Goal: Task Accomplishment & Management: Manage account settings

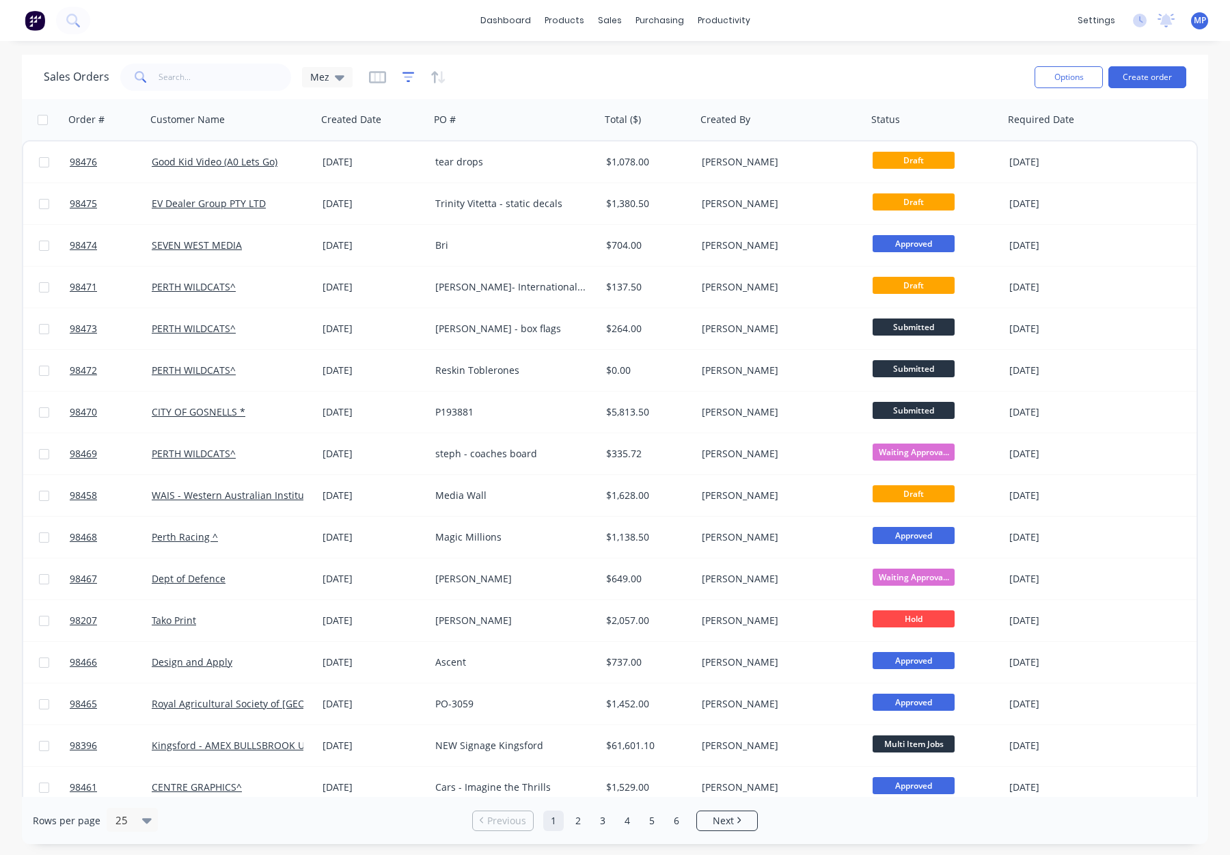
click at [404, 75] on icon "button" at bounding box center [409, 77] width 12 height 14
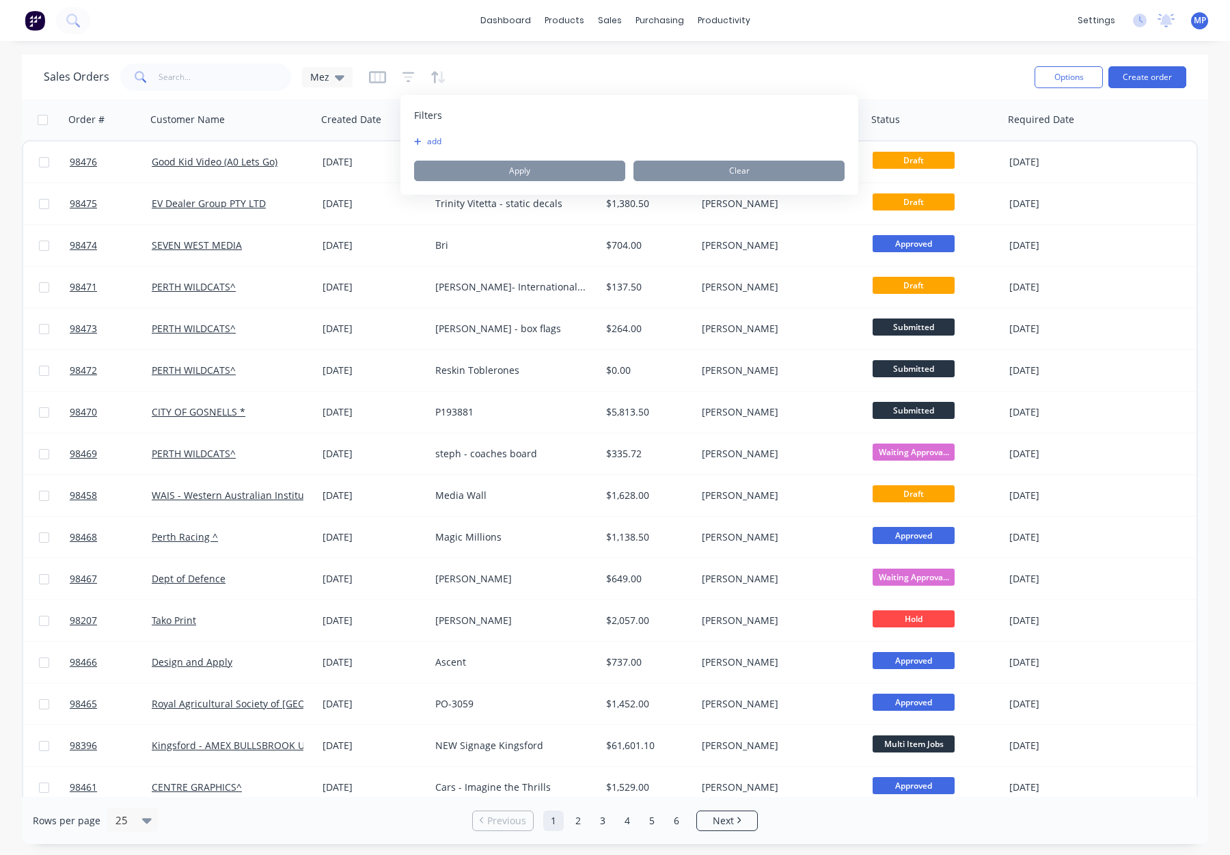
click at [435, 139] on button "add" at bounding box center [431, 141] width 34 height 11
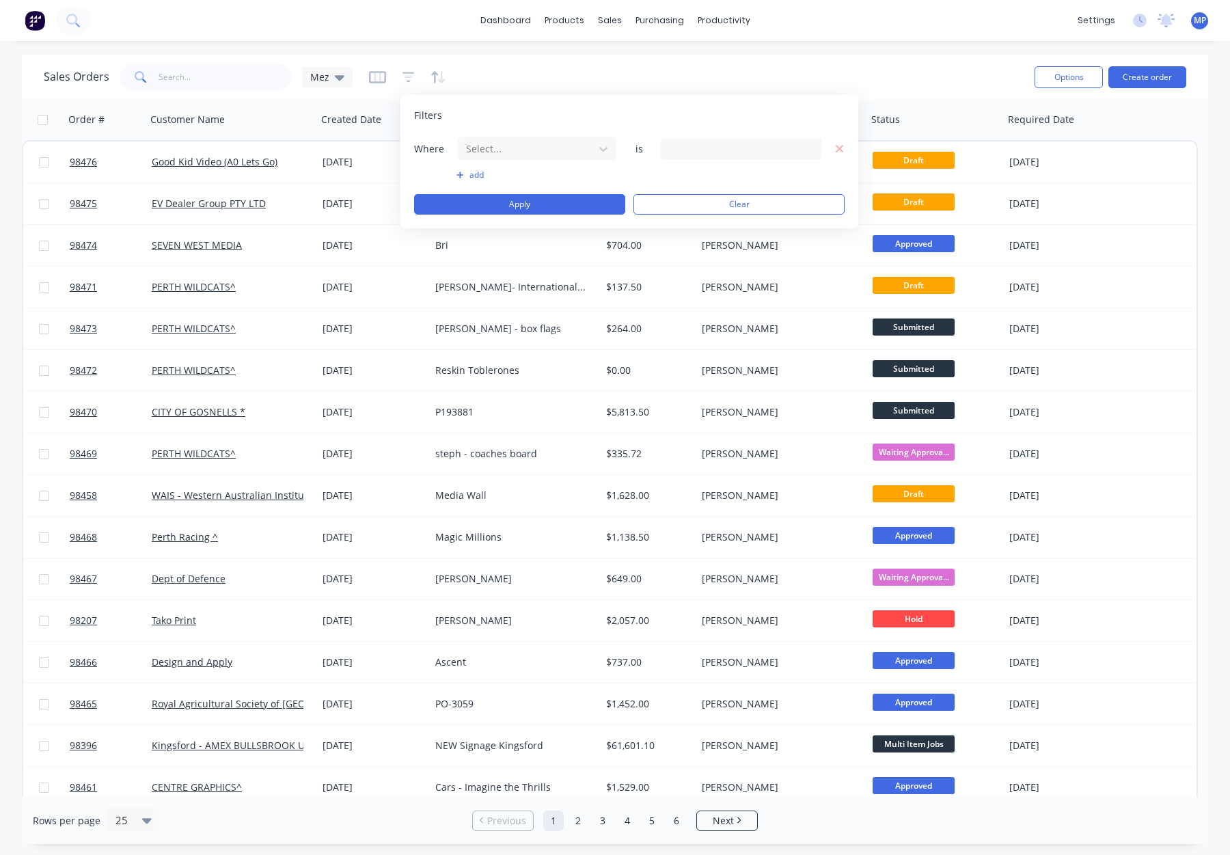
click at [513, 152] on div at bounding box center [526, 148] width 122 height 17
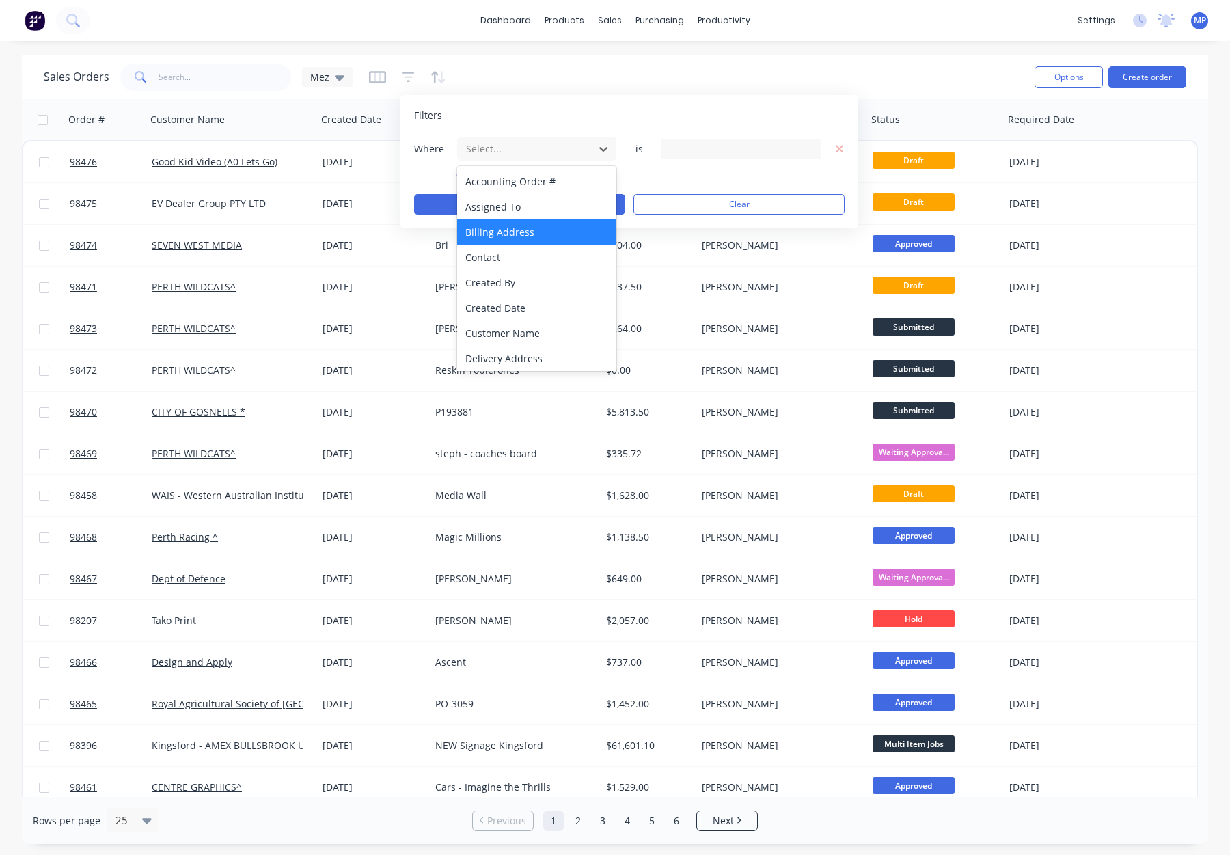
scroll to position [332, 0]
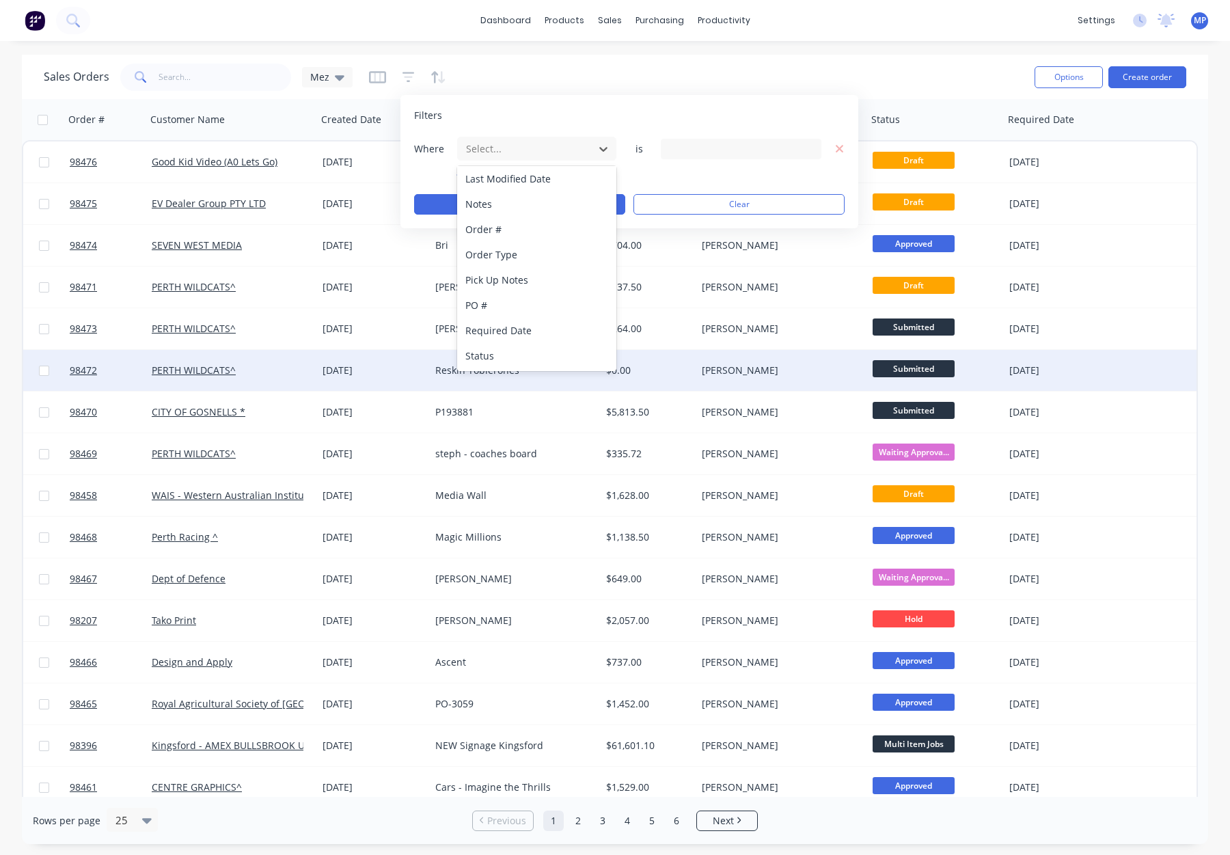
drag, startPoint x: 519, startPoint y: 360, endPoint x: 535, endPoint y: 349, distance: 19.3
click at [519, 360] on div "Status" at bounding box center [536, 355] width 159 height 25
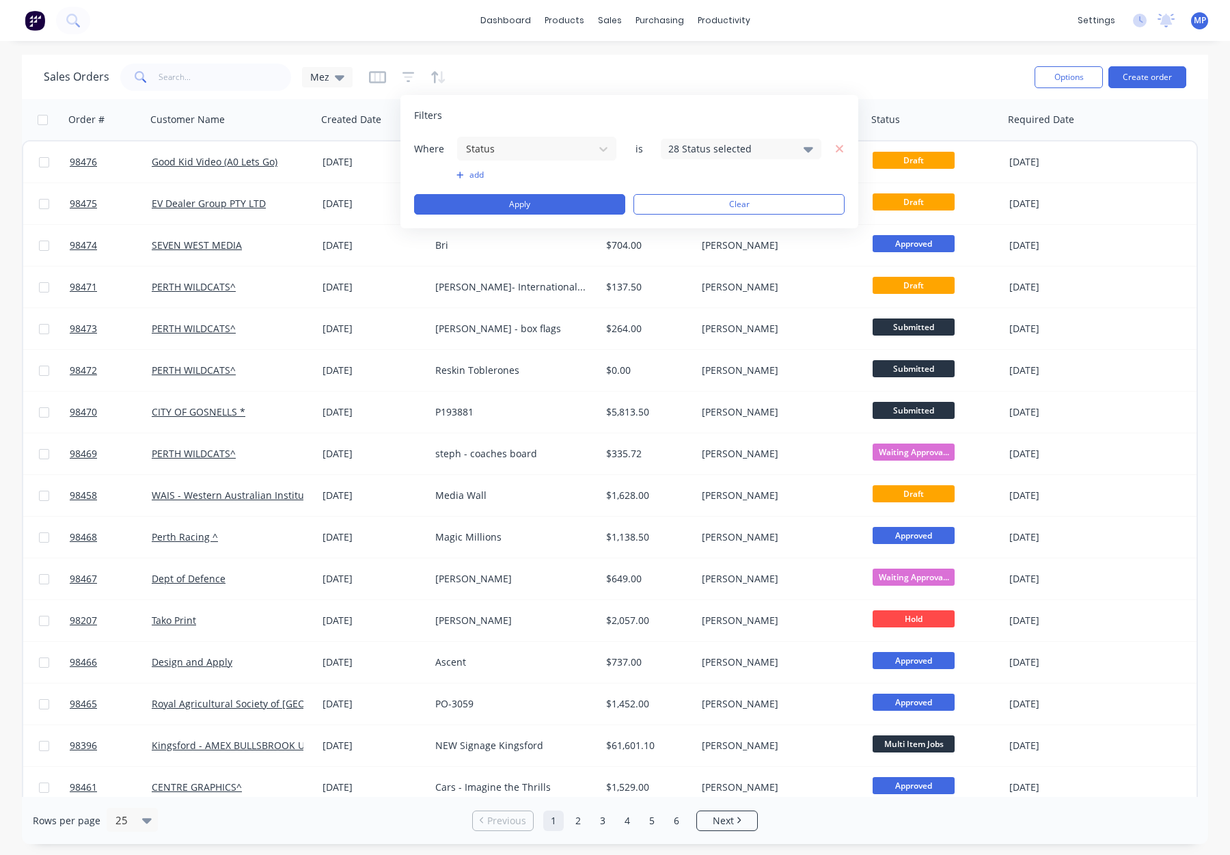
click at [693, 139] on div "28 Status selected" at bounding box center [741, 149] width 161 height 21
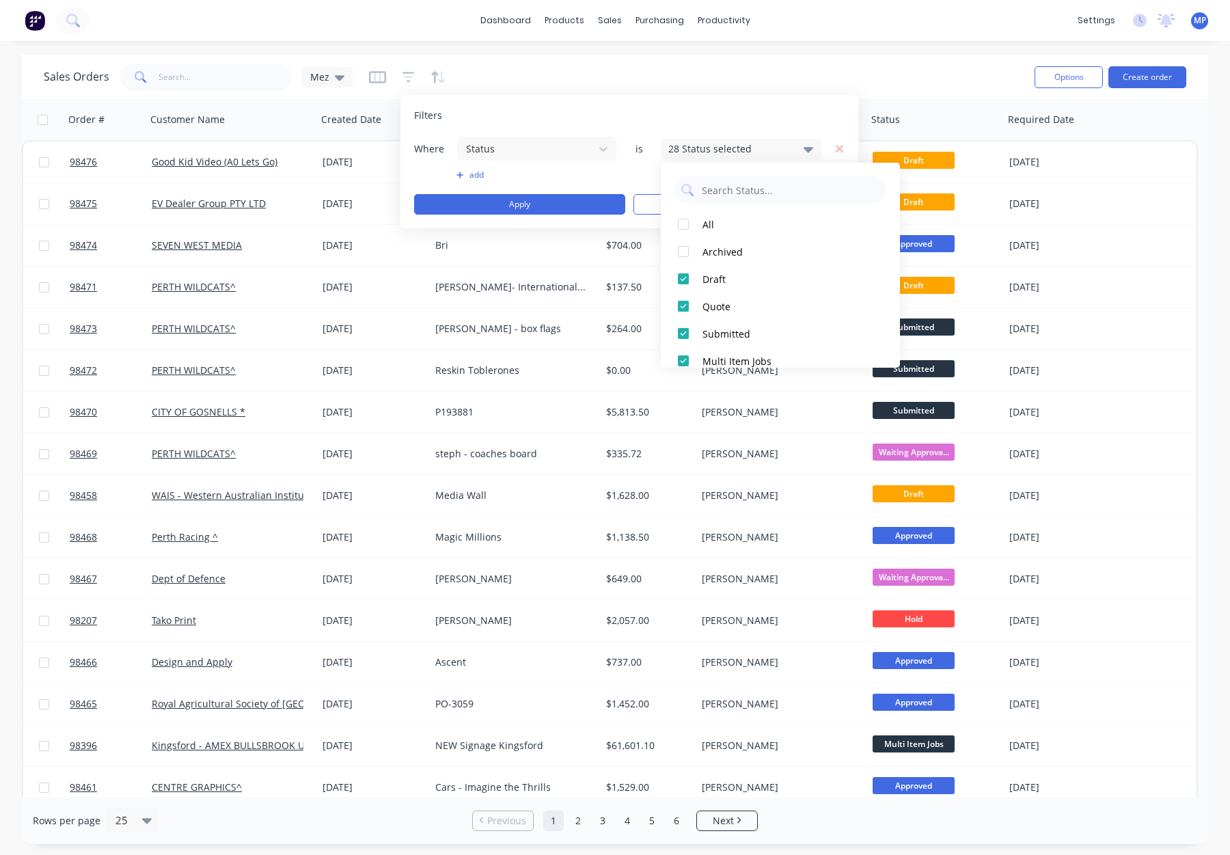
click at [693, 145] on div "28 Status selected" at bounding box center [731, 149] width 124 height 14
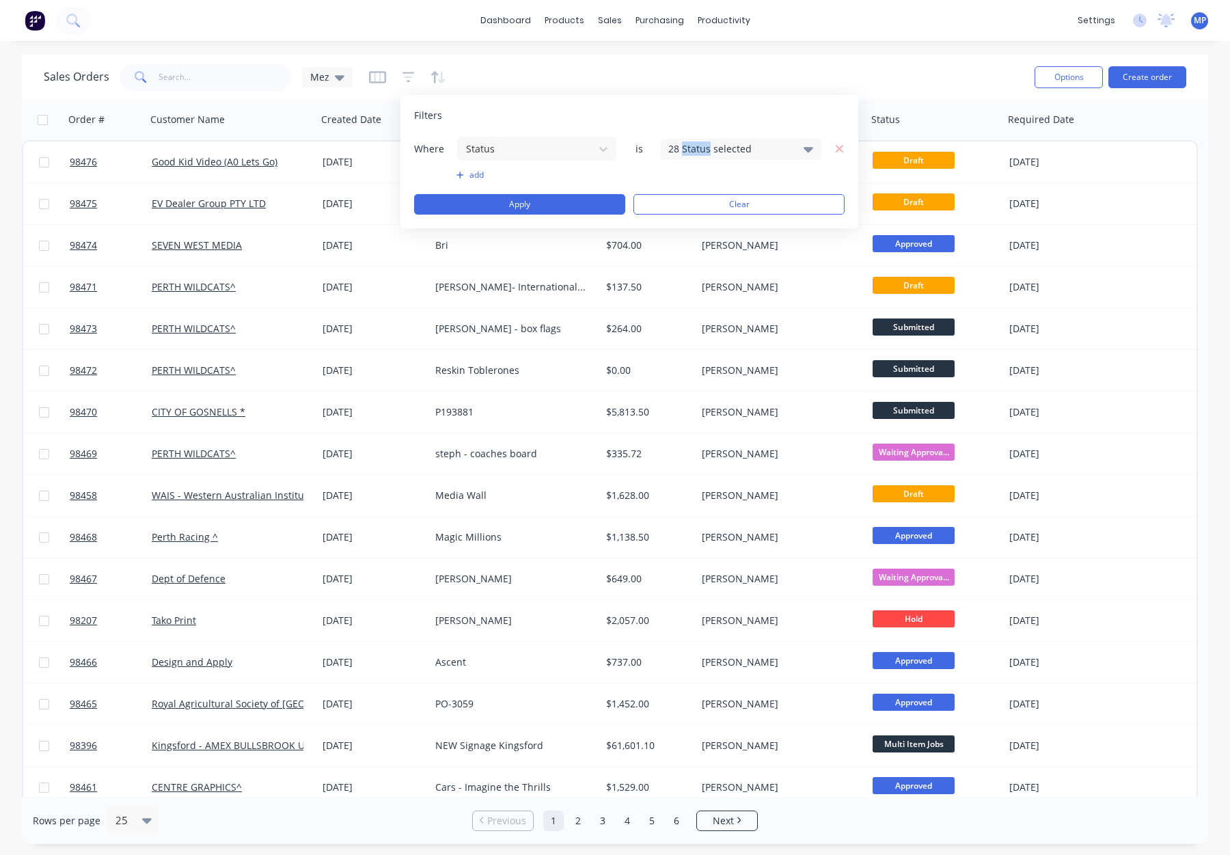
drag, startPoint x: 693, startPoint y: 145, endPoint x: 691, endPoint y: 159, distance: 14.5
click at [693, 145] on div "28 Status selected" at bounding box center [731, 149] width 124 height 14
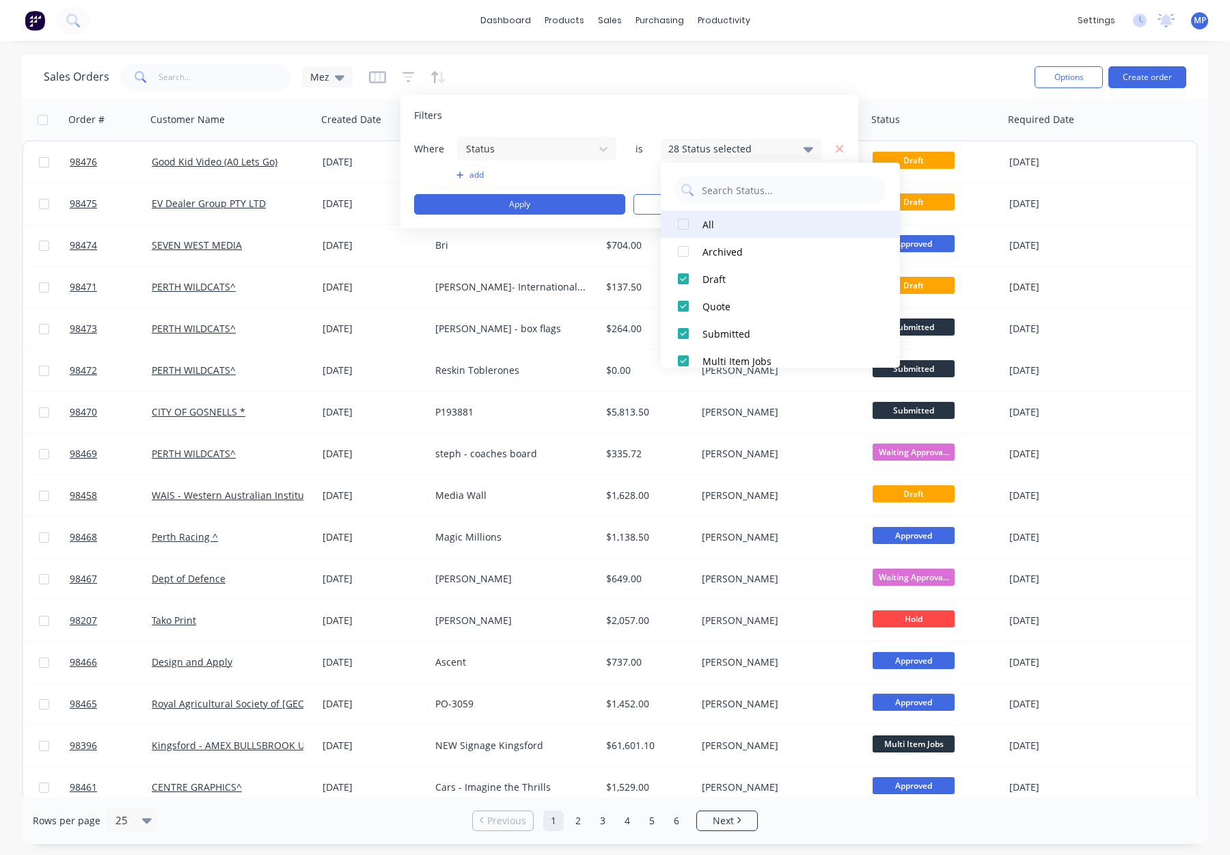
click at [703, 221] on div "All" at bounding box center [785, 224] width 164 height 14
click at [713, 250] on div "Archived" at bounding box center [785, 252] width 164 height 14
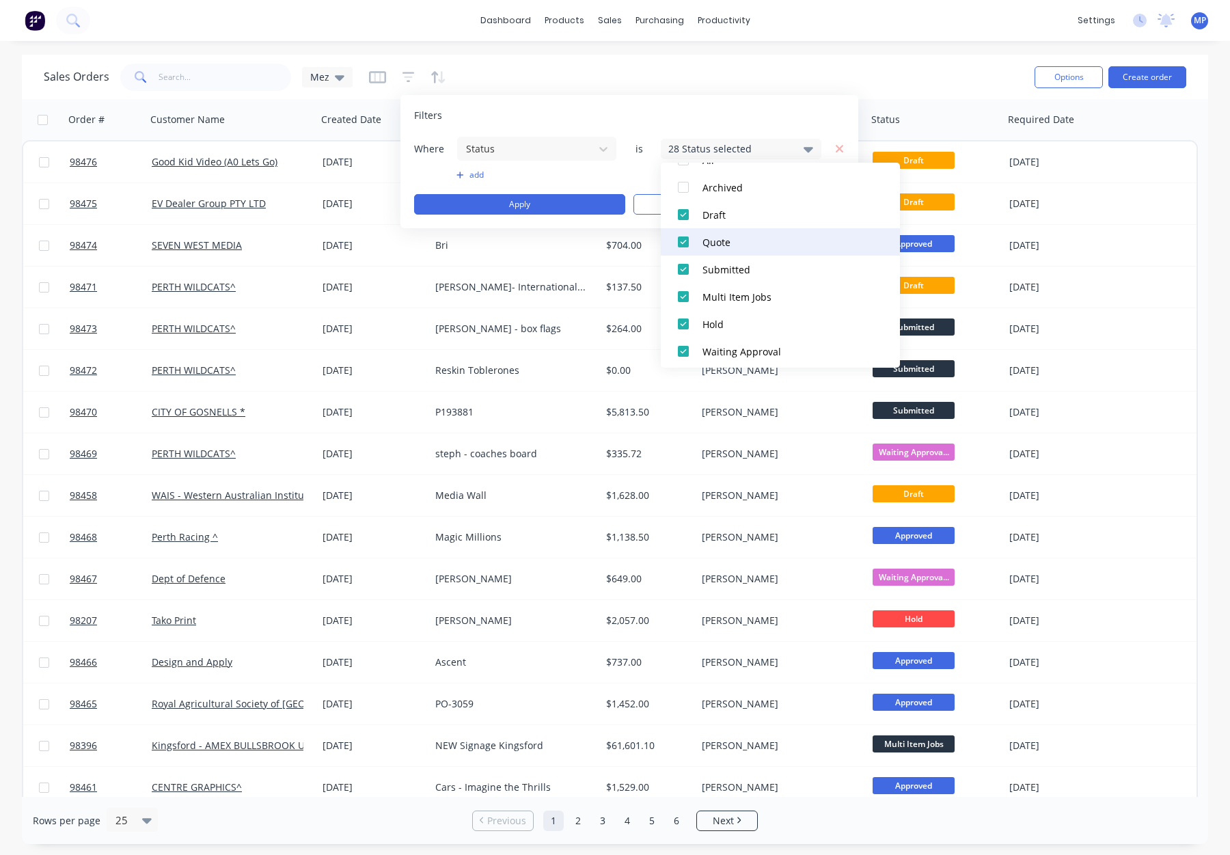
scroll to position [62, 0]
click at [738, 215] on div "Draft" at bounding box center [785, 217] width 164 height 14
click at [746, 241] on div "Quote" at bounding box center [785, 244] width 164 height 14
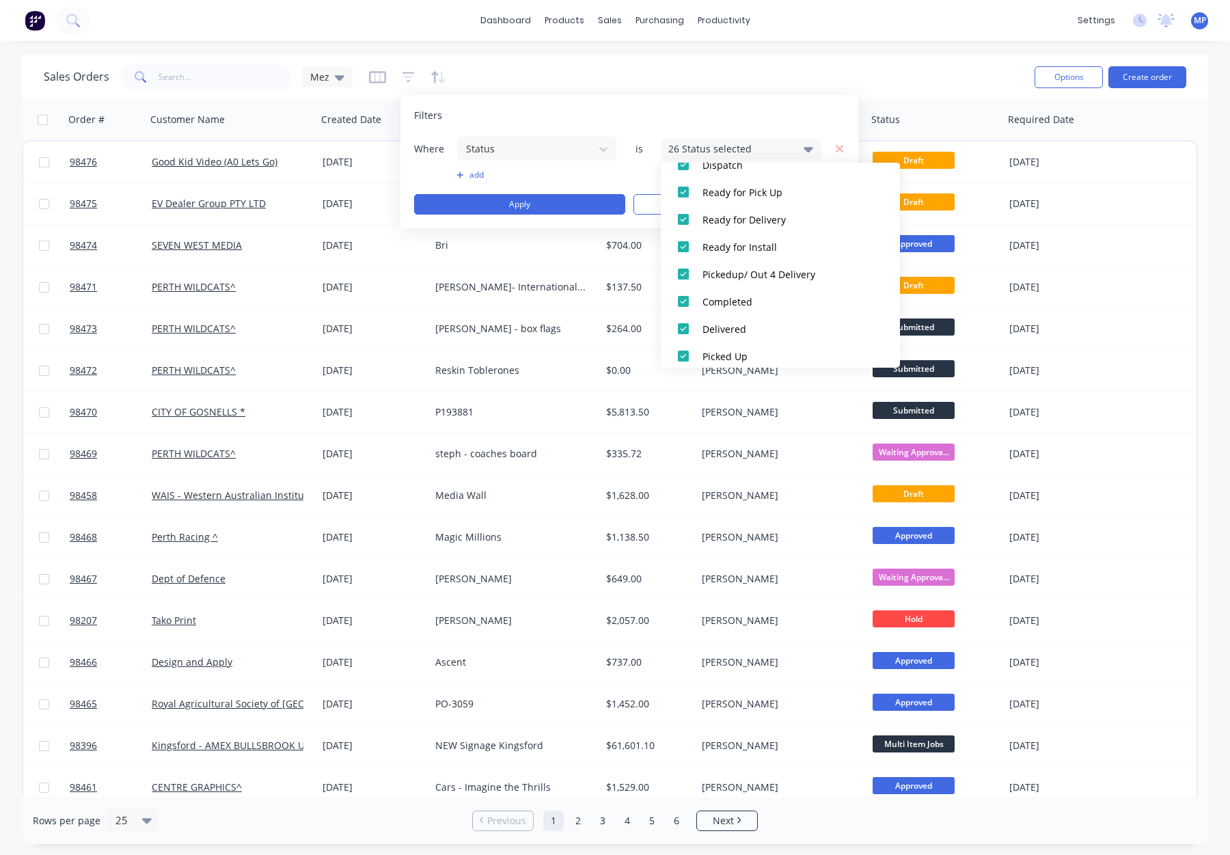
scroll to position [670, 0]
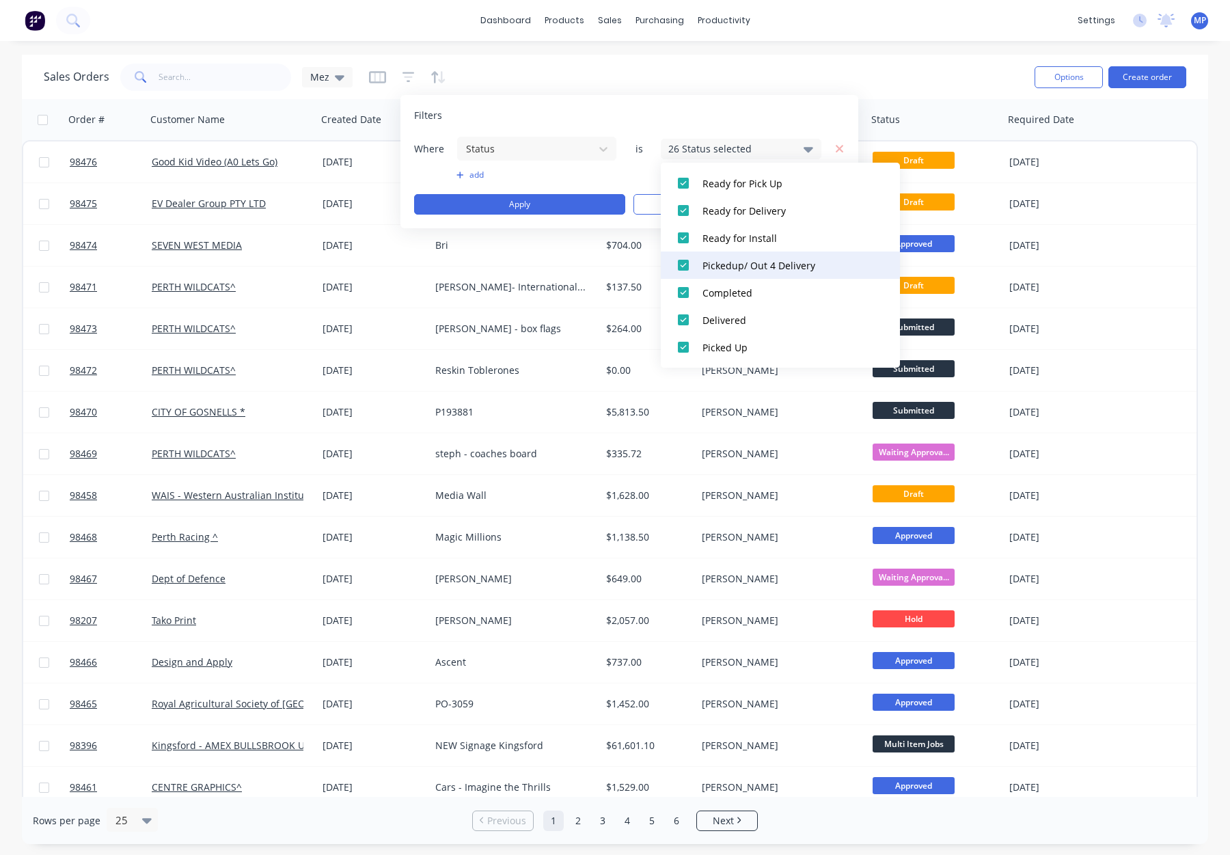
drag, startPoint x: 746, startPoint y: 260, endPoint x: 746, endPoint y: 270, distance: 9.6
click at [746, 260] on div "Pickedup/ Out 4 Delivery" at bounding box center [785, 265] width 164 height 14
click at [746, 295] on div "Completed" at bounding box center [785, 293] width 164 height 14
click at [748, 313] on div "Delivered" at bounding box center [785, 320] width 164 height 14
click at [754, 346] on div "Picked Up" at bounding box center [785, 347] width 164 height 14
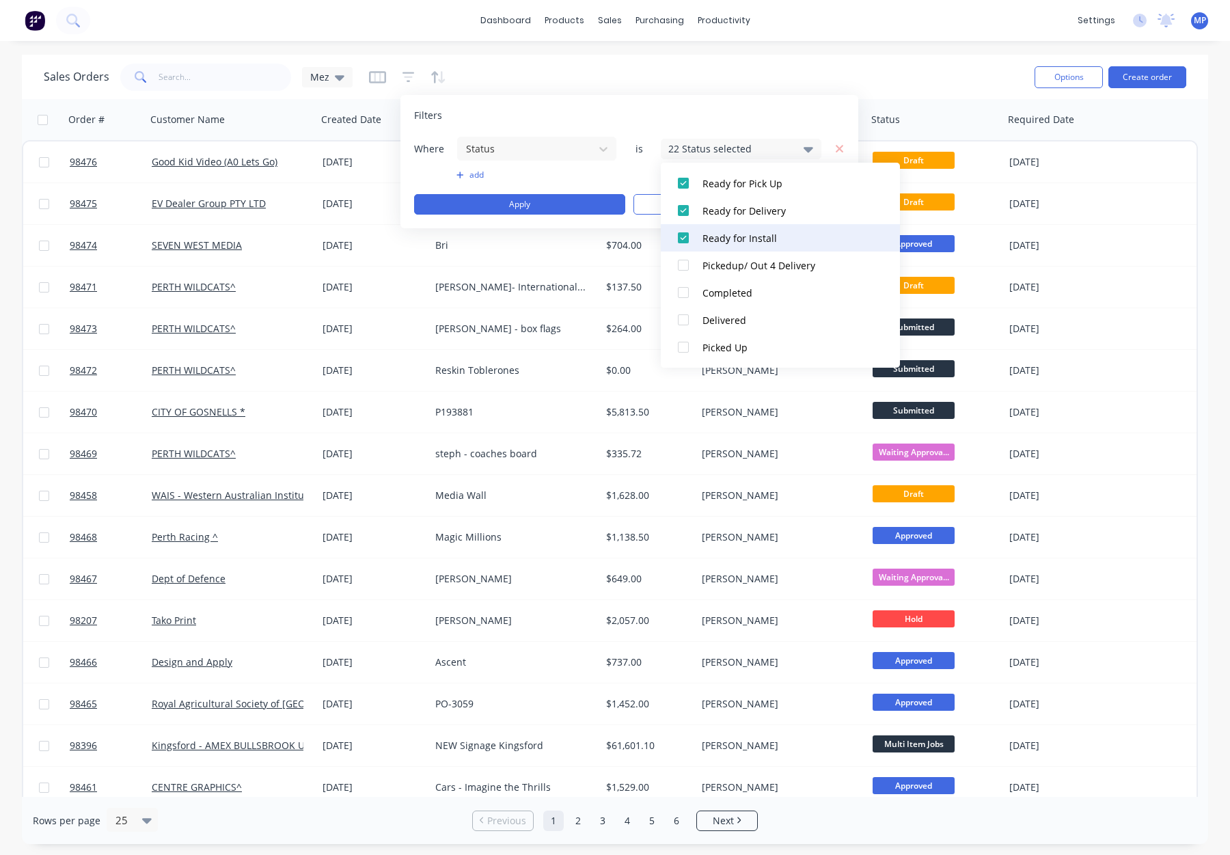
click at [765, 240] on div "Ready for Install" at bounding box center [785, 238] width 164 height 14
click at [765, 208] on div "Ready for Delivery" at bounding box center [785, 211] width 164 height 14
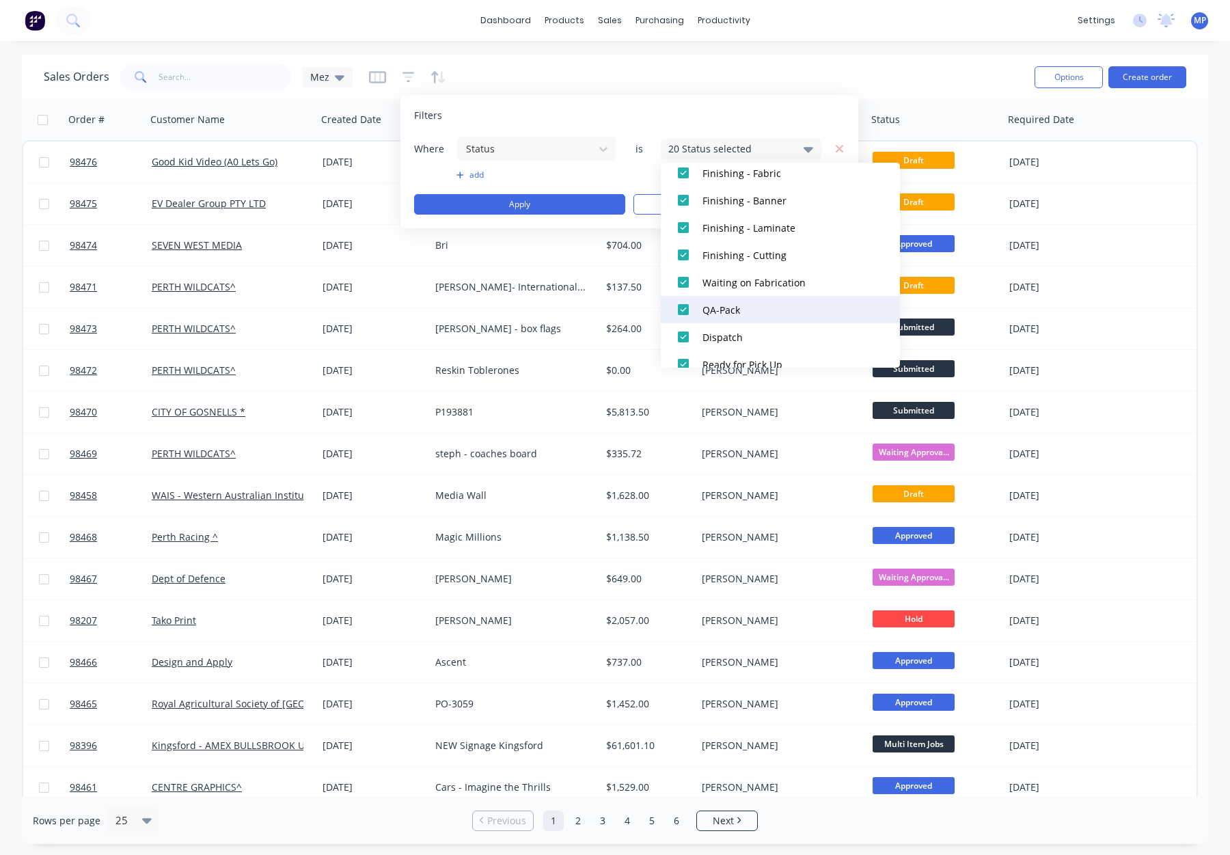
scroll to position [494, 0]
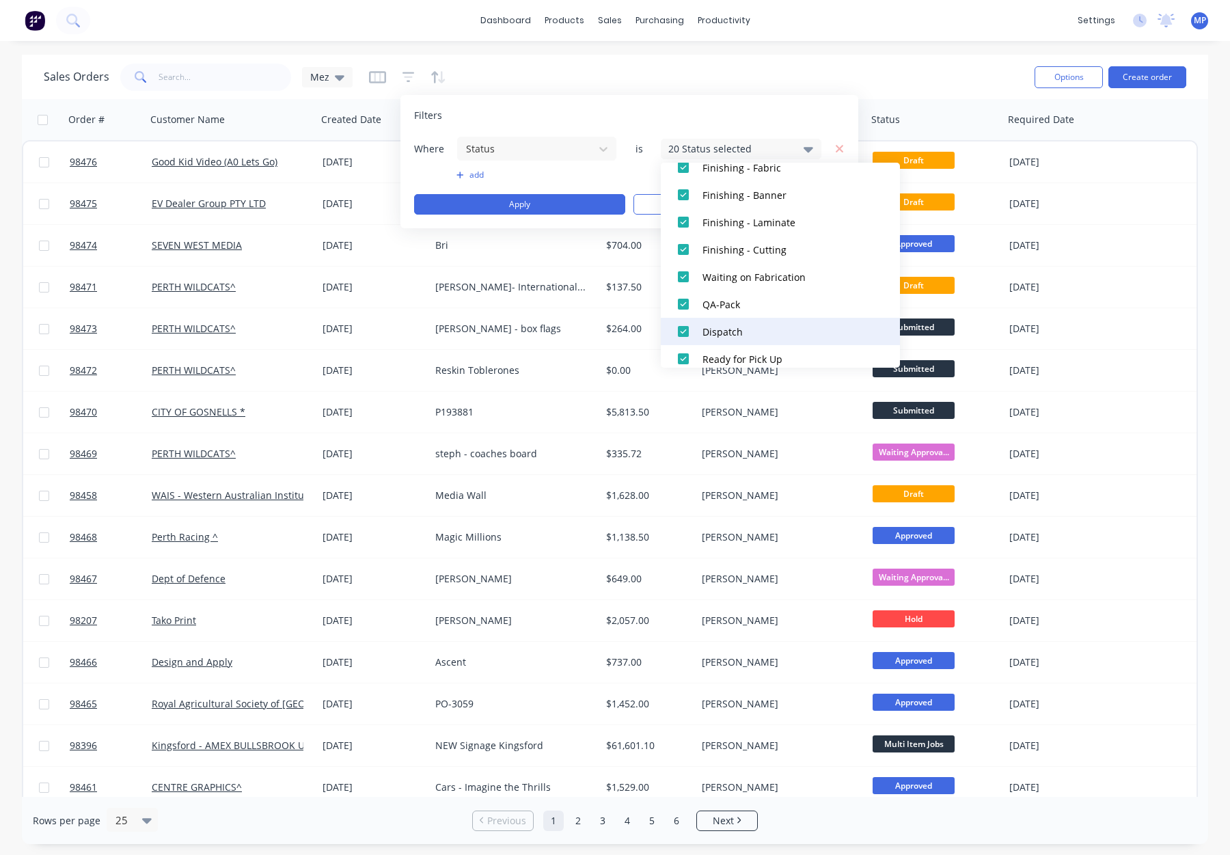
drag, startPoint x: 748, startPoint y: 297, endPoint x: 751, endPoint y: 326, distance: 28.8
click at [748, 297] on div "QA-Pack" at bounding box center [785, 304] width 164 height 14
click at [750, 333] on div "Dispatch" at bounding box center [785, 332] width 164 height 14
click at [766, 353] on div "Ready for Pick Up" at bounding box center [785, 359] width 164 height 14
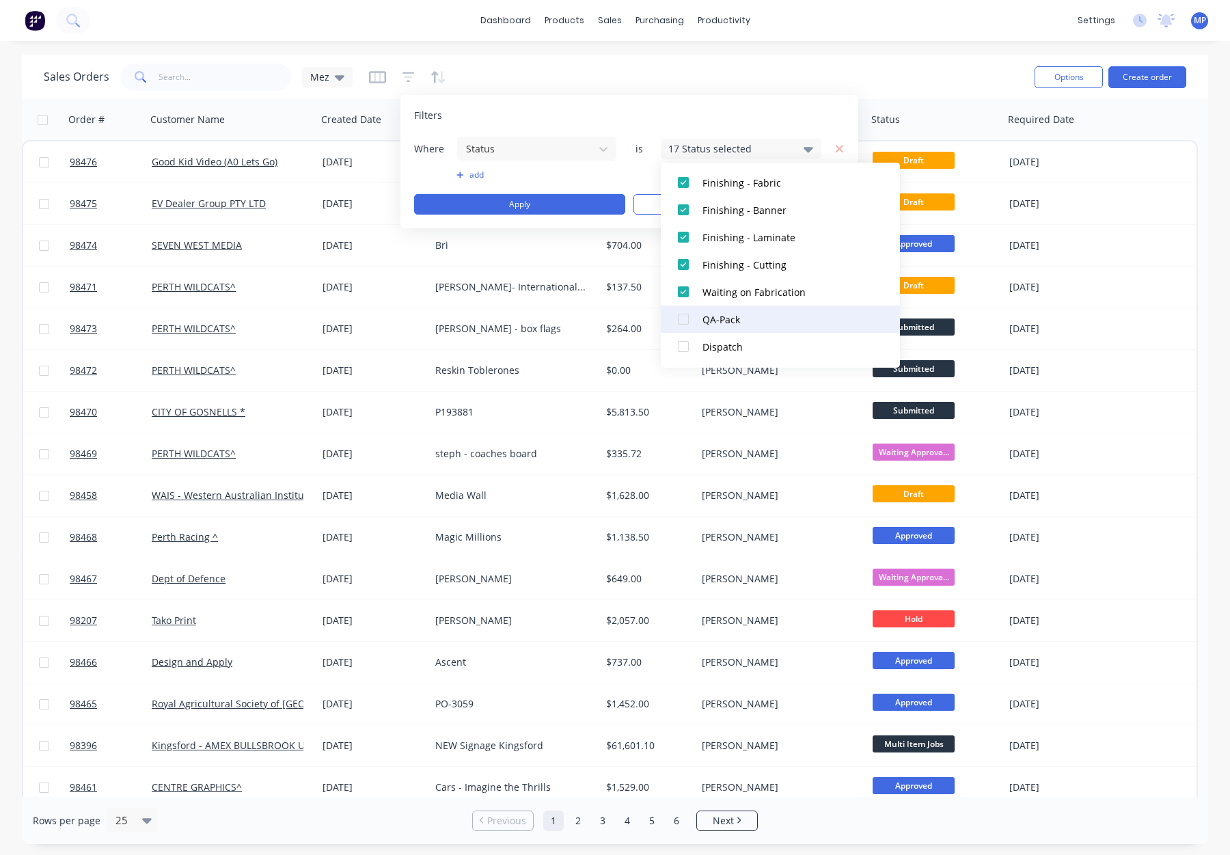
scroll to position [478, 0]
click at [766, 294] on div "Waiting on Fabrication" at bounding box center [785, 293] width 164 height 14
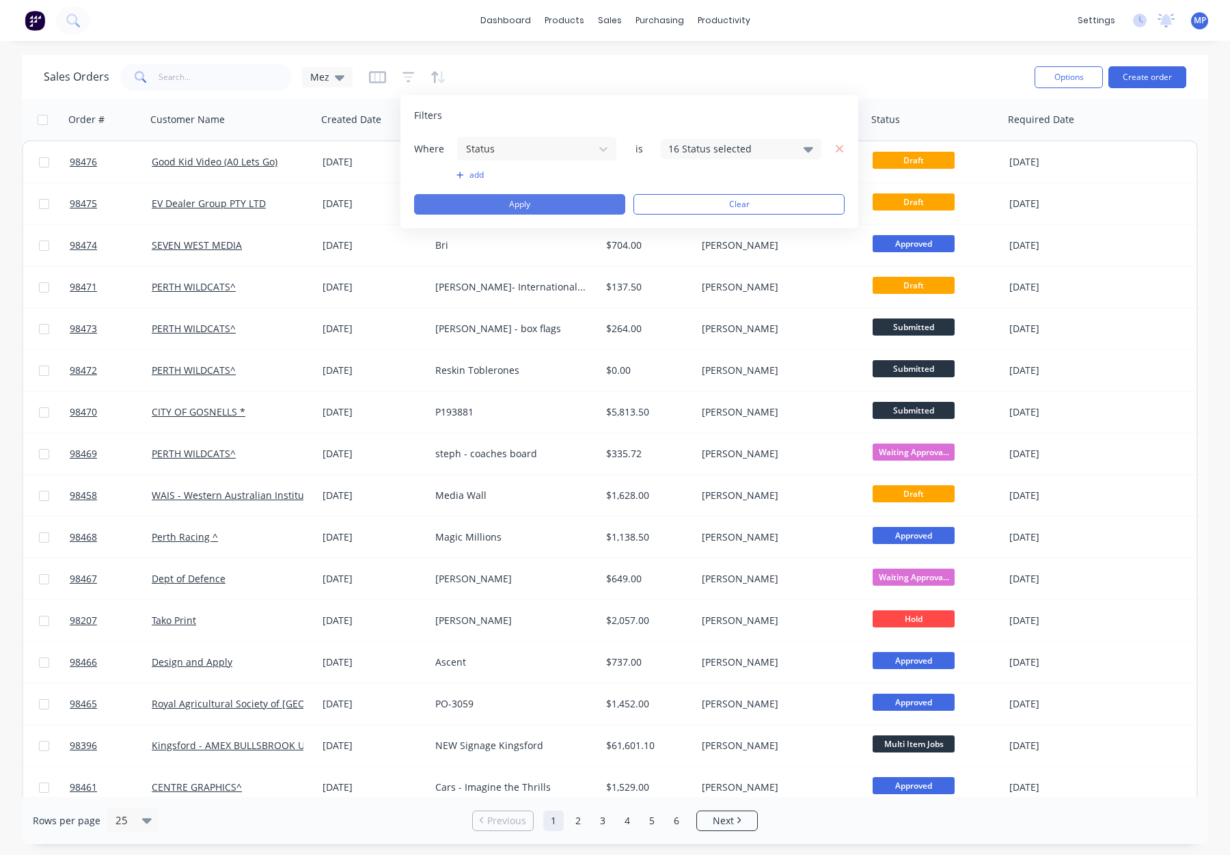
click at [543, 206] on button "Apply" at bounding box center [519, 204] width 211 height 21
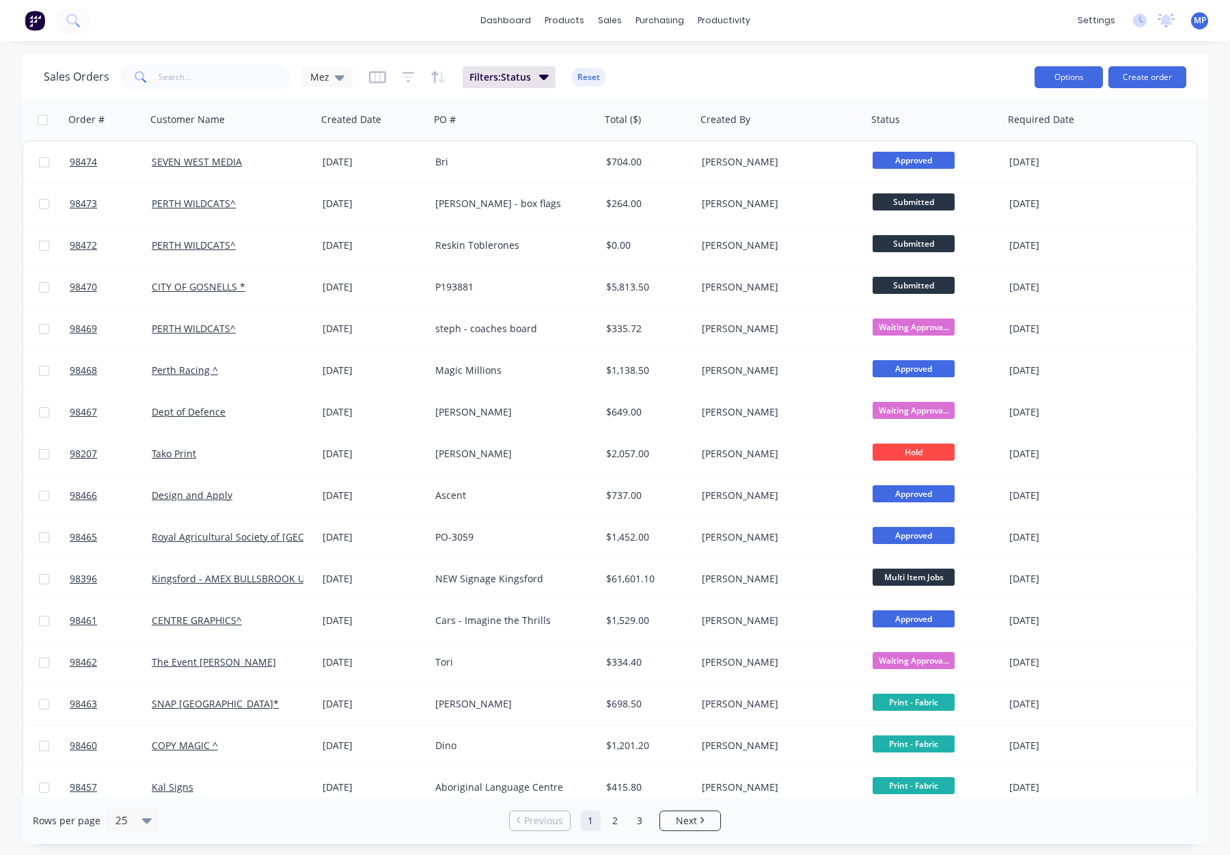
click at [1047, 81] on button "Options" at bounding box center [1069, 77] width 68 height 22
click at [999, 157] on div "Export" at bounding box center [1028, 167] width 126 height 20
click at [182, 78] on input "text" at bounding box center [225, 77] width 133 height 27
click at [590, 75] on button "Reset" at bounding box center [588, 77] width 33 height 19
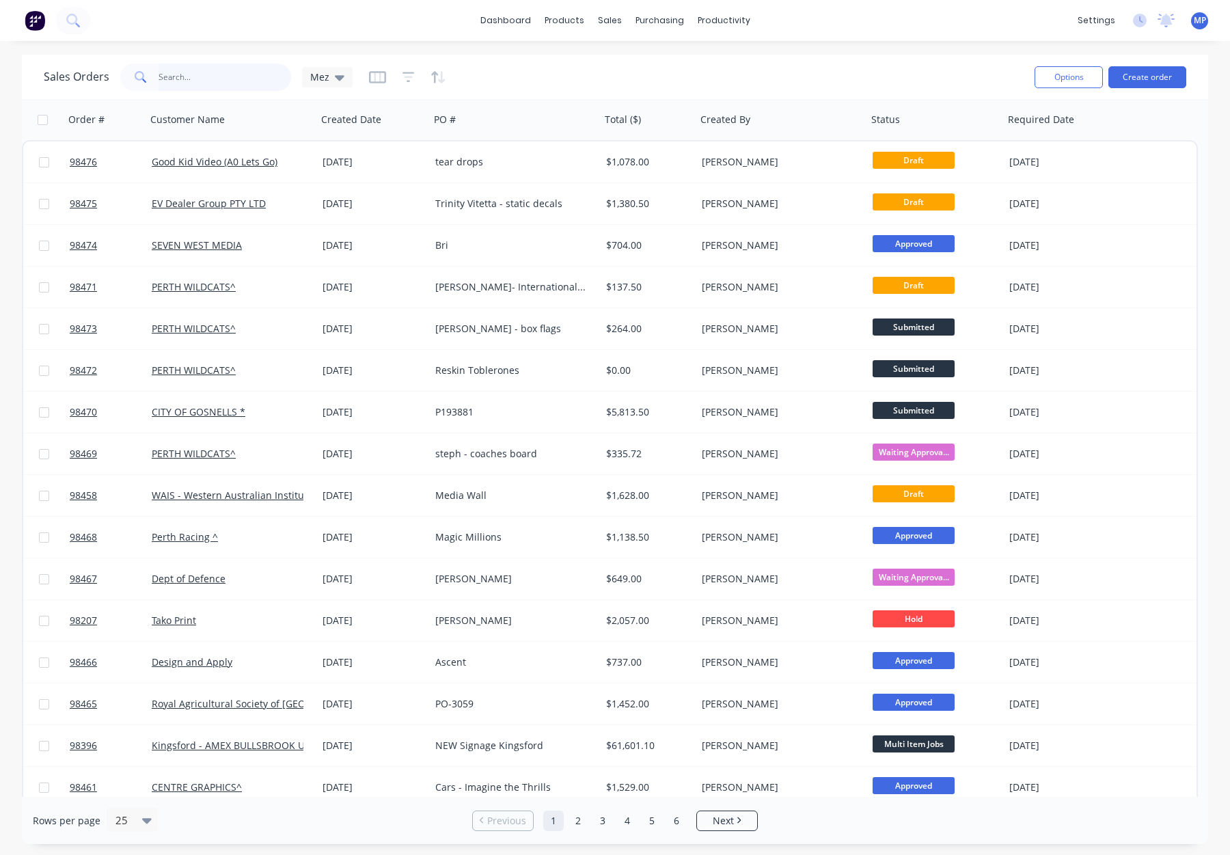
click at [217, 75] on input "text" at bounding box center [225, 77] width 133 height 27
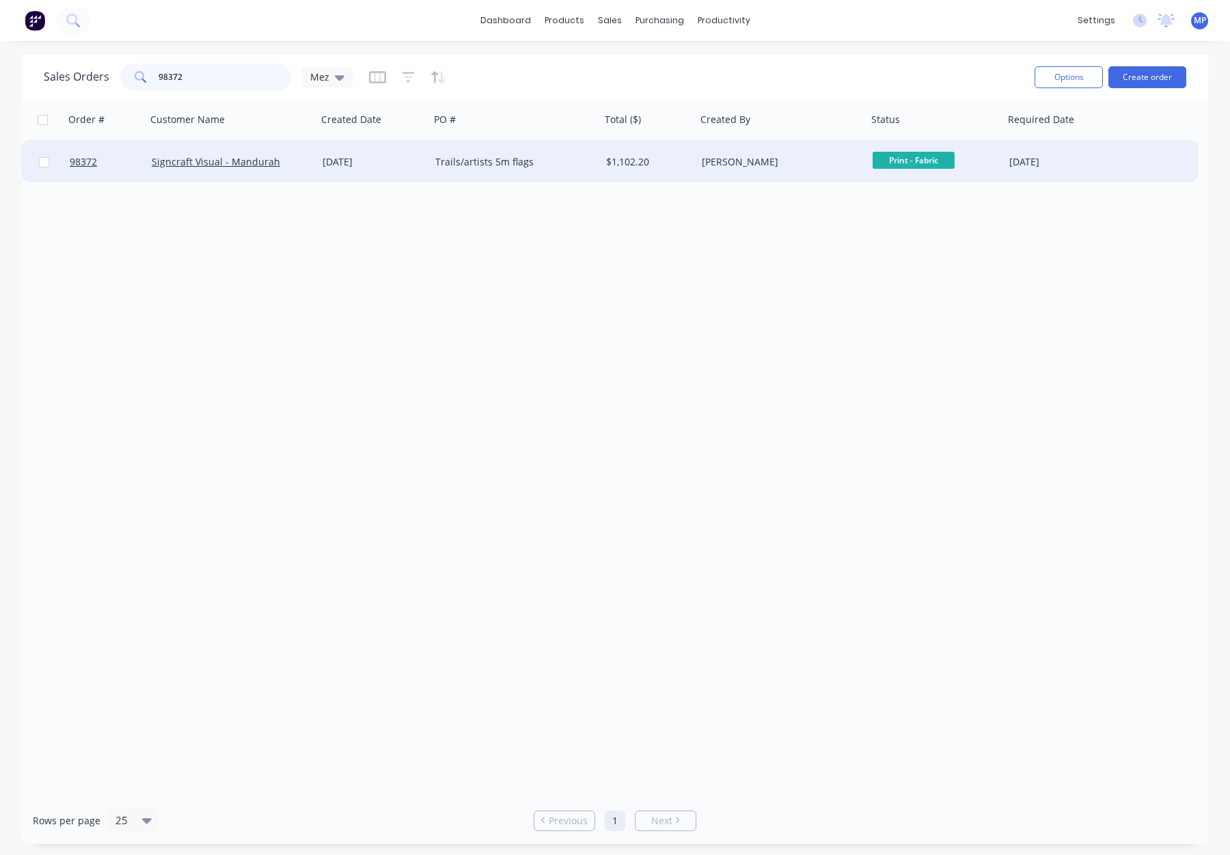
type input "98372"
click at [401, 163] on div "27 Aug 2025" at bounding box center [374, 162] width 102 height 14
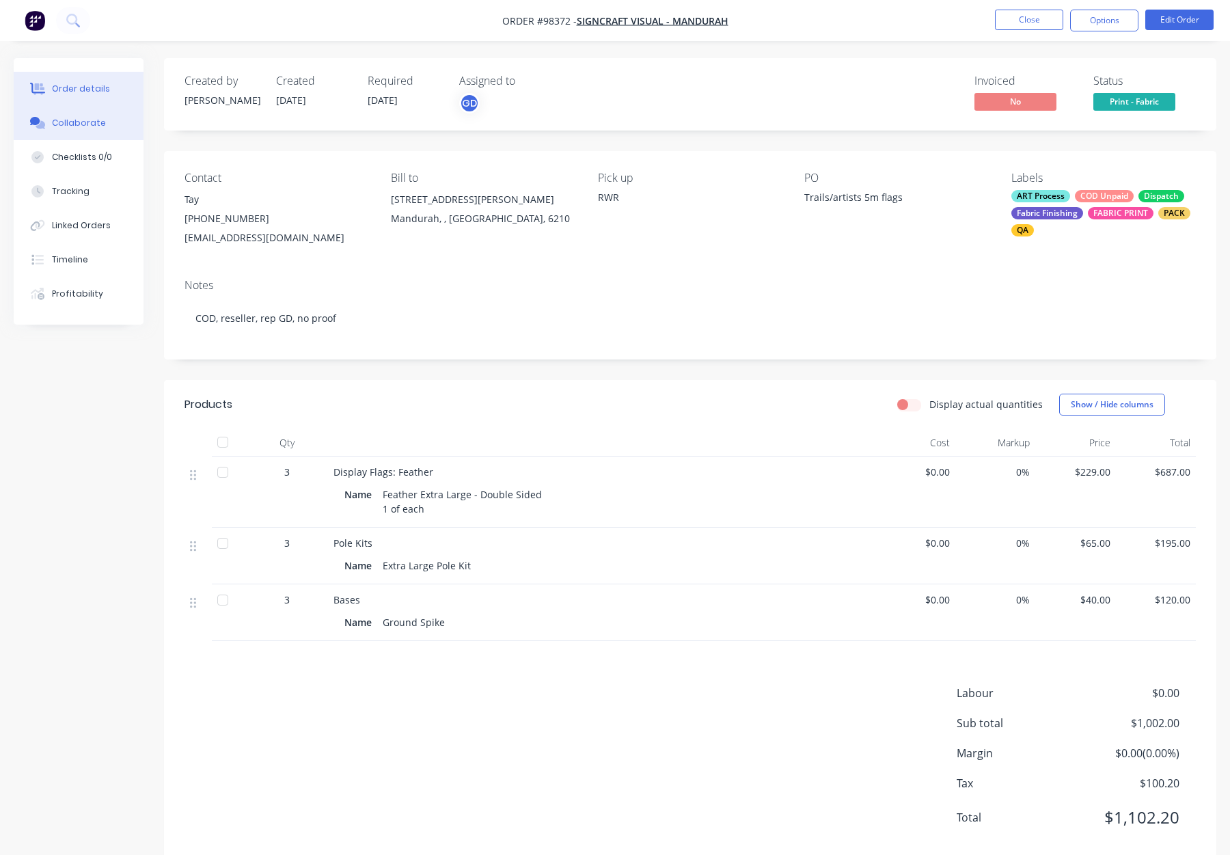
click at [53, 120] on div "Collaborate" at bounding box center [79, 123] width 54 height 12
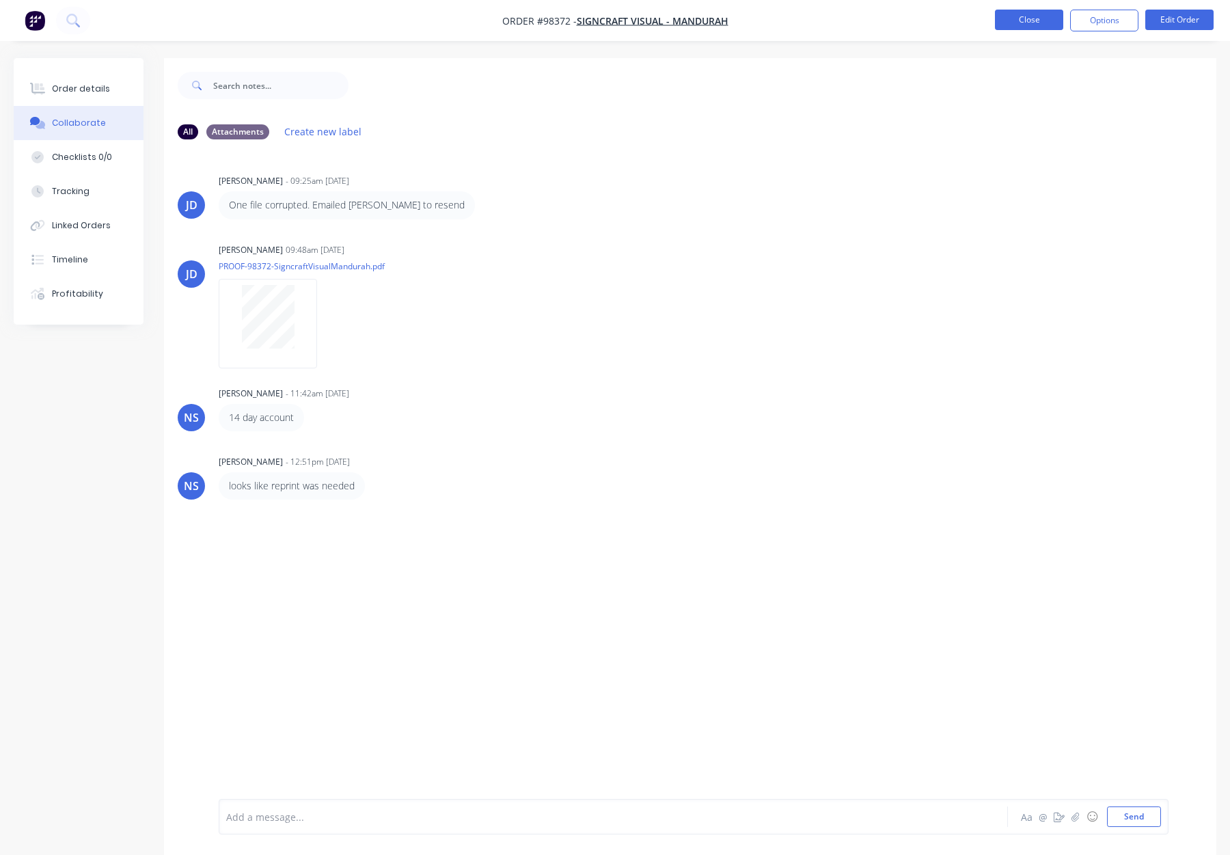
click at [1008, 16] on button "Close" at bounding box center [1029, 20] width 68 height 21
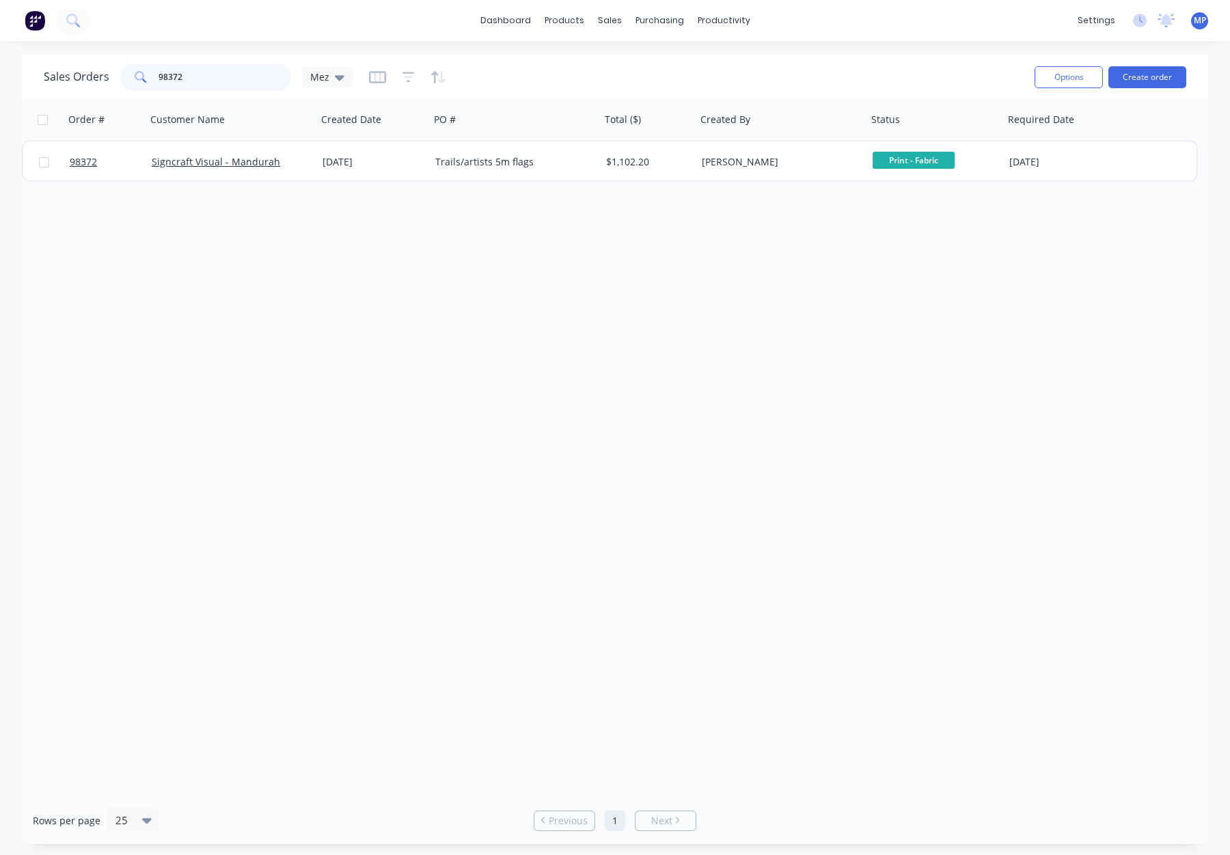
click at [193, 77] on input "98372" at bounding box center [225, 77] width 133 height 27
click at [145, 77] on div "98372" at bounding box center [205, 77] width 171 height 27
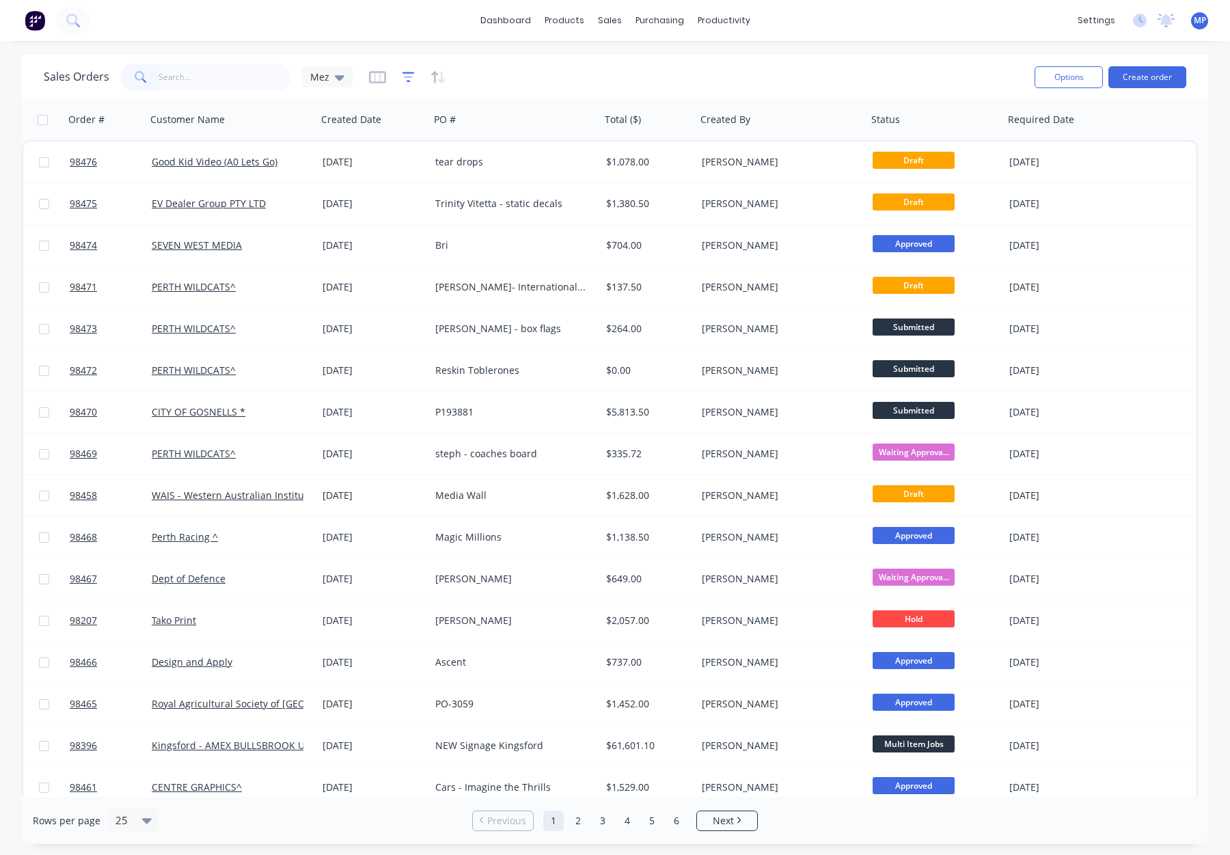
click at [403, 75] on icon "button" at bounding box center [409, 77] width 12 height 14
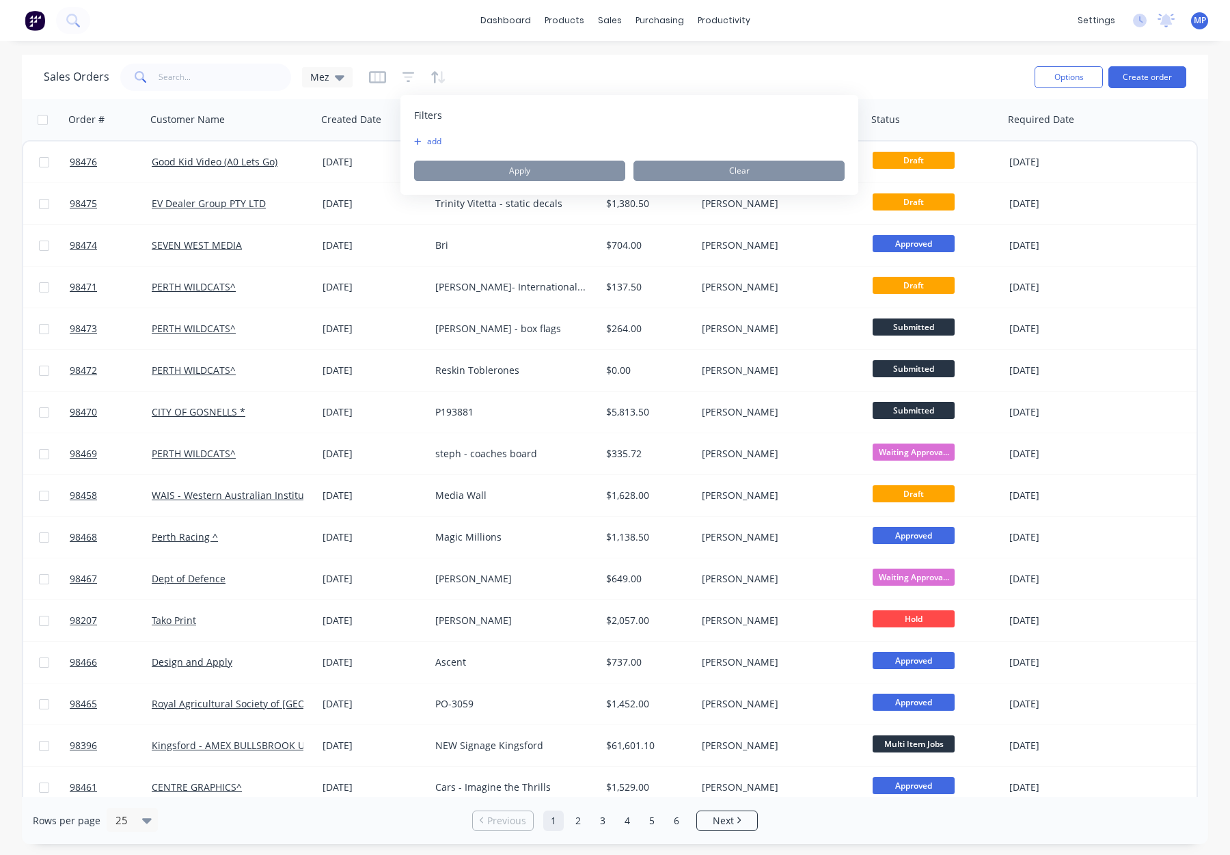
click at [436, 141] on button "add" at bounding box center [431, 141] width 34 height 11
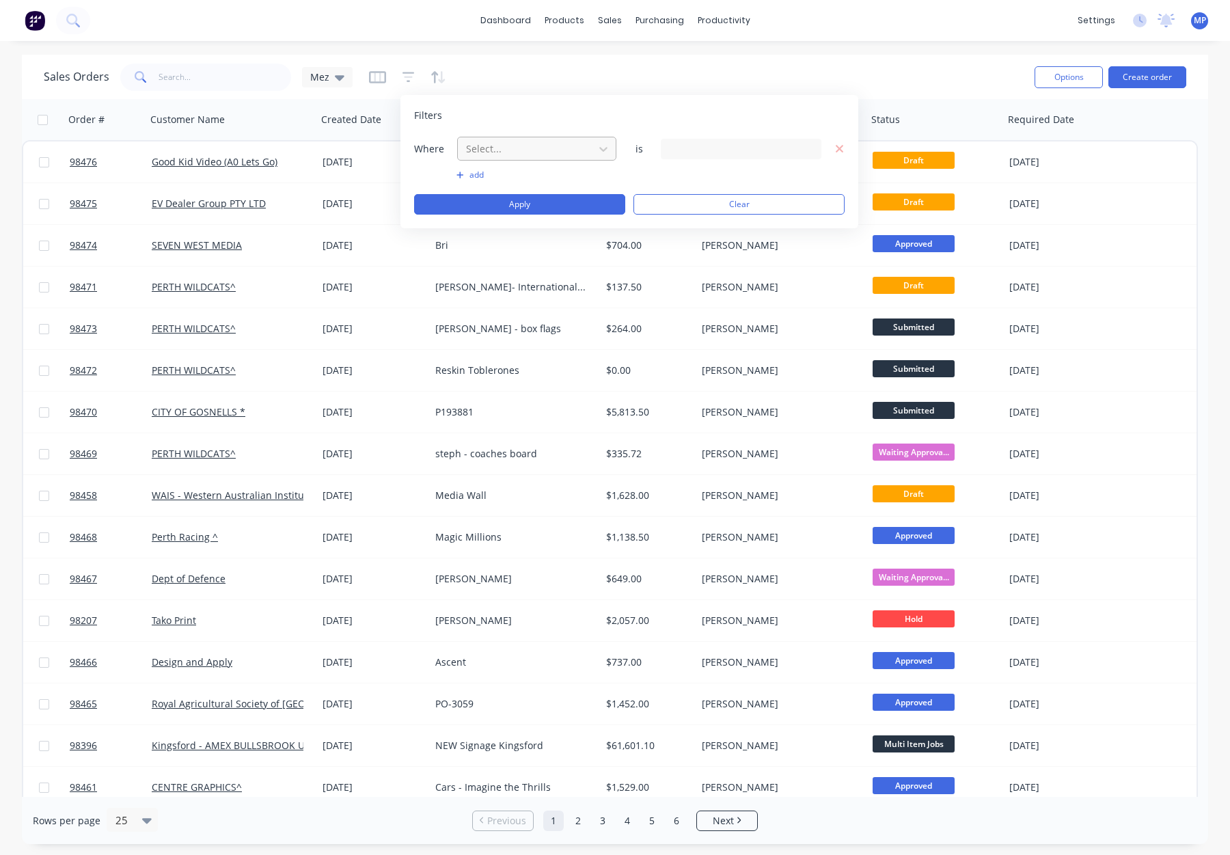
click at [512, 154] on div at bounding box center [526, 148] width 122 height 17
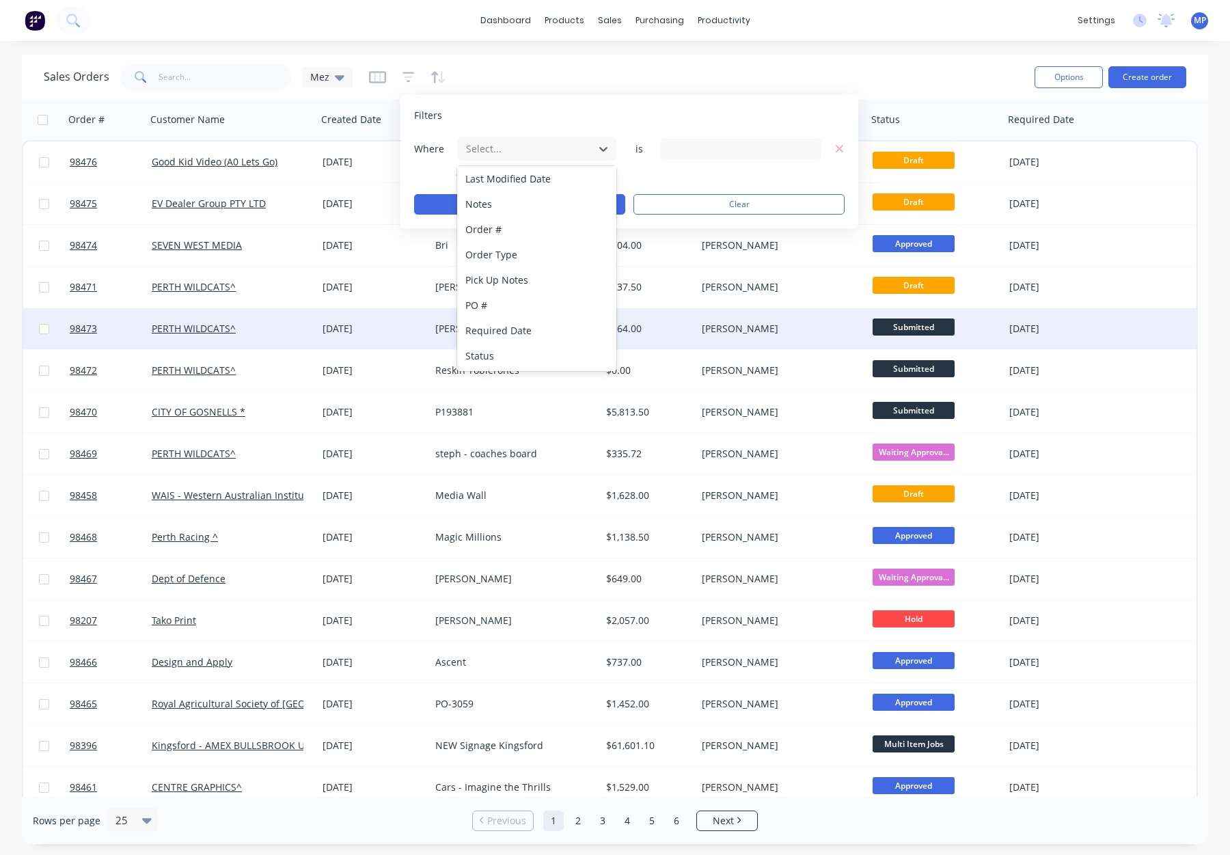
drag, startPoint x: 501, startPoint y: 356, endPoint x: 531, endPoint y: 341, distance: 33.6
click at [501, 356] on div "Status" at bounding box center [536, 355] width 159 height 25
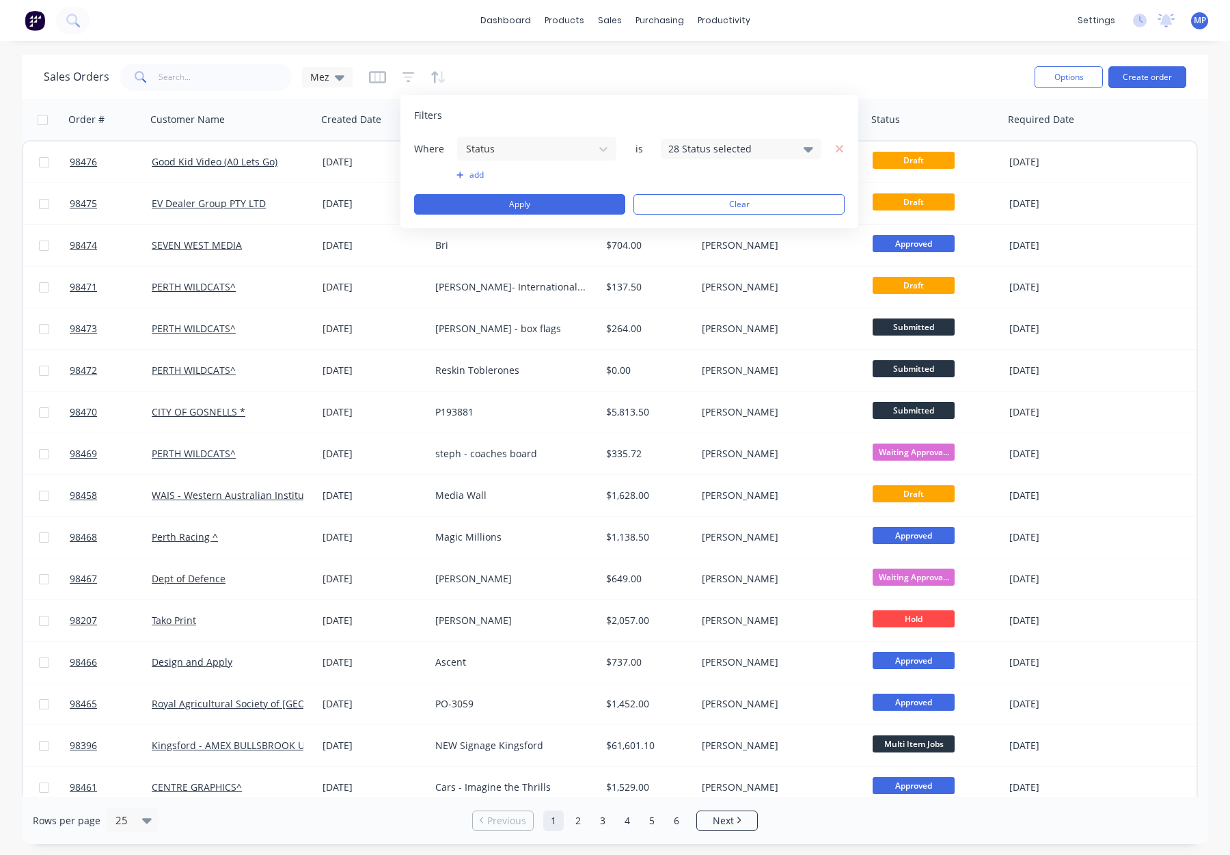
click at [720, 150] on div "28 Status selected" at bounding box center [731, 149] width 124 height 14
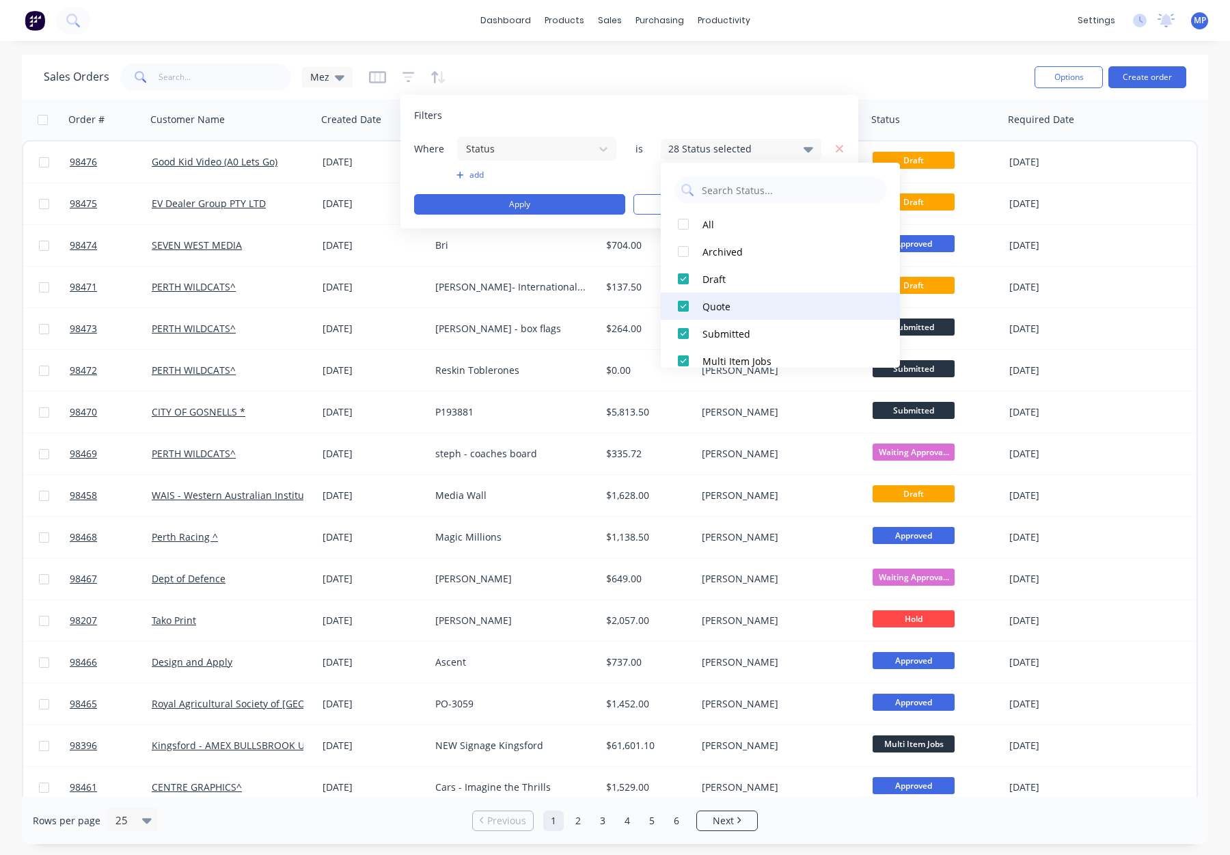
click at [738, 311] on div "Quote" at bounding box center [785, 306] width 164 height 14
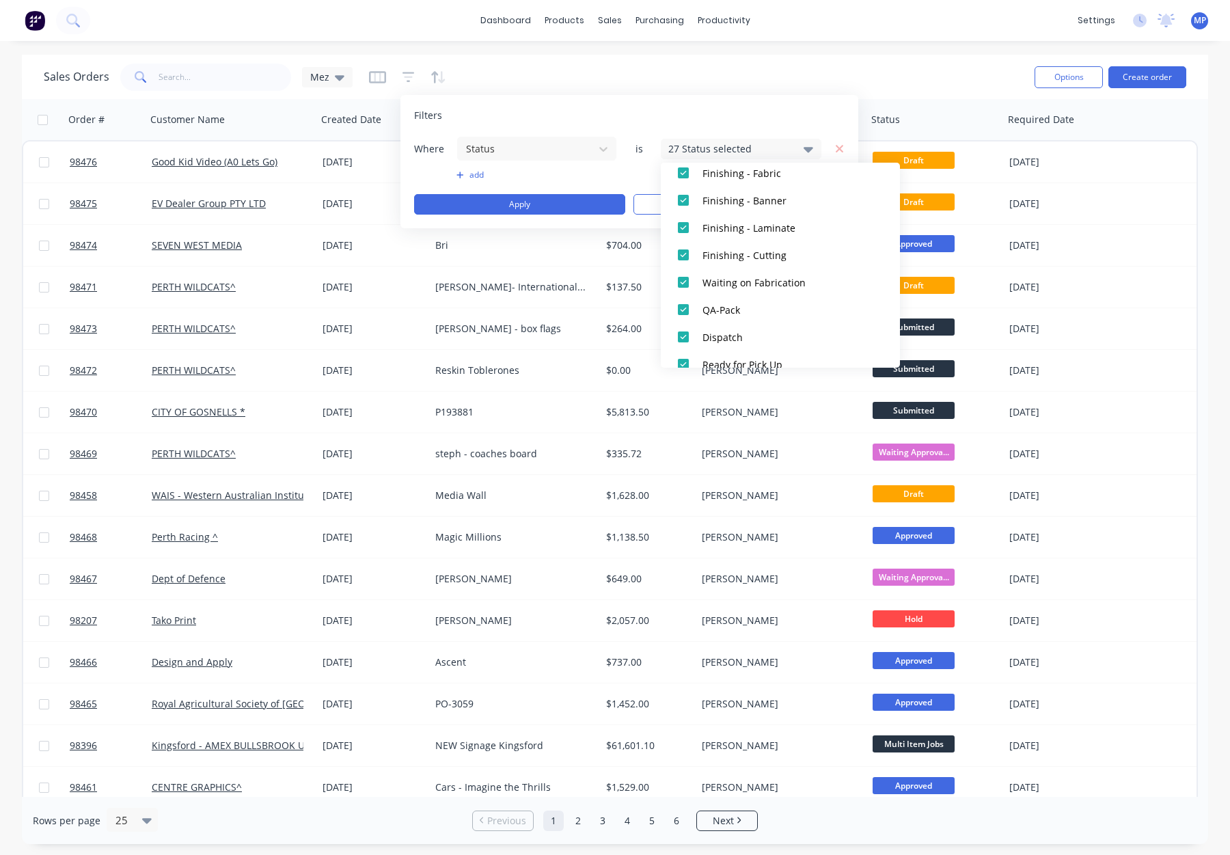
scroll to position [511, 0]
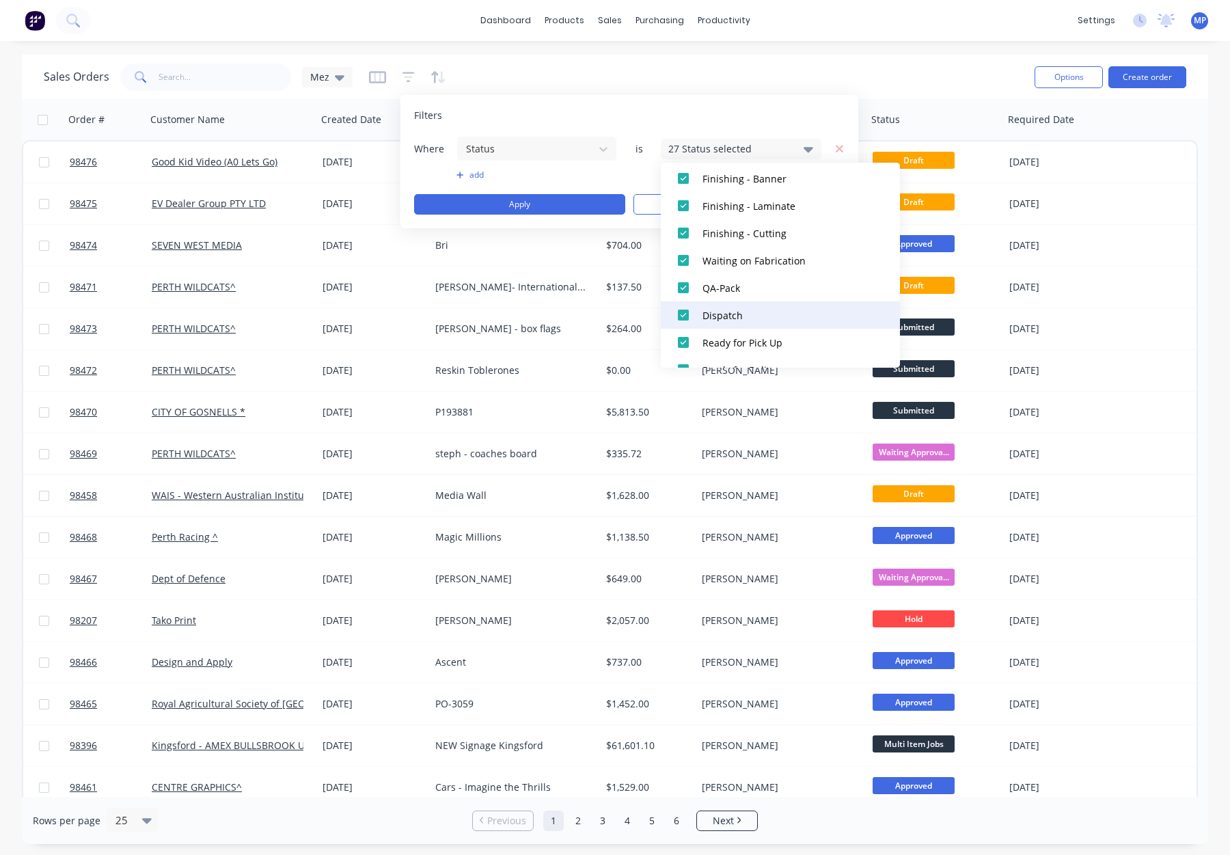
drag, startPoint x: 743, startPoint y: 293, endPoint x: 744, endPoint y: 315, distance: 22.6
click at [743, 293] on div "QA-Pack" at bounding box center [785, 288] width 164 height 14
drag, startPoint x: 742, startPoint y: 319, endPoint x: 751, endPoint y: 310, distance: 13.1
click at [742, 319] on div "Dispatch" at bounding box center [785, 315] width 164 height 14
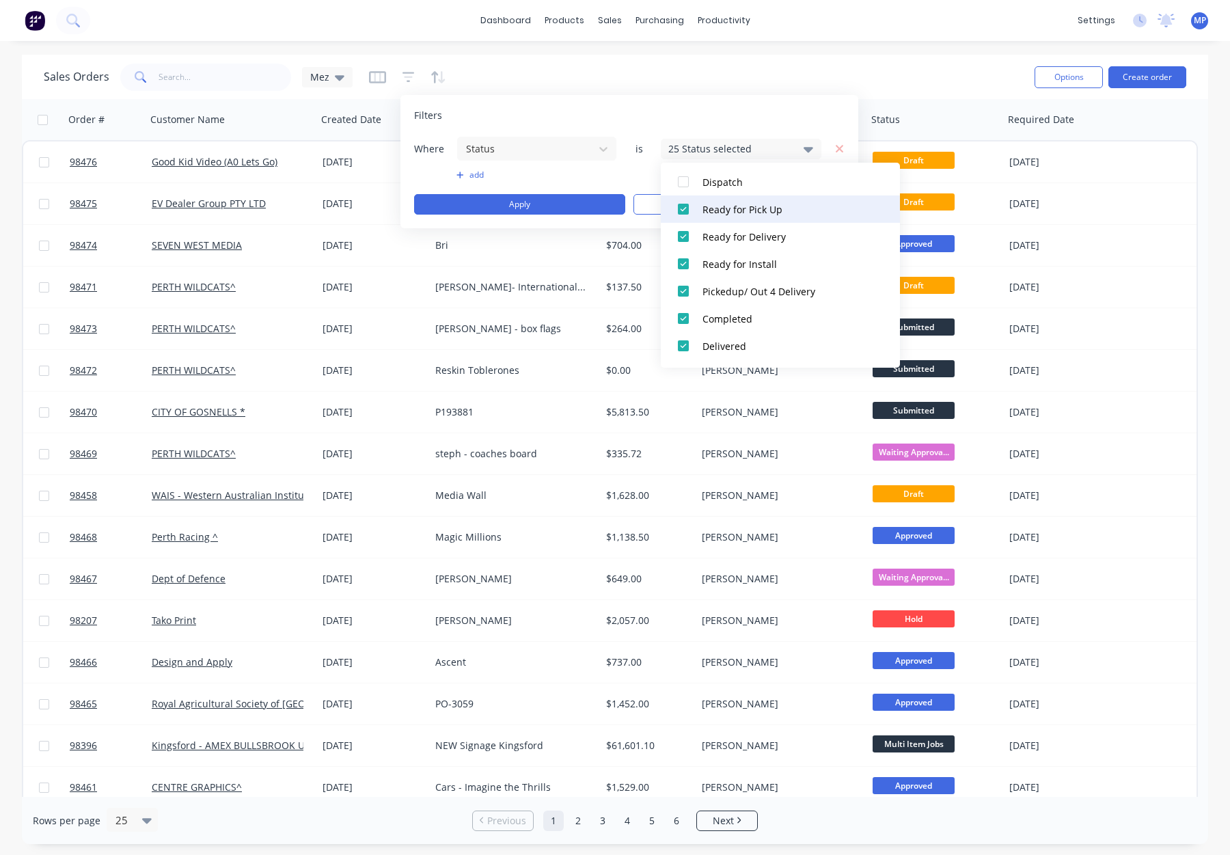
click at [753, 209] on div "Ready for Pick Up" at bounding box center [785, 209] width 164 height 14
click at [757, 239] on div "Ready for Delivery" at bounding box center [785, 237] width 164 height 14
click at [753, 279] on button "Pickedup/ Out 4 Delivery" at bounding box center [780, 291] width 239 height 27
drag, startPoint x: 744, startPoint y: 261, endPoint x: 738, endPoint y: 314, distance: 53.6
click at [744, 262] on div "Ready for Install" at bounding box center [785, 264] width 164 height 14
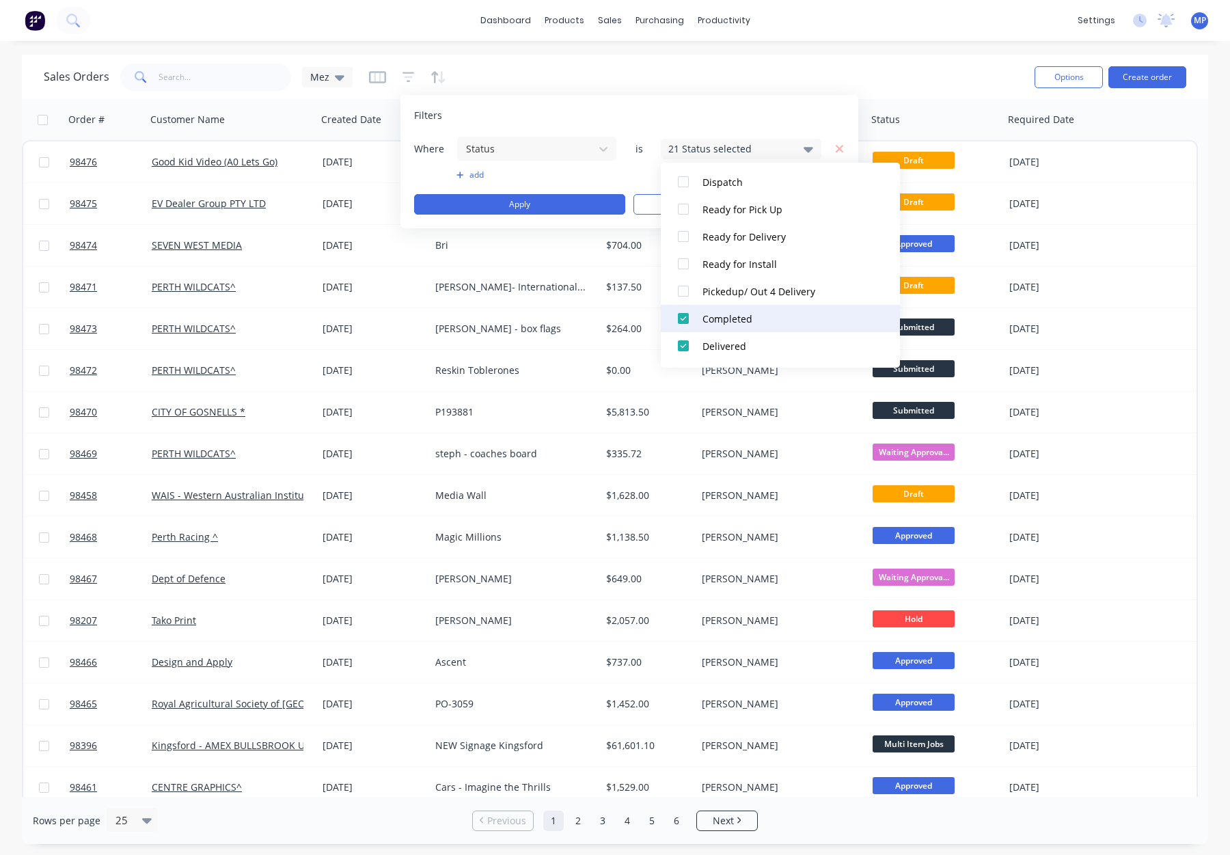
drag, startPoint x: 737, startPoint y: 317, endPoint x: 757, endPoint y: 306, distance: 23.2
click at [737, 317] on div "Completed" at bounding box center [785, 319] width 164 height 14
click at [762, 320] on div "Delivered" at bounding box center [785, 320] width 164 height 14
click at [757, 349] on div "Picked Up" at bounding box center [785, 347] width 164 height 14
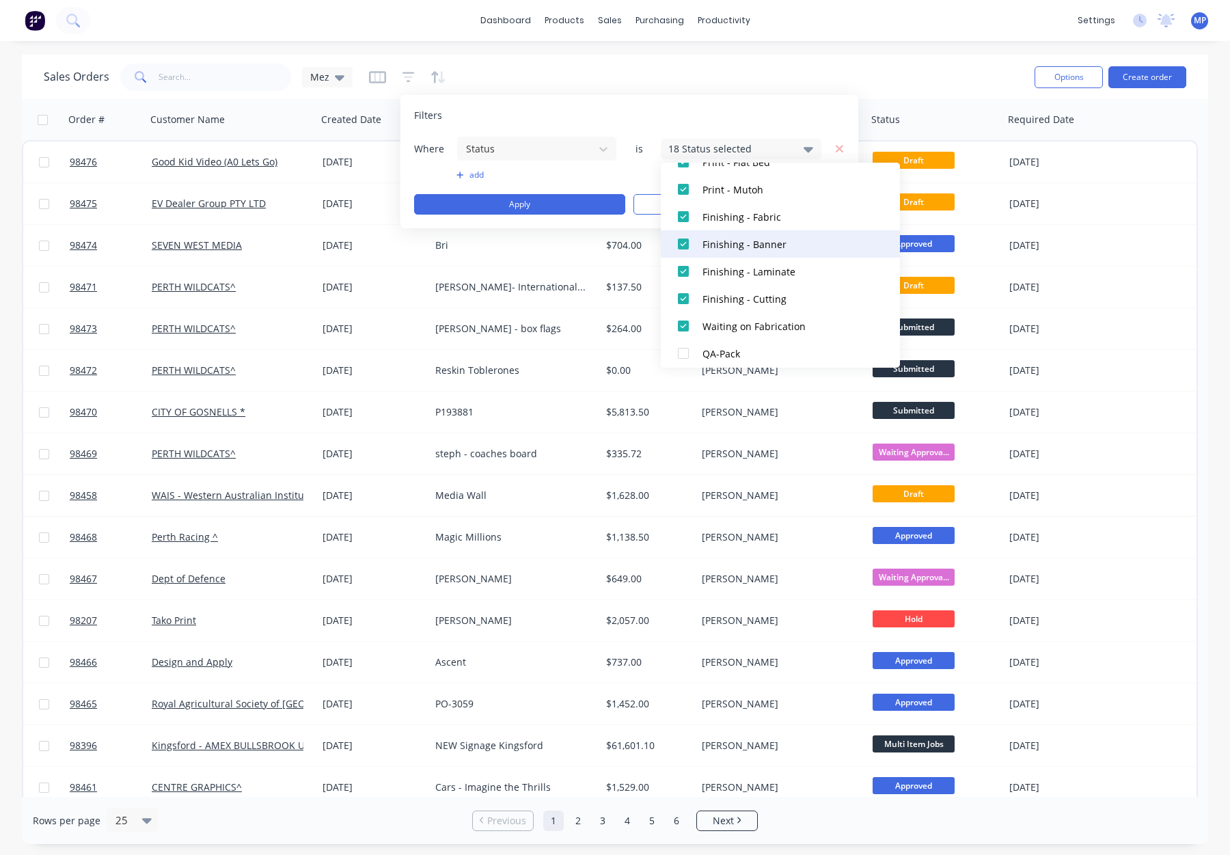
scroll to position [450, 0]
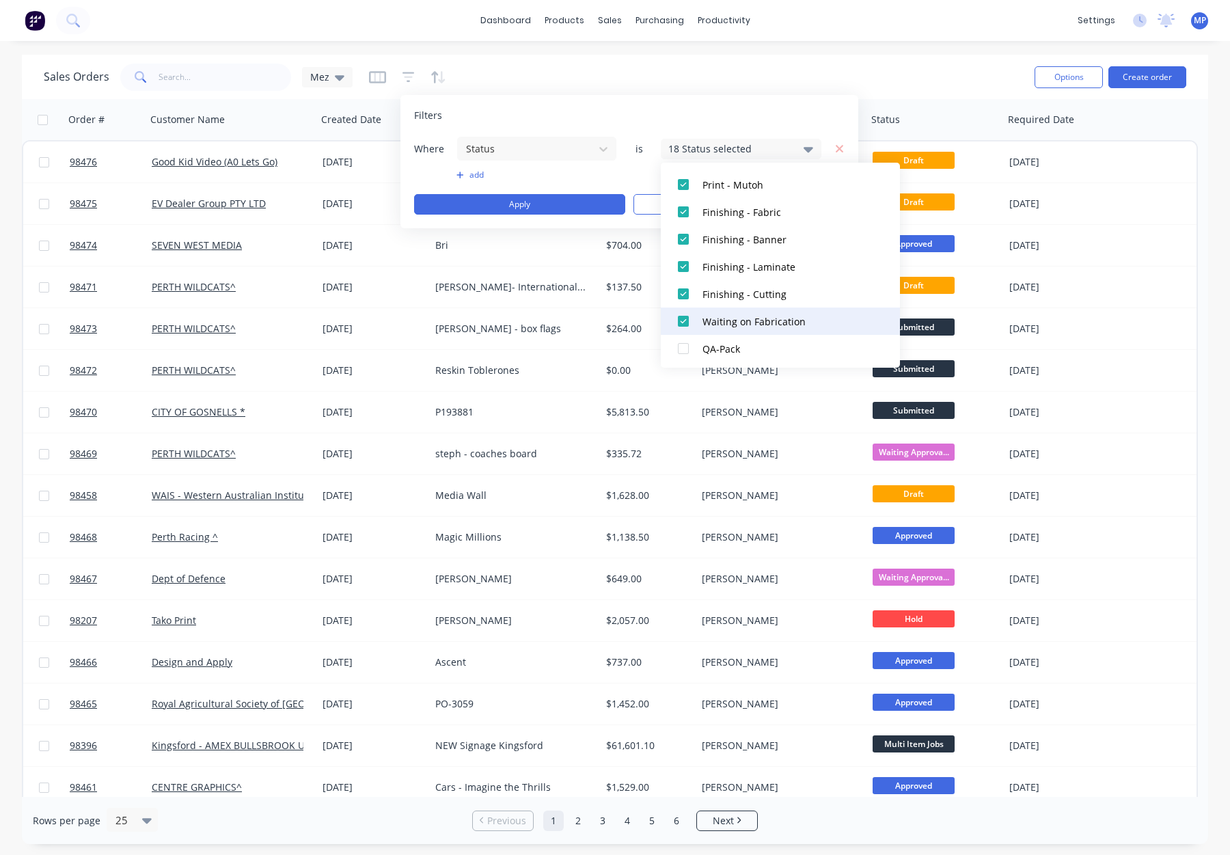
click at [763, 325] on div "Waiting on Fabrication" at bounding box center [785, 321] width 164 height 14
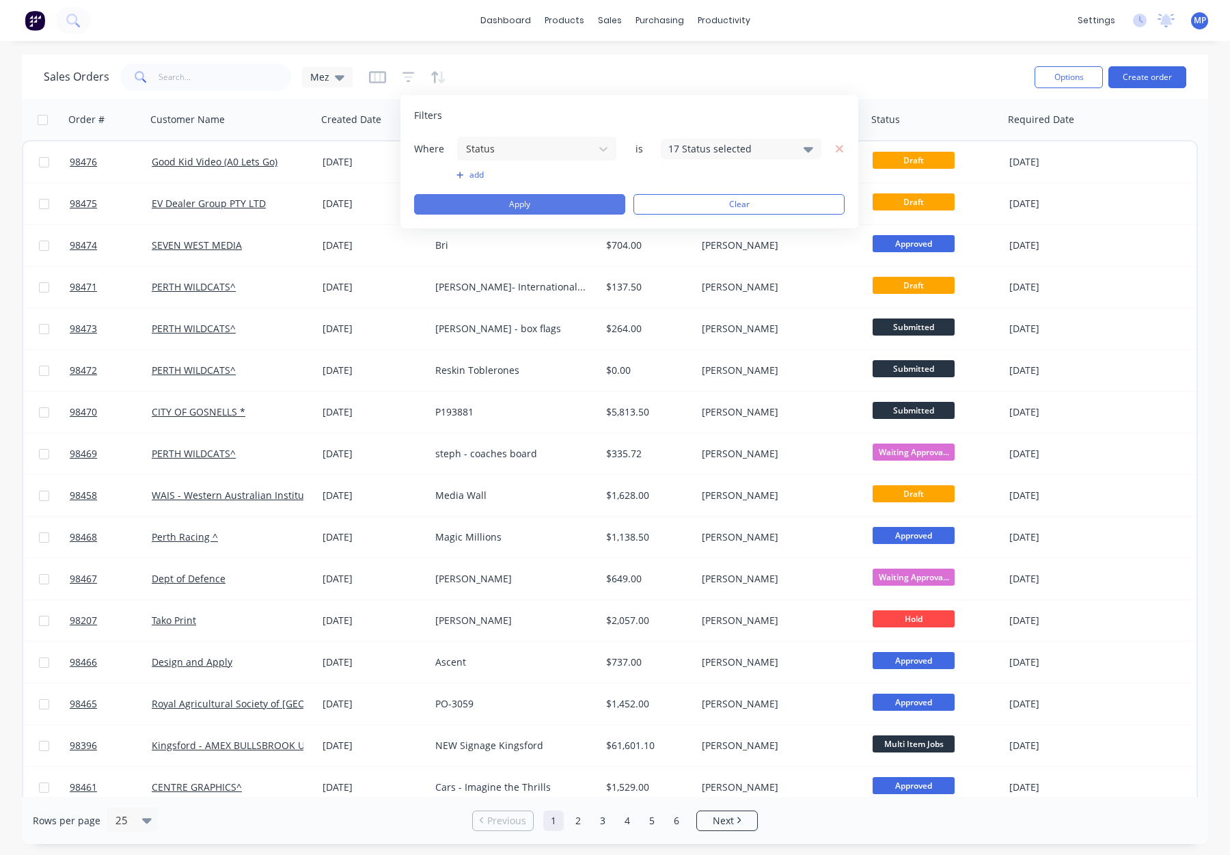
click at [552, 200] on button "Apply" at bounding box center [519, 204] width 211 height 21
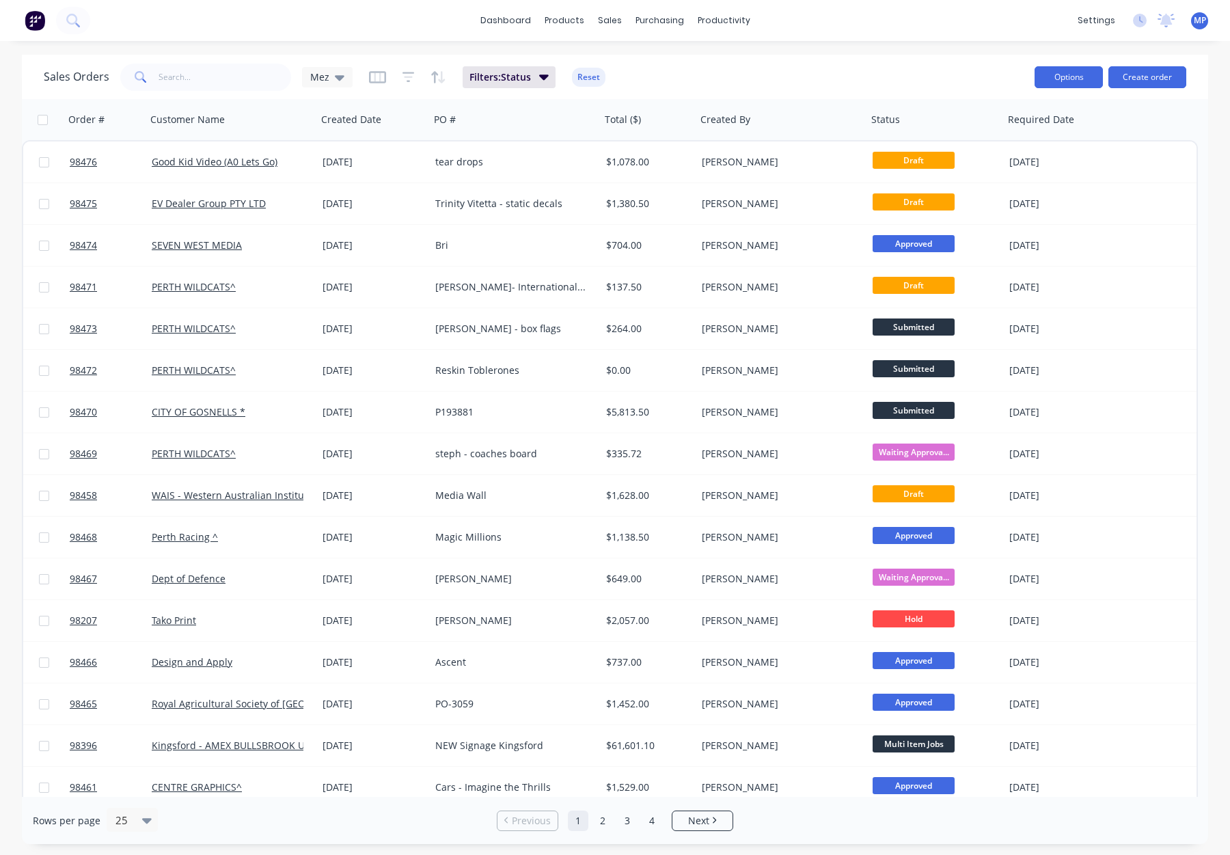
click at [1060, 78] on button "Options" at bounding box center [1069, 77] width 68 height 22
click at [1019, 159] on div "Export" at bounding box center [1028, 167] width 126 height 20
click at [187, 75] on input "text" at bounding box center [225, 77] width 133 height 27
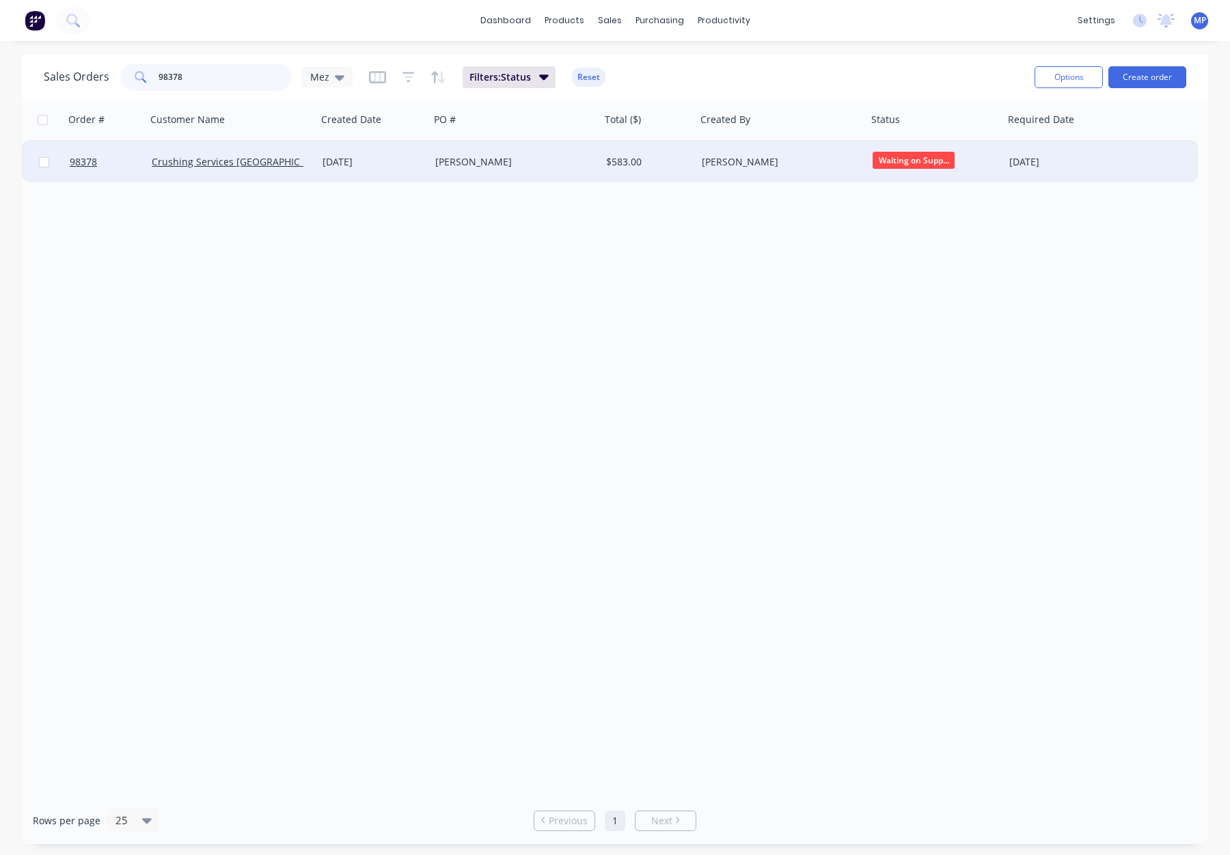
type input "98378"
click at [407, 160] on div "27 Aug 2025" at bounding box center [374, 162] width 102 height 14
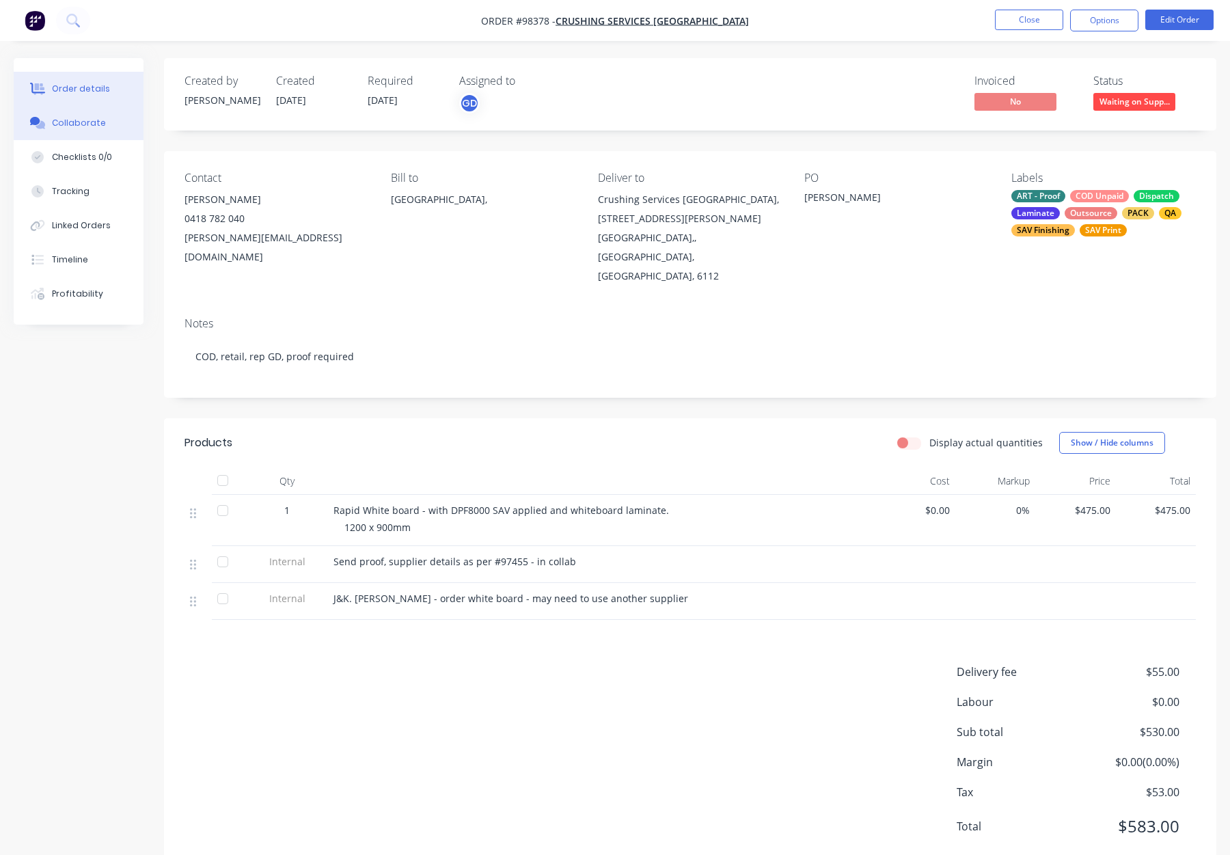
click at [104, 127] on button "Collaborate" at bounding box center [79, 123] width 130 height 34
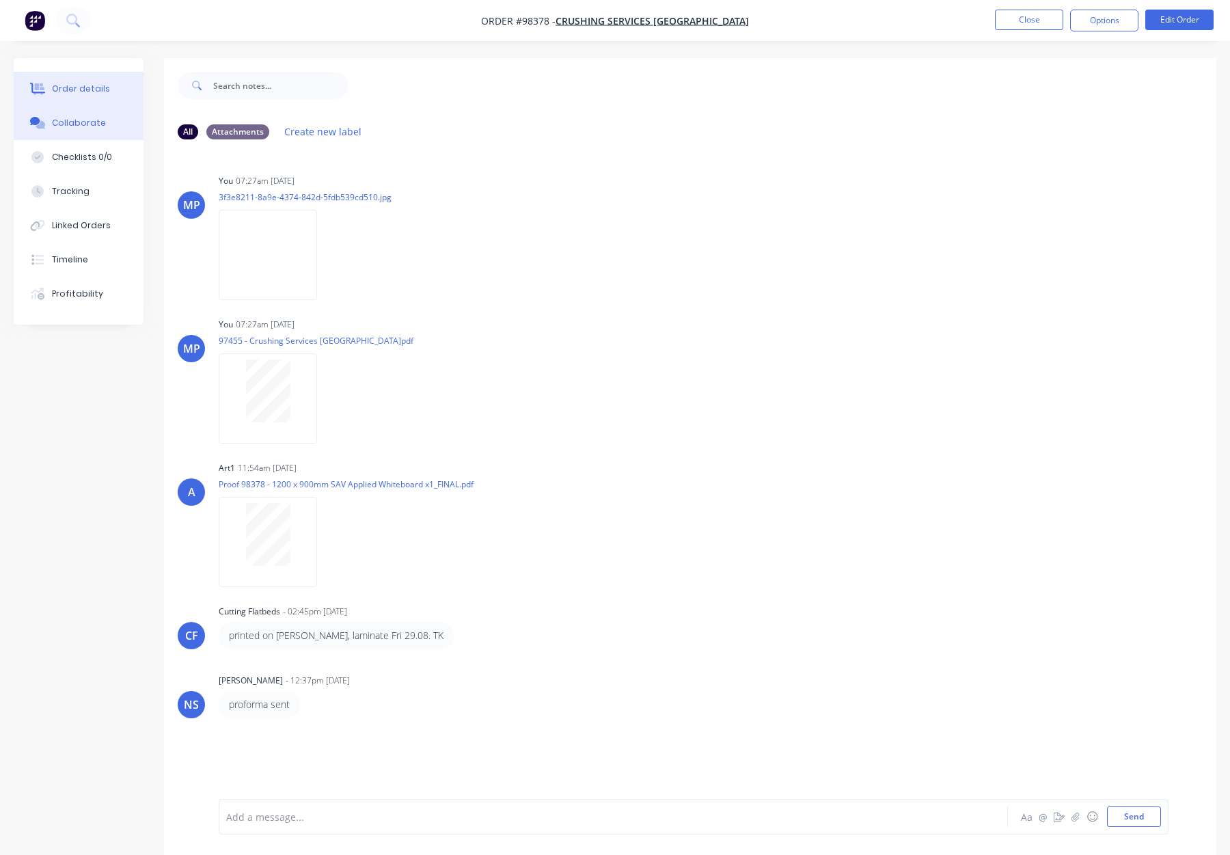
click at [70, 83] on div "Order details" at bounding box center [81, 89] width 58 height 12
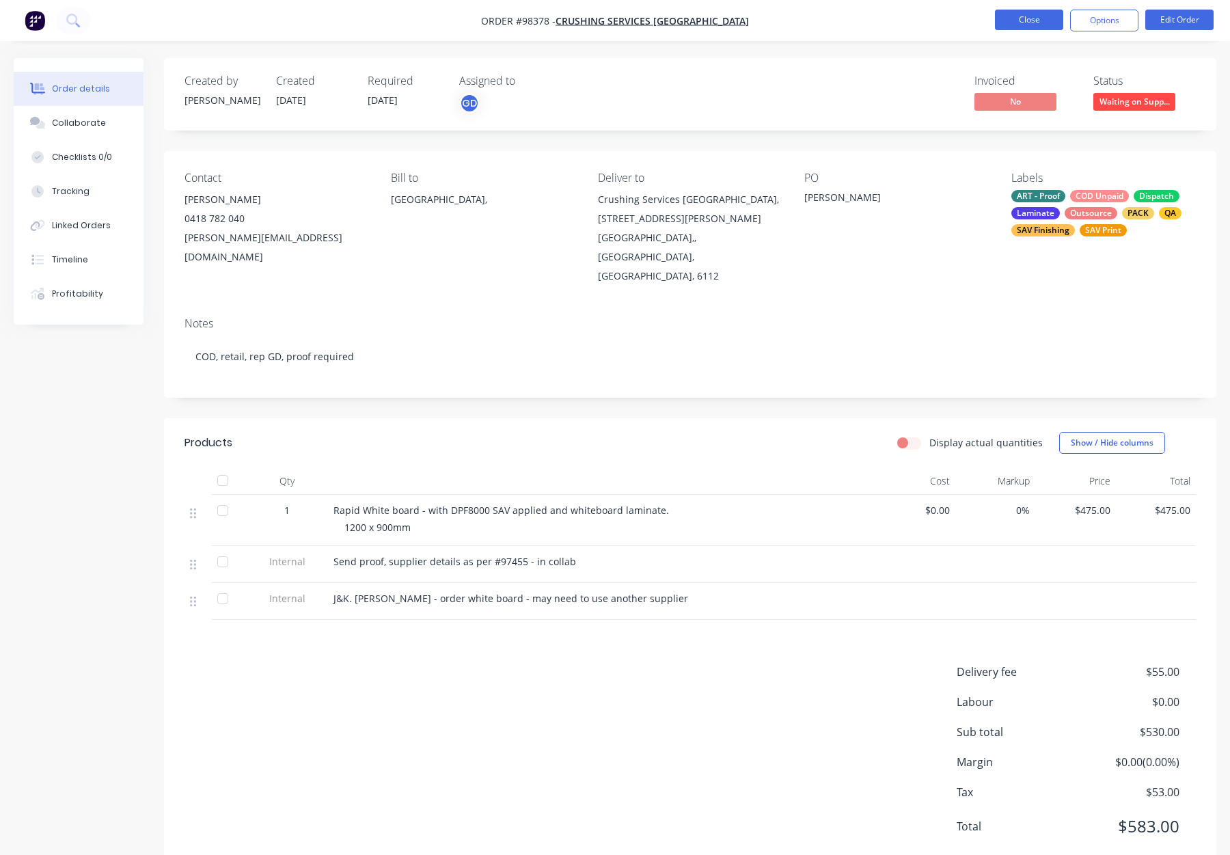
click at [999, 27] on button "Close" at bounding box center [1029, 20] width 68 height 21
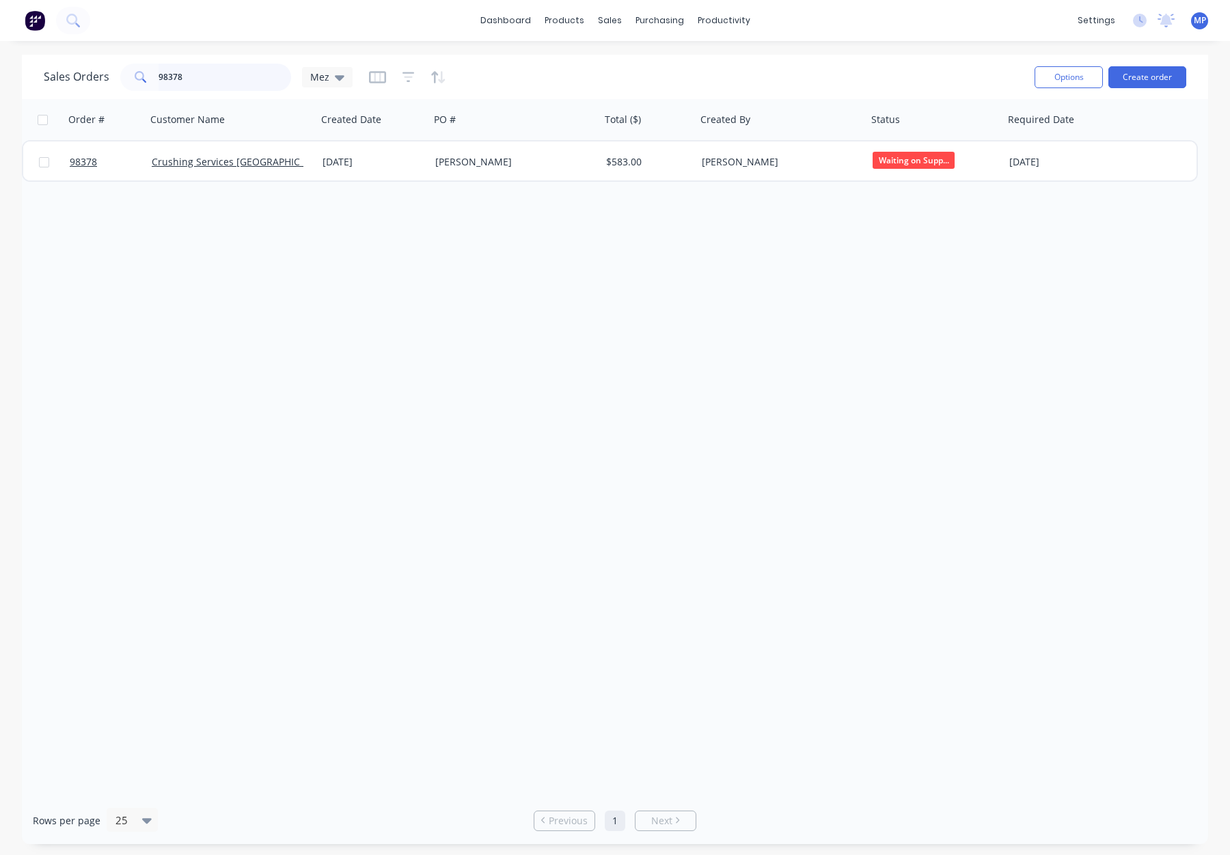
click at [214, 75] on input "98378" at bounding box center [225, 77] width 133 height 27
drag, startPoint x: 211, startPoint y: 77, endPoint x: 150, endPoint y: 74, distance: 60.9
click at [150, 75] on div "98378" at bounding box center [205, 77] width 171 height 27
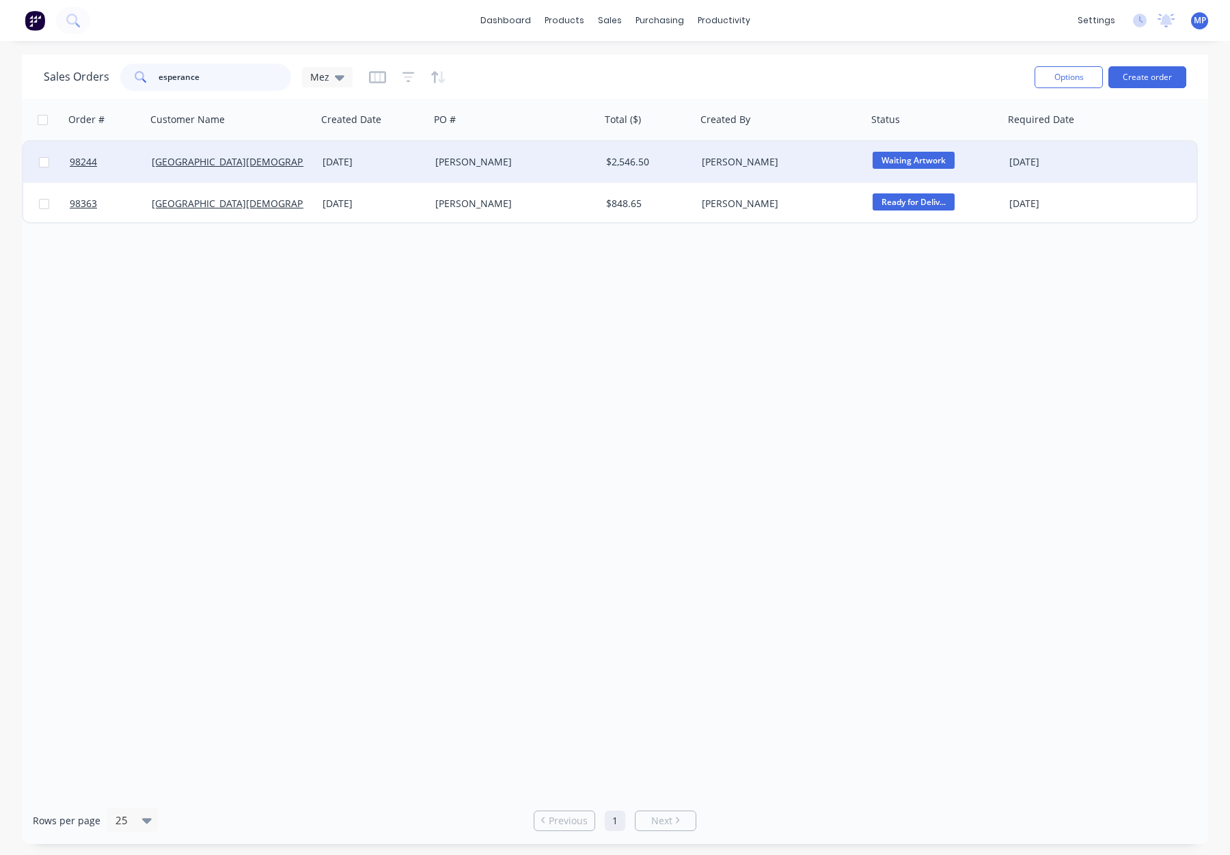
type input "esperance"
click at [904, 165] on span "Waiting Artwork" at bounding box center [914, 160] width 82 height 17
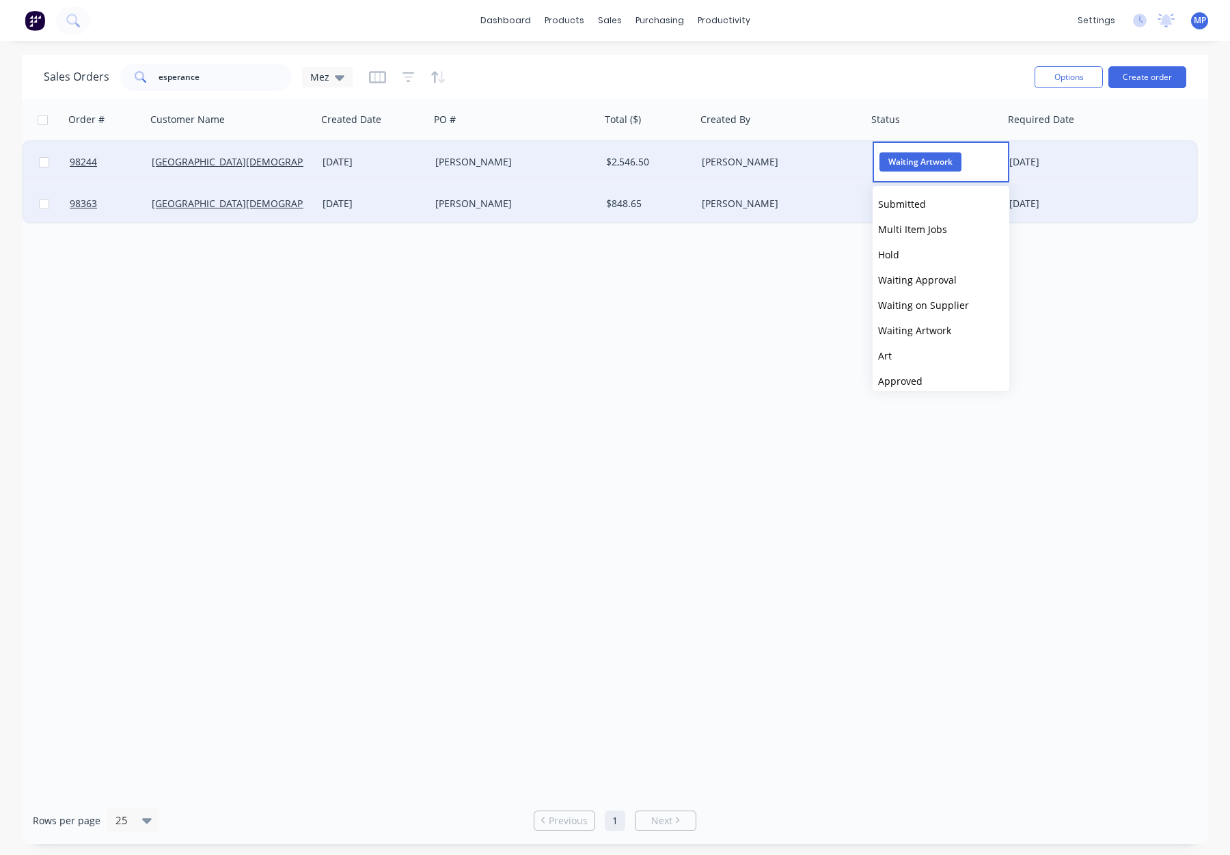
click at [921, 205] on span "Submitted" at bounding box center [902, 204] width 48 height 13
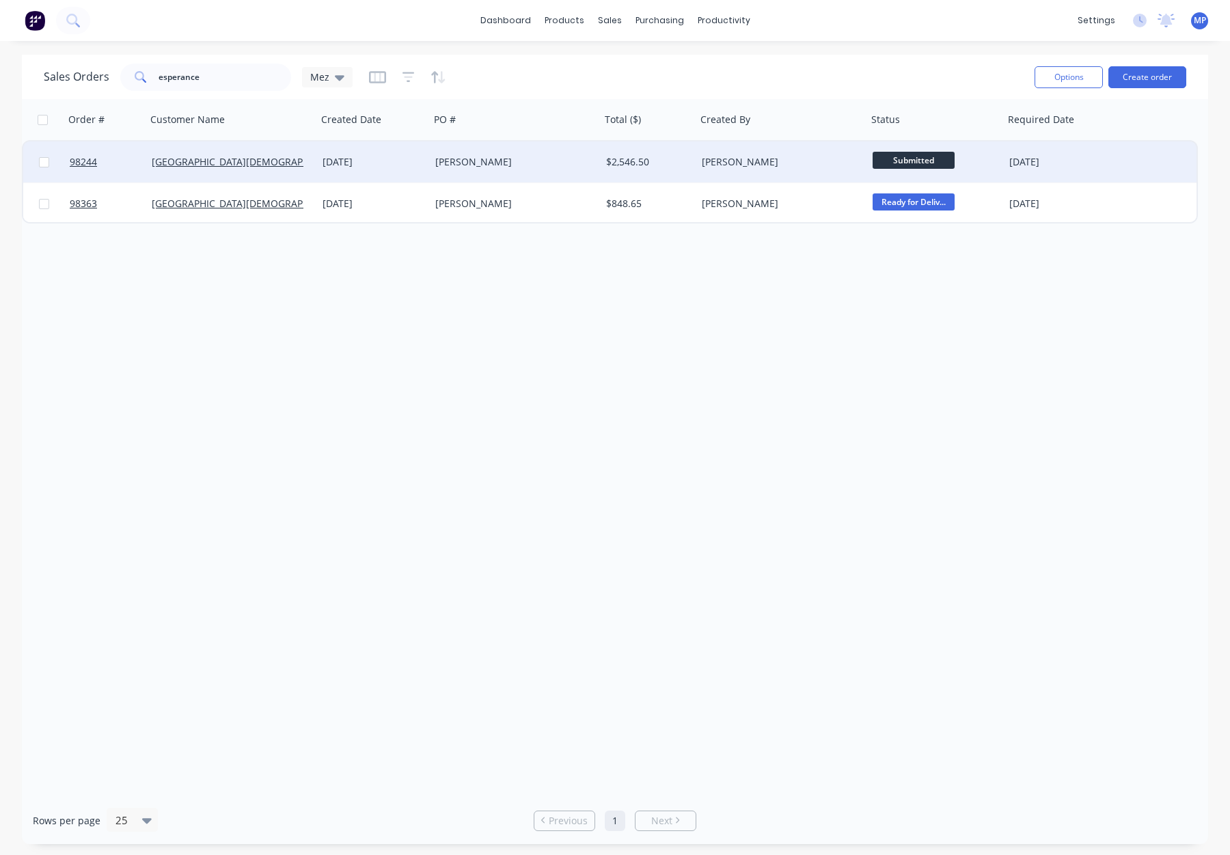
drag, startPoint x: 904, startPoint y: 84, endPoint x: 749, endPoint y: 94, distance: 155.5
click at [904, 84] on div "Sales Orders esperance Mez" at bounding box center [534, 76] width 980 height 33
click at [232, 70] on input "esperance" at bounding box center [225, 77] width 133 height 27
drag, startPoint x: 215, startPoint y: 78, endPoint x: 133, endPoint y: 79, distance: 82.0
click at [137, 79] on div "esperance" at bounding box center [205, 77] width 171 height 27
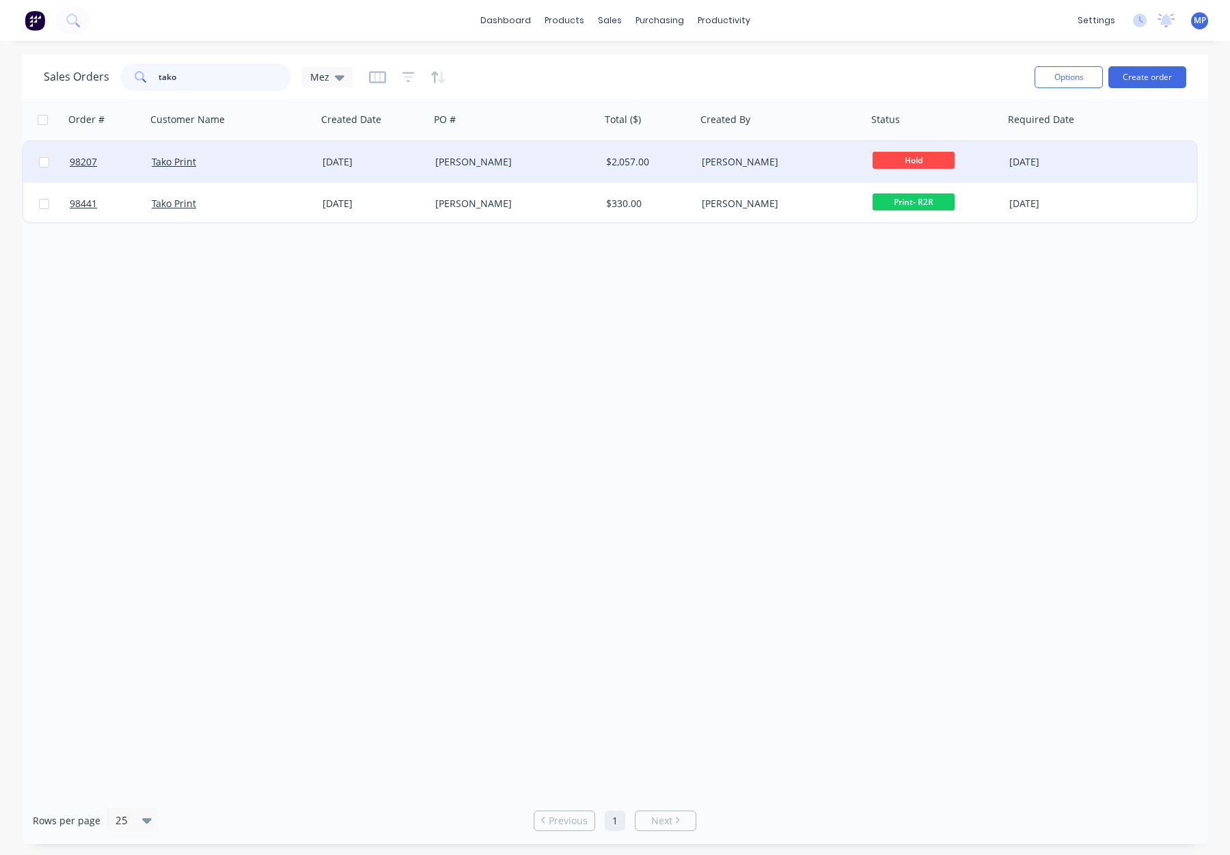
type input "tako"
click at [904, 155] on span "Hold" at bounding box center [914, 160] width 82 height 17
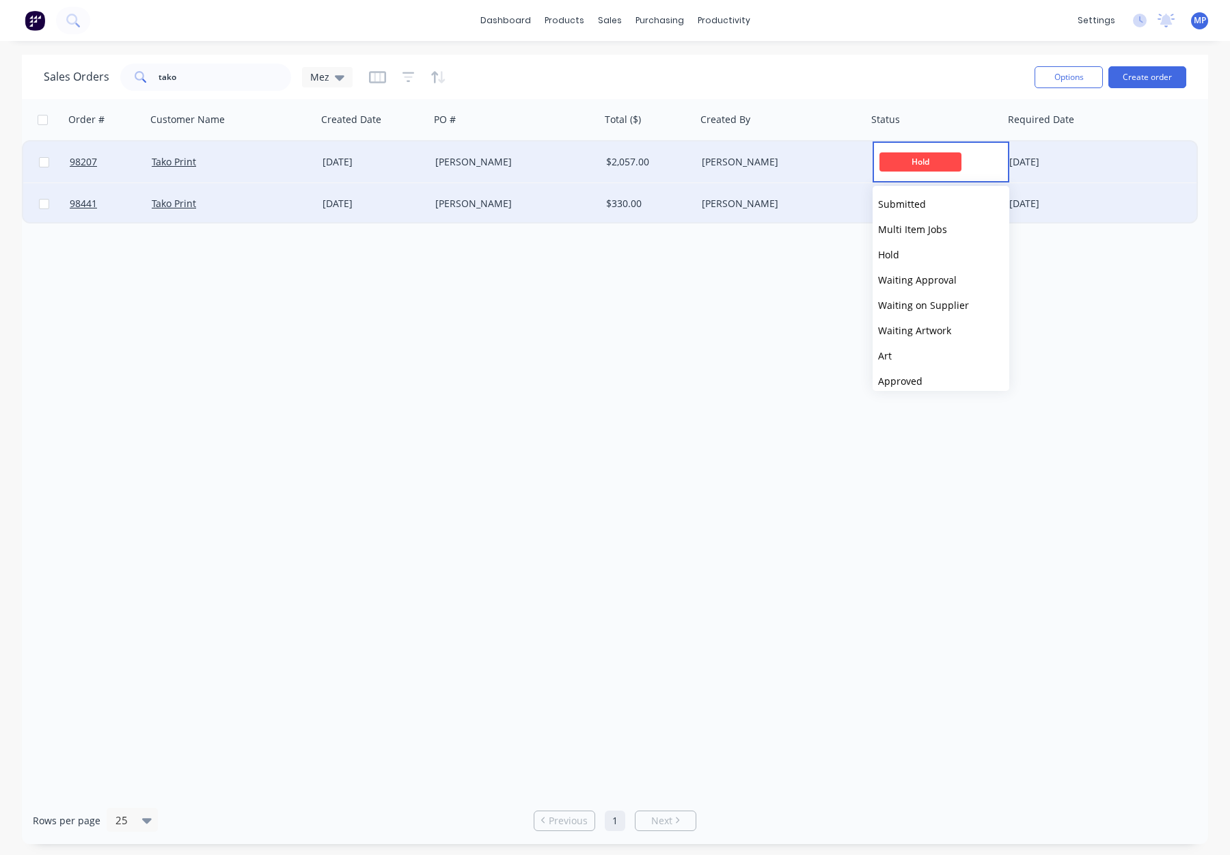
click at [945, 204] on button "Submitted" at bounding box center [941, 203] width 137 height 25
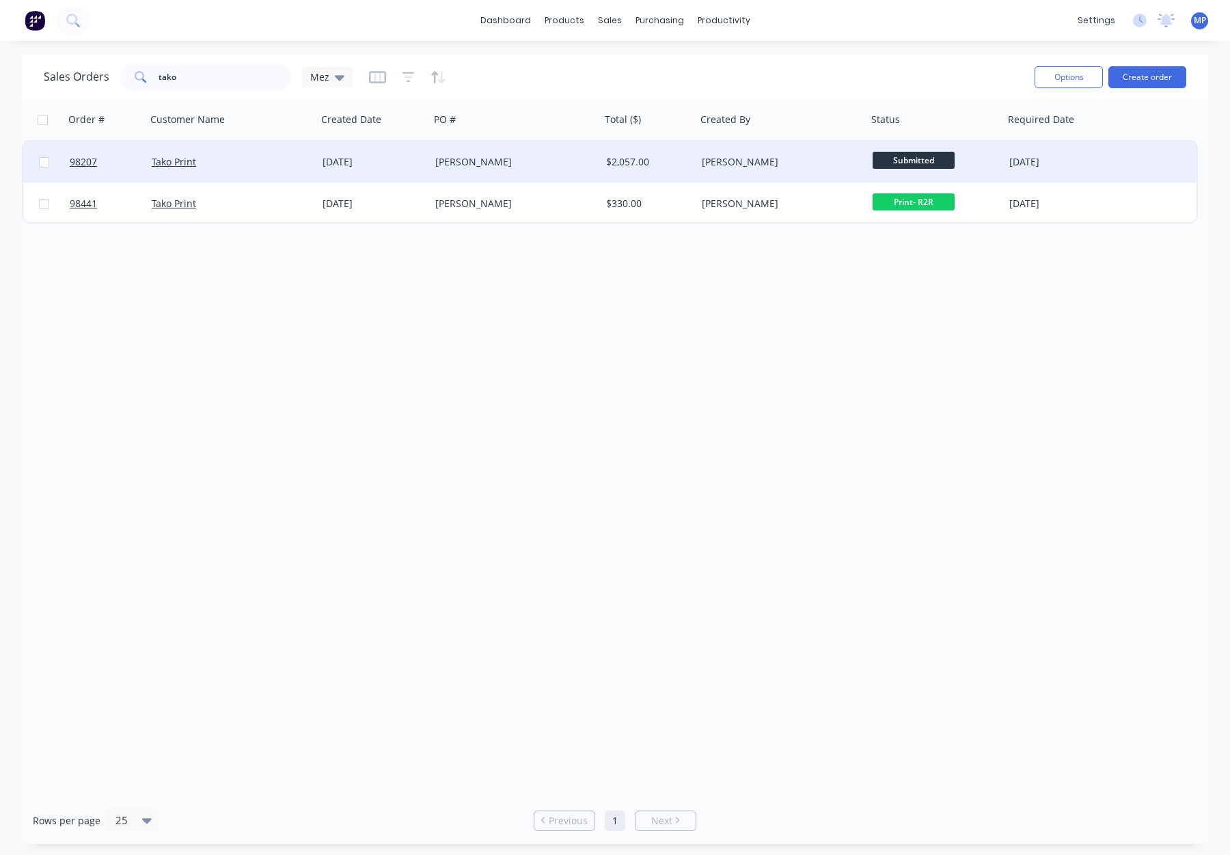
click at [720, 284] on div "Order # Customer Name Created Date PO # Total ($) Created By Status Required Da…" at bounding box center [615, 448] width 1187 height 698
click at [183, 81] on input "tako" at bounding box center [225, 77] width 133 height 27
click at [121, 78] on div "tako" at bounding box center [205, 77] width 171 height 27
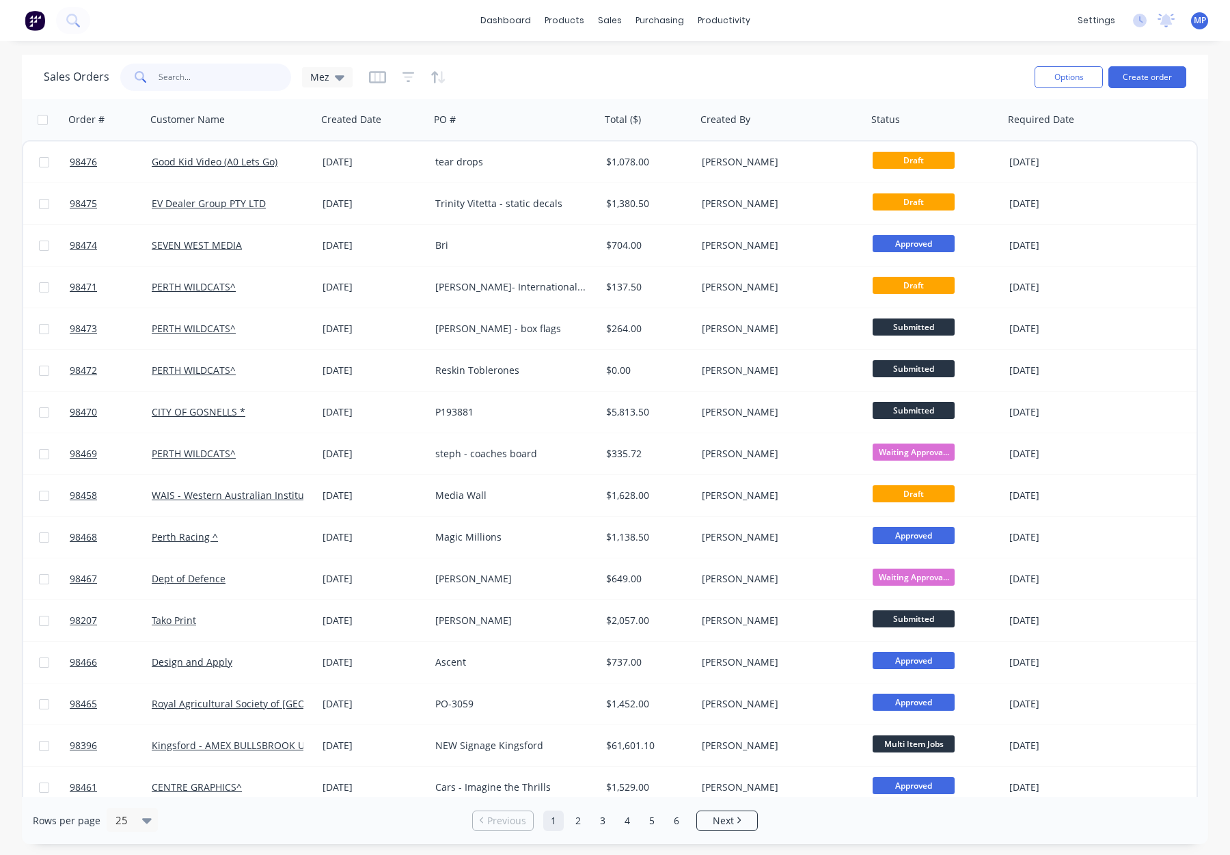
click at [172, 77] on input "text" at bounding box center [225, 77] width 133 height 27
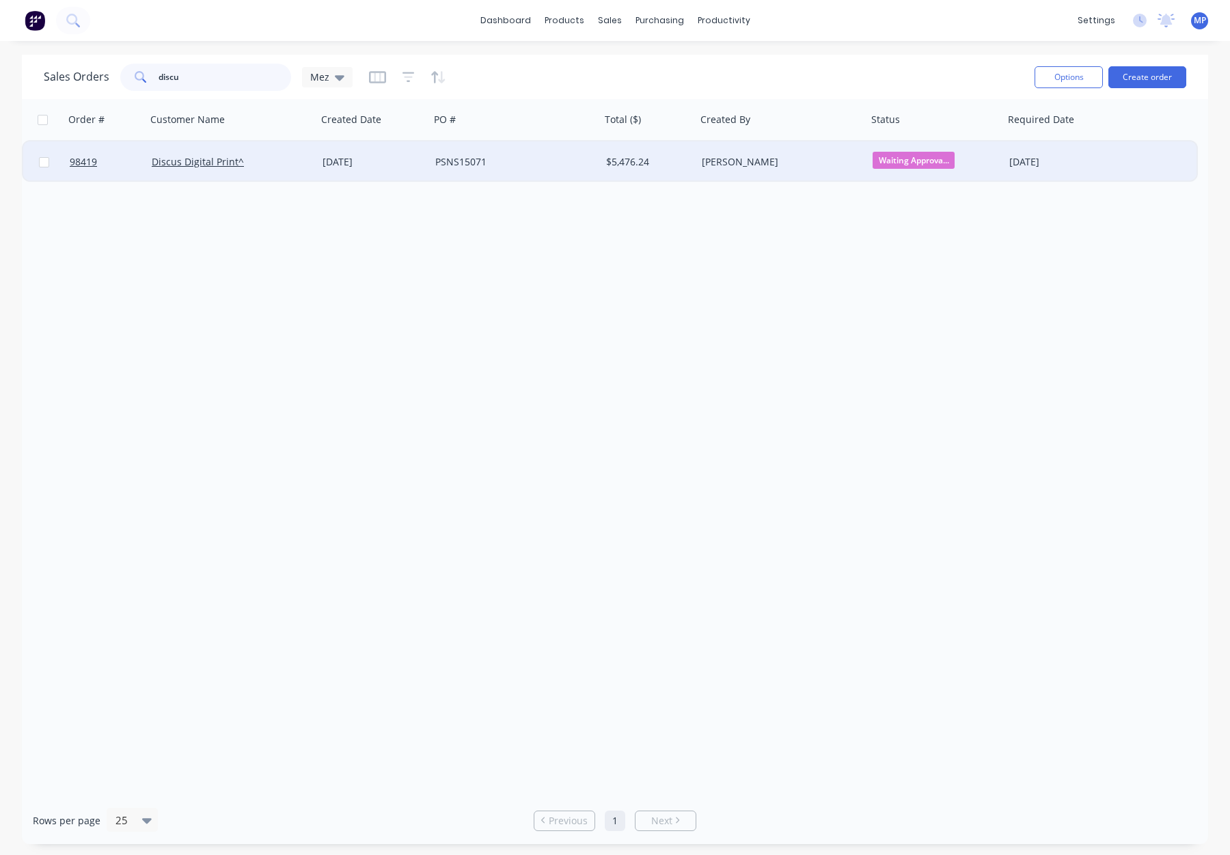
type input "discu"
click at [524, 154] on div "PSNS15071" at bounding box center [515, 162] width 171 height 41
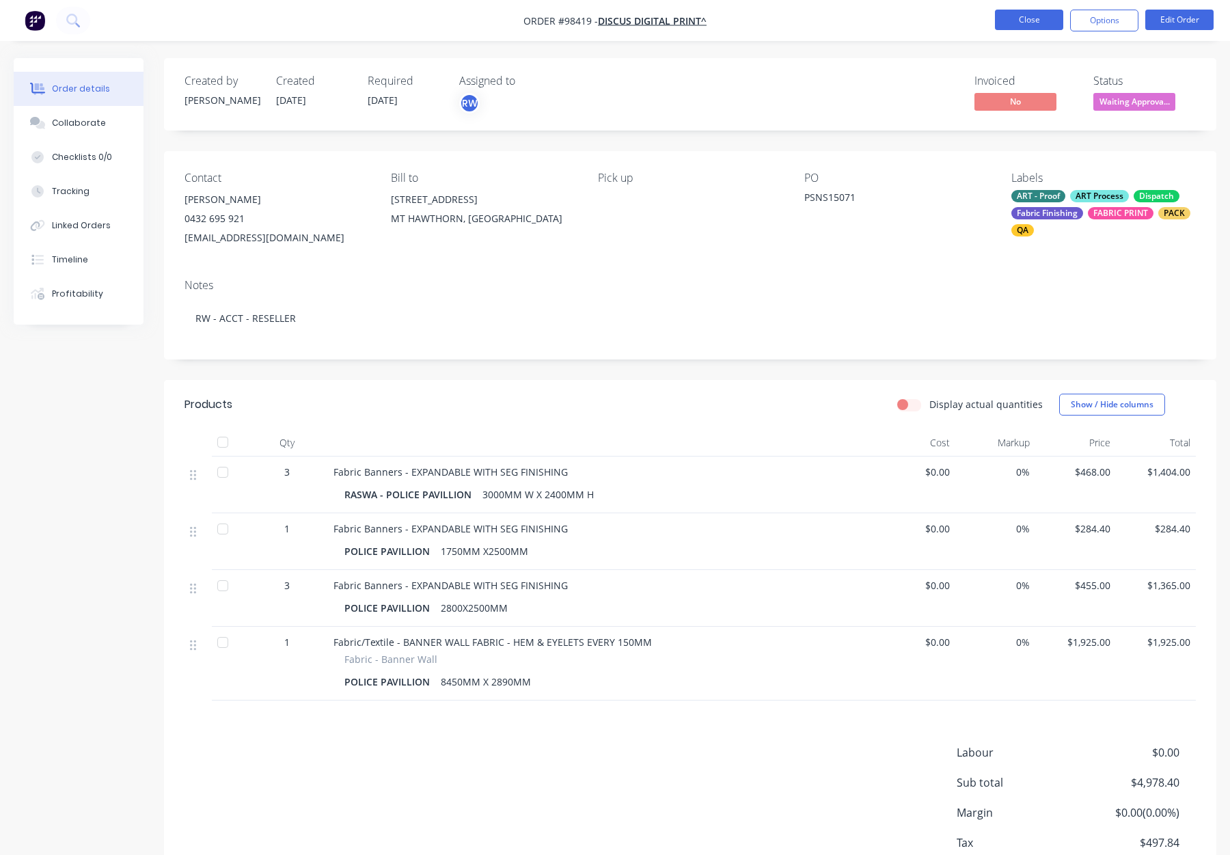
click at [1008, 24] on button "Close" at bounding box center [1029, 20] width 68 height 21
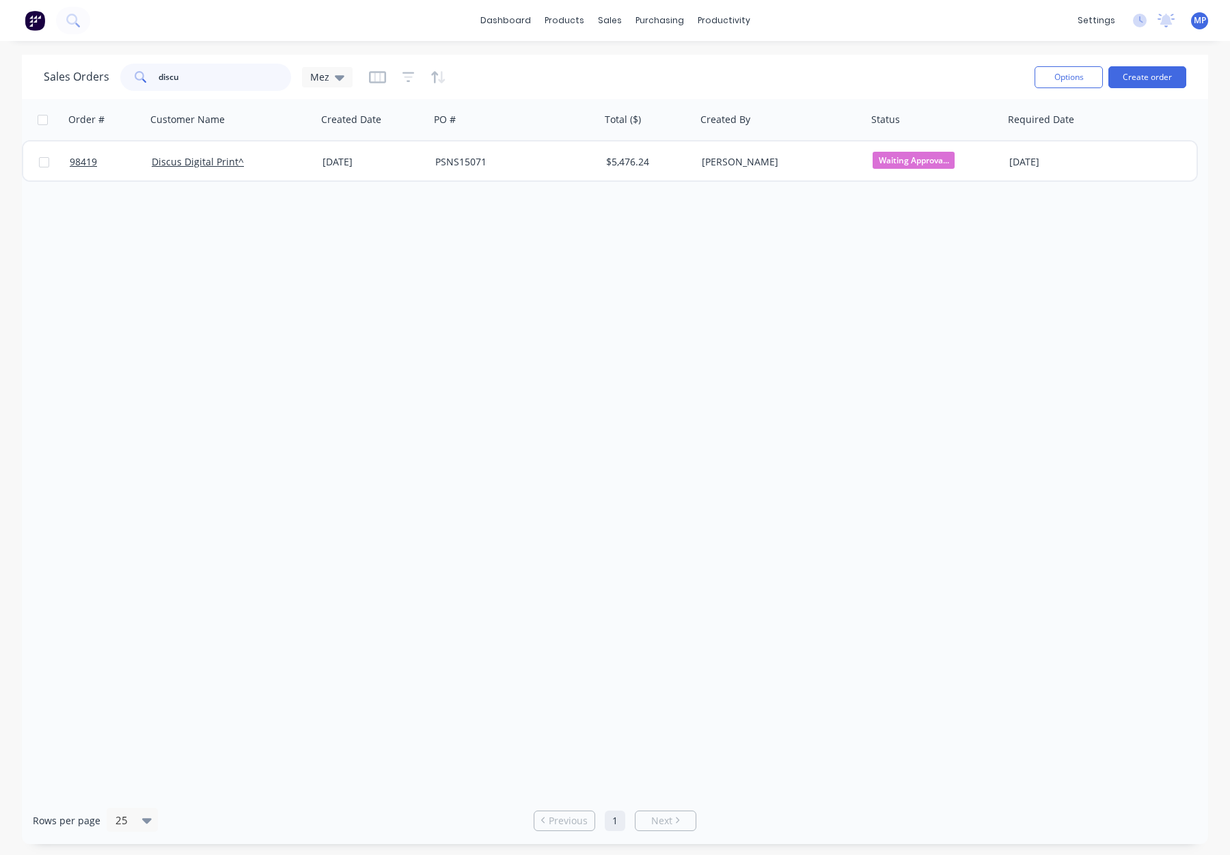
drag, startPoint x: 183, startPoint y: 81, endPoint x: 127, endPoint y: 76, distance: 55.6
click at [126, 76] on div "discu" at bounding box center [205, 77] width 171 height 27
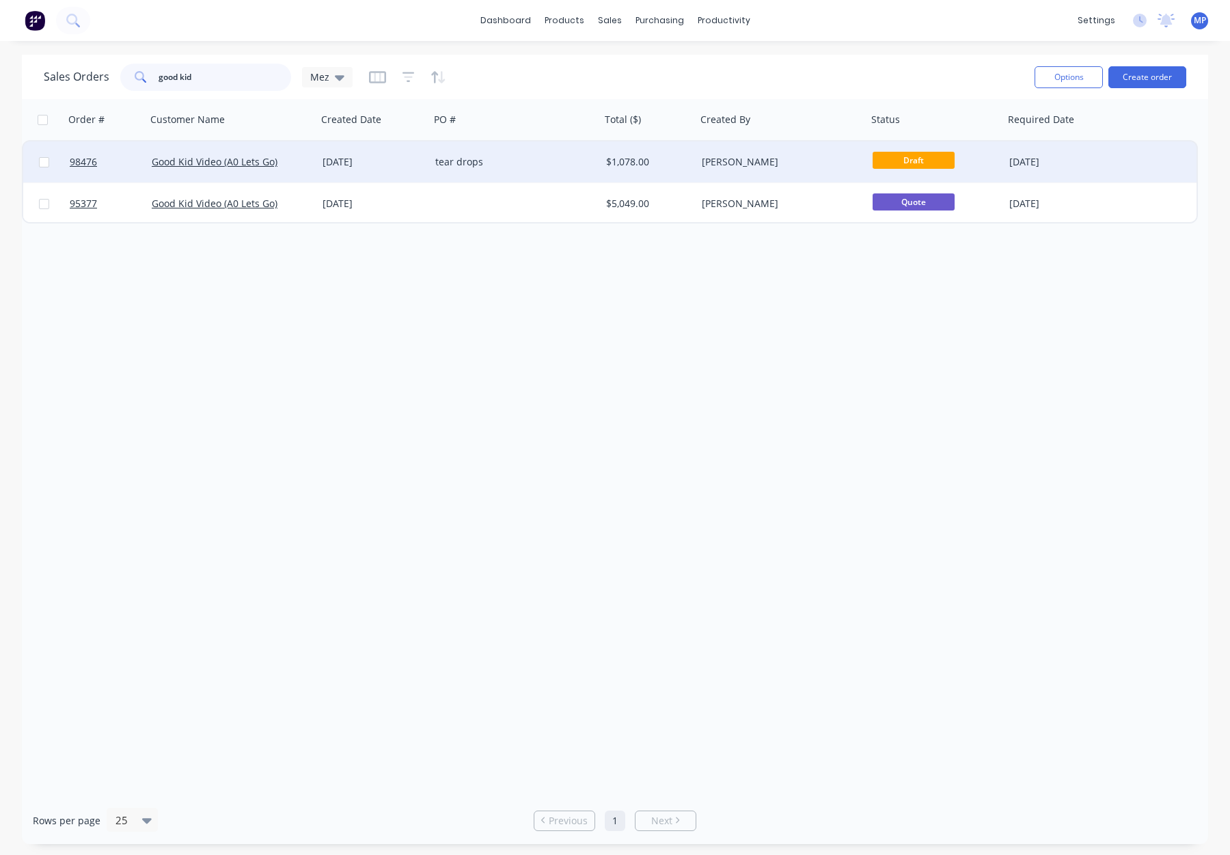
type input "good kid"
click at [504, 164] on div "tear drops" at bounding box center [511, 162] width 152 height 14
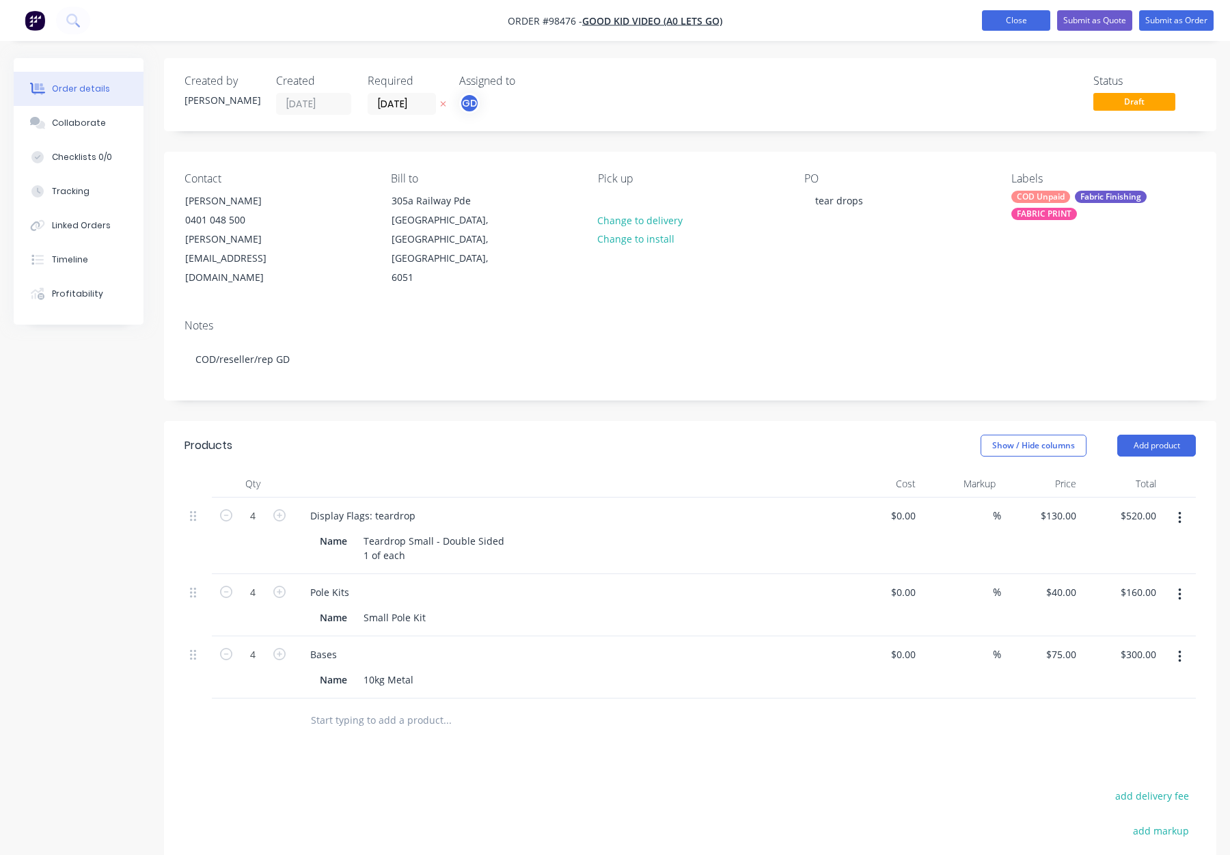
click at [1008, 23] on button "Close" at bounding box center [1016, 20] width 68 height 21
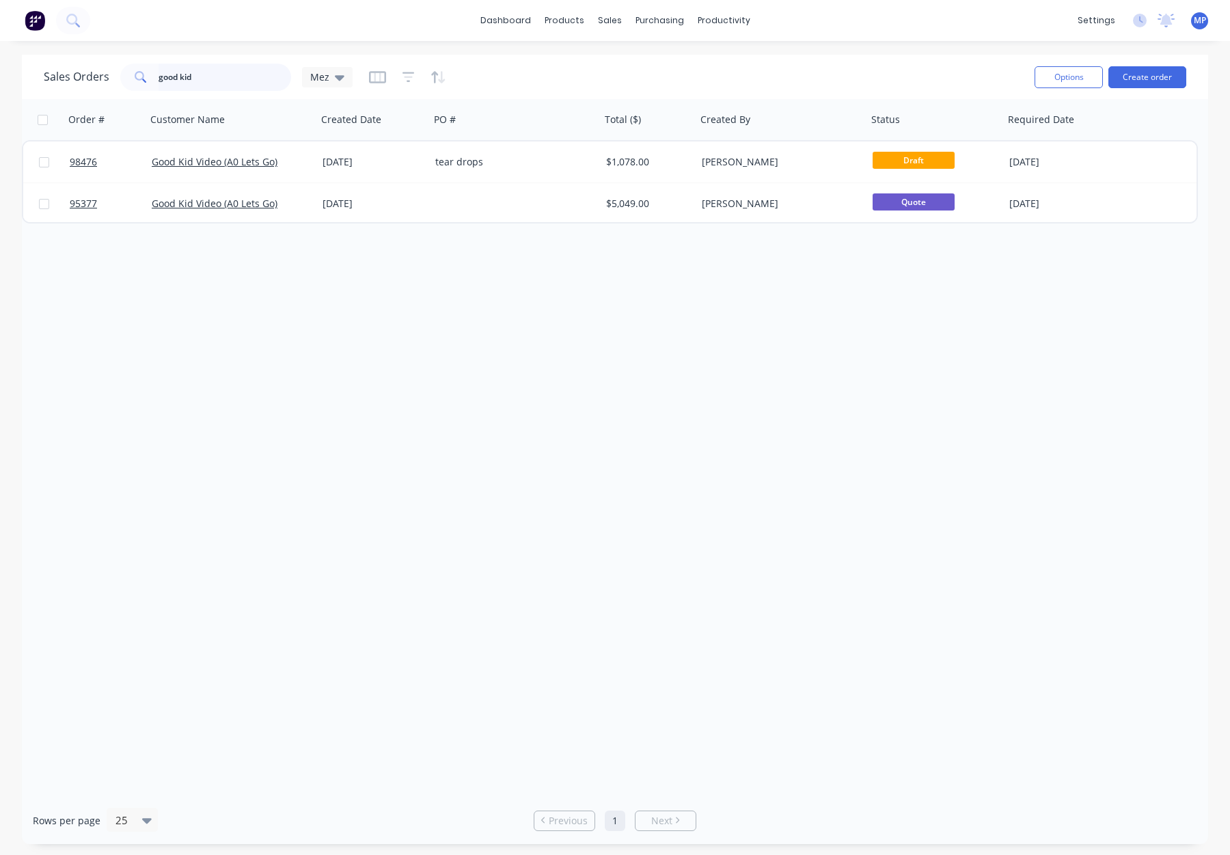
click at [211, 83] on input "good kid" at bounding box center [225, 77] width 133 height 27
drag, startPoint x: 193, startPoint y: 74, endPoint x: 144, endPoint y: 72, distance: 48.6
click at [144, 72] on div "good kid" at bounding box center [205, 77] width 171 height 27
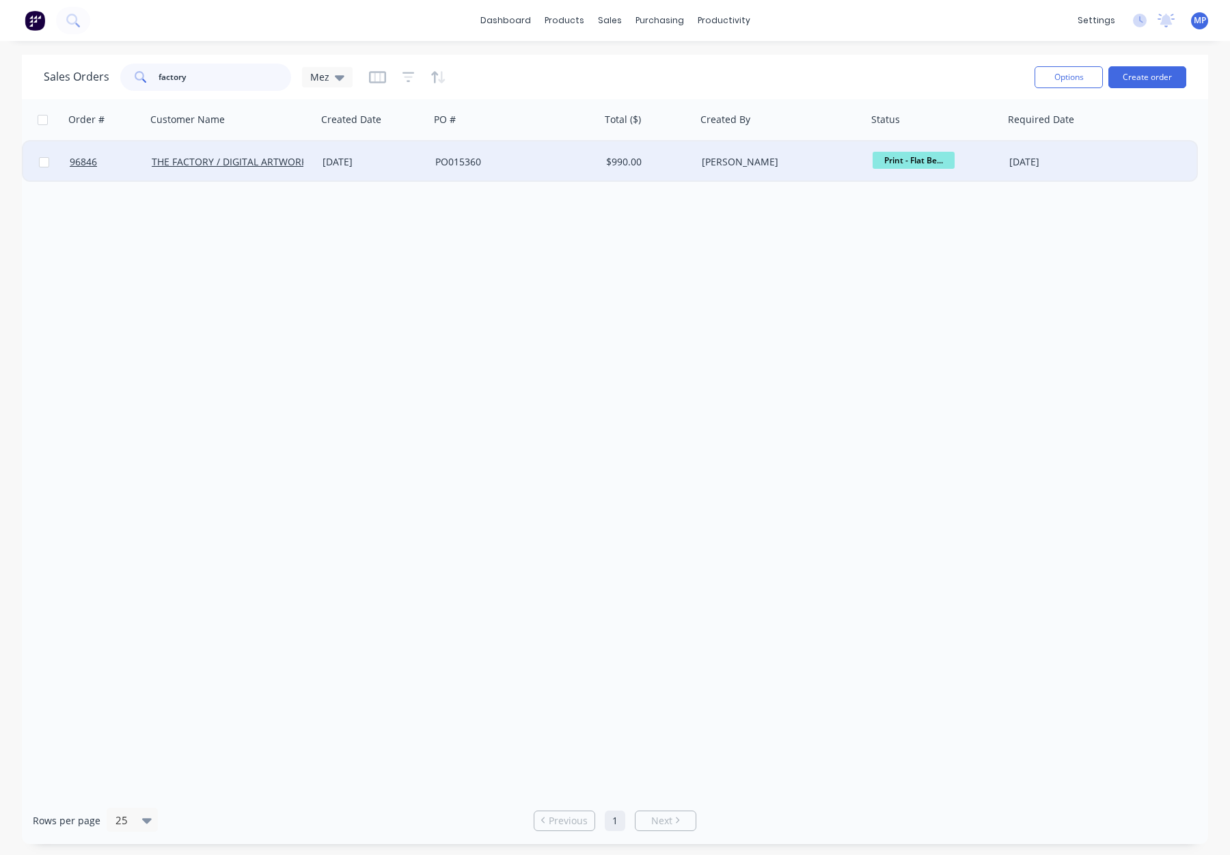
type input "factory"
click at [418, 165] on div "06 Mar 2025" at bounding box center [374, 162] width 102 height 14
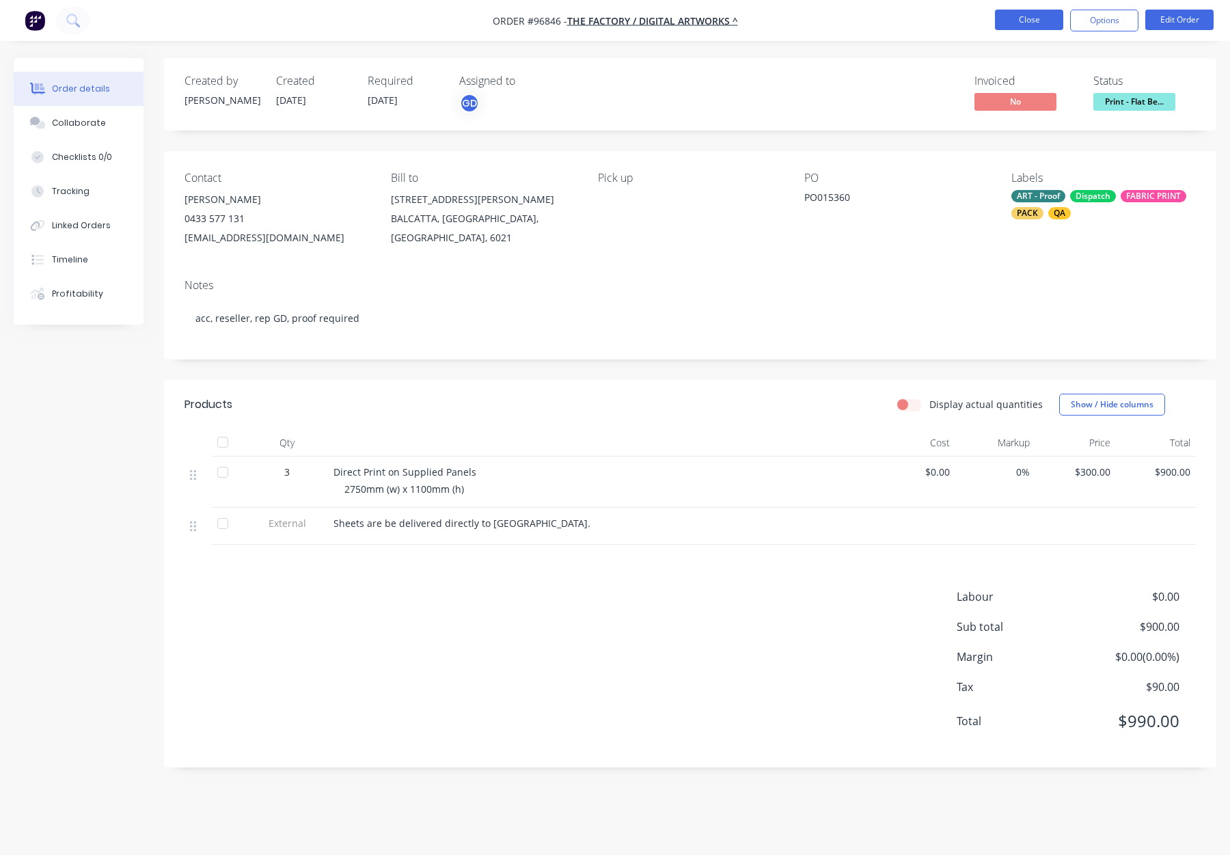
click at [1040, 13] on button "Close" at bounding box center [1029, 20] width 68 height 21
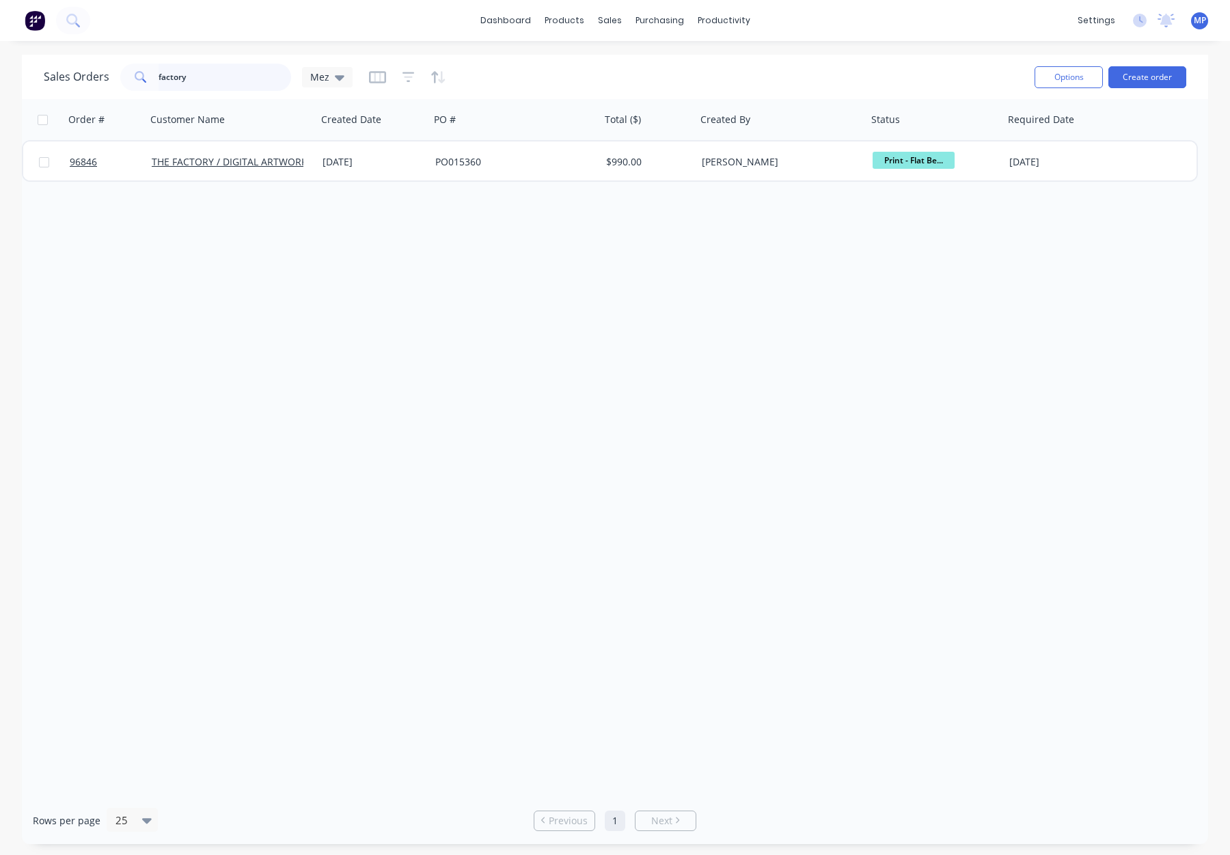
click at [213, 83] on input "factory" at bounding box center [225, 77] width 133 height 27
drag, startPoint x: 198, startPoint y: 79, endPoint x: 145, endPoint y: 78, distance: 52.6
click at [146, 78] on div "factory" at bounding box center [205, 77] width 171 height 27
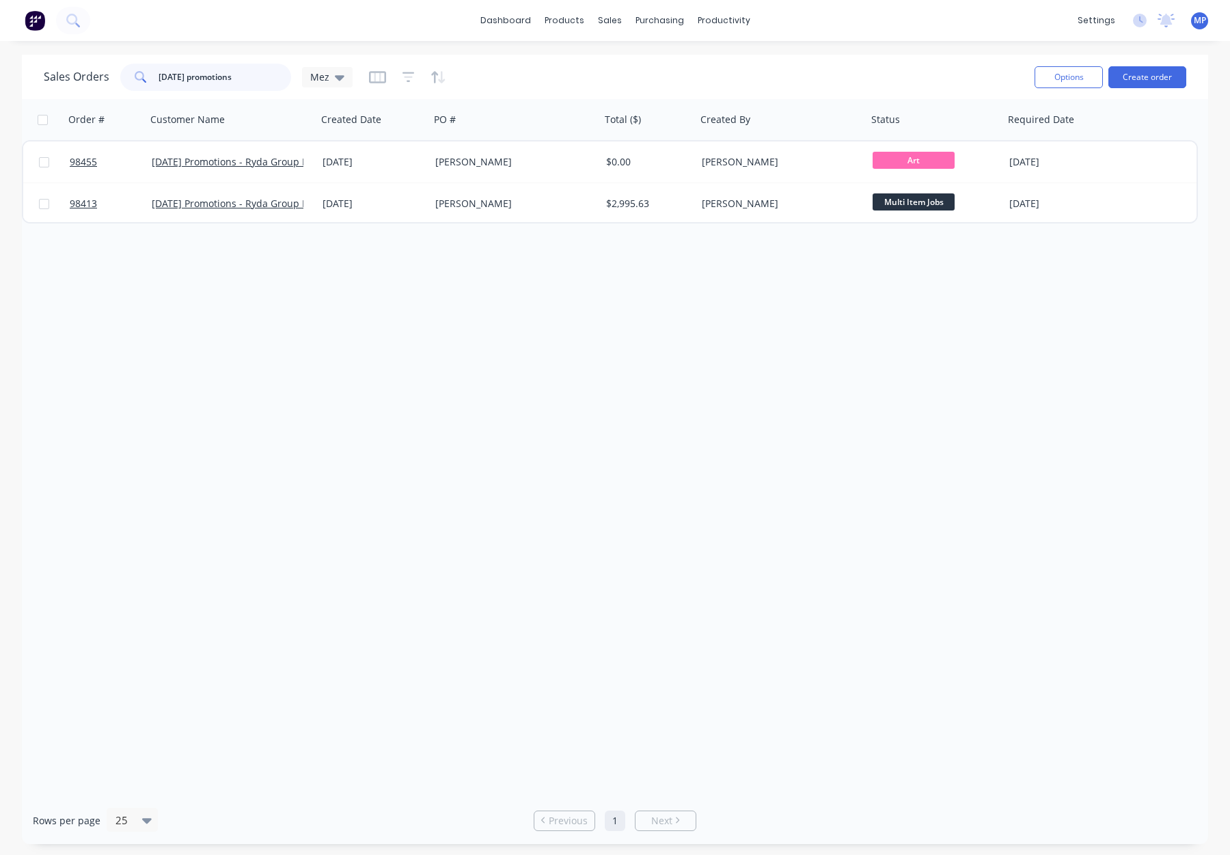
type input "Carnival promotions"
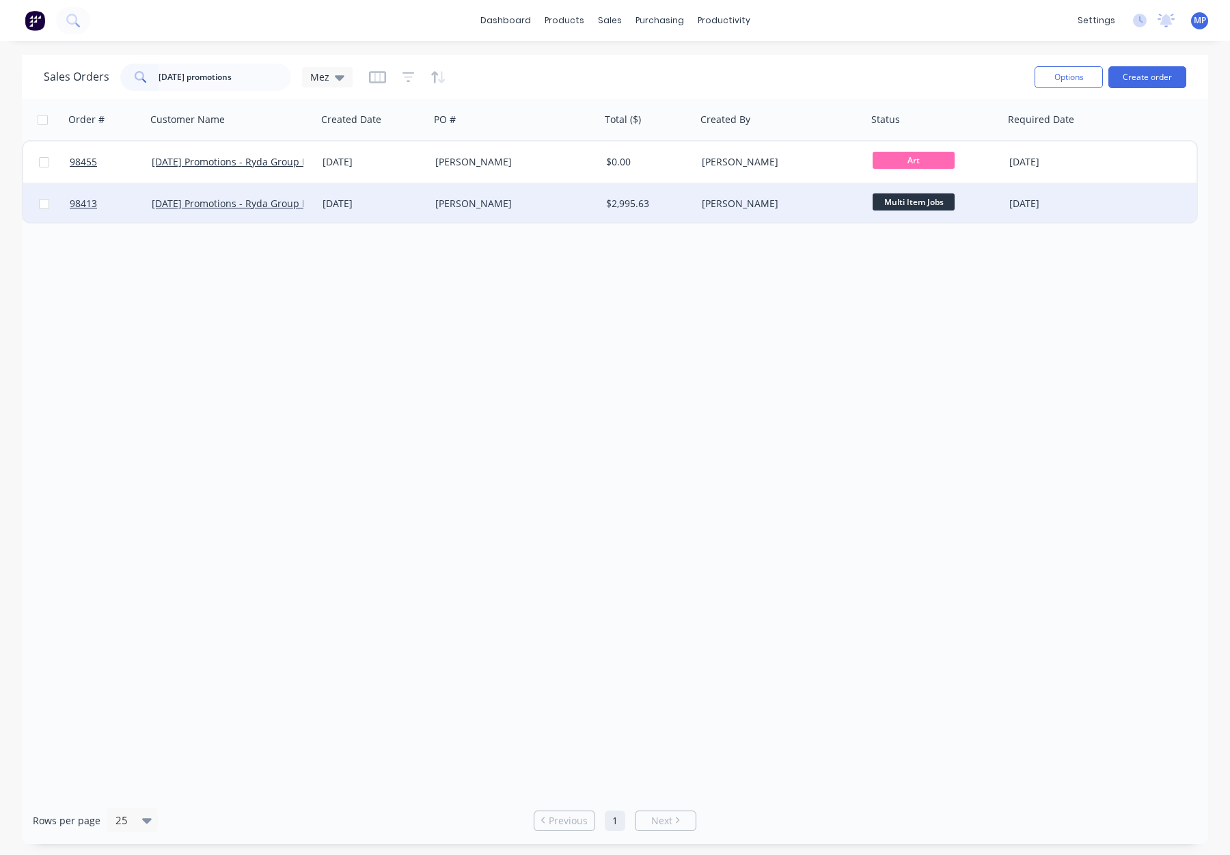
click at [462, 201] on div "Daniel" at bounding box center [511, 204] width 152 height 14
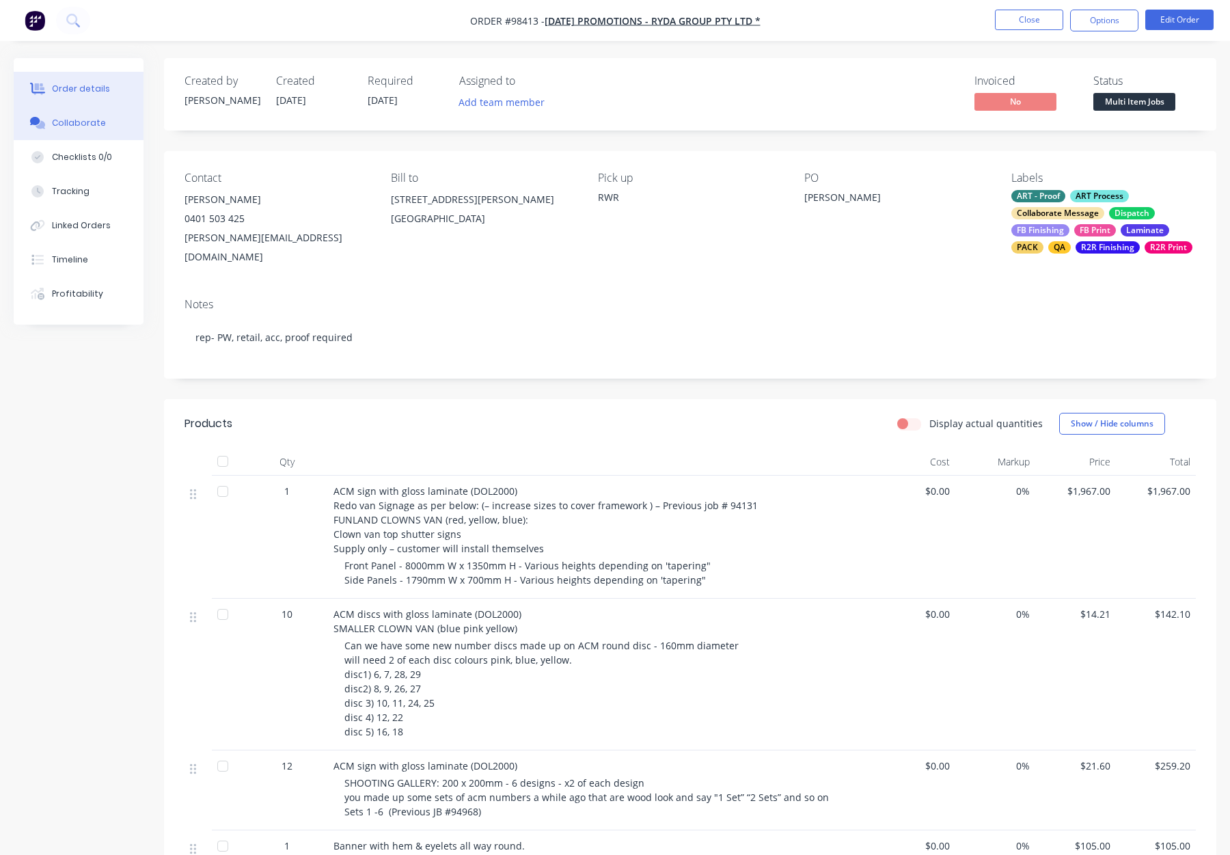
click at [92, 135] on button "Collaborate" at bounding box center [79, 123] width 130 height 34
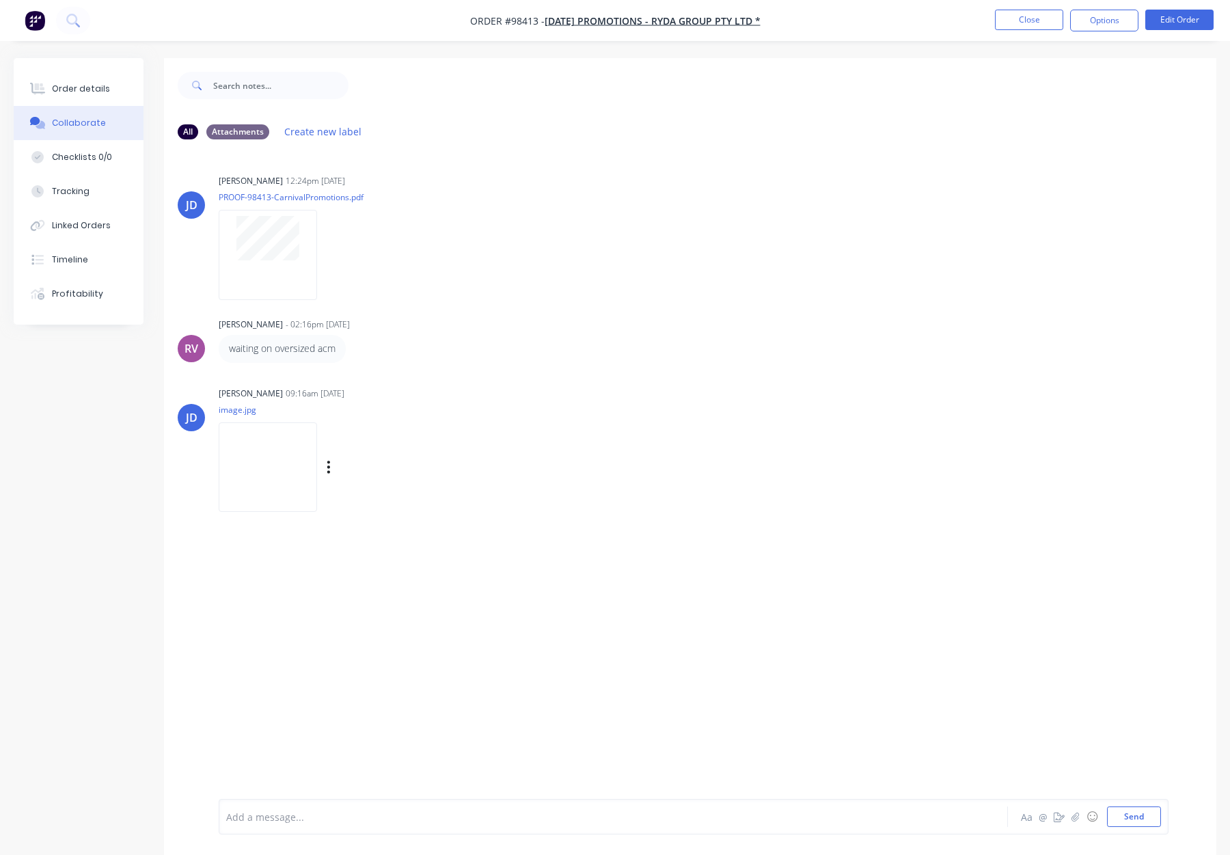
click at [267, 457] on img at bounding box center [268, 467] width 98 height 90
click at [1055, 21] on button "Close" at bounding box center [1029, 20] width 68 height 21
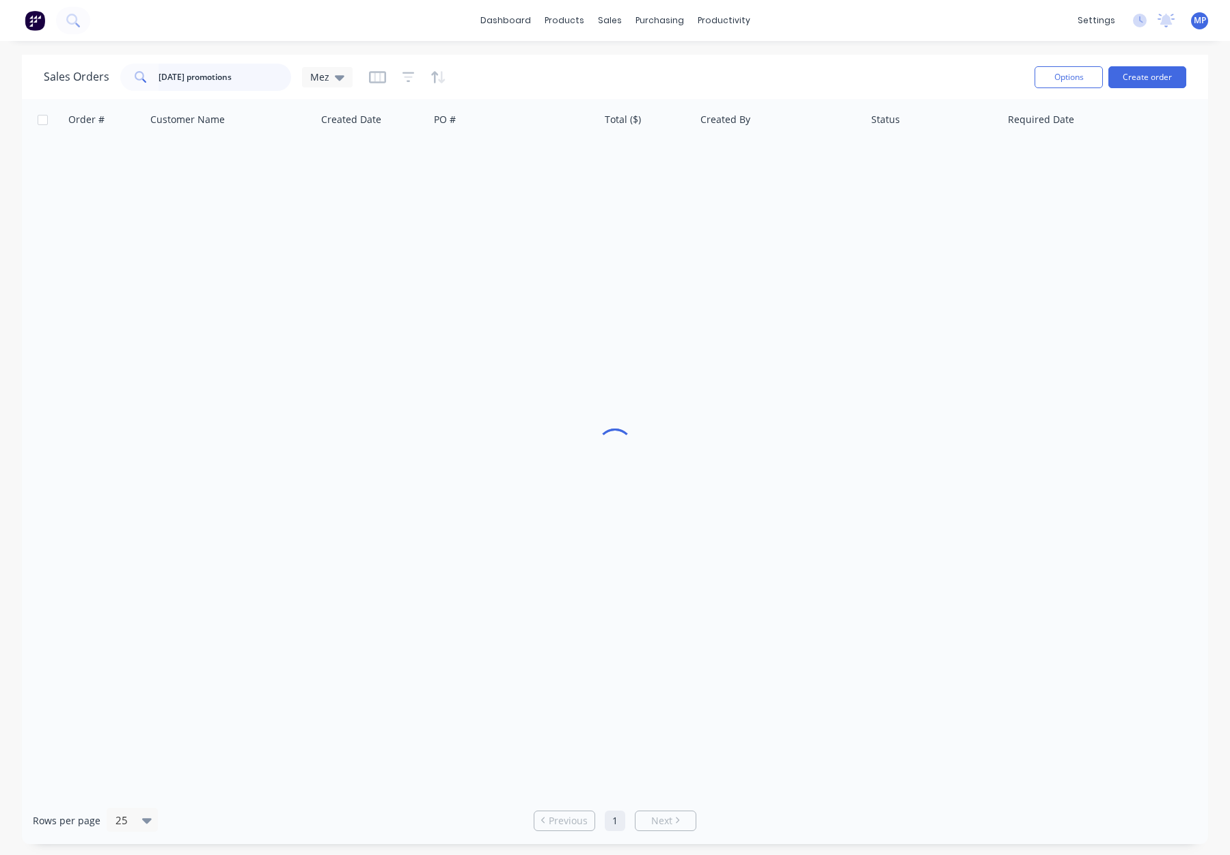
click at [228, 72] on input "Carnival promotions" at bounding box center [225, 77] width 133 height 27
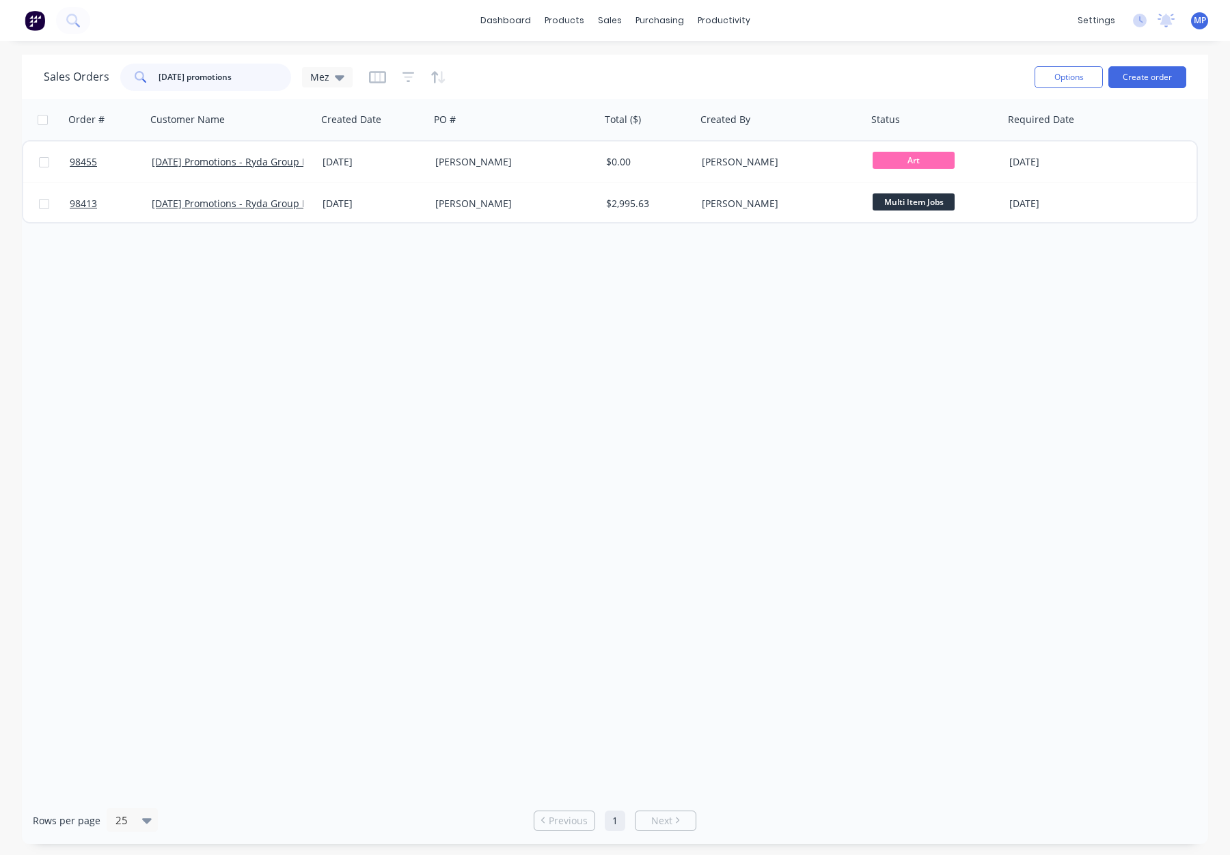
drag, startPoint x: 260, startPoint y: 81, endPoint x: 103, endPoint y: 77, distance: 157.3
click at [111, 77] on div "Sales Orders Carnival promotions Mez" at bounding box center [198, 77] width 309 height 27
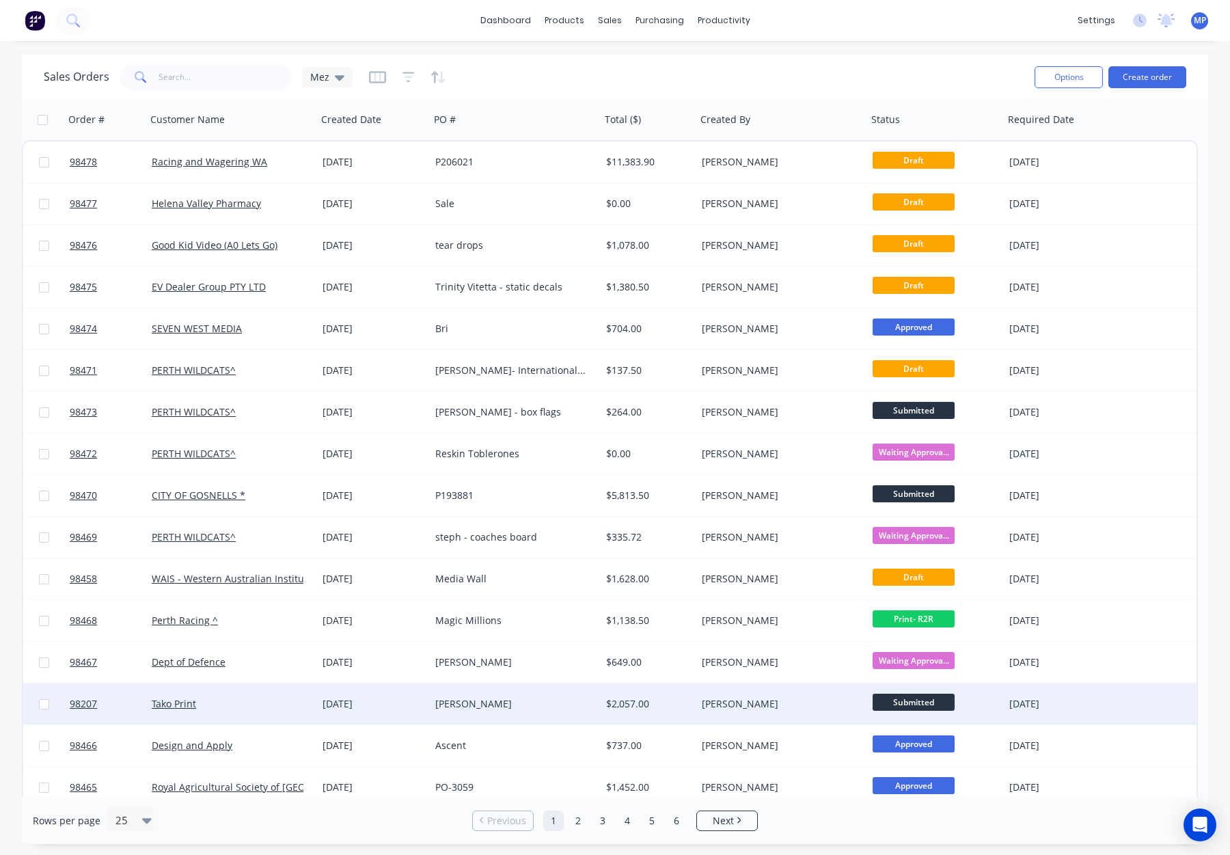
click at [504, 694] on div "[PERSON_NAME]" at bounding box center [515, 704] width 171 height 41
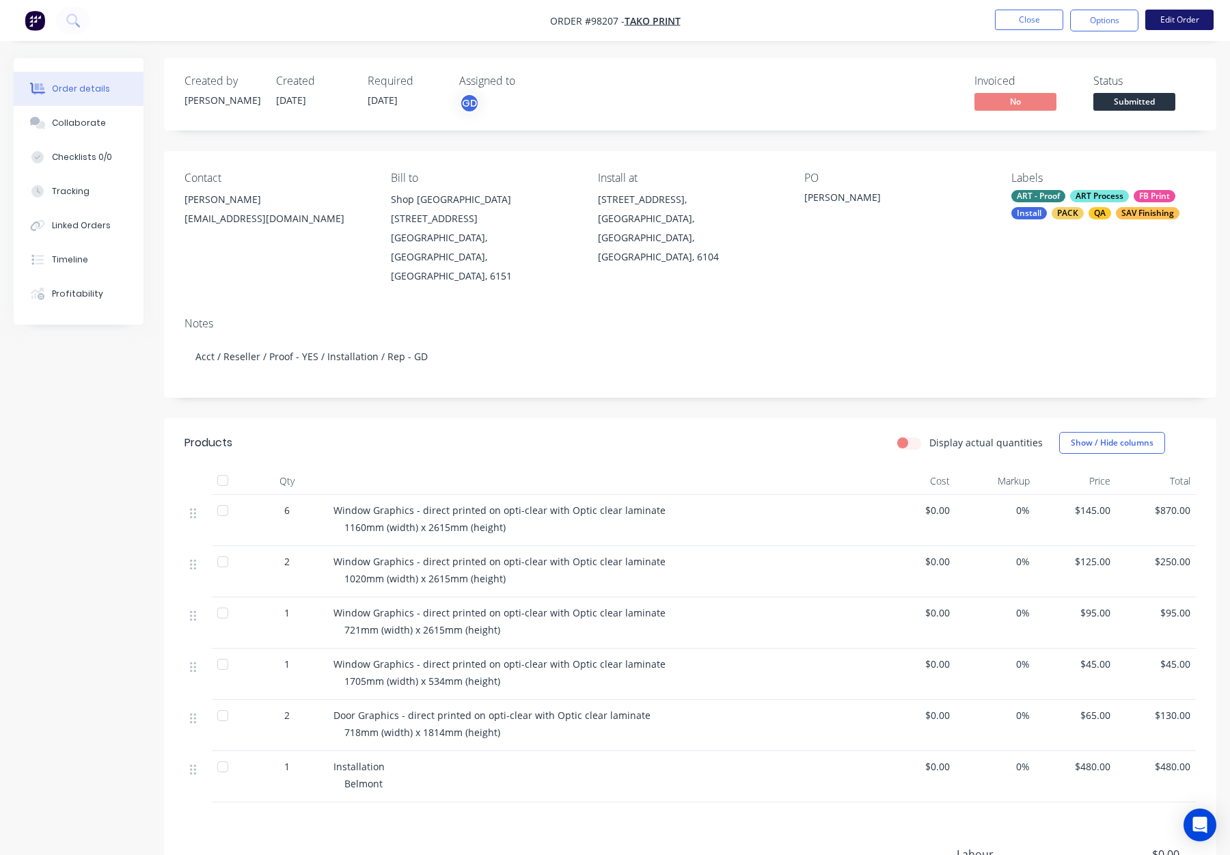
click at [1171, 26] on button "Edit Order" at bounding box center [1180, 20] width 68 height 21
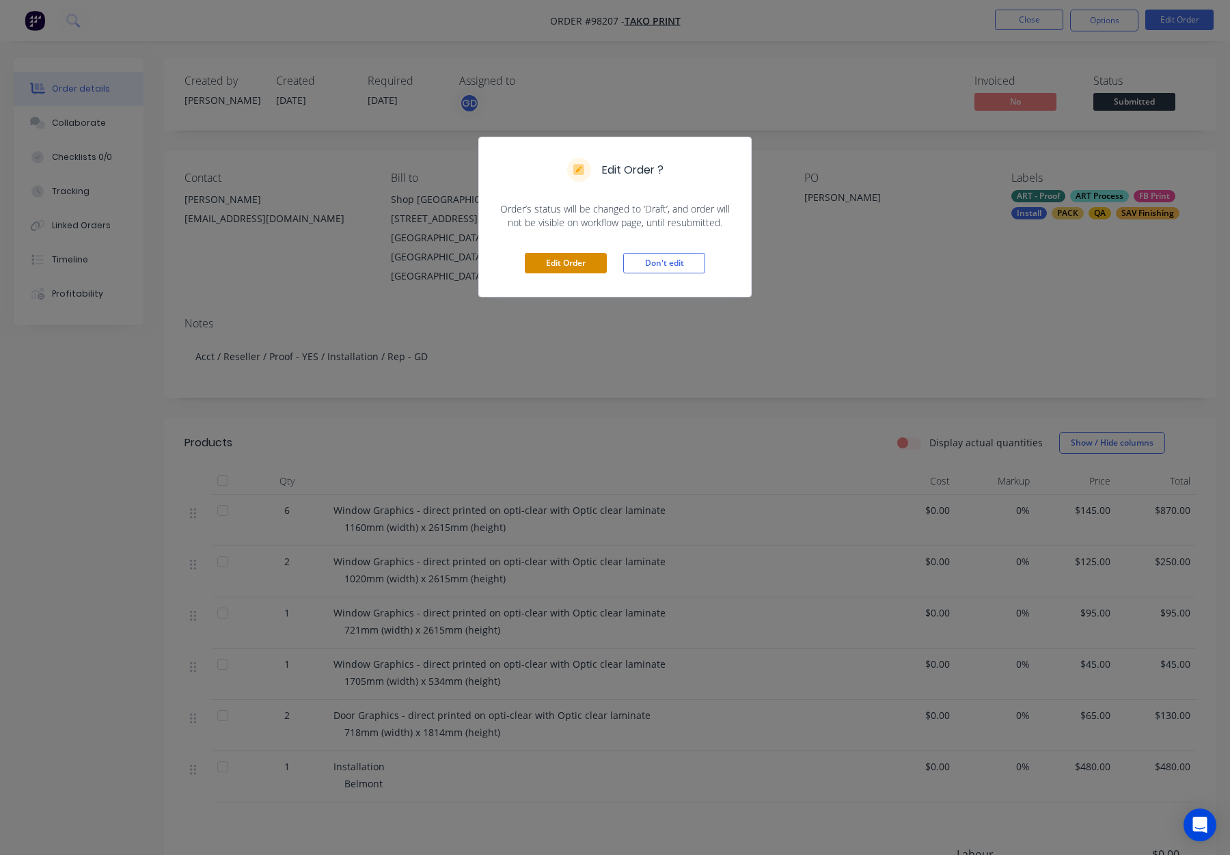
click at [567, 267] on button "Edit Order" at bounding box center [566, 263] width 82 height 21
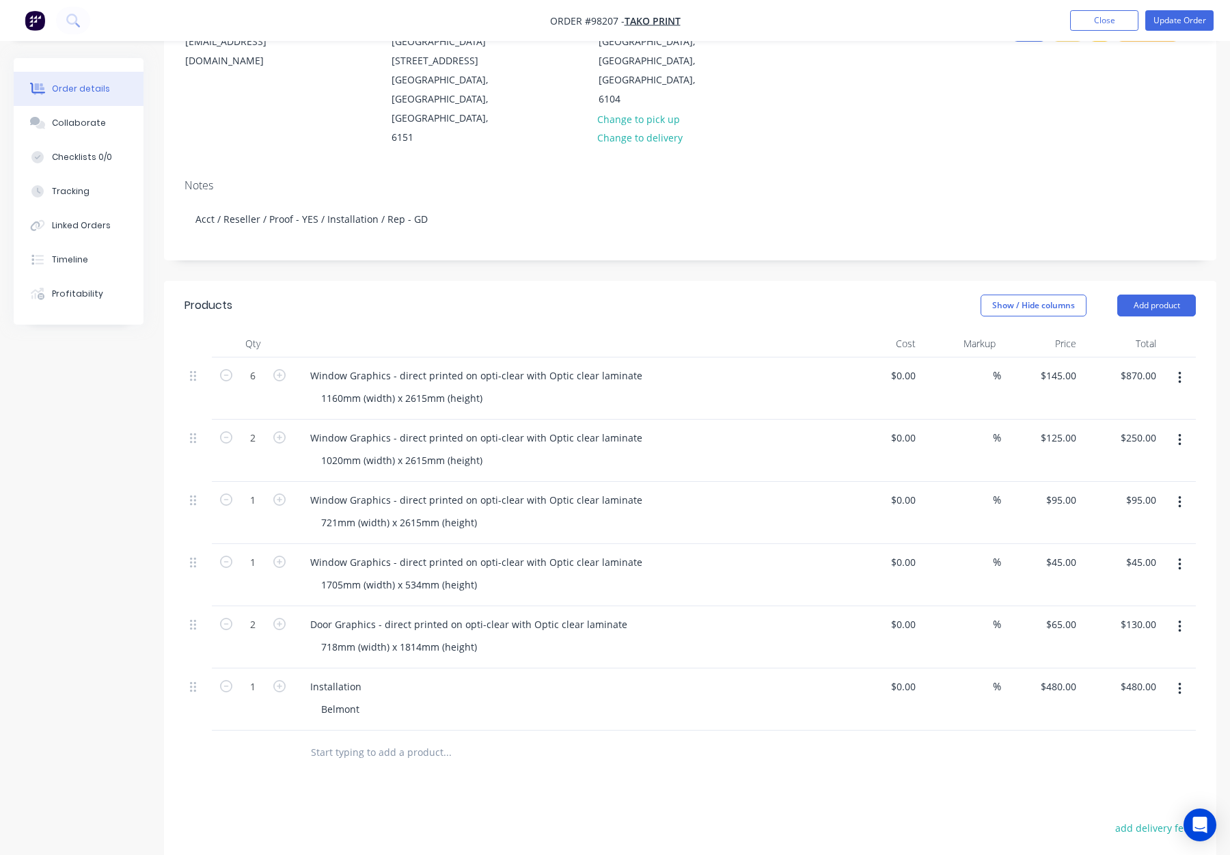
scroll to position [184, 0]
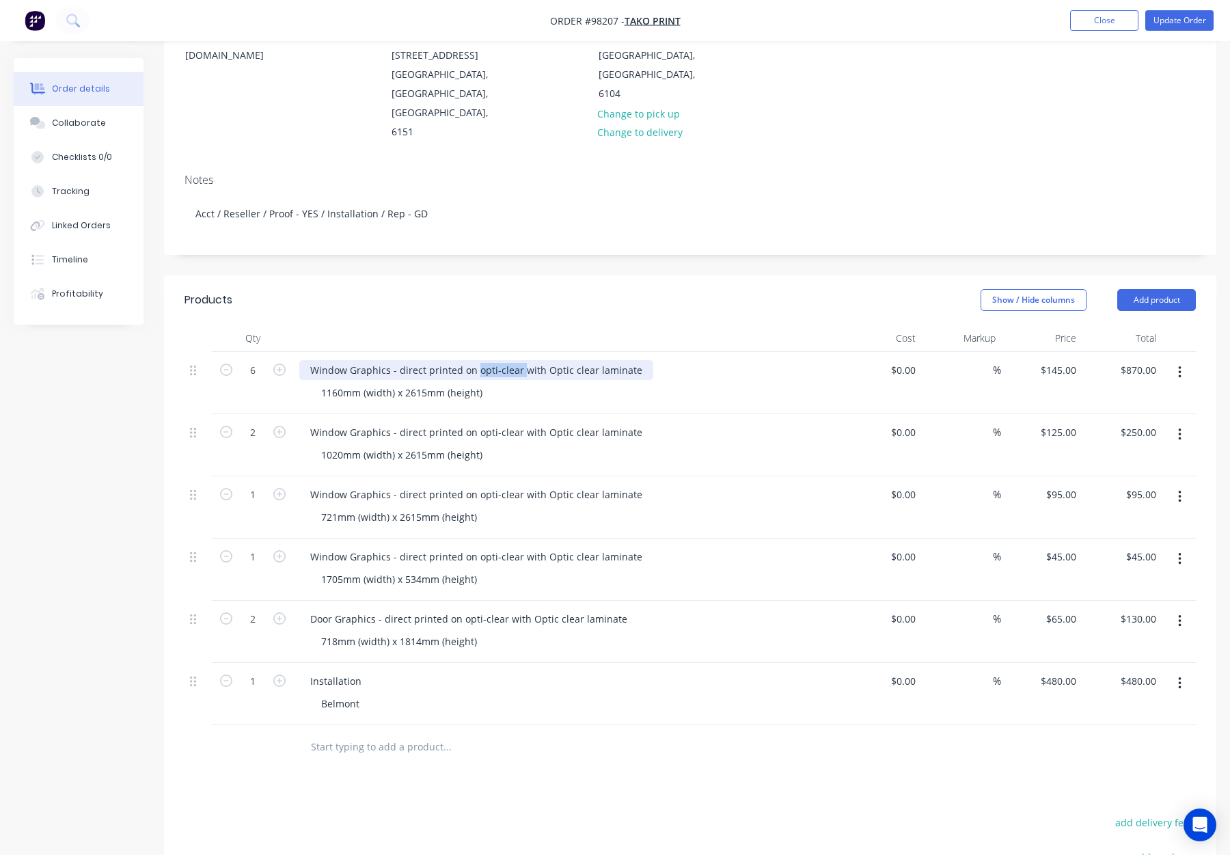
drag, startPoint x: 474, startPoint y: 311, endPoint x: 517, endPoint y: 312, distance: 42.4
click at [517, 360] on div "Window Graphics - direct printed on opti-clear with Optic clear laminate" at bounding box center [476, 370] width 354 height 20
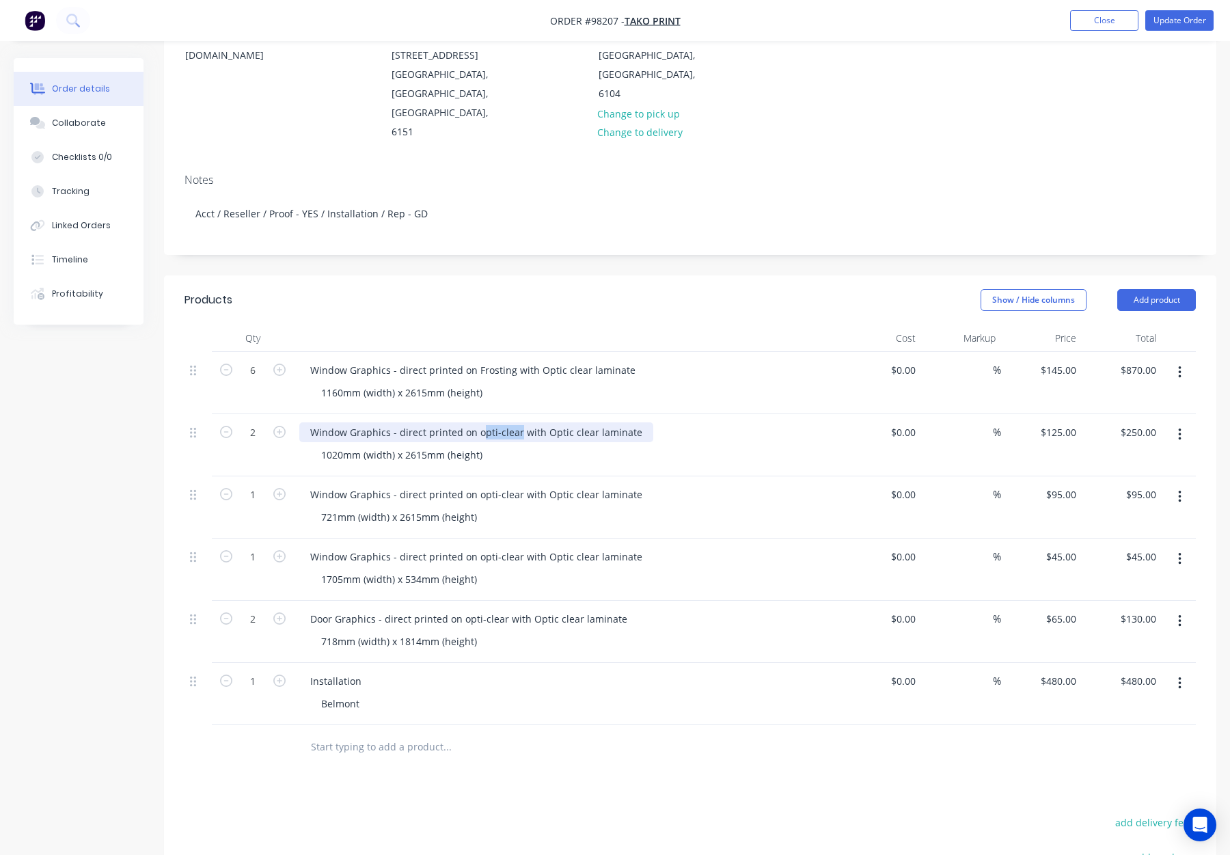
drag, startPoint x: 507, startPoint y: 375, endPoint x: 474, endPoint y: 374, distance: 32.8
click at [474, 422] on div "Window Graphics - direct printed on opti-clear with Optic clear laminate" at bounding box center [476, 432] width 354 height 20
click at [511, 422] on div "Window Graphics - direct printed on opti-clear with Optic clear laminate" at bounding box center [476, 432] width 354 height 20
click at [515, 422] on div "Window Graphics - direct printed on opti-clear with Optic clear laminate" at bounding box center [476, 432] width 354 height 20
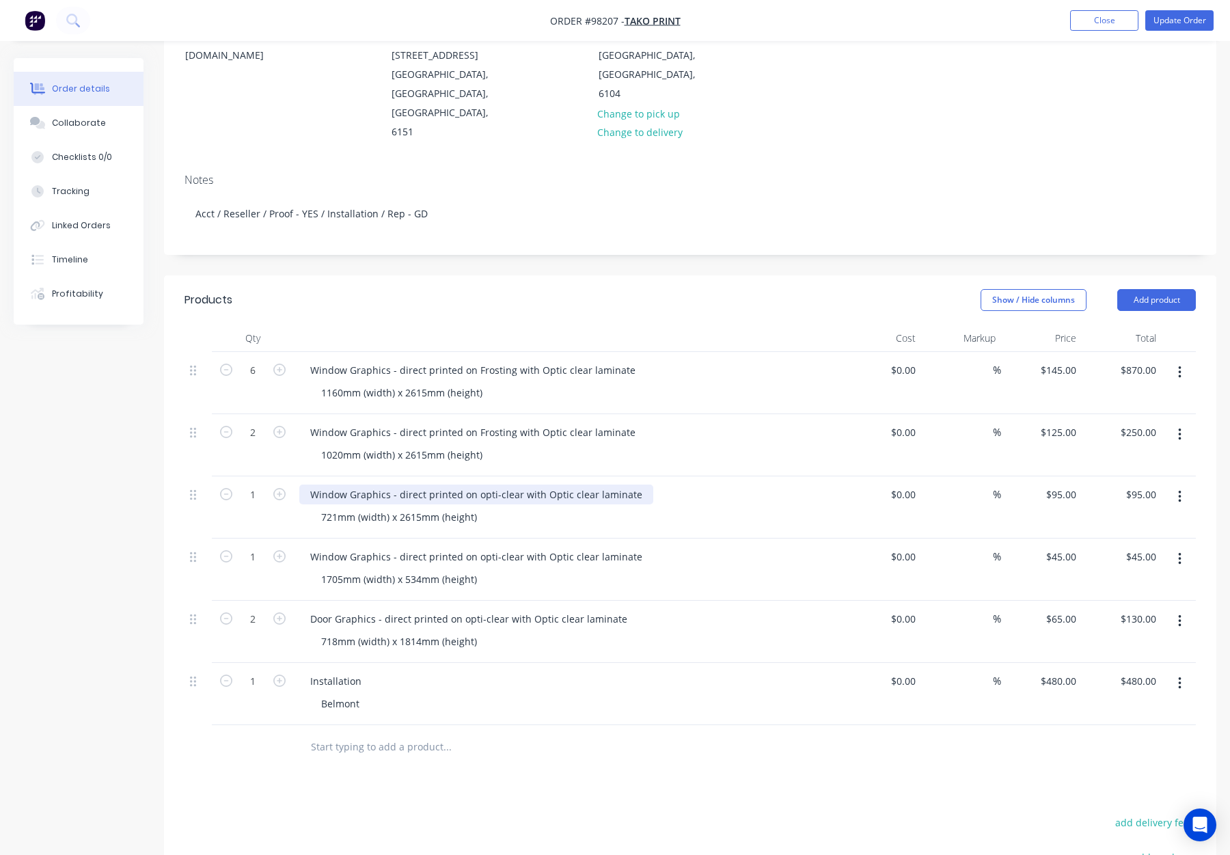
drag, startPoint x: 515, startPoint y: 437, endPoint x: 530, endPoint y: 446, distance: 16.9
click at [515, 485] on div "Window Graphics - direct printed on opti-clear with Optic clear laminate" at bounding box center [476, 495] width 354 height 20
click at [514, 547] on div "Window Graphics - direct printed on opti-clear with Optic clear laminate" at bounding box center [476, 557] width 354 height 20
click at [515, 547] on div "Window Graphics - direct printed on opti-clear with Optic clear laminate" at bounding box center [476, 557] width 354 height 20
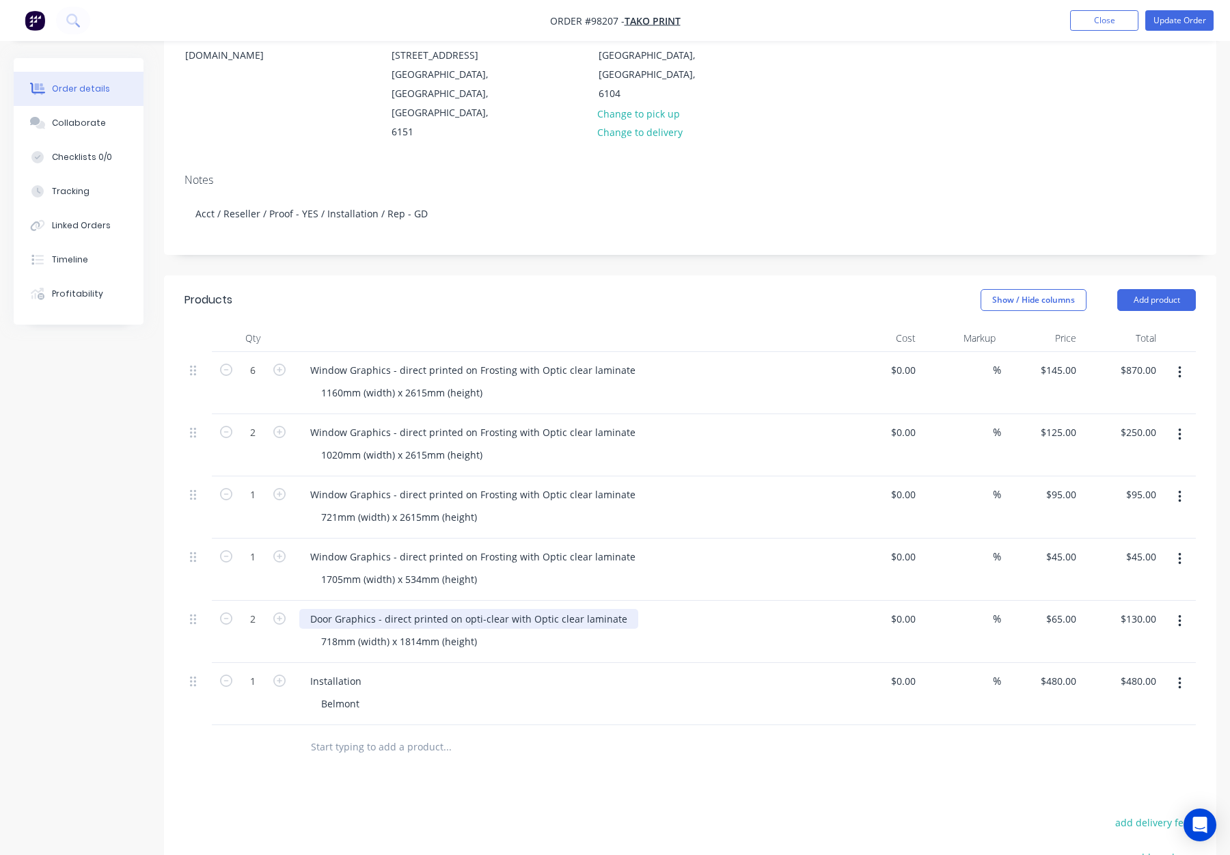
click at [502, 609] on div "Door Graphics - direct printed on opti-clear with Optic clear laminate" at bounding box center [468, 619] width 339 height 20
click at [710, 609] on div "Door Graphics - direct printed on Frosting with Optic clear laminate" at bounding box center [567, 619] width 536 height 20
click at [571, 609] on div "Door Graphics - direct printed on Frosting with Optic clear laminate" at bounding box center [465, 619] width 332 height 20
drag, startPoint x: 567, startPoint y: 563, endPoint x: 576, endPoint y: 571, distance: 11.6
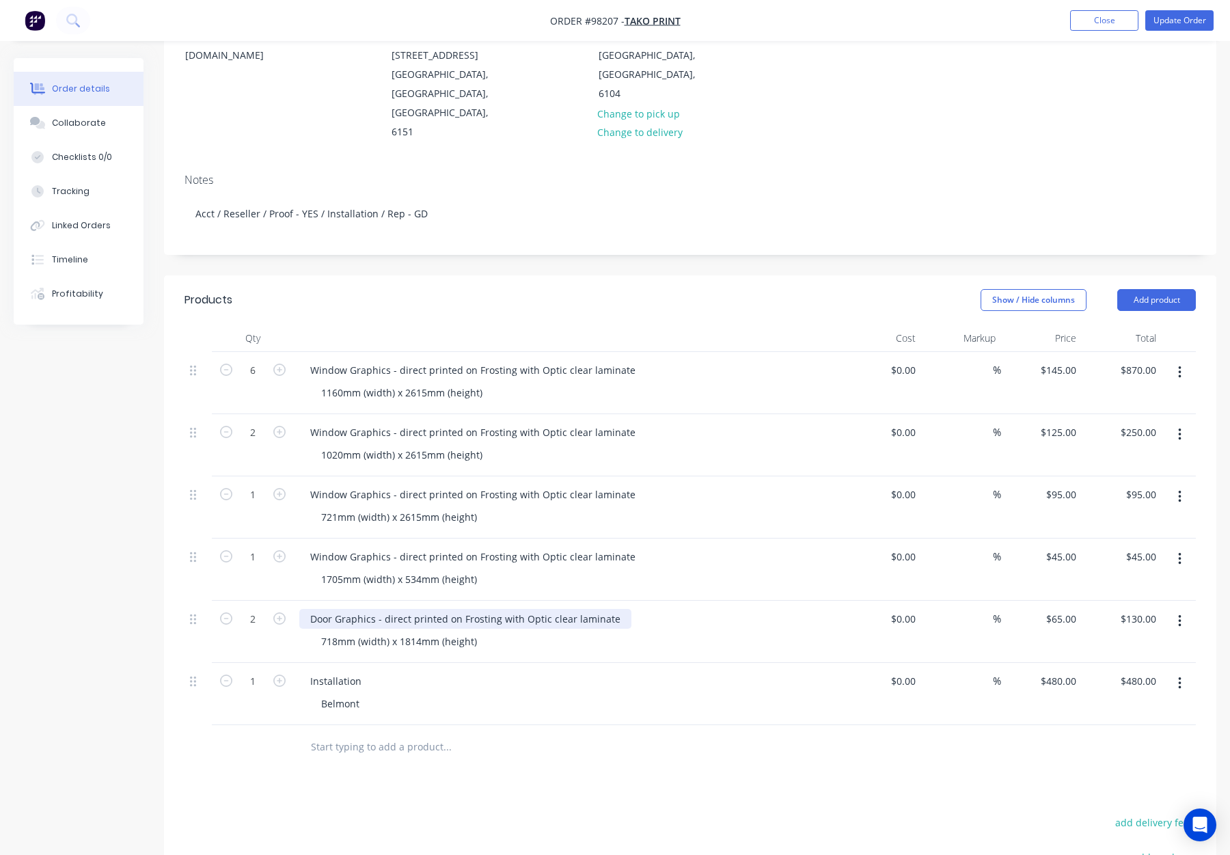
click at [567, 609] on div "Door Graphics - direct printed on Frosting with Optic clear laminate" at bounding box center [465, 619] width 332 height 20
click at [582, 547] on div "Window Graphics - direct printed on Frosting with Optic clear laminate" at bounding box center [472, 557] width 347 height 20
click at [580, 547] on div "Window Graphics - direct printed on Frosting with Optic clear laminate" at bounding box center [472, 557] width 347 height 20
click at [582, 485] on div "Window Graphics - direct printed on Frosting with Optic clear laminate" at bounding box center [472, 495] width 347 height 20
click at [581, 485] on div "Window Graphics - direct printed on Frosting with Optic clear laminate" at bounding box center [472, 495] width 347 height 20
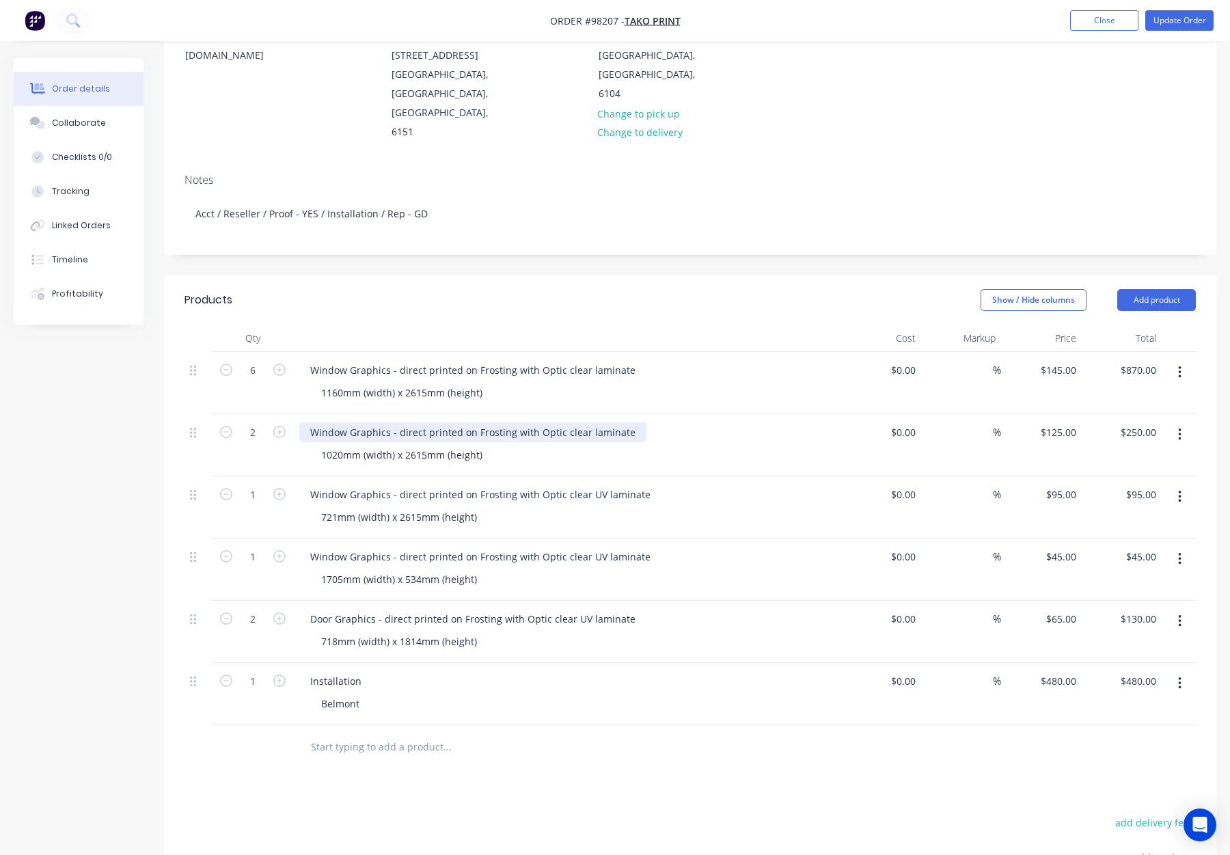
click at [582, 422] on div "Window Graphics - direct printed on Frosting with Optic clear laminate" at bounding box center [472, 432] width 347 height 20
click at [583, 422] on div "Window Graphics - direct printed on Frosting with Optic clear laminate" at bounding box center [472, 432] width 347 height 20
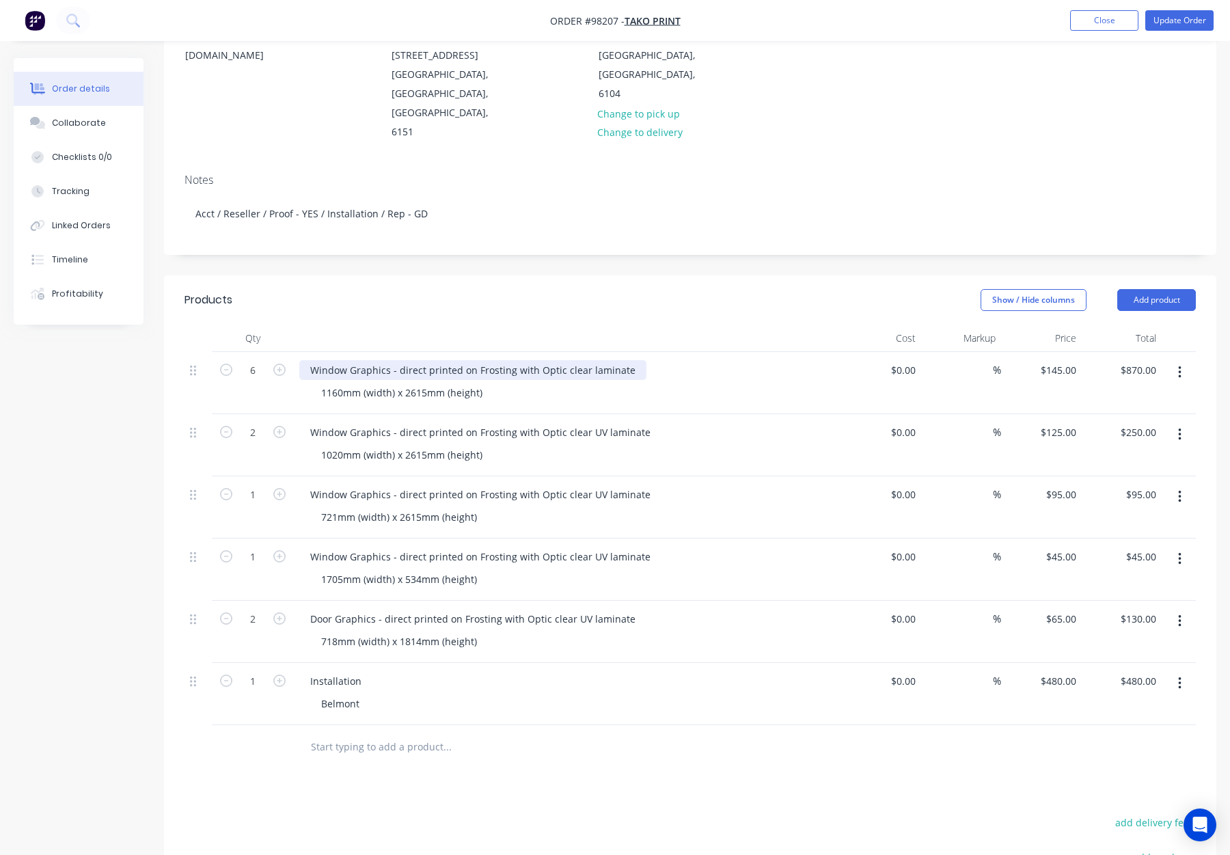
click at [581, 360] on div "Window Graphics - direct printed on Frosting with Optic clear laminate" at bounding box center [472, 370] width 347 height 20
click at [690, 360] on div "Window Graphics - direct printed on Frosting with Optic clear UV laminate" at bounding box center [567, 370] width 536 height 20
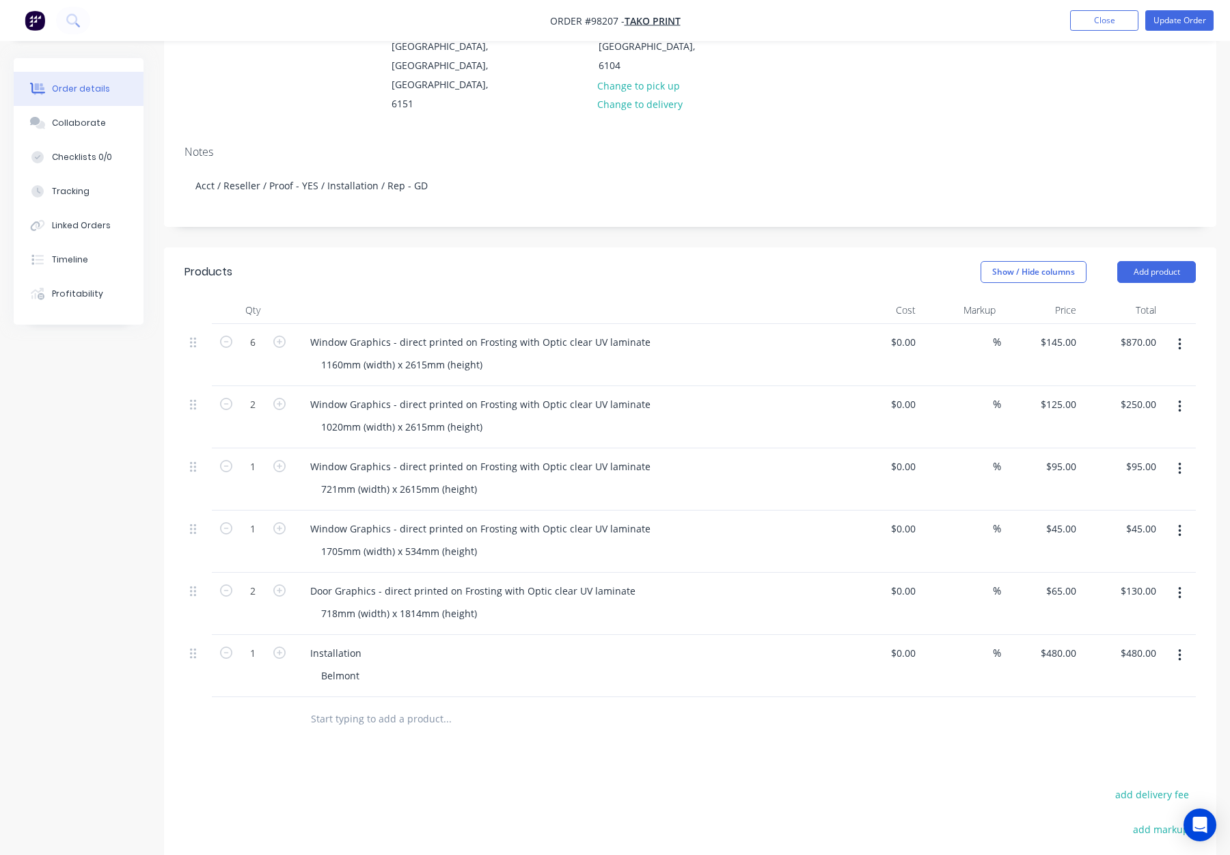
scroll to position [209, 0]
click at [1142, 646] on input "480.00" at bounding box center [1141, 656] width 42 height 20
type input "0"
type input "130.00"
type input "$0.00"
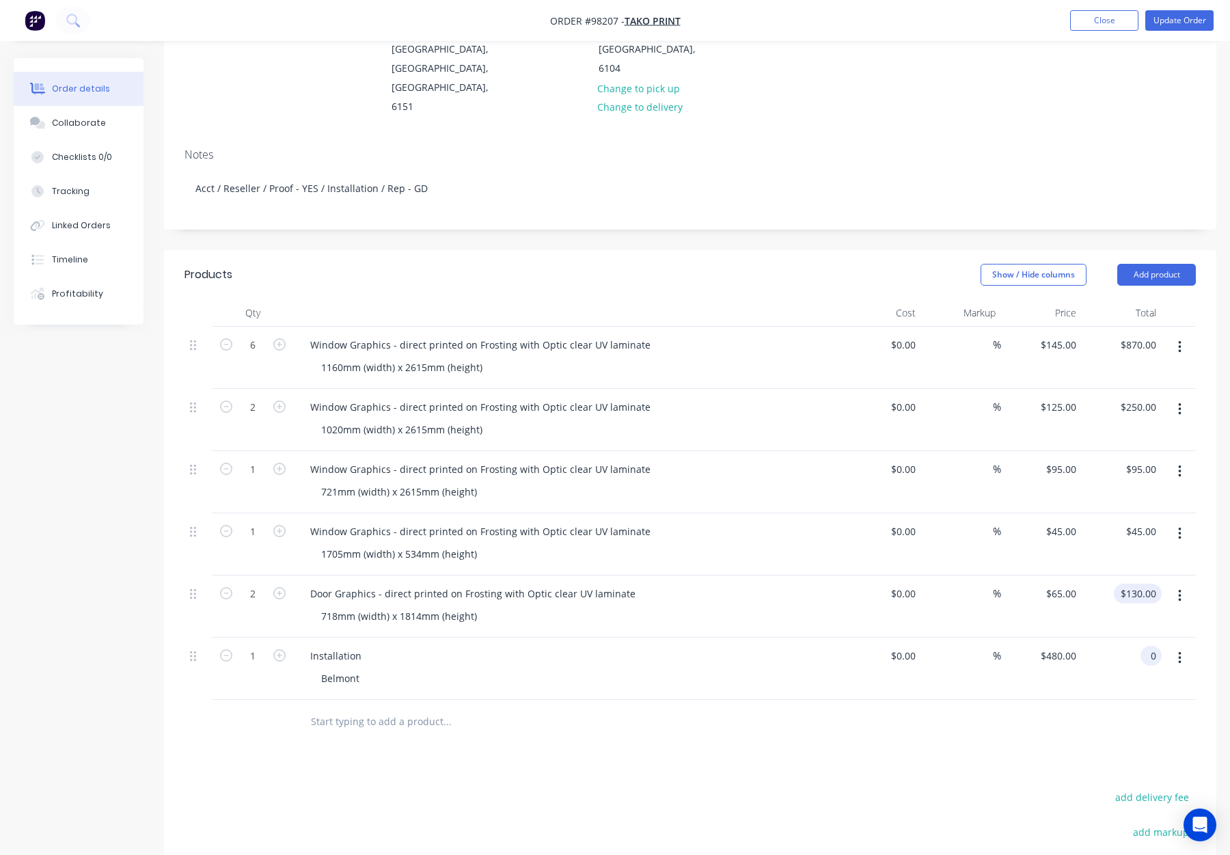
type input "$0.00"
click at [1141, 584] on input "130.00" at bounding box center [1143, 594] width 37 height 20
type input "0"
type input "45.00"
type input "$0.00"
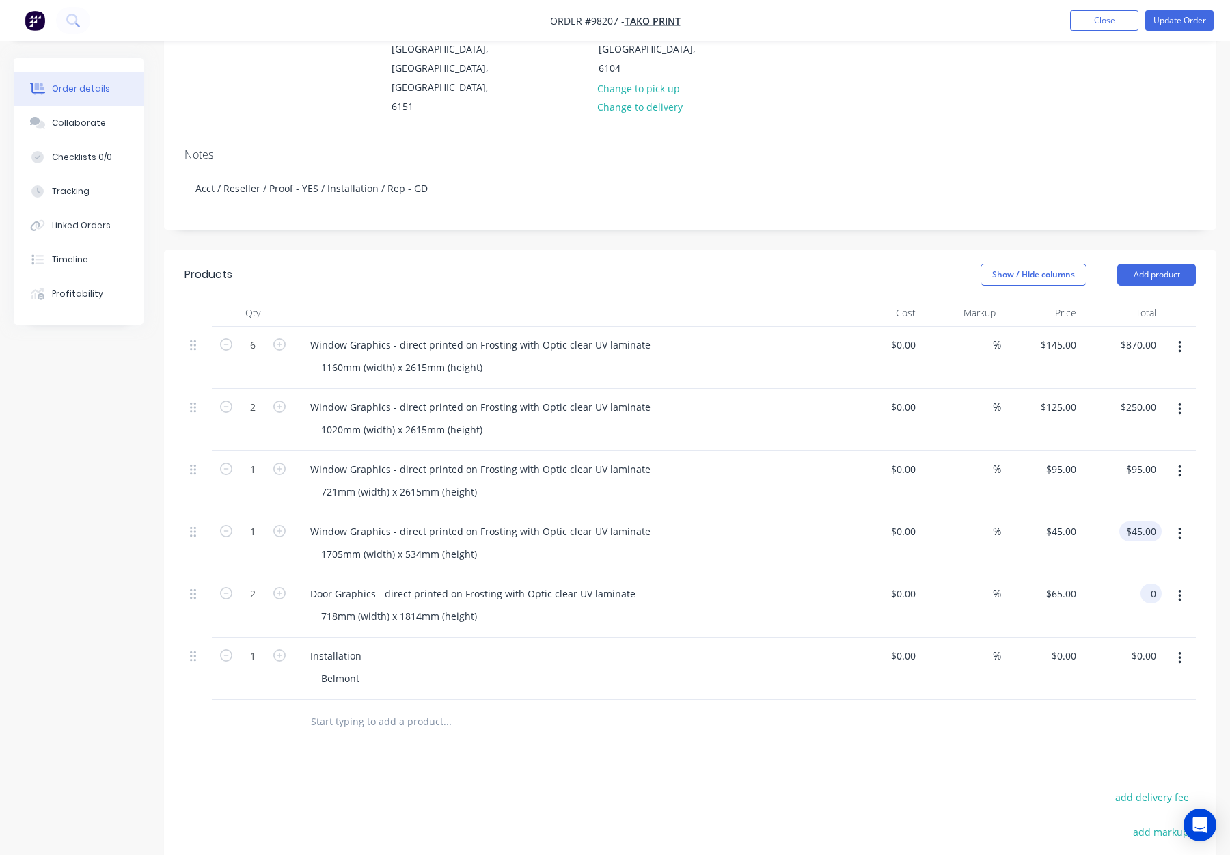
type input "$0.00"
click at [1148, 522] on input "45.00" at bounding box center [1146, 532] width 31 height 20
type input "0"
type input "95.00"
type input "$0.00"
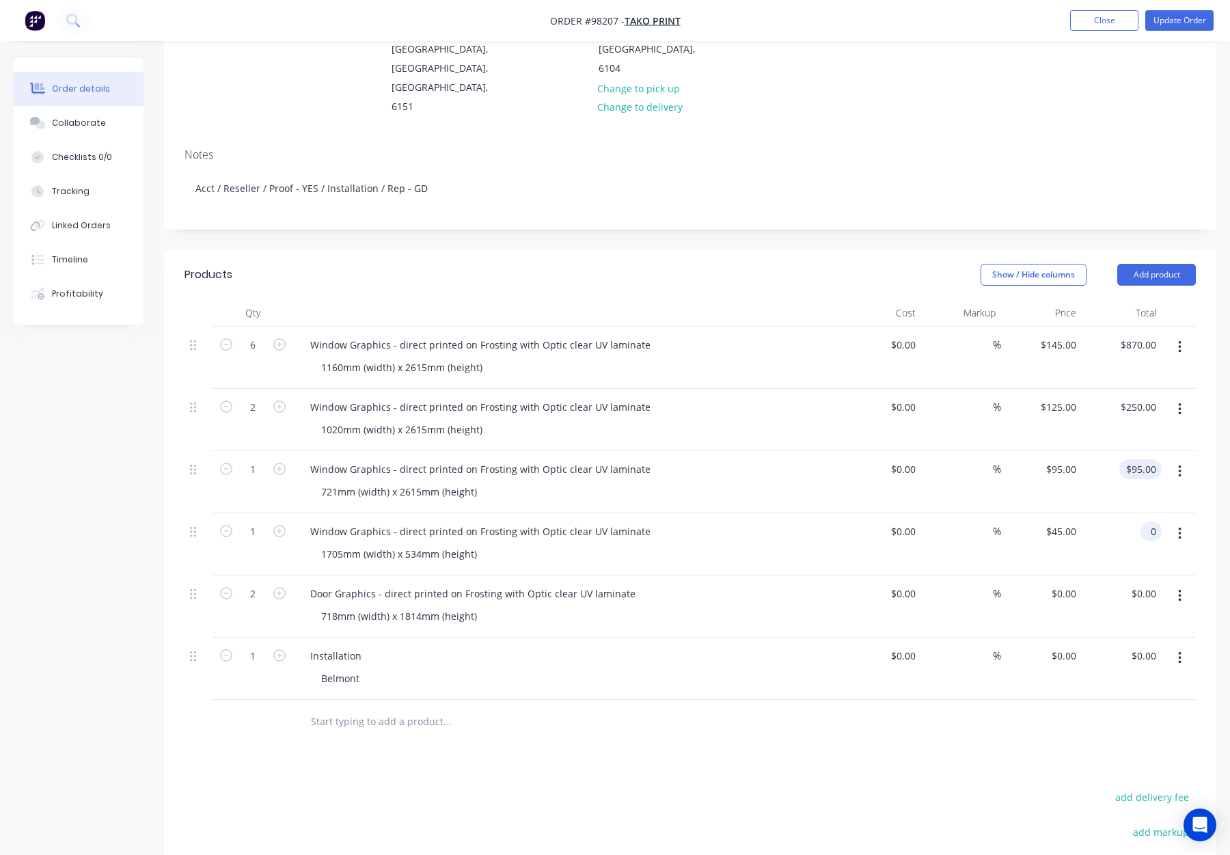
type input "$0.00"
drag, startPoint x: 1137, startPoint y: 405, endPoint x: 1142, endPoint y: 412, distance: 8.9
click at [1137, 459] on input "95.00" at bounding box center [1146, 469] width 31 height 20
type input "0"
type input "250.00"
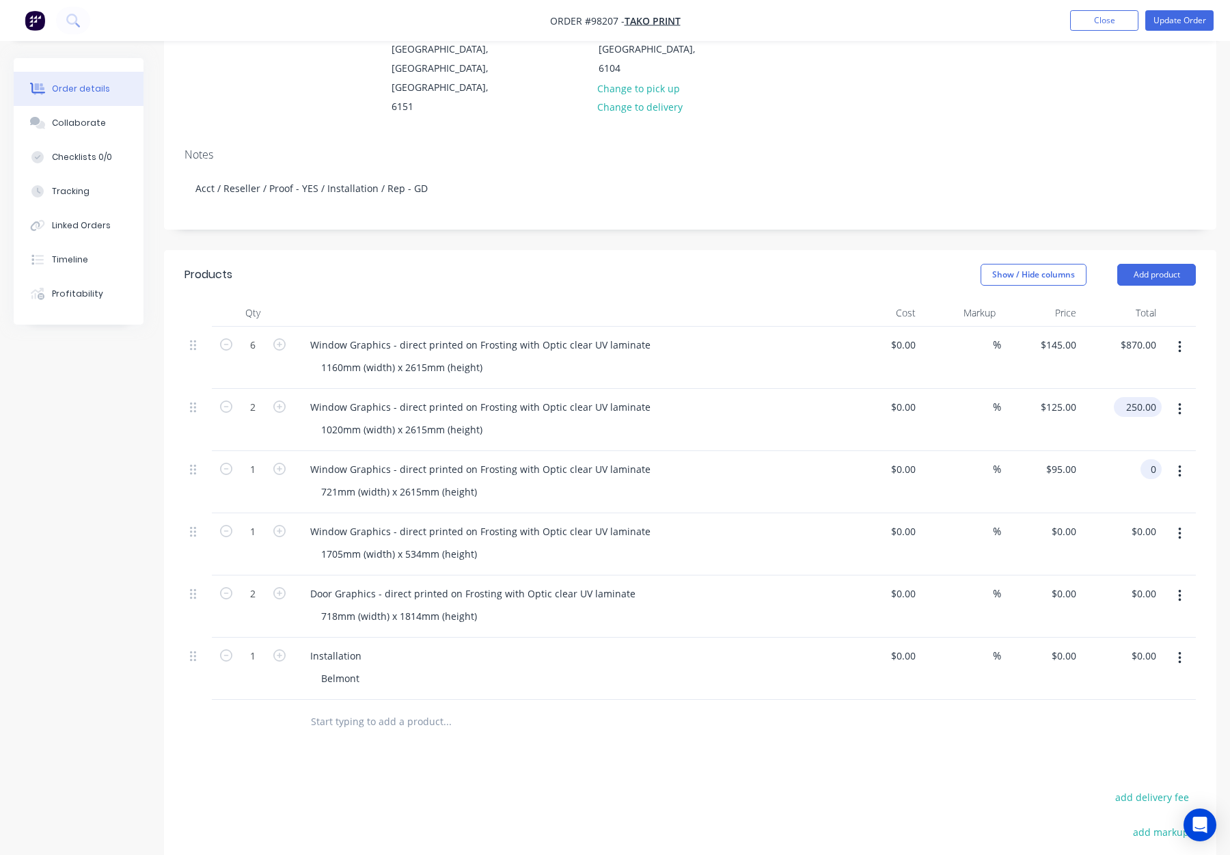
type input "$0.00"
click at [1138, 397] on input "250.00" at bounding box center [1143, 407] width 37 height 20
type input "0"
type input "870.00"
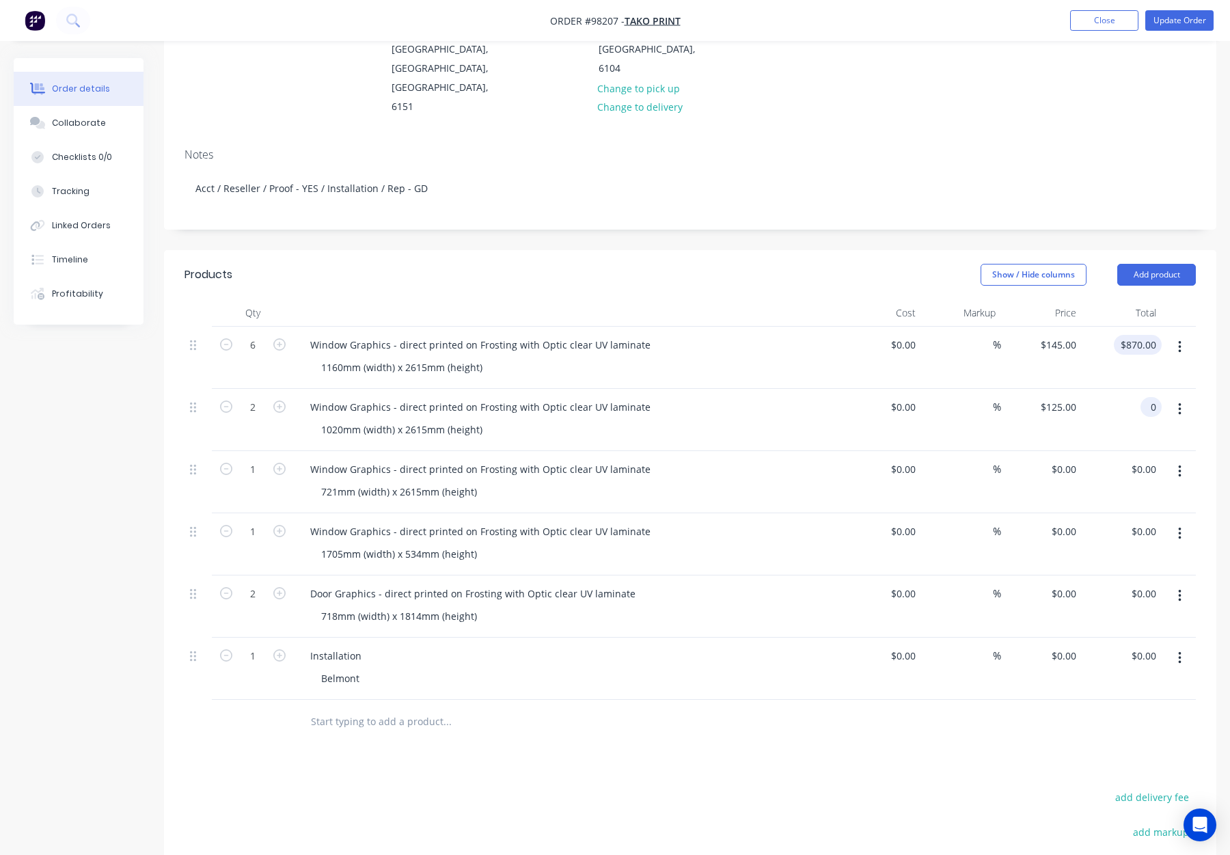
type input "$0.00"
click at [1144, 335] on input "870.00" at bounding box center [1141, 345] width 42 height 20
type input "0"
type input "$0.00"
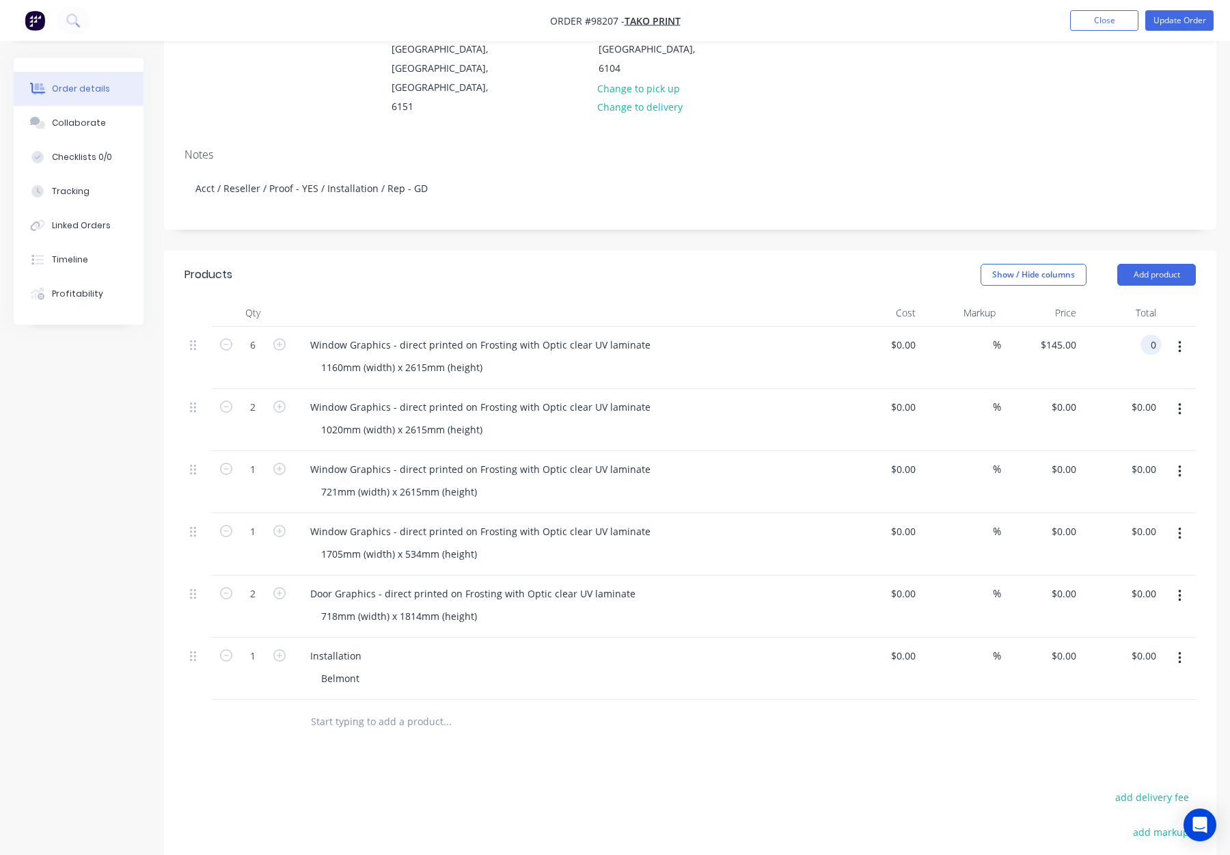
type input "$0.00"
click at [1134, 327] on div "$0.00 0" at bounding box center [1122, 358] width 81 height 62
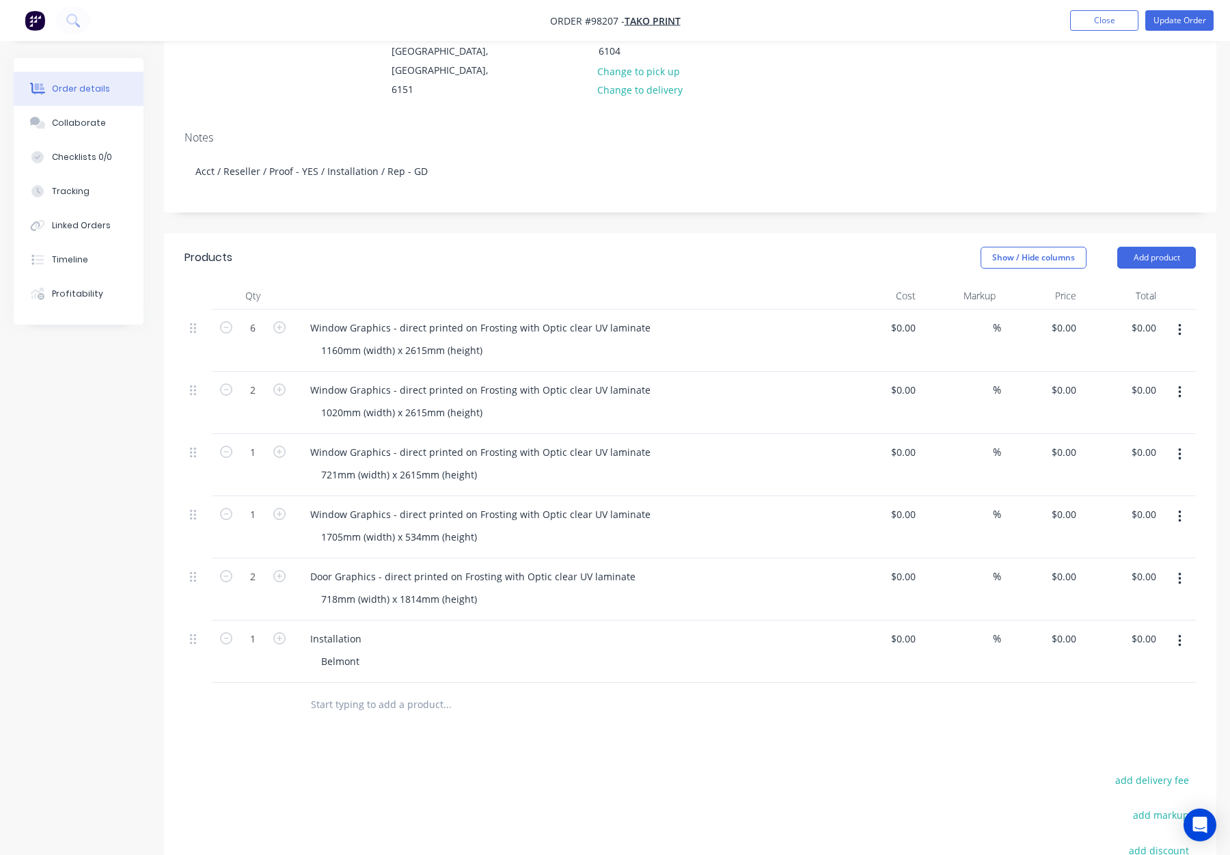
scroll to position [230, 0]
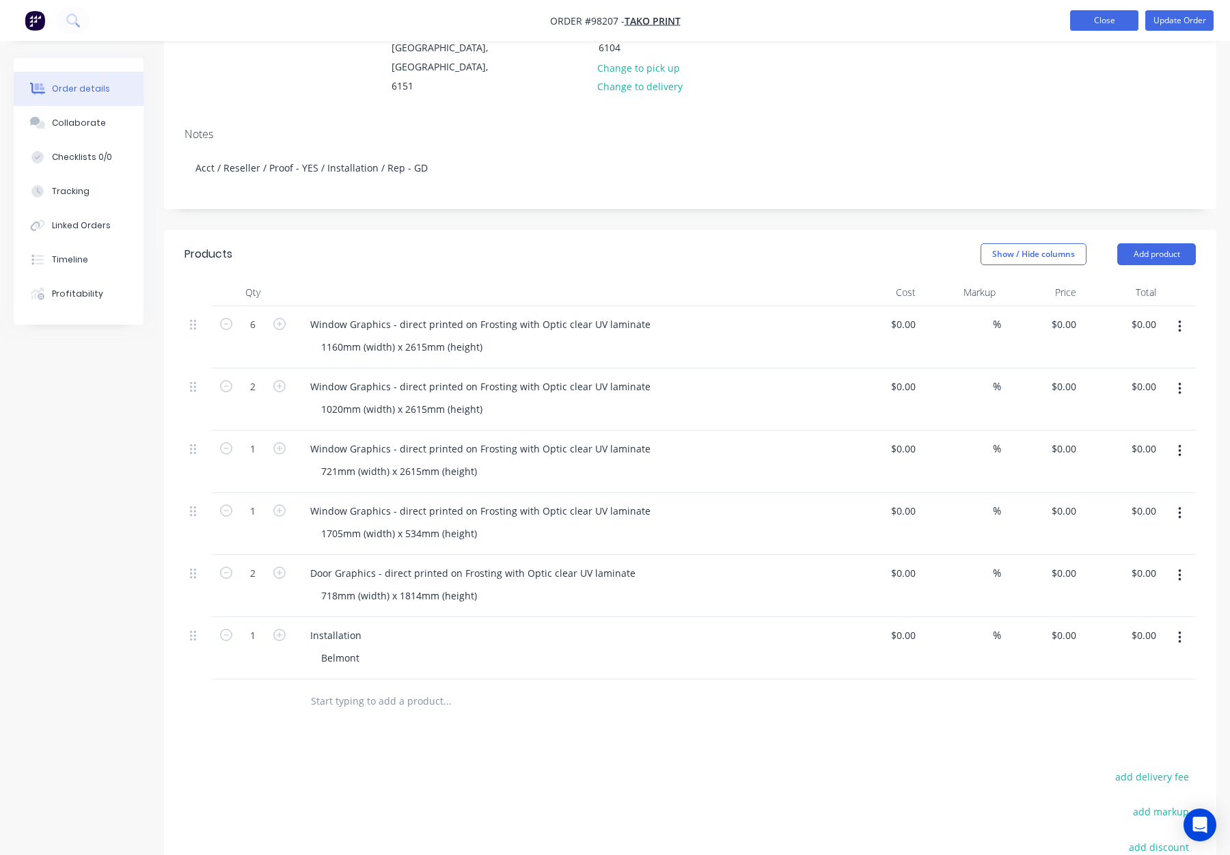
click at [1116, 19] on button "Close" at bounding box center [1104, 20] width 68 height 21
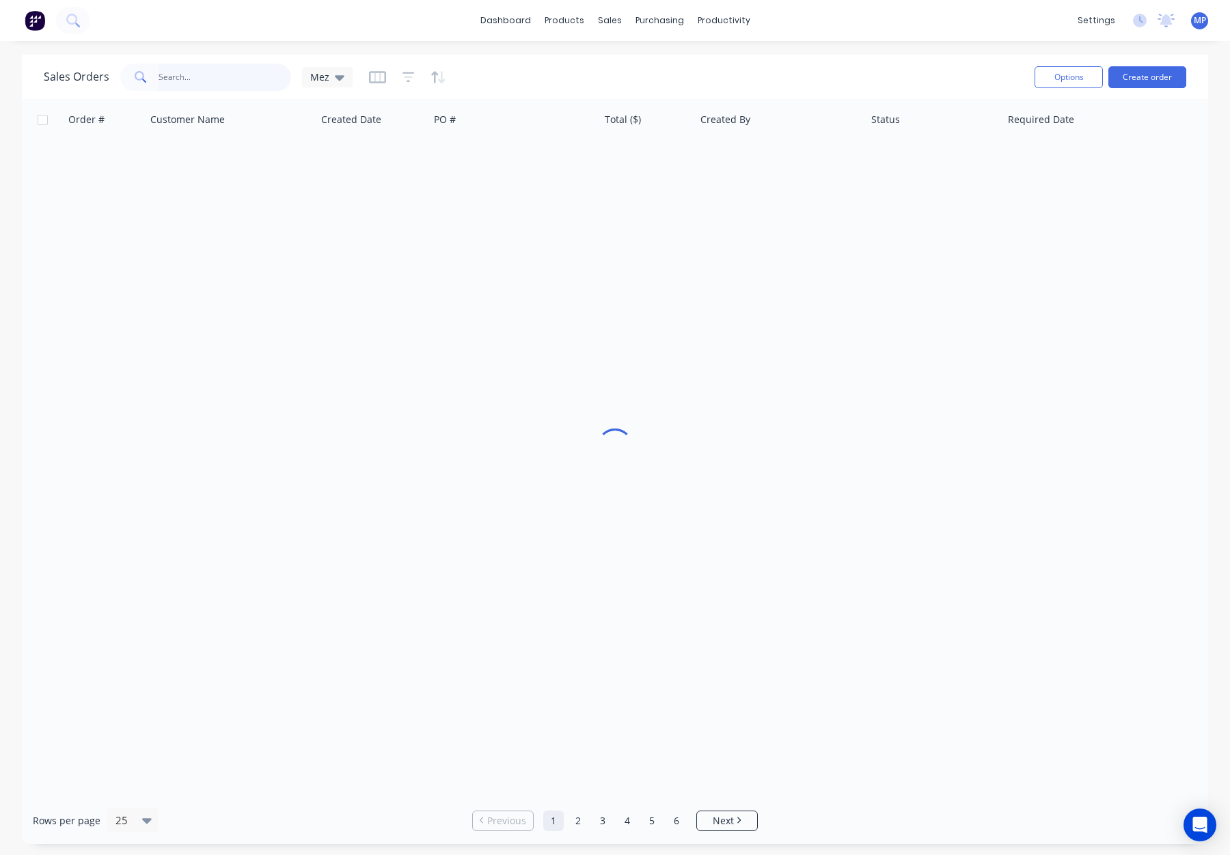
drag, startPoint x: 245, startPoint y: 73, endPoint x: 234, endPoint y: 79, distance: 12.5
click at [245, 74] on input "text" at bounding box center [225, 77] width 133 height 27
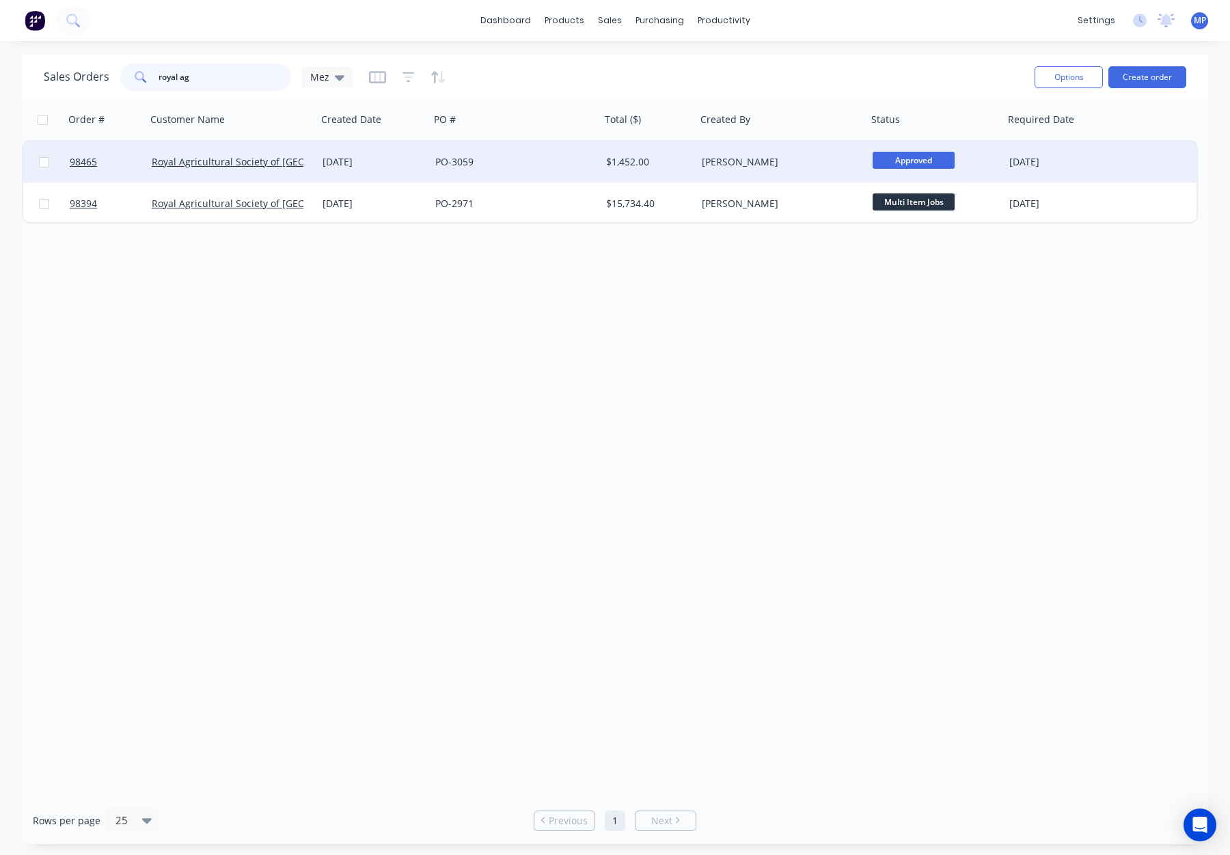
type input "royal ag"
click at [535, 175] on div "PO-3059" at bounding box center [515, 162] width 171 height 41
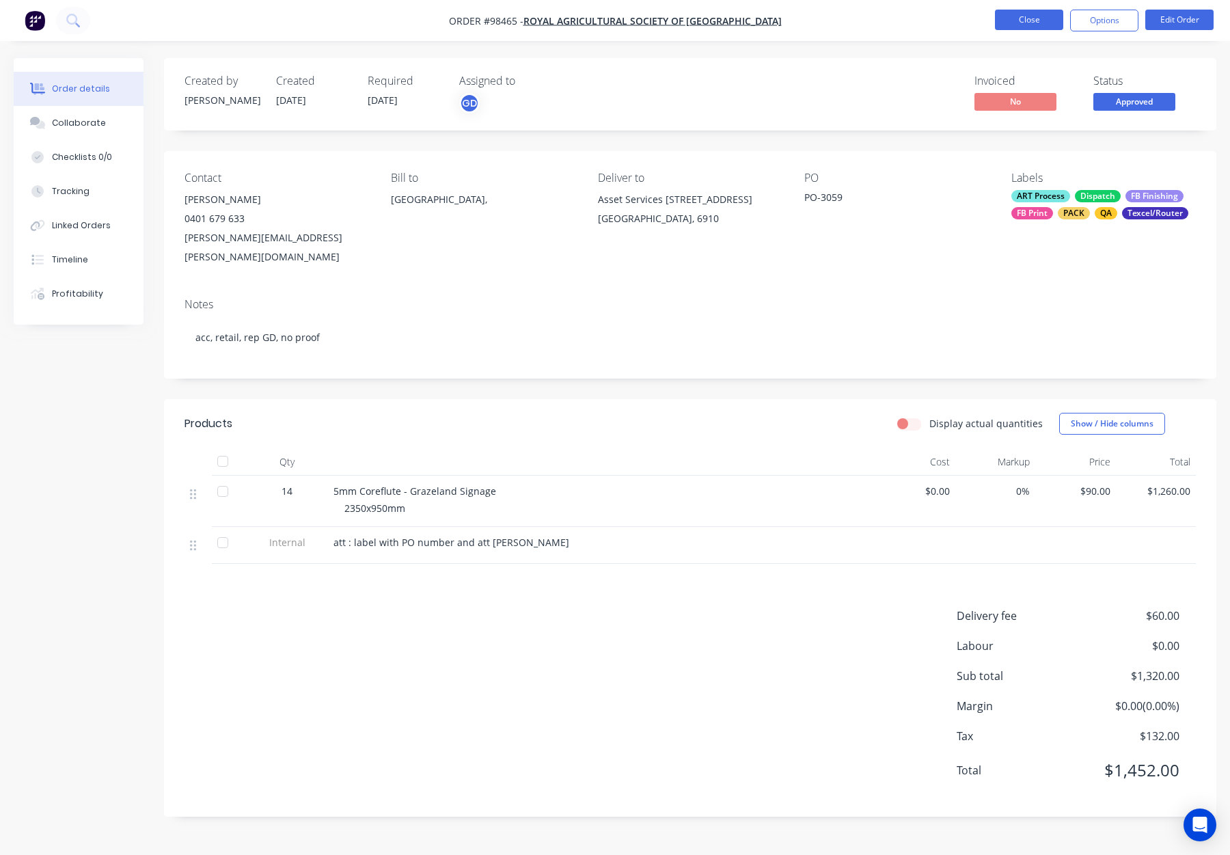
click at [1038, 19] on button "Close" at bounding box center [1029, 20] width 68 height 21
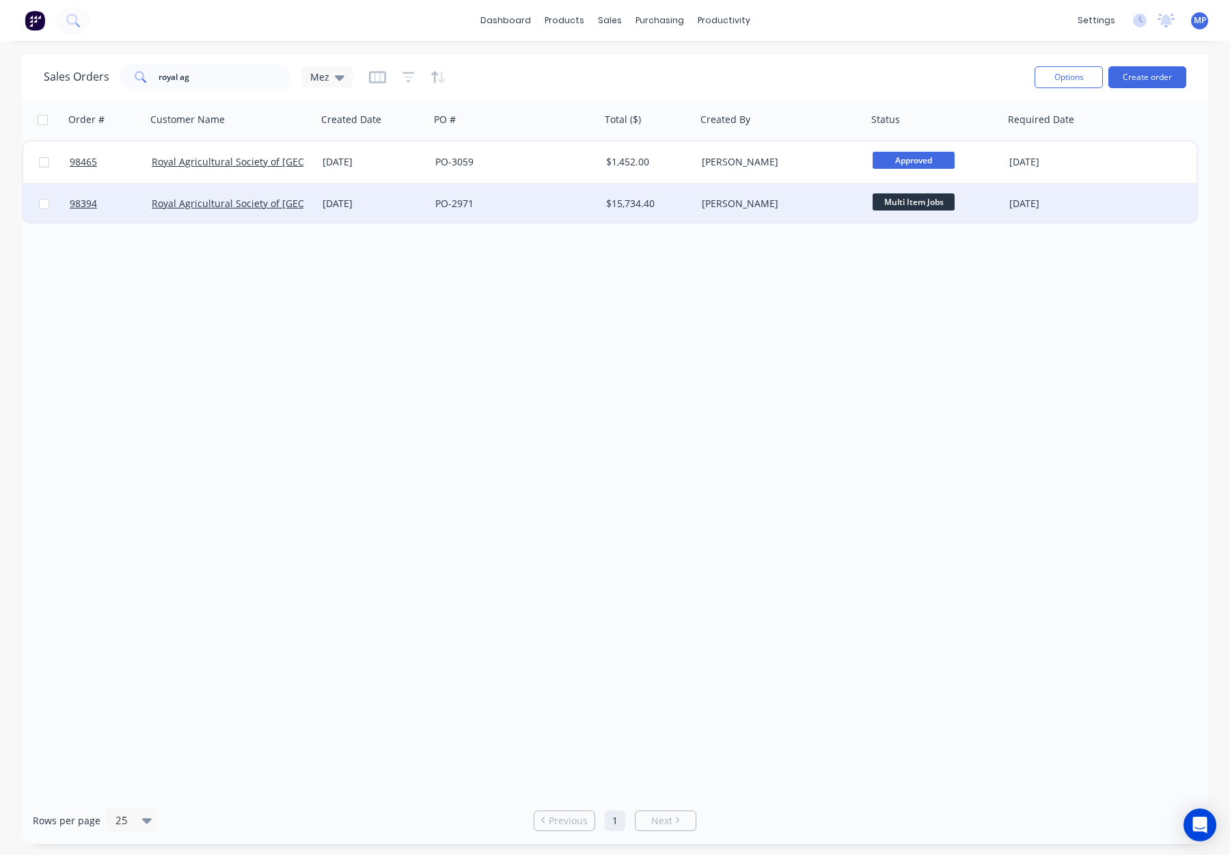
click at [666, 202] on div "$15,734.40" at bounding box center [646, 204] width 81 height 14
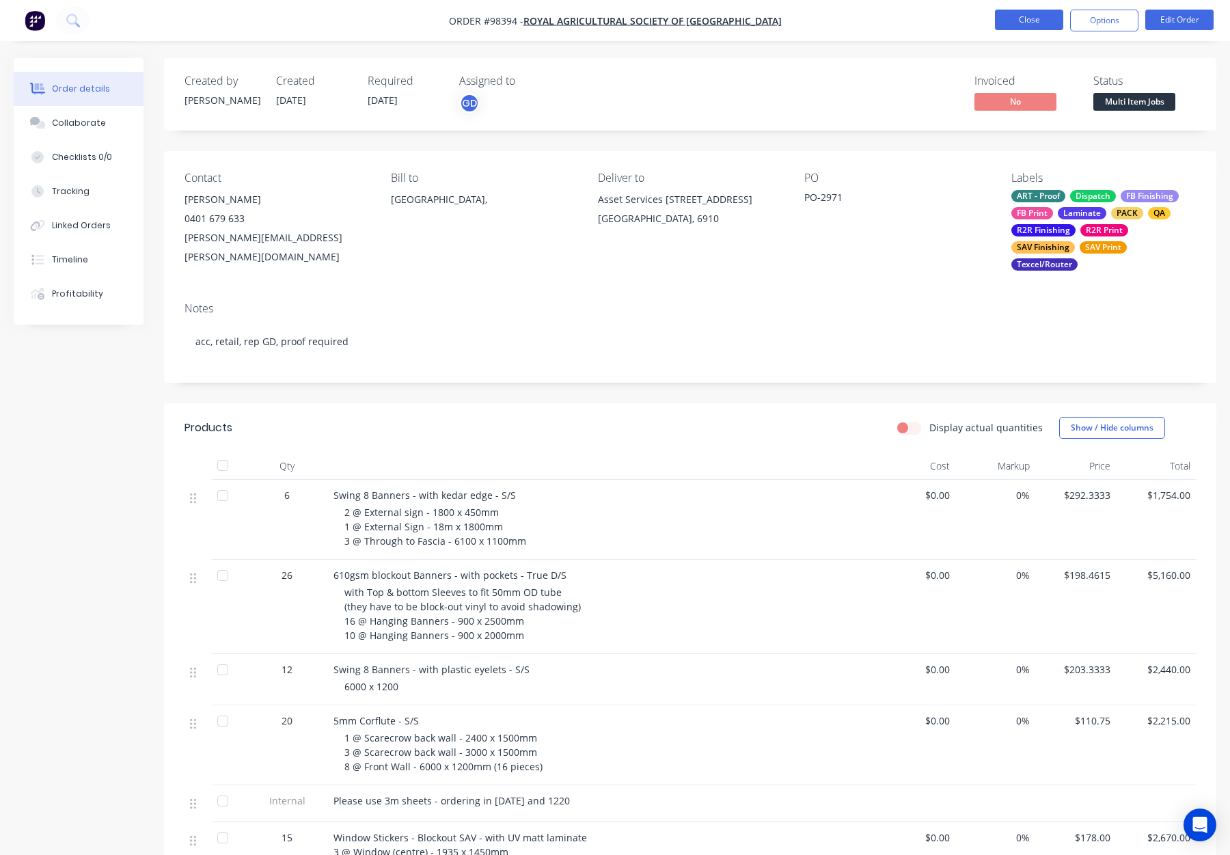
click at [1007, 16] on button "Close" at bounding box center [1029, 20] width 68 height 21
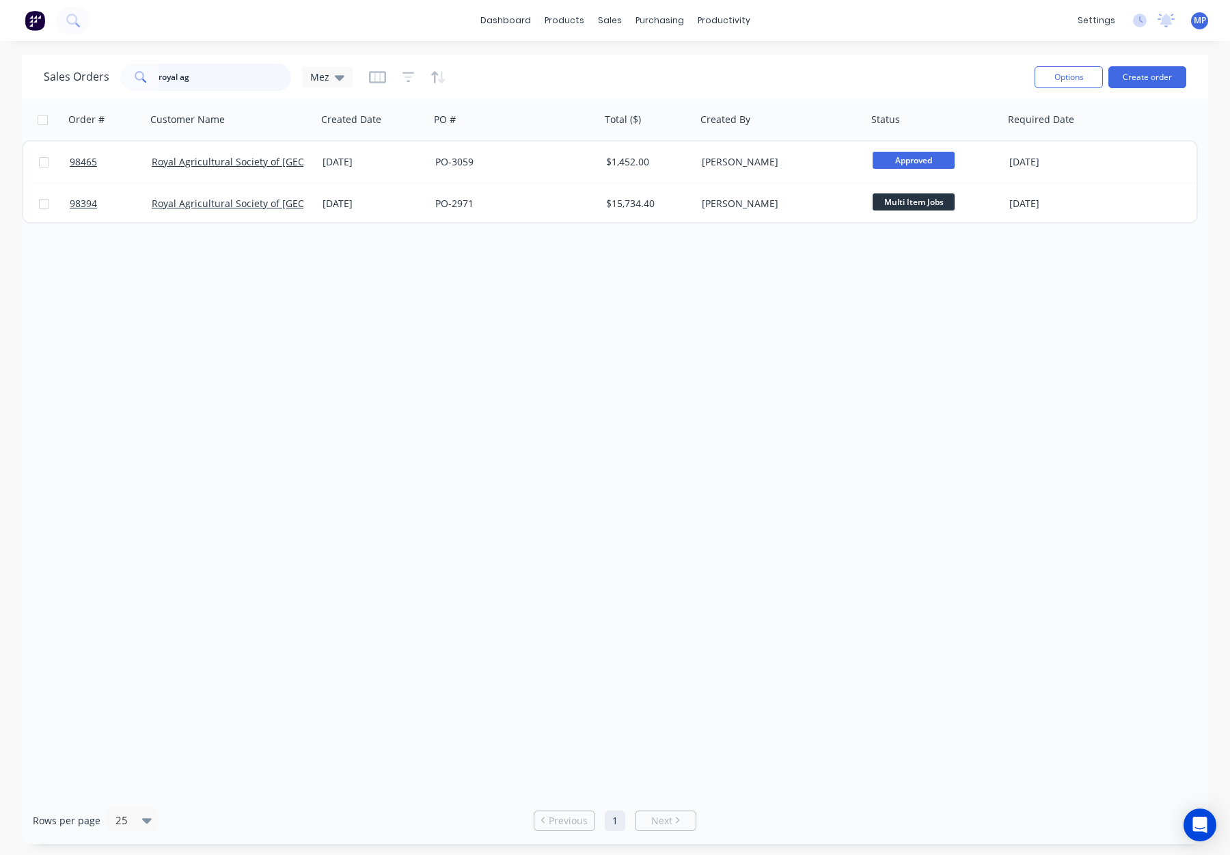
click at [184, 78] on input "royal ag" at bounding box center [225, 77] width 133 height 27
drag, startPoint x: 216, startPoint y: 79, endPoint x: 143, endPoint y: 80, distance: 73.1
click at [142, 80] on div "royal ag" at bounding box center [205, 77] width 171 height 27
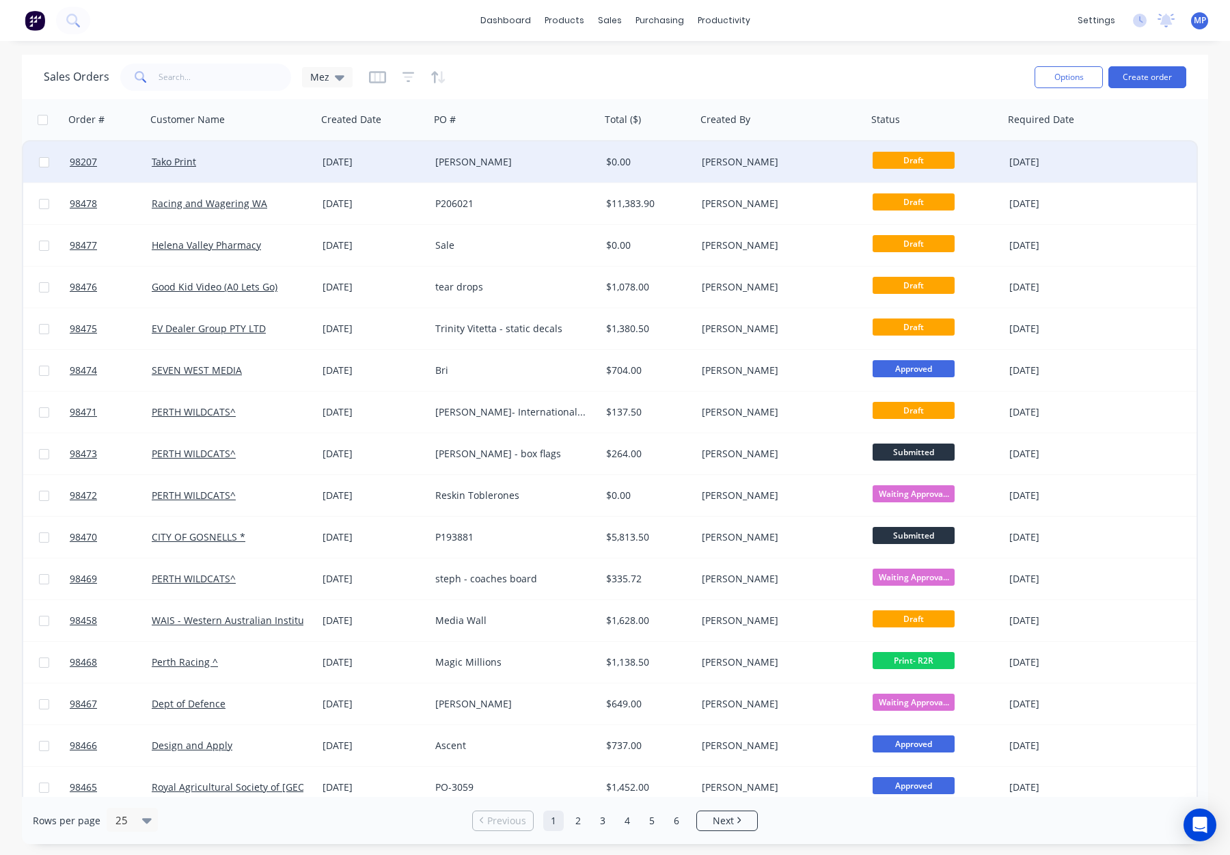
click at [556, 167] on div "[PERSON_NAME]" at bounding box center [511, 162] width 152 height 14
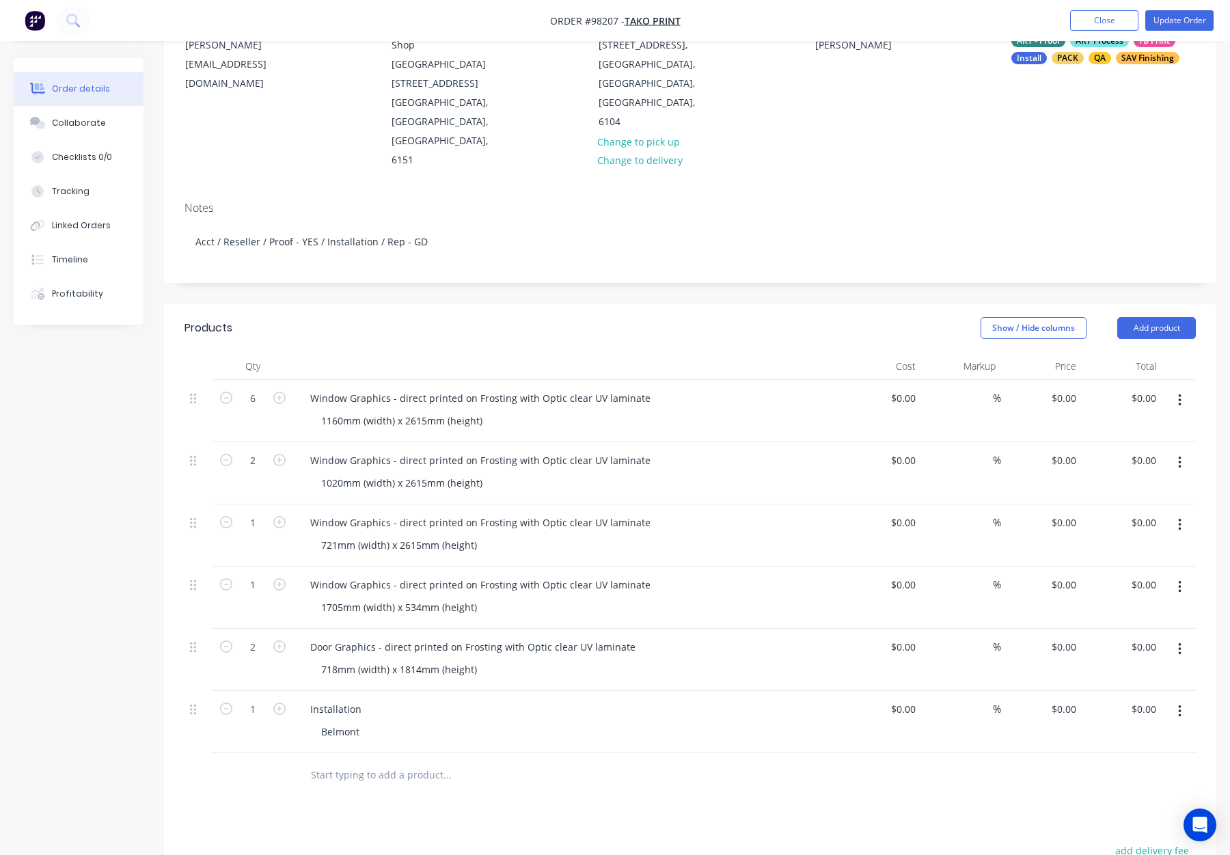
scroll to position [169, 0]
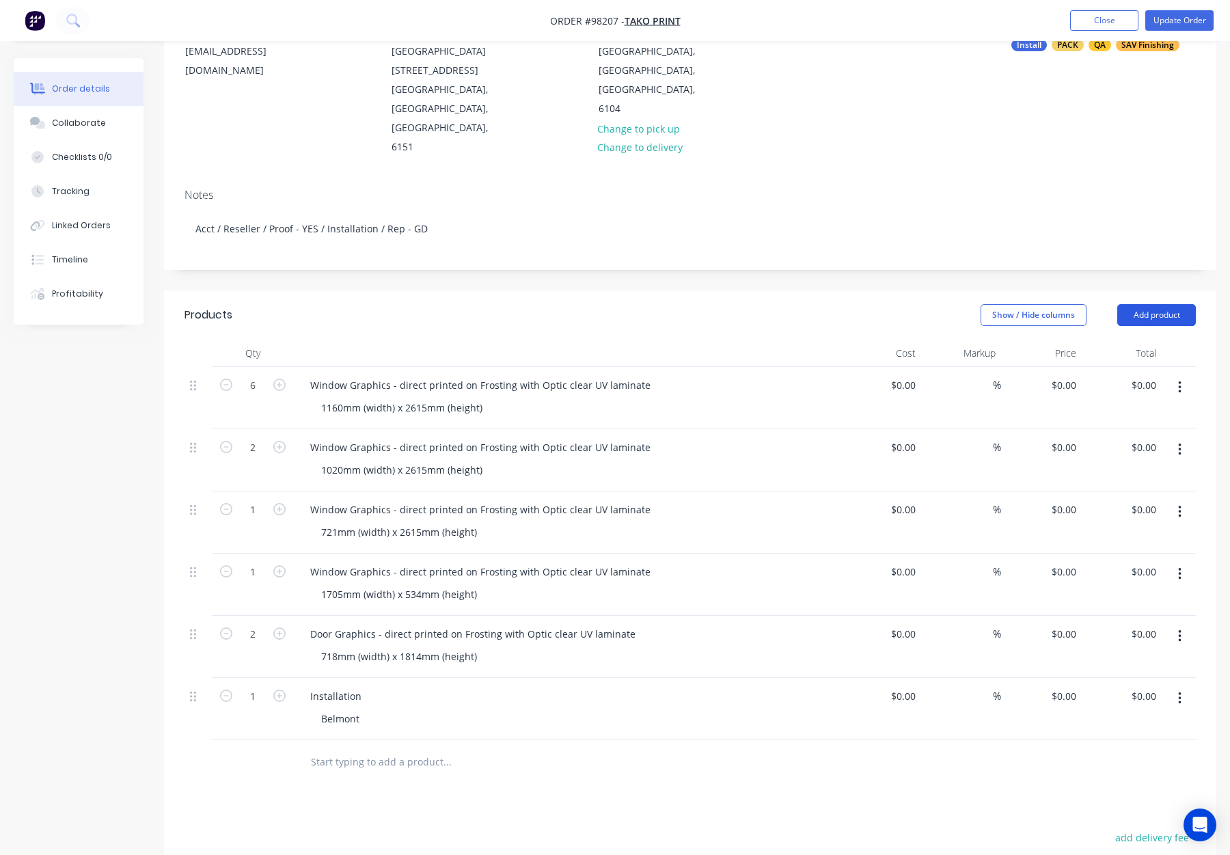
click at [1154, 304] on button "Add product" at bounding box center [1157, 315] width 79 height 22
click at [792, 340] on div at bounding box center [567, 353] width 547 height 27
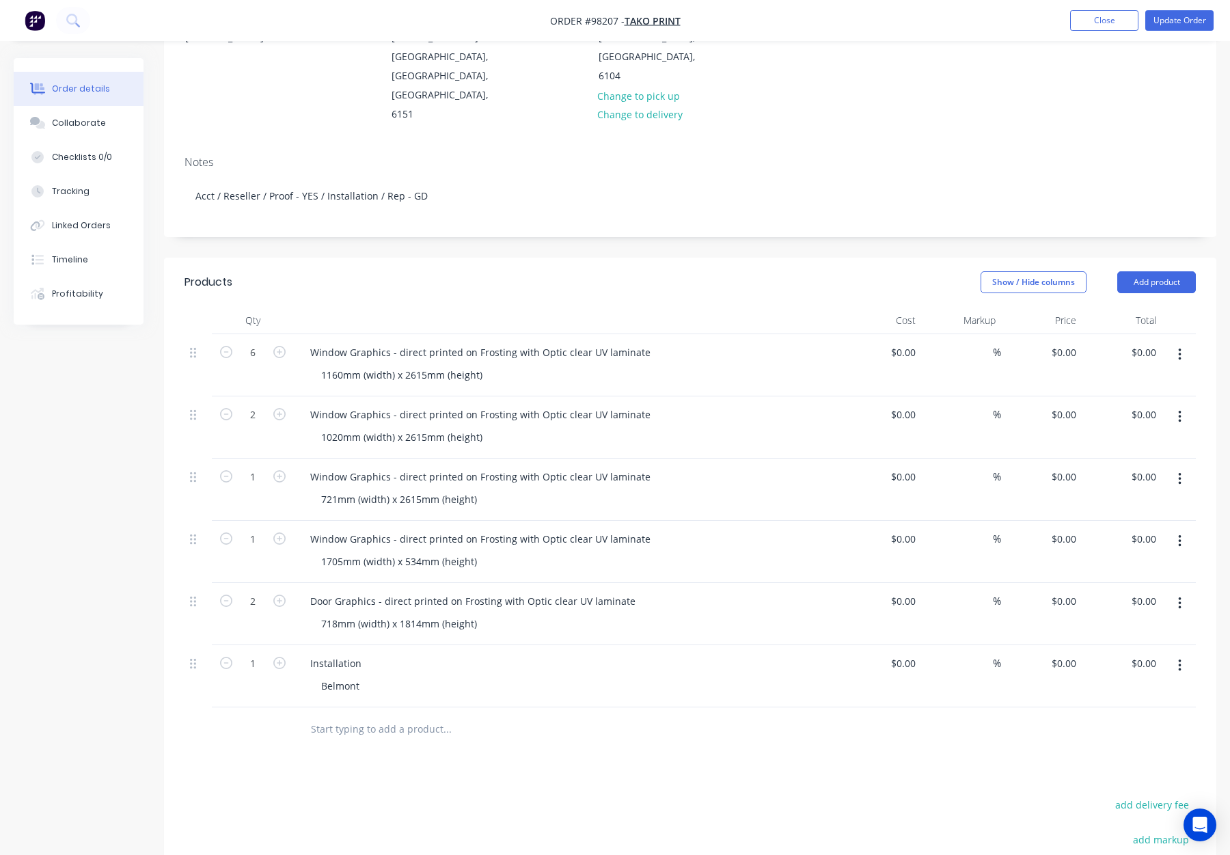
scroll to position [208, 0]
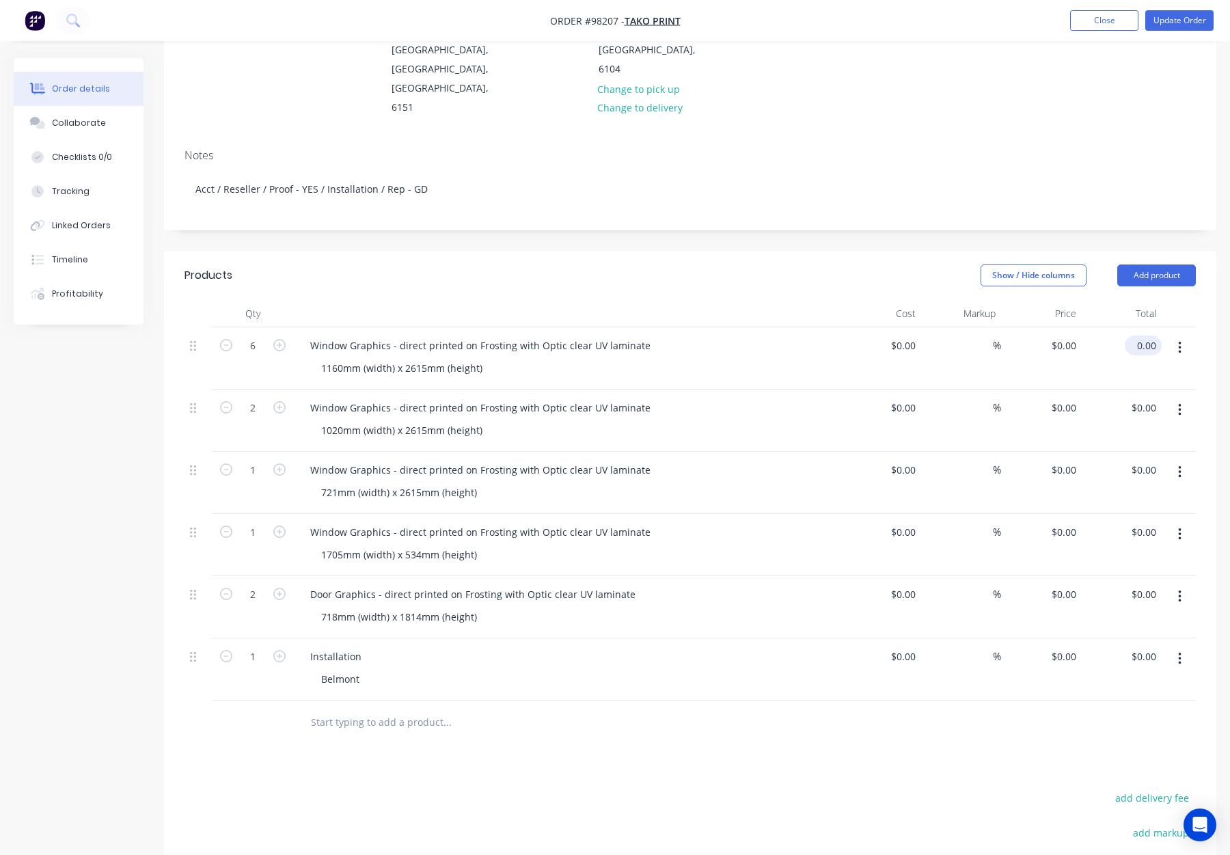
click at [1144, 336] on input "0.00" at bounding box center [1146, 346] width 31 height 20
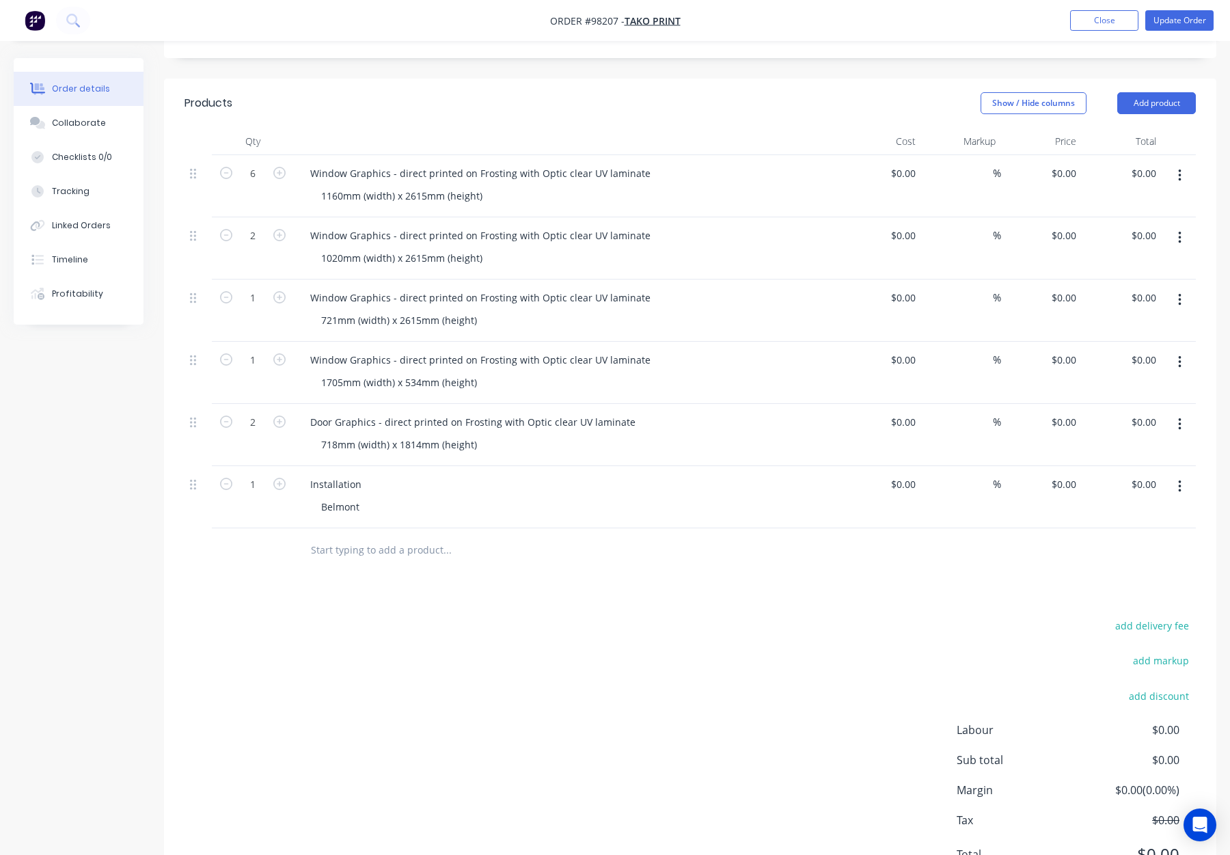
scroll to position [390, 0]
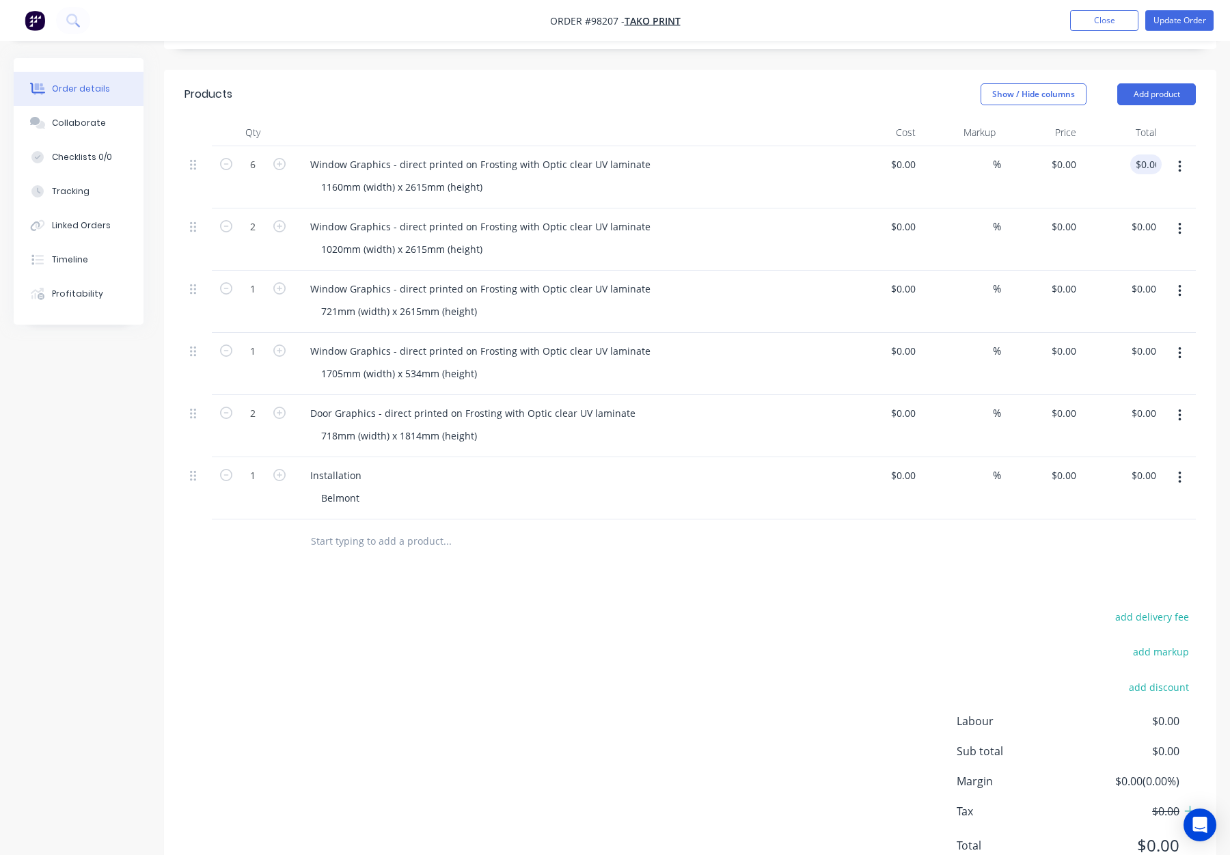
click at [1161, 833] on span "$0.00" at bounding box center [1129, 845] width 101 height 25
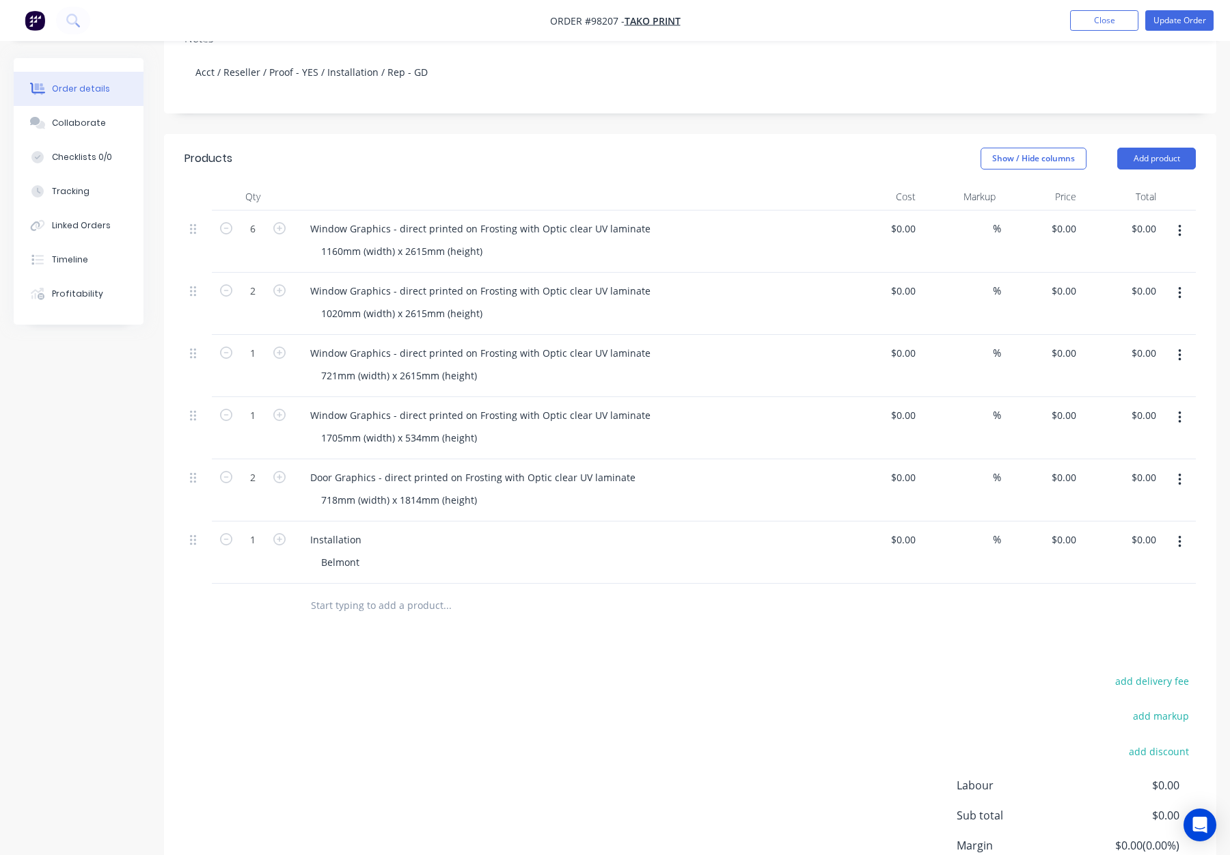
scroll to position [317, 0]
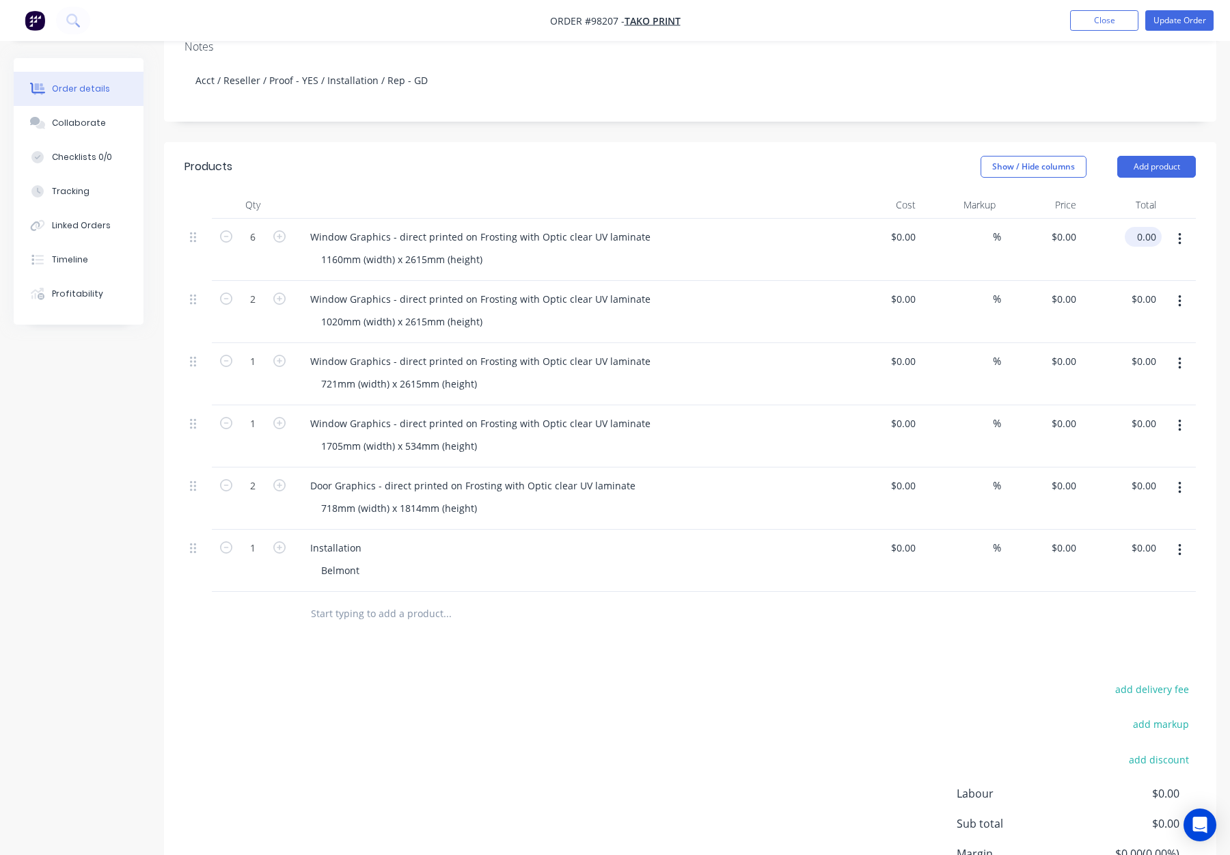
click at [1146, 227] on input "0.00" at bounding box center [1146, 237] width 31 height 20
type input "2775"
type input "$462.50"
type input "$2,775.00"
click at [901, 592] on div at bounding box center [691, 614] width 1012 height 44
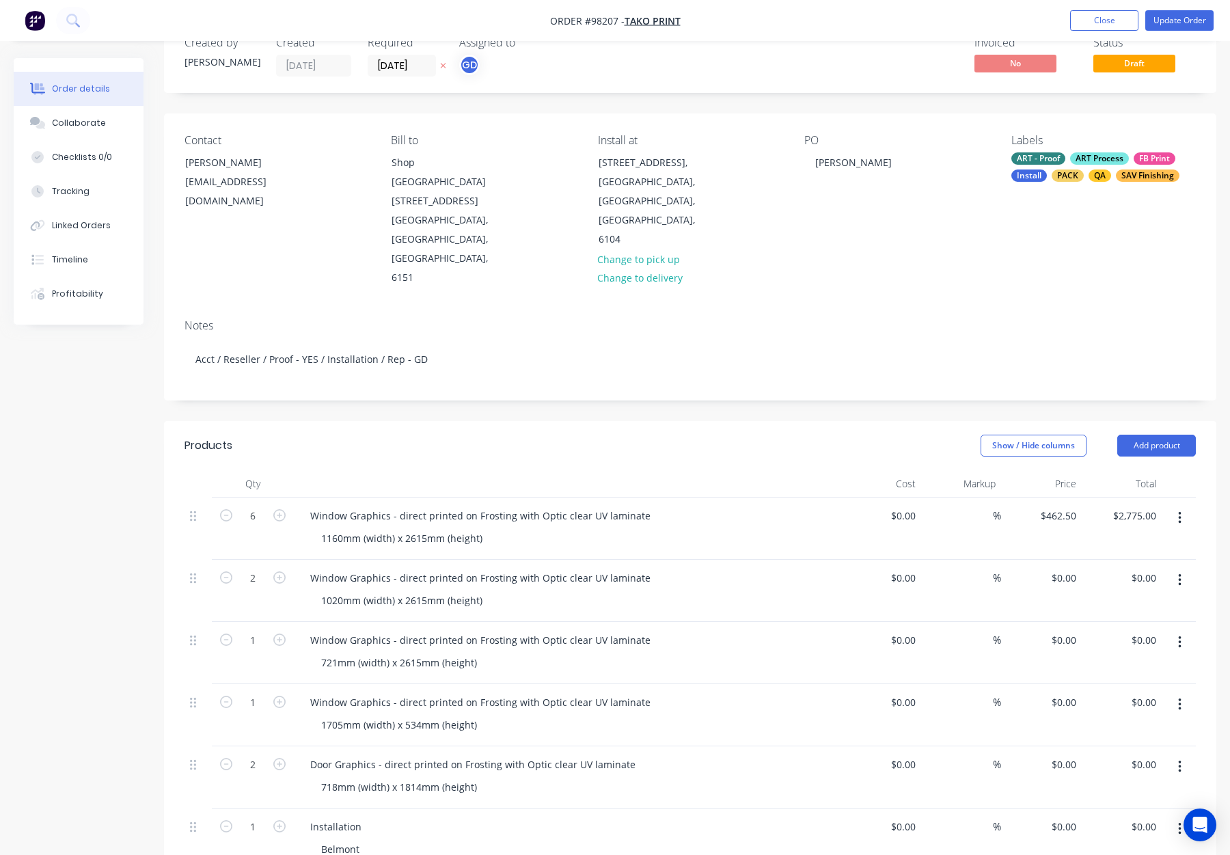
scroll to position [36, 0]
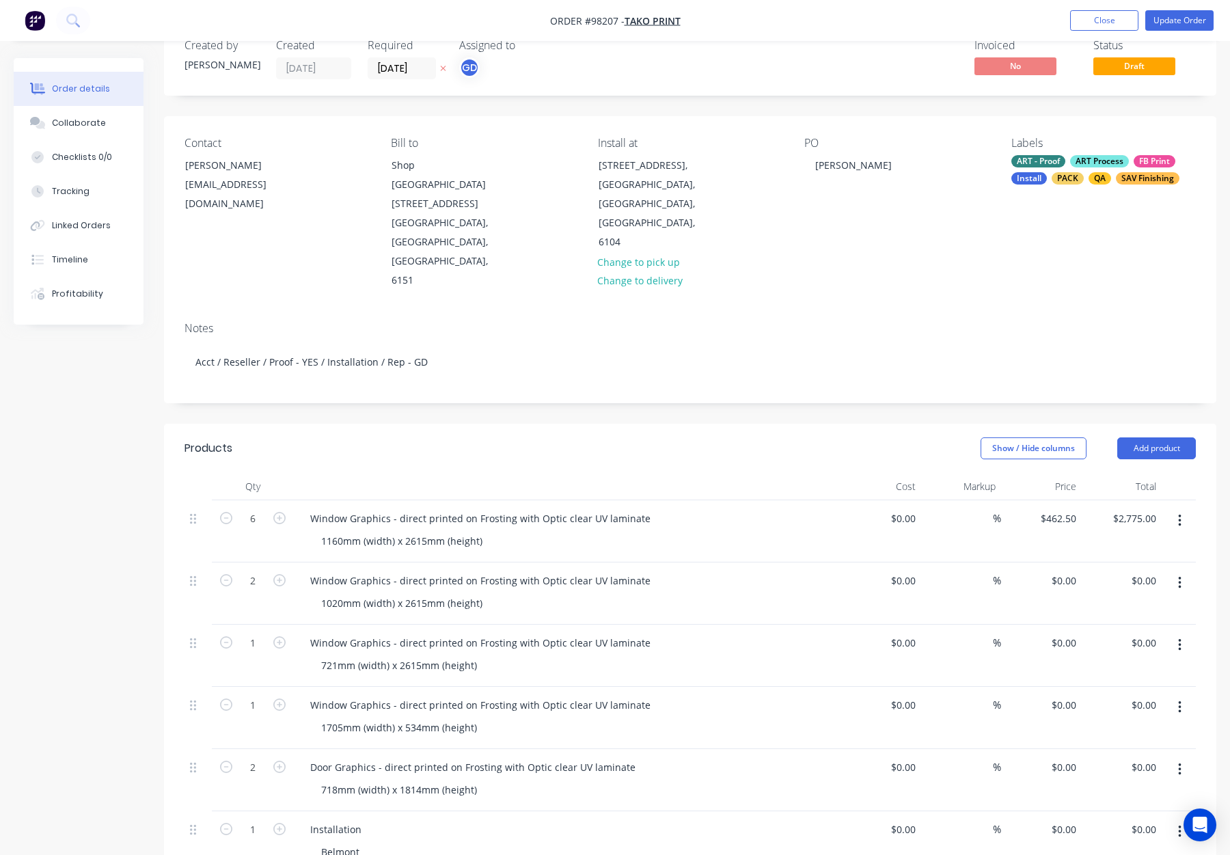
click at [1073, 168] on div "ART - Proof ART Process FB Print Install PACK QA SAV Finishing" at bounding box center [1104, 169] width 185 height 29
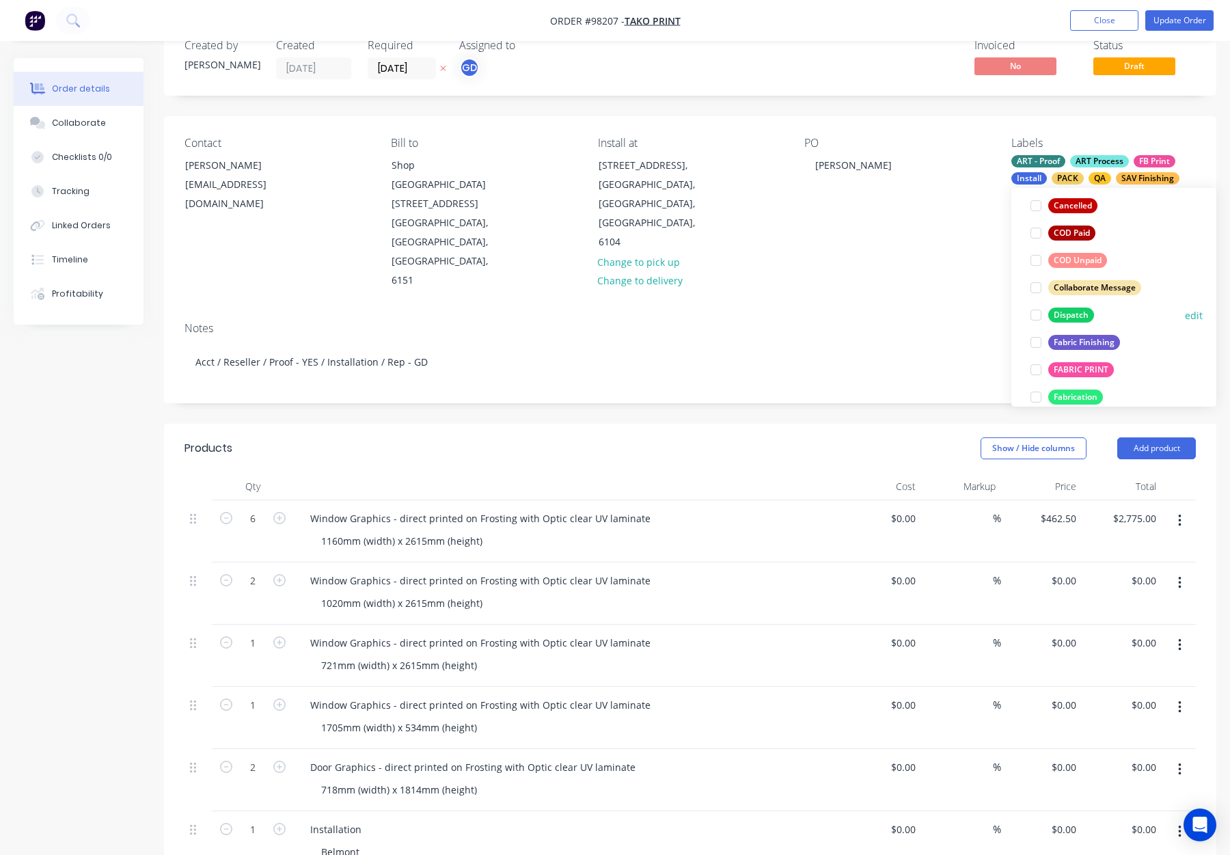
click at [1075, 309] on div "Dispatch" at bounding box center [1072, 315] width 46 height 15
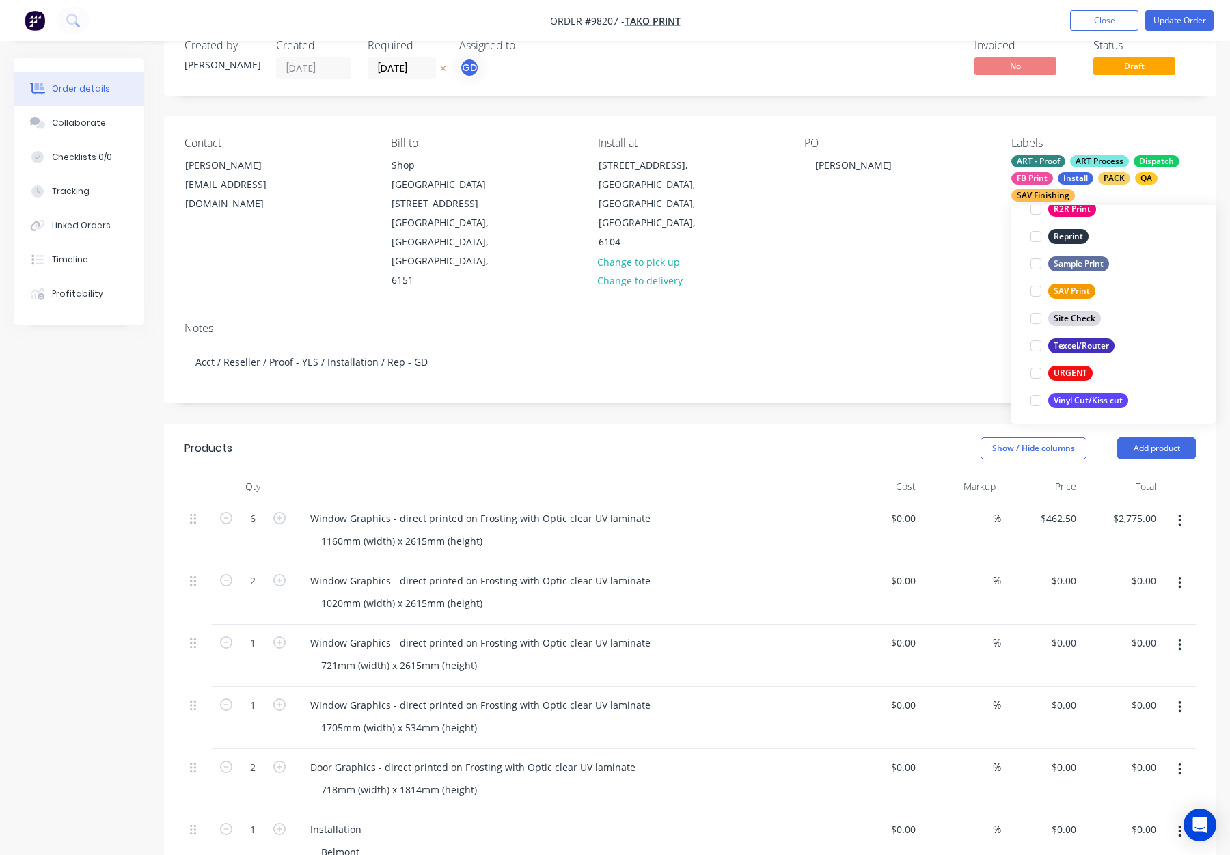
scroll to position [656, 0]
click at [1104, 335] on div "Texcel/Router" at bounding box center [1082, 341] width 66 height 15
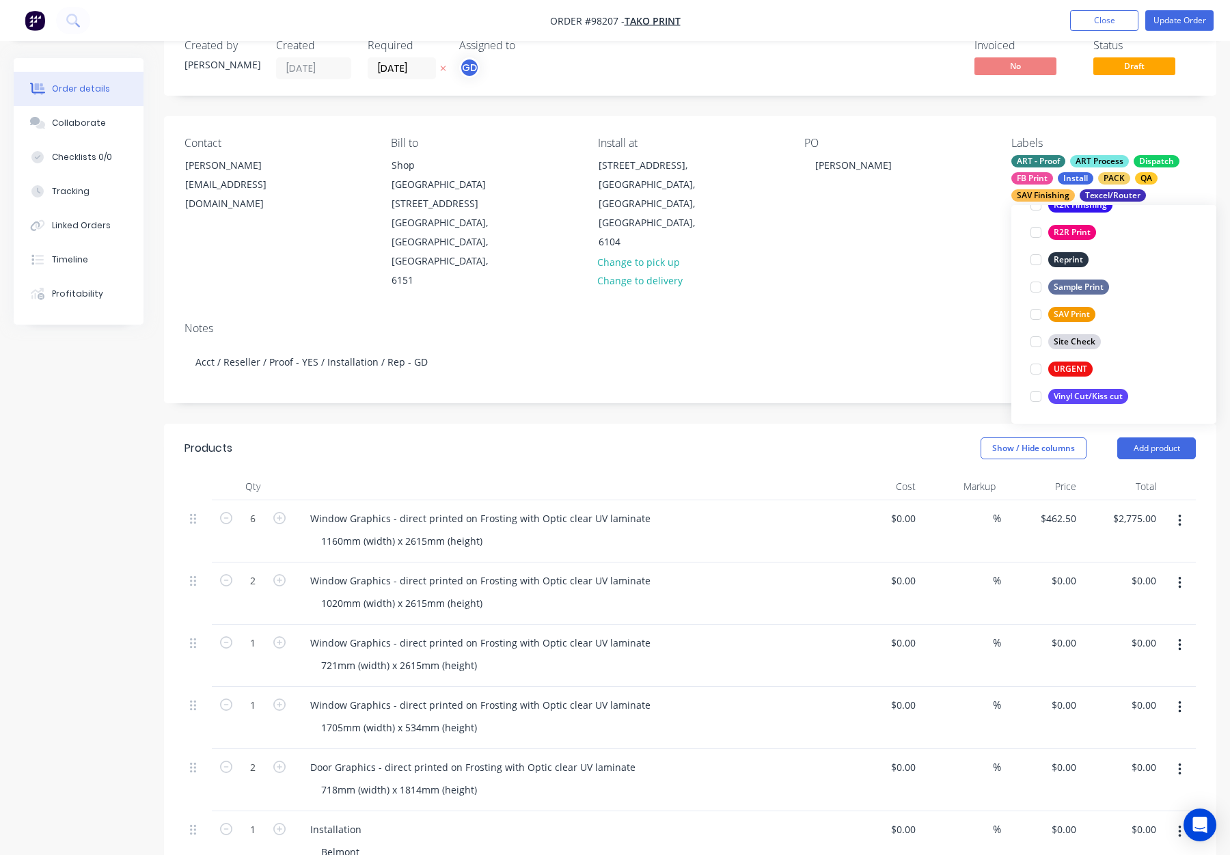
scroll to position [191, 0]
click at [926, 226] on div "PO Danielle" at bounding box center [897, 214] width 185 height 154
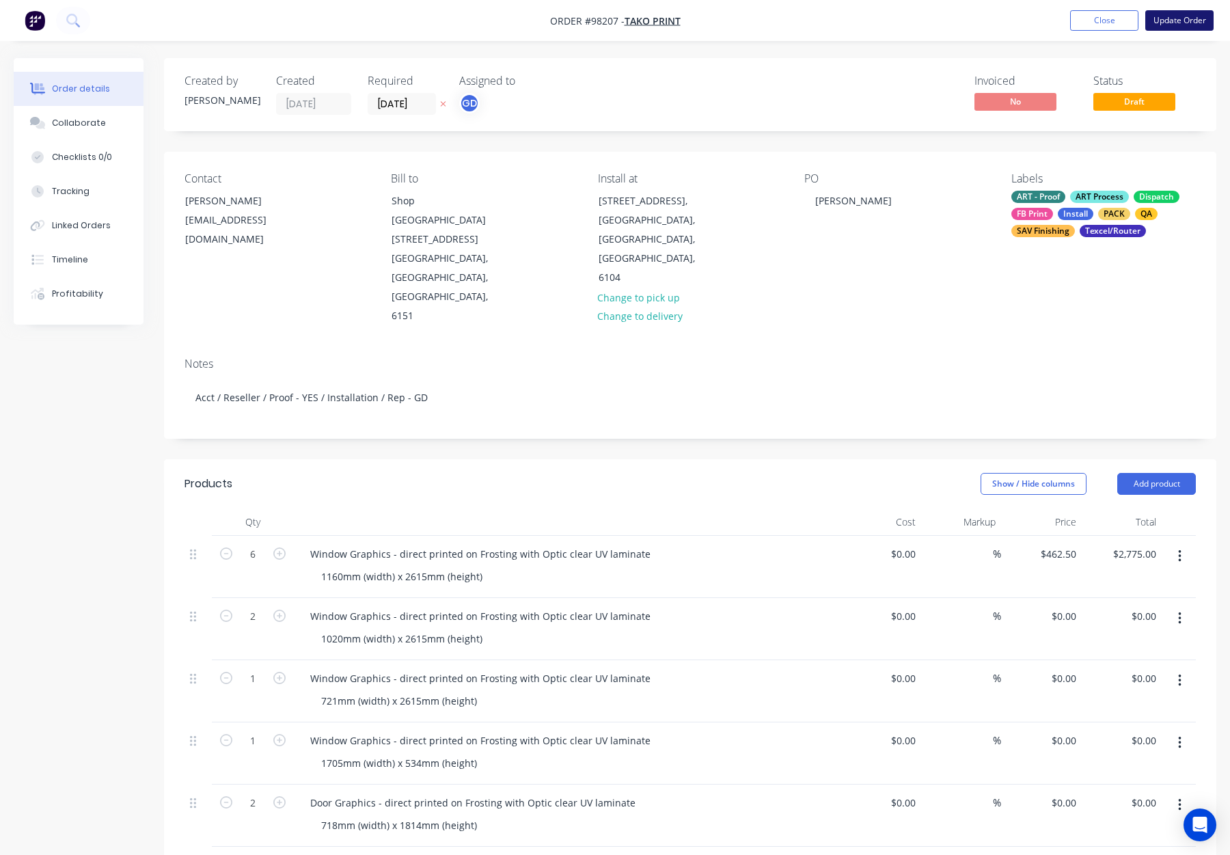
click at [1169, 22] on button "Update Order" at bounding box center [1180, 20] width 68 height 21
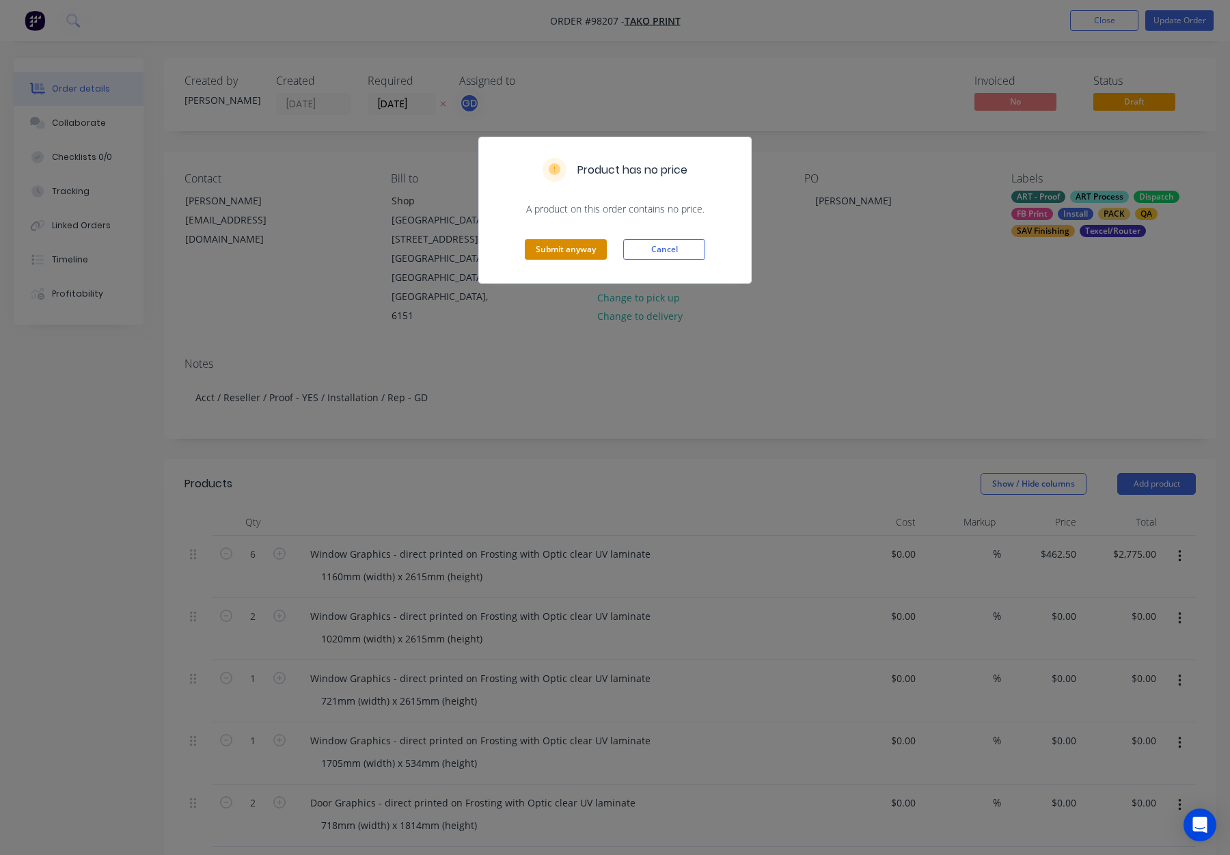
click at [538, 247] on button "Submit anyway" at bounding box center [566, 249] width 82 height 21
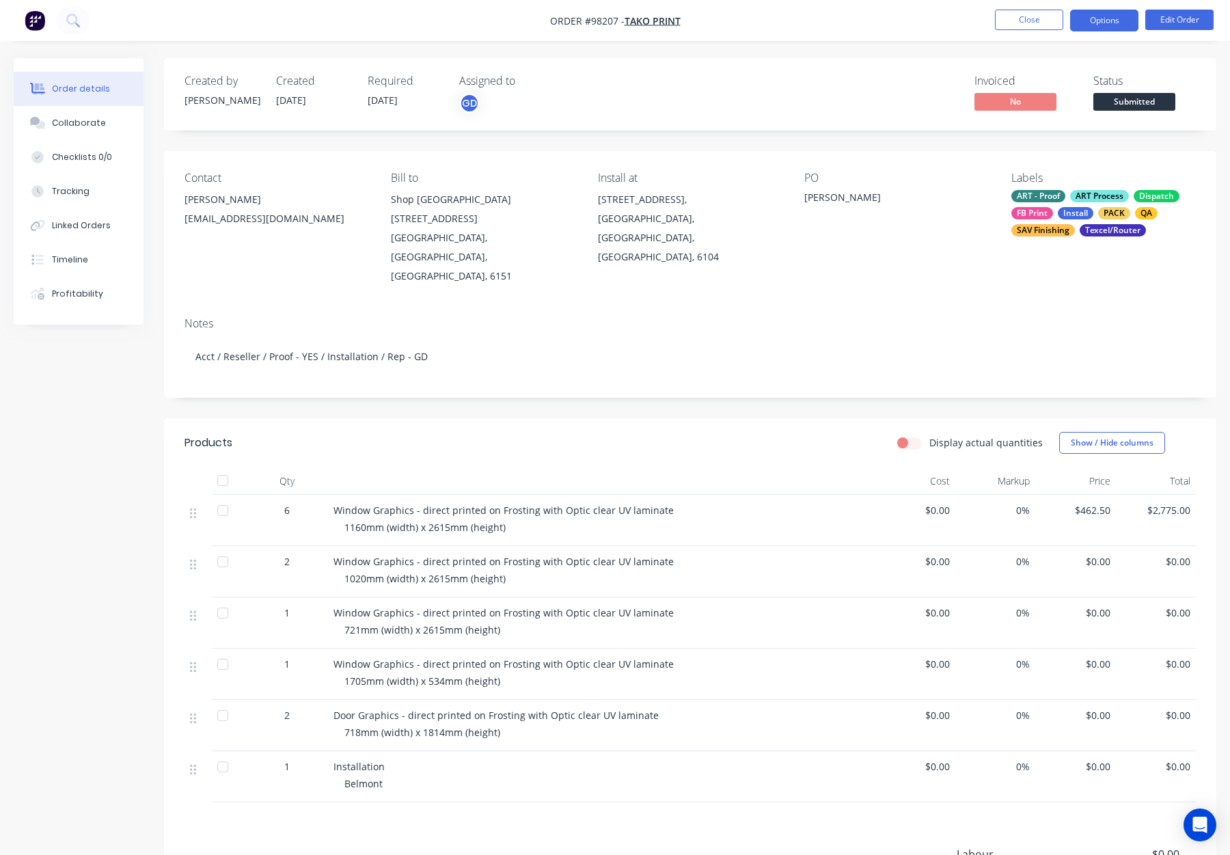
click at [1099, 16] on button "Options" at bounding box center [1104, 21] width 68 height 22
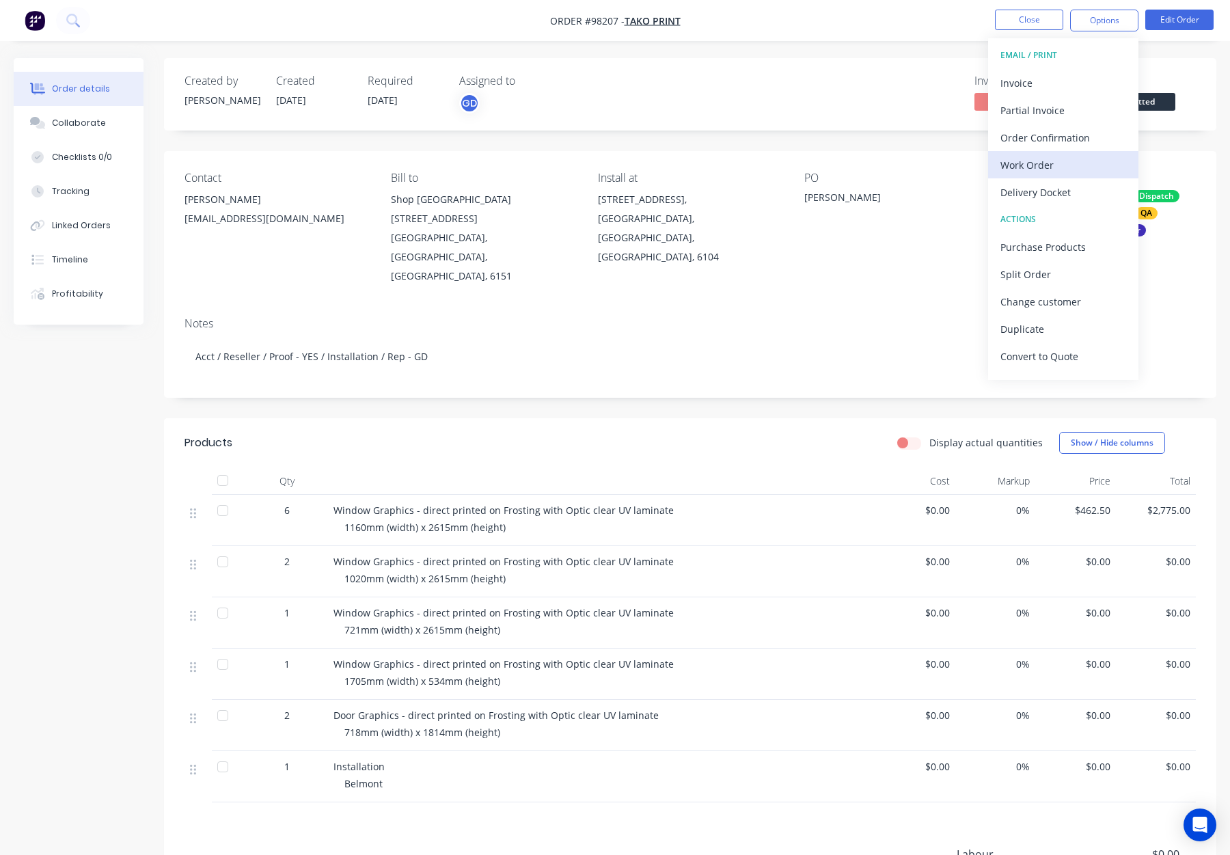
click at [1056, 156] on div "Work Order" at bounding box center [1064, 165] width 126 height 20
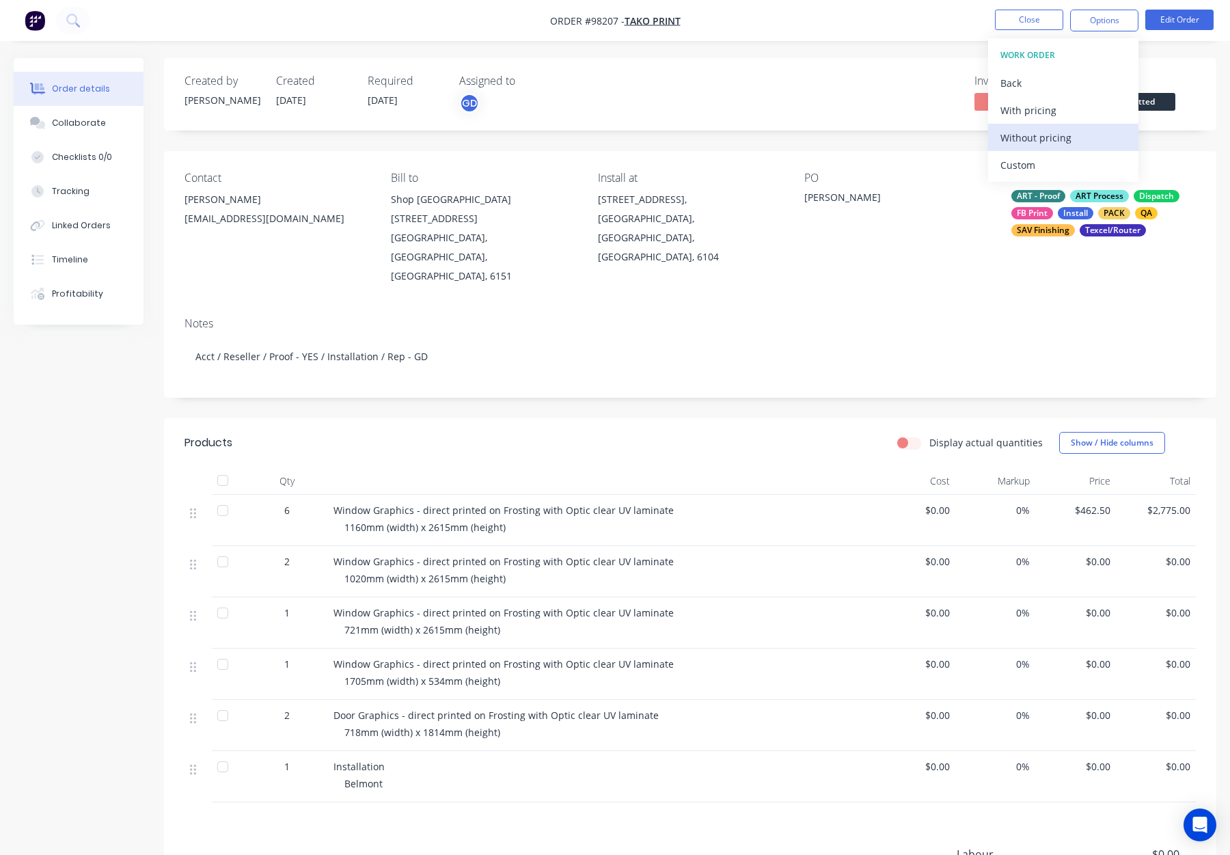
click at [1053, 134] on div "Without pricing" at bounding box center [1064, 138] width 126 height 20
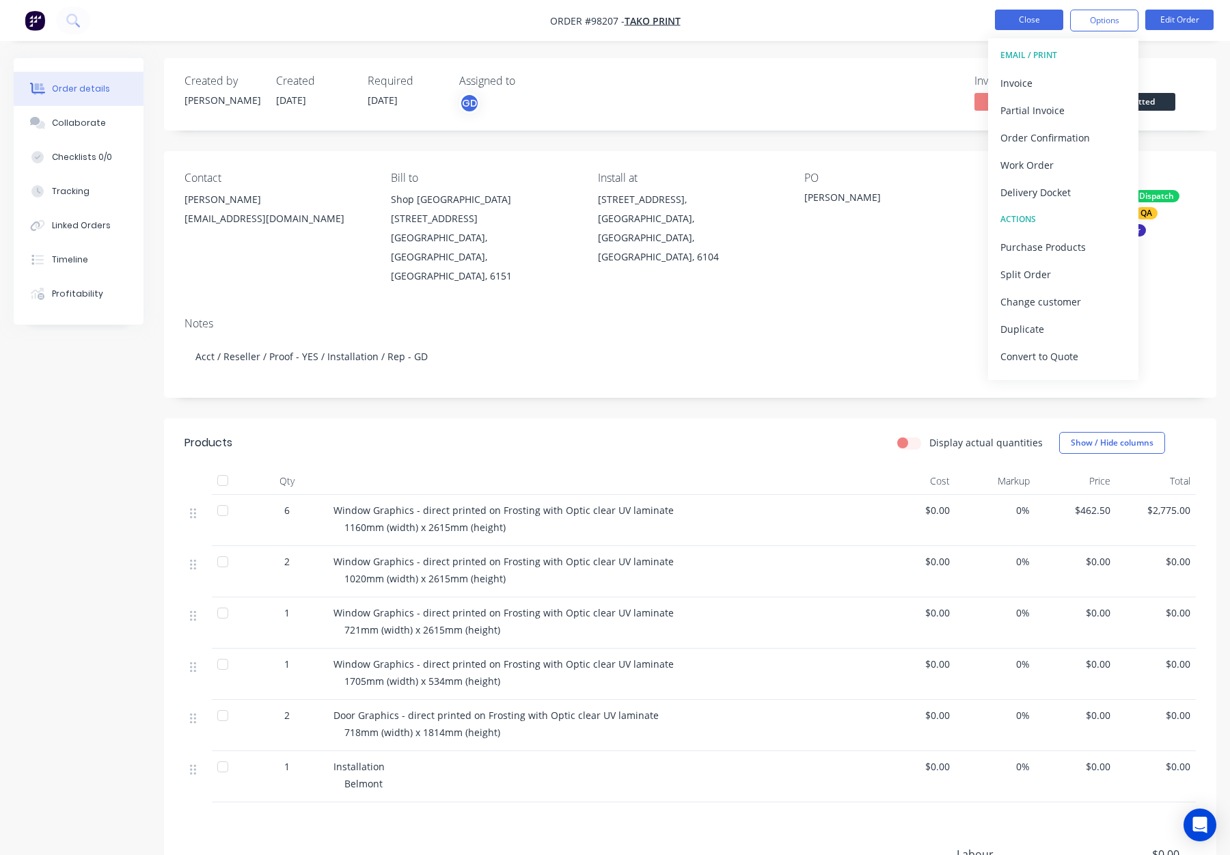
click at [1024, 23] on button "Close" at bounding box center [1029, 20] width 68 height 21
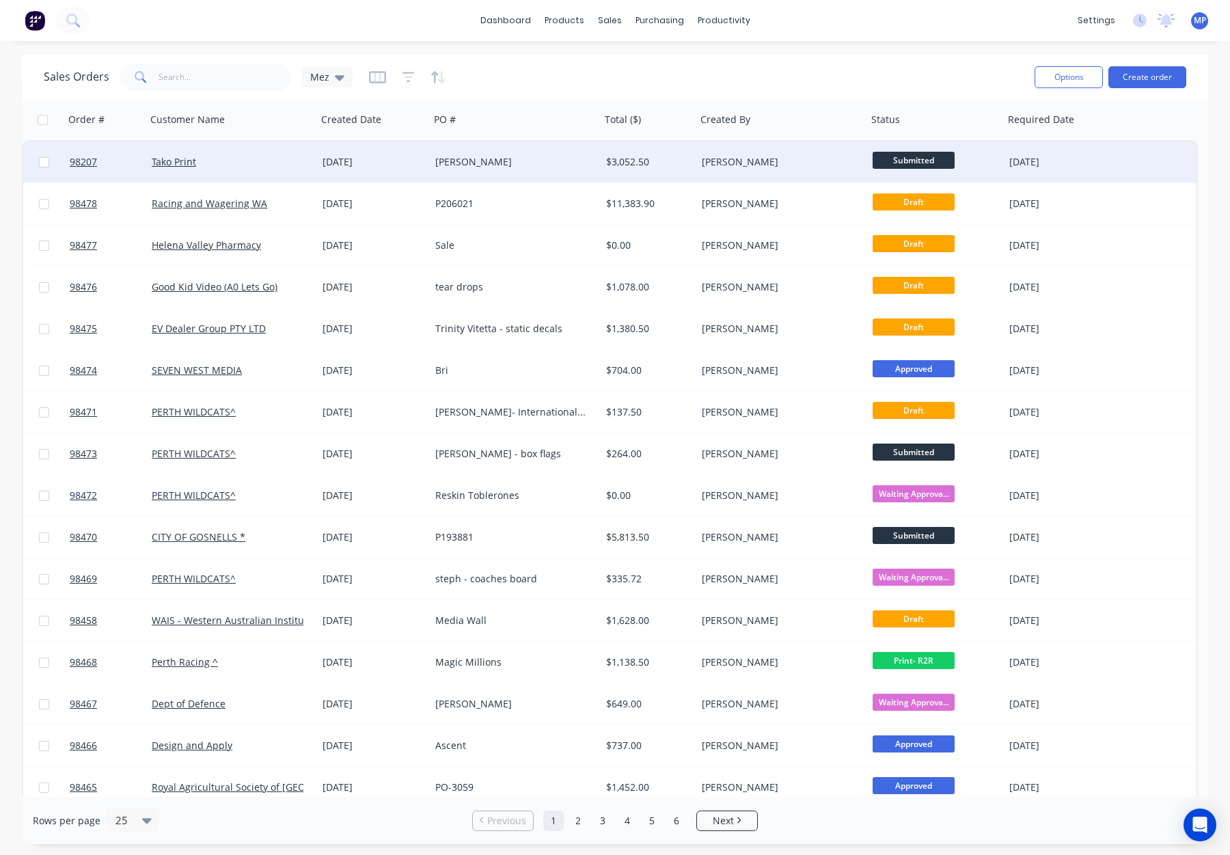
click at [720, 160] on div "[PERSON_NAME]" at bounding box center [778, 162] width 152 height 14
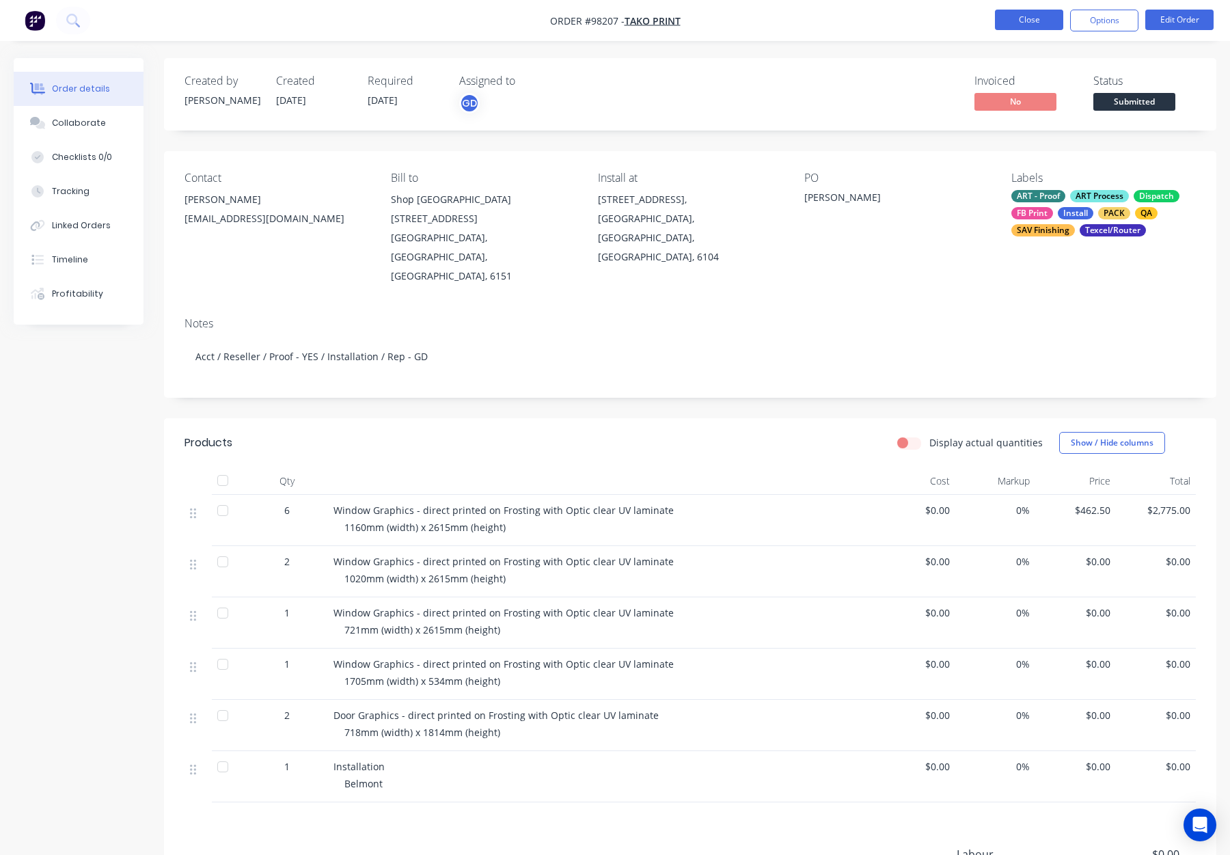
click at [1037, 23] on button "Close" at bounding box center [1029, 20] width 68 height 21
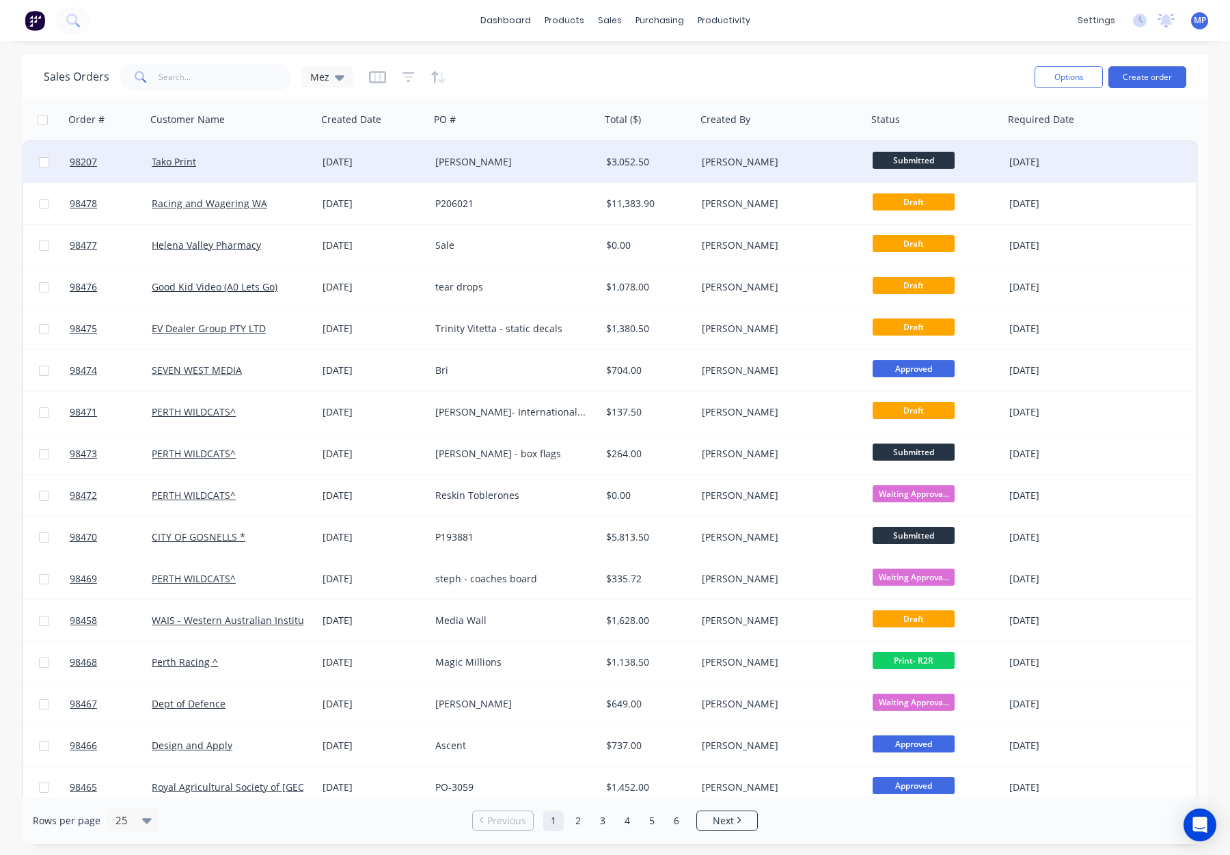
click at [816, 163] on div "[PERSON_NAME]" at bounding box center [778, 162] width 152 height 14
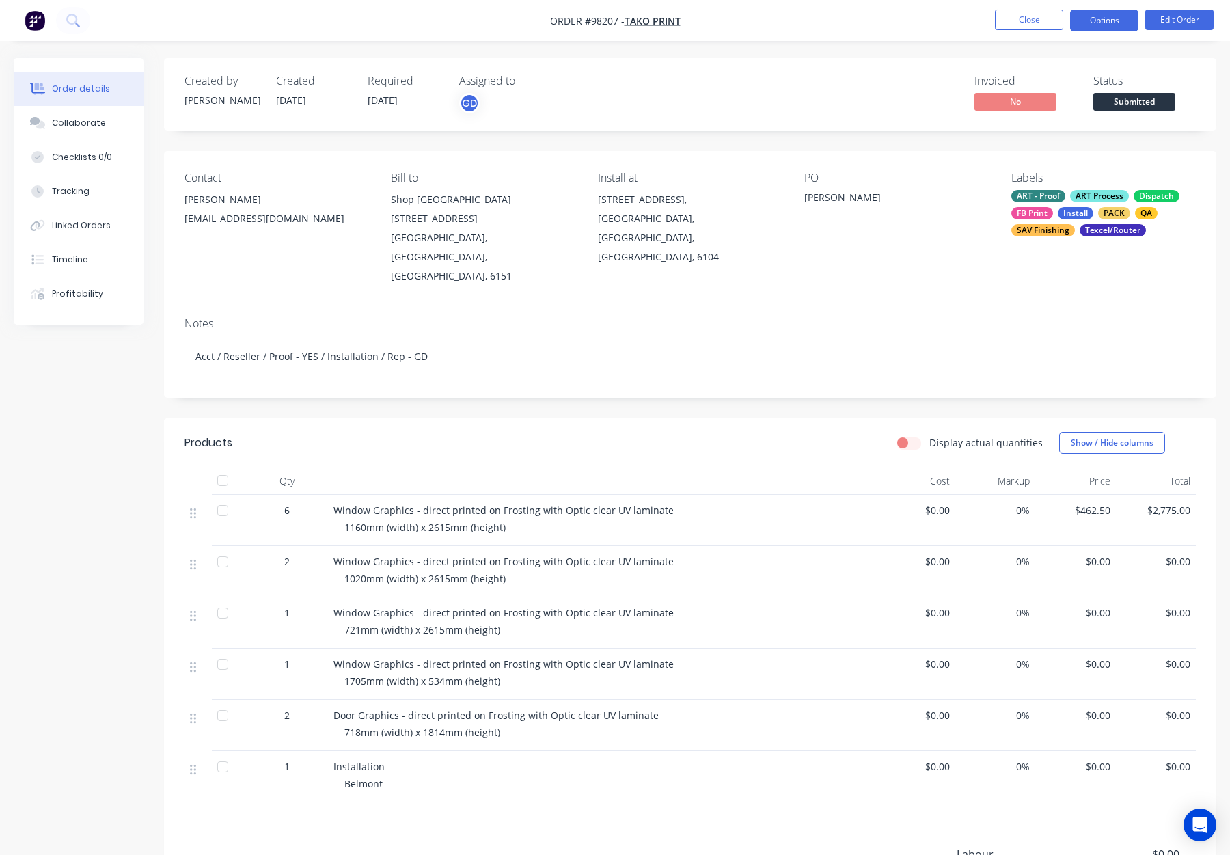
click at [1111, 16] on button "Options" at bounding box center [1104, 21] width 68 height 22
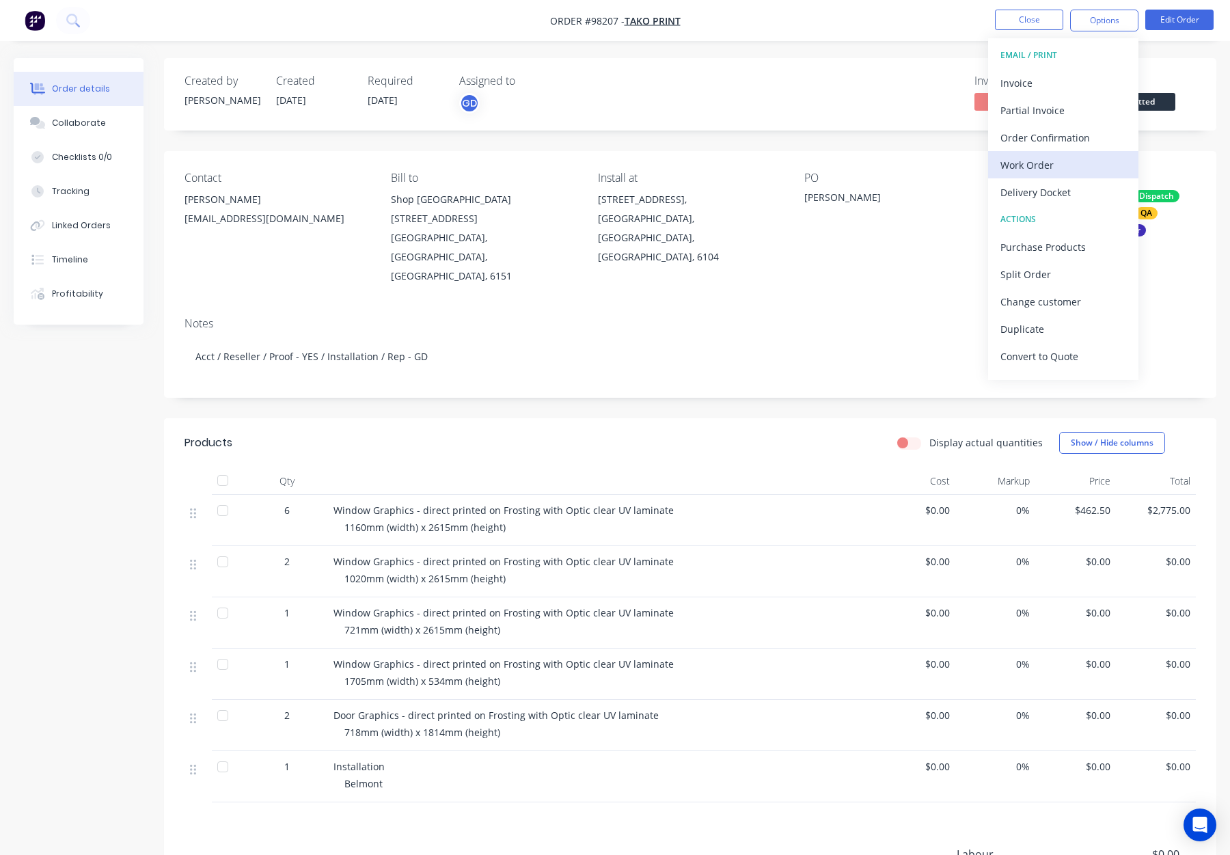
click at [1062, 165] on div "Work Order" at bounding box center [1064, 165] width 126 height 20
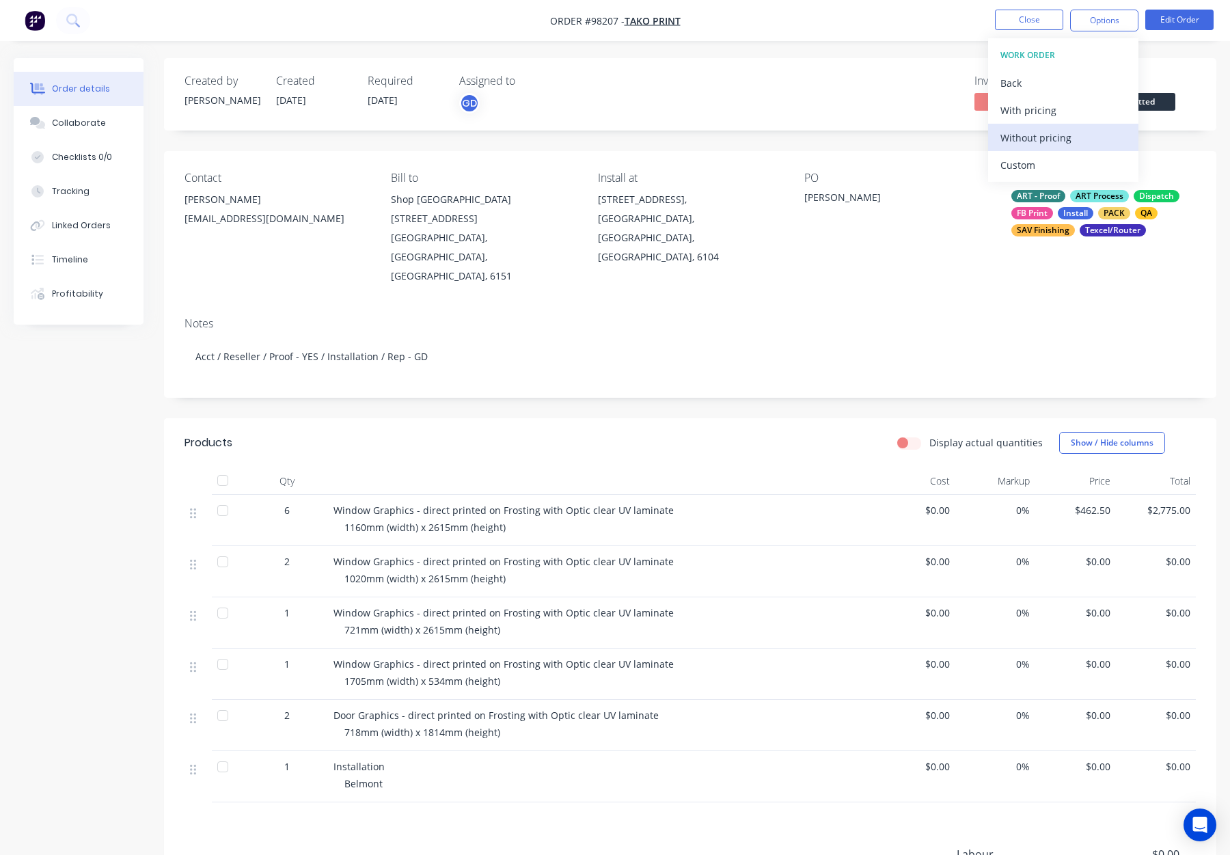
click at [1060, 147] on button "Without pricing" at bounding box center [1063, 137] width 150 height 27
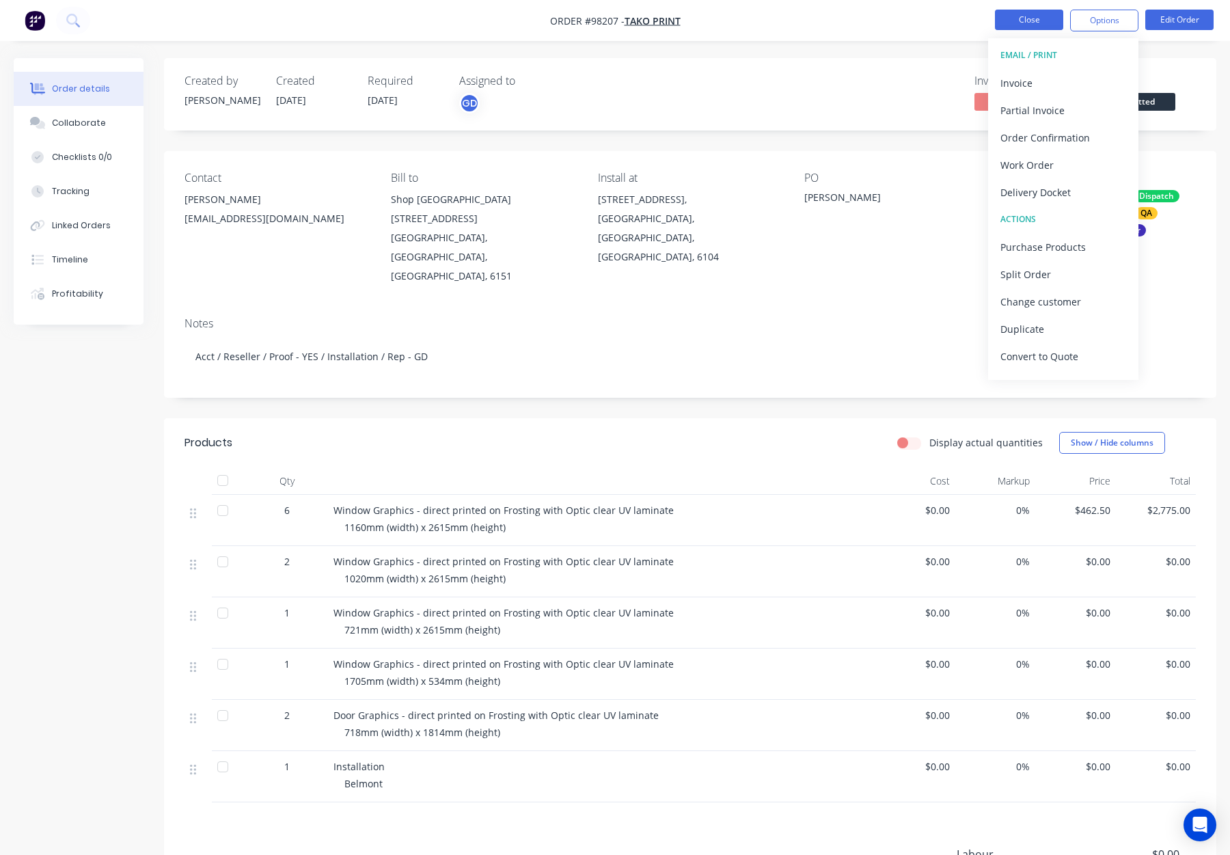
click at [1028, 23] on button "Close" at bounding box center [1029, 20] width 68 height 21
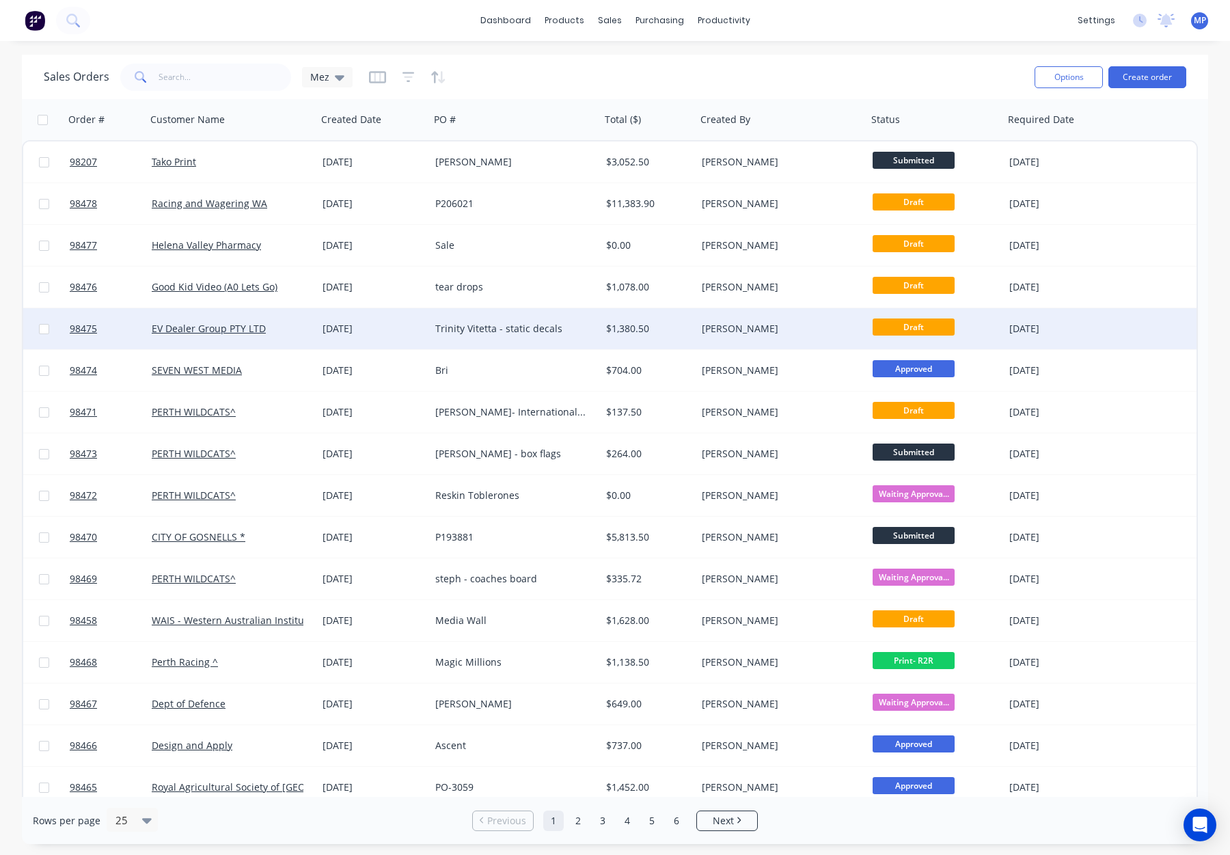
click at [583, 327] on div "Trinity Vitetta - static decals" at bounding box center [511, 329] width 152 height 14
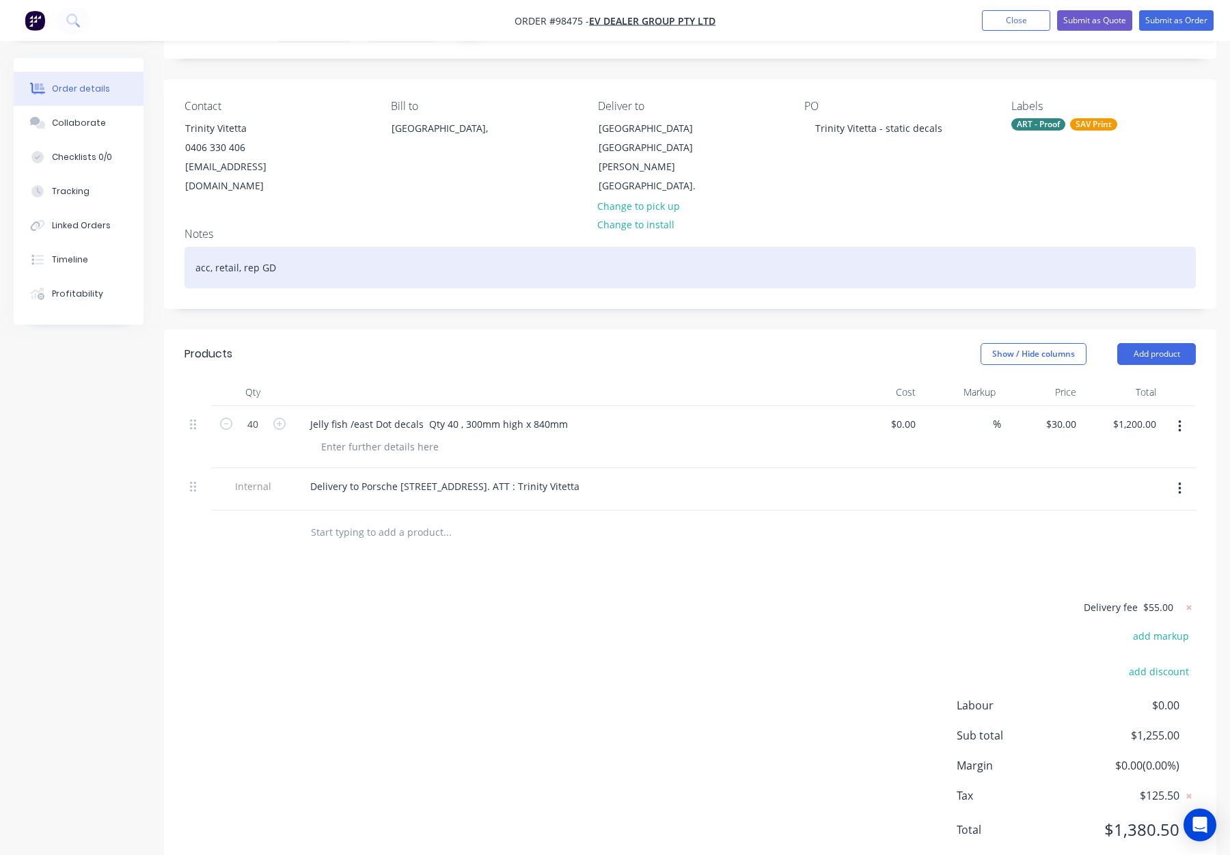
scroll to position [73, 0]
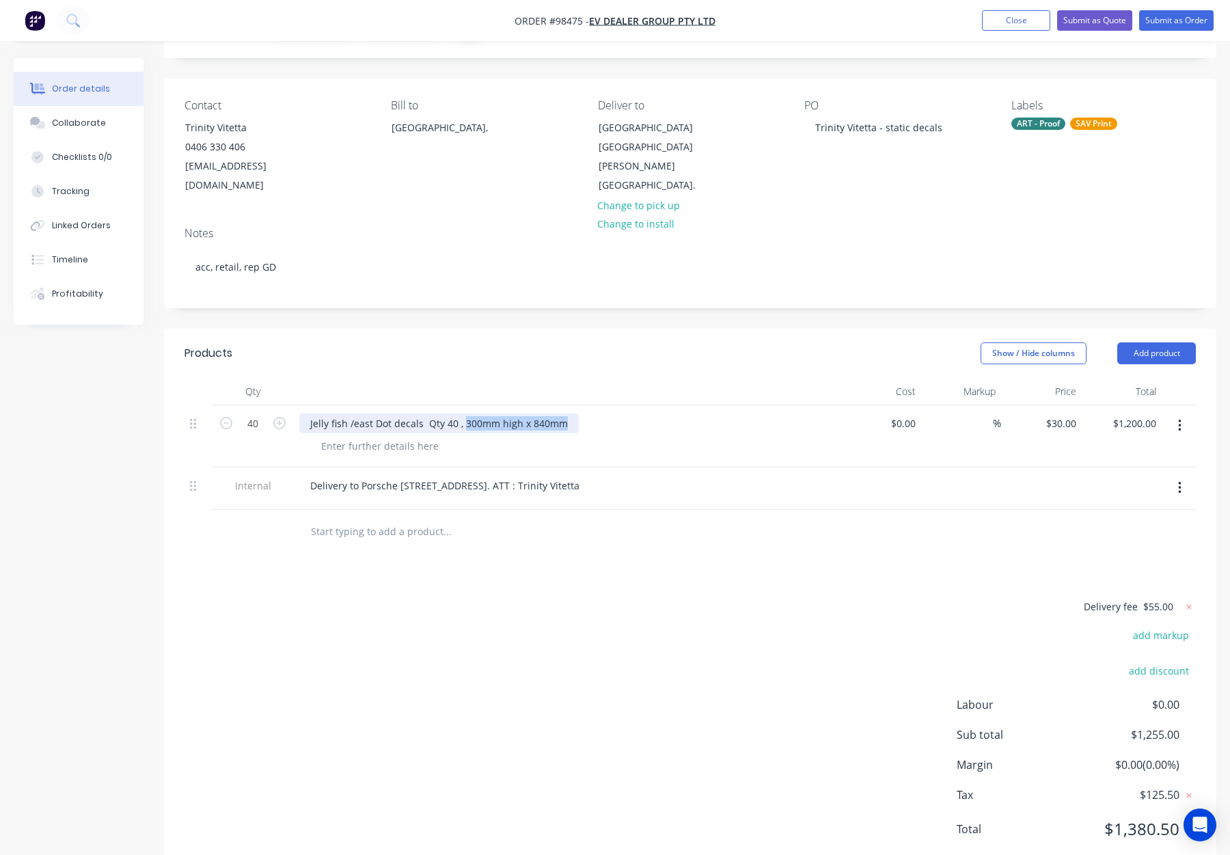
drag, startPoint x: 462, startPoint y: 403, endPoint x: 576, endPoint y: 405, distance: 113.5
click at [576, 414] on div "Jelly fish /east Dot decals Qty 40 , 300mm high x 840mm" at bounding box center [567, 424] width 536 height 20
copy div "300mm high x 840mm"
click at [332, 436] on div at bounding box center [379, 446] width 139 height 20
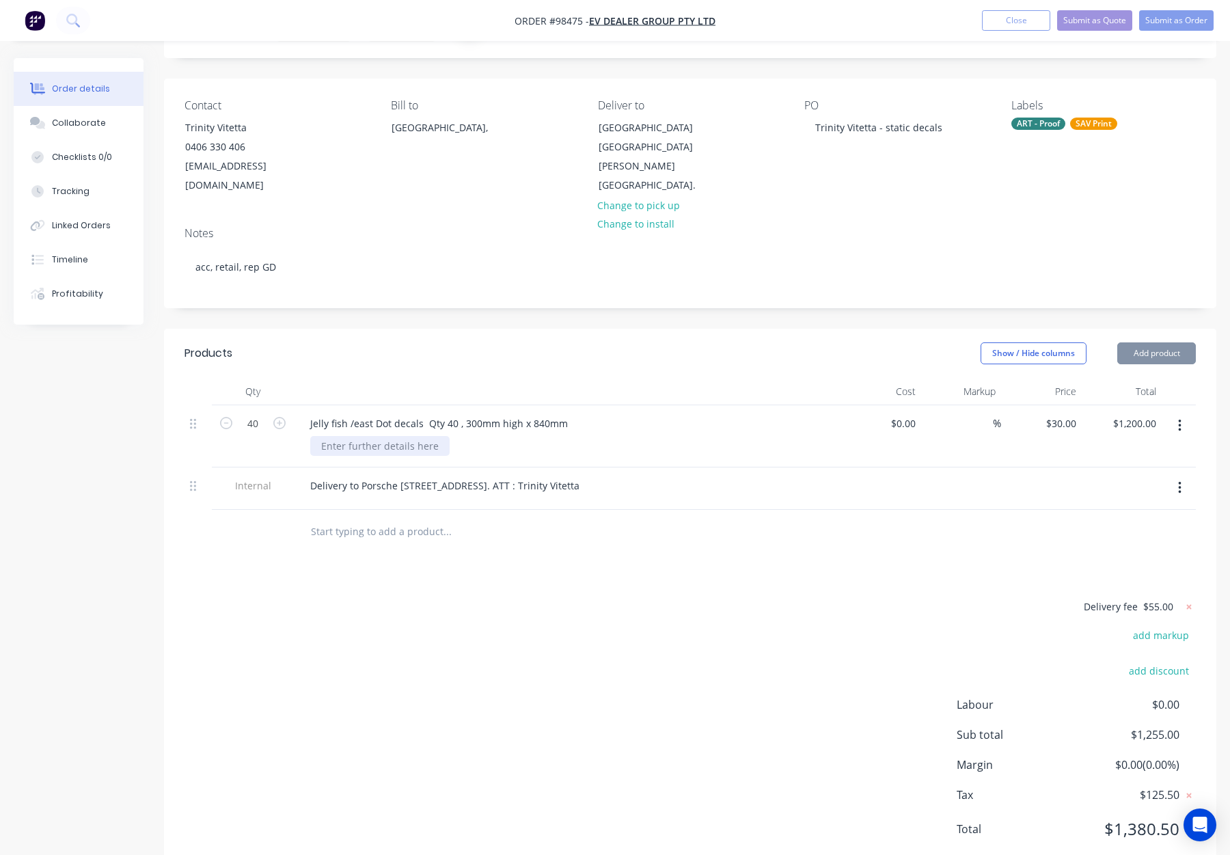
click at [340, 436] on div at bounding box center [379, 446] width 139 height 20
click at [337, 436] on div at bounding box center [379, 446] width 139 height 20
paste div
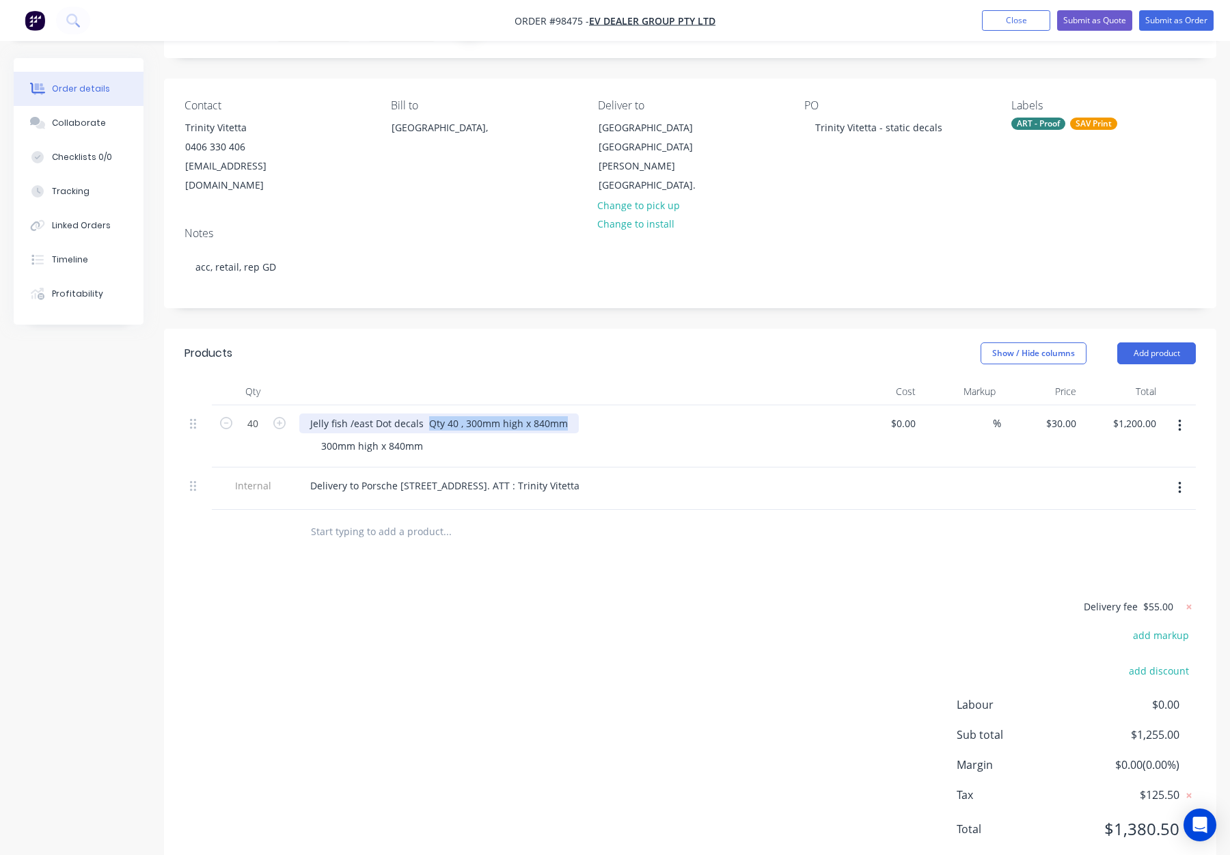
drag, startPoint x: 428, startPoint y: 405, endPoint x: 684, endPoint y: 403, distance: 256.3
click at [684, 414] on div "Jelly fish /east Dot decals Qty 40 , 300mm high x 840mm" at bounding box center [567, 424] width 536 height 20
click at [594, 342] on div "Show / Hide columns Add product" at bounding box center [798, 353] width 796 height 22
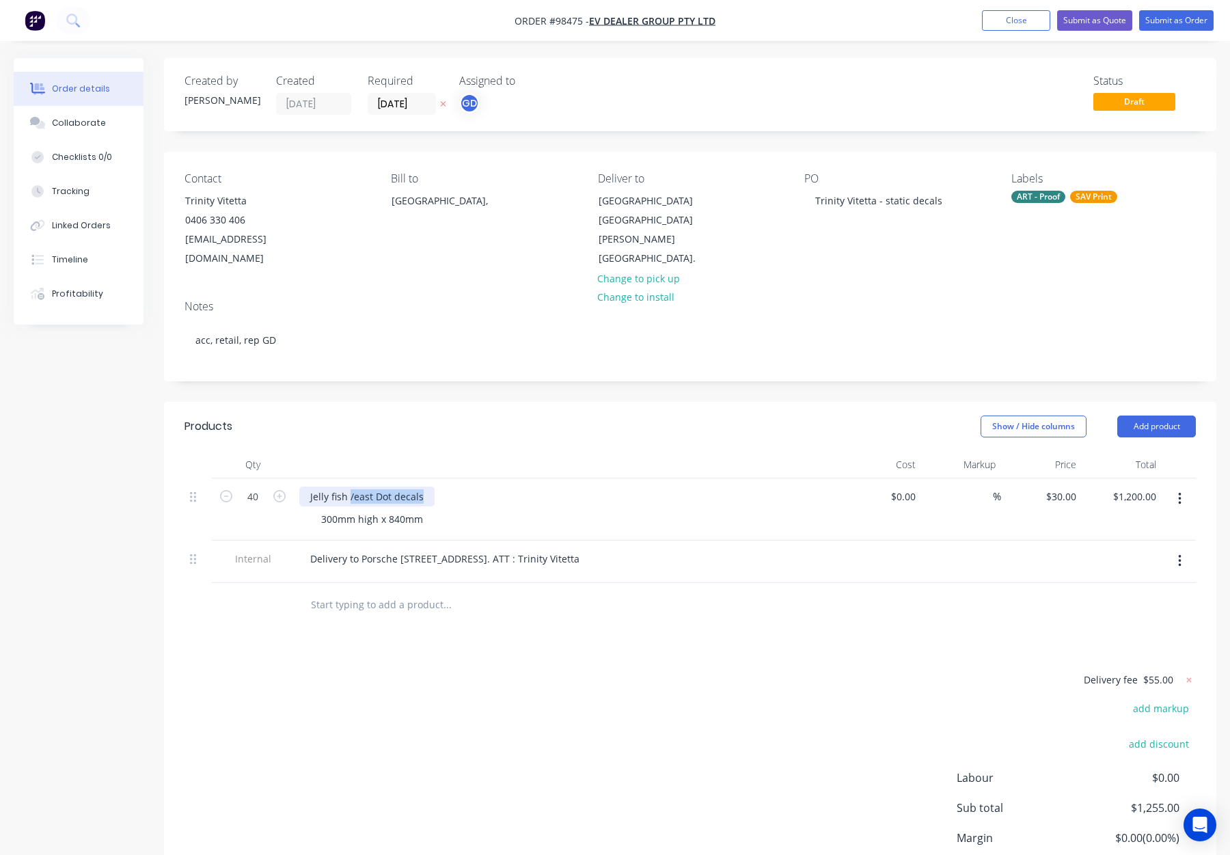
drag, startPoint x: 350, startPoint y: 478, endPoint x: 472, endPoint y: 481, distance: 122.4
click at [472, 487] on div "Jelly fish /east Dot decals" at bounding box center [567, 497] width 536 height 20
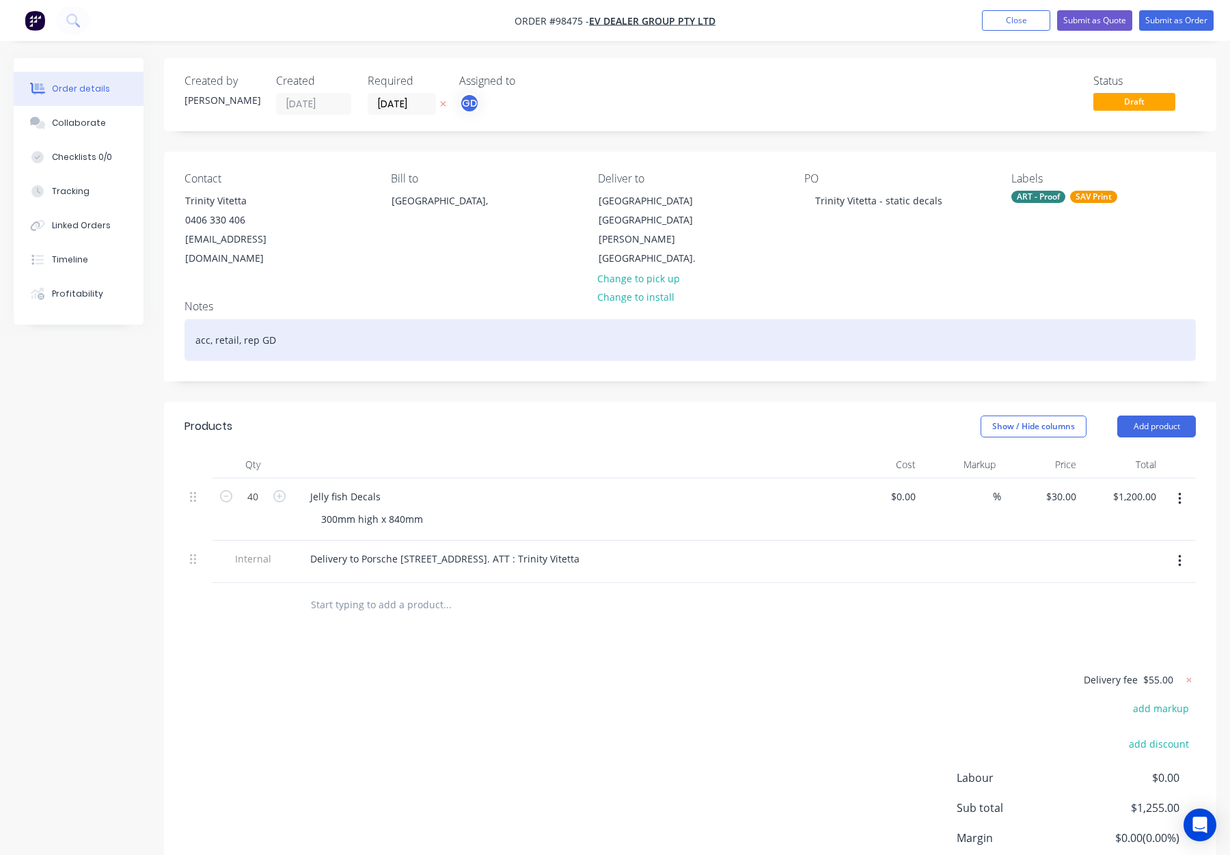
click at [388, 319] on div "acc, retail, rep GD" at bounding box center [691, 340] width 1012 height 42
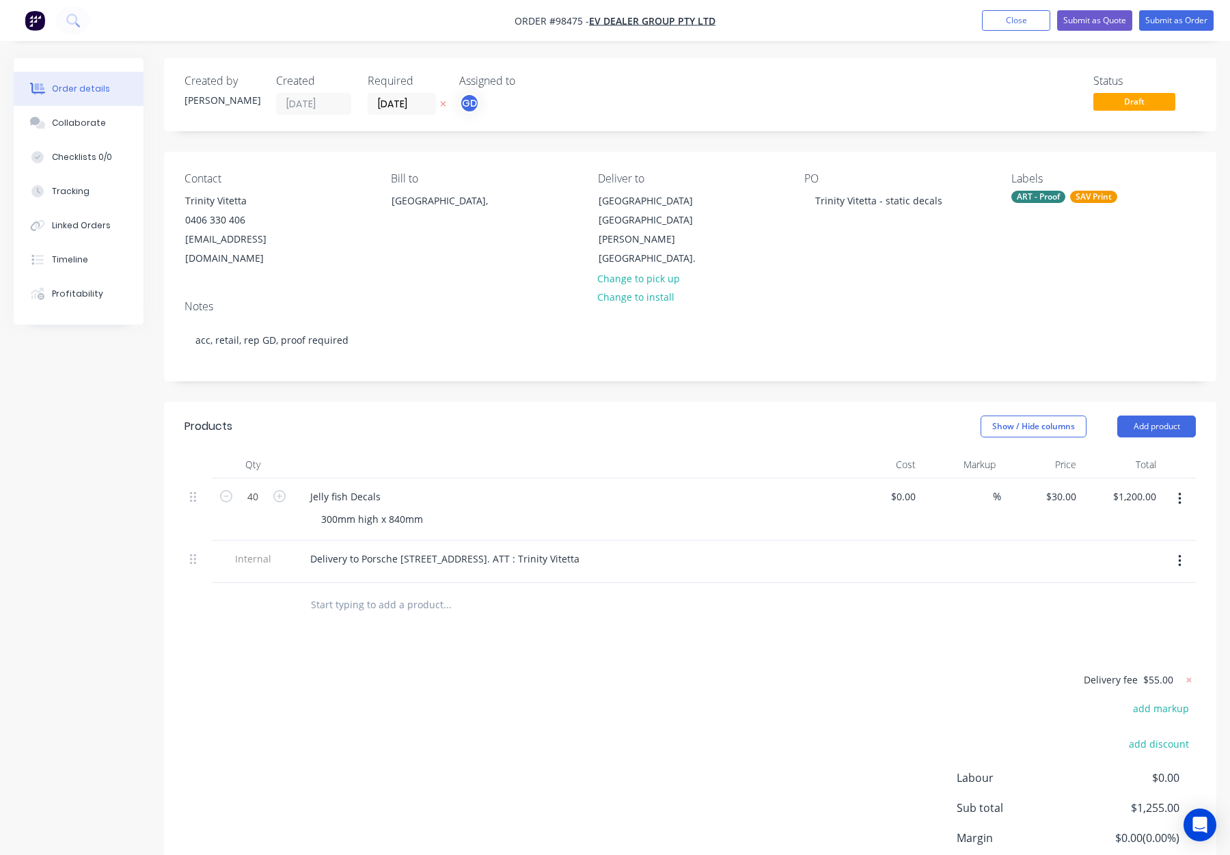
click at [1030, 195] on div "ART - Proof" at bounding box center [1039, 197] width 54 height 12
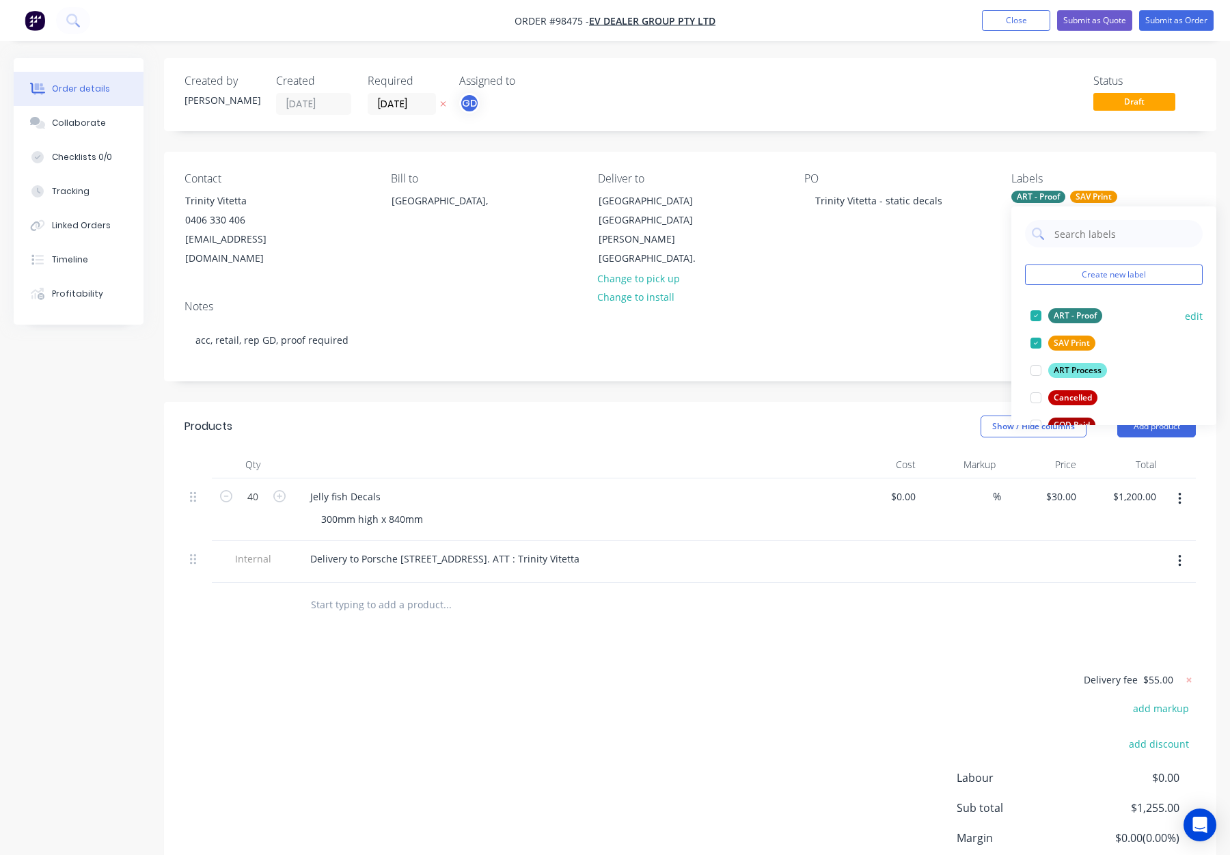
scroll to position [55, 0]
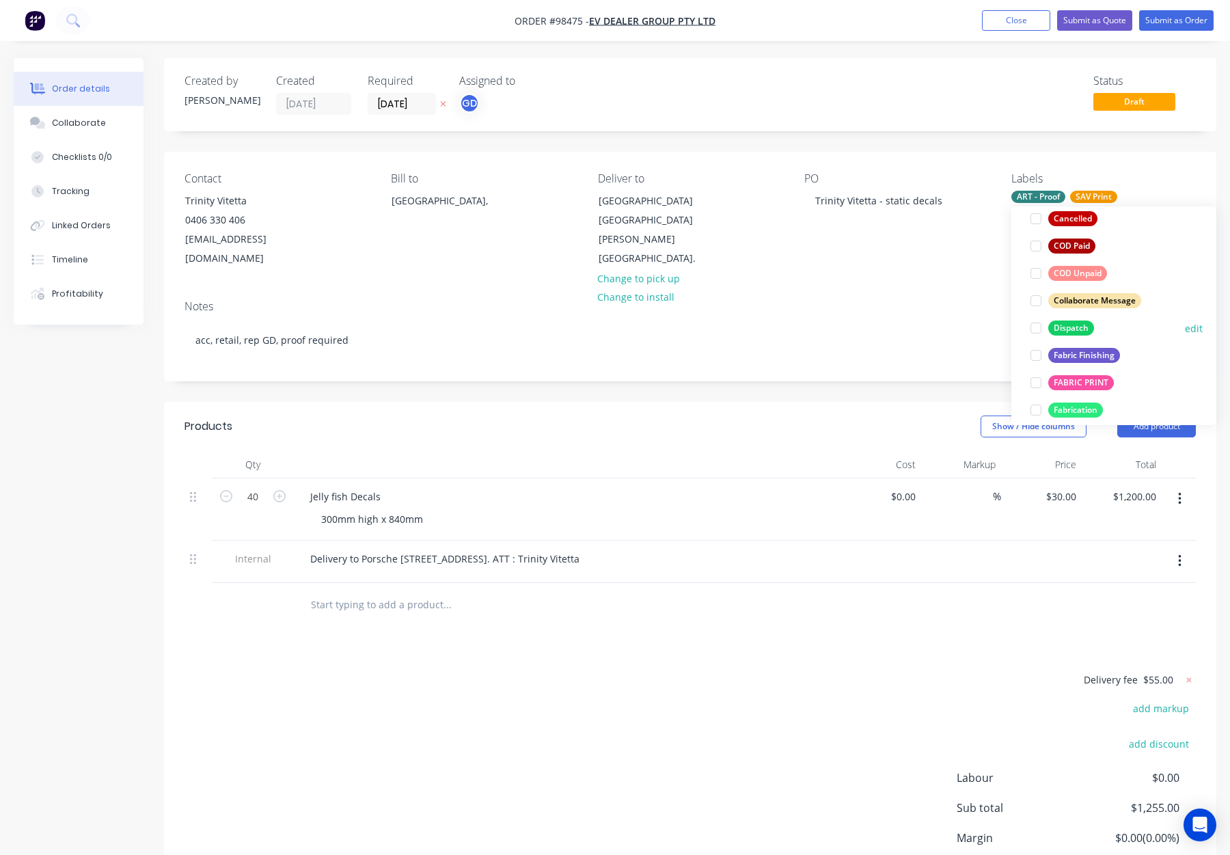
drag, startPoint x: 1067, startPoint y: 323, endPoint x: 1095, endPoint y: 322, distance: 28.0
click at [1068, 323] on div "Dispatch" at bounding box center [1072, 328] width 46 height 15
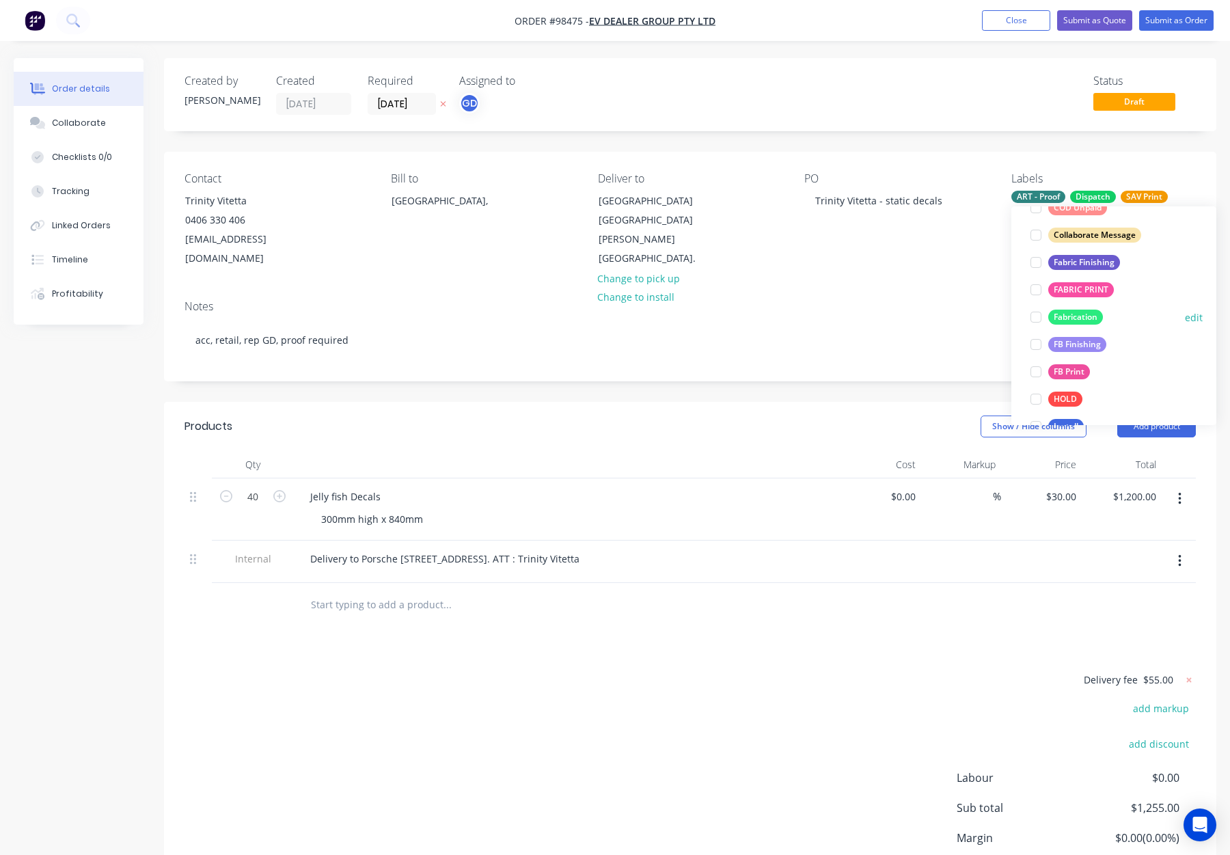
scroll to position [286, 0]
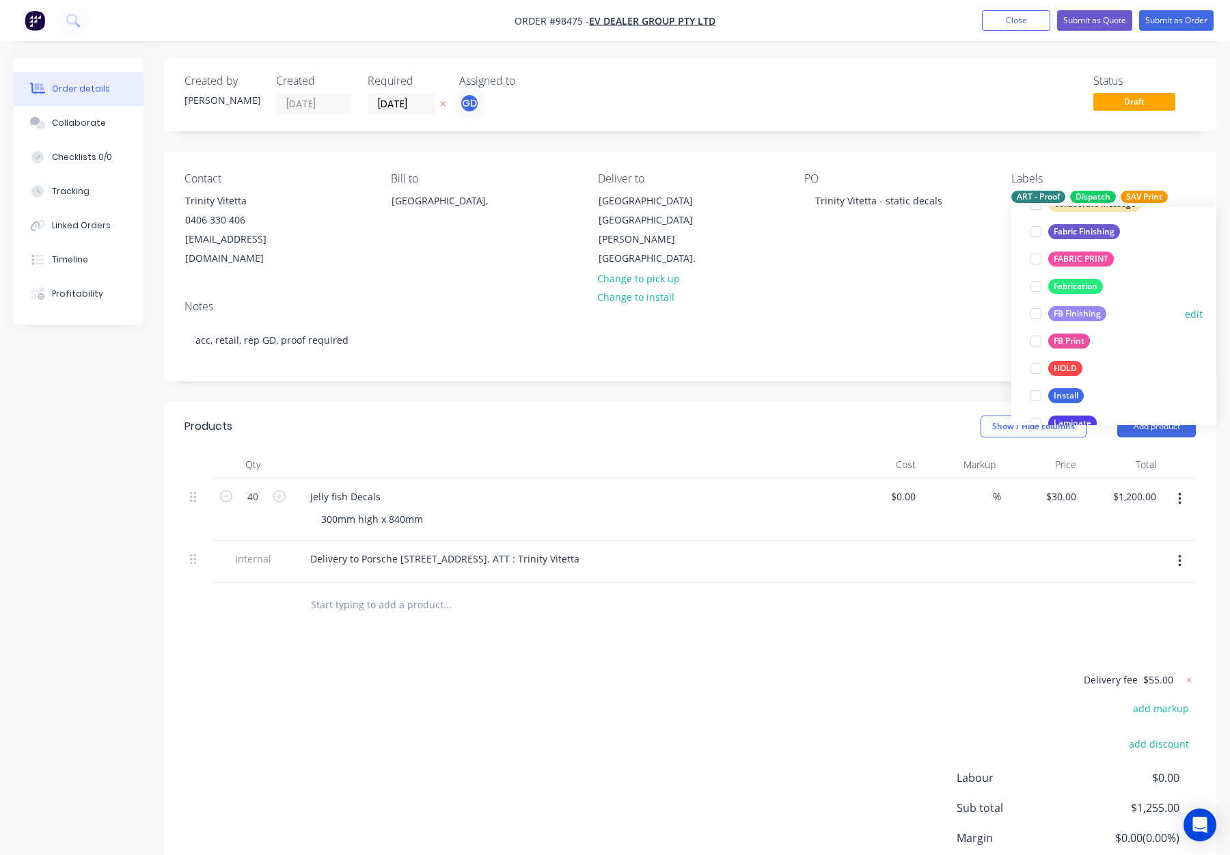
drag, startPoint x: 1070, startPoint y: 316, endPoint x: 1077, endPoint y: 317, distance: 6.9
click at [1070, 316] on div "FB Finishing" at bounding box center [1078, 313] width 58 height 15
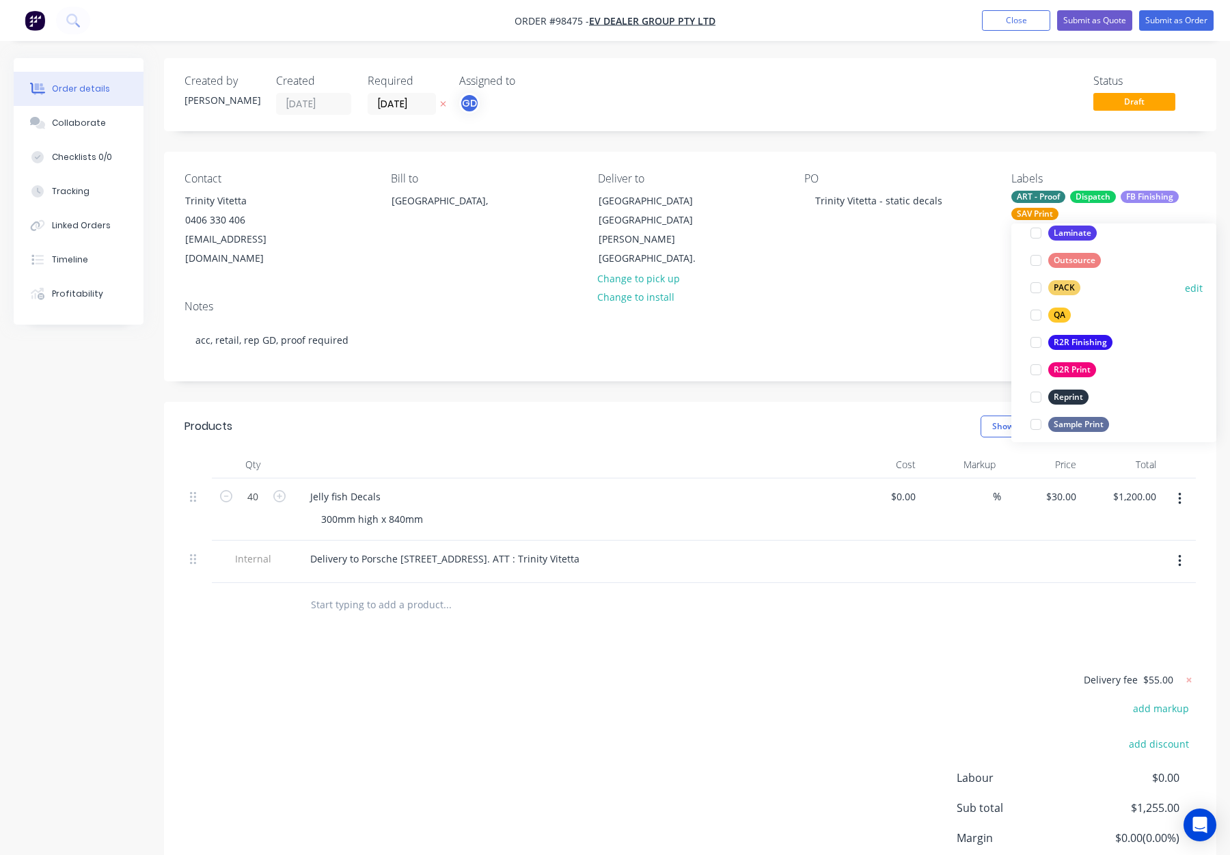
drag, startPoint x: 1070, startPoint y: 292, endPoint x: 1080, endPoint y: 293, distance: 10.3
click at [1070, 292] on div "PACK" at bounding box center [1065, 287] width 32 height 15
drag, startPoint x: 1066, startPoint y: 287, endPoint x: 1076, endPoint y: 289, distance: 10.5
click at [1066, 287] on div "QA" at bounding box center [1060, 289] width 23 height 15
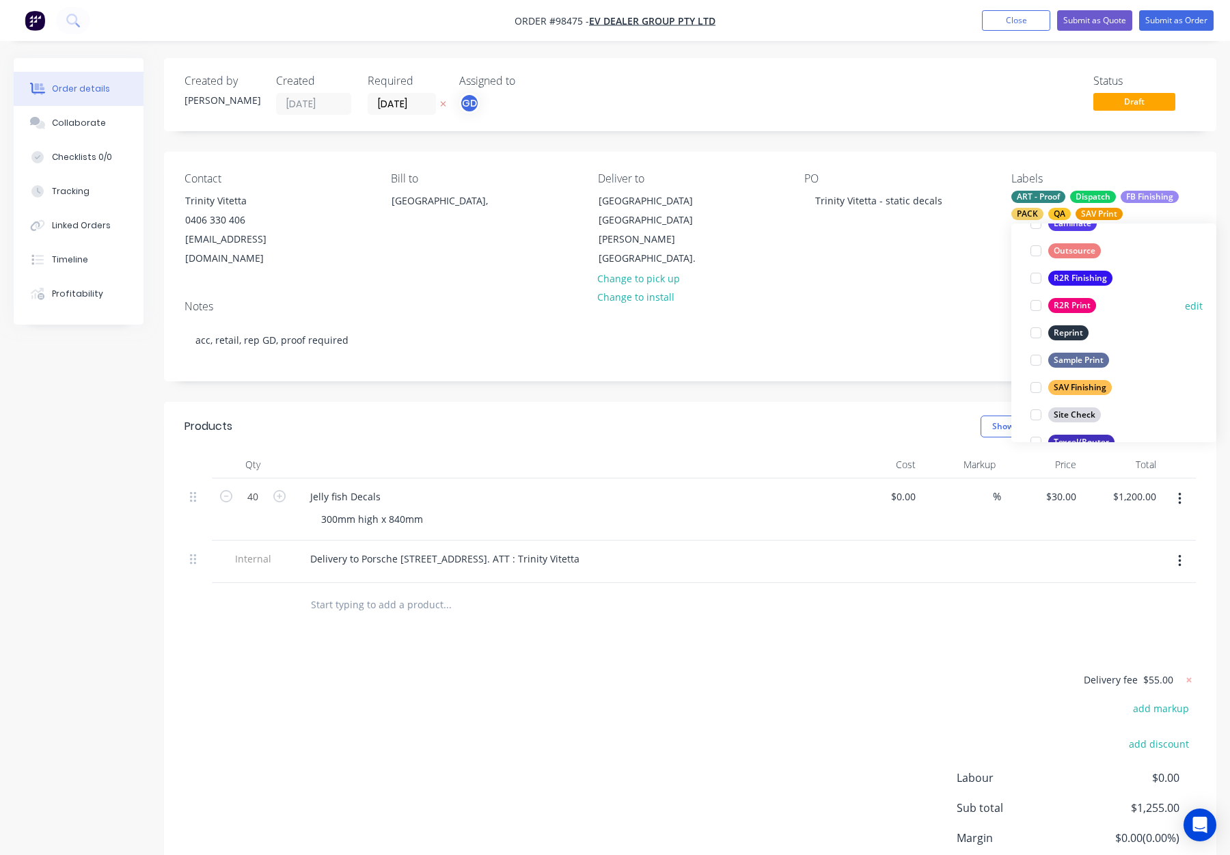
scroll to position [656, 0]
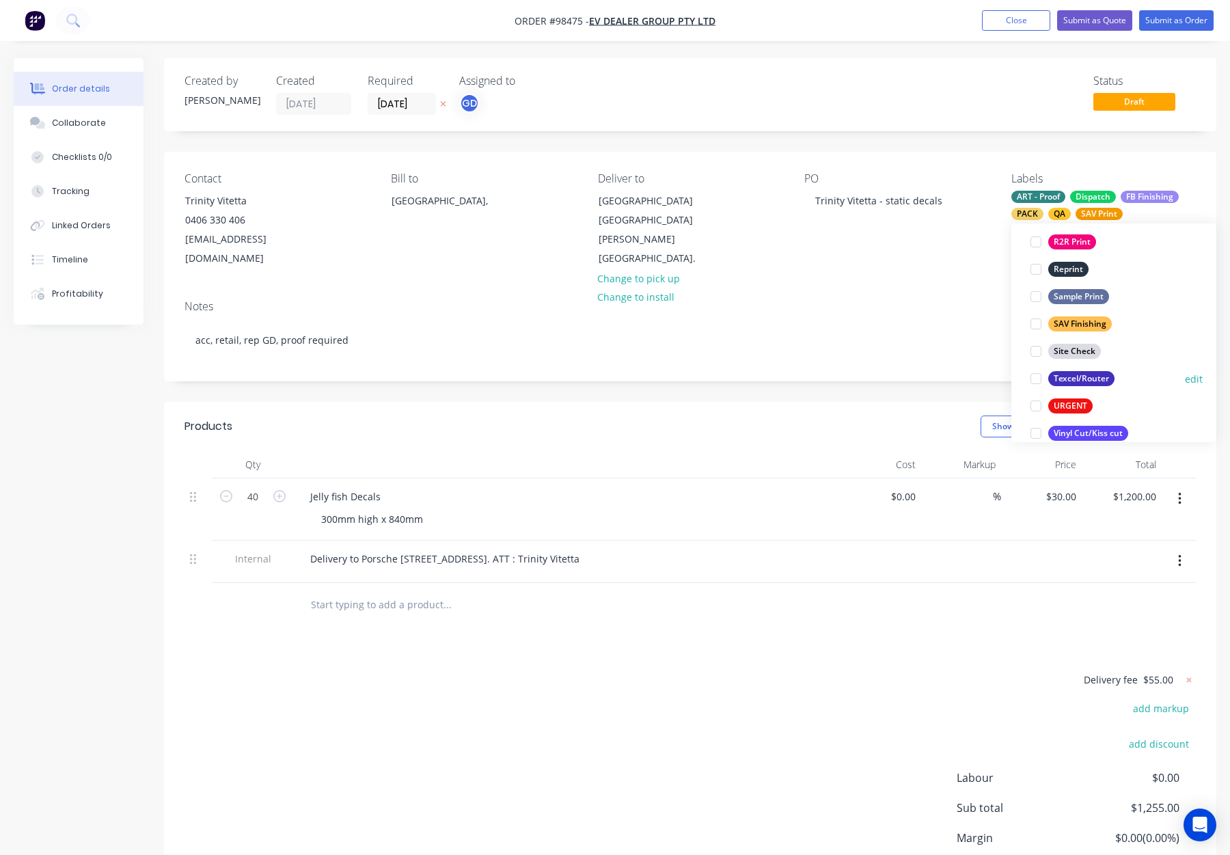
click at [1094, 380] on div "Texcel/Router" at bounding box center [1082, 378] width 66 height 15
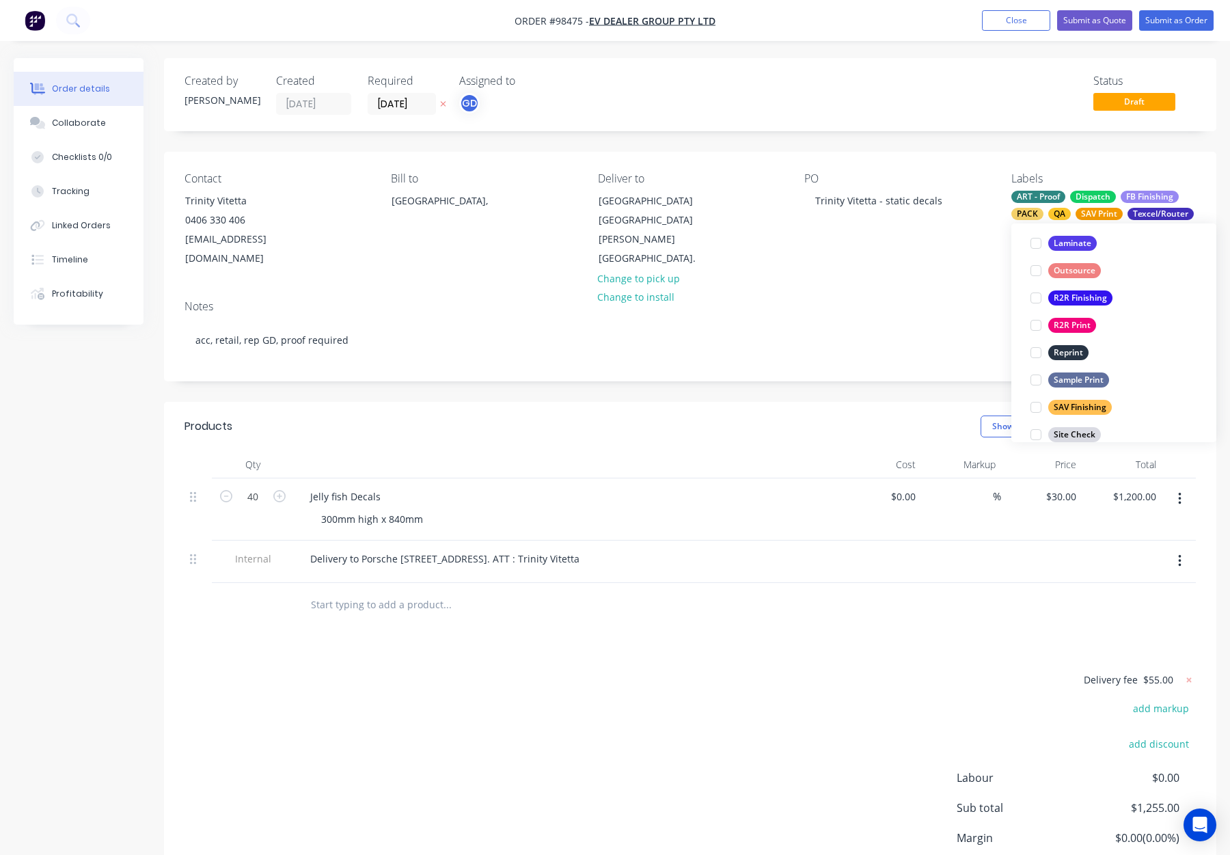
drag, startPoint x: 1070, startPoint y: 405, endPoint x: 1080, endPoint y: 401, distance: 10.7
click at [1071, 405] on div "SAV Finishing" at bounding box center [1081, 407] width 64 height 15
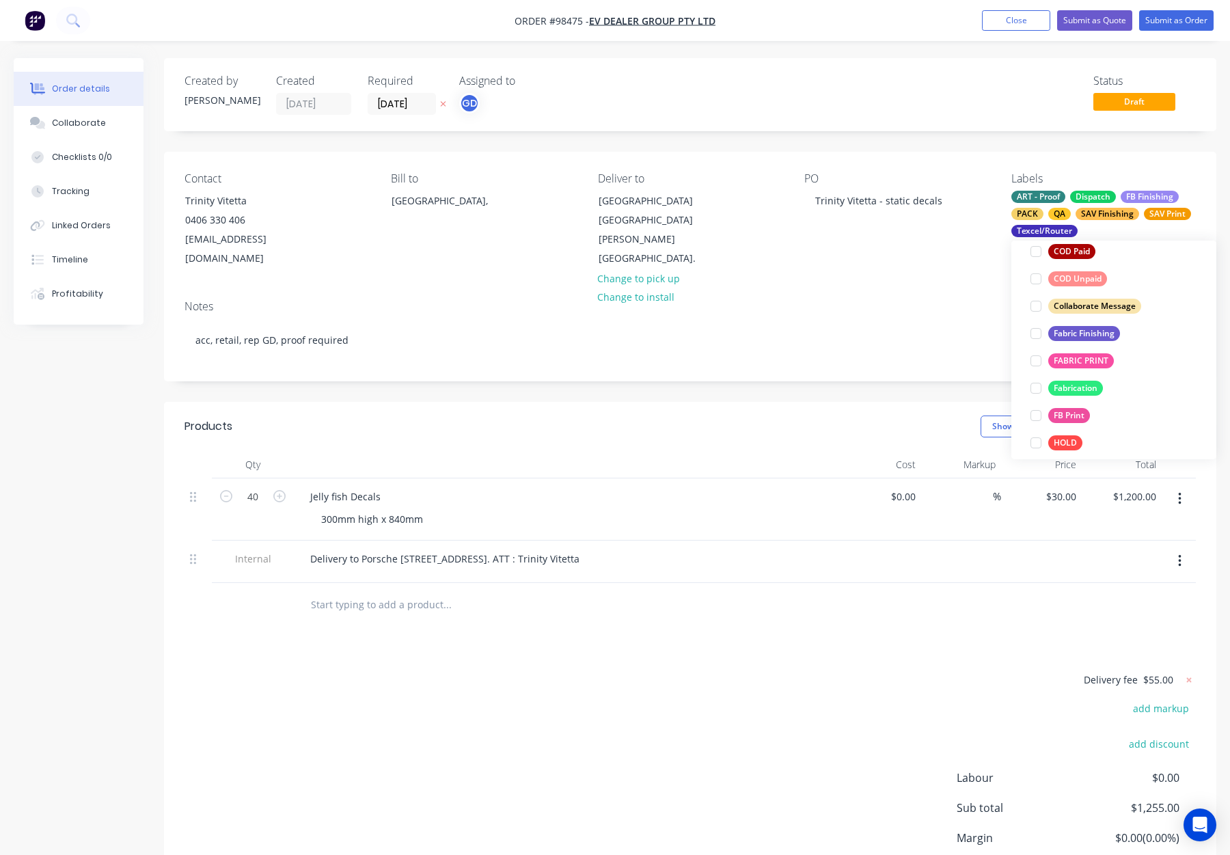
drag, startPoint x: 1079, startPoint y: 407, endPoint x: 1105, endPoint y: 397, distance: 27.9
click at [1079, 408] on div "FB Print" at bounding box center [1070, 415] width 42 height 15
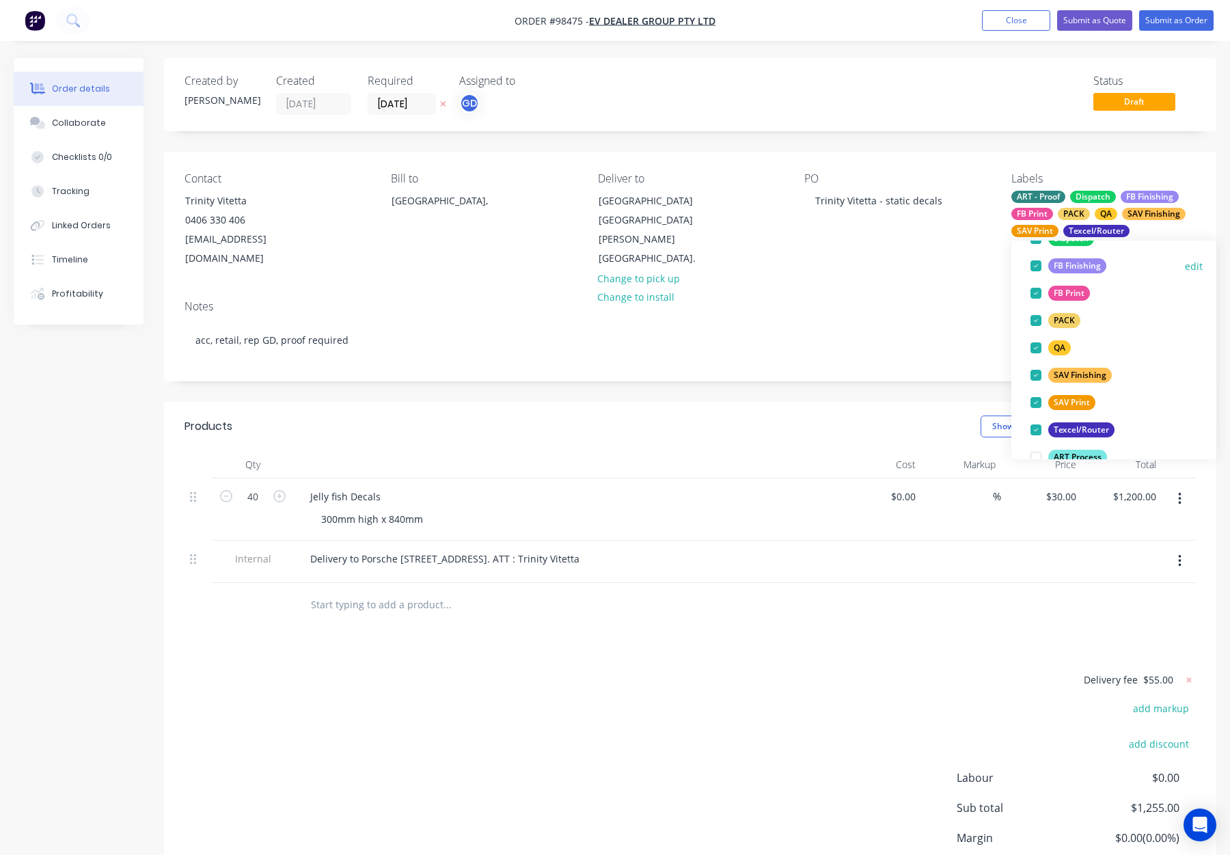
scroll to position [136, 0]
drag, startPoint x: 1074, startPoint y: 406, endPoint x: 1083, endPoint y: 405, distance: 8.9
click at [1074, 406] on div "SAV Print" at bounding box center [1072, 405] width 47 height 15
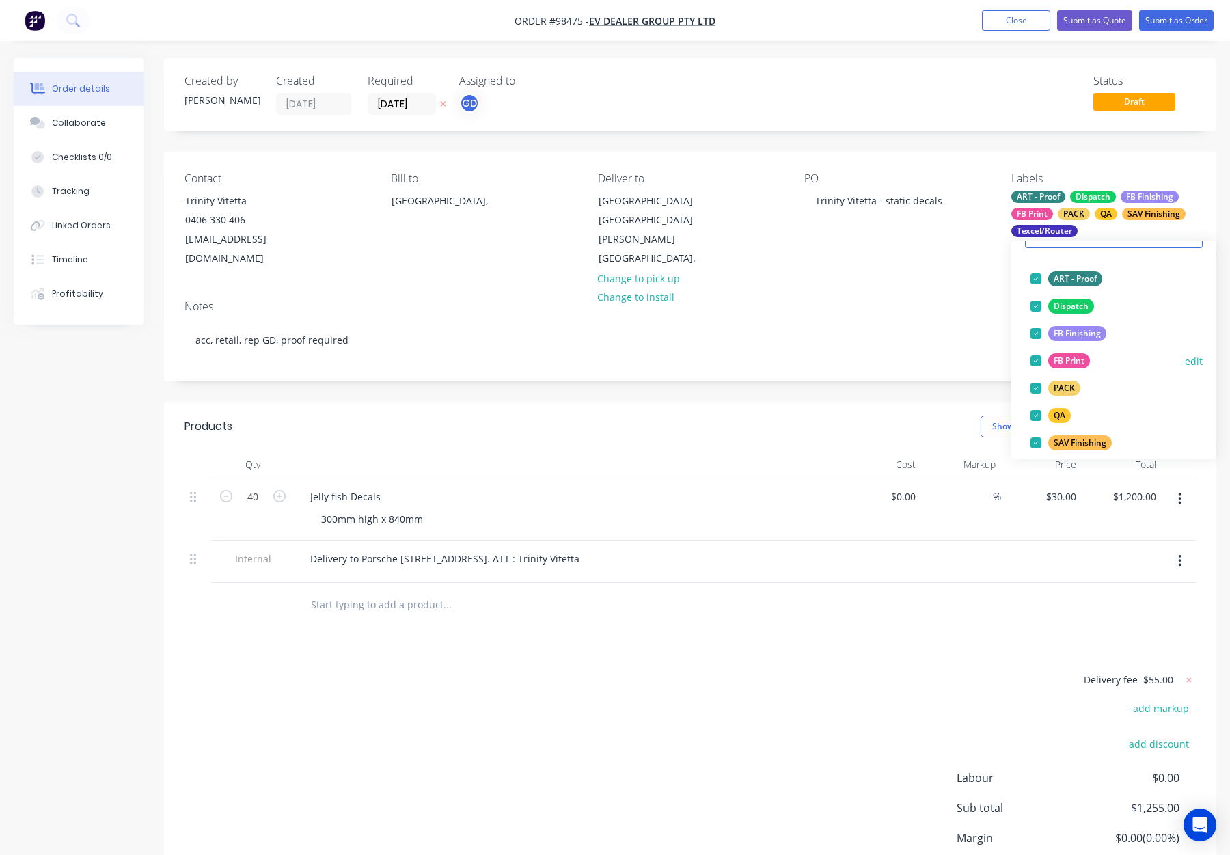
click at [1079, 331] on div "FB Finishing" at bounding box center [1078, 333] width 58 height 15
click at [924, 300] on div "Notes" at bounding box center [691, 306] width 1012 height 13
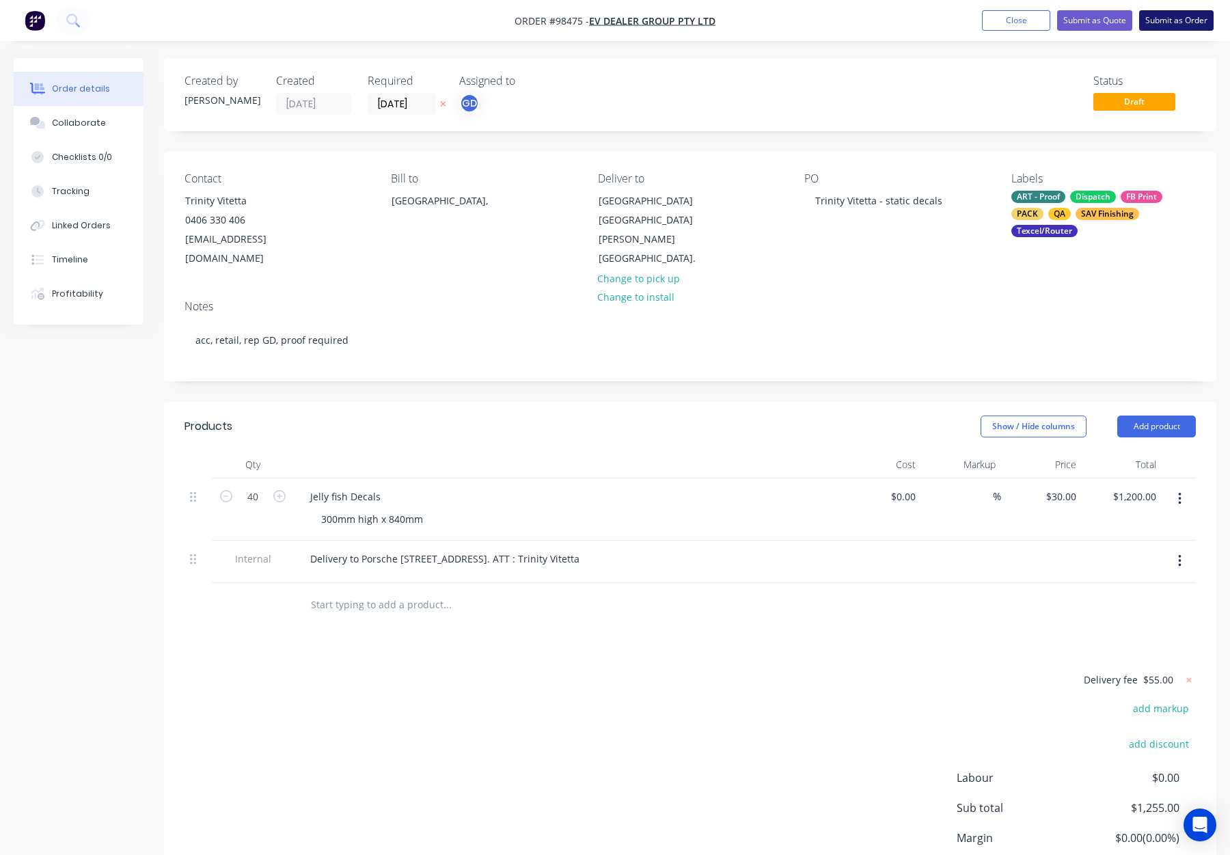
click at [1165, 19] on button "Submit as Order" at bounding box center [1177, 20] width 75 height 21
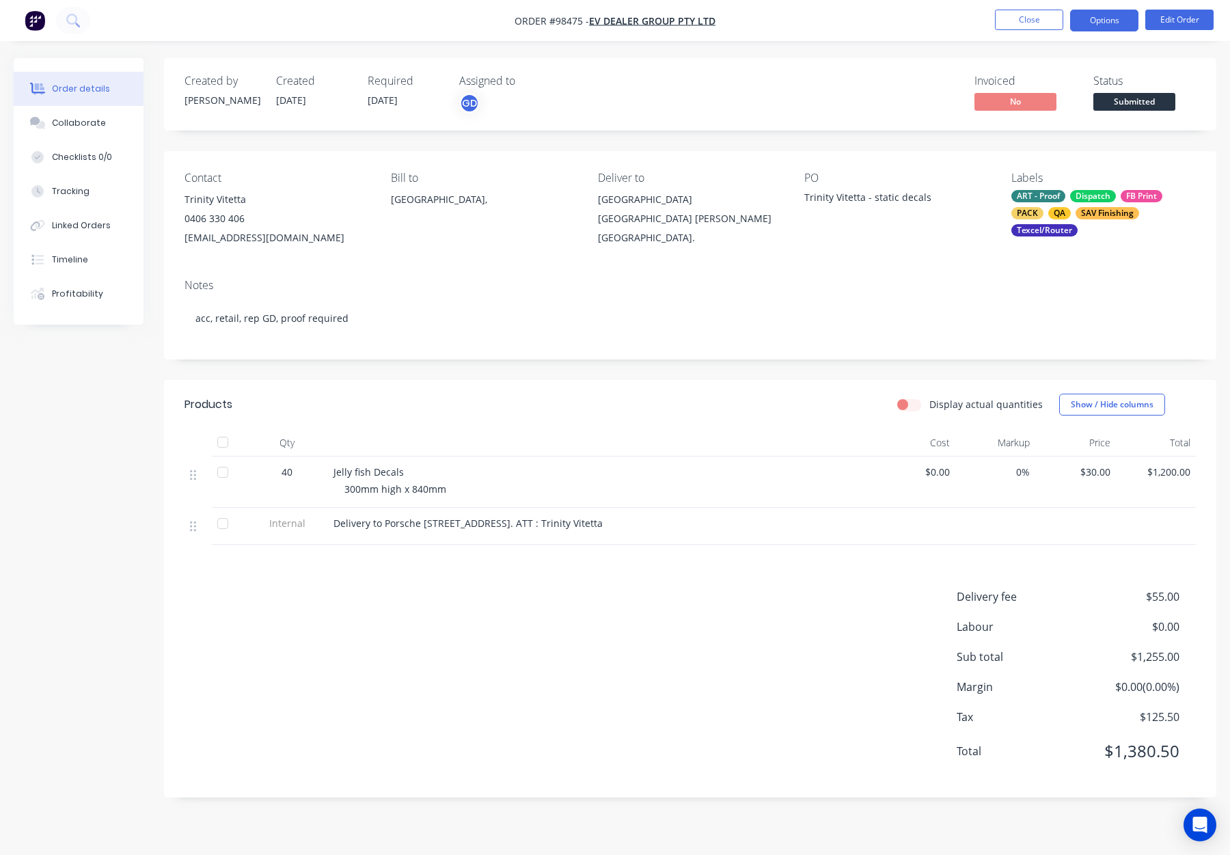
click at [1100, 20] on button "Options" at bounding box center [1104, 21] width 68 height 22
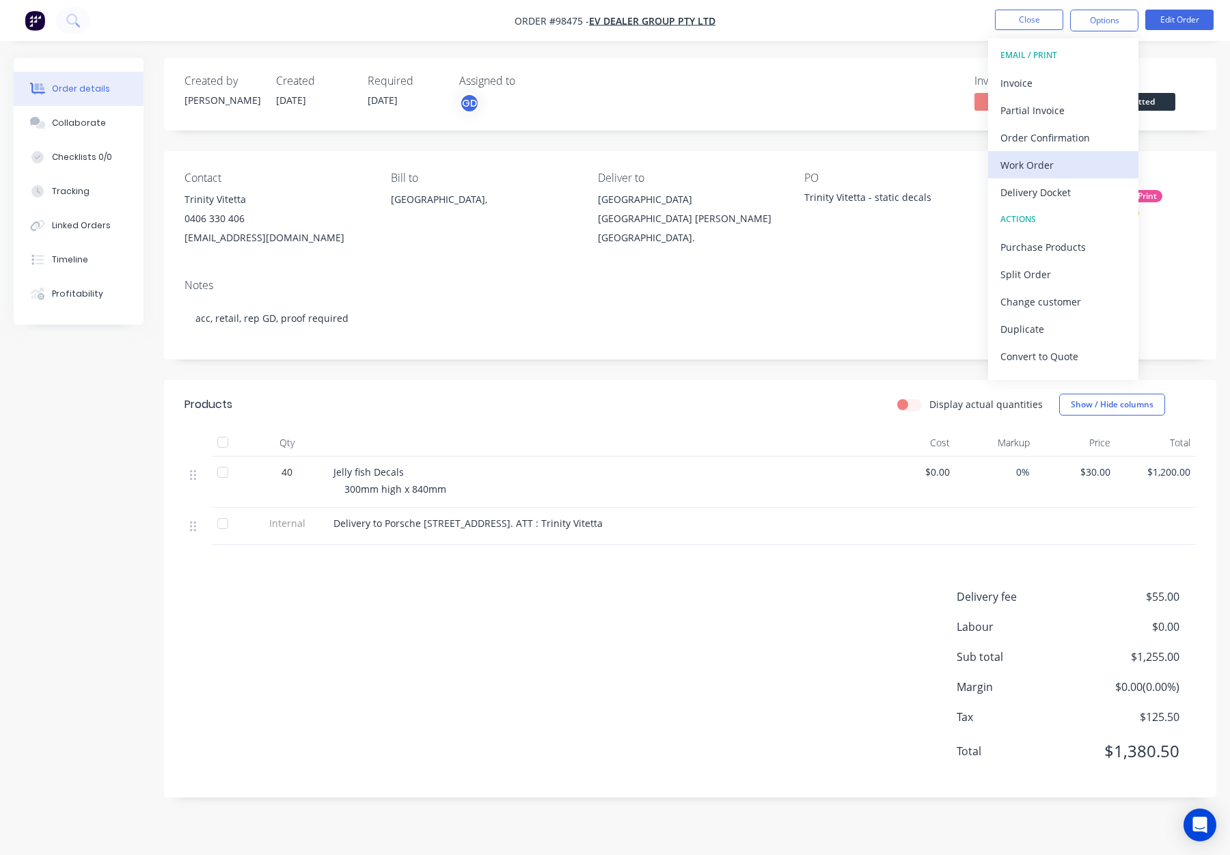
click at [1071, 161] on div "Work Order" at bounding box center [1064, 165] width 126 height 20
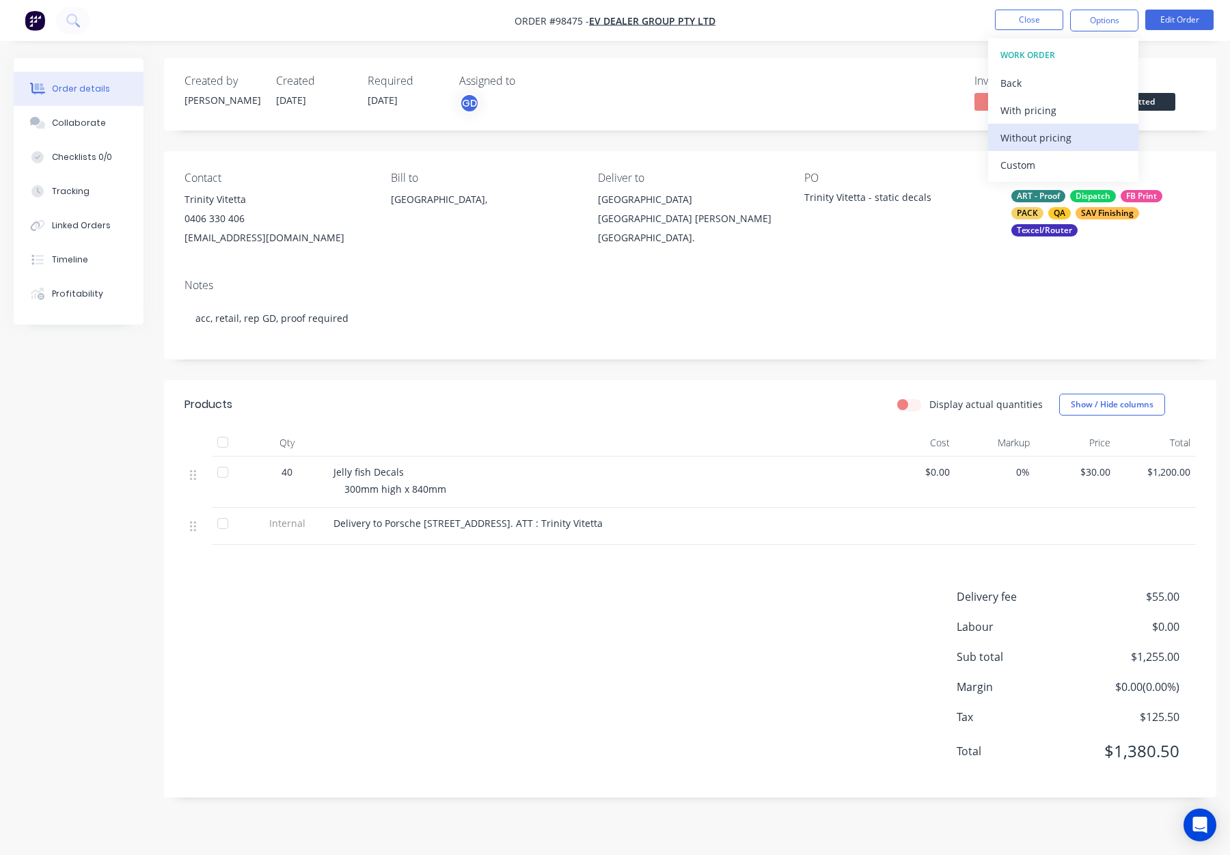
click at [1070, 135] on div "Without pricing" at bounding box center [1064, 138] width 126 height 20
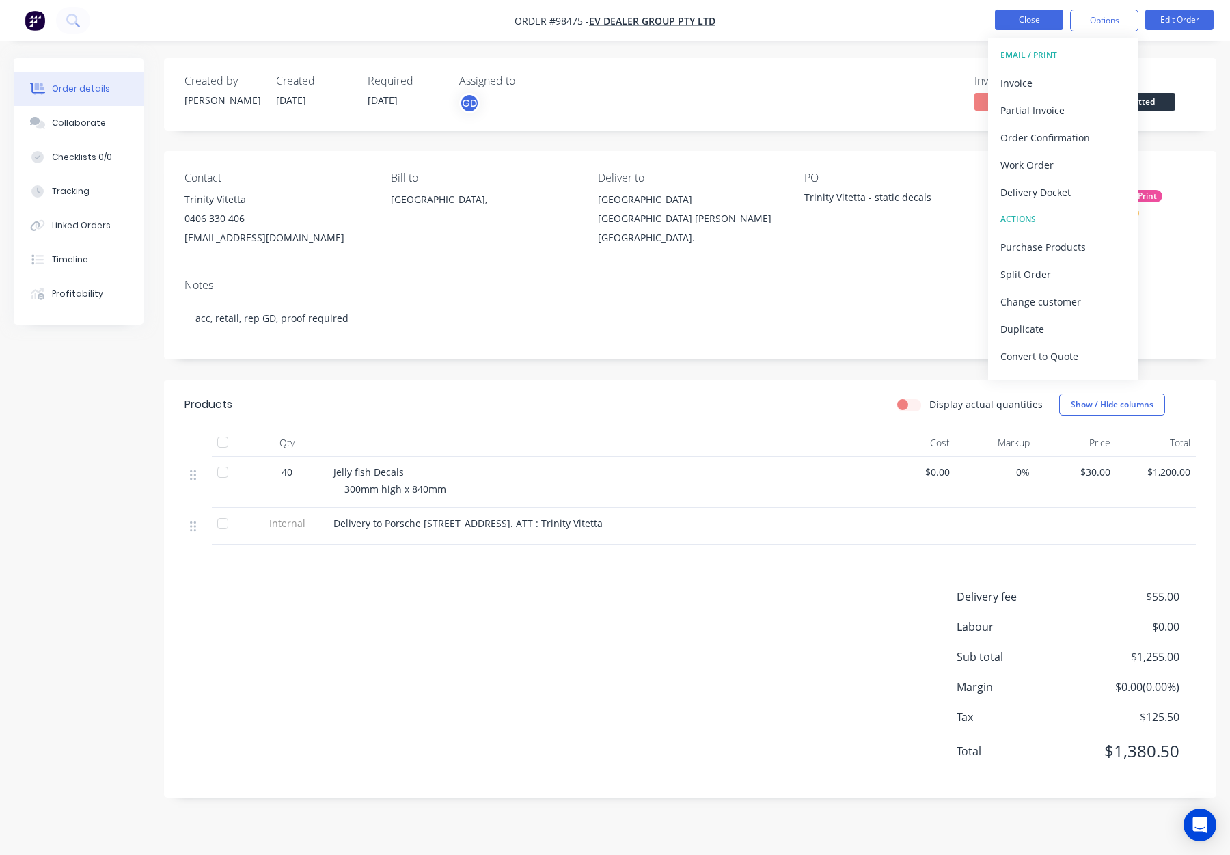
click at [1032, 23] on button "Close" at bounding box center [1029, 20] width 68 height 21
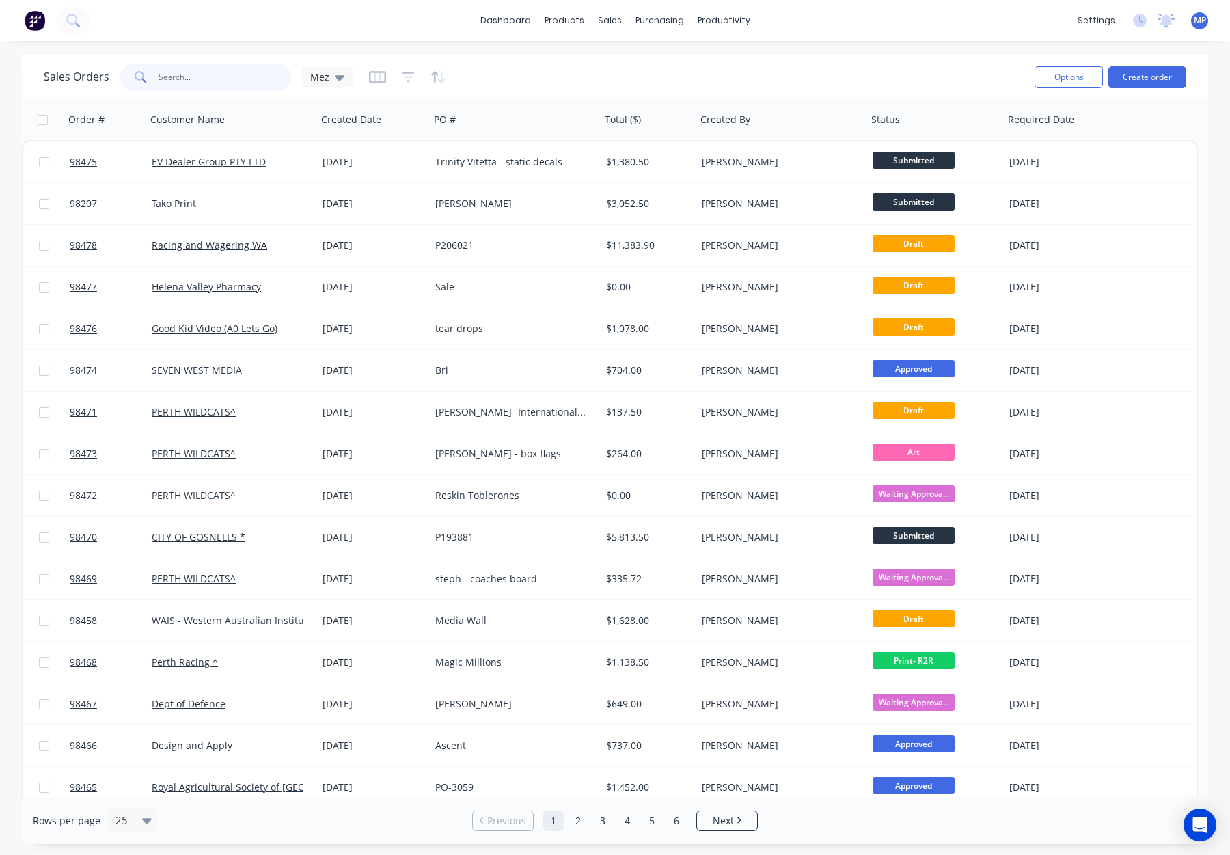
click at [174, 76] on input "text" at bounding box center [225, 77] width 133 height 27
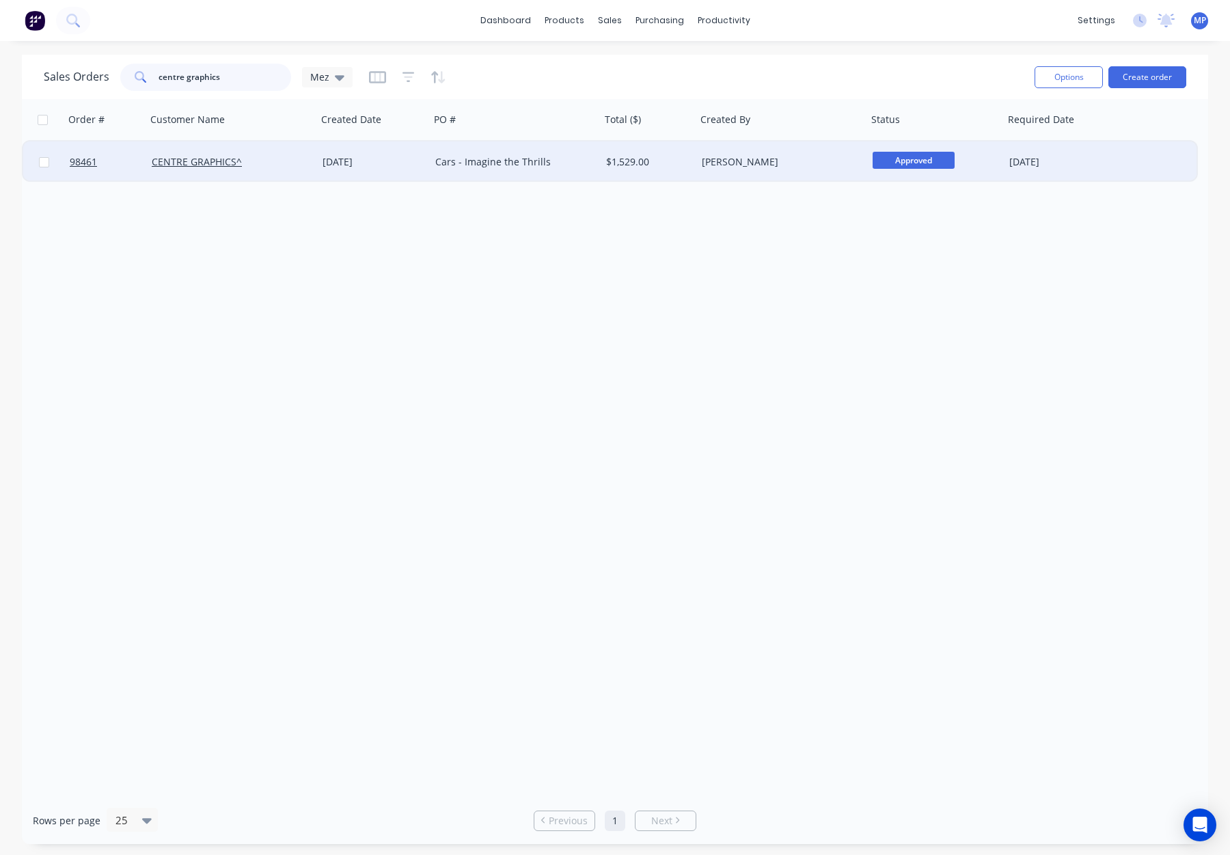
type input "centre graphics"
click at [278, 159] on div "CENTRE GRAPHICS^" at bounding box center [228, 162] width 152 height 14
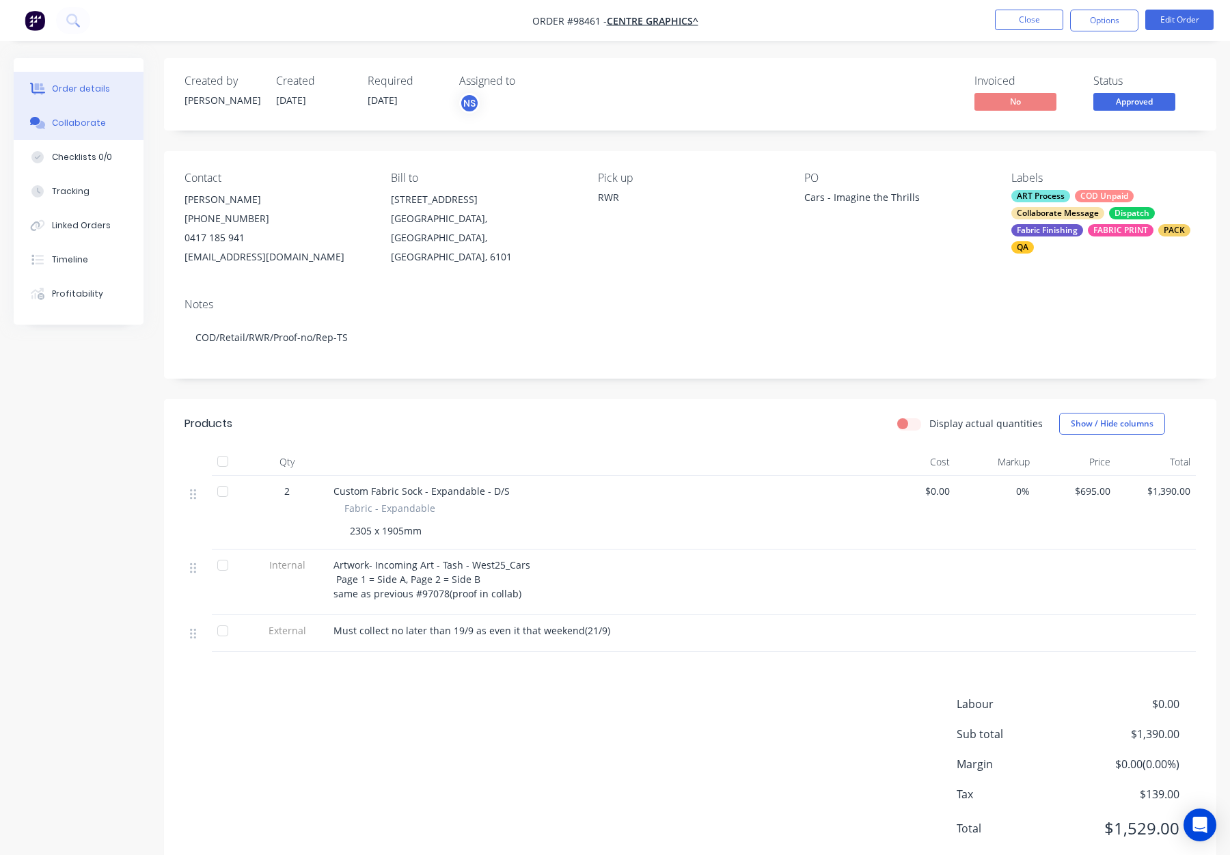
click at [102, 116] on button "Collaborate" at bounding box center [79, 123] width 130 height 34
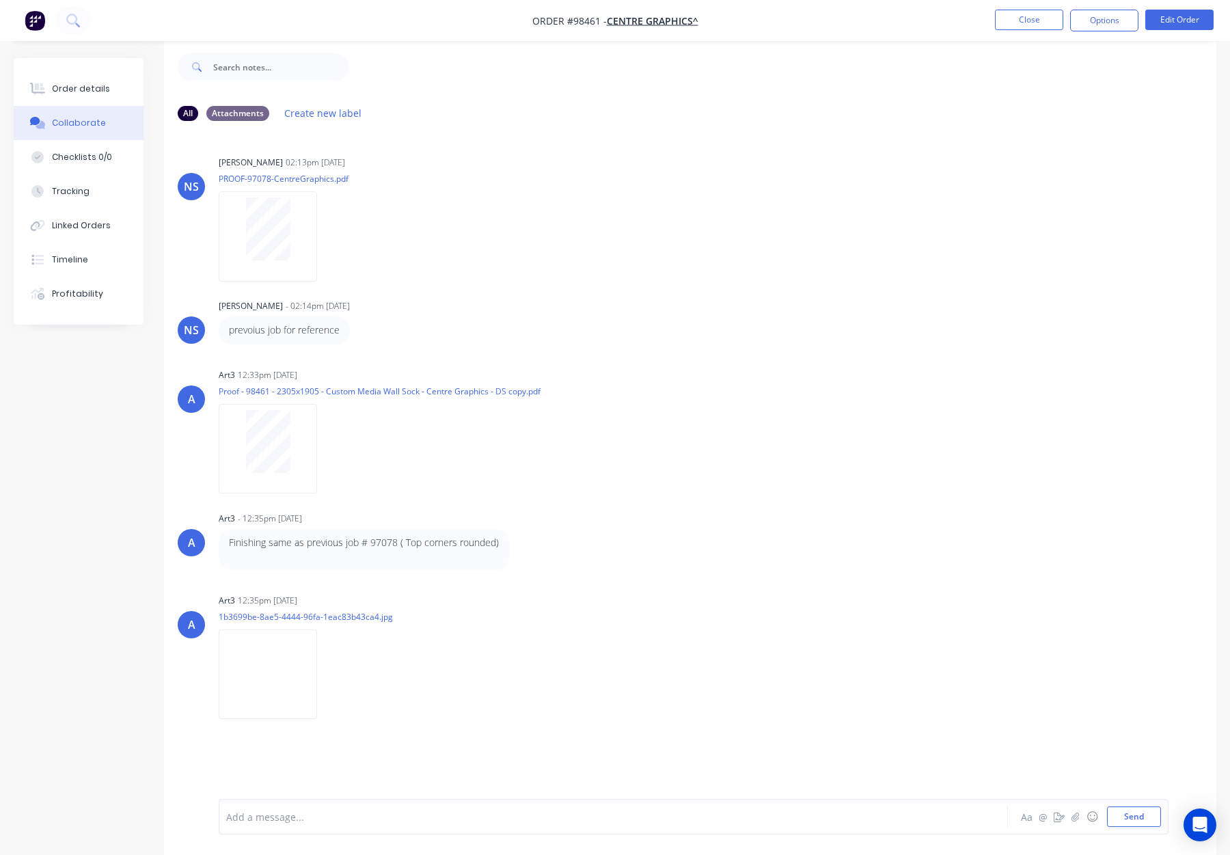
scroll to position [21, 0]
click at [284, 828] on div "Add a message... Aa @ ☺ Send" at bounding box center [694, 817] width 950 height 36
click at [291, 821] on div at bounding box center [577, 817] width 701 height 14
click at [1129, 818] on button "Send" at bounding box center [1134, 817] width 54 height 21
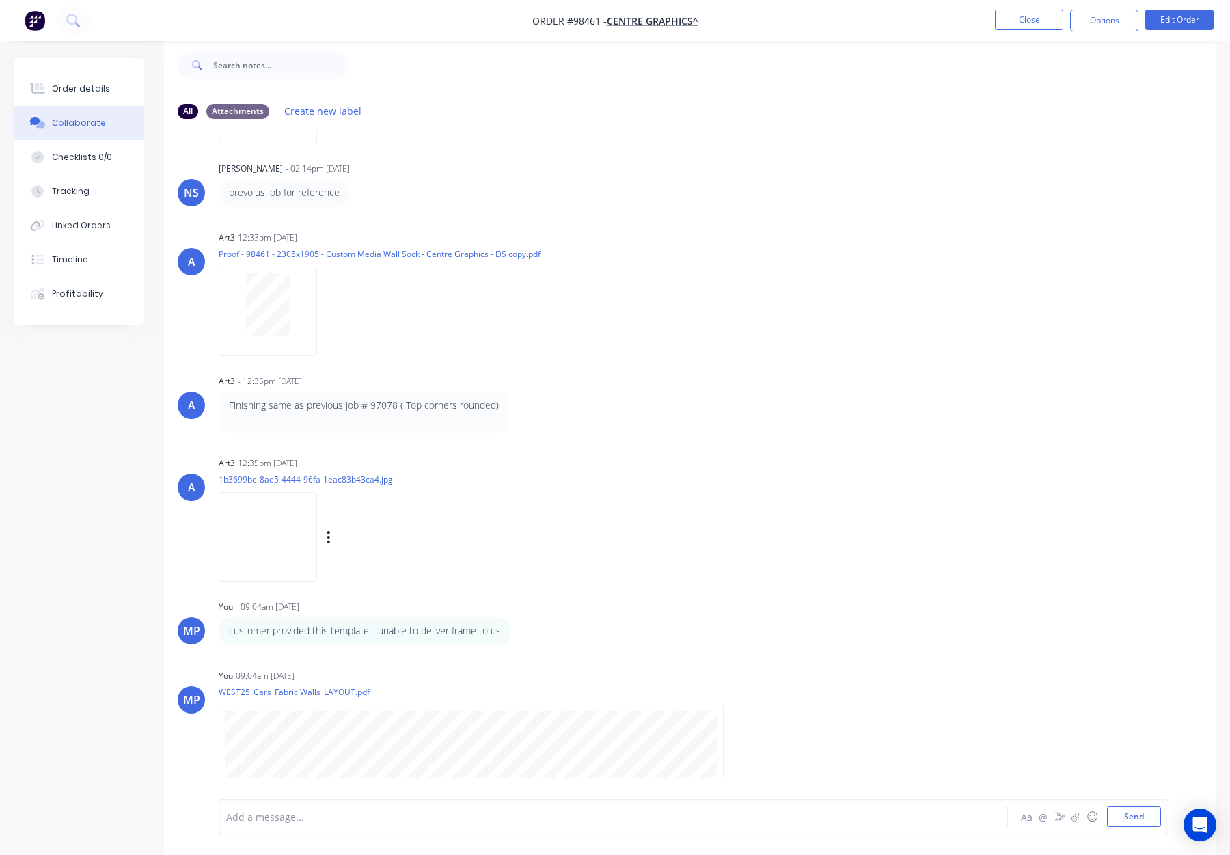
scroll to position [157, 0]
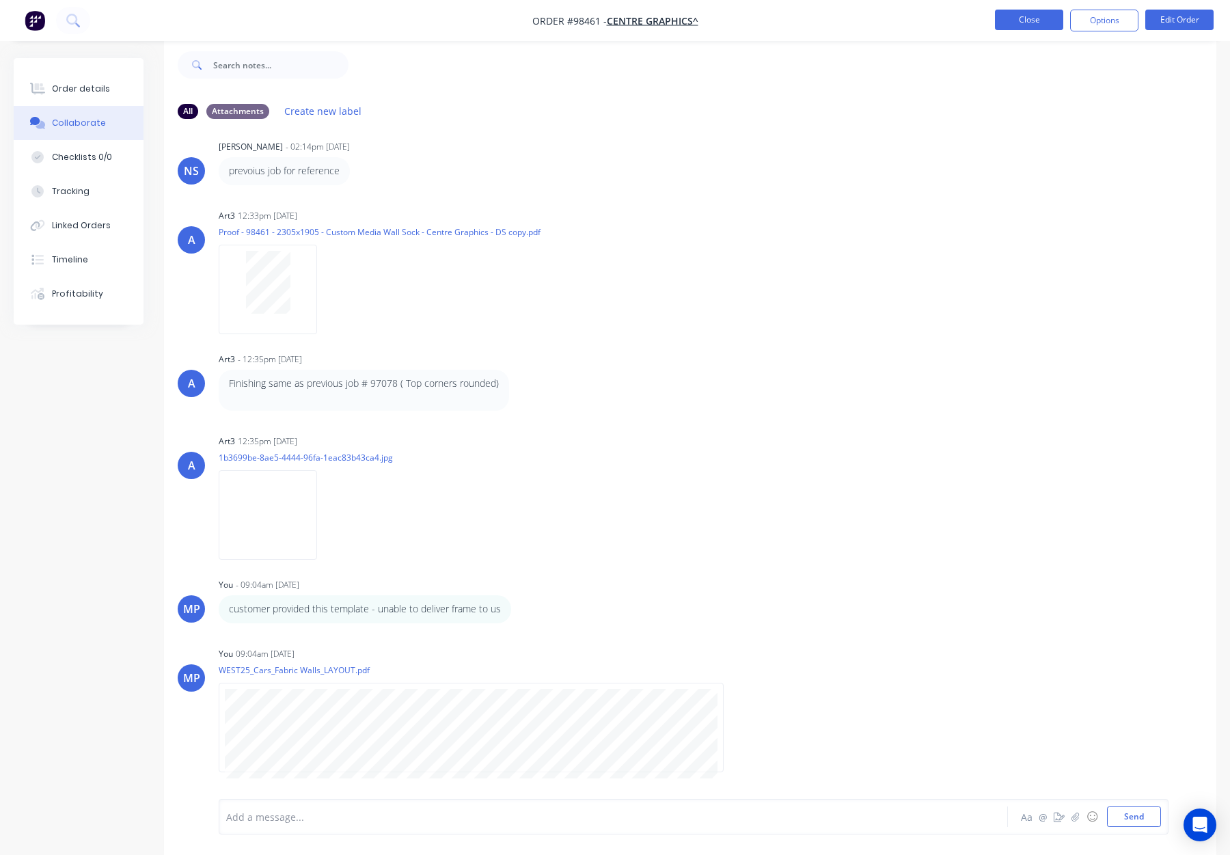
click at [1025, 27] on button "Close" at bounding box center [1029, 20] width 68 height 21
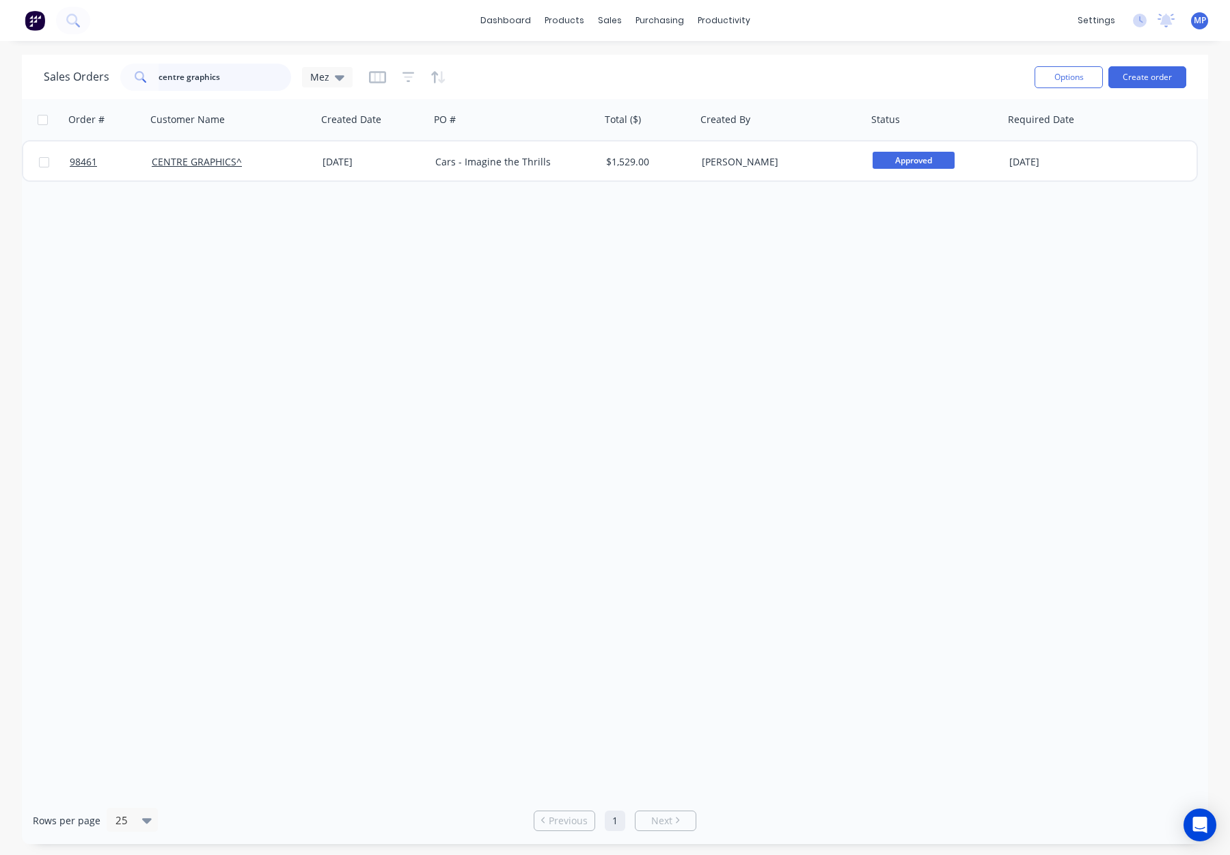
drag, startPoint x: 213, startPoint y: 77, endPoint x: 224, endPoint y: 77, distance: 10.9
click at [213, 77] on input "centre graphics" at bounding box center [225, 77] width 133 height 27
drag, startPoint x: 190, startPoint y: 80, endPoint x: 124, endPoint y: 79, distance: 66.3
click at [122, 81] on div "centre graphics" at bounding box center [205, 77] width 171 height 27
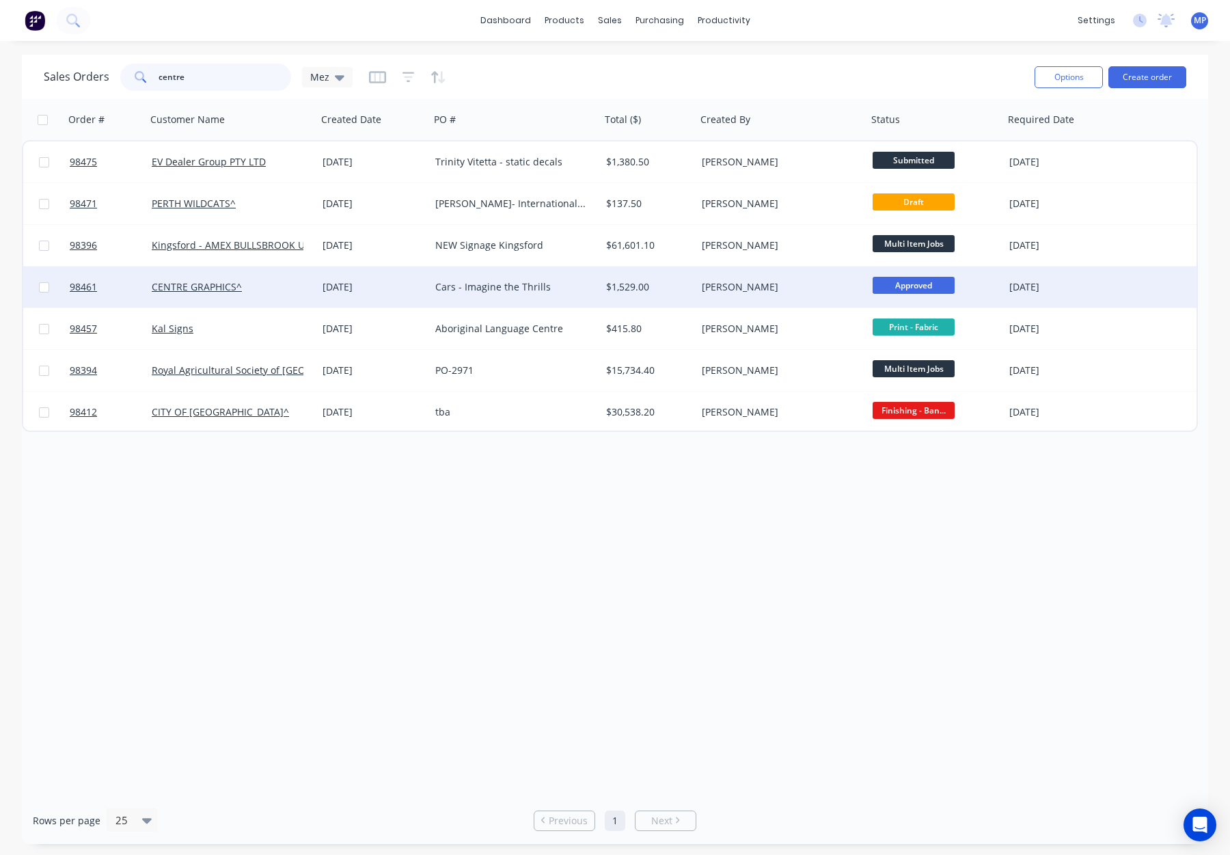
type input "centre"
click at [302, 287] on div "CENTRE GRAPHICS^" at bounding box center [228, 287] width 152 height 14
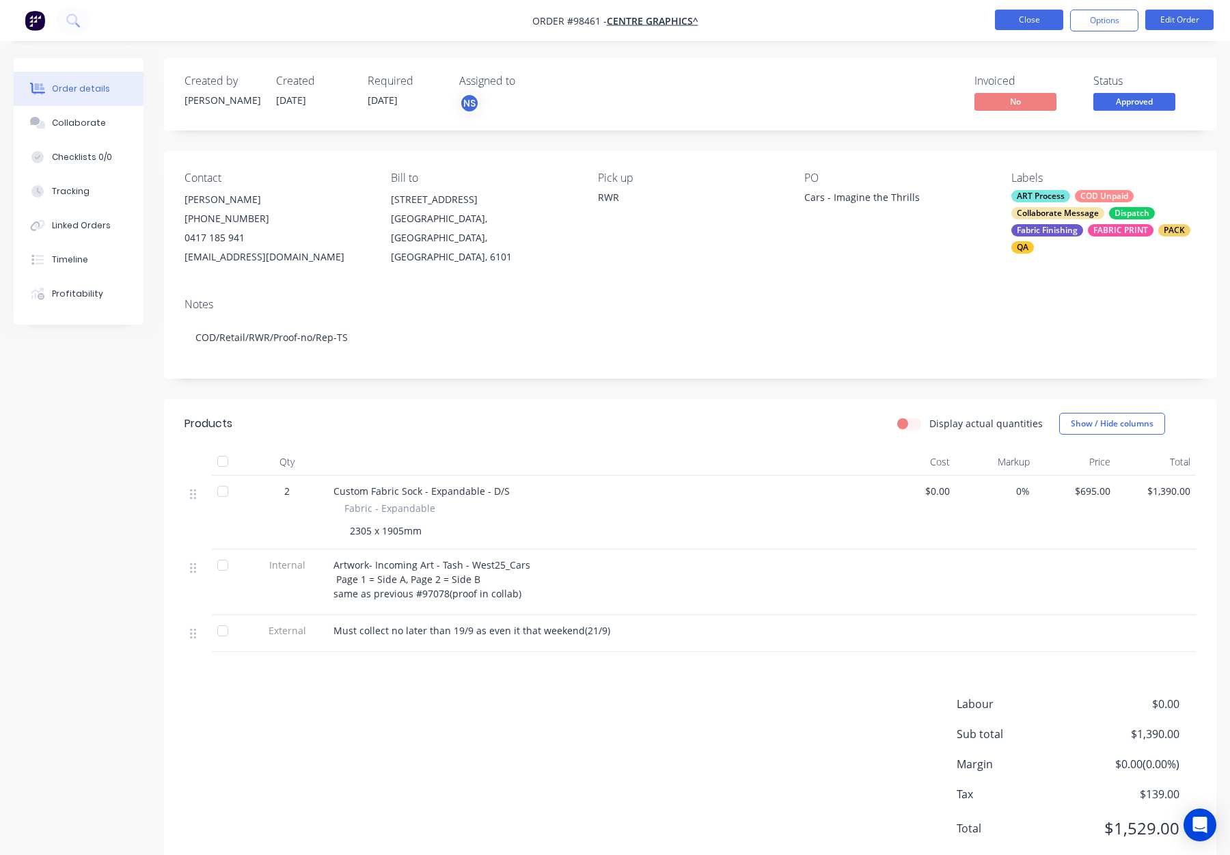
click at [1023, 21] on button "Close" at bounding box center [1029, 20] width 68 height 21
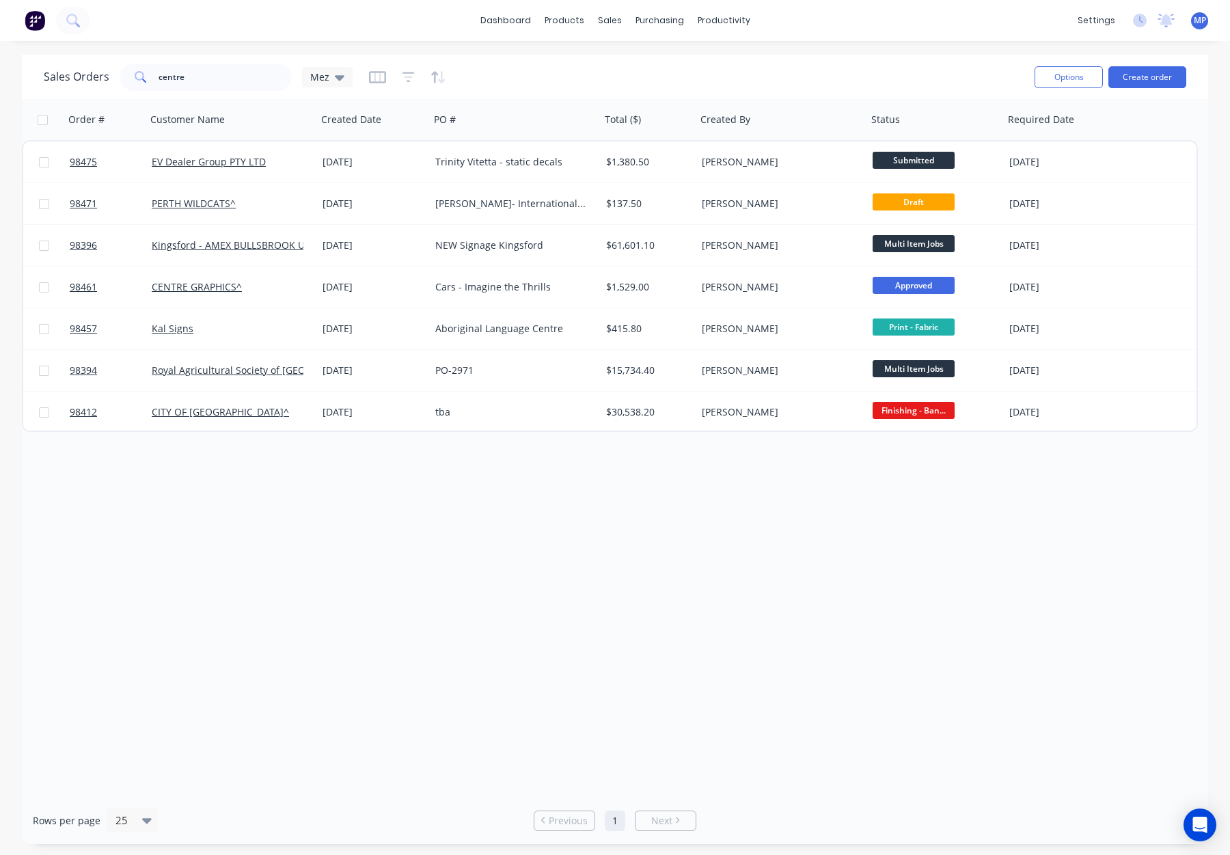
click at [206, 93] on div "Sales Orders centre Mez Options Create order" at bounding box center [615, 77] width 1187 height 44
click at [200, 73] on input "centre" at bounding box center [225, 77] width 133 height 27
drag, startPoint x: 202, startPoint y: 74, endPoint x: 137, endPoint y: 73, distance: 65.6
click at [135, 73] on div "centre" at bounding box center [205, 77] width 171 height 27
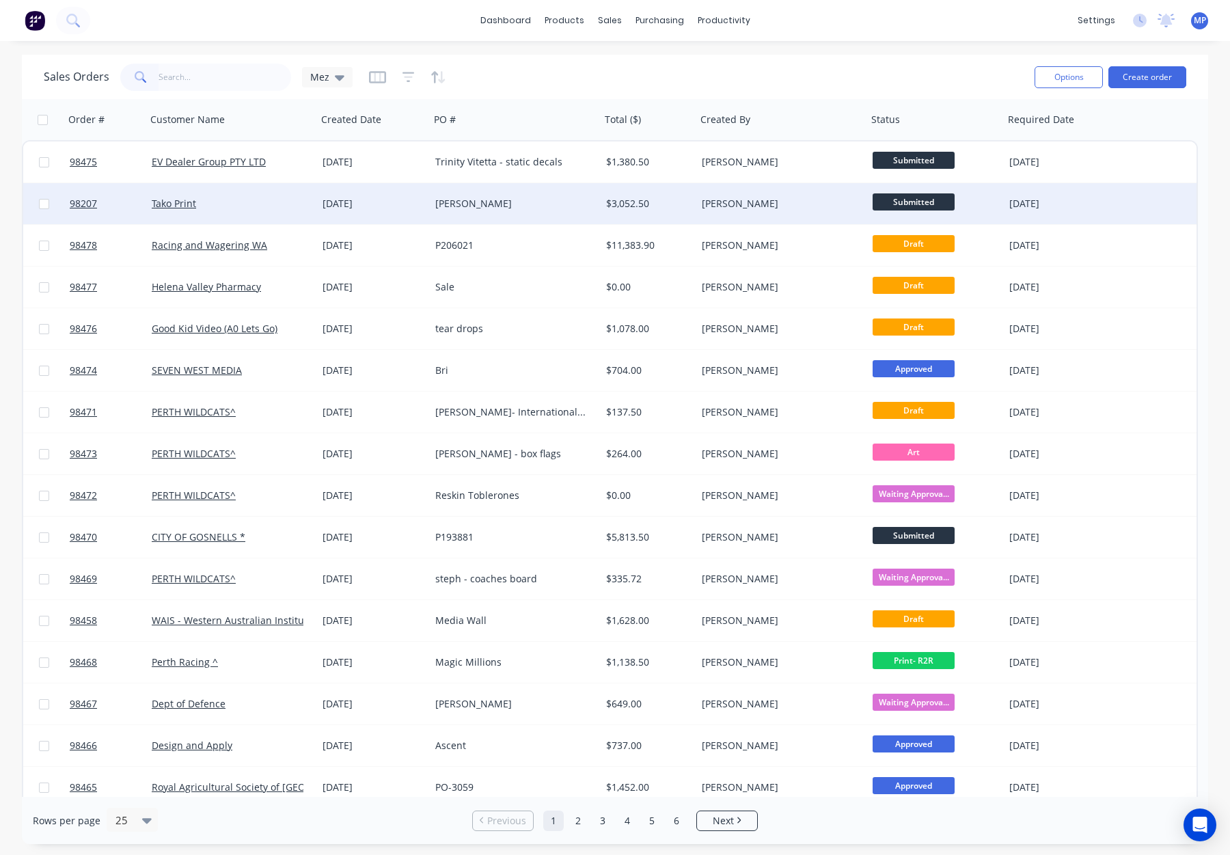
click at [682, 208] on div "$3,052.50" at bounding box center [646, 204] width 81 height 14
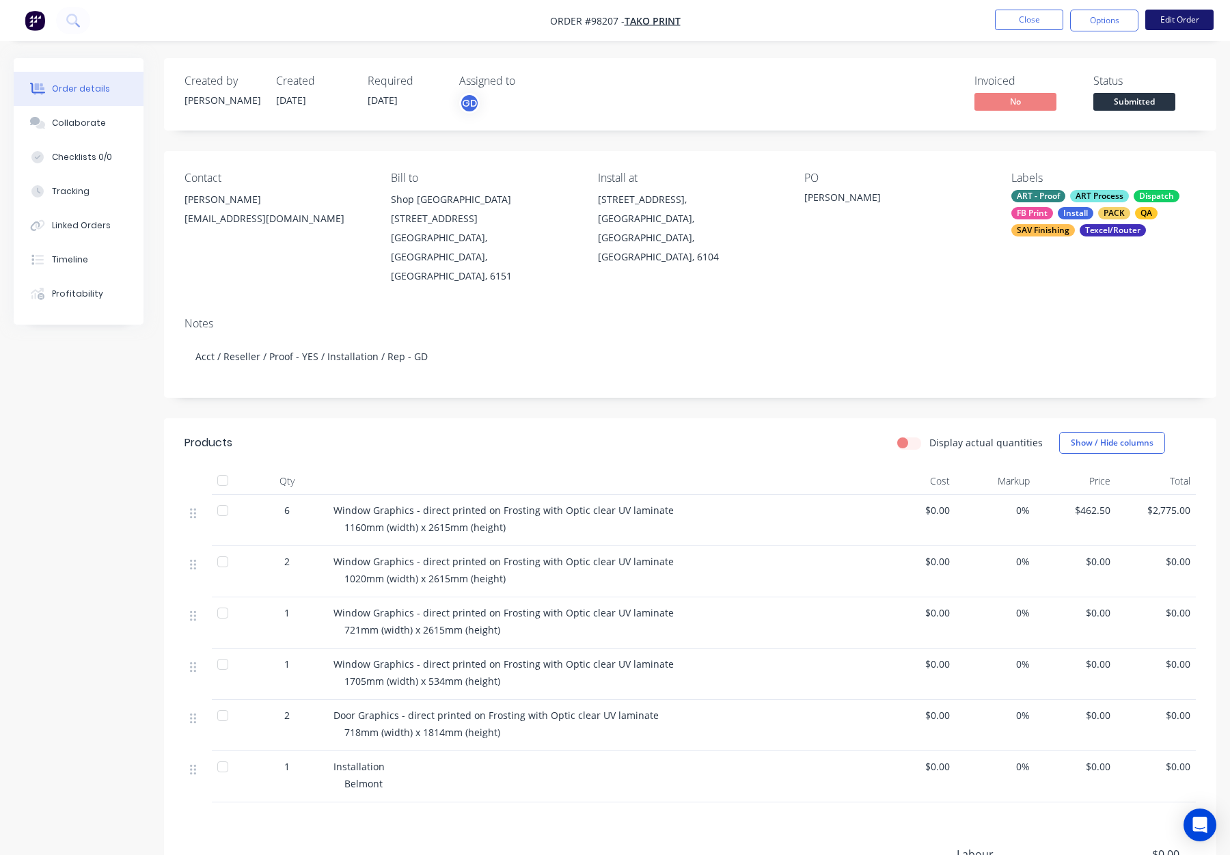
click at [1168, 18] on button "Edit Order" at bounding box center [1180, 20] width 68 height 21
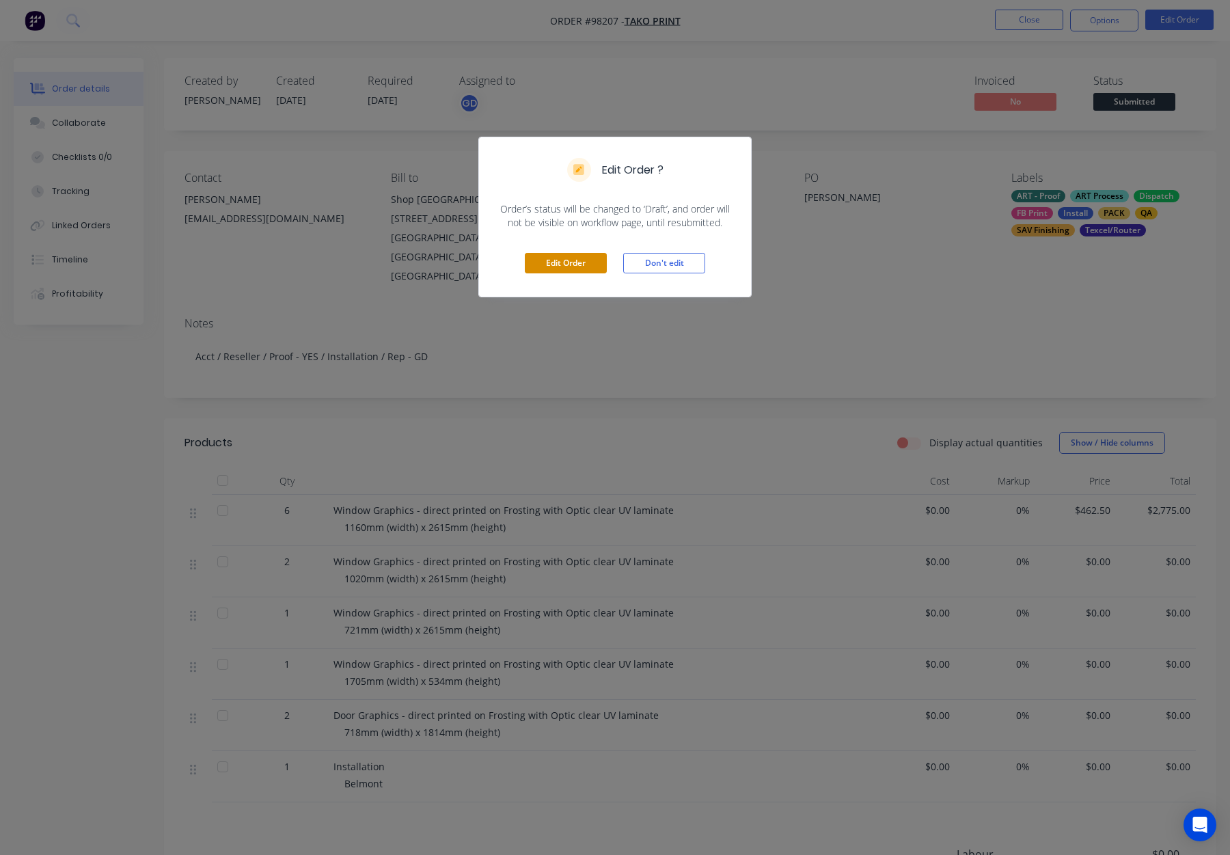
click at [548, 266] on button "Edit Order" at bounding box center [566, 263] width 82 height 21
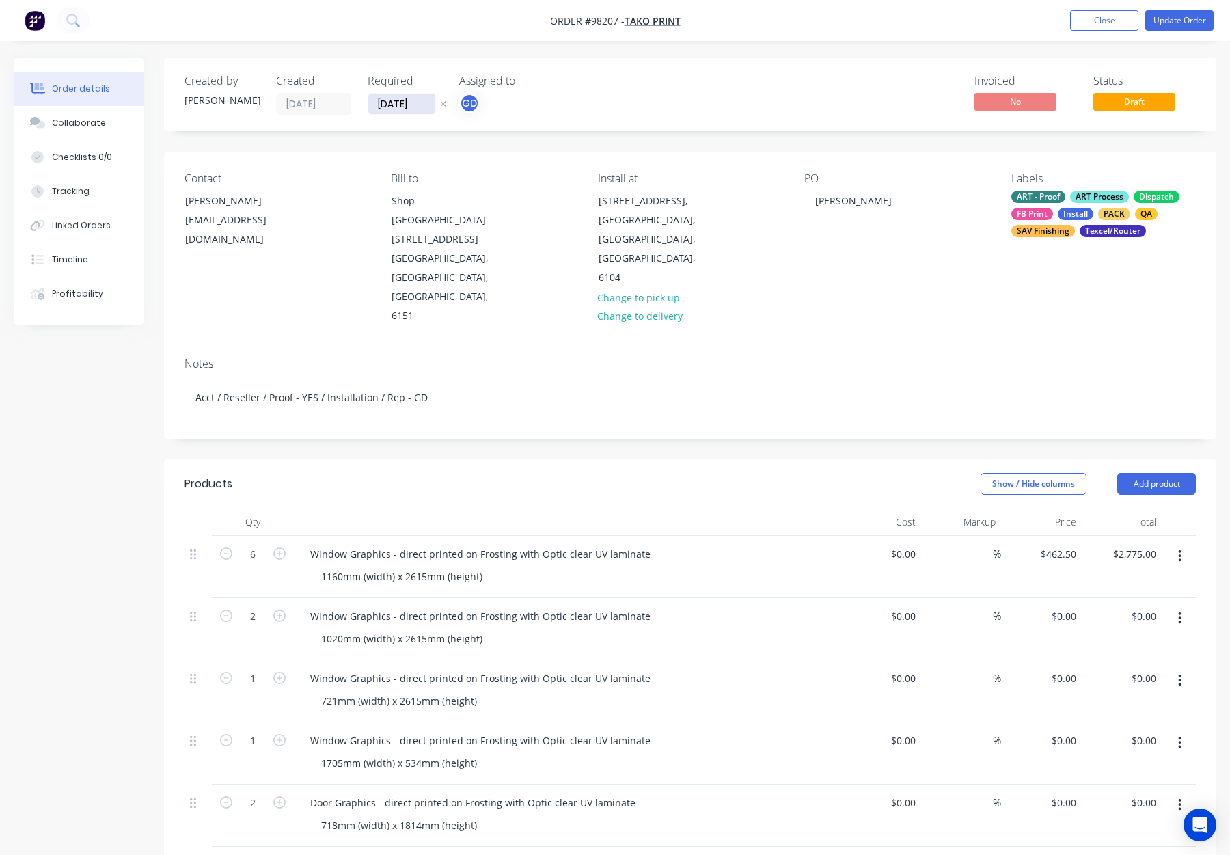
click at [390, 103] on input "22/08/25" at bounding box center [401, 104] width 67 height 21
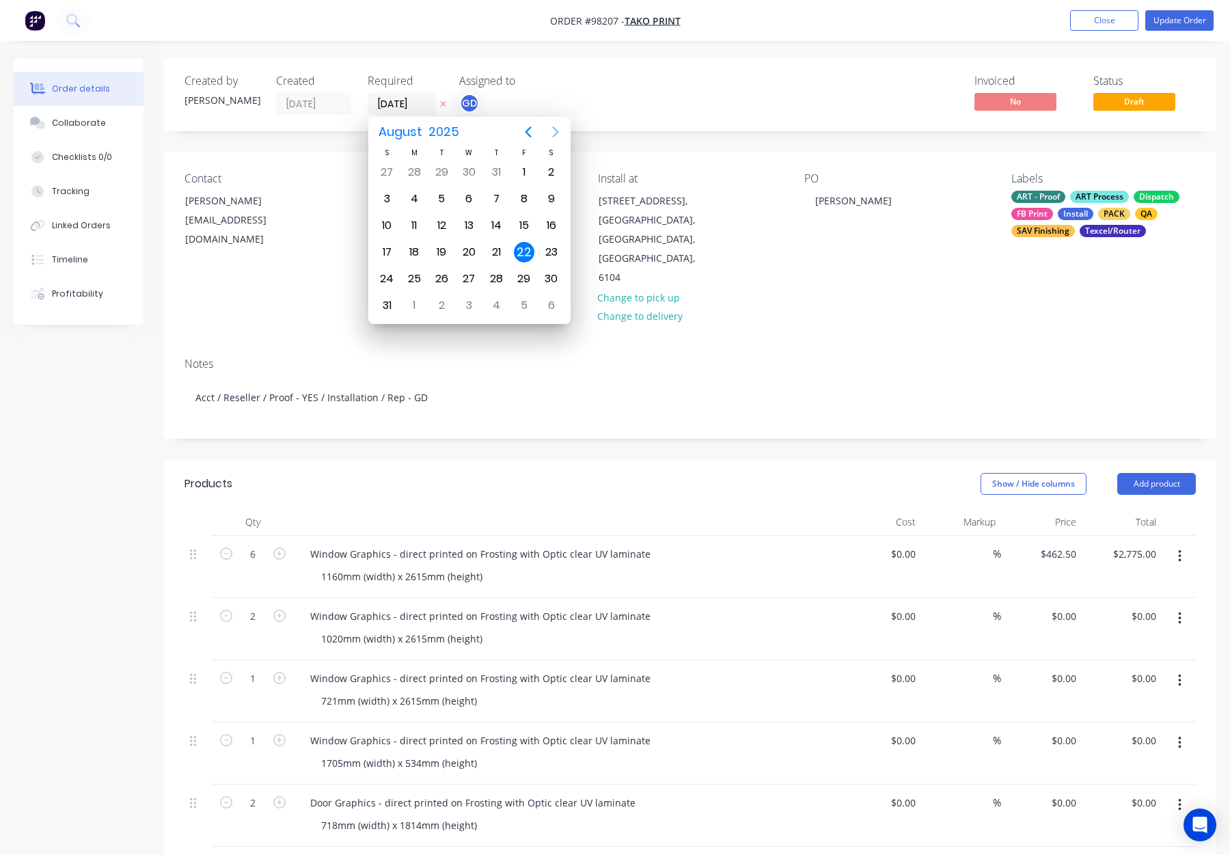
click at [555, 133] on icon "Next page" at bounding box center [555, 131] width 6 height 11
click at [524, 224] on div "19" at bounding box center [524, 225] width 21 height 21
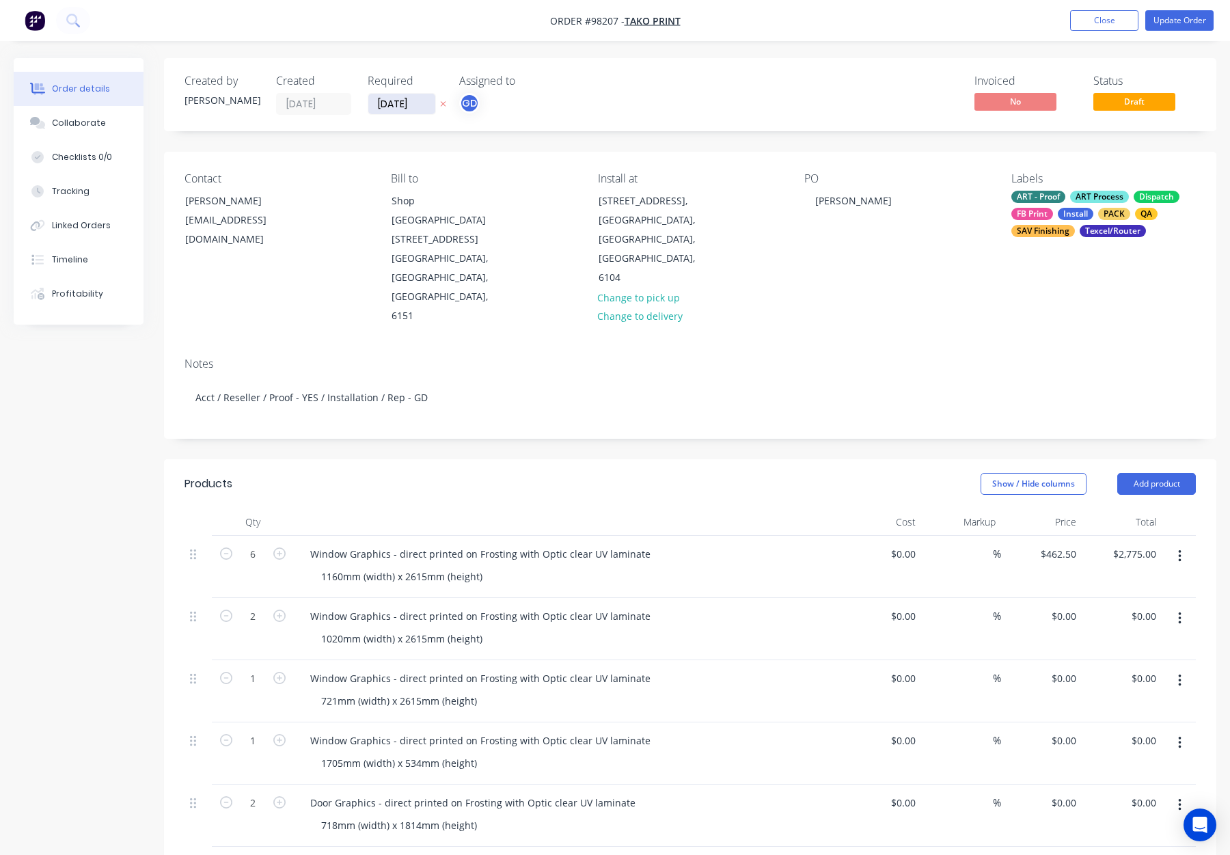
click at [385, 100] on input "19/09/25" at bounding box center [401, 104] width 67 height 21
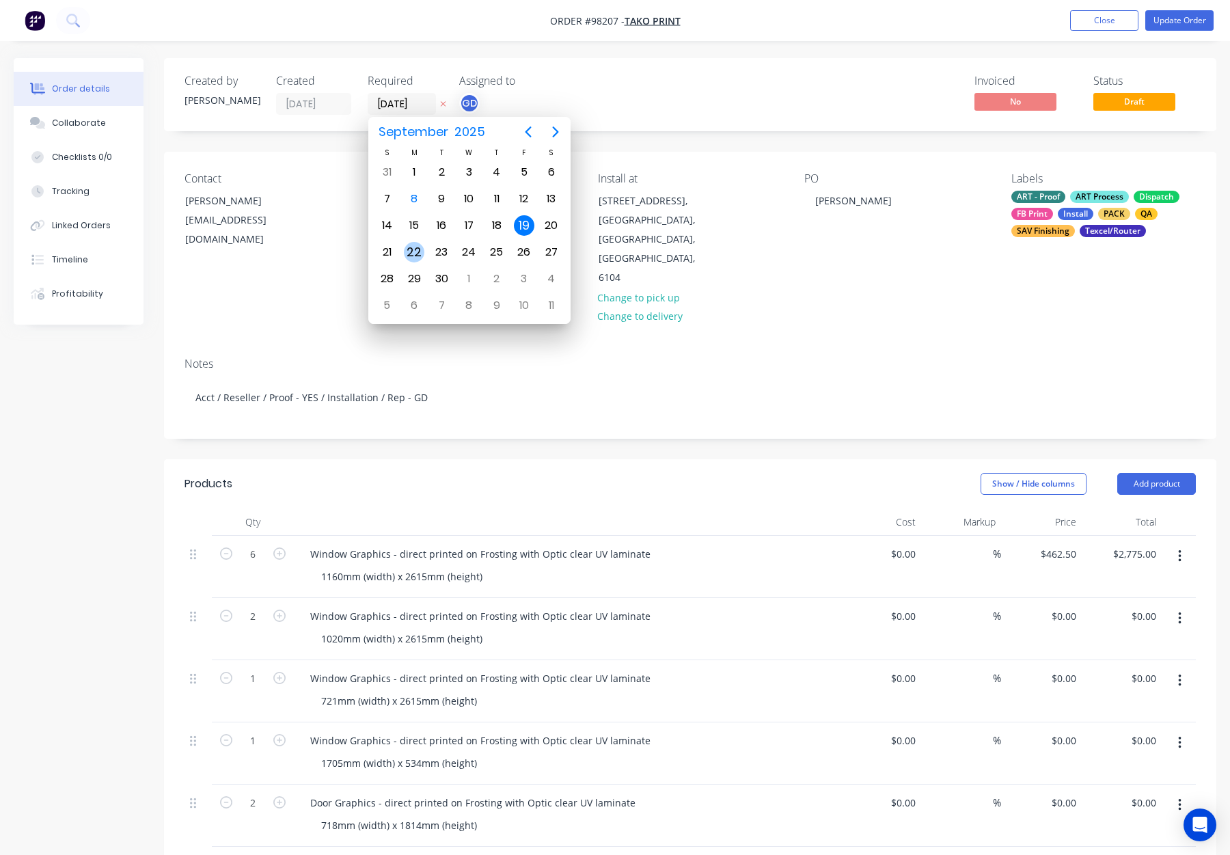
click at [421, 243] on div "22" at bounding box center [414, 252] width 27 height 26
type input "22/09/25"
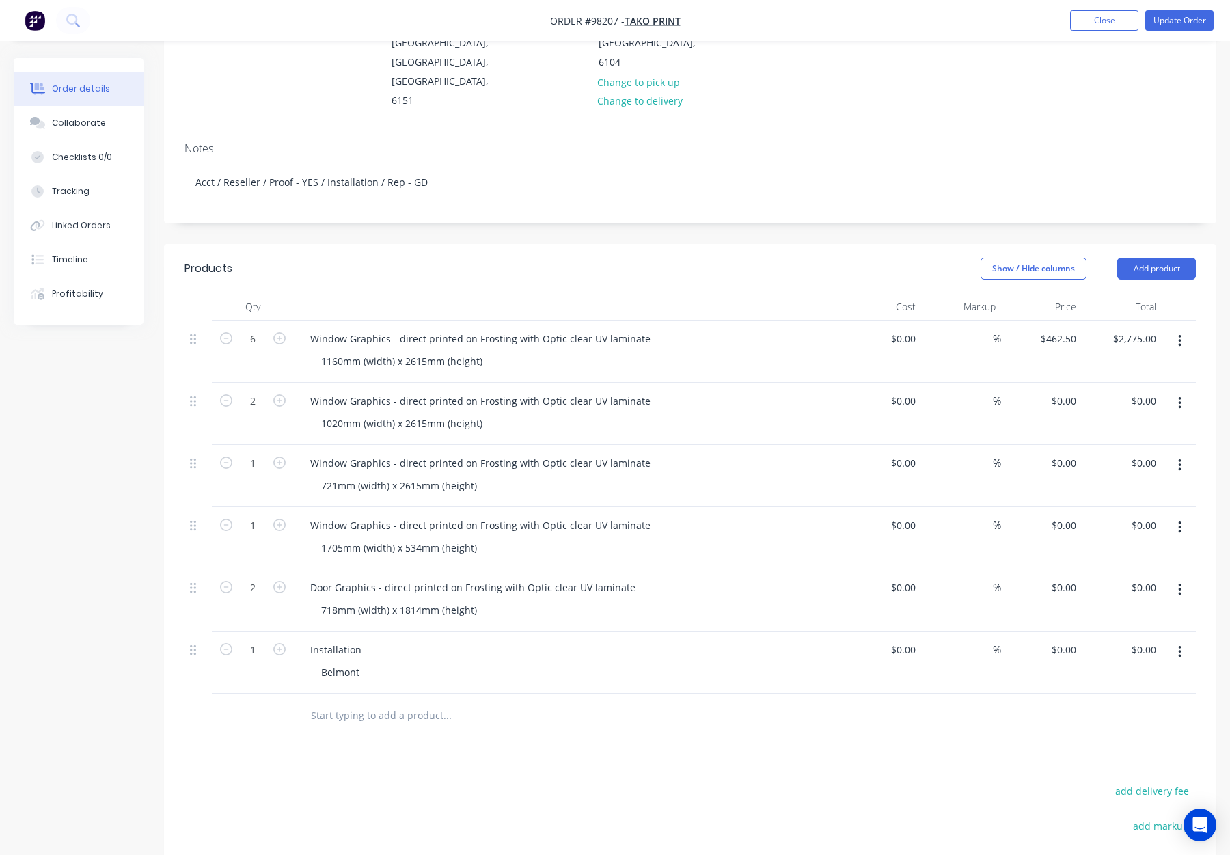
scroll to position [217, 0]
click at [1142, 256] on button "Add product" at bounding box center [1157, 267] width 79 height 22
click at [1101, 456] on div "Notes (Internal)" at bounding box center [1131, 466] width 105 height 20
click at [349, 701] on div at bounding box center [348, 711] width 98 height 20
click at [541, 741] on div "Products Show / Hide columns Add product Qty Cost Markup Price Total 6 Window G…" at bounding box center [690, 675] width 1053 height 865
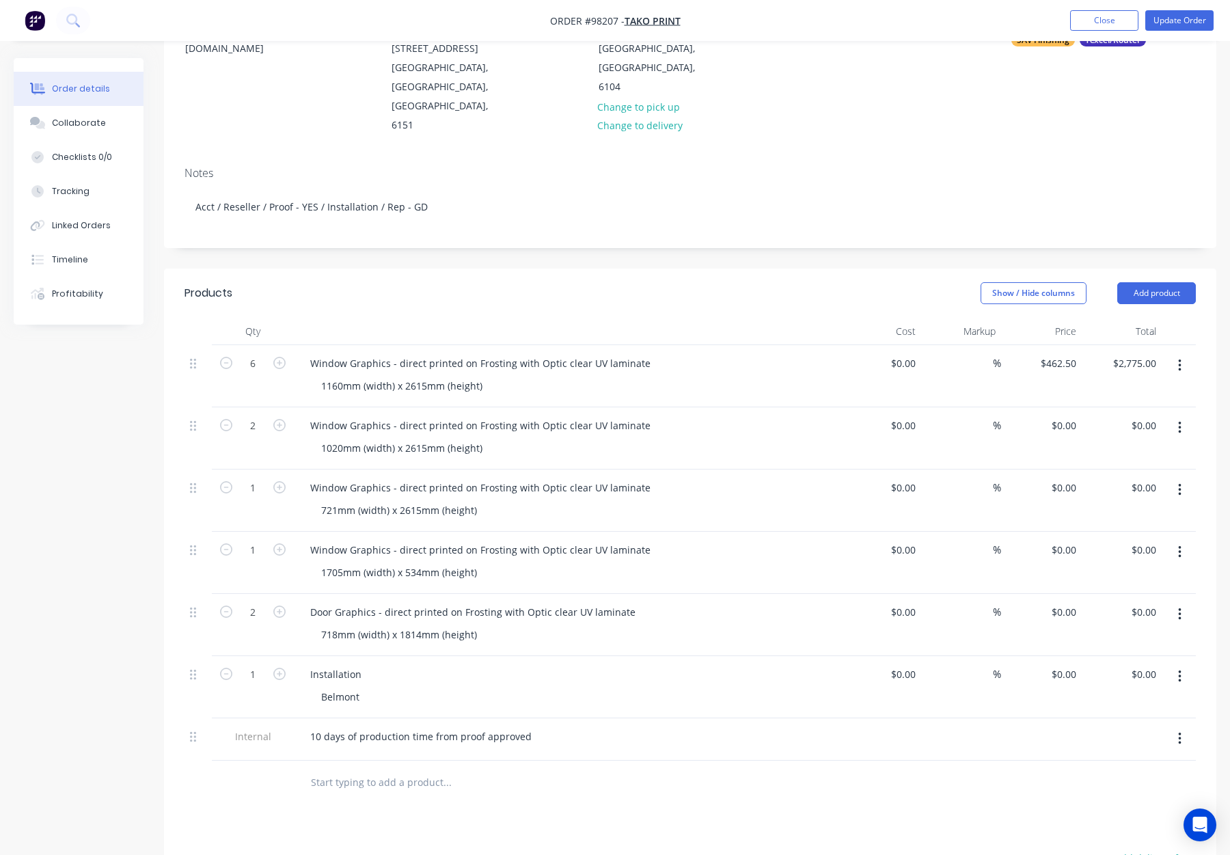
scroll to position [0, 0]
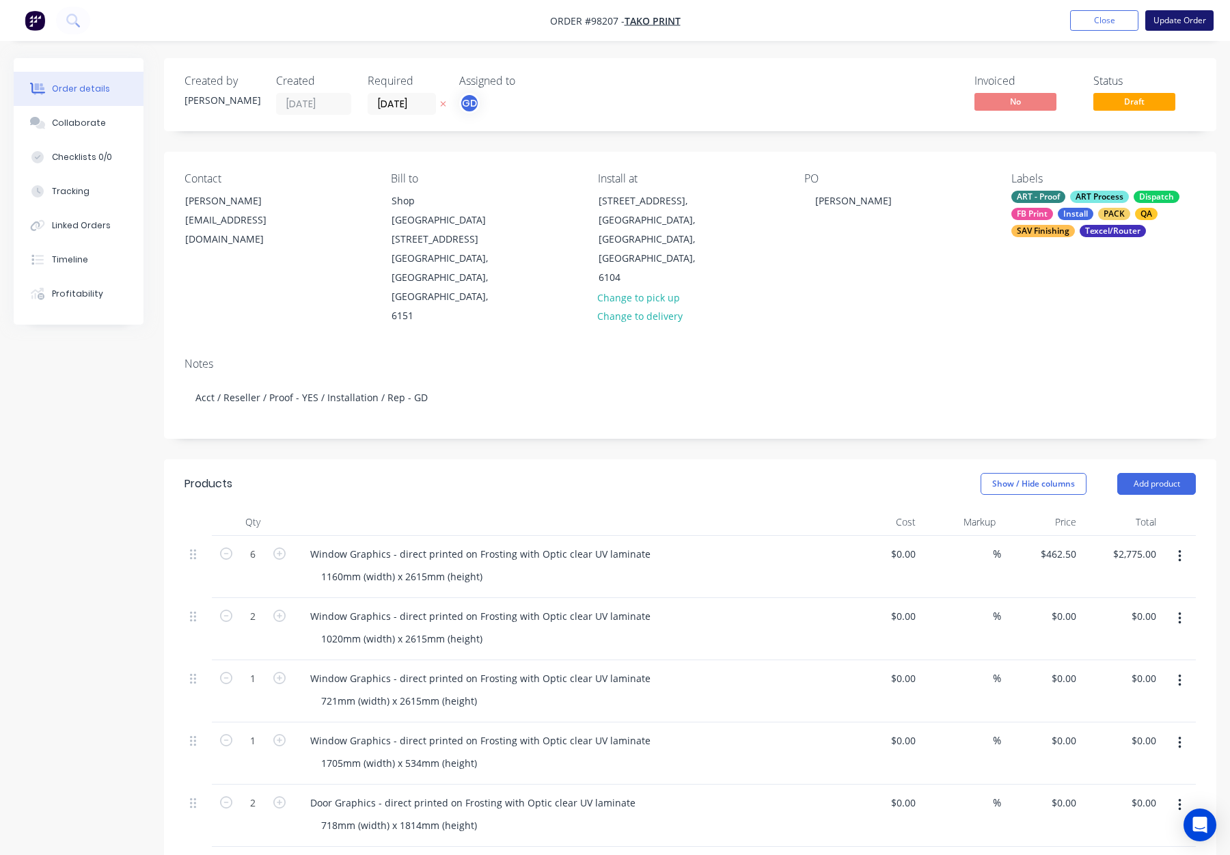
click at [1163, 22] on button "Update Order" at bounding box center [1180, 20] width 68 height 21
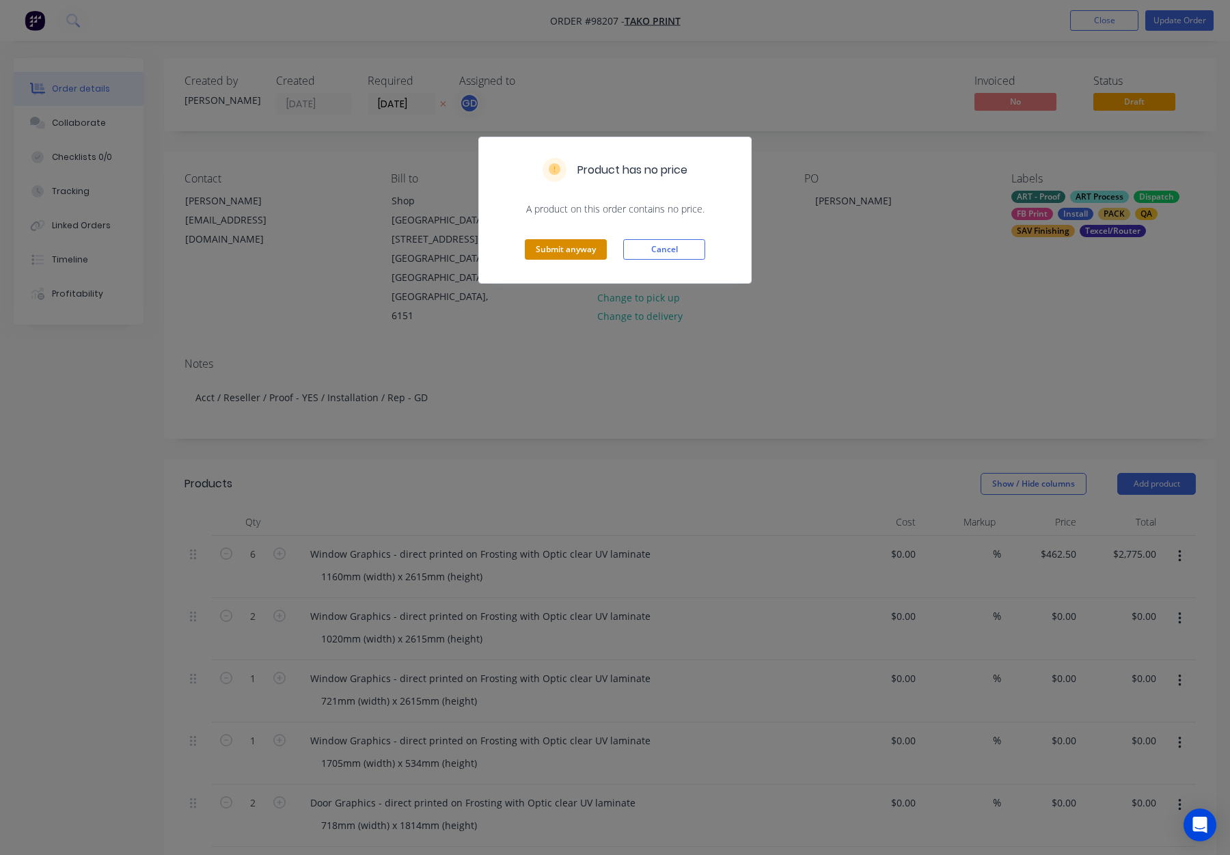
click at [574, 247] on button "Submit anyway" at bounding box center [566, 249] width 82 height 21
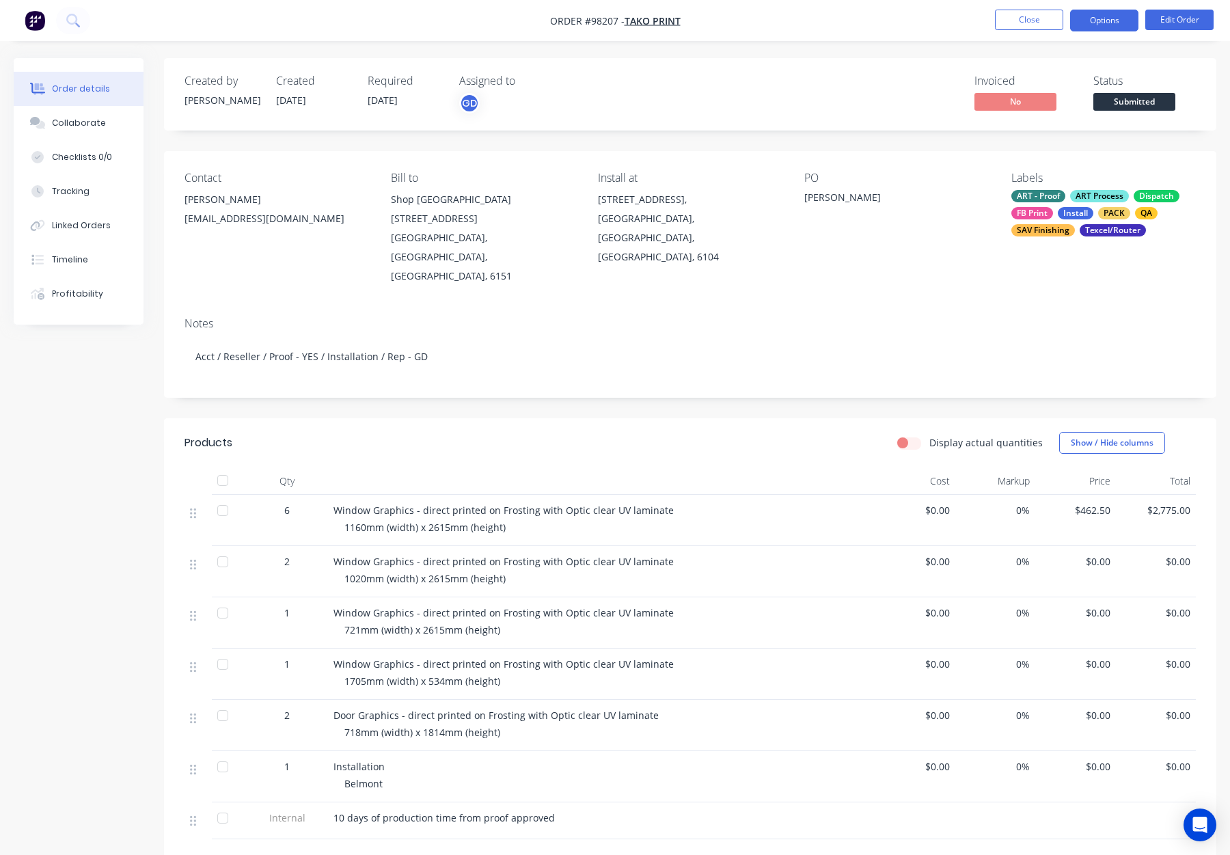
click at [1083, 13] on button "Options" at bounding box center [1104, 21] width 68 height 22
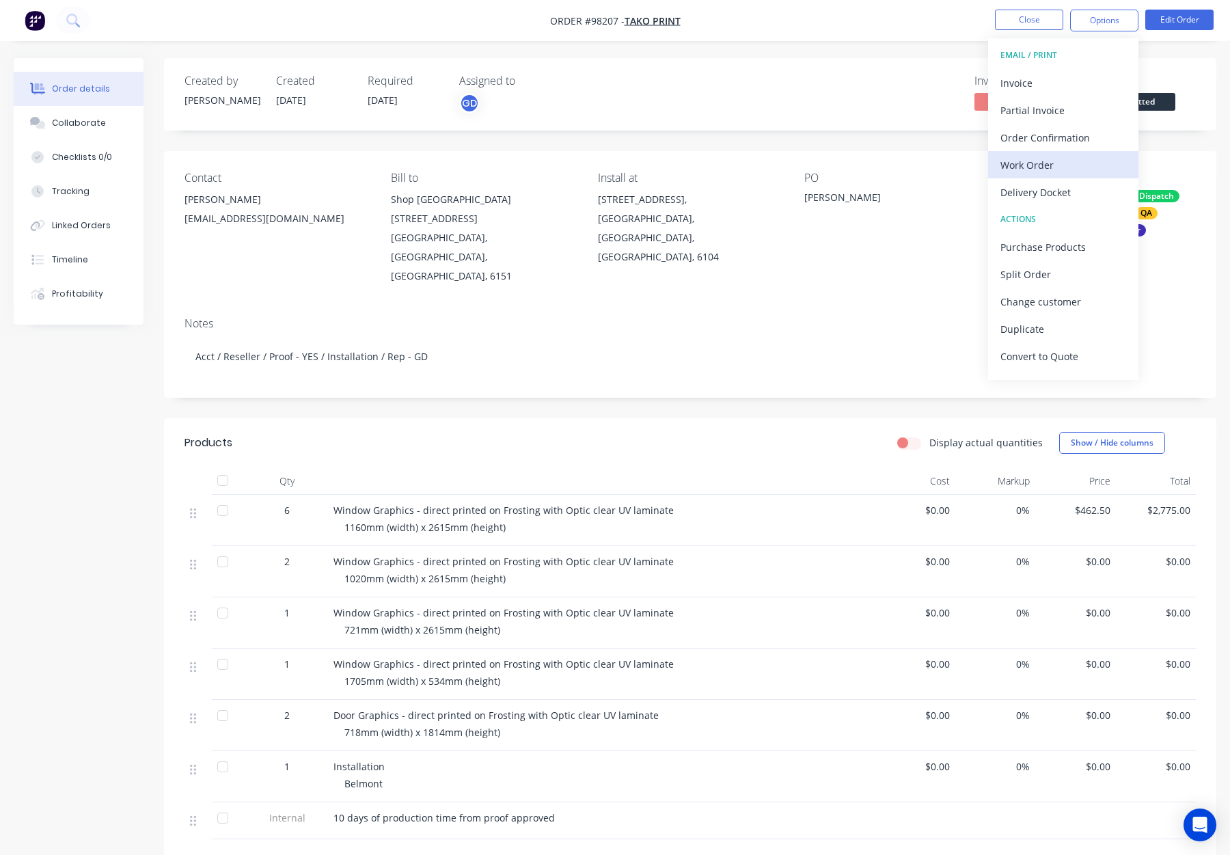
click at [1034, 165] on div "Work Order" at bounding box center [1064, 165] width 126 height 20
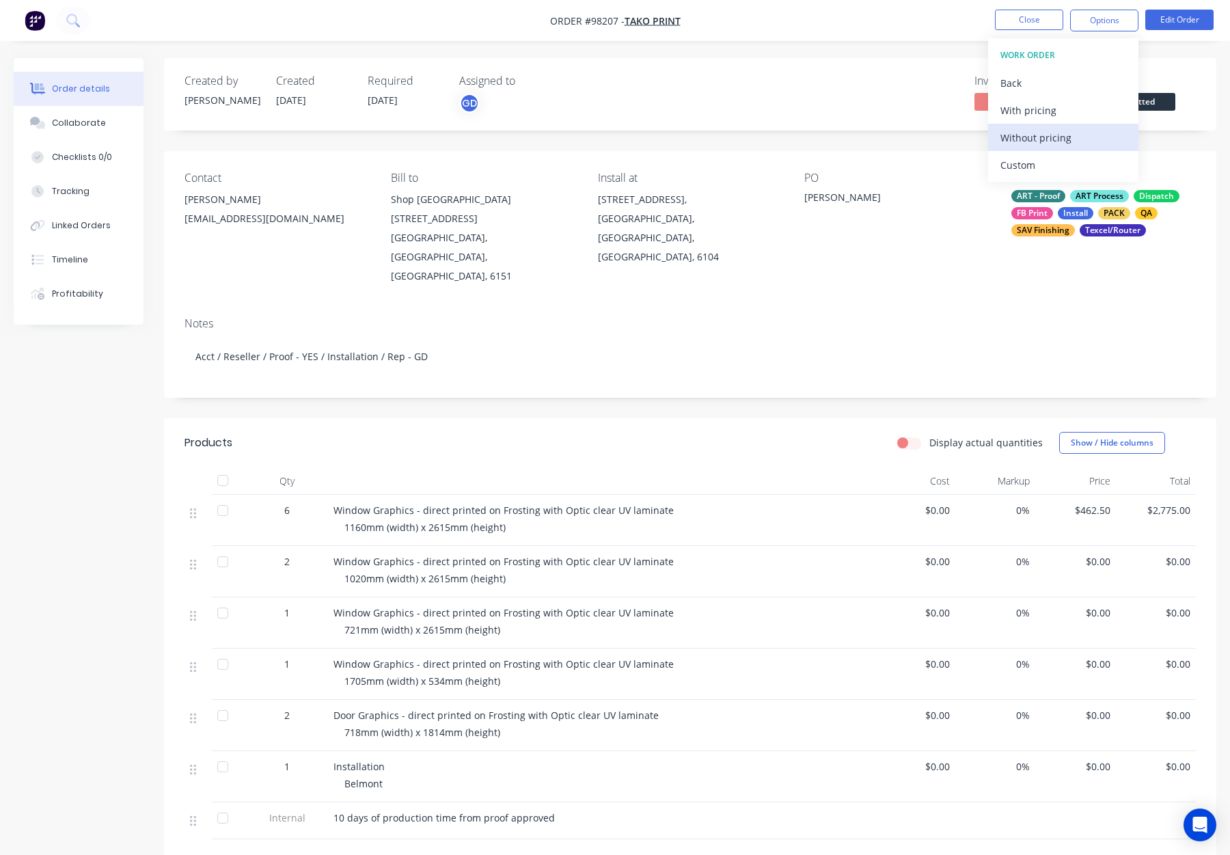
click at [1037, 142] on div "Without pricing" at bounding box center [1064, 138] width 126 height 20
click at [1009, 21] on button "Close" at bounding box center [1029, 20] width 68 height 21
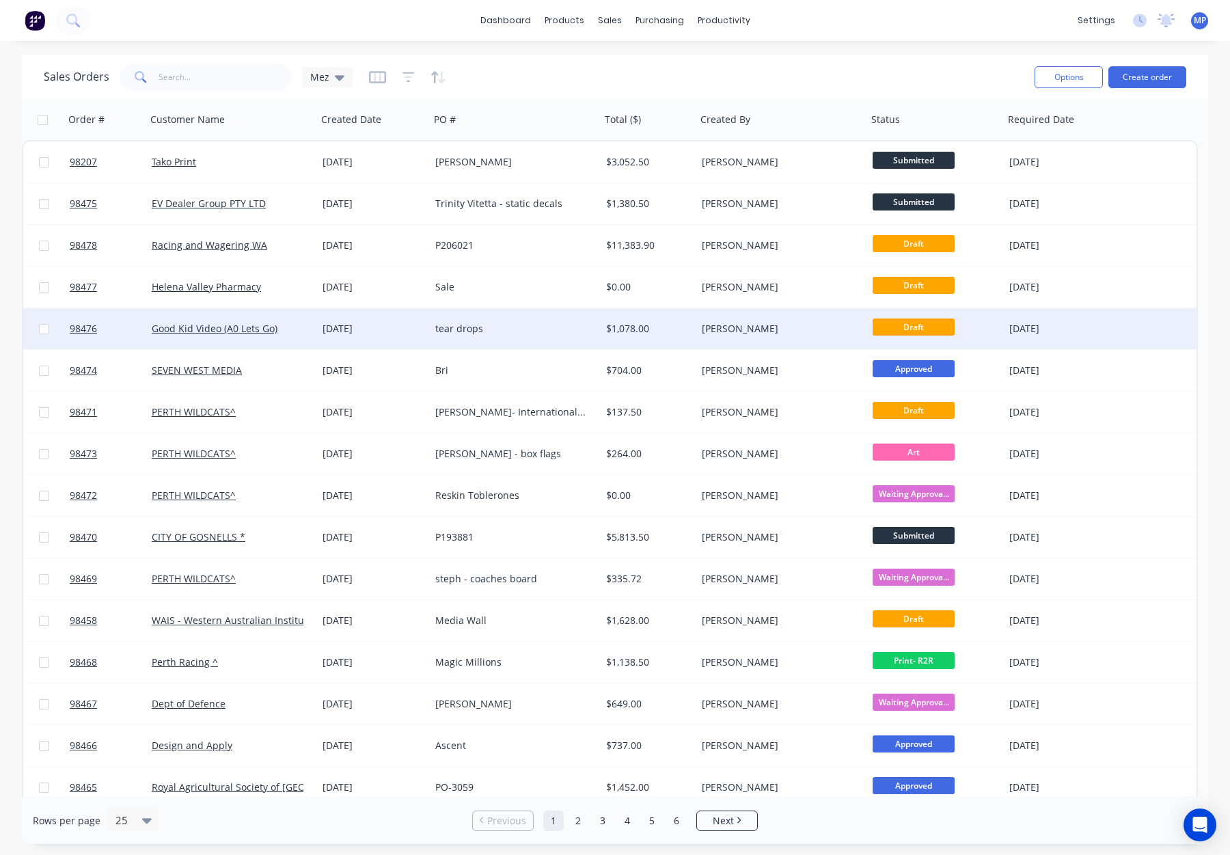
click at [308, 327] on div "Good Kid Video (A0 Lets Go)" at bounding box center [232, 329] width 160 height 14
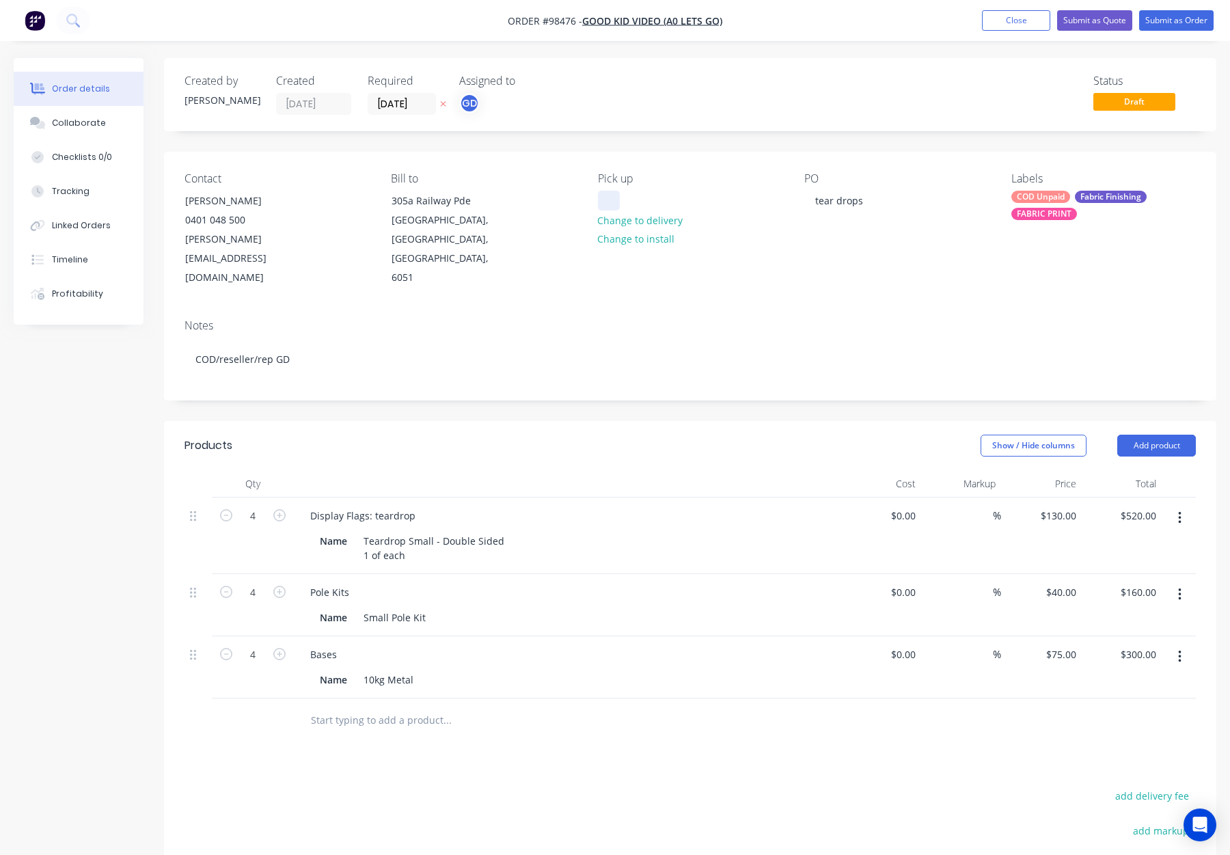
drag, startPoint x: 624, startPoint y: 195, endPoint x: 606, endPoint y: 198, distance: 18.7
click at [623, 196] on div "Pick up Change to delivery Change to install" at bounding box center [690, 230] width 185 height 116
drag, startPoint x: 605, startPoint y: 198, endPoint x: 628, endPoint y: 198, distance: 23.2
click at [605, 198] on div at bounding box center [609, 201] width 22 height 20
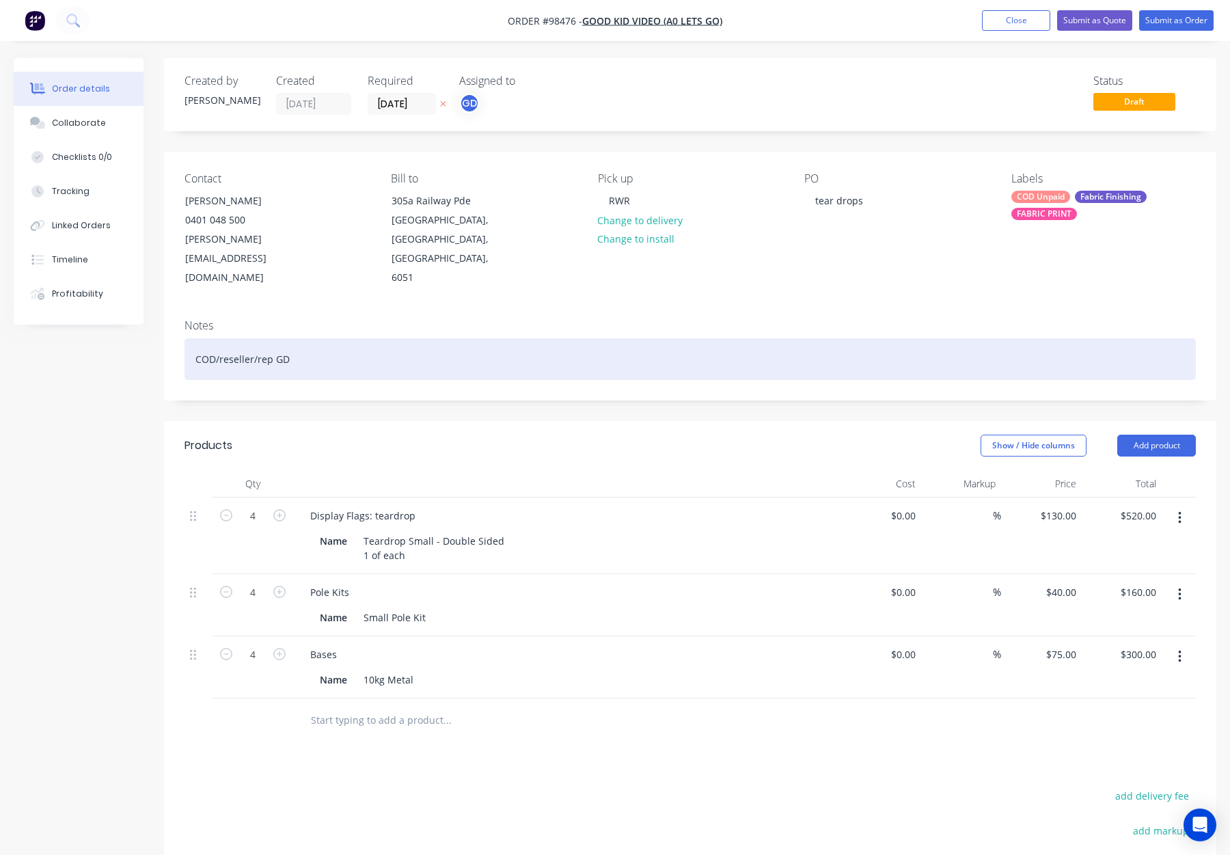
click at [368, 338] on div "COD/reseller/rep GD" at bounding box center [691, 359] width 1012 height 42
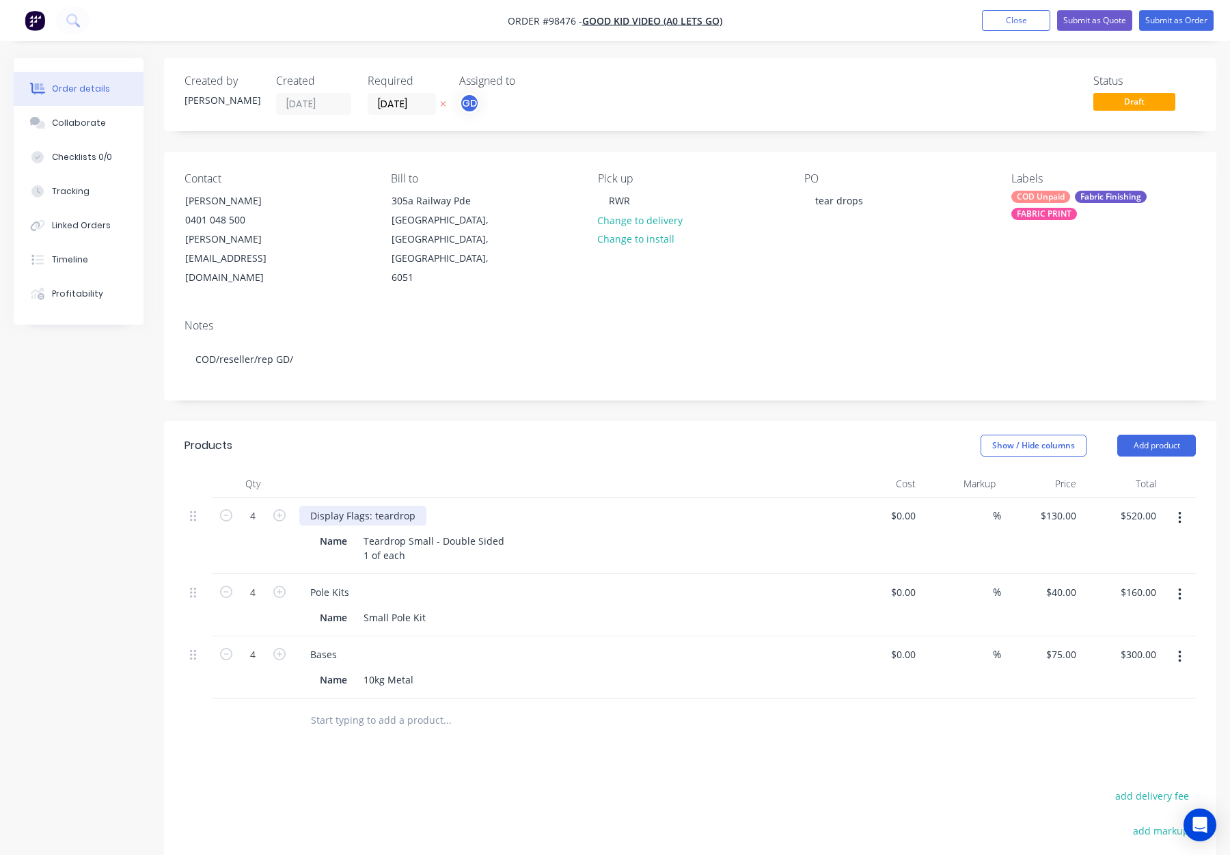
click at [377, 506] on div "Display Flags: teardrop" at bounding box center [362, 516] width 127 height 20
drag, startPoint x: 376, startPoint y: 479, endPoint x: 384, endPoint y: 480, distance: 8.2
click at [376, 506] on div "Display Flags: teardrop" at bounding box center [362, 516] width 127 height 20
drag, startPoint x: 403, startPoint y: 519, endPoint x: 340, endPoint y: 515, distance: 63.0
click at [340, 531] on div "Name Teardrop Small - Double Sided 1 of each" at bounding box center [564, 548] width 500 height 34
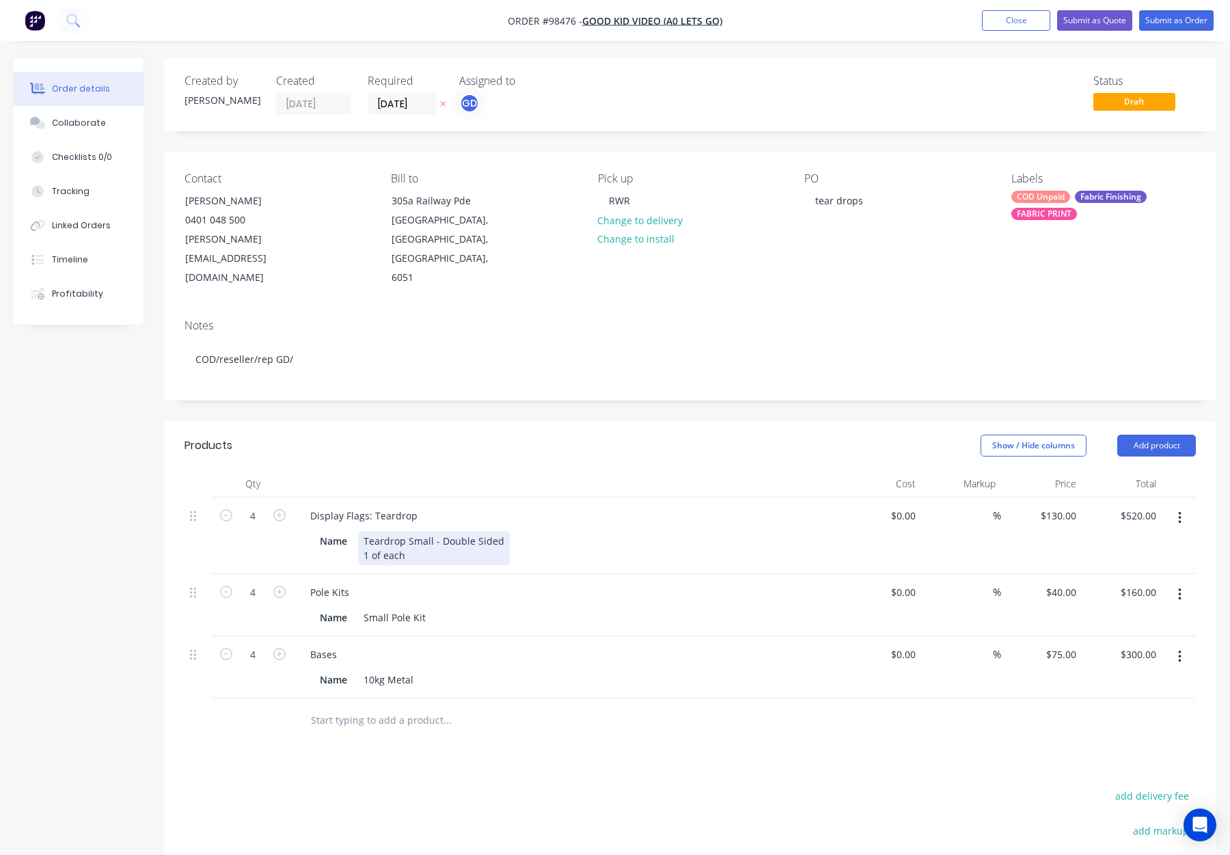
click at [390, 531] on div "Teardrop Small - Double Sided 1 of each" at bounding box center [434, 548] width 152 height 34
drag, startPoint x: 386, startPoint y: 517, endPoint x: 335, endPoint y: 518, distance: 51.3
click at [347, 531] on div "Name Teardrop Small - Double Sided 1 of each" at bounding box center [564, 548] width 500 height 34
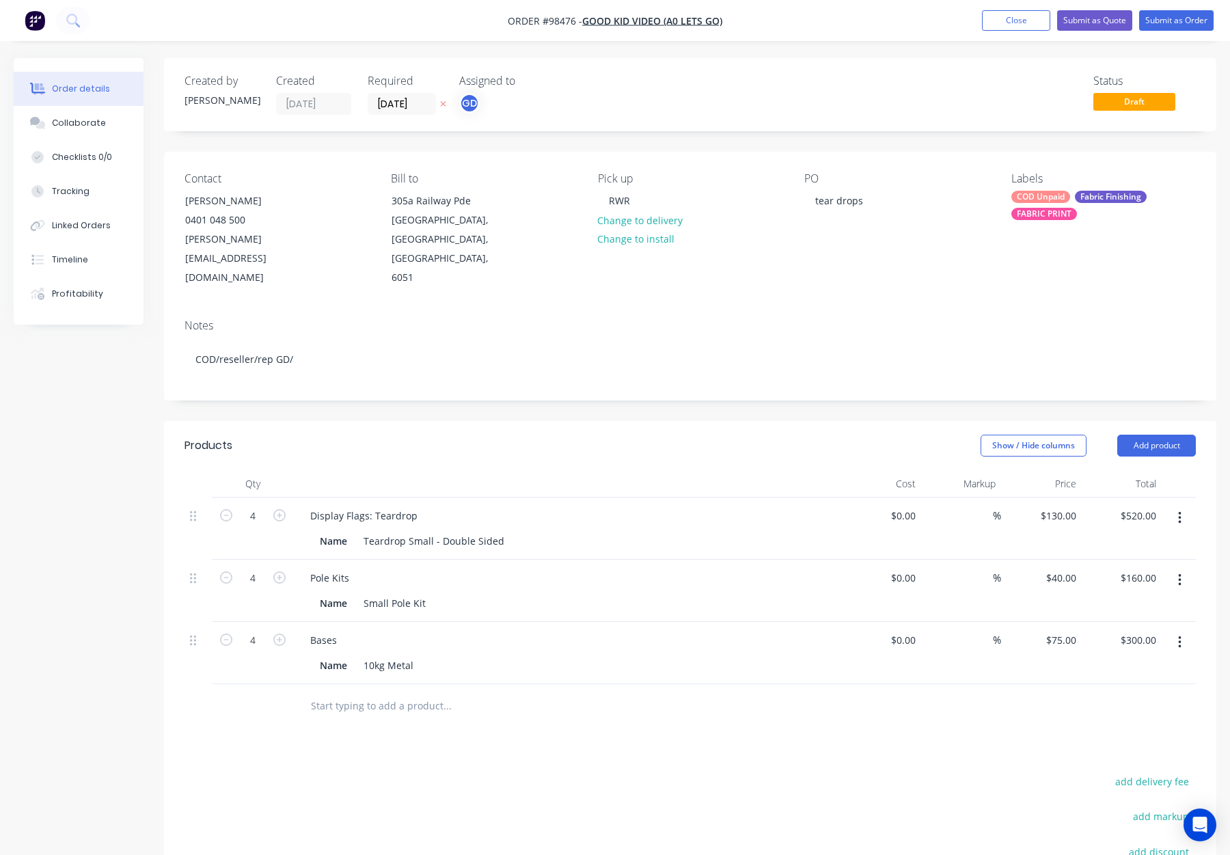
click at [487, 470] on div at bounding box center [567, 483] width 547 height 27
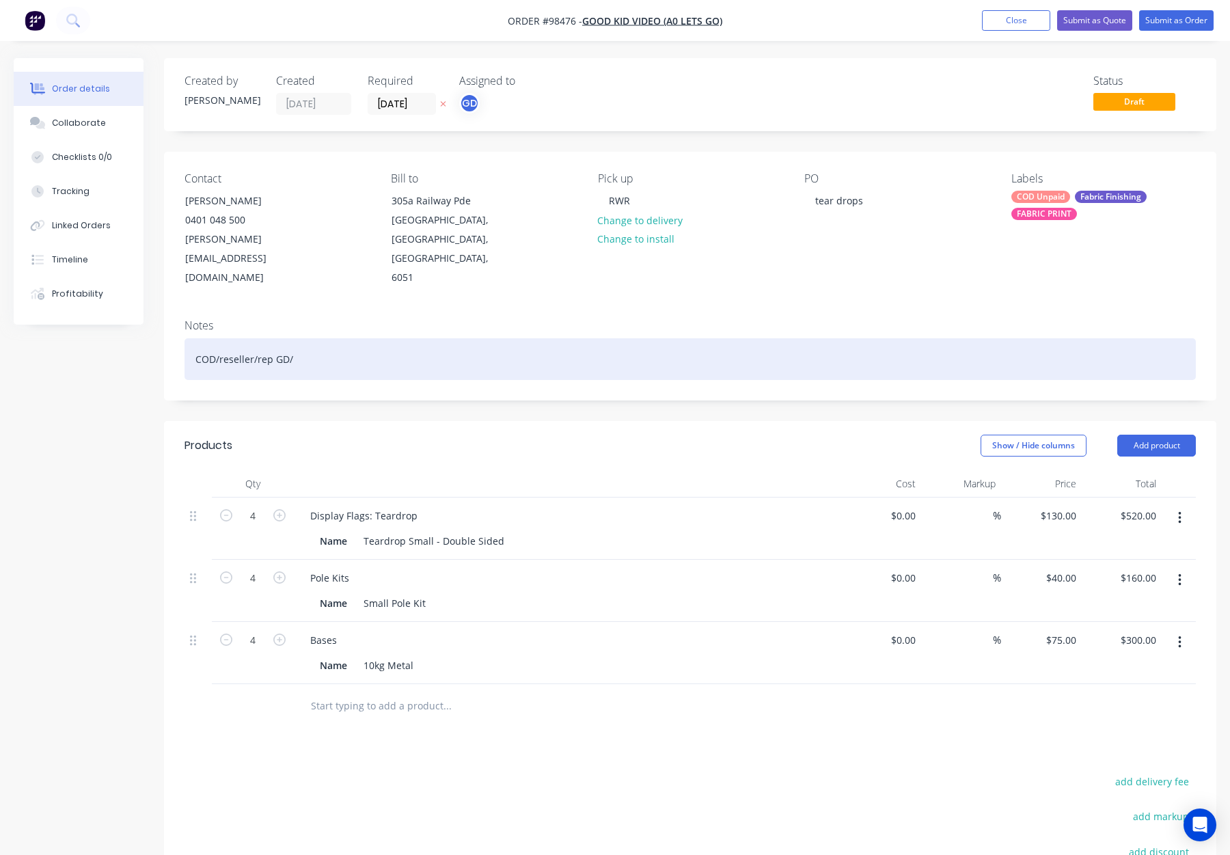
click at [366, 338] on div "COD/reseller/rep GD/" at bounding box center [691, 359] width 1012 height 42
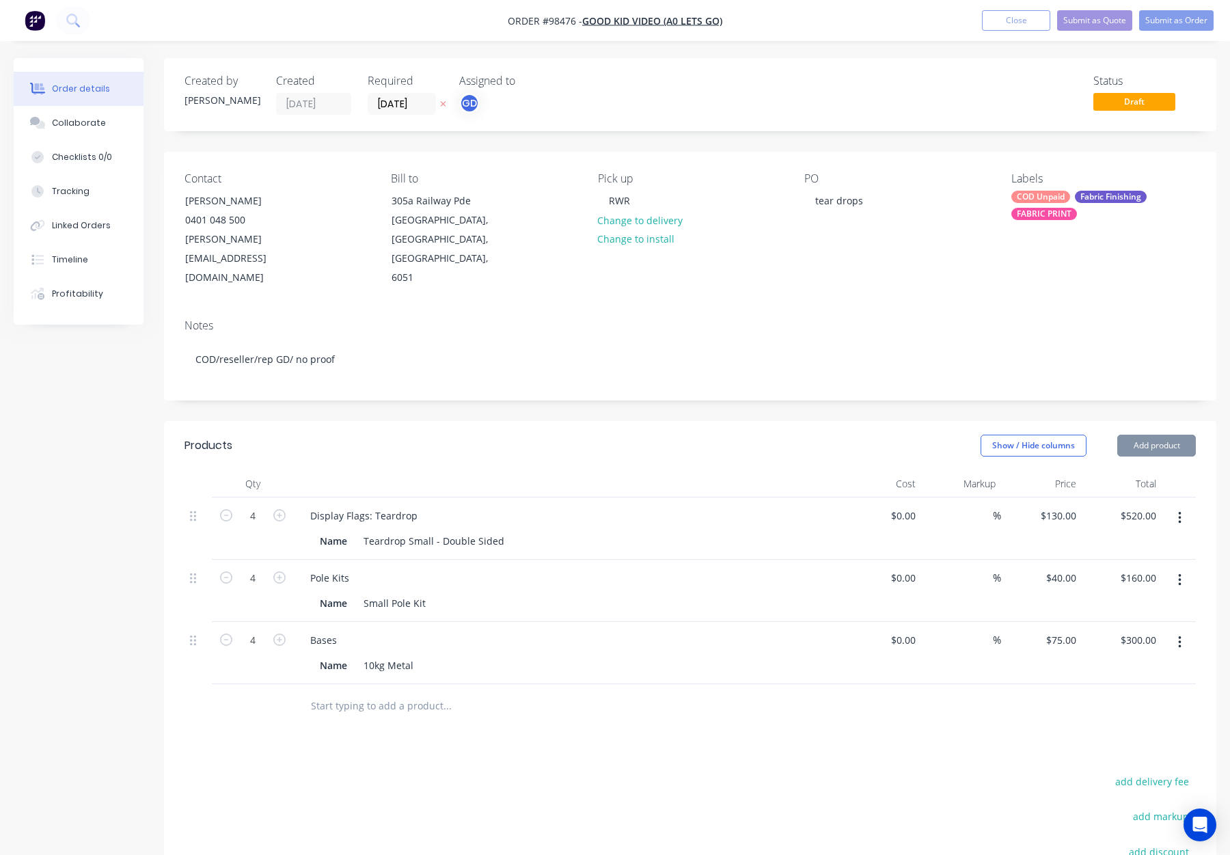
click at [1057, 199] on div "COD Unpaid" at bounding box center [1041, 197] width 59 height 12
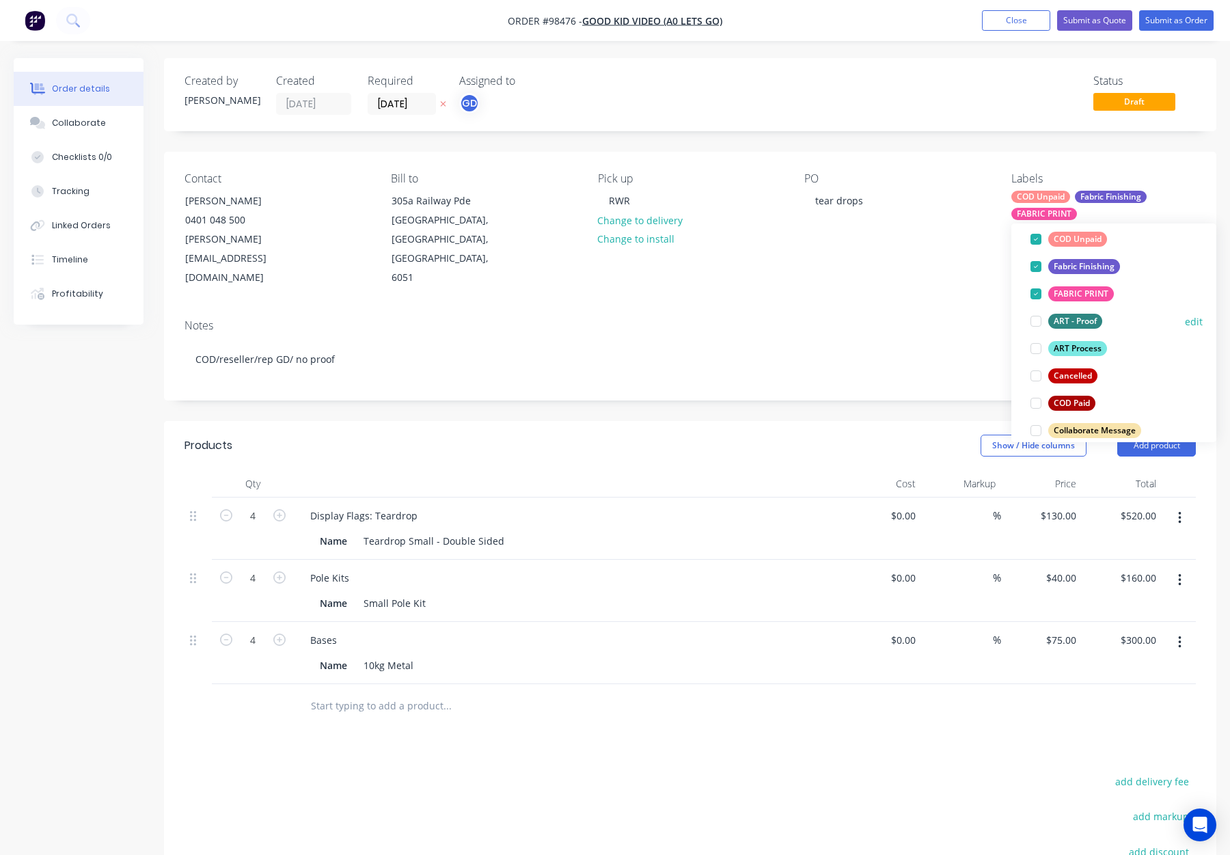
scroll to position [98, 0]
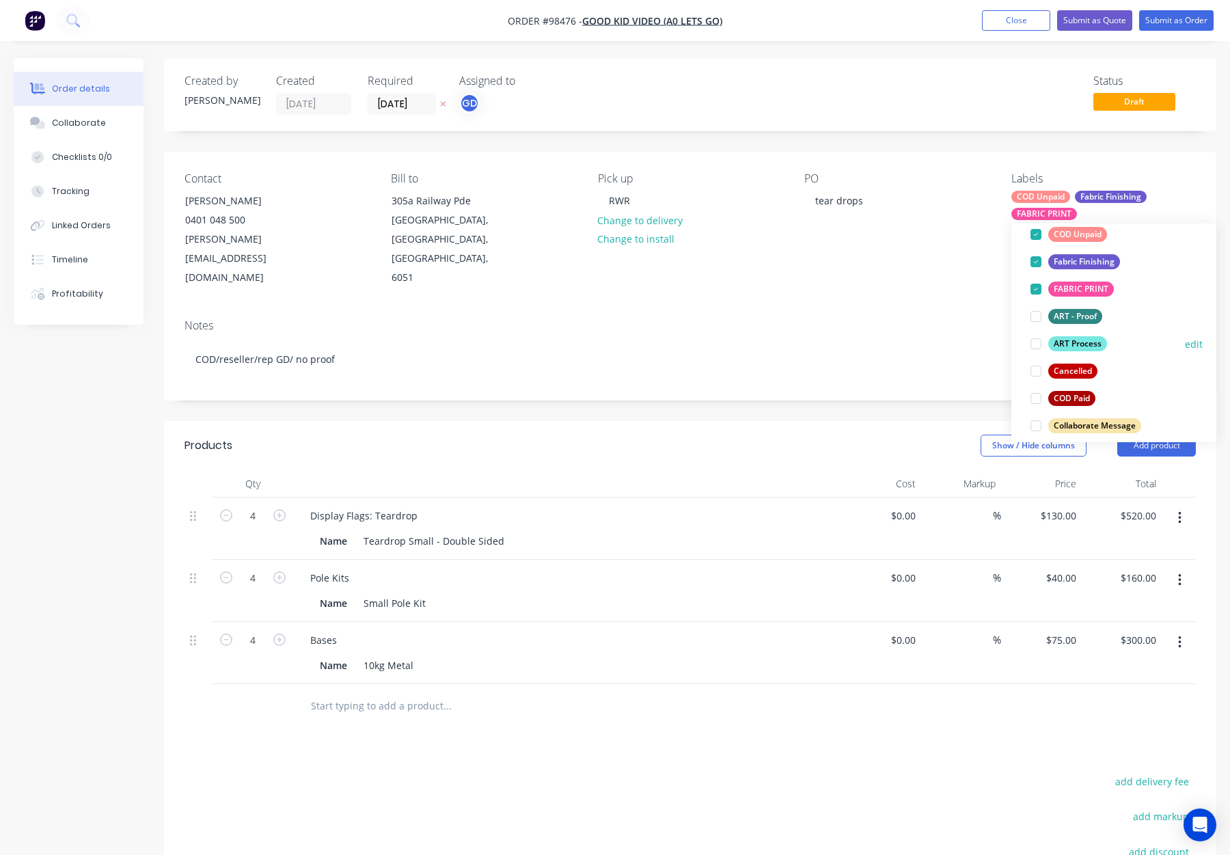
drag, startPoint x: 1079, startPoint y: 338, endPoint x: 1090, endPoint y: 327, distance: 15.0
click at [1079, 337] on div "ART Process" at bounding box center [1078, 343] width 59 height 15
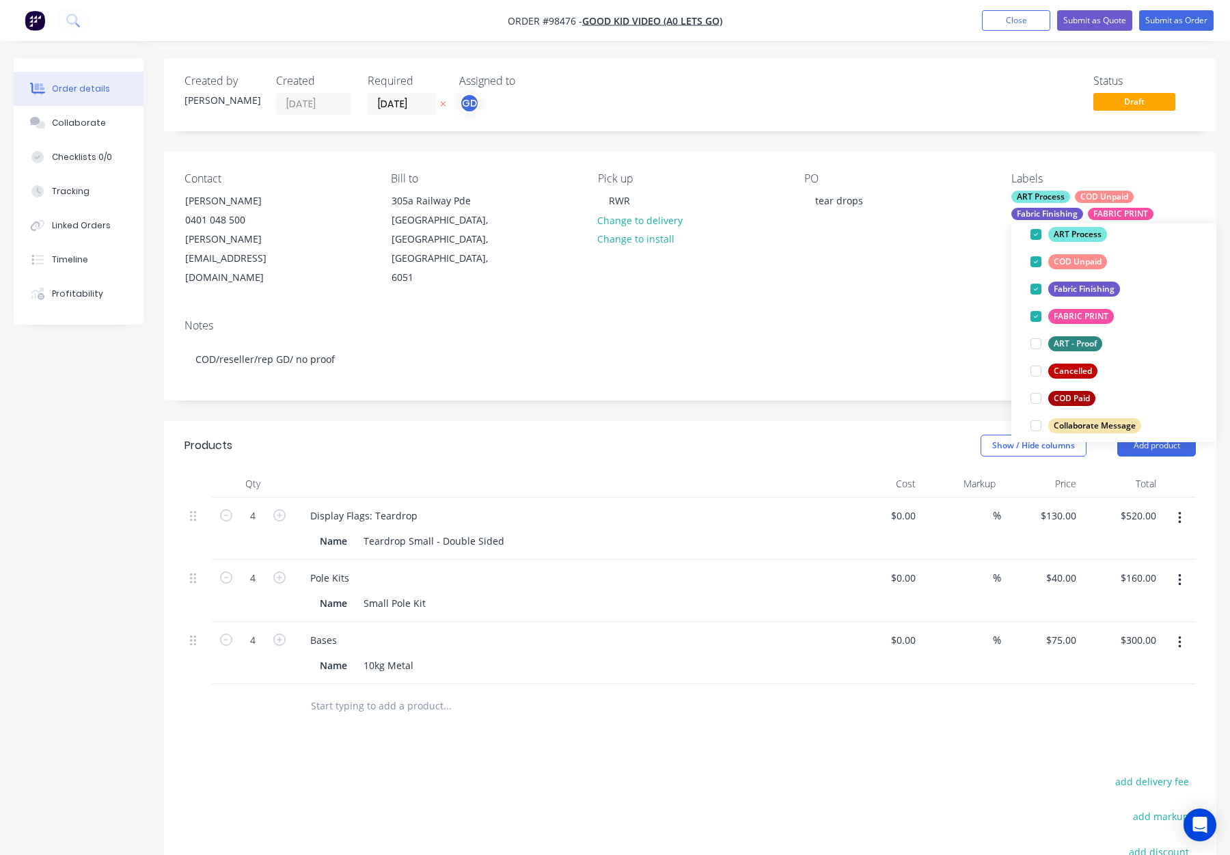
scroll to position [0, 0]
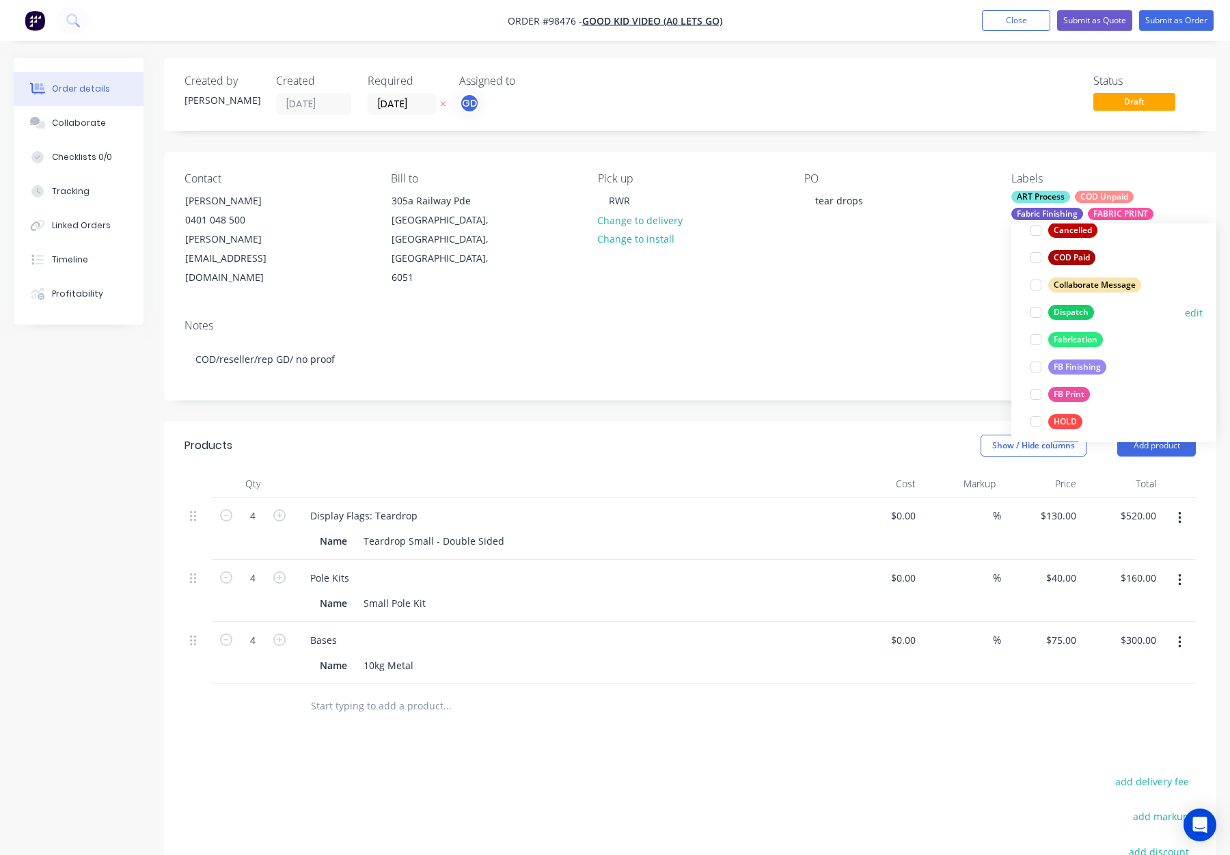
drag, startPoint x: 1073, startPoint y: 302, endPoint x: 1093, endPoint y: 301, distance: 20.6
click at [1075, 303] on button "Dispatch" at bounding box center [1062, 312] width 75 height 19
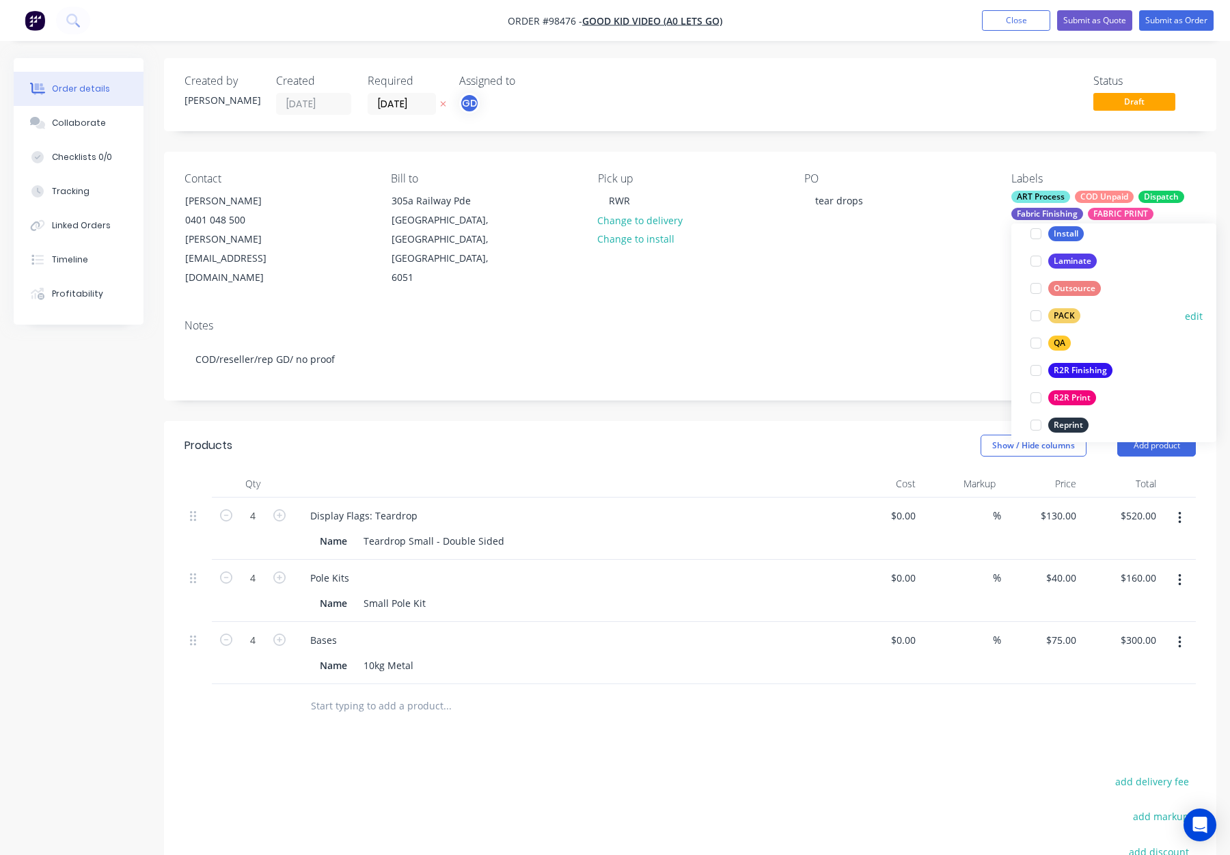
drag, startPoint x: 1054, startPoint y: 319, endPoint x: 1073, endPoint y: 304, distance: 24.2
click at [1055, 317] on div "PACK" at bounding box center [1065, 315] width 32 height 15
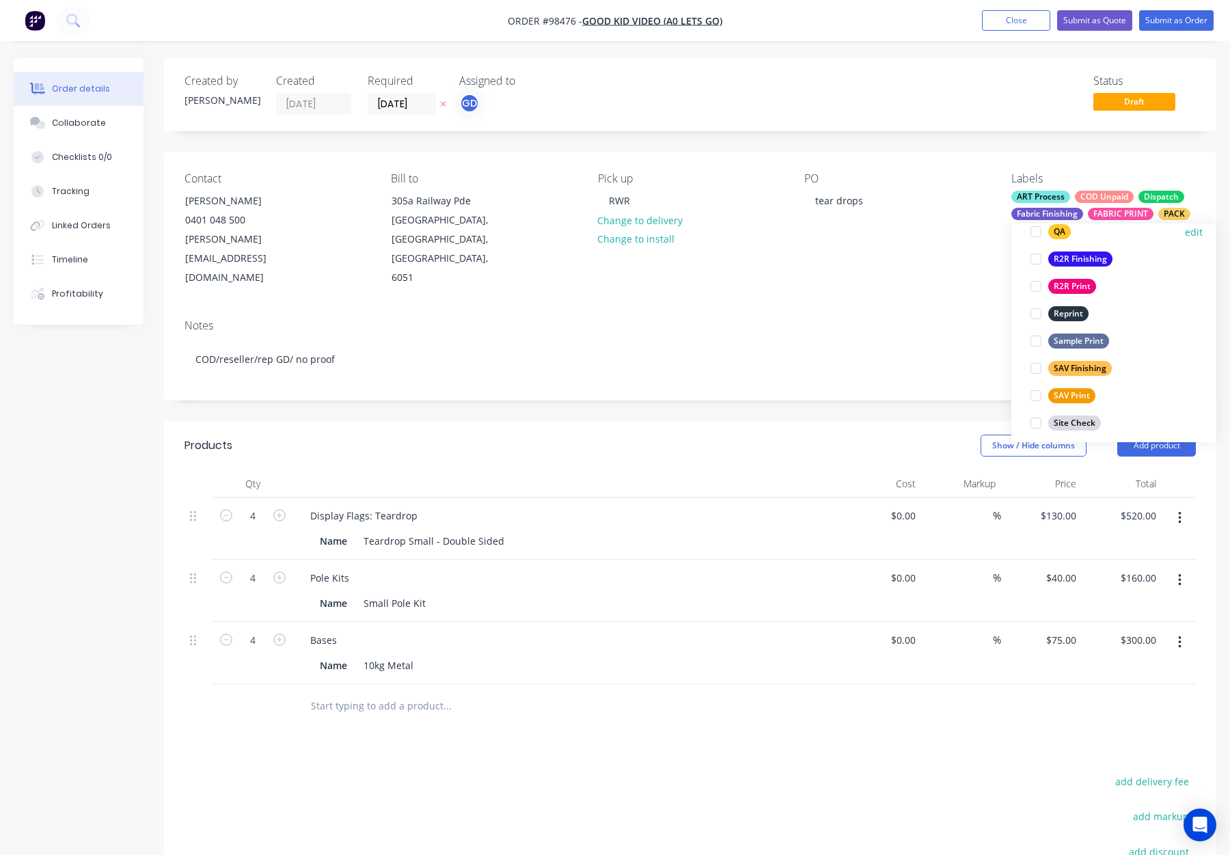
click at [1059, 234] on div "QA" at bounding box center [1060, 231] width 23 height 15
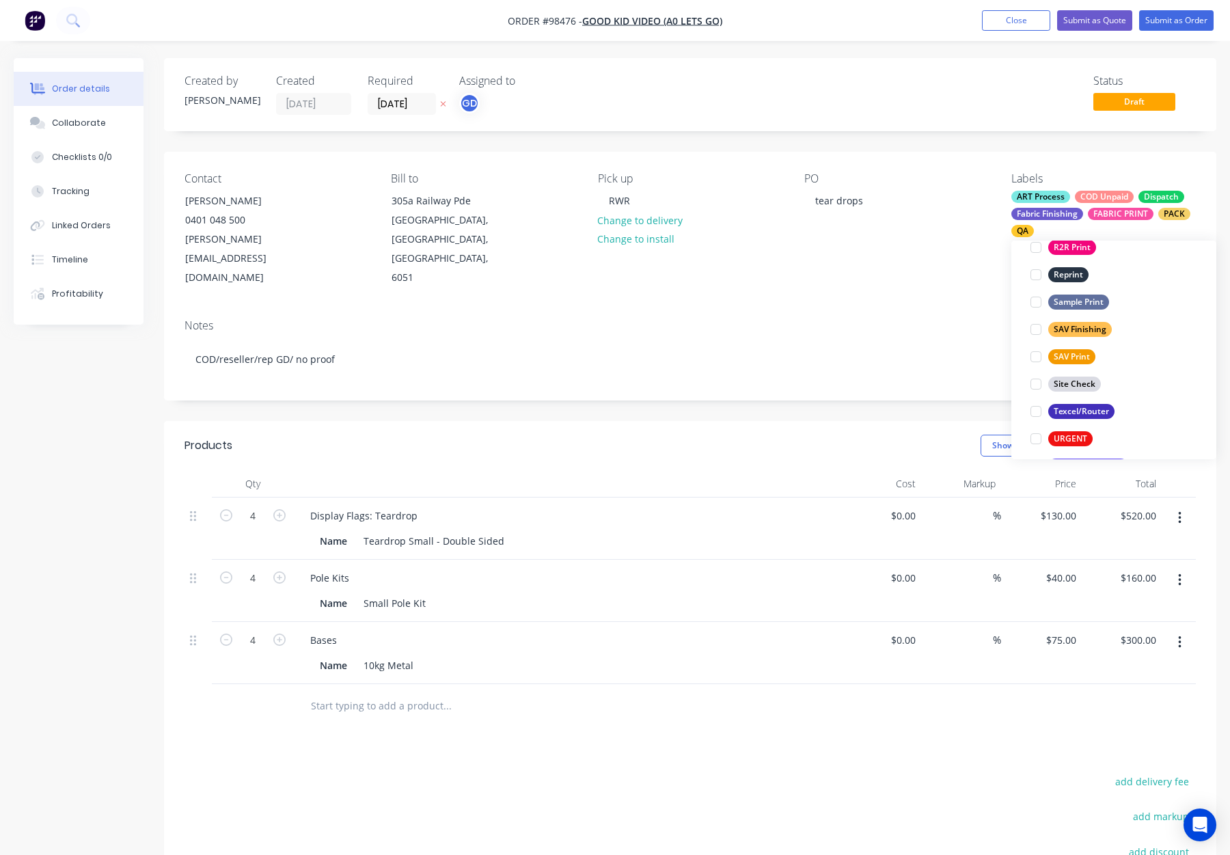
scroll to position [656, 0]
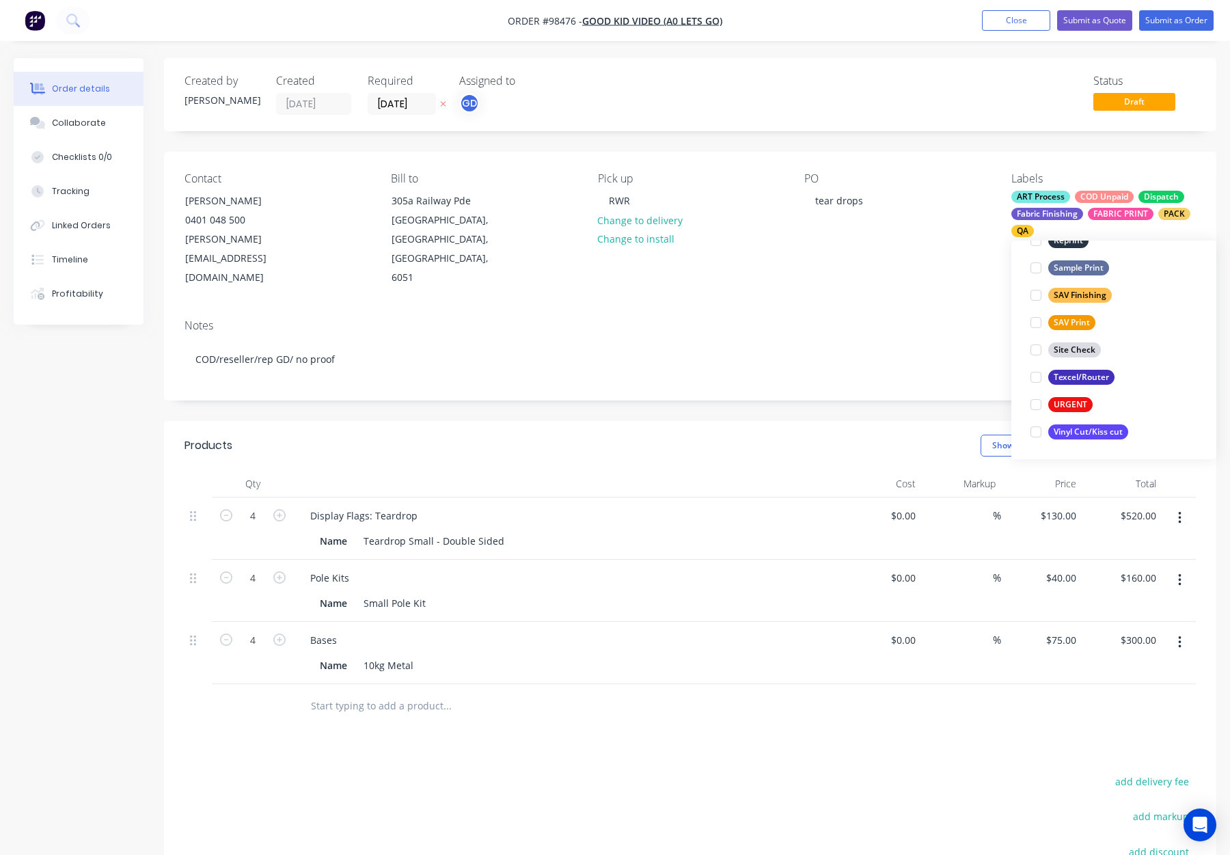
click at [870, 256] on div "Contact Johnny Ma 0401 048 500 johnny@goodkid.com.au Bill to 305a Railway Pde M…" at bounding box center [690, 230] width 1053 height 157
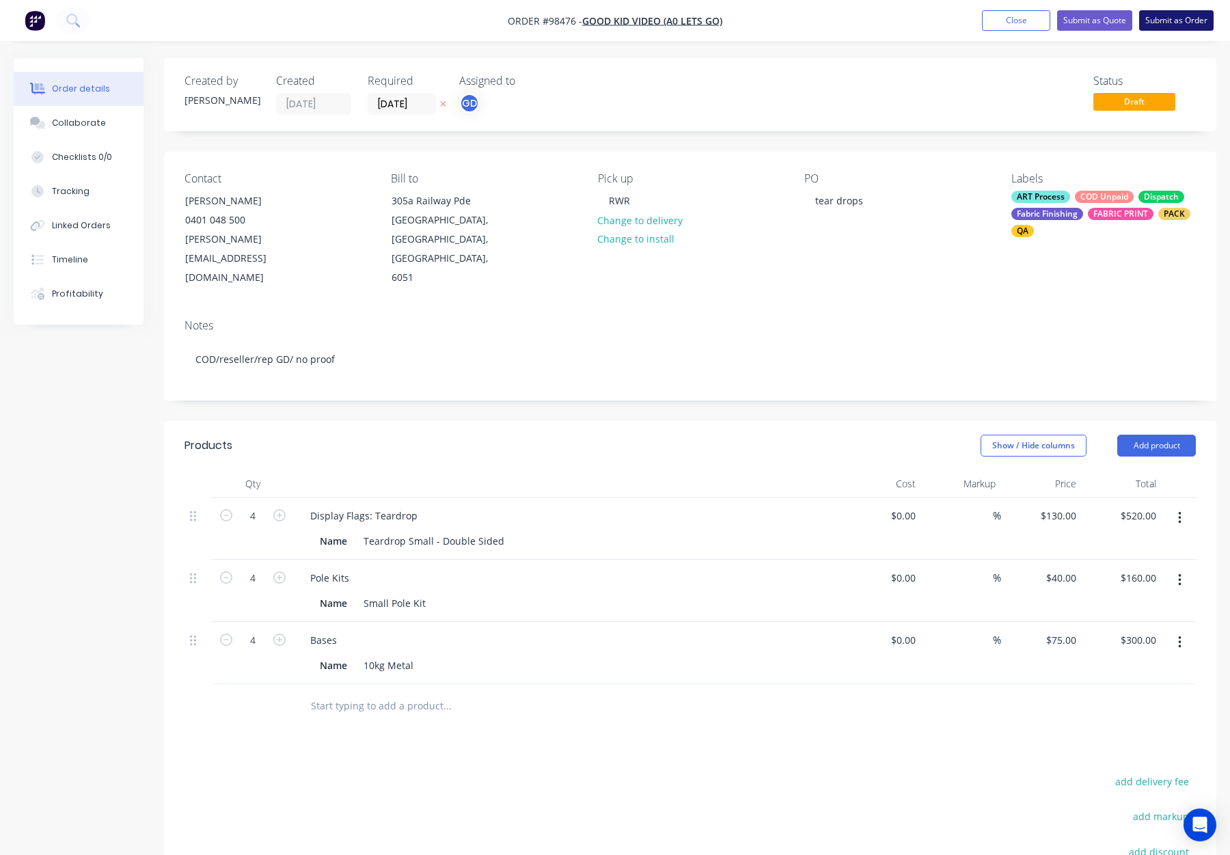
click at [1172, 17] on button "Submit as Order" at bounding box center [1177, 20] width 75 height 21
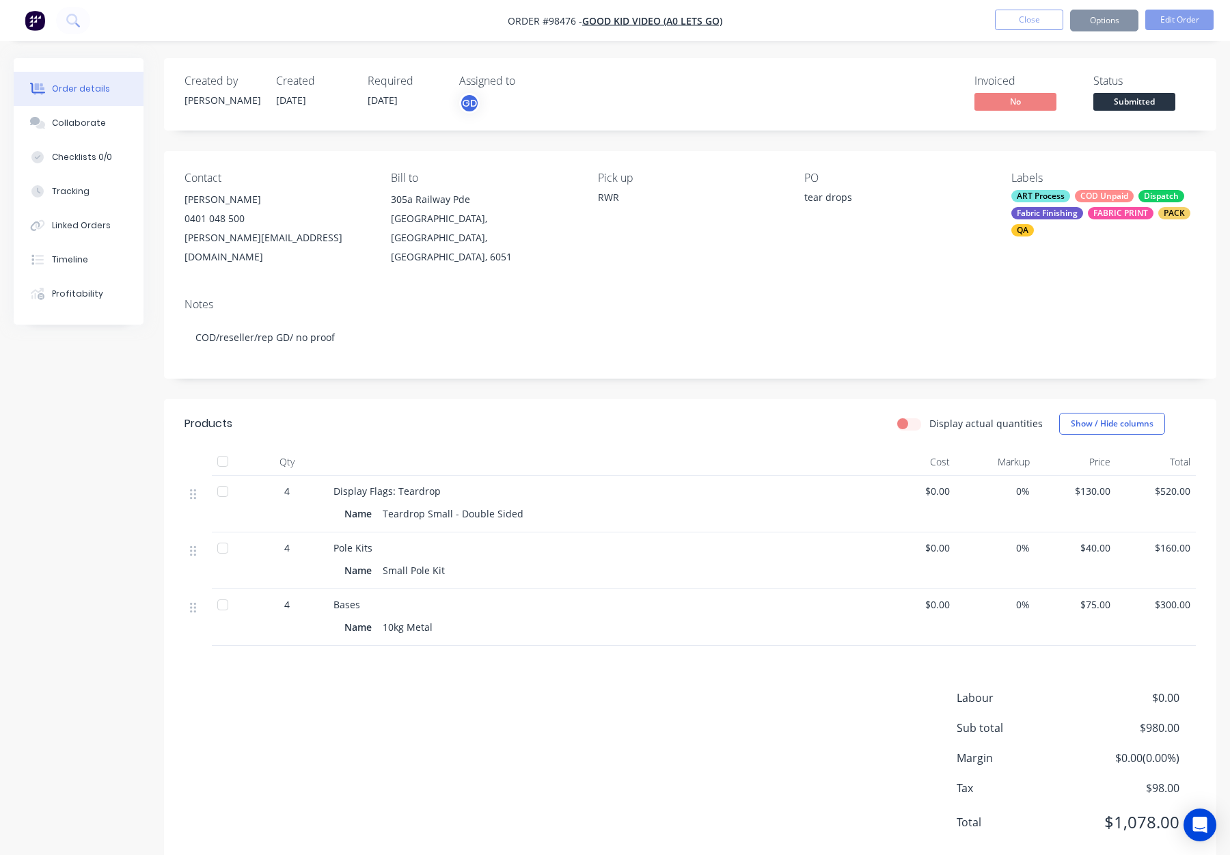
click at [748, 79] on div "Invoiced No Status Submitted" at bounding box center [896, 95] width 600 height 40
click at [1090, 23] on button "Options" at bounding box center [1104, 21] width 68 height 22
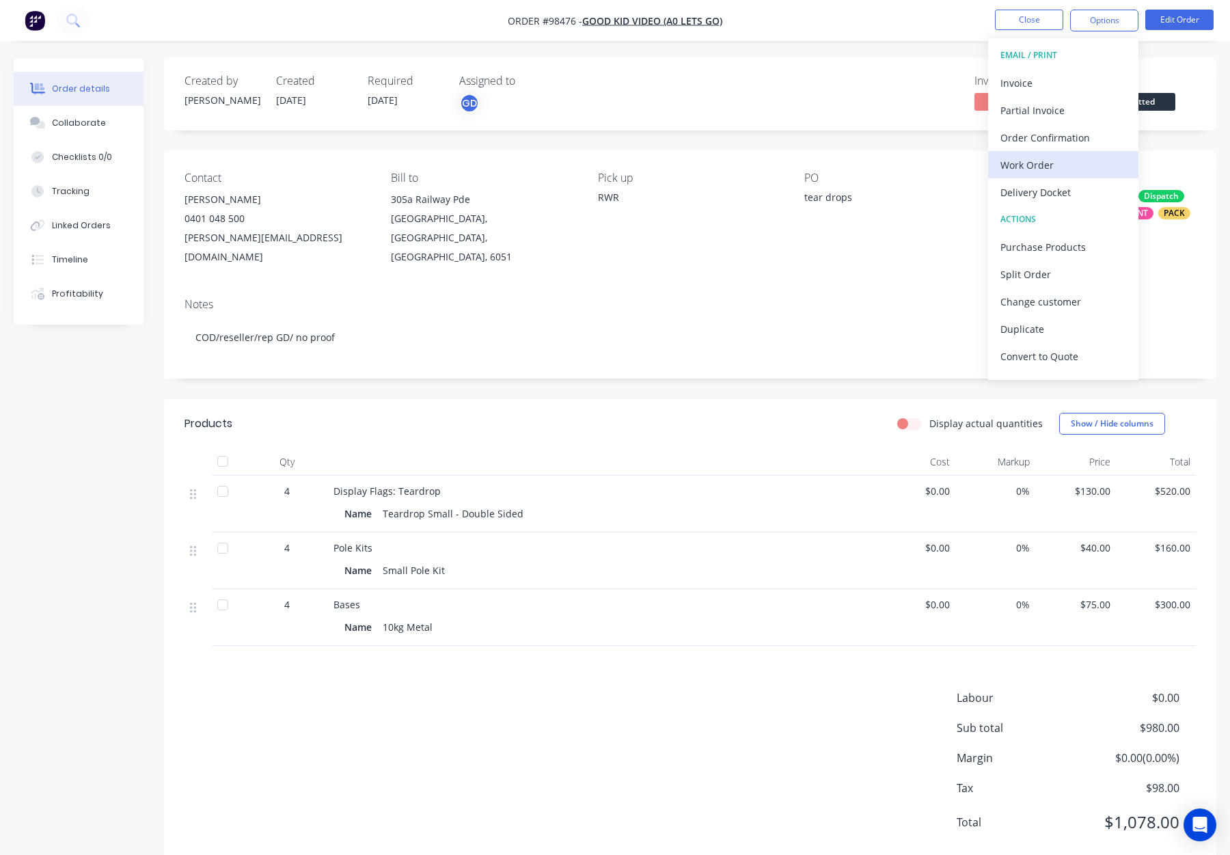
click at [1060, 151] on button "Work Order" at bounding box center [1063, 164] width 150 height 27
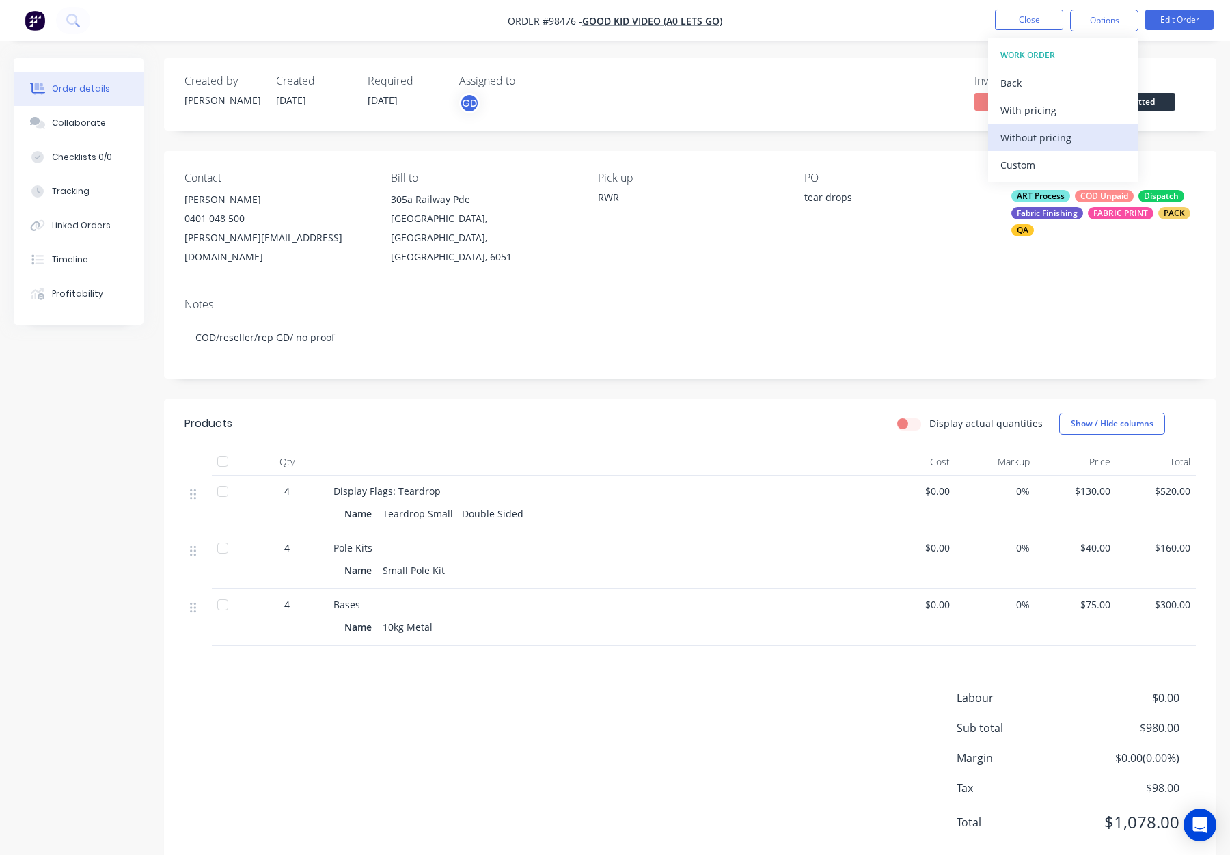
click at [1053, 131] on div "Without pricing" at bounding box center [1064, 138] width 126 height 20
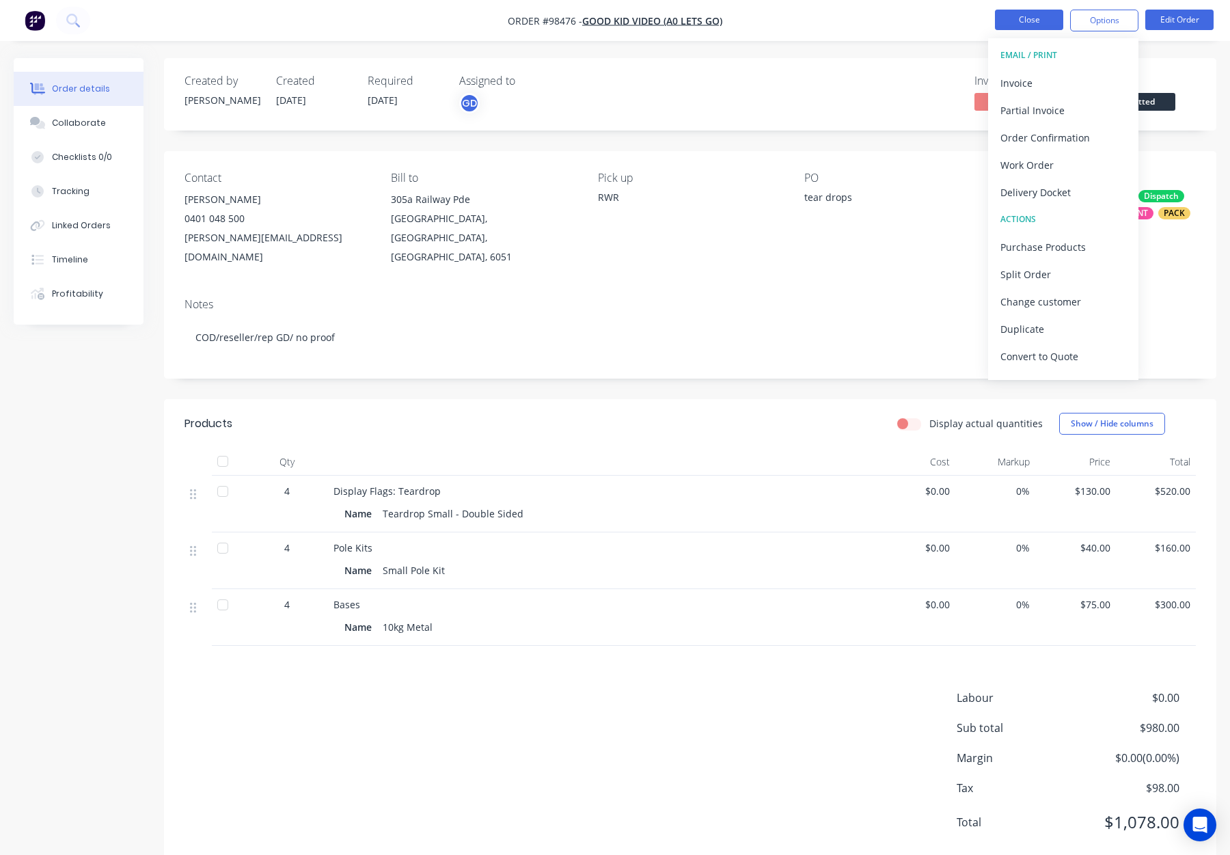
click at [1016, 24] on button "Close" at bounding box center [1029, 20] width 68 height 21
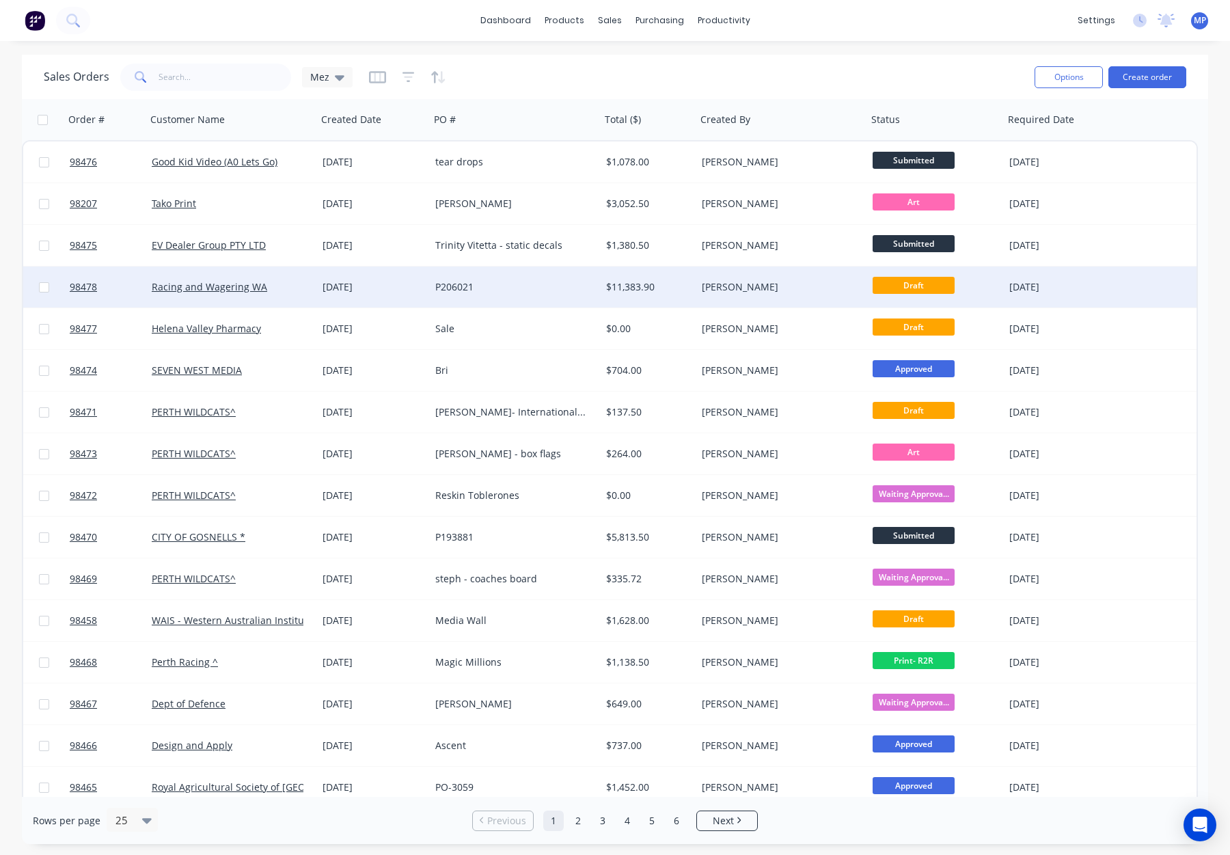
click at [803, 291] on div "[PERSON_NAME]" at bounding box center [778, 287] width 152 height 14
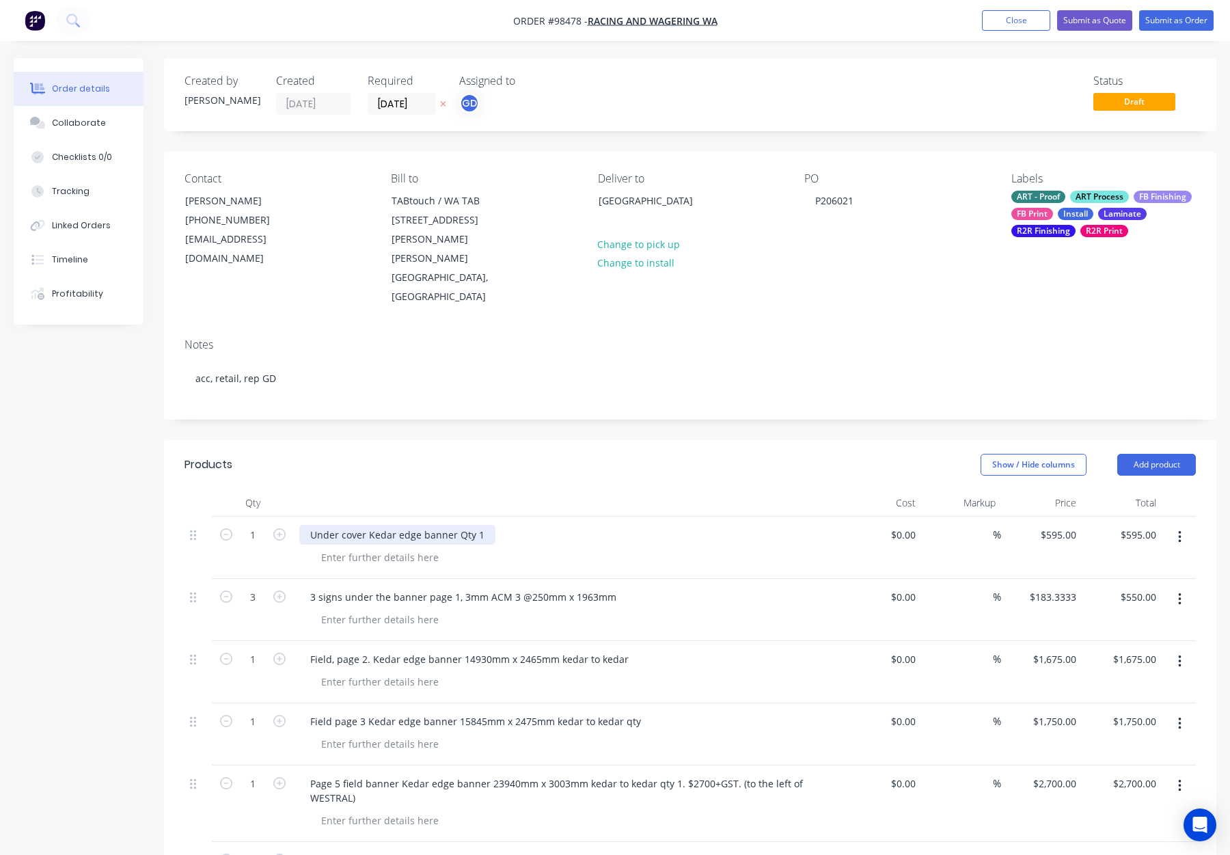
drag, startPoint x: 385, startPoint y: 494, endPoint x: 286, endPoint y: 490, distance: 99.2
click at [286, 517] on div "1 Under cover Kedar edge banner Qty 1 $0.00 $0.00 % $595.00 $595.00 $595.00 $59…" at bounding box center [691, 548] width 1012 height 62
click at [396, 525] on div "Digi Banner - with kedar Edge -" at bounding box center [381, 535] width 165 height 20
drag, startPoint x: 455, startPoint y: 498, endPoint x: 463, endPoint y: 513, distance: 16.5
click at [456, 525] on div "Digi Banner - with Kedar Edge -" at bounding box center [394, 535] width 190 height 20
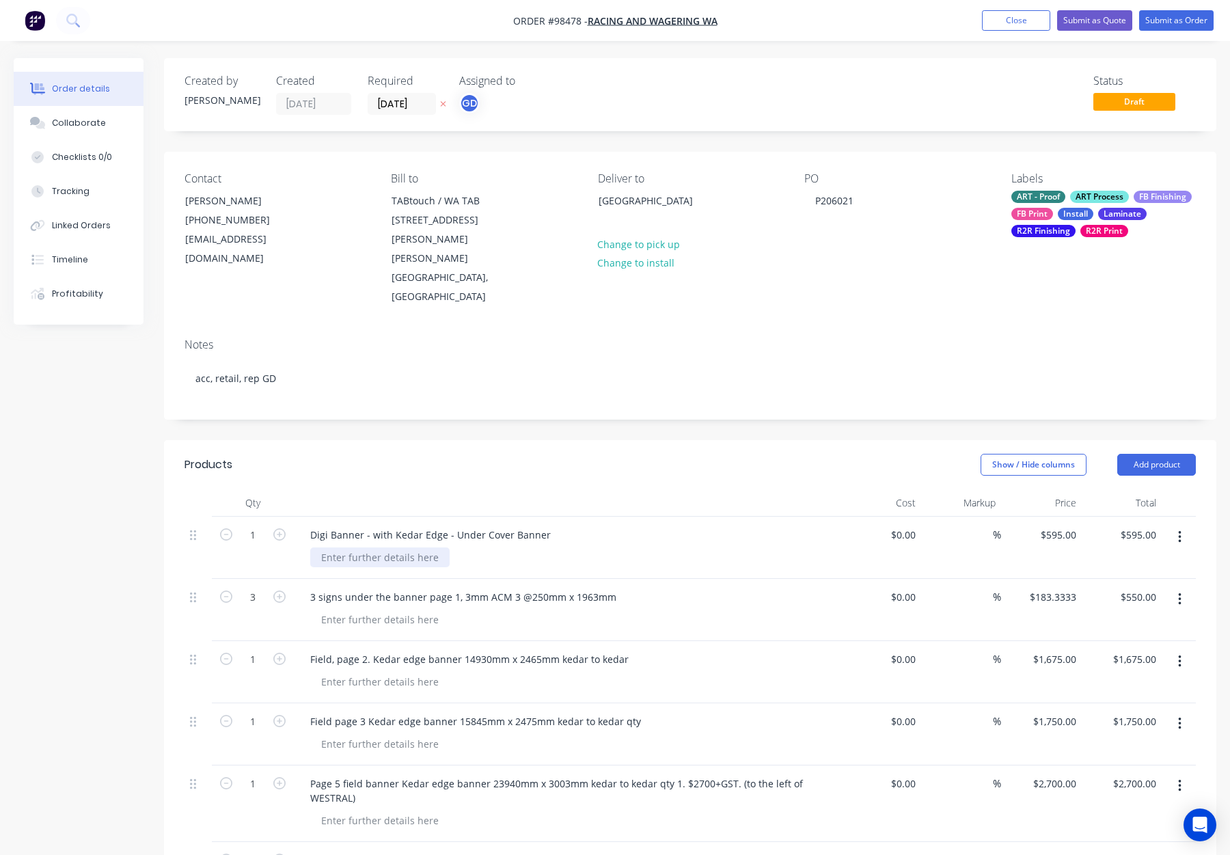
drag, startPoint x: 373, startPoint y: 518, endPoint x: 366, endPoint y: 516, distance: 7.1
click at [372, 548] on div at bounding box center [379, 558] width 139 height 20
click at [355, 548] on div at bounding box center [379, 558] width 139 height 20
click at [543, 525] on div "Digi Banner - with Kedar Edge - Under Cover Banner" at bounding box center [430, 535] width 262 height 20
click at [1144, 454] on button "Add product" at bounding box center [1157, 465] width 79 height 22
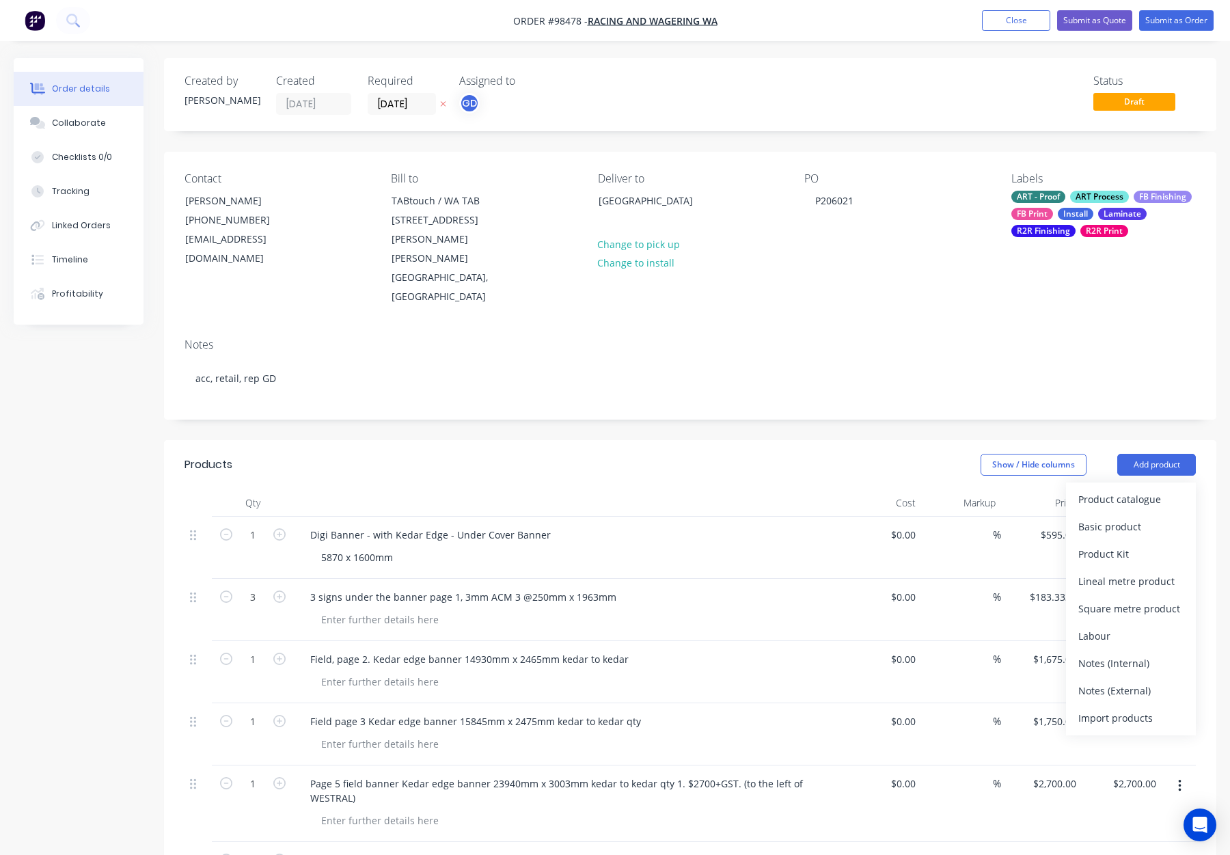
drag, startPoint x: 1126, startPoint y: 625, endPoint x: 1117, endPoint y: 623, distance: 9.0
click at [1125, 653] on div "Notes (Internal)" at bounding box center [1131, 663] width 105 height 20
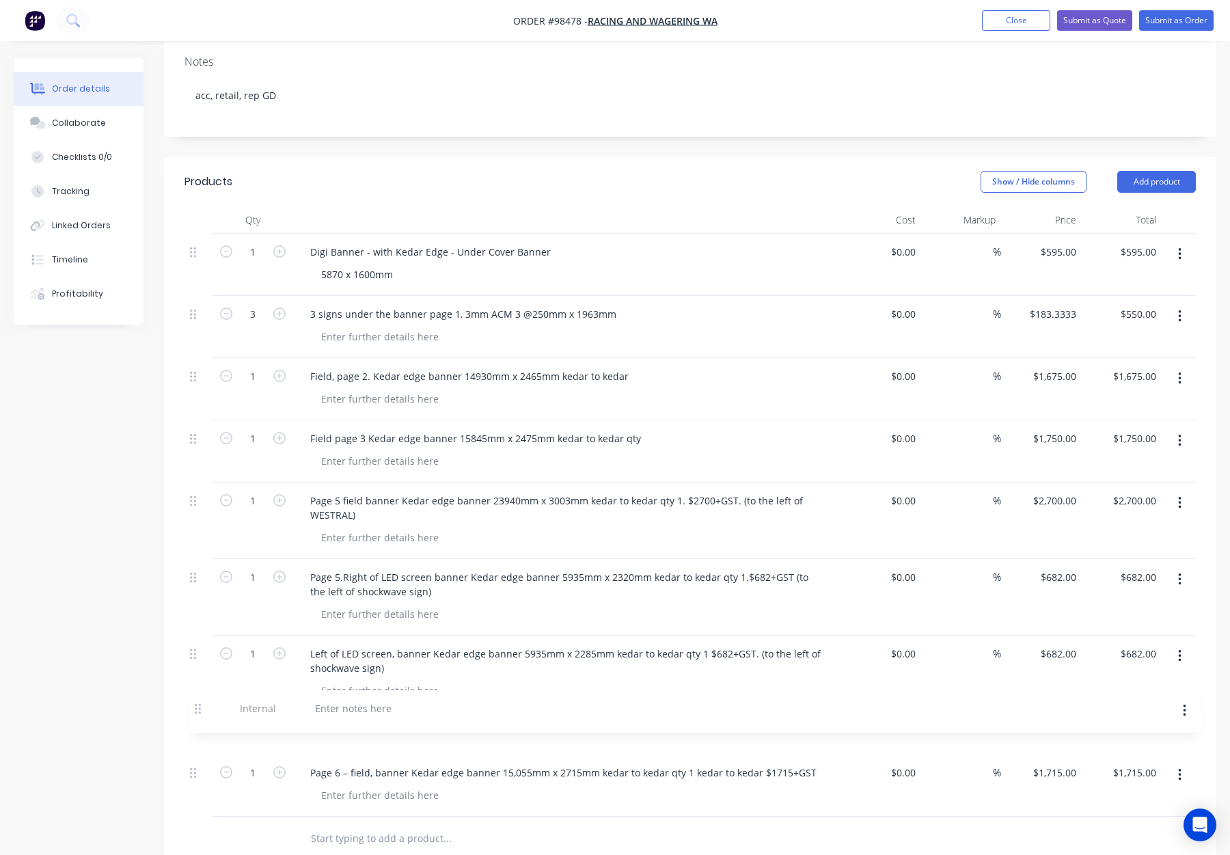
scroll to position [286, 0]
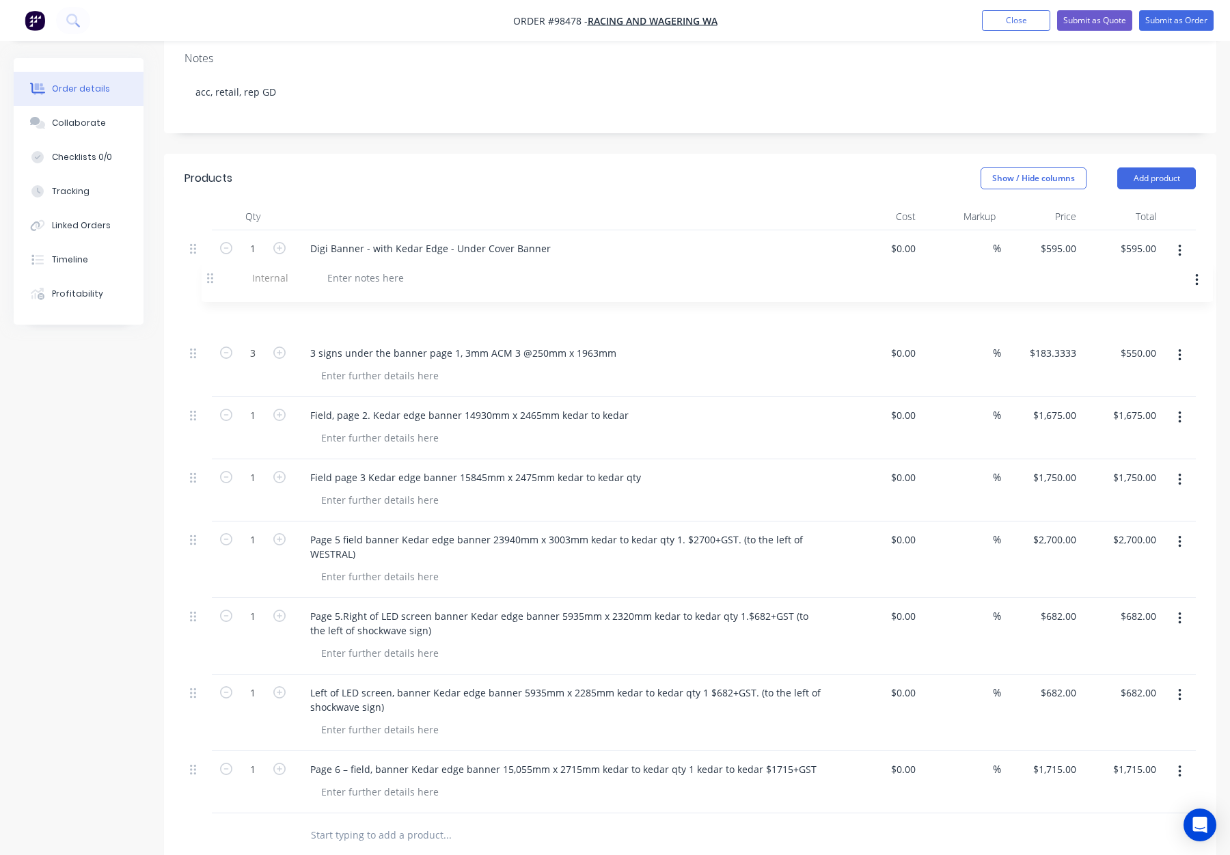
drag, startPoint x: 206, startPoint y: 669, endPoint x: 211, endPoint y: 274, distance: 395.1
click at [213, 272] on div "1 Digi Banner - with Kedar Edge - Under Cover Banner 5870 x 1600mm $0.00 $0.00 …" at bounding box center [691, 521] width 1012 height 583
drag, startPoint x: 535, startPoint y: 314, endPoint x: 603, endPoint y: 317, distance: 67.7
click at [605, 343] on div "3 signs under the banner page 1, 3mm ACM 3 @250mm x 1963mm" at bounding box center [463, 353] width 328 height 20
copy div "250mm x 1963mm"
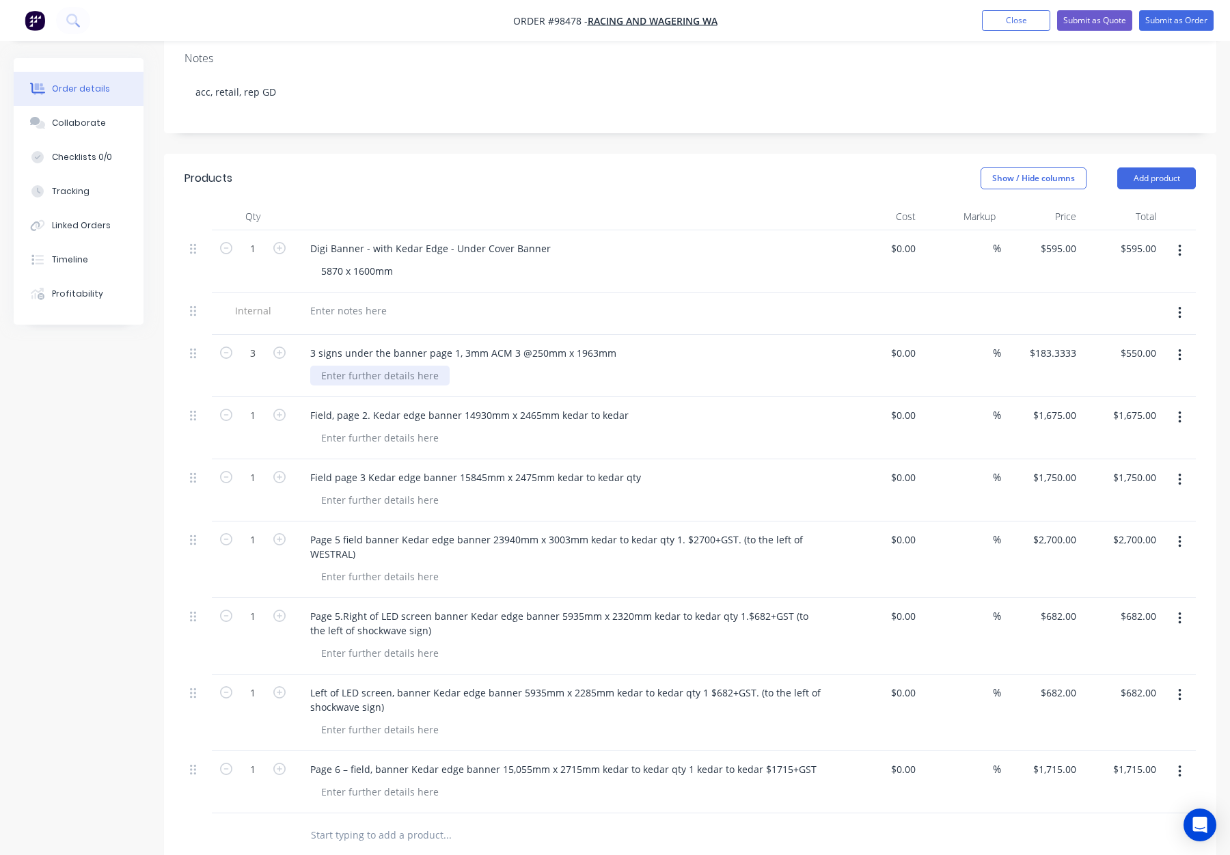
drag, startPoint x: 340, startPoint y: 336, endPoint x: 327, endPoint y: 338, distance: 12.6
click at [339, 366] on div at bounding box center [379, 376] width 139 height 20
click at [330, 366] on div at bounding box center [379, 376] width 139 height 20
paste div
drag, startPoint x: 309, startPoint y: 313, endPoint x: 323, endPoint y: 317, distance: 14.9
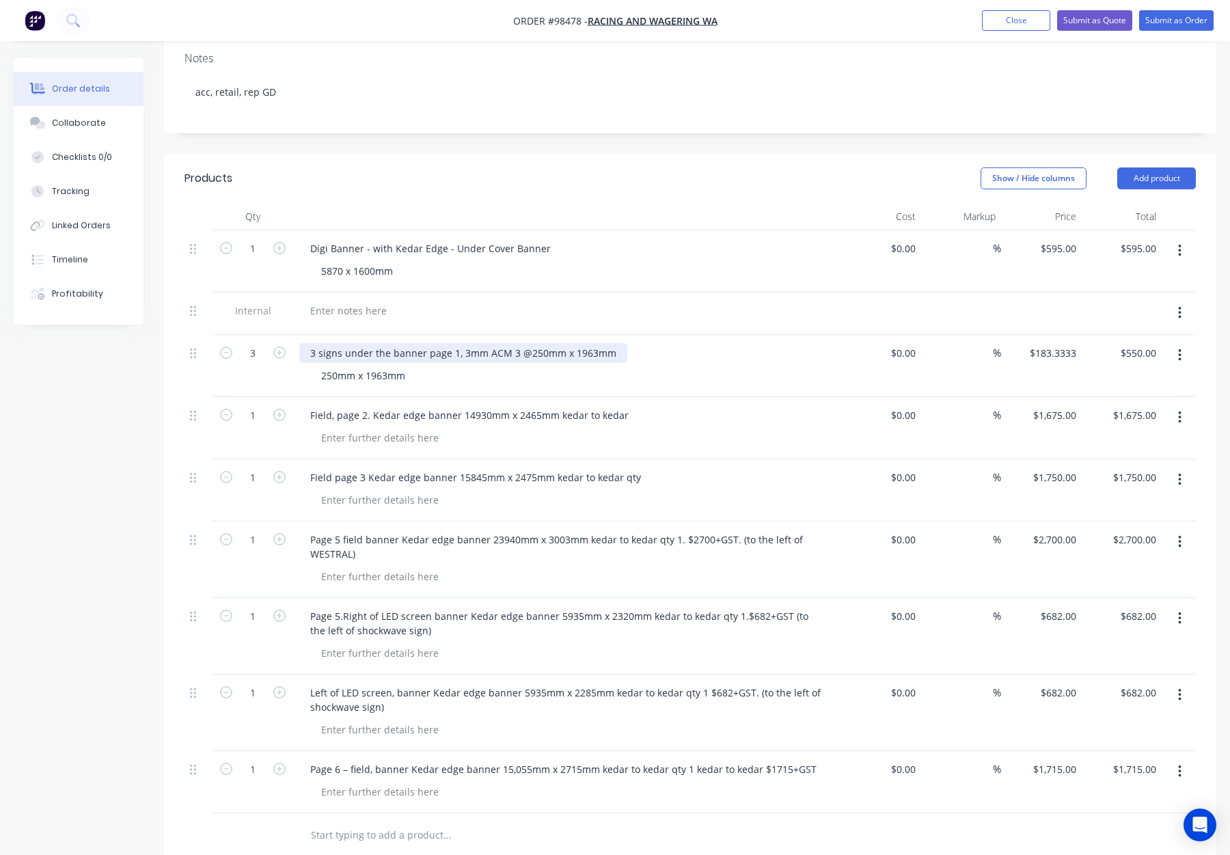
click at [309, 343] on div "3 signs under the banner page 1, 3mm ACM 3 @250mm x 1963mm" at bounding box center [463, 353] width 328 height 20
drag, startPoint x: 517, startPoint y: 314, endPoint x: 662, endPoint y: 316, distance: 145.6
click at [662, 343] on div "3mm ACM - 3 signs under the banner page 1, 3mm ACM 3 @250mm x 1963mm" at bounding box center [491, 353] width 384 height 20
click at [480, 343] on div "3mm ACM - 3 signs under the banner page 1" at bounding box center [413, 353] width 228 height 20
click at [489, 343] on div "3mm ACM - 3 signs under the banner - page 1" at bounding box center [416, 353] width 234 height 20
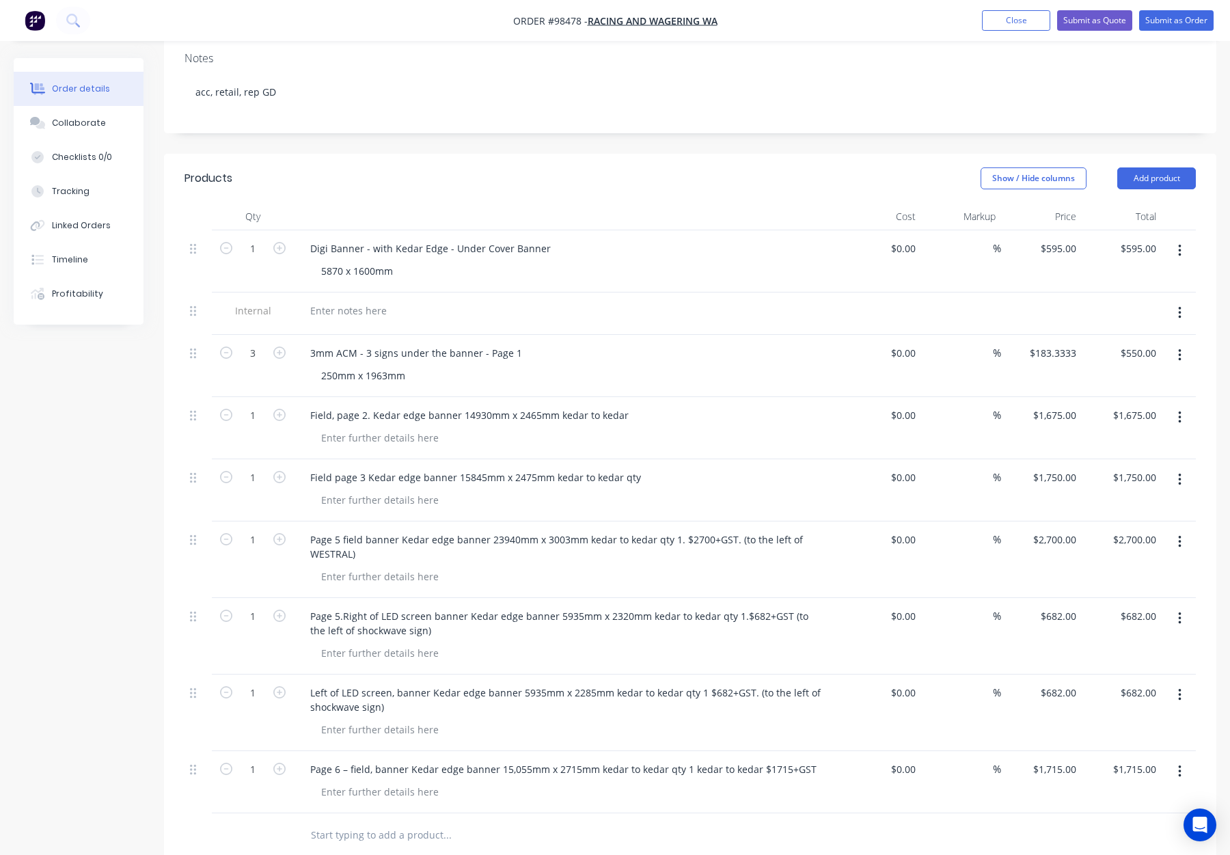
click at [556, 343] on div "3mm ACM - 3 signs under the banner - Page 1" at bounding box center [567, 353] width 536 height 20
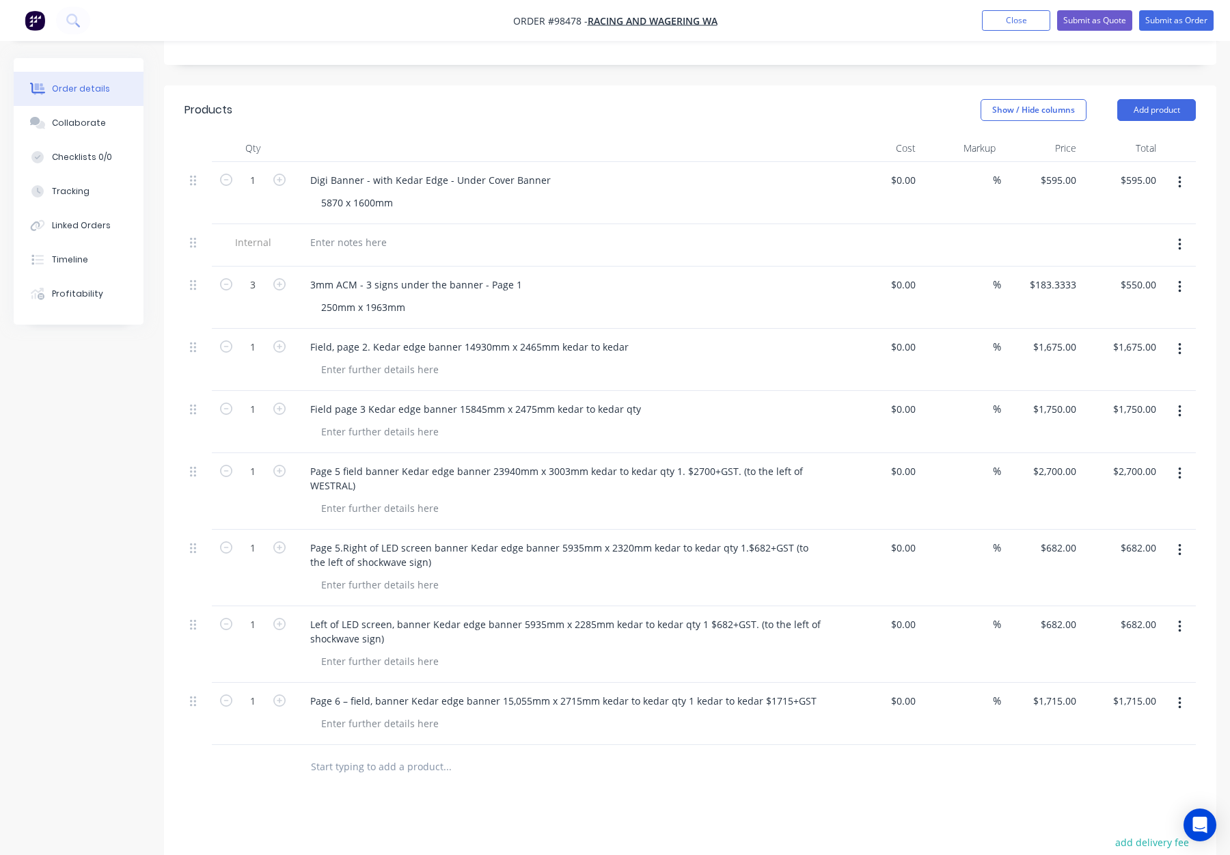
scroll to position [358, 0]
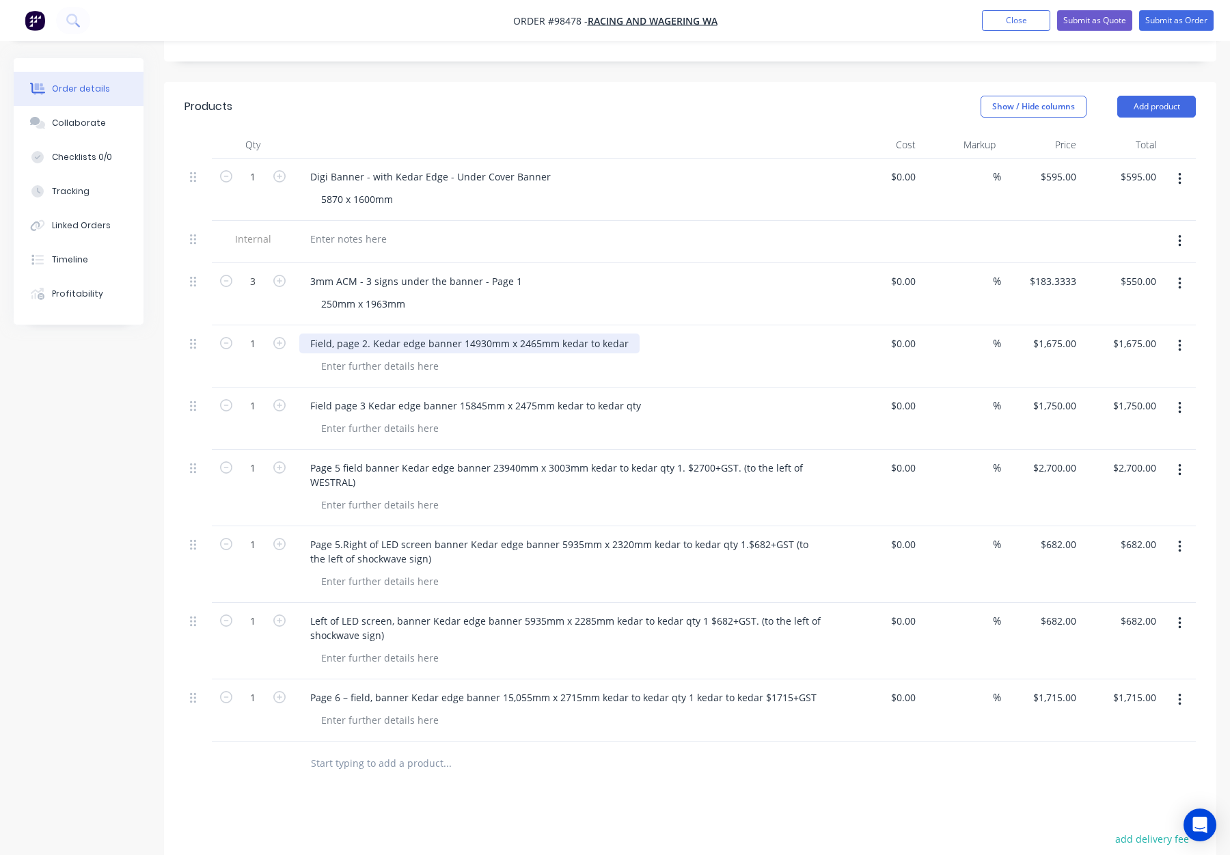
drag, startPoint x: 623, startPoint y: 304, endPoint x: 637, endPoint y: 310, distance: 15.4
click at [624, 334] on div "Field, page 2. Kedar edge banner 14930mm x 2465mm kedar to kedar" at bounding box center [469, 344] width 340 height 20
click at [630, 334] on div "Field, page 2. Kedar edge banner 14930mm x 2465mm kedar to kedar - Page 2" at bounding box center [488, 344] width 379 height 20
drag, startPoint x: 467, startPoint y: 305, endPoint x: 552, endPoint y: 308, distance: 85.5
click at [552, 334] on div "Field, page 2. Kedar edge banner 14930mm x 2465mm kedar to kedar - Field Banner…" at bounding box center [522, 344] width 446 height 20
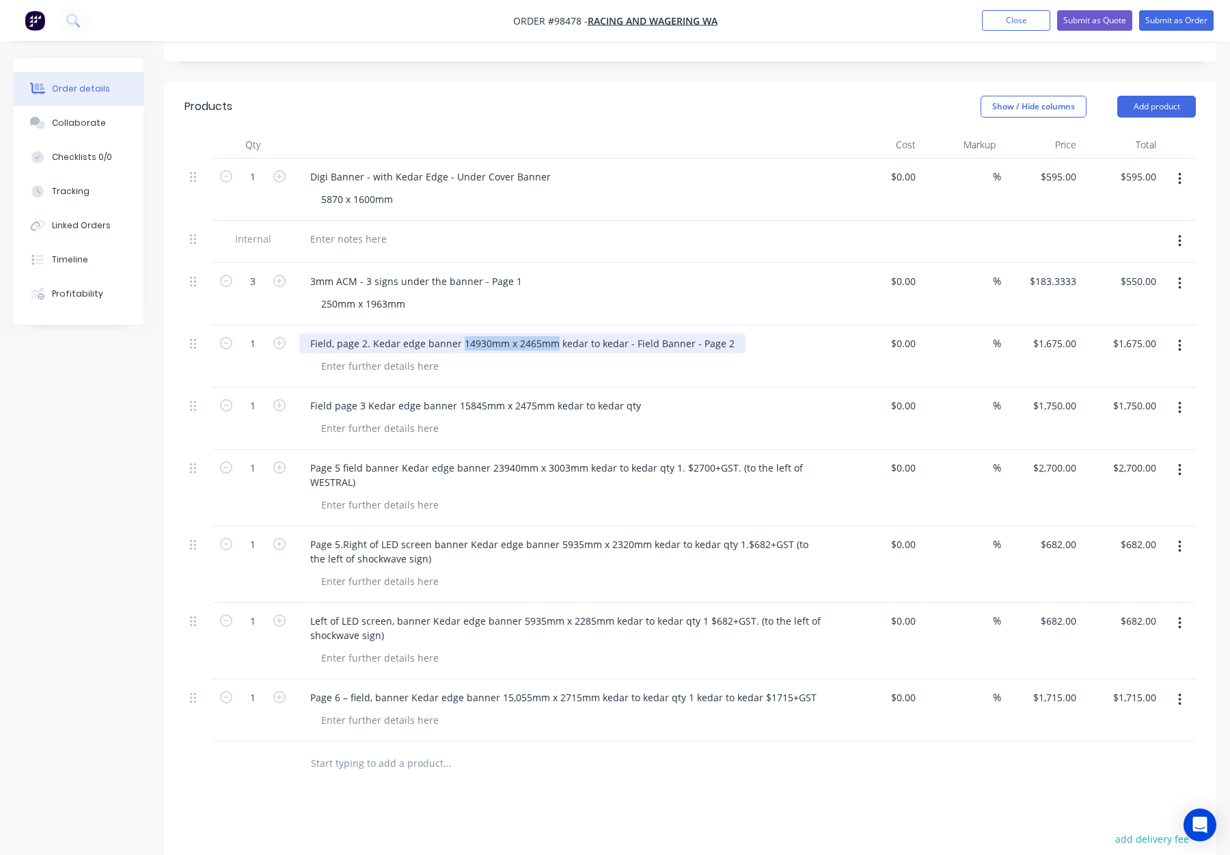
copy div "14930mm x 2465mm"
drag, startPoint x: 521, startPoint y: 306, endPoint x: 511, endPoint y: 306, distance: 10.3
click at [521, 334] on div "Field, page 2. Kedar edge banner 14930mm x 2465mm kedar to kedar - Field Banner…" at bounding box center [522, 344] width 446 height 20
drag, startPoint x: 466, startPoint y: 305, endPoint x: 621, endPoint y: 310, distance: 155.9
click at [621, 334] on div "Field, page 2. Kedar edge banner 14930mm x 2465mm kedar to kedar - Field Banner…" at bounding box center [522, 344] width 446 height 20
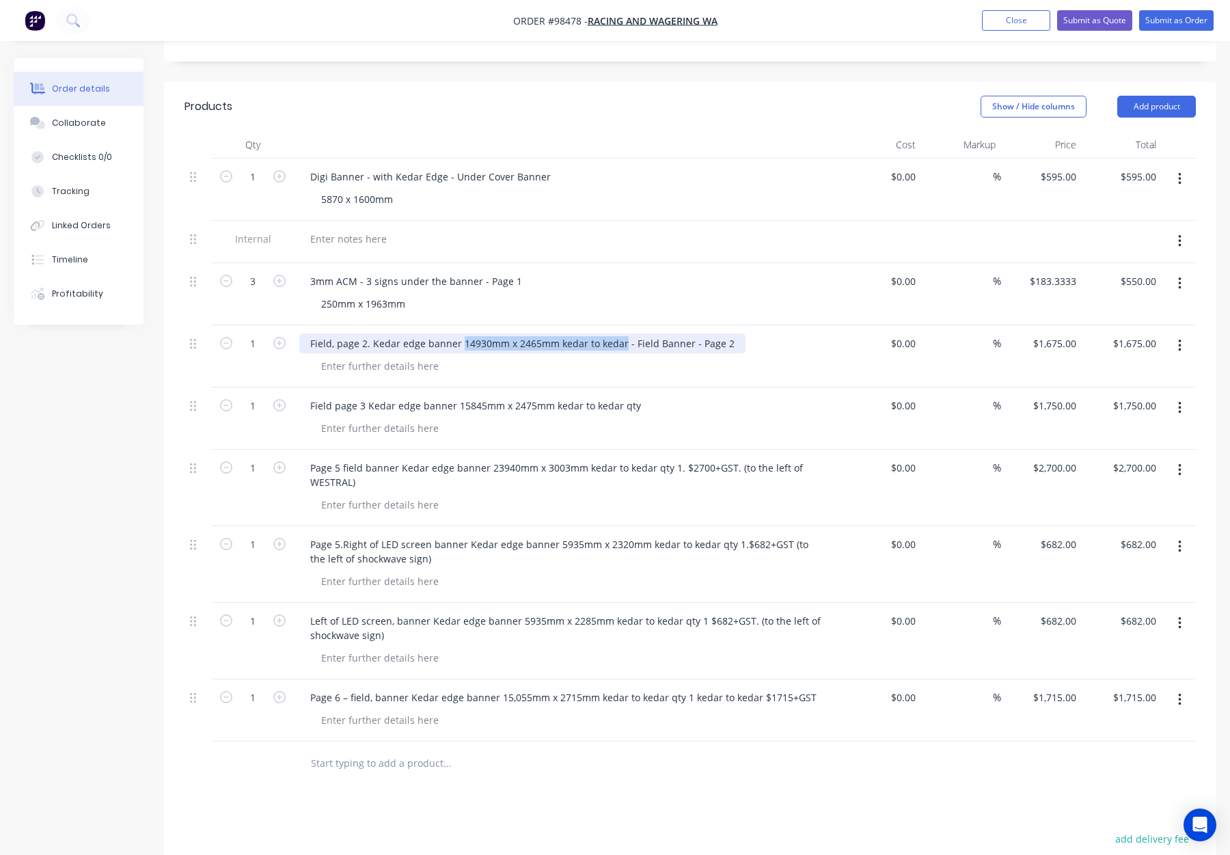
copy div "14930mm x 2465mm kedar to kedar"
click at [366, 356] on div at bounding box center [379, 366] width 139 height 20
click at [354, 356] on div at bounding box center [379, 366] width 139 height 20
paste div
drag, startPoint x: 620, startPoint y: 305, endPoint x: 459, endPoint y: 306, distance: 160.6
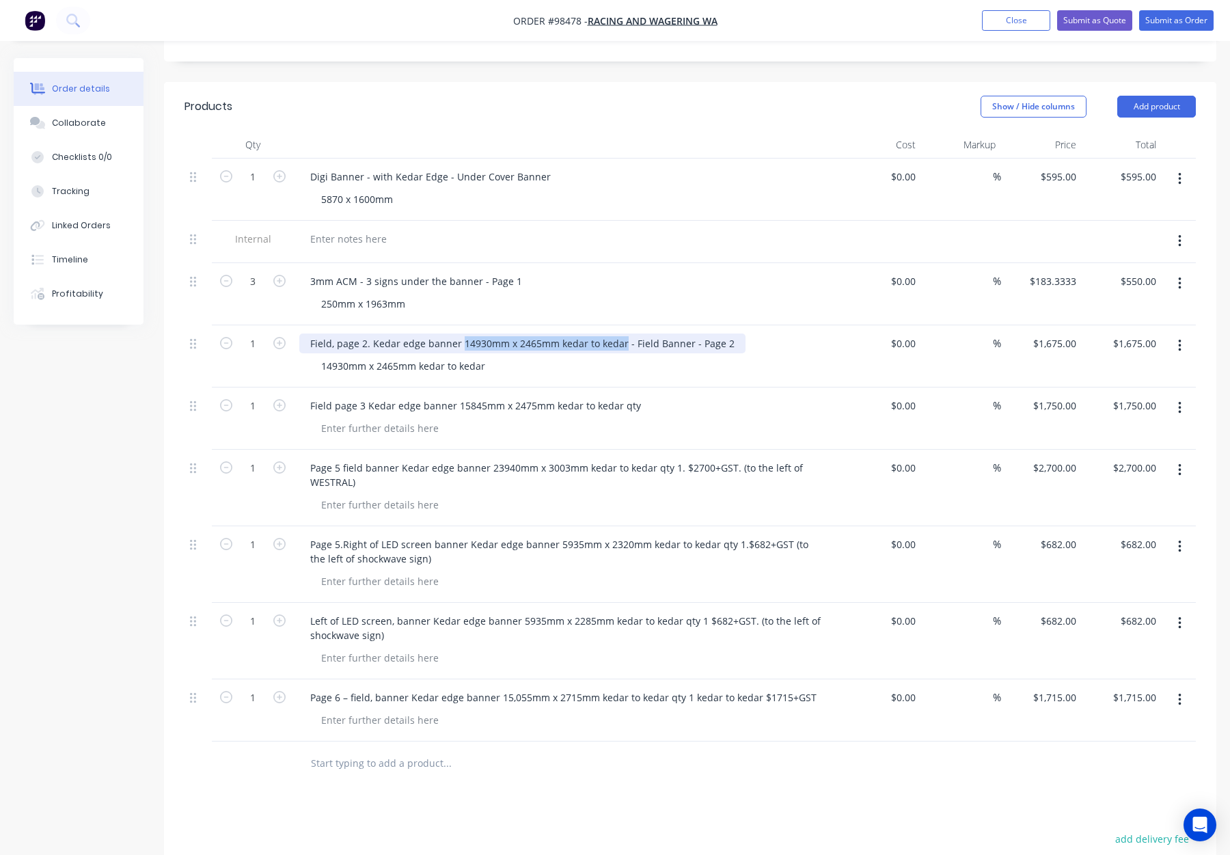
click at [459, 334] on div "Field, page 2. Kedar edge banner 14930mm x 2465mm kedar to kedar - Field Banner…" at bounding box center [522, 344] width 446 height 20
drag, startPoint x: 310, startPoint y: 304, endPoint x: 535, endPoint y: 303, distance: 224.9
click at [535, 334] on div "Field, page 2. Kedar edge banner 14930mm x 2465mm kedar to kedar - Field Banner…" at bounding box center [522, 344] width 446 height 20
drag, startPoint x: 621, startPoint y: 305, endPoint x: 308, endPoint y: 301, distance: 313.1
click at [299, 334] on div "Field, page 2. Kedar edge banner 14930mm x 2465mm kedar to kedar - Field Banner…" at bounding box center [522, 344] width 446 height 20
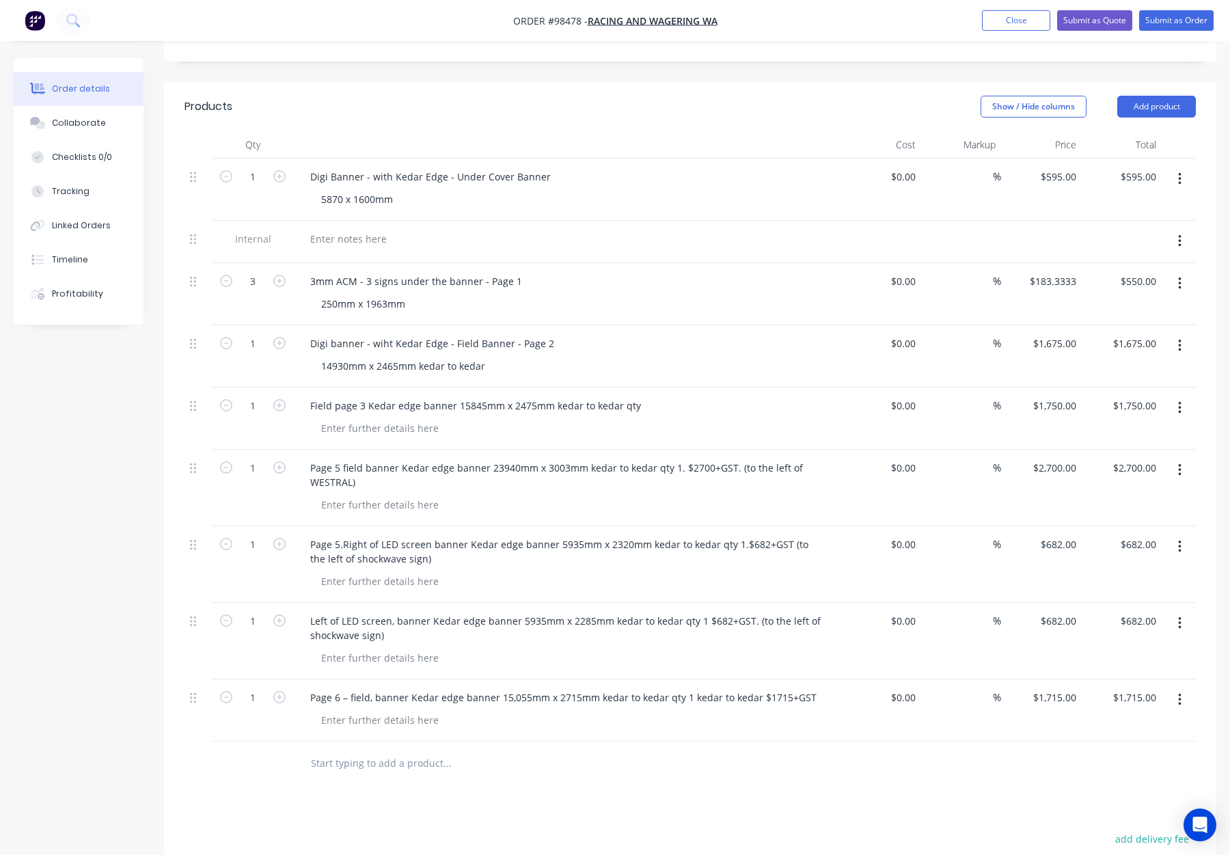
click at [662, 334] on div "Digi banner - wiht Kedar Edge - Field Banner - Page 2" at bounding box center [567, 344] width 536 height 20
drag, startPoint x: 334, startPoint y: 304, endPoint x: 358, endPoint y: 320, distance: 29.0
click at [334, 334] on div "Digi banner - wiht Kedar Edge - Field Banner - Page 2" at bounding box center [432, 344] width 266 height 20
click at [712, 356] on div "14930mm x 2465mm kedar to kedar" at bounding box center [572, 366] width 525 height 20
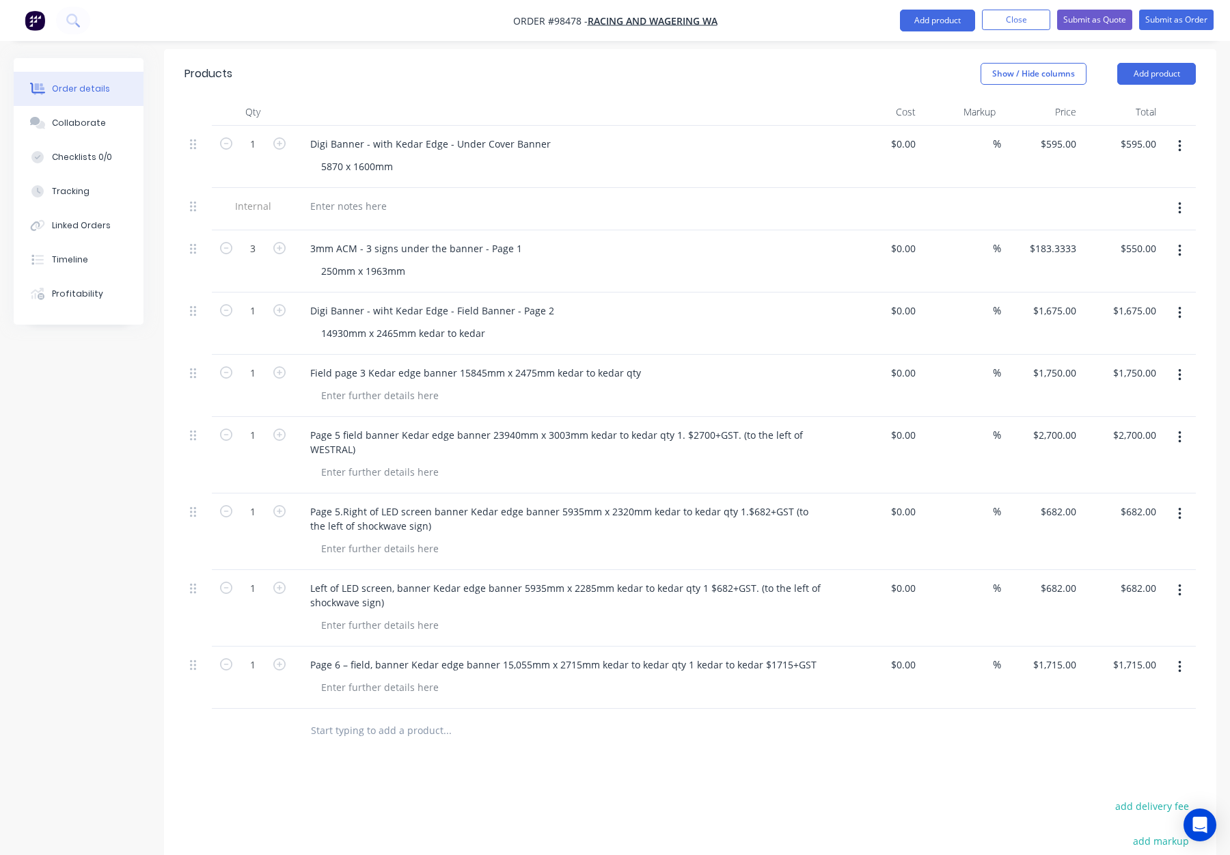
scroll to position [407, 0]
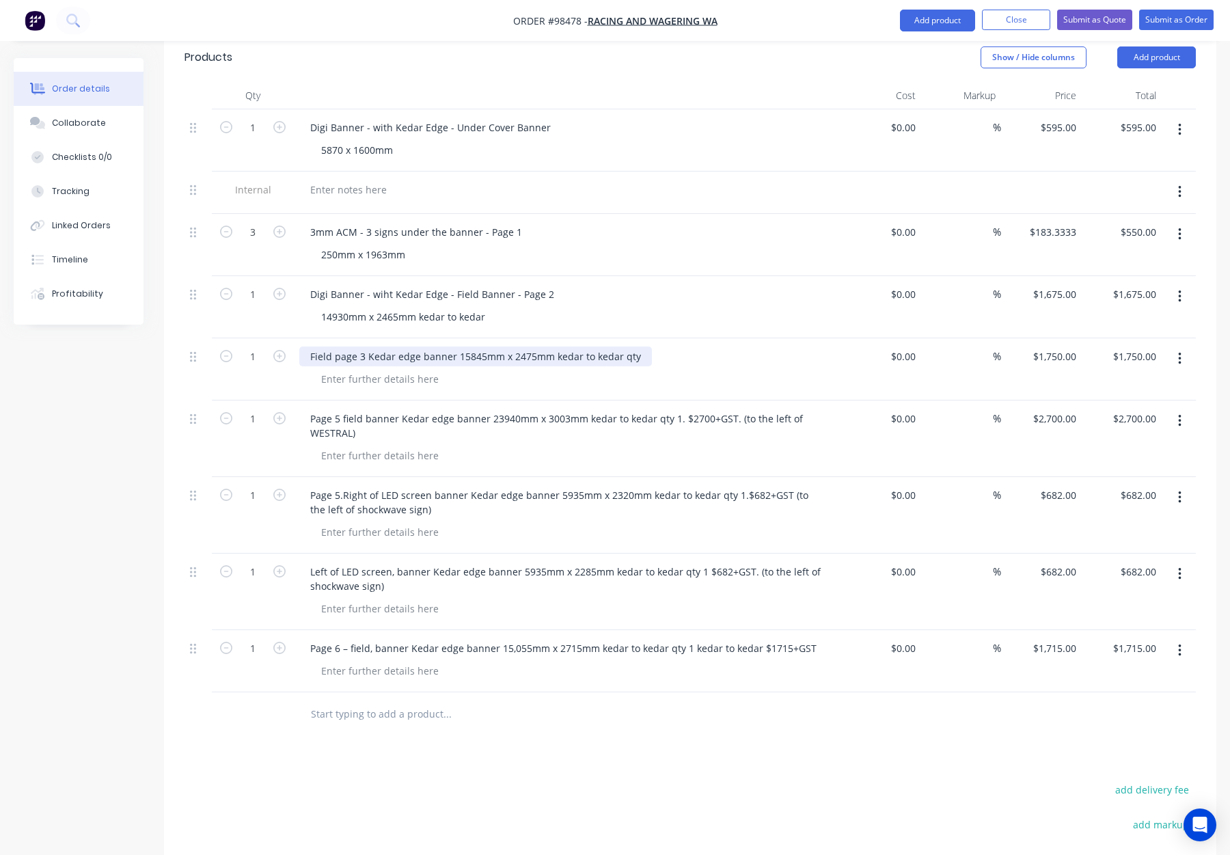
click at [639, 347] on div "Field page 3 Kedar edge banner 15845mm x 2475mm kedar to kedar qty" at bounding box center [475, 357] width 353 height 20
drag, startPoint x: 456, startPoint y: 318, endPoint x: 545, endPoint y: 322, distance: 89.6
click at [546, 347] on div "Field page 3 Kedar edge banner 15845mm x 2475mm kedar to kedar qty - Page 3" at bounding box center [495, 357] width 392 height 20
copy div "15845mm x 2475mm"
drag, startPoint x: 350, startPoint y: 338, endPoint x: 336, endPoint y: 342, distance: 14.9
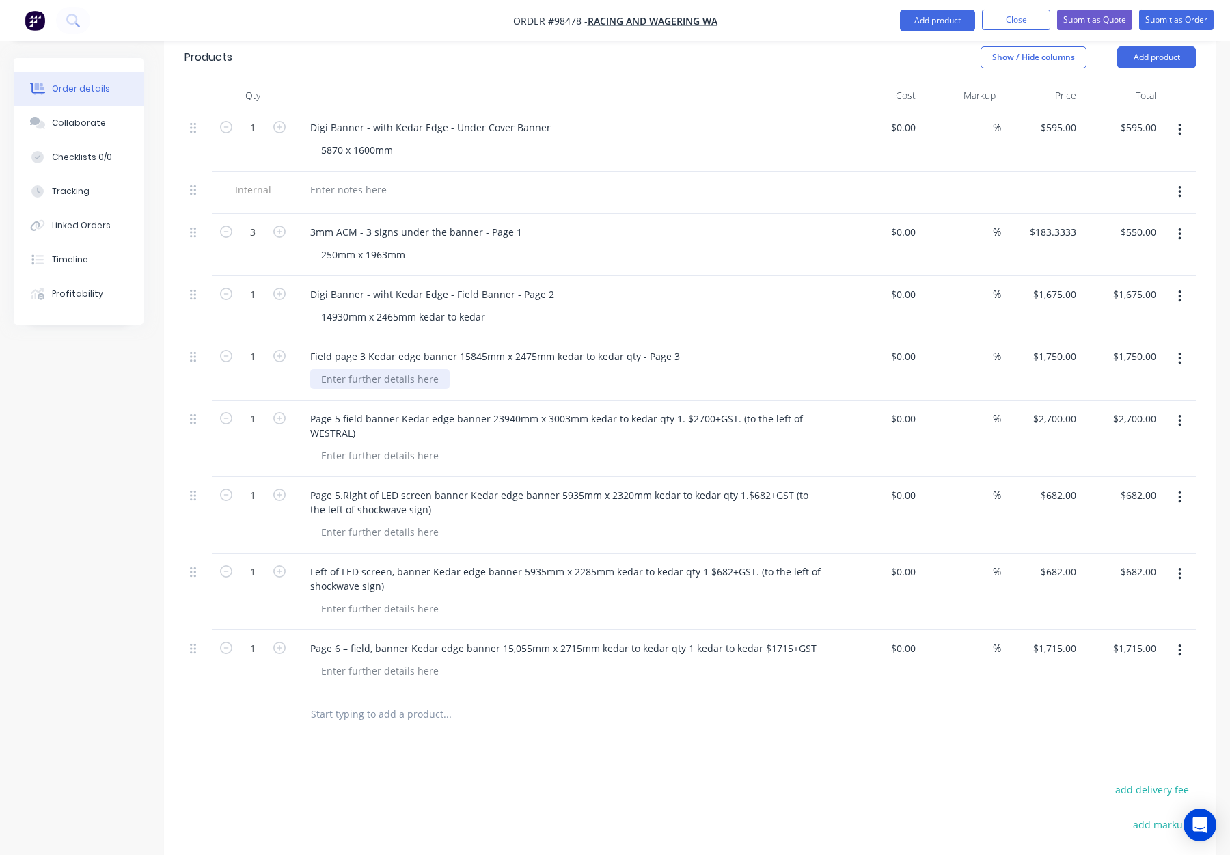
click at [350, 369] on div at bounding box center [379, 379] width 139 height 20
click at [334, 369] on div at bounding box center [379, 379] width 139 height 20
paste div
drag, startPoint x: 633, startPoint y: 319, endPoint x: 524, endPoint y: 323, distance: 108.7
click at [541, 347] on div "Field page 3 Kedar edge banner 15845mm x 2475mm kedar to kedar qty - Page 3" at bounding box center [495, 357] width 392 height 20
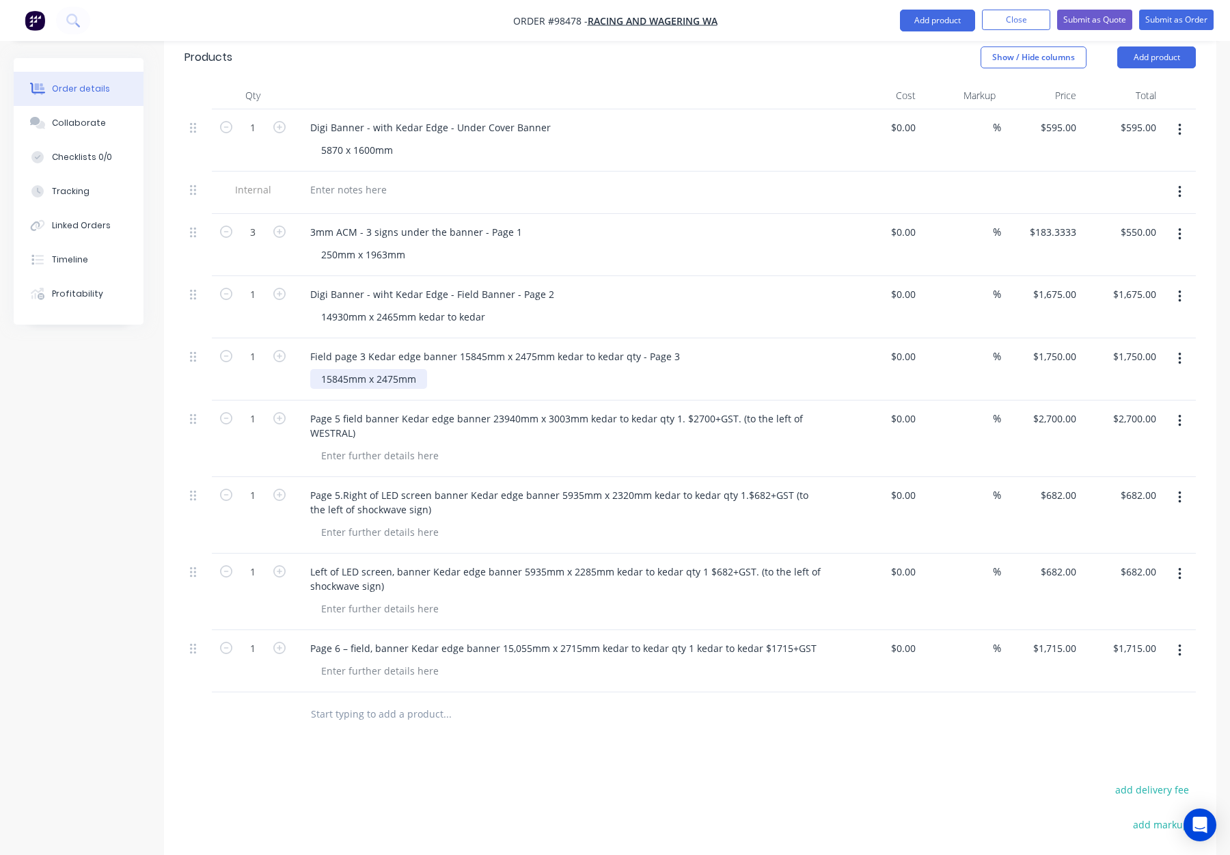
drag, startPoint x: 421, startPoint y: 340, endPoint x: 432, endPoint y: 342, distance: 11.1
click at [421, 369] on div "15845mm x 2475mm" at bounding box center [368, 379] width 117 height 20
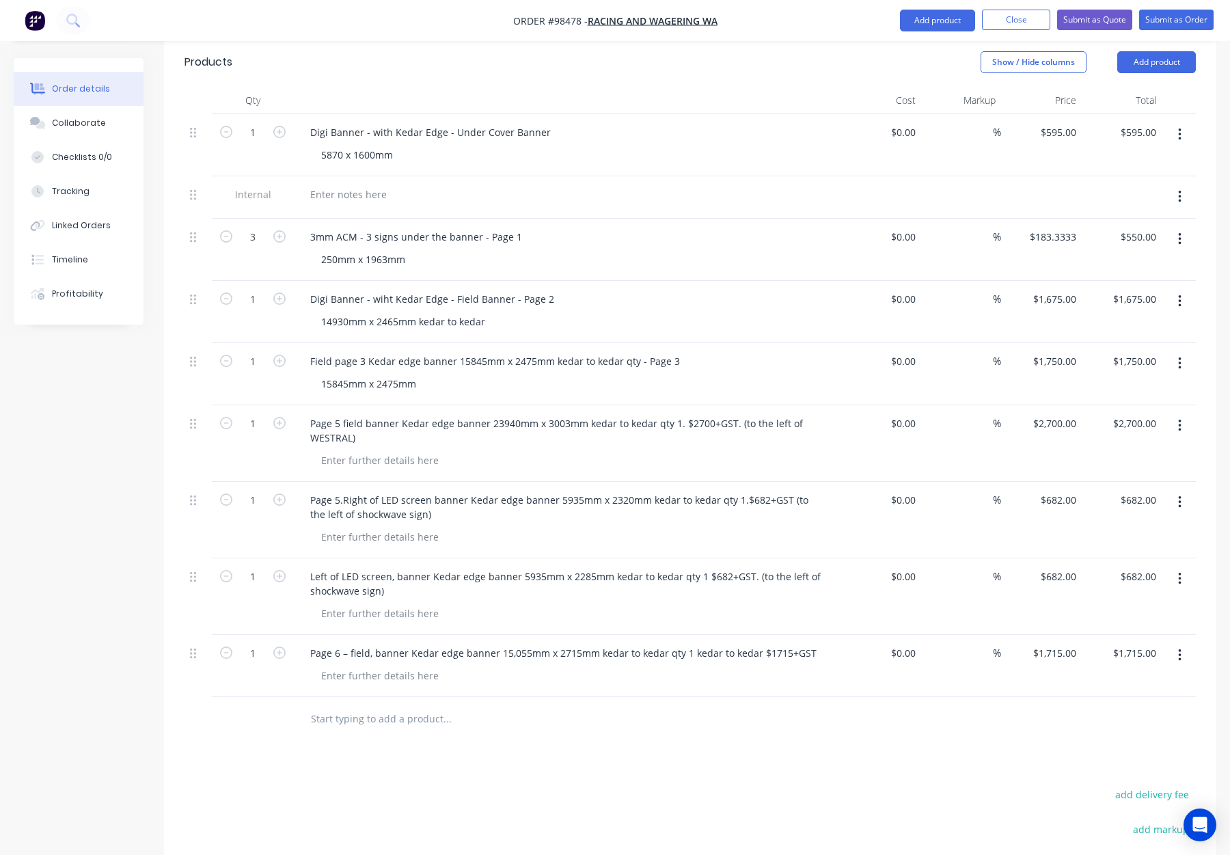
scroll to position [401, 0]
drag, startPoint x: 416, startPoint y: 286, endPoint x: 427, endPoint y: 291, distance: 12.6
click at [416, 313] on div "14930mm x 2465mm kedar to kedar" at bounding box center [403, 323] width 186 height 20
drag, startPoint x: 418, startPoint y: 342, endPoint x: 442, endPoint y: 352, distance: 25.1
click at [418, 375] on div "15845mm x 2475mm" at bounding box center [368, 385] width 117 height 20
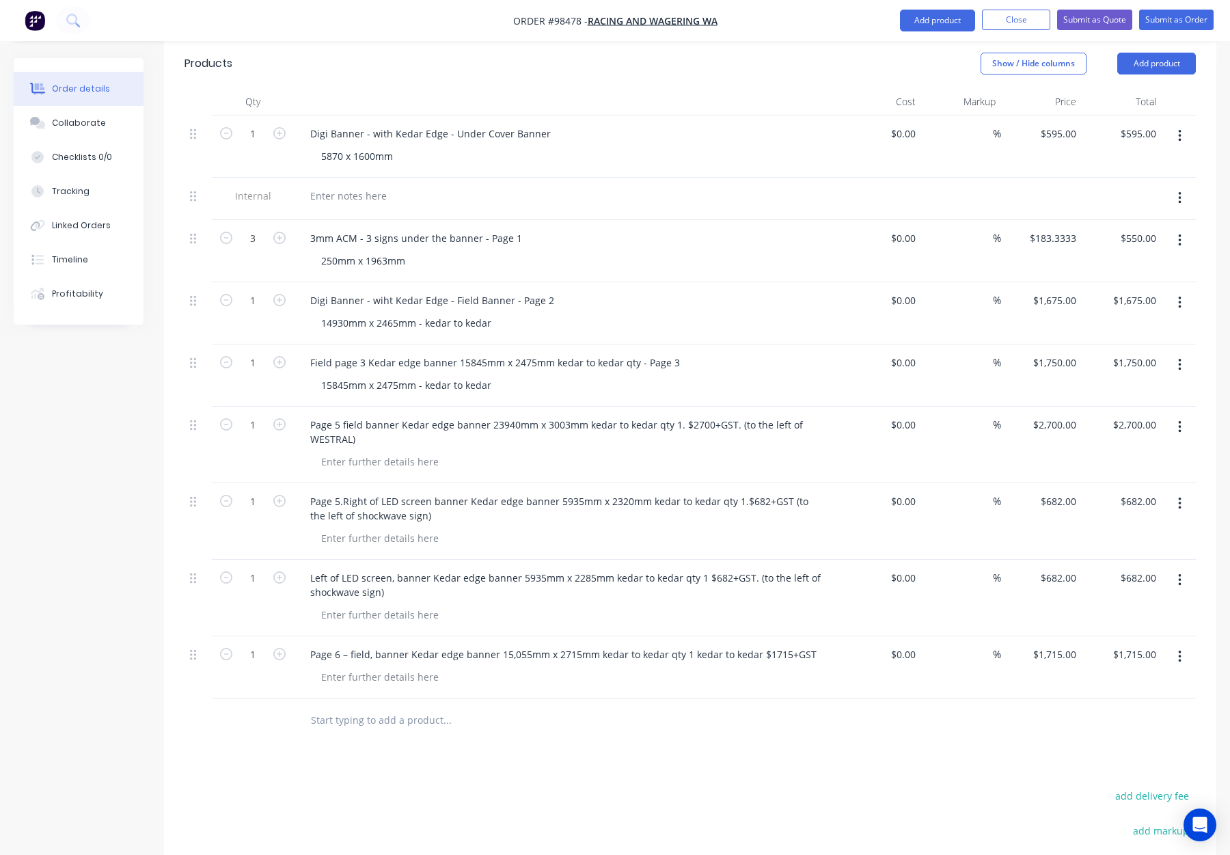
click at [556, 375] on div "15845mm x 2475mm - kedar to kedar" at bounding box center [572, 385] width 525 height 20
drag, startPoint x: 463, startPoint y: 325, endPoint x: 631, endPoint y: 328, distance: 167.5
click at [631, 353] on div "Field page 3 Kedar edge banner 15845mm x 2475mm kedar to kedar qty - Page 3" at bounding box center [495, 363] width 392 height 20
click at [302, 353] on div "Field page 3 Kedar edge banner - Page 3" at bounding box center [404, 363] width 211 height 20
drag, startPoint x: 424, startPoint y: 324, endPoint x: 371, endPoint y: 324, distance: 52.6
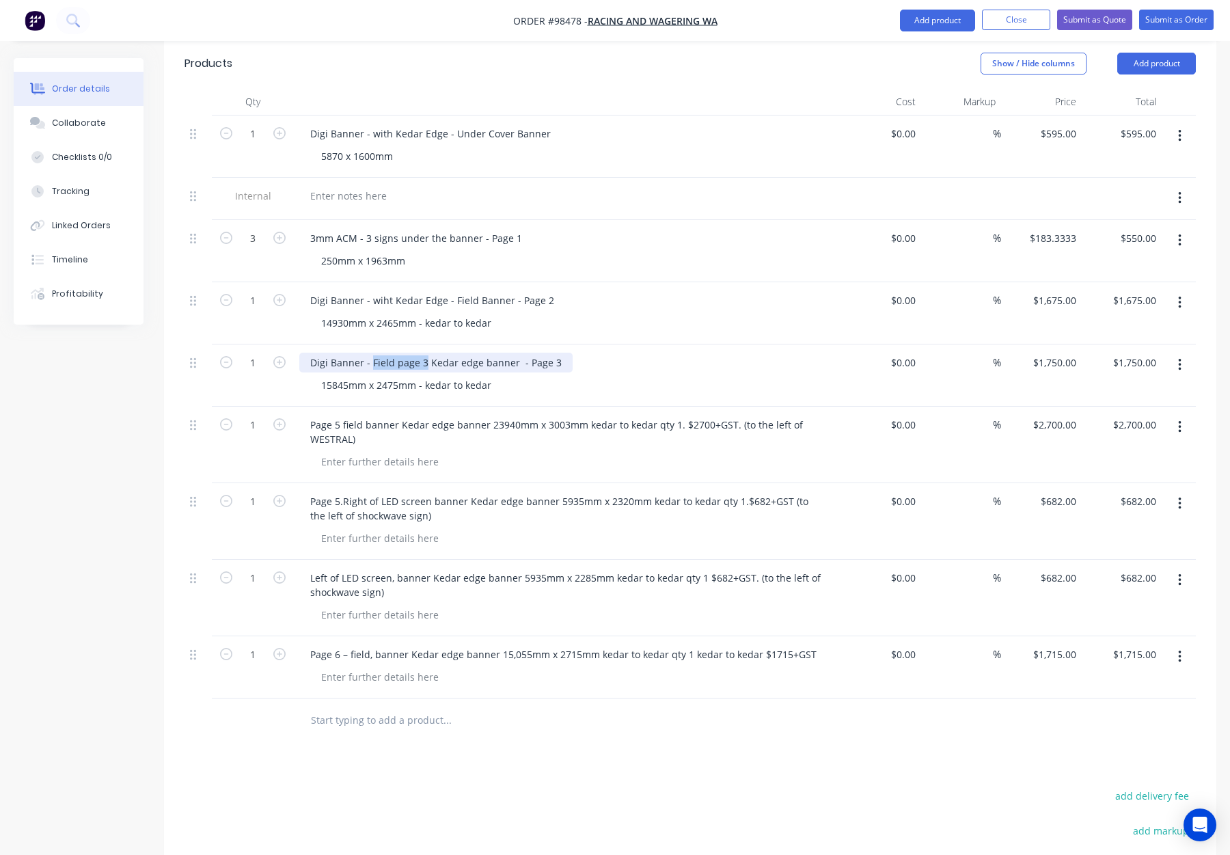
click at [371, 353] on div "Digi Banner - Field page 3 Kedar edge banner - Page 3" at bounding box center [435, 363] width 273 height 20
drag, startPoint x: 506, startPoint y: 260, endPoint x: 512, endPoint y: 277, distance: 18.2
click at [506, 291] on div "Digi Banner - wiht Kedar Edge - Field Banner - Page 2" at bounding box center [432, 301] width 266 height 20
drag, startPoint x: 505, startPoint y: 260, endPoint x: 507, endPoint y: 295, distance: 34.9
click at [505, 291] on div "Digi Banner - wiht Kedar Edge - Field Banner - Page 2" at bounding box center [432, 301] width 266 height 20
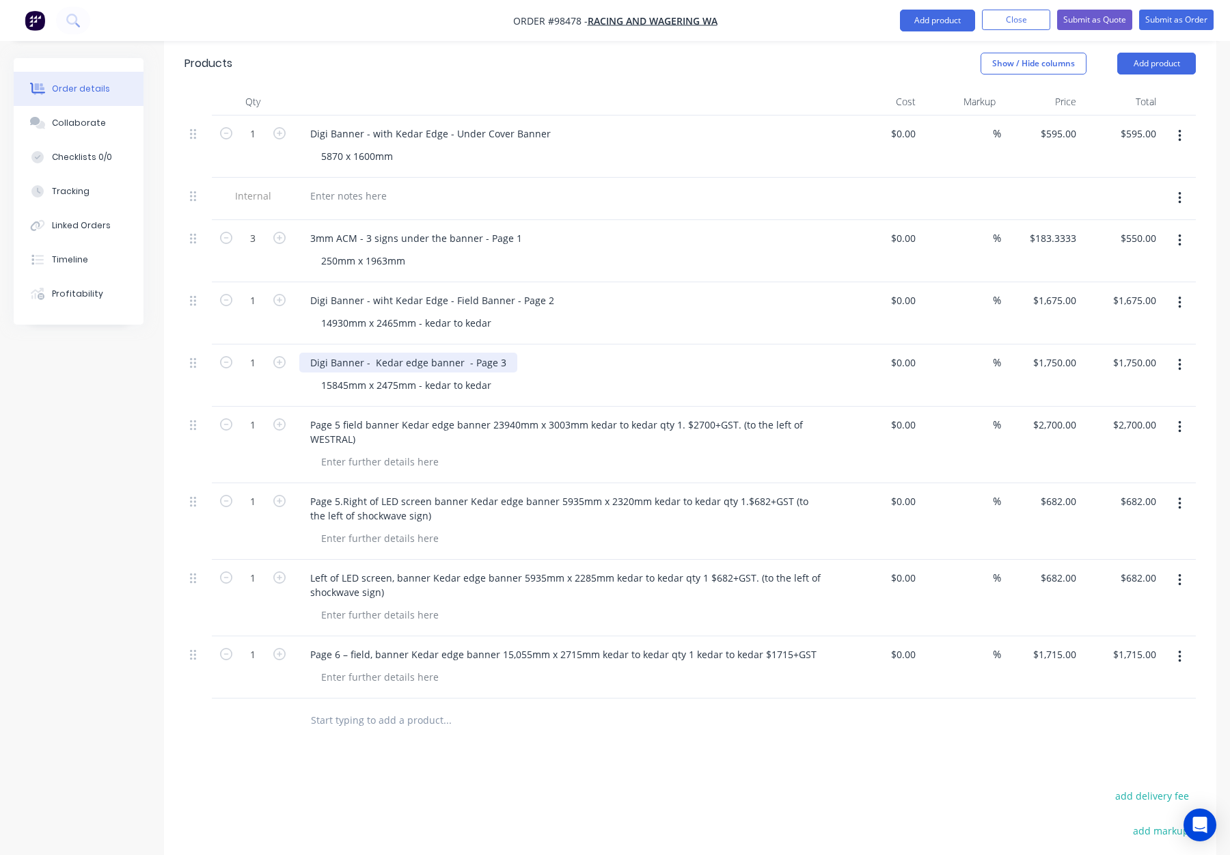
drag, startPoint x: 457, startPoint y: 325, endPoint x: 470, endPoint y: 329, distance: 13.2
click at [458, 353] on div "Digi Banner - Kedar edge banner - Page 3" at bounding box center [408, 363] width 218 height 20
drag, startPoint x: 455, startPoint y: 323, endPoint x: 468, endPoint y: 331, distance: 15.4
click at [455, 353] on div "Digi Banner - Kedar edge banner - Page 3" at bounding box center [408, 363] width 218 height 20
click at [457, 353] on div "Digi Banner - Kedar edge banner - Page 3" at bounding box center [408, 363] width 218 height 20
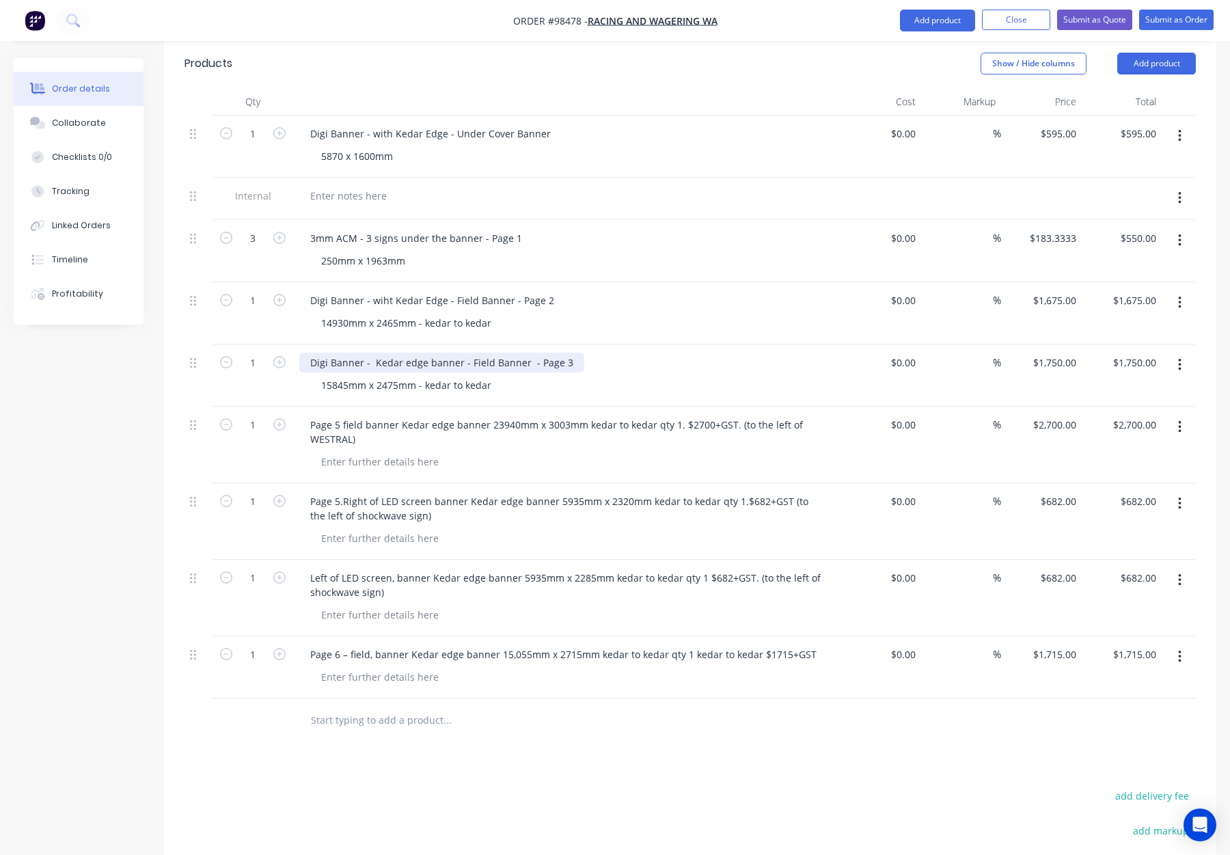
click at [461, 353] on div "Digi Banner - Kedar edge banner - Field Banner - Page 3" at bounding box center [441, 363] width 285 height 20
click at [459, 353] on div "Digi Banner - Kedar edge banner - Field Banner - Page 3" at bounding box center [441, 363] width 285 height 20
click at [407, 353] on div "Digi Banner - Kedar edge - Field Banner - Page 3" at bounding box center [425, 363] width 252 height 20
click at [600, 353] on div "Digi Banner - Kedar Edge - Field Banner - Page 3" at bounding box center [567, 363] width 536 height 20
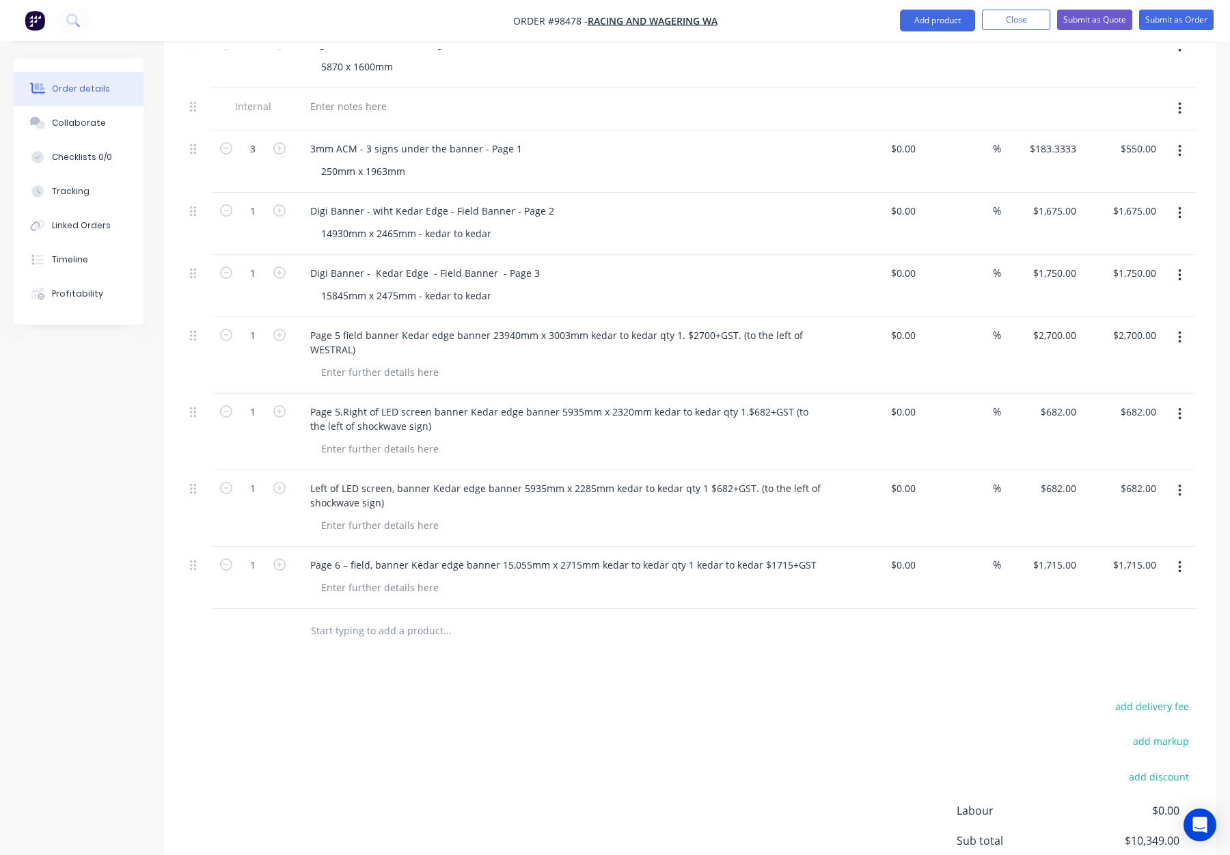
scroll to position [483, 0]
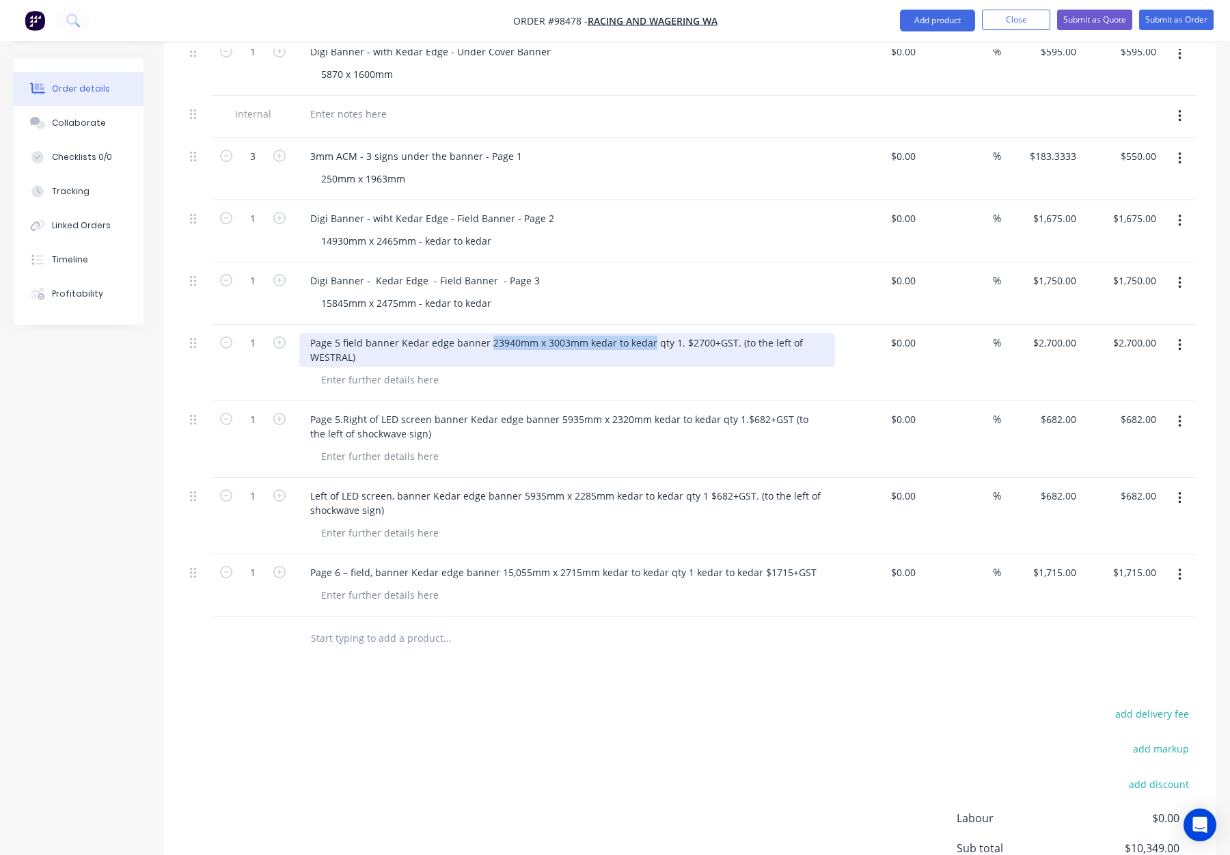
drag, startPoint x: 487, startPoint y: 305, endPoint x: 642, endPoint y: 316, distance: 154.9
click at [647, 333] on div "Page 5 field banner Kedar edge banner 23940mm x 3003mm kedar to kedar qty 1. $2…" at bounding box center [567, 350] width 536 height 34
copy div "23940mm x 3003mm kedar to kedar"
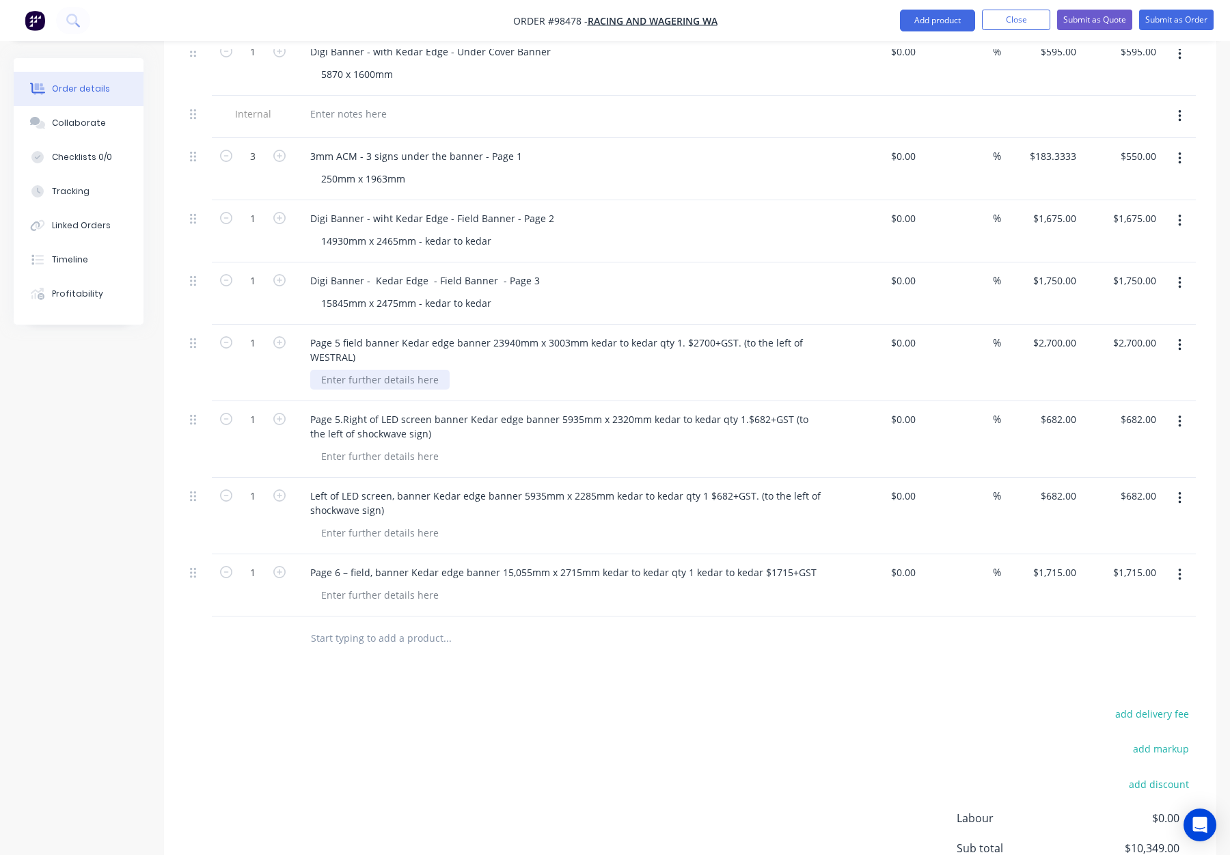
click at [386, 370] on div at bounding box center [379, 380] width 139 height 20
click at [351, 370] on div at bounding box center [379, 380] width 139 height 20
paste div
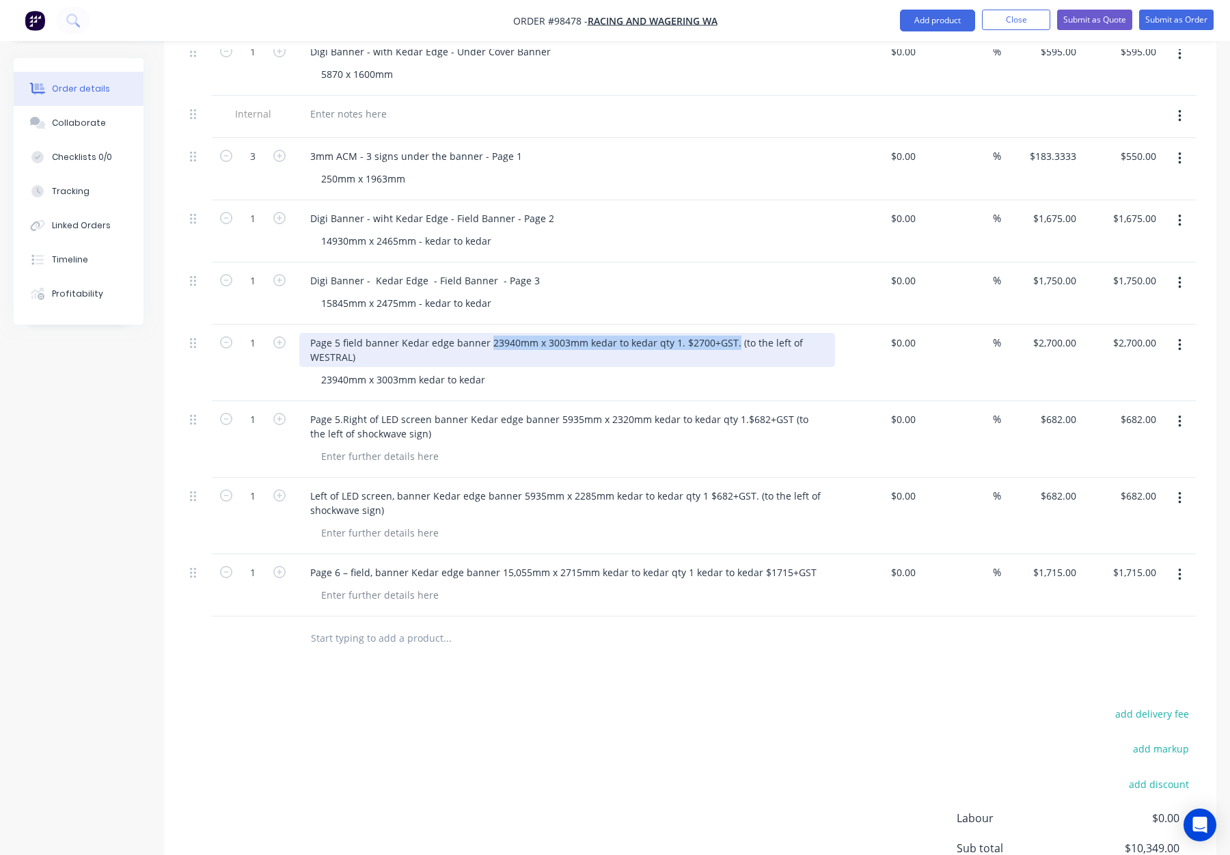
drag, startPoint x: 727, startPoint y: 306, endPoint x: 487, endPoint y: 305, distance: 240.6
click at [487, 333] on div "Page 5 field banner Kedar edge banner 23940mm x 3003mm kedar to kedar qty 1. $2…" at bounding box center [567, 350] width 536 height 34
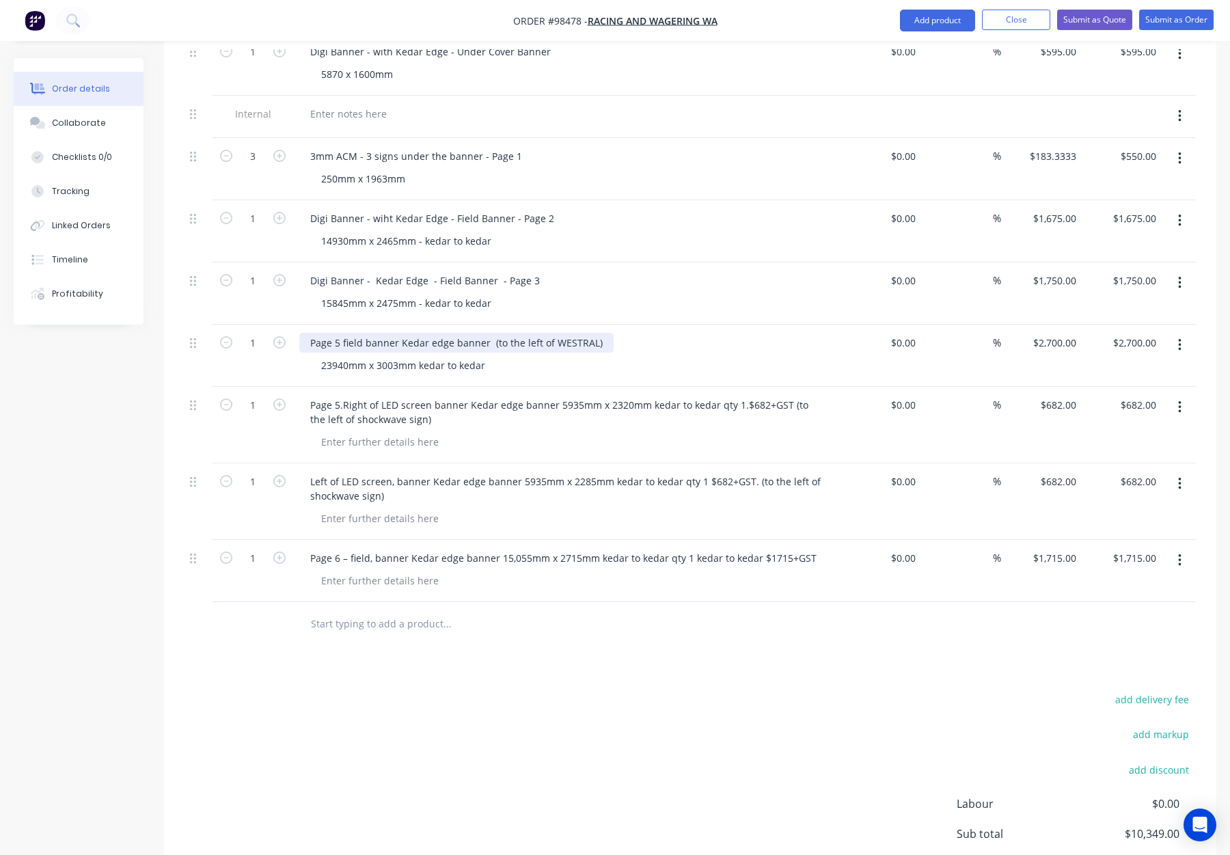
click at [307, 333] on div "Page 5 field banner Kedar edge banner (to the left of WESTRAL)" at bounding box center [456, 343] width 314 height 20
click at [655, 333] on div "Digi Banner - Page 5 field banner Kedar edge banner (to the left of WESTRAL)" at bounding box center [487, 343] width 377 height 20
drag, startPoint x: 545, startPoint y: 305, endPoint x: 556, endPoint y: 310, distance: 11.9
click at [545, 333] on div "Digi Banner - Page 5 field banner Kedar edge banner (to the left of WESTRAL)" at bounding box center [487, 343] width 377 height 20
click at [657, 333] on div "Digi Banner - Page 5 field banner Kedar edge banner (to the left of WESTRAL)" at bounding box center [487, 343] width 377 height 20
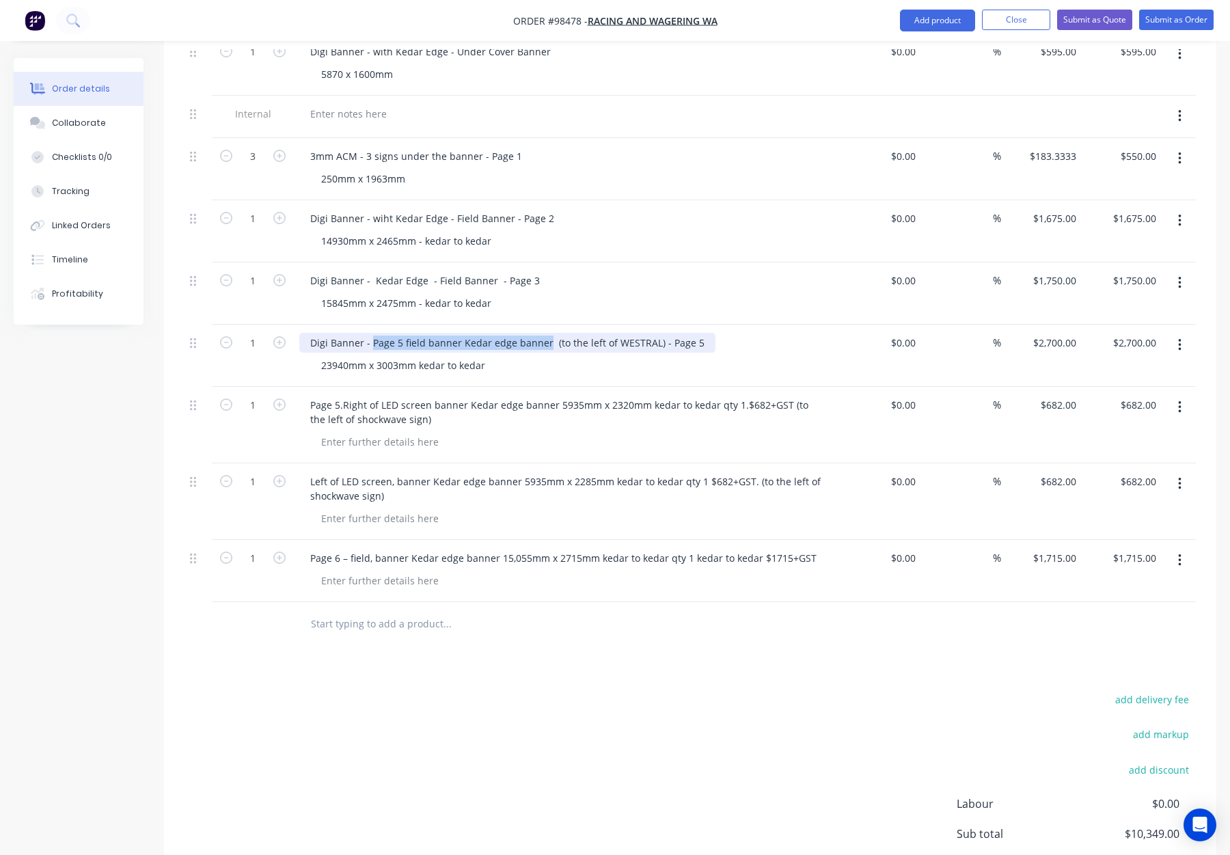
drag, startPoint x: 545, startPoint y: 305, endPoint x: 372, endPoint y: 304, distance: 172.9
click at [372, 333] on div "Digi Banner - Page 5 field banner Kedar edge banner (to the left of WESTRAL) - …" at bounding box center [507, 343] width 416 height 20
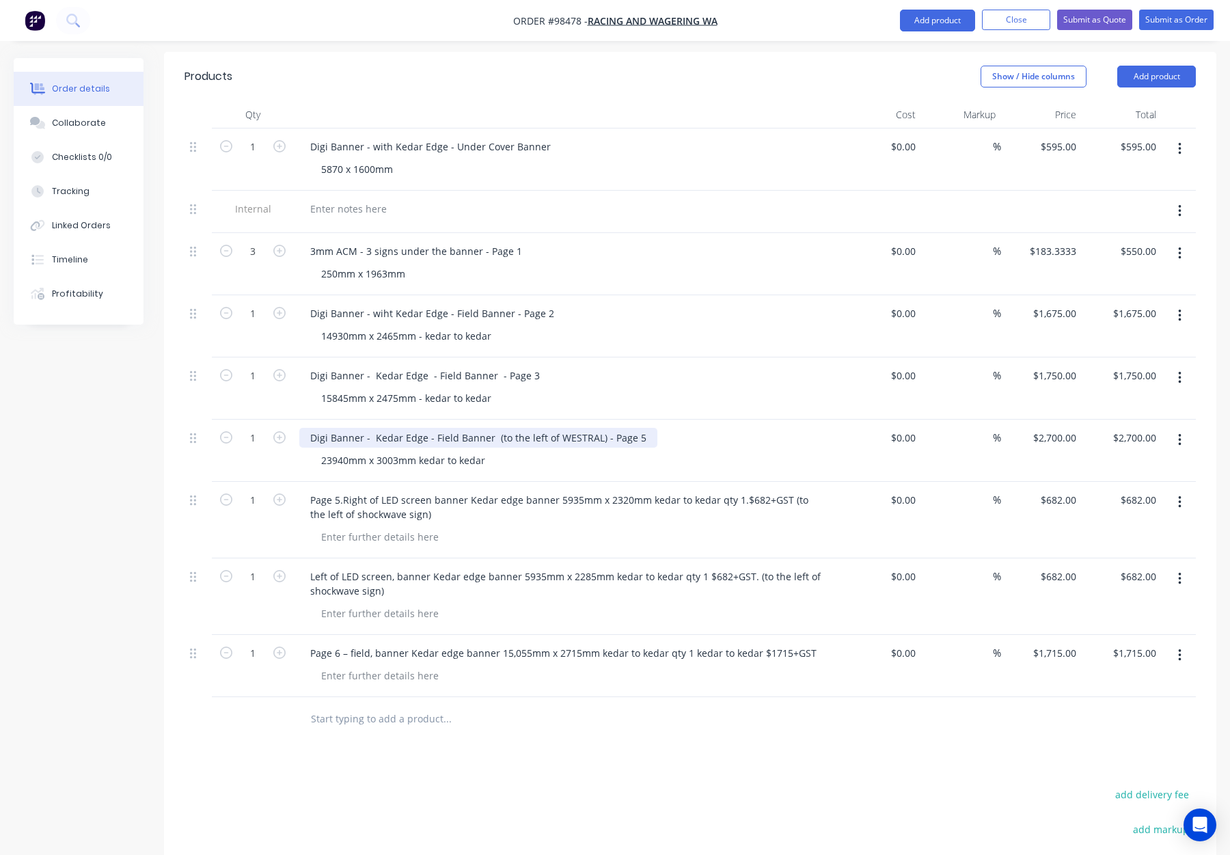
scroll to position [384, 0]
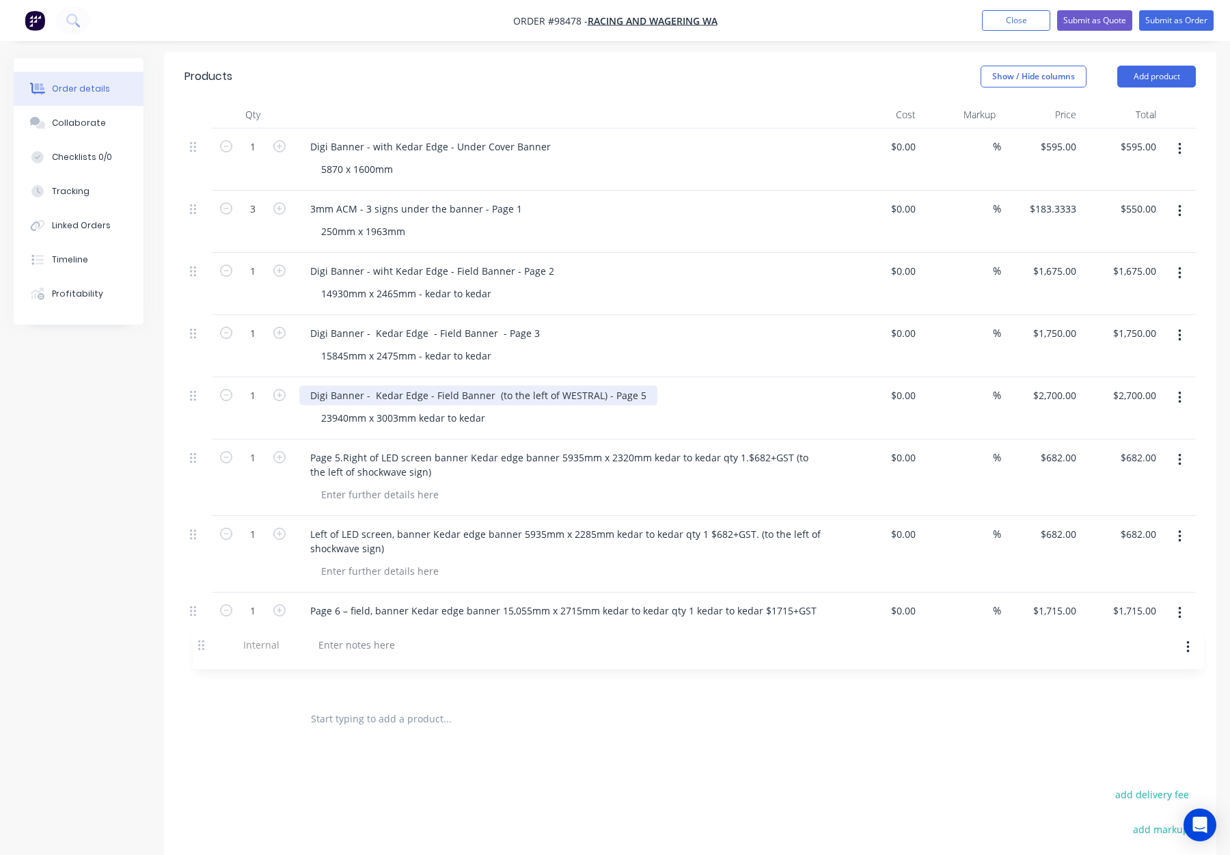
drag, startPoint x: 193, startPoint y: 176, endPoint x: 201, endPoint y: 669, distance: 493.6
click at [201, 669] on div "Qty Cost Markup Price Total 1 Digi Banner - with Kedar Edge - Under Cover Banne…" at bounding box center [690, 421] width 1053 height 641
click at [714, 321] on div "Digi Banner - Kedar Edge - Field Banner - Page 3" at bounding box center [567, 331] width 536 height 20
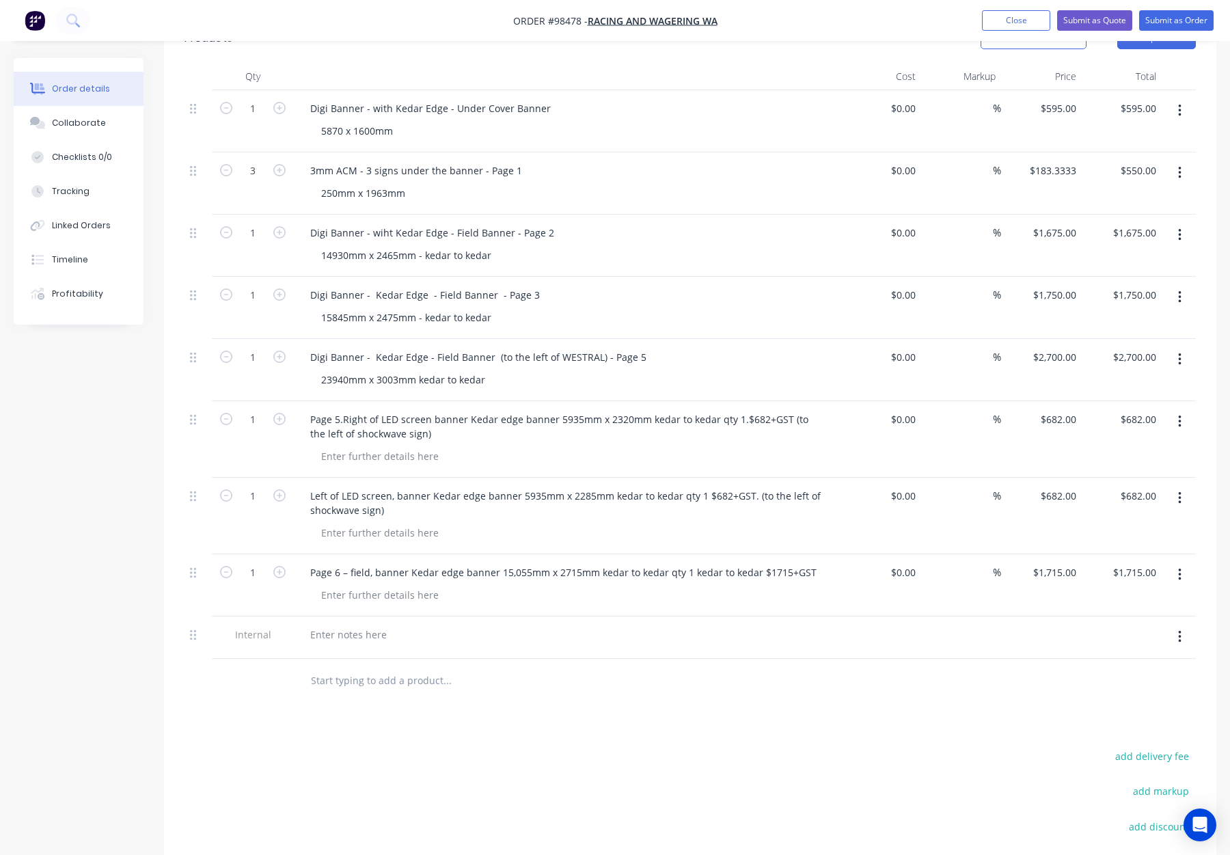
scroll to position [446, 0]
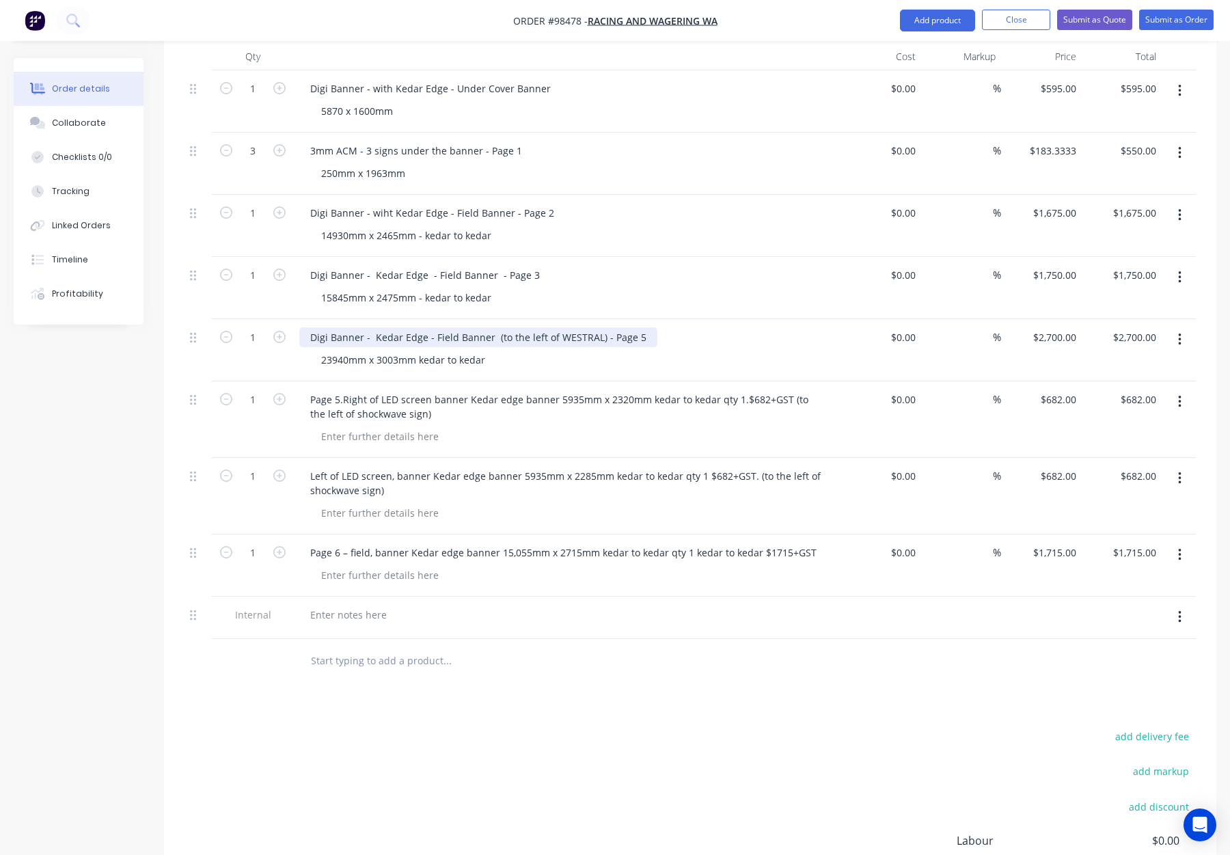
click at [491, 327] on div "Digi Banner - Kedar Edge - Field Banner (to the left of WESTRAL) - Page 5" at bounding box center [478, 337] width 358 height 20
click at [710, 319] on div "Digi Banner - Kedar Edge - Field Banner (to the left of WESTRAL) - Page 5 23940…" at bounding box center [567, 350] width 547 height 62
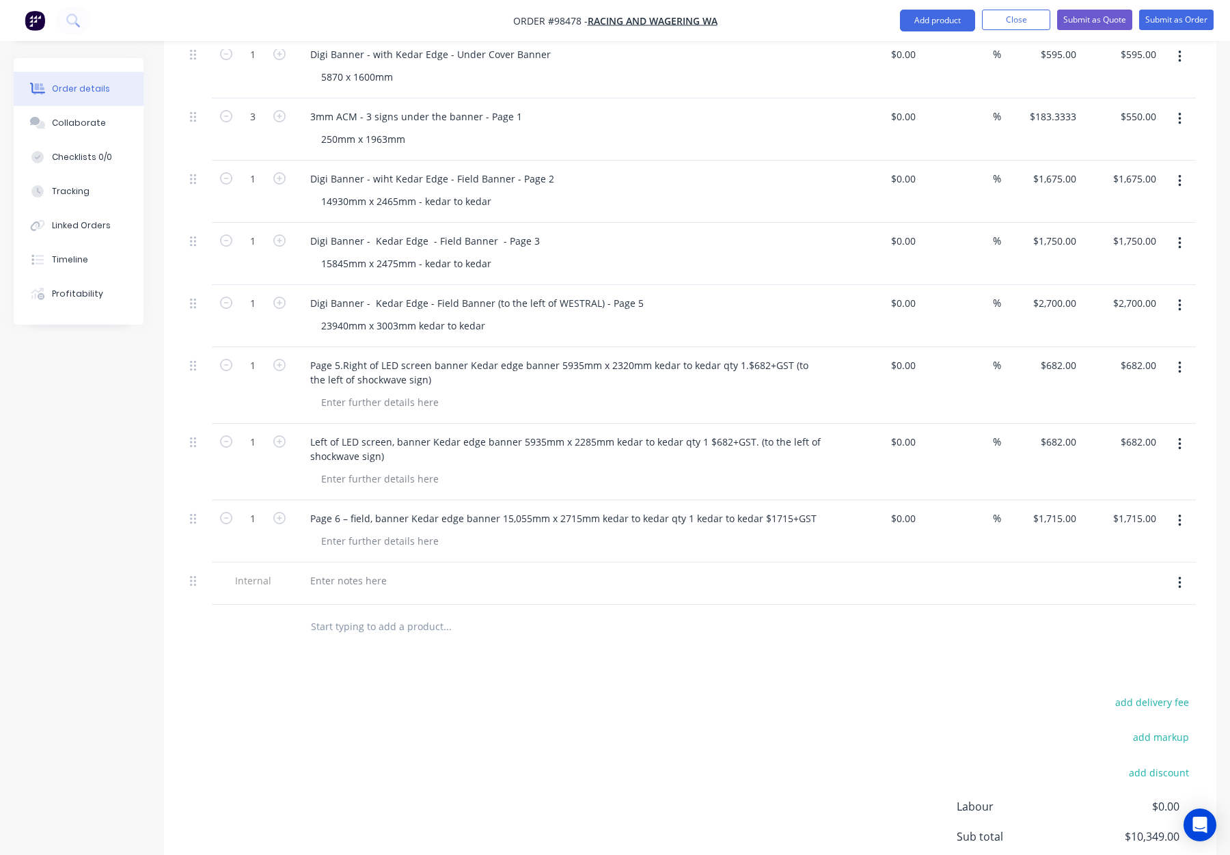
scroll to position [499, 0]
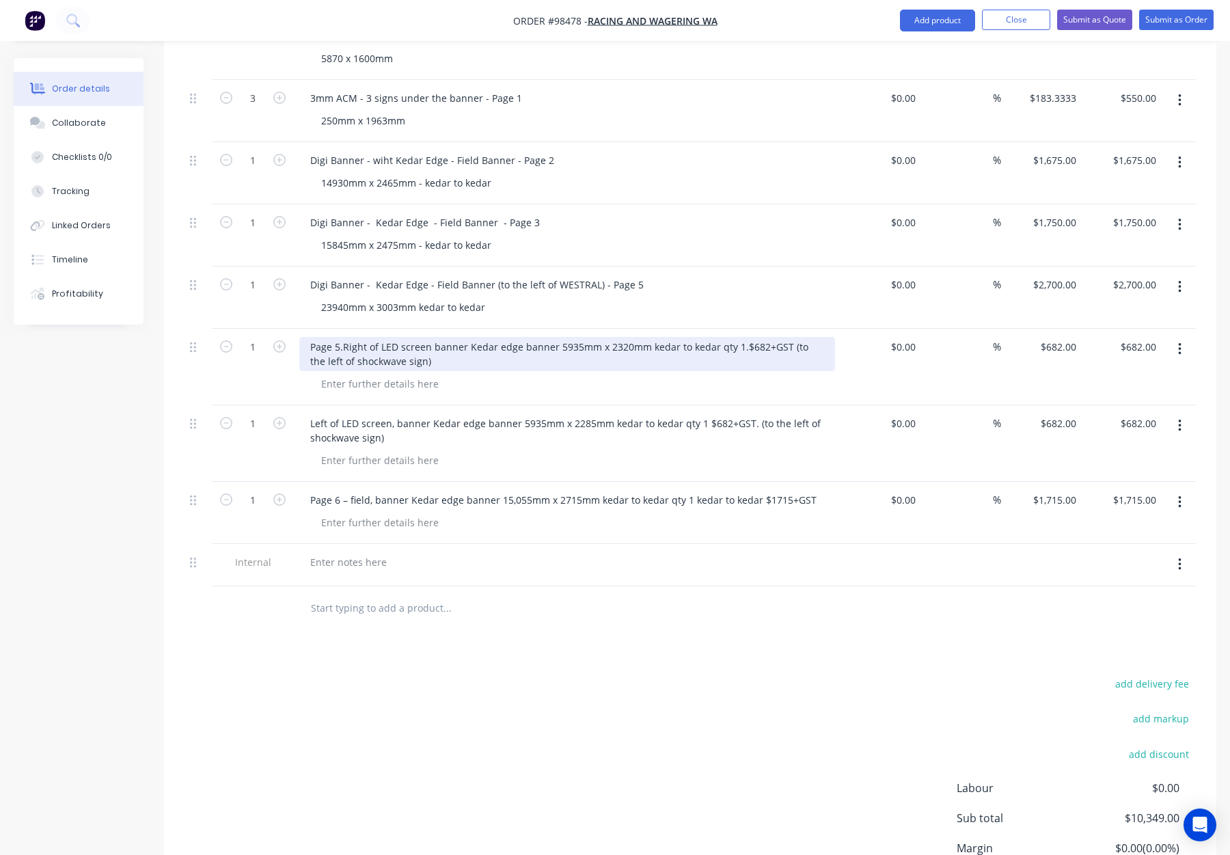
click at [311, 337] on div "Page 5.Right of LED screen banner Kedar edge banner 5935mm x 2320mm kedar to ke…" at bounding box center [567, 354] width 536 height 34
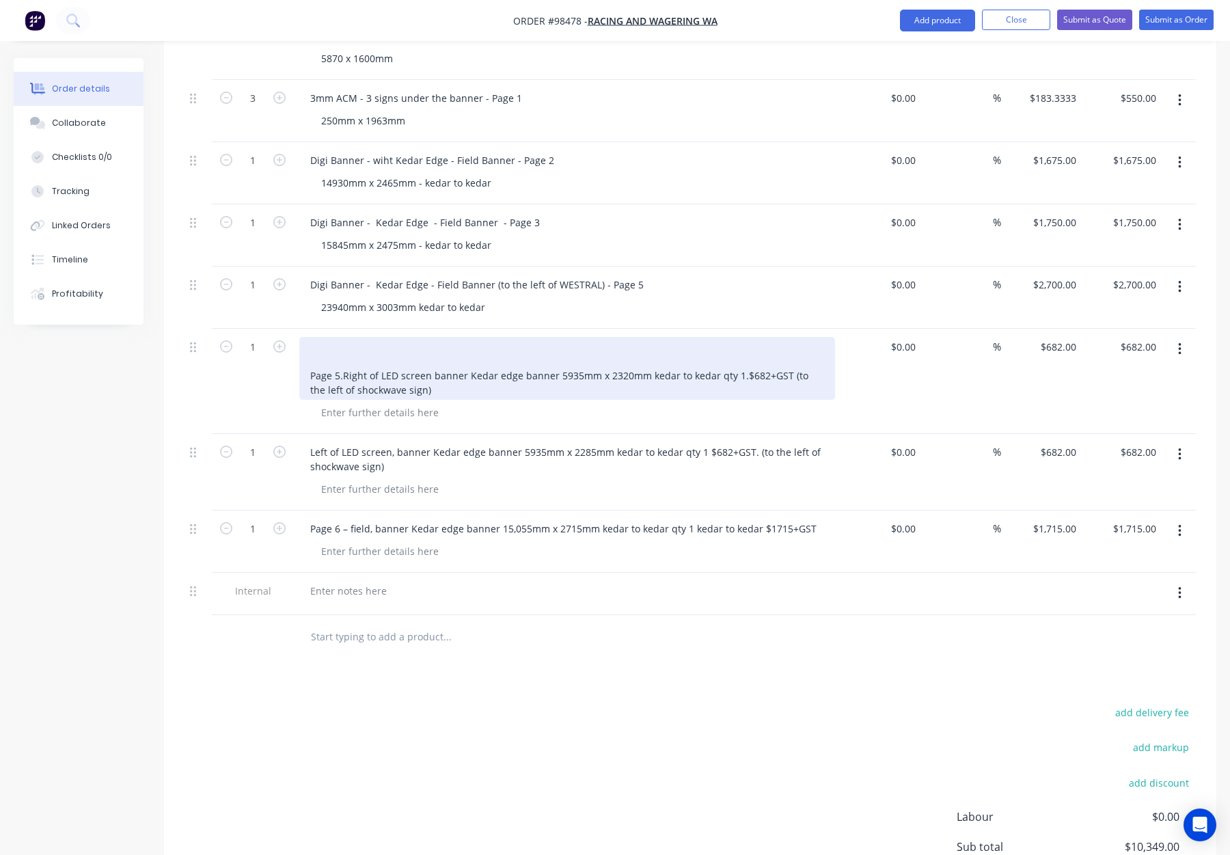
click at [326, 337] on div "Page 5.Right of LED screen banner Kedar edge banner 5935mm x 2320mm kedar to ke…" at bounding box center [567, 368] width 536 height 63
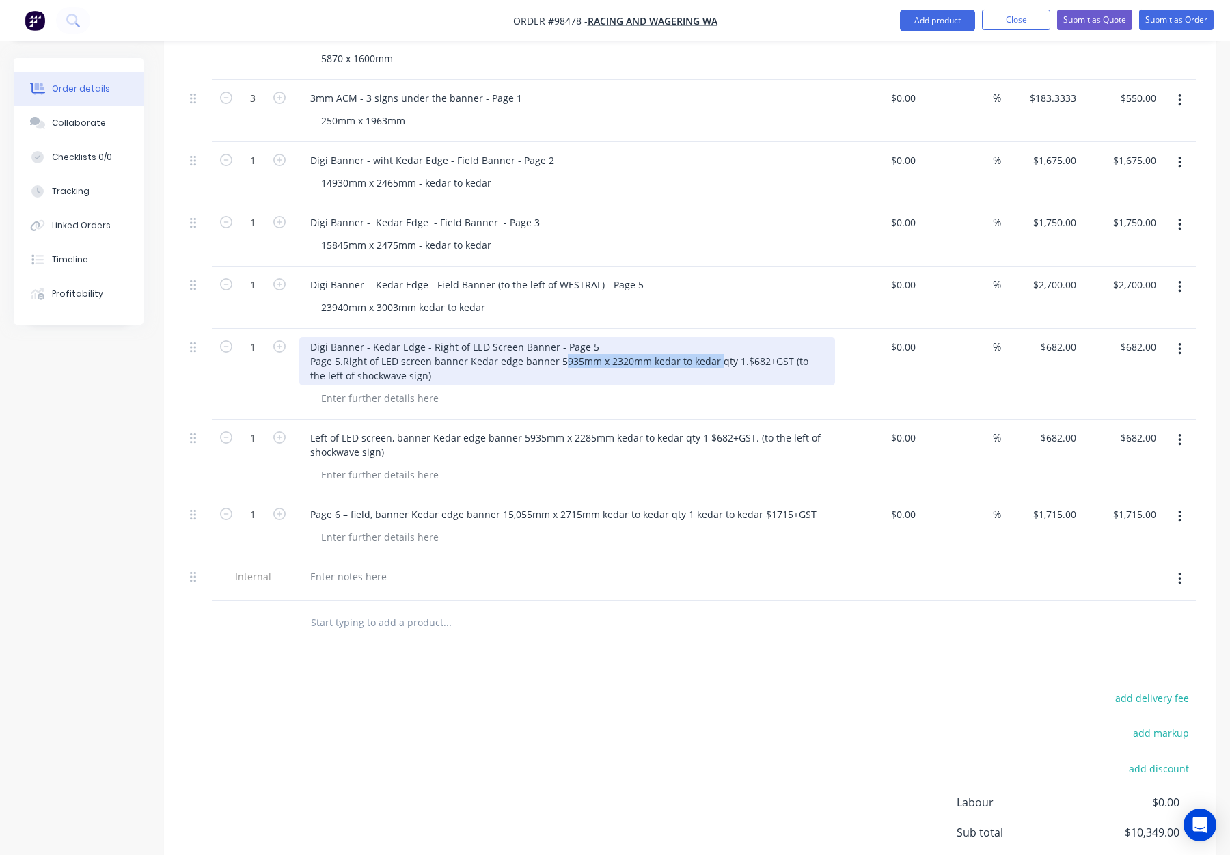
drag, startPoint x: 558, startPoint y: 337, endPoint x: 712, endPoint y: 341, distance: 153.9
click at [712, 341] on div "Digi Banner - Kedar Edge - Right of LED Screen Banner - Page 5 Page 5.Right of …" at bounding box center [567, 361] width 536 height 49
copy div "5935mm x 2320mm kedar to kedar"
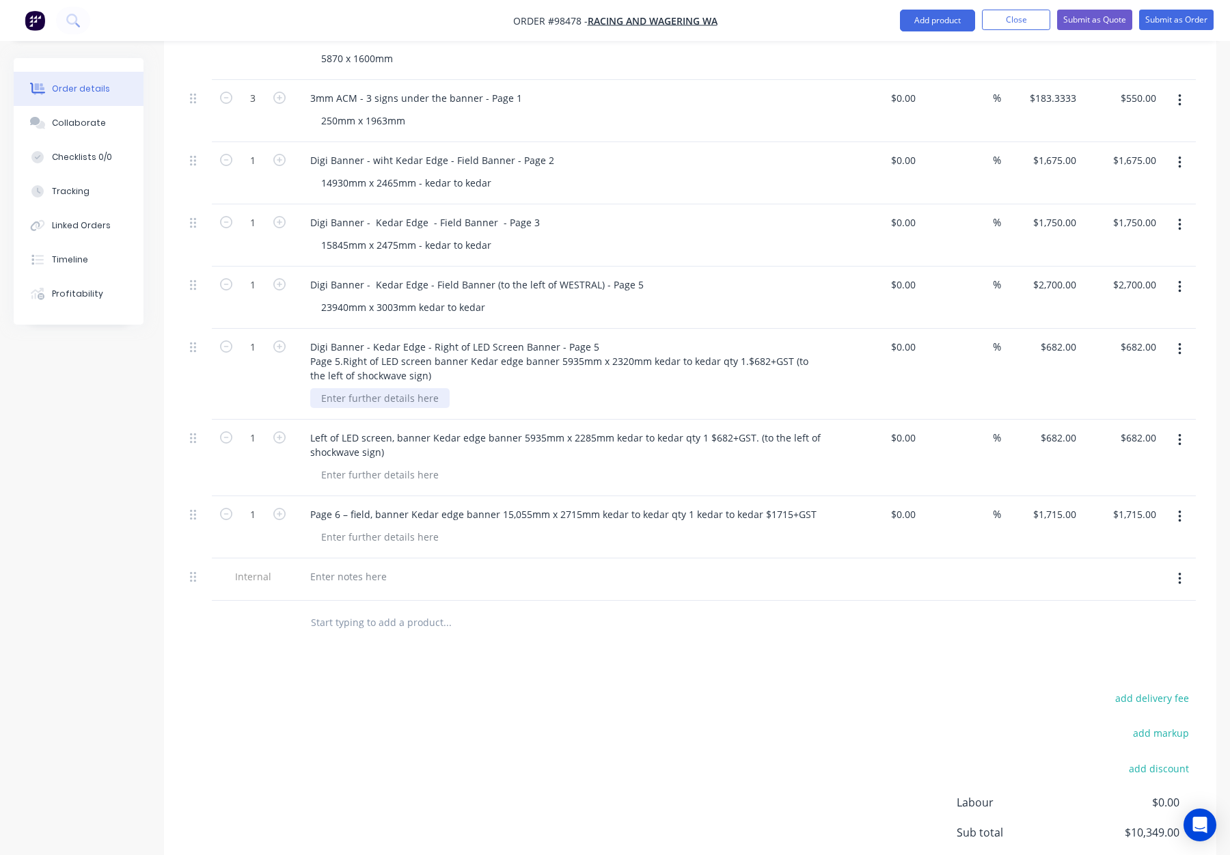
click at [362, 388] on div at bounding box center [379, 398] width 139 height 20
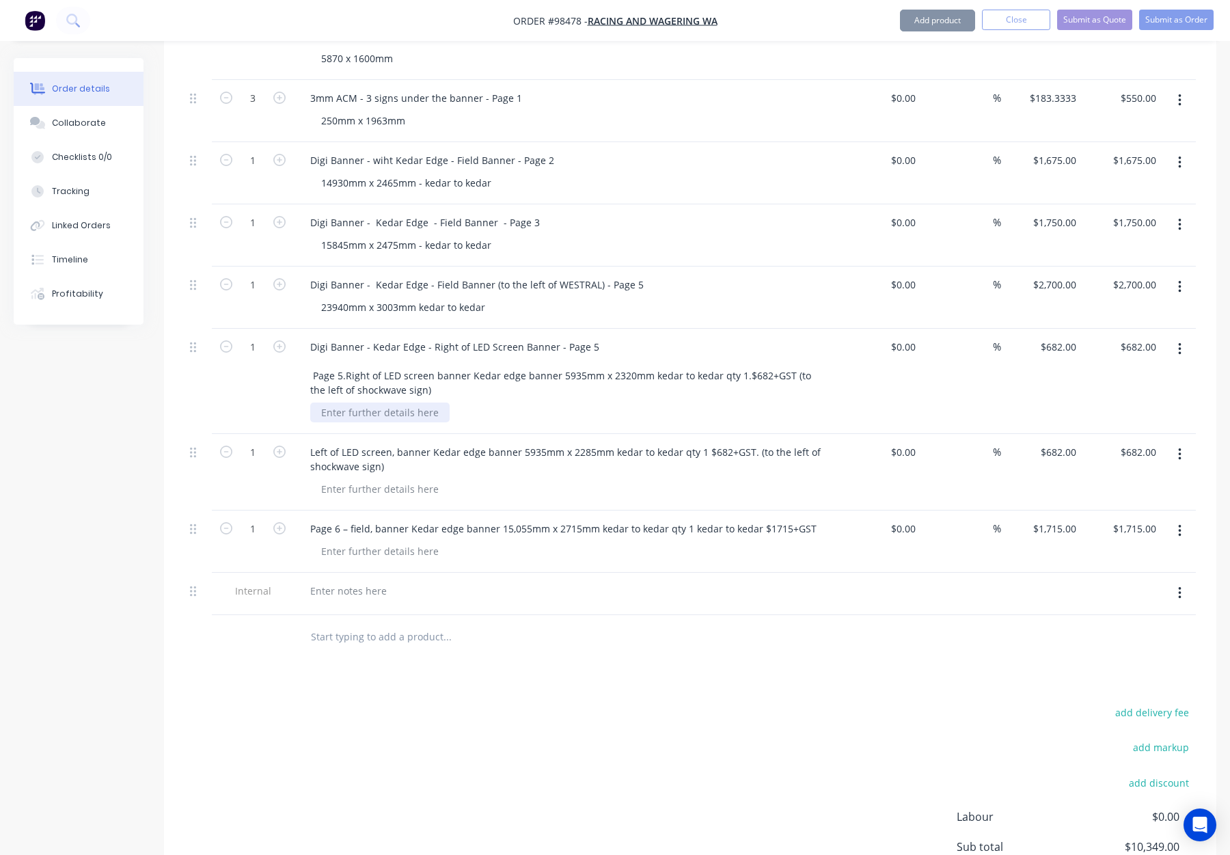
click at [346, 403] on div at bounding box center [379, 413] width 139 height 20
paste div
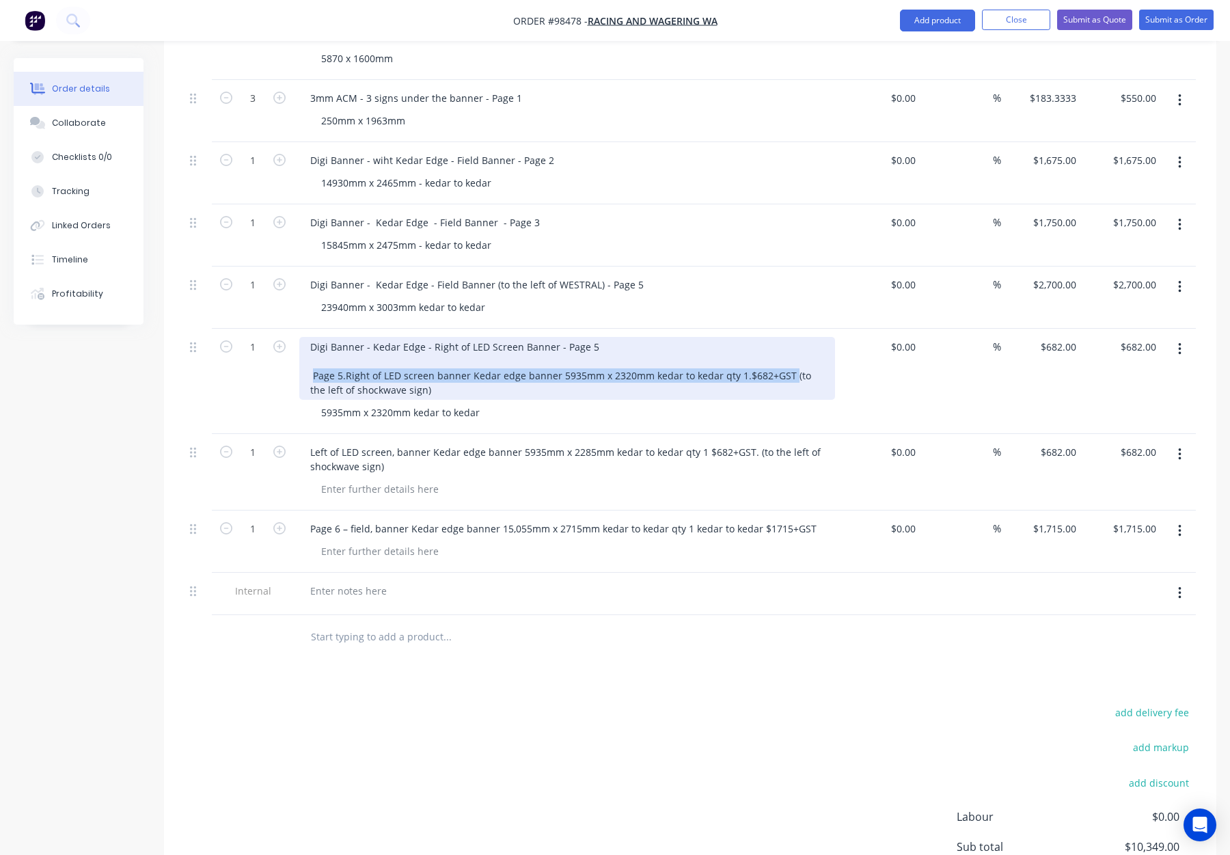
drag, startPoint x: 751, startPoint y: 336, endPoint x: 312, endPoint y: 340, distance: 439.6
click at [312, 340] on div "Digi Banner - Kedar Edge - Right of LED Screen Banner - Page 5 Page 5.Right of …" at bounding box center [567, 368] width 536 height 63
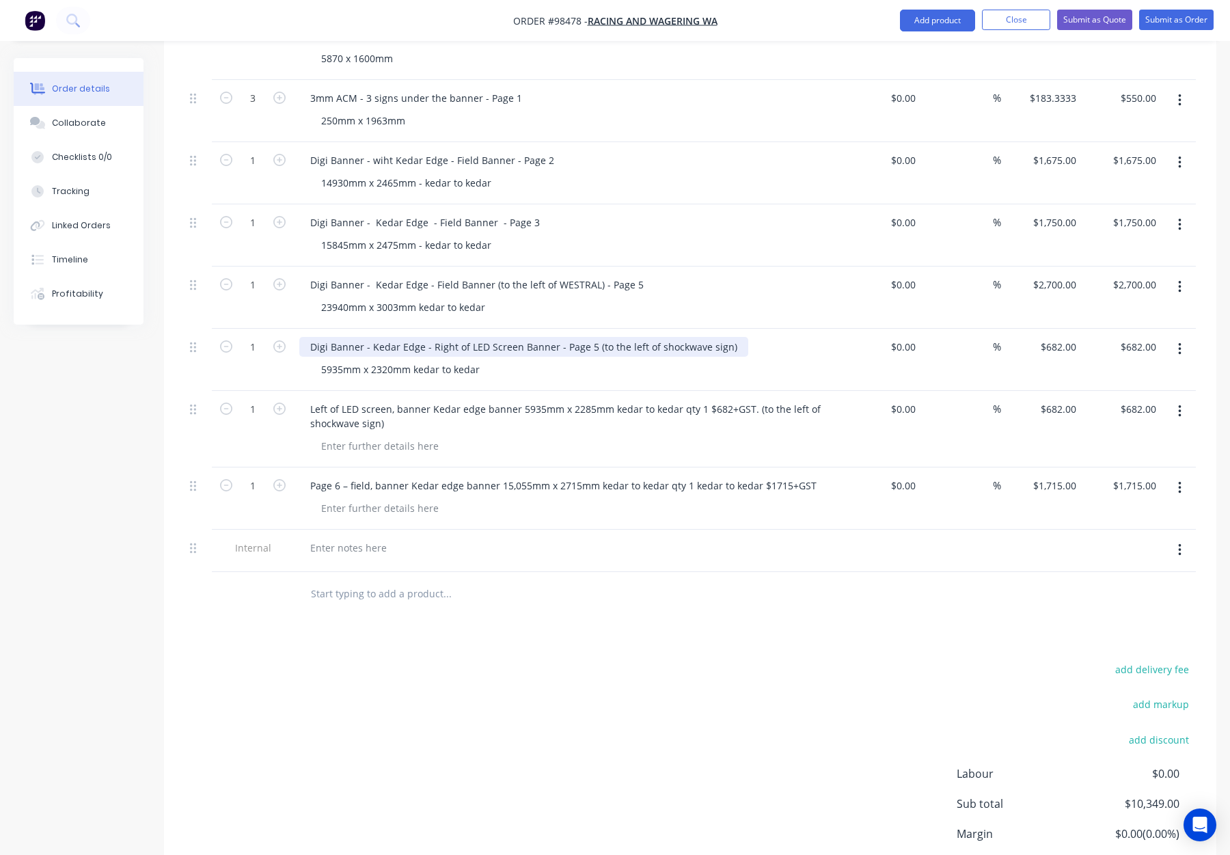
click at [725, 337] on div "Digi Banner - Kedar Edge - Right of LED Screen Banner - Page 5 (to the left of …" at bounding box center [523, 347] width 449 height 20
drag, startPoint x: 589, startPoint y: 308, endPoint x: 566, endPoint y: 310, distance: 23.3
click at [556, 337] on div "Digi Banner - Kedar Edge - Right of LED Screen Banner - Page 5 (to the left of …" at bounding box center [543, 347] width 488 height 20
click at [615, 360] on div "5935mm x 2320mm kedar to kedar" at bounding box center [572, 370] width 525 height 20
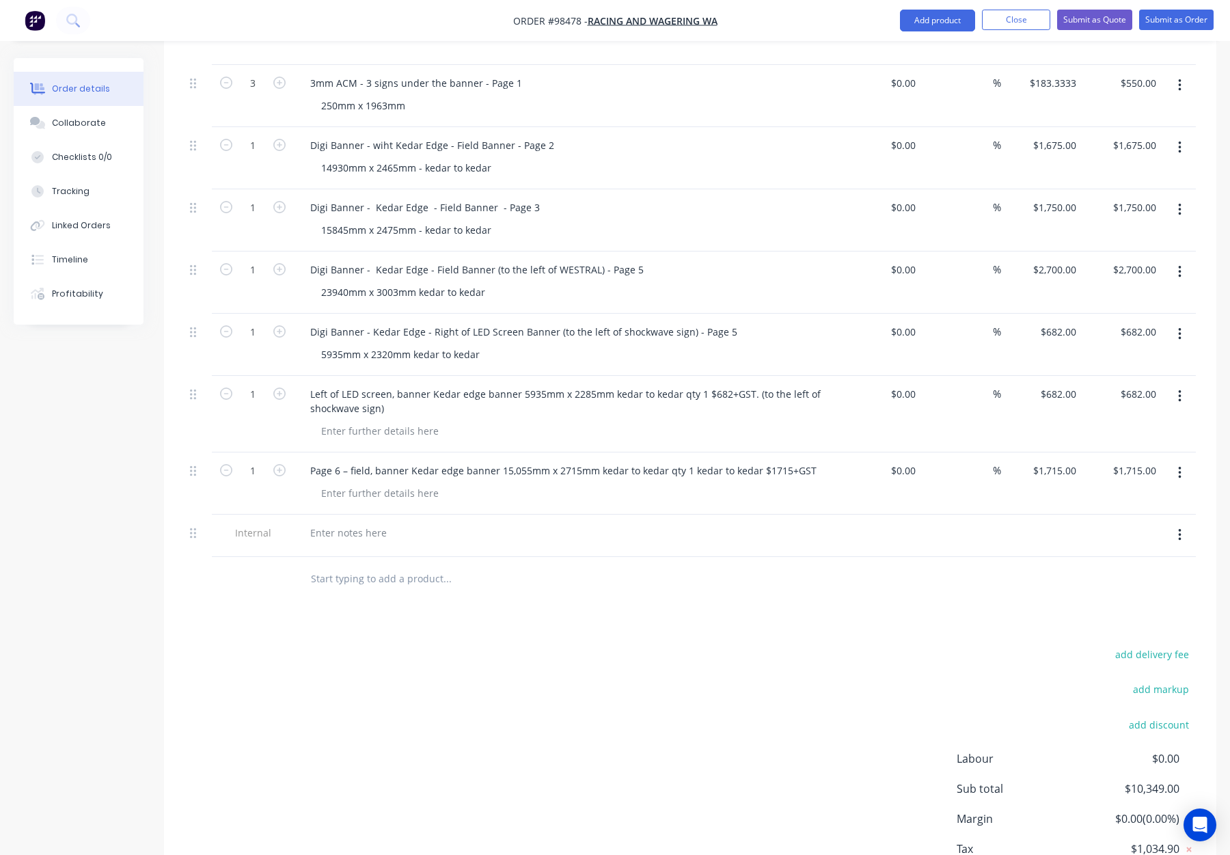
scroll to position [533, 0]
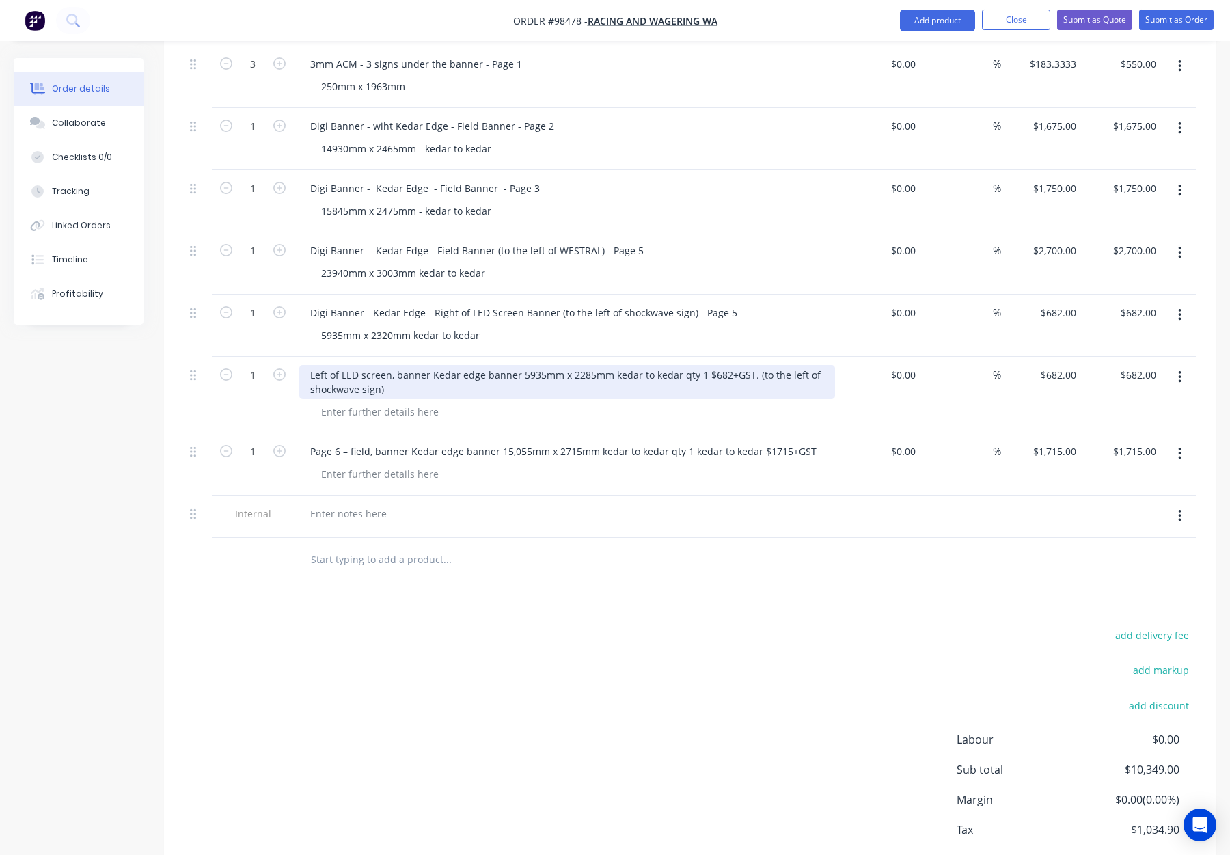
click at [312, 365] on div "Left of LED screen, banner Kedar edge banner 5935mm x 2285mm kedar to kedar qty…" at bounding box center [567, 382] width 536 height 34
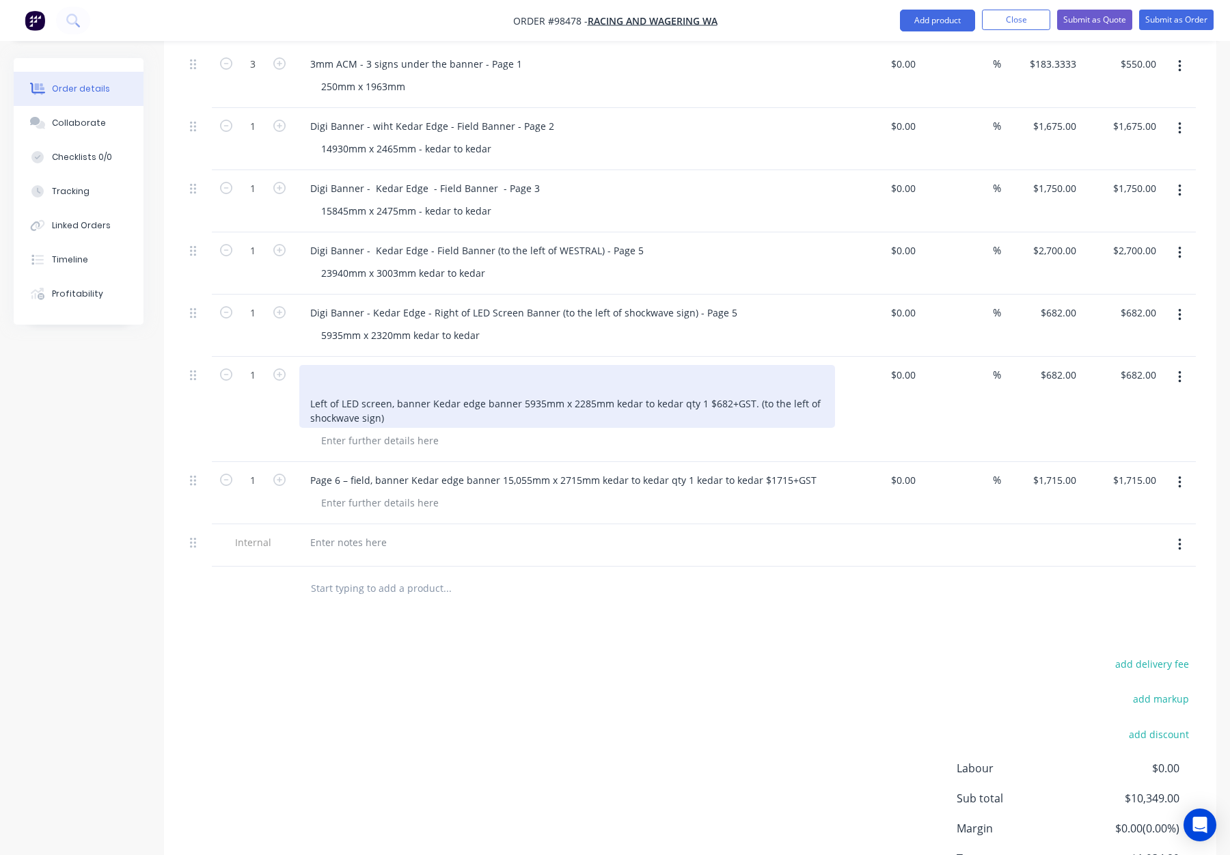
drag, startPoint x: 308, startPoint y: 334, endPoint x: 375, endPoint y: 345, distance: 68.4
click at [307, 365] on div "Left of LED screen, banner Kedar edge banner 5935mm x 2285mm kedar to kedar qty…" at bounding box center [567, 396] width 536 height 63
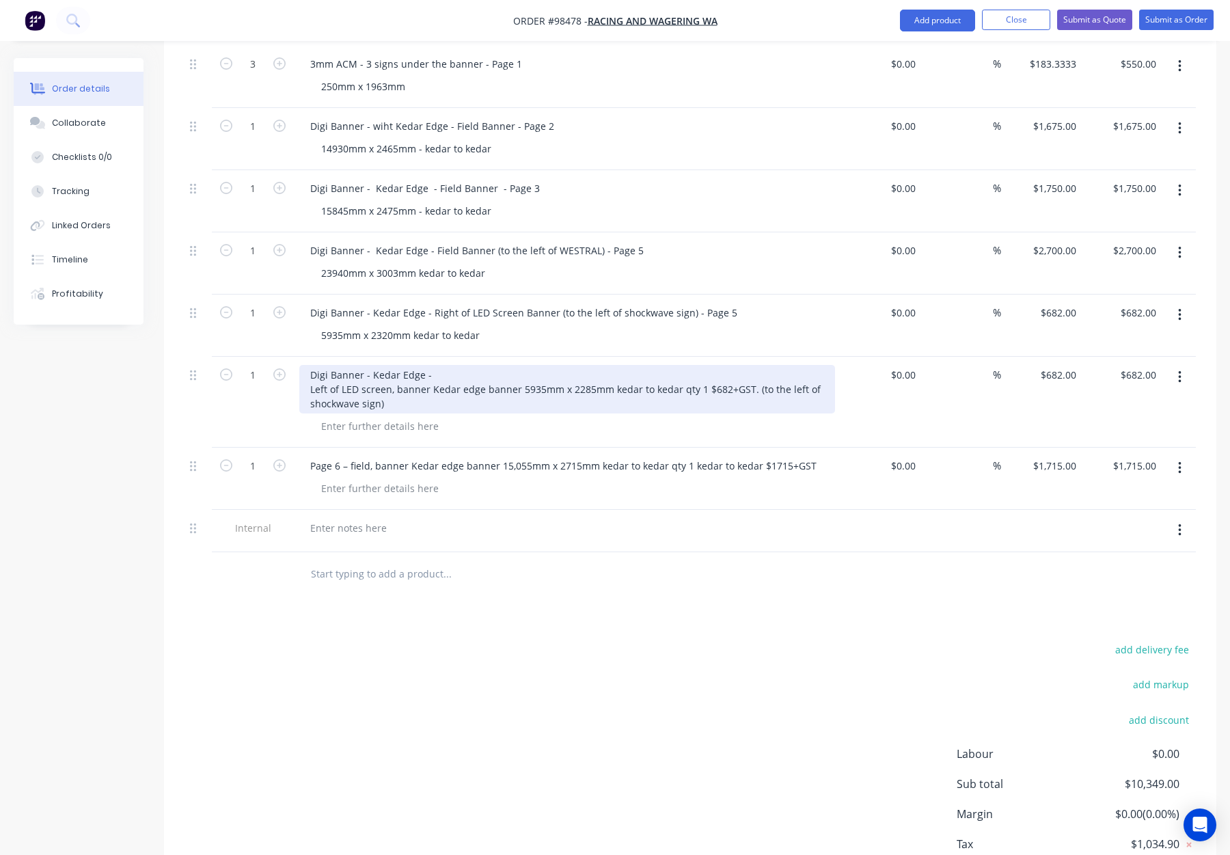
click at [306, 367] on div "Digi Banner - Kedar Edge - Left of LED screen, banner Kedar edge banner 5935mm …" at bounding box center [567, 389] width 536 height 49
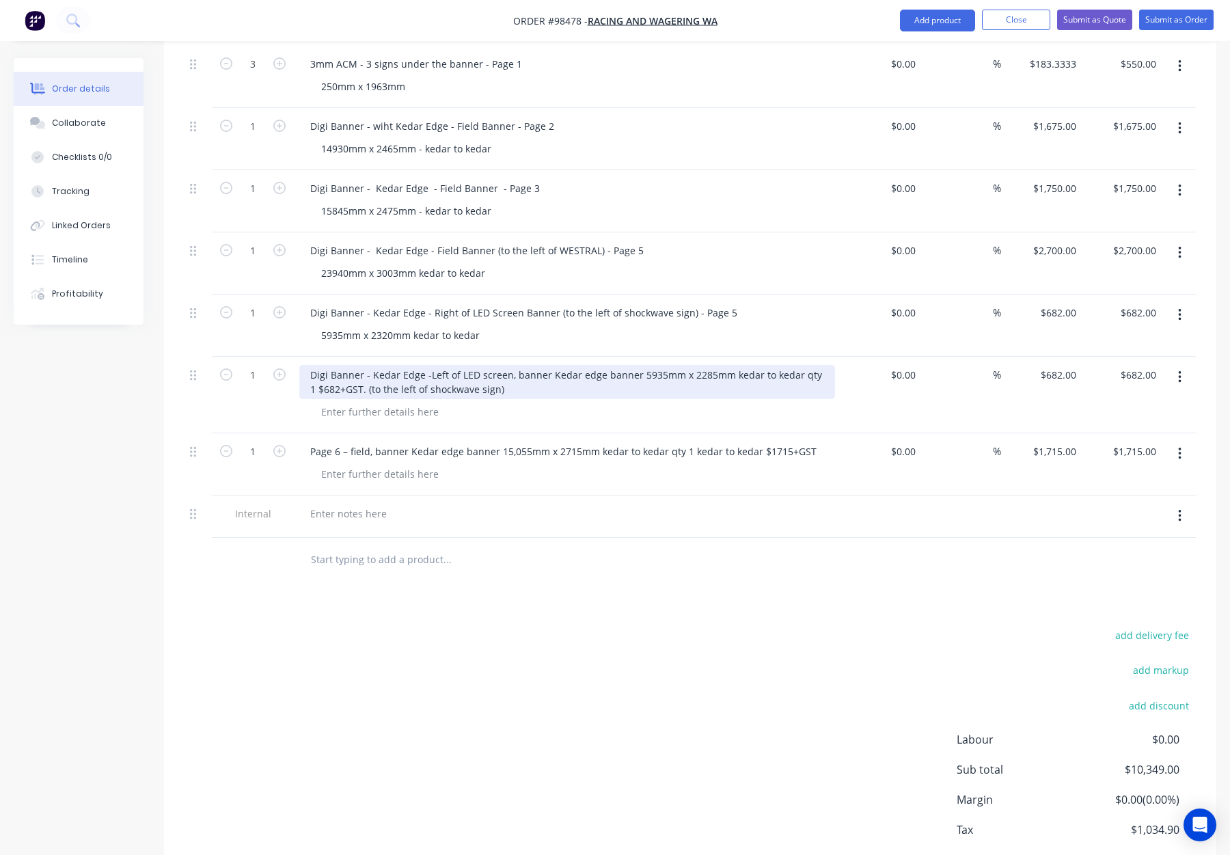
click at [509, 365] on div "Digi Banner - Kedar Edge - Left of LED screen, banner Kedar edge banner 5935mm …" at bounding box center [567, 382] width 536 height 34
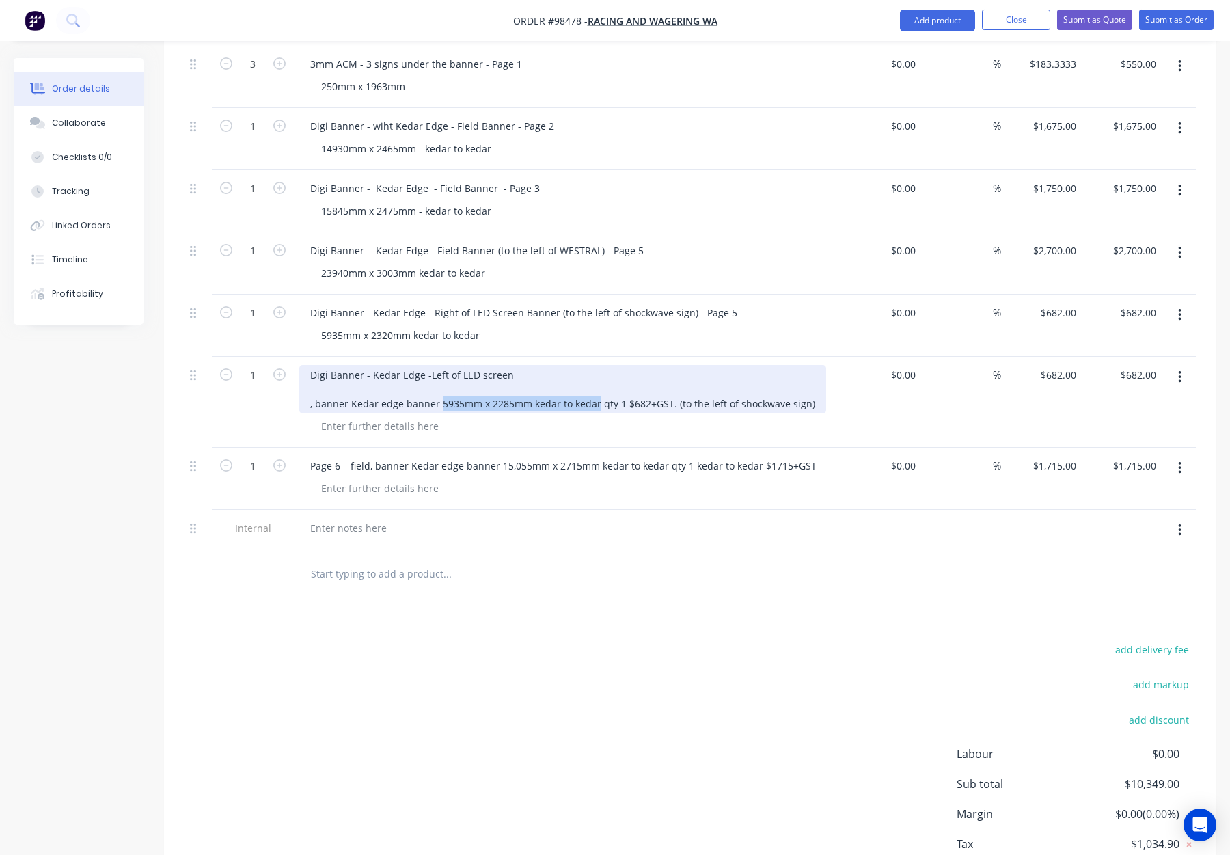
drag, startPoint x: 438, startPoint y: 366, endPoint x: 595, endPoint y: 371, distance: 156.6
click at [595, 371] on div "Digi Banner - Kedar Edge - Left of LED screen , banner Kedar edge banner 5935mm…" at bounding box center [562, 389] width 527 height 49
copy div "5935mm x 2285mm kedar to kedar"
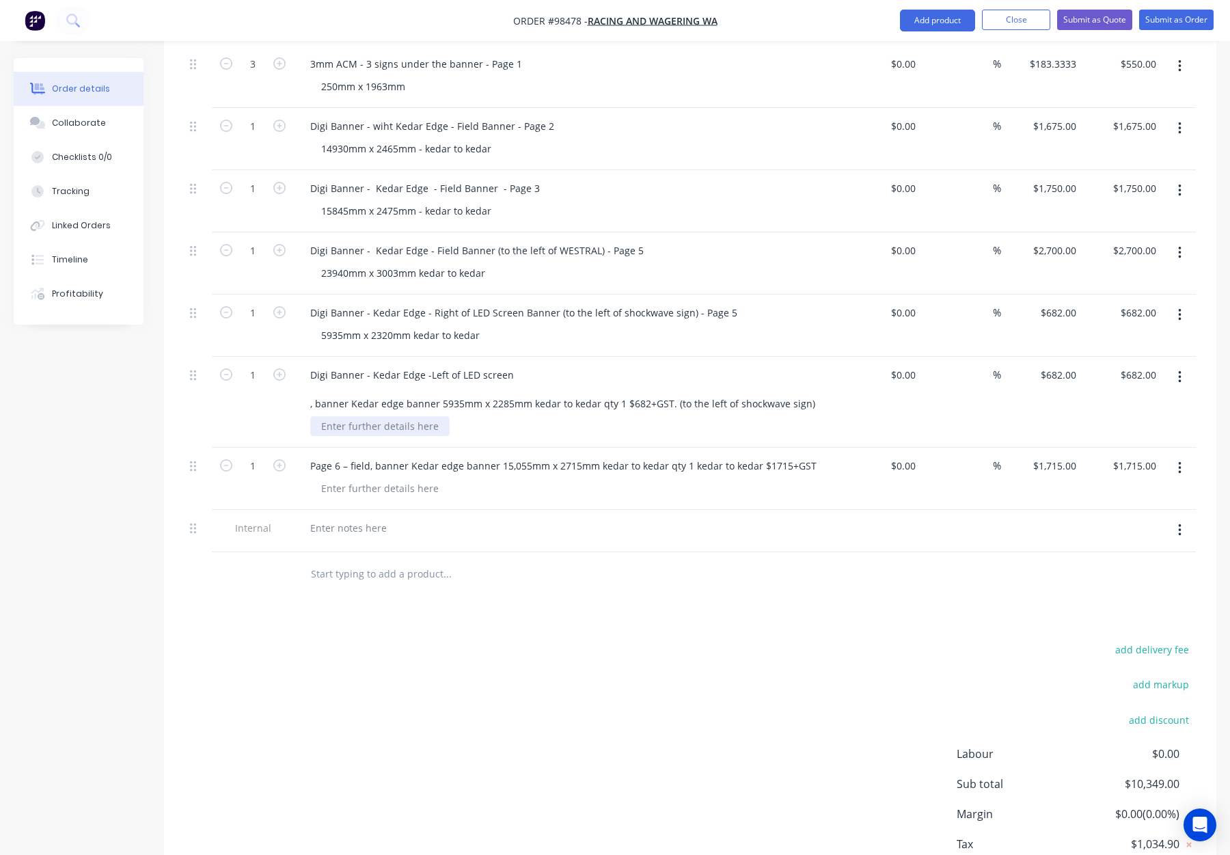
click at [355, 416] on div at bounding box center [379, 426] width 139 height 20
click at [343, 416] on div at bounding box center [379, 426] width 139 height 20
click at [336, 416] on div at bounding box center [379, 426] width 139 height 20
paste div
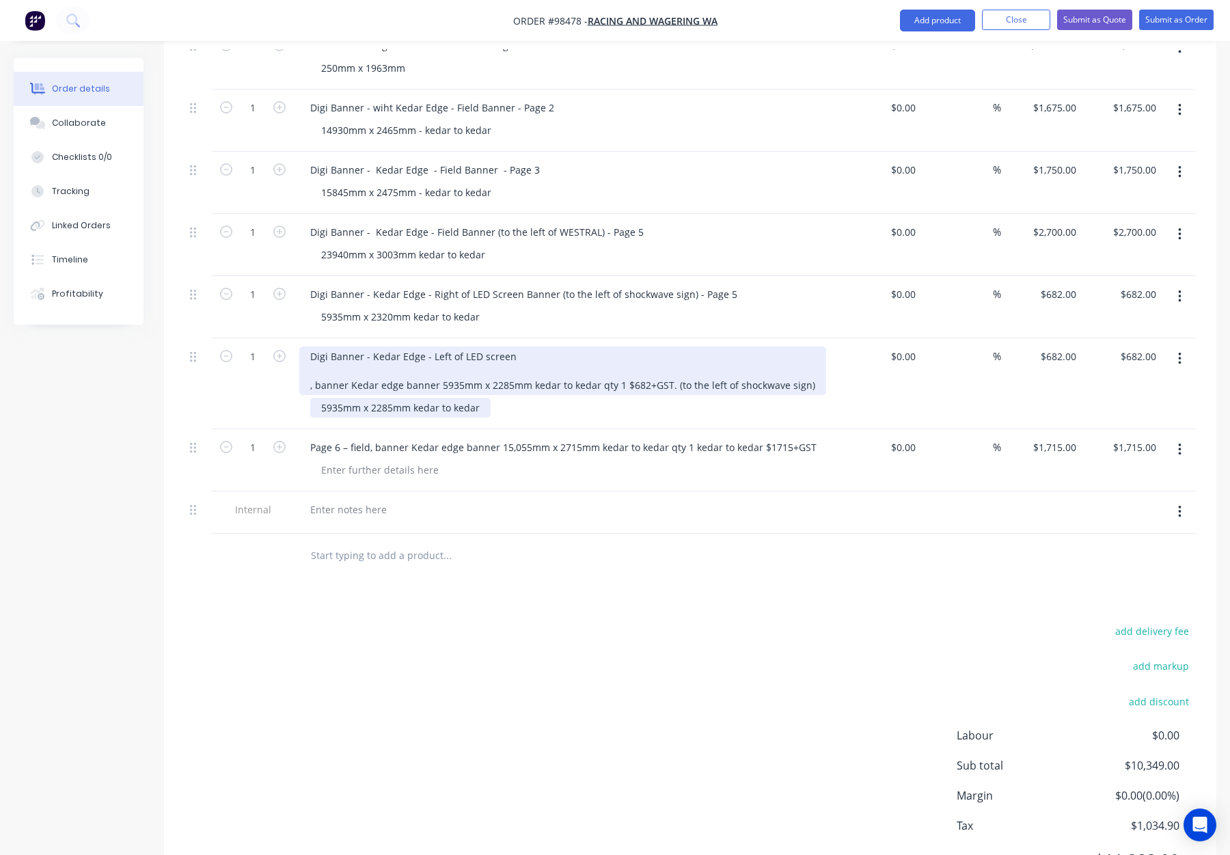
scroll to position [554, 0]
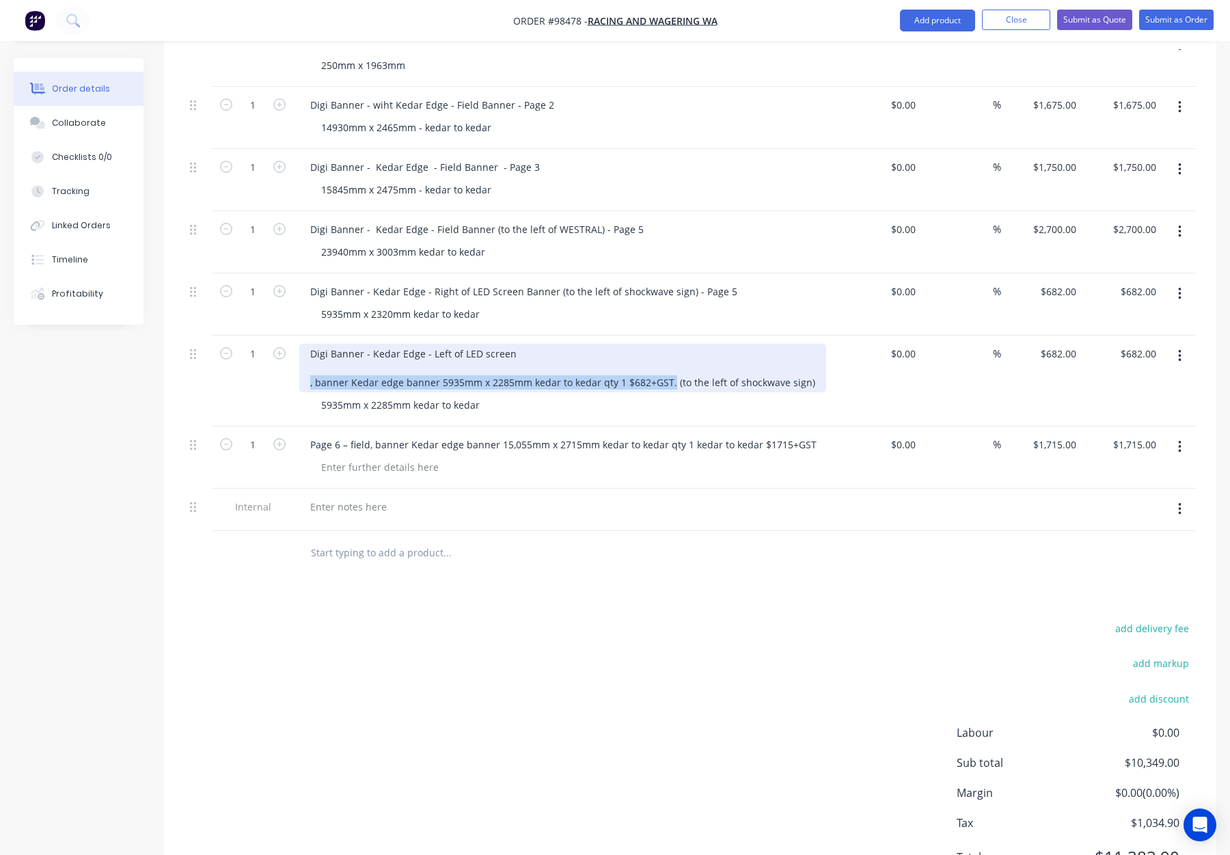
drag, startPoint x: 668, startPoint y: 345, endPoint x: 289, endPoint y: 347, distance: 378.7
click at [288, 347] on div "1 Digi Banner - Kedar Edge - Left of LED screen , banner Kedar edge banner 5935…" at bounding box center [691, 381] width 1012 height 91
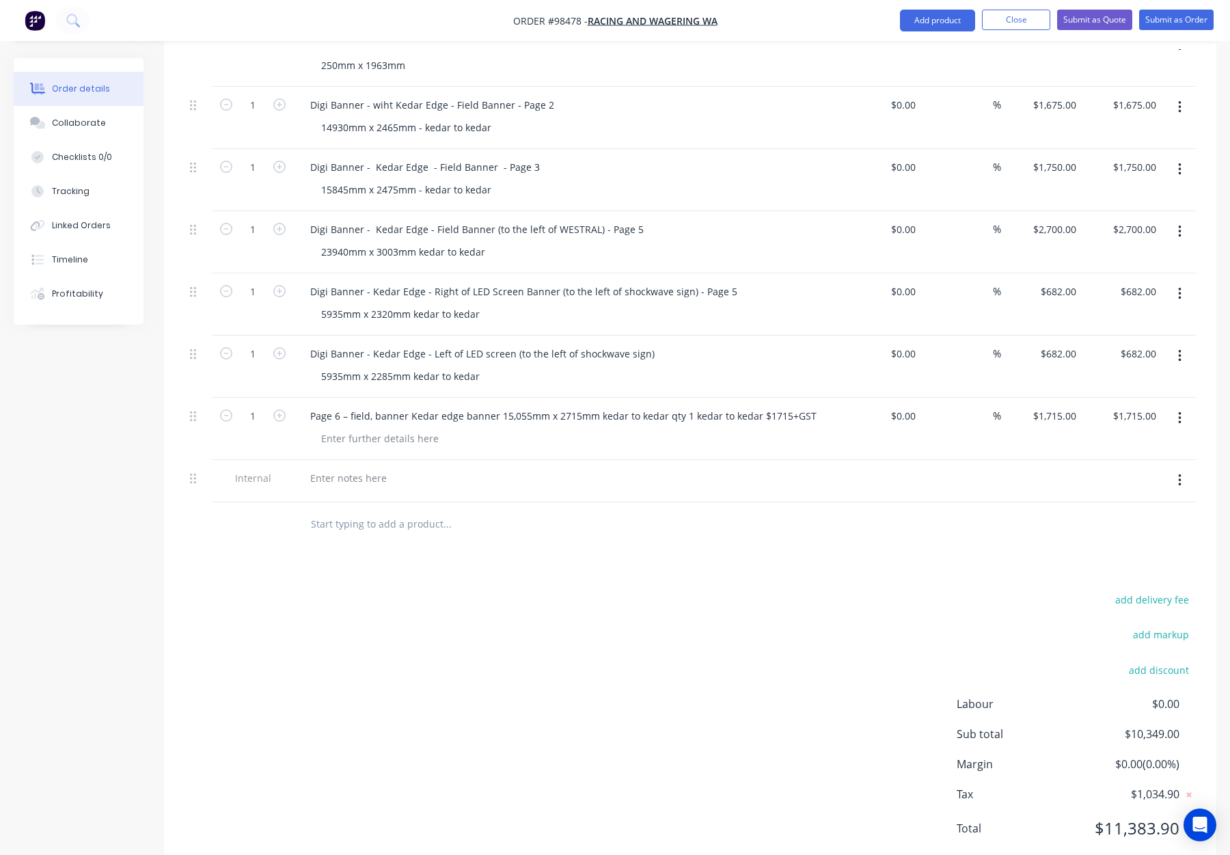
click at [624, 366] on div "5935mm x 2285mm kedar to kedar" at bounding box center [572, 376] width 525 height 20
click at [308, 404] on div "Page 6 – field, banner Kedar edge banner 15,055mm x 2715mm kedar to kedar qty 1…" at bounding box center [563, 414] width 528 height 20
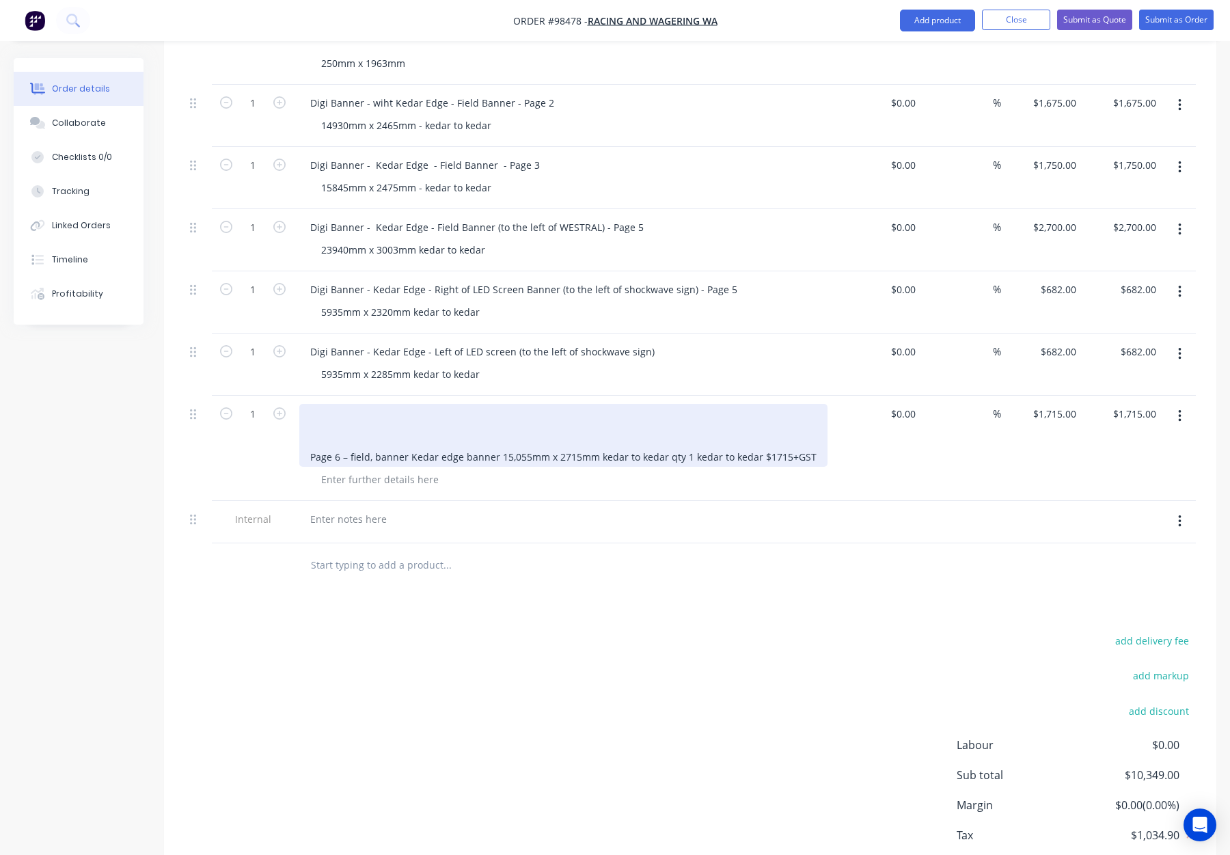
click at [309, 404] on div "Page 6 – field, banner Kedar edge banner 15,055mm x 2715mm kedar to kedar qty 1…" at bounding box center [563, 435] width 528 height 63
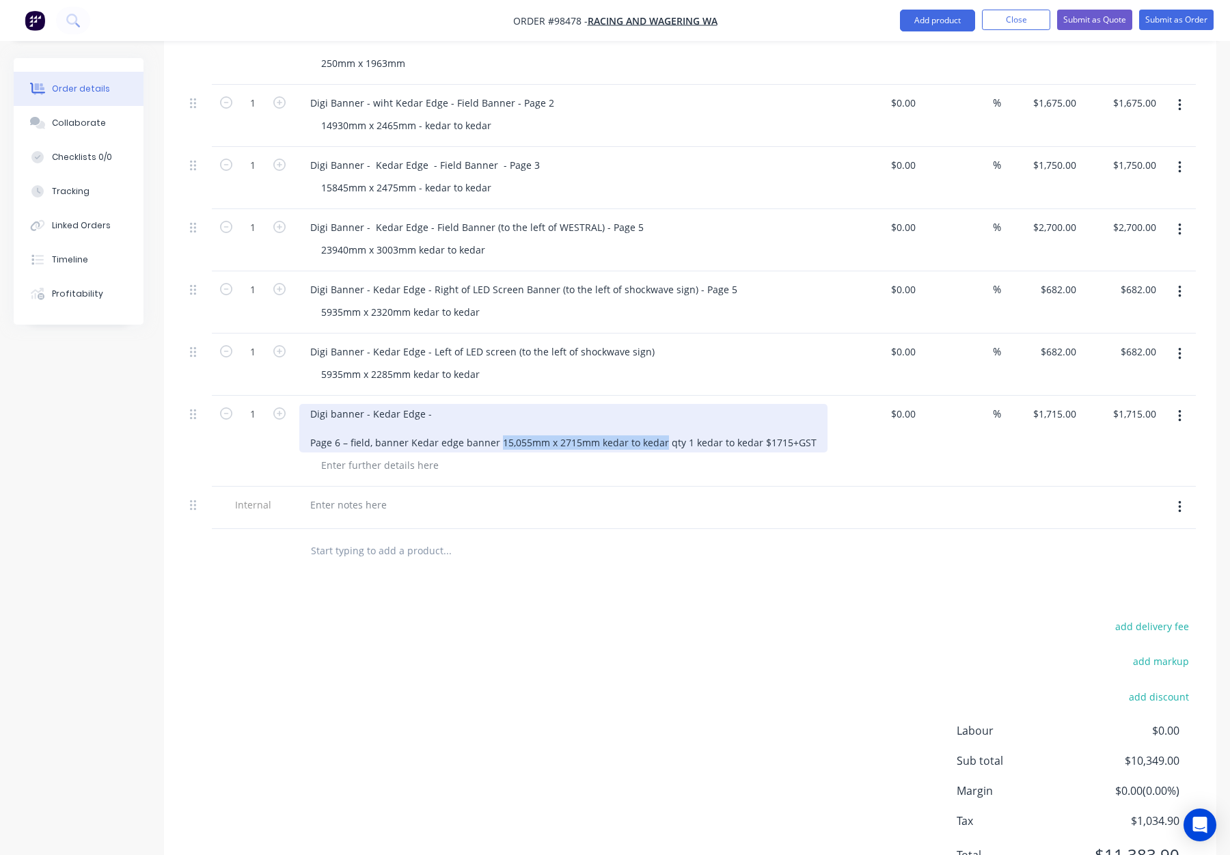
drag, startPoint x: 497, startPoint y: 418, endPoint x: 662, endPoint y: 422, distance: 164.8
click at [662, 421] on div "Digi banner - Kedar Edge - Page 6 – field, banner Kedar edge banner 15,055mm x …" at bounding box center [563, 428] width 528 height 49
copy div "15,055mm x 2715mm kedar to kedar"
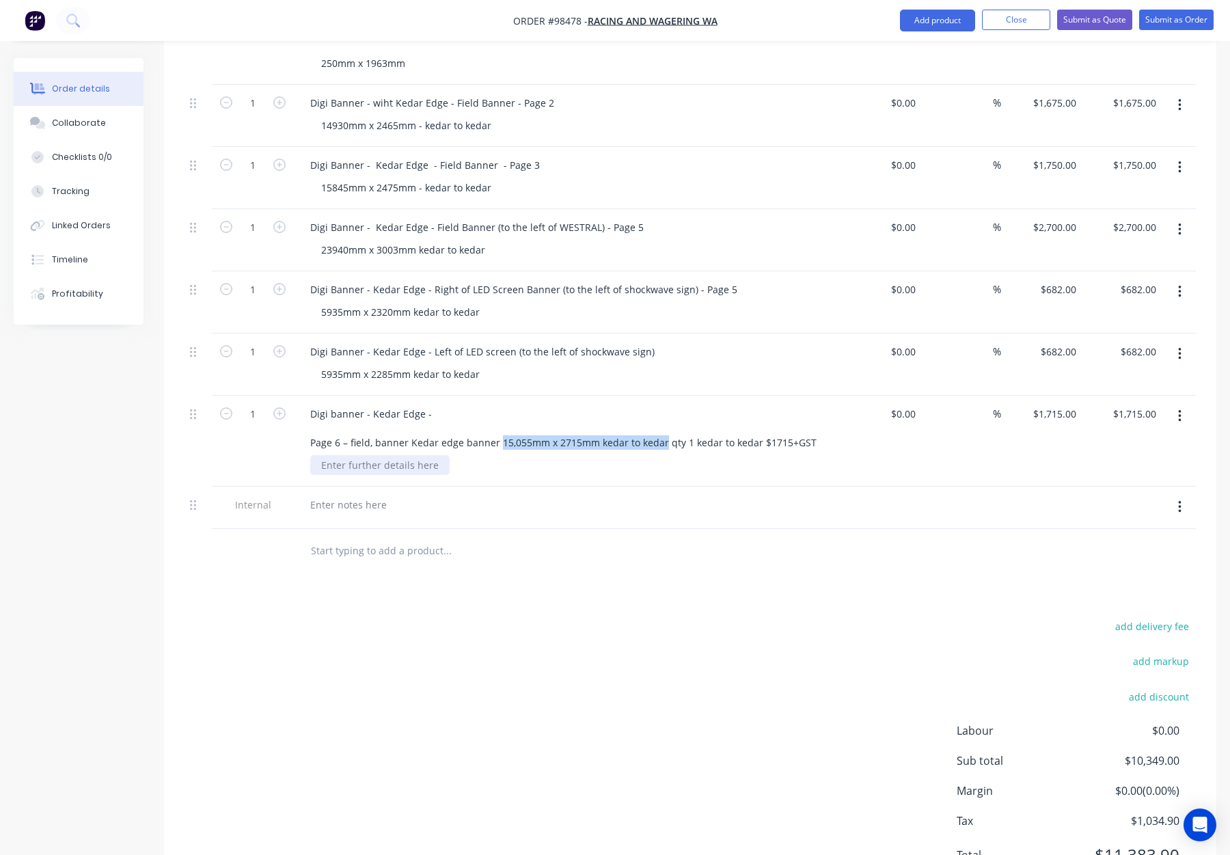
click at [355, 450] on div "Digi banner - Kedar Edge - Page 6 – field, banner Kedar edge banner 15,055mm x …" at bounding box center [567, 441] width 547 height 91
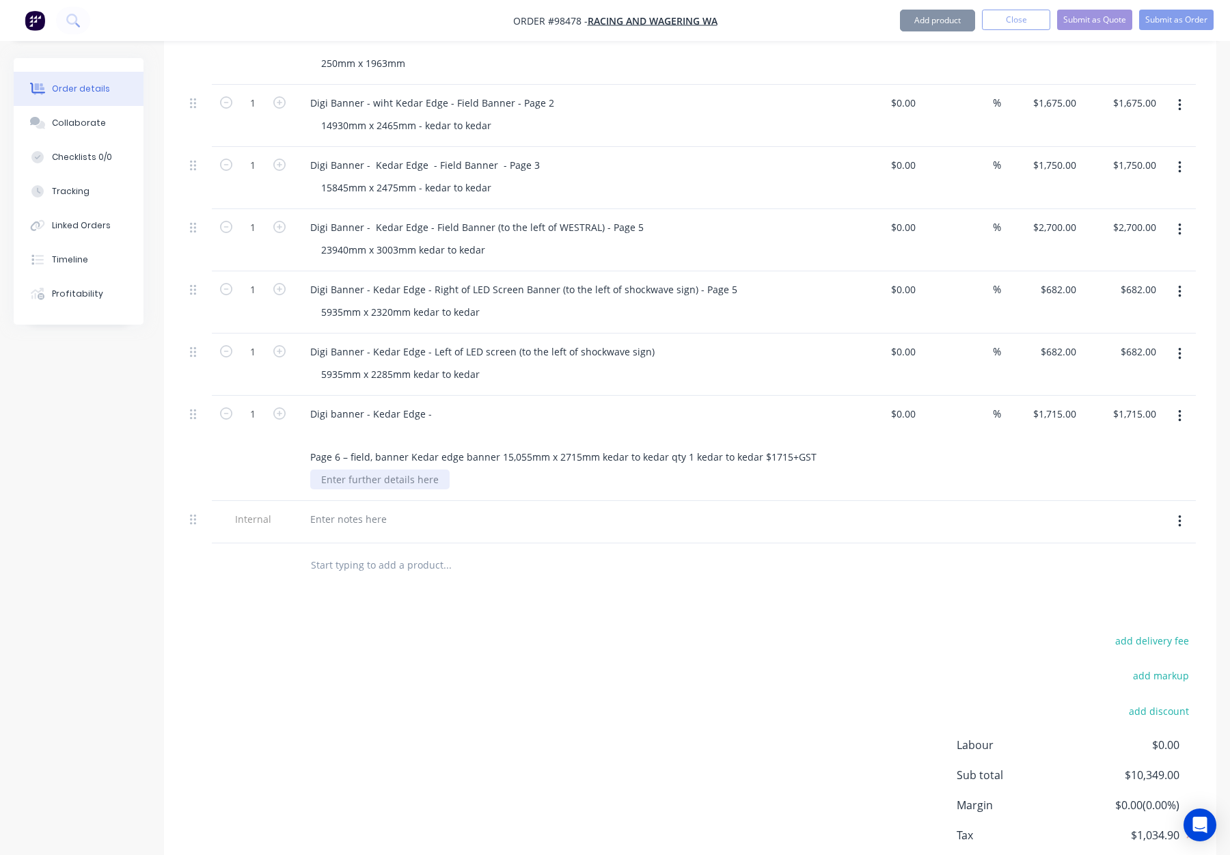
click at [340, 470] on div at bounding box center [379, 480] width 139 height 20
click at [335, 470] on div at bounding box center [379, 480] width 139 height 20
paste div
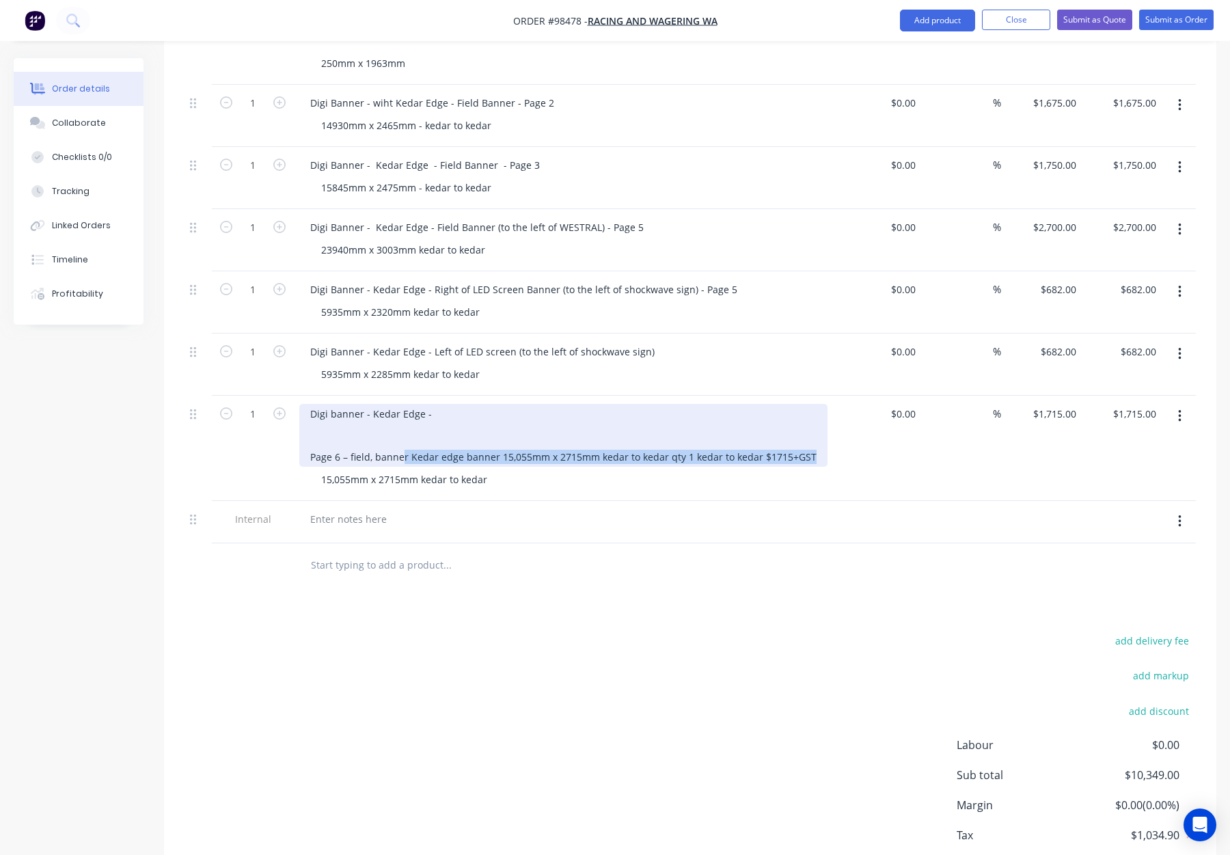
drag, startPoint x: 789, startPoint y: 419, endPoint x: 401, endPoint y: 418, distance: 387.6
click at [401, 418] on div "Digi banner - Kedar Edge - Page 6 – field, banner Kedar edge banner 15,055mm x …" at bounding box center [563, 435] width 528 height 63
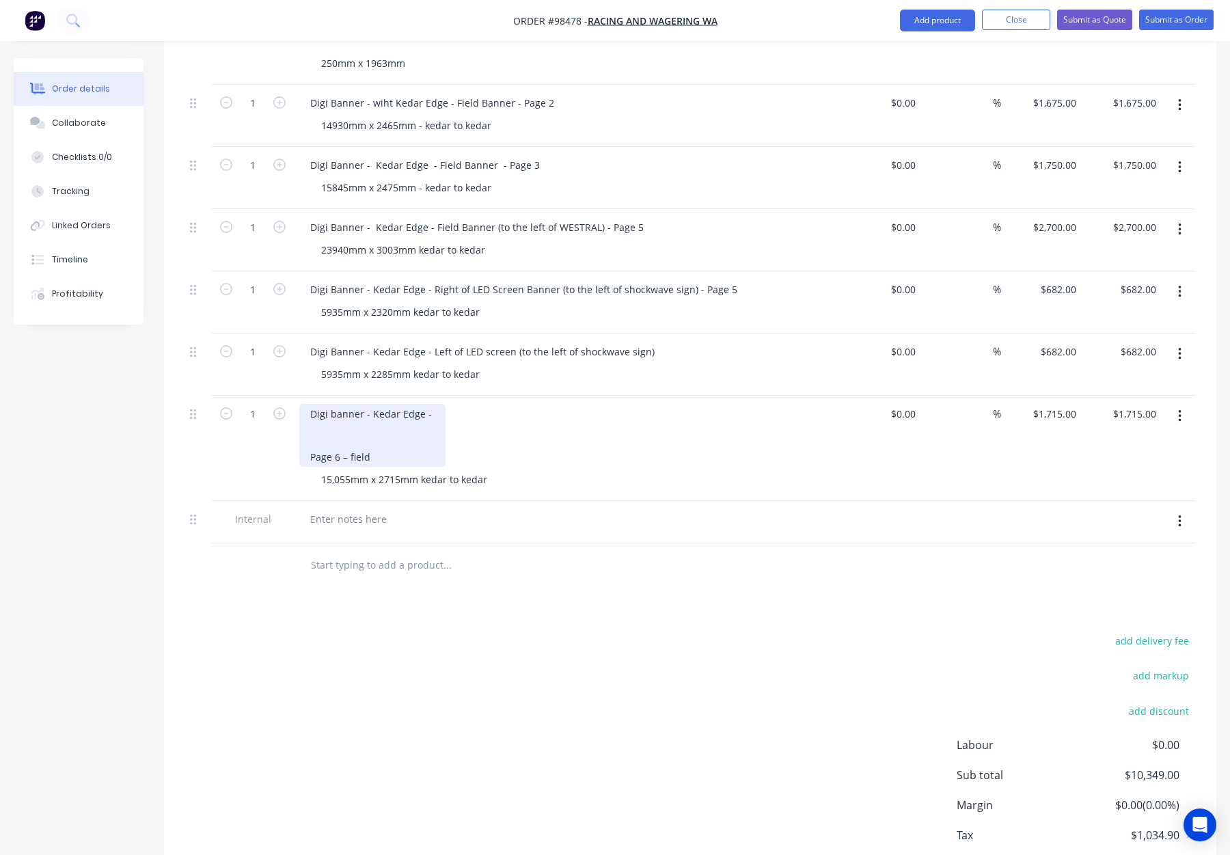
click at [439, 404] on div "Digi banner - Kedar Edge - Page 6 – field" at bounding box center [372, 435] width 146 height 63
drag, startPoint x: 375, startPoint y: 422, endPoint x: 296, endPoint y: 389, distance: 85.8
click at [296, 396] on div "Digi banner - Kedar Edge - Field Banner - Page 6 Page 6 – field 15,055mm x 2715…" at bounding box center [567, 448] width 547 height 105
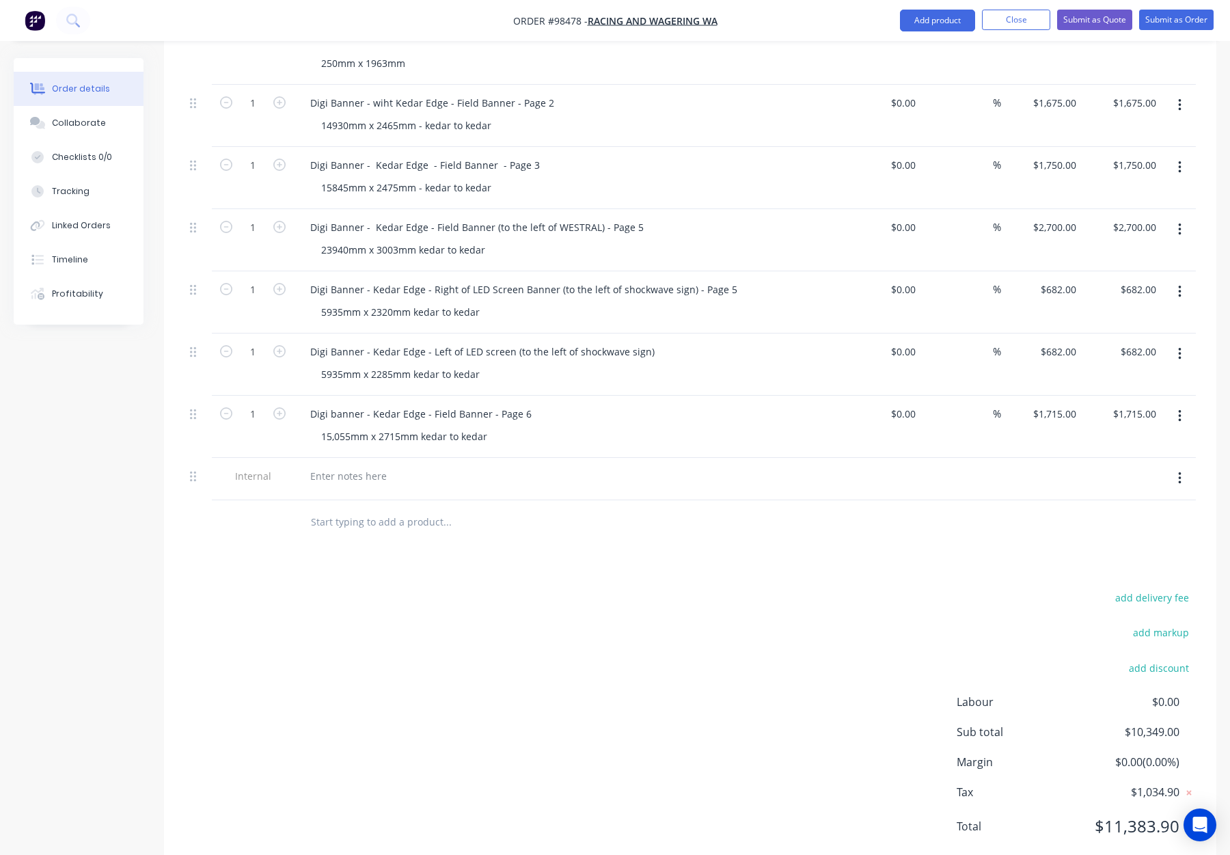
click at [584, 519] on div "Products Show / Hide columns Add product Qty Cost Markup Price Total 1 Digi Ban…" at bounding box center [690, 378] width 1053 height 989
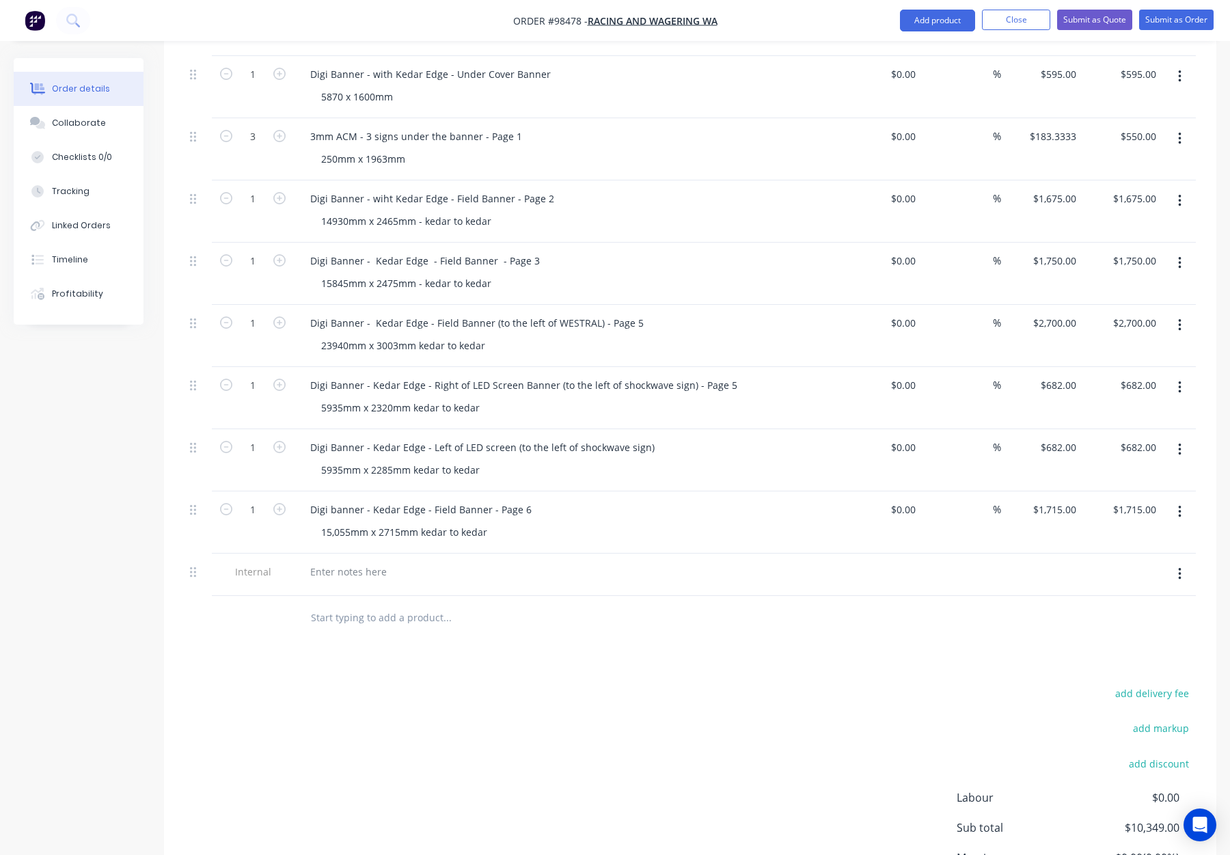
scroll to position [451, 0]
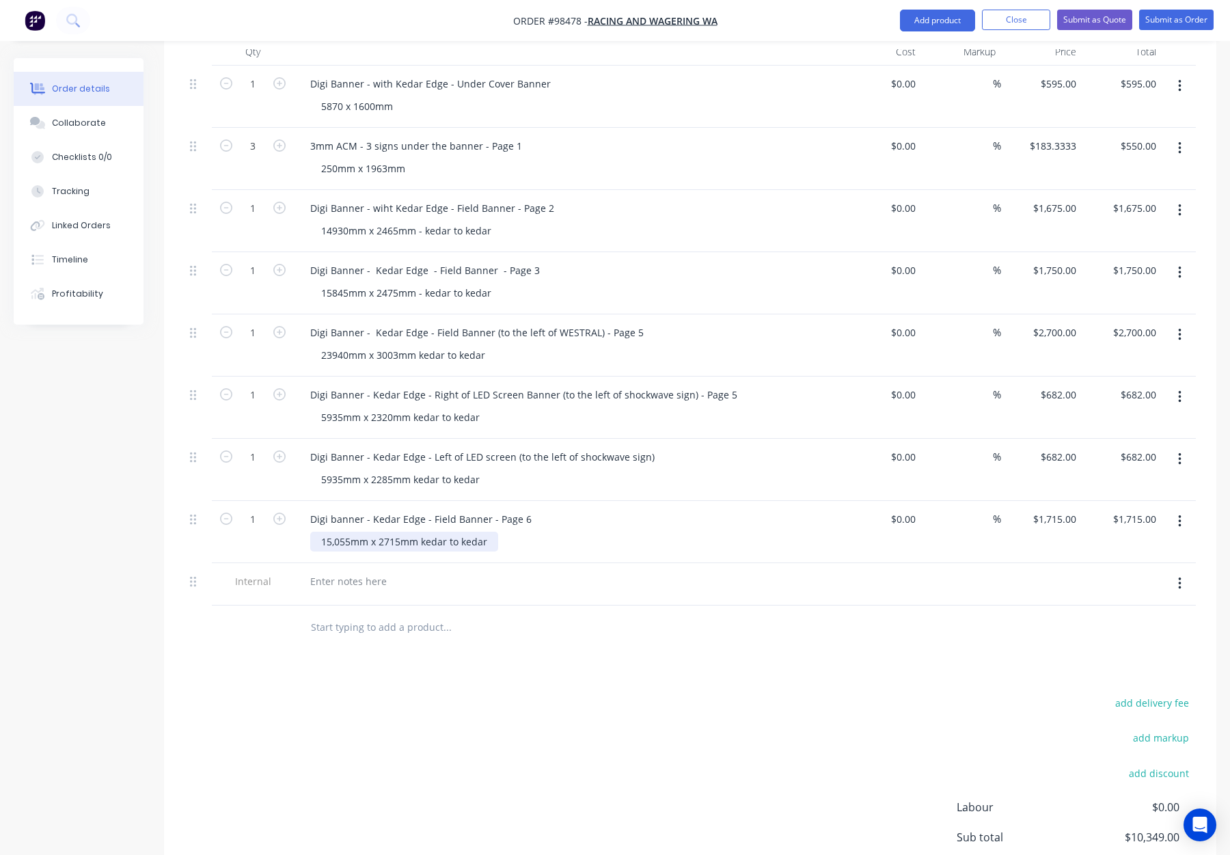
click at [336, 532] on div "15,055mm x 2715mm kedar to kedar" at bounding box center [404, 542] width 188 height 20
click at [525, 614] on input "text" at bounding box center [446, 627] width 273 height 27
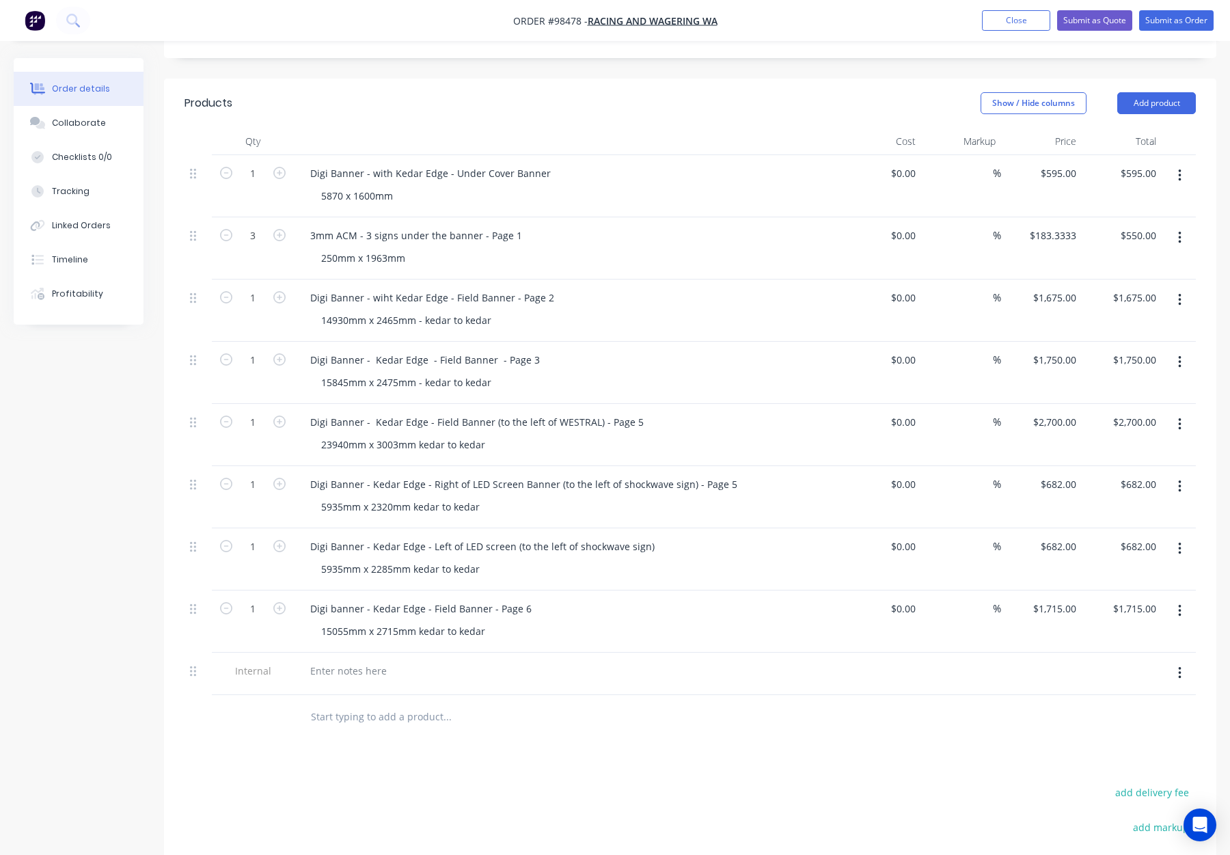
scroll to position [364, 0]
drag, startPoint x: 416, startPoint y: 401, endPoint x: 425, endPoint y: 406, distance: 10.7
click at [416, 433] on div "23940mm x 3003mm kedar to kedar" at bounding box center [403, 443] width 186 height 20
click at [410, 495] on div "5935mm x 2320mm kedar to kedar" at bounding box center [400, 505] width 180 height 20
click at [408, 557] on div "5935mm x 2285mm kedar to kedar" at bounding box center [400, 567] width 180 height 20
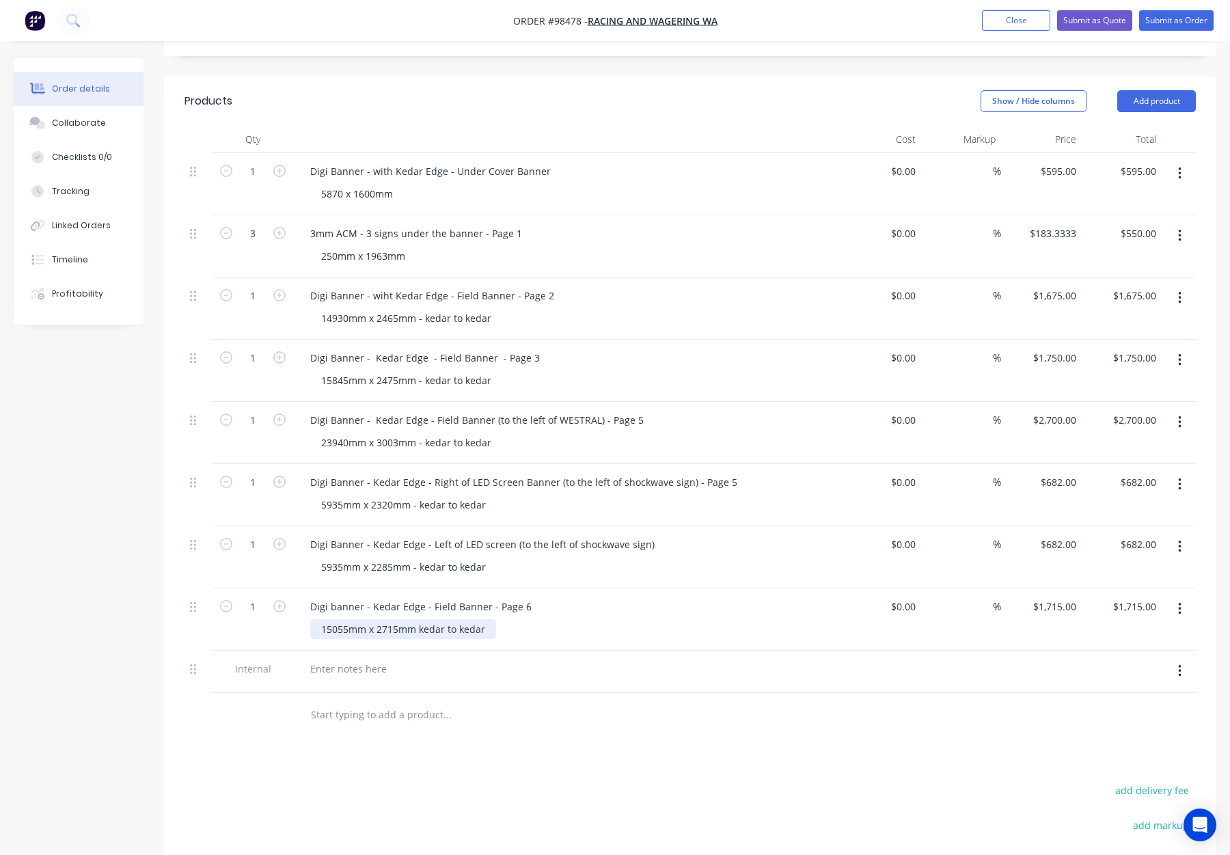
click at [415, 619] on div "15055mm x 2715mm kedar to kedar" at bounding box center [403, 629] width 186 height 20
click at [620, 722] on div "Products Show / Hide columns Add product Qty Cost Markup Price Total 1 Digi Ban…" at bounding box center [690, 571] width 1053 height 989
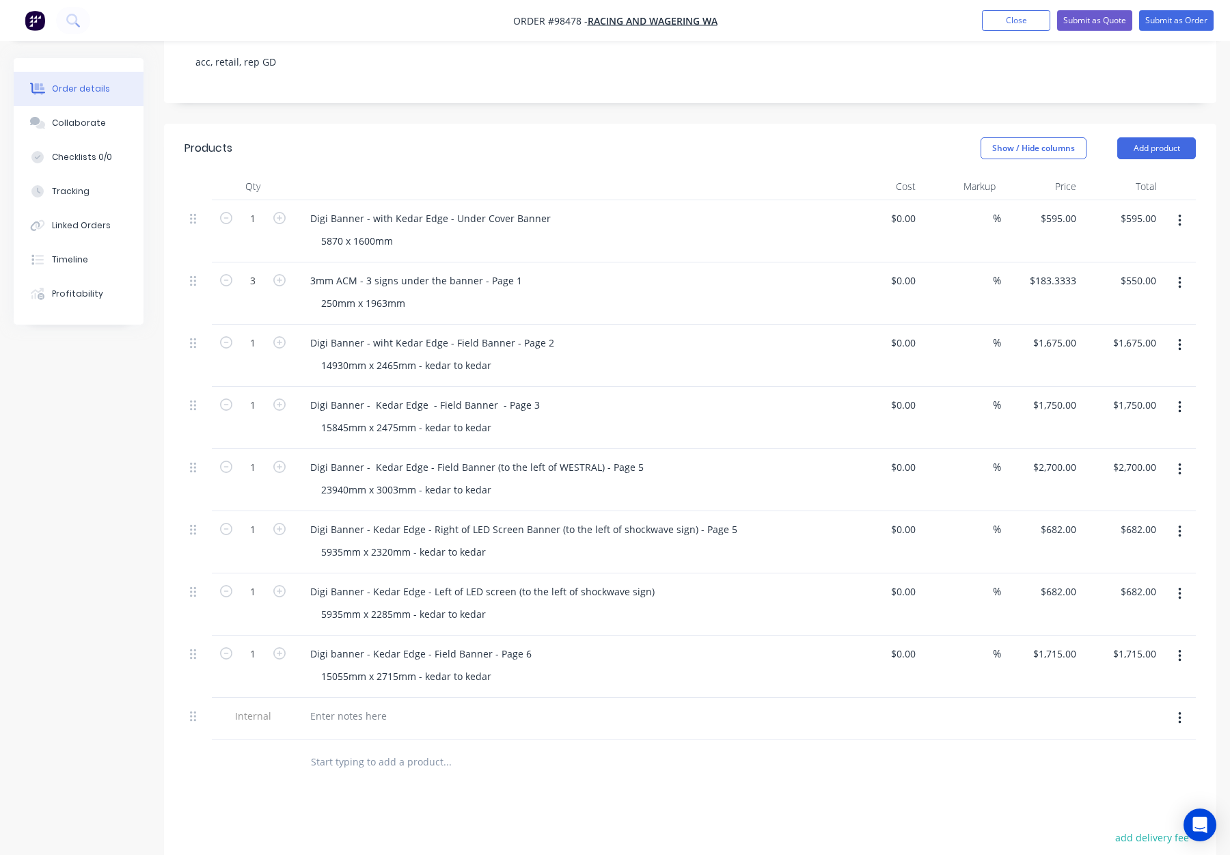
scroll to position [313, 0]
click at [193, 278] on icon at bounding box center [193, 284] width 6 height 12
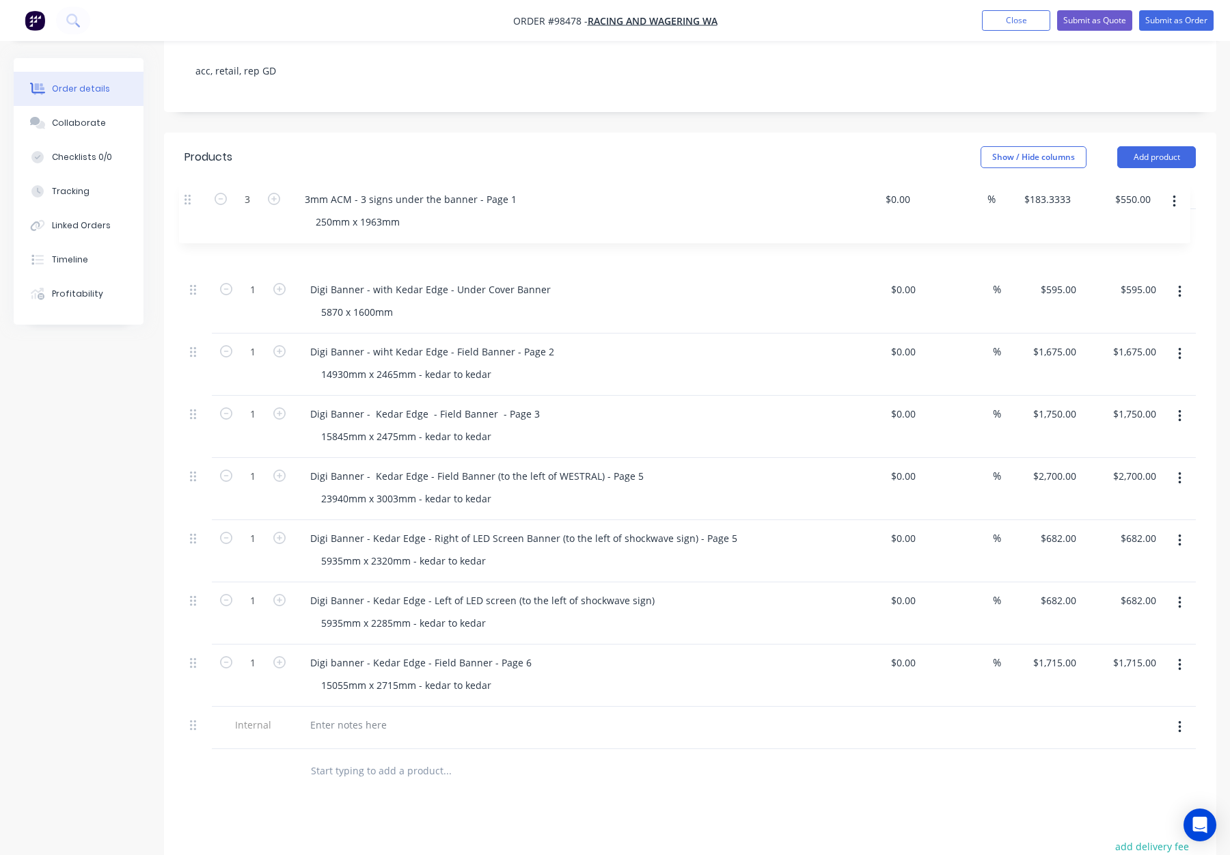
drag, startPoint x: 193, startPoint y: 247, endPoint x: 189, endPoint y: 196, distance: 52.2
click at [189, 209] on div "1 Digi Banner - with Kedar Edge - Under Cover Banner 5870 x 1600mm $0.00 $0.00 …" at bounding box center [691, 479] width 1012 height 540
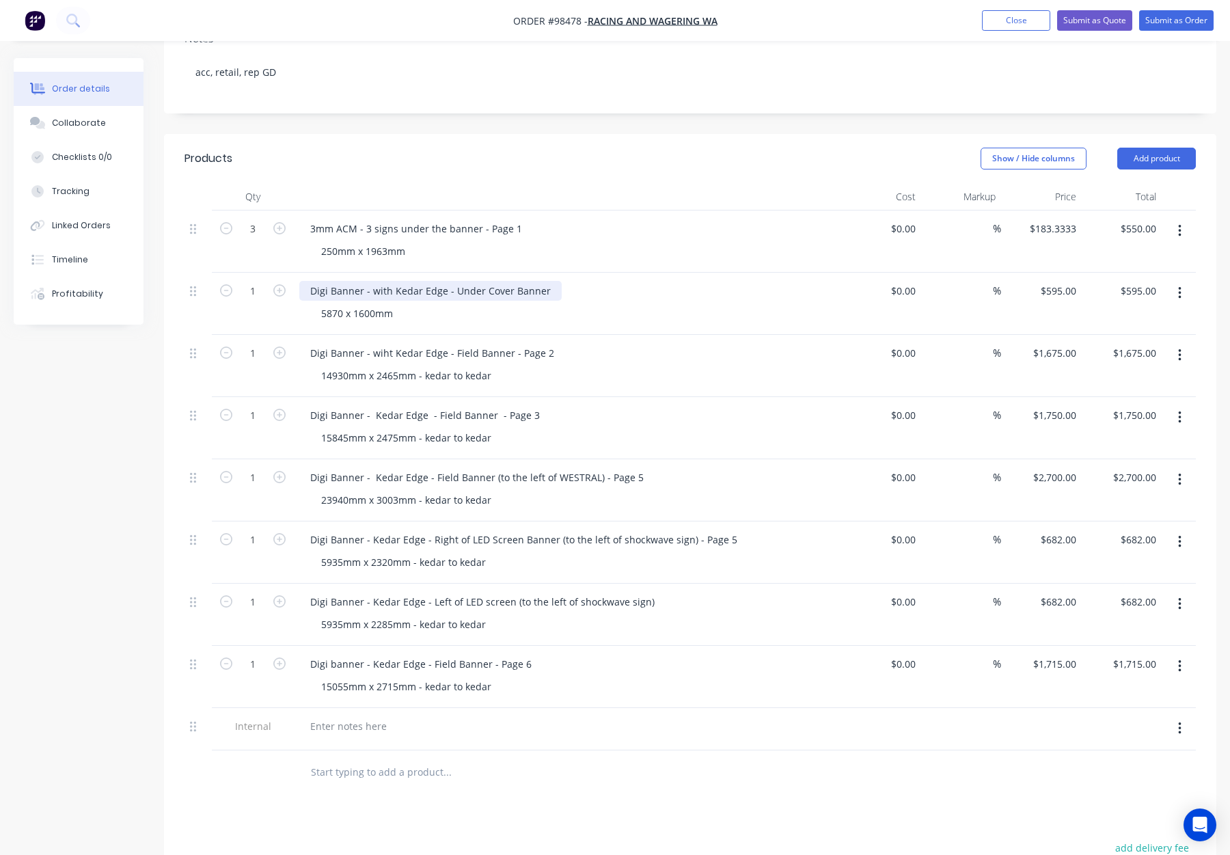
drag, startPoint x: 361, startPoint y: 252, endPoint x: 373, endPoint y: 261, distance: 14.6
click at [361, 281] on div "Digi Banner - with Kedar Edge - Under Cover Banner" at bounding box center [430, 291] width 262 height 20
click at [368, 343] on div "Digi Banner - wiht Kedar Edge - Field Banner - Page 2" at bounding box center [432, 353] width 266 height 20
drag, startPoint x: 338, startPoint y: 252, endPoint x: 407, endPoint y: 254, distance: 69.1
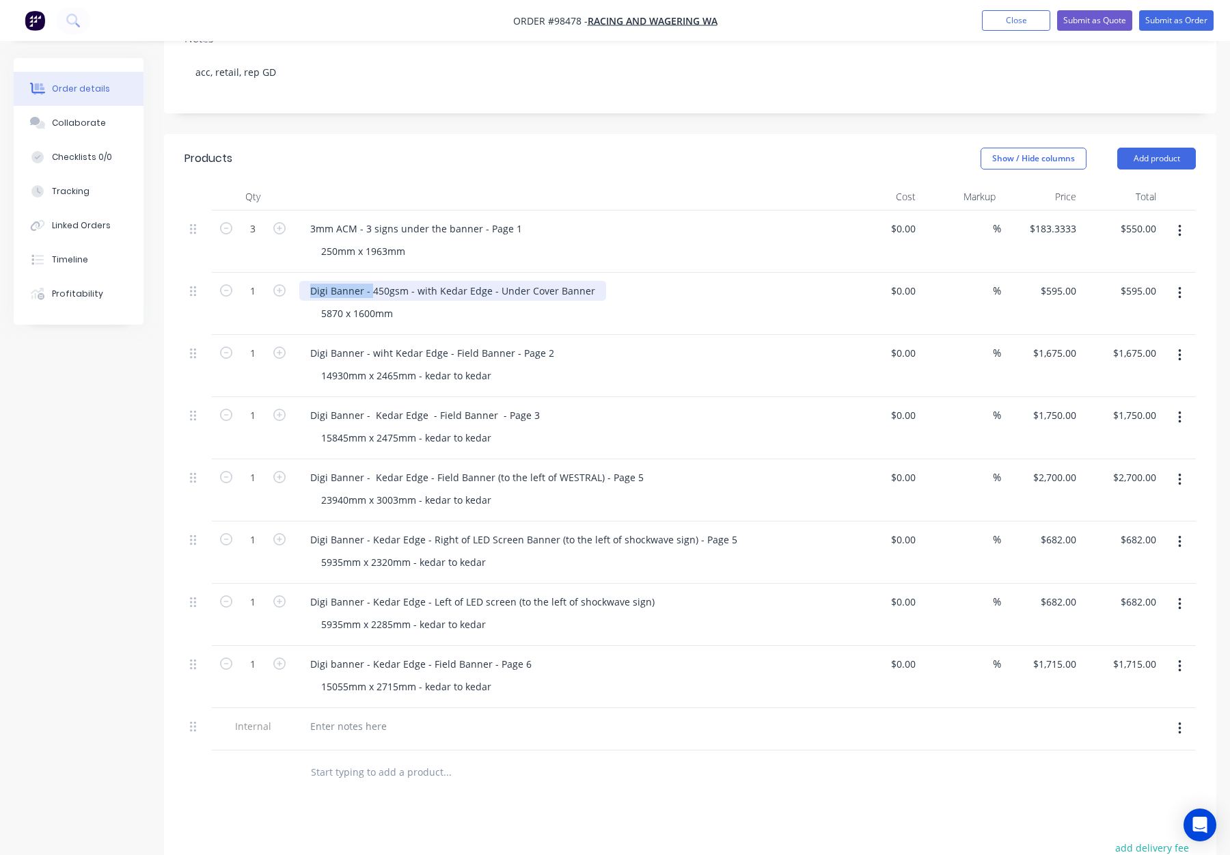
click at [407, 281] on div "Digi Banner - 450gsm - with Kedar Edge - Under Cover Banner" at bounding box center [452, 291] width 307 height 20
drag, startPoint x: 410, startPoint y: 254, endPoint x: 288, endPoint y: 251, distance: 122.4
click at [288, 273] on div "1 Digi Banner - 450gsm - with Kedar Edge - Under Cover Banner 5870 x 1600mm $0.…" at bounding box center [691, 304] width 1012 height 62
copy div "Digi Banner - 450gsm -"
drag, startPoint x: 308, startPoint y: 316, endPoint x: 368, endPoint y: 316, distance: 60.2
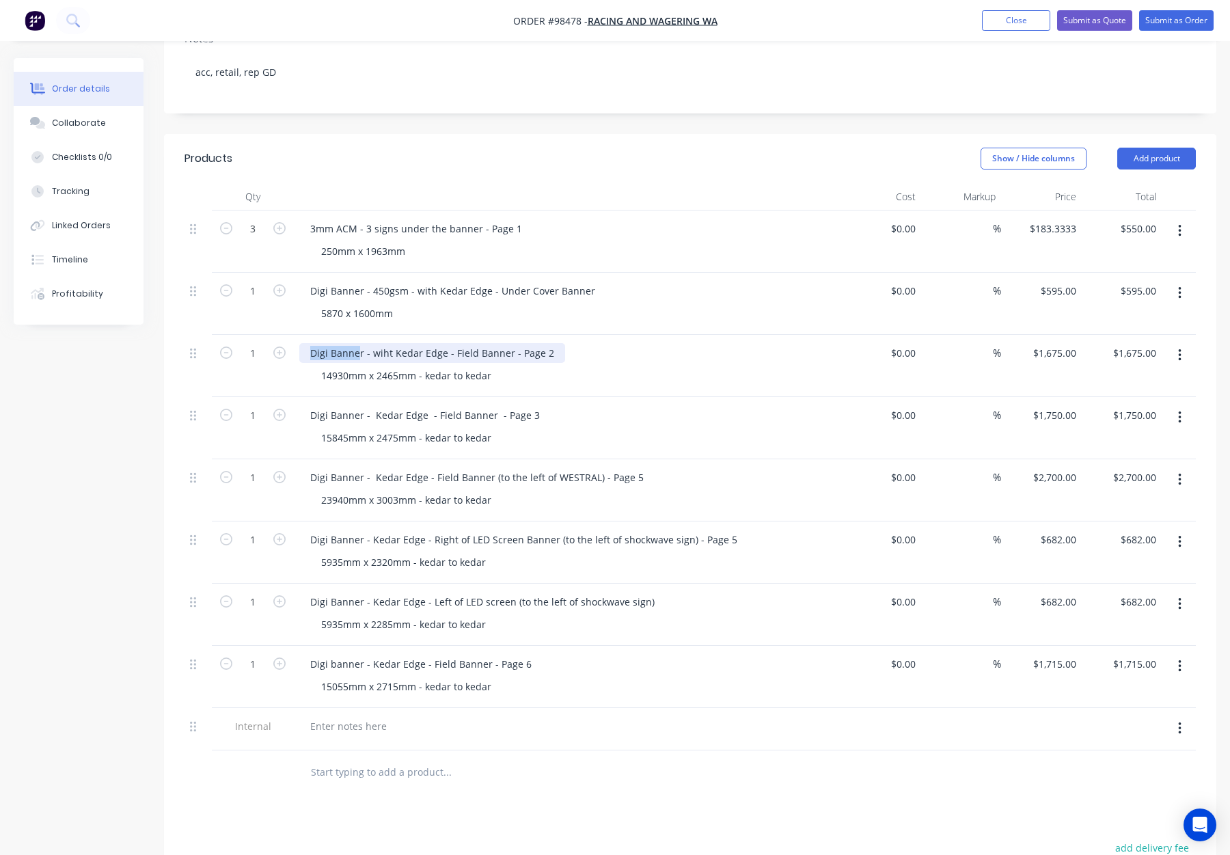
click at [368, 343] on div "Digi Banner - wiht Kedar Edge - Field Banner - Page 2" at bounding box center [432, 353] width 266 height 20
drag, startPoint x: 368, startPoint y: 316, endPoint x: 293, endPoint y: 311, distance: 75.3
click at [294, 335] on div "Digi Banner - wiht Kedar Edge - Field Banner - Page 2 14930mm x 2465mm - kedar …" at bounding box center [567, 366] width 547 height 62
click at [367, 405] on div "Digi Banner - Kedar Edge - Field Banner - Page 3" at bounding box center [425, 415] width 252 height 20
click at [368, 405] on div "Digi Banner - Kedar Edge - Field Banner - Page 3" at bounding box center [425, 415] width 252 height 20
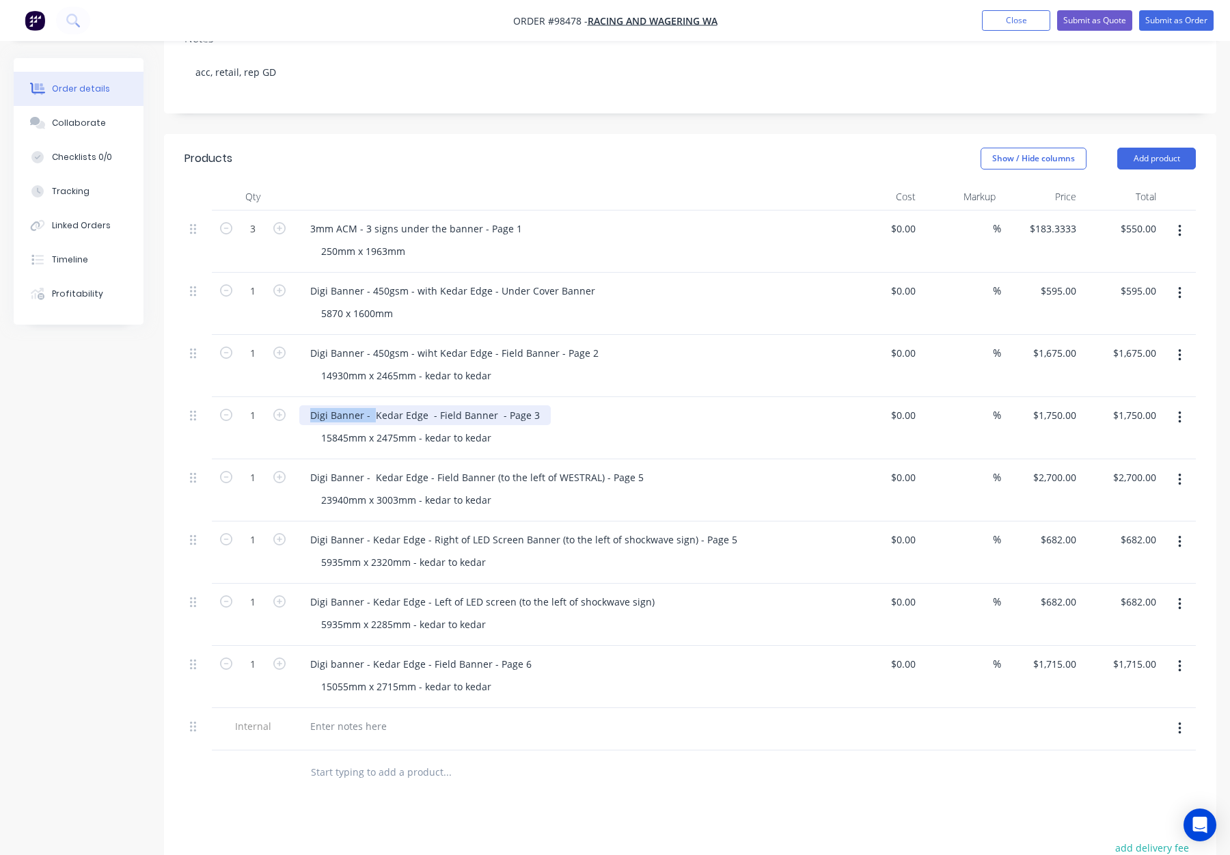
drag, startPoint x: 368, startPoint y: 377, endPoint x: 297, endPoint y: 373, distance: 71.9
click at [296, 397] on div "Digi Banner - Kedar Edge - Field Banner - Page 3 15845mm x 2475mm - kedar to ke…" at bounding box center [567, 428] width 547 height 62
drag, startPoint x: 386, startPoint y: 431, endPoint x: 380, endPoint y: 444, distance: 13.8
click at [386, 468] on div "Digi Banner - Kedar Edge - Field Banner (to the left of WESTRAL) - Page 5" at bounding box center [476, 478] width 355 height 20
drag, startPoint x: 401, startPoint y: 439, endPoint x: 290, endPoint y: 437, distance: 111.4
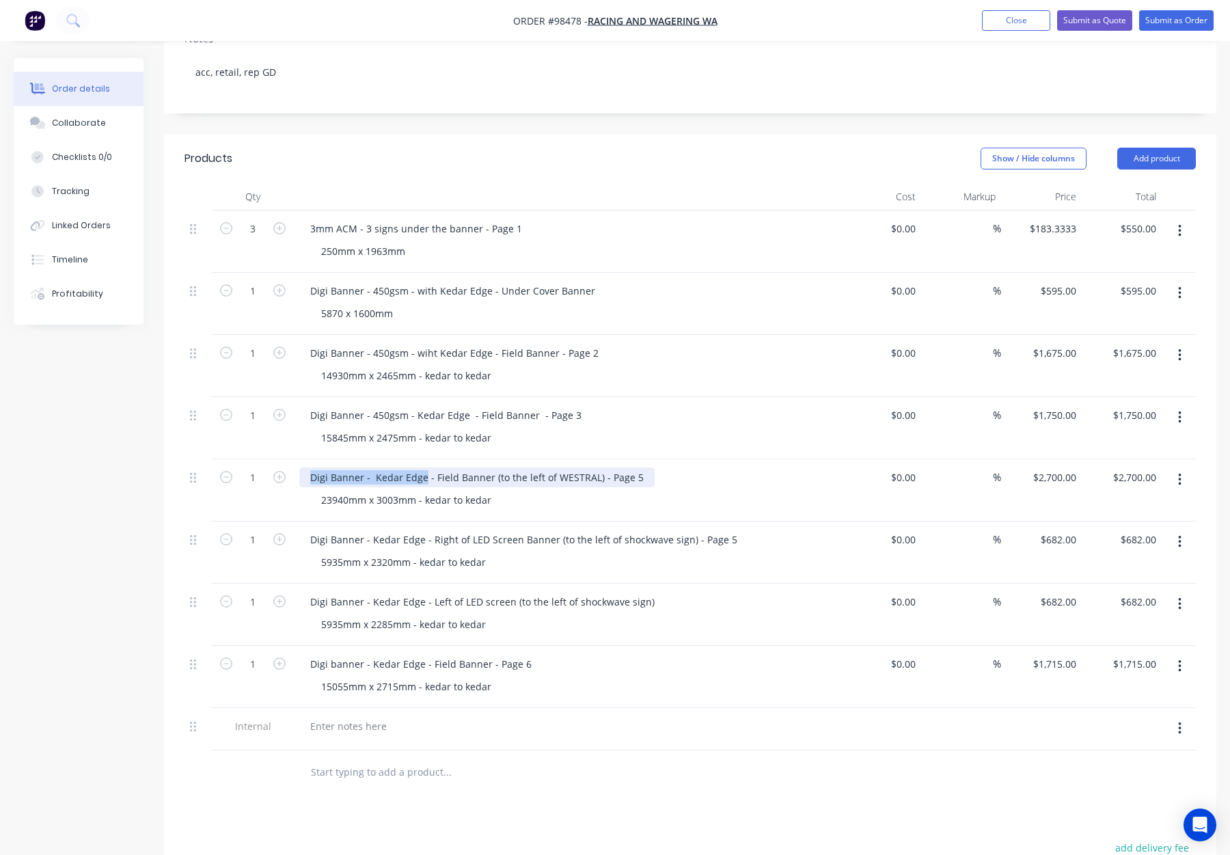
click at [290, 459] on div "1 Digi Banner - Kedar Edge - Field Banner (to the left of WESTRAL) - Page 5 239…" at bounding box center [691, 490] width 1012 height 62
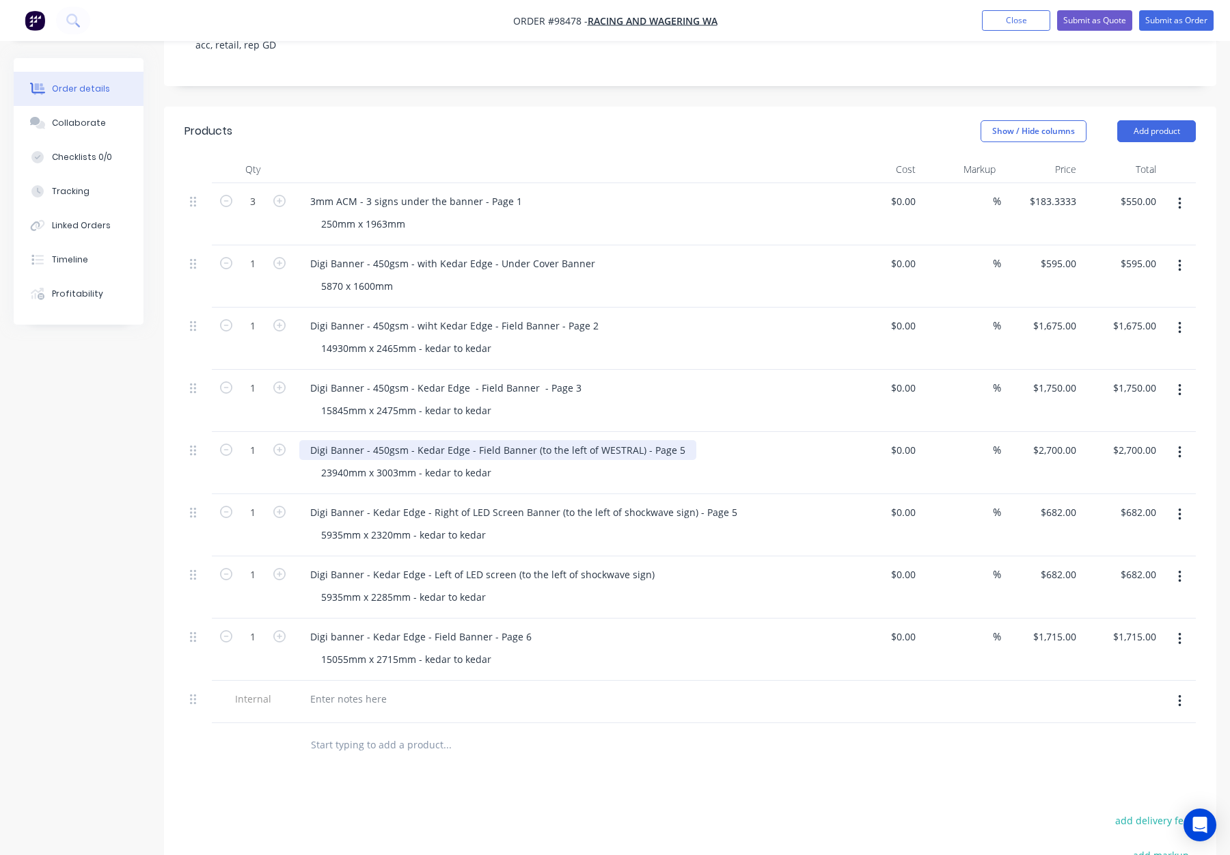
scroll to position [340, 0]
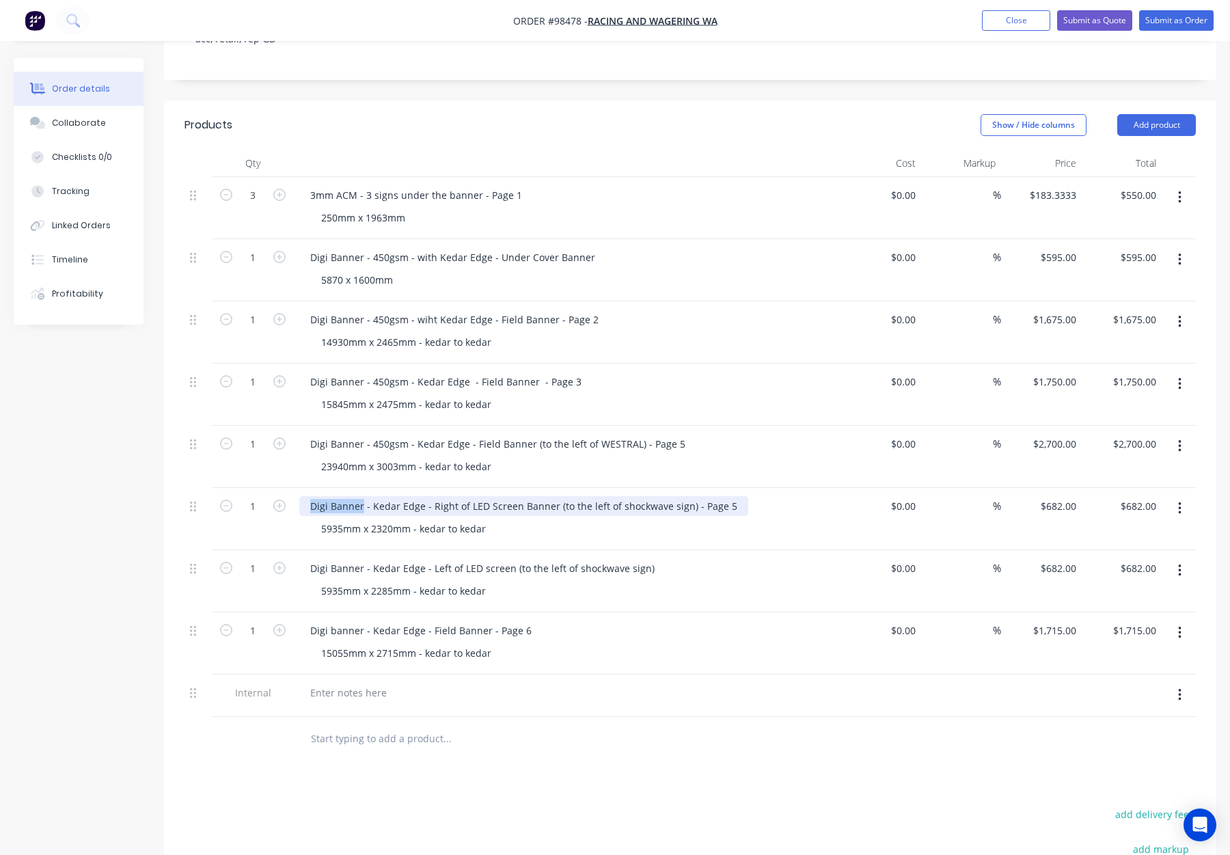
drag, startPoint x: 311, startPoint y: 467, endPoint x: 368, endPoint y: 468, distance: 56.8
click at [368, 496] on div "Digi Banner - Kedar Edge - Right of LED Screen Banner (to the left of shockwave…" at bounding box center [523, 506] width 449 height 20
drag, startPoint x: 363, startPoint y: 468, endPoint x: 271, endPoint y: 463, distance: 92.4
click at [271, 488] on div "1 Digi Banner - Kedar Edge - Right of LED Screen Banner (to the left of shockwa…" at bounding box center [691, 519] width 1012 height 62
click at [399, 558] on div "Digi Banner - Kedar Edge - Left of LED screen (to the left of shockwave sign)" at bounding box center [482, 568] width 366 height 20
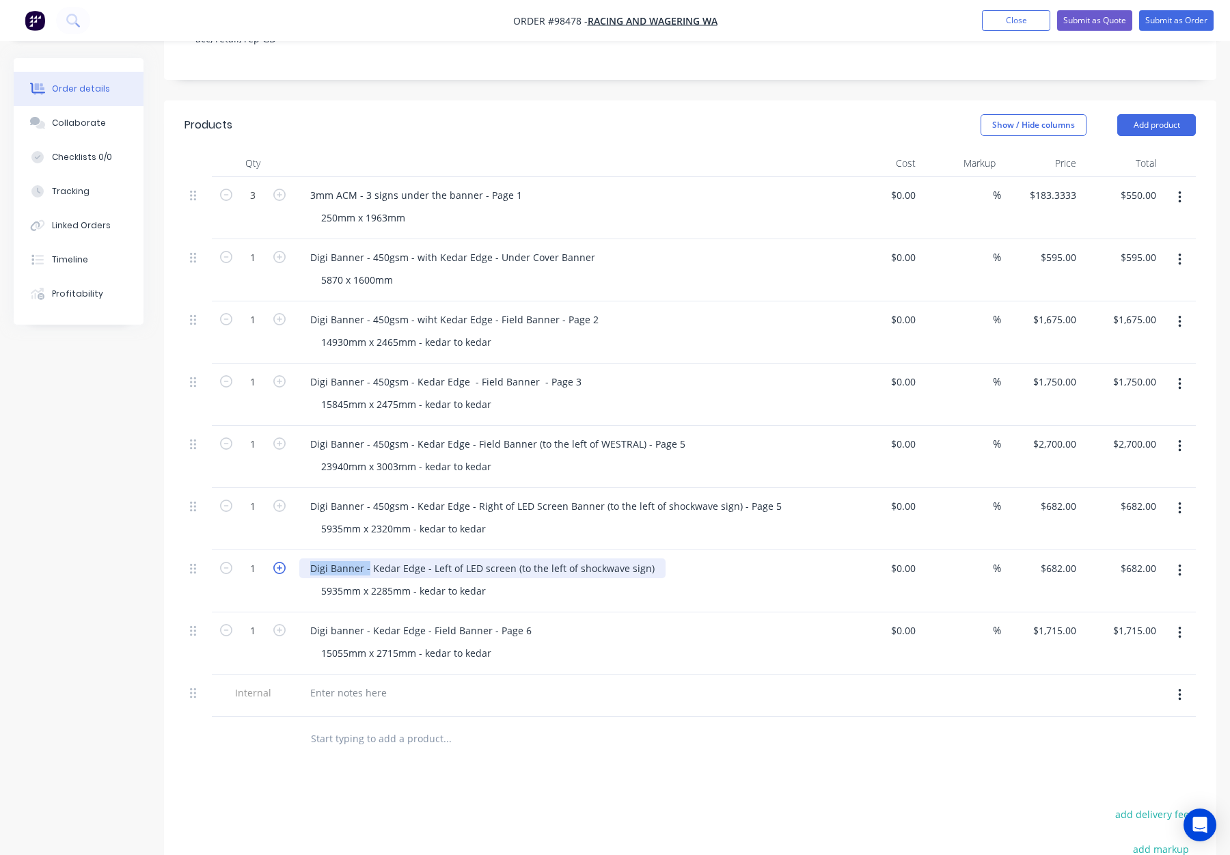
drag, startPoint x: 367, startPoint y: 530, endPoint x: 273, endPoint y: 526, distance: 93.8
click at [273, 550] on div "1 Digi Banner - Kedar Edge - Left of LED screen (to the left of shockwave sign)…" at bounding box center [691, 581] width 1012 height 62
drag, startPoint x: 365, startPoint y: 593, endPoint x: 273, endPoint y: 591, distance: 92.3
click at [273, 612] on div "1 Digi banner - Kedar Edge - Field Banner - Page 6 15055mm x 2715mm - kedar to …" at bounding box center [691, 643] width 1012 height 62
click at [539, 725] on input "text" at bounding box center [446, 738] width 273 height 27
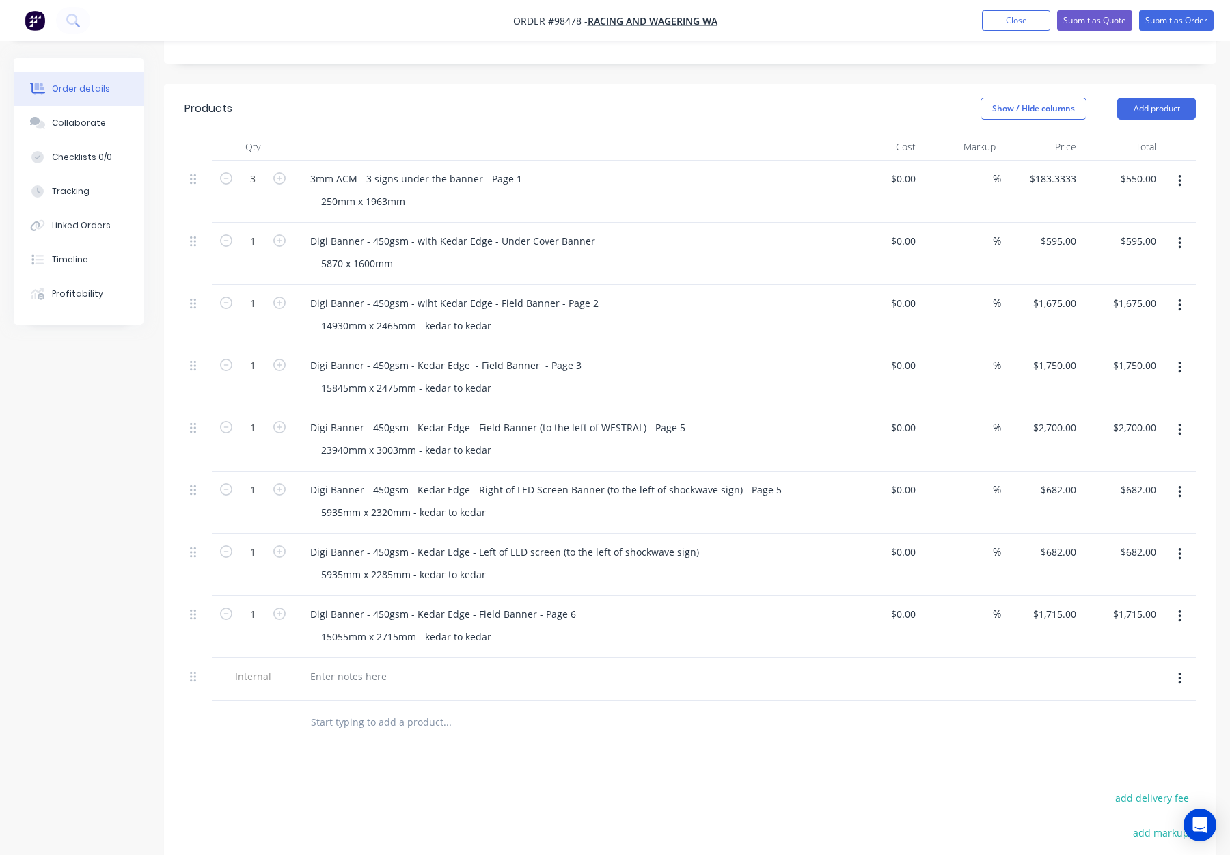
scroll to position [358, 0]
drag, startPoint x: 329, startPoint y: 638, endPoint x: 364, endPoint y: 640, distance: 34.9
click at [330, 664] on div at bounding box center [348, 674] width 98 height 20
click at [635, 707] on div at bounding box center [504, 720] width 410 height 27
drag, startPoint x: 336, startPoint y: 636, endPoint x: 347, endPoint y: 638, distance: 11.7
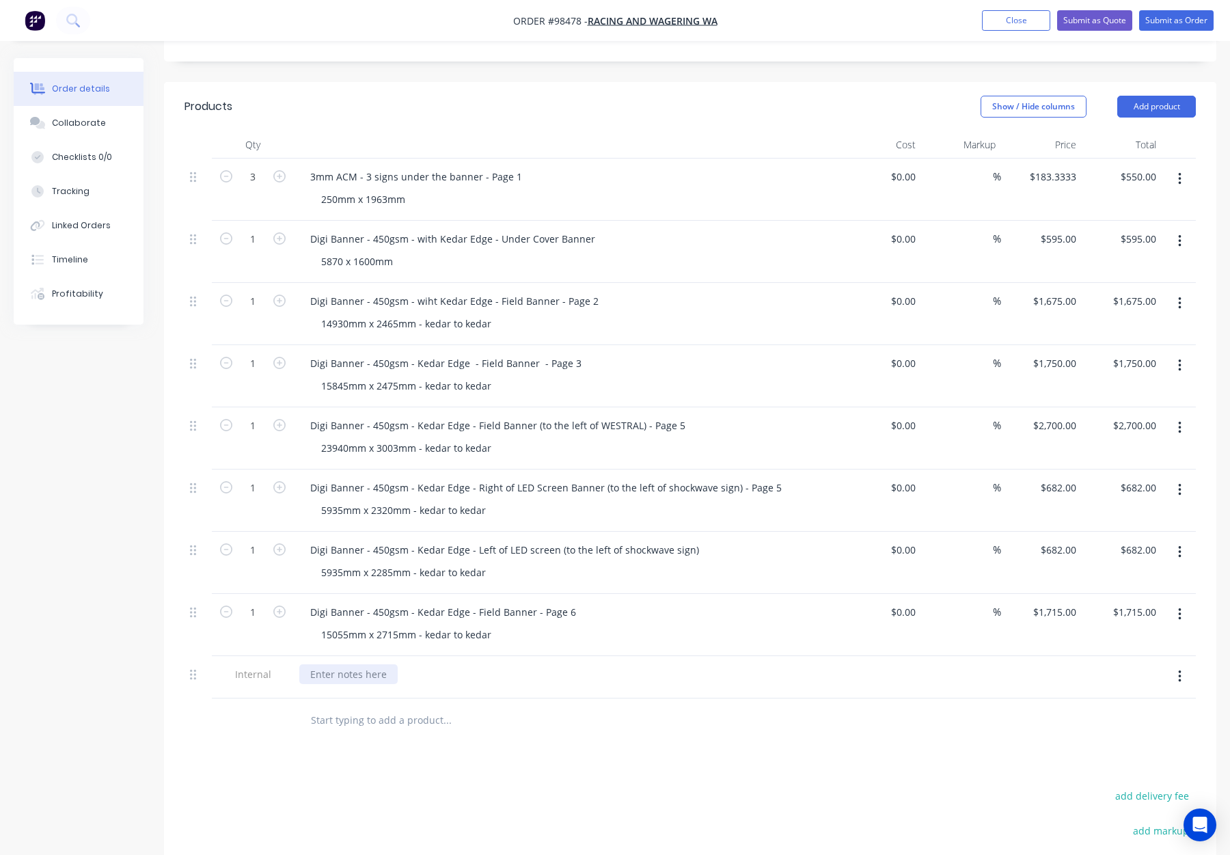
click at [336, 664] on div at bounding box center [348, 674] width 98 height 20
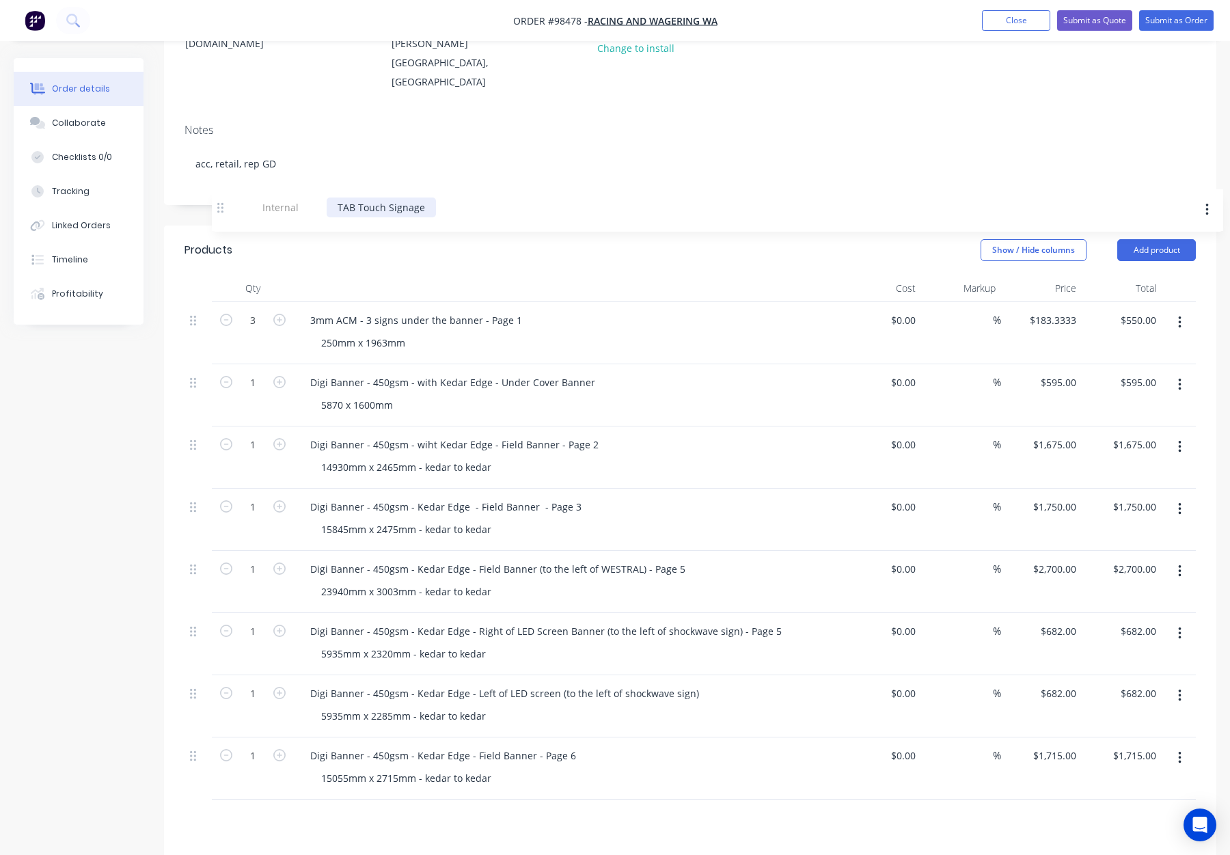
scroll to position [203, 0]
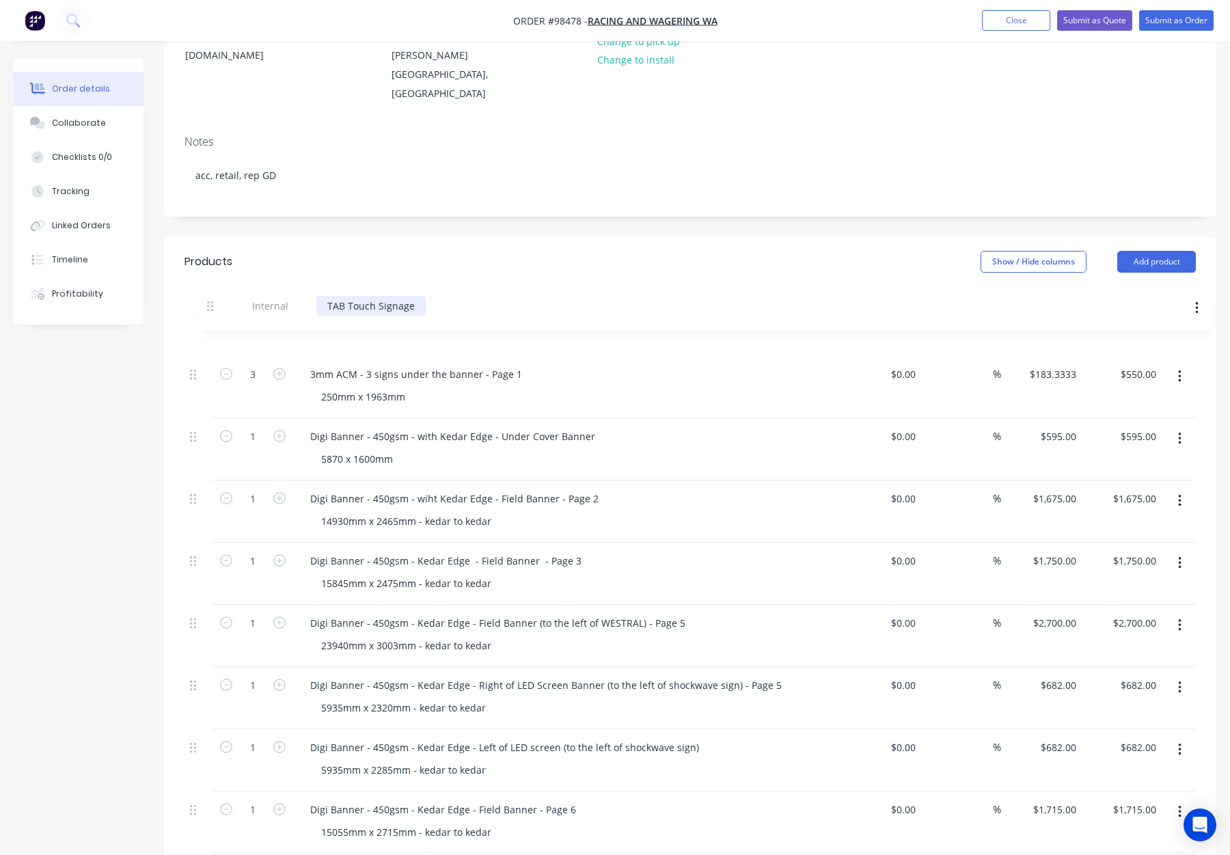
drag, startPoint x: 195, startPoint y: 640, endPoint x: 206, endPoint y: 293, distance: 347.5
click at [206, 314] on div "3 3mm ACM - 3 signs under the banner - Page 1 250mm x 1963mm $0.00 $0.00 % $183…" at bounding box center [691, 584] width 1012 height 540
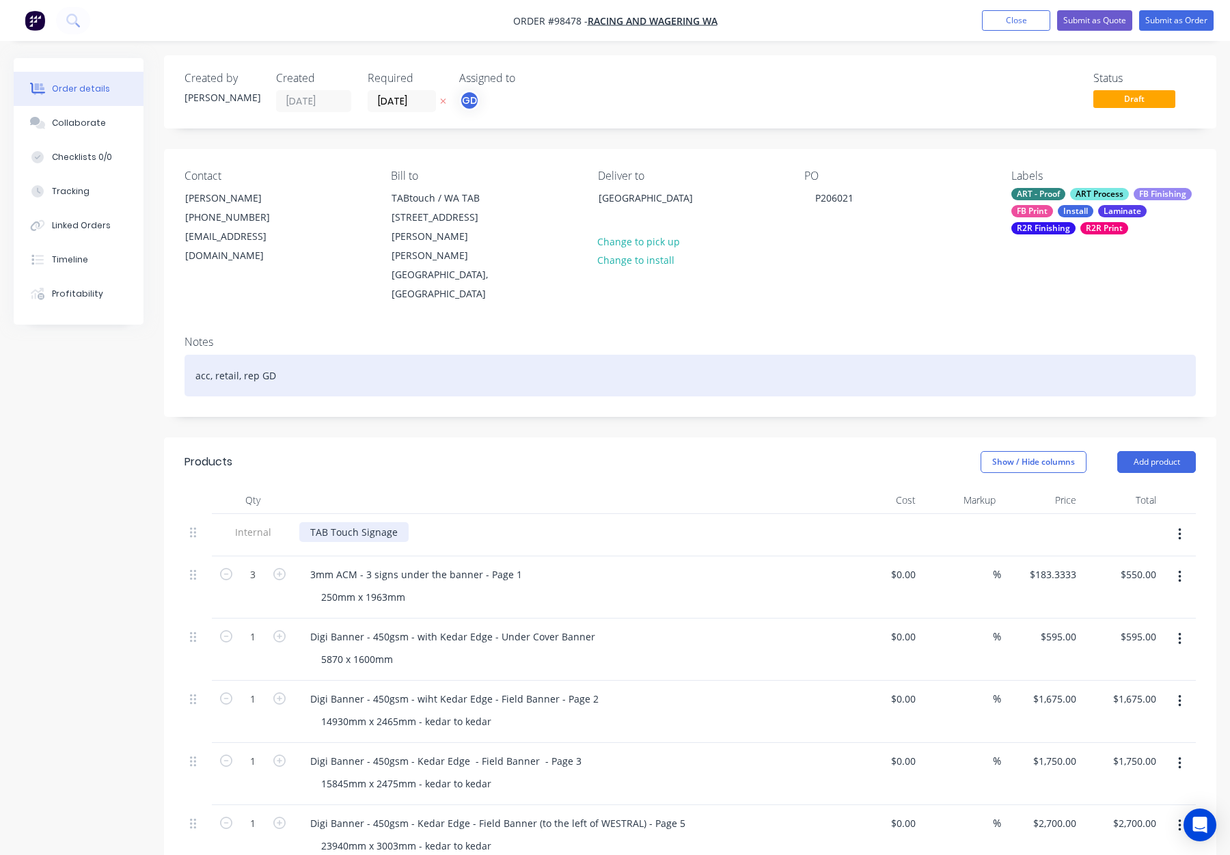
scroll to position [0, 0]
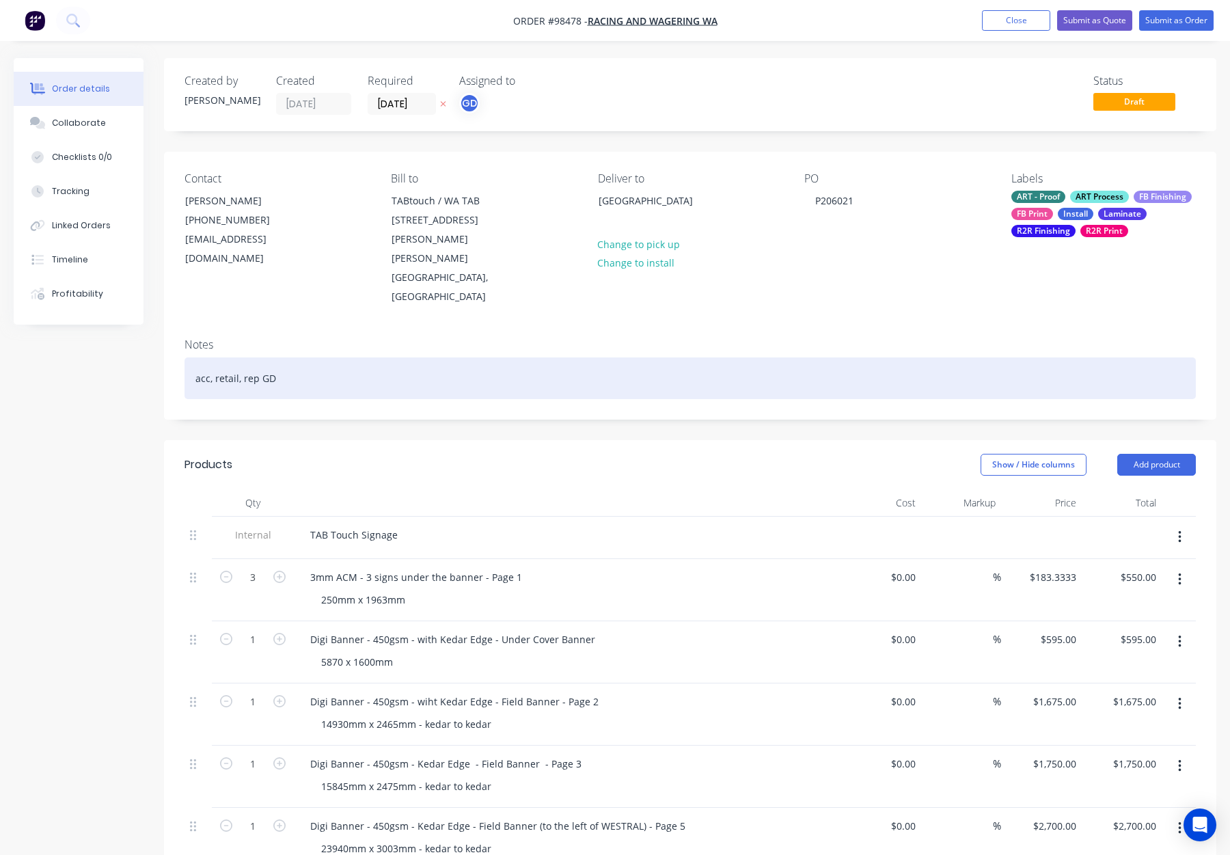
click at [370, 358] on div "acc, retail, rep GD" at bounding box center [691, 379] width 1012 height 42
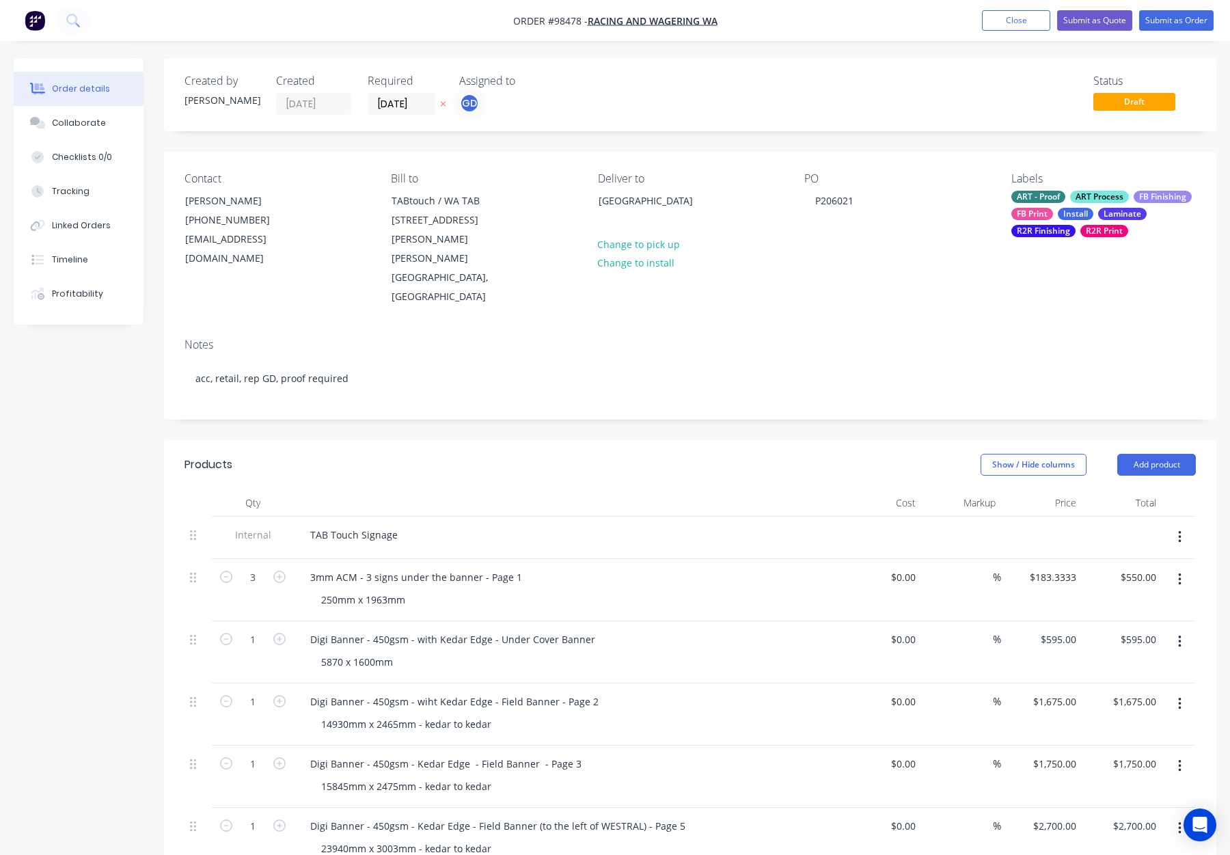
click at [491, 394] on div "Created by Gino Created 08/09/25 Required 01/10/25 Assigned to GD Status Draft …" at bounding box center [690, 743] width 1053 height 1371
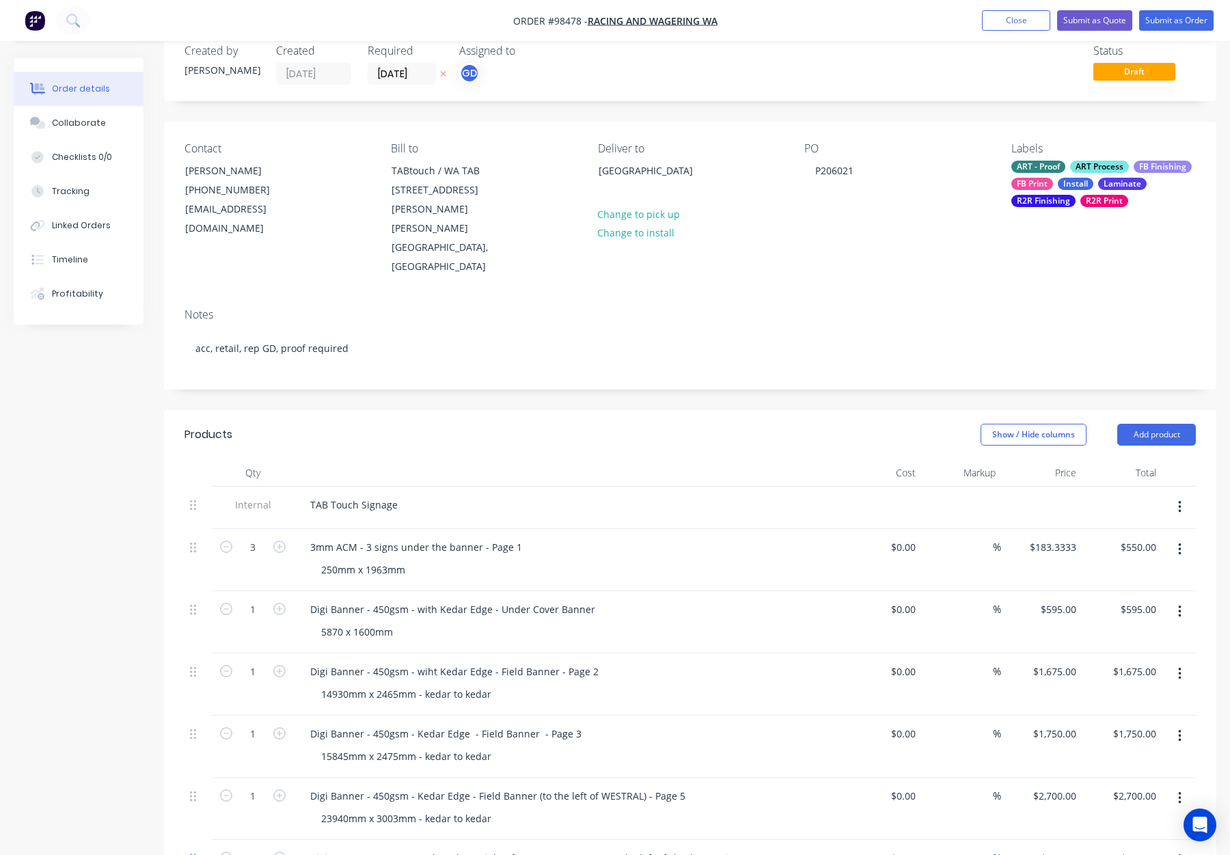
scroll to position [42, 0]
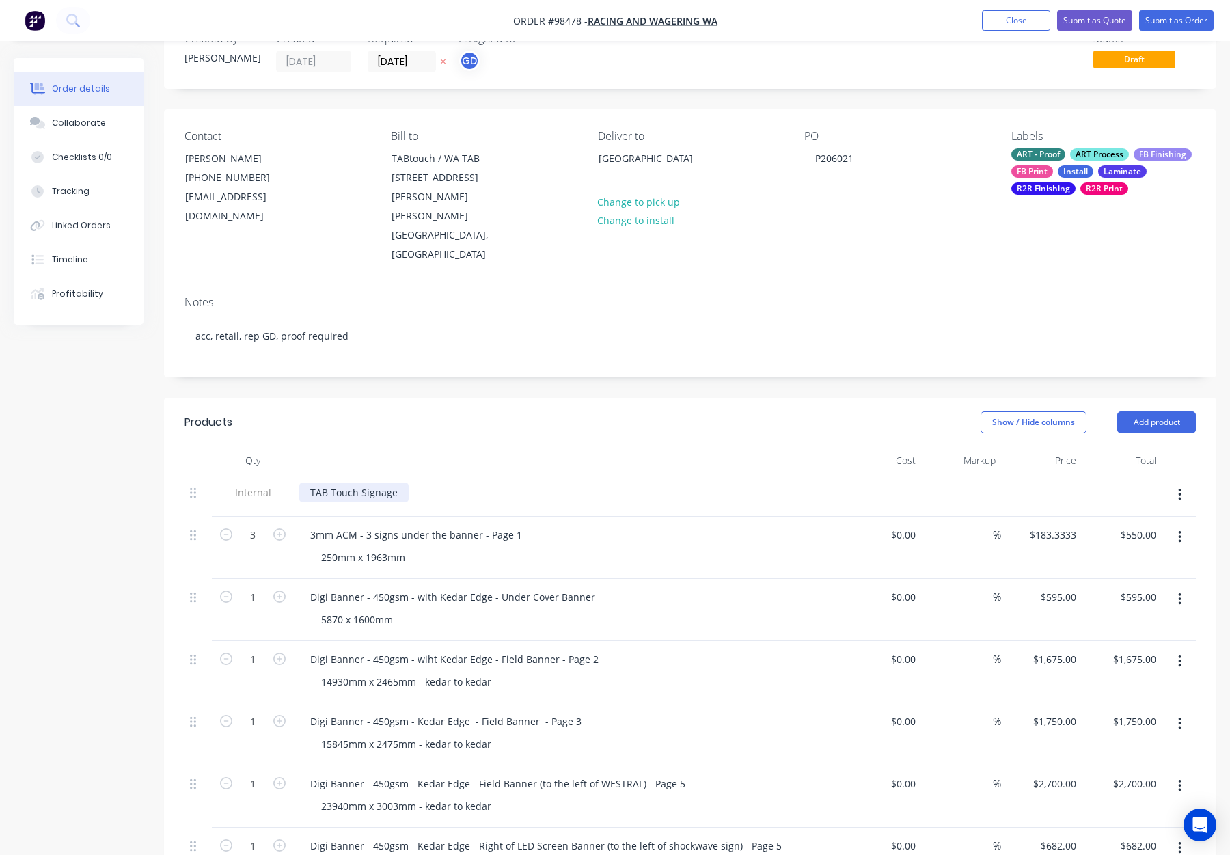
click at [392, 483] on div "TAB Touch Signage" at bounding box center [353, 493] width 109 height 20
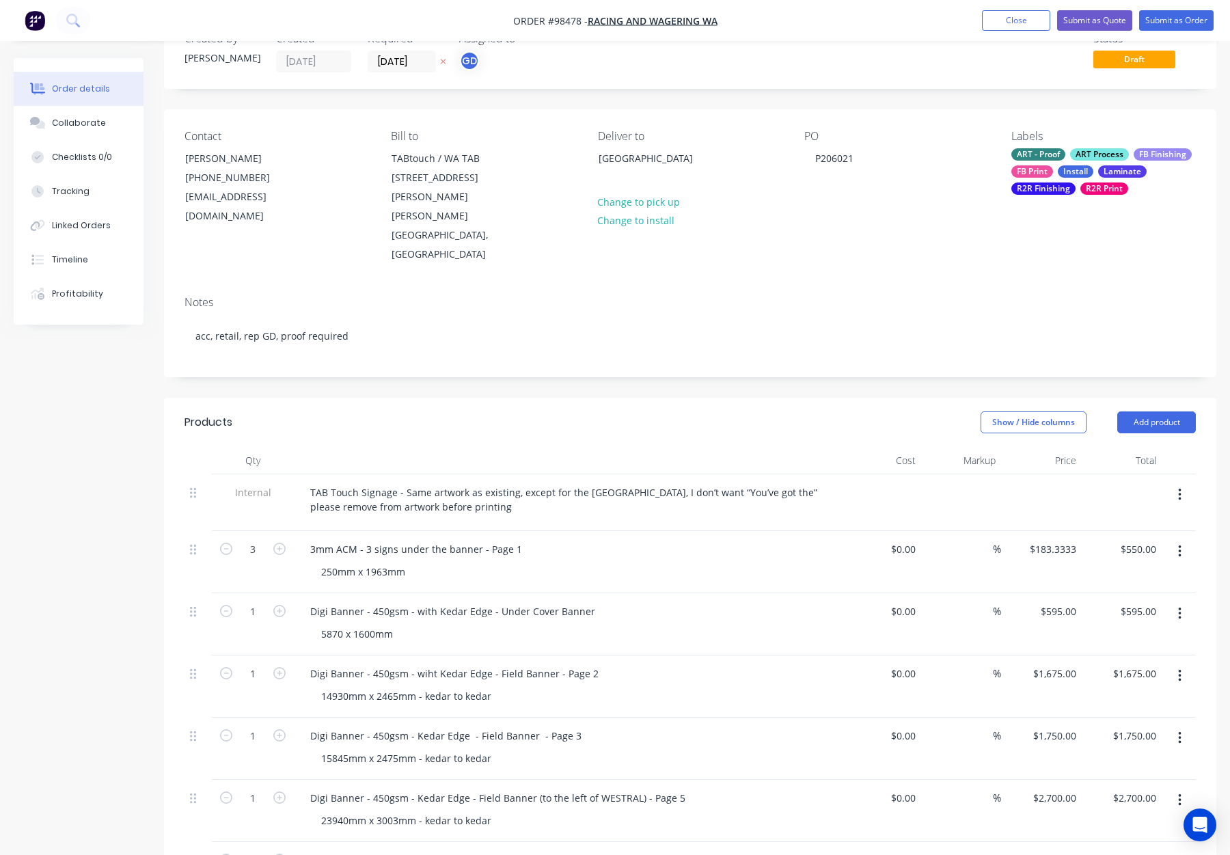
click at [489, 398] on header "Products Show / Hide columns Add product" at bounding box center [690, 422] width 1053 height 49
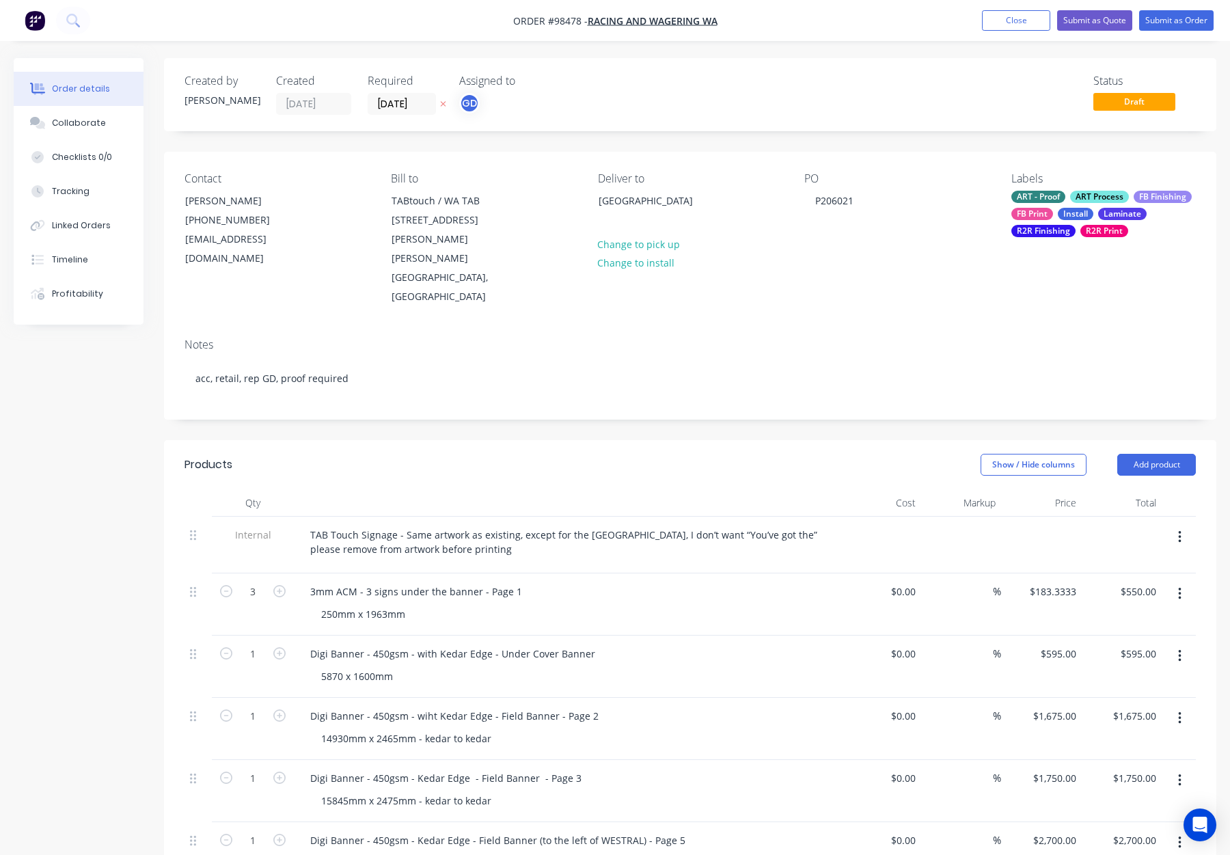
click at [1158, 9] on nav "Order #98478 - Racing and Wagering WA Add product Close Submit as Quote Submit …" at bounding box center [615, 20] width 1230 height 41
click at [1161, 21] on button "Submit as Order" at bounding box center [1177, 20] width 75 height 21
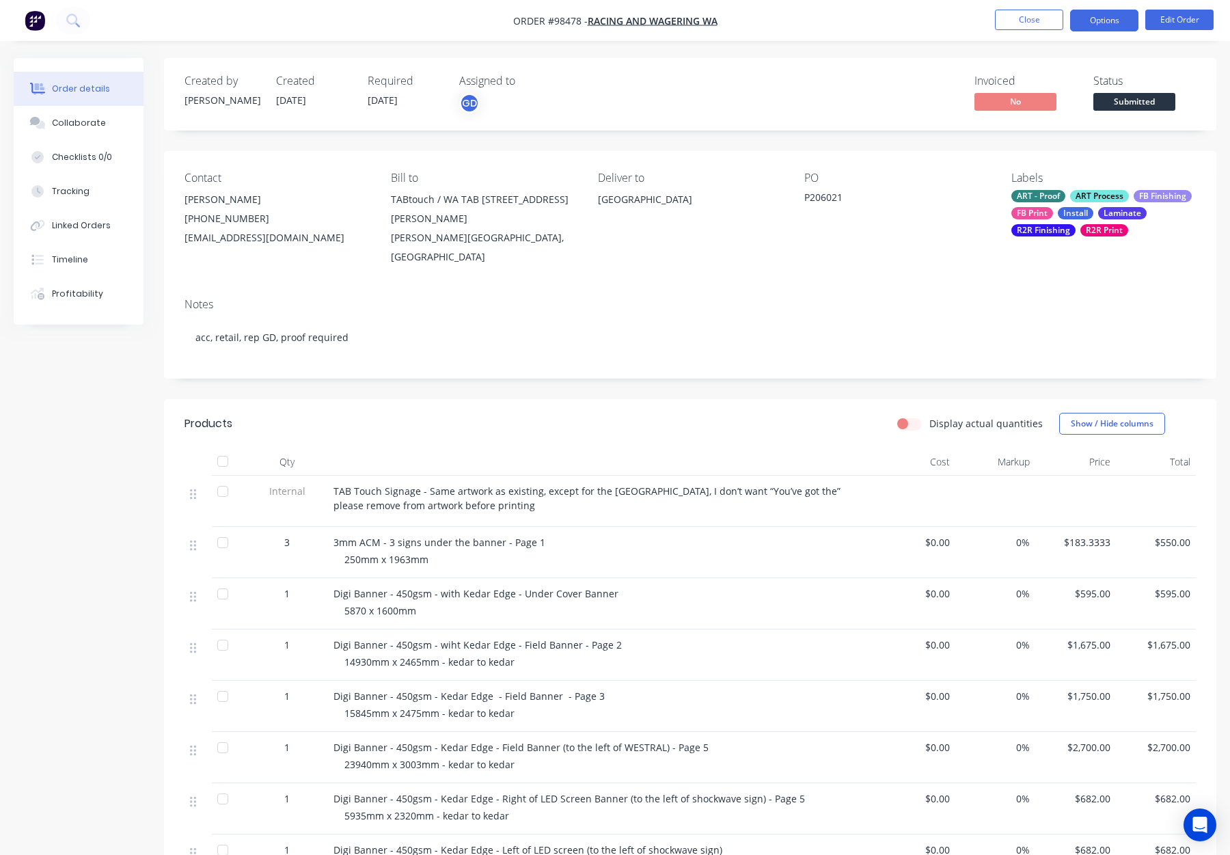
click at [1092, 19] on button "Options" at bounding box center [1104, 21] width 68 height 22
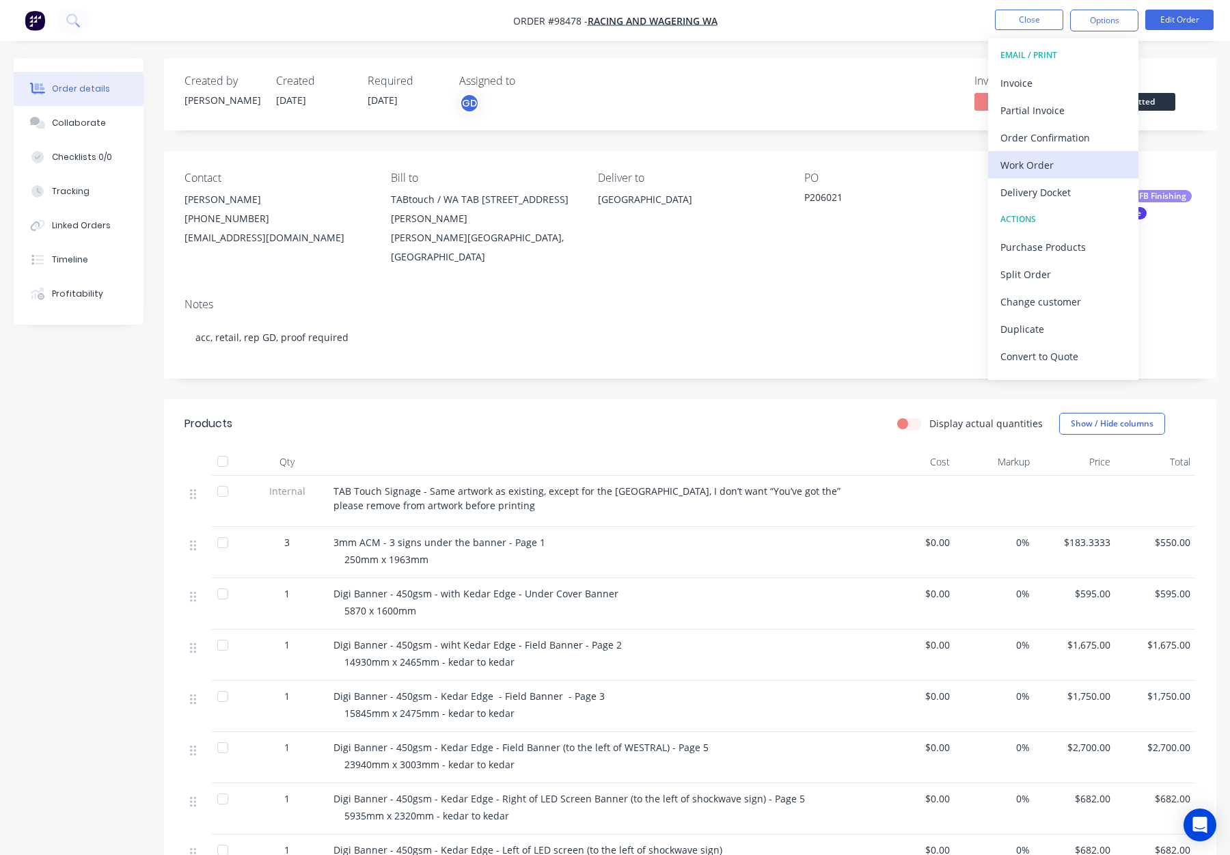
click at [1021, 174] on button "Work Order" at bounding box center [1063, 164] width 150 height 27
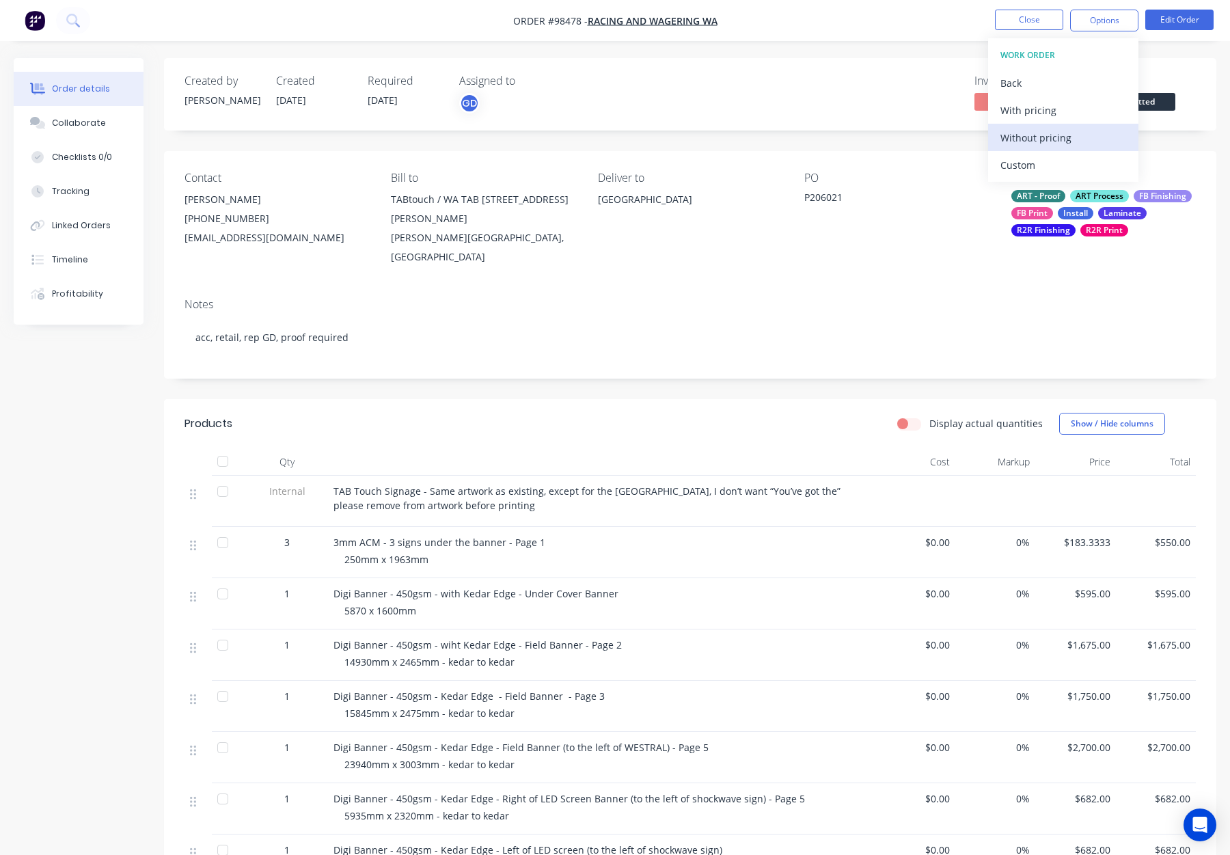
click at [1042, 129] on div "Without pricing" at bounding box center [1064, 138] width 126 height 20
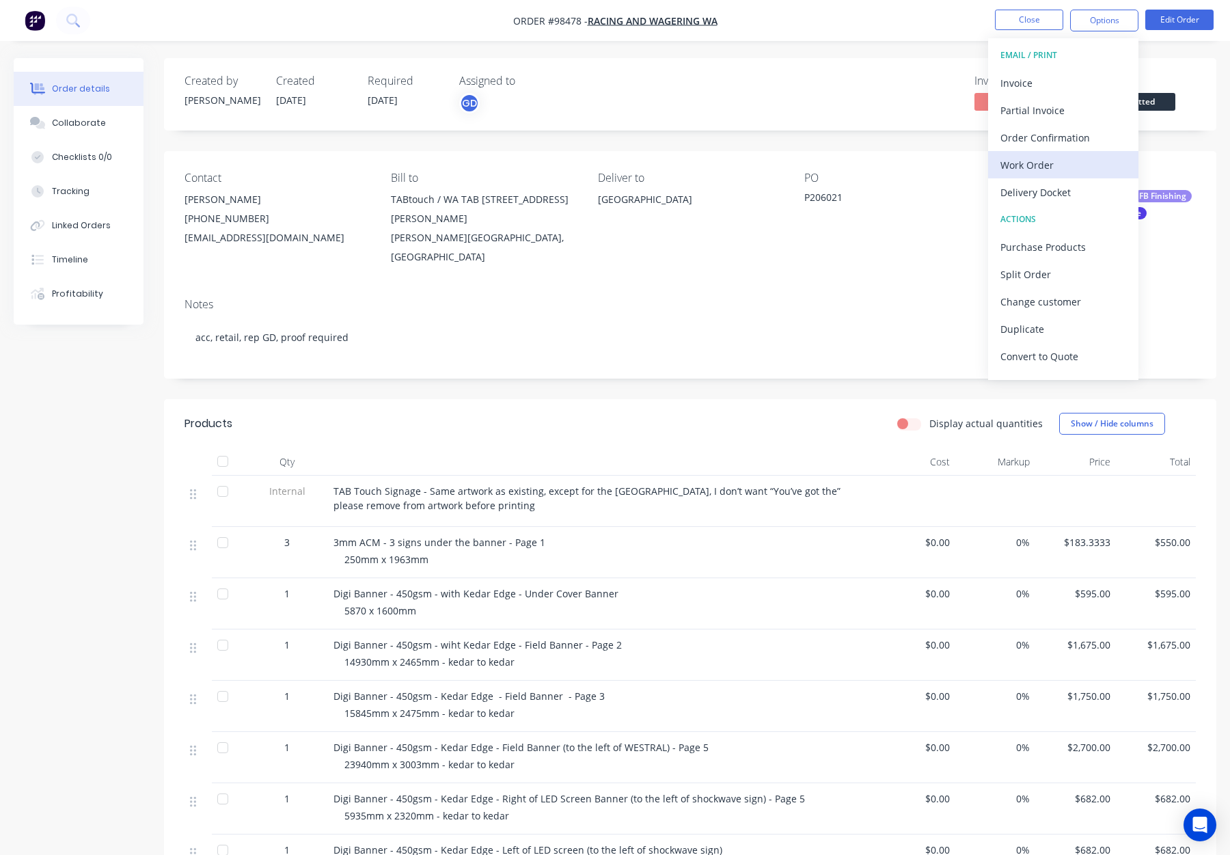
click at [1049, 159] on div "Work Order" at bounding box center [1064, 165] width 126 height 20
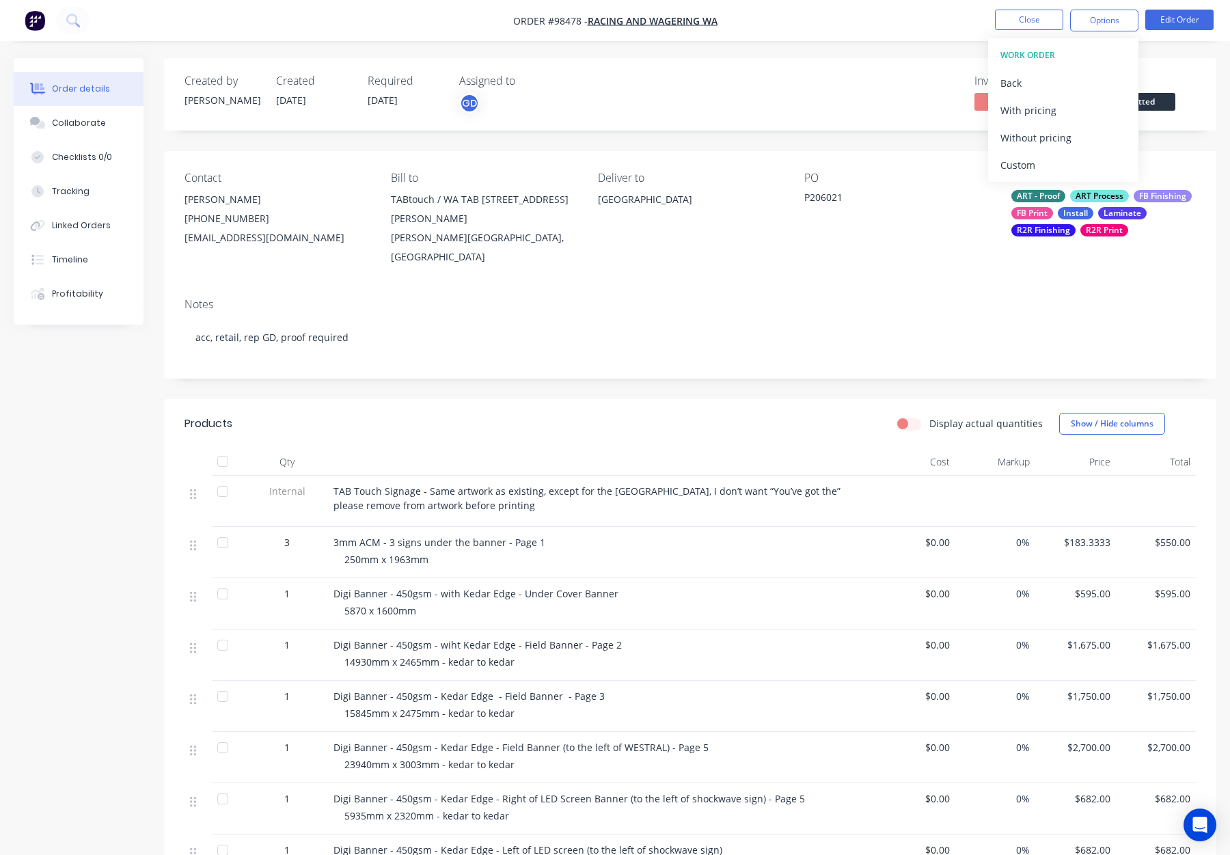
click at [1042, 158] on div "Custom" at bounding box center [1064, 165] width 126 height 20
click at [1045, 144] on div "Without pricing" at bounding box center [1064, 138] width 126 height 20
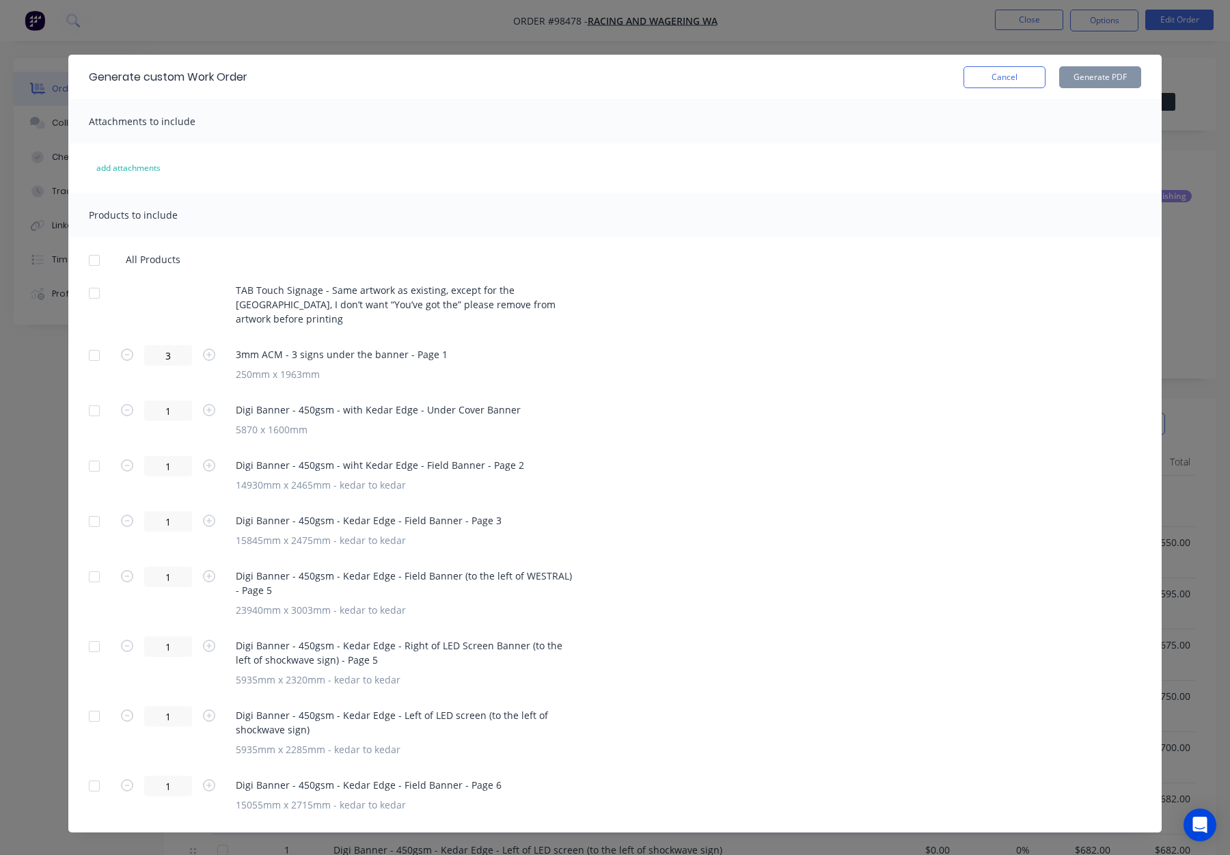
scroll to position [3, 0]
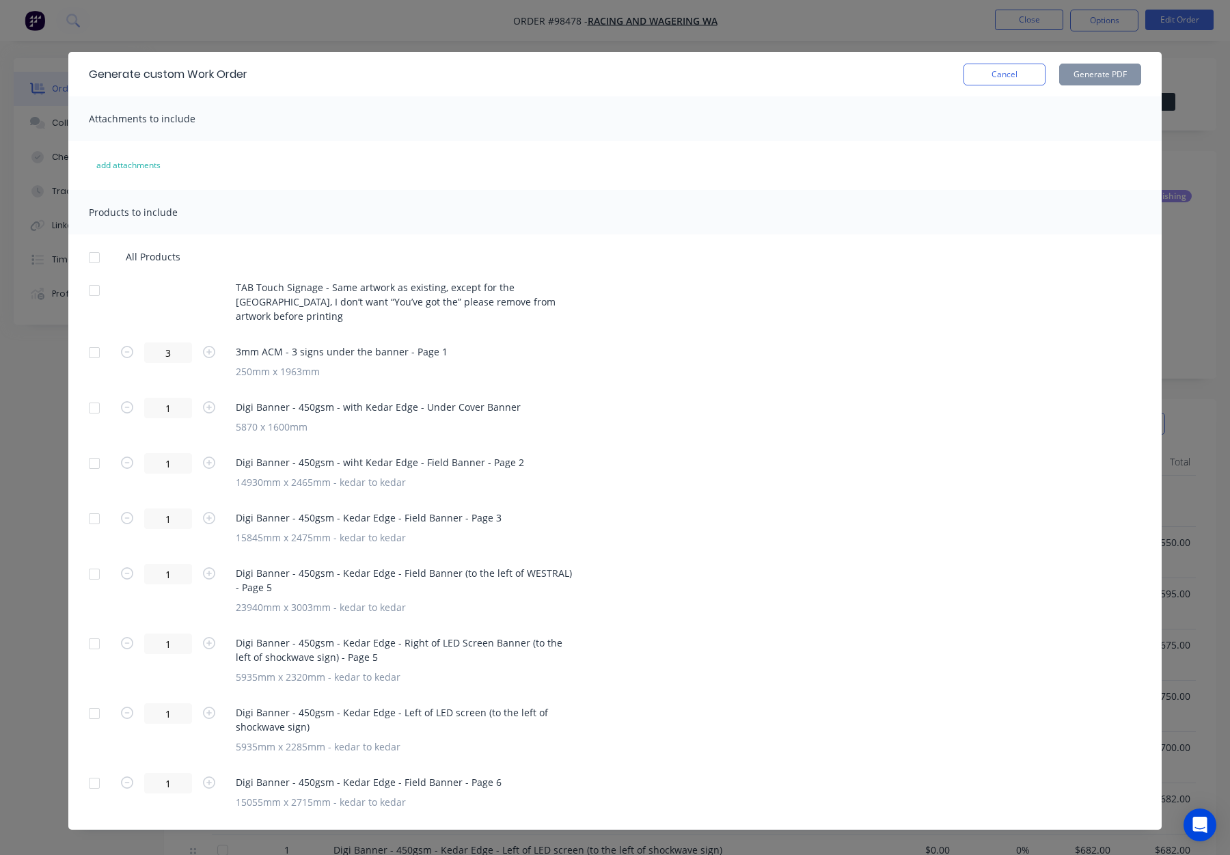
click at [86, 289] on div at bounding box center [94, 290] width 27 height 27
click at [90, 339] on div at bounding box center [94, 352] width 27 height 27
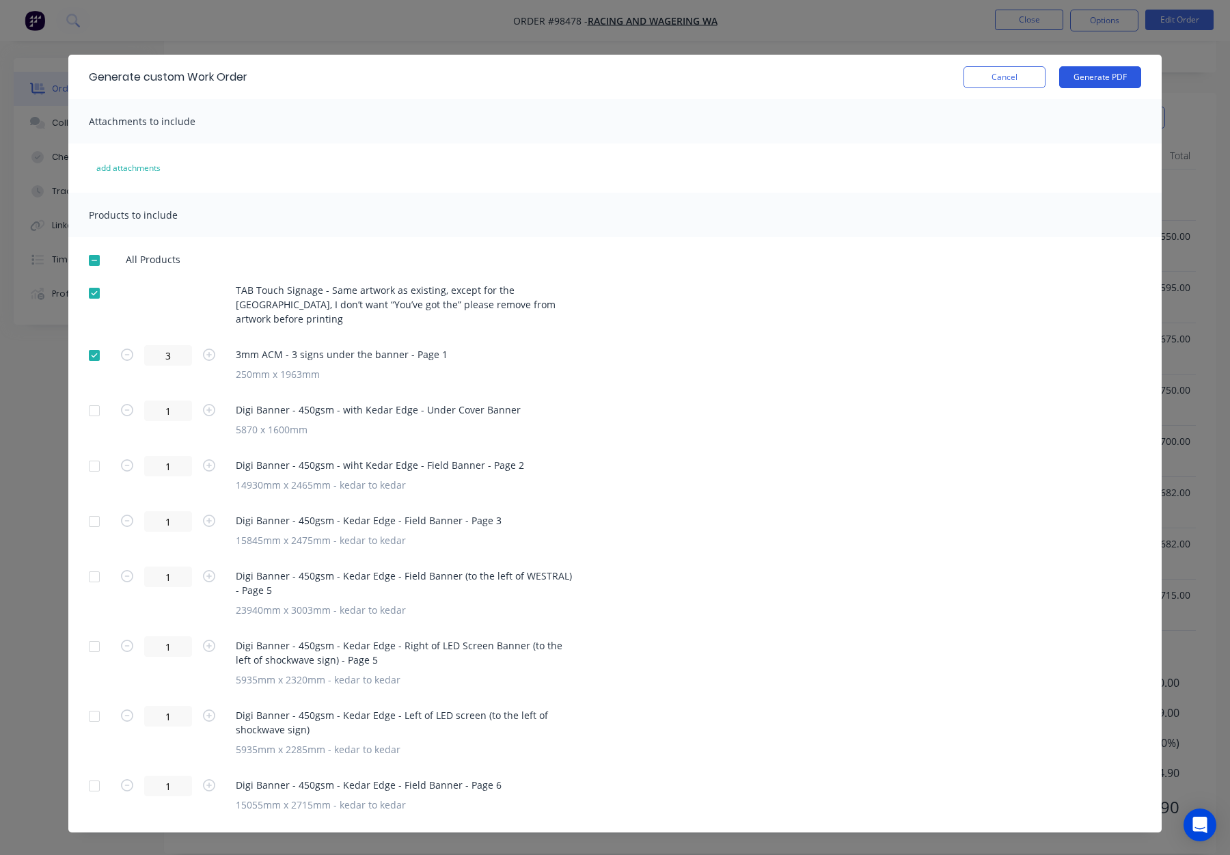
click at [1094, 79] on button "Generate PDF" at bounding box center [1101, 77] width 82 height 22
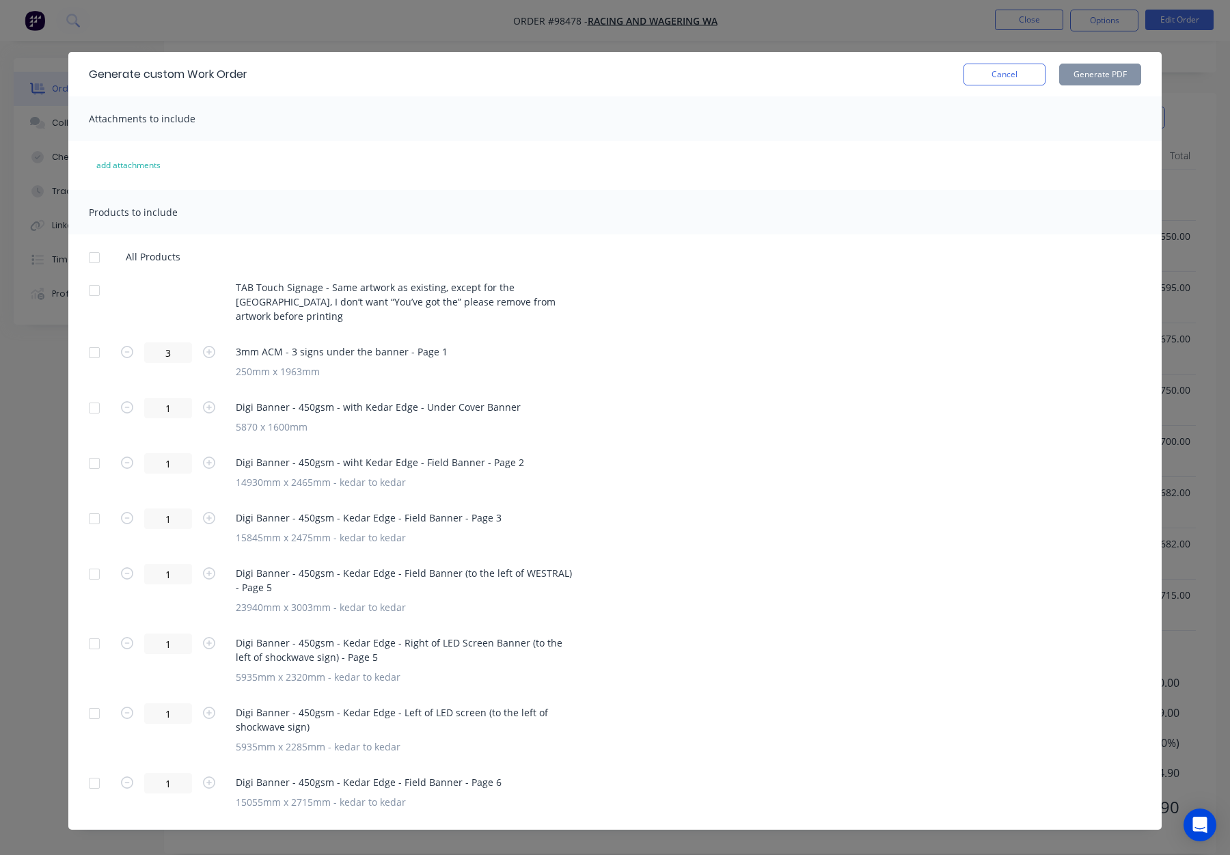
drag, startPoint x: 92, startPoint y: 396, endPoint x: 104, endPoint y: 347, distance: 50.1
click at [92, 396] on div at bounding box center [94, 407] width 27 height 27
click at [92, 295] on div at bounding box center [94, 290] width 27 height 27
click at [92, 450] on div at bounding box center [94, 463] width 27 height 27
click at [94, 509] on div at bounding box center [94, 518] width 27 height 27
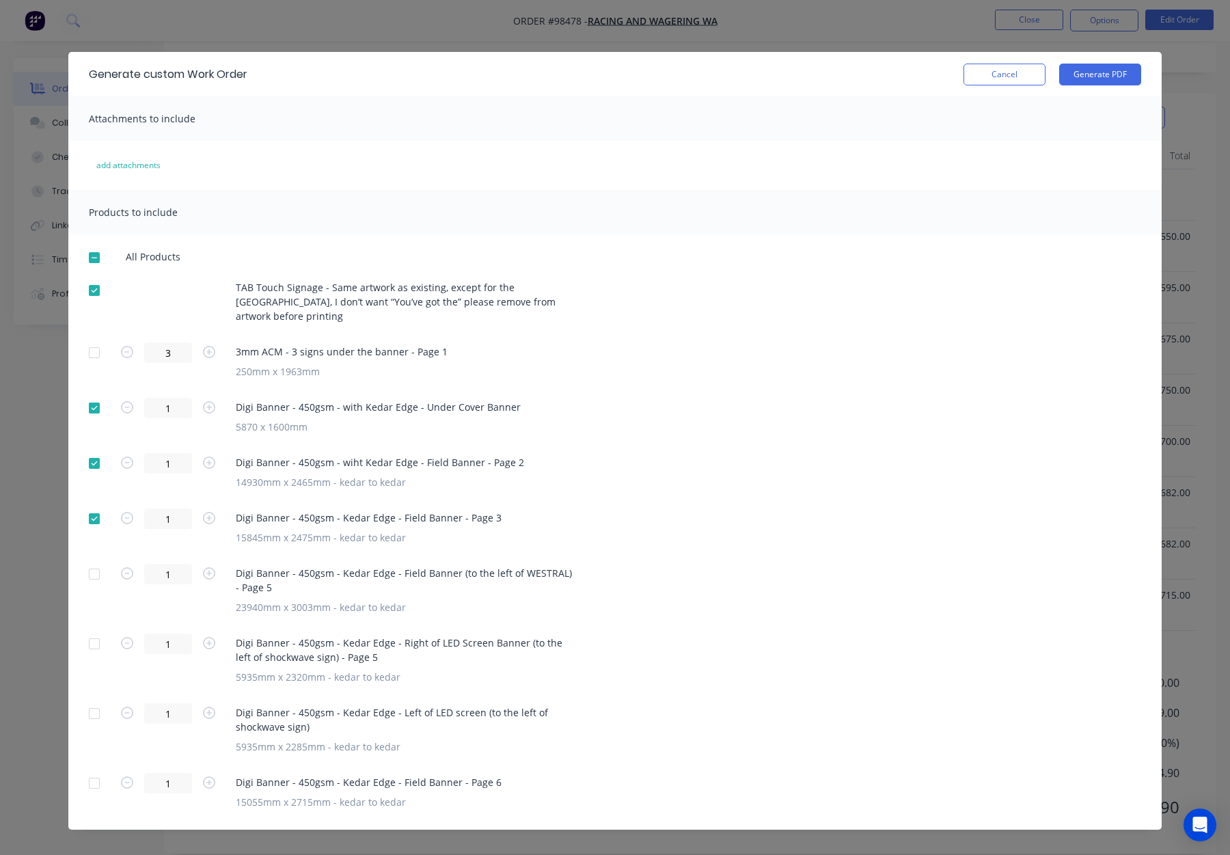
click at [96, 561] on div at bounding box center [94, 574] width 27 height 27
click at [93, 630] on div at bounding box center [94, 643] width 27 height 27
click at [96, 701] on div at bounding box center [94, 713] width 27 height 27
click at [93, 770] on div at bounding box center [94, 783] width 27 height 27
click at [1109, 76] on button "Generate PDF" at bounding box center [1101, 75] width 82 height 22
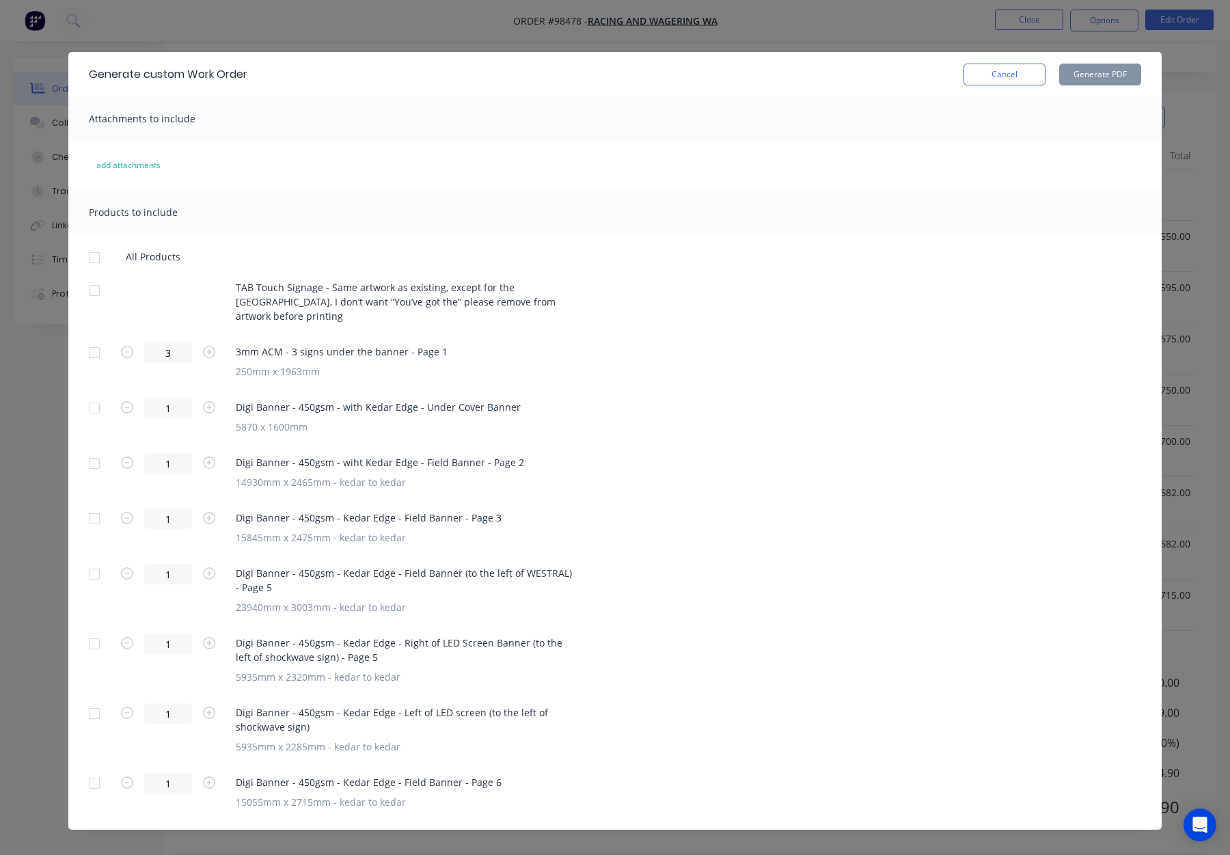
scroll to position [0, 0]
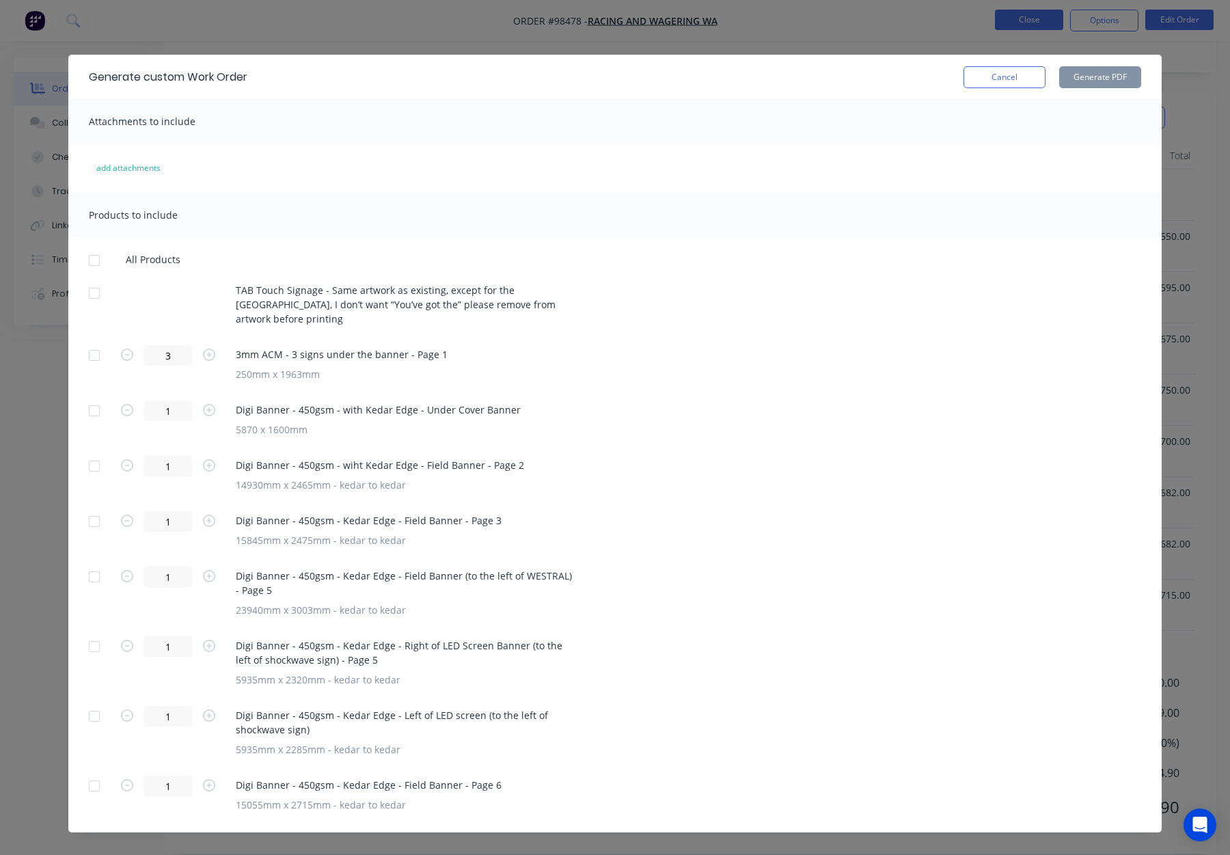
drag, startPoint x: 995, startPoint y: 75, endPoint x: 1025, endPoint y: 26, distance: 57.7
click at [995, 75] on button "Cancel" at bounding box center [1005, 77] width 82 height 22
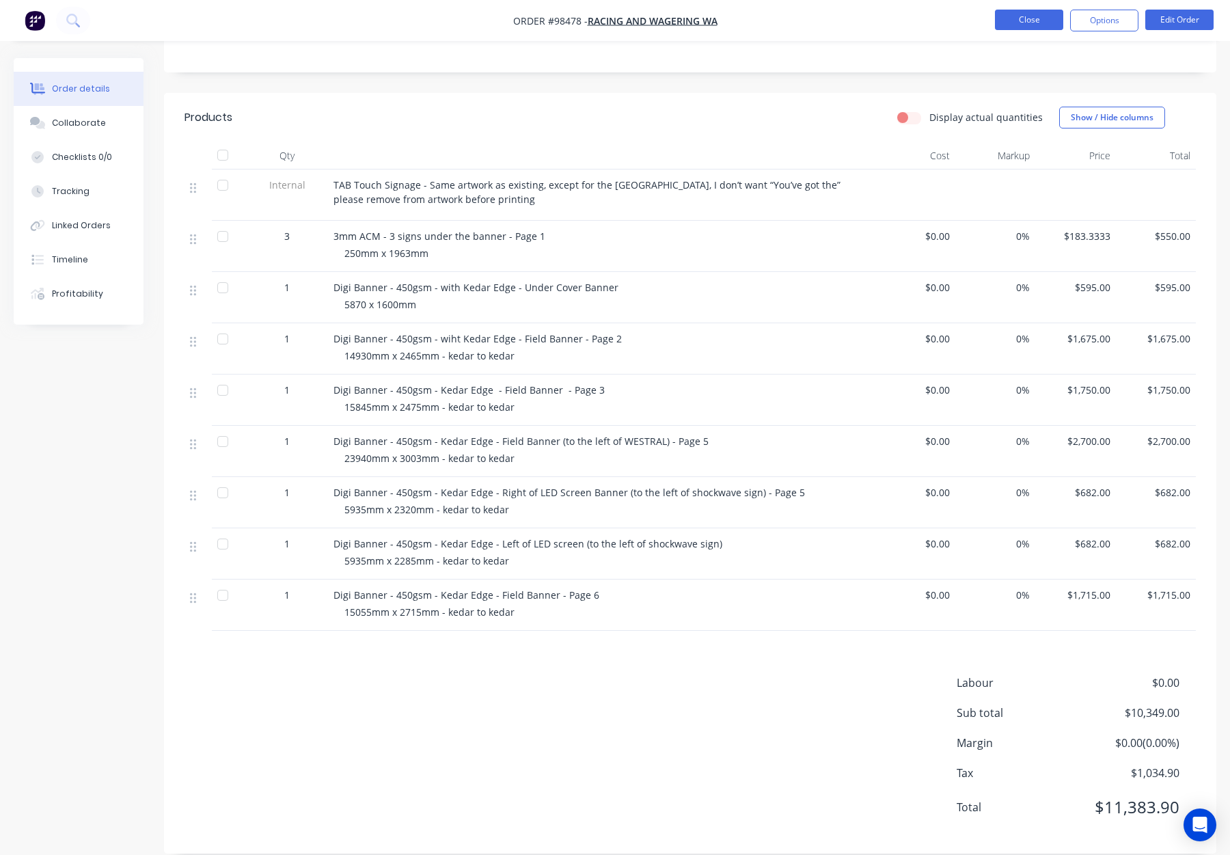
click at [1026, 18] on button "Close" at bounding box center [1029, 20] width 68 height 21
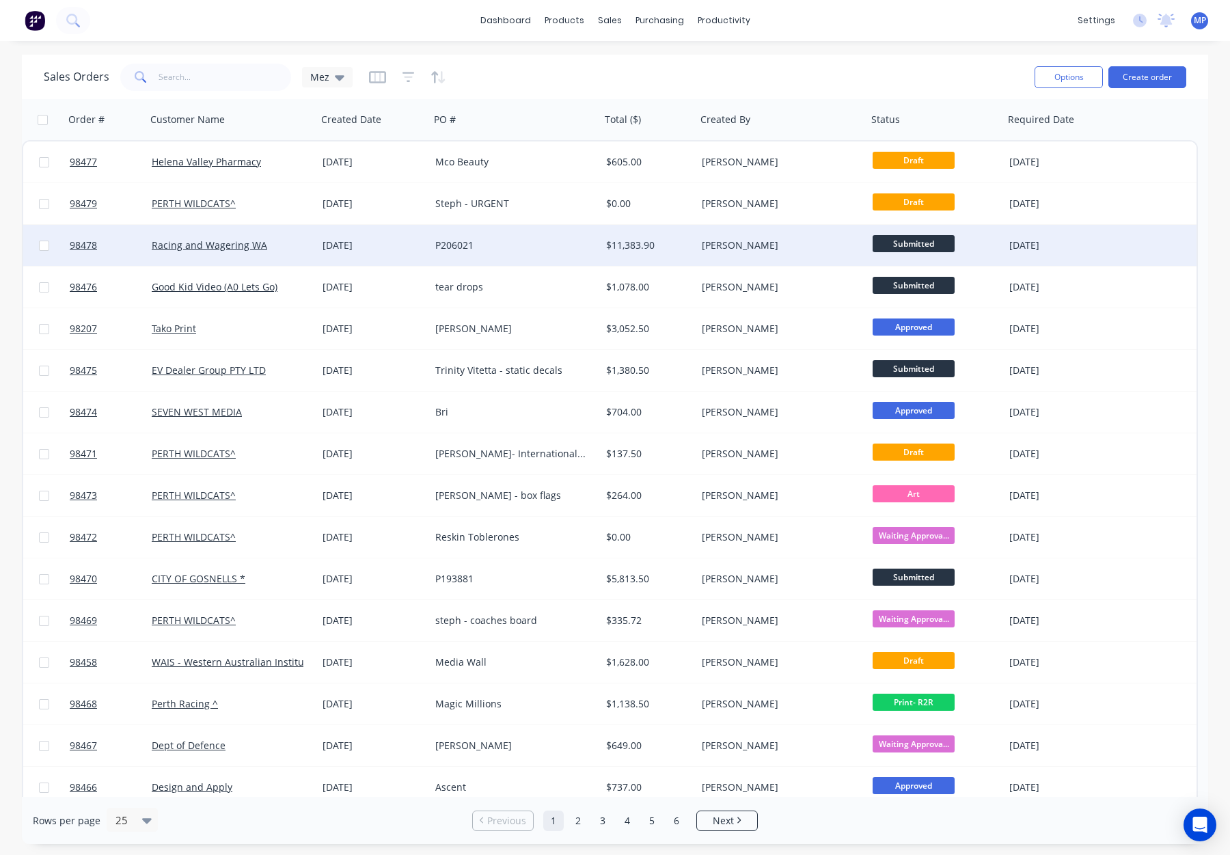
click at [293, 244] on div "Racing and Wagering WA" at bounding box center [228, 246] width 152 height 14
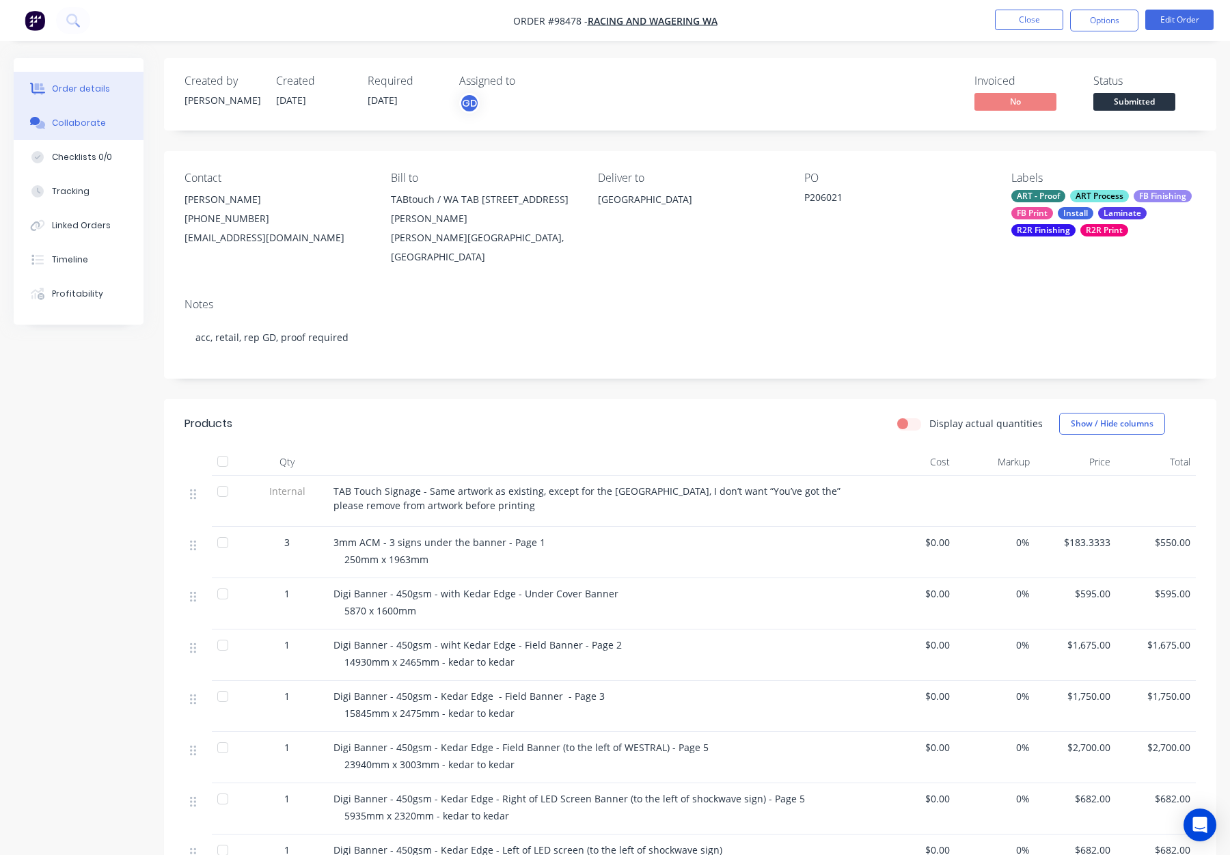
click at [87, 118] on div "Collaborate" at bounding box center [79, 123] width 54 height 12
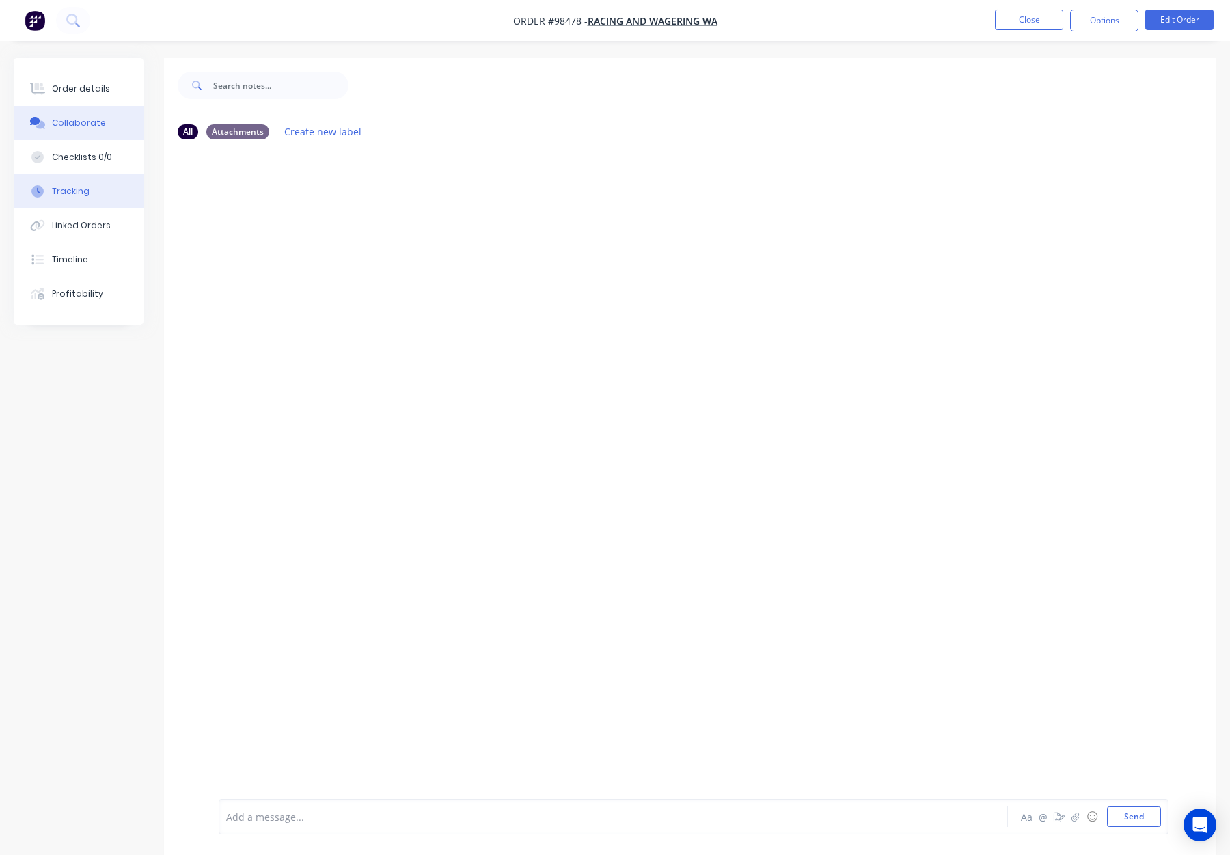
click at [106, 196] on button "Tracking" at bounding box center [79, 191] width 130 height 34
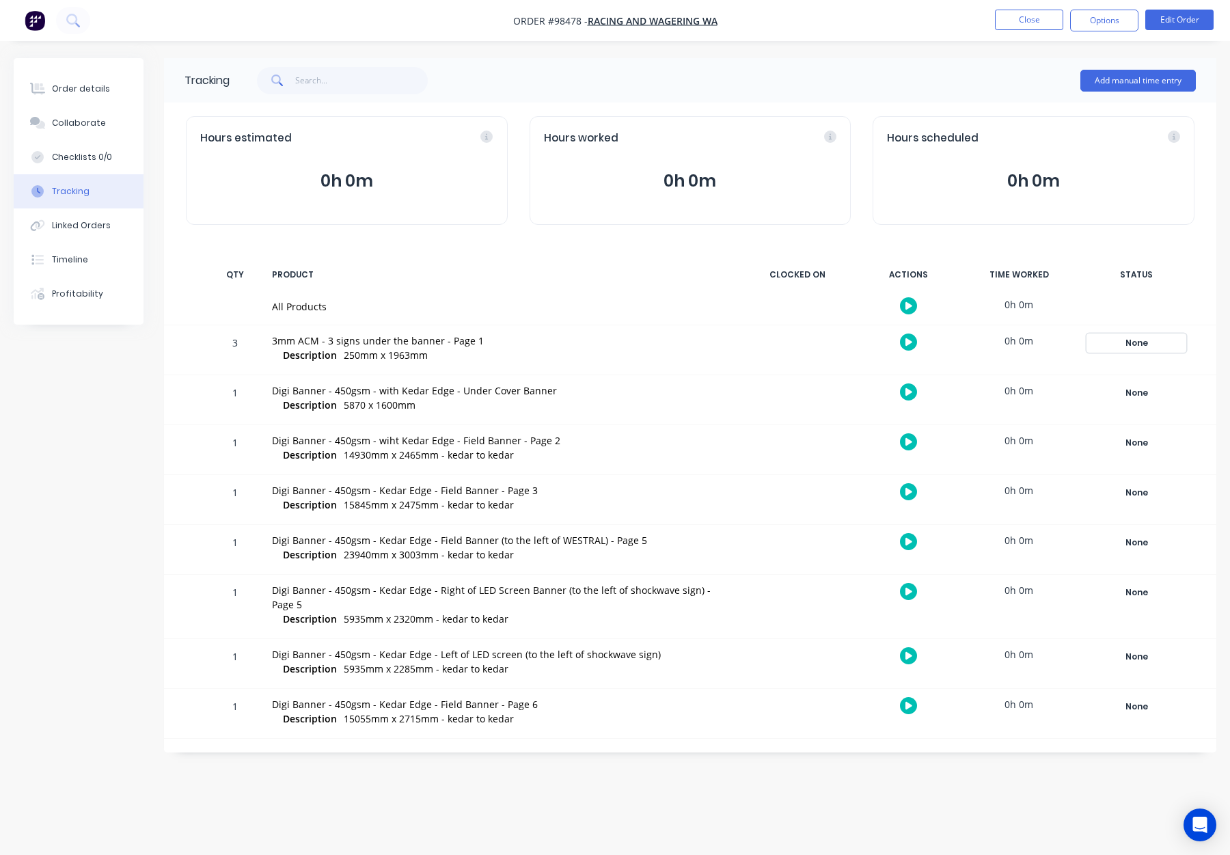
click at [1156, 338] on div "None" at bounding box center [1137, 343] width 98 height 18
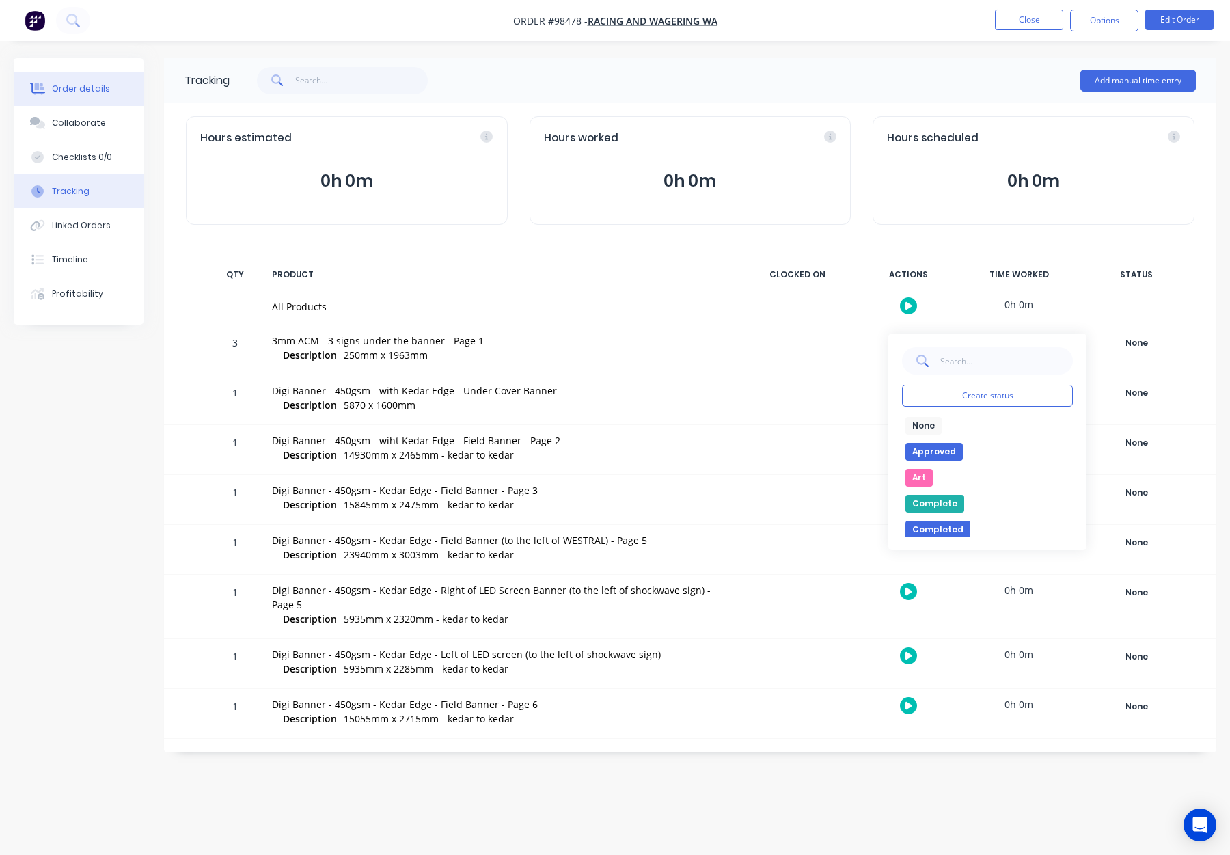
click at [142, 108] on div "Order details Collaborate Checklists 0/0 Tracking Linked Orders Timeline Profit…" at bounding box center [89, 191] width 150 height 267
click at [105, 79] on button "Order details" at bounding box center [79, 89] width 130 height 34
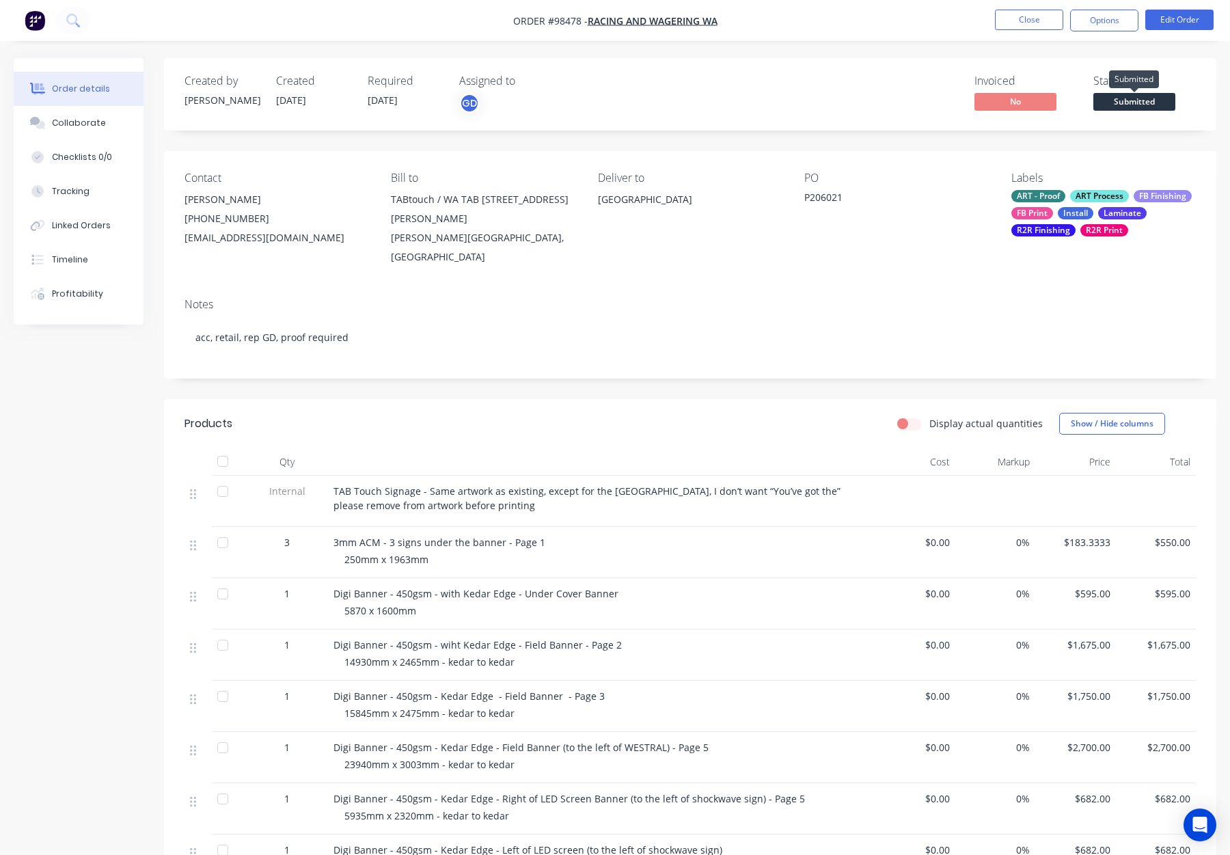
click at [1127, 98] on span "Submitted" at bounding box center [1135, 101] width 82 height 17
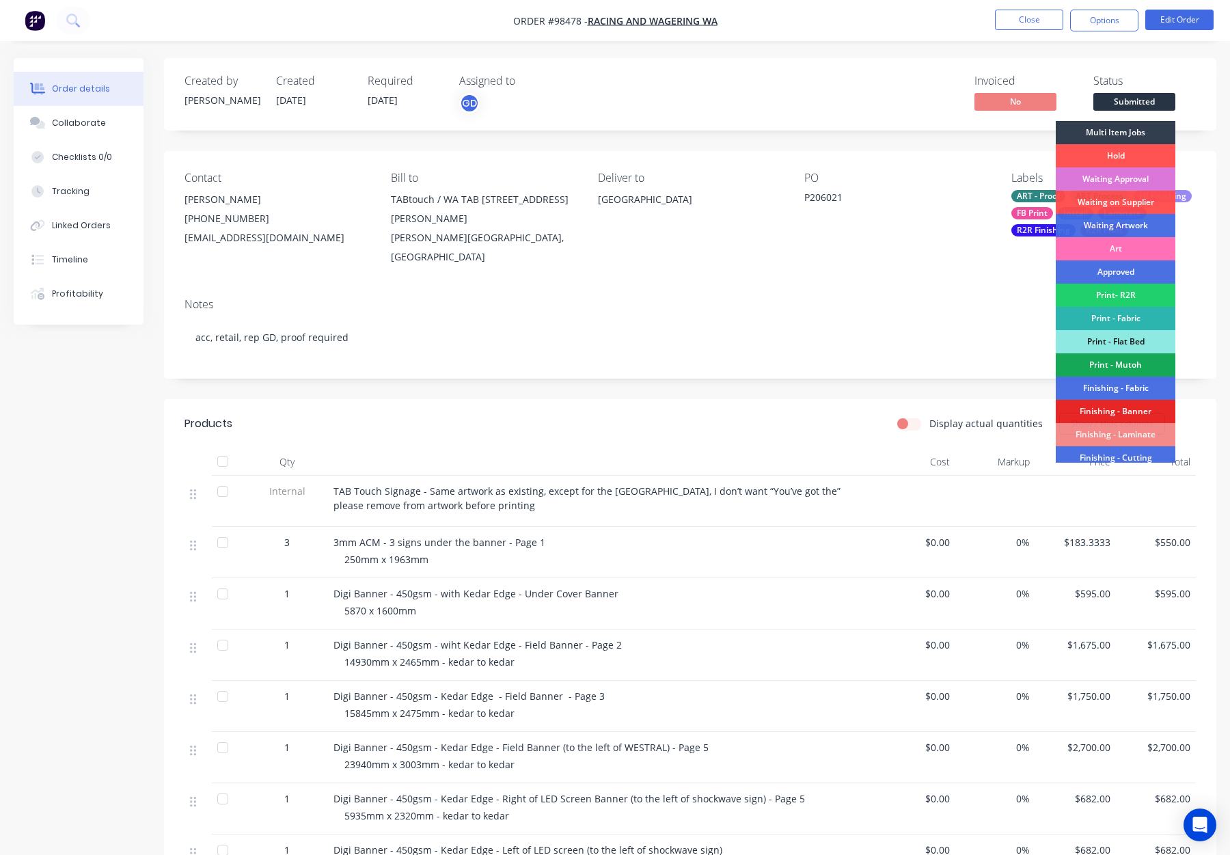
click at [1111, 128] on div "Multi Item Jobs" at bounding box center [1116, 132] width 120 height 23
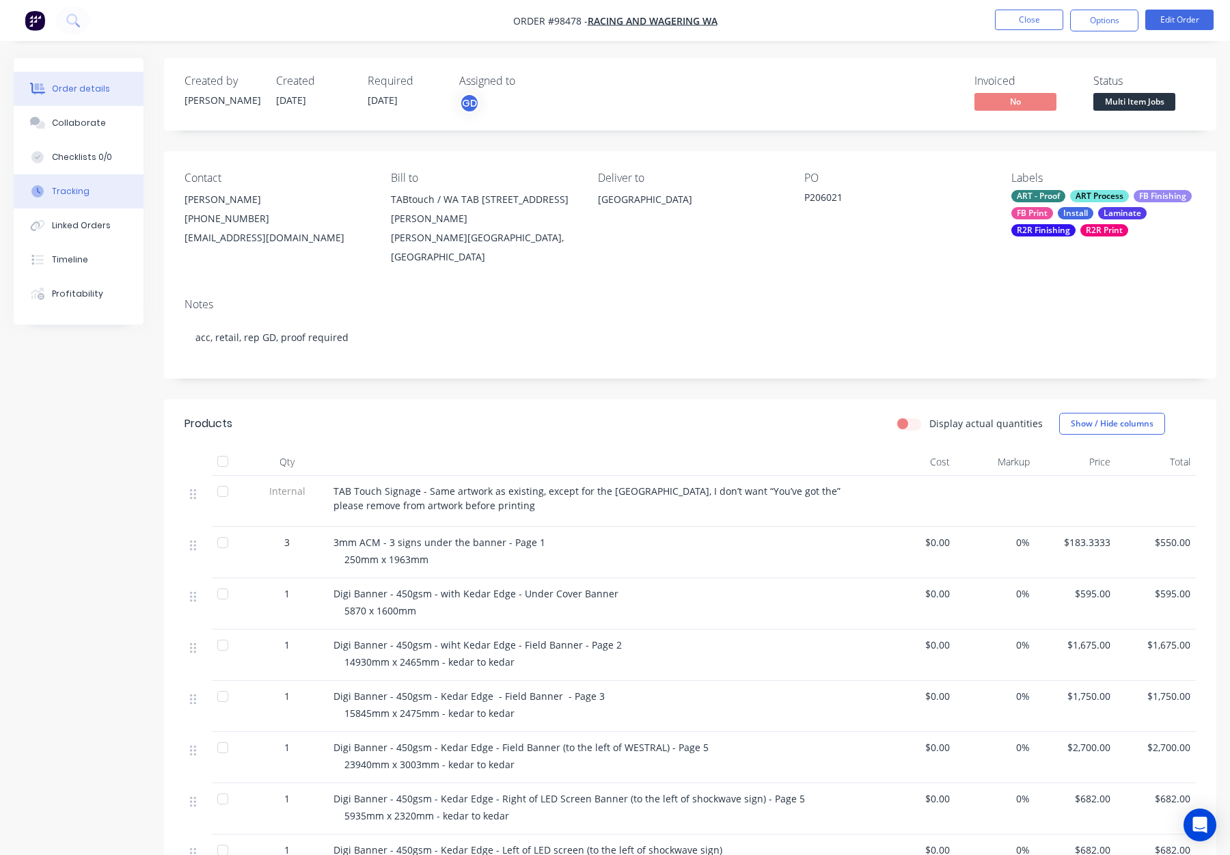
click at [68, 195] on div "Tracking" at bounding box center [71, 191] width 38 height 12
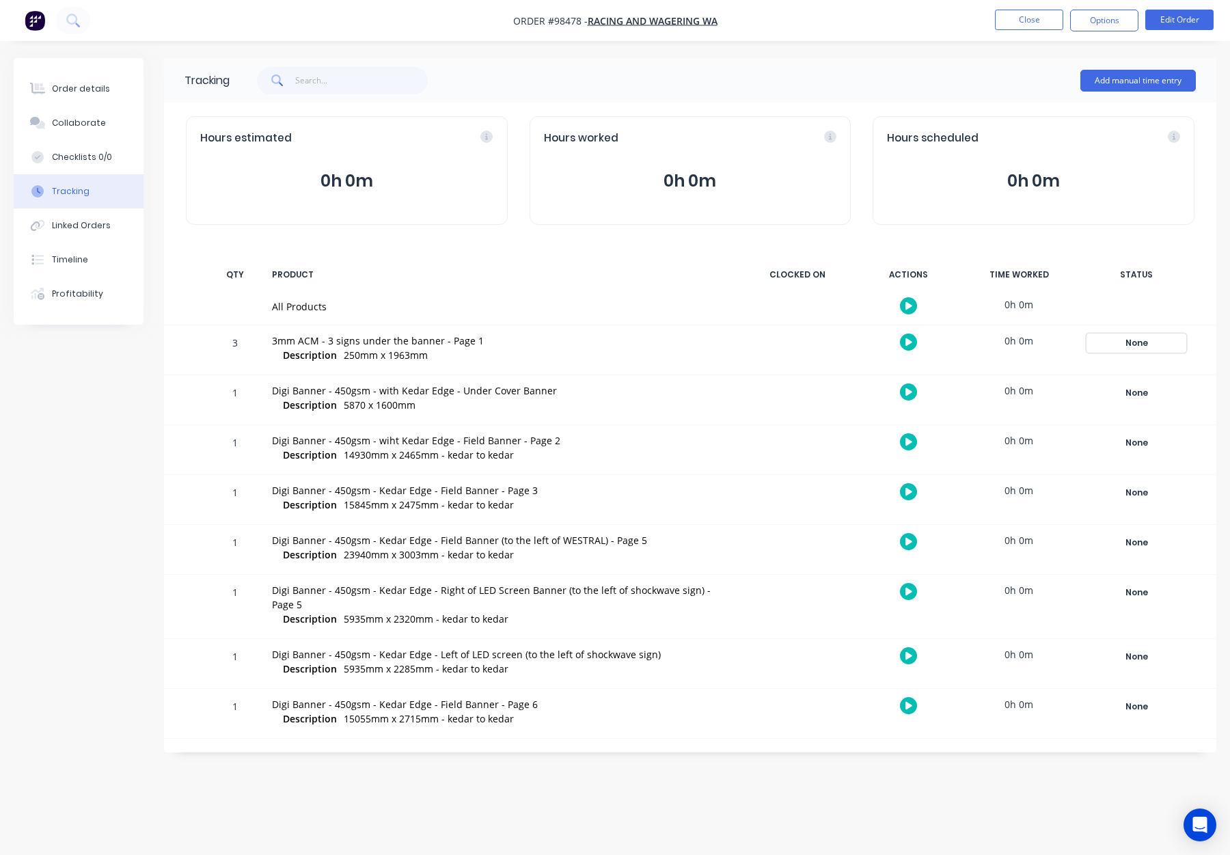
click at [1141, 339] on div "None" at bounding box center [1137, 343] width 98 height 18
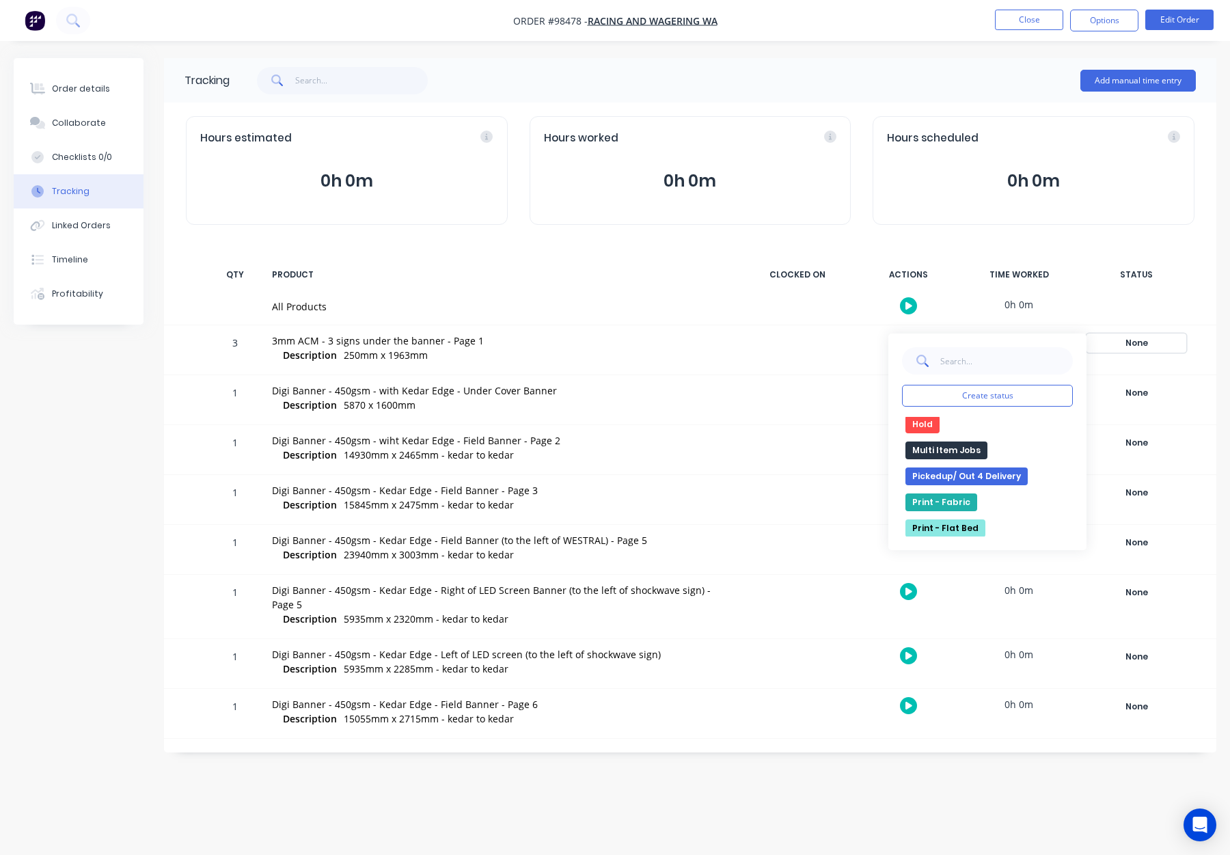
scroll to position [273, 0]
click at [965, 436] on button "Multi Item Jobs" at bounding box center [947, 438] width 82 height 18
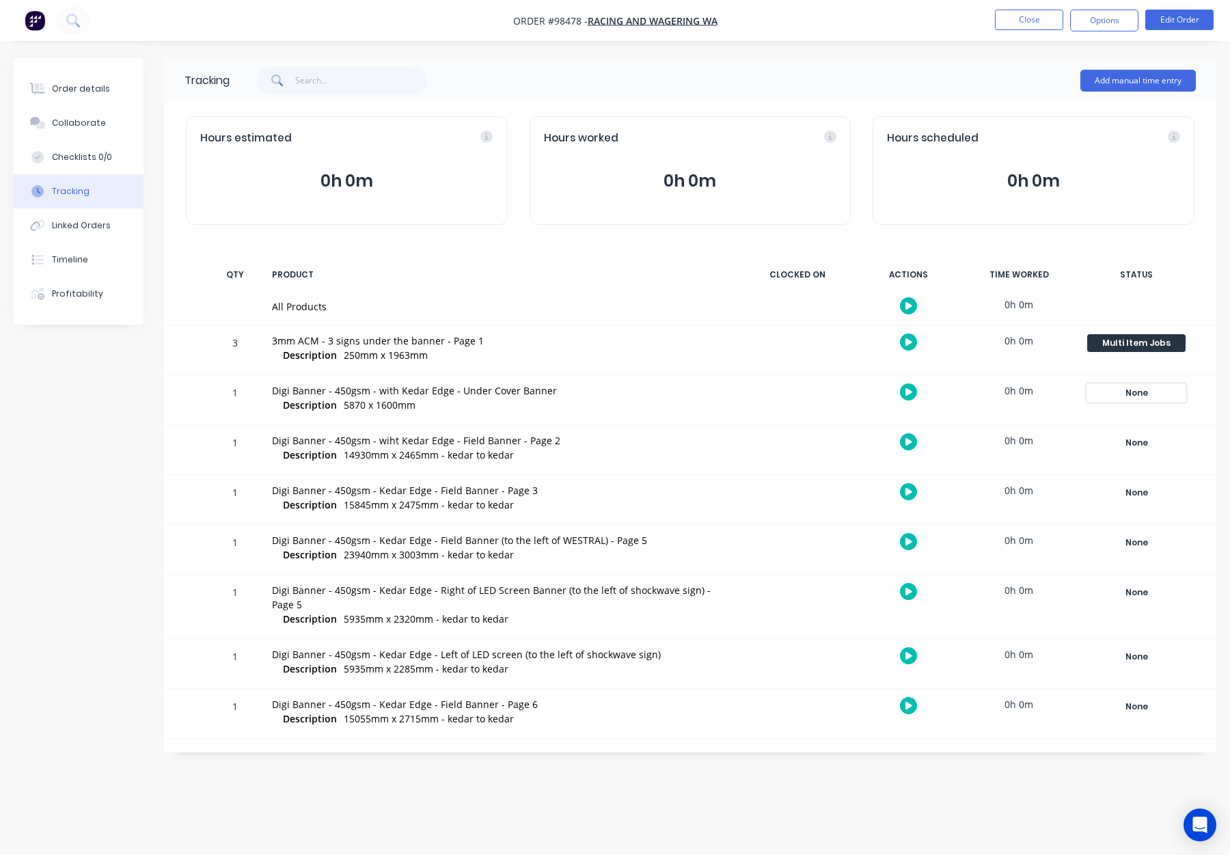
click at [1143, 384] on div "None" at bounding box center [1137, 393] width 98 height 18
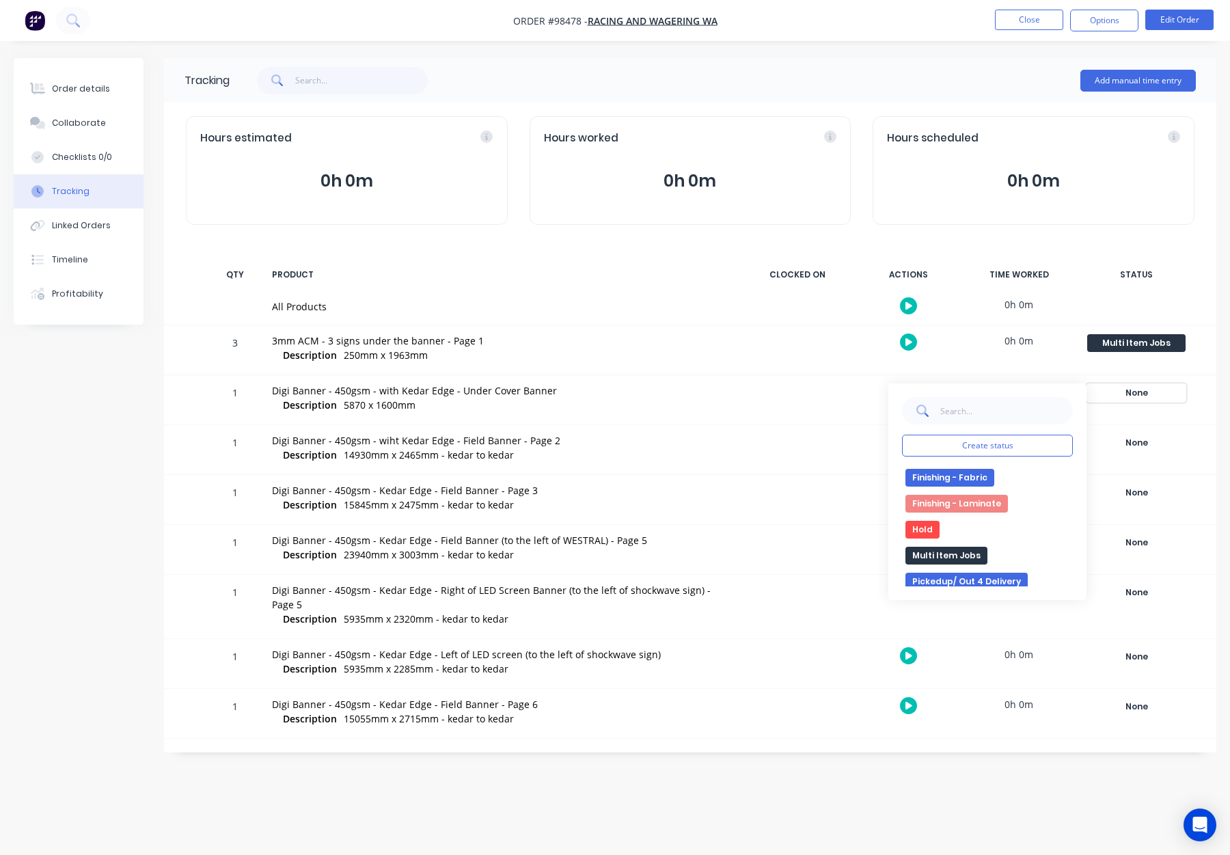
scroll to position [264, 0]
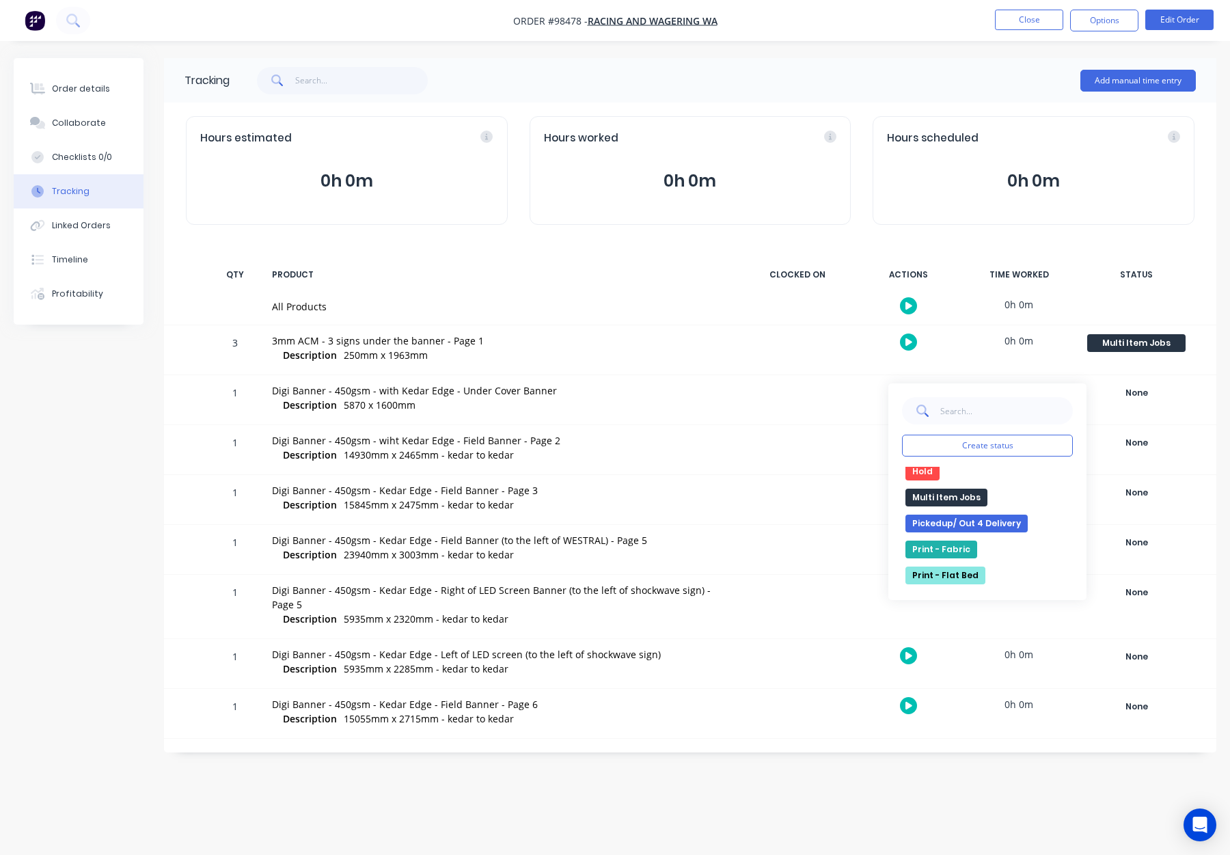
click at [945, 493] on button "Multi Item Jobs" at bounding box center [947, 498] width 82 height 18
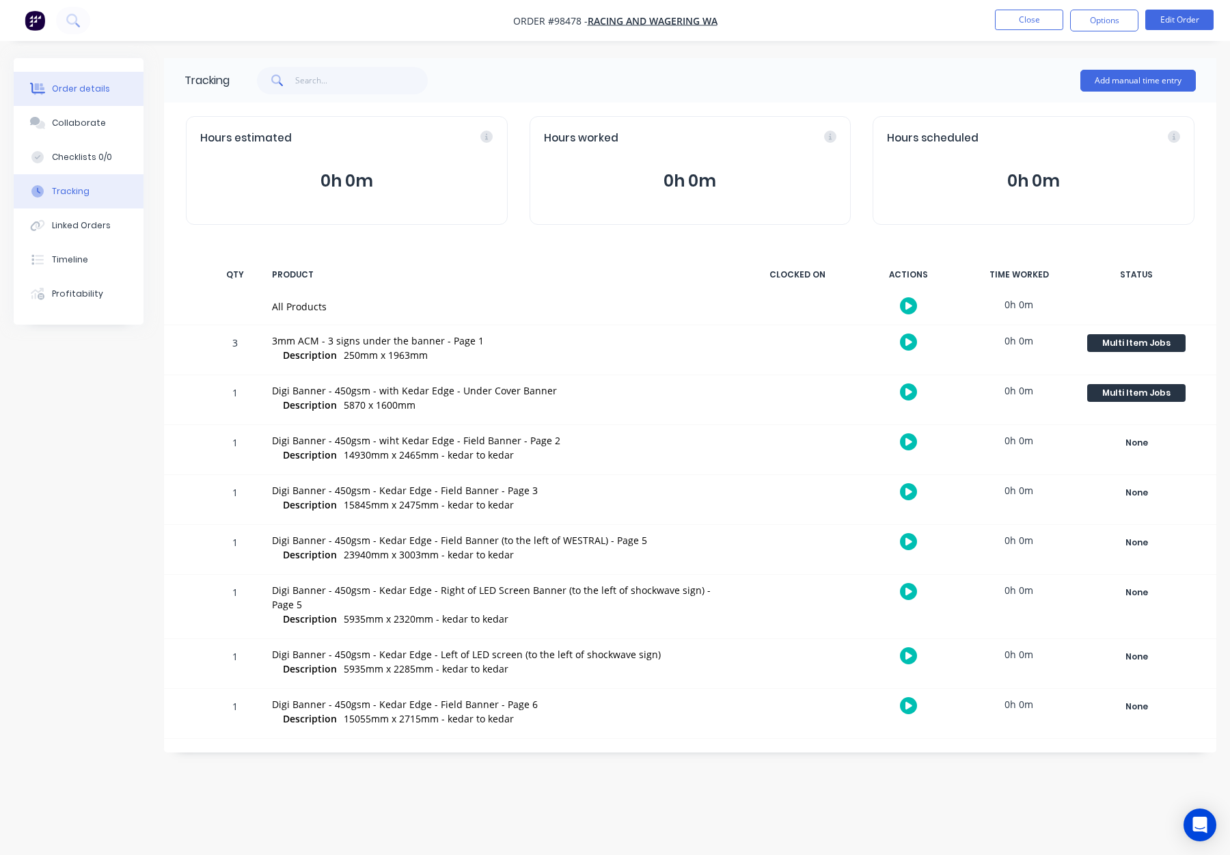
click at [71, 94] on div "Order details" at bounding box center [81, 89] width 58 height 12
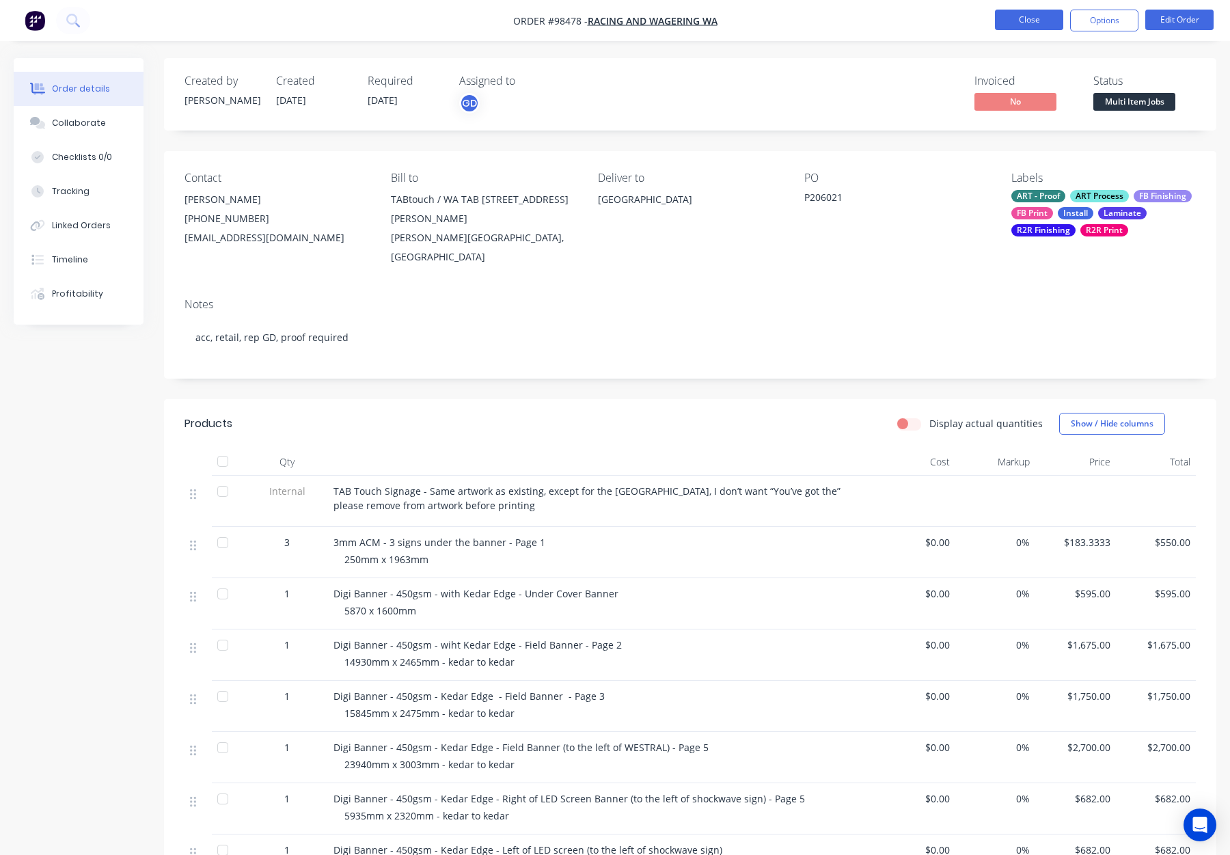
click at [1016, 18] on button "Close" at bounding box center [1029, 20] width 68 height 21
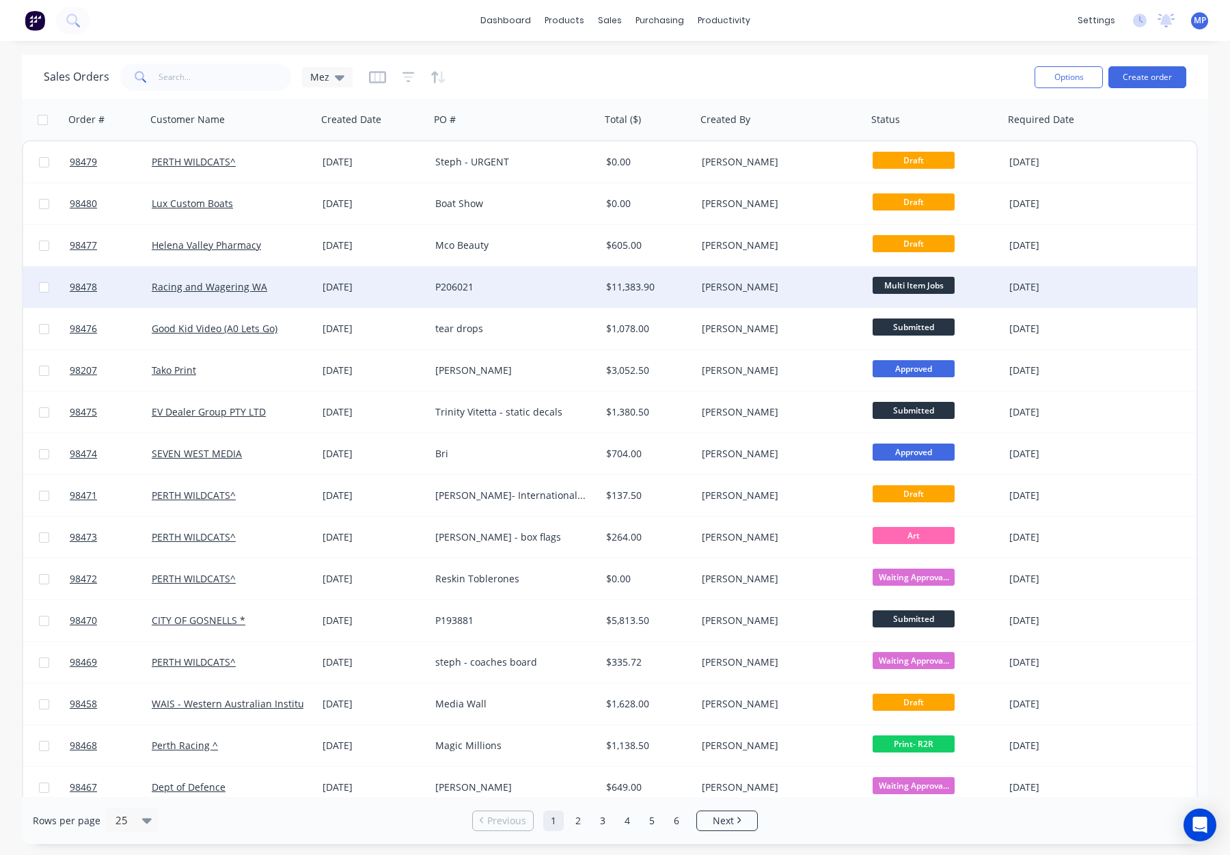
click at [794, 285] on div "[PERSON_NAME]" at bounding box center [778, 287] width 152 height 14
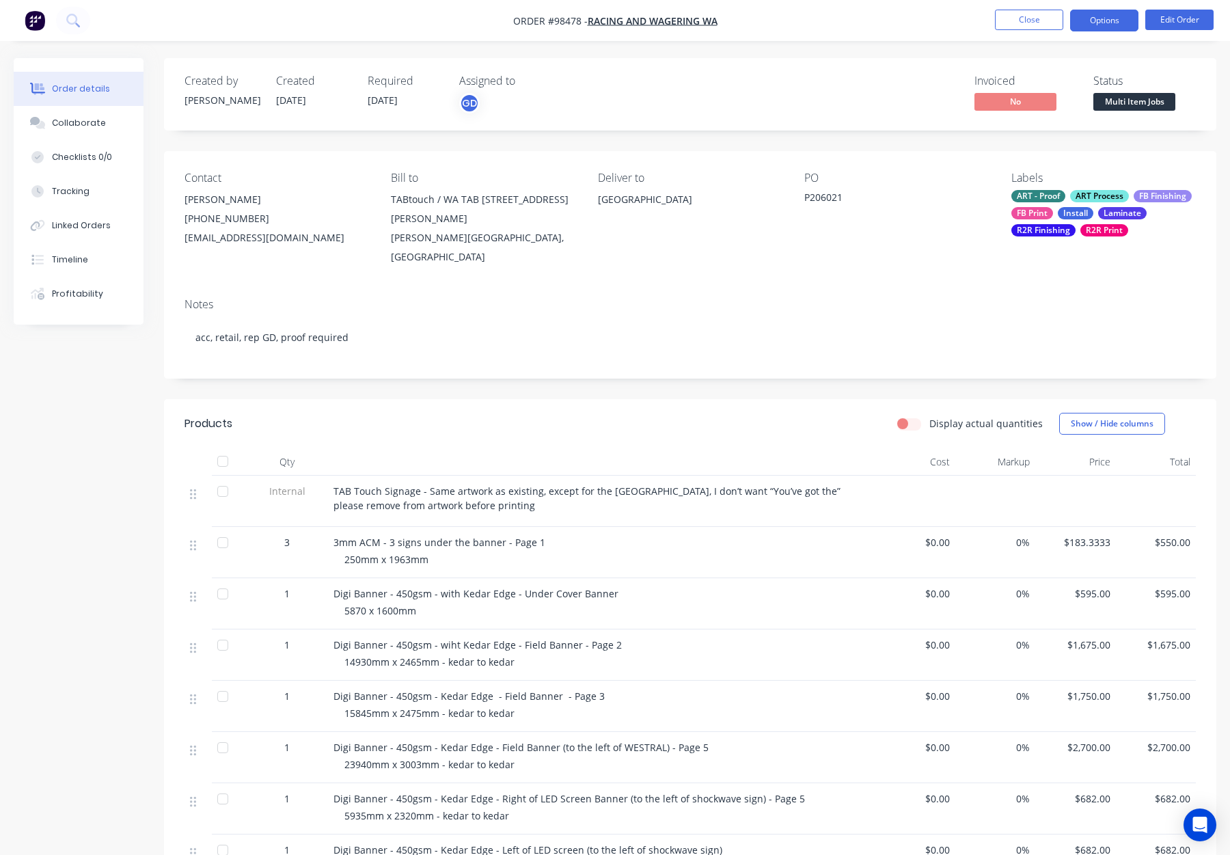
click at [1085, 23] on button "Options" at bounding box center [1104, 21] width 68 height 22
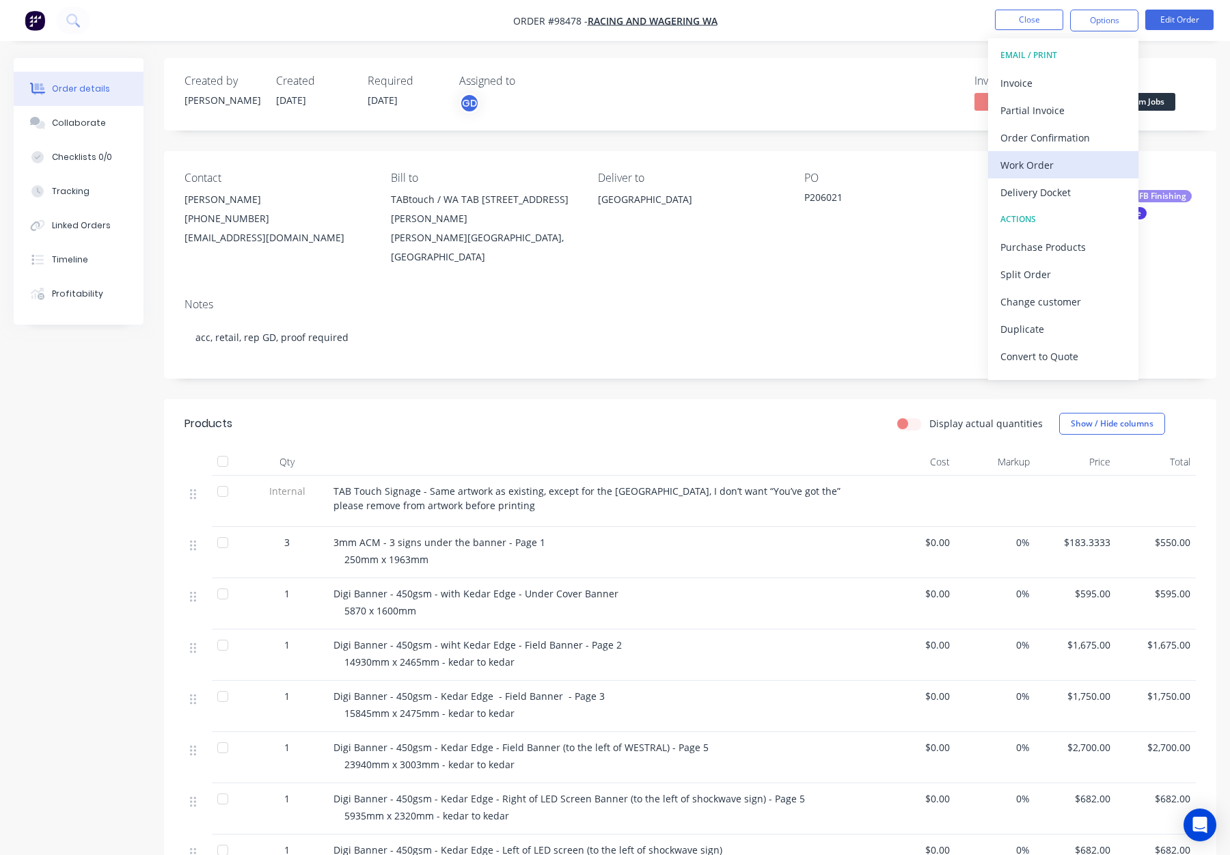
click at [1053, 156] on div "Work Order" at bounding box center [1064, 165] width 126 height 20
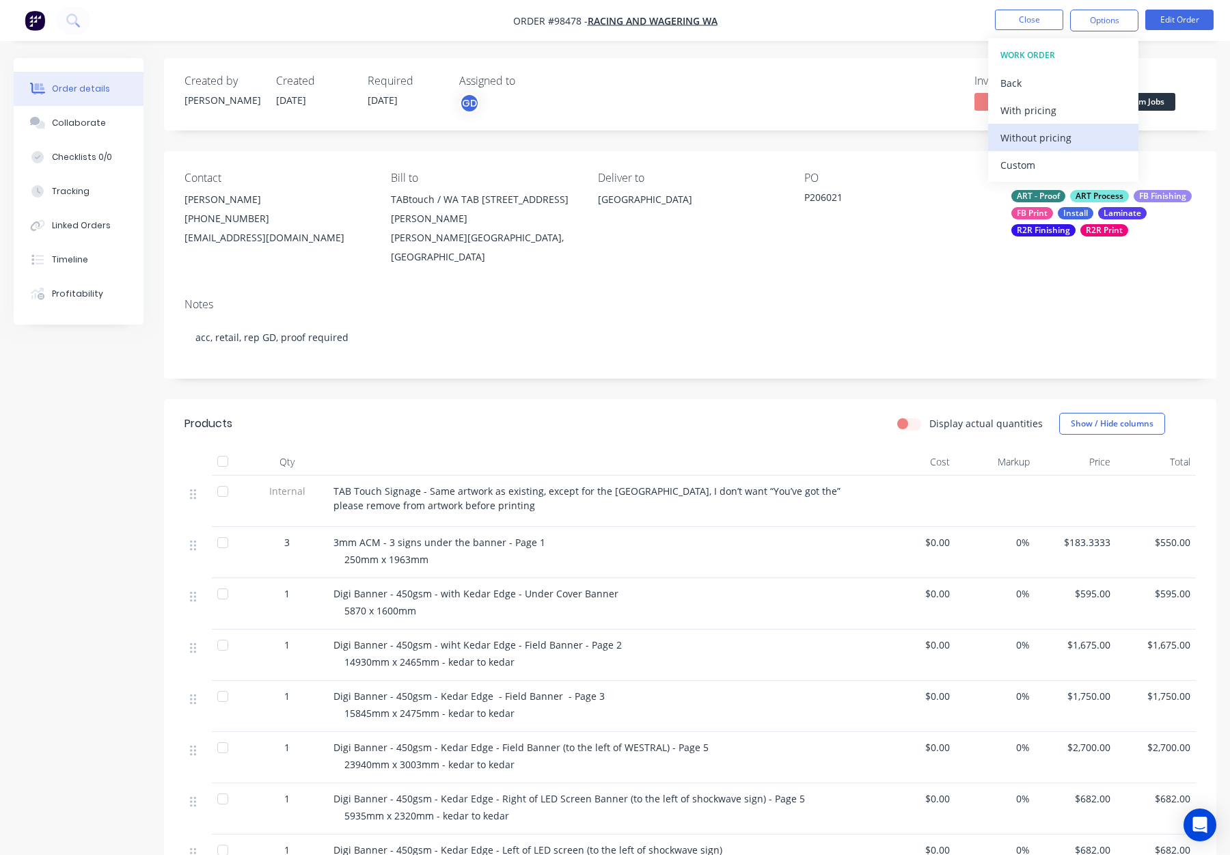
click at [1055, 131] on div "Without pricing" at bounding box center [1064, 138] width 126 height 20
click at [1015, 21] on button "Close" at bounding box center [1029, 20] width 68 height 21
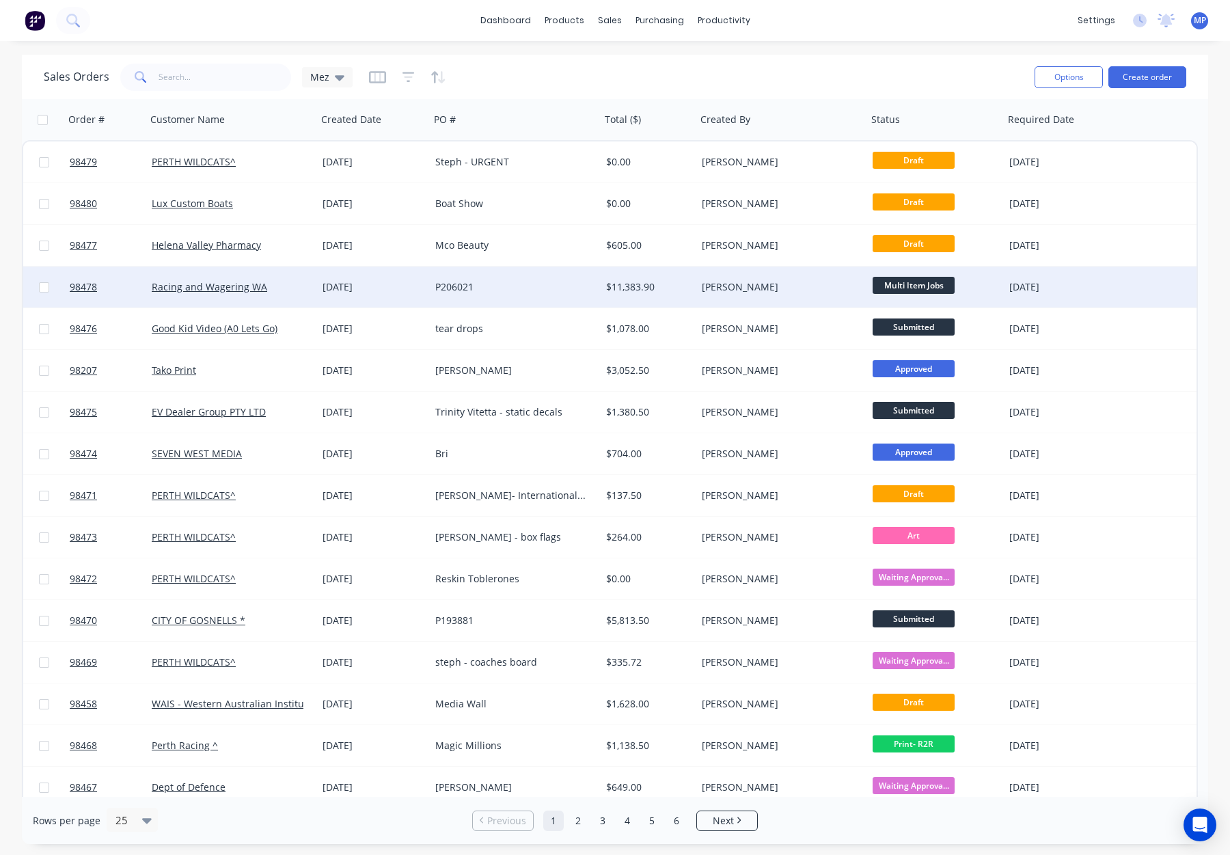
click at [771, 286] on div "[PERSON_NAME]" at bounding box center [778, 287] width 152 height 14
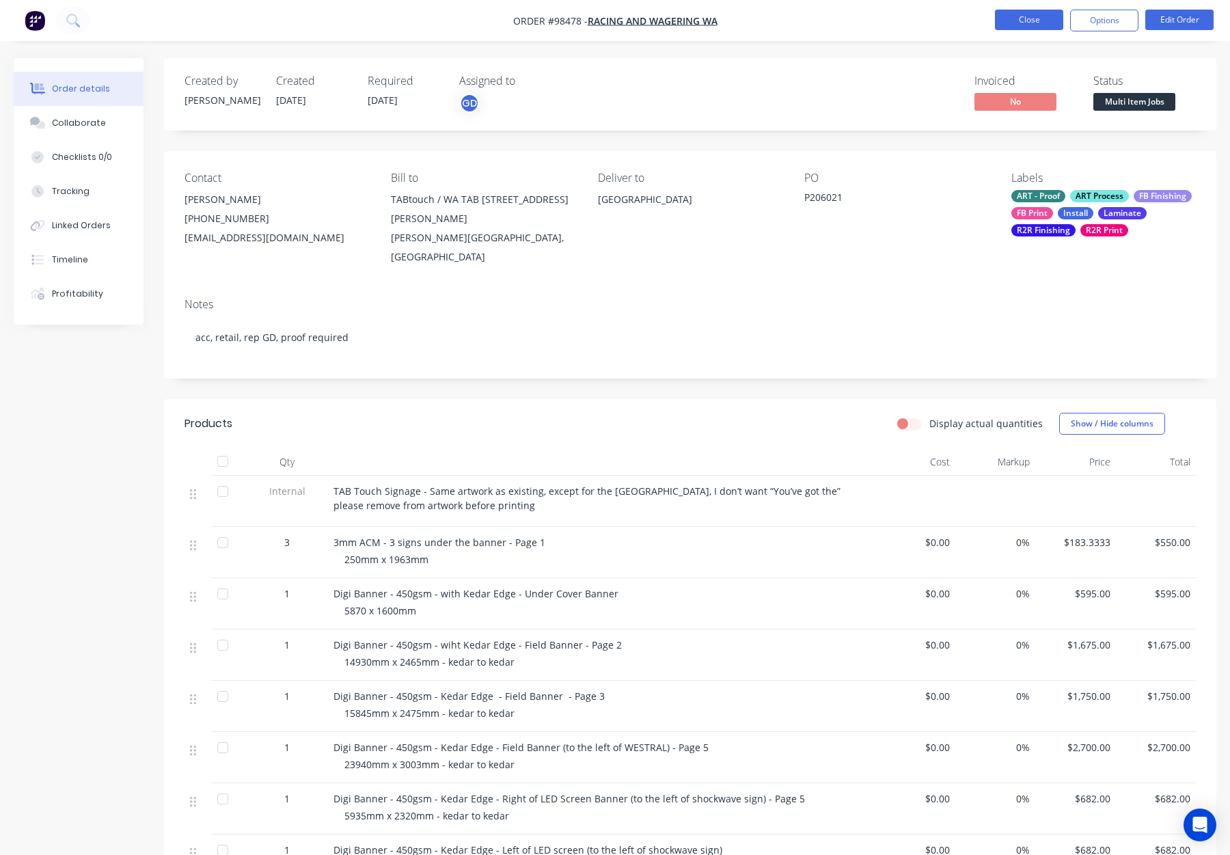
click at [1023, 27] on button "Close" at bounding box center [1029, 20] width 68 height 21
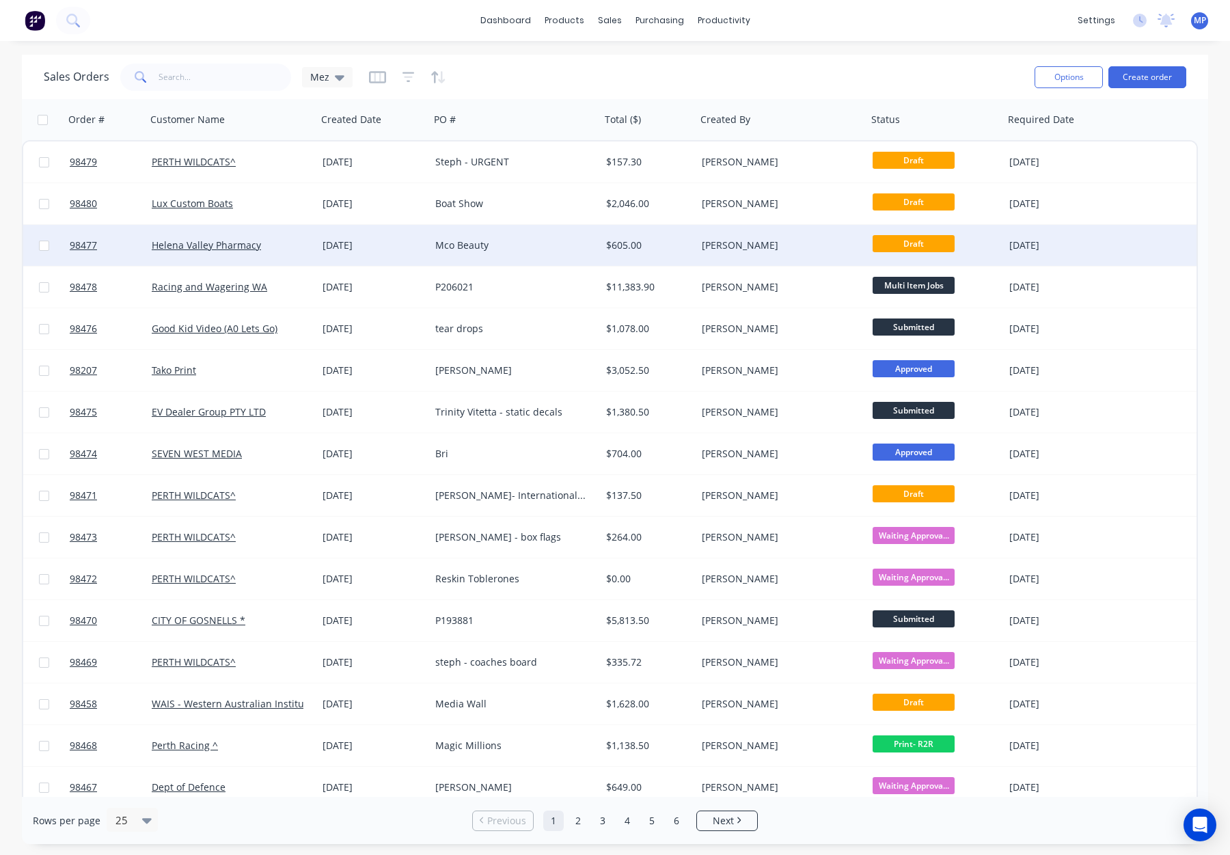
click at [539, 241] on div "Mco Beauty" at bounding box center [511, 246] width 152 height 14
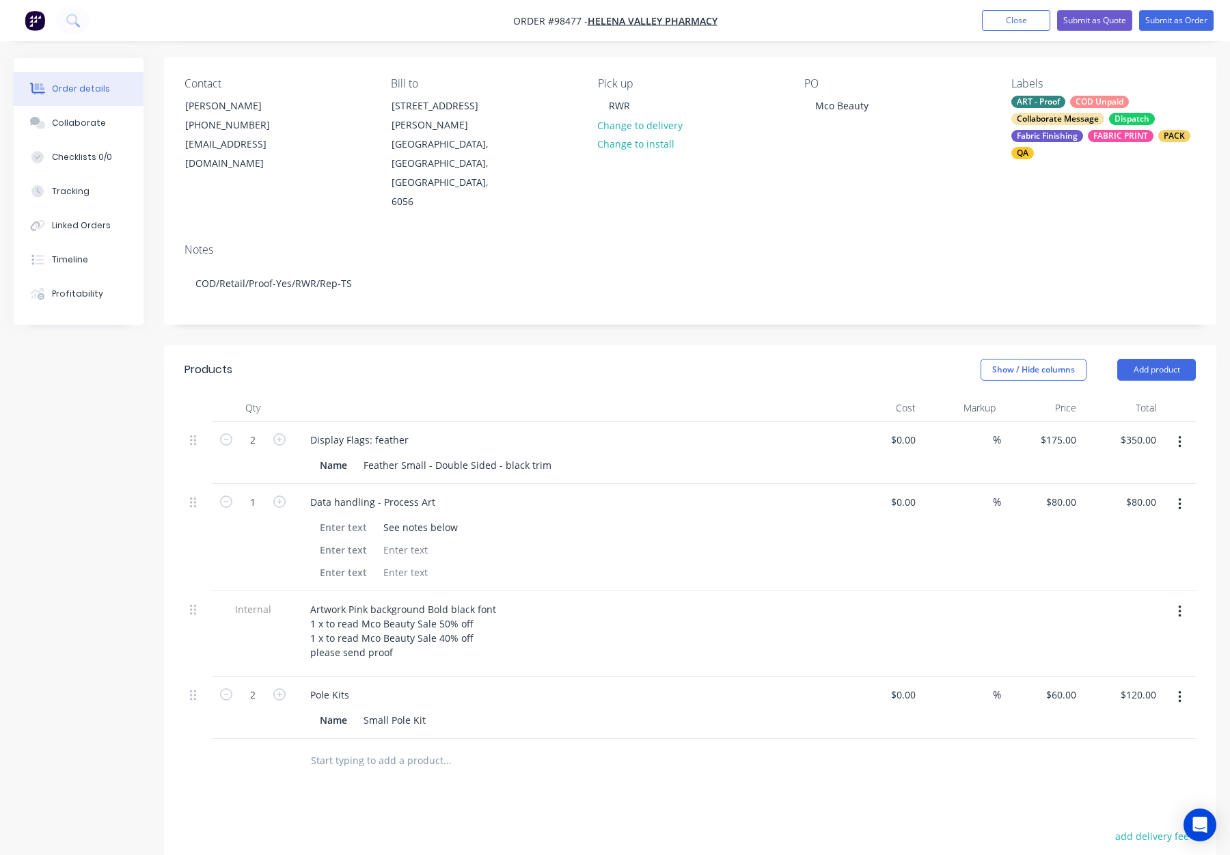
scroll to position [98, 0]
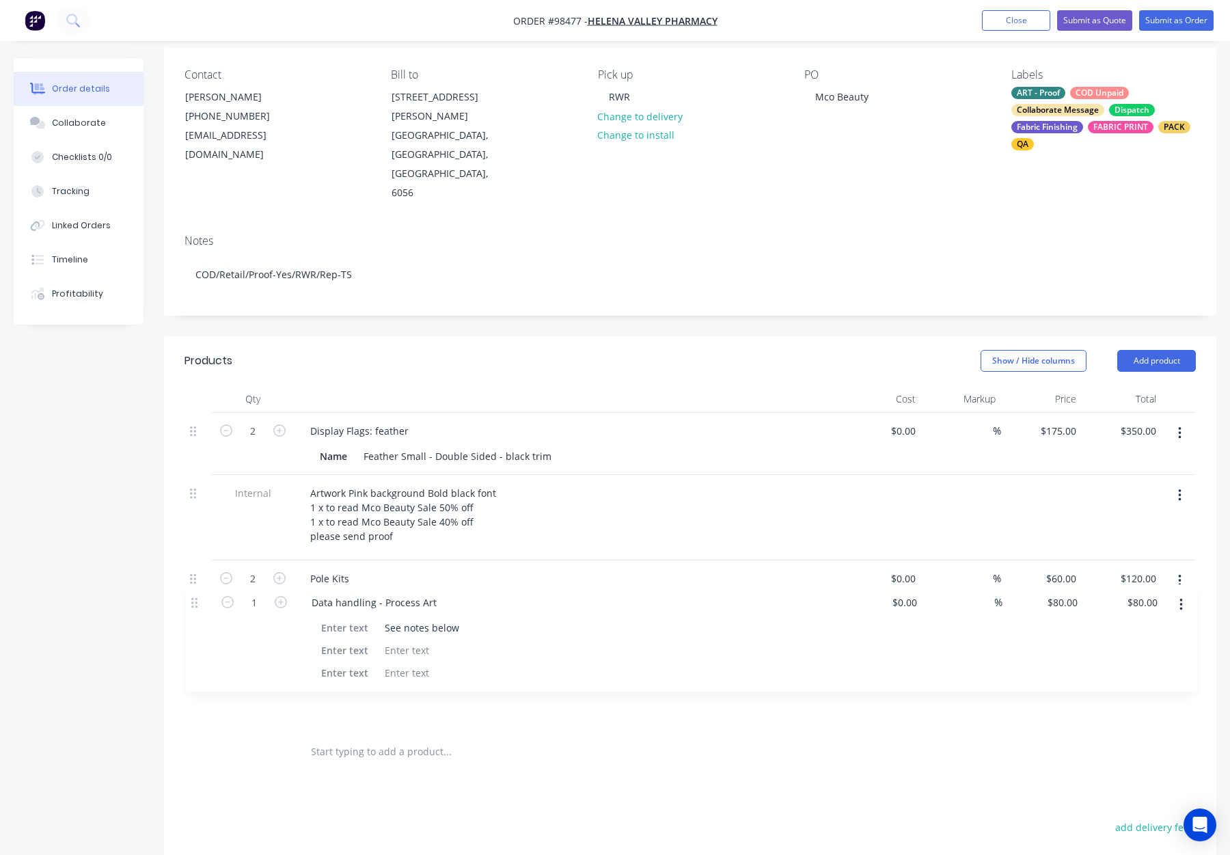
drag, startPoint x: 195, startPoint y: 445, endPoint x: 196, endPoint y: 621, distance: 175.7
click at [196, 622] on div "2 Display Flags: feather Name Feather Small - Double Sided - black trim $0.00 $…" at bounding box center [691, 571] width 1012 height 317
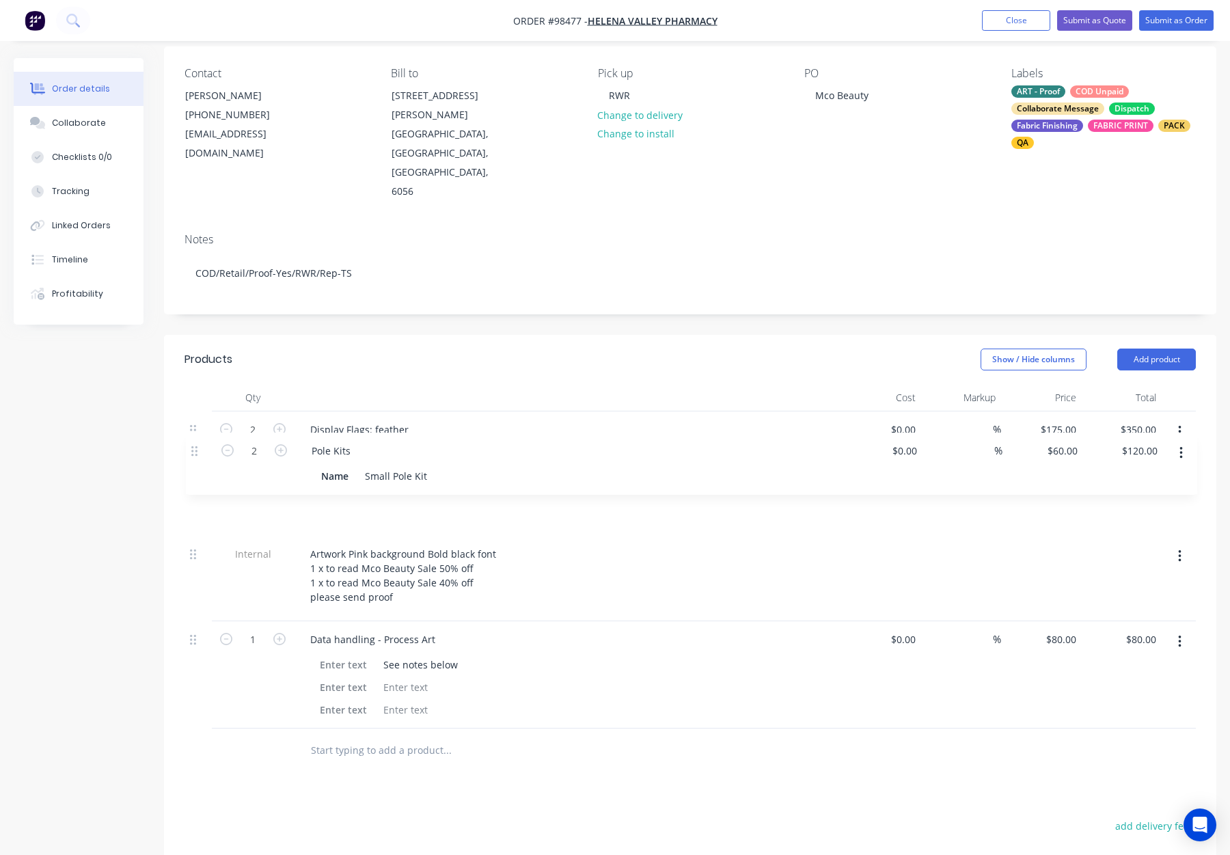
drag, startPoint x: 195, startPoint y: 514, endPoint x: 193, endPoint y: 444, distance: 69.8
click at [193, 444] on div "2 Display Flags: feather Name Feather Small - Double Sided - black trim $0.00 $…" at bounding box center [691, 570] width 1012 height 317
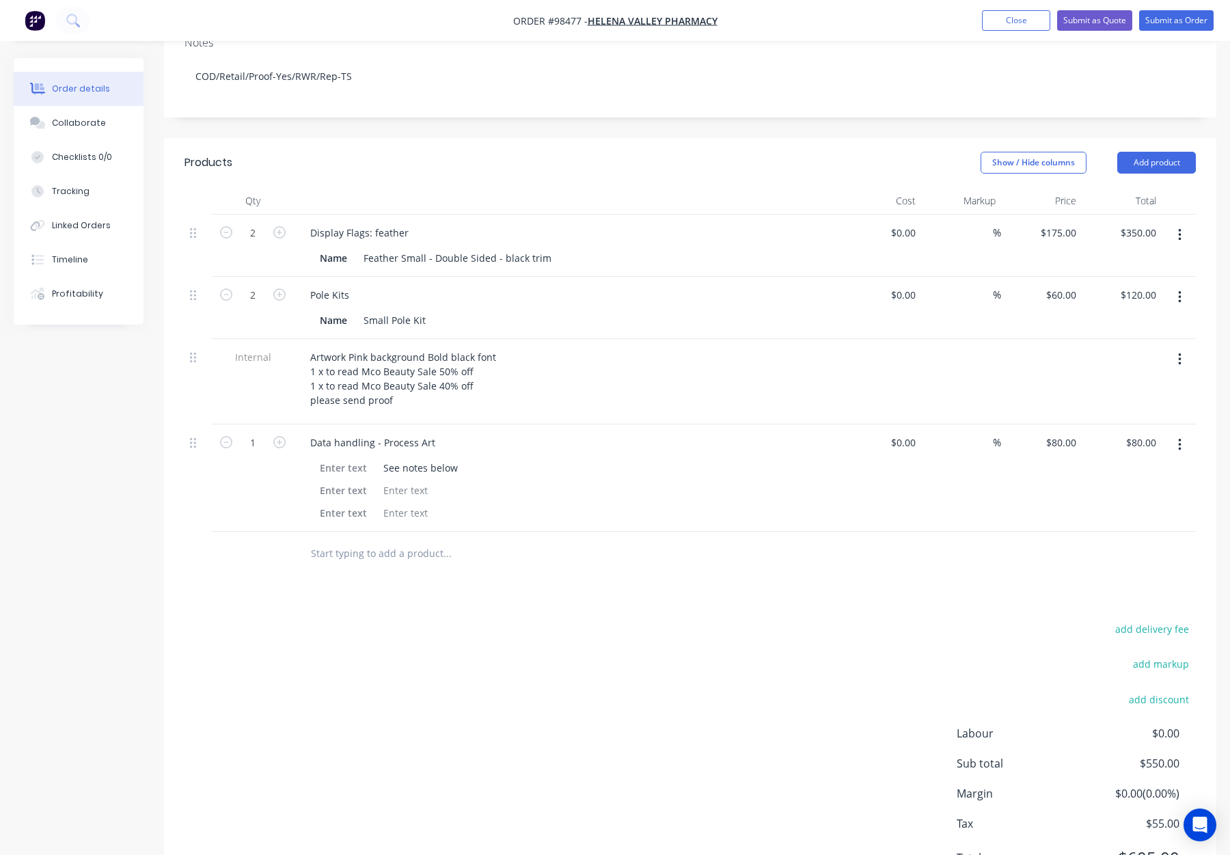
scroll to position [319, 0]
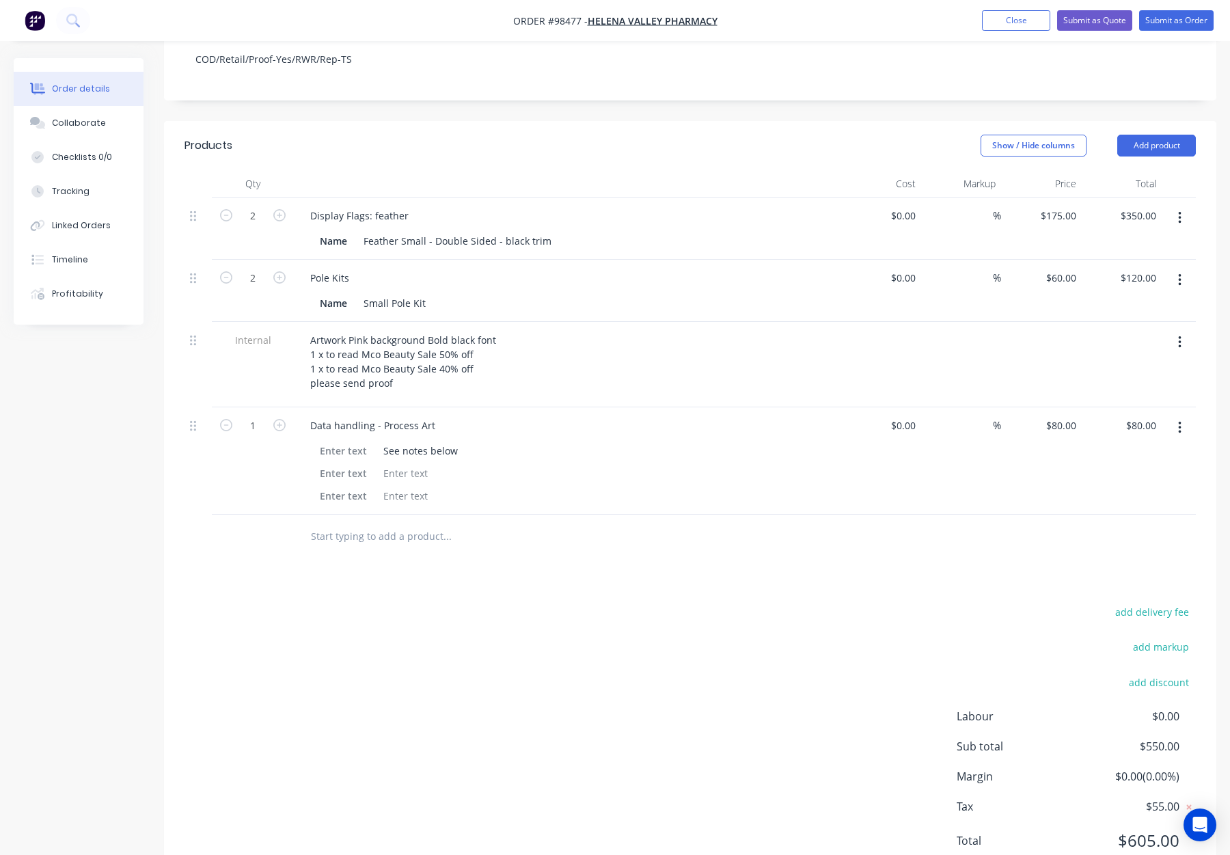
click at [392, 523] on input "text" at bounding box center [446, 536] width 273 height 27
type input "r"
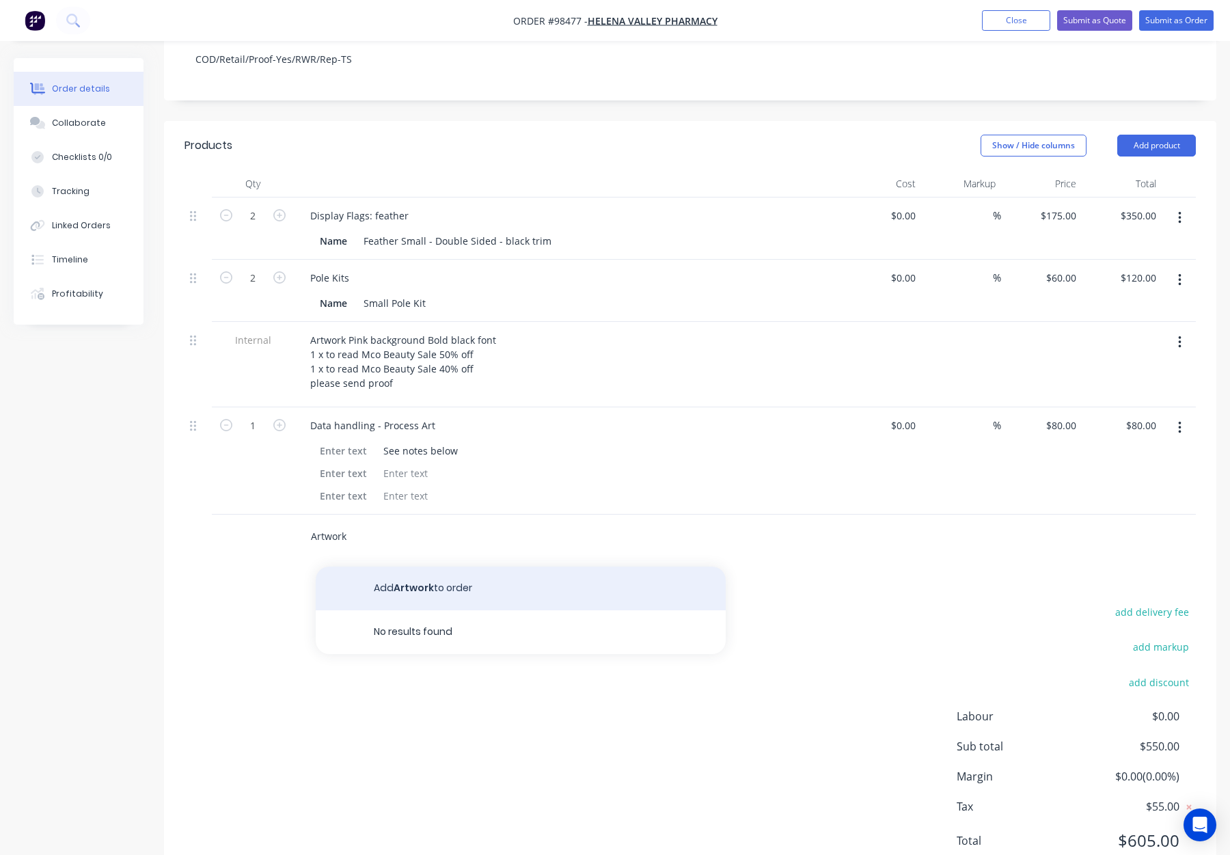
type input "Artwork"
click at [392, 567] on button "Add Artwork to order" at bounding box center [521, 589] width 410 height 44
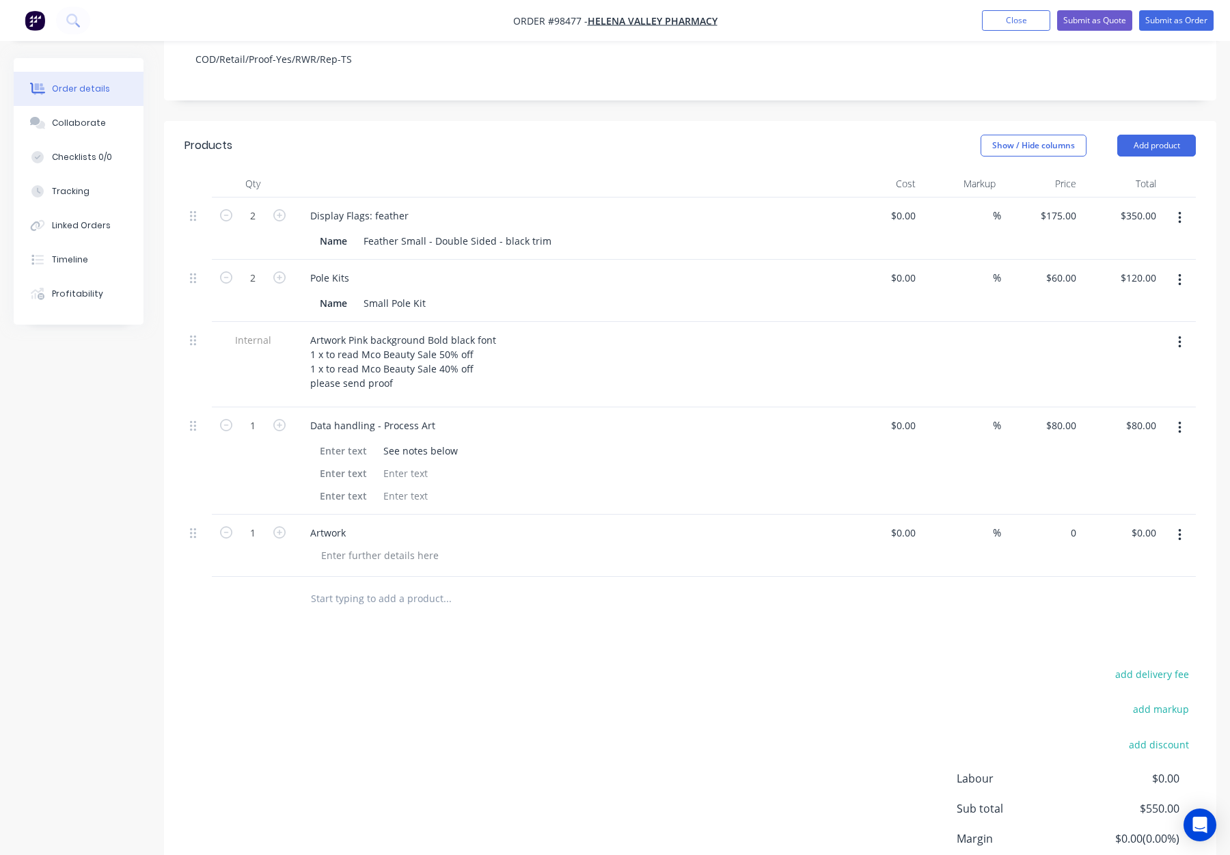
click at [1059, 515] on div "0 $0.00" at bounding box center [1041, 546] width 81 height 62
type input "$80.00"
click at [1057, 515] on div "$80.00 80" at bounding box center [1041, 546] width 81 height 62
drag, startPoint x: 621, startPoint y: 422, endPoint x: 864, endPoint y: 416, distance: 242.7
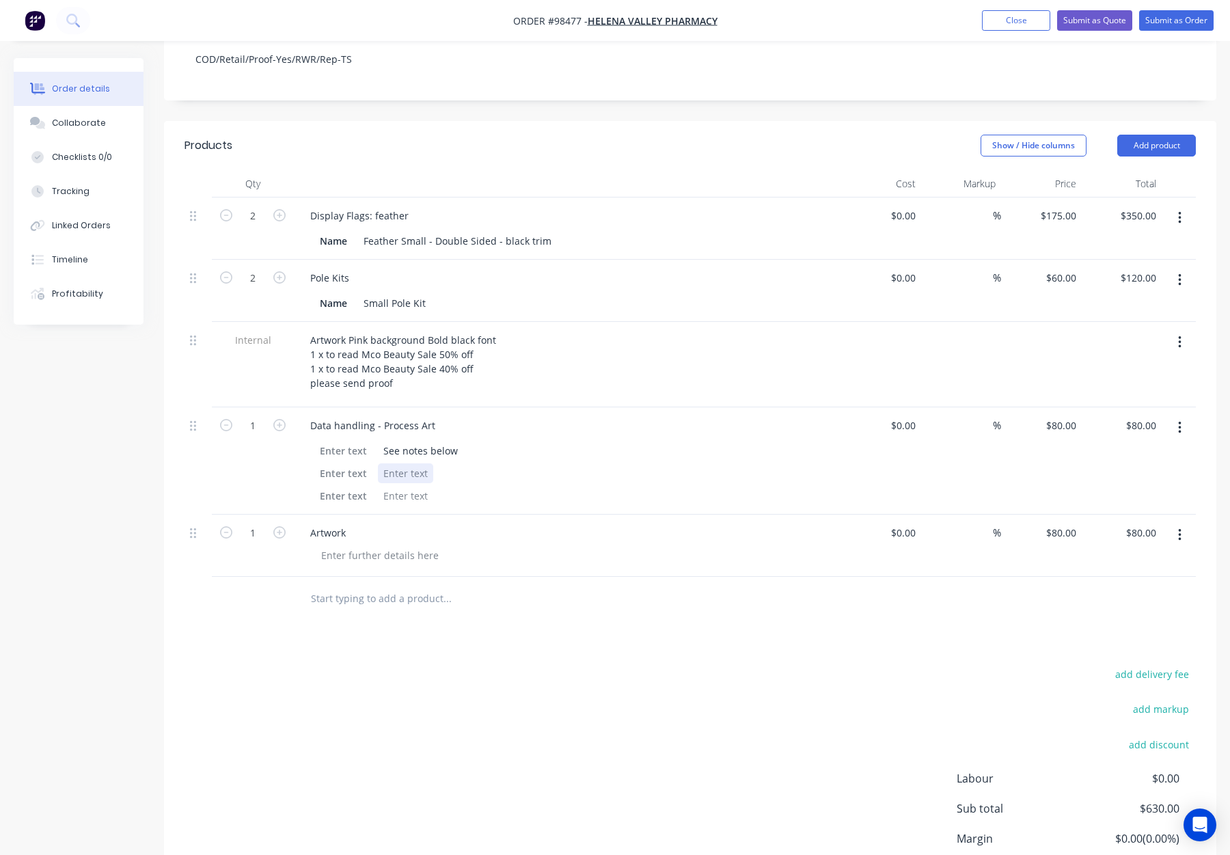
click at [621, 463] on div at bounding box center [564, 473] width 500 height 20
click at [1181, 420] on icon "button" at bounding box center [1179, 427] width 3 height 15
click at [1118, 536] on div "Delete" at bounding box center [1131, 546] width 105 height 20
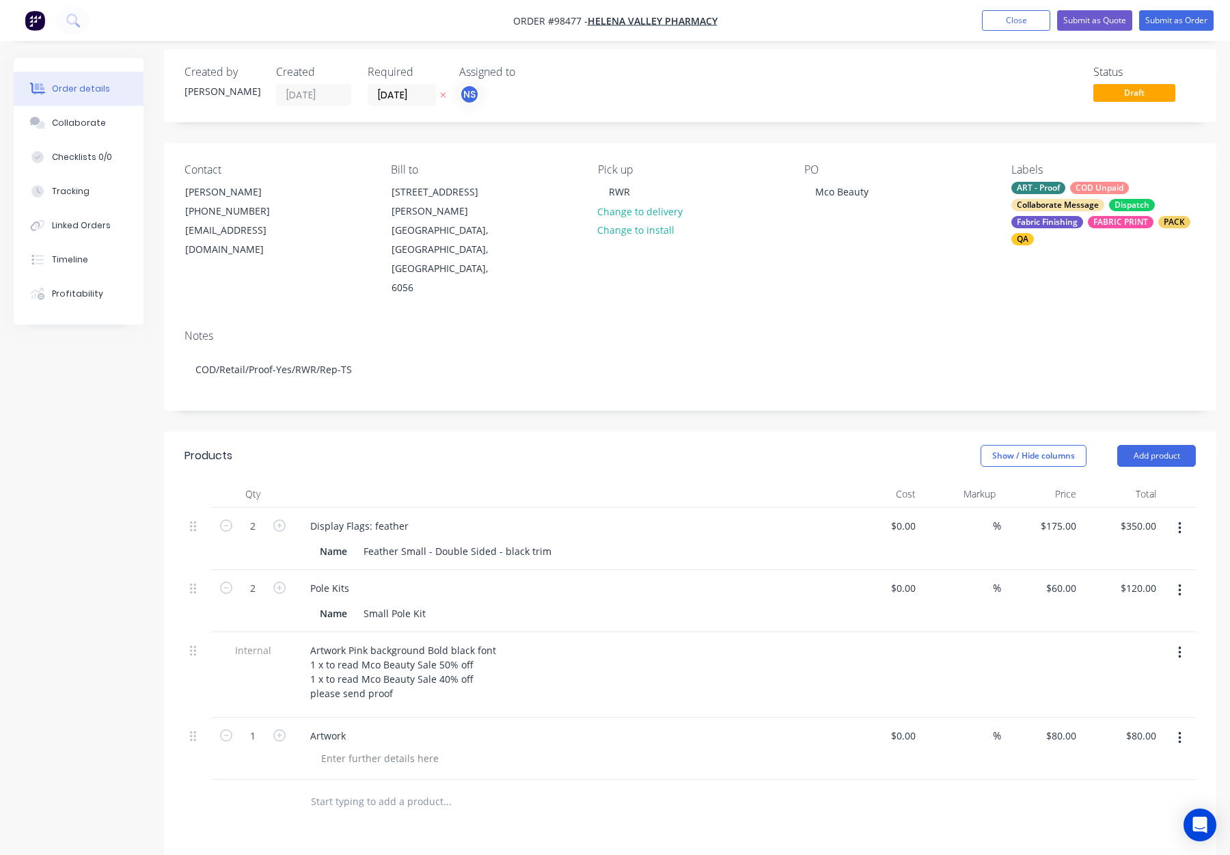
scroll to position [0, 0]
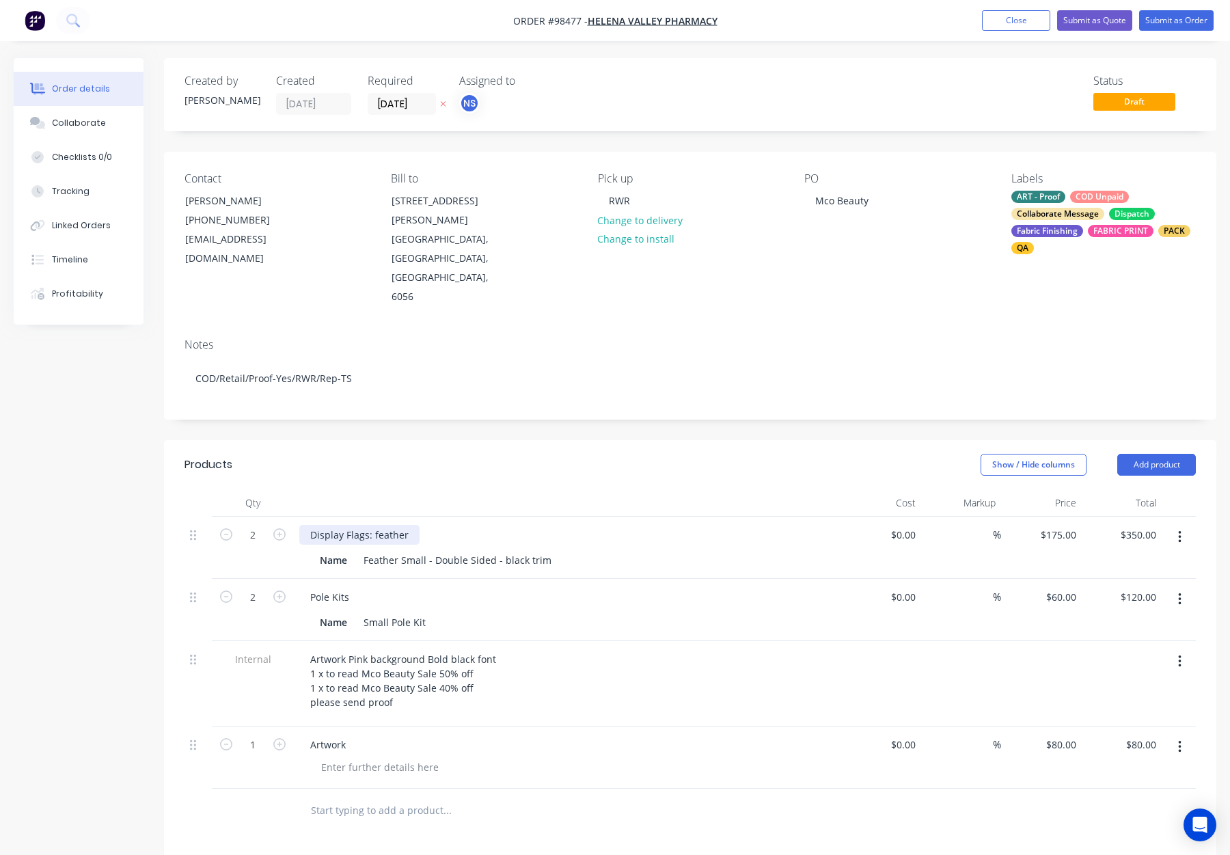
drag, startPoint x: 375, startPoint y: 483, endPoint x: 388, endPoint y: 485, distance: 12.4
click at [375, 525] on div "Display Flags: feather" at bounding box center [359, 535] width 120 height 20
click at [441, 440] on header "Products Show / Hide columns Add product" at bounding box center [690, 464] width 1053 height 49
click at [70, 122] on div "Collaborate" at bounding box center [79, 123] width 54 height 12
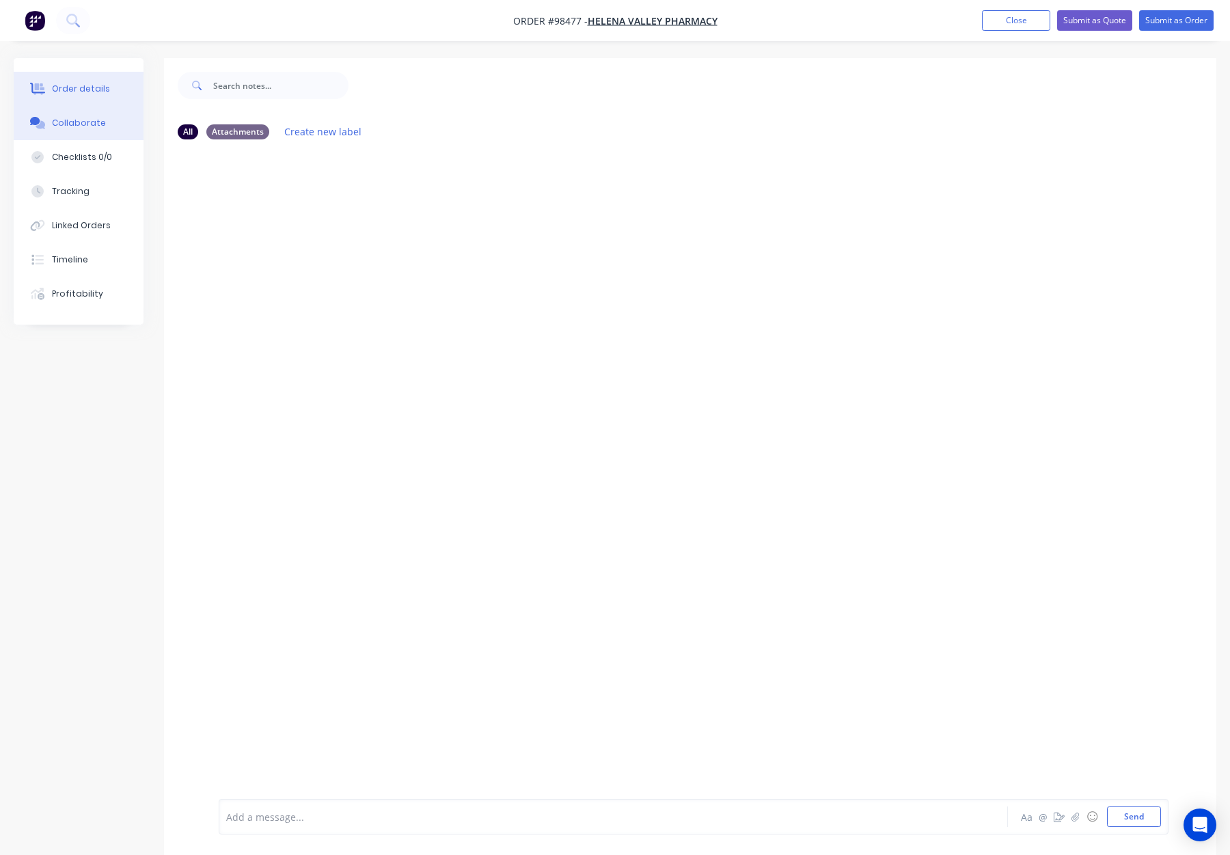
click at [72, 94] on div "Order details" at bounding box center [81, 89] width 58 height 12
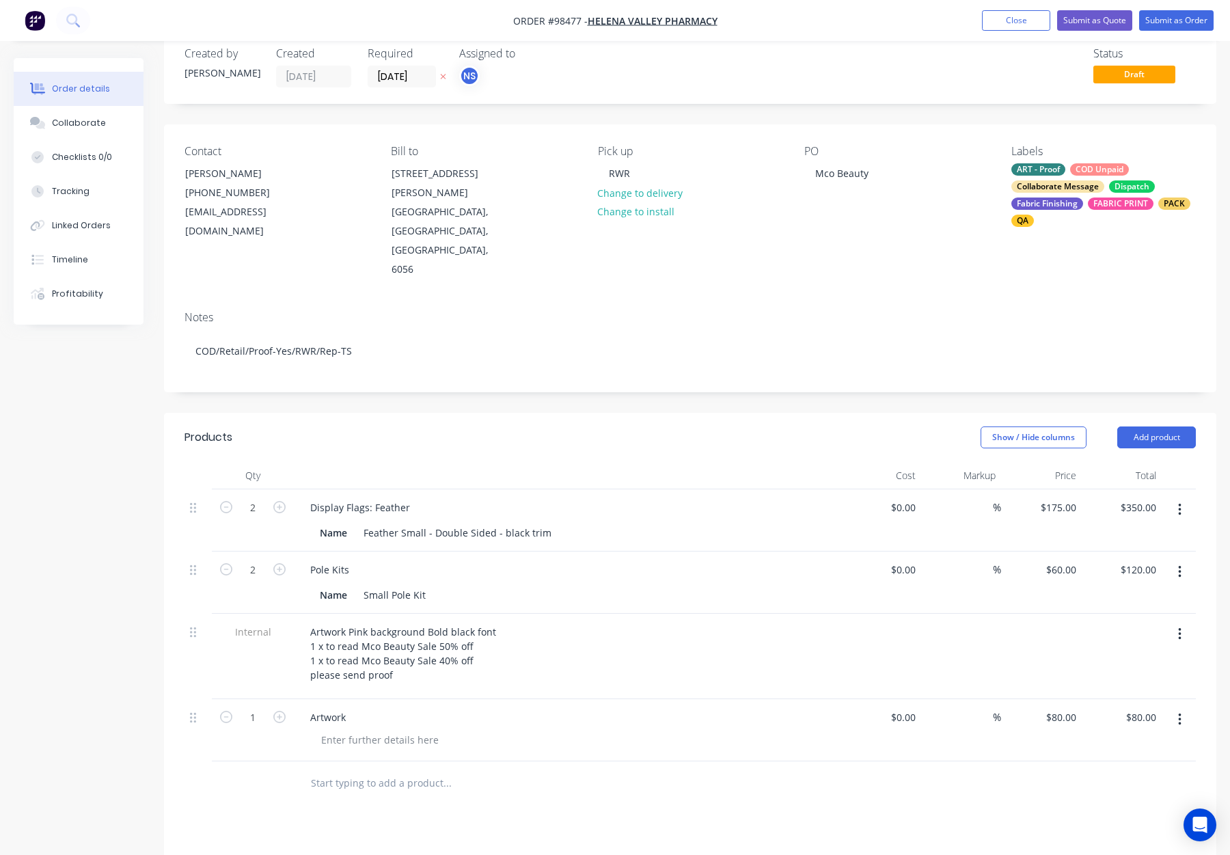
scroll to position [30, 0]
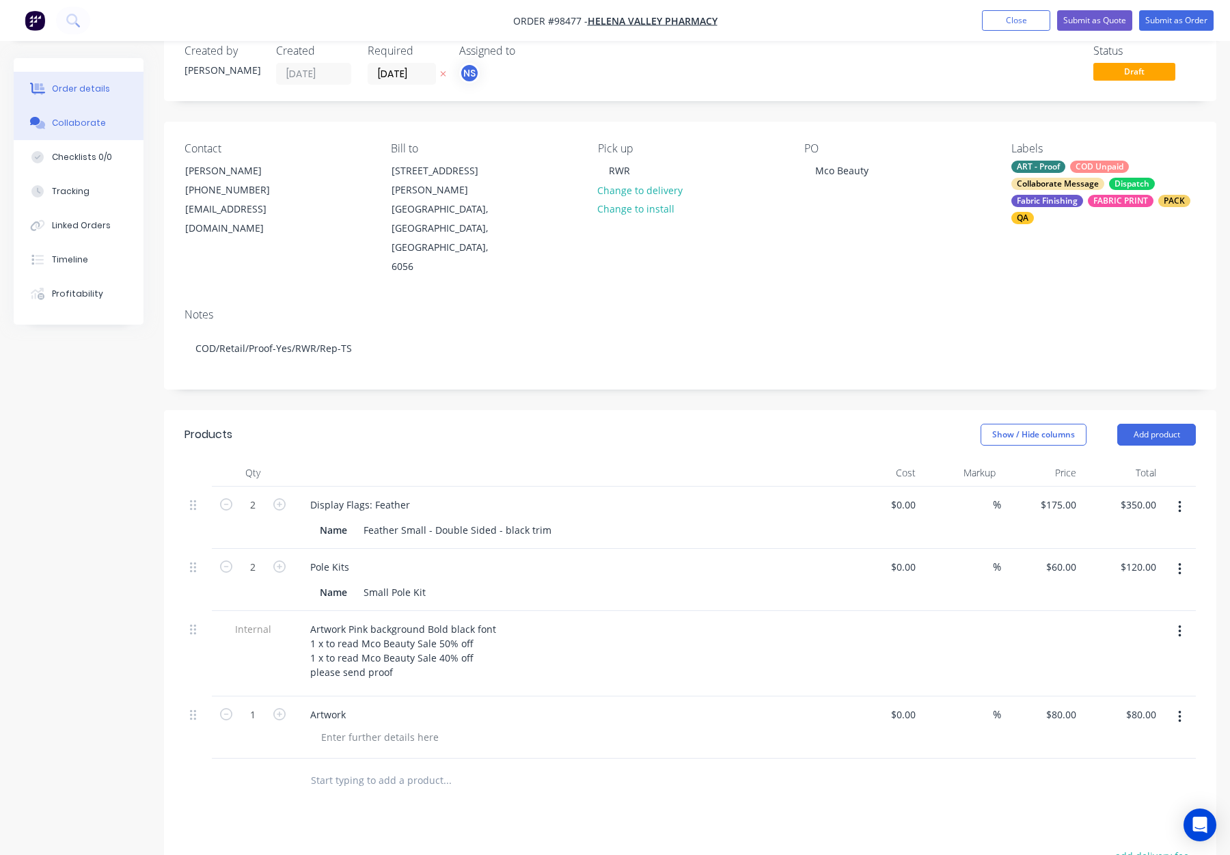
click at [67, 111] on button "Collaborate" at bounding box center [79, 123] width 130 height 34
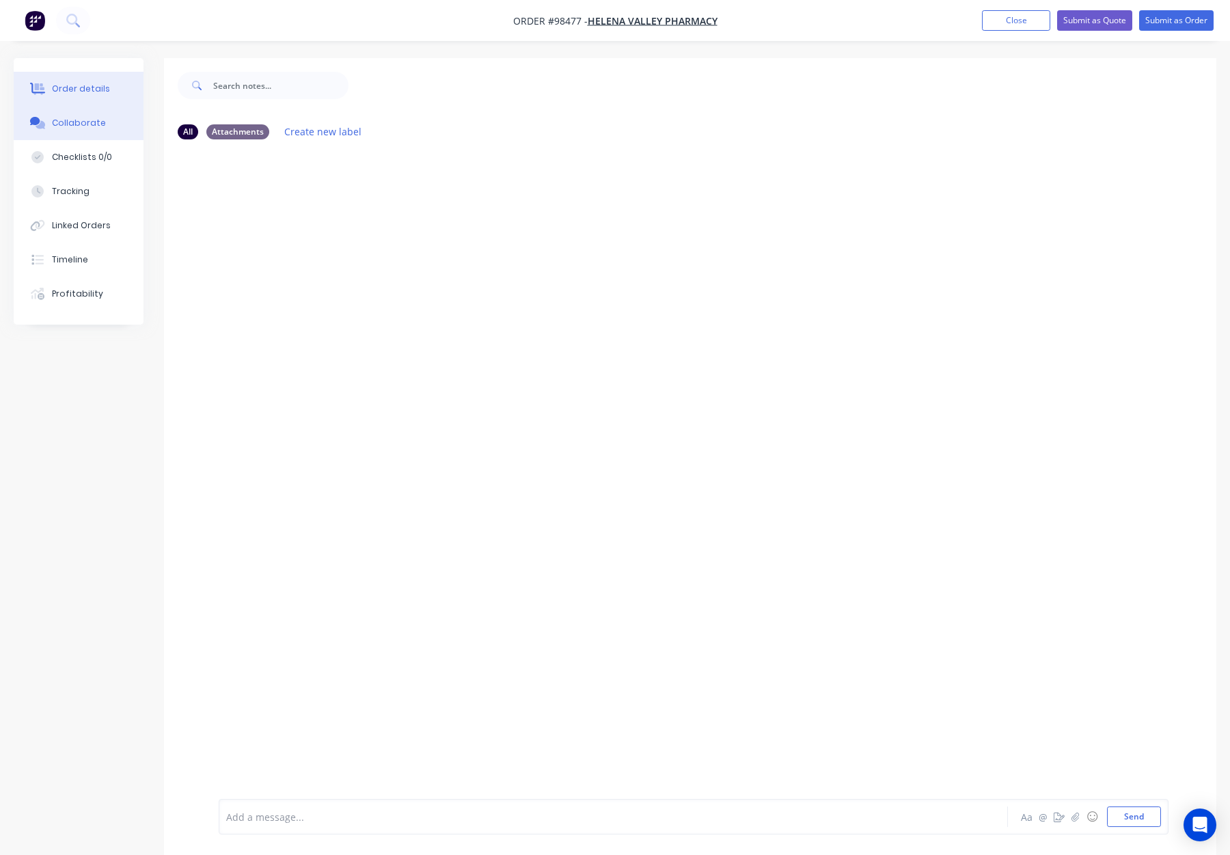
click at [75, 83] on div "Order details" at bounding box center [81, 89] width 58 height 12
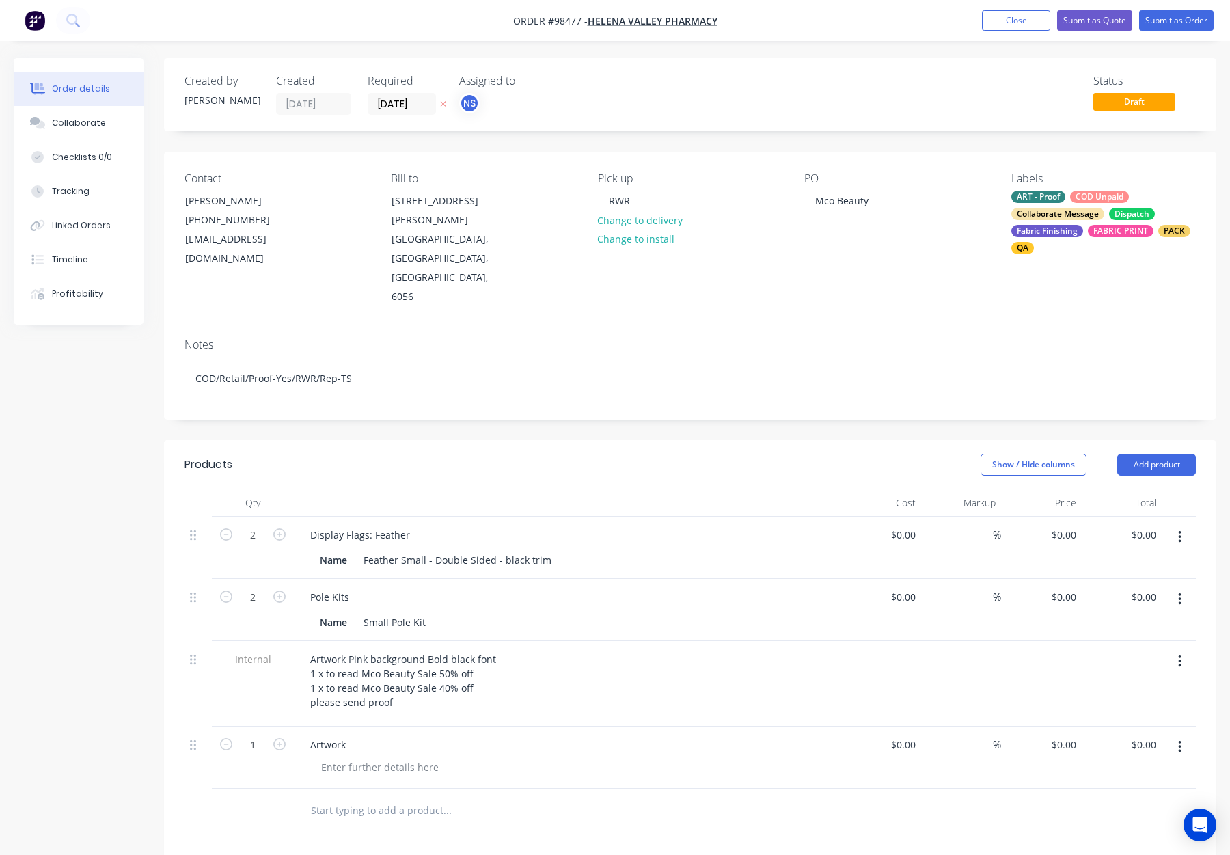
type input "$175.00"
type input "$350.00"
type input "$60.00"
type input "$120.00"
type input "$80.00"
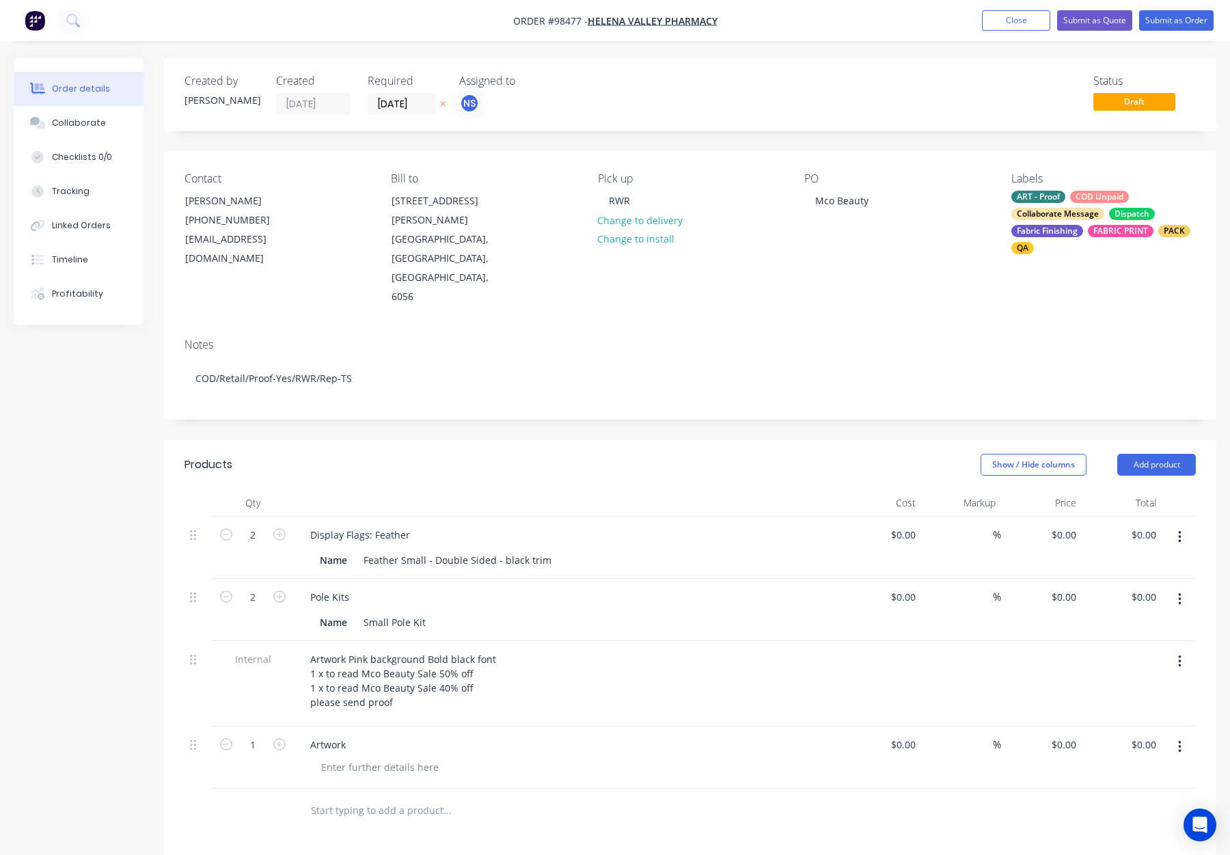
type input "$80.00"
click at [1145, 16] on button "Submit as Order" at bounding box center [1177, 20] width 75 height 21
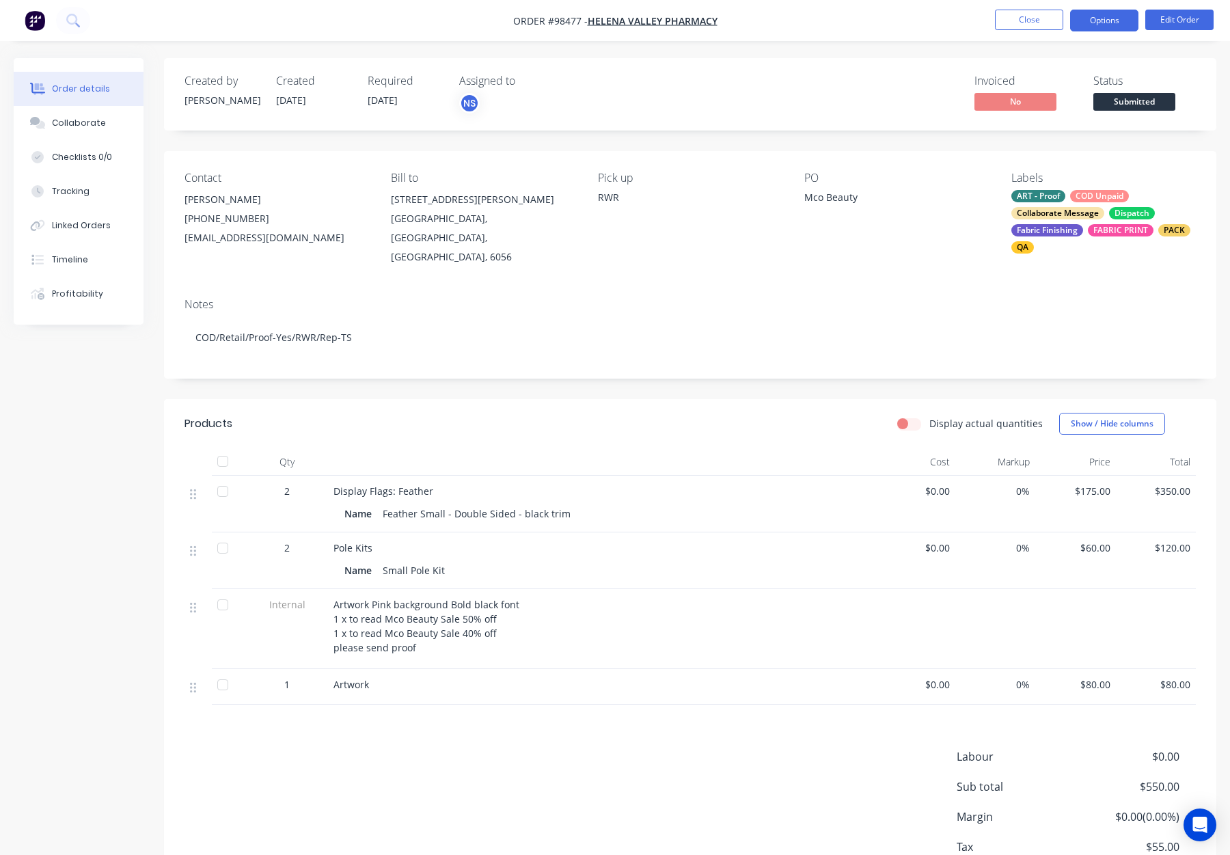
click at [1094, 20] on button "Options" at bounding box center [1104, 21] width 68 height 22
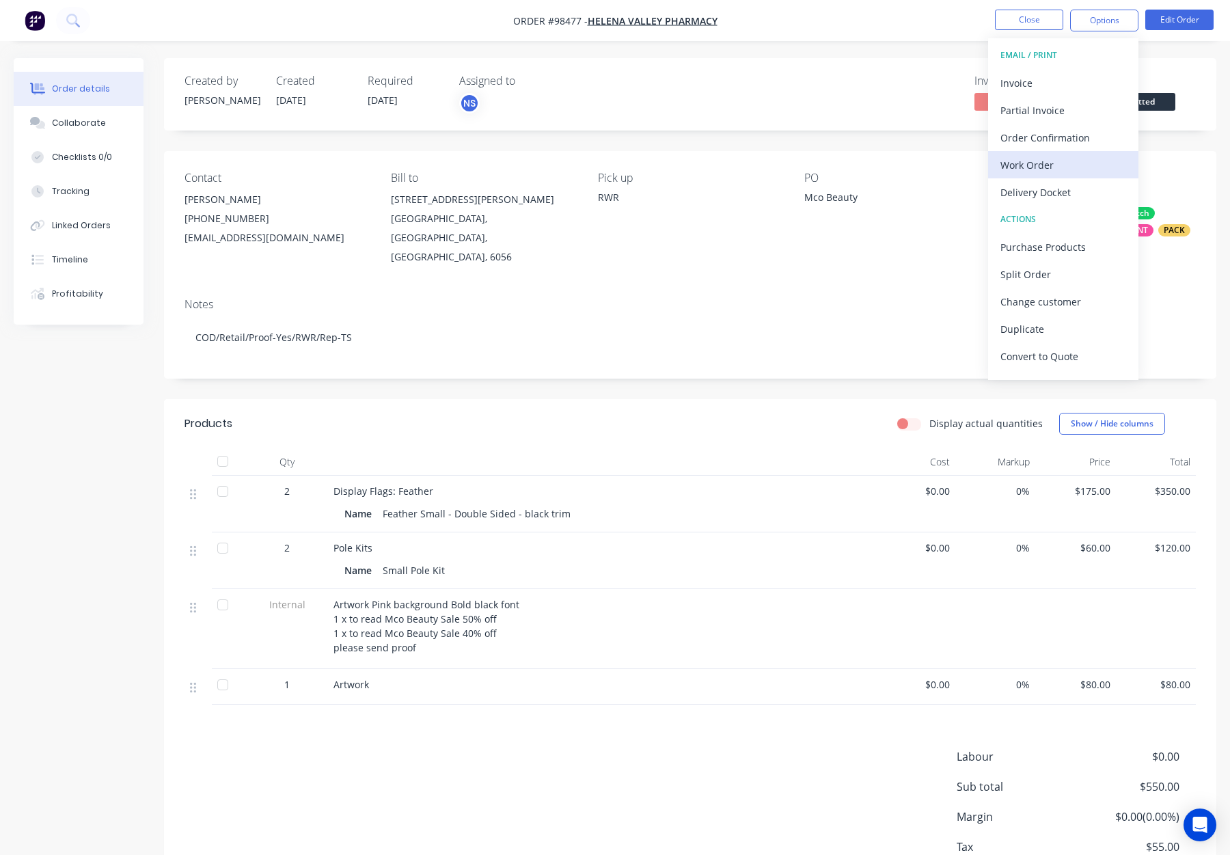
click at [1069, 157] on div "Work Order" at bounding box center [1064, 165] width 126 height 20
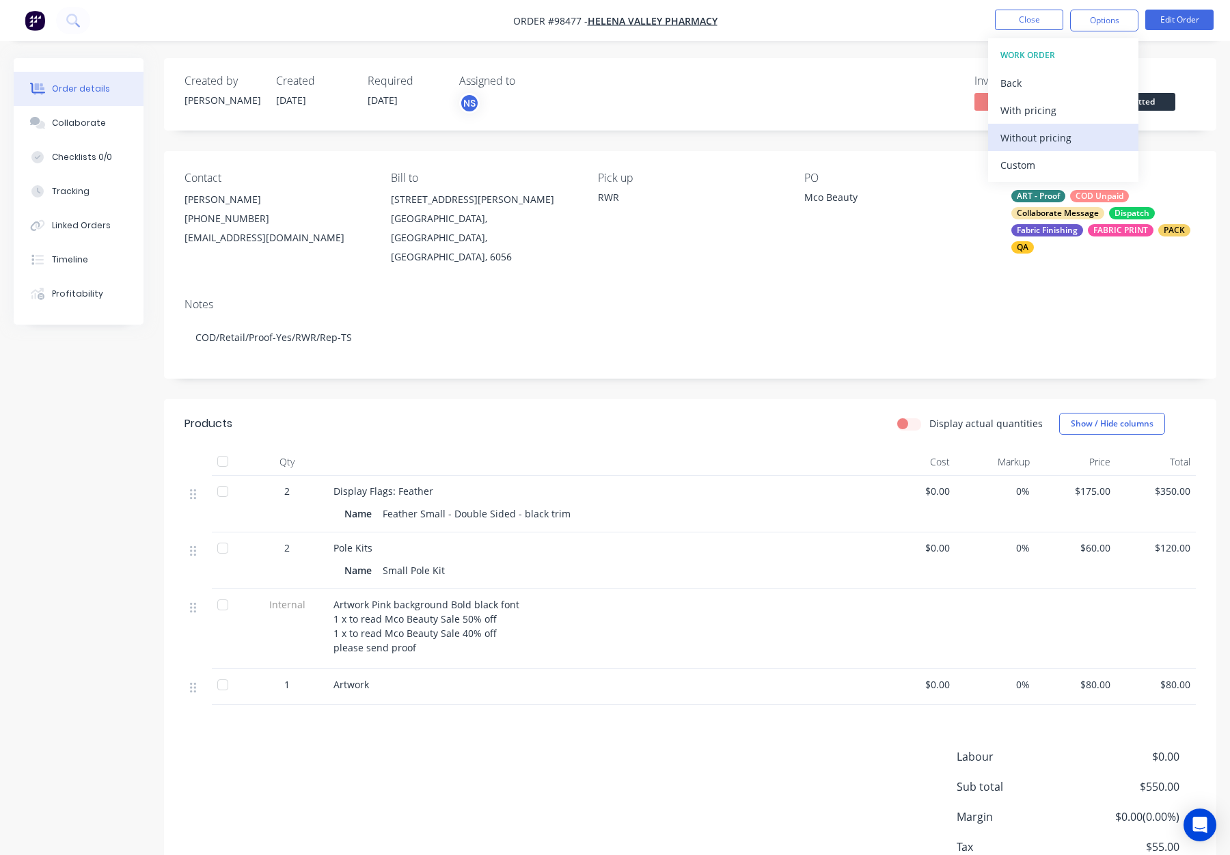
click at [1068, 139] on div "Without pricing" at bounding box center [1064, 138] width 126 height 20
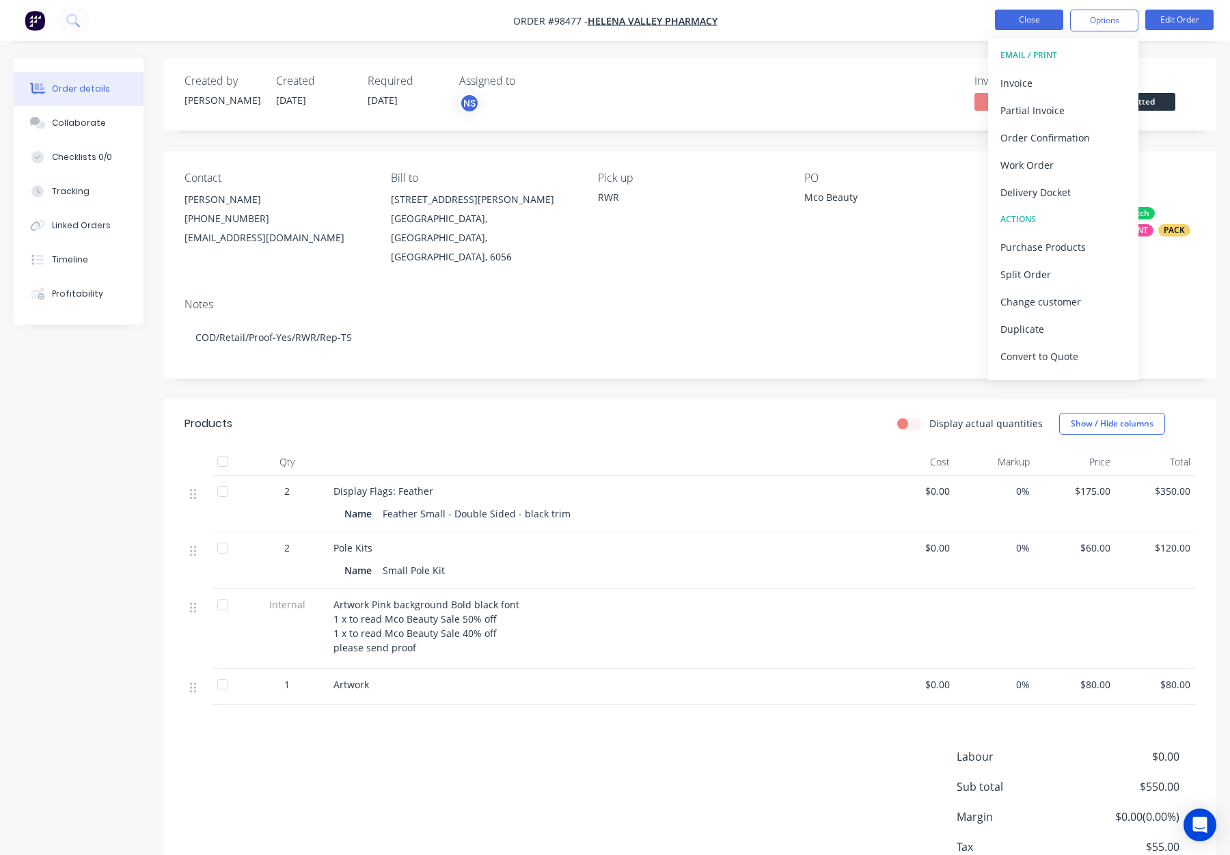
click at [1040, 14] on button "Close" at bounding box center [1029, 20] width 68 height 21
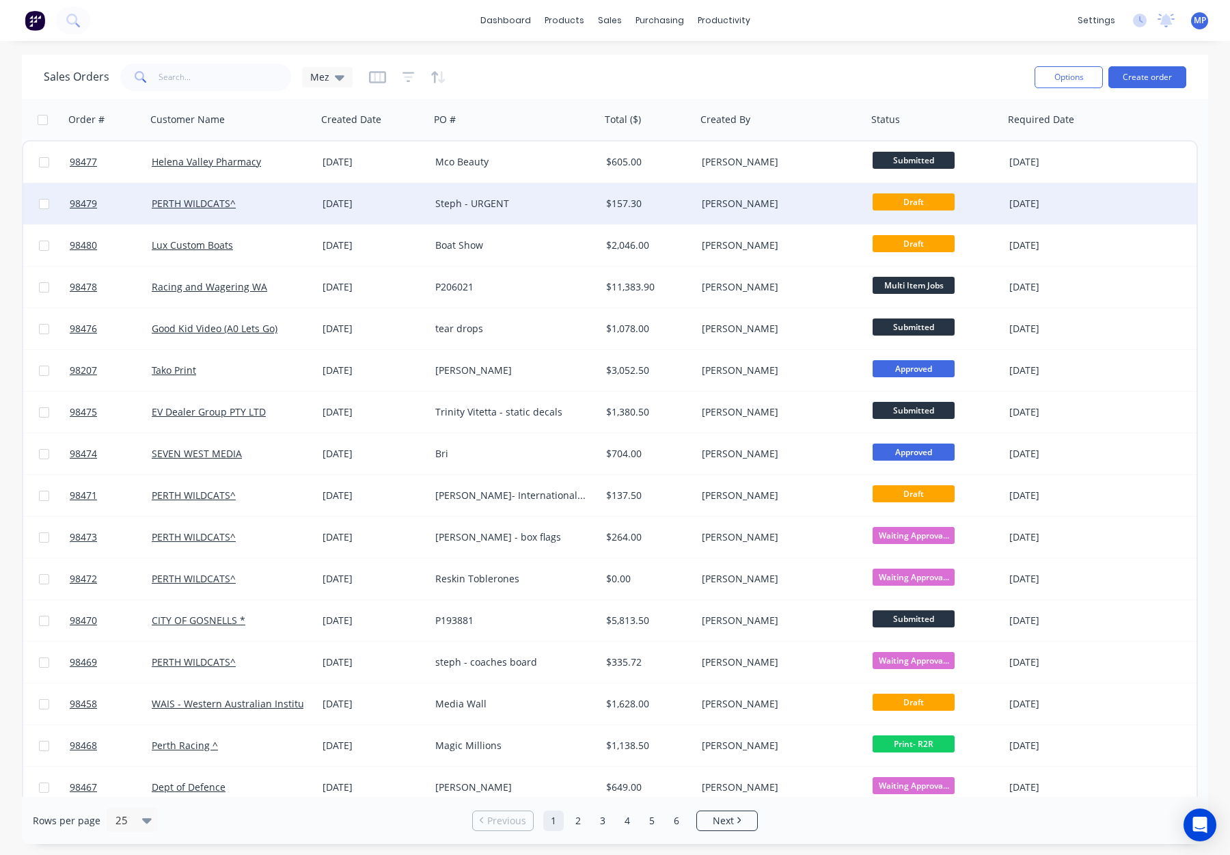
click at [530, 204] on div "Steph - URGENT" at bounding box center [511, 204] width 152 height 14
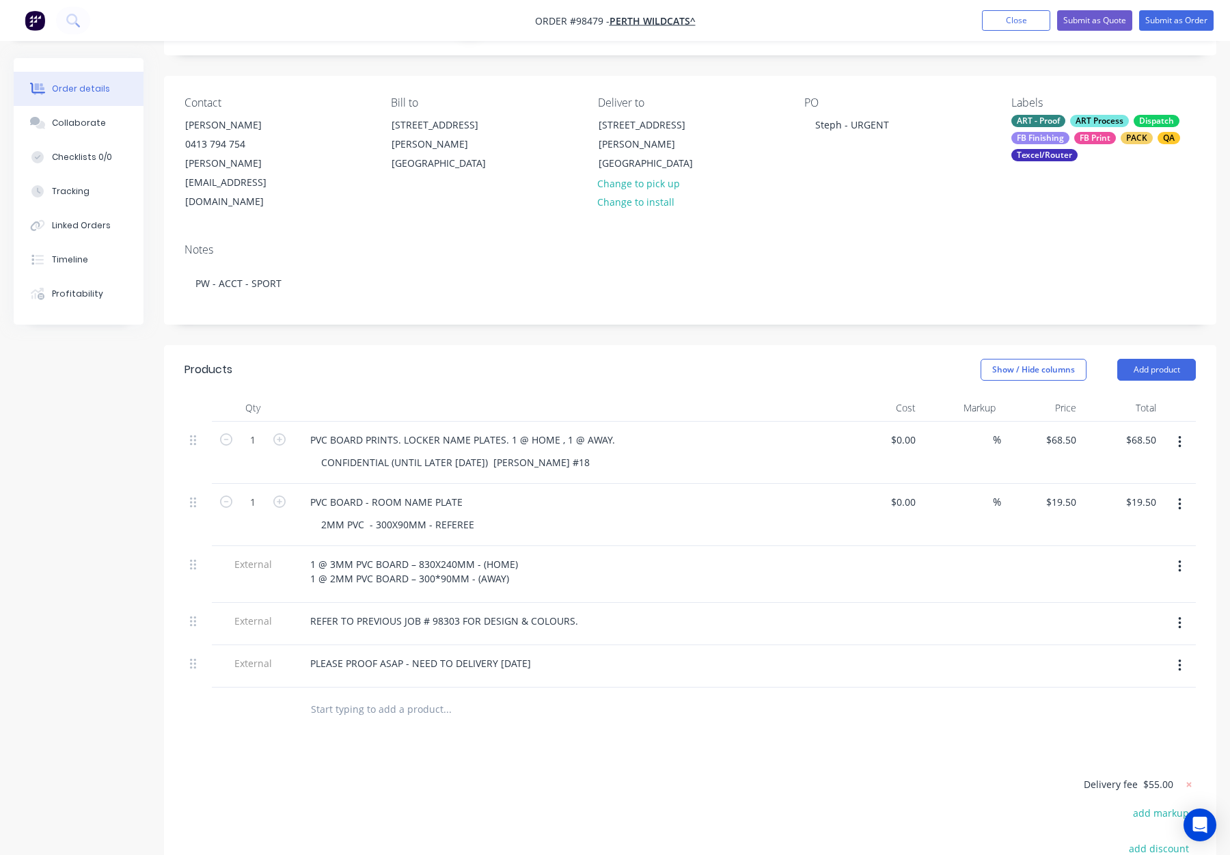
scroll to position [79, 0]
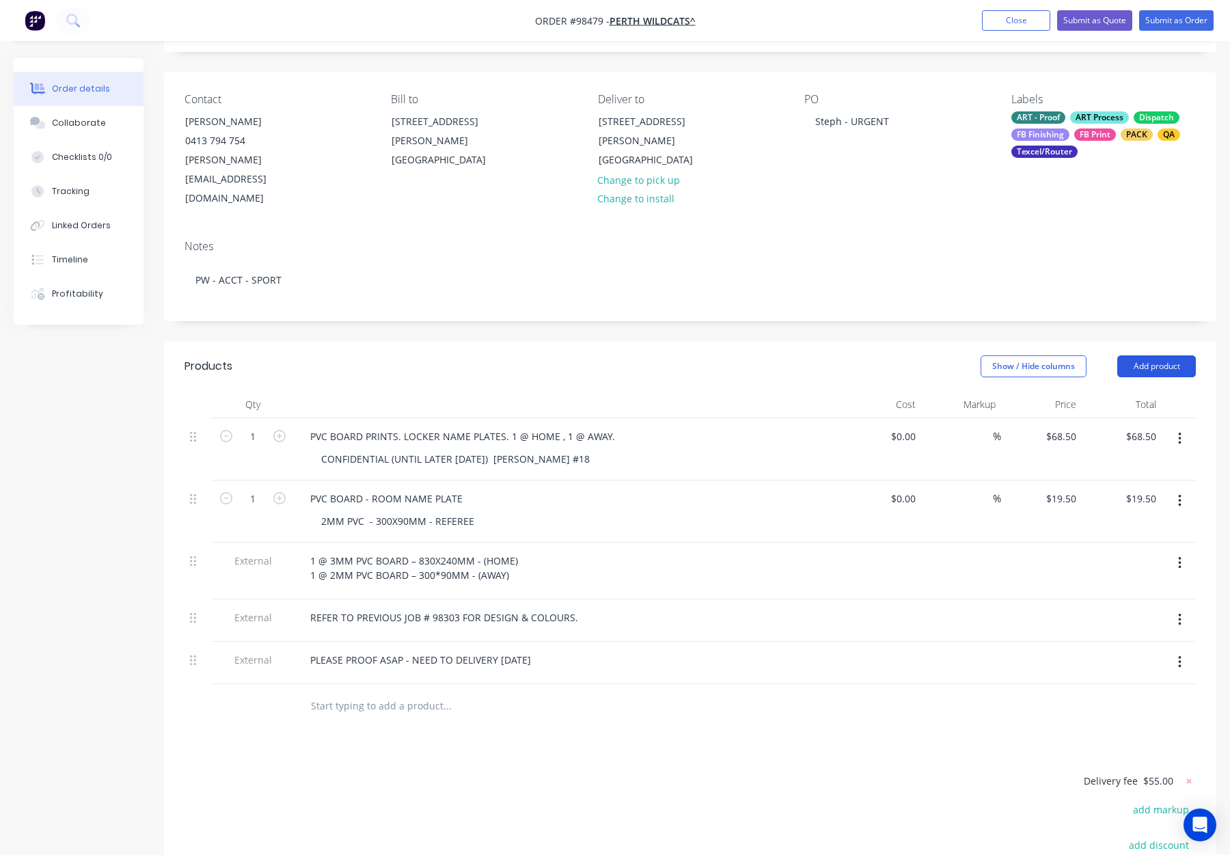
click at [1151, 355] on button "Add product" at bounding box center [1157, 366] width 79 height 22
click at [1132, 555] on div "Notes (Internal)" at bounding box center [1131, 565] width 105 height 20
drag, startPoint x: 364, startPoint y: 661, endPoint x: 448, endPoint y: 660, distance: 84.1
click at [364, 692] on div at bounding box center [348, 702] width 98 height 20
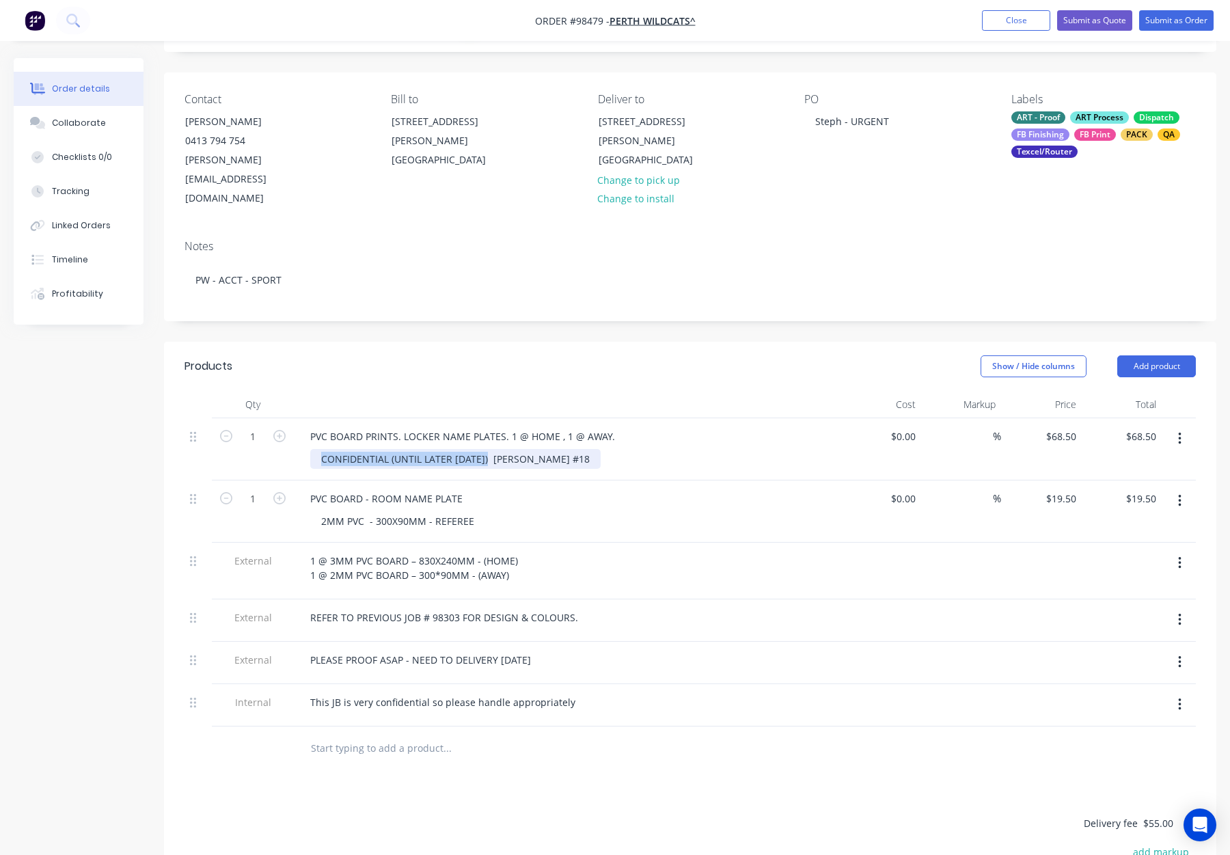
drag, startPoint x: 484, startPoint y: 420, endPoint x: 291, endPoint y: 420, distance: 193.5
click at [291, 420] on div "1 PVC BOARD PRINTS. LOCKER NAME PLATES. 1 @ HOME , 1 @ AWAY. CONFIDENTIAL (UNTI…" at bounding box center [691, 449] width 1012 height 62
click at [325, 449] on div "[PERSON_NAME] #18" at bounding box center [369, 459] width 118 height 20
click at [560, 449] on div "[PERSON_NAME] #18" at bounding box center [572, 459] width 525 height 20
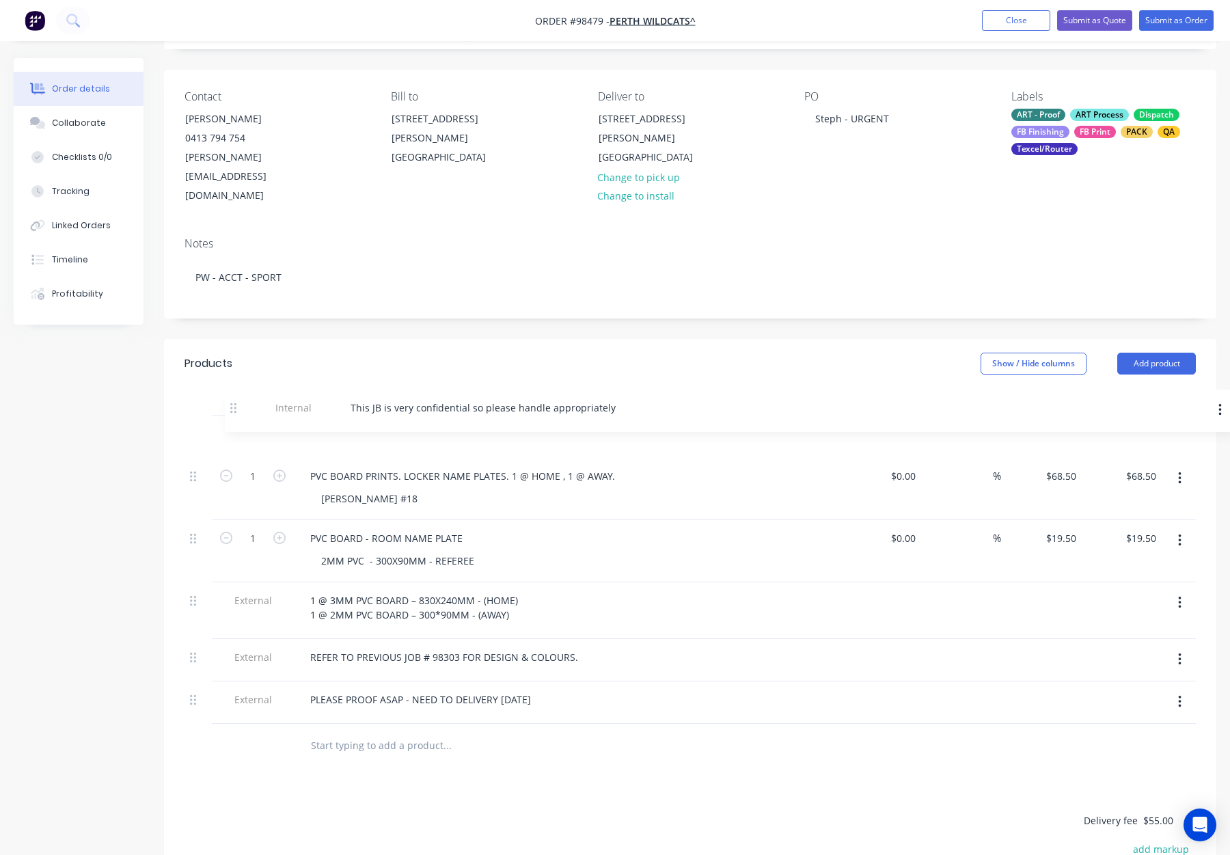
drag, startPoint x: 195, startPoint y: 660, endPoint x: 236, endPoint y: 395, distance: 268.4
click at [237, 416] on div "1 PVC BOARD PRINTS. LOCKER NAME PLATES. 1 @ HOME , 1 @ AWAY. [PERSON_NAME] #18 …" at bounding box center [691, 570] width 1012 height 308
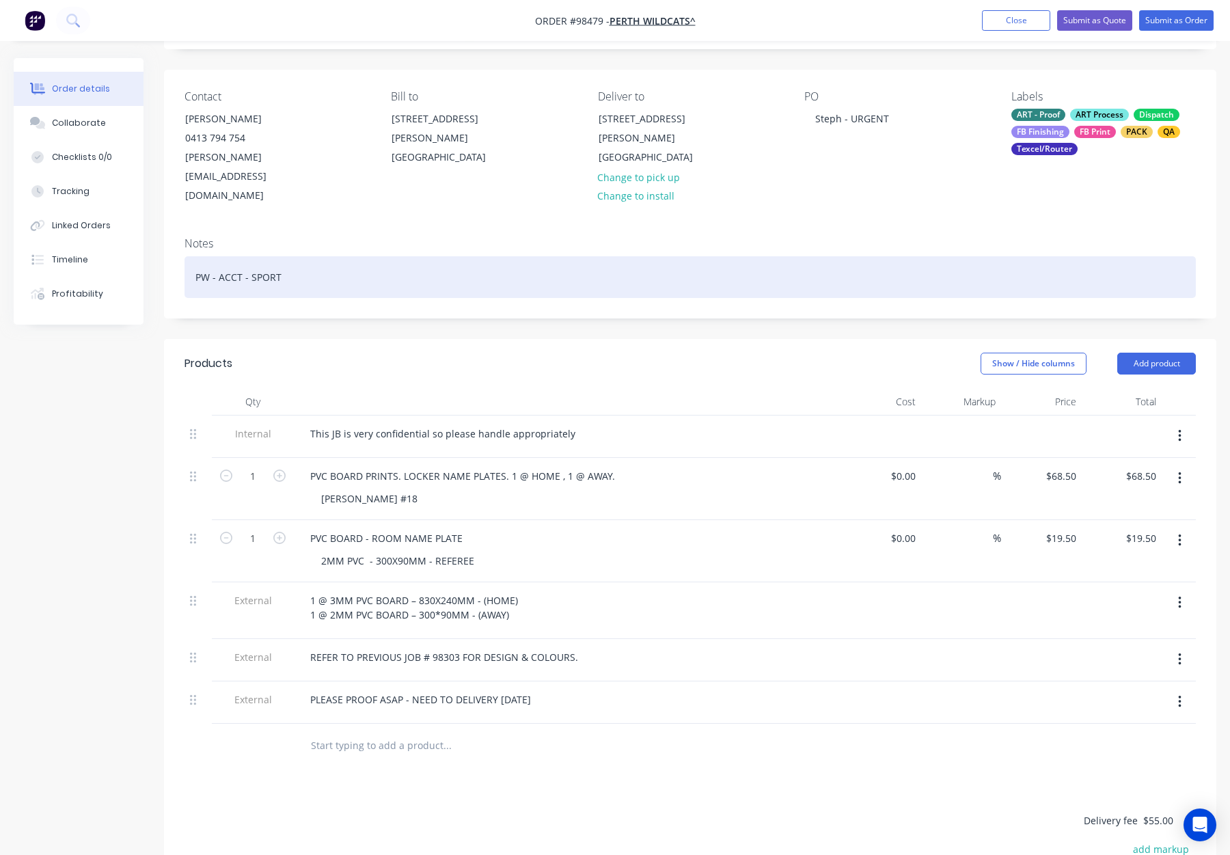
drag, startPoint x: 363, startPoint y: 231, endPoint x: 378, endPoint y: 234, distance: 15.3
click at [364, 256] on div "PW - ACCT - SPORT" at bounding box center [691, 277] width 1012 height 42
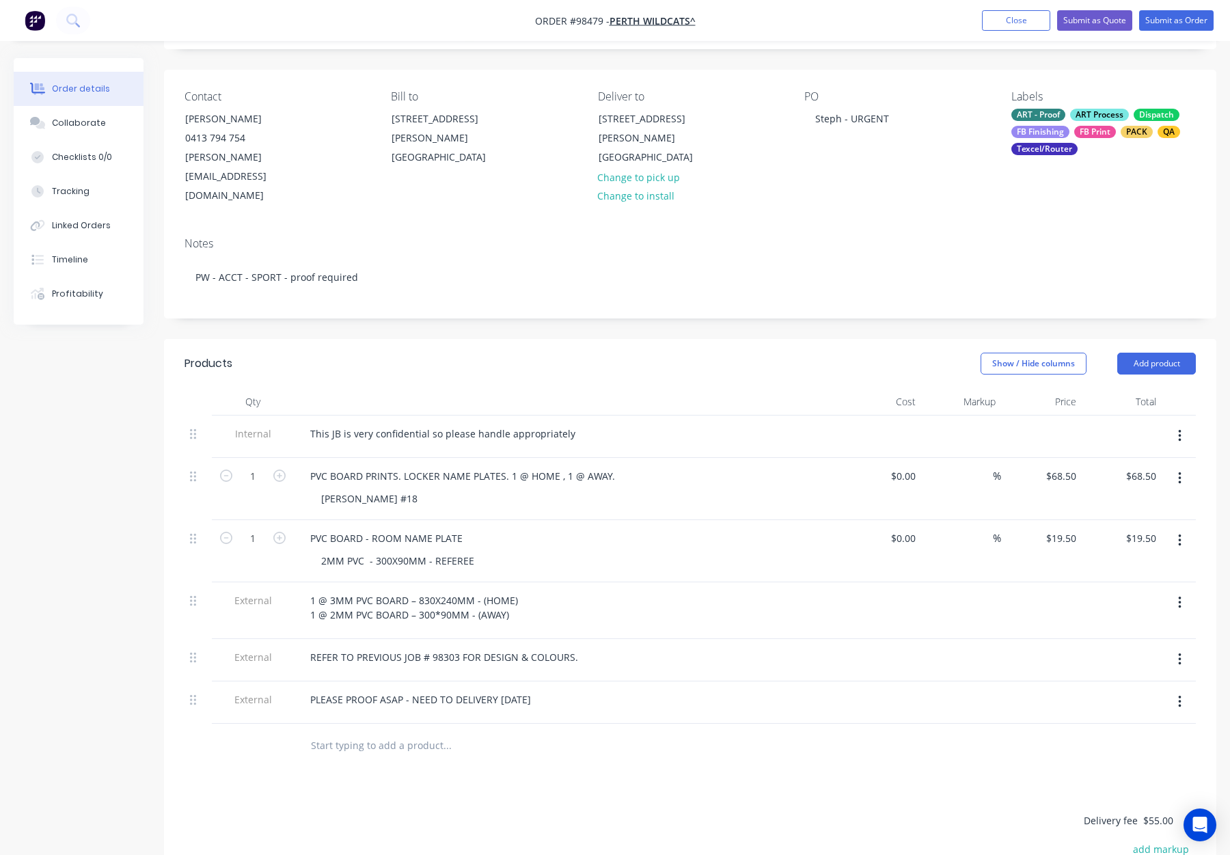
click at [466, 339] on header "Products Show / Hide columns Add product" at bounding box center [690, 363] width 1053 height 49
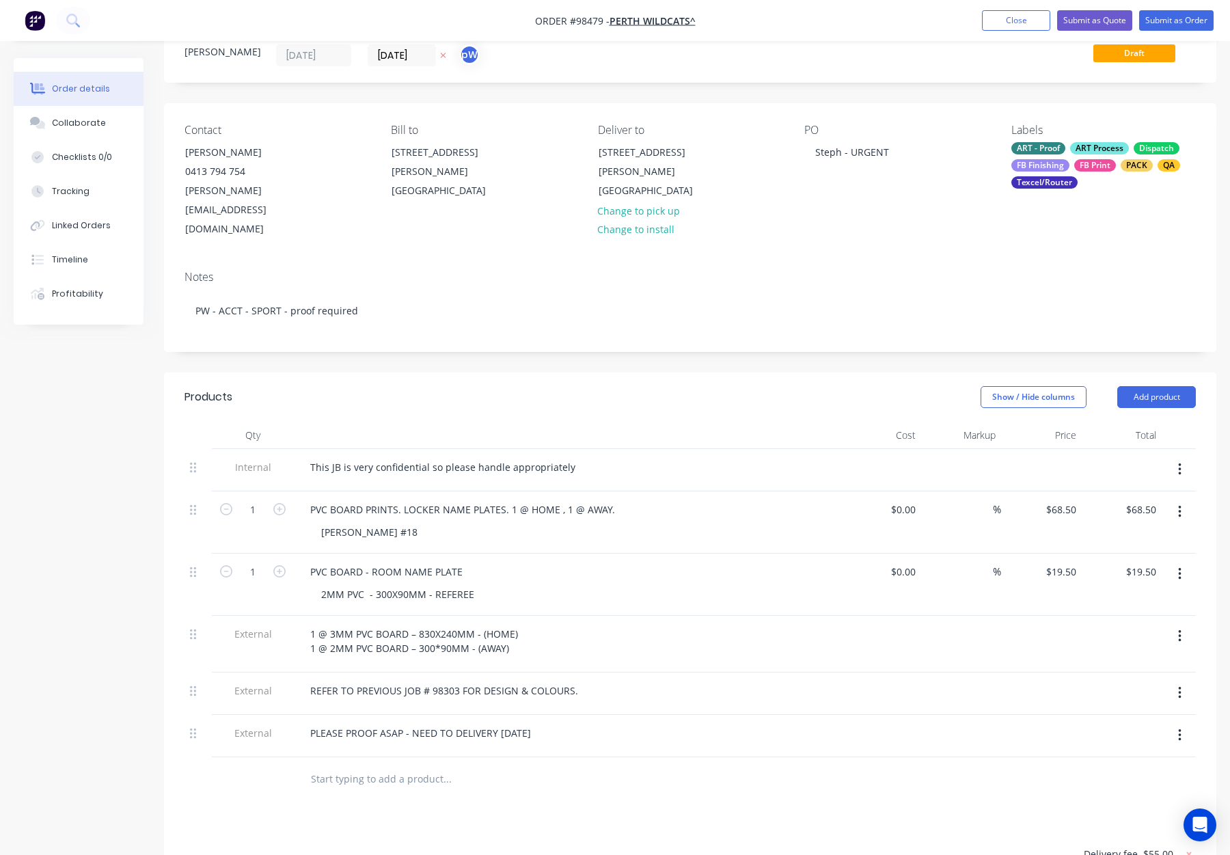
scroll to position [0, 0]
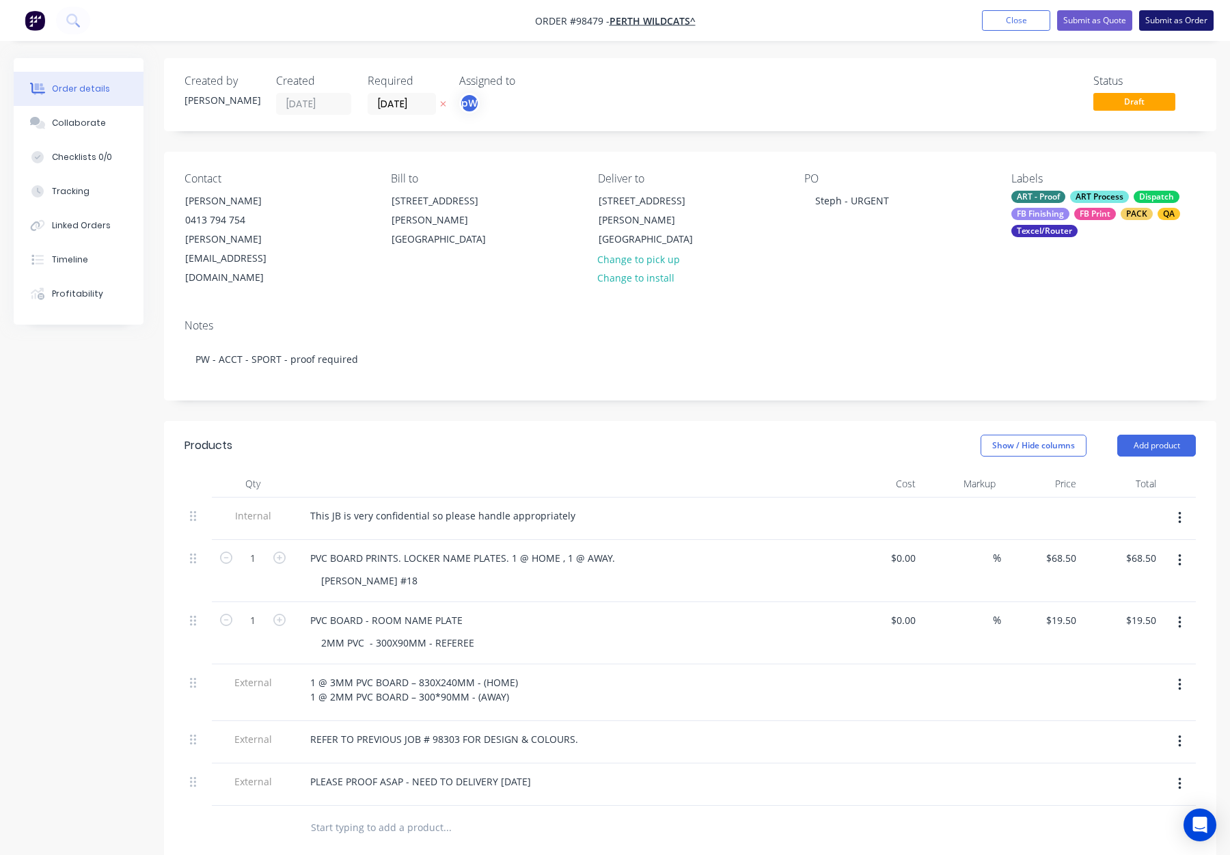
click at [1153, 18] on button "Submit as Order" at bounding box center [1177, 20] width 75 height 21
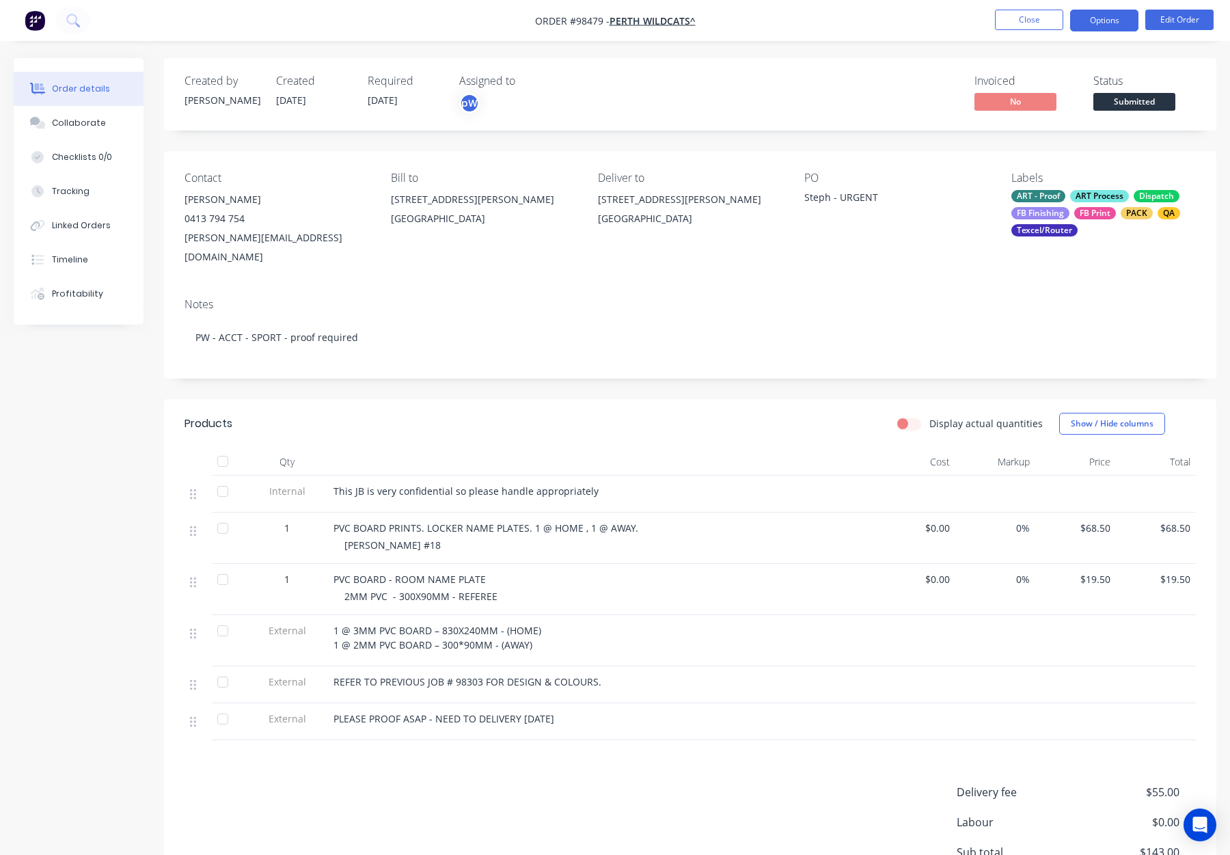
click at [1088, 19] on button "Options" at bounding box center [1104, 21] width 68 height 22
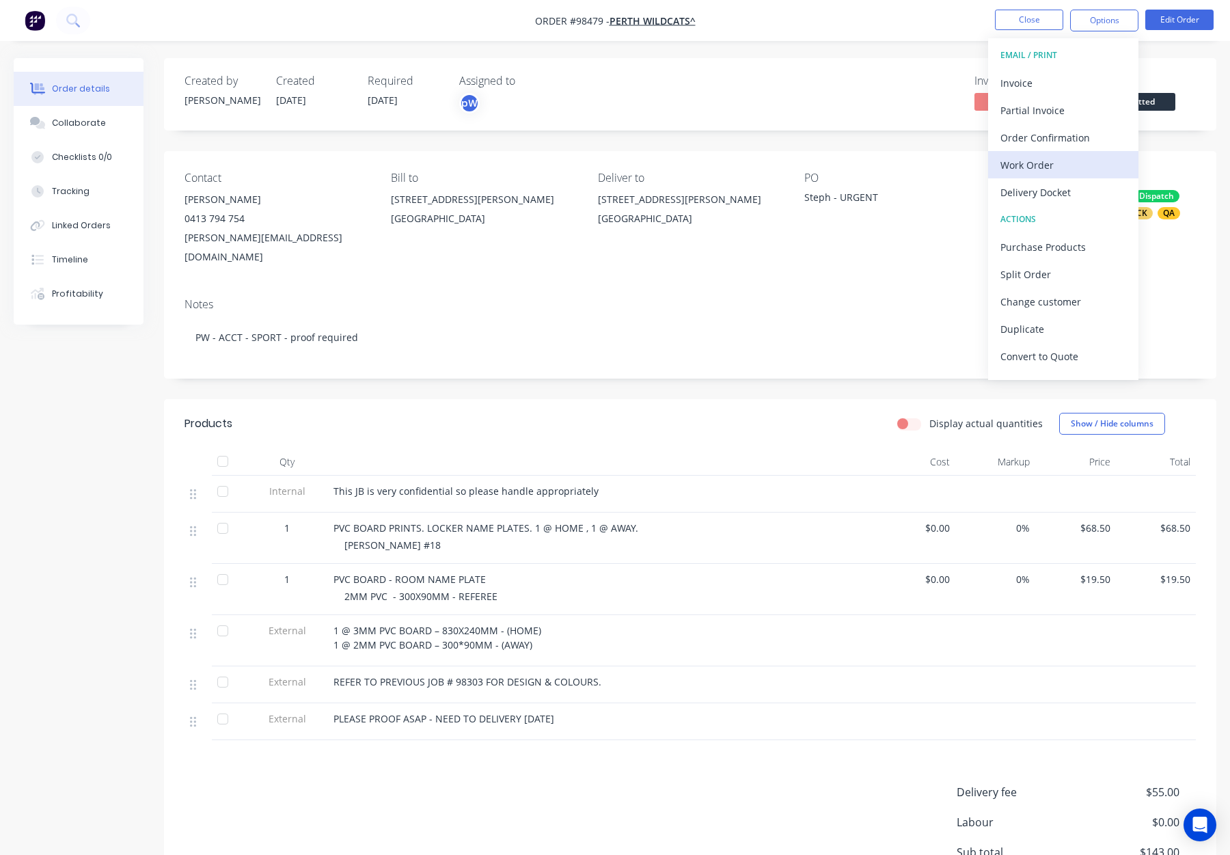
click at [1042, 167] on div "Work Order" at bounding box center [1064, 165] width 126 height 20
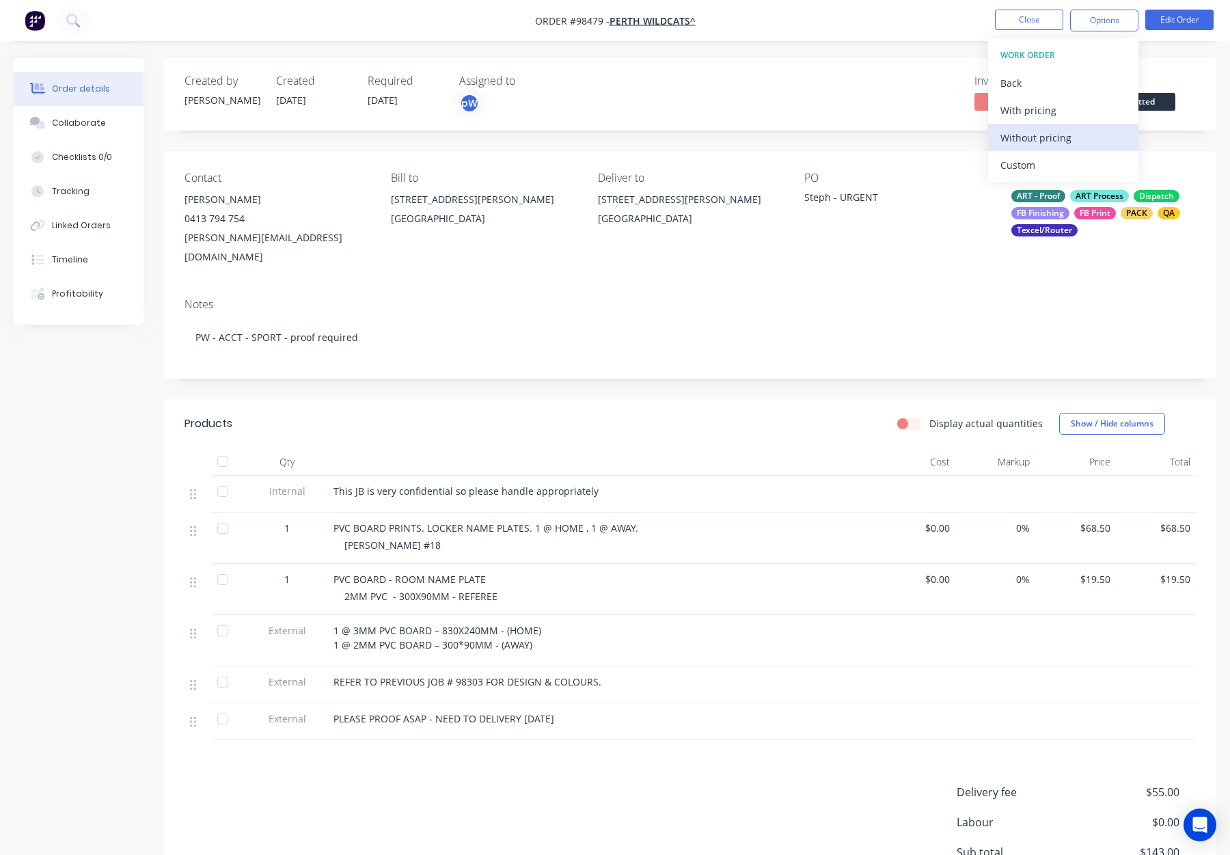
click at [1047, 140] on div "Without pricing" at bounding box center [1064, 138] width 126 height 20
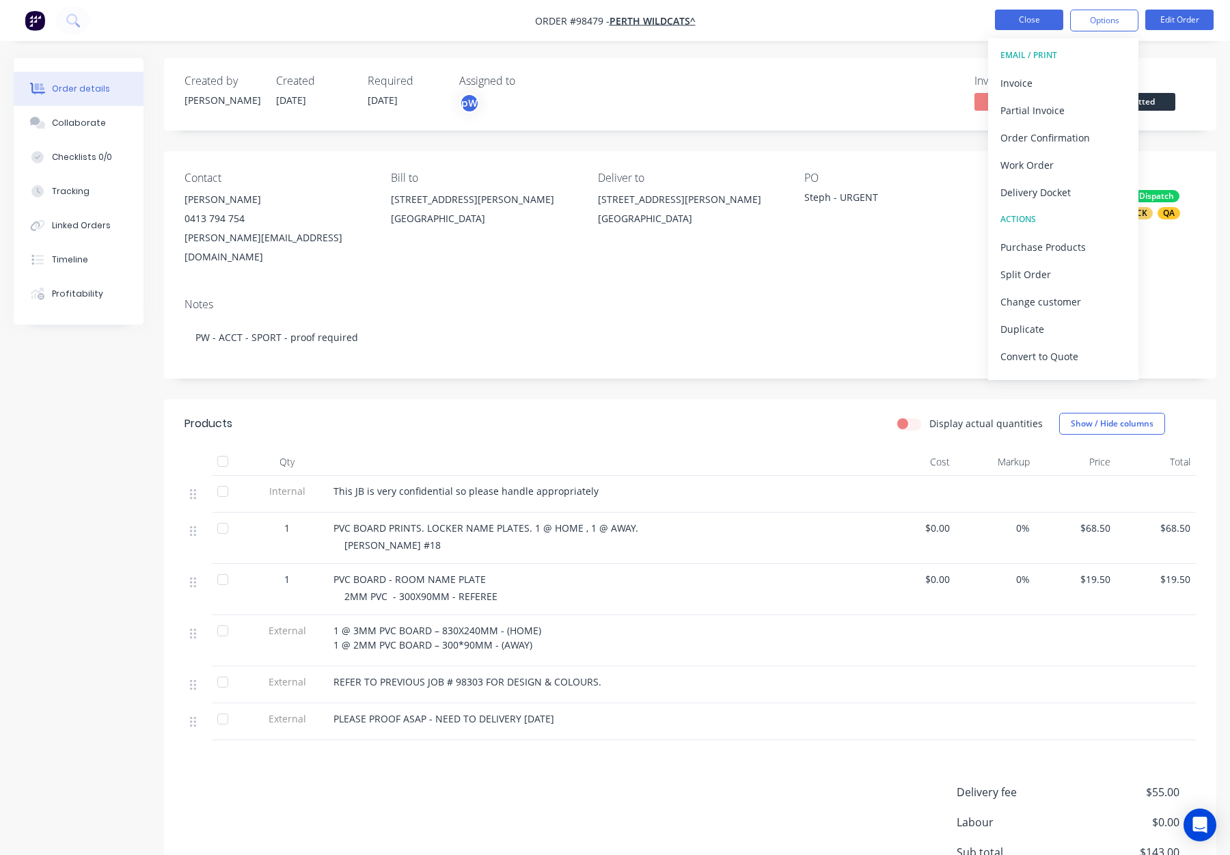
click at [1047, 19] on button "Close" at bounding box center [1029, 20] width 68 height 21
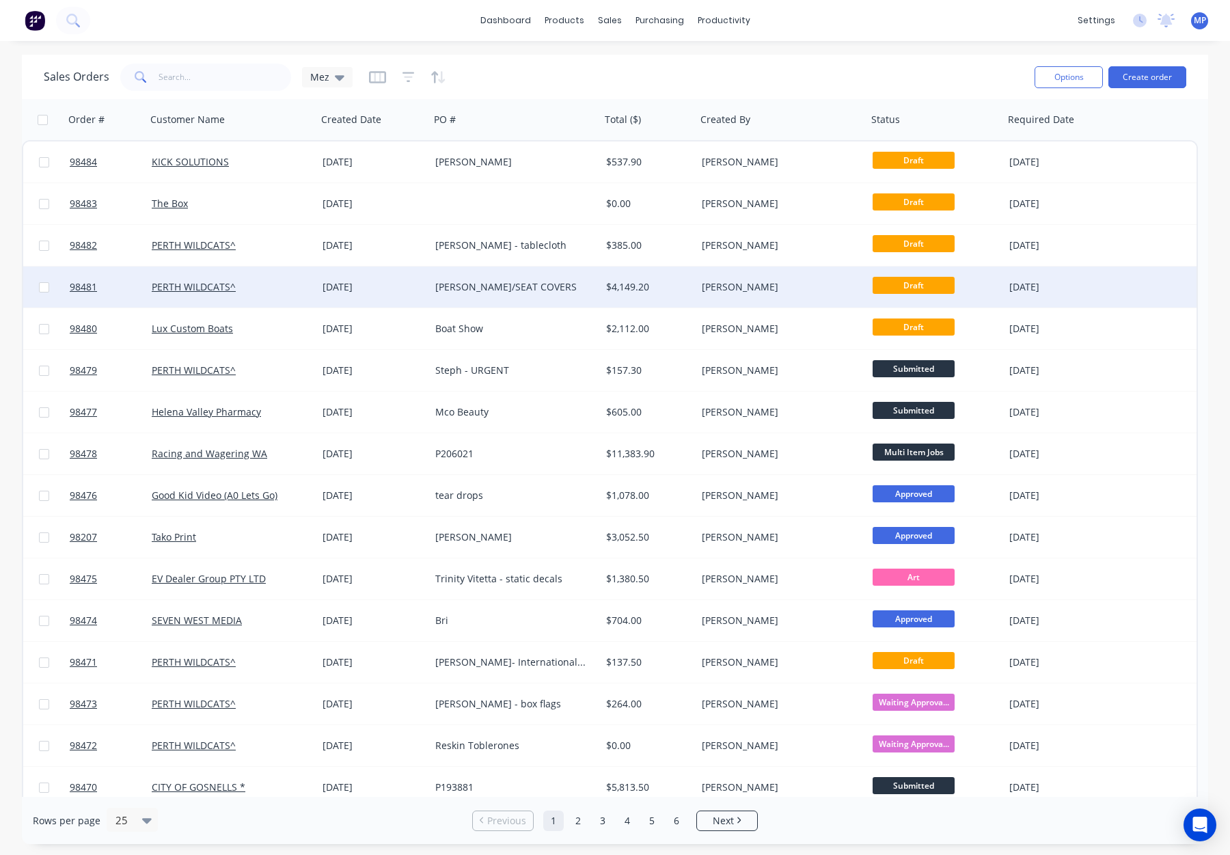
click at [546, 289] on div "[PERSON_NAME]/SEAT COVERS" at bounding box center [511, 287] width 152 height 14
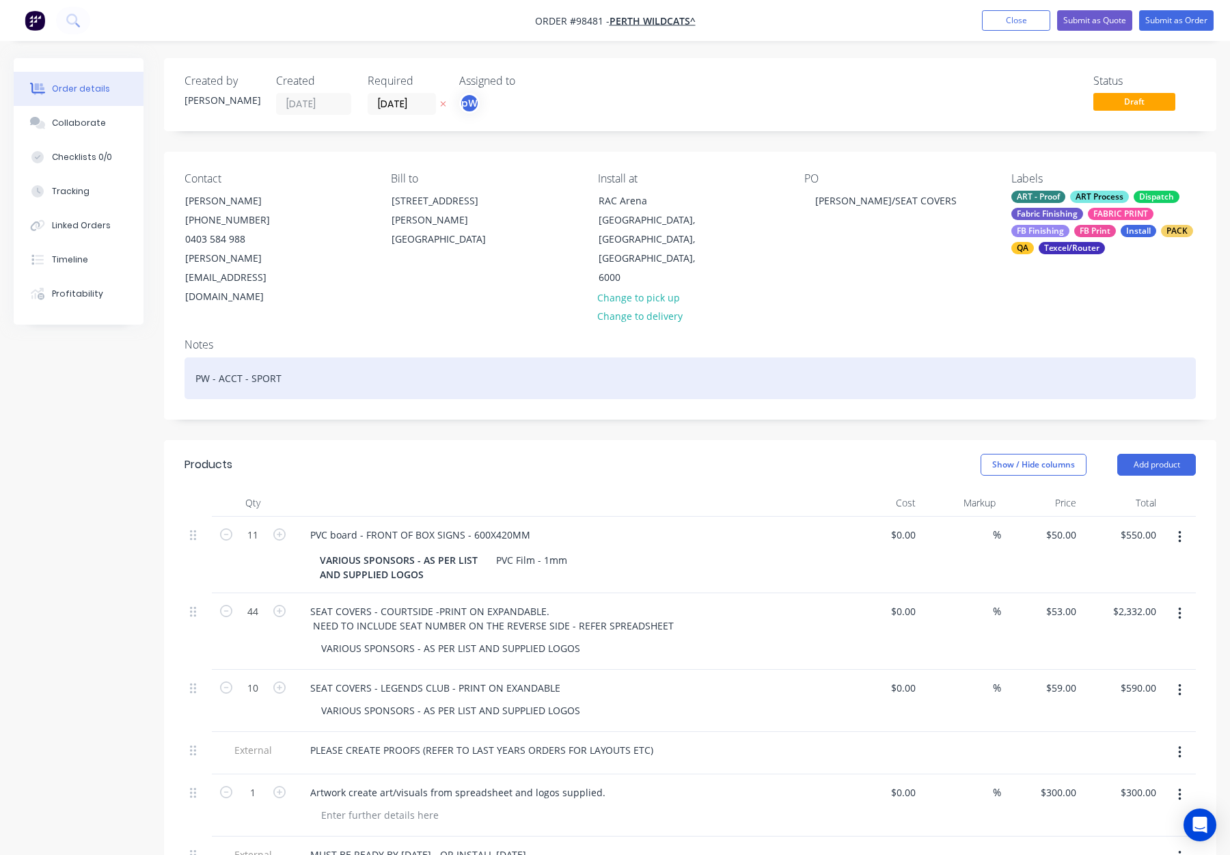
drag, startPoint x: 445, startPoint y: 342, endPoint x: 457, endPoint y: 346, distance: 12.1
click at [446, 358] on div "PW - ACCT - SPORT" at bounding box center [691, 379] width 1012 height 42
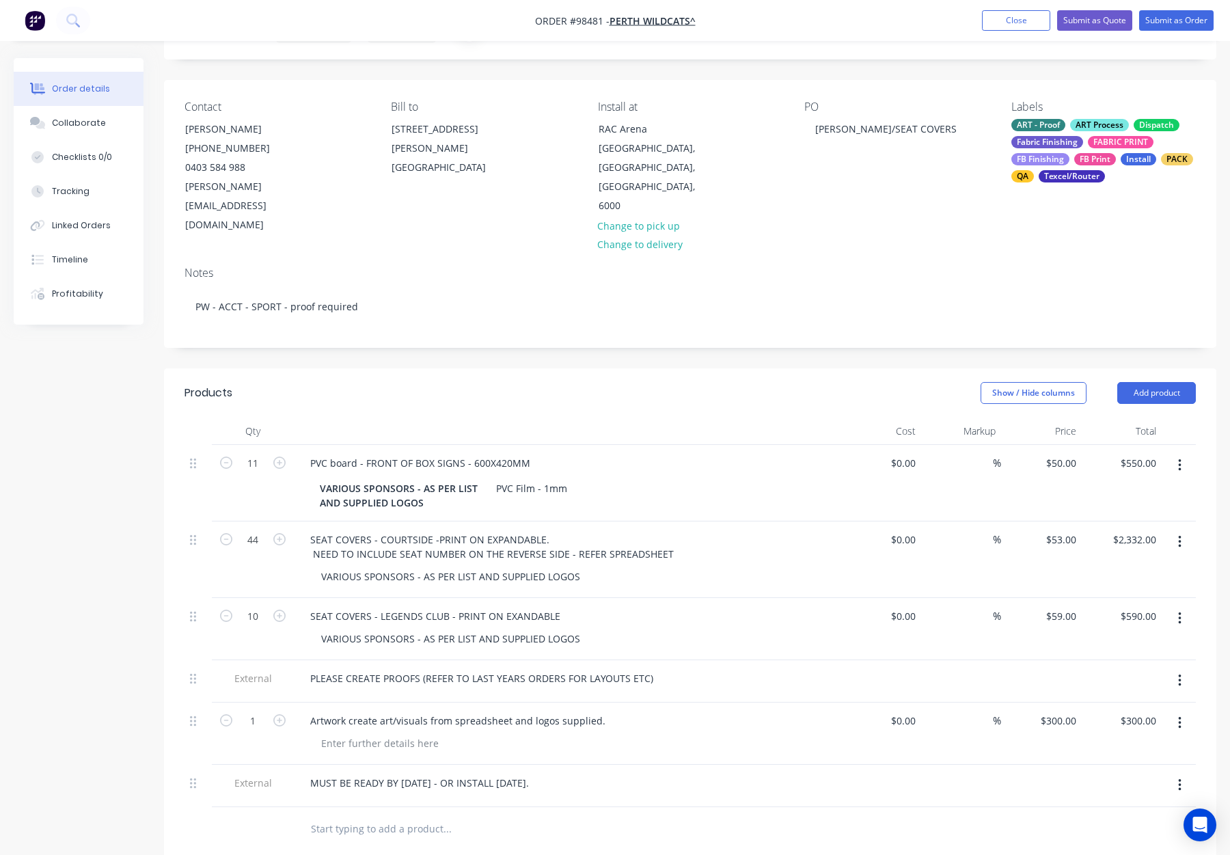
scroll to position [70, 0]
click at [1163, 32] on nav "Order #98481 - PERTH WILDCATS^ Add product Close Submit as Quote Submit as Order" at bounding box center [615, 20] width 1230 height 41
click at [1160, 20] on button "Submit as Order" at bounding box center [1177, 20] width 75 height 21
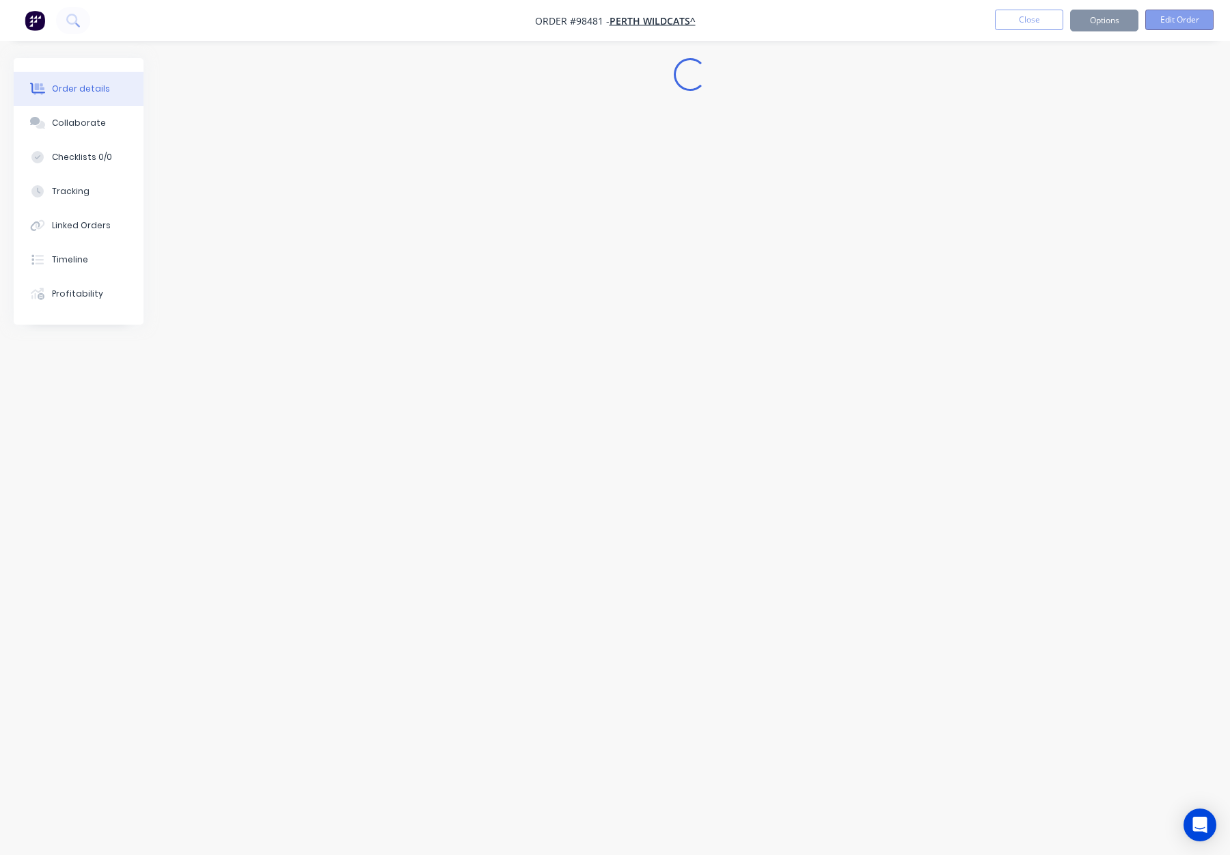
scroll to position [0, 0]
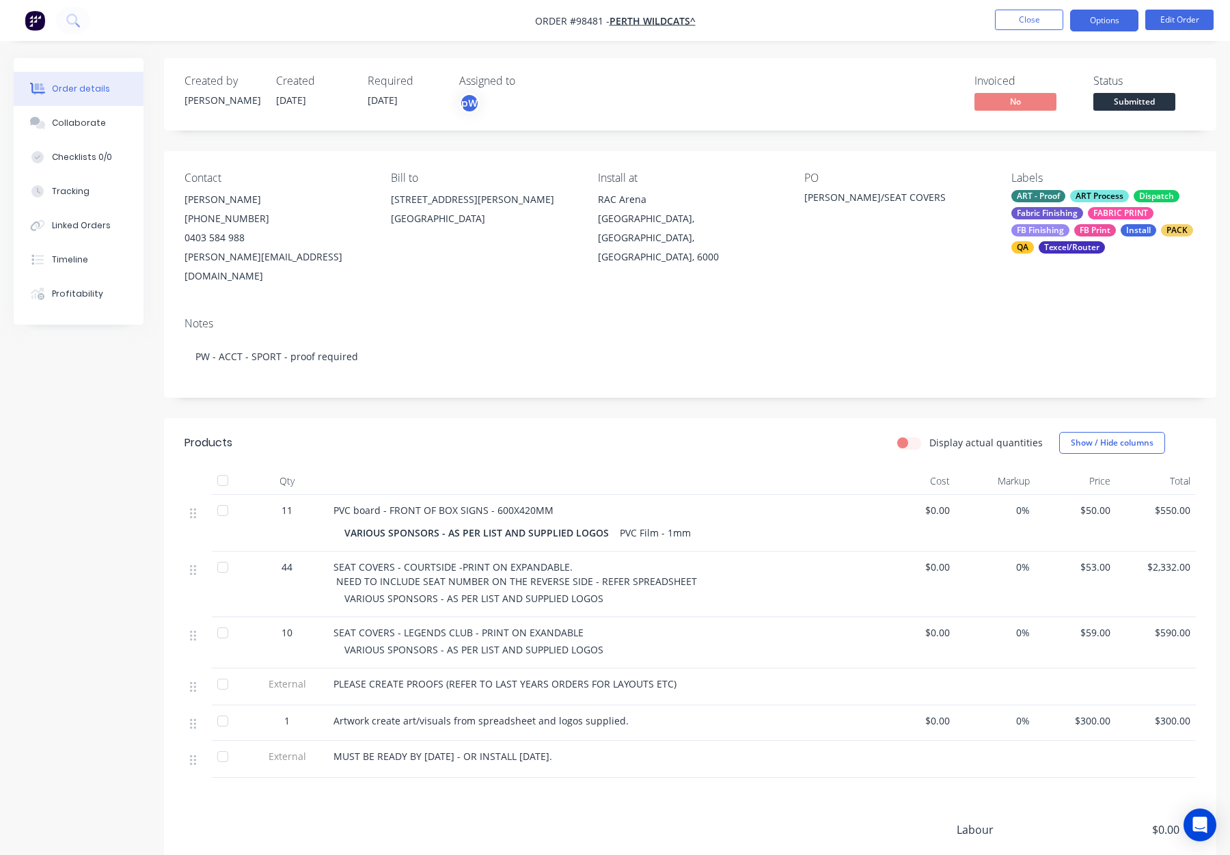
click at [1109, 23] on button "Options" at bounding box center [1104, 21] width 68 height 22
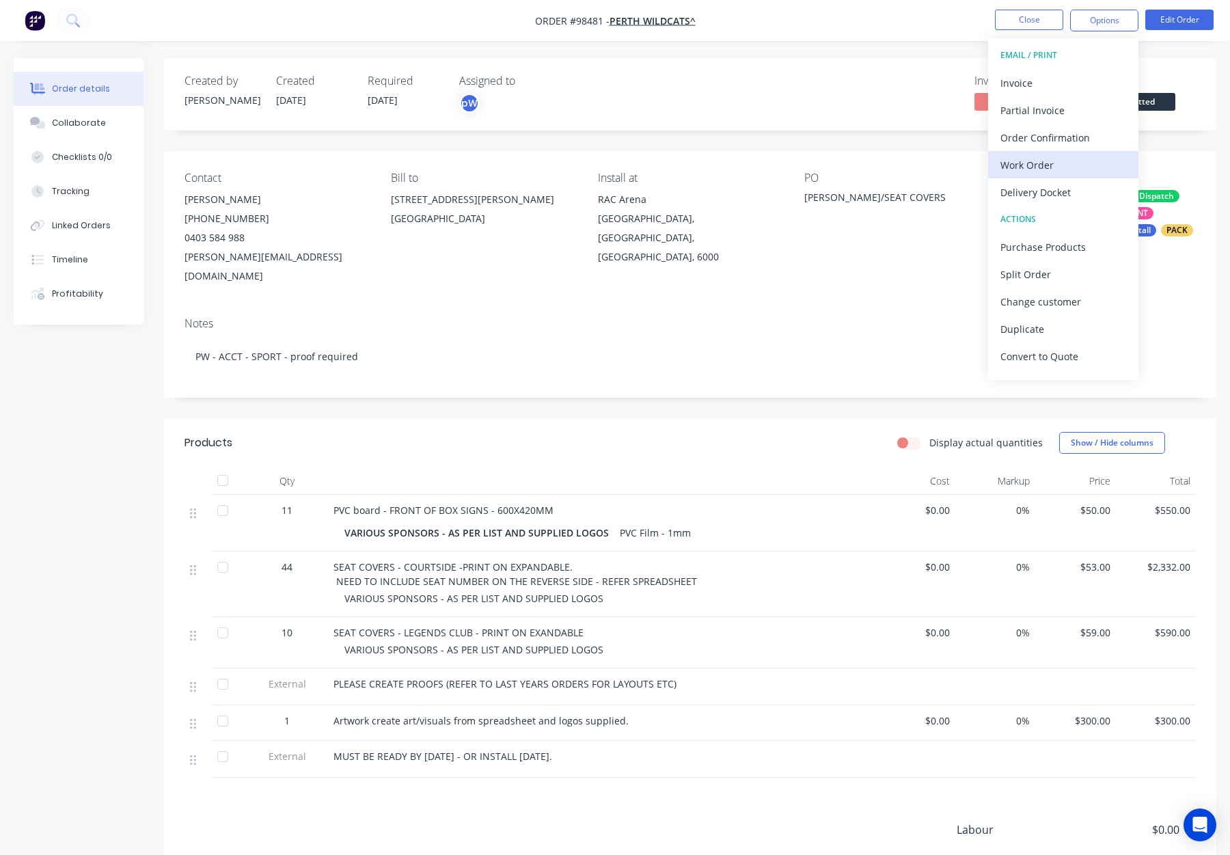
click at [1046, 166] on div "Work Order" at bounding box center [1064, 165] width 126 height 20
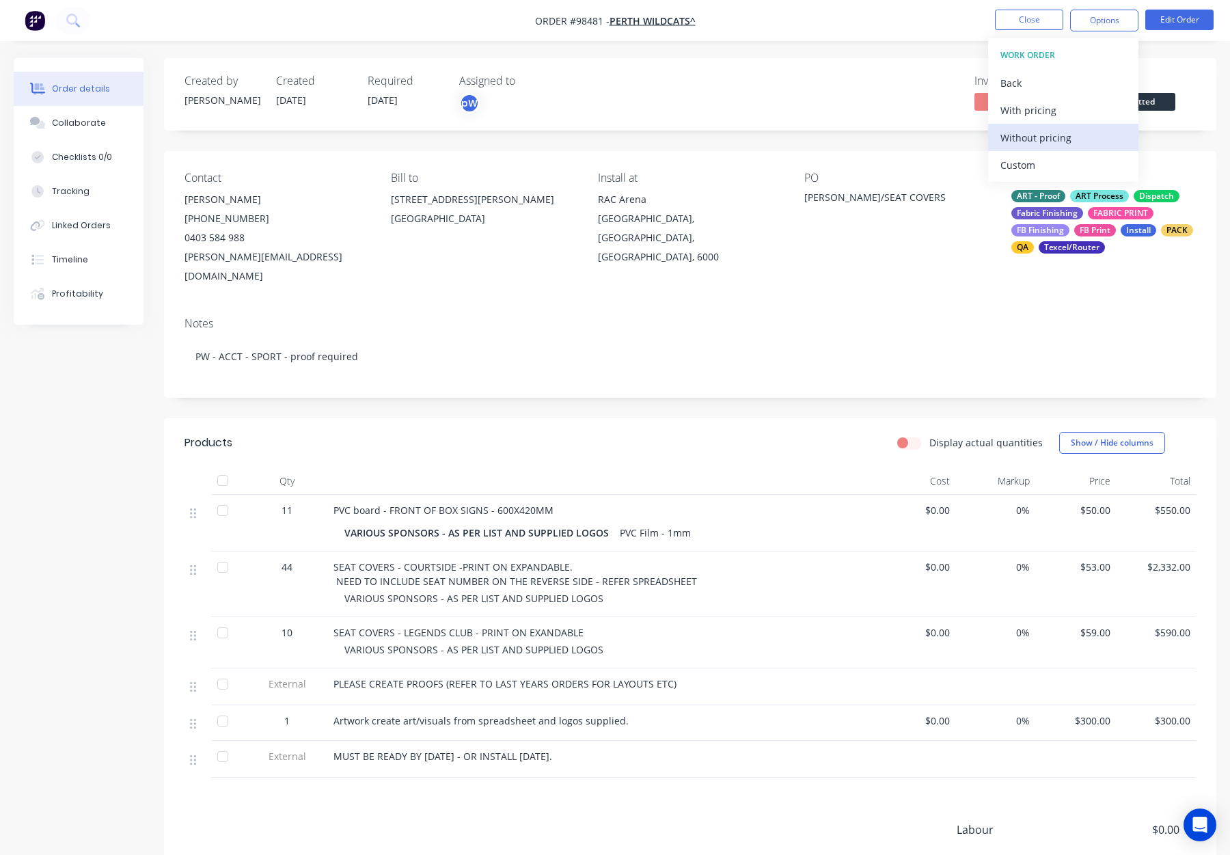
click at [1063, 131] on div "Without pricing" at bounding box center [1064, 138] width 126 height 20
click at [1040, 21] on button "Close" at bounding box center [1029, 20] width 68 height 21
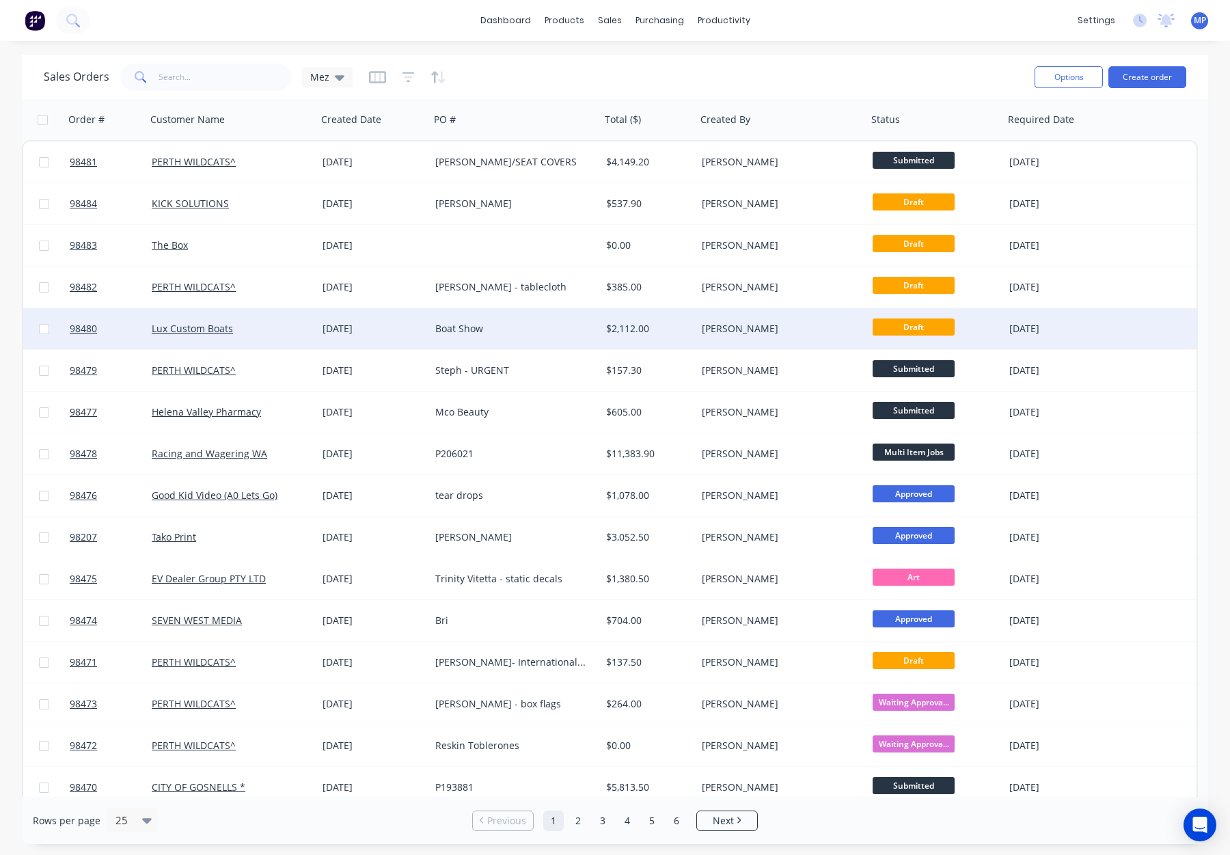
click at [682, 330] on div "$2,112.00" at bounding box center [646, 329] width 81 height 14
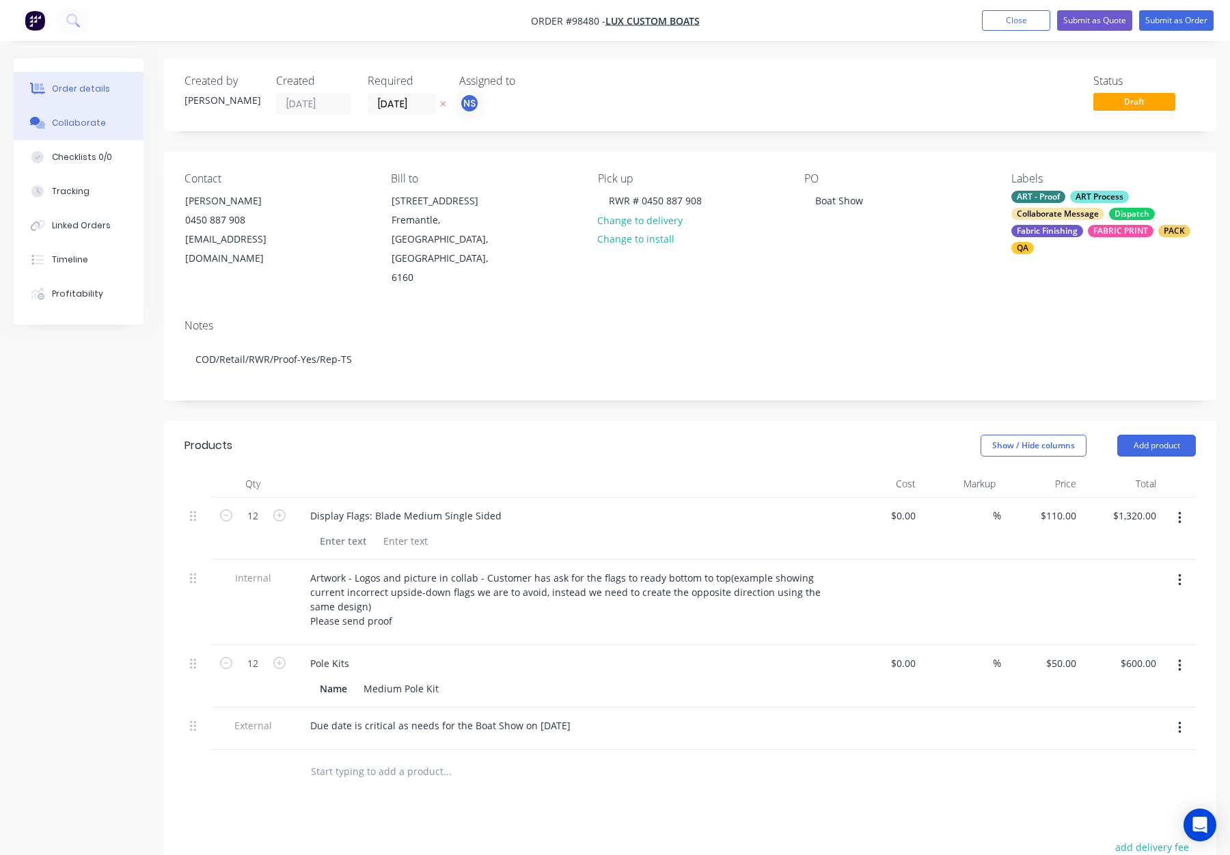
click at [65, 124] on div "Collaborate" at bounding box center [79, 123] width 54 height 12
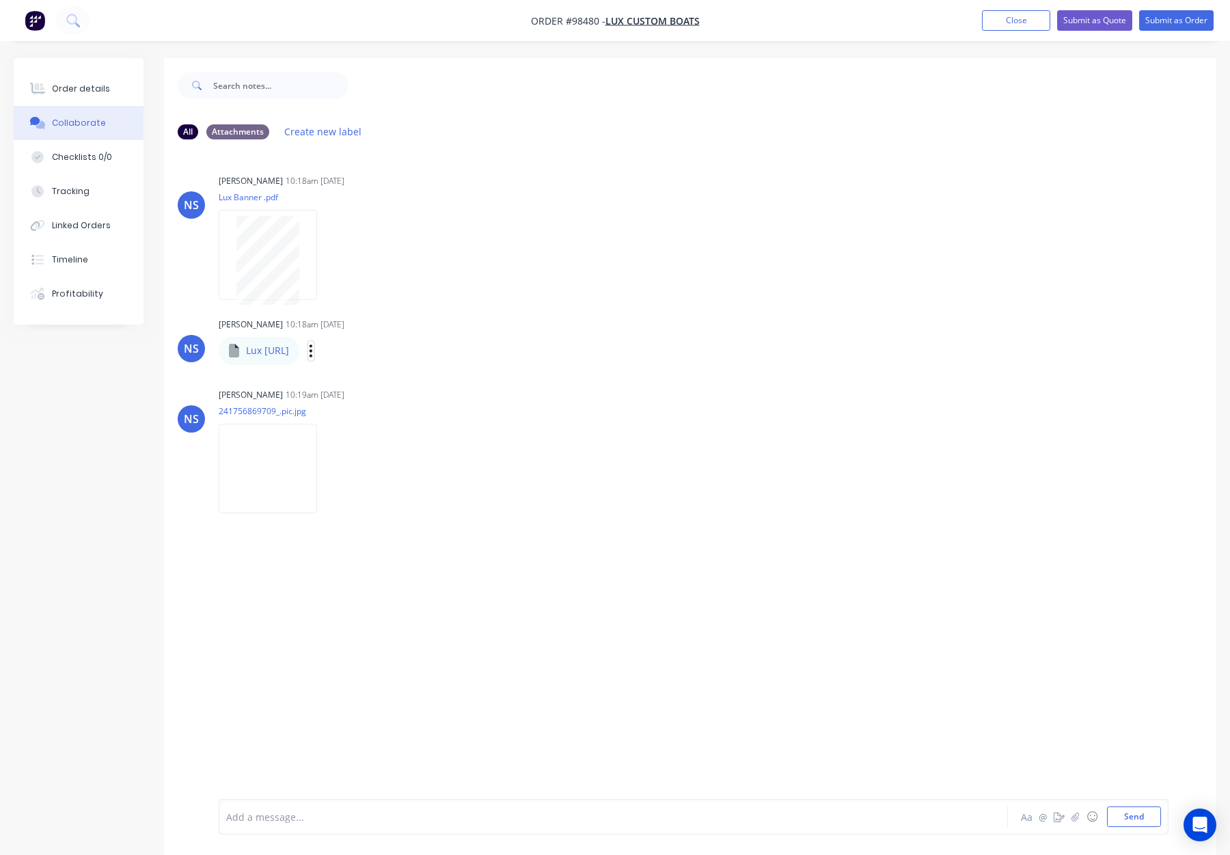
click at [313, 351] on icon "button" at bounding box center [311, 351] width 4 height 16
click at [0, 0] on button "Download" at bounding box center [0, 0] width 0 height 0
click at [327, 252] on icon "button" at bounding box center [329, 255] width 4 height 16
click at [383, 288] on button "Download" at bounding box center [419, 291] width 154 height 31
click at [323, 468] on div "Labels Download" at bounding box center [400, 469] width 154 height 20
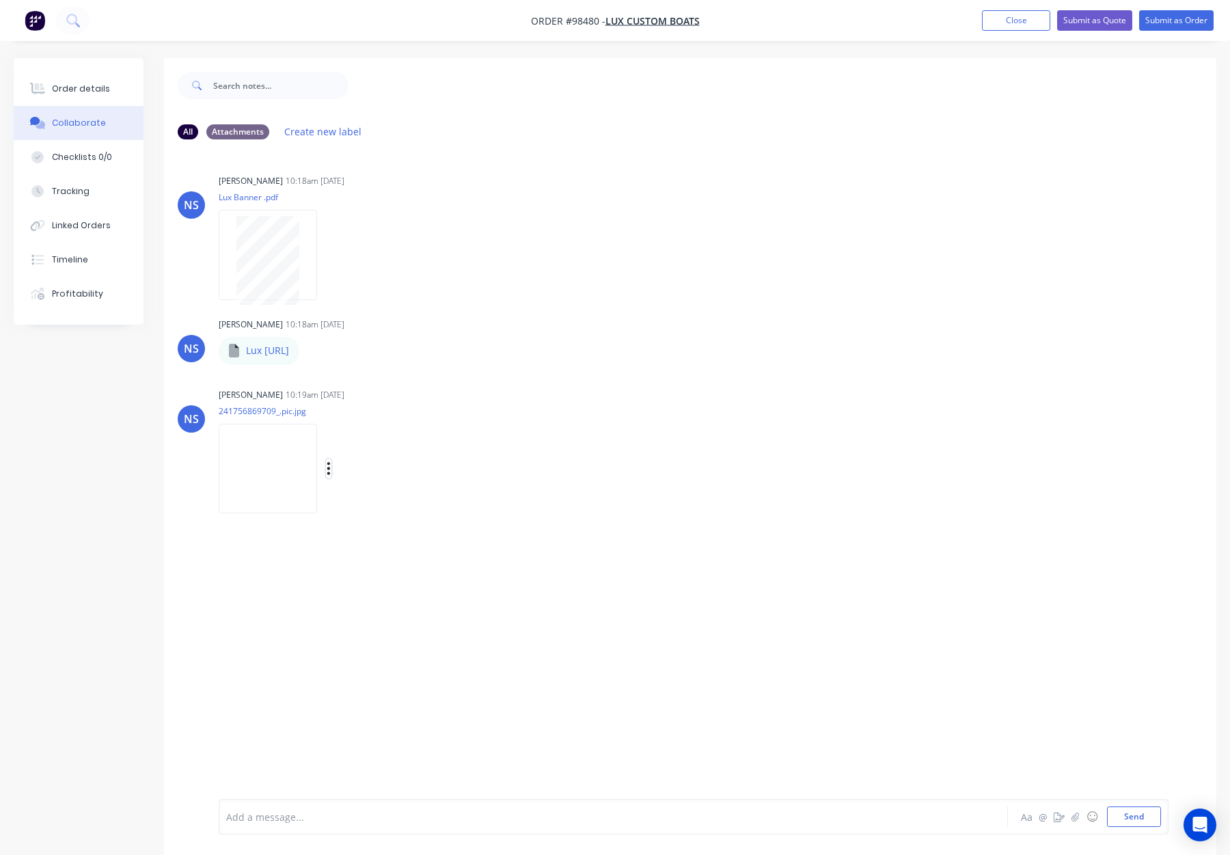
click at [330, 470] on icon "button" at bounding box center [329, 469] width 4 height 16
click at [377, 504] on button "Download" at bounding box center [419, 504] width 154 height 31
click at [77, 92] on div "Order details" at bounding box center [81, 89] width 58 height 12
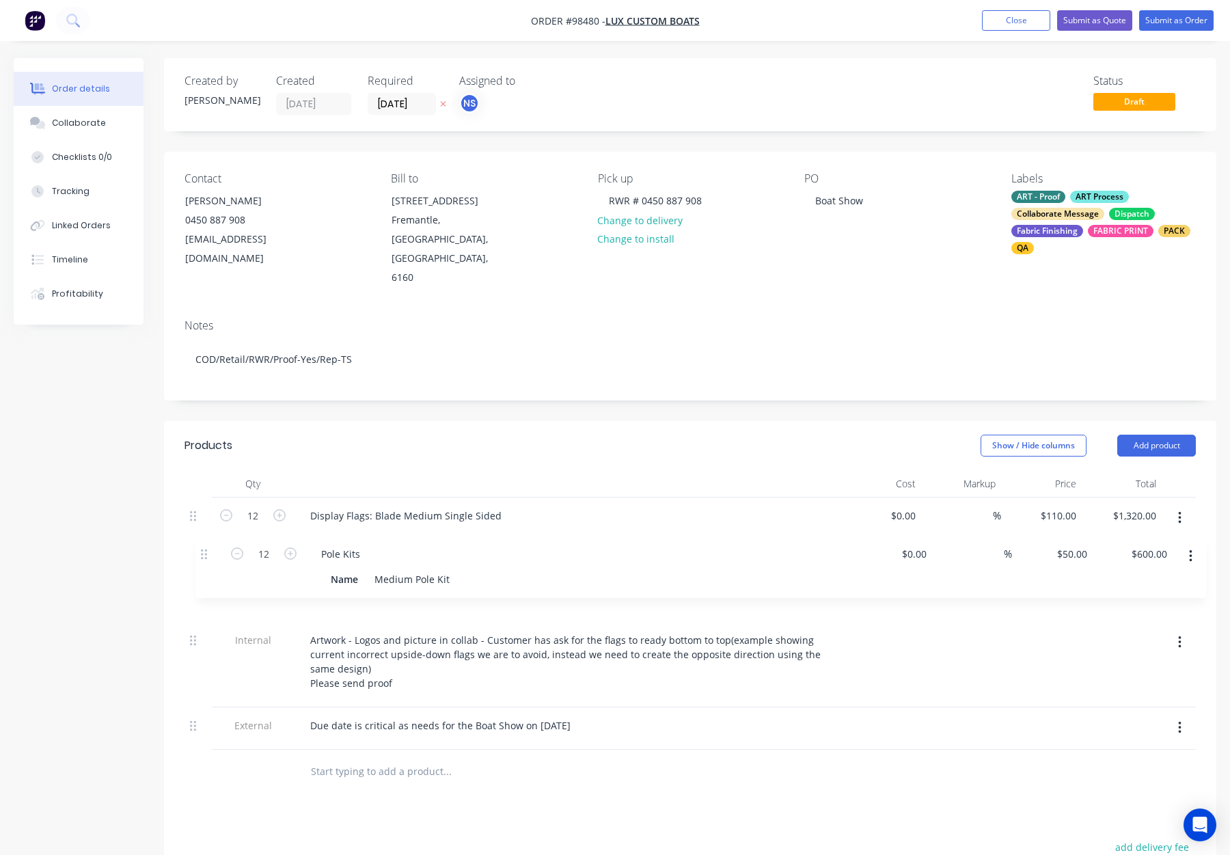
drag, startPoint x: 196, startPoint y: 634, endPoint x: 208, endPoint y: 552, distance: 82.9
click at [208, 552] on div "12 Display Flags: Blade Medium Single Sided $0.00 $0.00 % $110.00 $110.00 $1,32…" at bounding box center [691, 624] width 1012 height 252
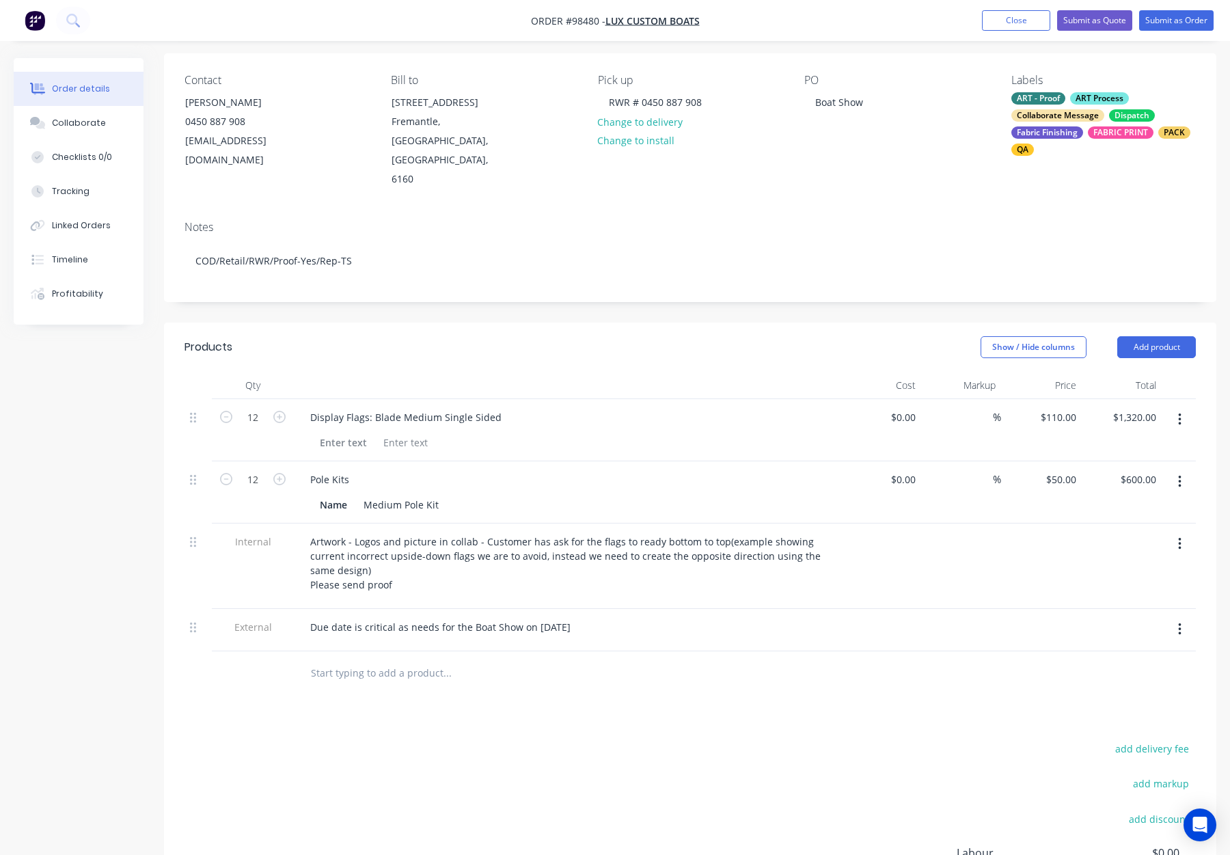
scroll to position [95, 0]
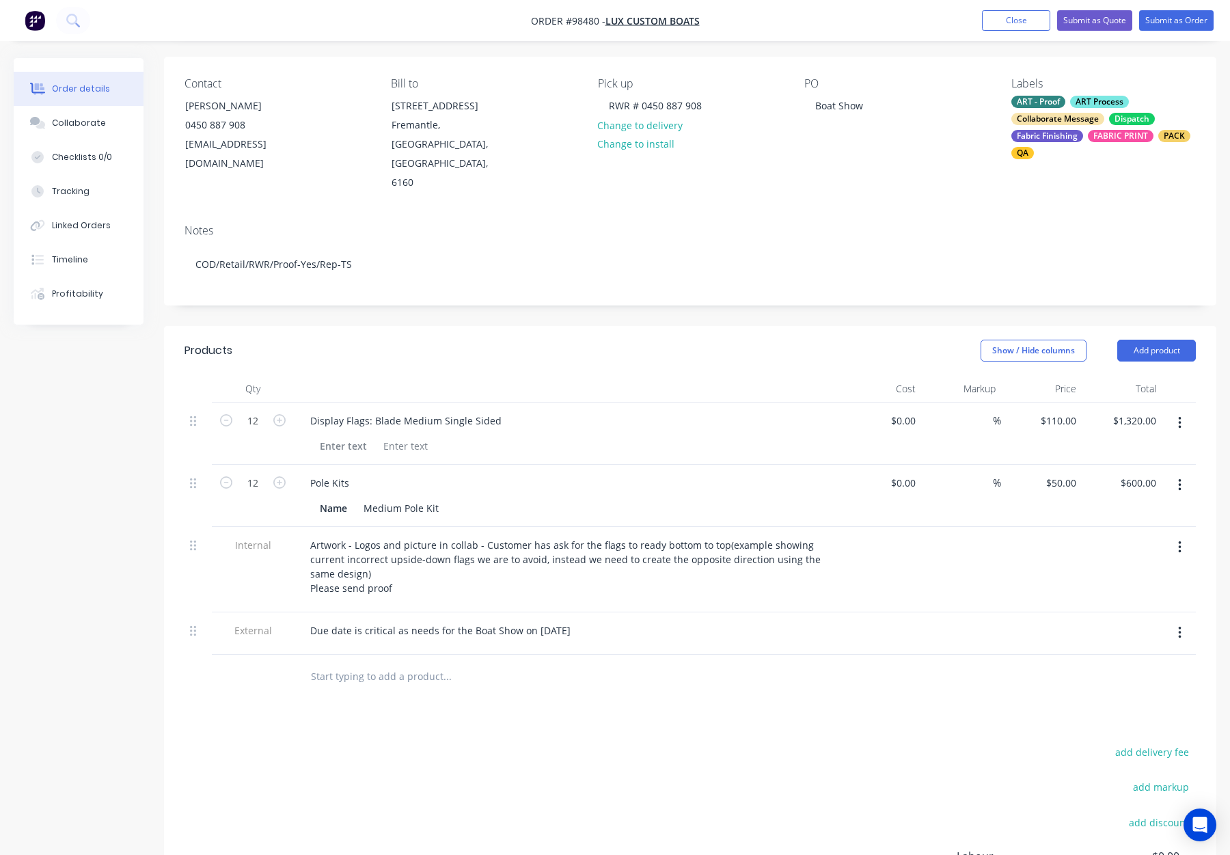
drag, startPoint x: 384, startPoint y: 644, endPoint x: 393, endPoint y: 645, distance: 8.9
click at [389, 663] on input "text" at bounding box center [446, 676] width 273 height 27
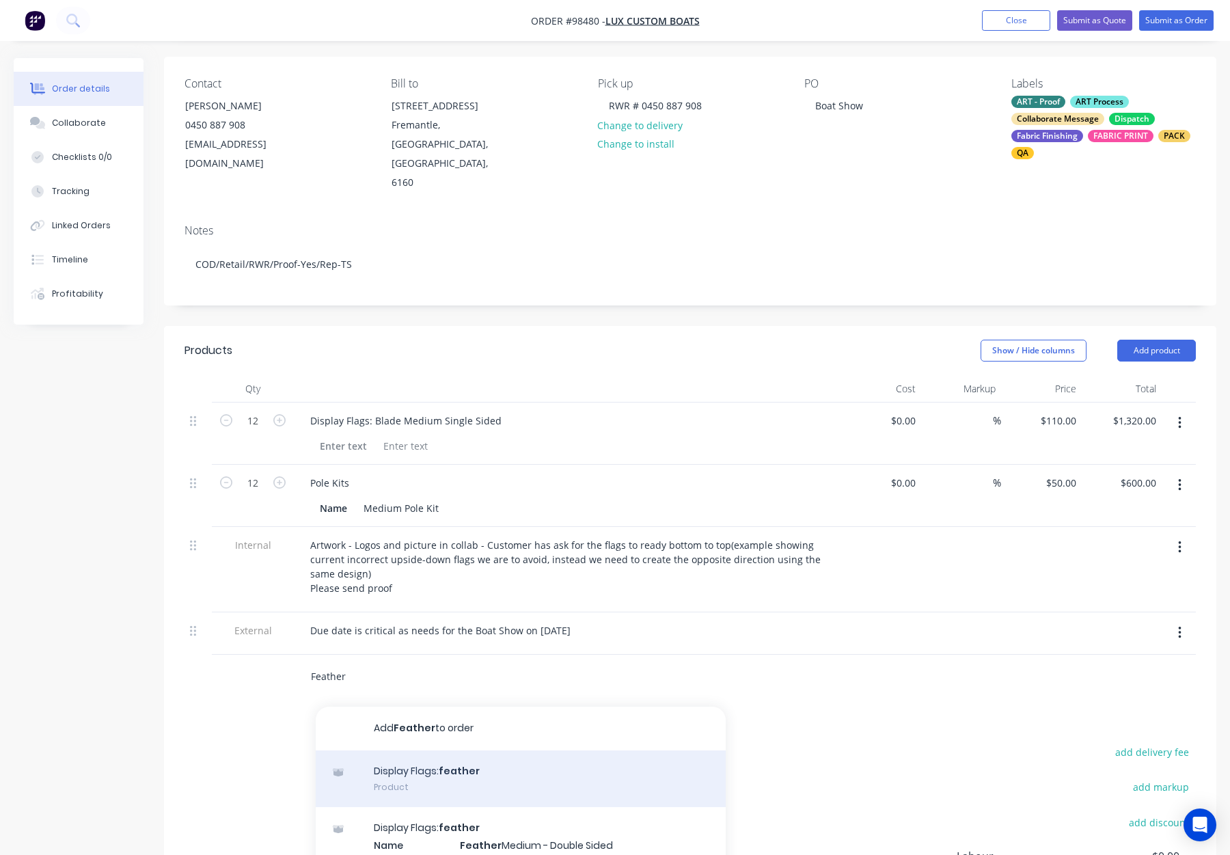
type input "Feather"
click at [561, 751] on div "Display Flags: feather Product" at bounding box center [521, 779] width 410 height 57
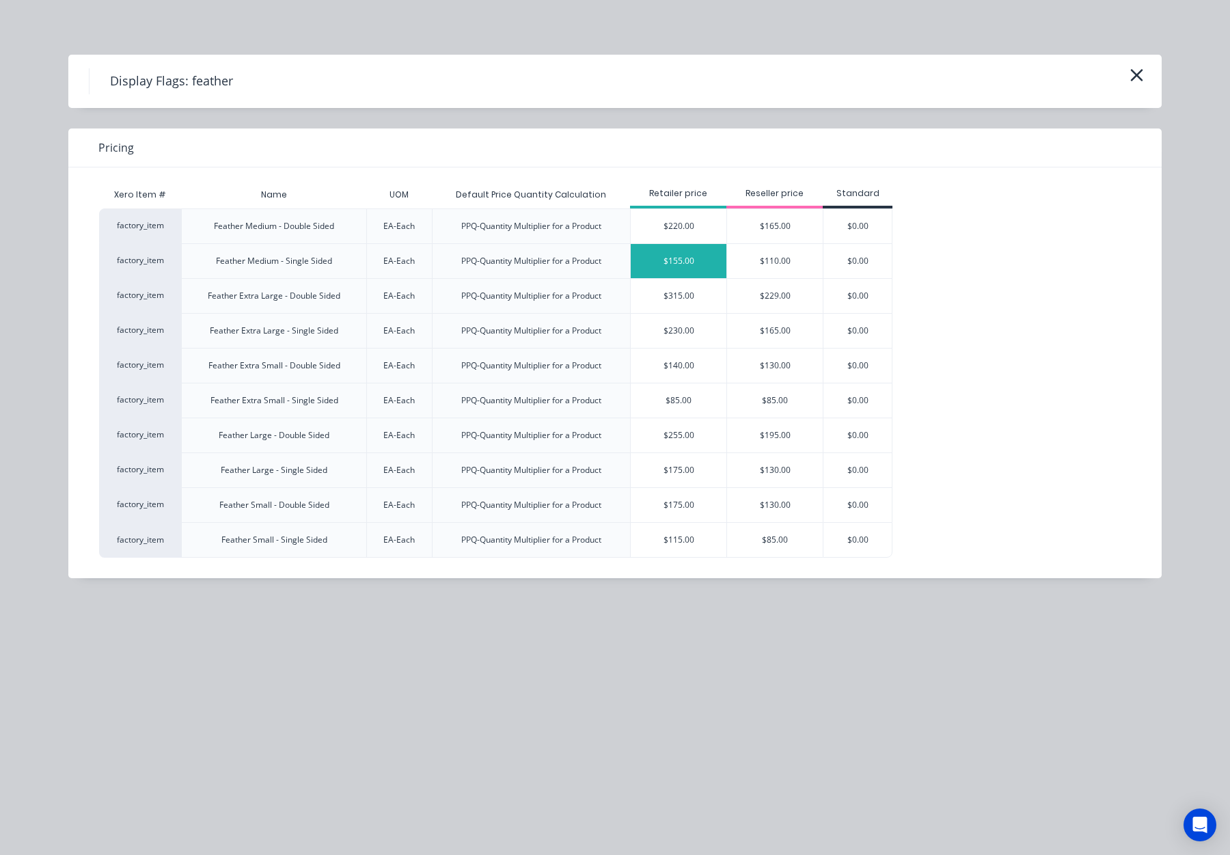
click at [702, 262] on div "$155.00" at bounding box center [679, 261] width 96 height 34
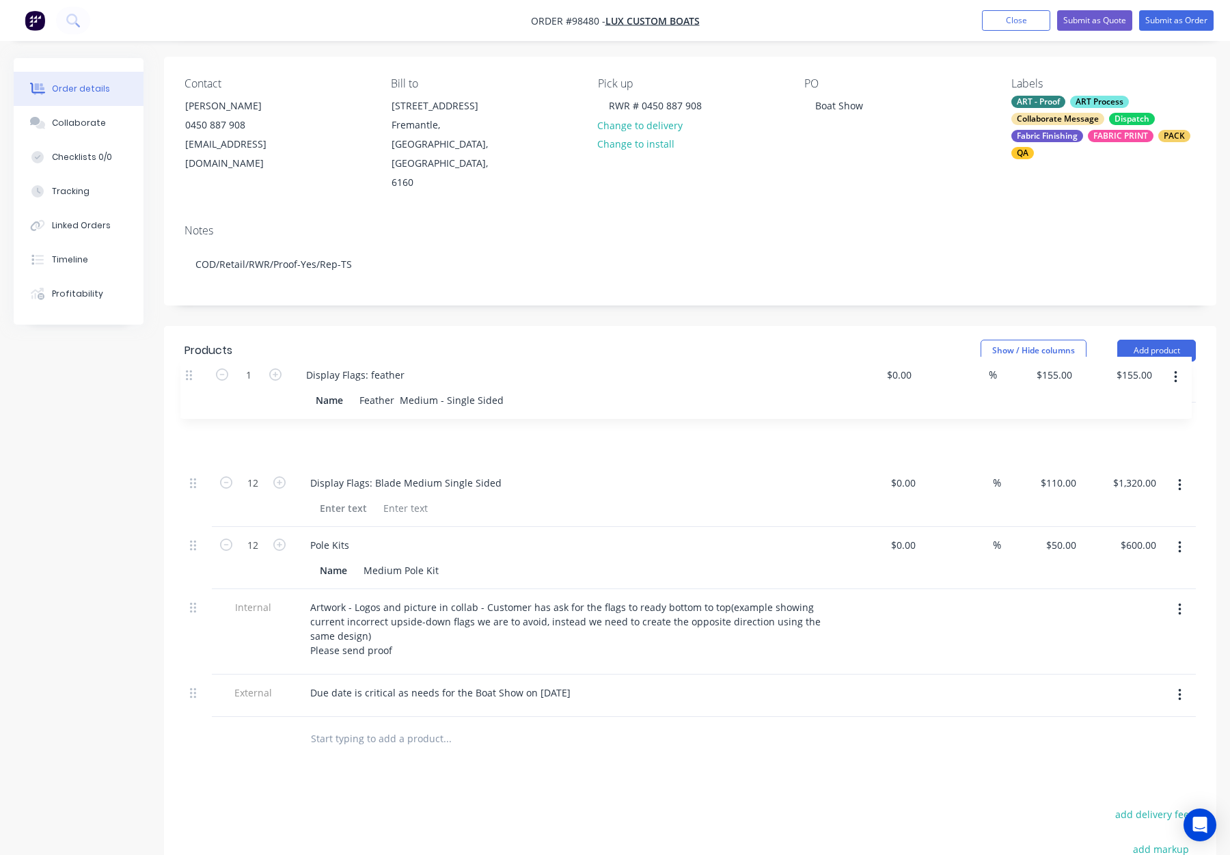
drag, startPoint x: 194, startPoint y: 643, endPoint x: 192, endPoint y: 373, distance: 270.0
click at [191, 403] on div "12 Display Flags: Blade Medium Single Sided $0.00 $0.00 % $110.00 $110.00 $1,32…" at bounding box center [691, 560] width 1012 height 314
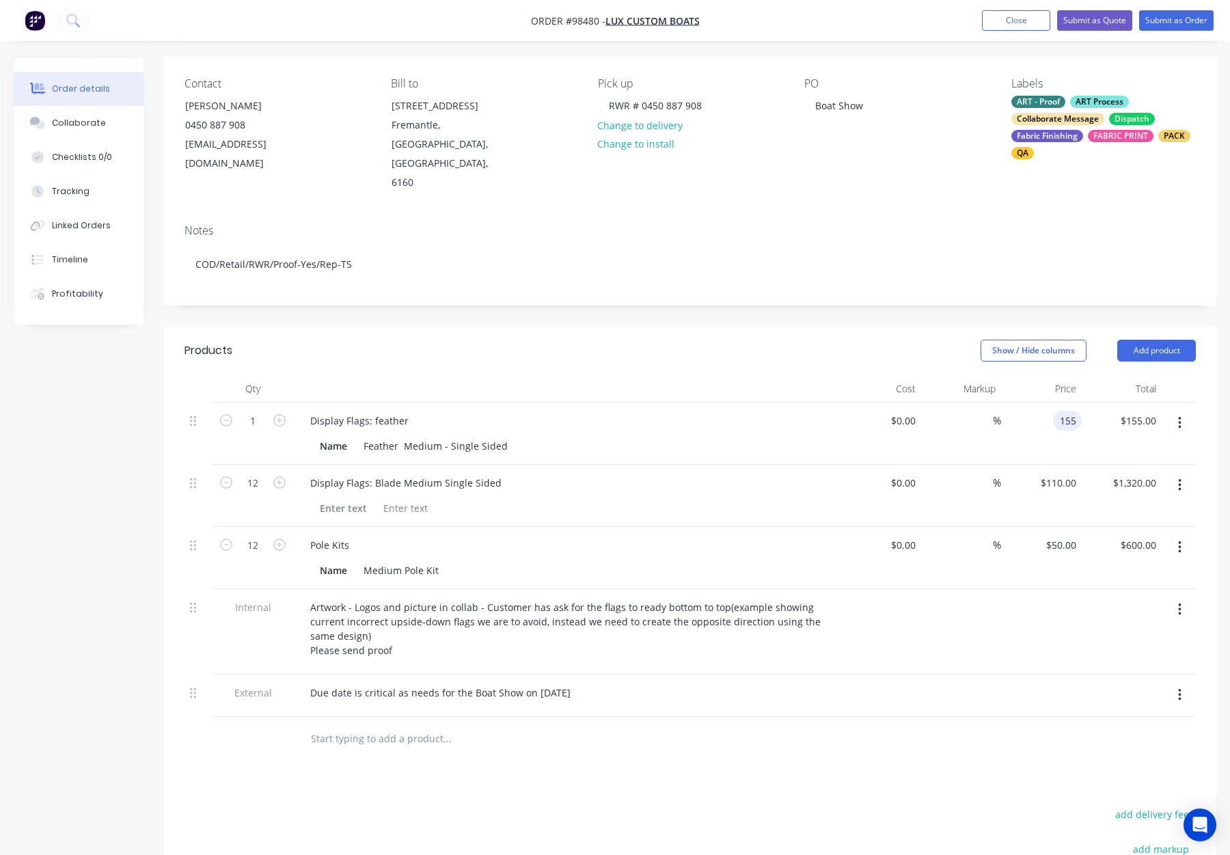
click at [1055, 411] on div "155 155" at bounding box center [1067, 421] width 29 height 20
type input "$110.00"
drag, startPoint x: 377, startPoint y: 386, endPoint x: 384, endPoint y: 390, distance: 8.6
click at [377, 411] on div "Display Flags: feather" at bounding box center [359, 421] width 120 height 20
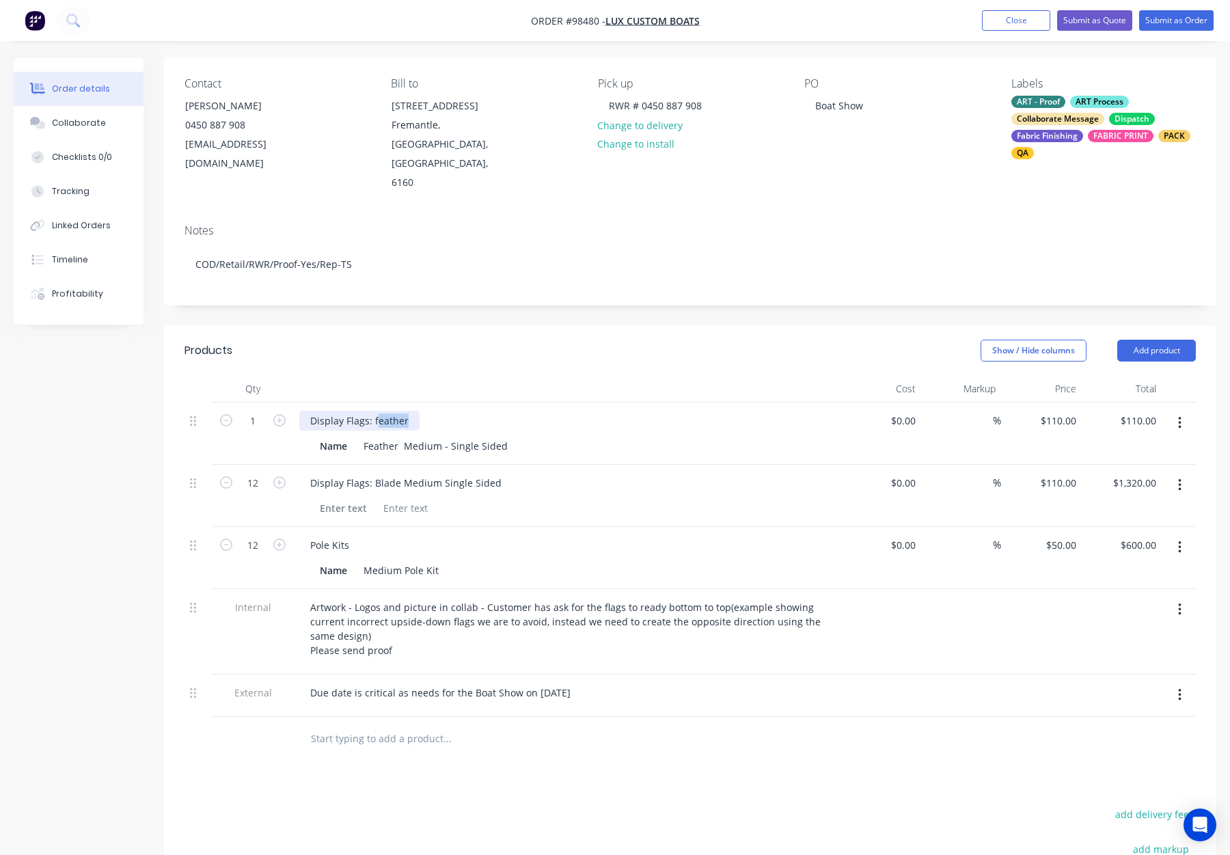
drag, startPoint x: 407, startPoint y: 386, endPoint x: 375, endPoint y: 386, distance: 32.8
click at [375, 411] on div "Display Flags: feather" at bounding box center [359, 421] width 120 height 20
drag, startPoint x: 396, startPoint y: 414, endPoint x: 348, endPoint y: 410, distance: 48.0
click at [348, 436] on div "Name Feather Medium - Single Sided" at bounding box center [564, 446] width 500 height 20
click at [393, 436] on div "Feather Medium - Single Sided" at bounding box center [435, 446] width 155 height 20
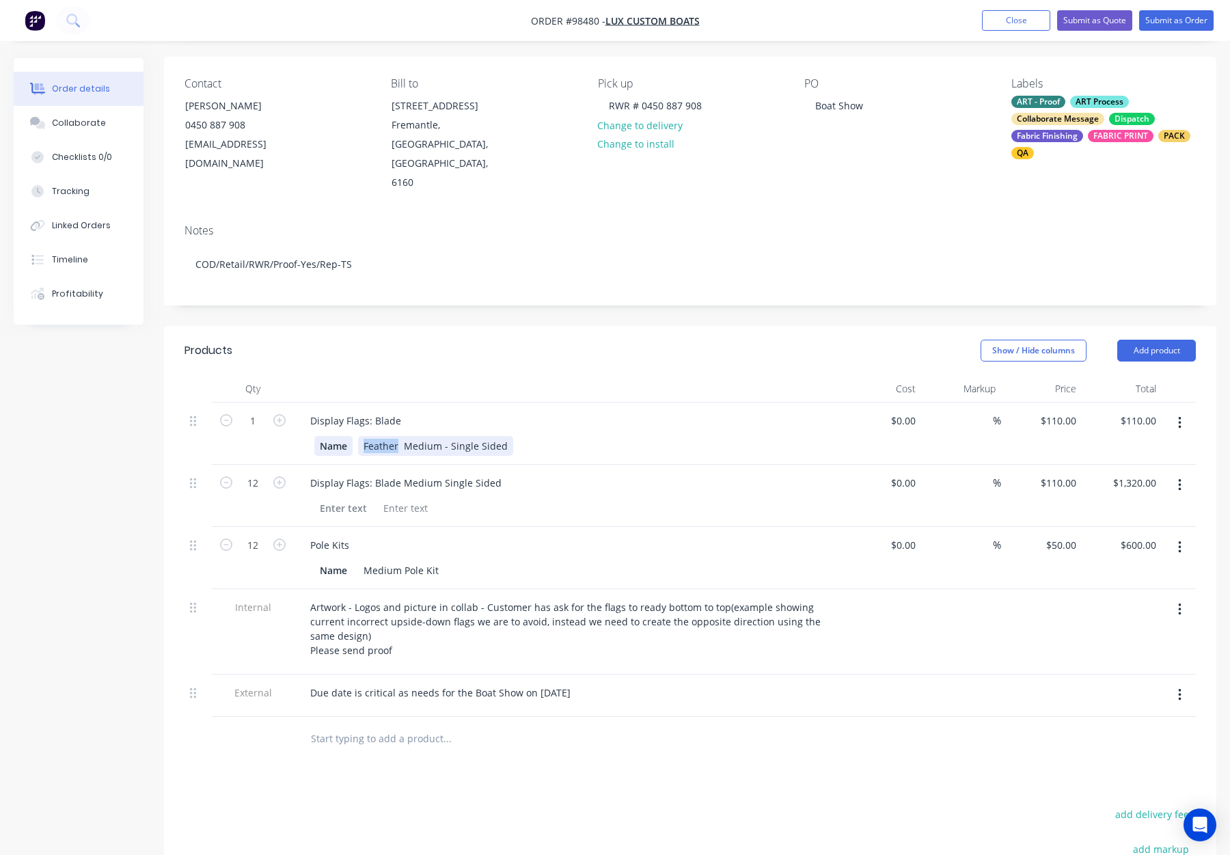
drag, startPoint x: 399, startPoint y: 414, endPoint x: 351, endPoint y: 412, distance: 47.9
click at [351, 436] on div "Name Feather Medium - Single Sided" at bounding box center [564, 446] width 500 height 20
click at [259, 411] on input "1" at bounding box center [253, 421] width 36 height 21
type input "12"
type input "$1,320.00"
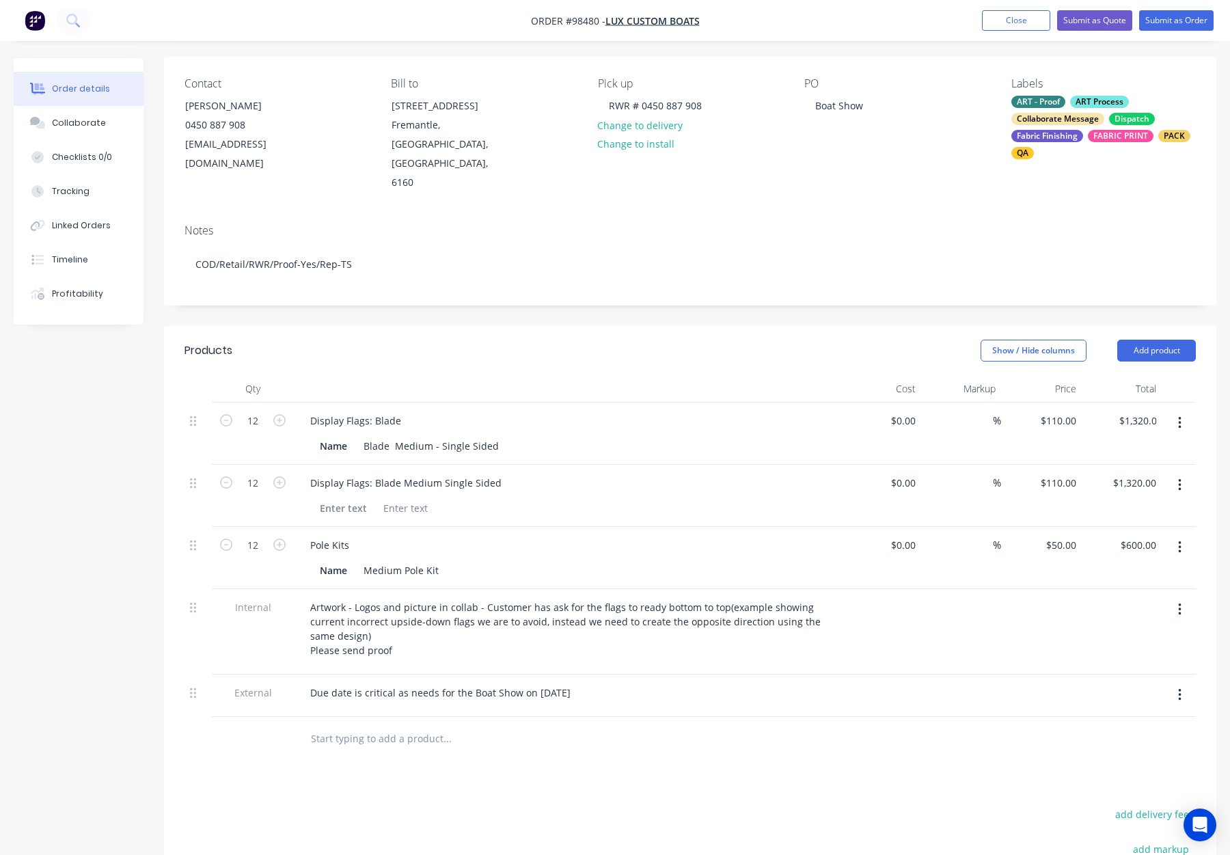
click at [573, 411] on div "Display Flags: Blade" at bounding box center [567, 421] width 536 height 20
click at [583, 473] on div "Display Flags: Blade Medium Single Sided" at bounding box center [567, 483] width 536 height 20
drag, startPoint x: 1177, startPoint y: 448, endPoint x: 1163, endPoint y: 466, distance: 22.4
click at [1177, 473] on button "button" at bounding box center [1180, 485] width 32 height 25
click at [1114, 593] on div "Delete" at bounding box center [1131, 603] width 105 height 20
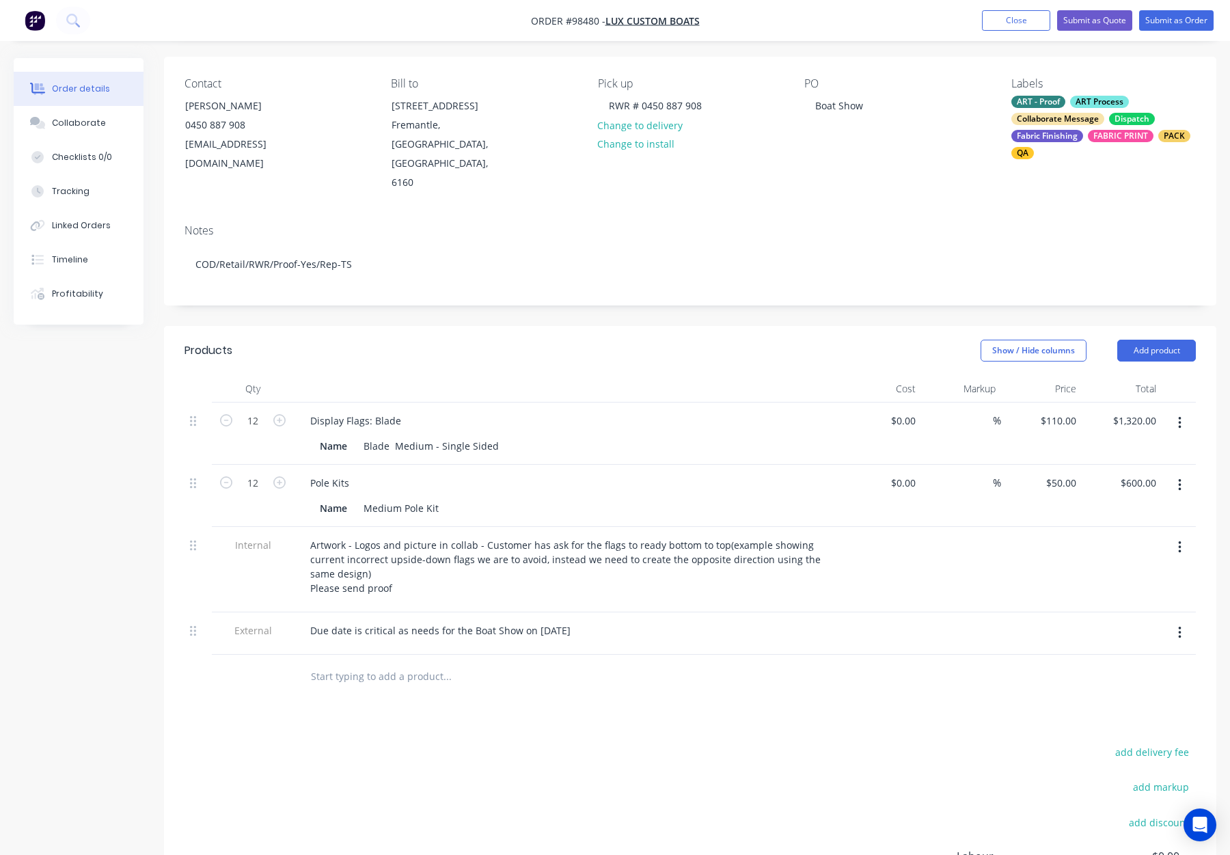
click at [560, 411] on div "Display Flags: Blade" at bounding box center [567, 421] width 536 height 20
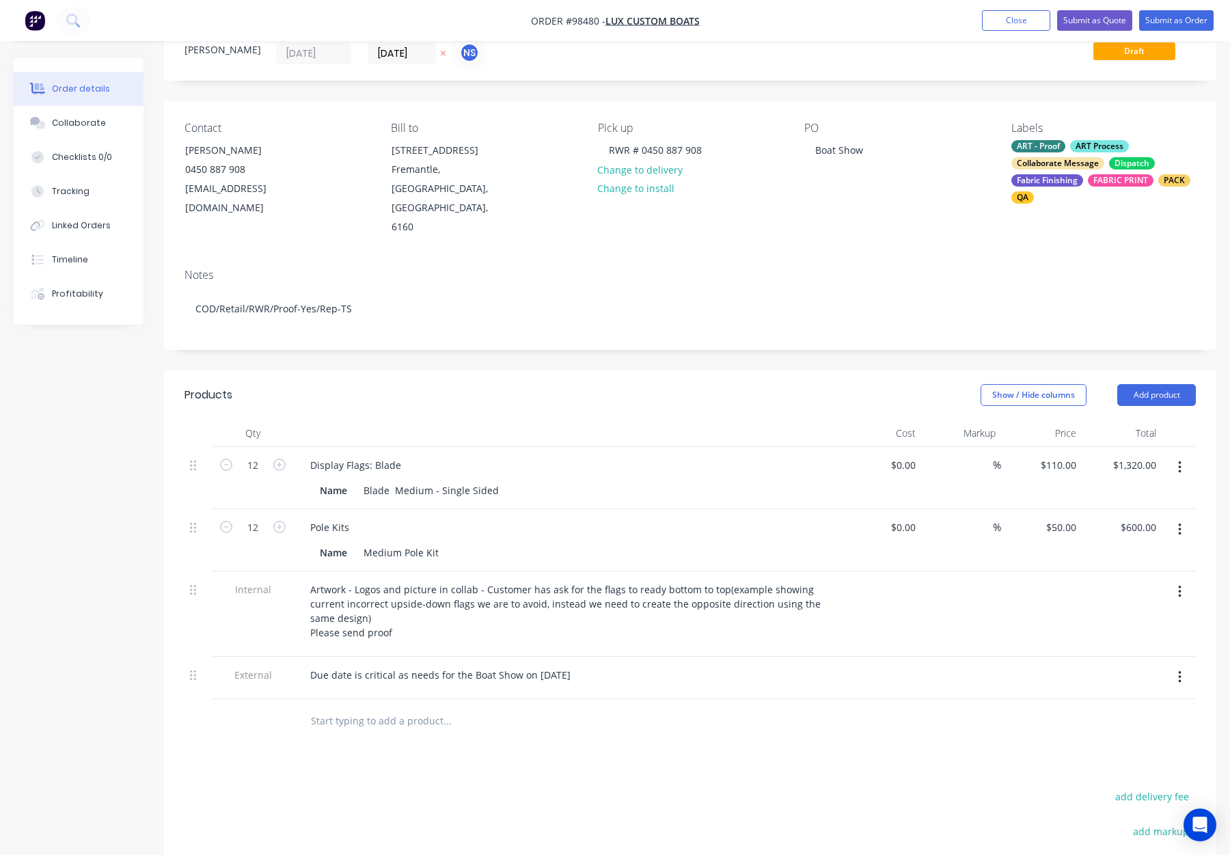
scroll to position [0, 0]
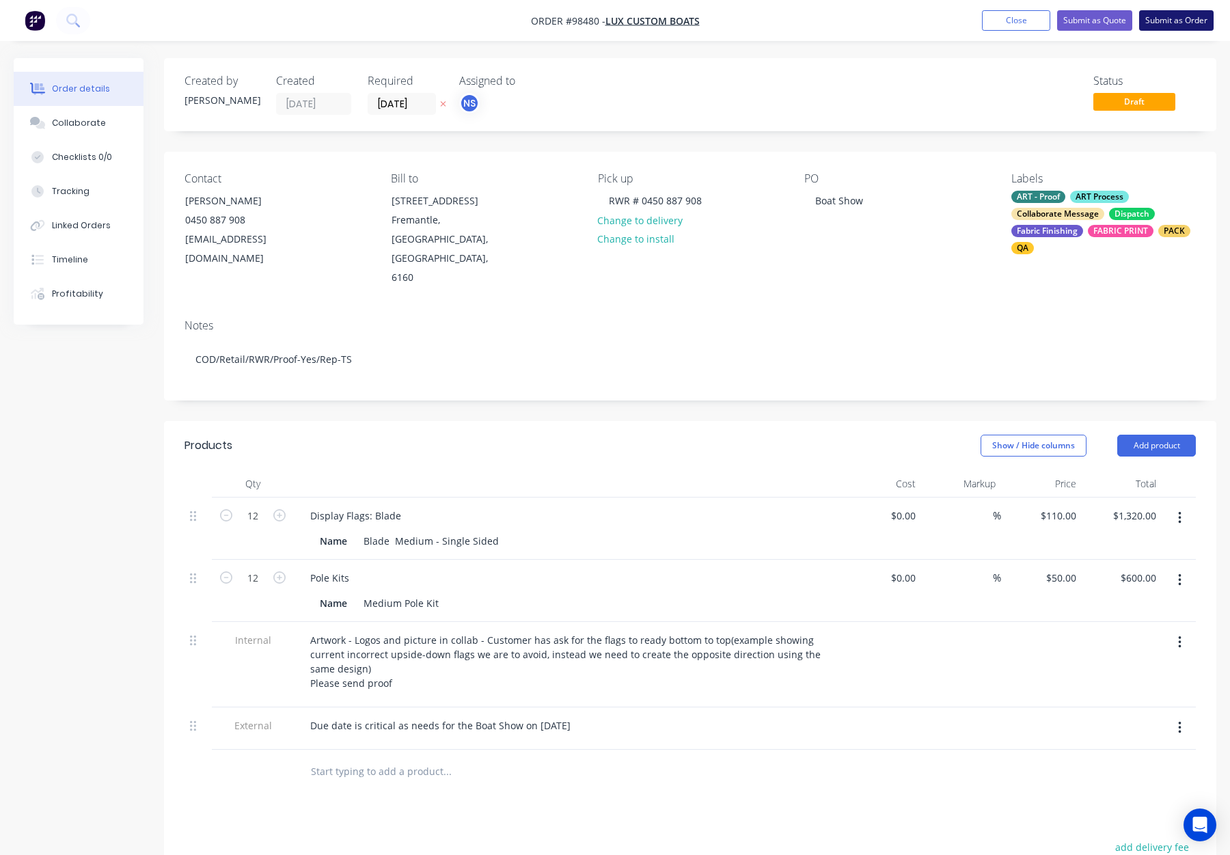
click at [1155, 21] on button "Submit as Order" at bounding box center [1177, 20] width 75 height 21
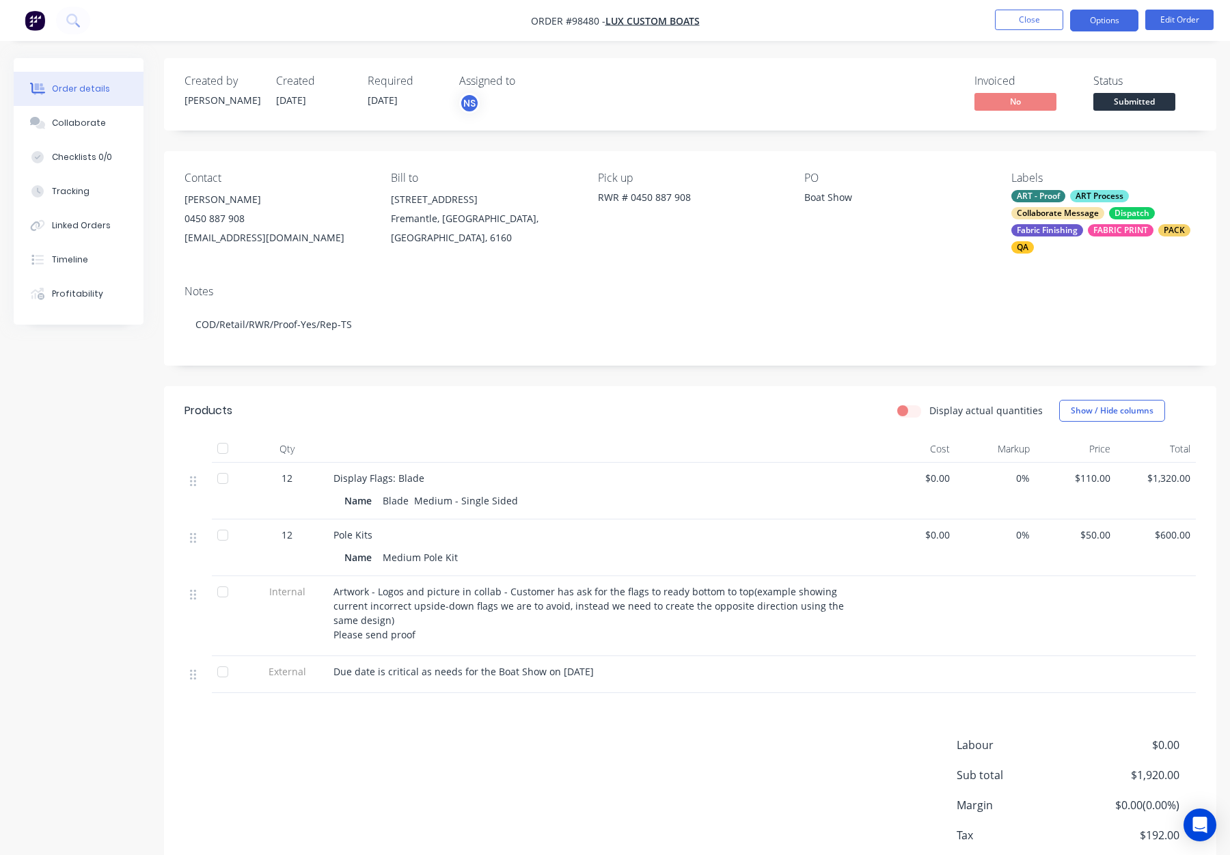
click at [1100, 25] on button "Options" at bounding box center [1104, 21] width 68 height 22
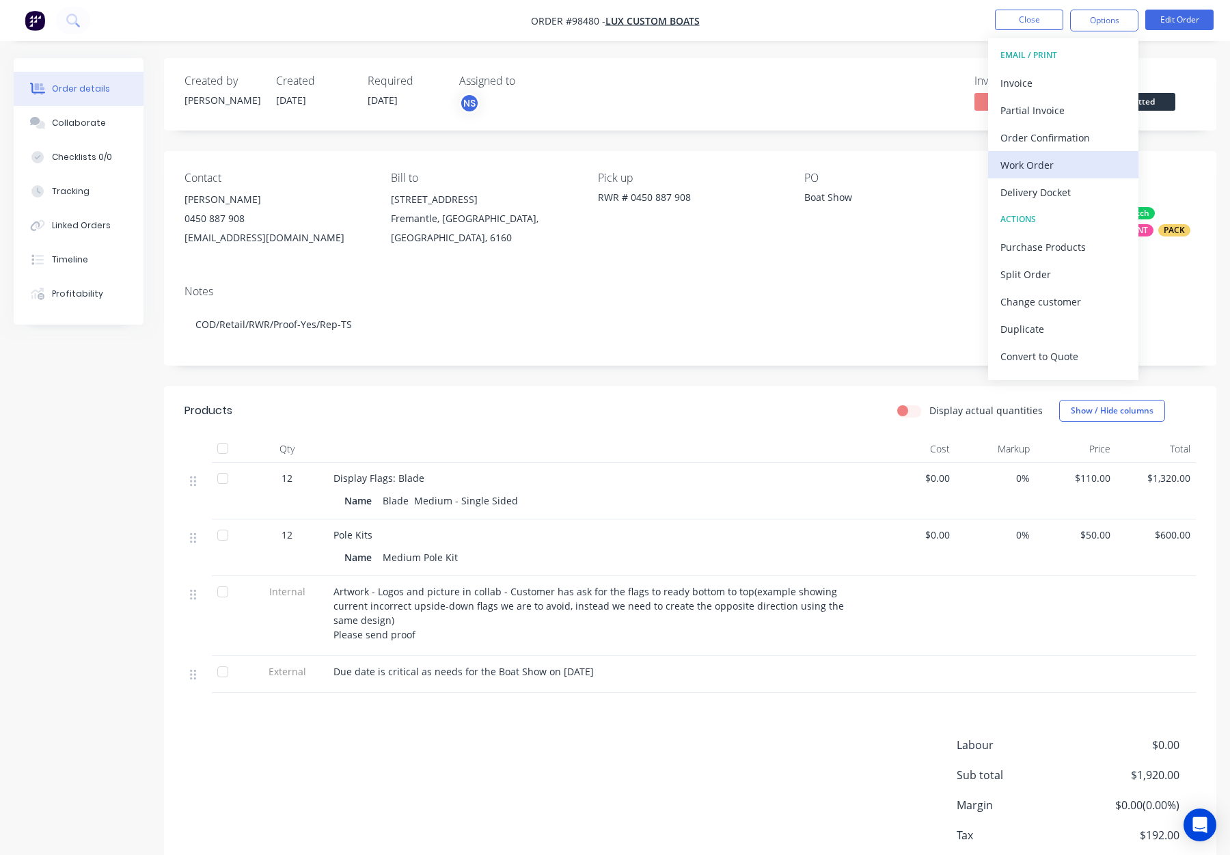
click at [1052, 165] on div "Work Order" at bounding box center [1064, 165] width 126 height 20
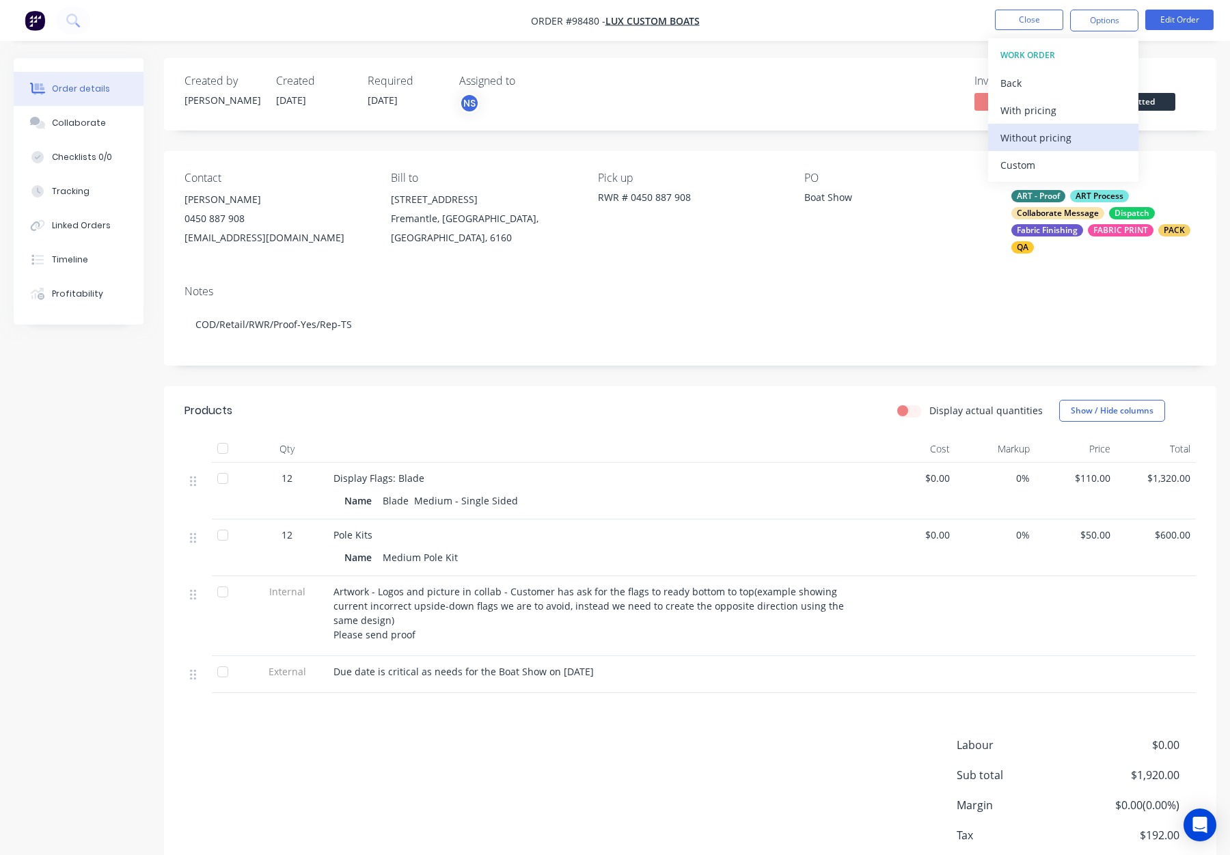
click at [1054, 128] on div "Without pricing" at bounding box center [1064, 138] width 126 height 20
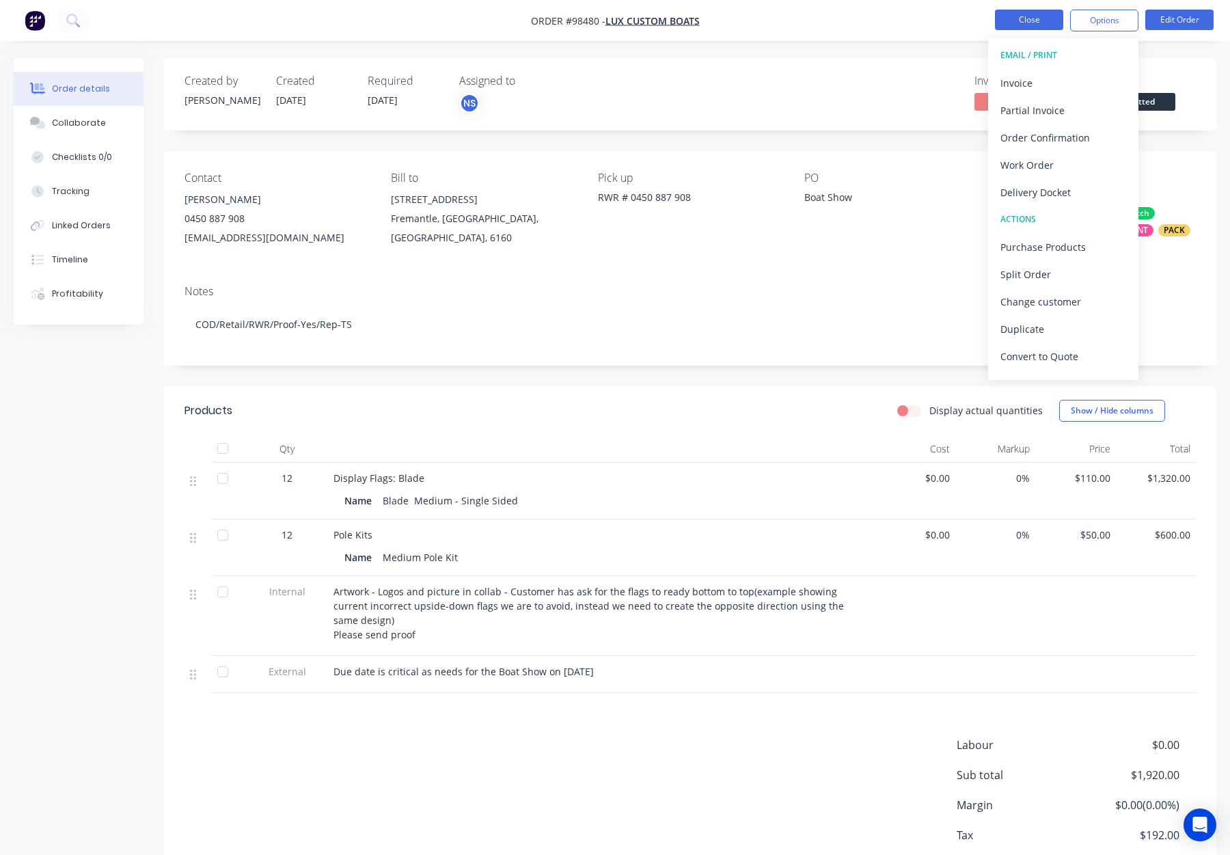
click at [1025, 20] on button "Close" at bounding box center [1029, 20] width 68 height 21
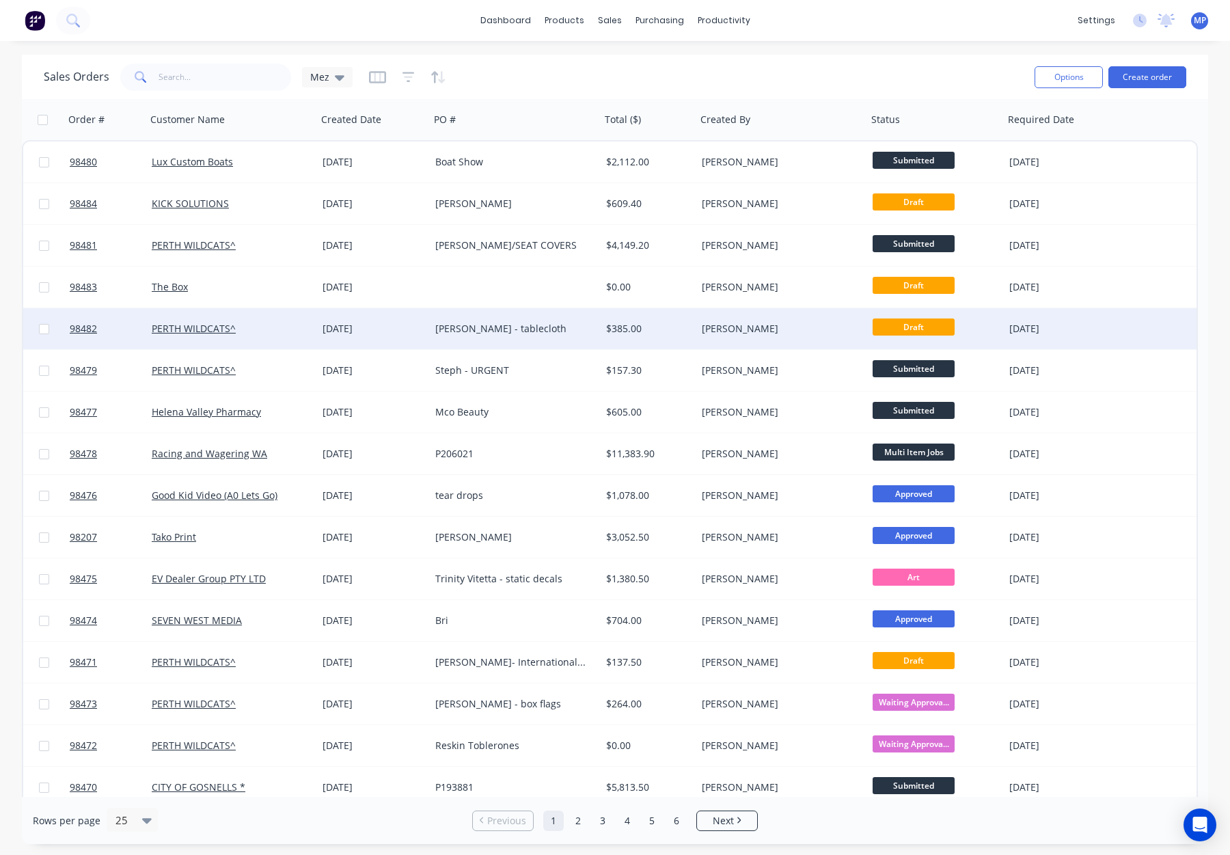
click at [543, 328] on div "[PERSON_NAME] - tablecloth" at bounding box center [511, 329] width 152 height 14
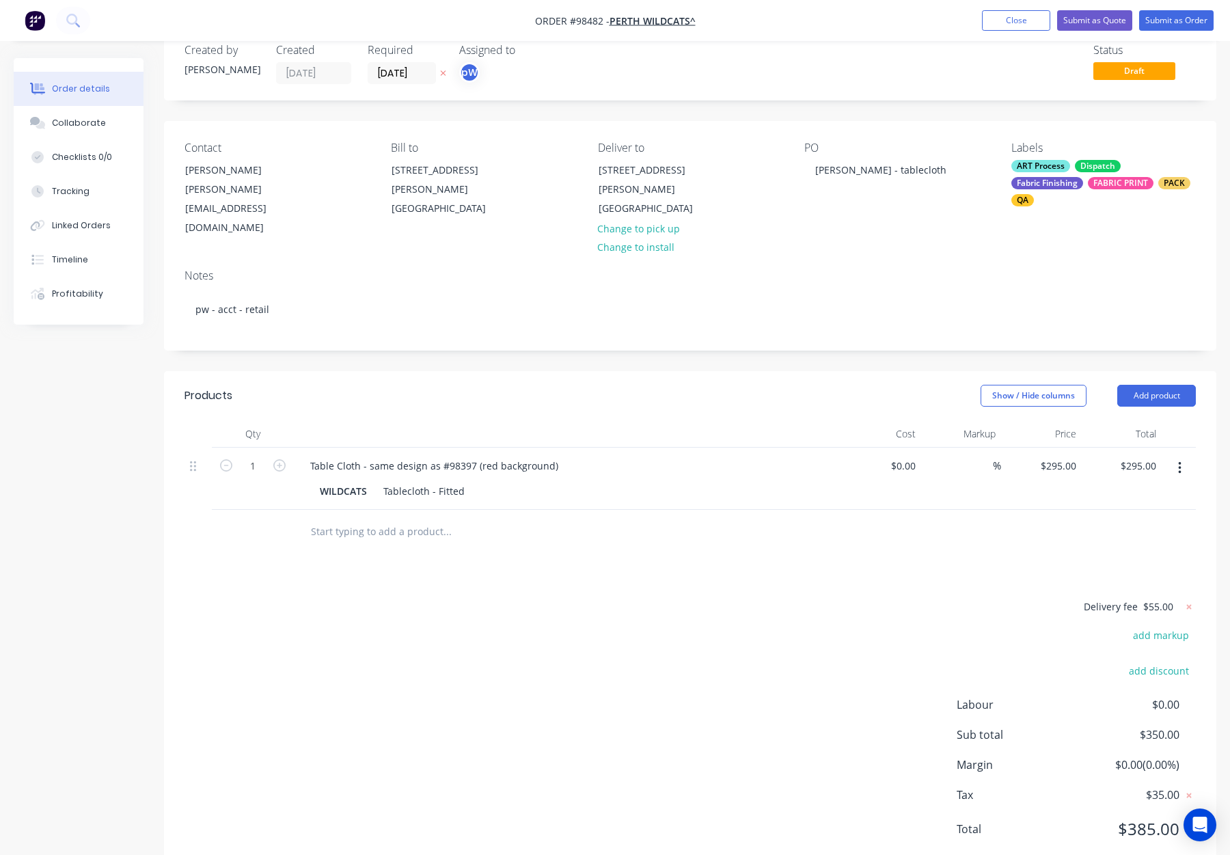
scroll to position [36, 0]
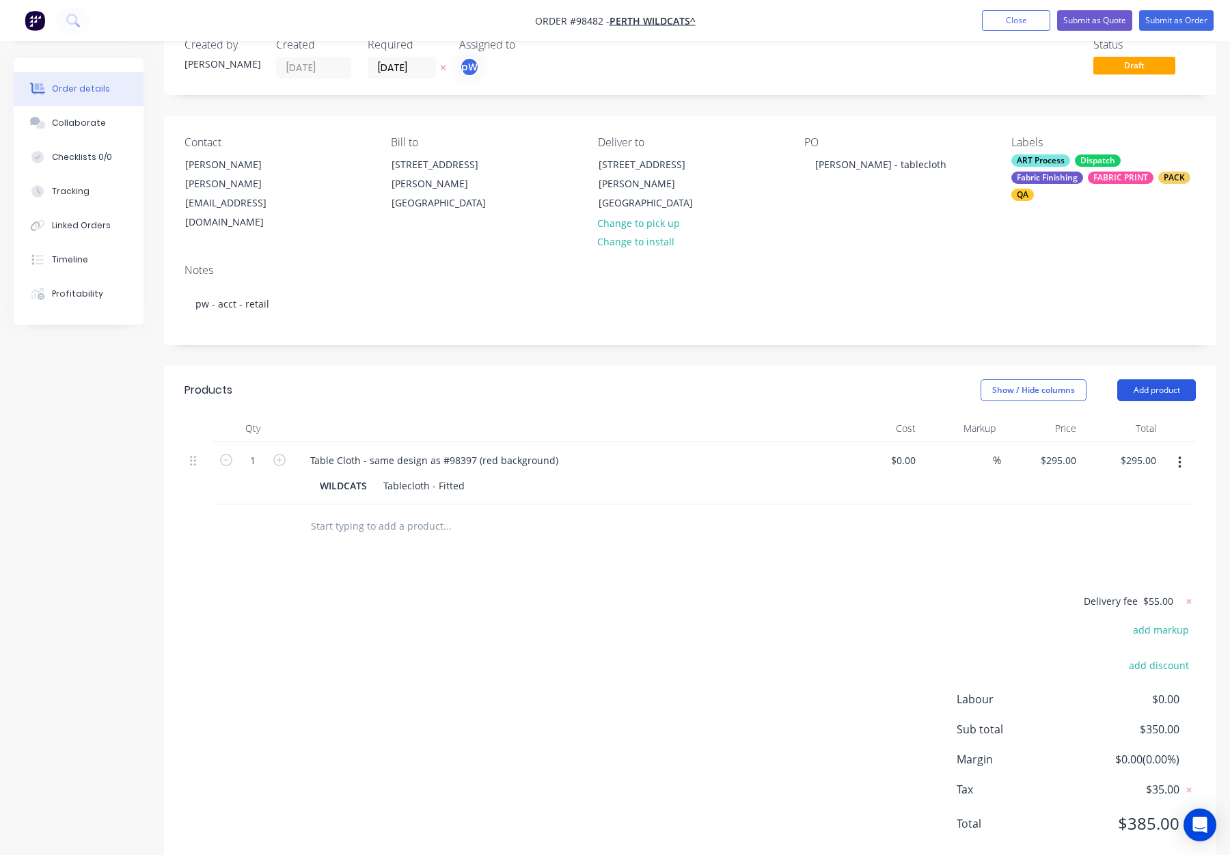
click at [1144, 379] on button "Add product" at bounding box center [1157, 390] width 79 height 22
click at [1139, 576] on button "Notes (Internal)" at bounding box center [1131, 589] width 130 height 27
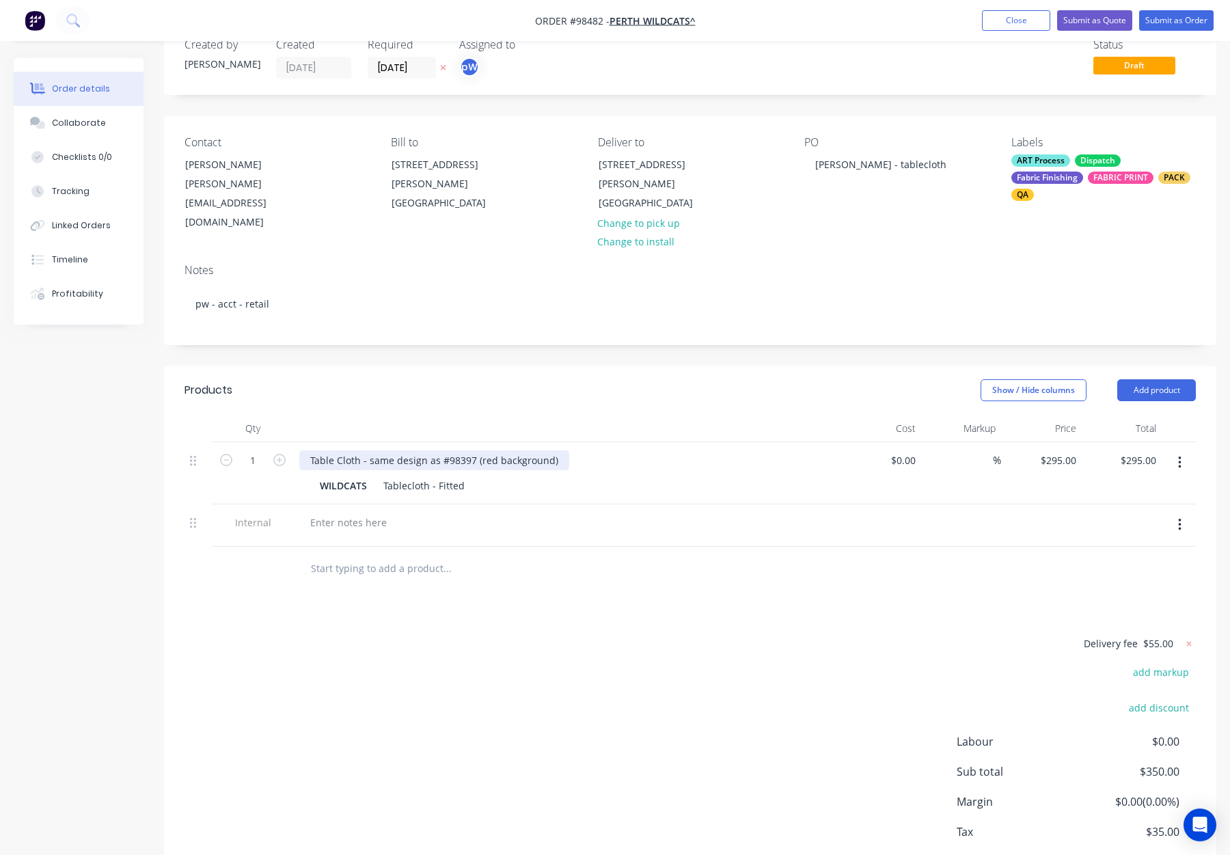
drag, startPoint x: 370, startPoint y: 442, endPoint x: 564, endPoint y: 444, distance: 194.1
click at [564, 450] on div "Table Cloth - same design as #98397 (red background)" at bounding box center [567, 460] width 536 height 20
drag, startPoint x: 528, startPoint y: 441, endPoint x: 368, endPoint y: 442, distance: 159.3
click at [368, 450] on div "Table Cloth - same design as #98397 (red background)" at bounding box center [434, 460] width 270 height 20
copy div "same design as #98397 (red background)"
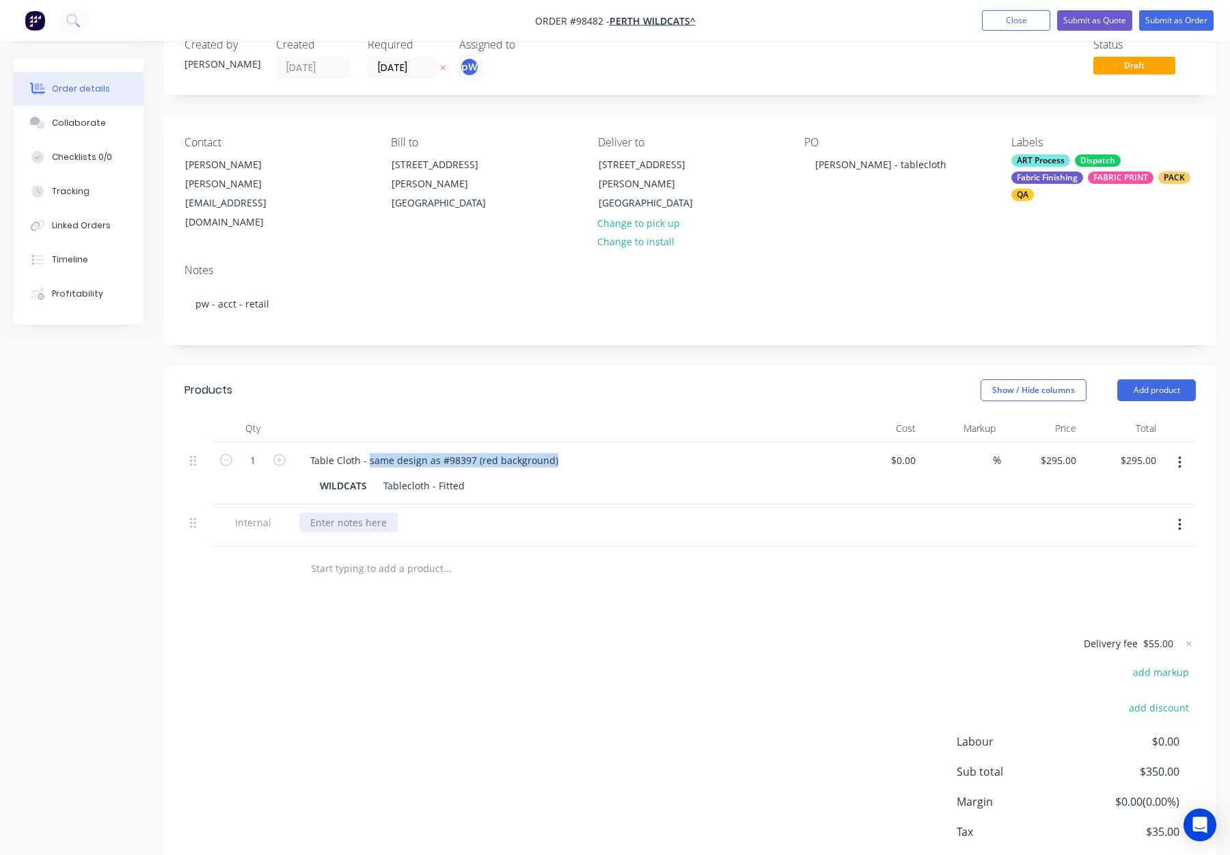
click at [353, 513] on div at bounding box center [348, 523] width 98 height 20
click at [352, 513] on div at bounding box center [348, 523] width 98 height 20
click at [320, 513] on div at bounding box center [348, 523] width 98 height 20
paste div
drag, startPoint x: 368, startPoint y: 441, endPoint x: 588, endPoint y: 442, distance: 219.4
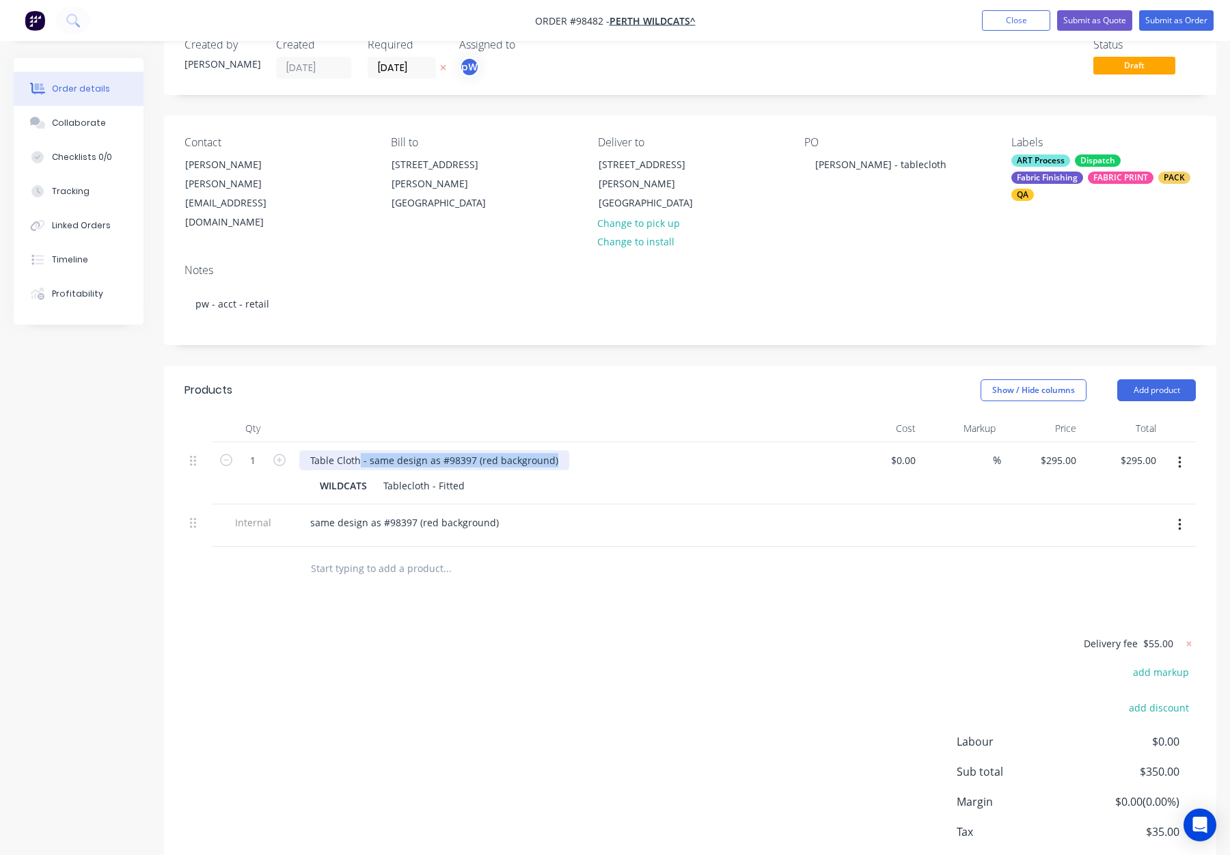
click at [588, 450] on div "Table Cloth - same design as #98397 (red background)" at bounding box center [567, 460] width 536 height 20
click at [374, 450] on div "Table Cloth -" at bounding box center [338, 460] width 79 height 20
click at [420, 388] on header "Products Show / Hide columns Add product" at bounding box center [690, 390] width 1053 height 49
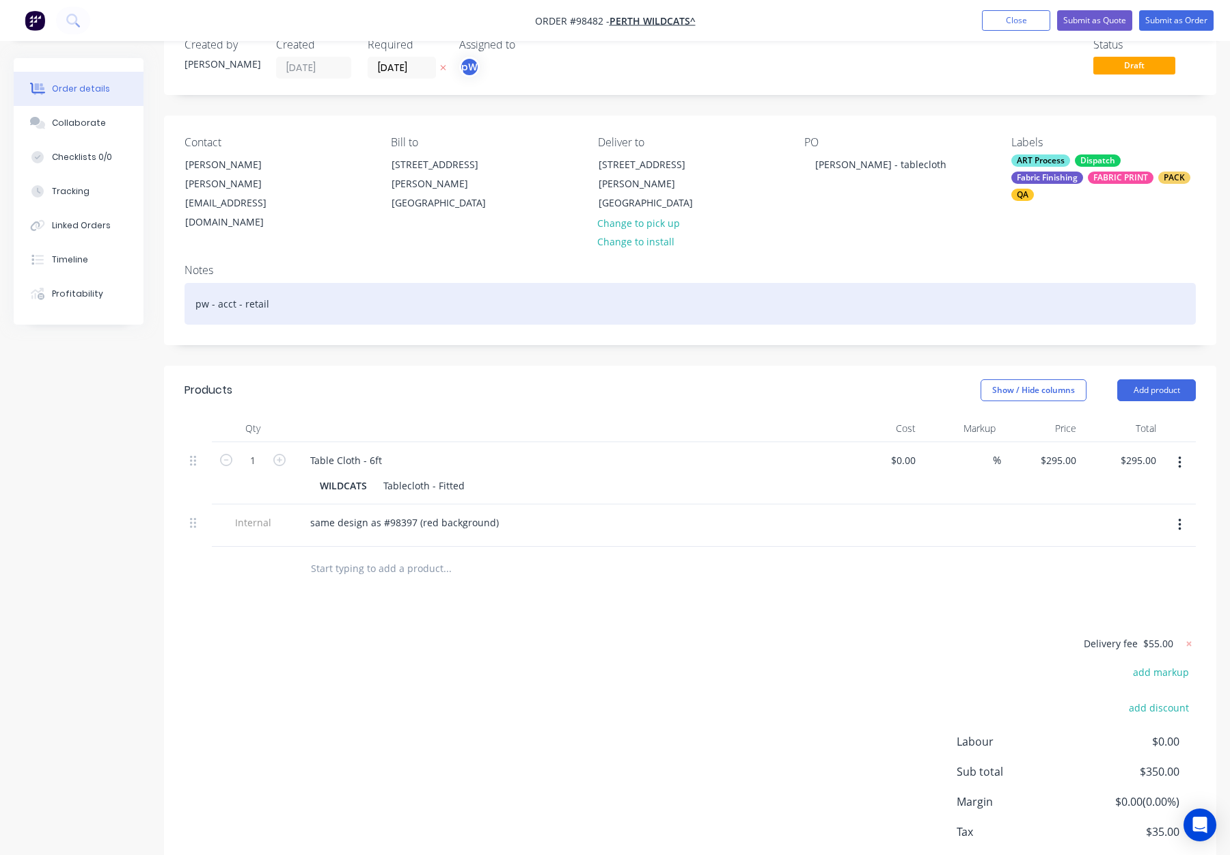
click at [366, 293] on div "pw - acct - retail" at bounding box center [691, 304] width 1012 height 42
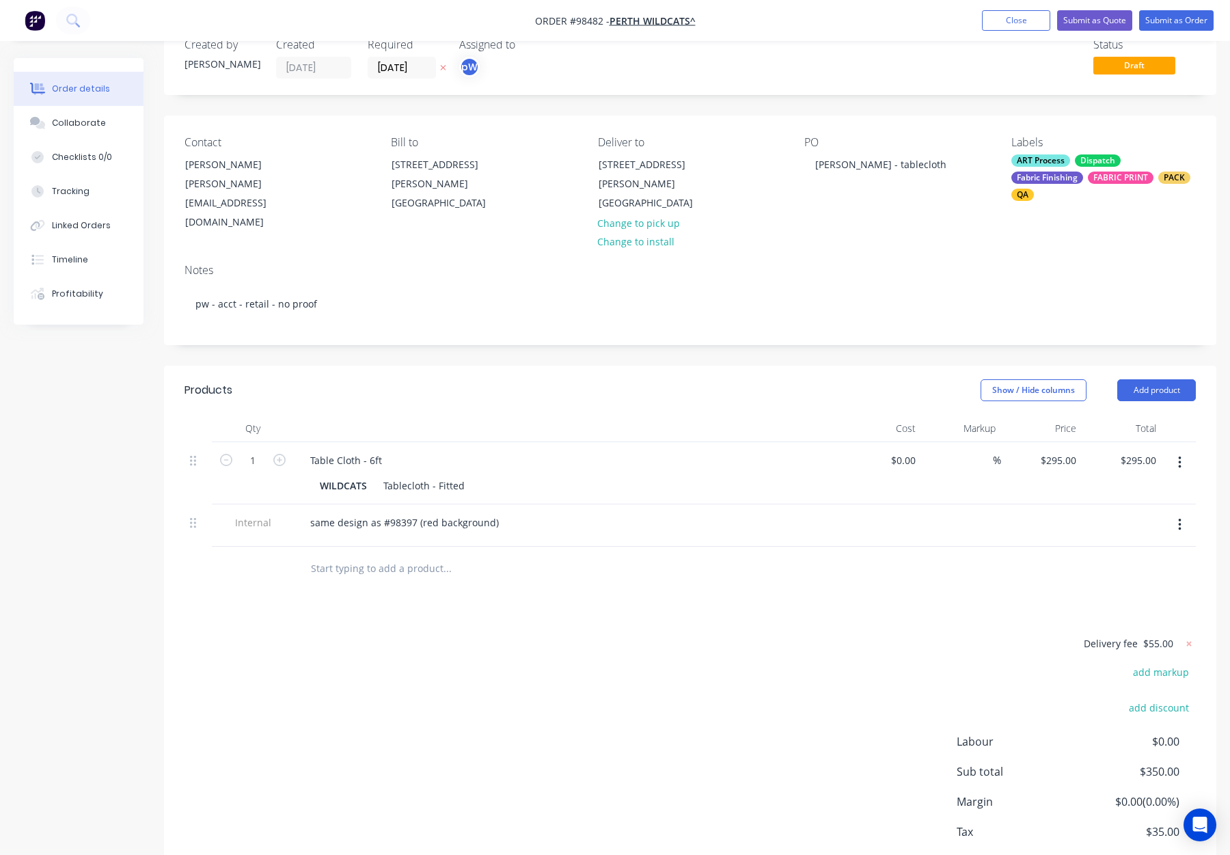
click at [575, 379] on div "Show / Hide columns Add product" at bounding box center [798, 390] width 796 height 22
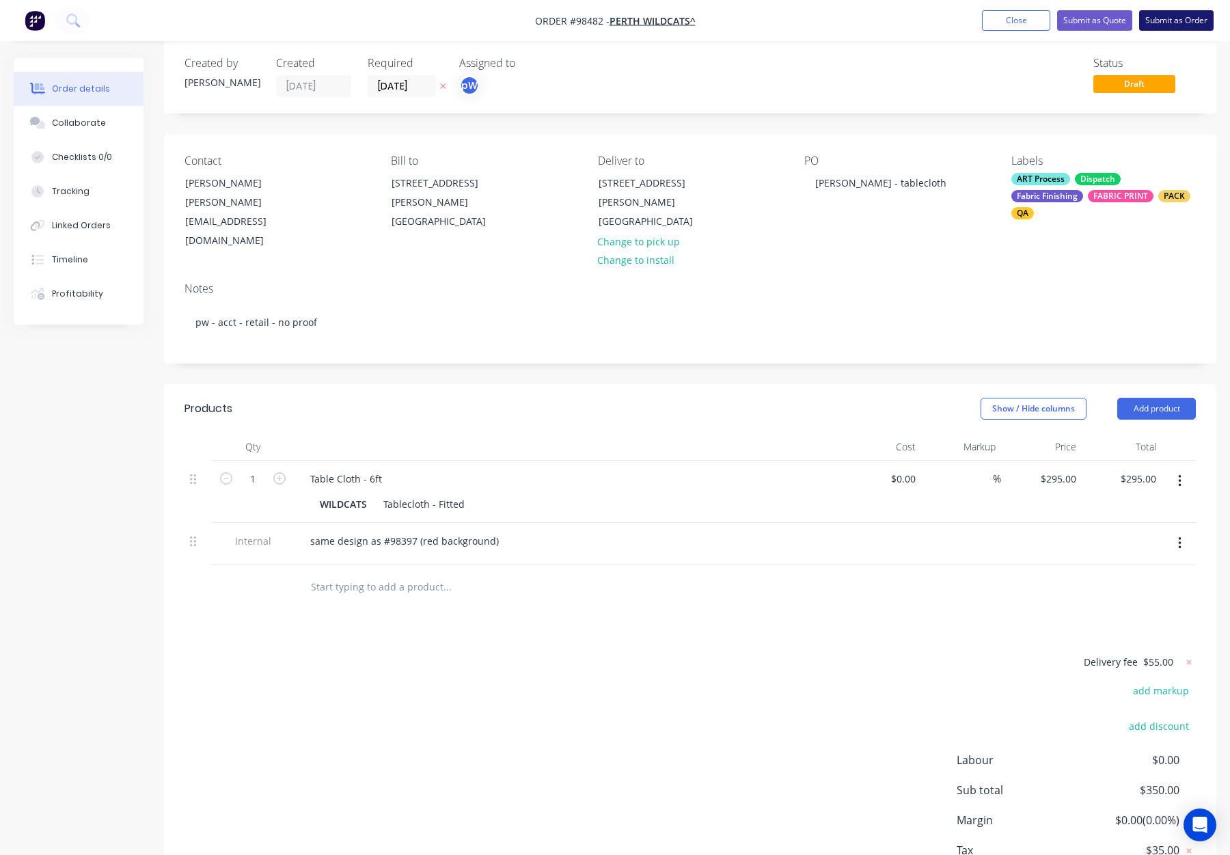
click at [1169, 23] on button "Submit as Order" at bounding box center [1177, 20] width 75 height 21
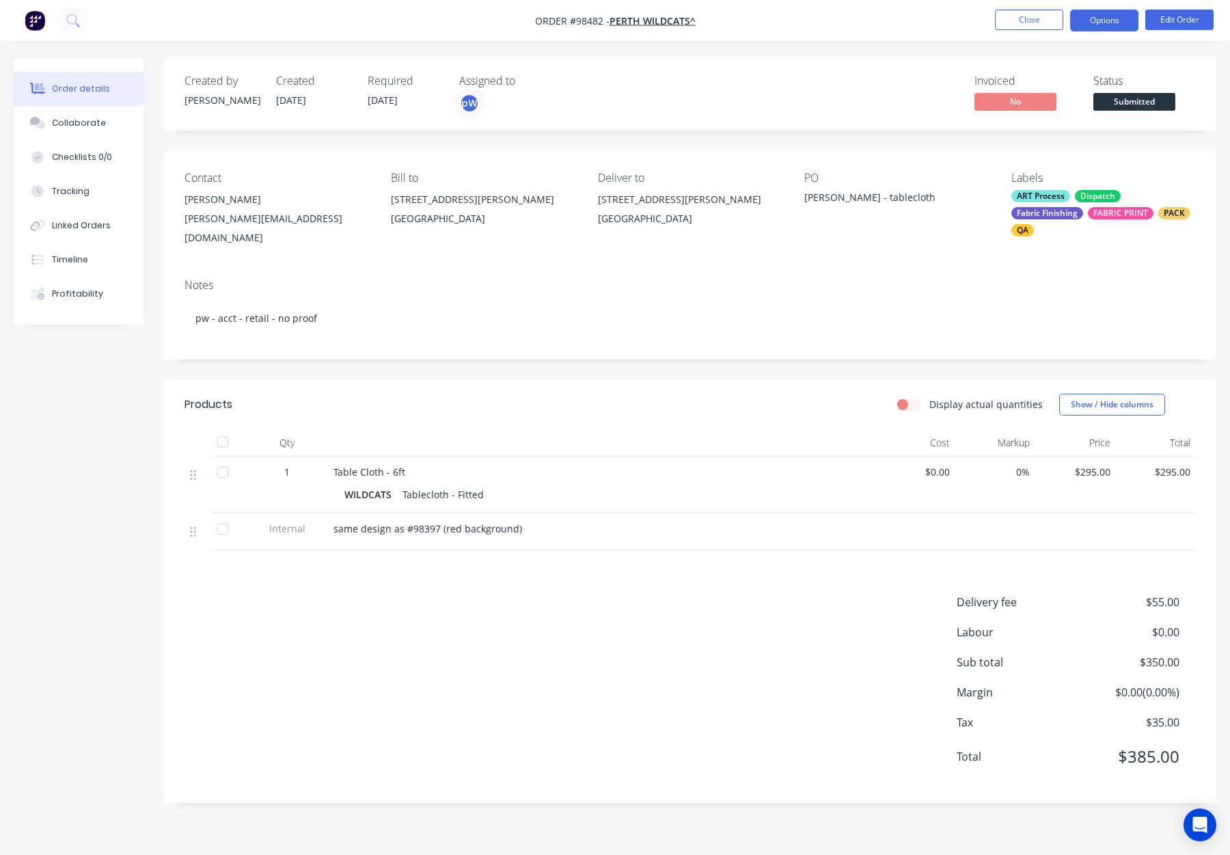
click at [1117, 20] on button "Options" at bounding box center [1104, 21] width 68 height 22
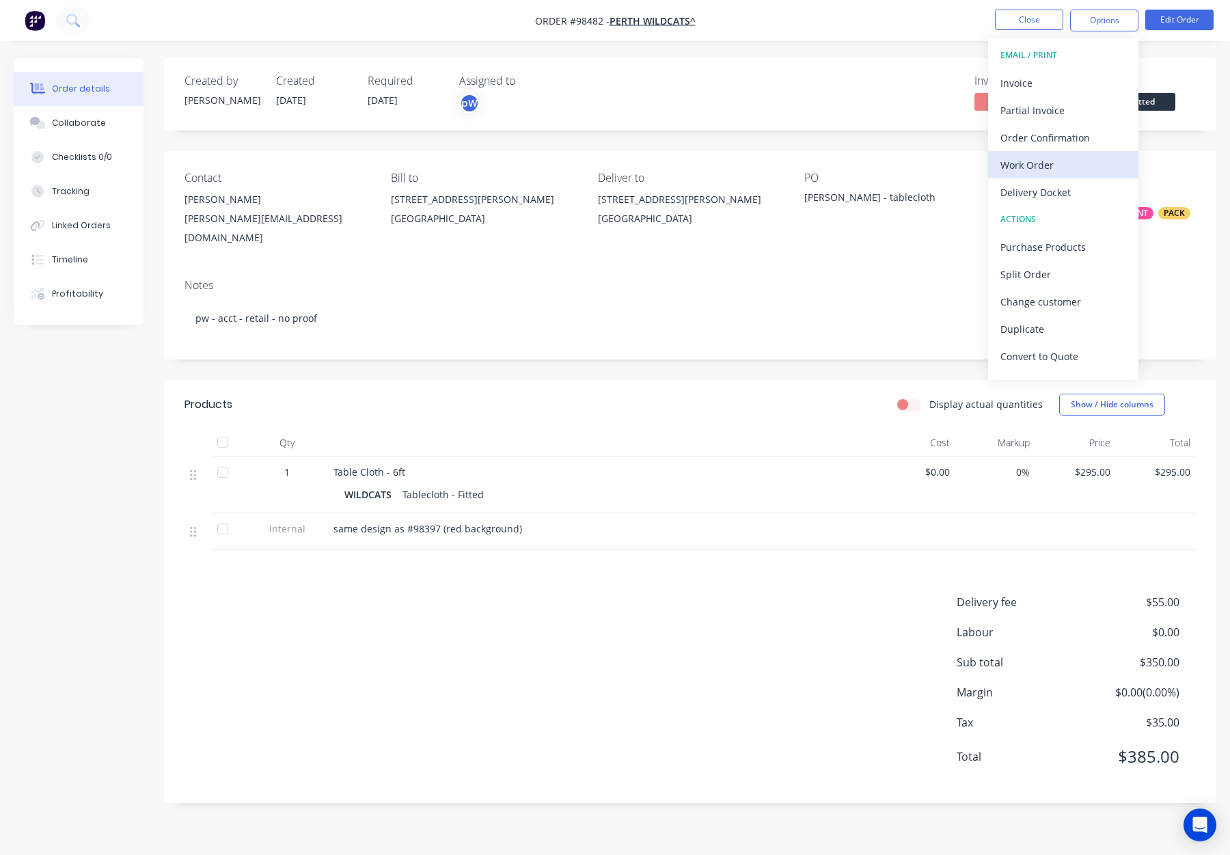
click at [1051, 165] on div "Work Order" at bounding box center [1064, 165] width 126 height 20
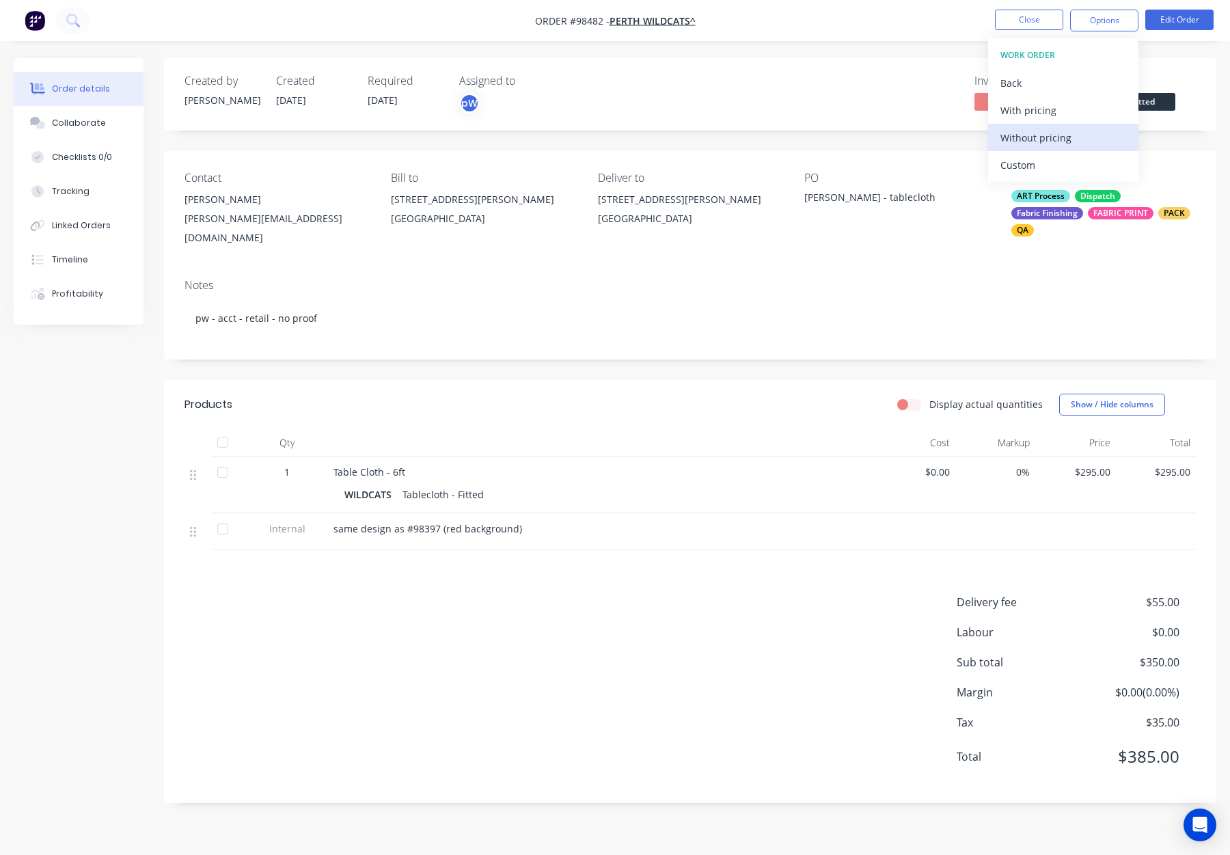
click at [1066, 131] on div "Without pricing" at bounding box center [1064, 138] width 126 height 20
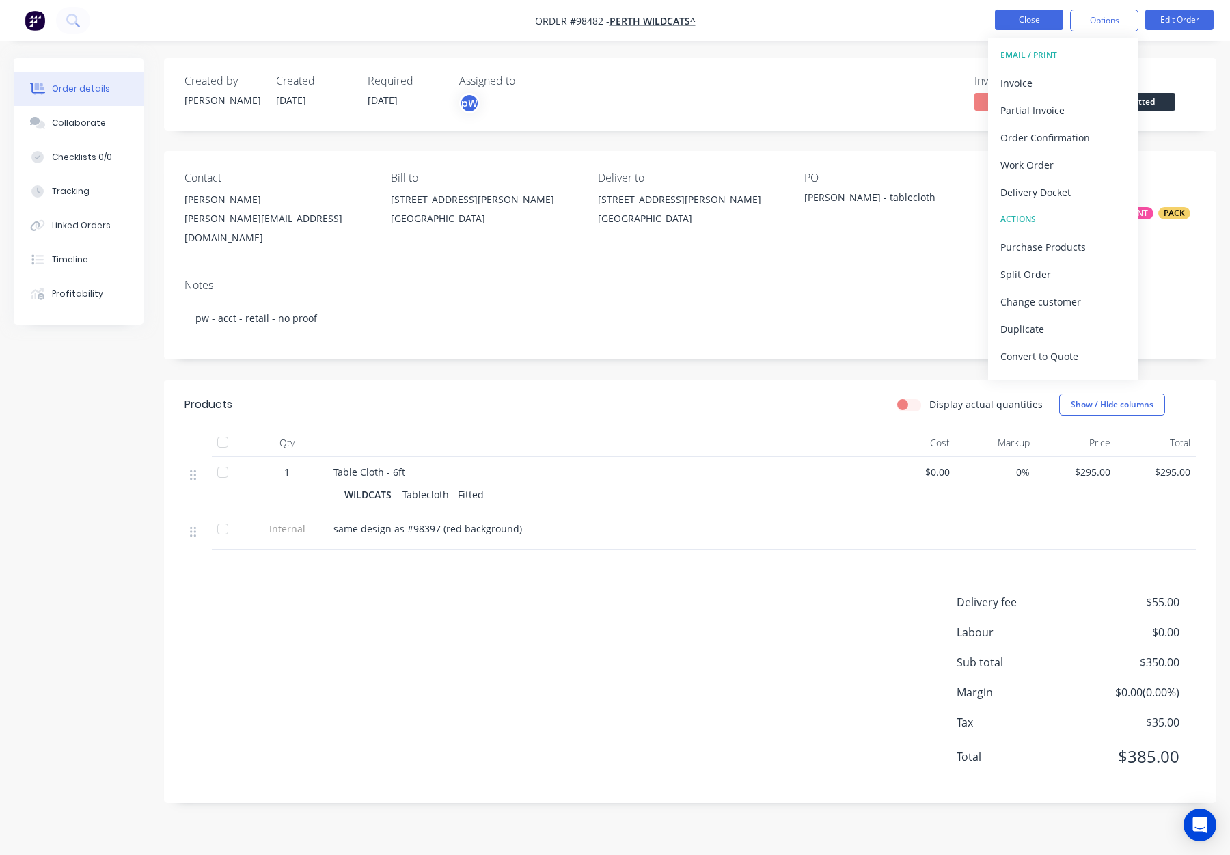
click at [1034, 12] on button "Close" at bounding box center [1029, 20] width 68 height 21
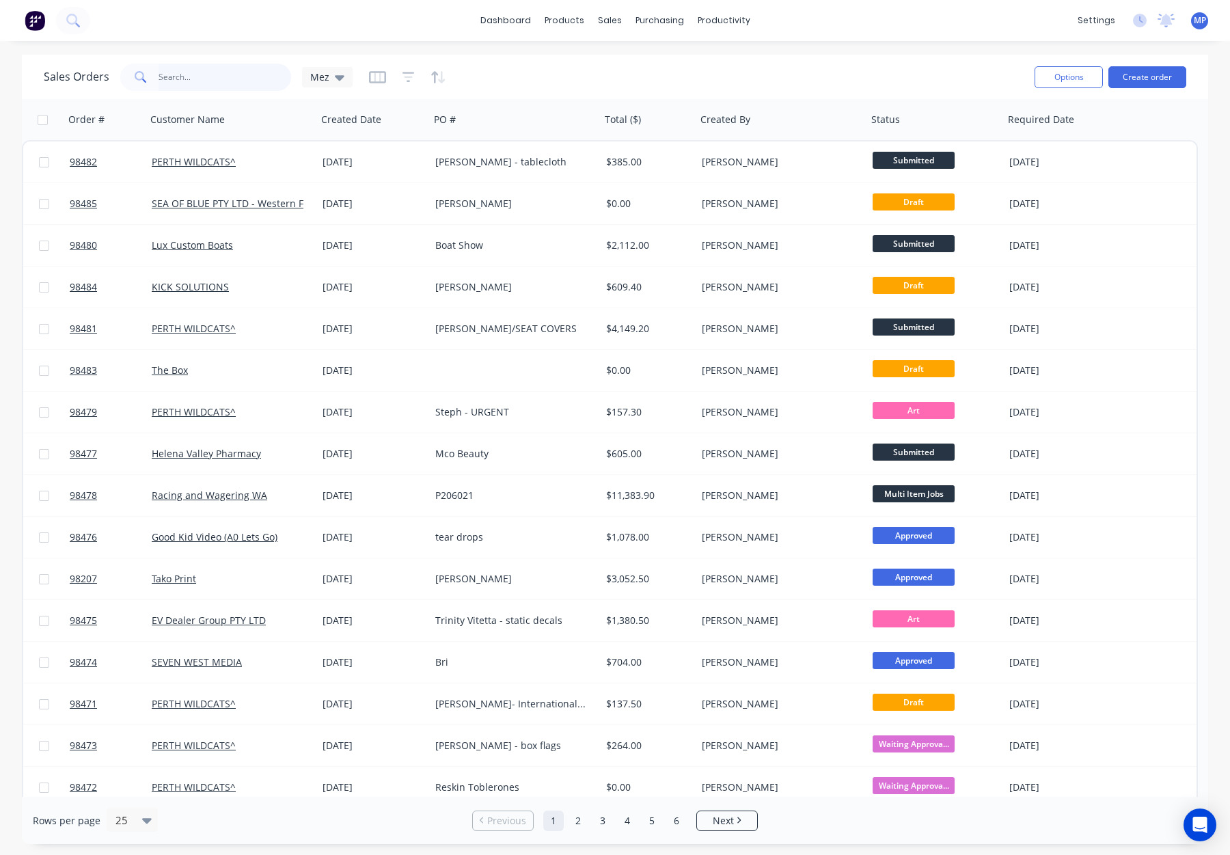
click at [176, 77] on input "text" at bounding box center [225, 77] width 133 height 27
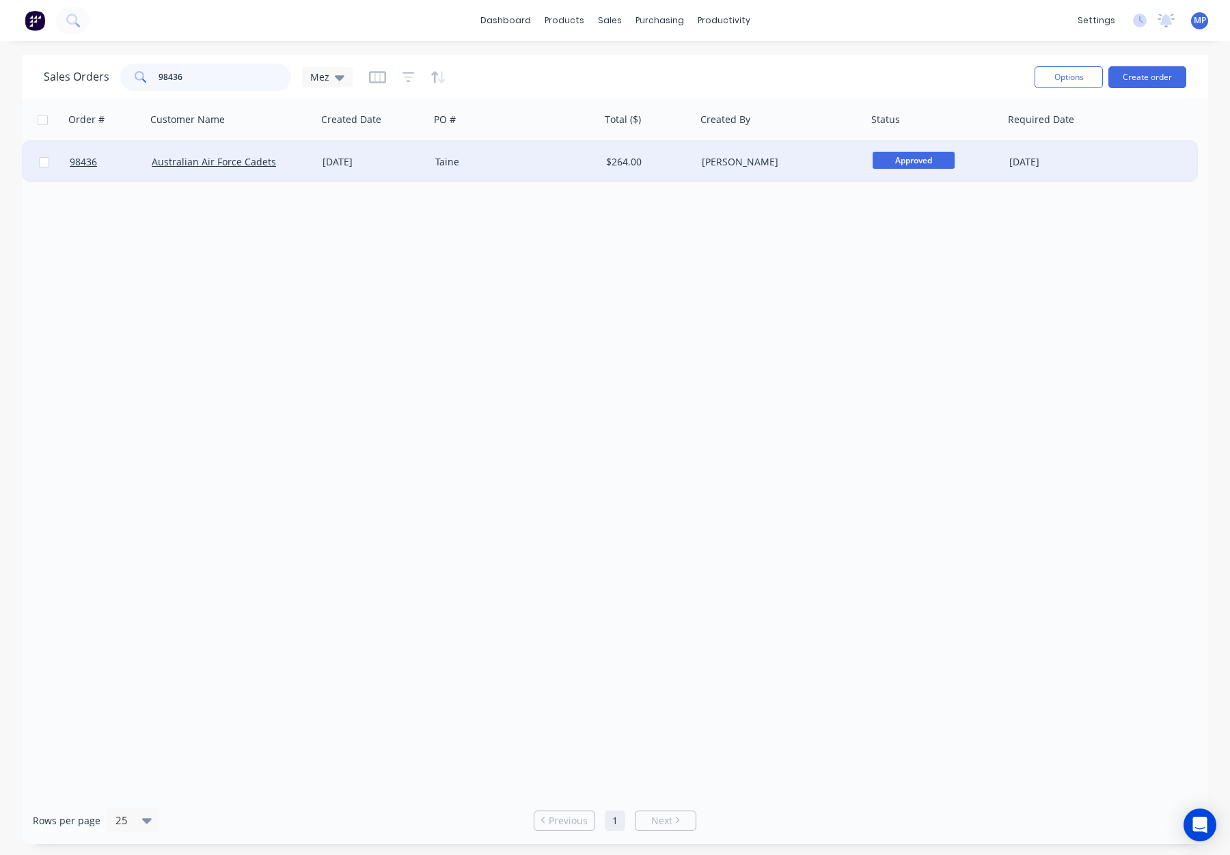
type input "98436"
click at [491, 157] on div "Taine" at bounding box center [511, 162] width 152 height 14
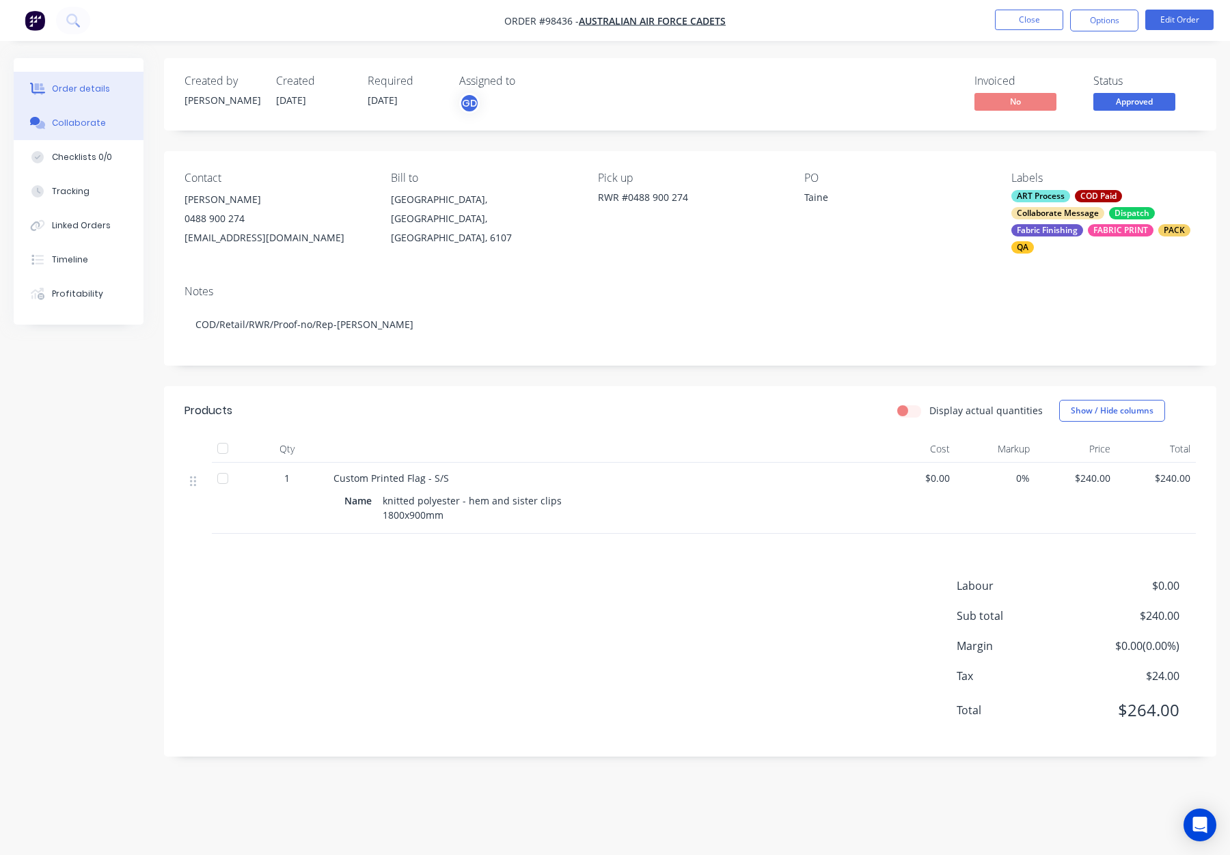
click at [86, 112] on button "Collaborate" at bounding box center [79, 123] width 130 height 34
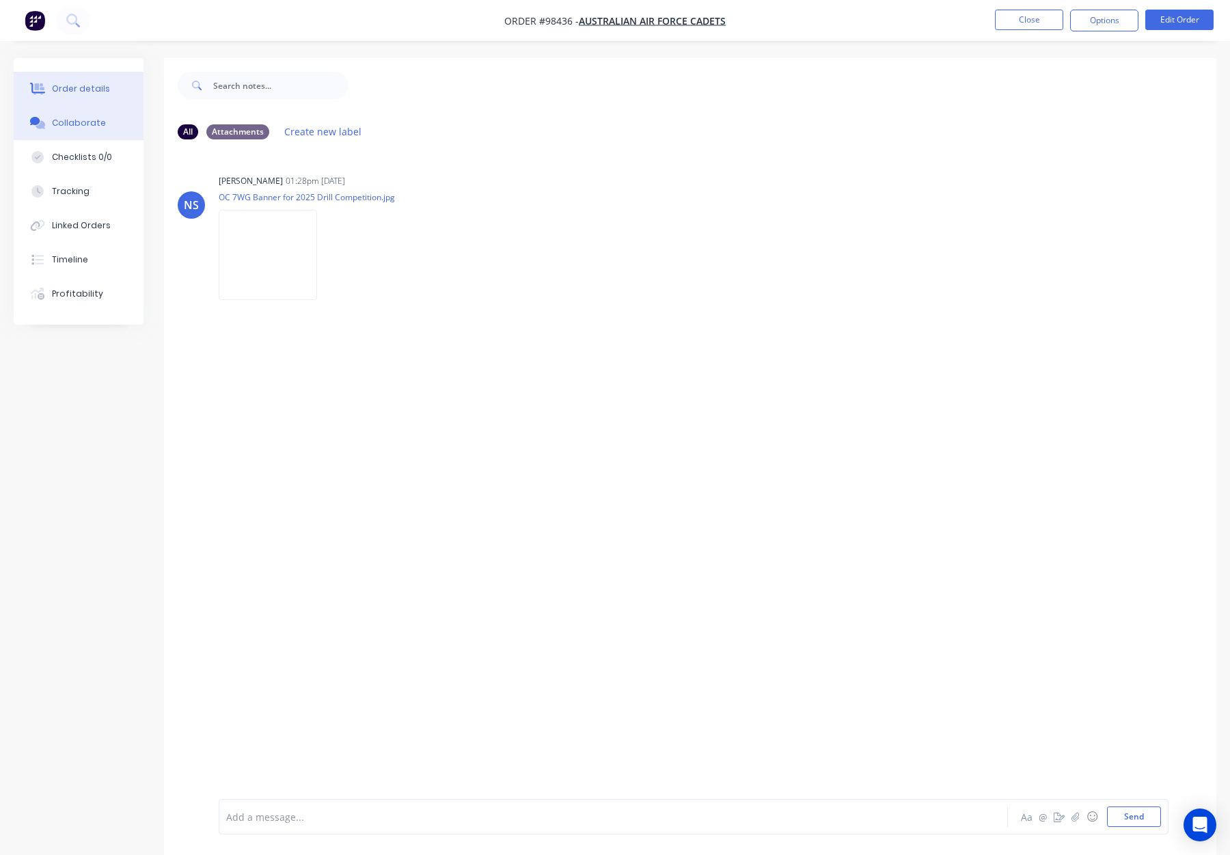
click at [68, 89] on div "Order details" at bounding box center [81, 89] width 58 height 12
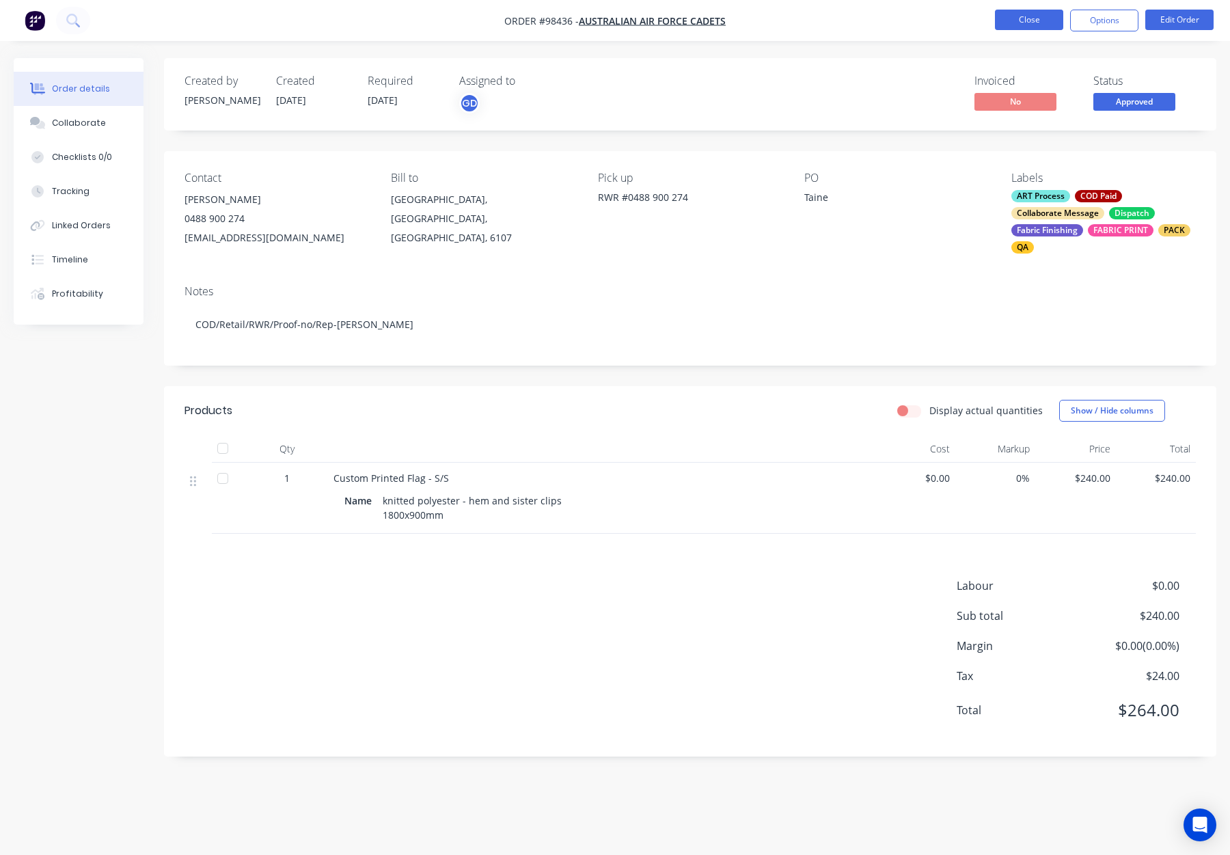
click at [1010, 17] on button "Close" at bounding box center [1029, 20] width 68 height 21
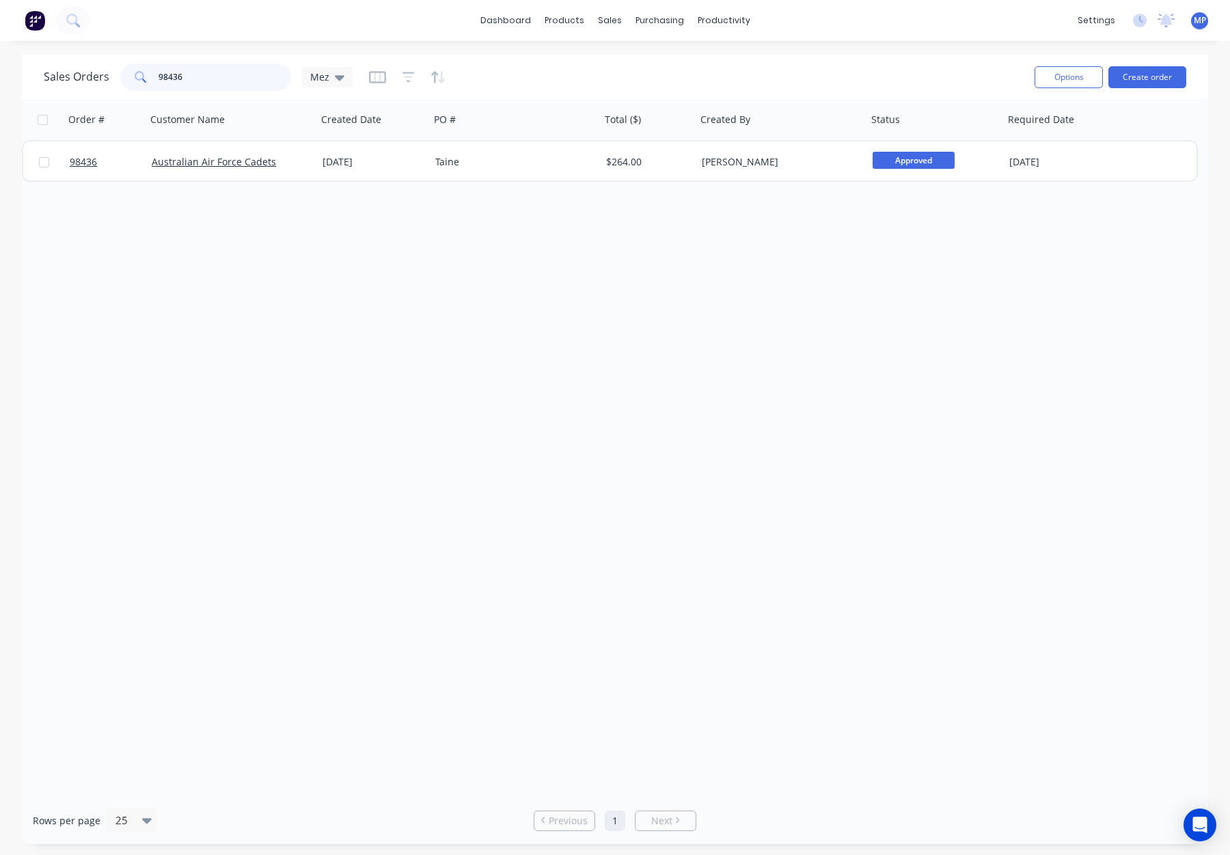
drag, startPoint x: 177, startPoint y: 81, endPoint x: 111, endPoint y: 72, distance: 66.9
click at [111, 72] on div "Sales Orders 98436 Mez" at bounding box center [198, 77] width 309 height 27
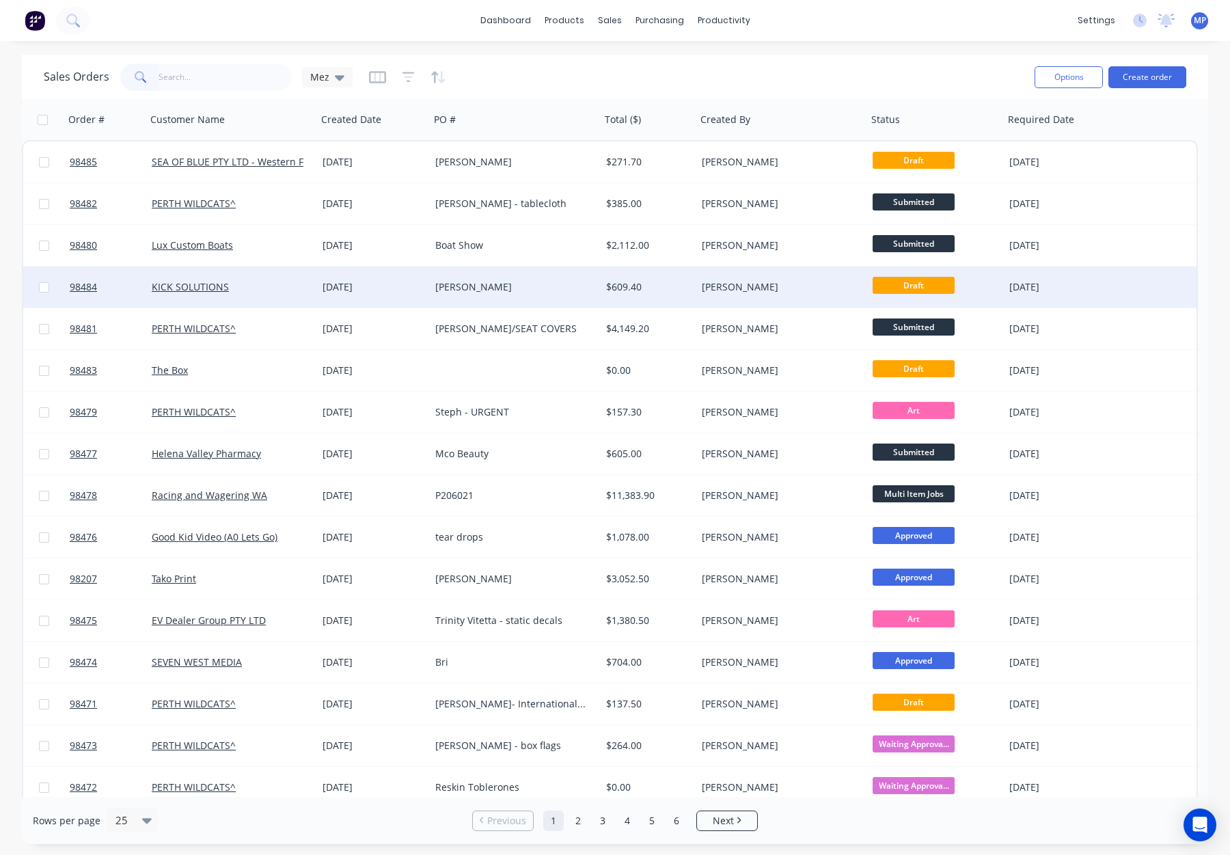
click at [496, 290] on div "[PERSON_NAME]" at bounding box center [511, 287] width 152 height 14
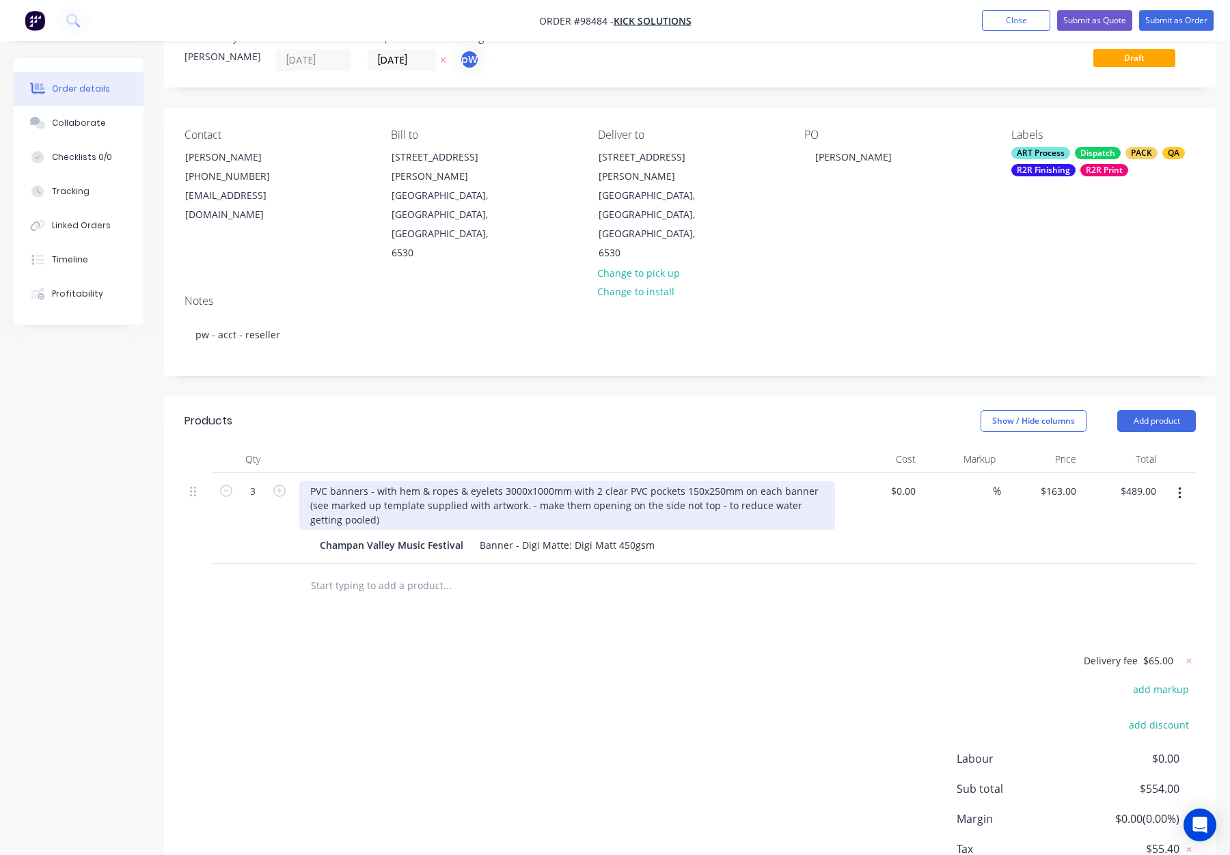
scroll to position [60, 0]
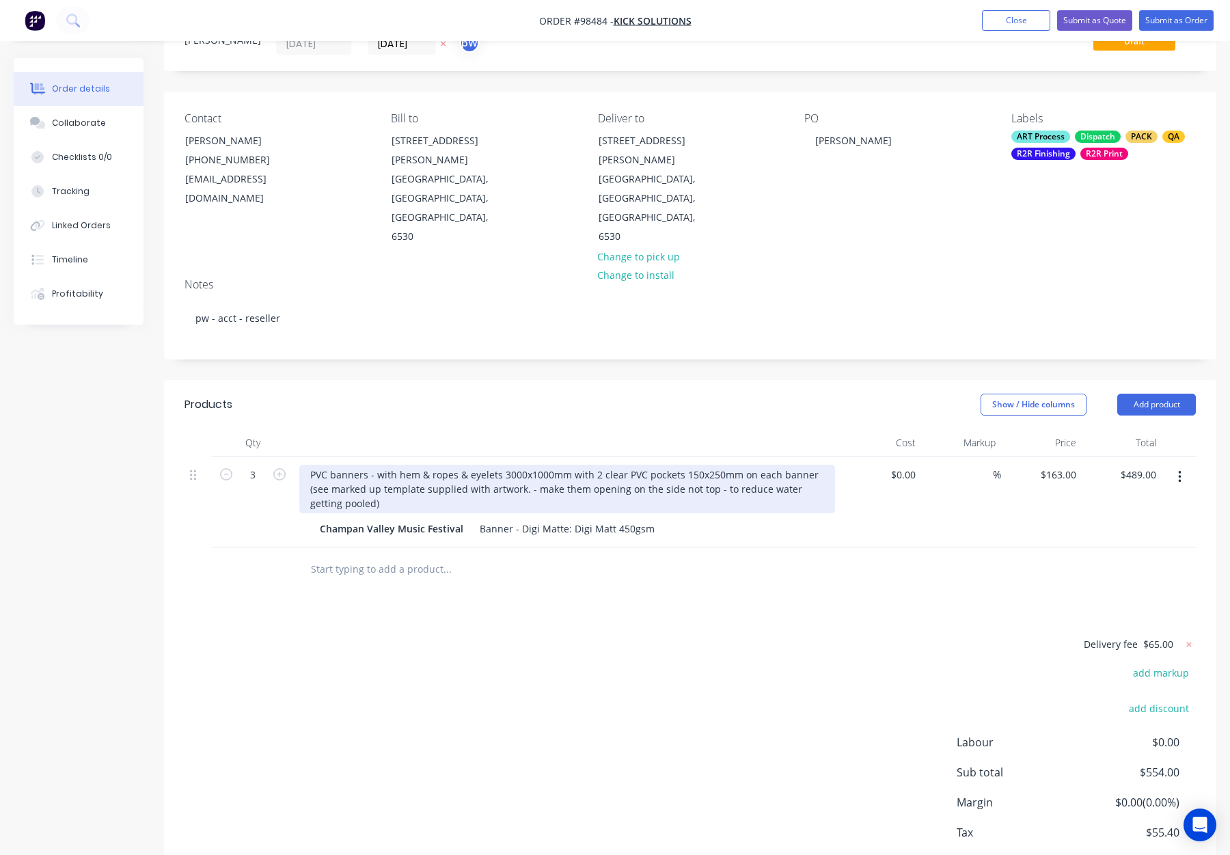
drag, startPoint x: 474, startPoint y: 441, endPoint x: 485, endPoint y: 445, distance: 11.7
click at [475, 465] on div "PVC banners - with hem & ropes & eyelets 3000x1000mm with 2 clear PVC pockets 1…" at bounding box center [567, 489] width 536 height 49
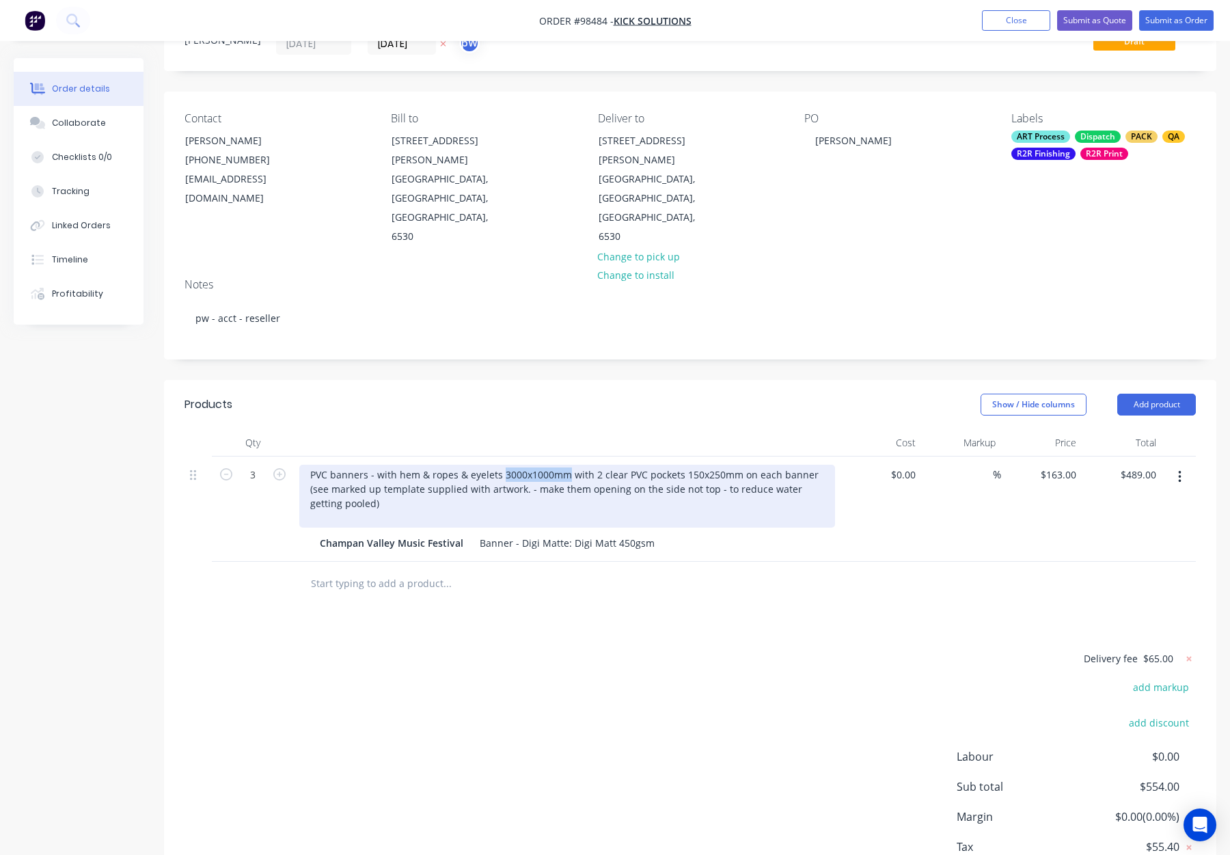
drag, startPoint x: 499, startPoint y: 417, endPoint x: 564, endPoint y: 420, distance: 65.0
click at [564, 465] on div "PVC banners - with hem & ropes & eyelets 3000x1000mm with 2 clear PVC pockets 1…" at bounding box center [567, 496] width 536 height 63
copy div "3000x1000mm"
click at [364, 465] on div "PVC banners - with hem & ropes & eyelets 3000x1000mm with 2 clear PVC pockets 1…" at bounding box center [567, 496] width 536 height 63
click at [343, 465] on div "PVC banners - with hem & ropes & eyelets 3000x1000mm with 2 clear PVC pockets 1…" at bounding box center [567, 496] width 536 height 63
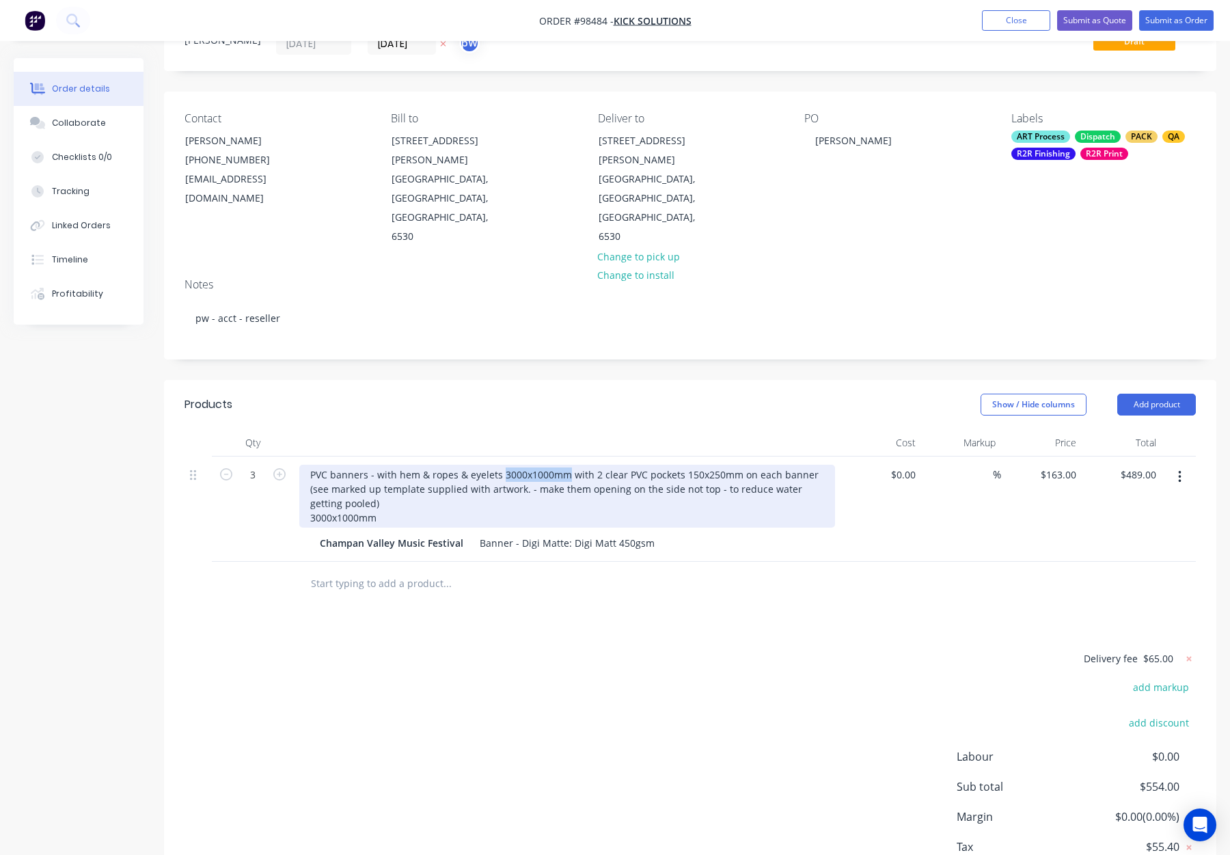
drag, startPoint x: 501, startPoint y: 418, endPoint x: 563, endPoint y: 421, distance: 62.3
click at [563, 465] on div "PVC banners - with hem & ropes & eyelets 3000x1000mm with 2 clear PVC pockets 1…" at bounding box center [567, 496] width 536 height 63
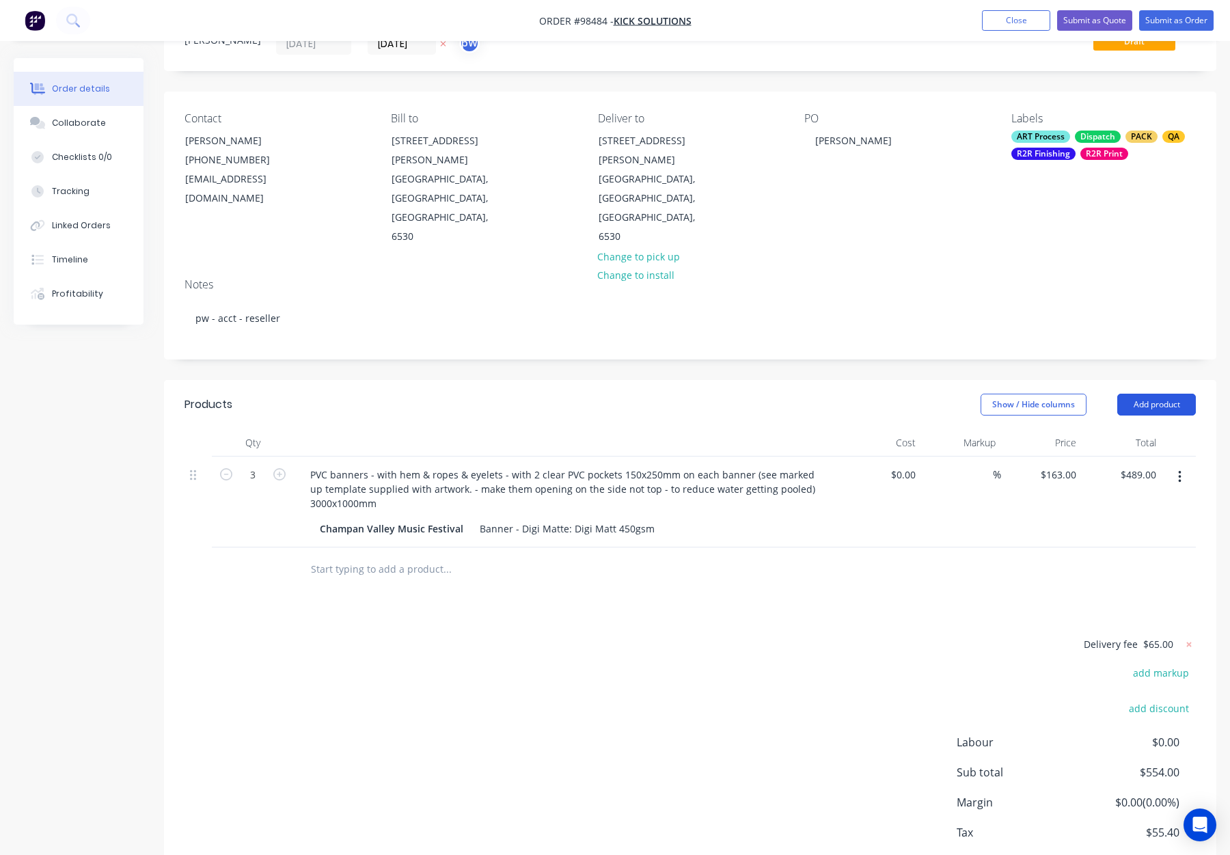
click at [1123, 394] on button "Add product" at bounding box center [1157, 405] width 79 height 22
drag, startPoint x: 1133, startPoint y: 539, endPoint x: 1119, endPoint y: 538, distance: 13.7
click at [1123, 593] on div "Notes (Internal)" at bounding box center [1131, 603] width 105 height 20
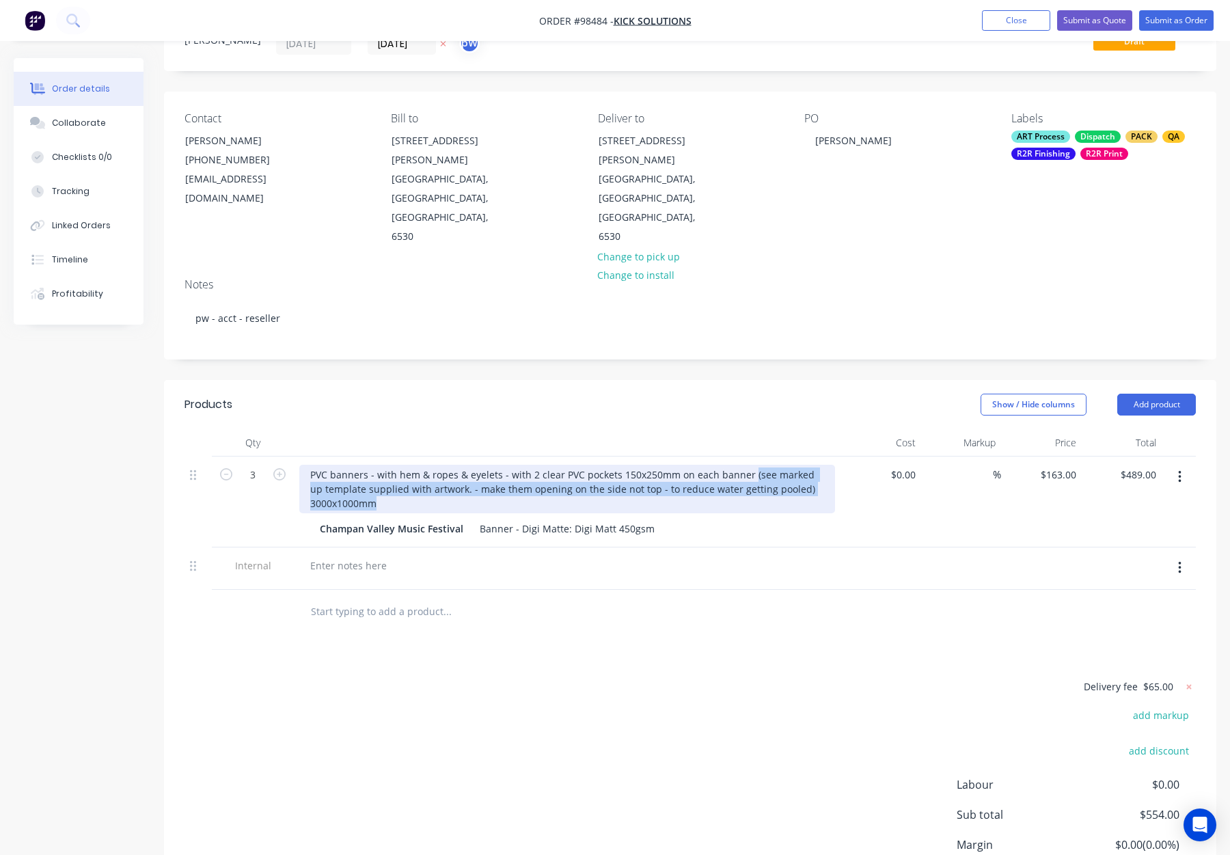
drag, startPoint x: 746, startPoint y: 416, endPoint x: 800, endPoint y: 442, distance: 60.5
click at [800, 465] on div "PVC banners - with hem & ropes & eyelets - with 2 clear PVC pockets 150x250mm o…" at bounding box center [567, 489] width 536 height 49
copy div "(see marked up template supplied with artwork. - make them opening on the side …"
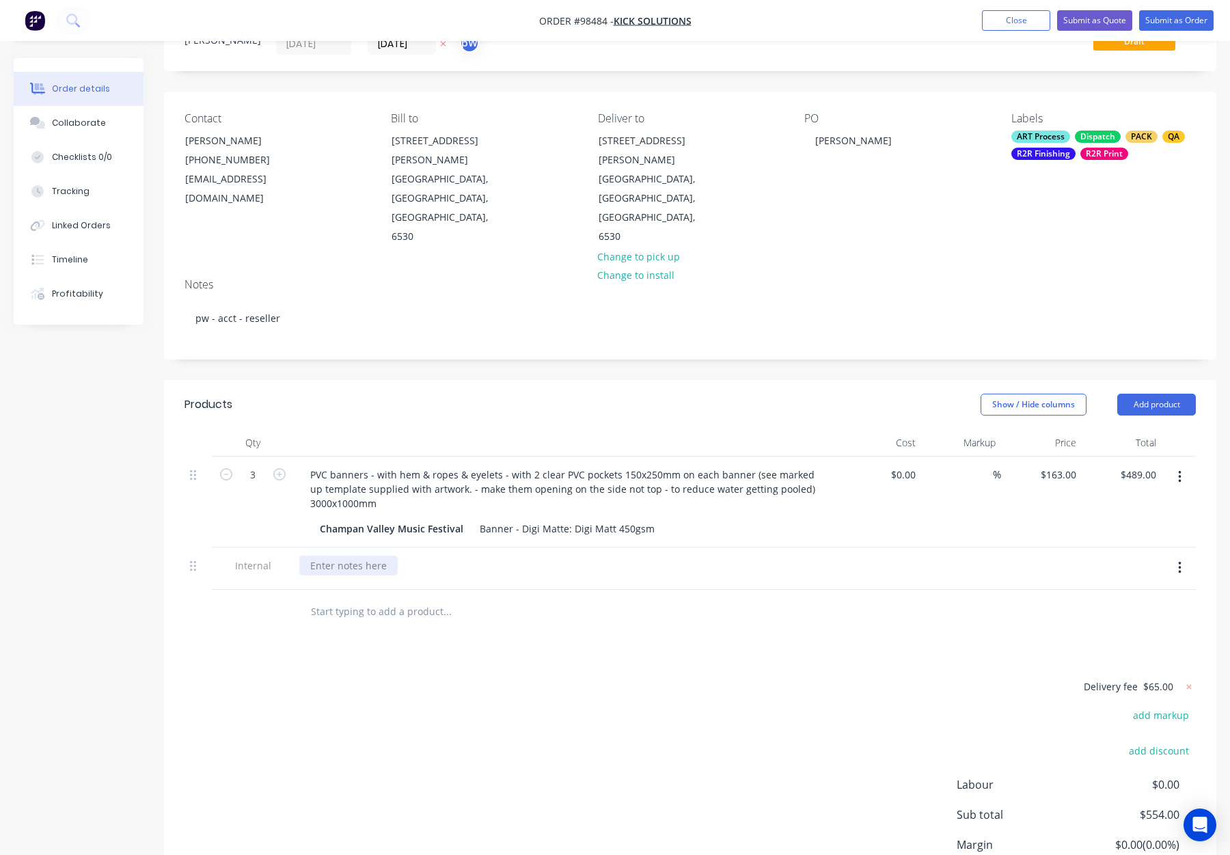
click at [356, 556] on div at bounding box center [348, 566] width 98 height 20
click at [359, 556] on div at bounding box center [348, 566] width 98 height 20
paste div
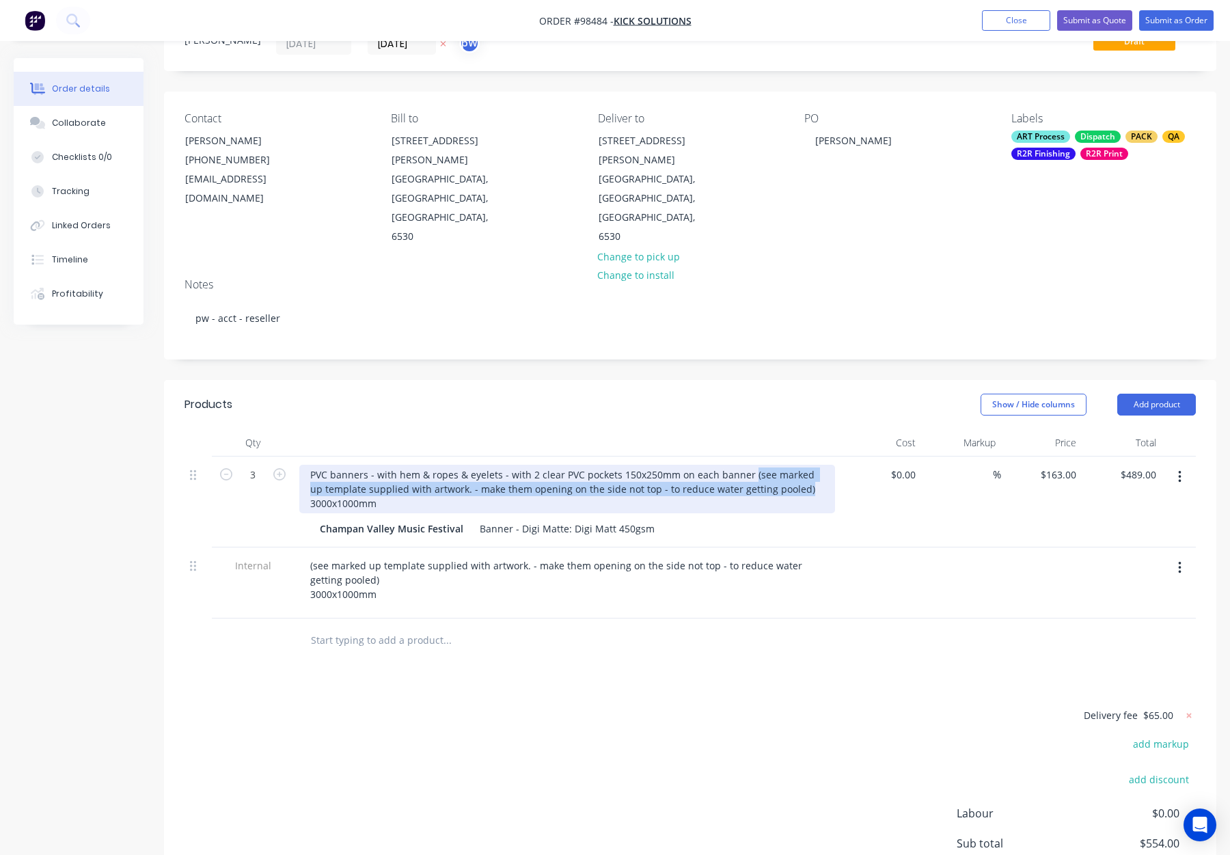
drag, startPoint x: 749, startPoint y: 417, endPoint x: 809, endPoint y: 437, distance: 63.6
click at [809, 465] on div "PVC banners - with hem & ropes & eyelets - with 2 clear PVC pockets 150x250mm o…" at bounding box center [567, 489] width 536 height 49
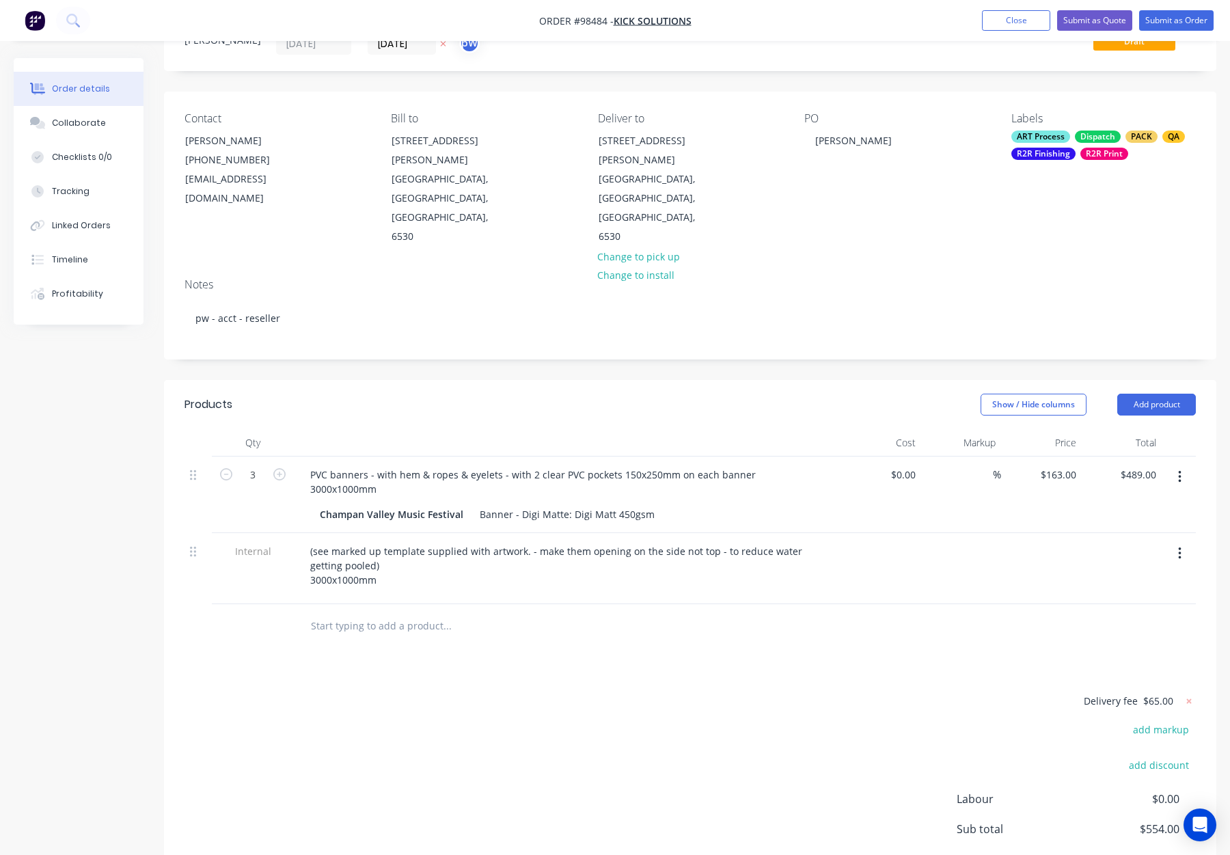
click at [770, 380] on header "Products Show / Hide columns Add product" at bounding box center [690, 404] width 1053 height 49
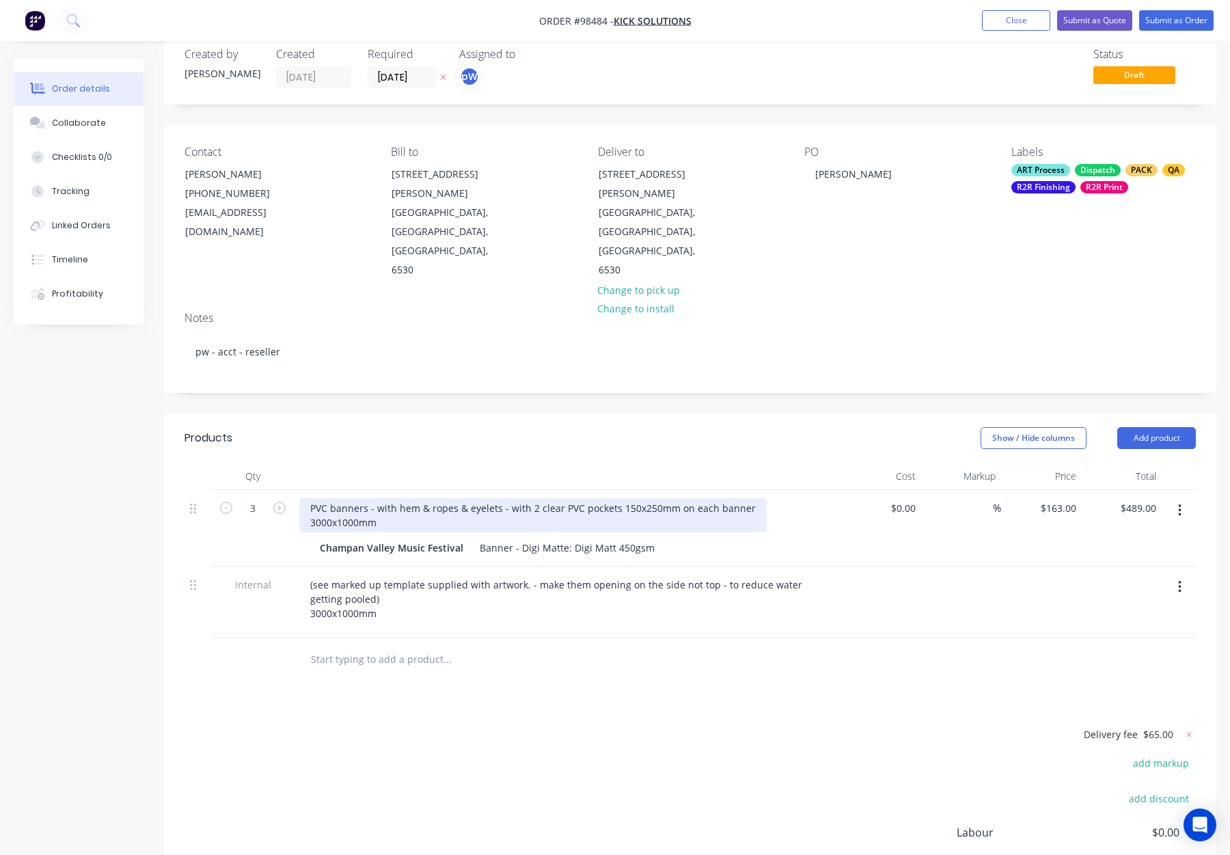
scroll to position [0, 0]
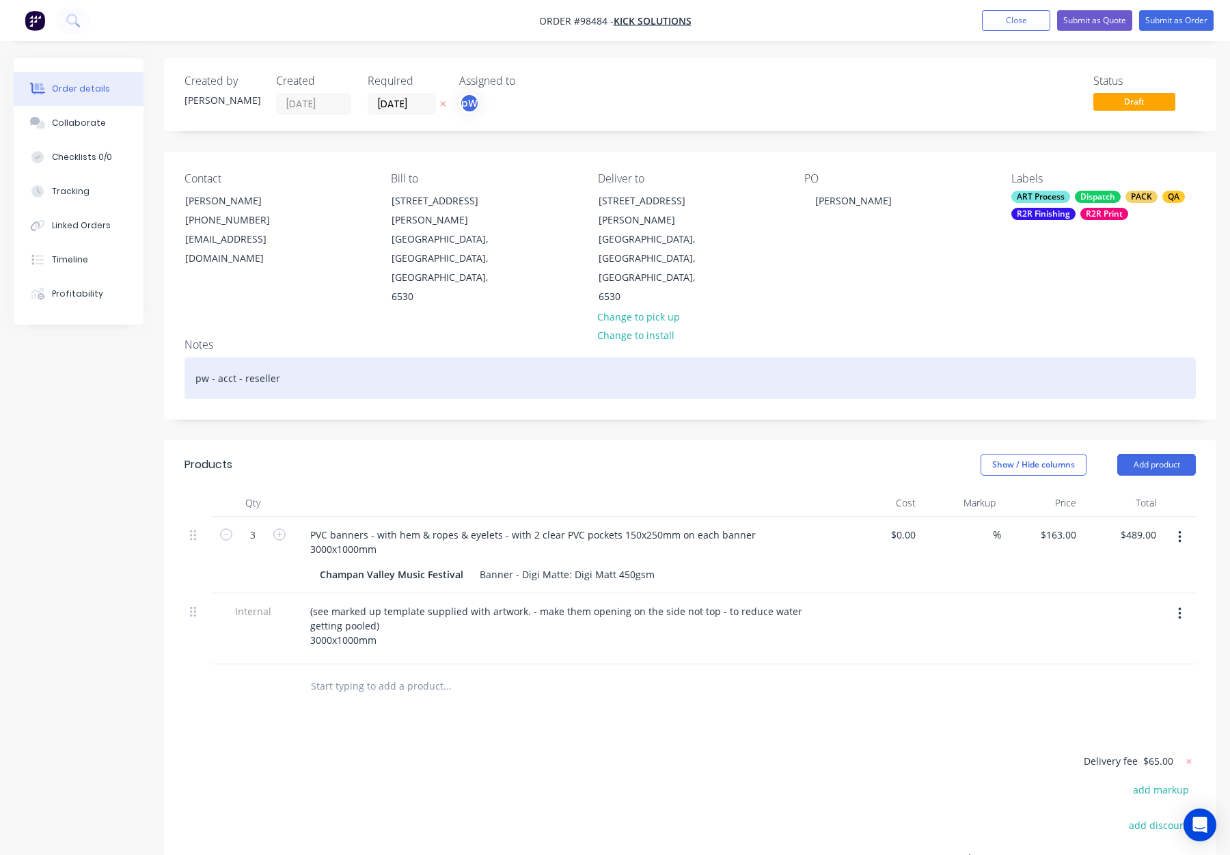
click at [338, 358] on div "pw - acct - reseller" at bounding box center [691, 379] width 1012 height 42
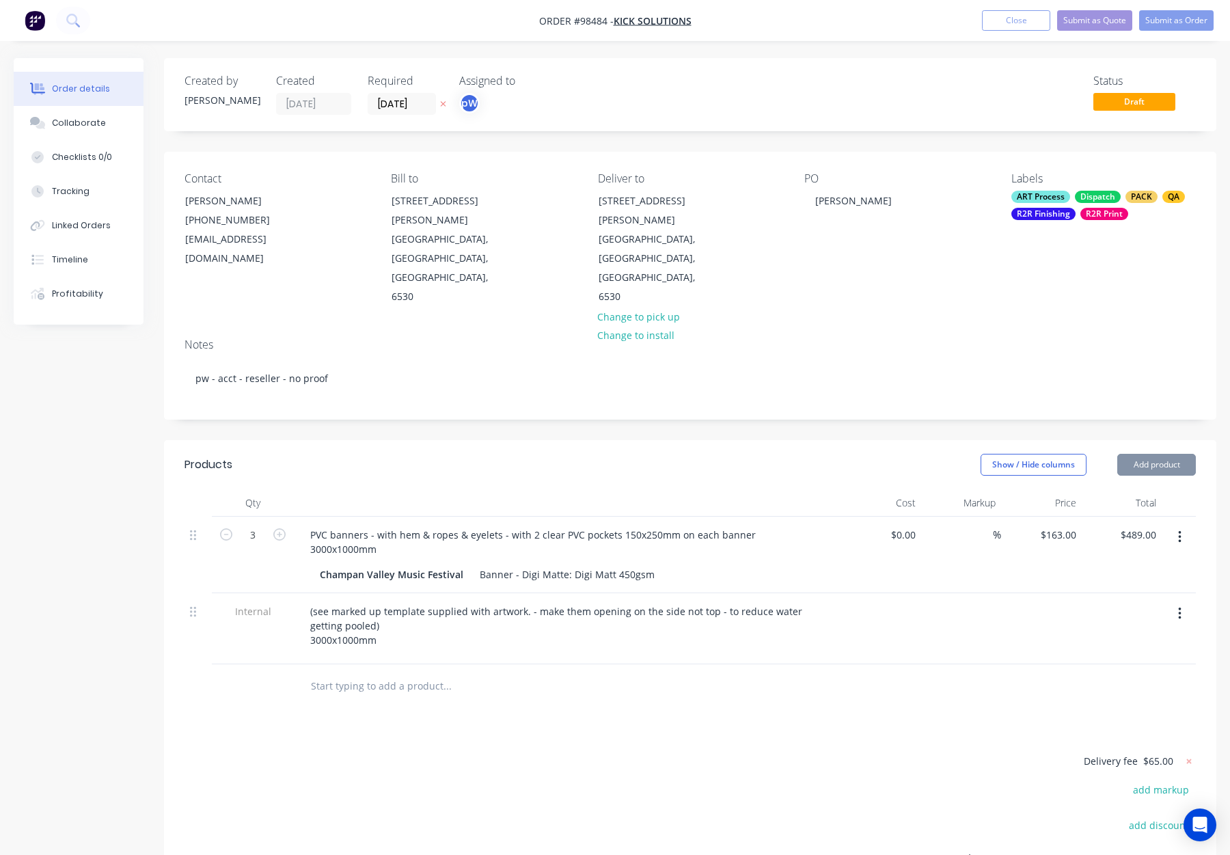
drag, startPoint x: 1105, startPoint y: 201, endPoint x: 1088, endPoint y: 203, distance: 17.2
click at [1105, 201] on div "Dispatch" at bounding box center [1098, 197] width 46 height 12
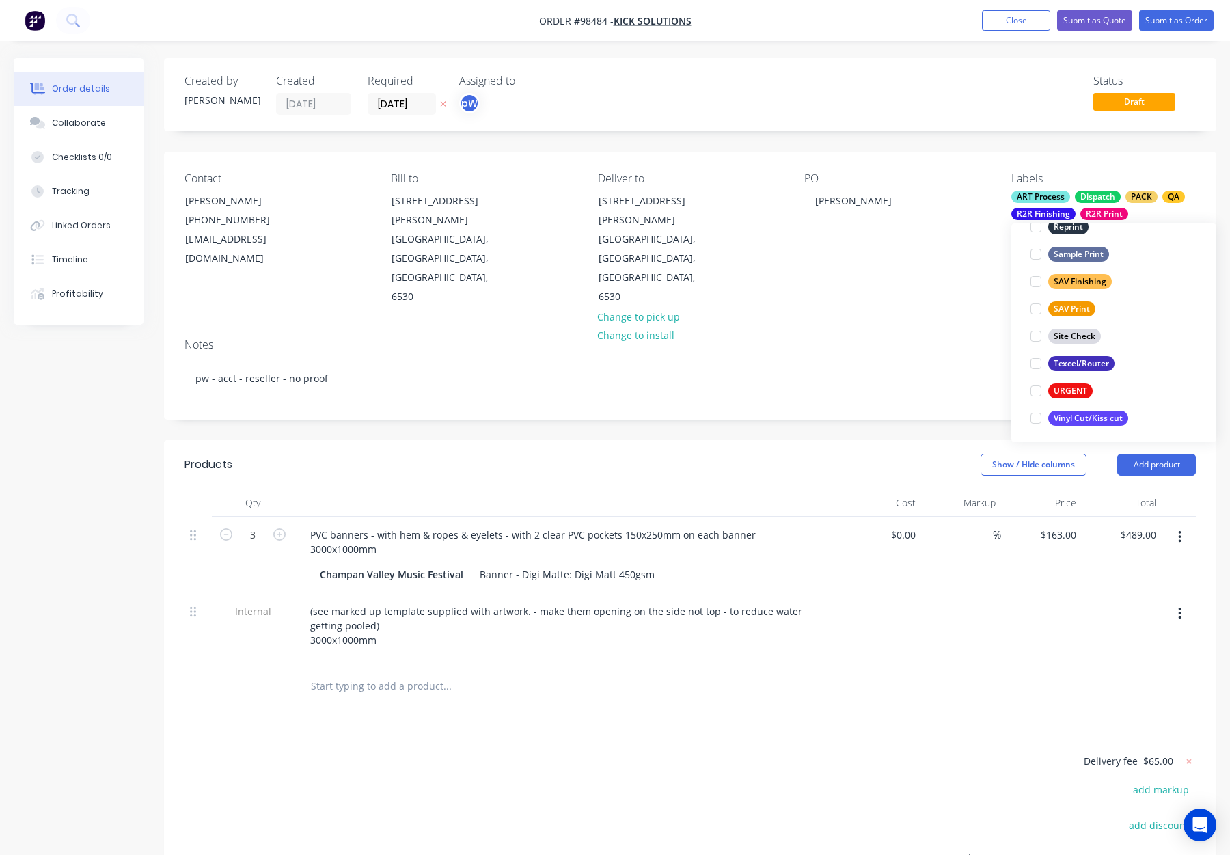
scroll to position [656, 0]
click at [876, 327] on div "Notes pw - acct - reseller - no proof" at bounding box center [690, 373] width 1053 height 92
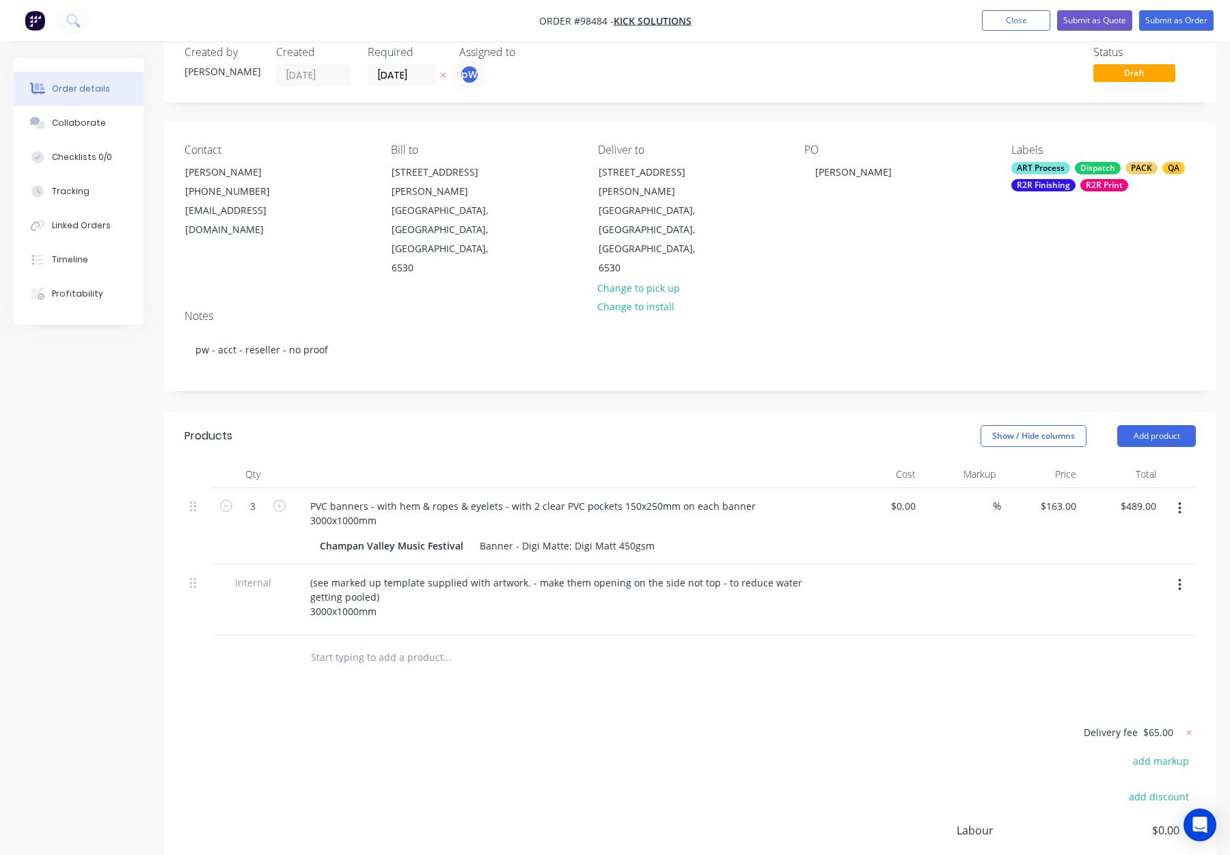
scroll to position [0, 0]
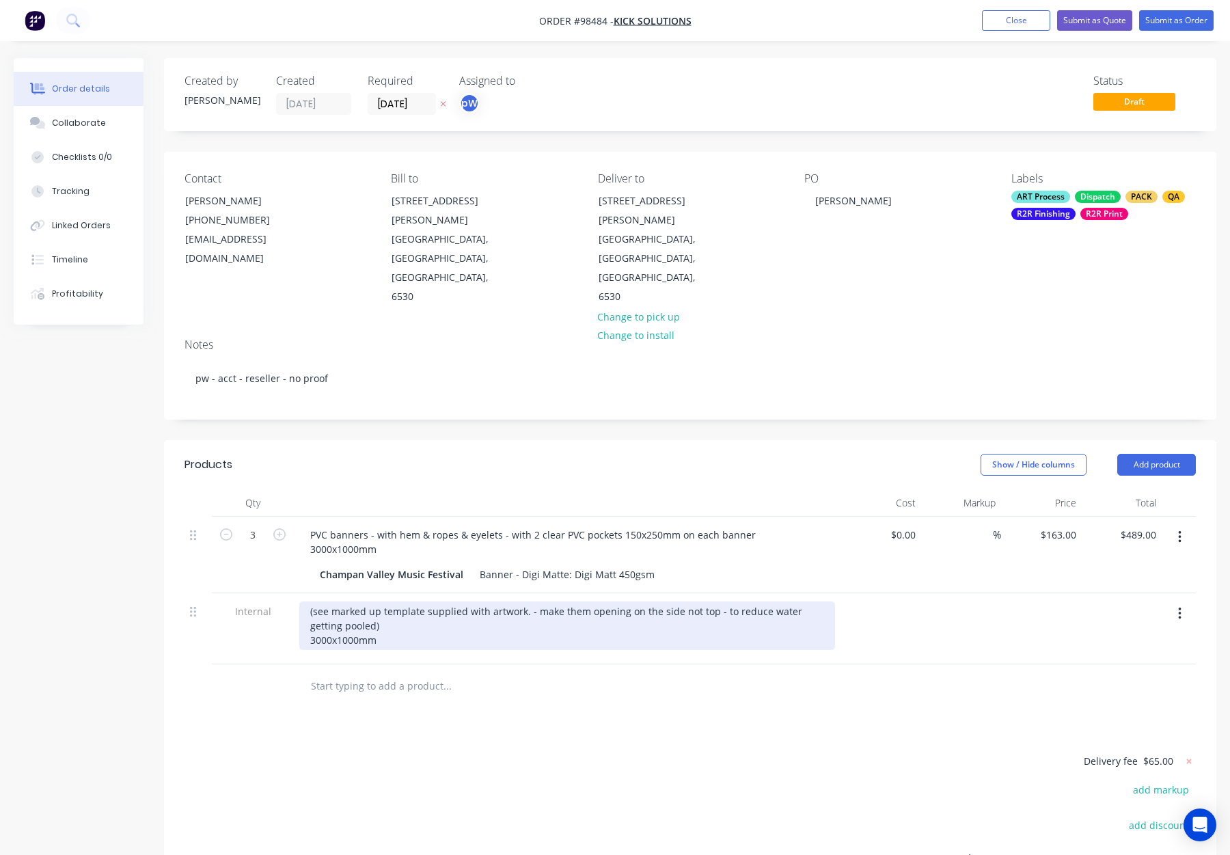
click at [348, 602] on div "(see marked up template supplied with artwork. - make them opening on the side …" at bounding box center [567, 626] width 536 height 49
drag, startPoint x: 399, startPoint y: 582, endPoint x: 243, endPoint y: 575, distance: 156.0
click at [245, 593] on div "Internal (see marked up template supplied with artwork. - make them opening on …" at bounding box center [691, 628] width 1012 height 71
click at [389, 602] on div "(see marked up template supplied with artwork. - make them opening on the side …" at bounding box center [567, 626] width 536 height 49
drag, startPoint x: 357, startPoint y: 585, endPoint x: 282, endPoint y: 583, distance: 75.2
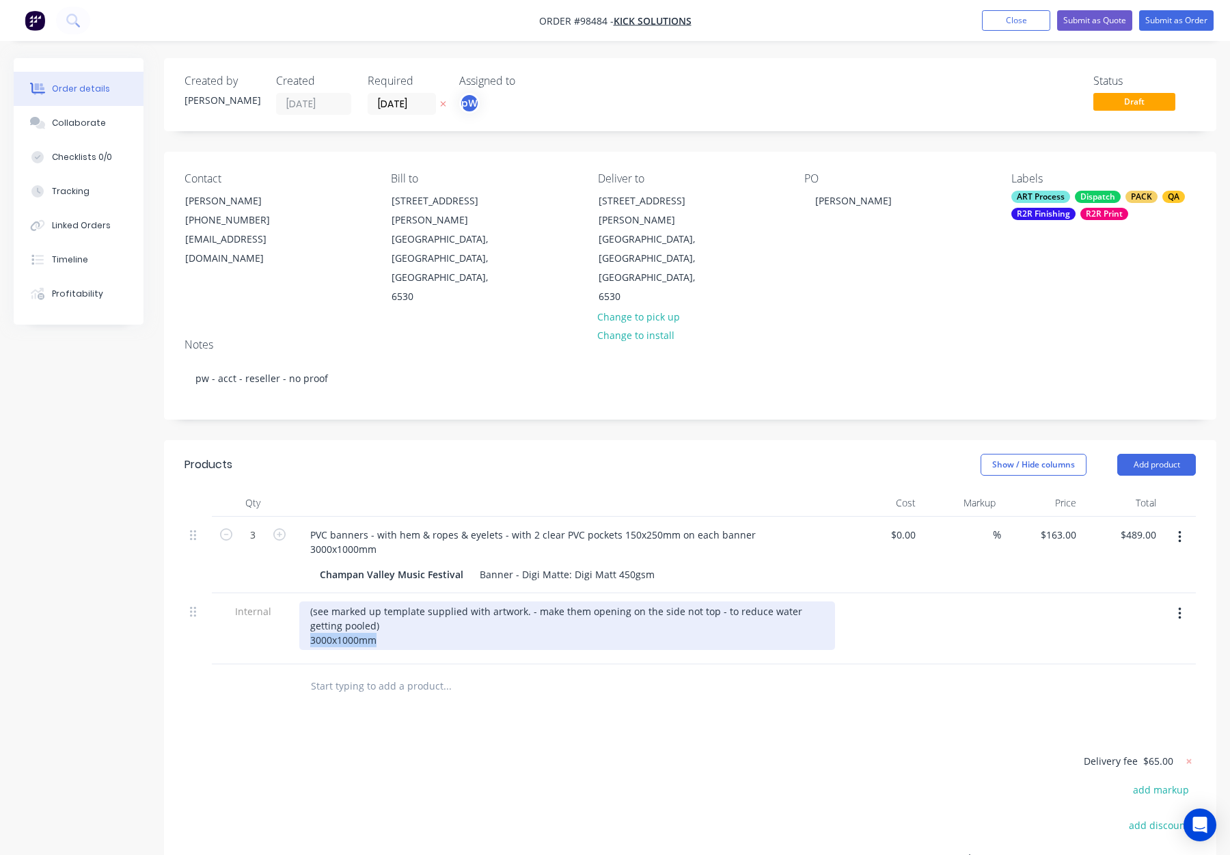
click at [282, 593] on div "Internal (see marked up template supplied with artwork. - make them opening on …" at bounding box center [691, 628] width 1012 height 71
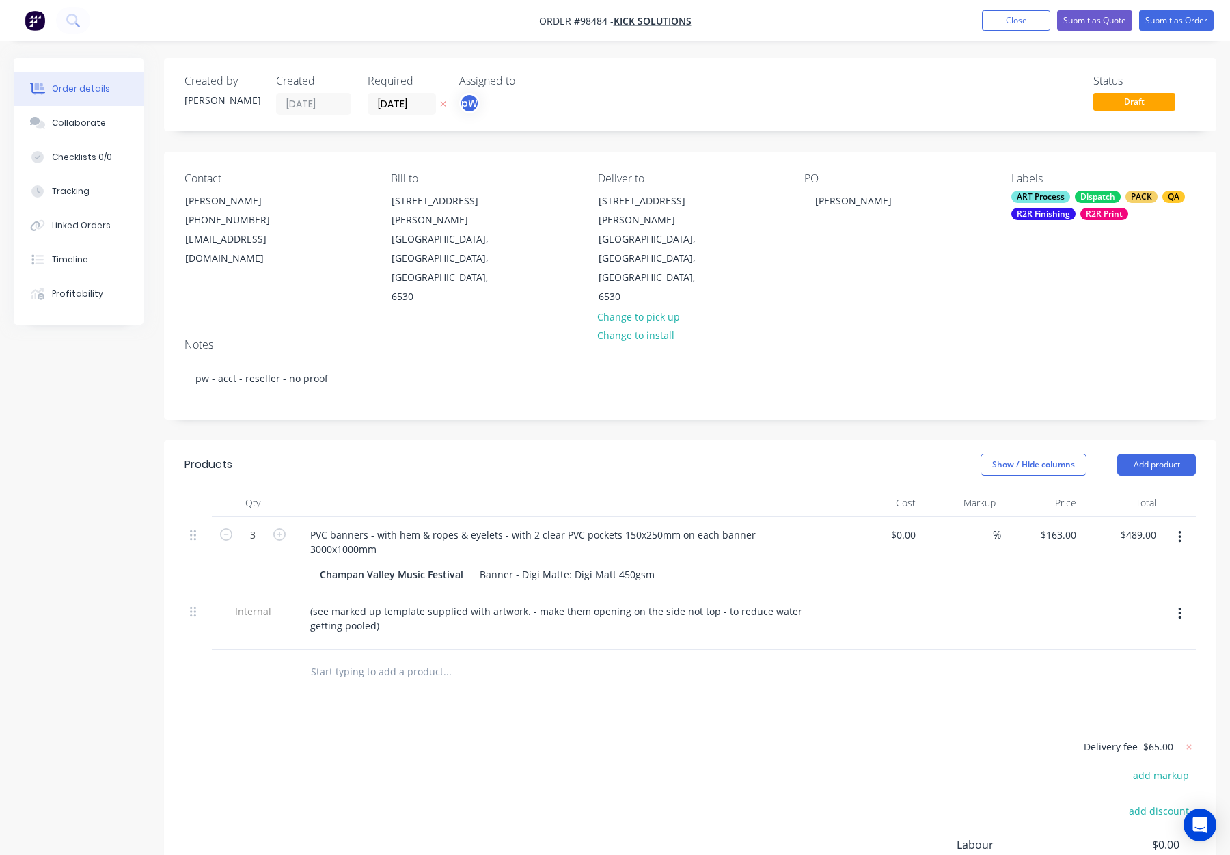
click at [489, 655] on div "Products Show / Hide columns Add product Qty Cost Markup Price Total 3 PVC bann…" at bounding box center [690, 728] width 1053 height 576
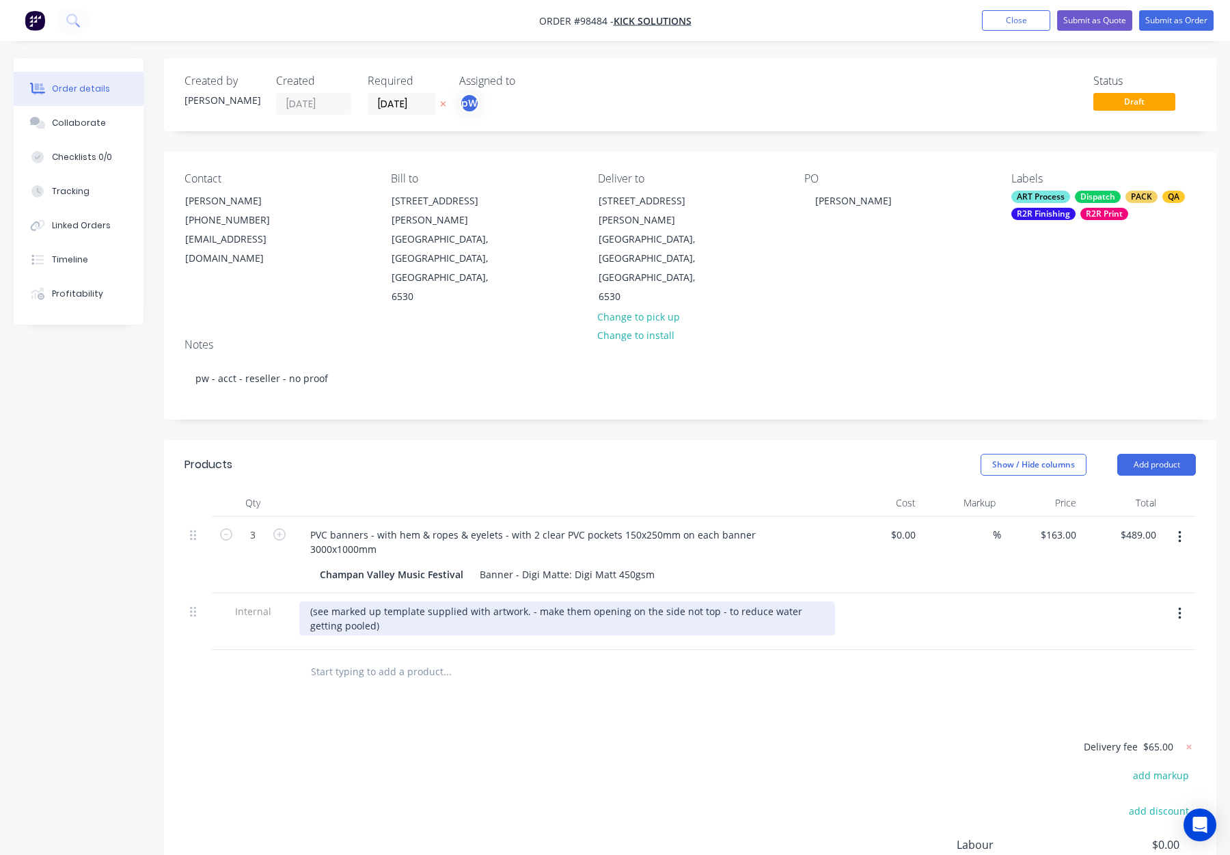
click at [313, 602] on div "(see marked up template supplied with artwork. - make them opening on the side …" at bounding box center [567, 619] width 536 height 34
click at [375, 602] on div "see marked up template supplied with artwork. - make them opening on the side n…" at bounding box center [567, 619] width 536 height 34
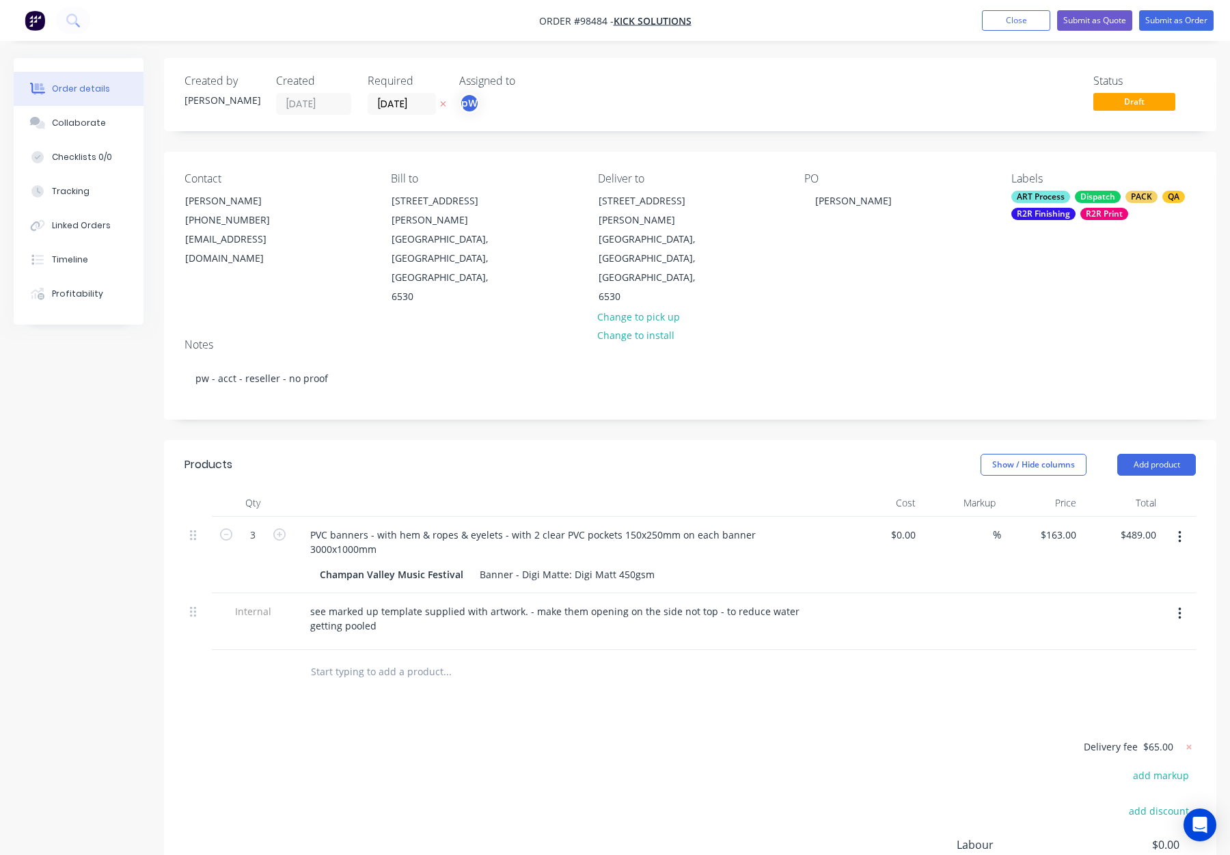
click at [483, 738] on div "Delivery fee $65.00 add markup add discount Labour $0.00 Sub total $554.00 Marg…" at bounding box center [691, 866] width 1012 height 257
click at [1183, 23] on button "Submit as Order" at bounding box center [1177, 20] width 75 height 21
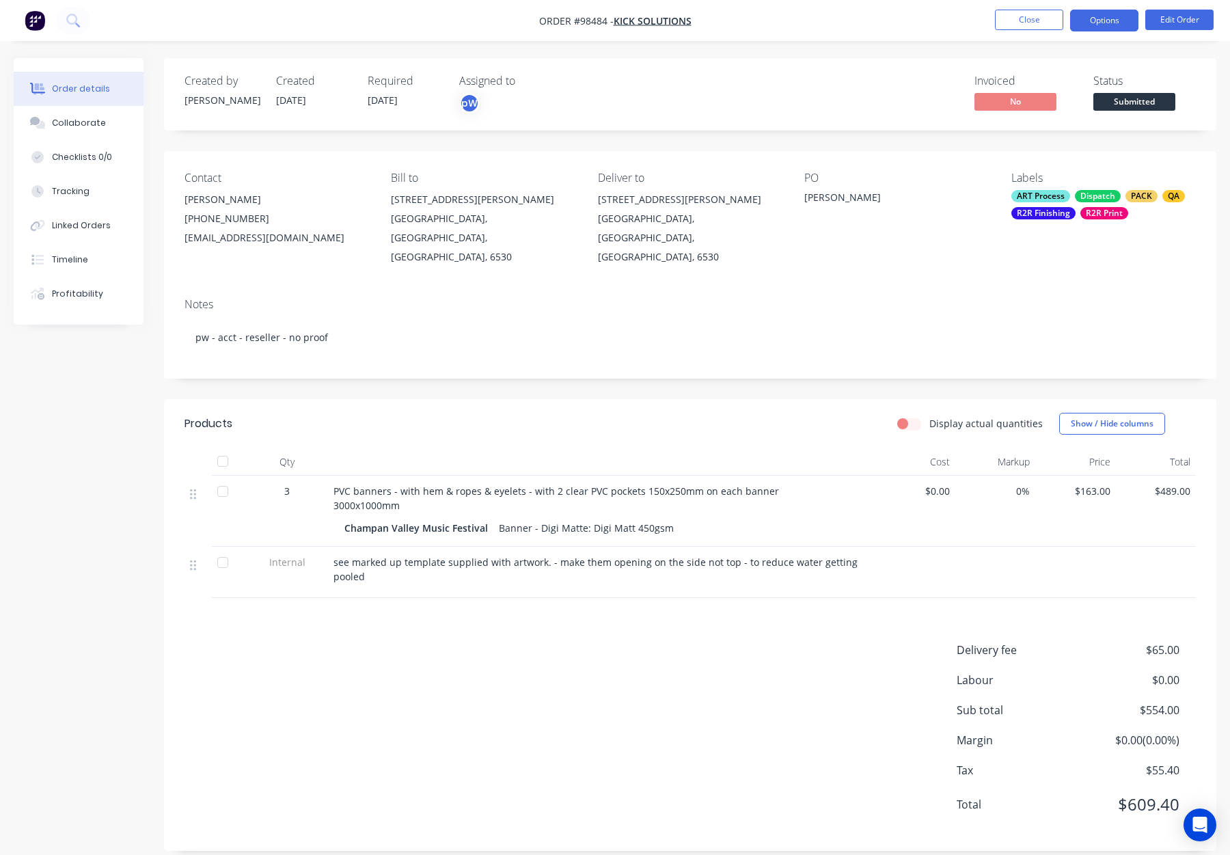
click at [1103, 21] on button "Options" at bounding box center [1104, 21] width 68 height 22
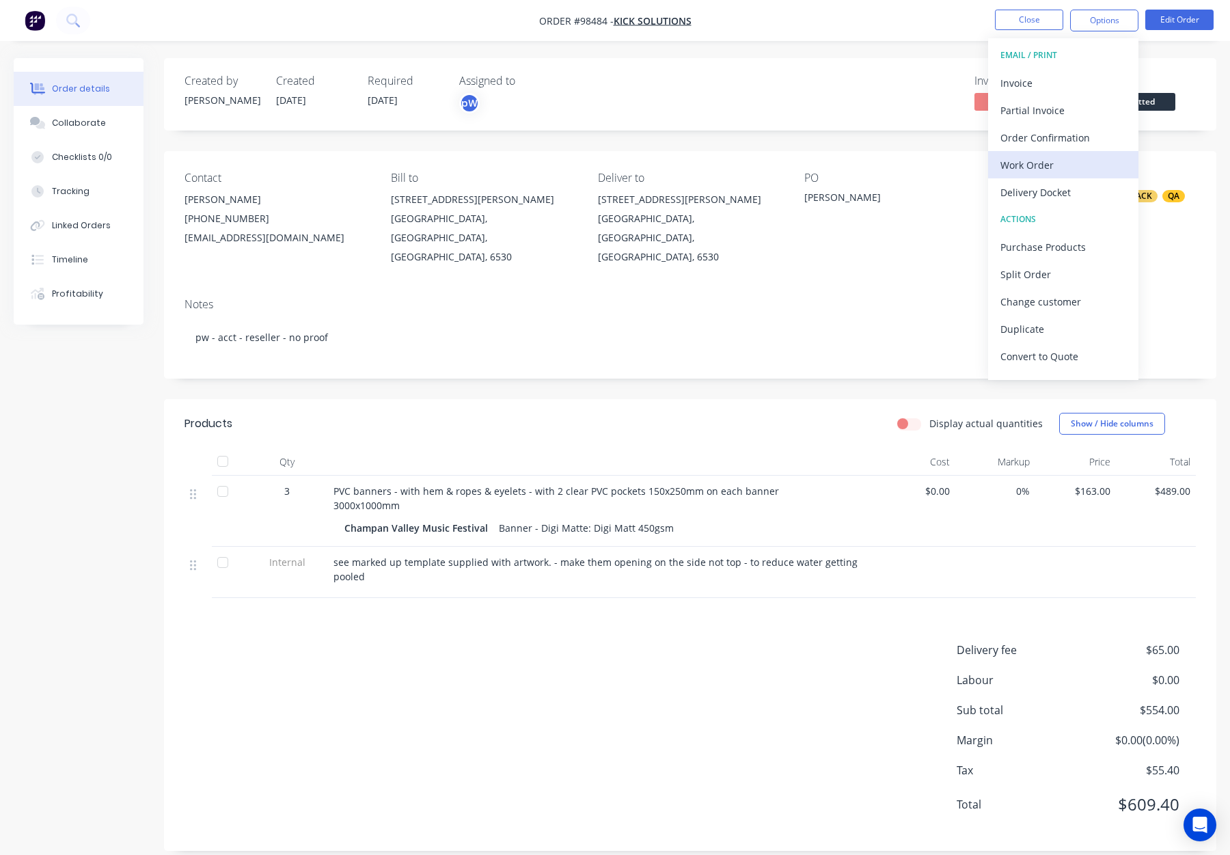
click at [1064, 168] on div "Work Order" at bounding box center [1064, 165] width 126 height 20
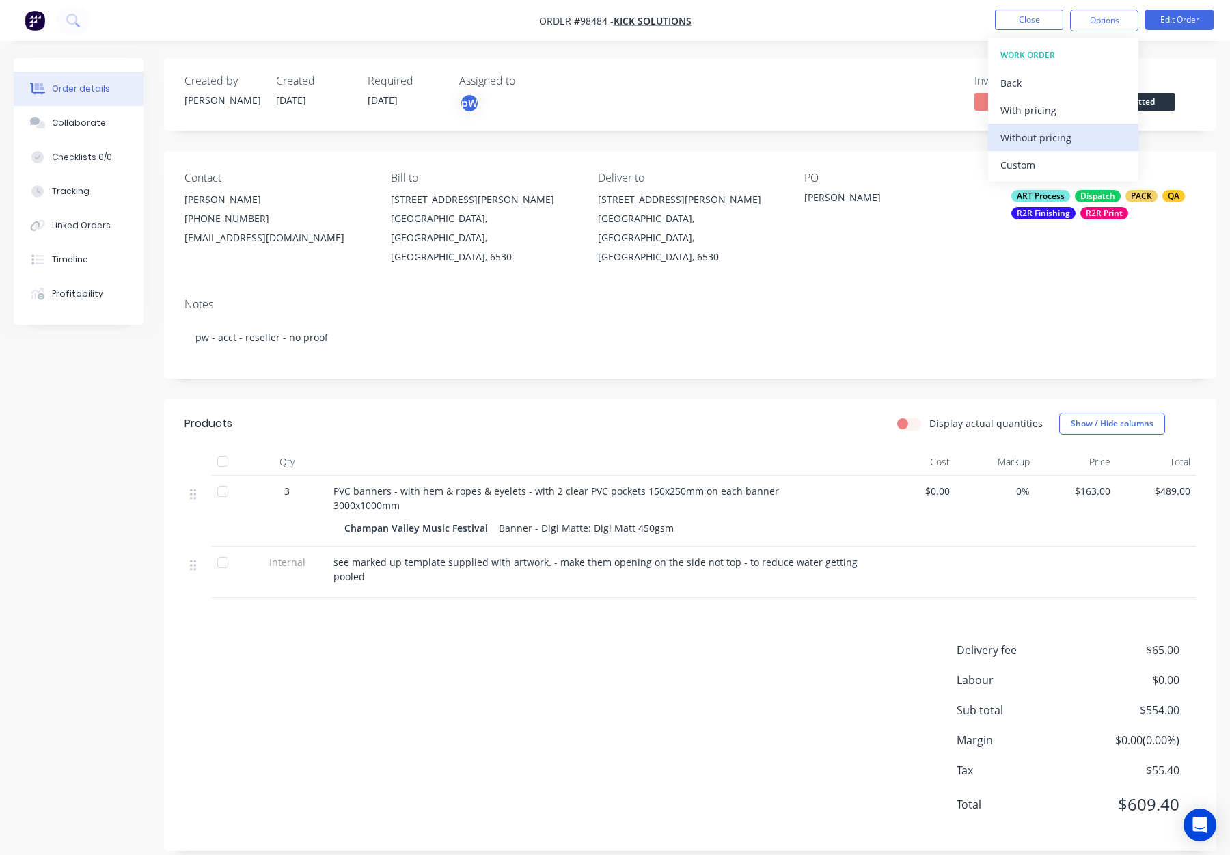
click at [1058, 133] on div "Without pricing" at bounding box center [1064, 138] width 126 height 20
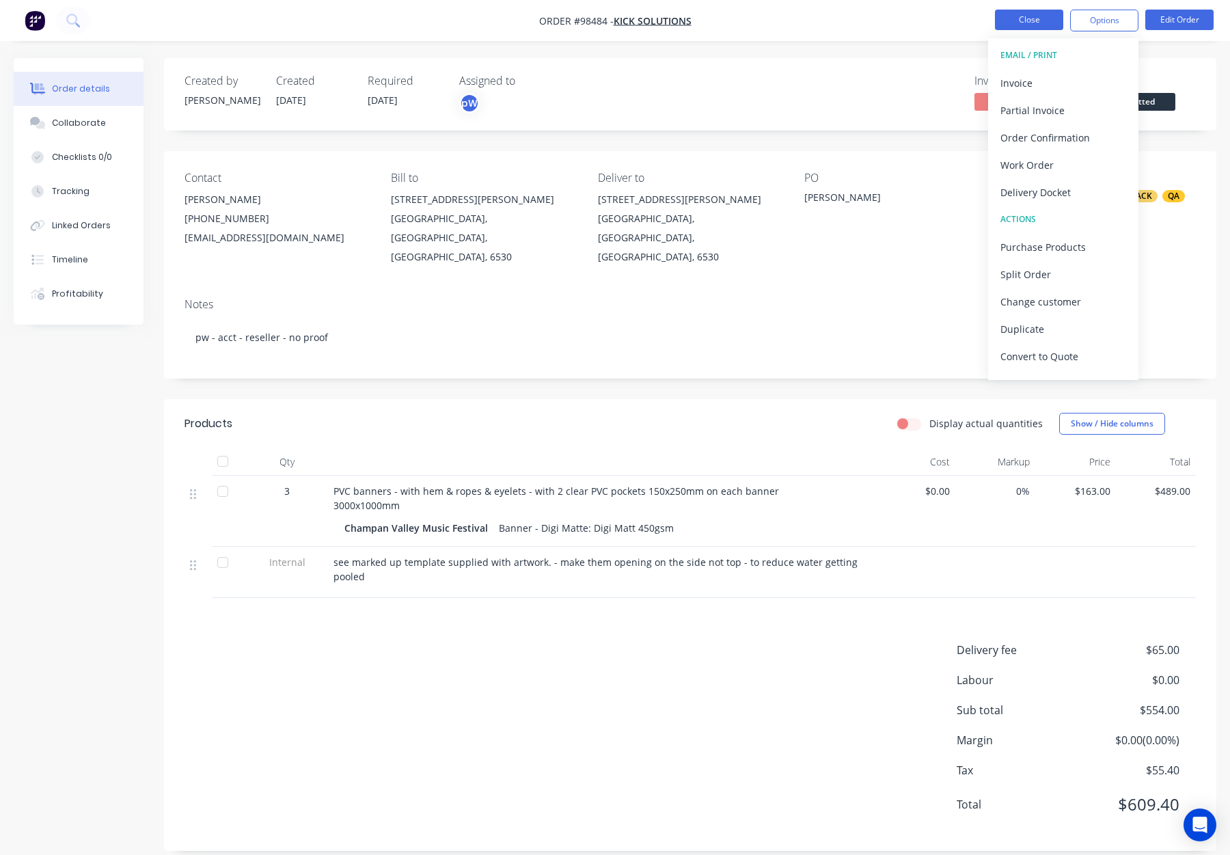
click at [1042, 18] on button "Close" at bounding box center [1029, 20] width 68 height 21
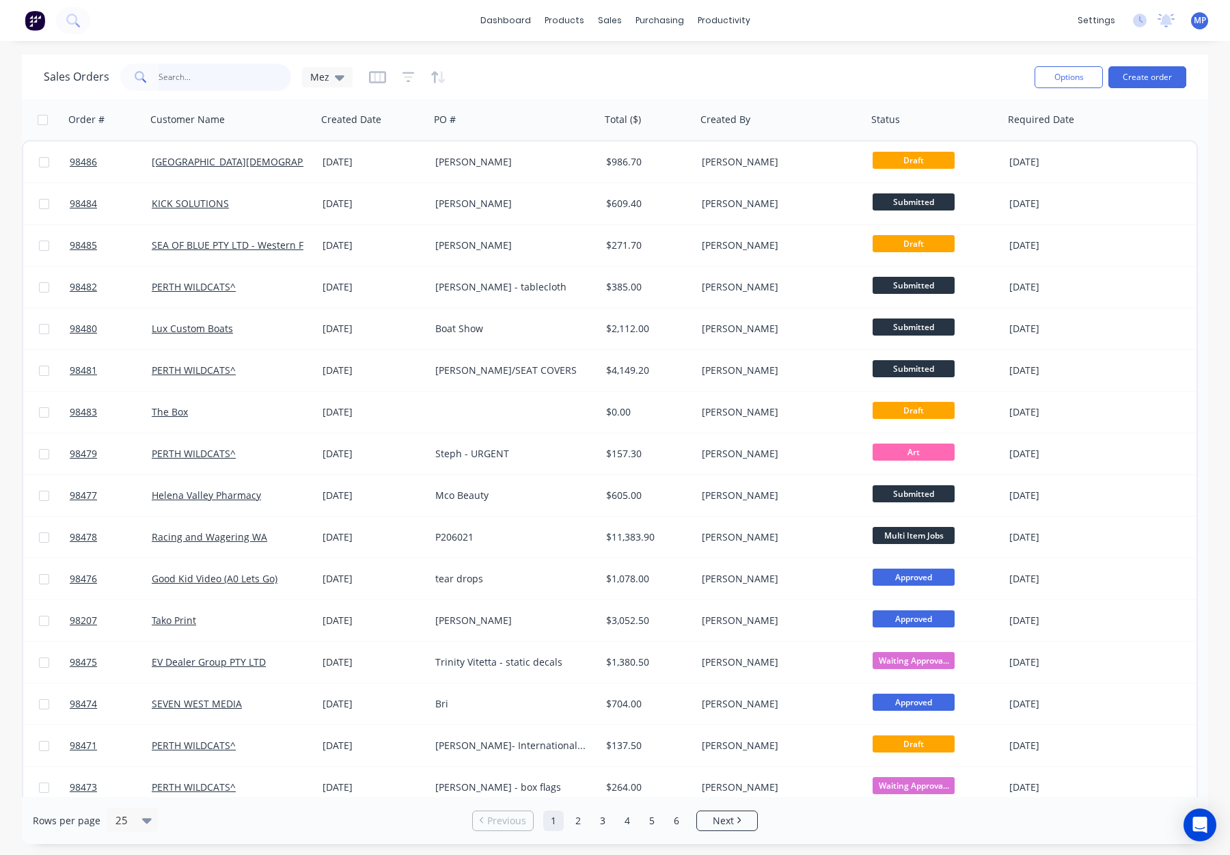
click at [191, 73] on input "text" at bounding box center [225, 77] width 133 height 27
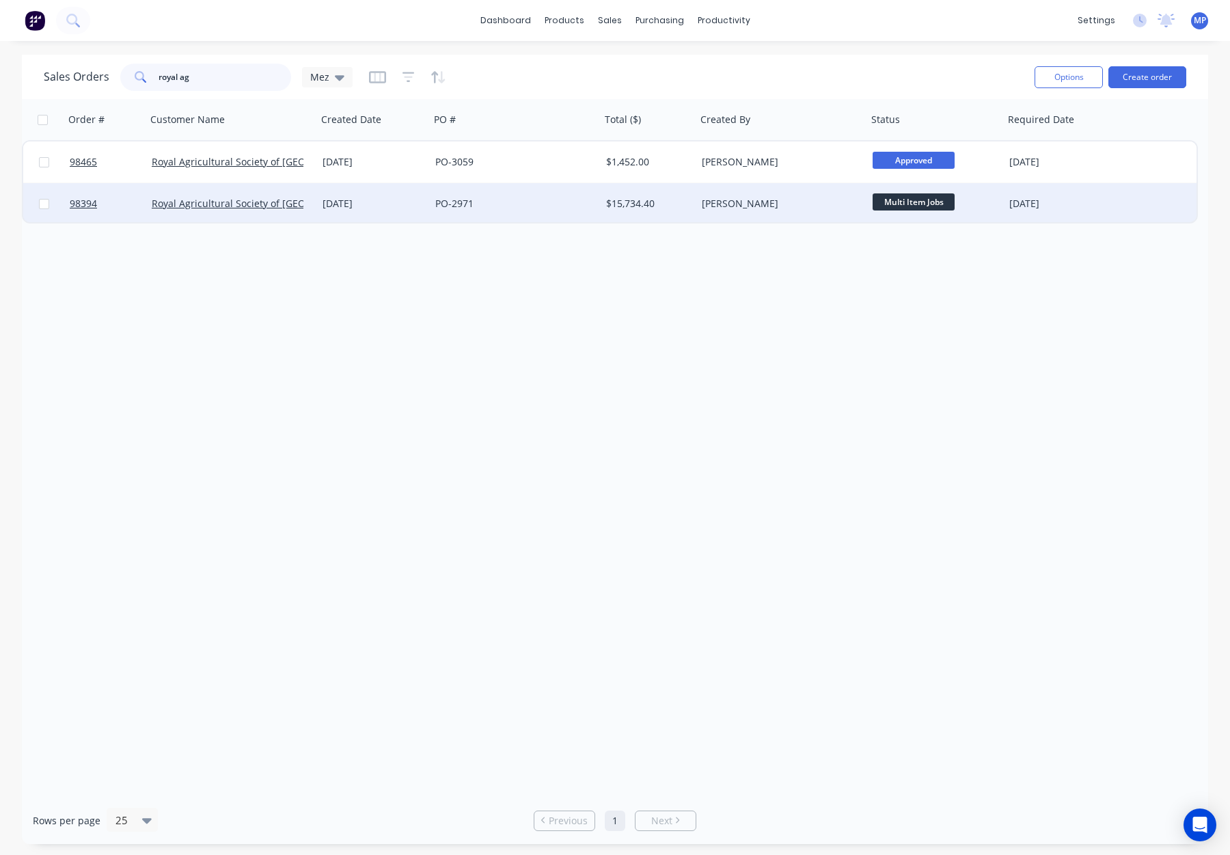
type input "royal ag"
click at [542, 198] on div "PO-2971" at bounding box center [511, 204] width 152 height 14
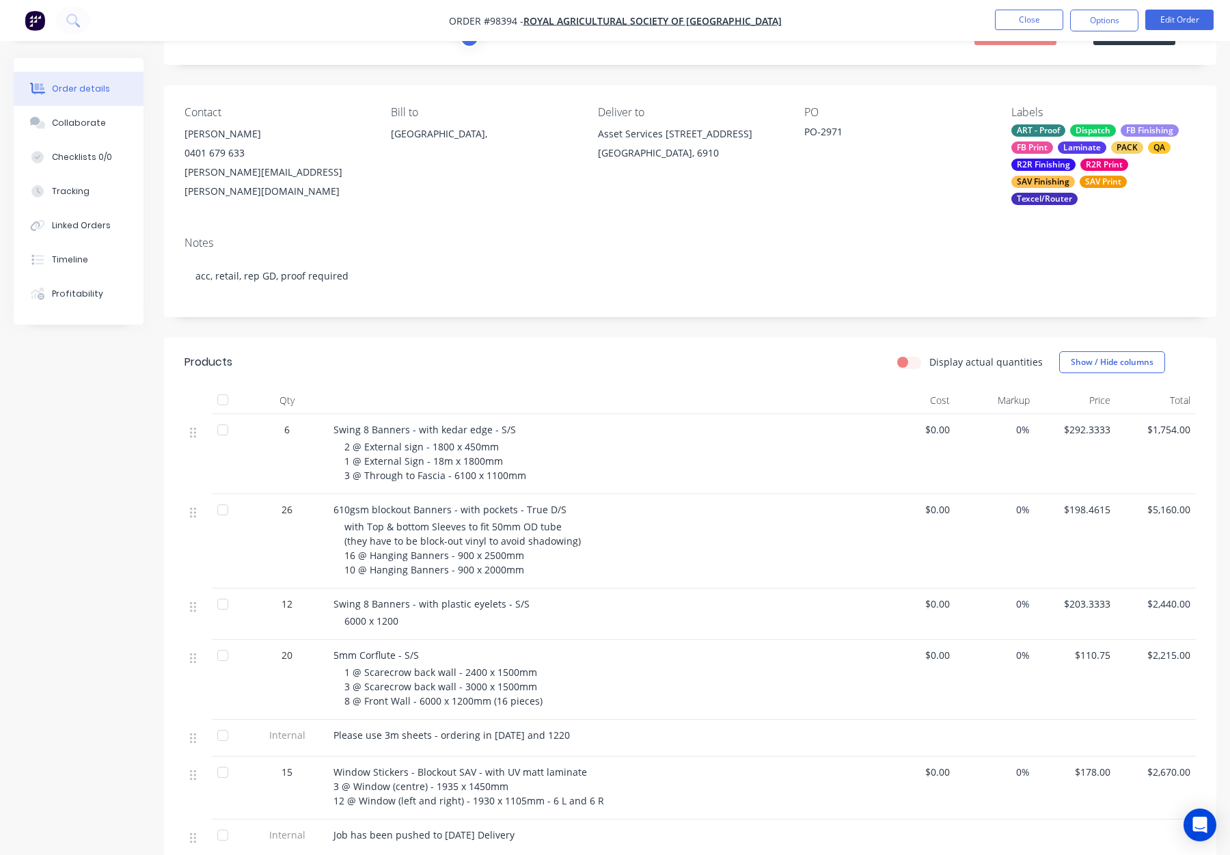
scroll to position [62, 0]
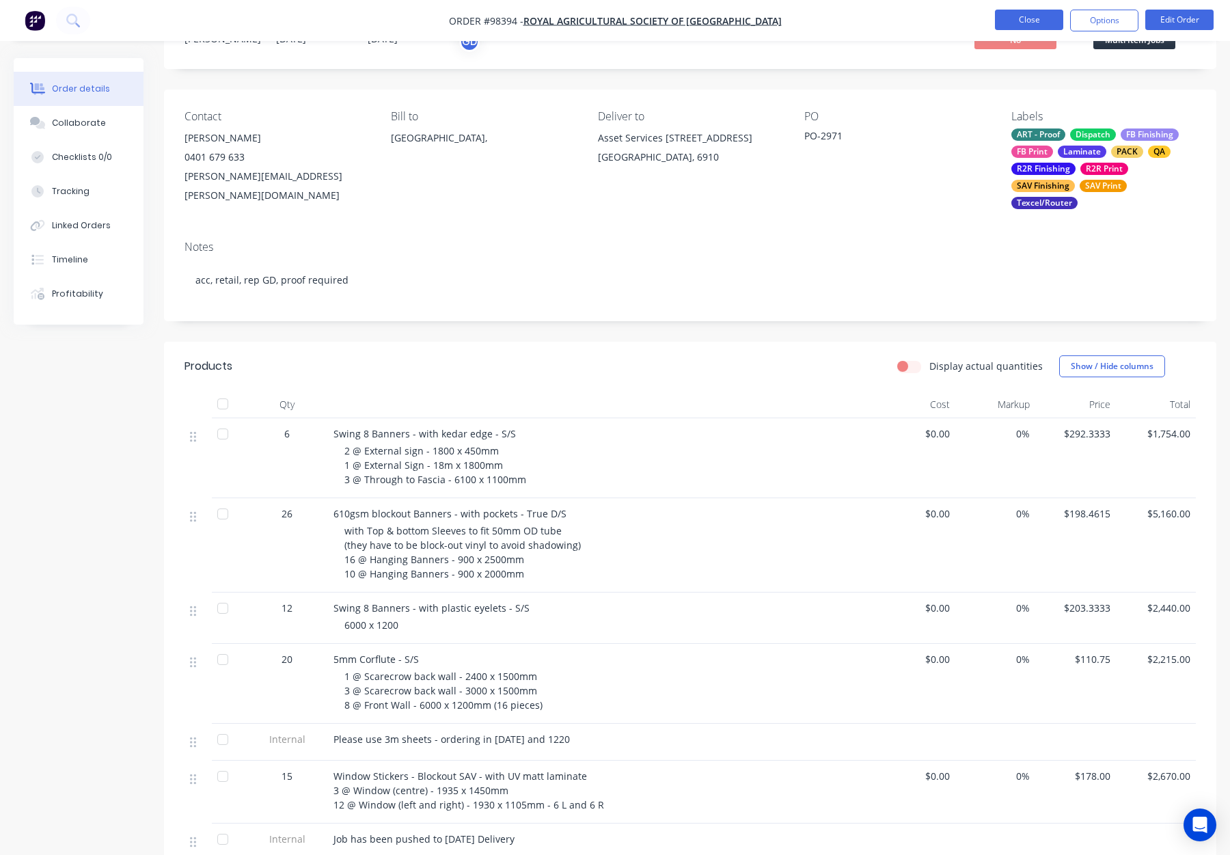
click at [1023, 20] on button "Close" at bounding box center [1029, 20] width 68 height 21
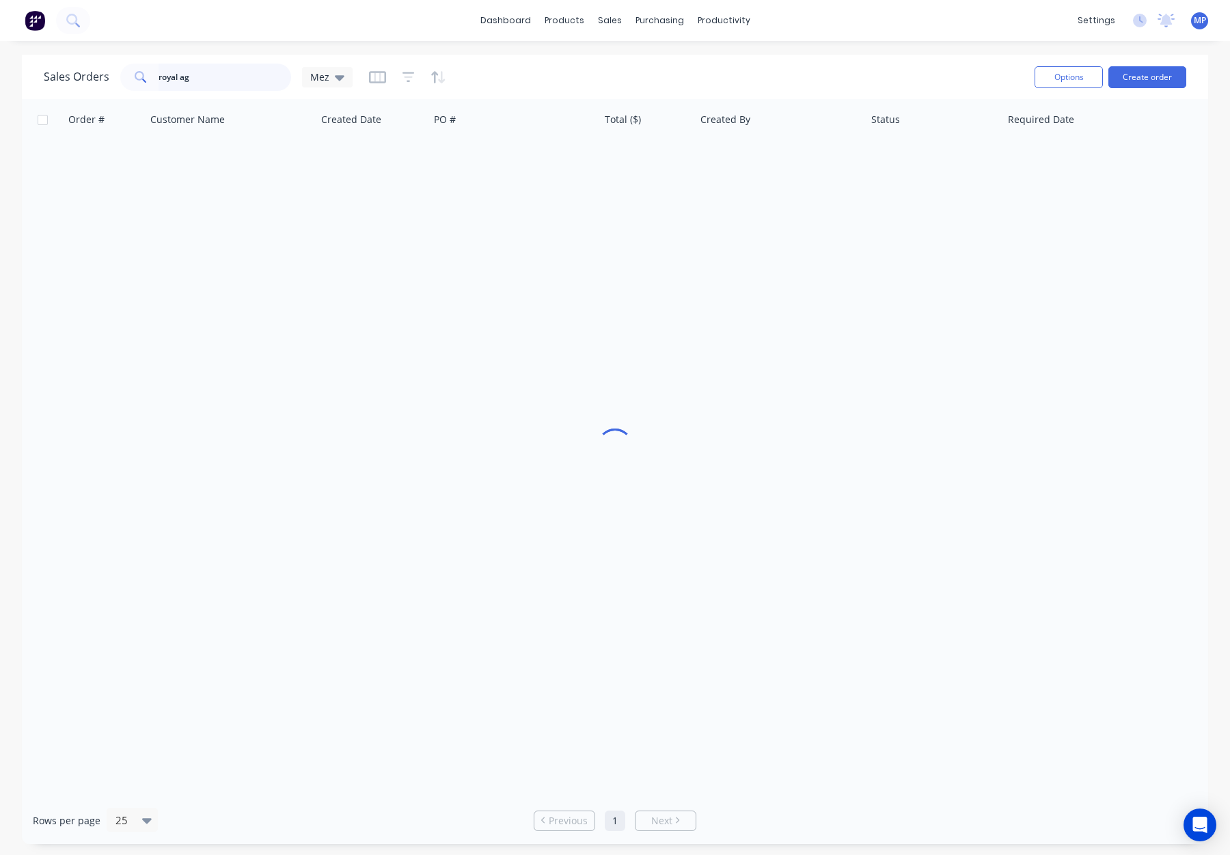
click at [175, 75] on input "royal ag" at bounding box center [225, 77] width 133 height 27
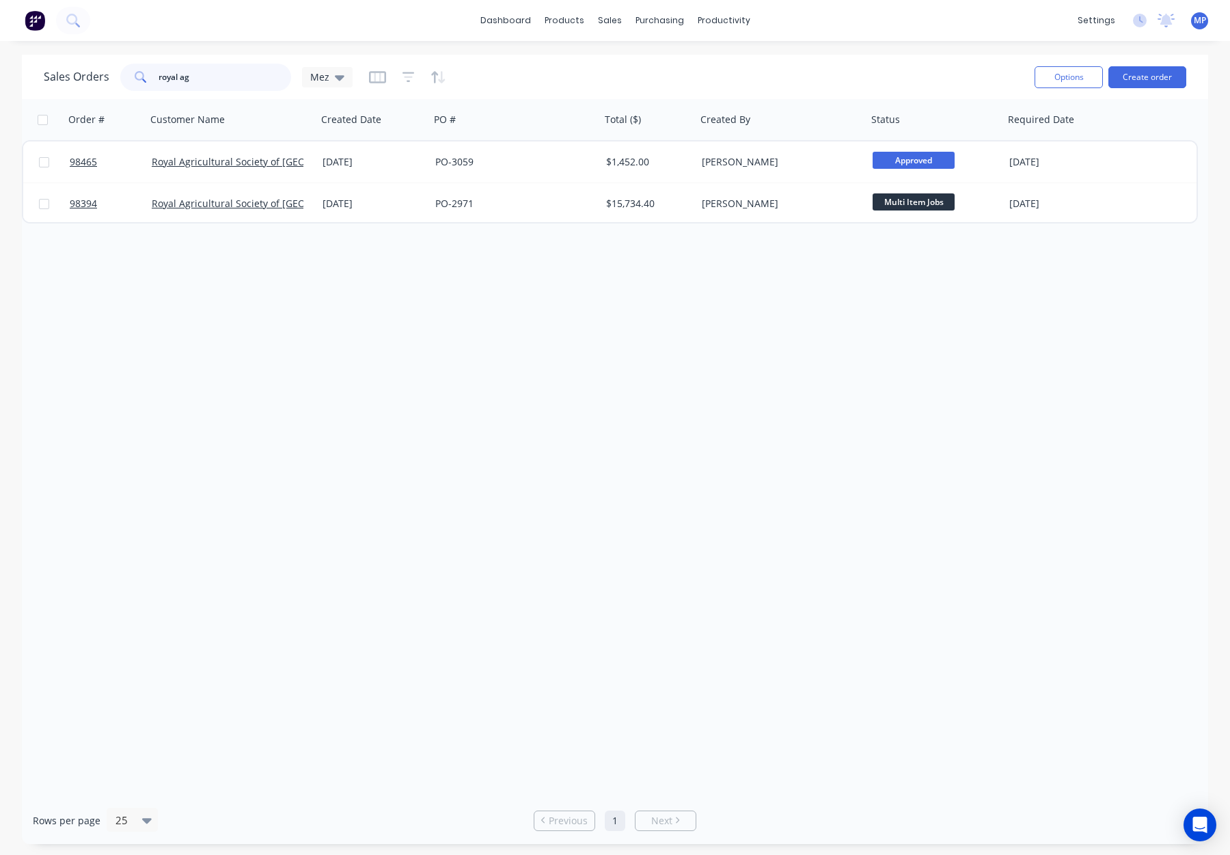
drag, startPoint x: 165, startPoint y: 76, endPoint x: 100, endPoint y: 75, distance: 65.0
click at [100, 75] on div "Sales Orders royal ag Mez" at bounding box center [198, 77] width 309 height 27
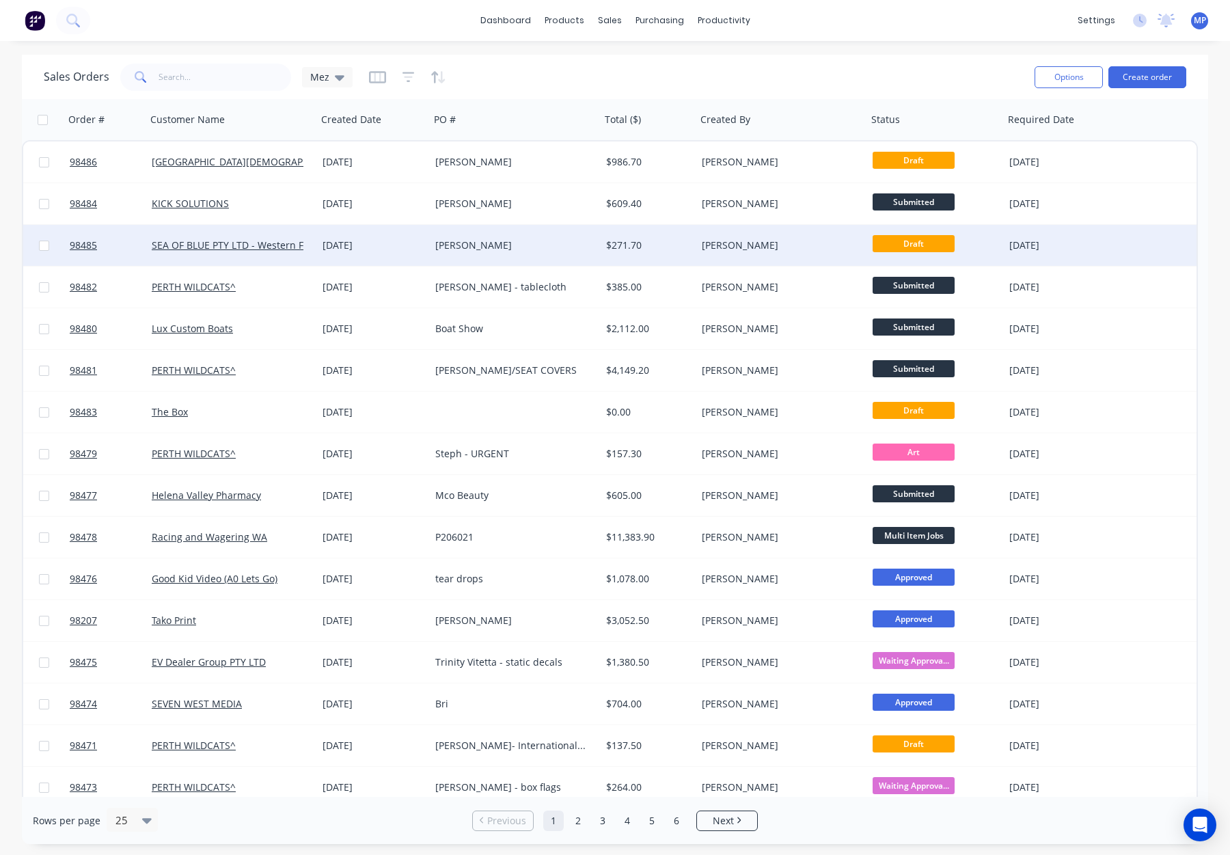
click at [643, 241] on div "$271.70" at bounding box center [646, 246] width 81 height 14
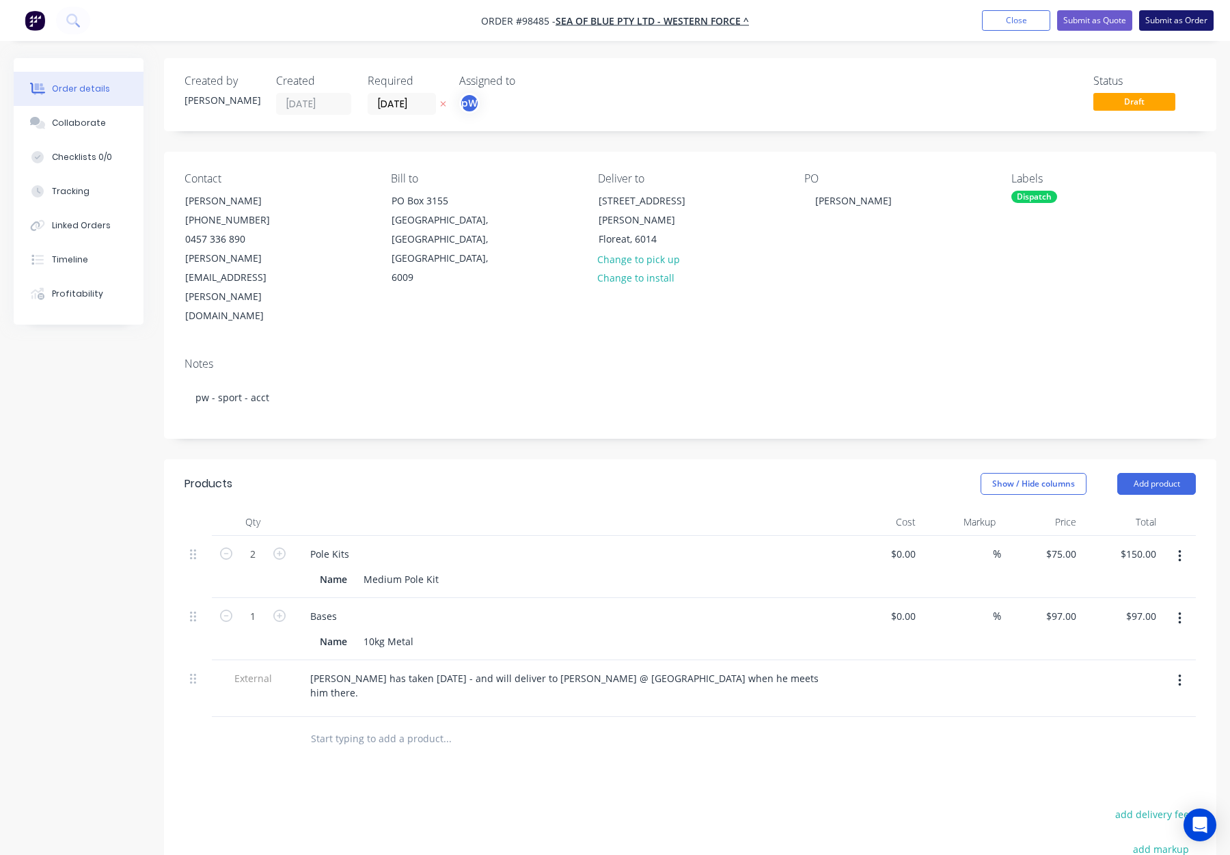
click at [1167, 20] on button "Submit as Order" at bounding box center [1177, 20] width 75 height 21
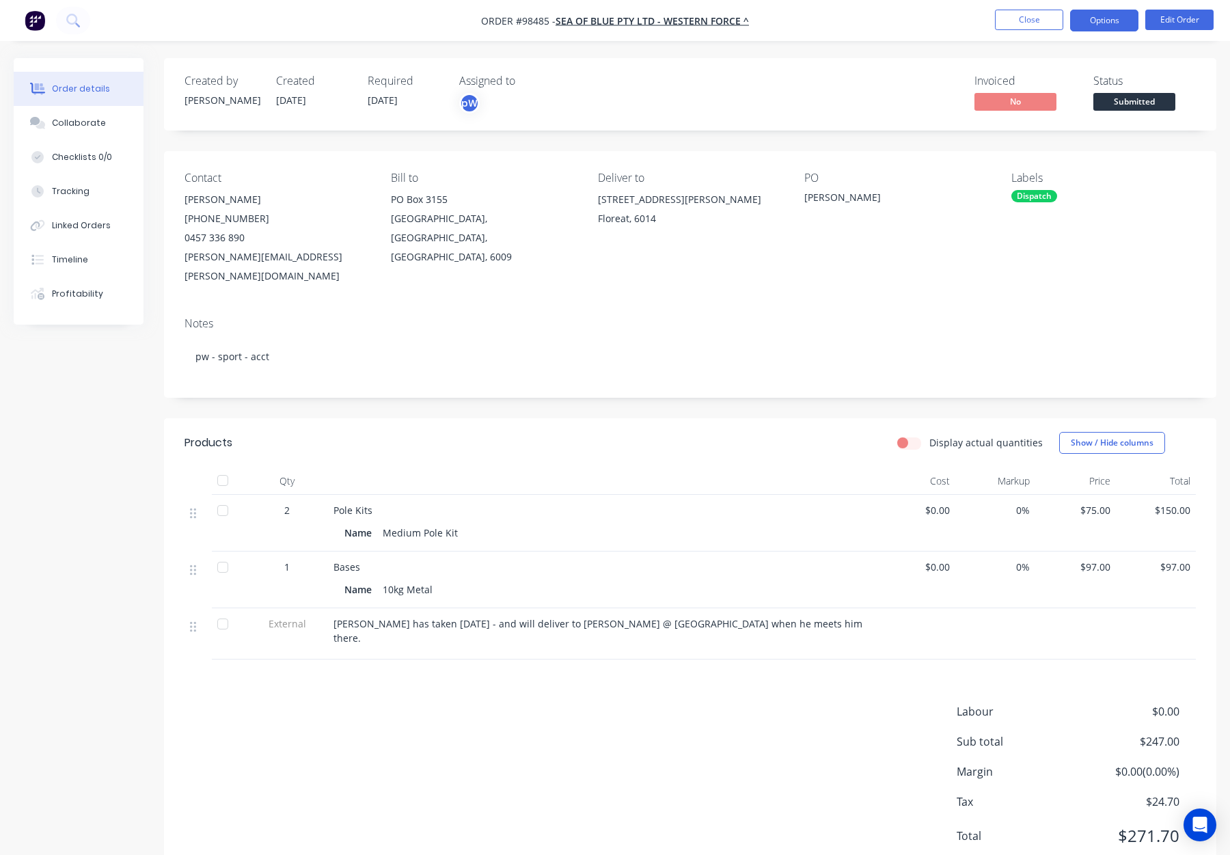
click at [1101, 22] on button "Options" at bounding box center [1104, 21] width 68 height 22
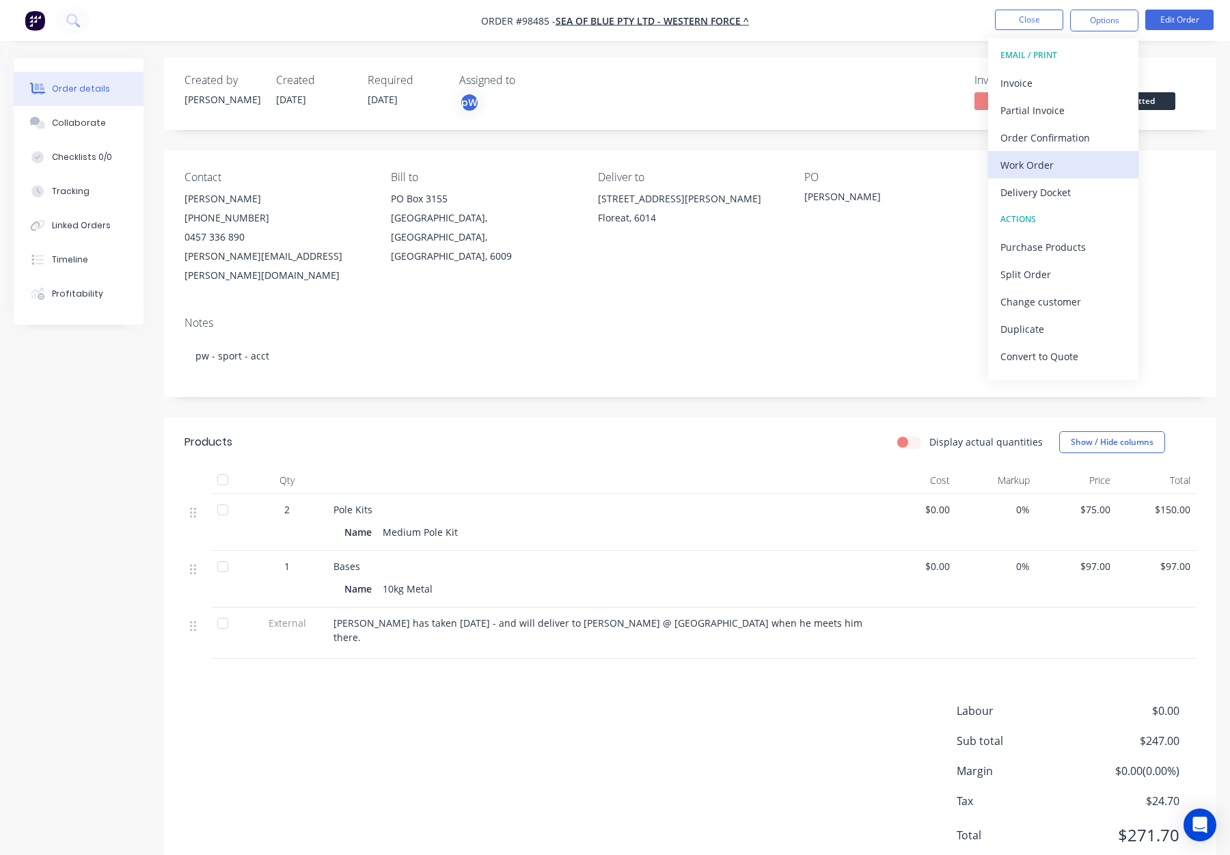
click at [1054, 157] on div "Work Order" at bounding box center [1064, 165] width 126 height 20
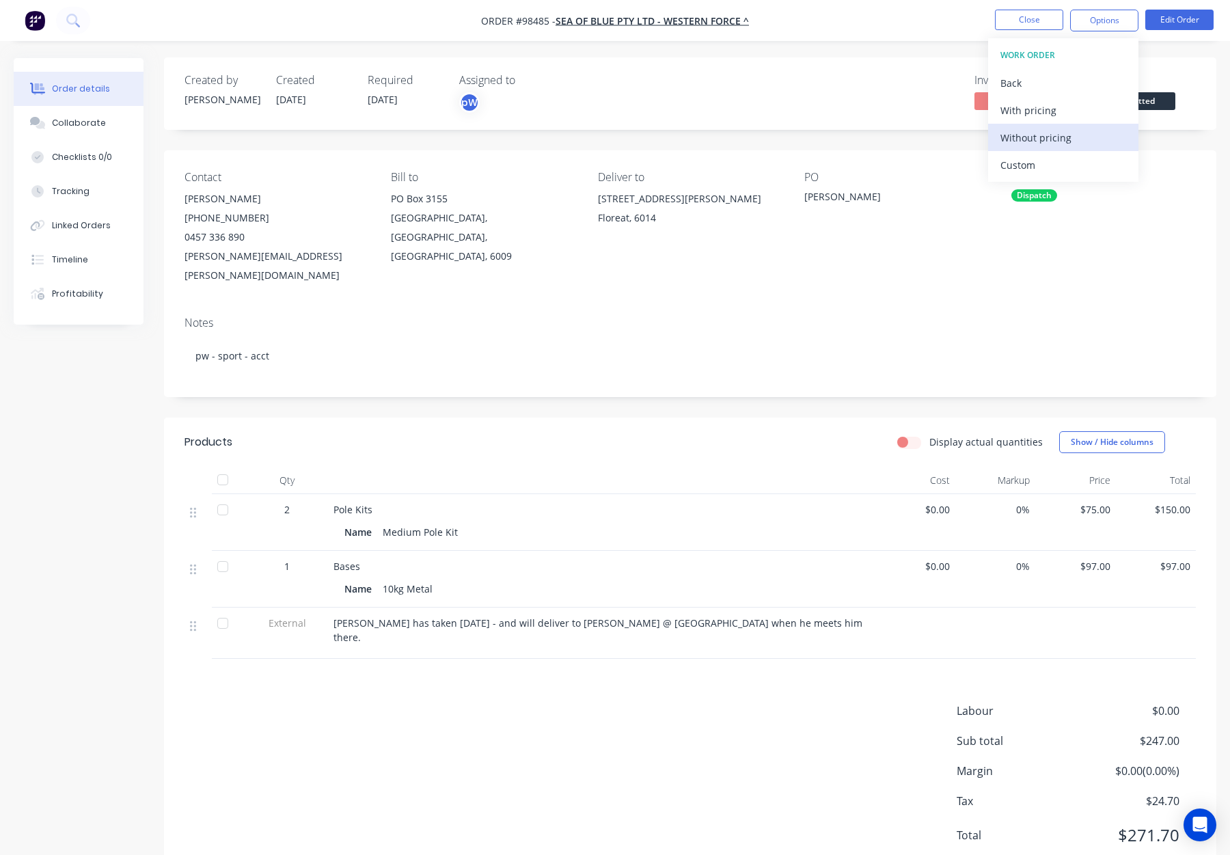
click at [1059, 137] on div "Without pricing" at bounding box center [1064, 138] width 126 height 20
click at [871, 124] on div "Created by [PERSON_NAME] Created [DATE] Required [DATE] Assigned to pW Invoiced…" at bounding box center [690, 93] width 1053 height 72
click at [1017, 18] on button "Close" at bounding box center [1029, 20] width 68 height 21
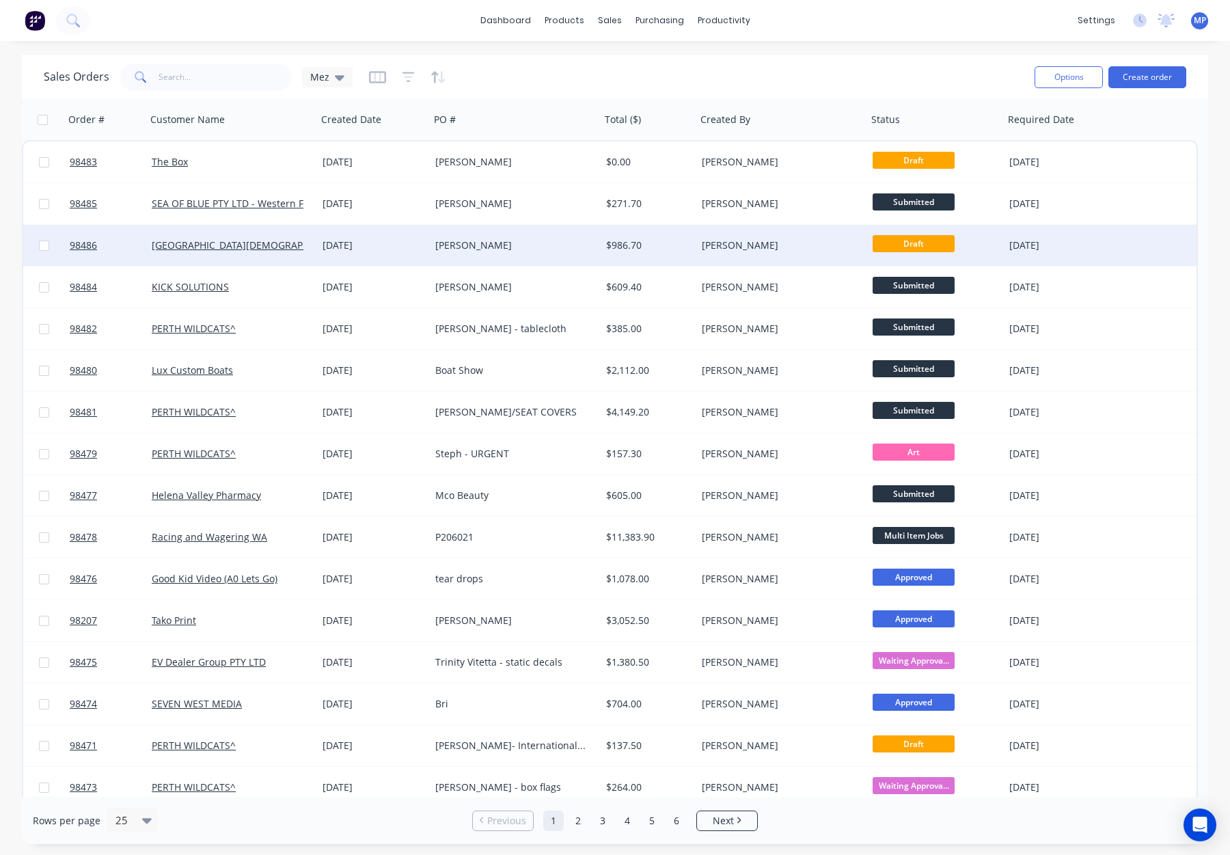
click at [787, 241] on div "[PERSON_NAME]" at bounding box center [778, 246] width 152 height 14
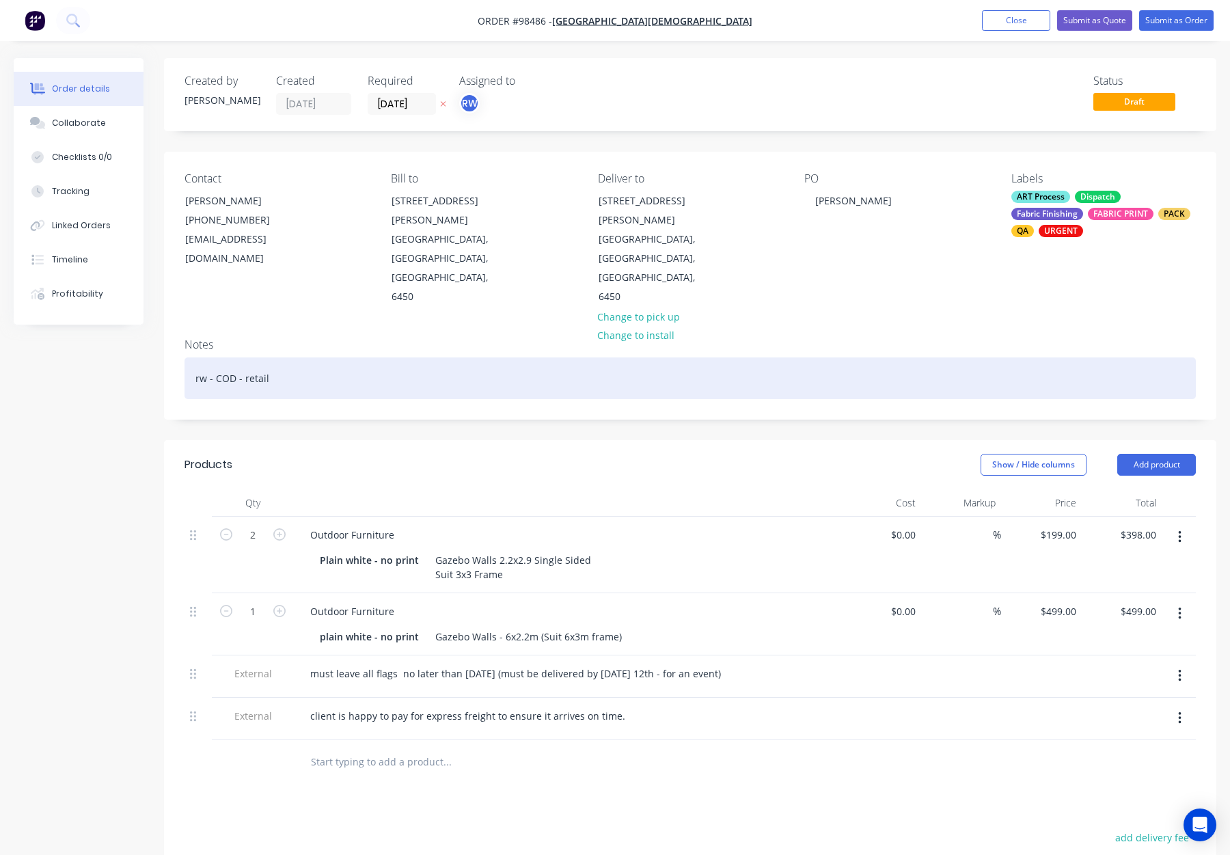
click at [384, 358] on div "rw - COD - retail" at bounding box center [691, 379] width 1012 height 42
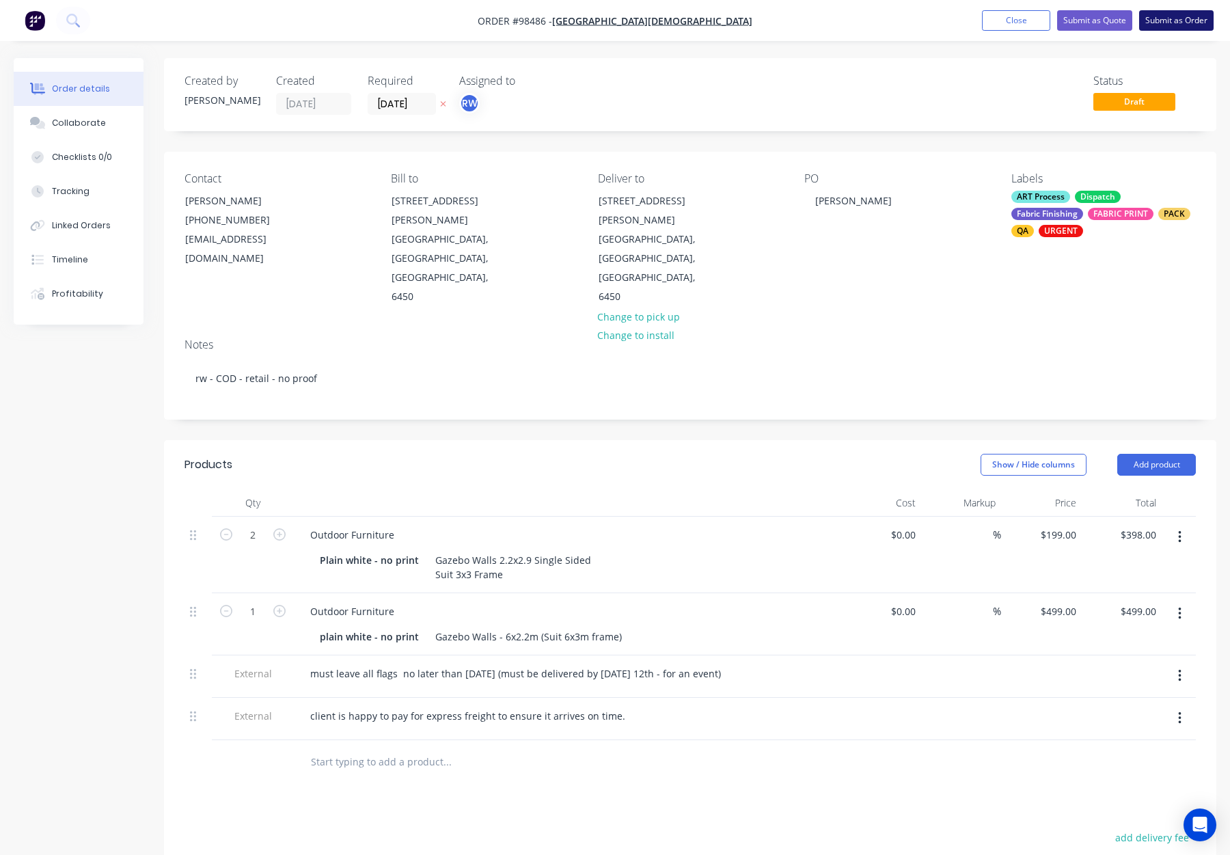
click at [1164, 17] on button "Submit as Order" at bounding box center [1177, 20] width 75 height 21
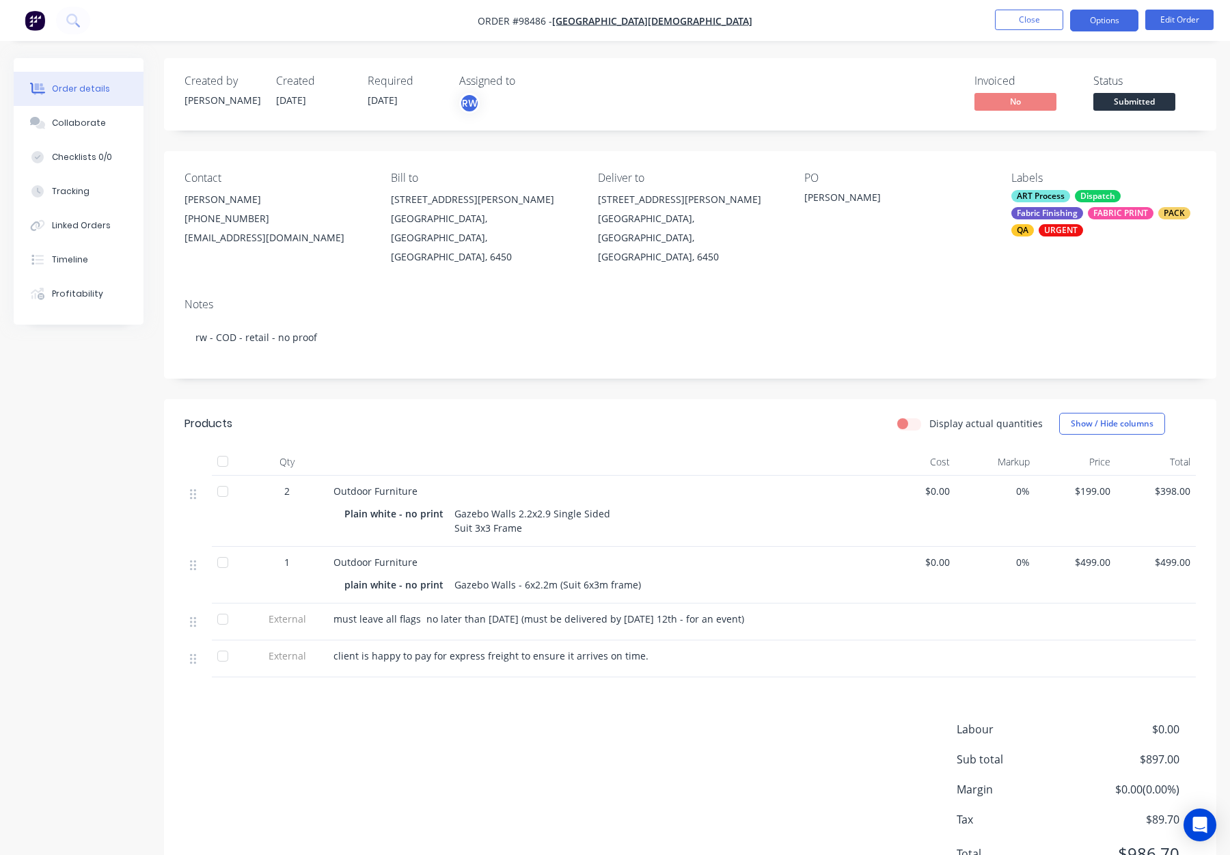
click at [1107, 28] on button "Options" at bounding box center [1104, 21] width 68 height 22
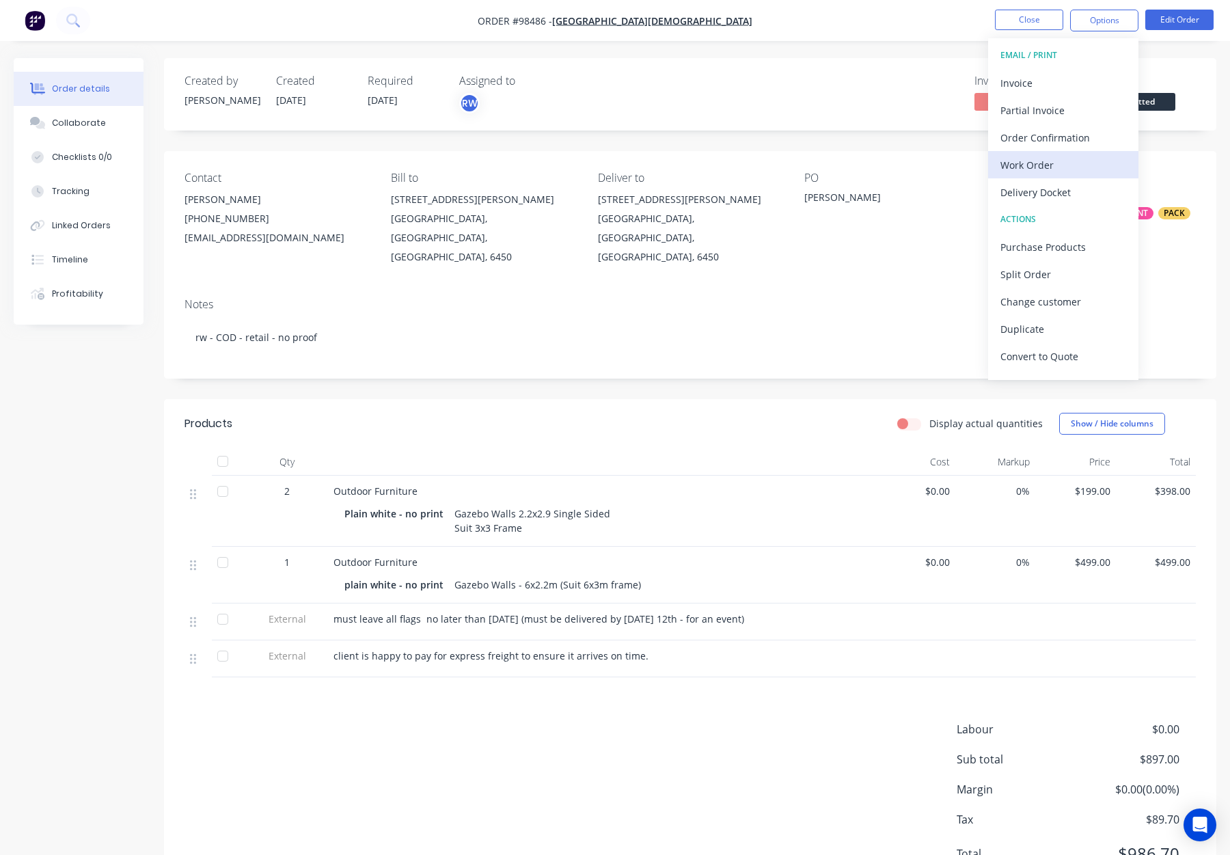
click at [1050, 164] on div "Work Order" at bounding box center [1064, 165] width 126 height 20
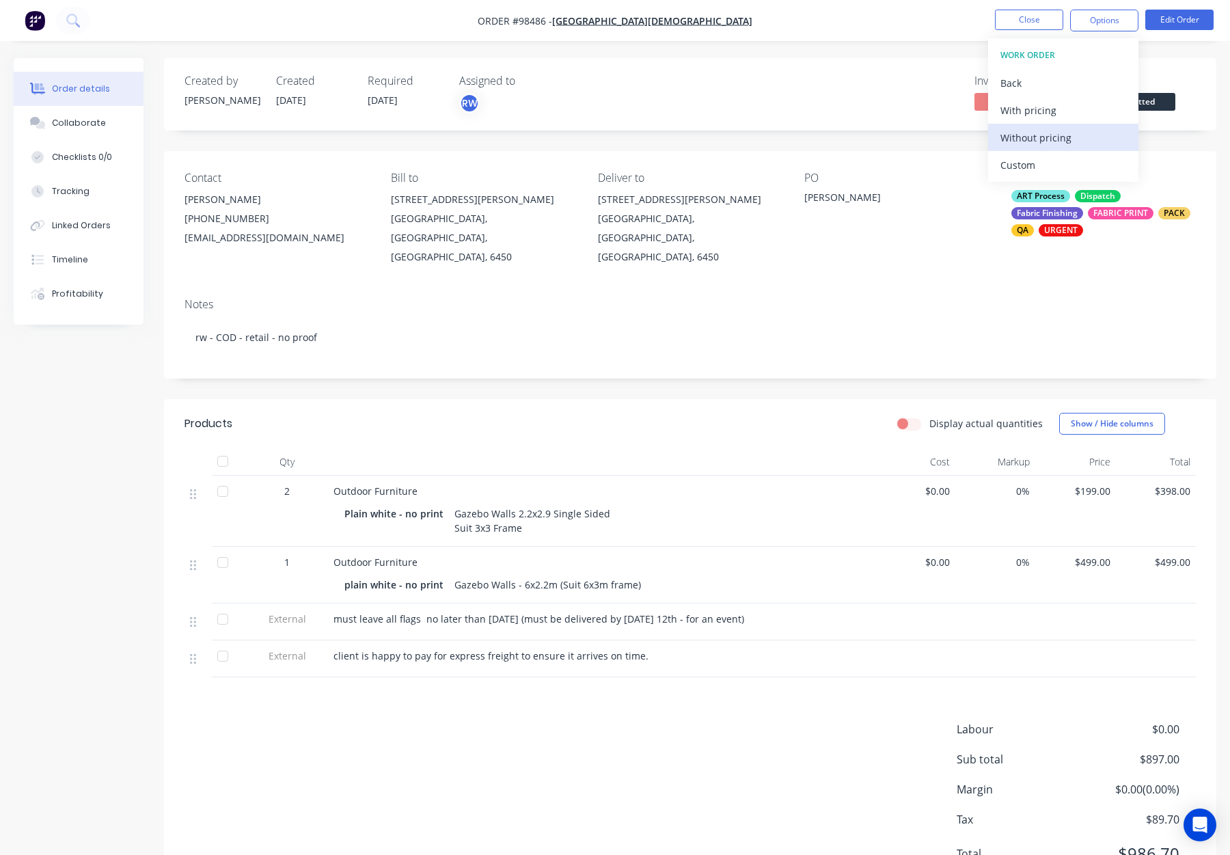
click at [1054, 131] on div "Without pricing" at bounding box center [1064, 138] width 126 height 20
click at [1042, 14] on button "Close" at bounding box center [1029, 20] width 68 height 21
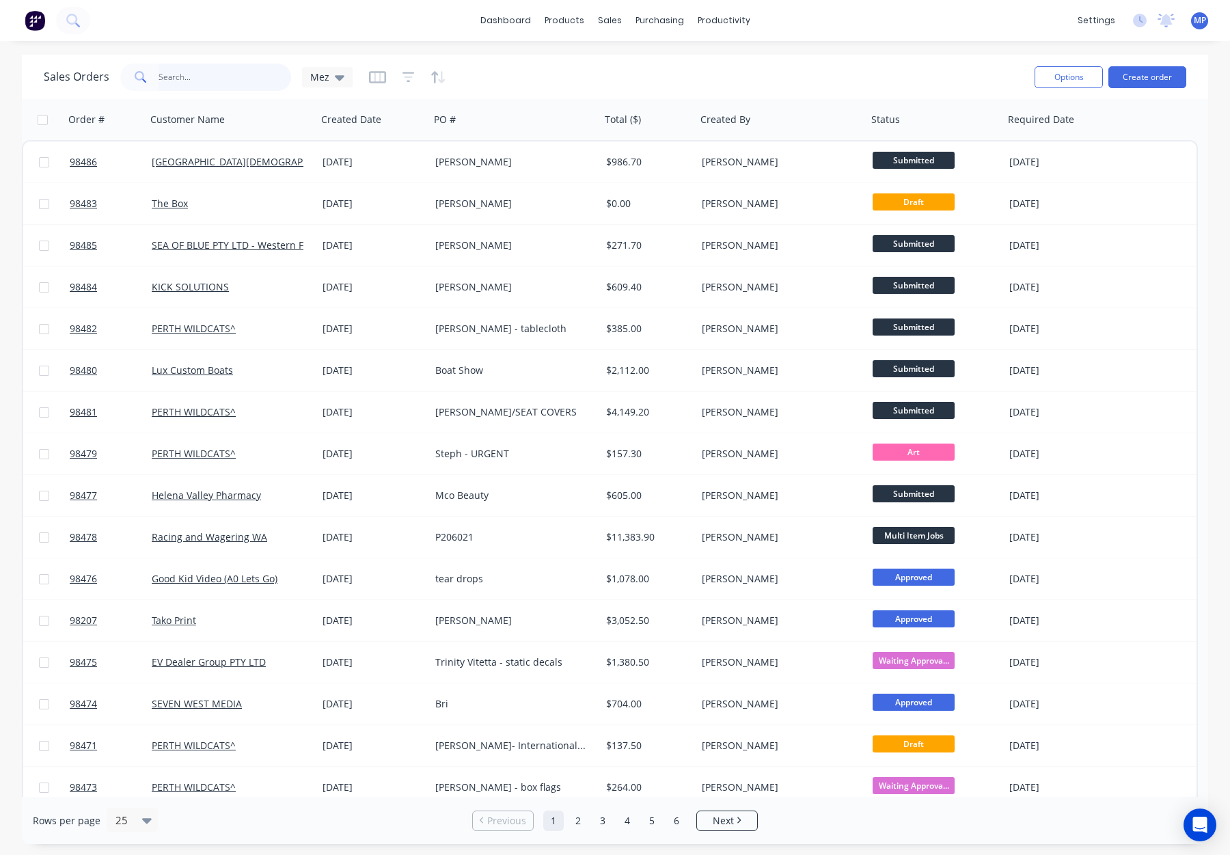
click at [183, 73] on input "text" at bounding box center [225, 77] width 133 height 27
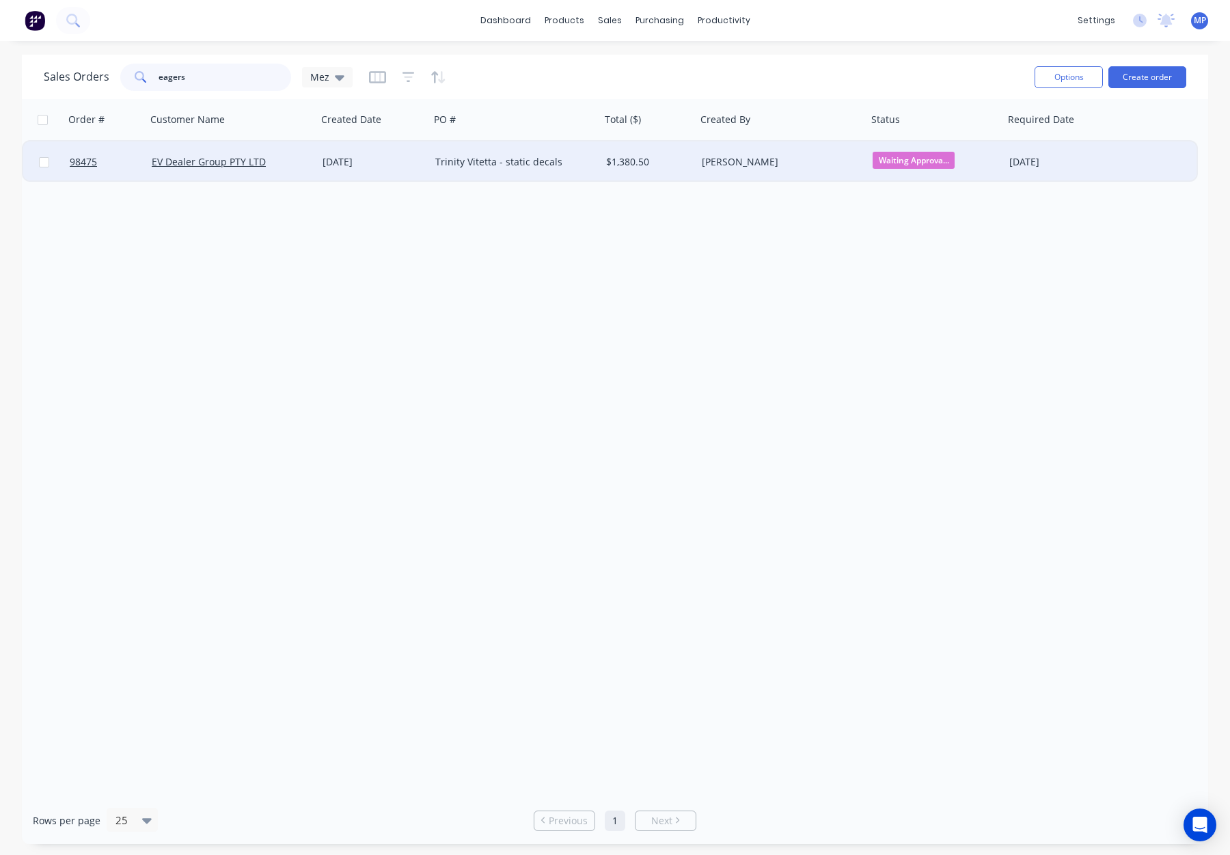
type input "eagers"
click at [399, 161] on div "[DATE]" at bounding box center [374, 162] width 102 height 14
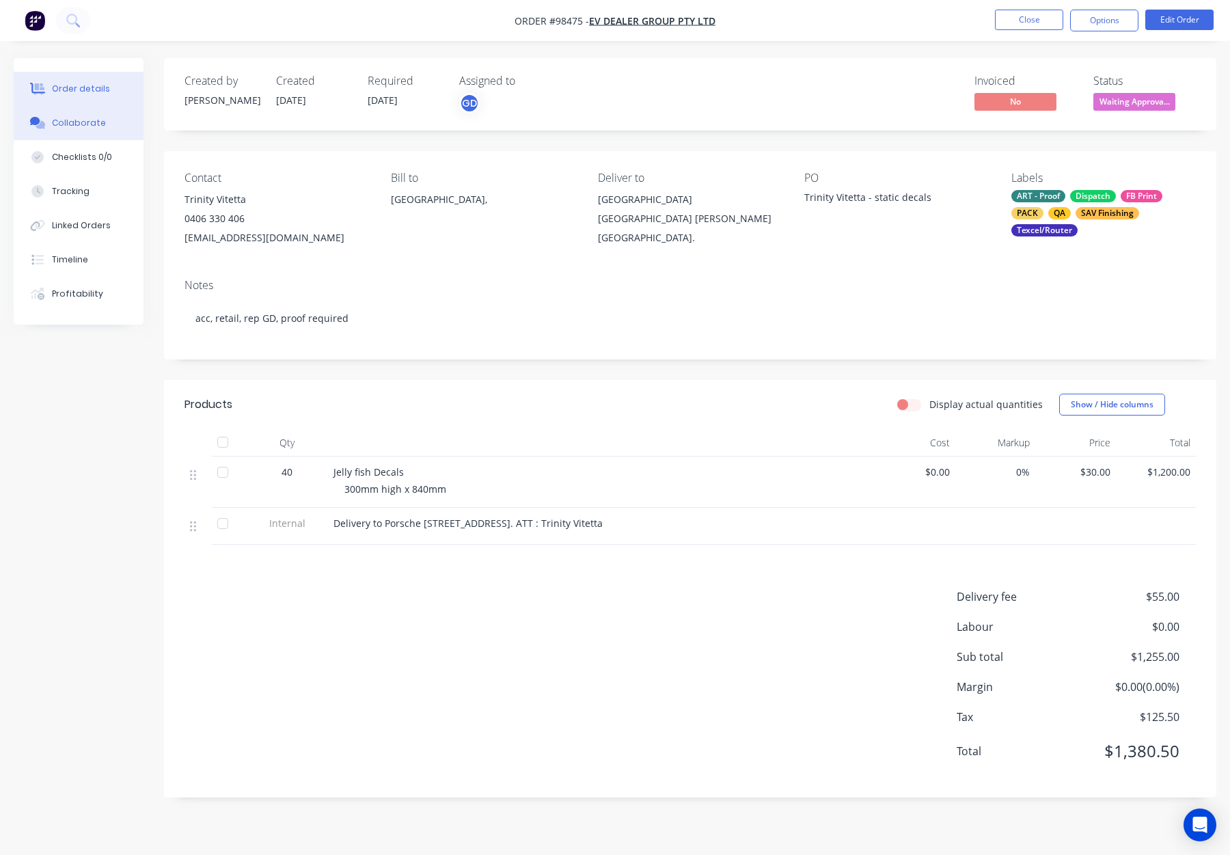
click at [79, 121] on div "Collaborate" at bounding box center [79, 123] width 54 height 12
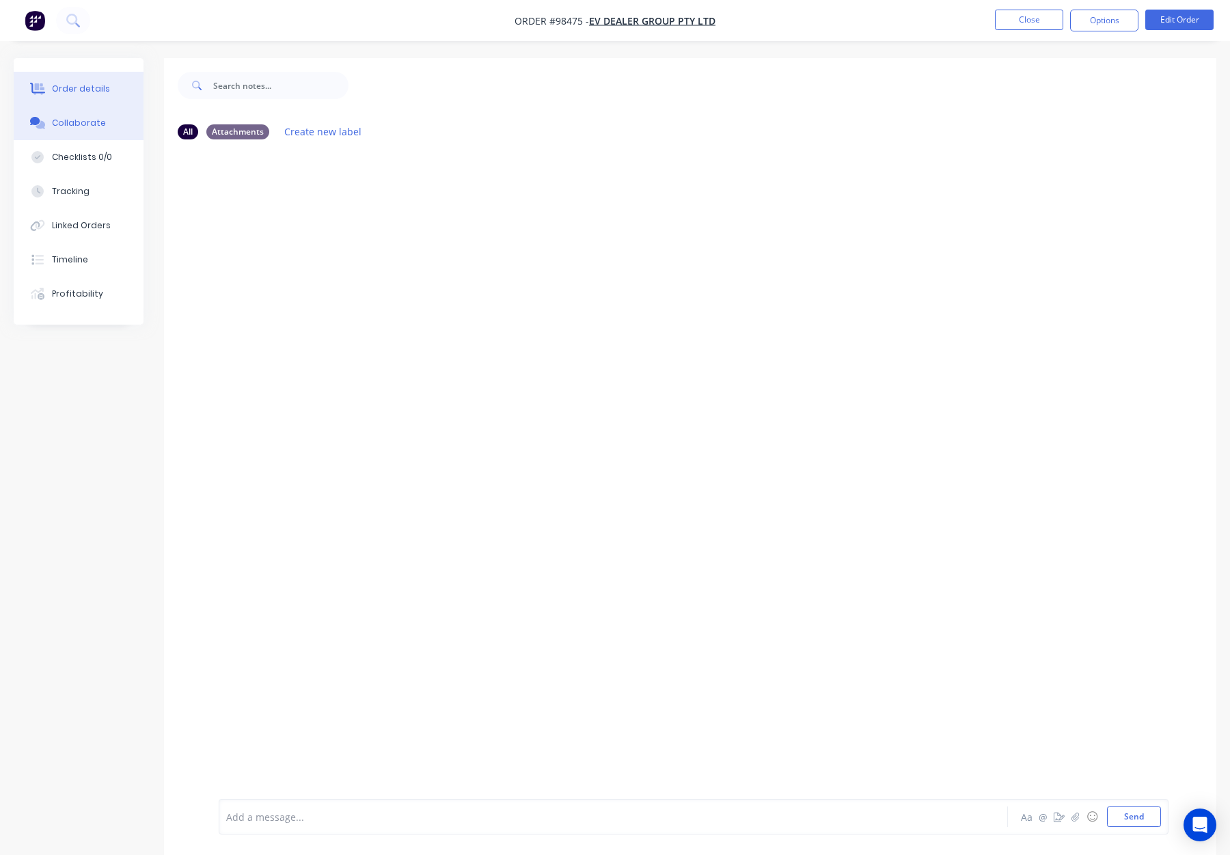
click at [96, 87] on div "Order details" at bounding box center [81, 89] width 58 height 12
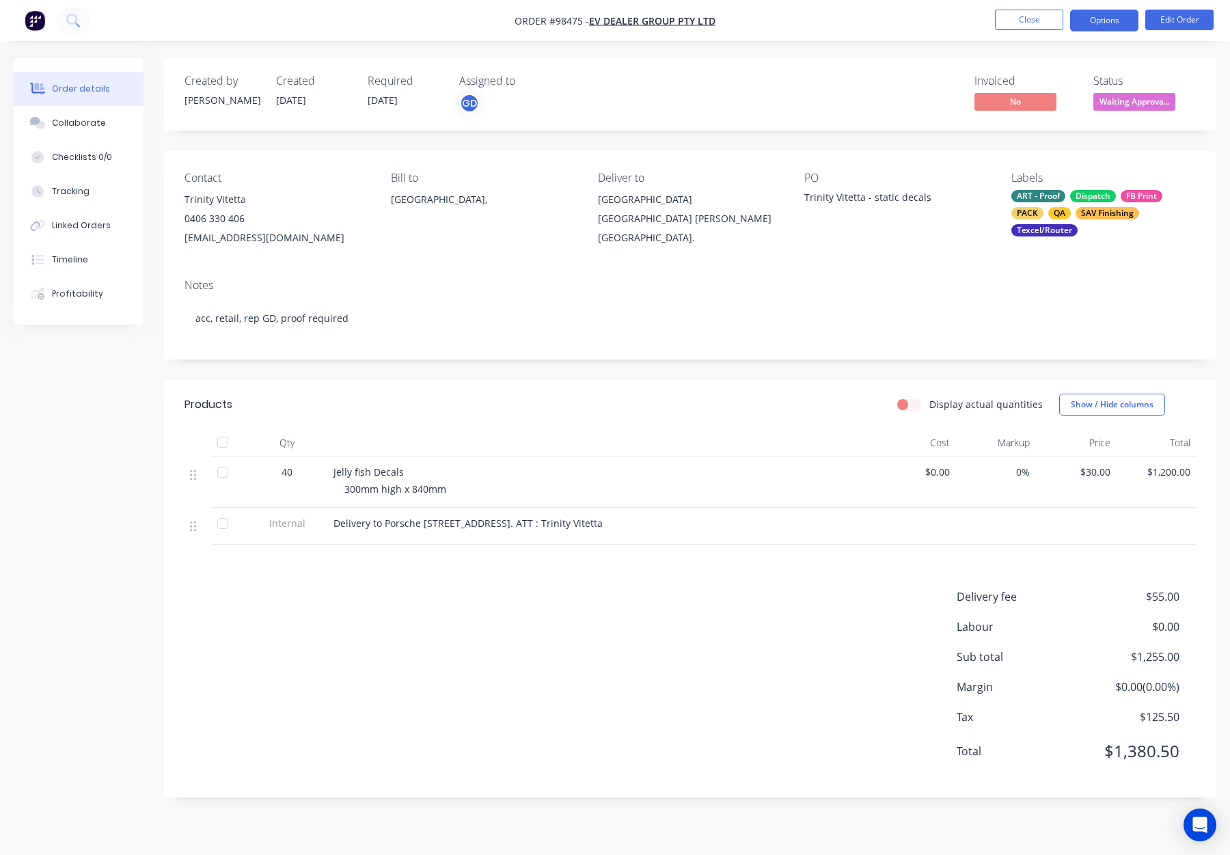
click at [1127, 17] on button "Options" at bounding box center [1104, 21] width 68 height 22
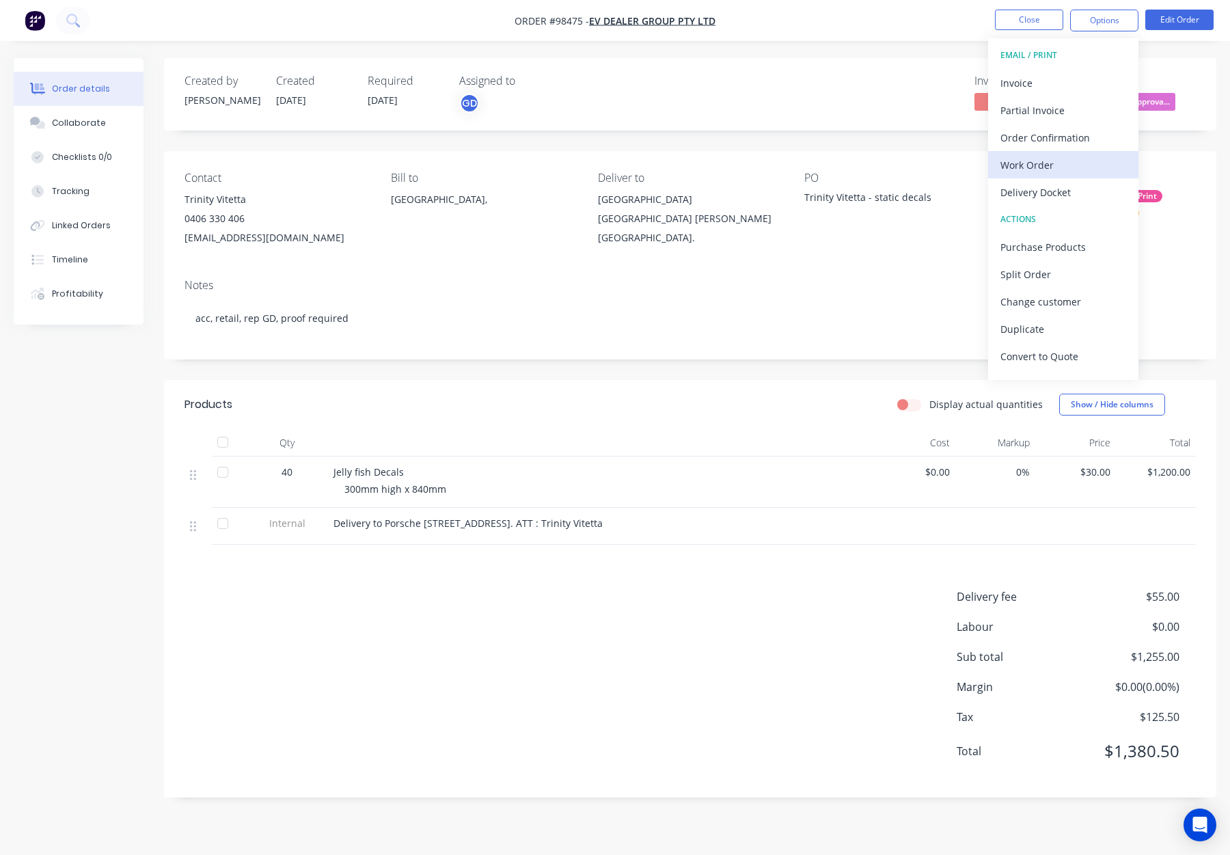
click at [1087, 157] on div "Work Order" at bounding box center [1064, 165] width 126 height 20
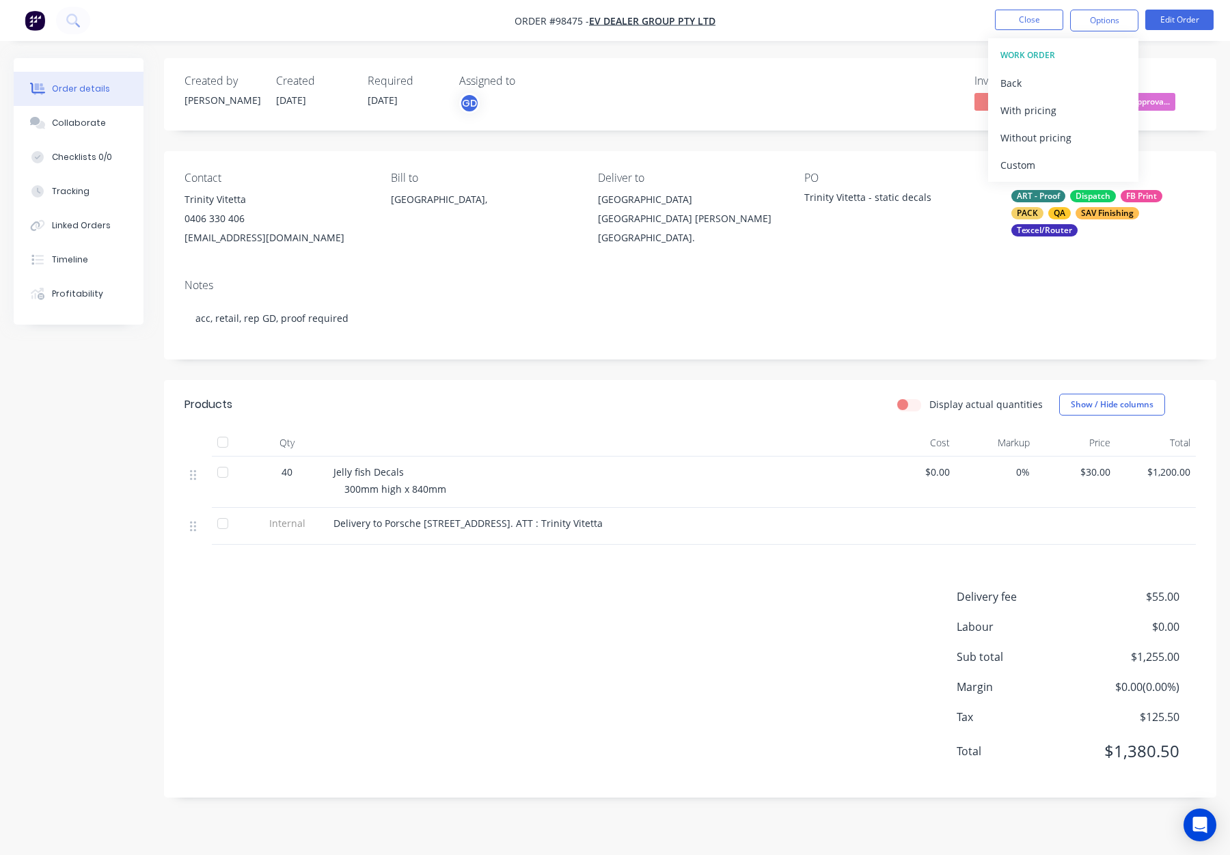
click at [733, 133] on div "Created by Gino Created 05/09/25 Required 11/09/25 Assigned to GD Invoiced No S…" at bounding box center [690, 428] width 1053 height 740
click at [1192, 18] on button "Edit Order" at bounding box center [1180, 20] width 68 height 21
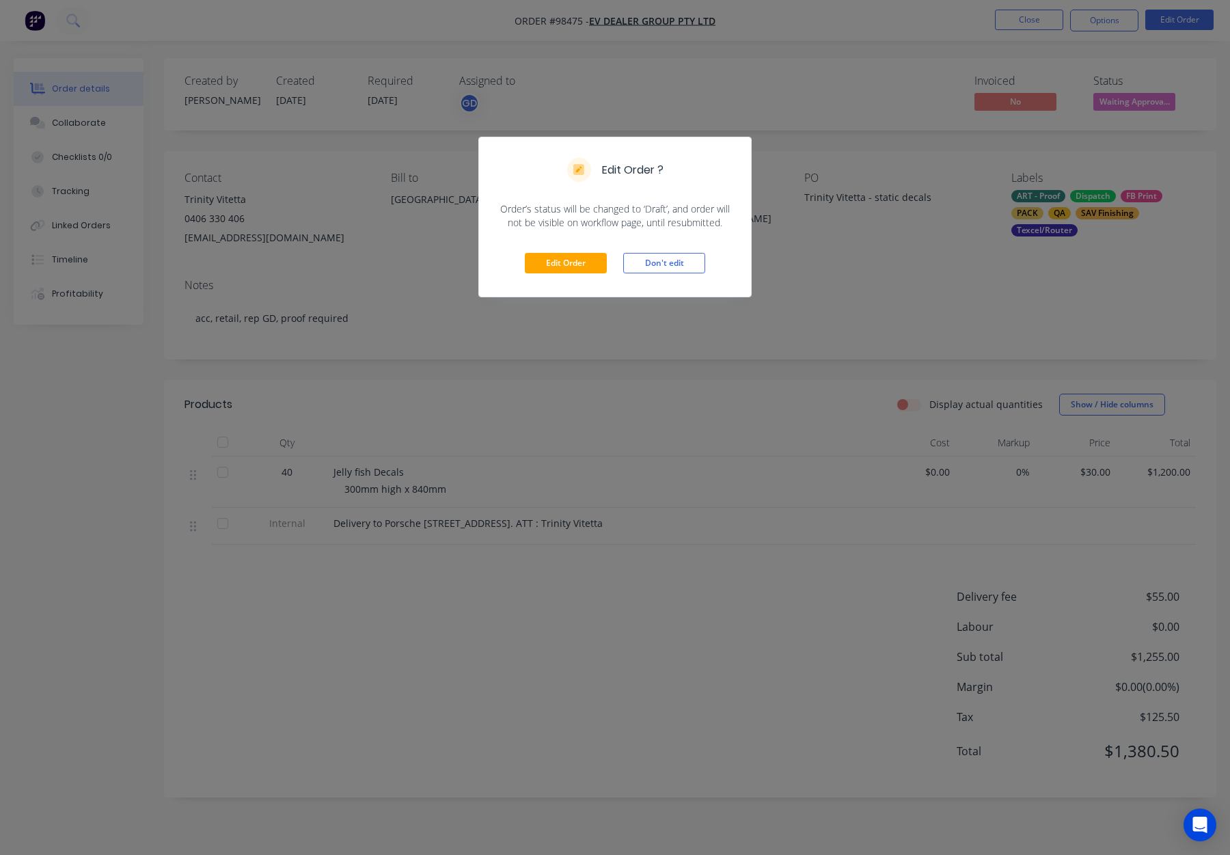
click at [584, 250] on div "Edit Order Don't edit" at bounding box center [615, 263] width 272 height 67
click at [582, 257] on button "Edit Order" at bounding box center [566, 263] width 82 height 21
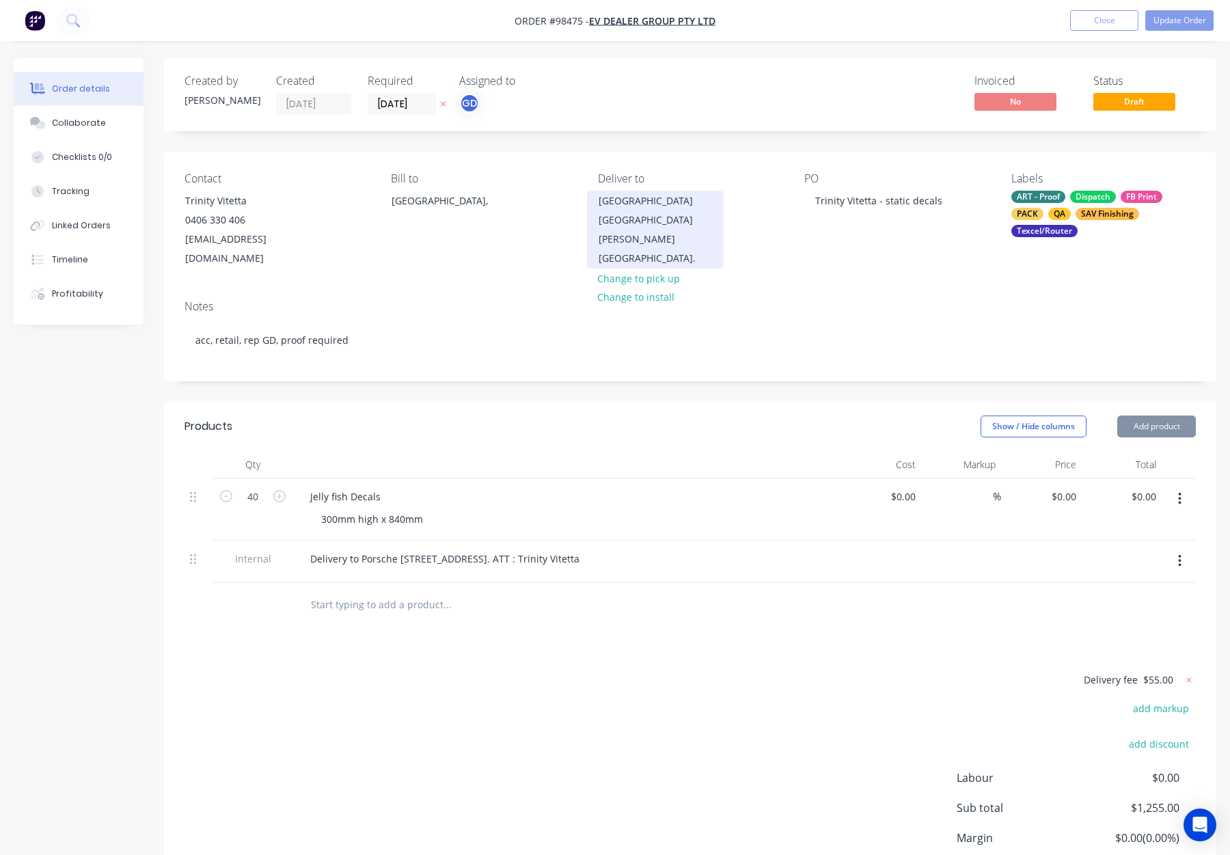
type input "$30.00"
type input "$1,200.00"
click at [628, 220] on div "Porsche Centre Perth 460 Scarborour Beach Rd Osborne Park." at bounding box center [655, 229] width 113 height 77
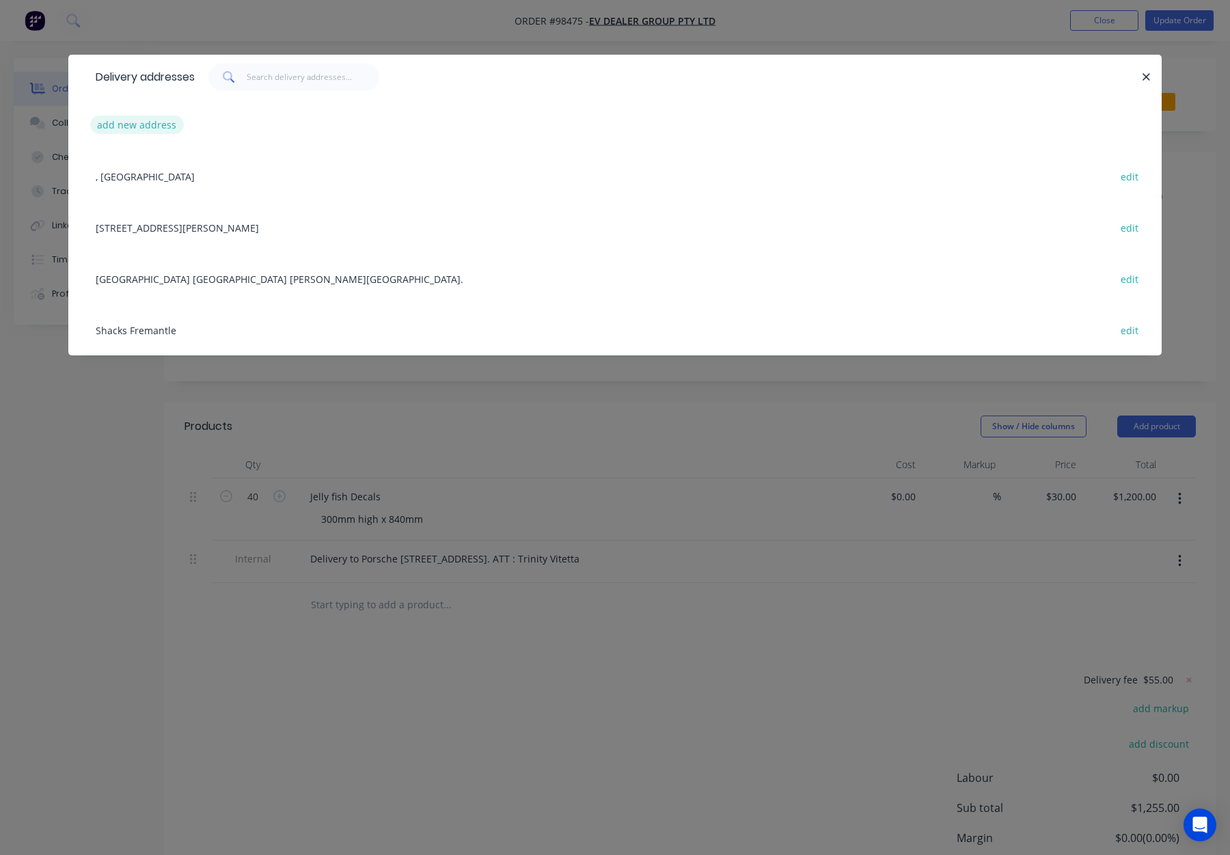
click at [132, 120] on button "add new address" at bounding box center [137, 125] width 94 height 18
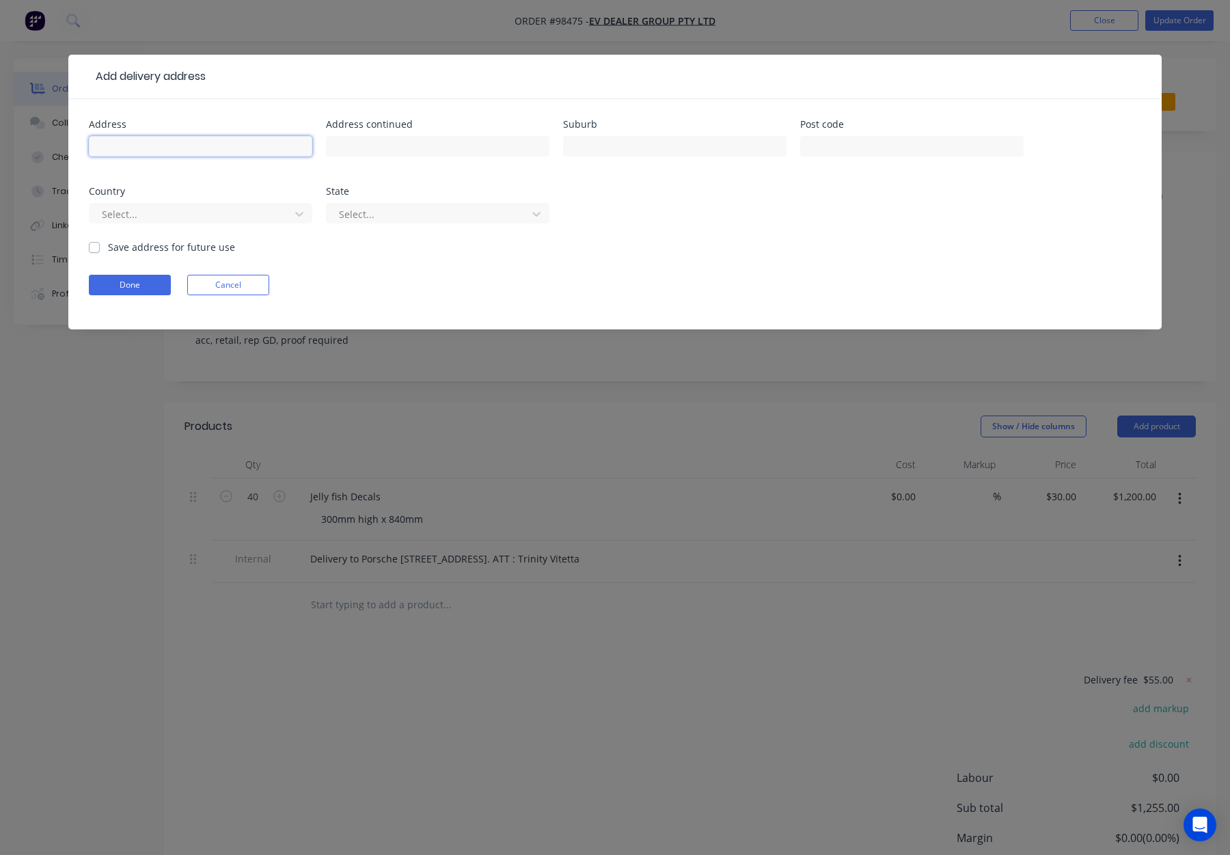
click at [202, 150] on input "text" at bounding box center [201, 146] width 224 height 21
click at [109, 148] on input "text" at bounding box center [201, 146] width 224 height 21
paste input "BYD West Perth"
type input "BYD West Perth"
click at [374, 138] on input "text" at bounding box center [438, 146] width 224 height 21
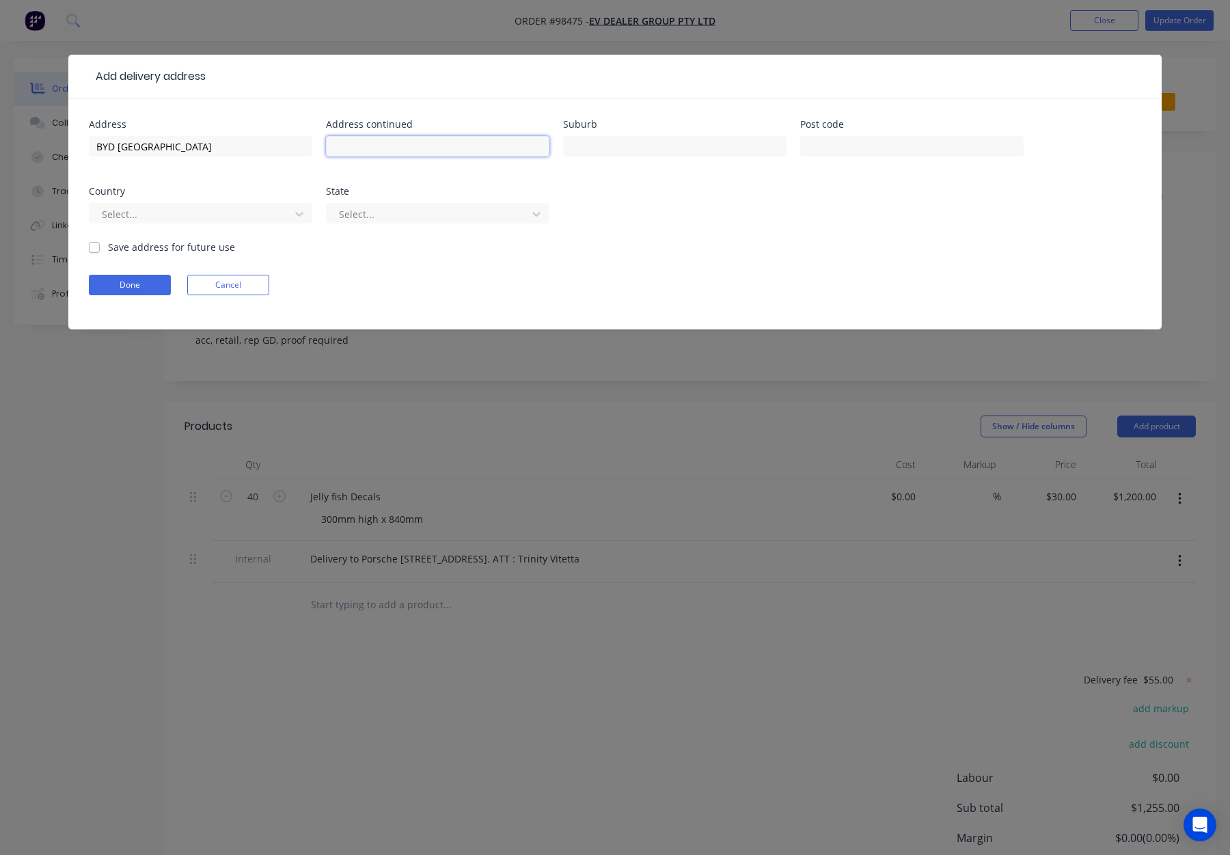
paste input "31 Old Aberdeen Pl, West Perth WA 6005"
type input "31 Old Aberdeen Pl, West Perth WA 6005"
click at [141, 232] on div "Select..." at bounding box center [201, 220] width 224 height 40
click at [141, 242] on label "Save address for future use" at bounding box center [171, 247] width 127 height 14
click at [100, 242] on input "Save address for future use" at bounding box center [94, 246] width 11 height 13
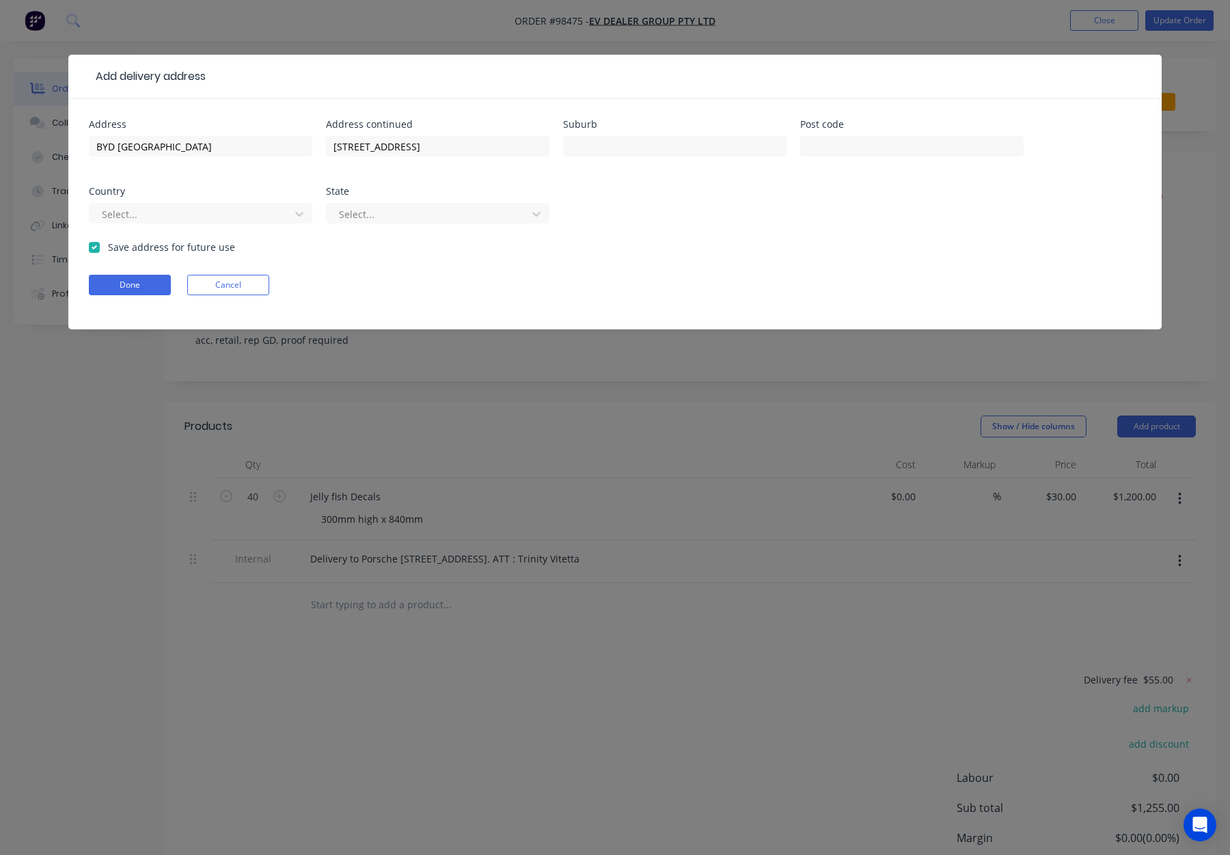
checkbox input "true"
click at [136, 281] on button "Done" at bounding box center [130, 285] width 82 height 21
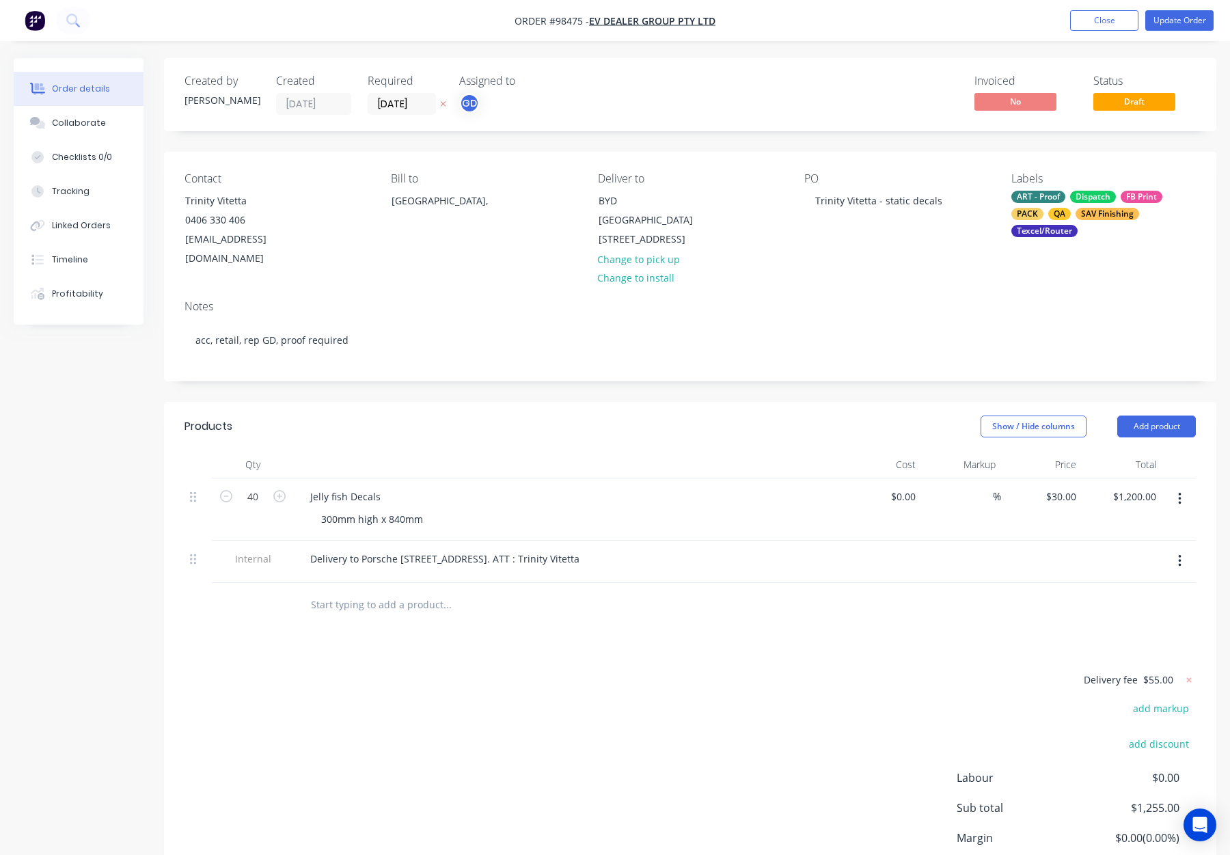
click at [1170, 549] on button "button" at bounding box center [1180, 561] width 32 height 25
click at [1119, 615] on div "Delete" at bounding box center [1131, 625] width 105 height 20
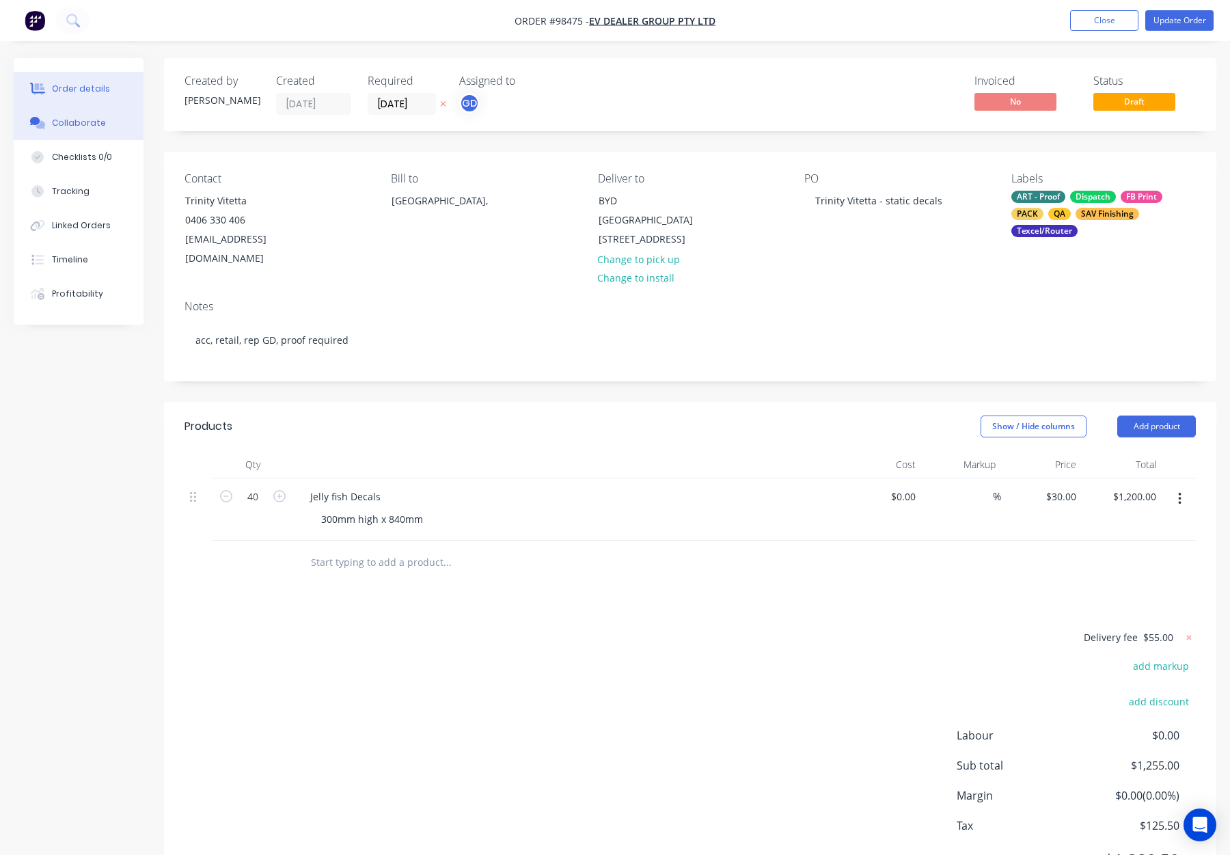
click at [87, 128] on div "Collaborate" at bounding box center [79, 123] width 54 height 12
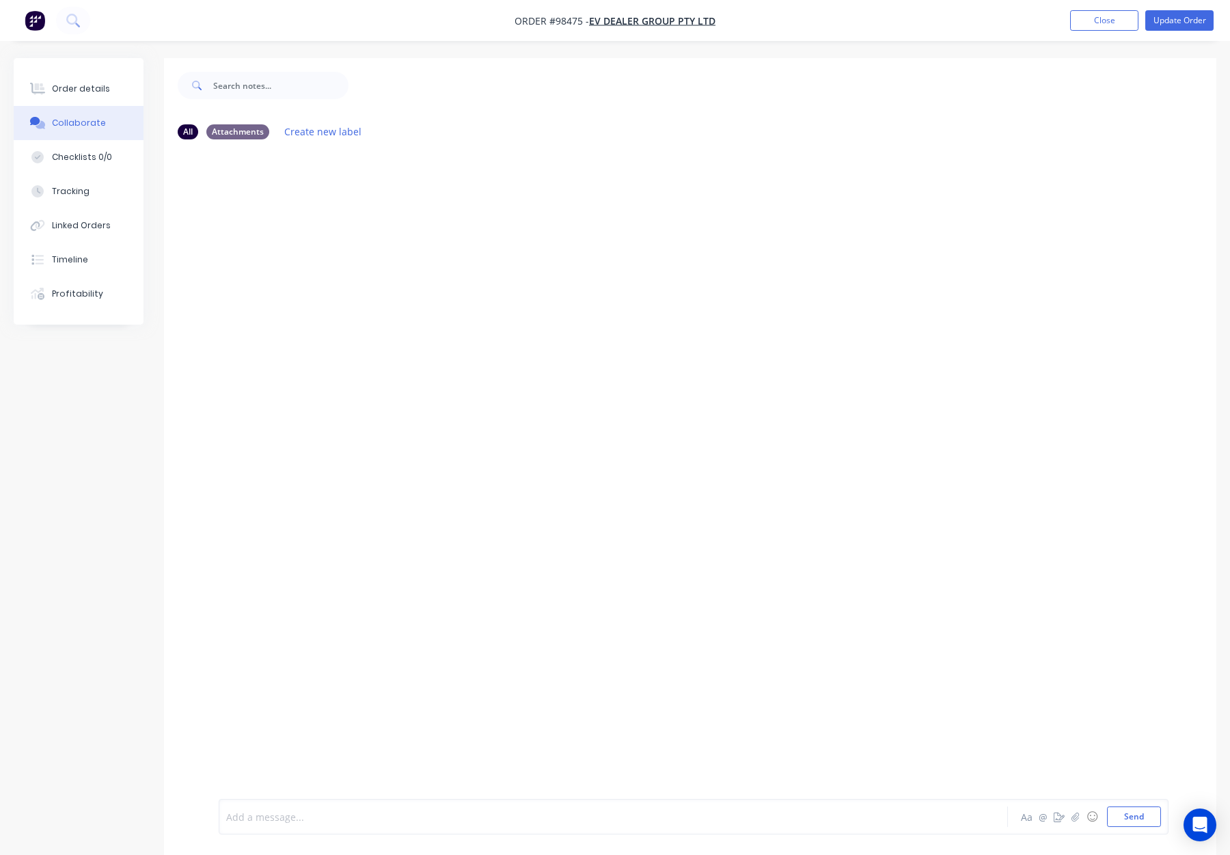
click at [267, 818] on div at bounding box center [577, 817] width 701 height 14
drag, startPoint x: 342, startPoint y: 807, endPoint x: 362, endPoint y: 807, distance: 19.8
click at [342, 807] on div "BYD West Perth please." at bounding box center [577, 805] width 701 height 14
click at [226, 800] on div "BYD West Perth 31 Old Aberdeen Pl, West Perth WA 6005" at bounding box center [576, 812] width 701 height 29
click at [228, 807] on span "BYD West Perth" at bounding box center [285, 805] width 116 height 13
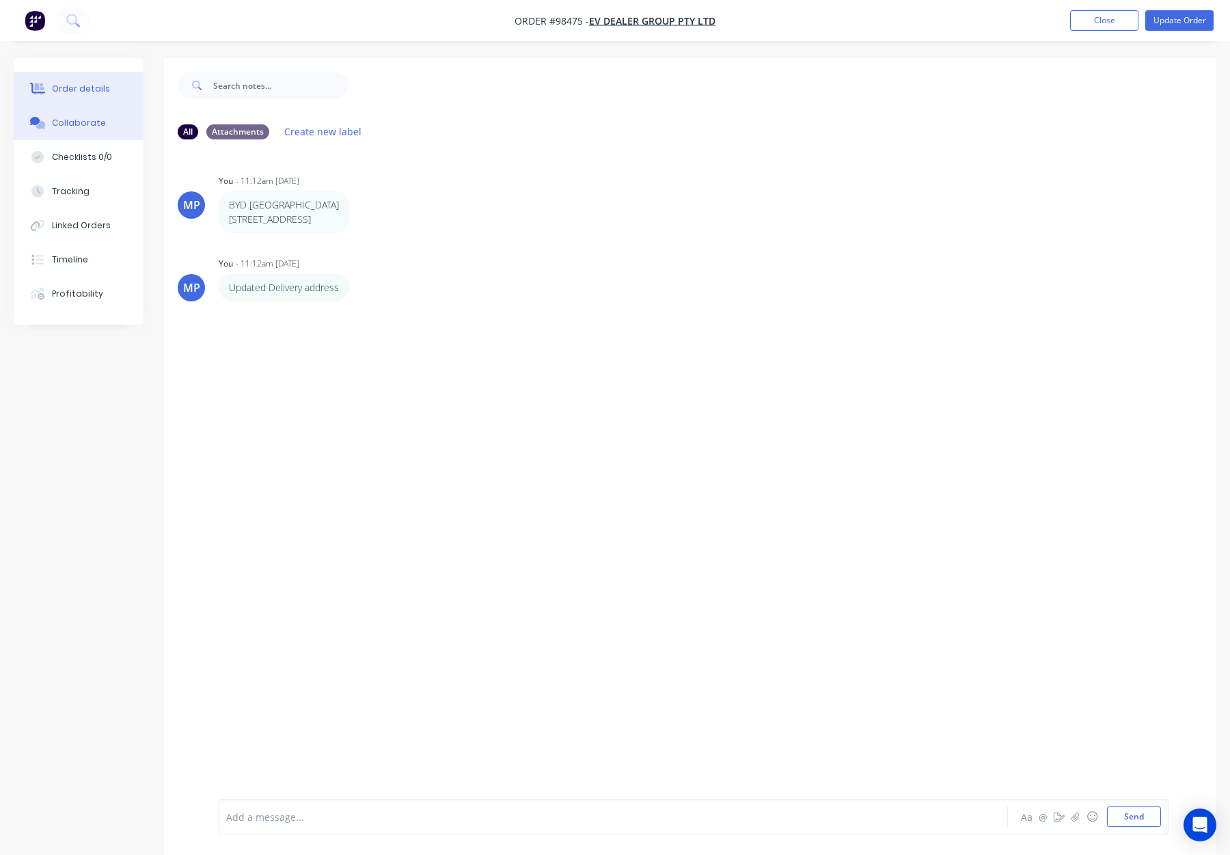
click at [96, 86] on div "Order details" at bounding box center [81, 89] width 58 height 12
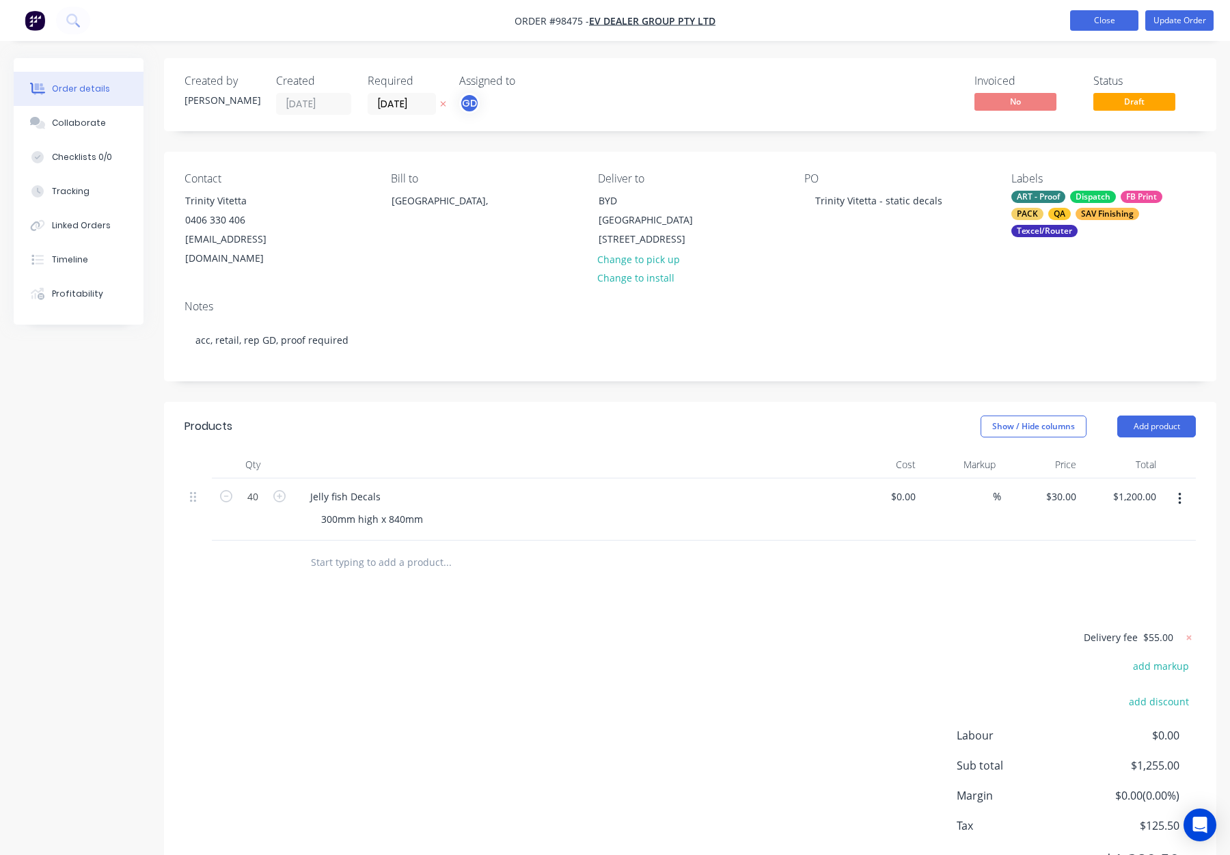
click at [1079, 27] on button "Close" at bounding box center [1104, 20] width 68 height 21
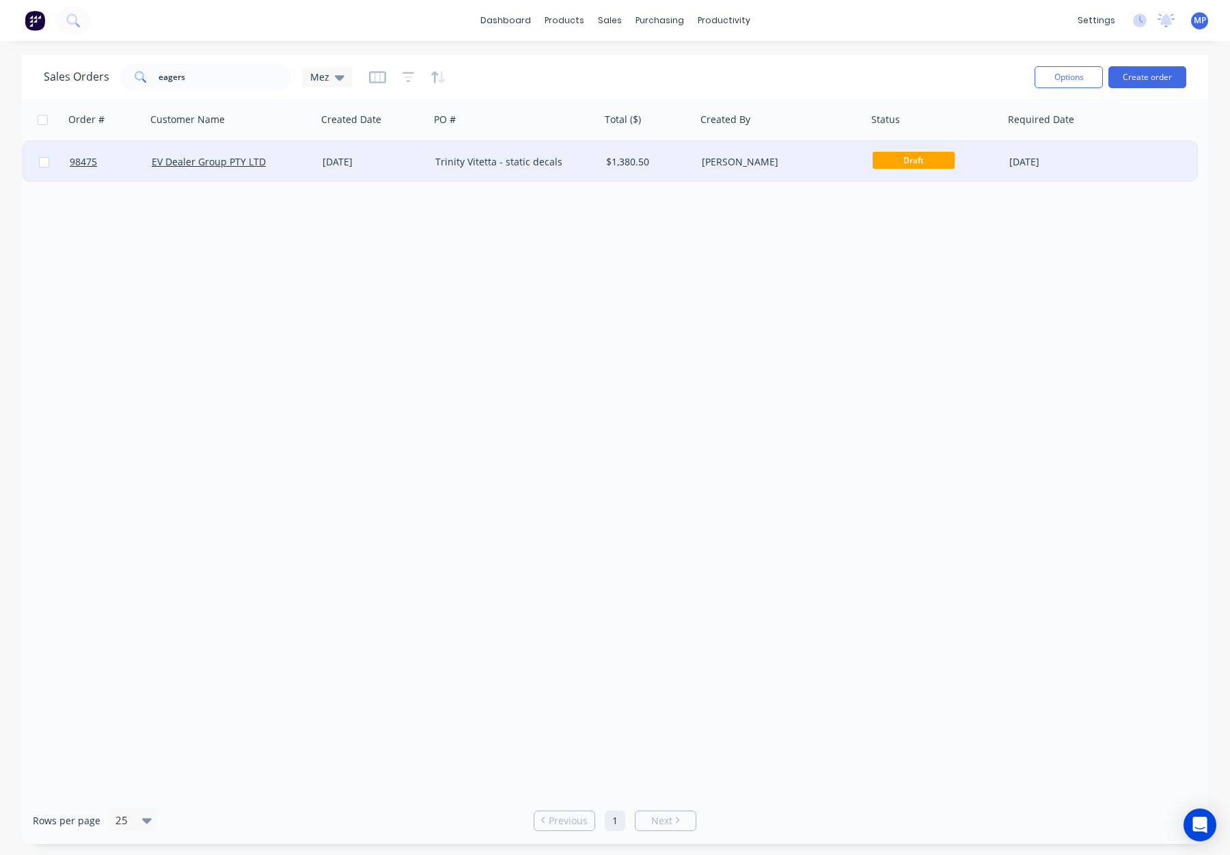
click at [841, 154] on div "[PERSON_NAME]" at bounding box center [782, 162] width 171 height 41
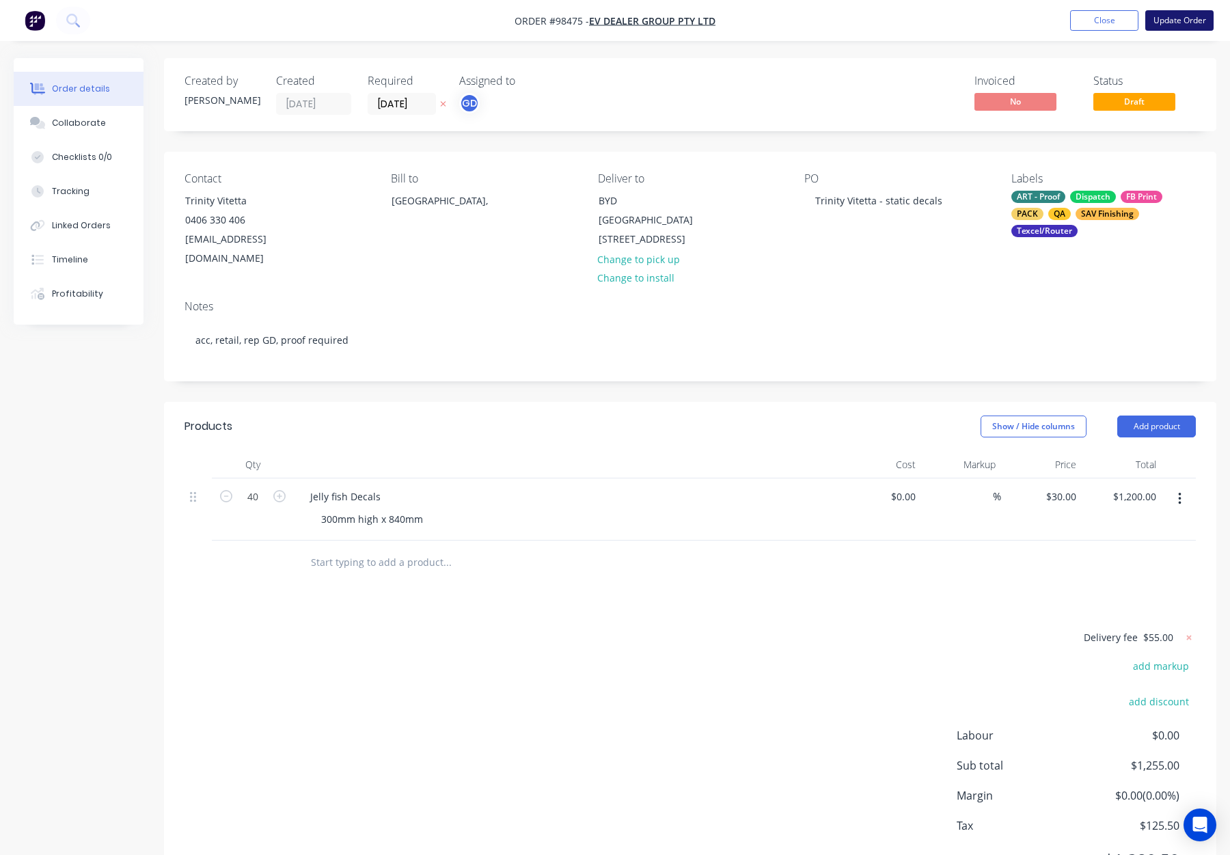
click at [1184, 26] on button "Update Order" at bounding box center [1180, 20] width 68 height 21
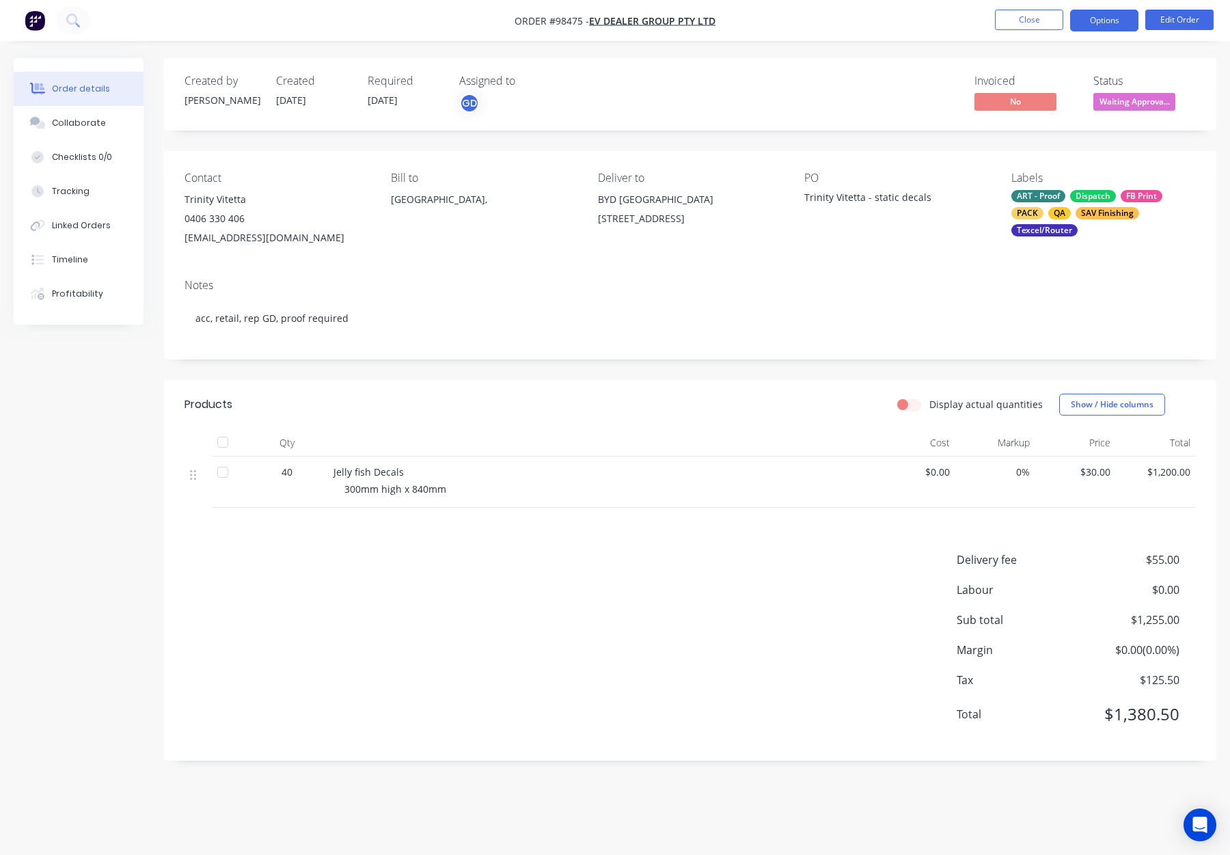
click at [1092, 23] on button "Options" at bounding box center [1104, 21] width 68 height 22
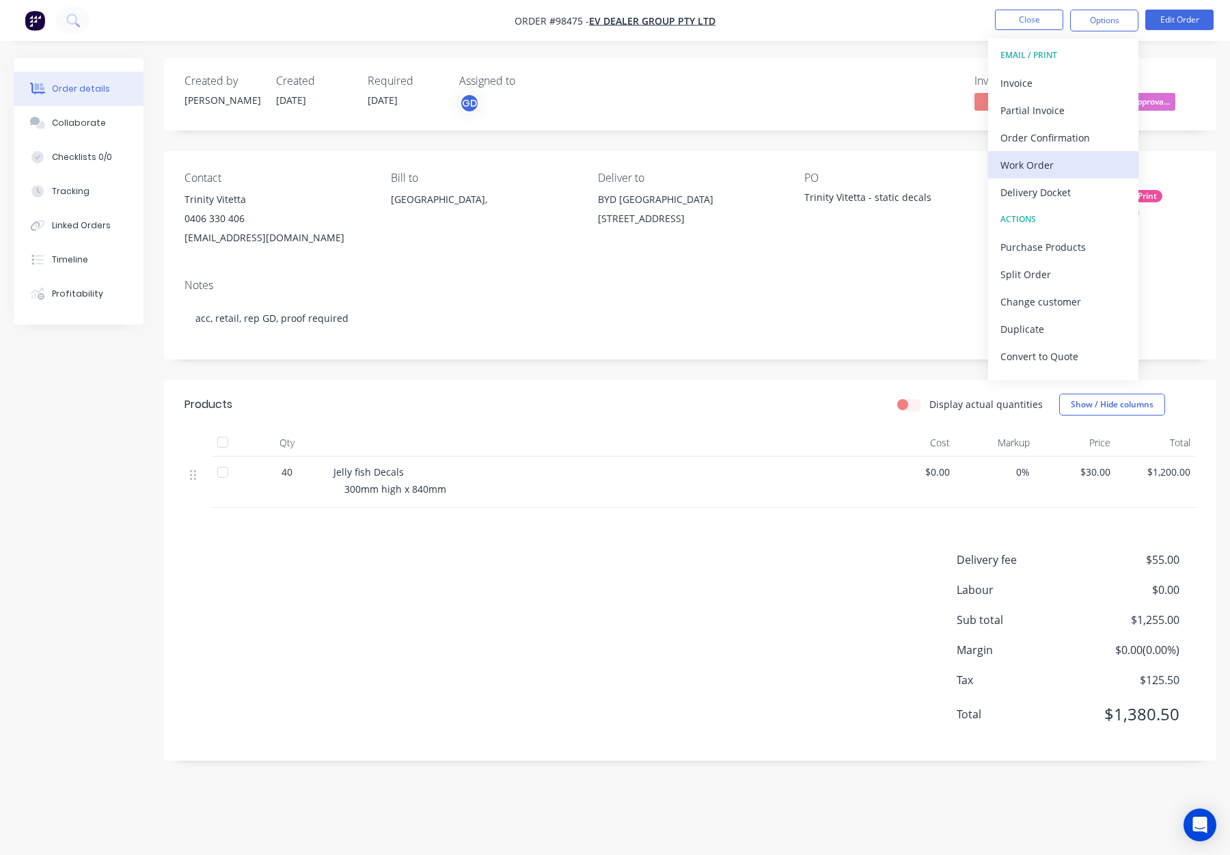
click at [1048, 165] on div "Work Order" at bounding box center [1064, 165] width 126 height 20
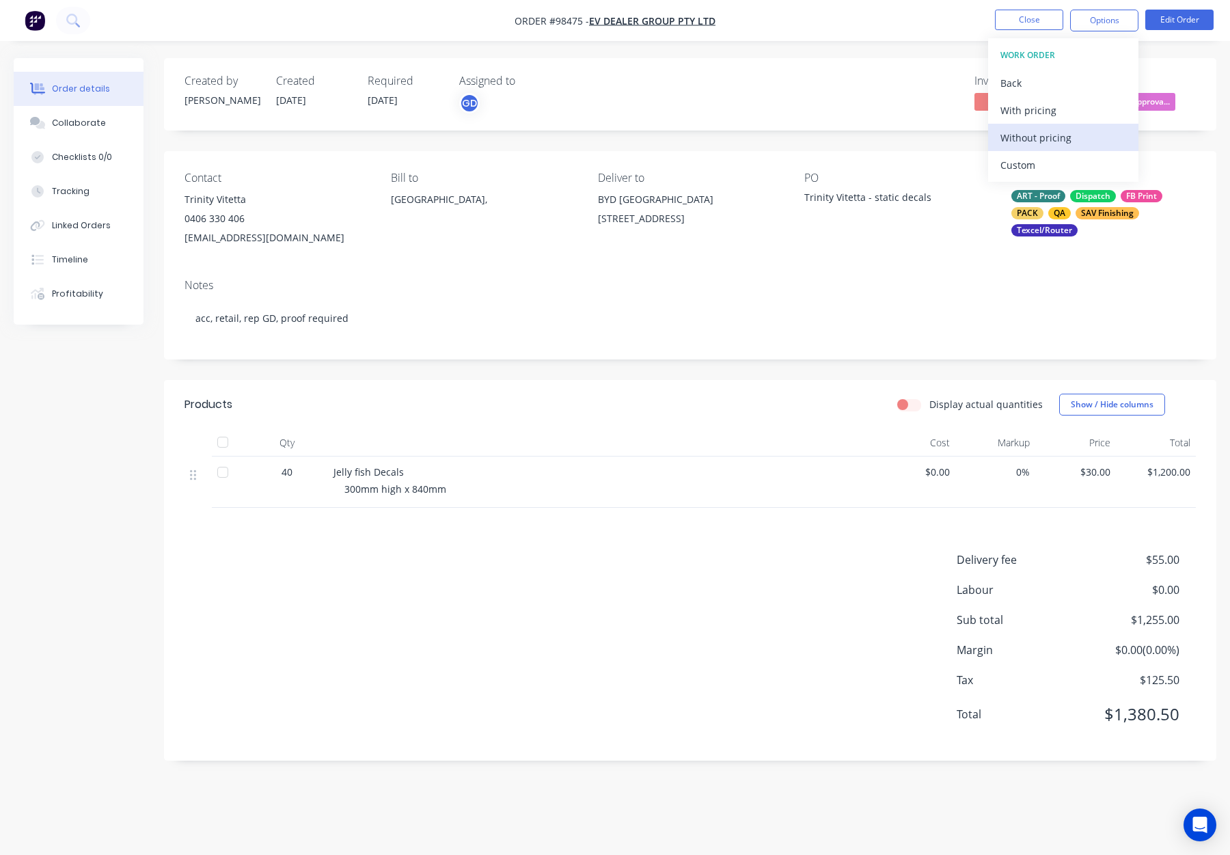
click at [1060, 129] on div "Without pricing" at bounding box center [1064, 138] width 126 height 20
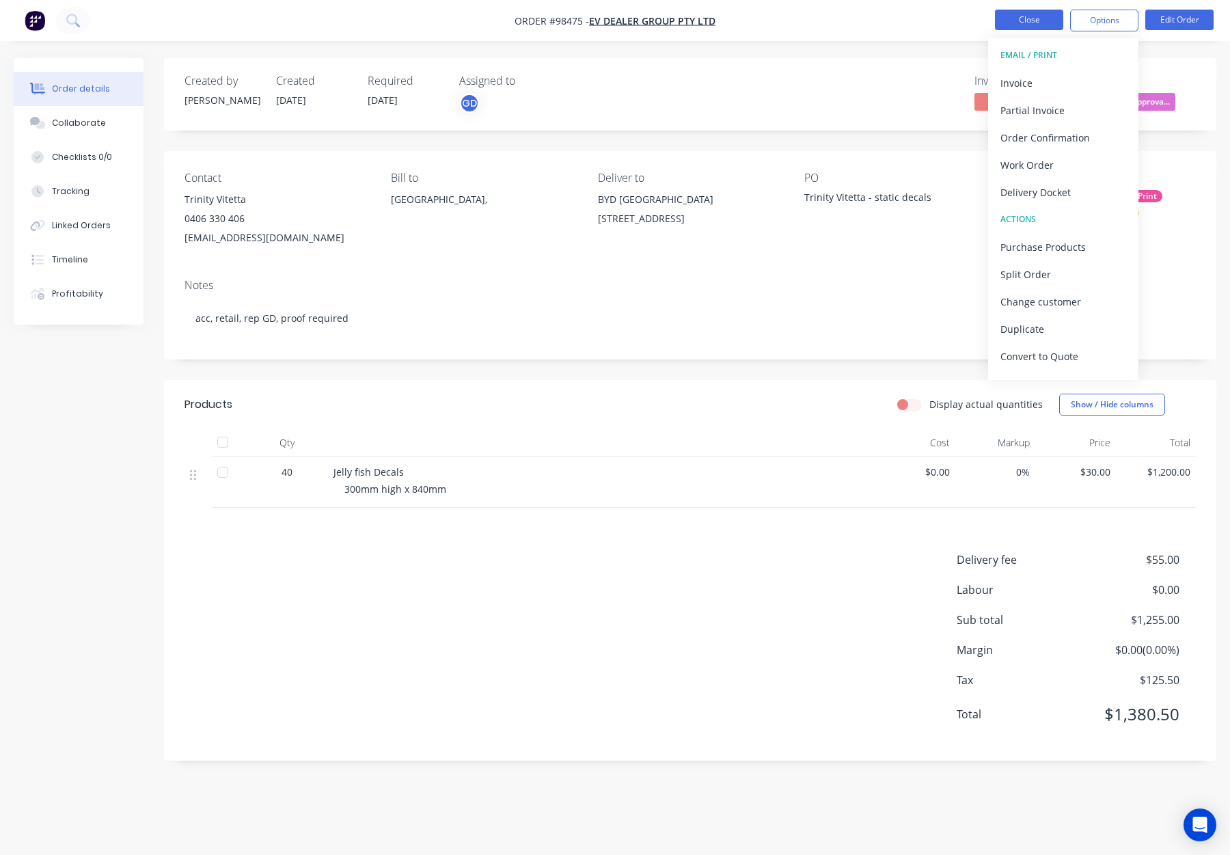
click at [1019, 14] on button "Close" at bounding box center [1029, 20] width 68 height 21
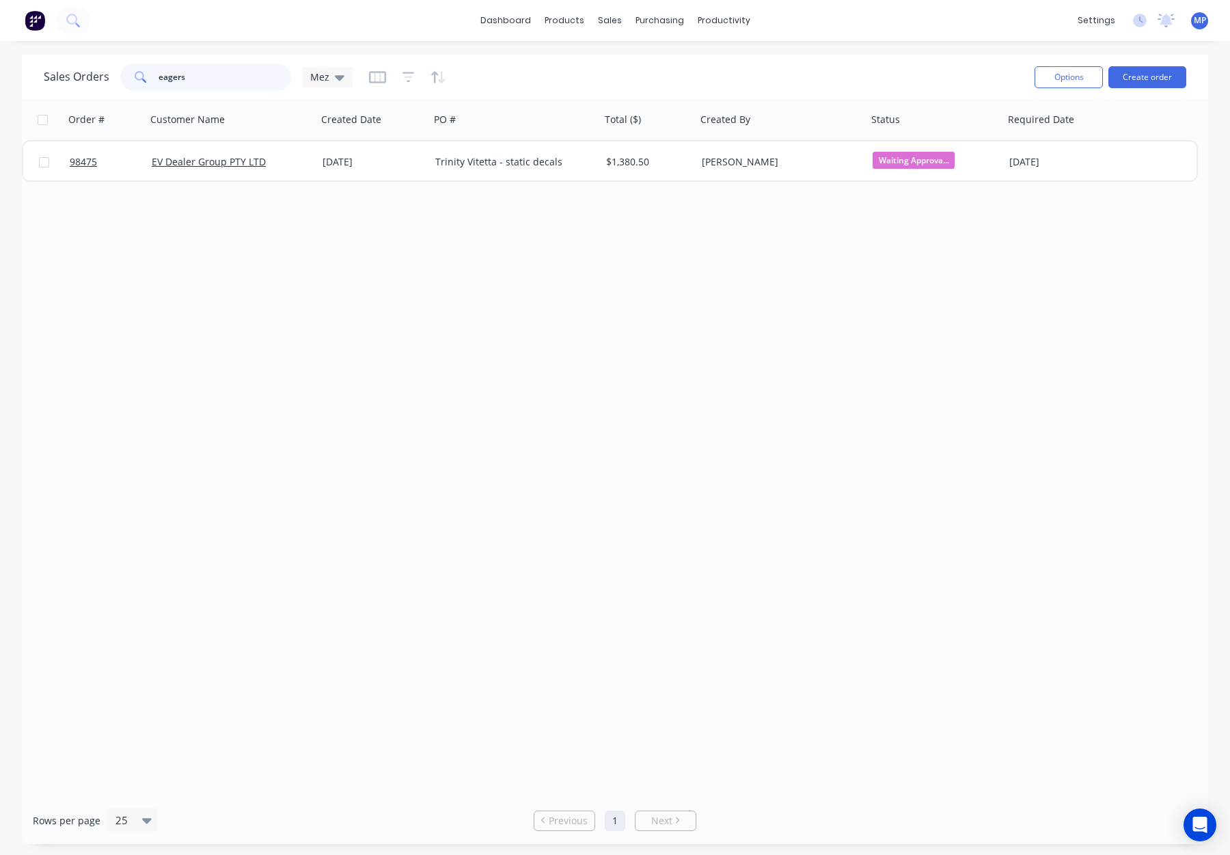
drag, startPoint x: 138, startPoint y: 73, endPoint x: 108, endPoint y: 69, distance: 30.4
click at [100, 70] on div "Sales Orders eagers Mez" at bounding box center [198, 77] width 309 height 27
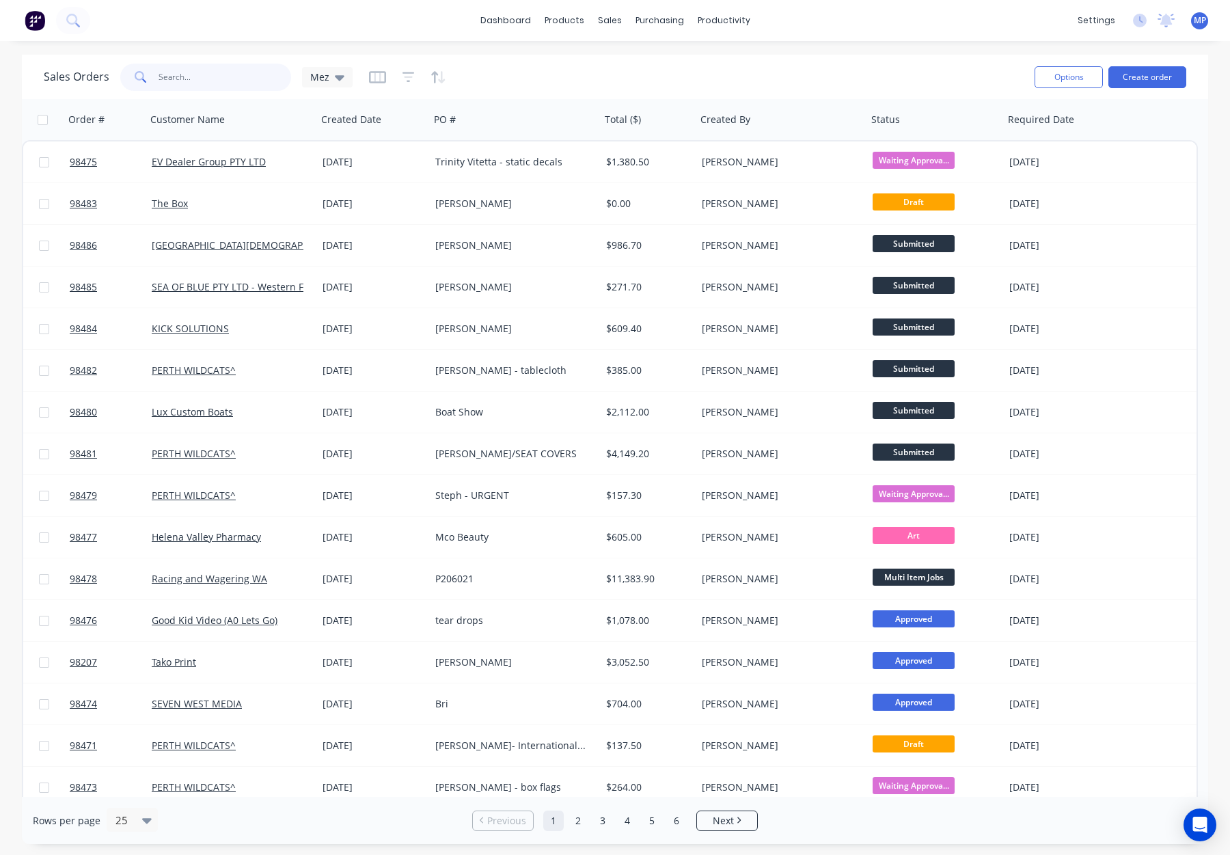
click at [159, 81] on input "text" at bounding box center [225, 77] width 133 height 27
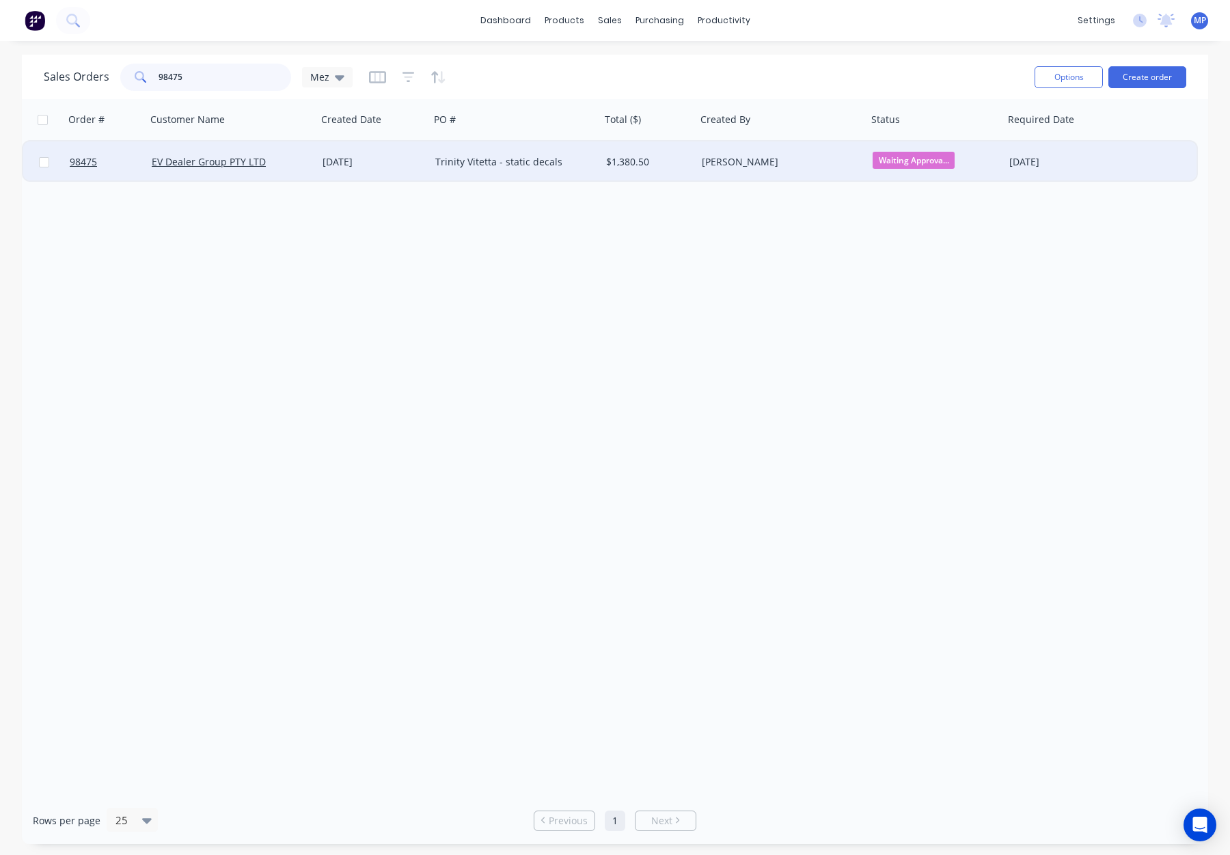
type input "98475"
click at [827, 165] on div "[PERSON_NAME]" at bounding box center [778, 162] width 152 height 14
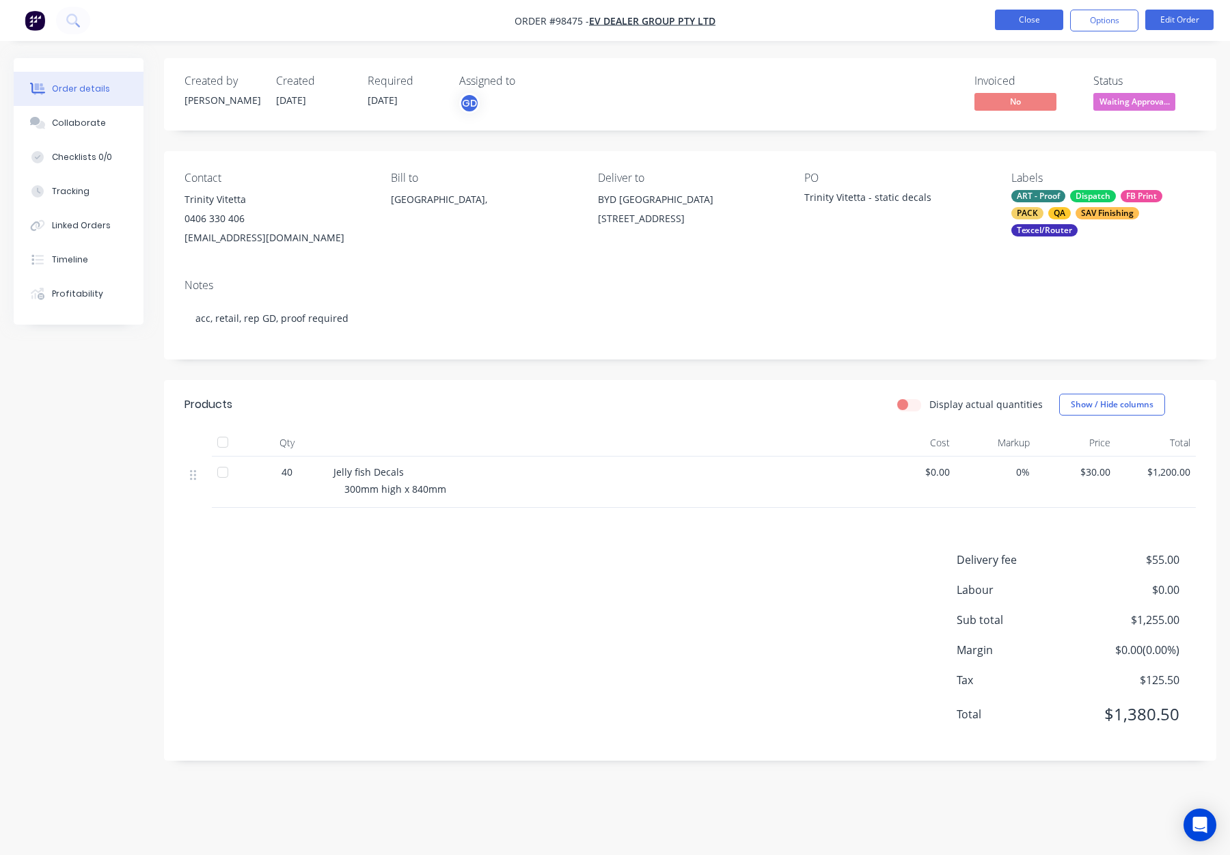
click at [1029, 16] on button "Close" at bounding box center [1029, 20] width 68 height 21
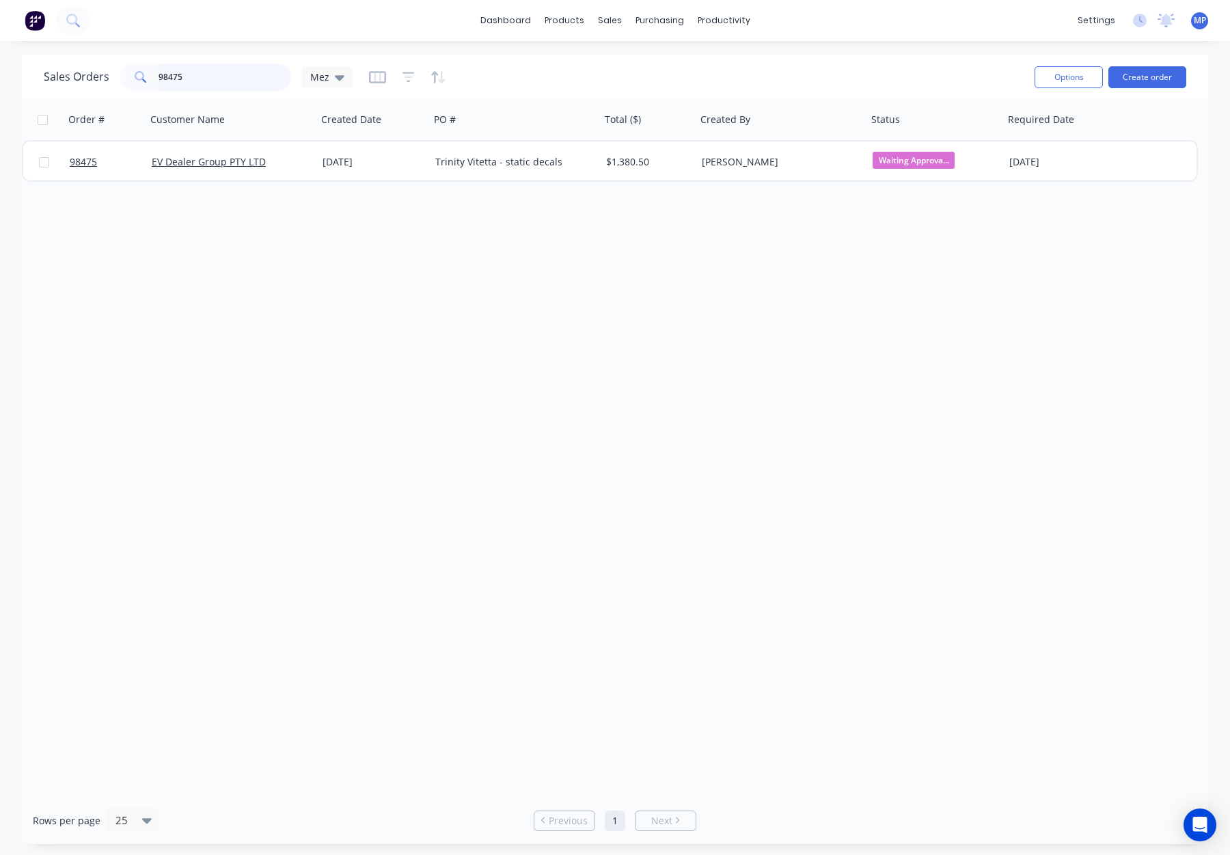
click at [183, 77] on input "98475" at bounding box center [225, 77] width 133 height 27
drag, startPoint x: 99, startPoint y: 68, endPoint x: 90, endPoint y: 67, distance: 9.7
click at [90, 67] on div "Sales Orders 98475 Mez" at bounding box center [198, 77] width 309 height 27
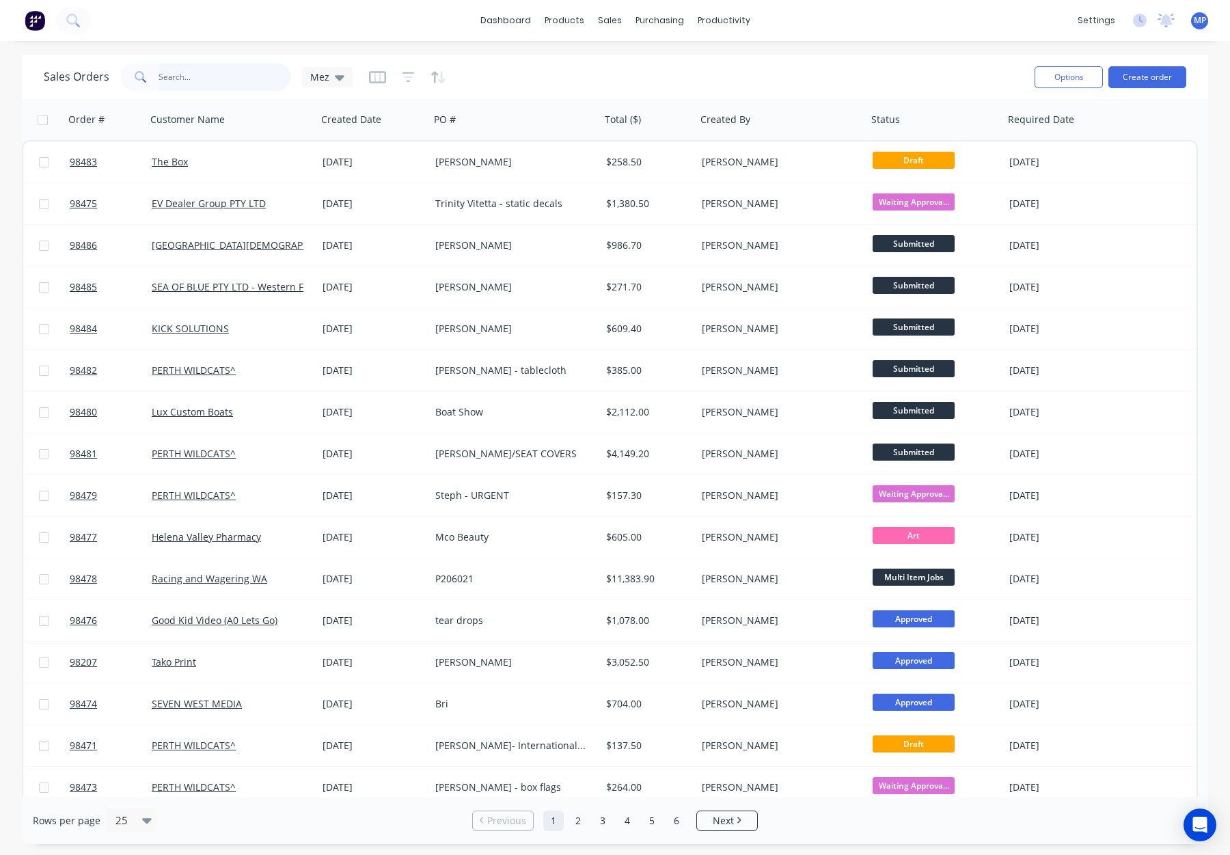
click at [179, 75] on input "text" at bounding box center [225, 77] width 133 height 27
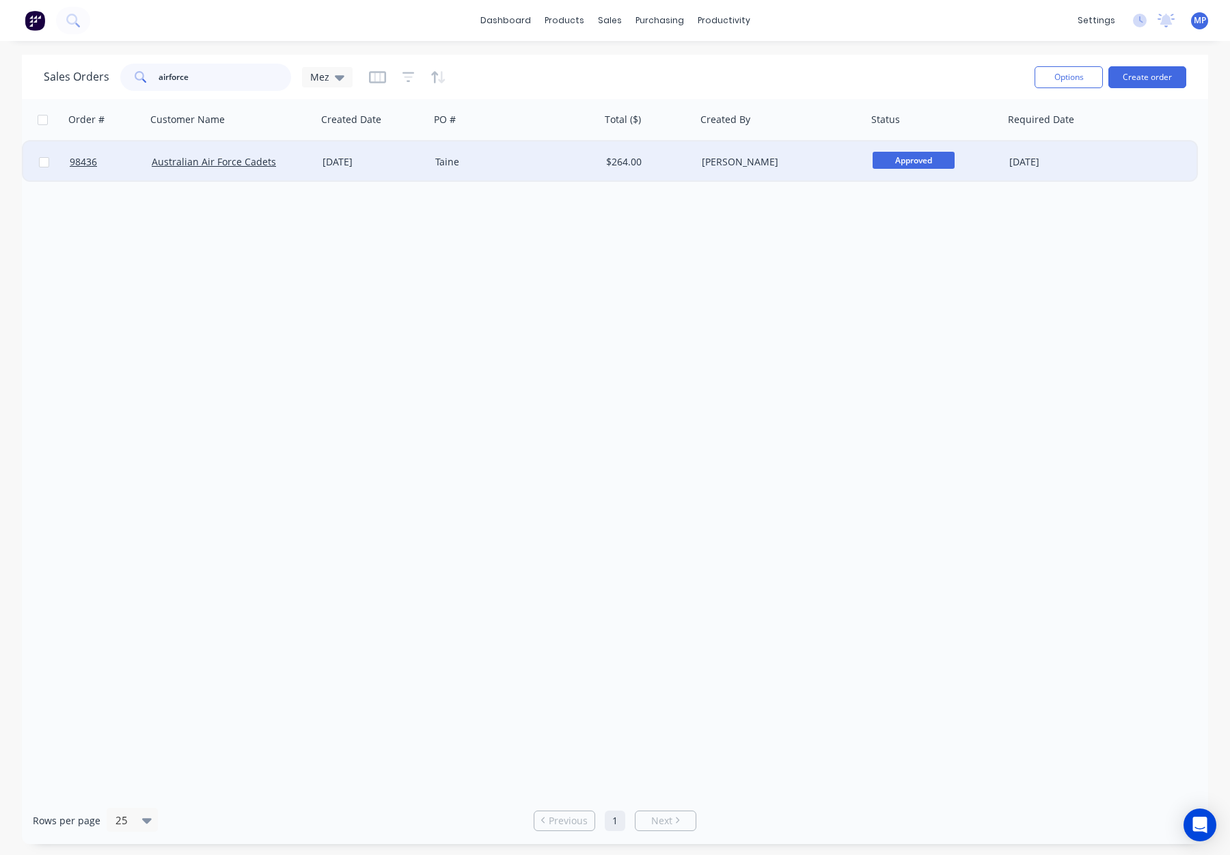
type input "airforce"
click at [540, 150] on div "Taine" at bounding box center [515, 162] width 171 height 41
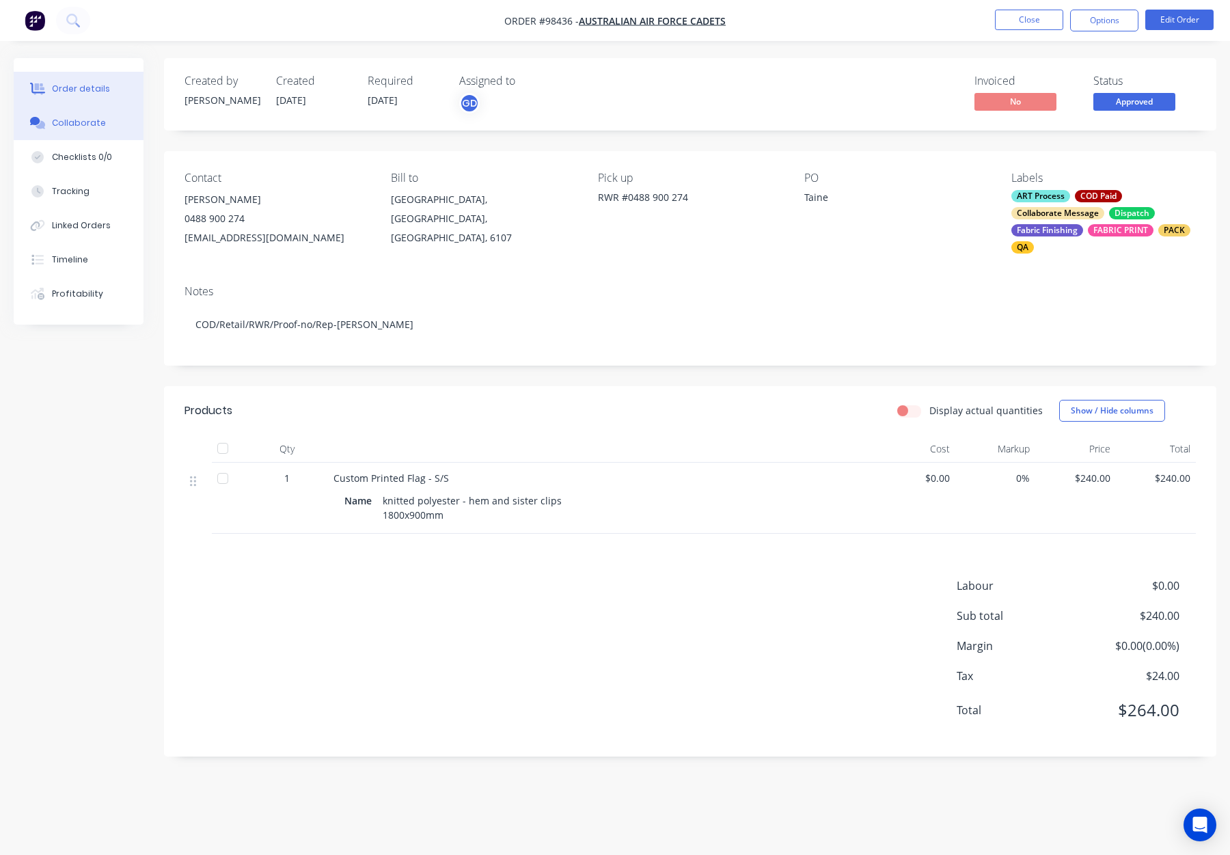
click at [101, 126] on button "Collaborate" at bounding box center [79, 123] width 130 height 34
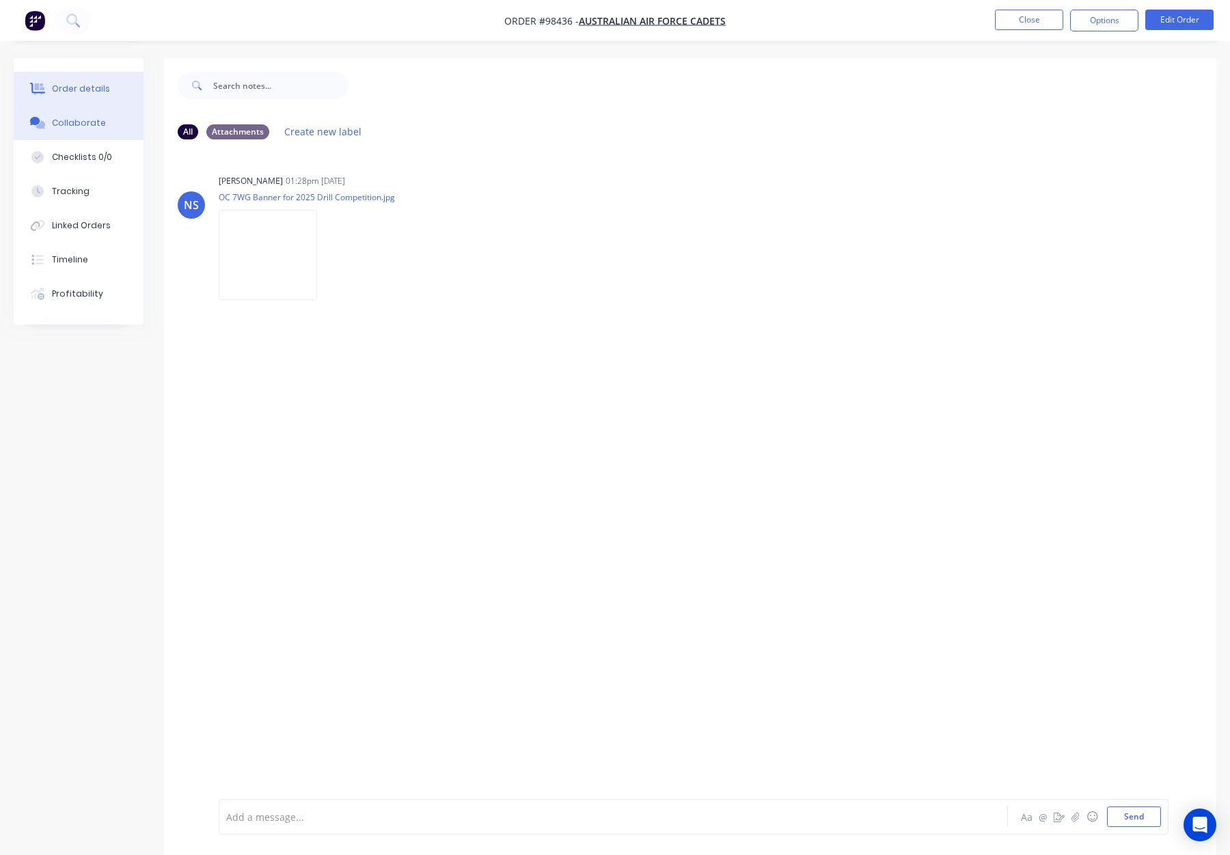
click at [87, 90] on div "Order details" at bounding box center [81, 89] width 58 height 12
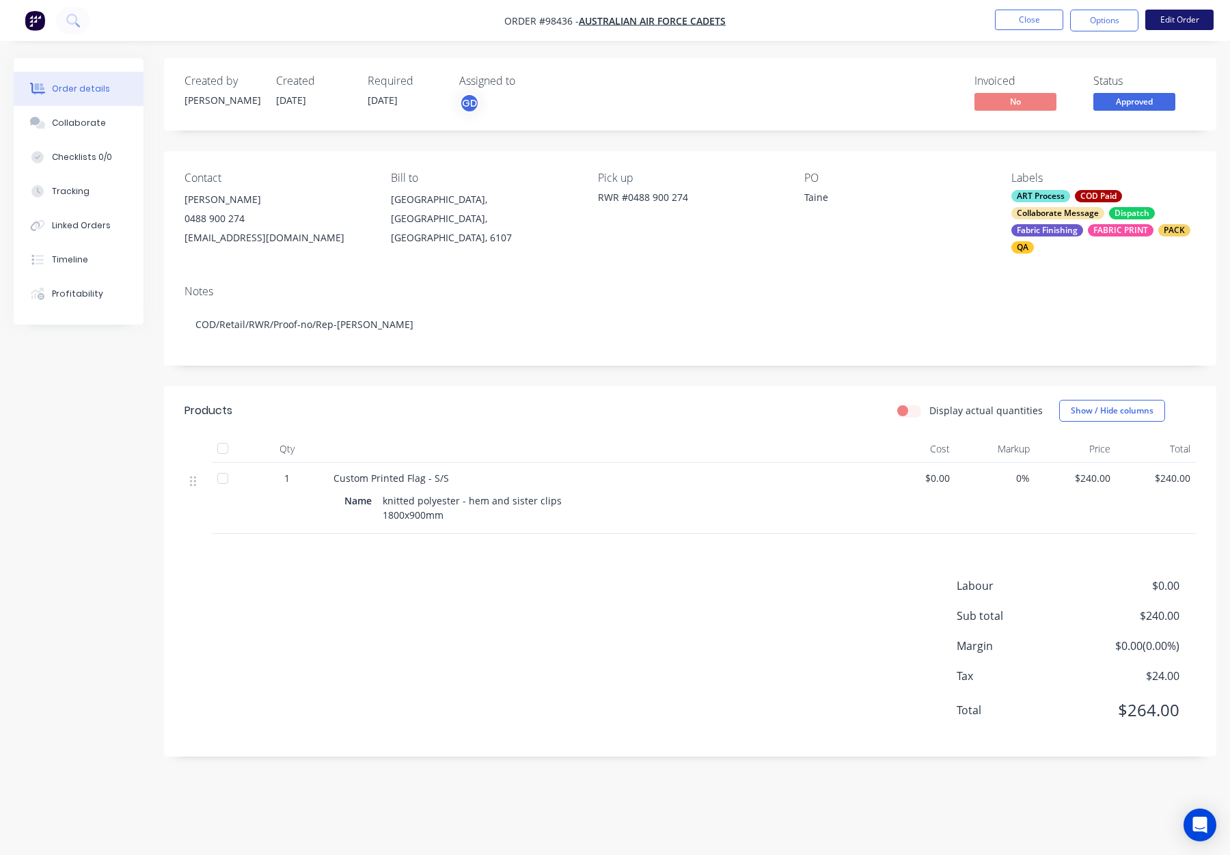
click at [1182, 22] on button "Edit Order" at bounding box center [1180, 20] width 68 height 21
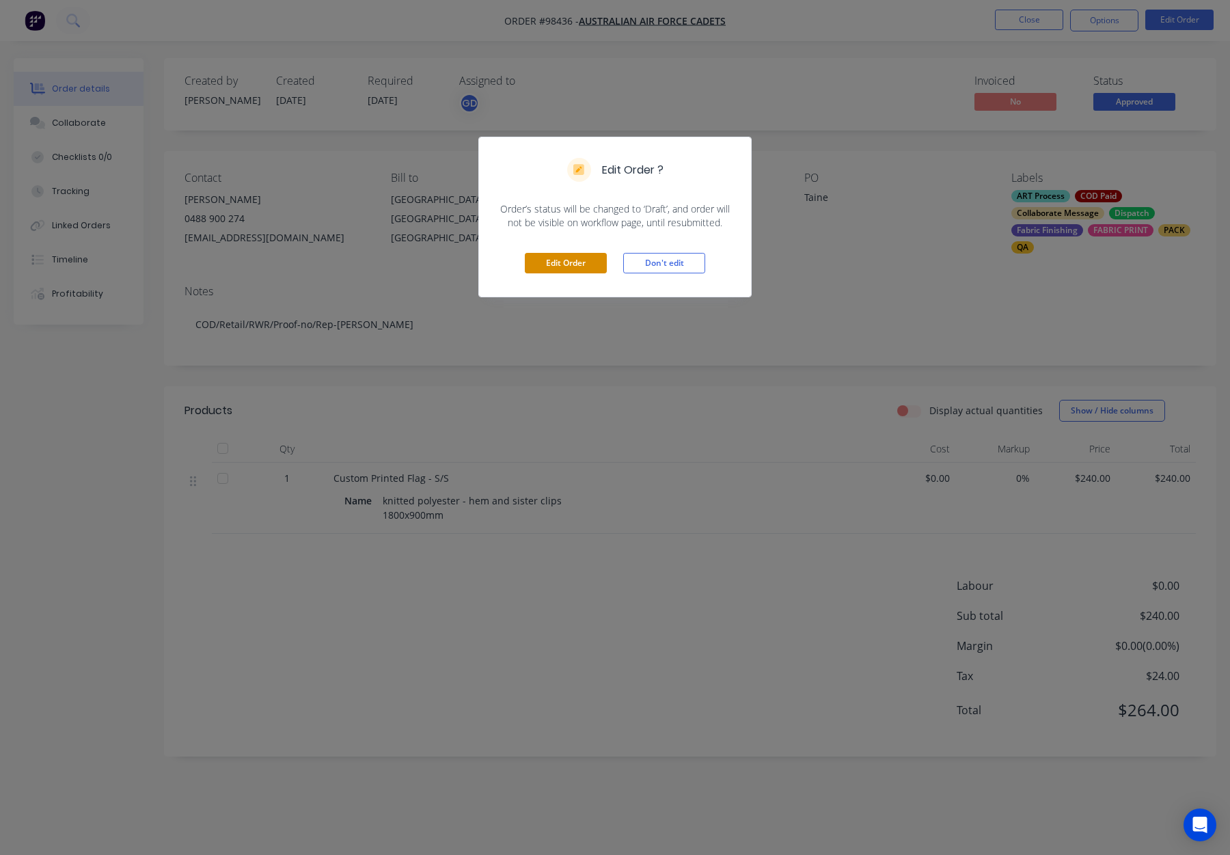
click at [554, 266] on button "Edit Order" at bounding box center [566, 263] width 82 height 21
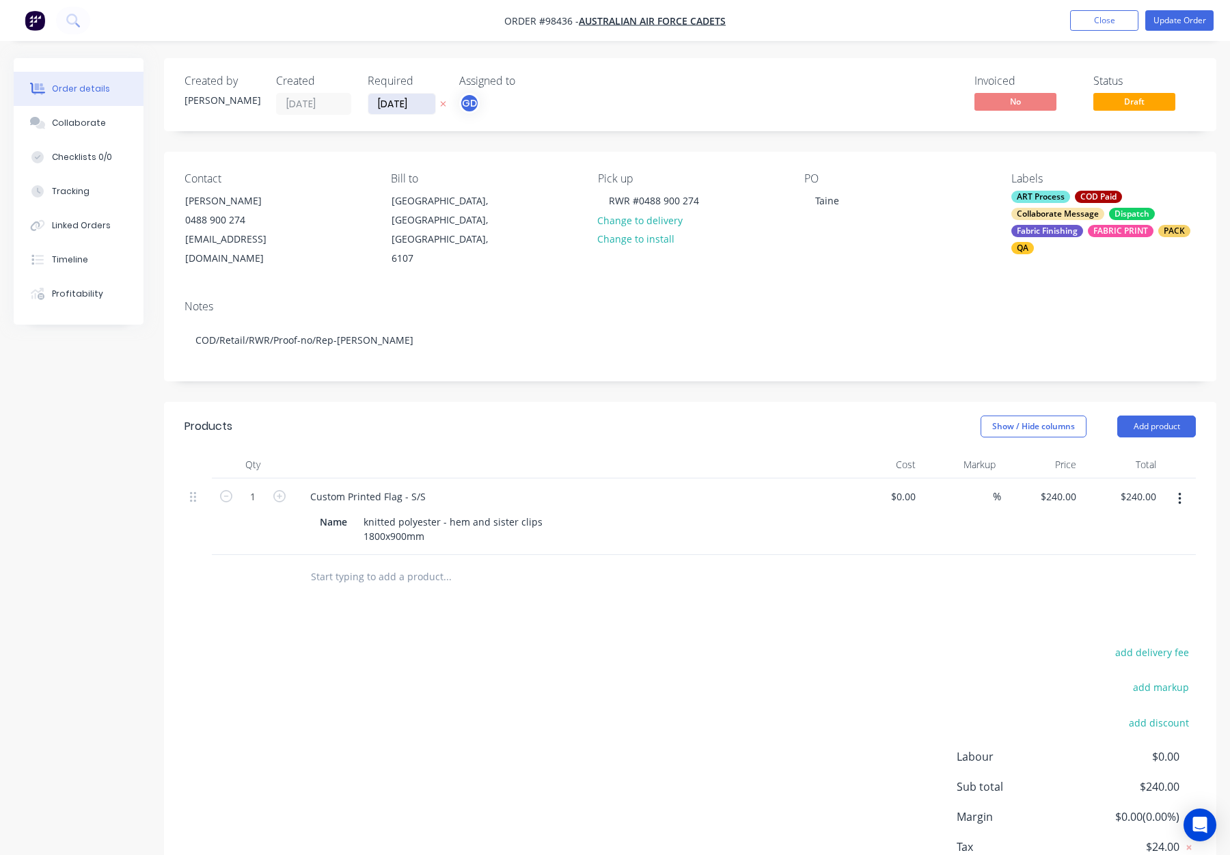
click at [385, 102] on input "[DATE]" at bounding box center [401, 104] width 67 height 21
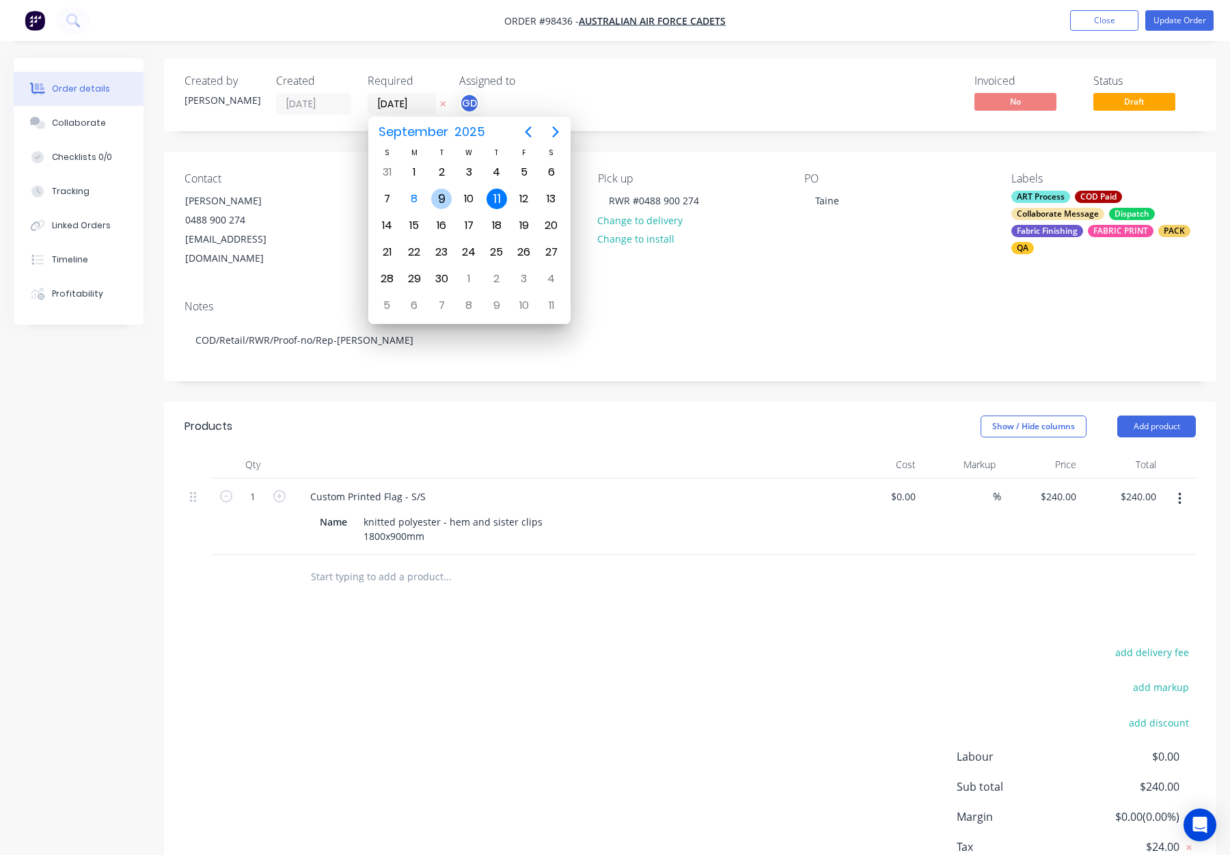
click at [442, 200] on div "9" at bounding box center [441, 199] width 21 height 21
type input "[DATE]"
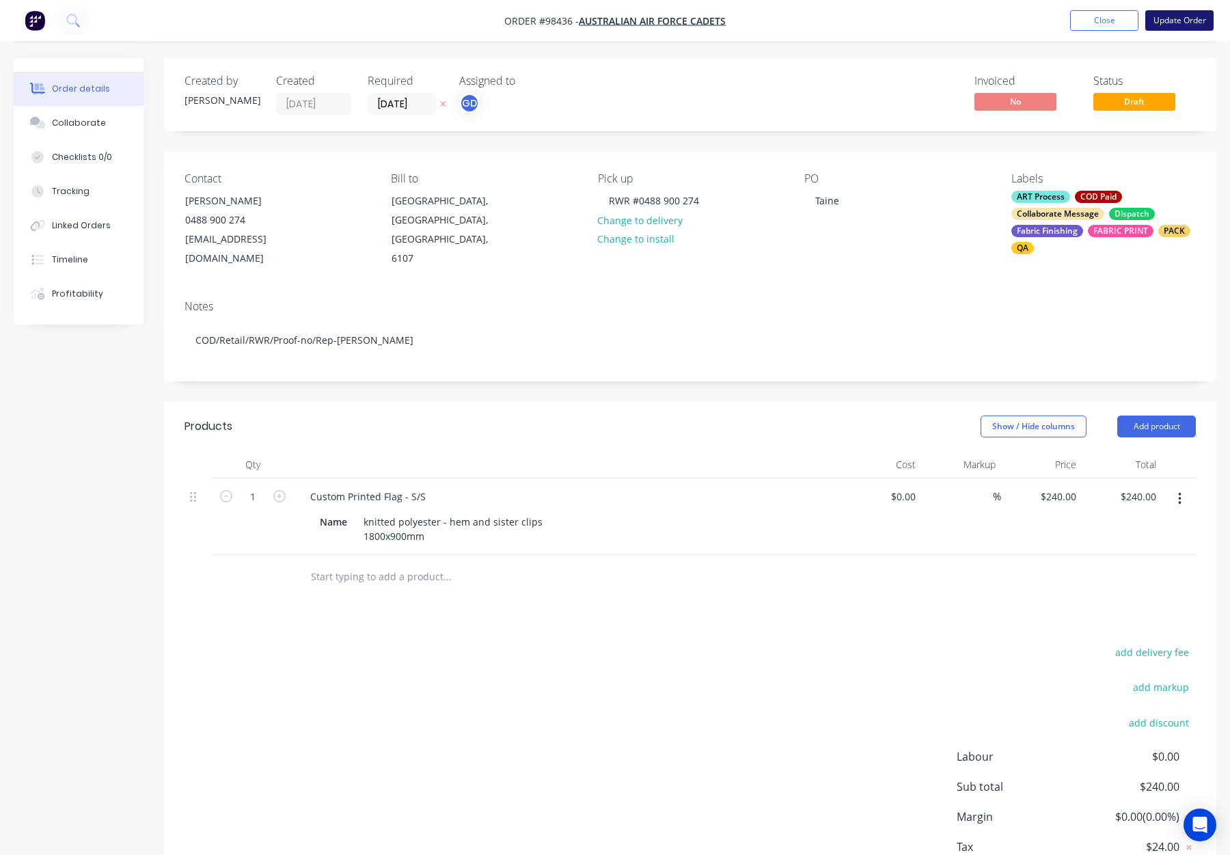
click at [1188, 25] on button "Update Order" at bounding box center [1180, 20] width 68 height 21
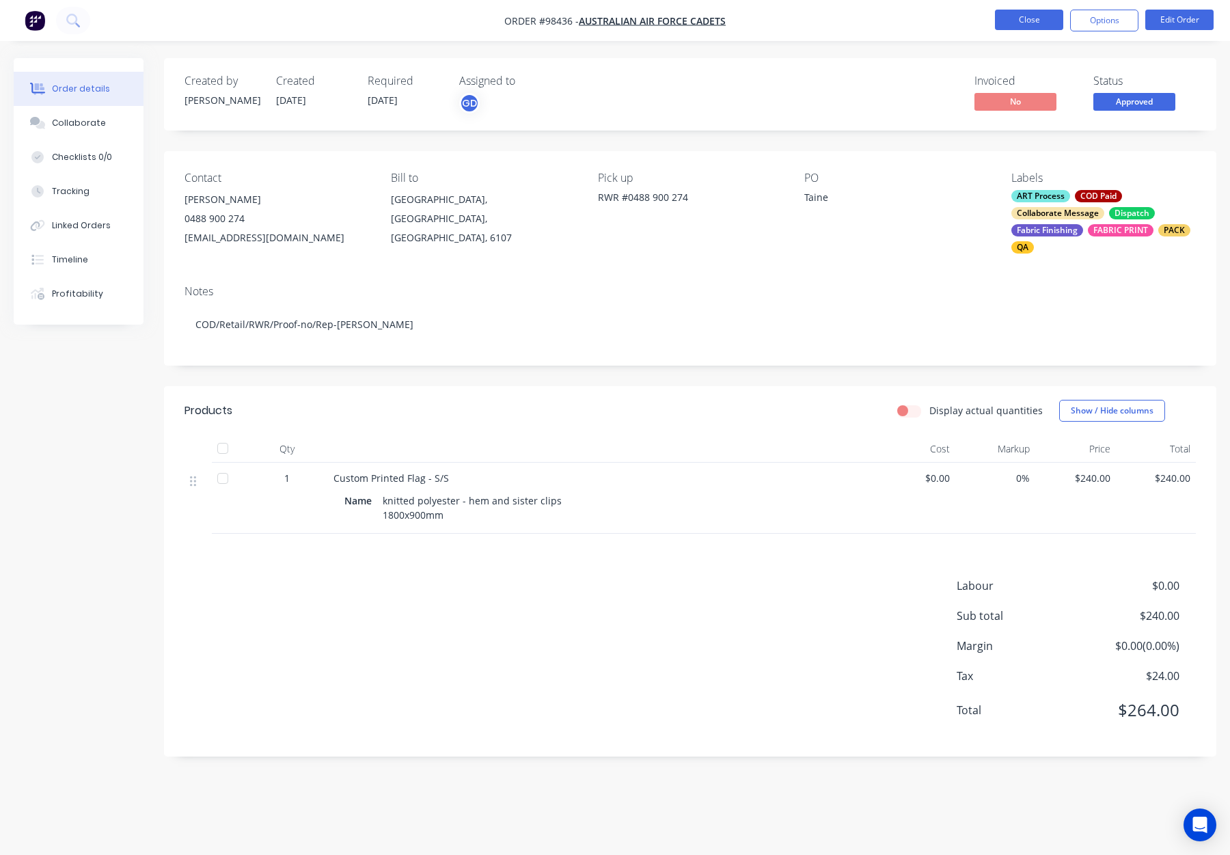
click at [1025, 21] on button "Close" at bounding box center [1029, 20] width 68 height 21
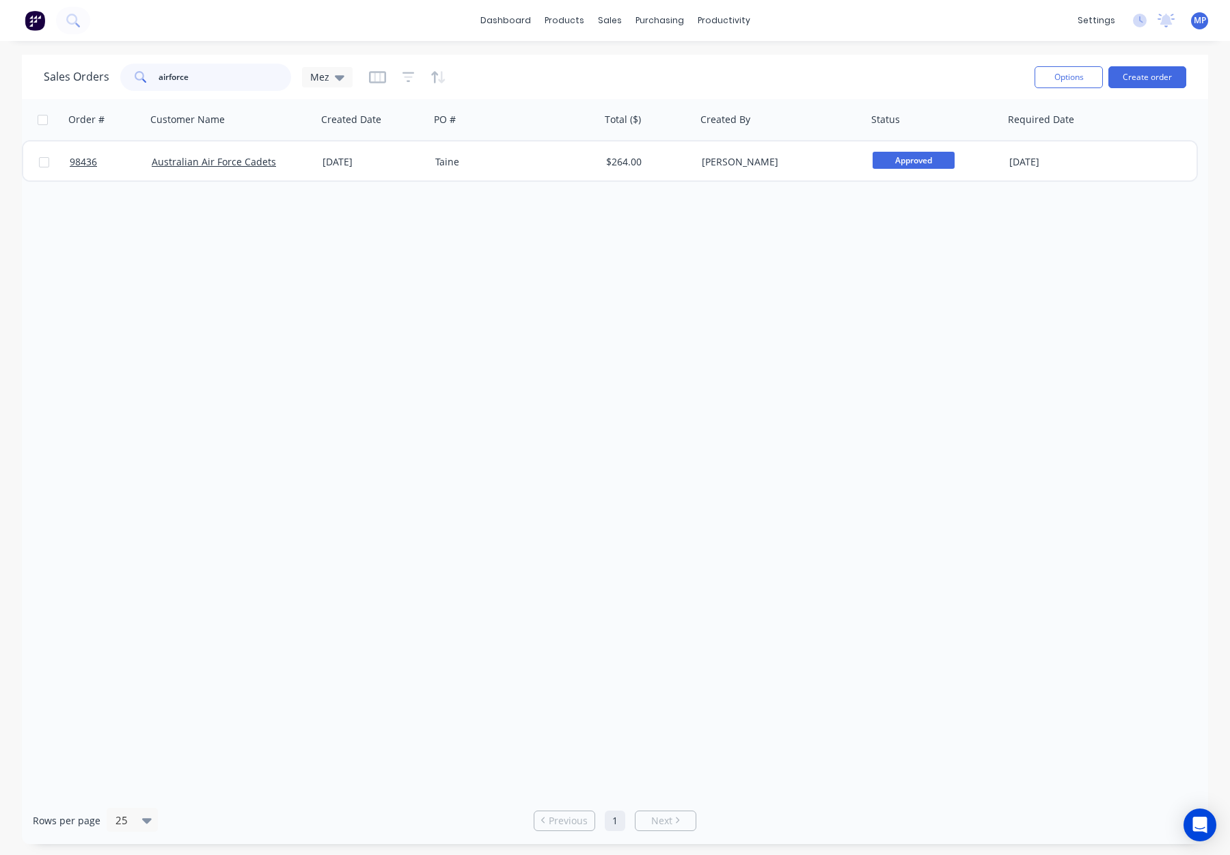
drag, startPoint x: 179, startPoint y: 74, endPoint x: 135, endPoint y: 75, distance: 44.4
click at [135, 75] on div "airforce" at bounding box center [205, 77] width 171 height 27
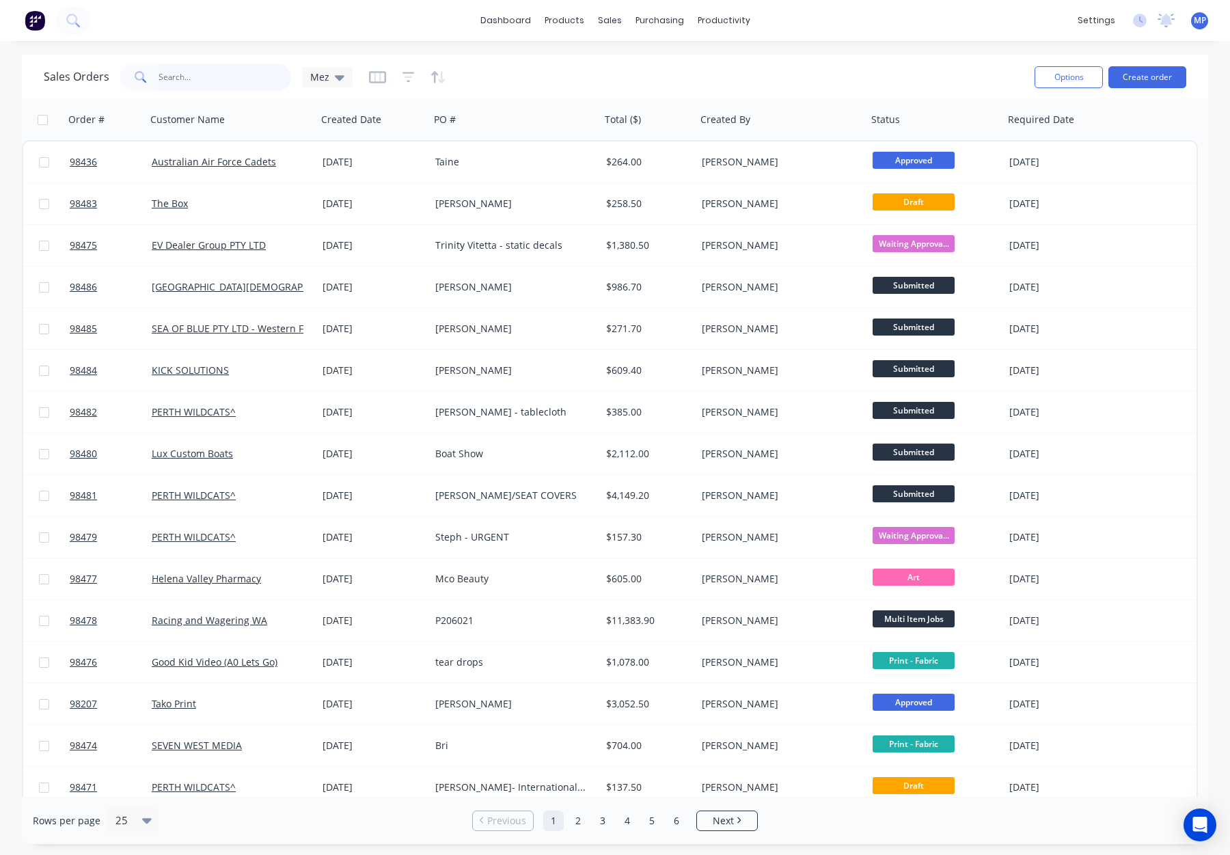
click at [187, 81] on input "text" at bounding box center [225, 77] width 133 height 27
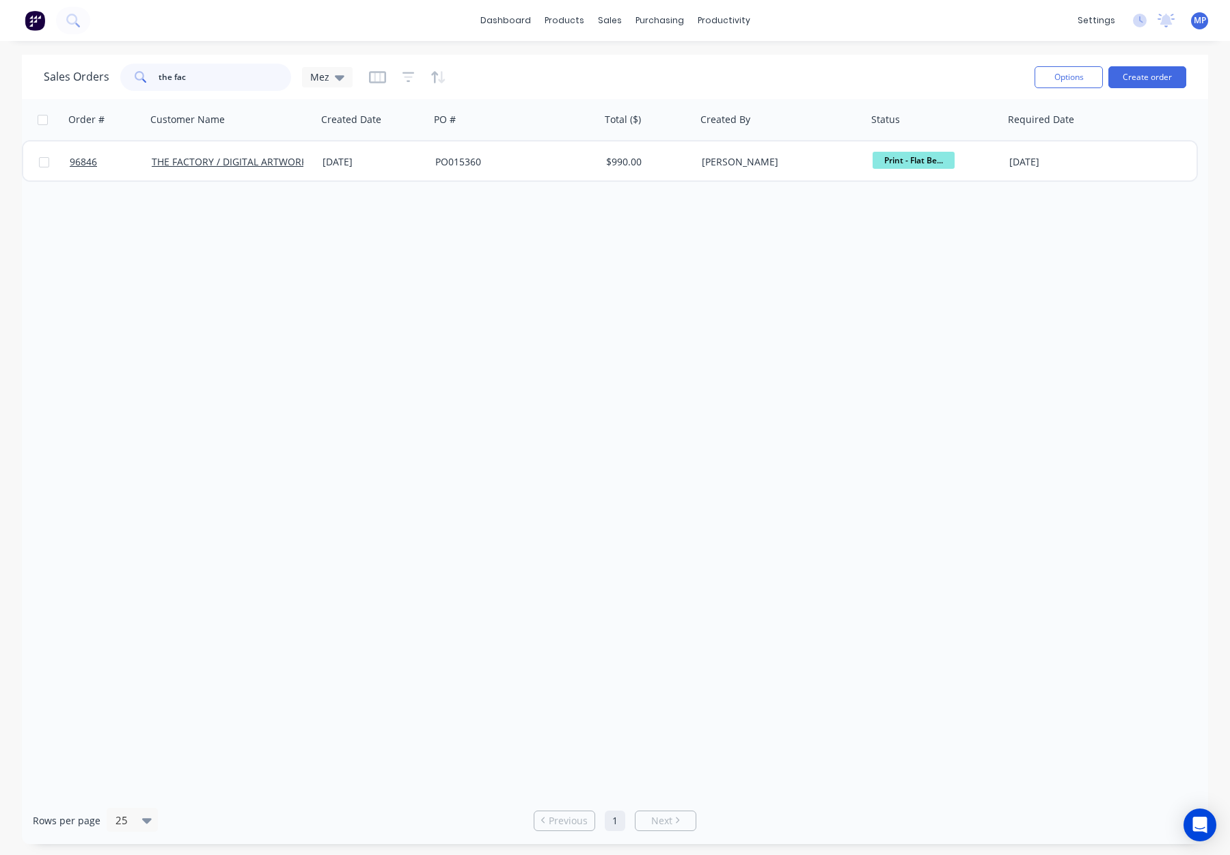
type input "the fac"
click at [527, 185] on div "Order # Customer Name Created Date PO # Total ($) Created By Status Required Da…" at bounding box center [615, 448] width 1187 height 698
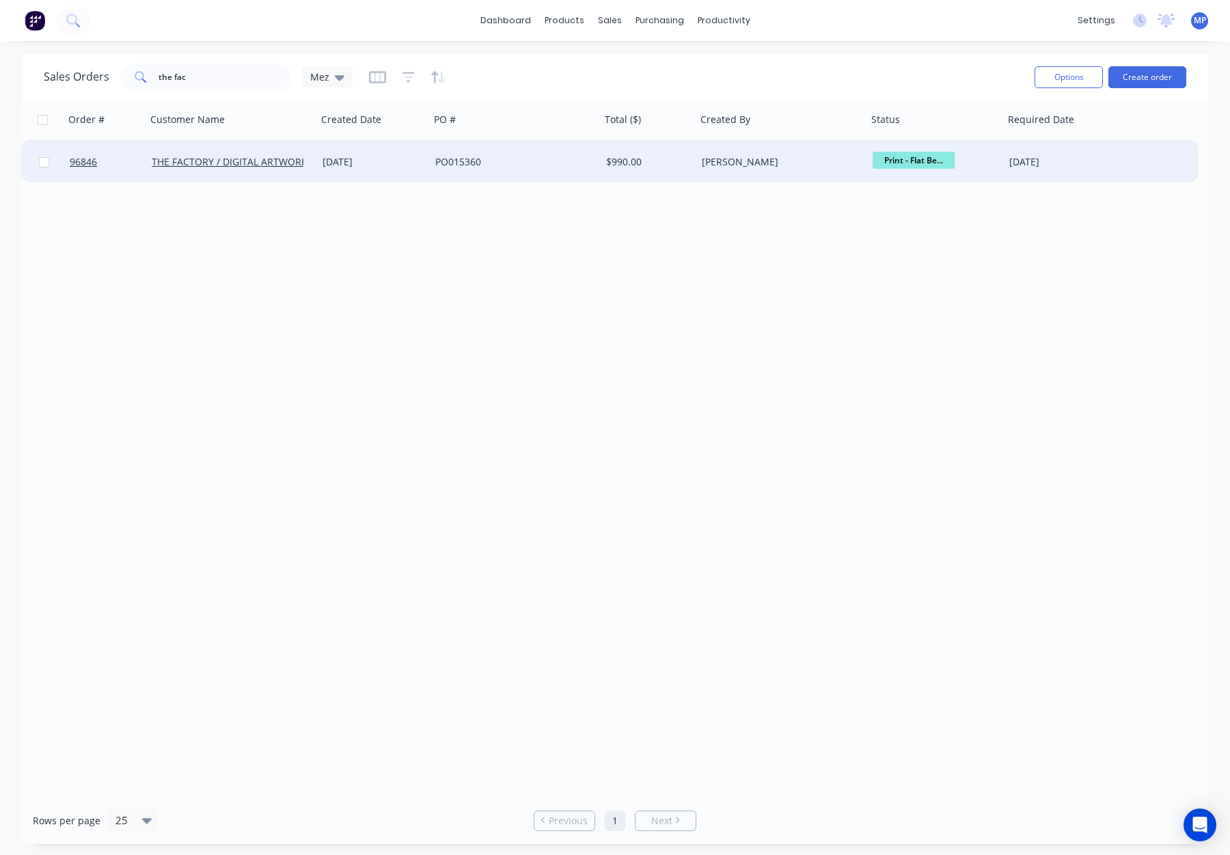
click at [522, 167] on div "PO015360" at bounding box center [511, 162] width 152 height 14
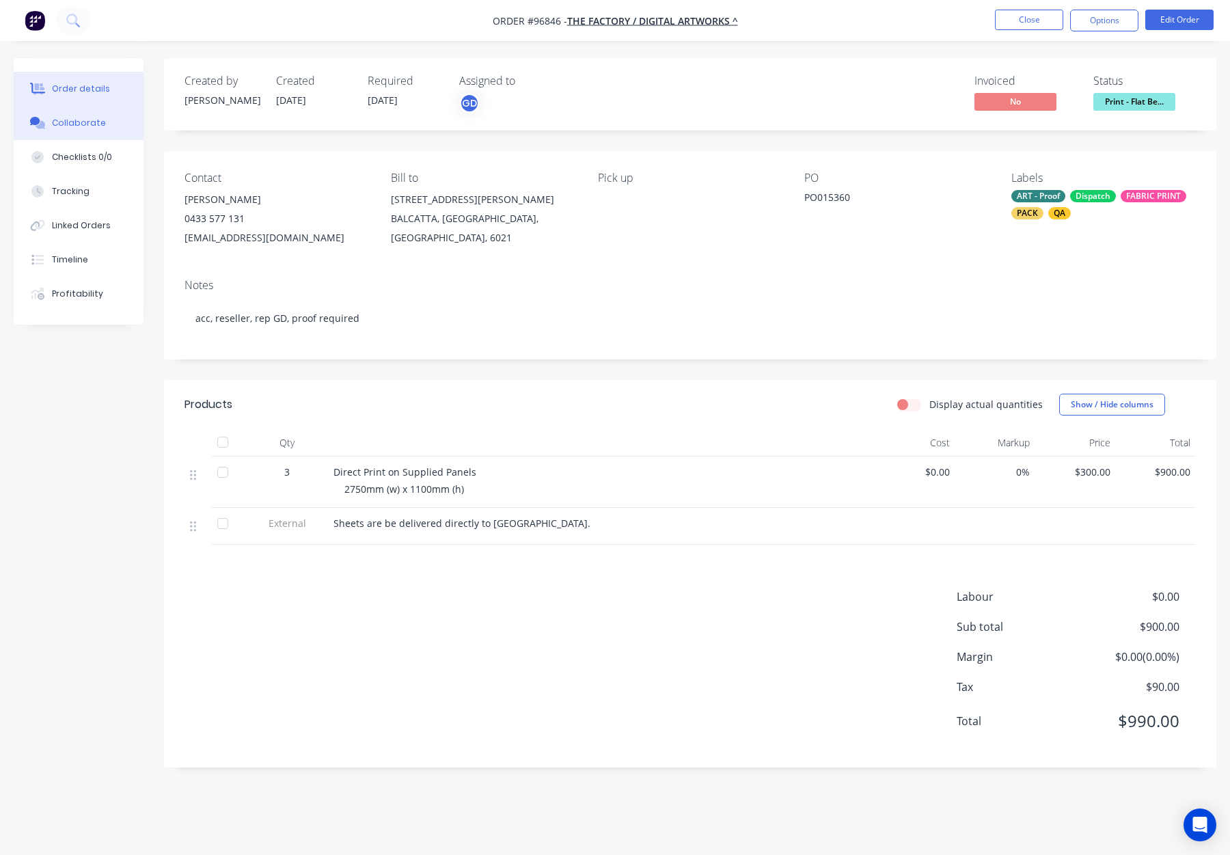
click at [62, 114] on button "Collaborate" at bounding box center [79, 123] width 130 height 34
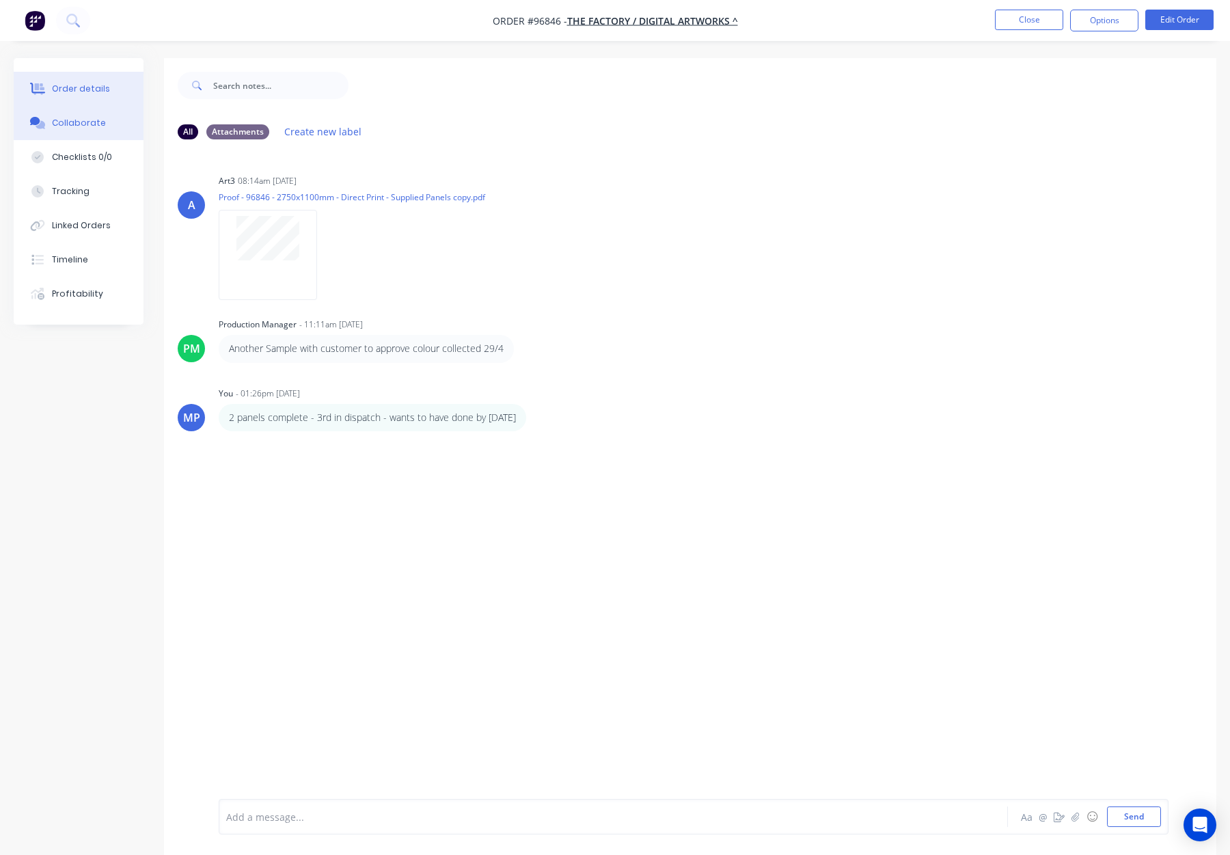
click at [59, 75] on button "Order details" at bounding box center [79, 89] width 130 height 34
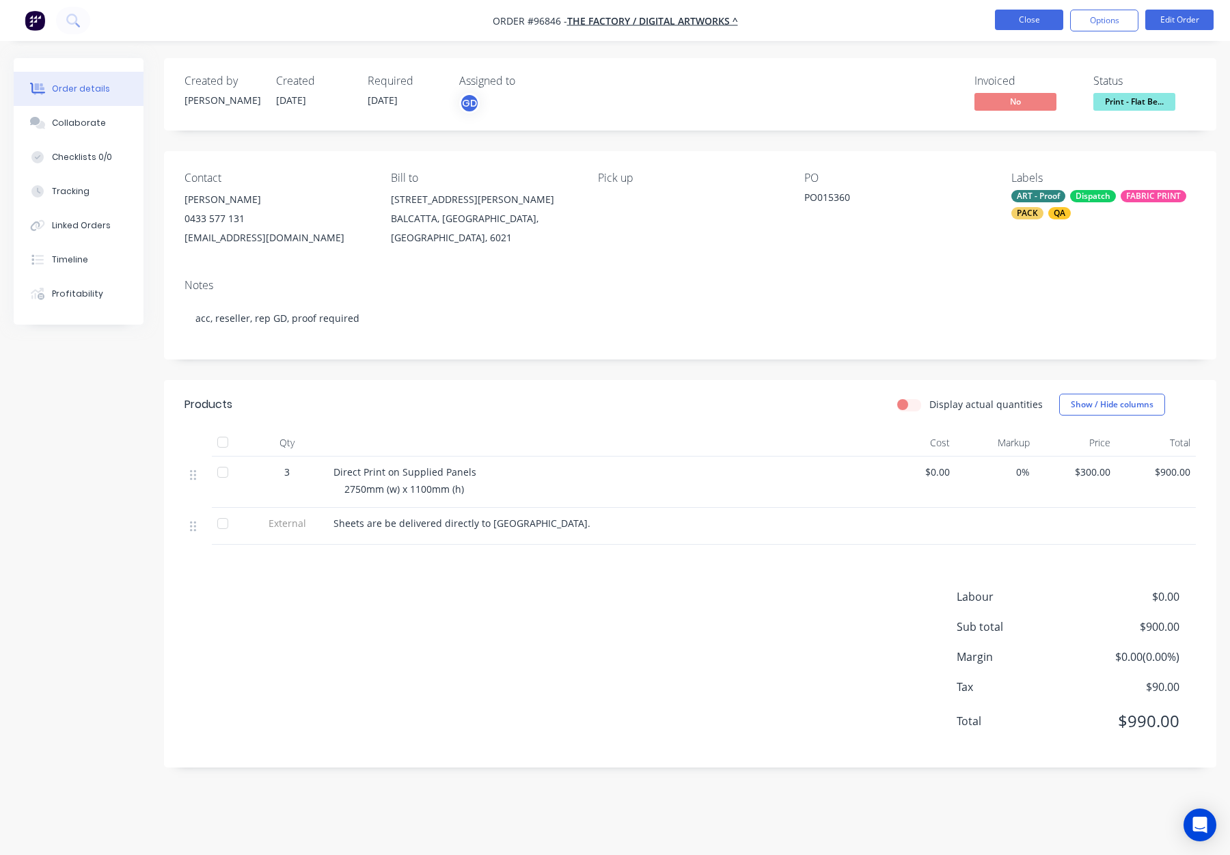
click at [1027, 18] on button "Close" at bounding box center [1029, 20] width 68 height 21
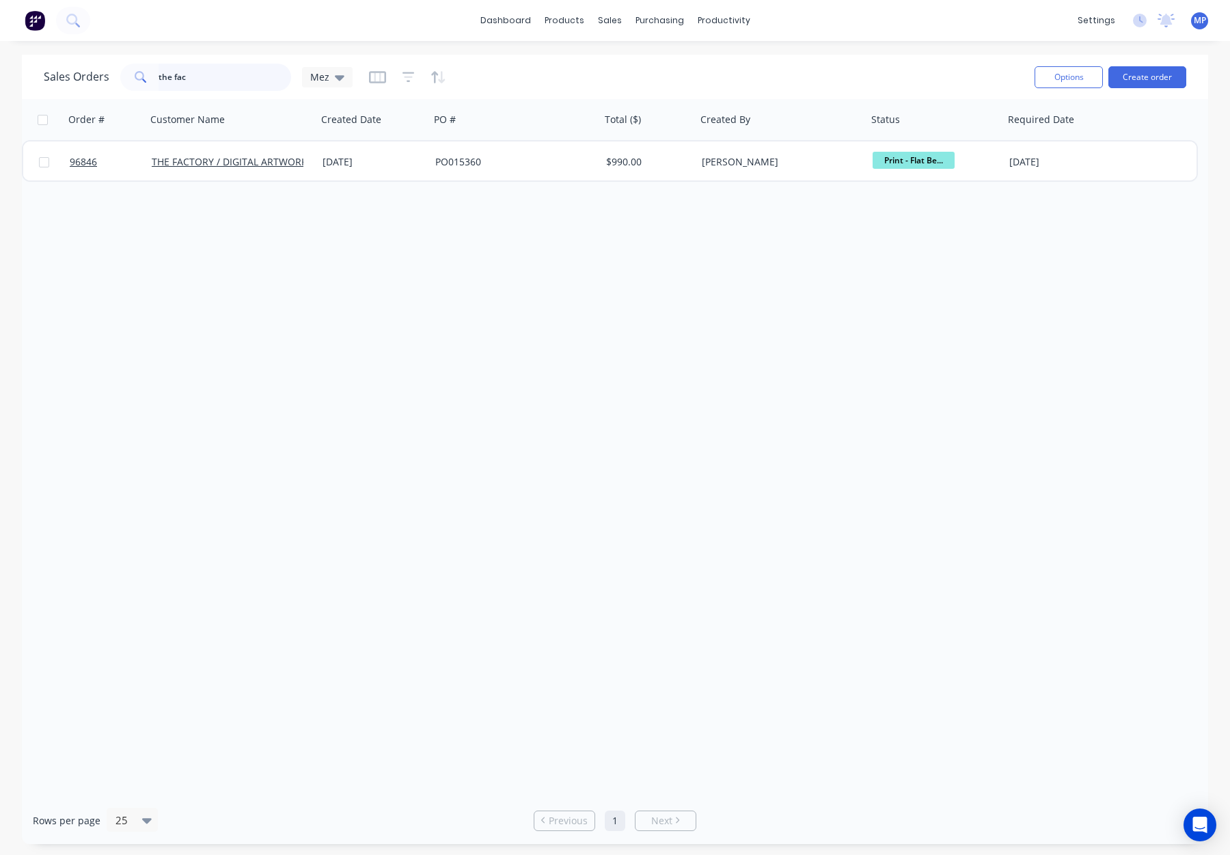
click at [197, 84] on input "the fac" at bounding box center [225, 77] width 133 height 27
click at [112, 81] on div "Sales Orders the fac Mez" at bounding box center [198, 77] width 309 height 27
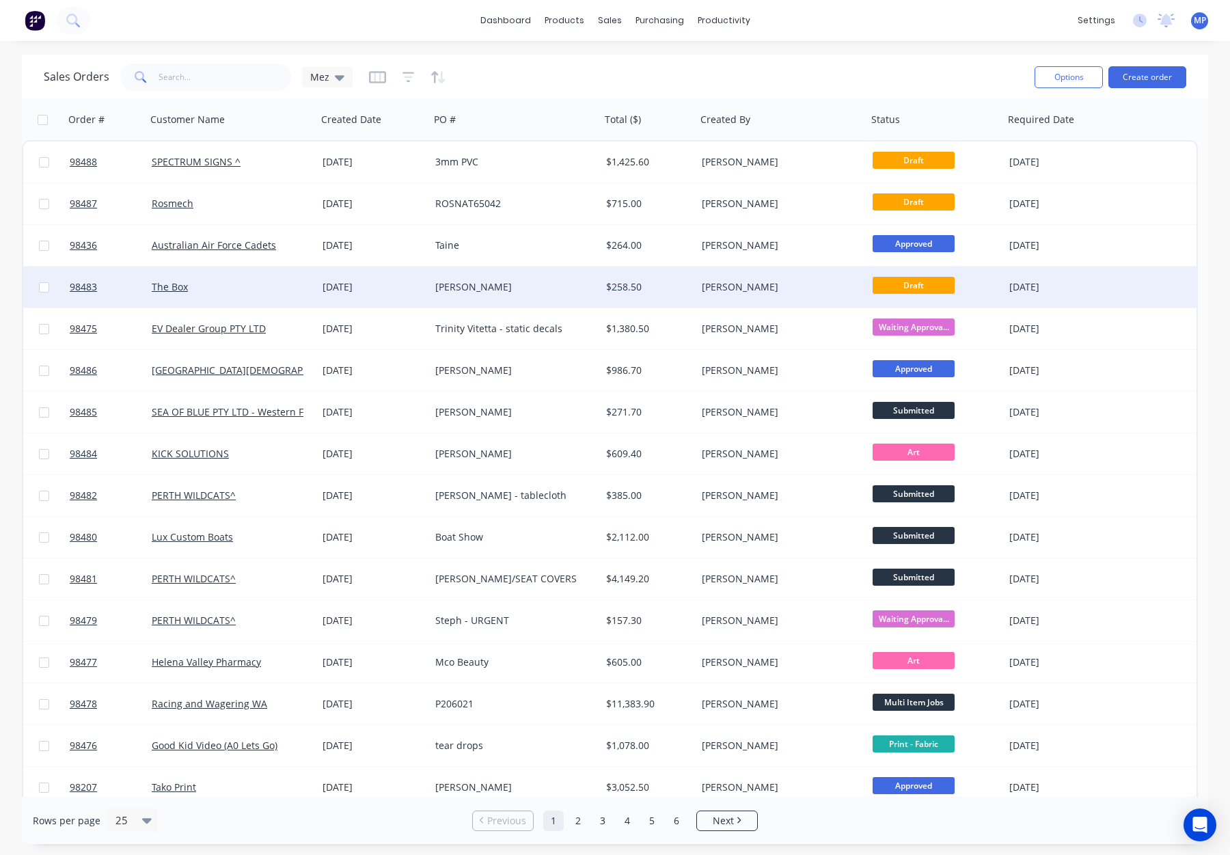
click at [774, 302] on div "[PERSON_NAME]" at bounding box center [782, 287] width 171 height 41
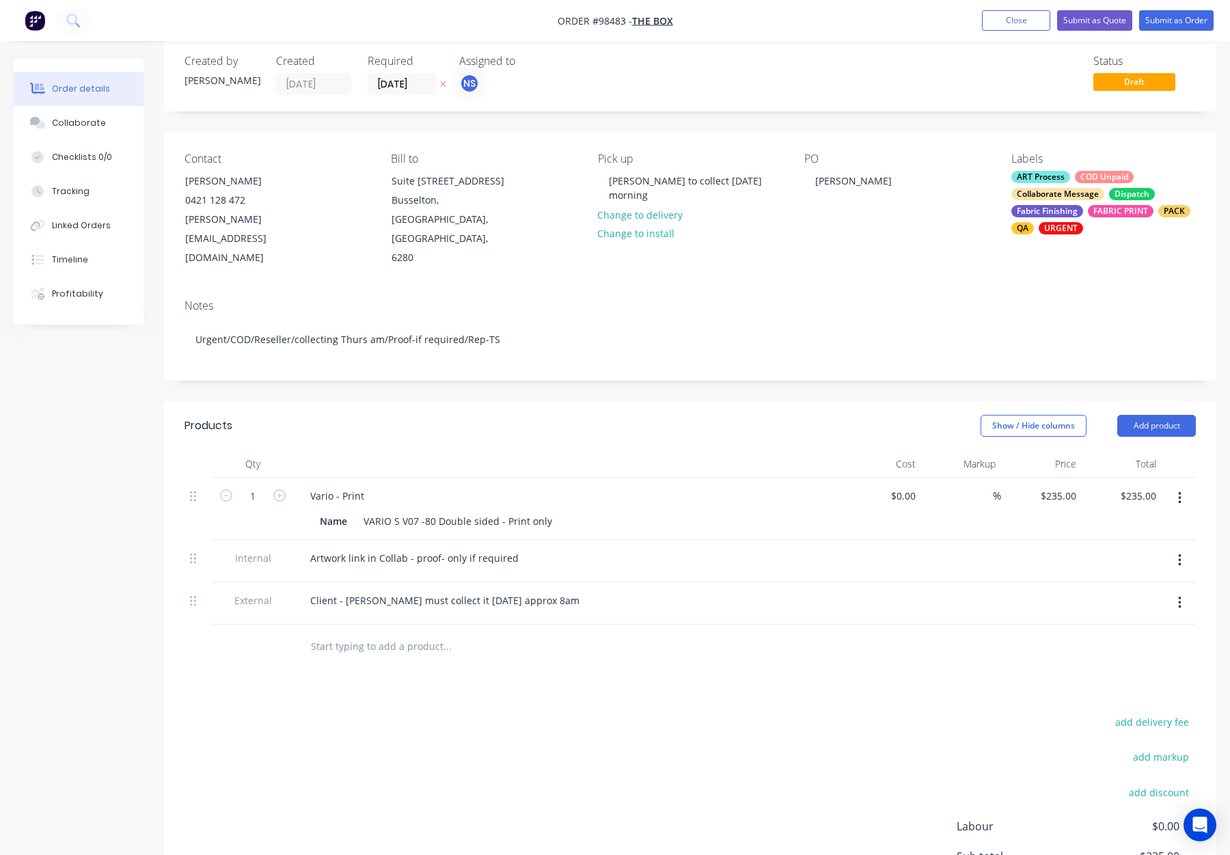
scroll to position [27, 0]
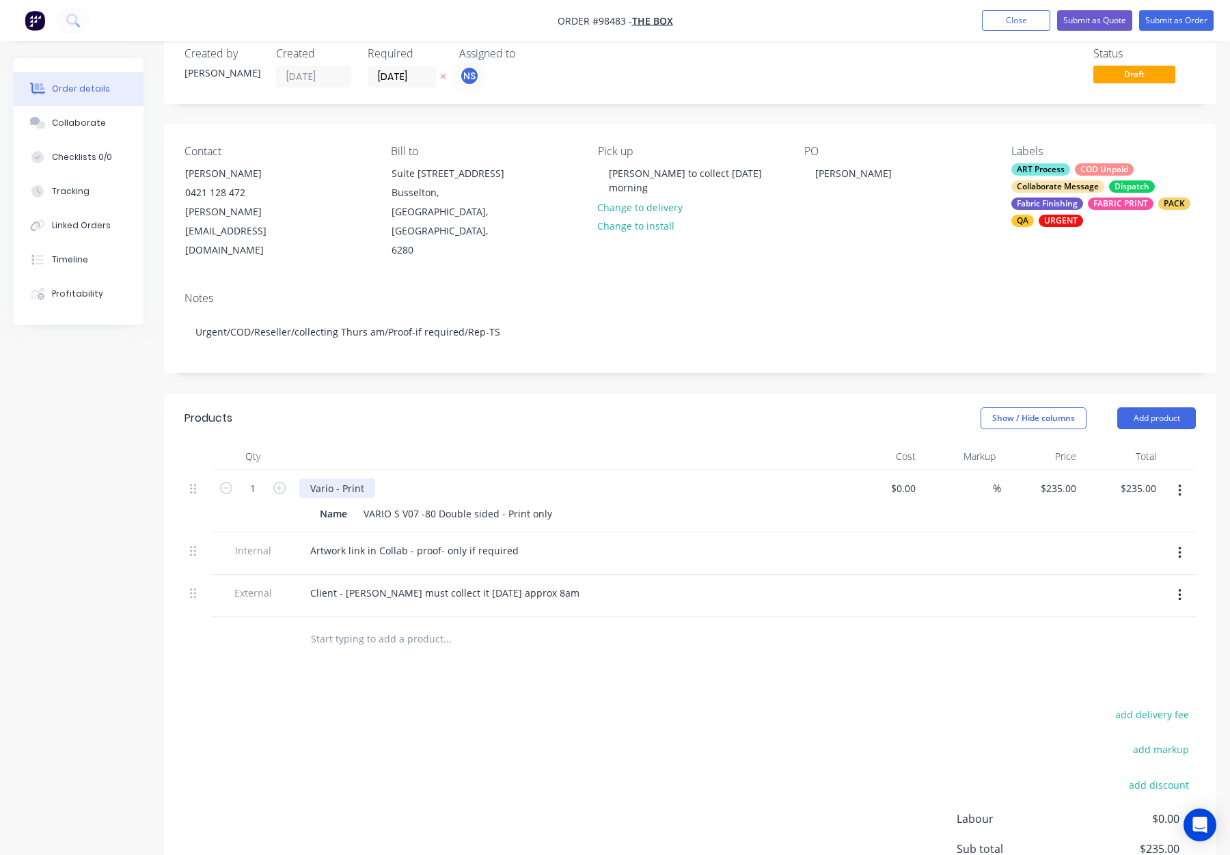
drag, startPoint x: 364, startPoint y: 456, endPoint x: 373, endPoint y: 457, distance: 8.9
click at [364, 479] on div "Vario - Print" at bounding box center [337, 489] width 76 height 20
drag, startPoint x: 541, startPoint y: 480, endPoint x: 433, endPoint y: 481, distance: 108.7
click at [432, 504] on div "VARIO S V07 -80 Double sided - Print only" at bounding box center [458, 514] width 200 height 20
drag, startPoint x: 437, startPoint y: 479, endPoint x: 584, endPoint y: 480, distance: 146.3
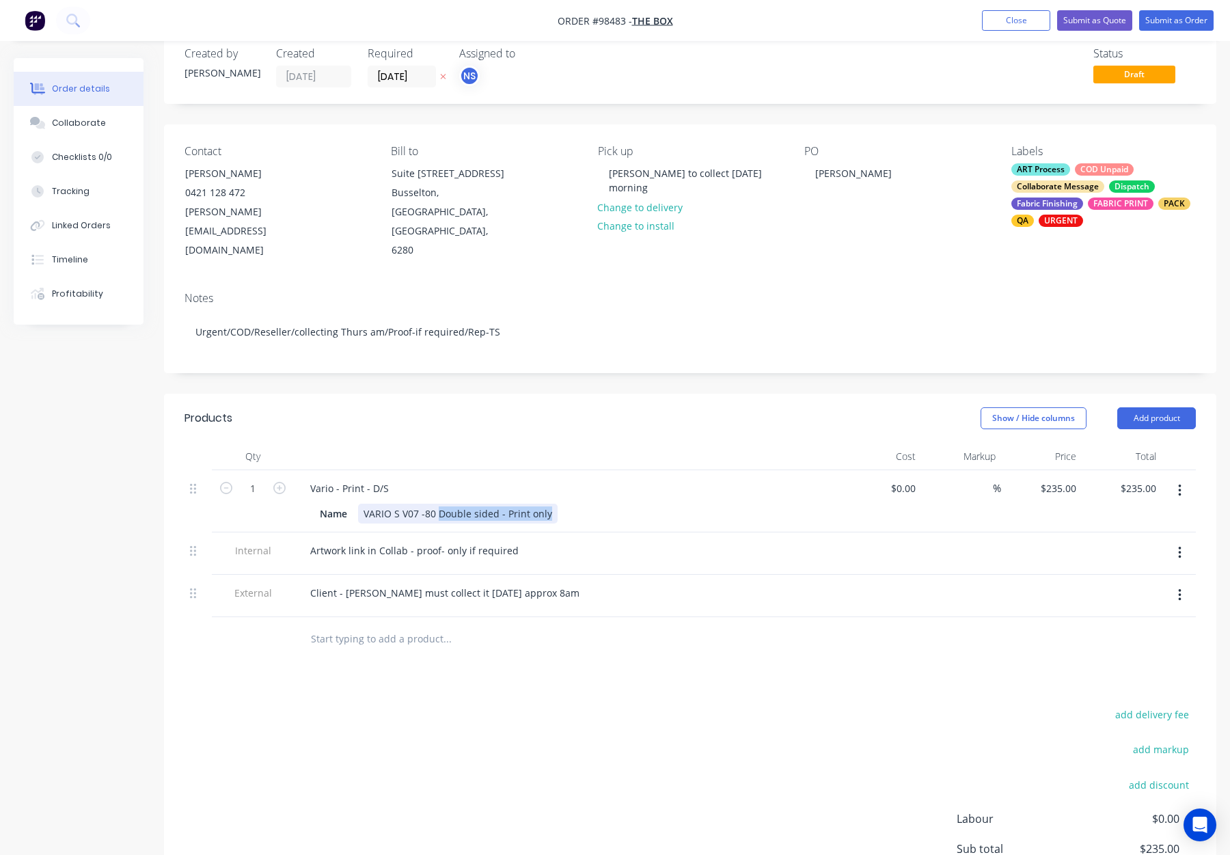
click at [584, 504] on div "Name VARIO S V07 -80 Double sided - Print only" at bounding box center [564, 514] width 500 height 20
drag, startPoint x: 425, startPoint y: 483, endPoint x: 434, endPoint y: 486, distance: 10.2
click at [425, 504] on div "VARIO S V07 -80" at bounding box center [399, 514] width 83 height 20
click at [463, 479] on div "Vario - Print - D/S" at bounding box center [567, 489] width 536 height 20
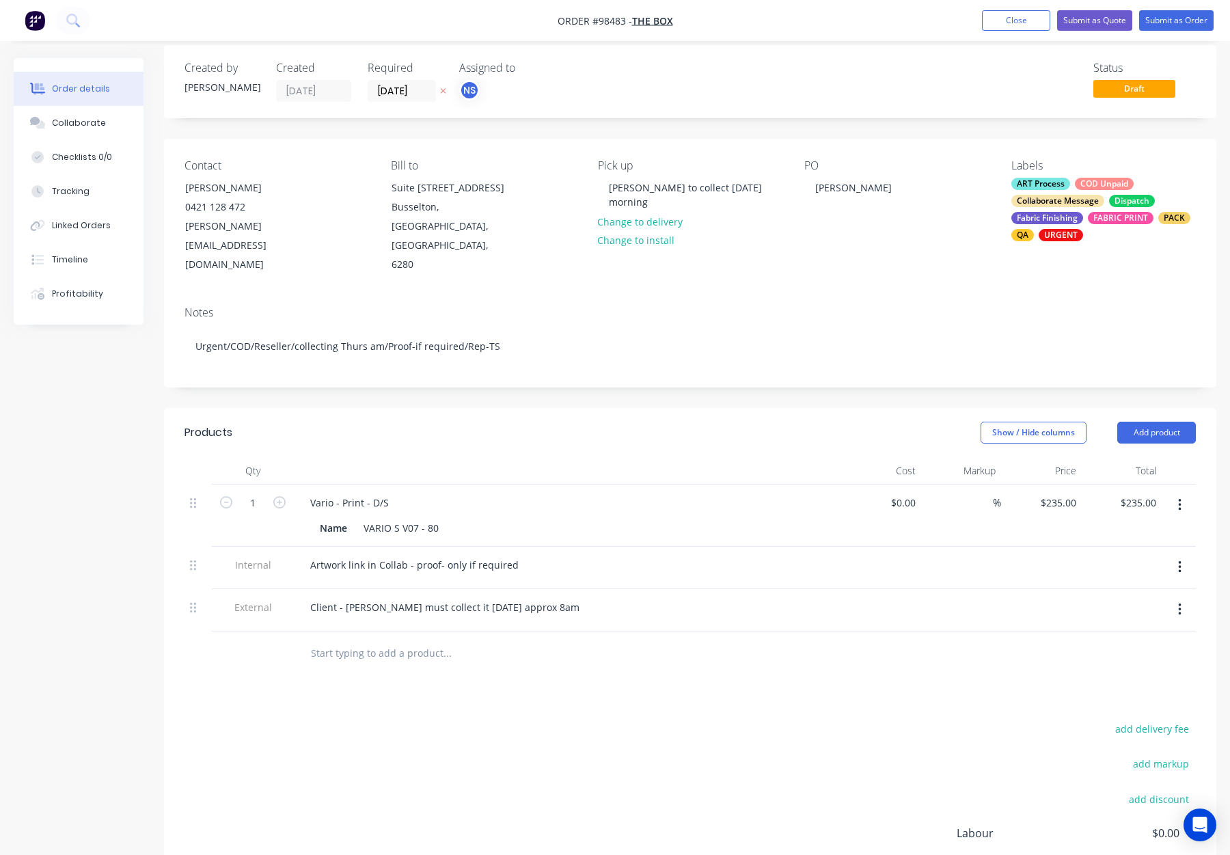
scroll to position [14, 0]
click at [429, 596] on div "Client - [PERSON_NAME] must collect it [DATE] approx 8am" at bounding box center [444, 606] width 291 height 20
click at [608, 638] on div at bounding box center [504, 651] width 410 height 27
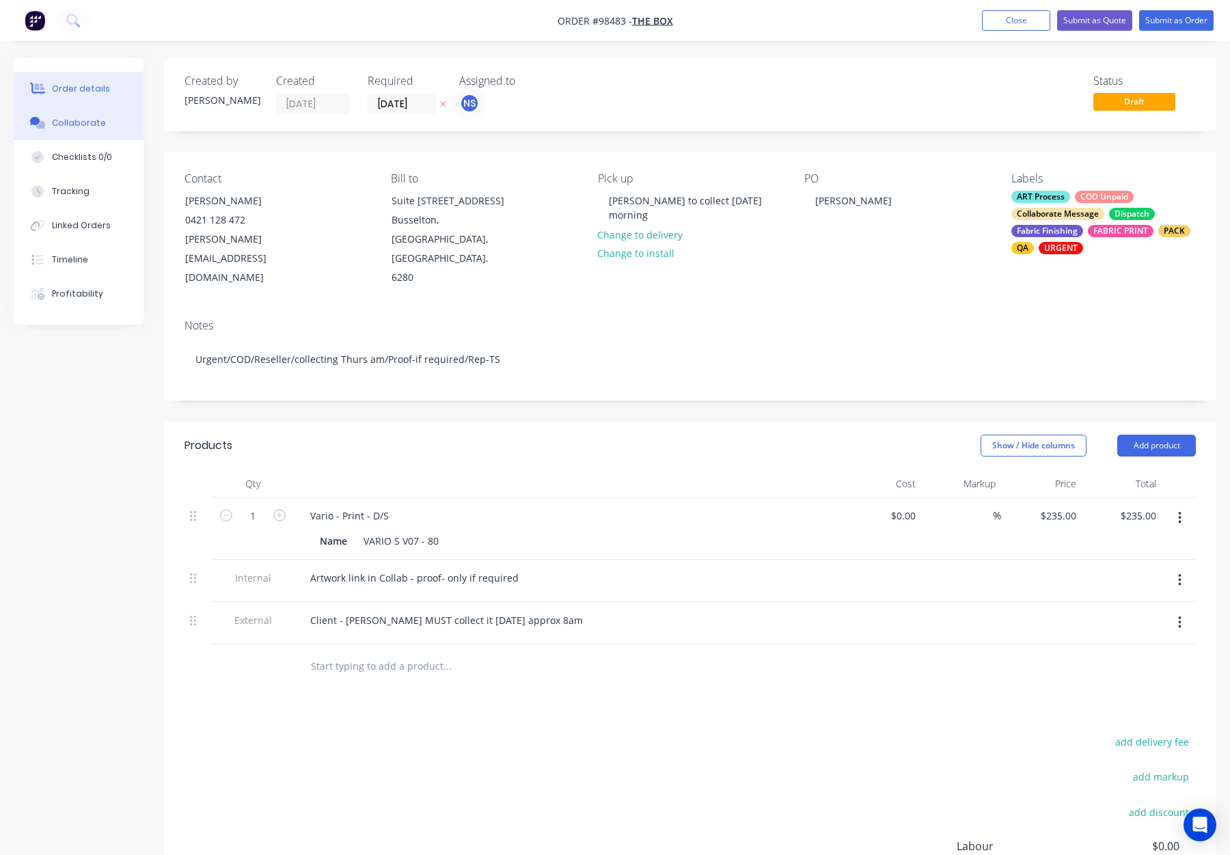
click at [77, 122] on div "Collaborate" at bounding box center [79, 123] width 54 height 12
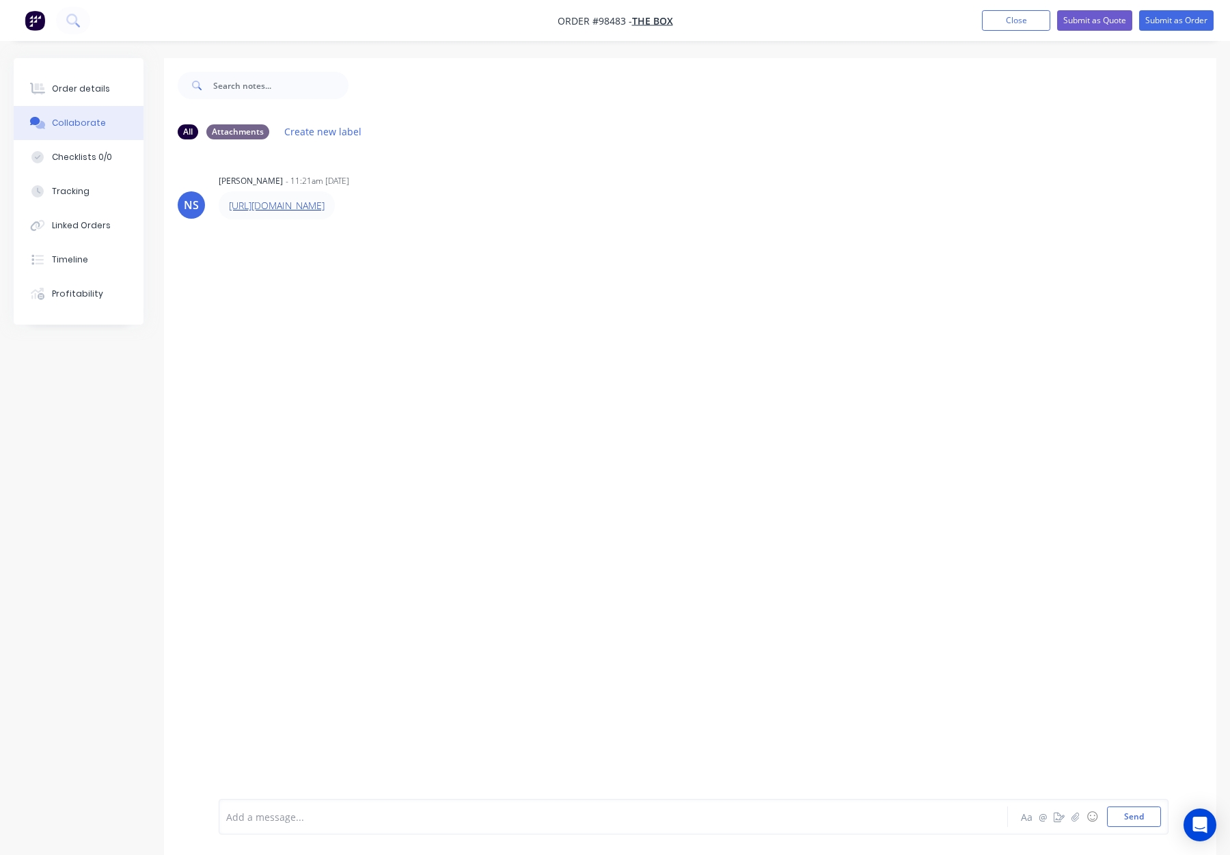
click at [325, 206] on link "[URL][DOMAIN_NAME]" at bounding box center [277, 205] width 96 height 13
drag, startPoint x: 51, startPoint y: 72, endPoint x: 59, endPoint y: 79, distance: 10.7
click at [51, 73] on button "Order details" at bounding box center [79, 89] width 130 height 34
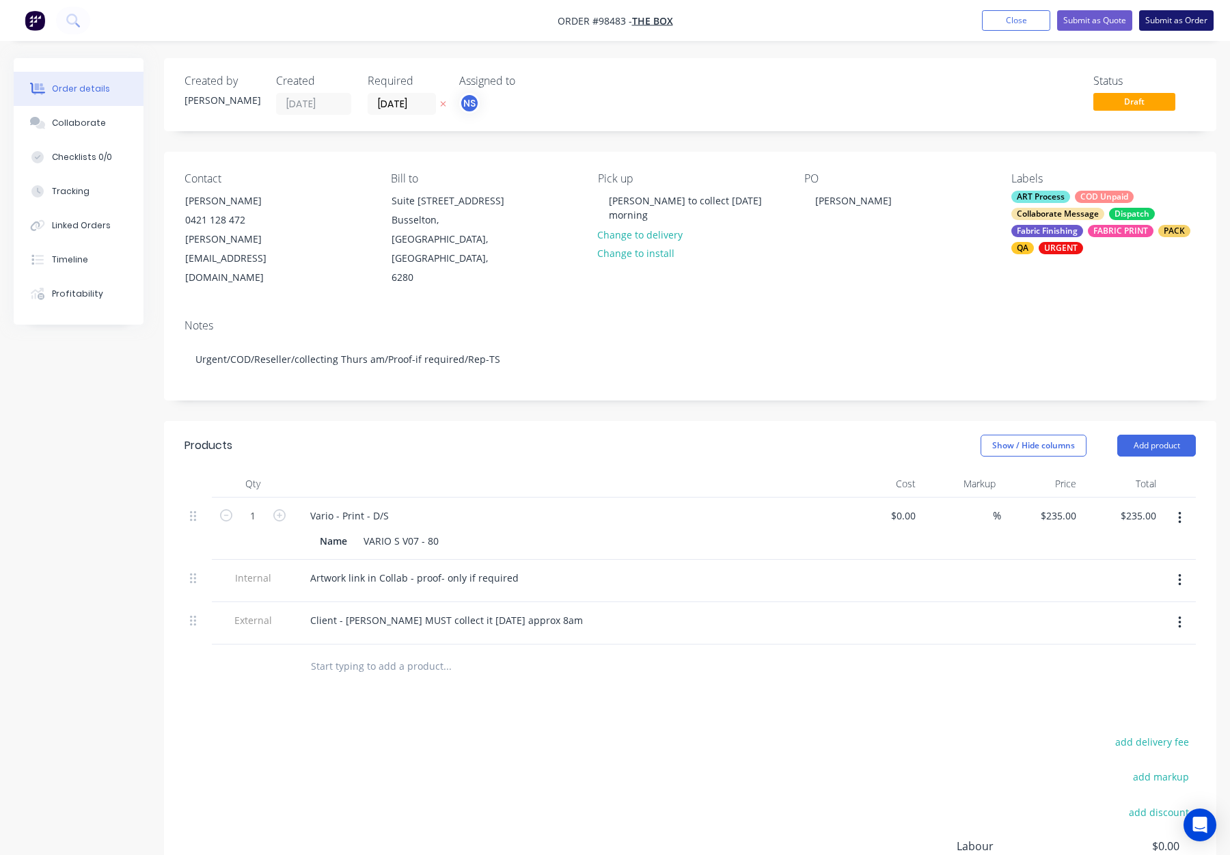
click at [1165, 34] on nav "Order #98483 - The Box Add product Close Submit as Quote Submit as Order" at bounding box center [615, 20] width 1230 height 41
click at [1163, 25] on button "Submit as Order" at bounding box center [1177, 20] width 75 height 21
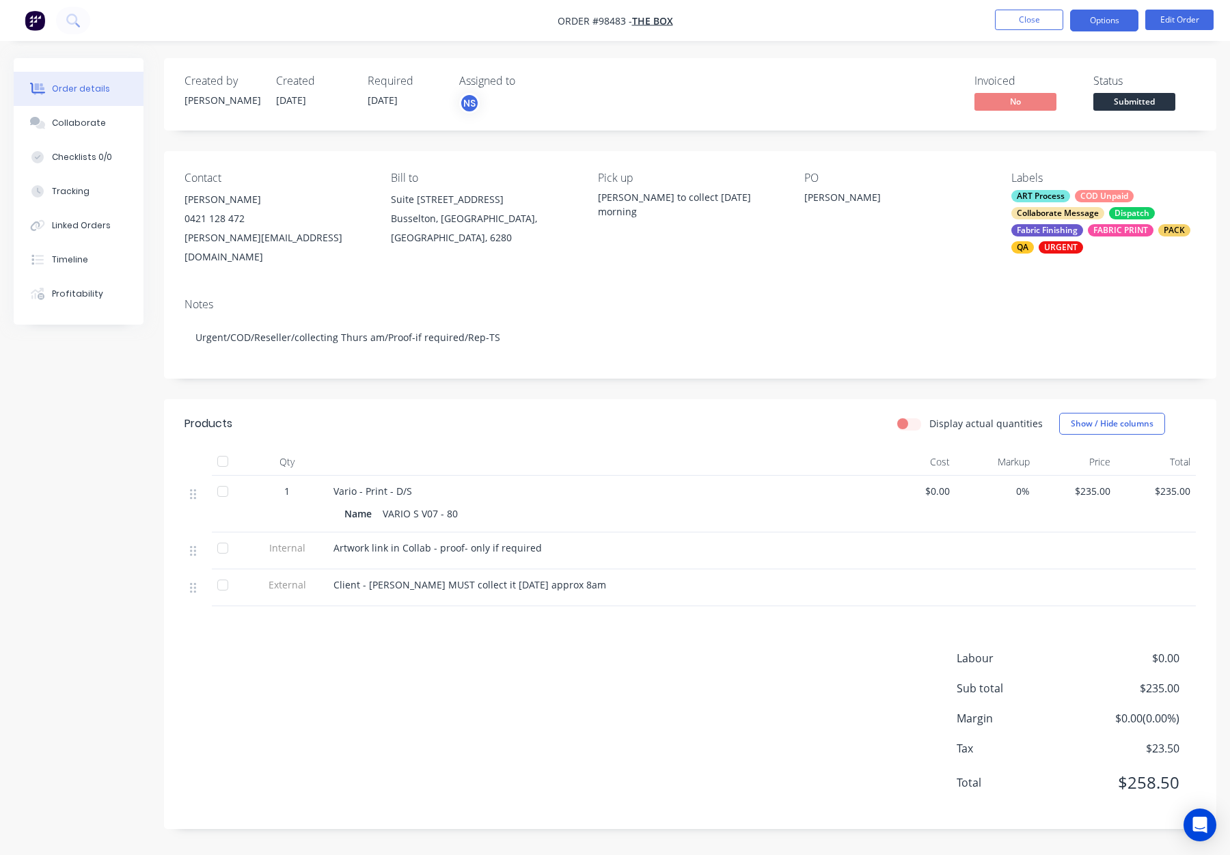
click at [1108, 23] on button "Options" at bounding box center [1104, 21] width 68 height 22
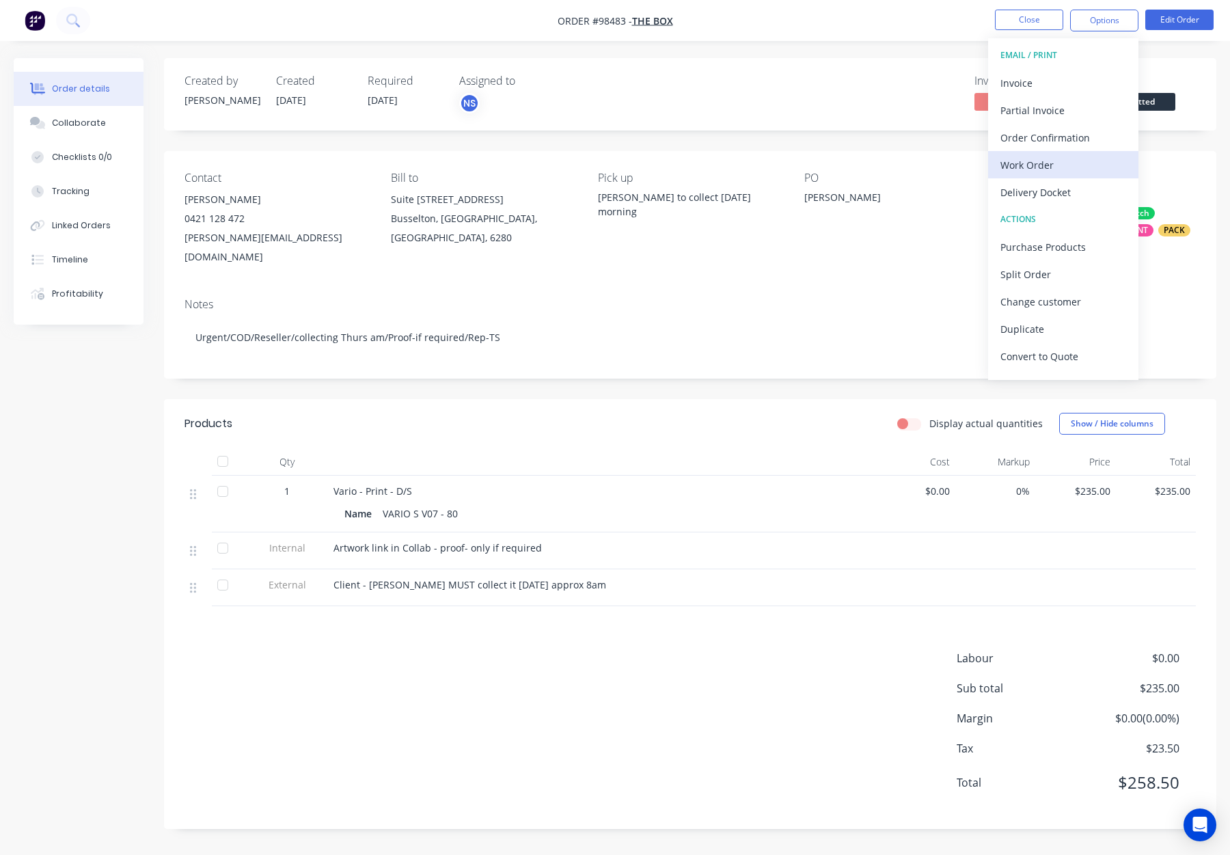
click at [1075, 172] on div "Work Order" at bounding box center [1064, 165] width 126 height 20
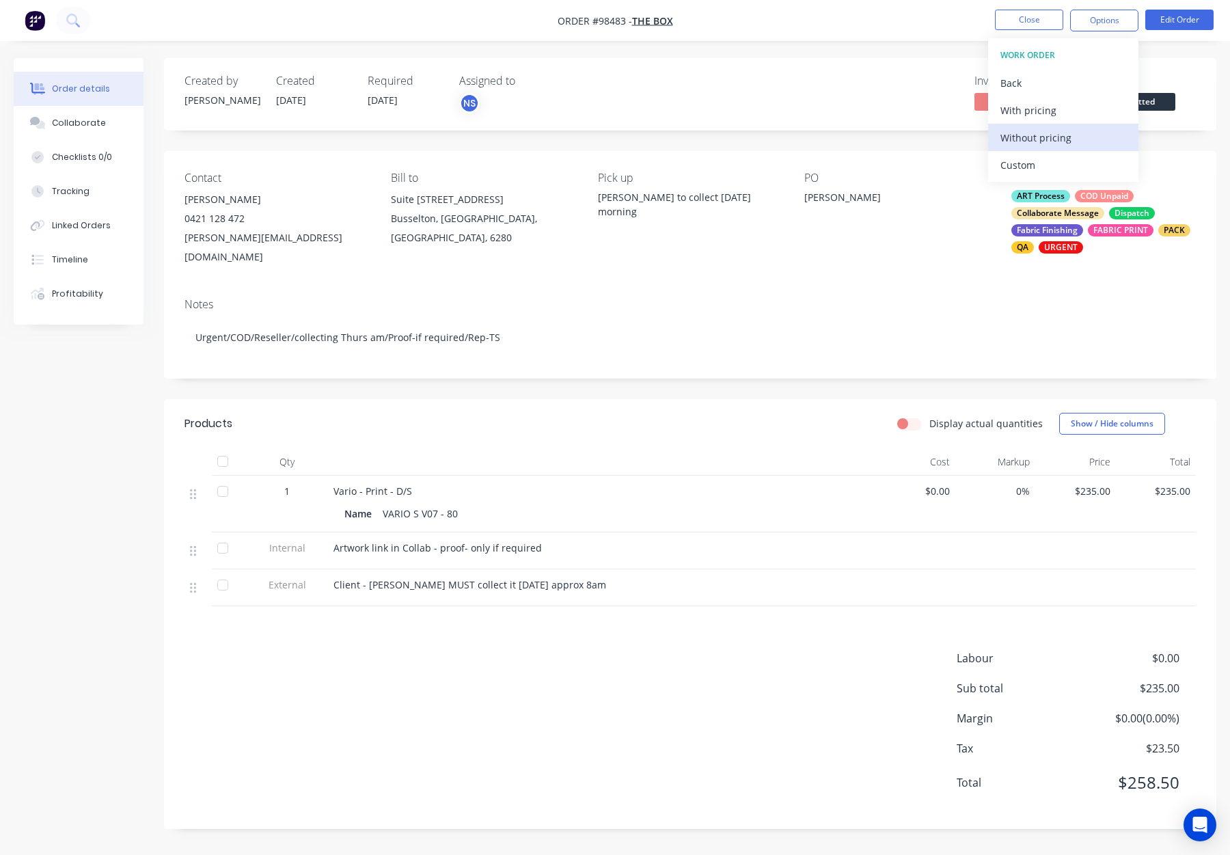
click at [1062, 139] on div "Without pricing" at bounding box center [1064, 138] width 126 height 20
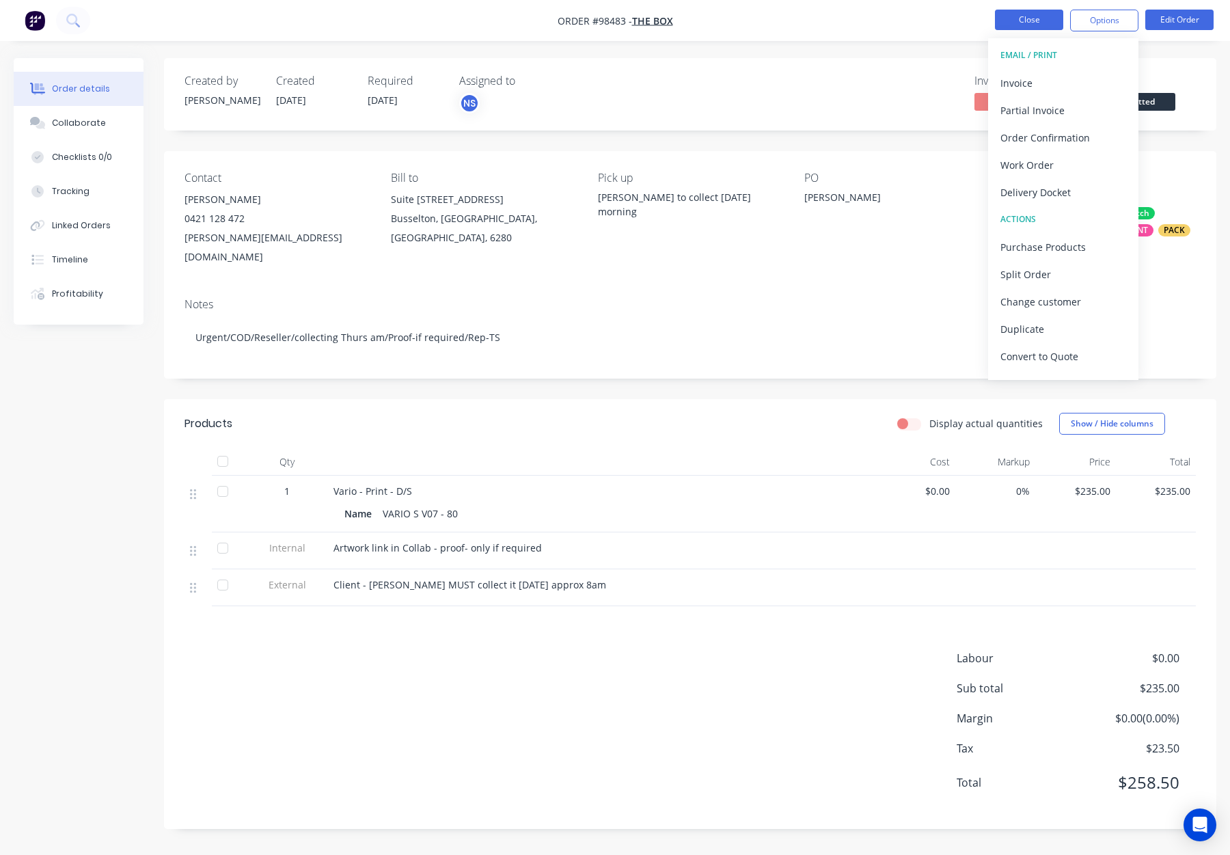
click at [1031, 21] on button "Close" at bounding box center [1029, 20] width 68 height 21
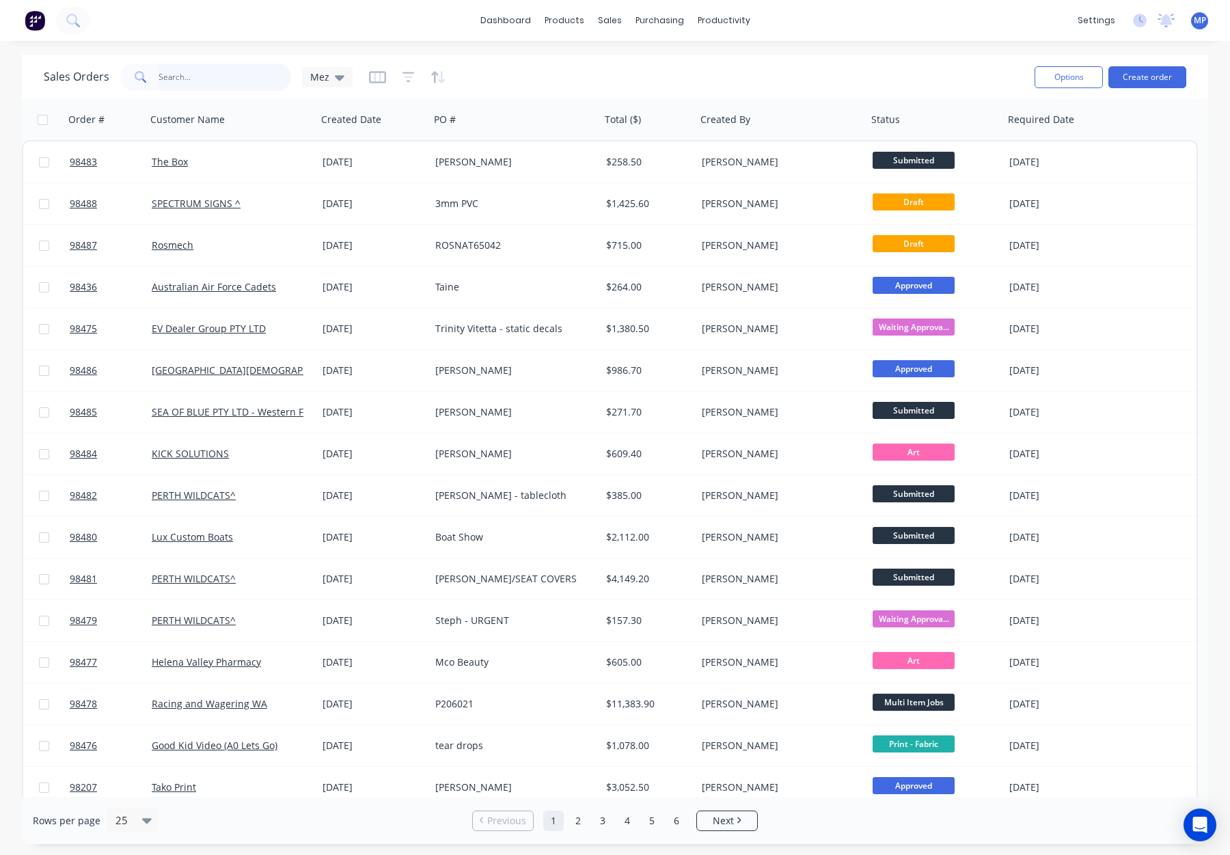
click at [176, 79] on input "text" at bounding box center [225, 77] width 133 height 27
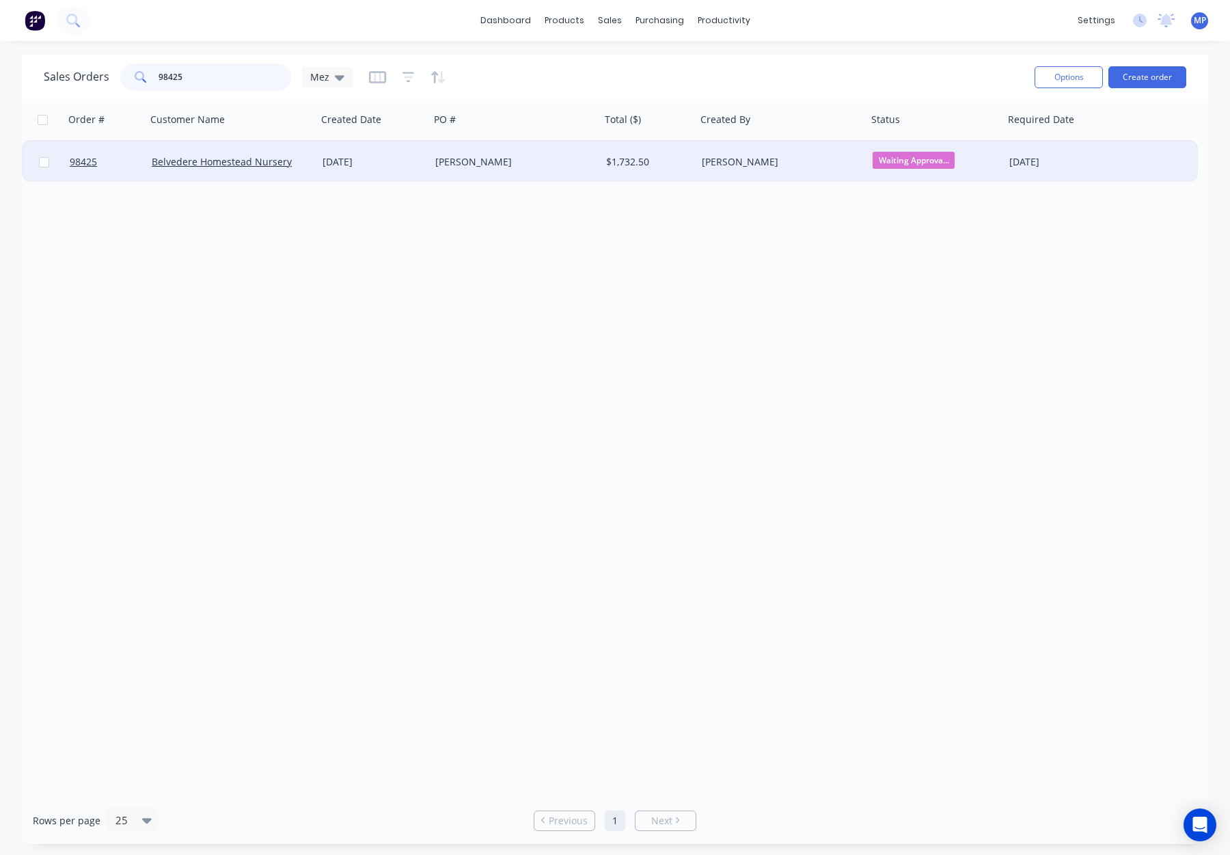
type input "98425"
click at [409, 157] on div "[DATE]" at bounding box center [374, 162] width 102 height 14
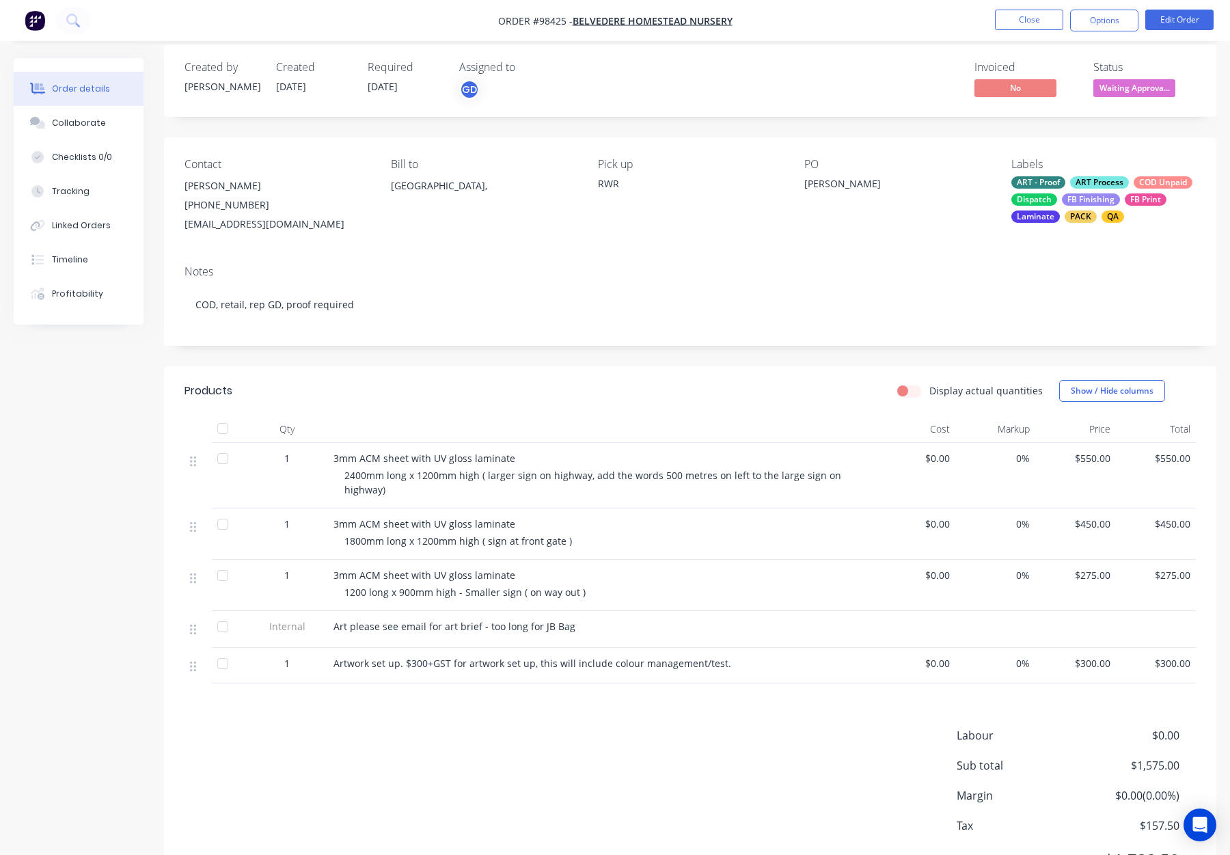
scroll to position [71, 0]
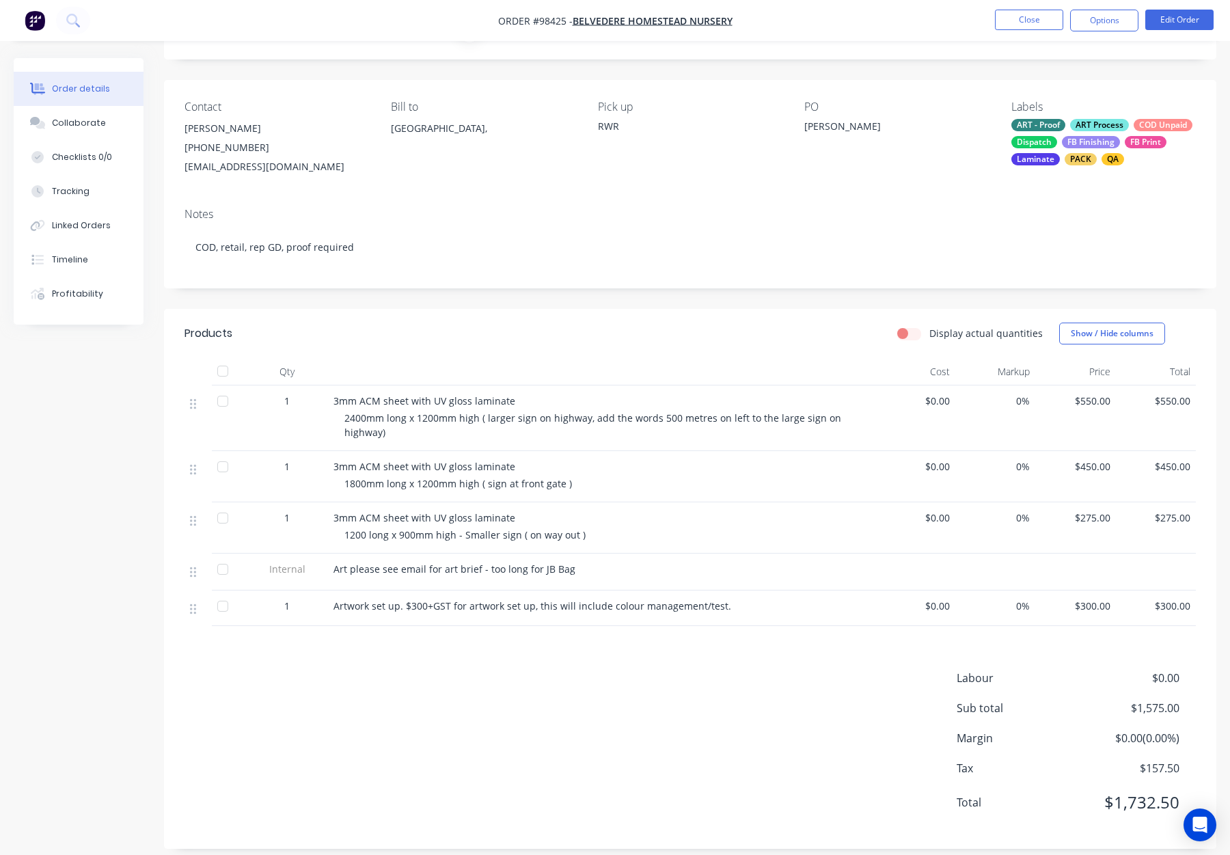
click at [653, 528] on div "1200 long x 900mm high - Smaller sign ( on way out )" at bounding box center [607, 535] width 525 height 14
click at [1170, 22] on button "Edit Order" at bounding box center [1180, 20] width 68 height 21
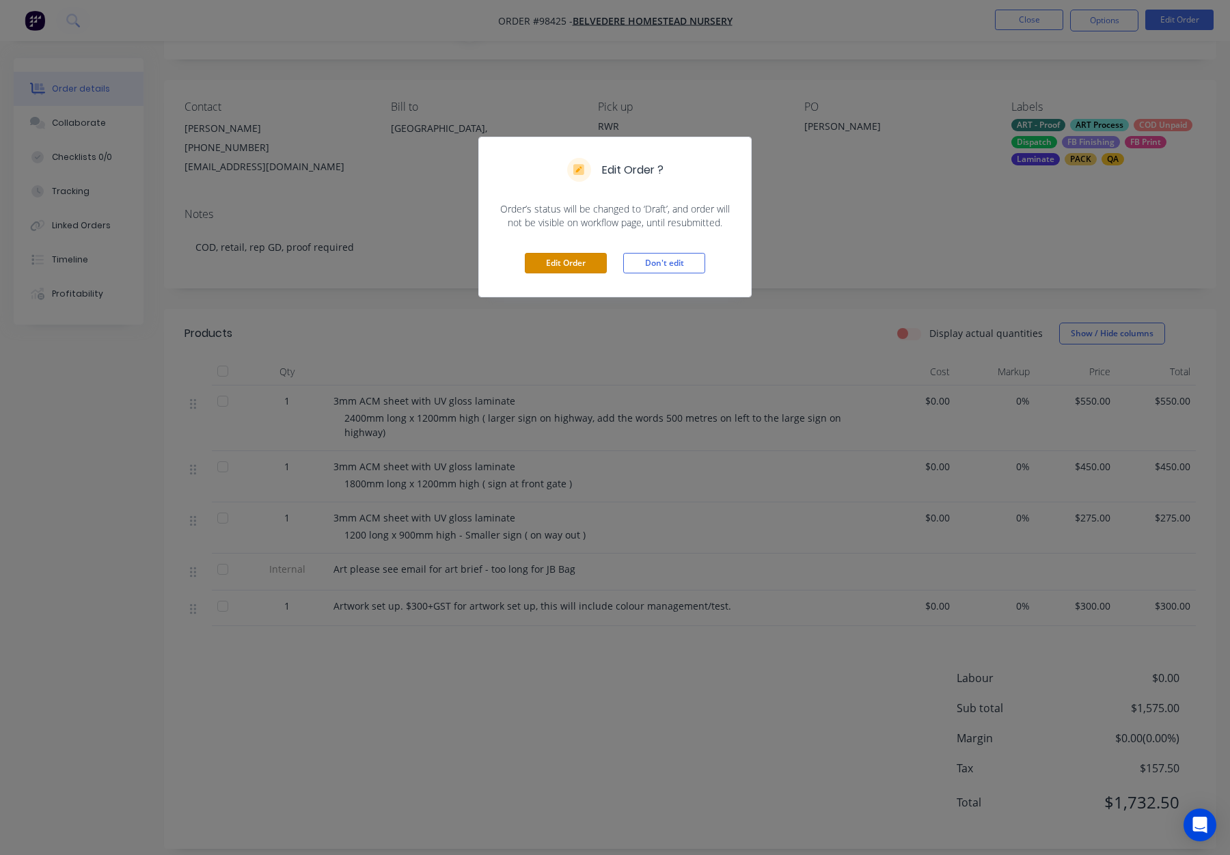
drag, startPoint x: 556, startPoint y: 263, endPoint x: 574, endPoint y: 310, distance: 49.8
click at [556, 263] on button "Edit Order" at bounding box center [566, 263] width 82 height 21
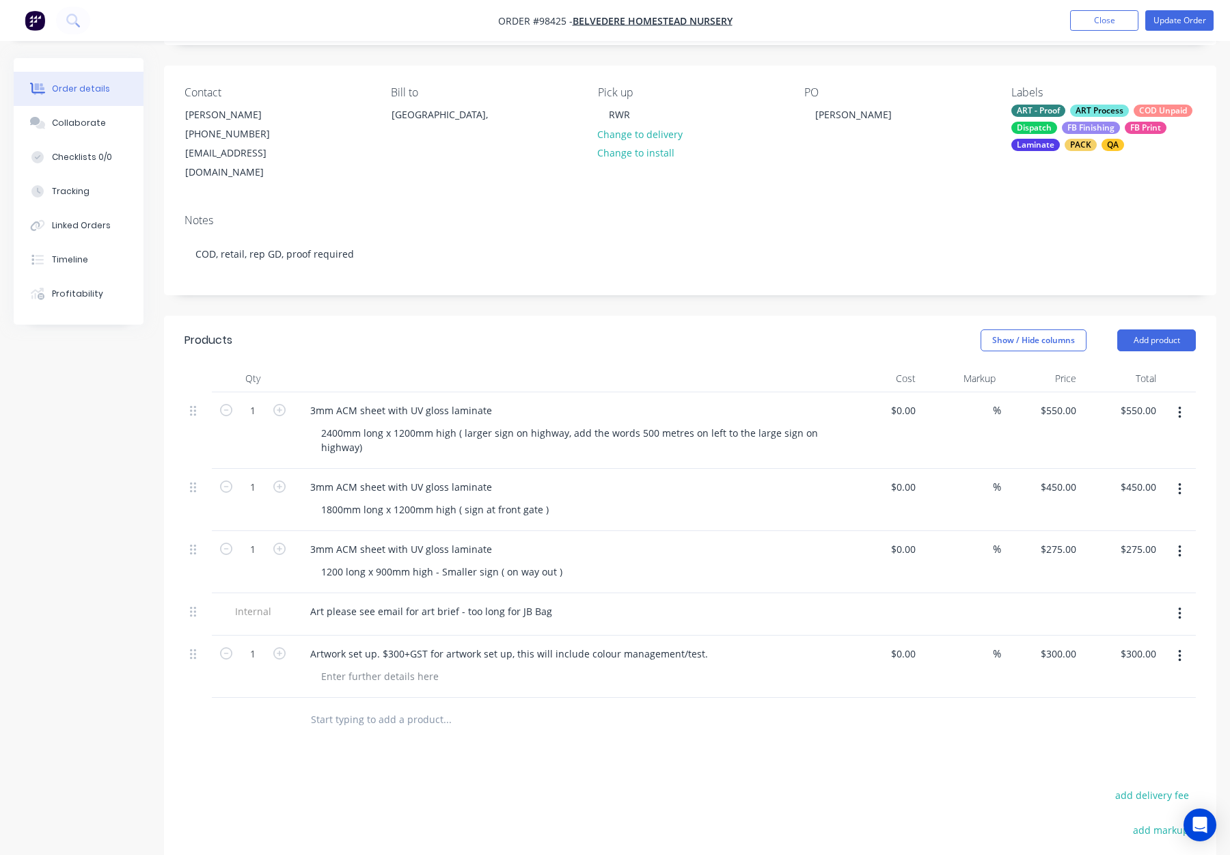
scroll to position [224, 0]
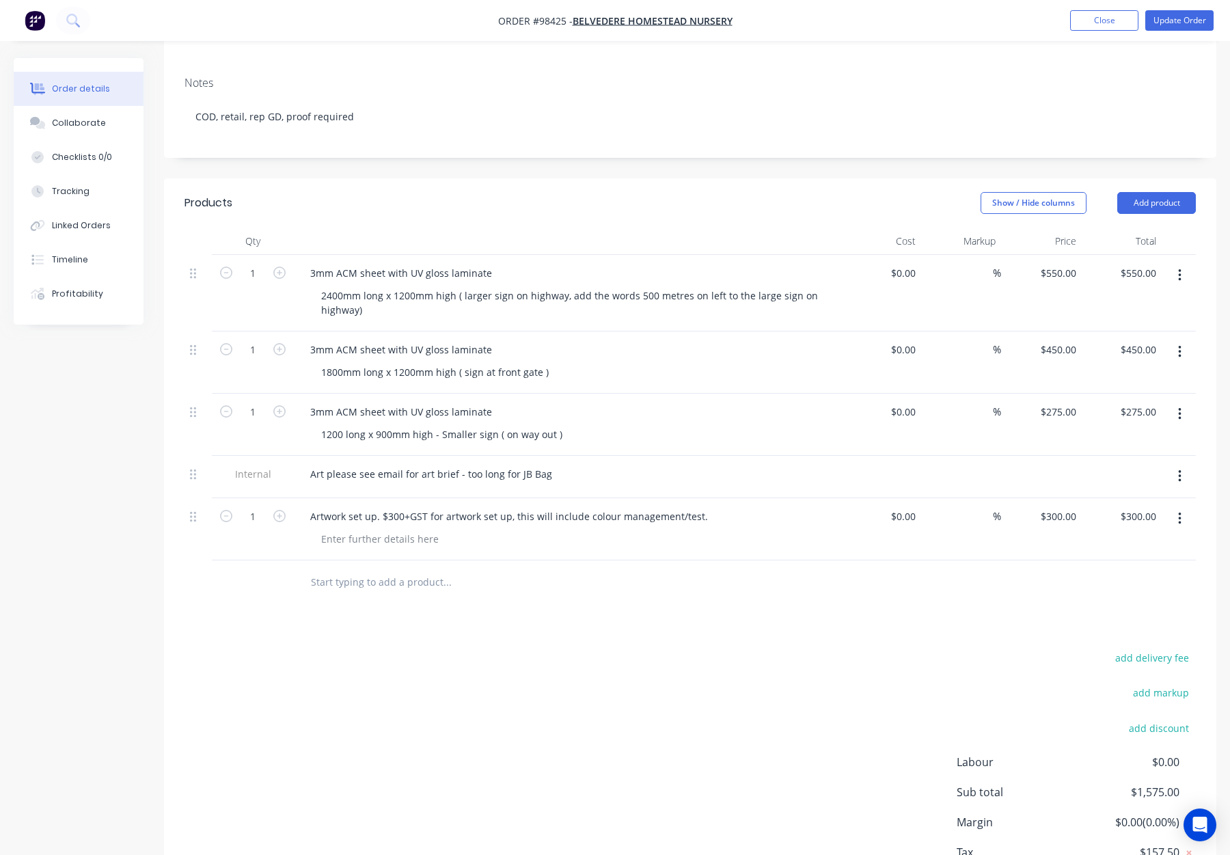
click at [1182, 402] on button "button" at bounding box center [1180, 414] width 32 height 25
click at [1144, 468] on div "Duplicate" at bounding box center [1131, 478] width 105 height 20
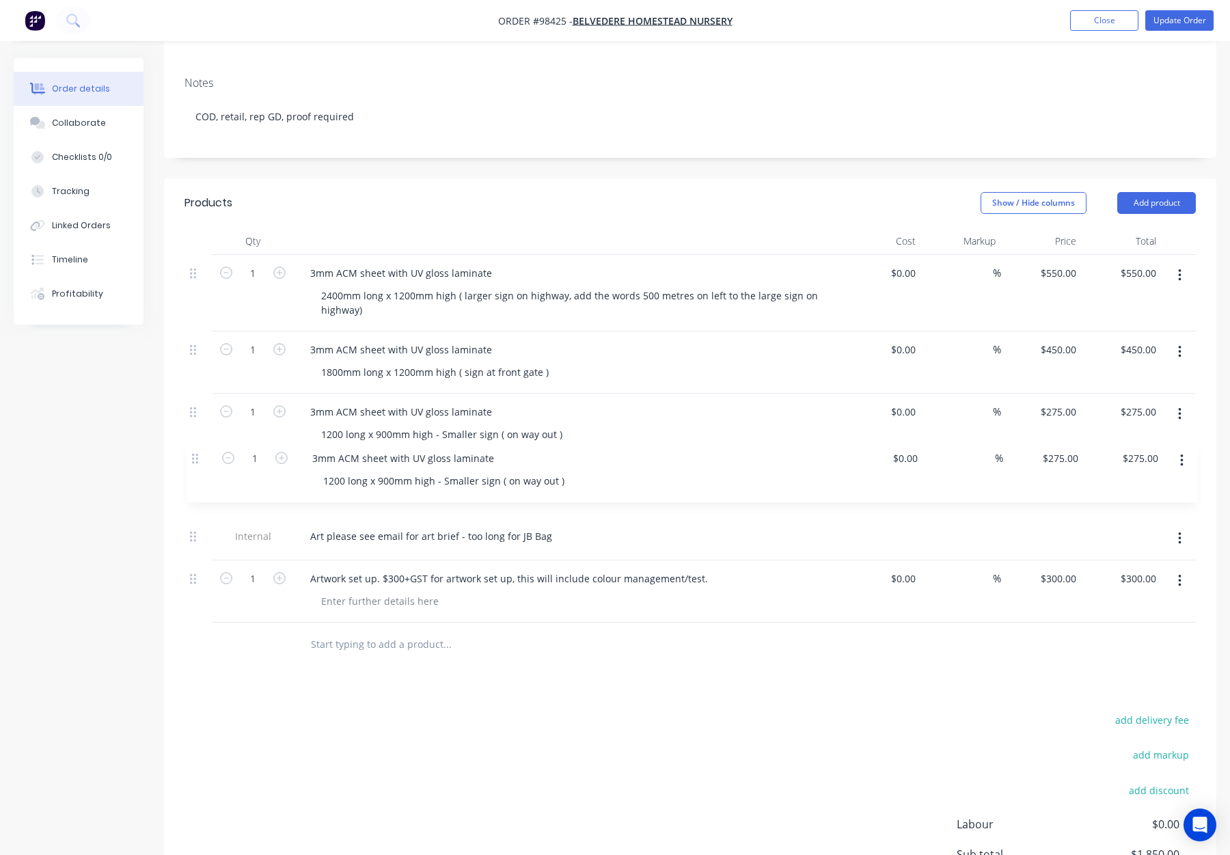
drag, startPoint x: 196, startPoint y: 563, endPoint x: 197, endPoint y: 453, distance: 109.4
click at [197, 453] on div "1 3mm ACM sheet with UV gloss laminate 2400mm long x 1200mm high ( larger sign …" at bounding box center [691, 439] width 1012 height 368
drag, startPoint x: 434, startPoint y: 478, endPoint x: 580, endPoint y: 477, distance: 146.3
click at [580, 487] on div "1200 long x 900mm high - Smaller sign ( on way out )" at bounding box center [572, 497] width 525 height 20
click at [442, 487] on div "1200 long x 900mm high - Welcome sign)" at bounding box center [414, 497] width 209 height 20
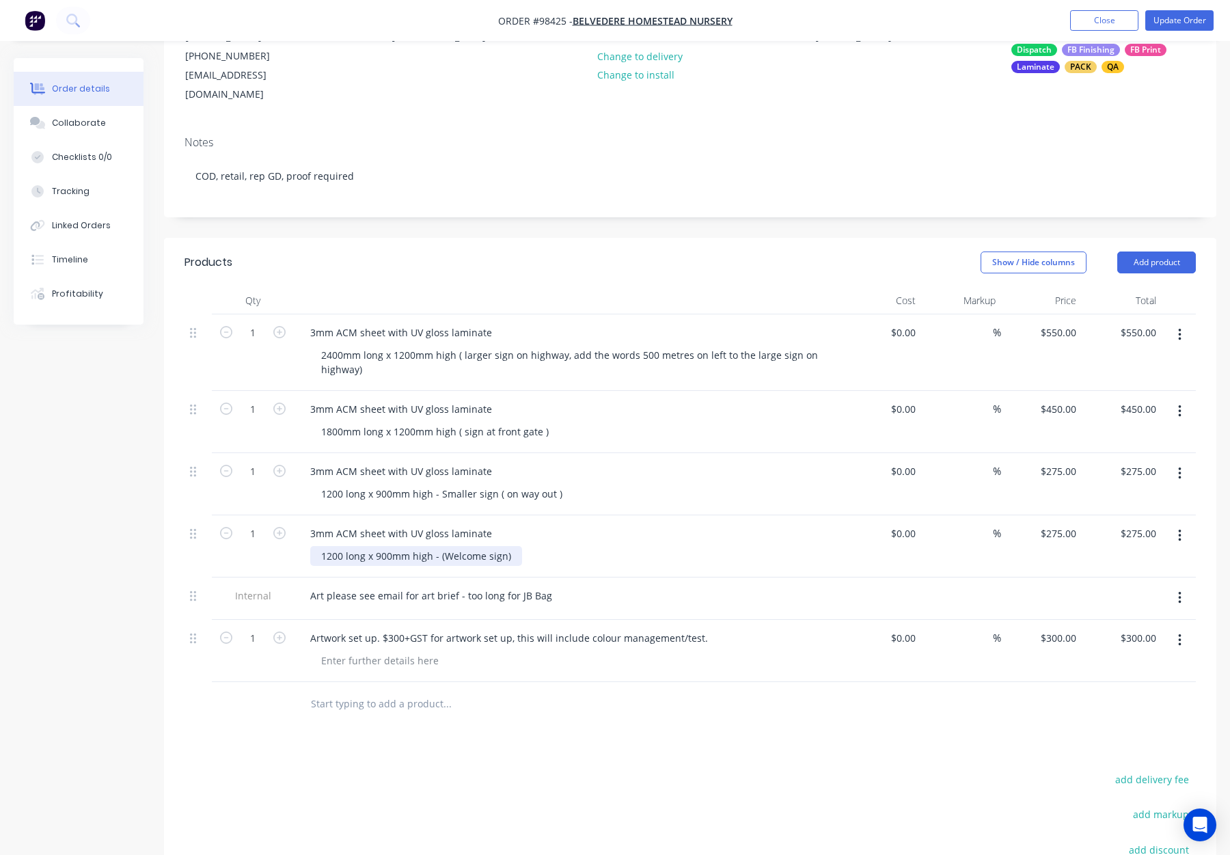
scroll to position [258, 0]
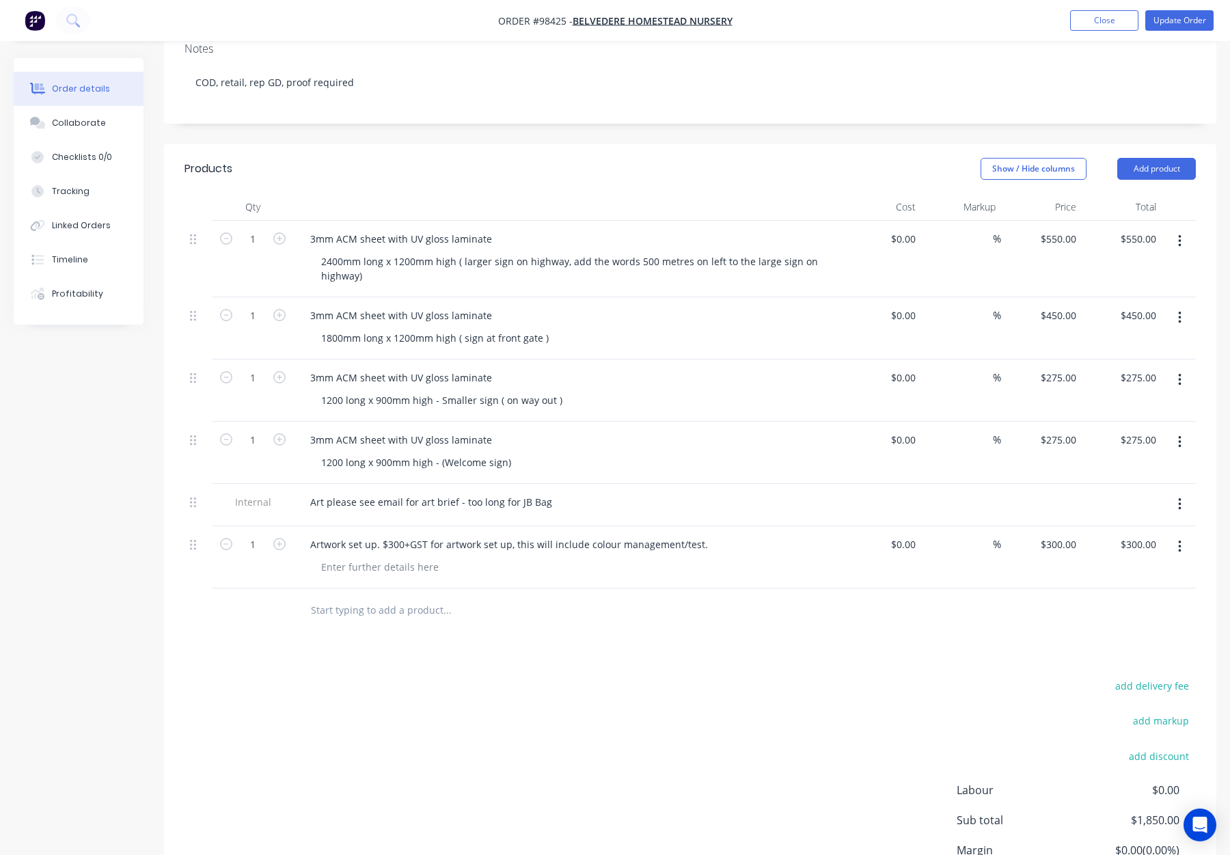
click at [597, 687] on div "add delivery fee add markup add discount Labour $0.00 Sub total $1,850.00 Margi…" at bounding box center [691, 809] width 1012 height 264
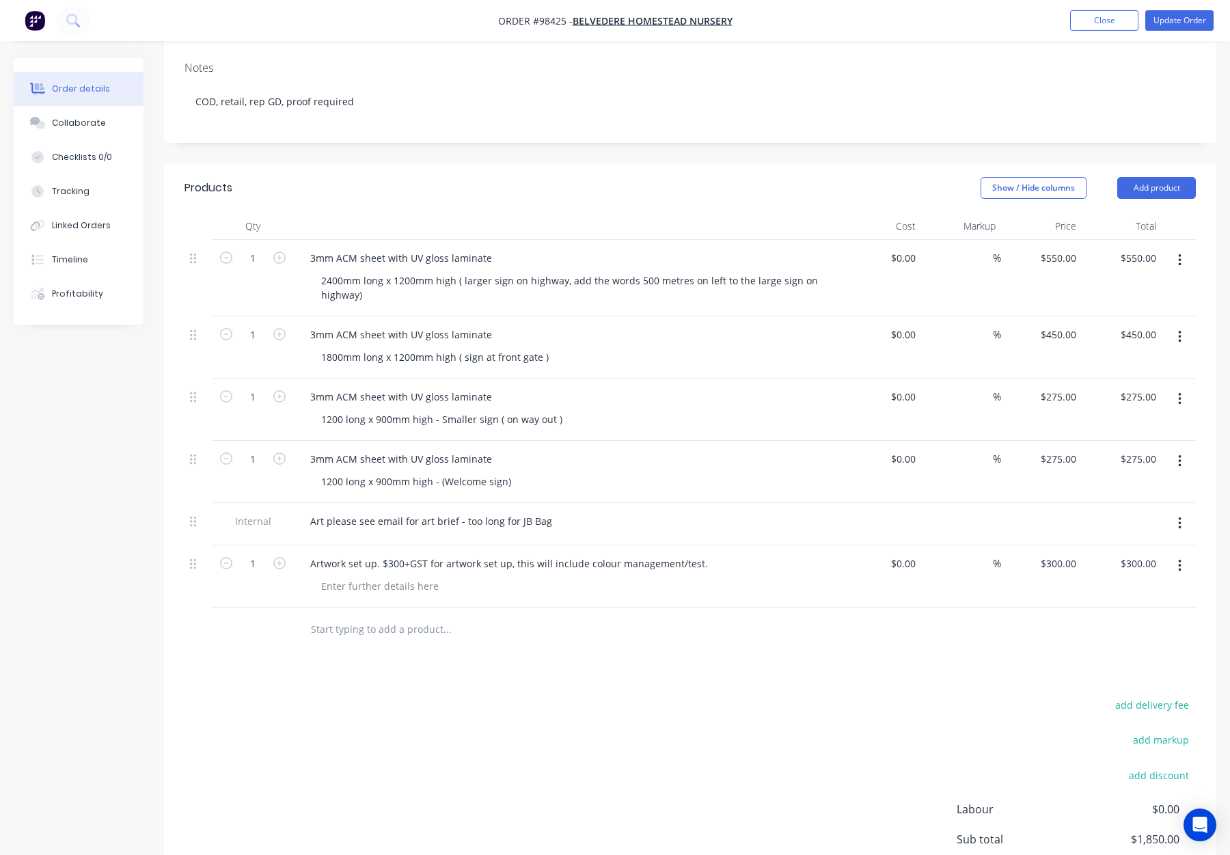
scroll to position [237, 0]
click at [1063, 450] on input "275" at bounding box center [1061, 460] width 42 height 20
type input "$220.00"
click at [1003, 474] on div "$220.00 220" at bounding box center [1041, 473] width 81 height 62
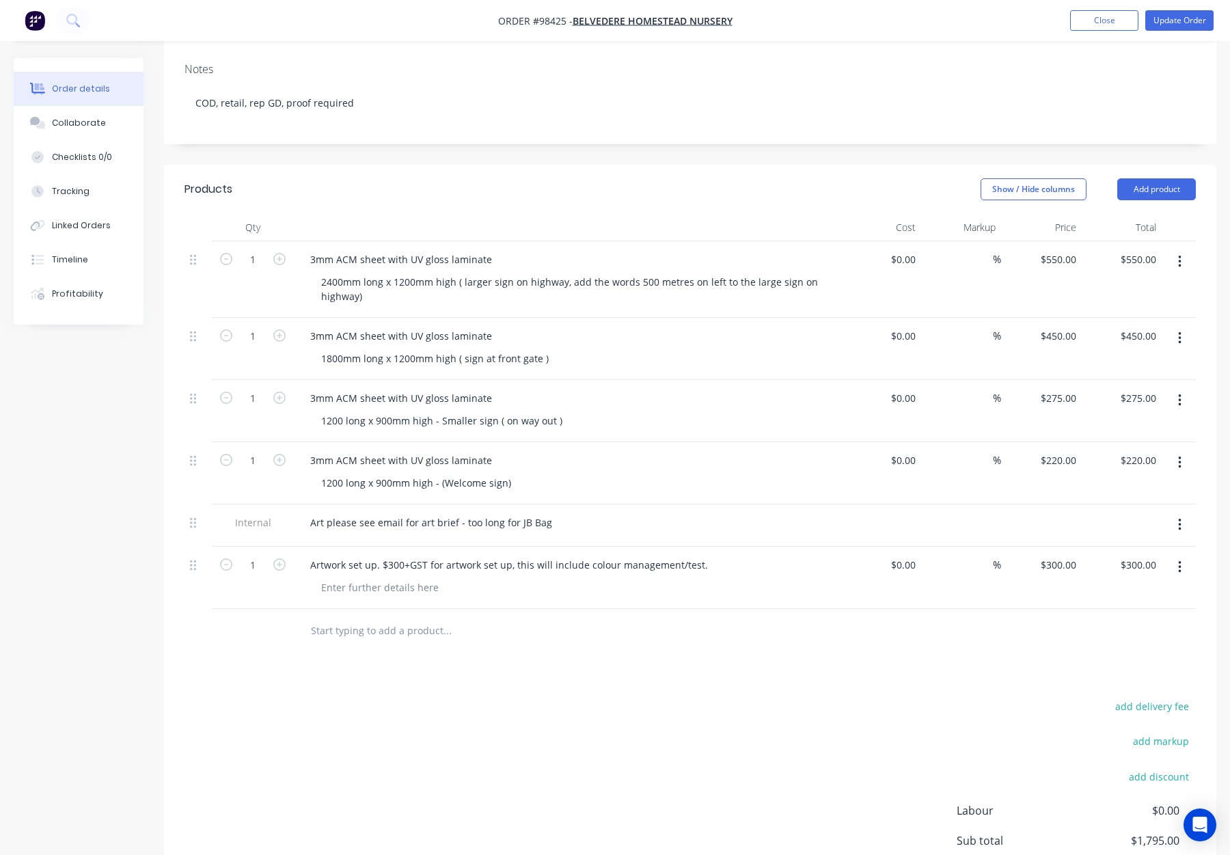
click at [830, 639] on div "Products Show / Hide columns Add product Qty Cost Markup Price Total 1 3mm ACM …" at bounding box center [690, 573] width 1053 height 817
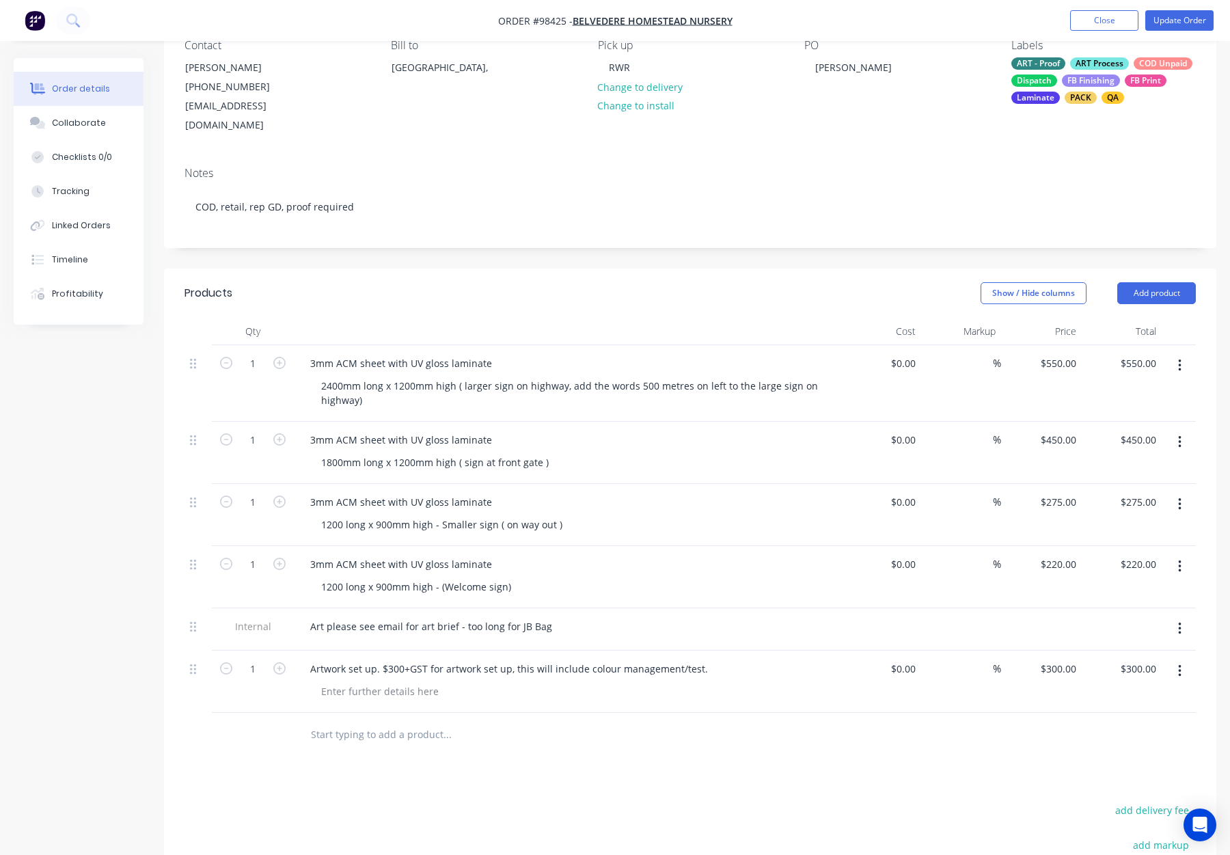
scroll to position [0, 0]
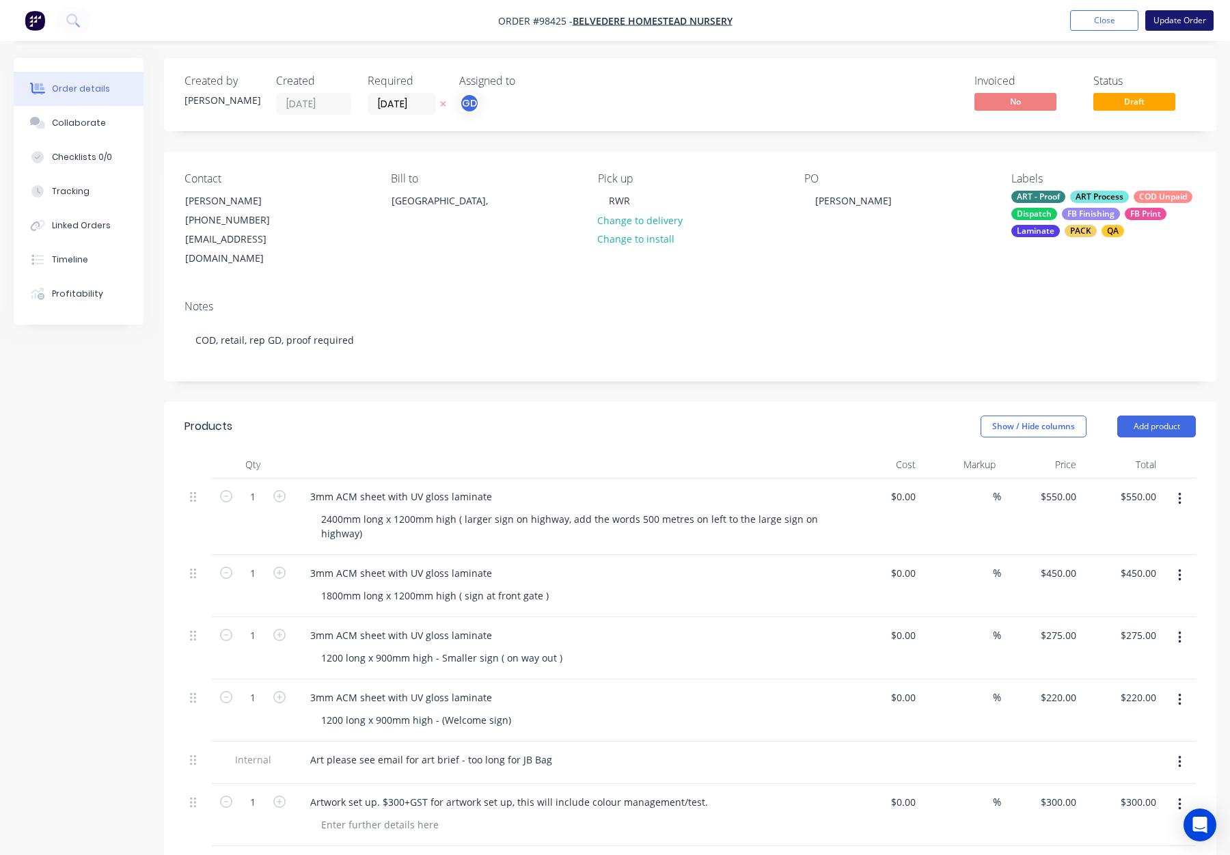
click at [1183, 14] on button "Update Order" at bounding box center [1180, 20] width 68 height 21
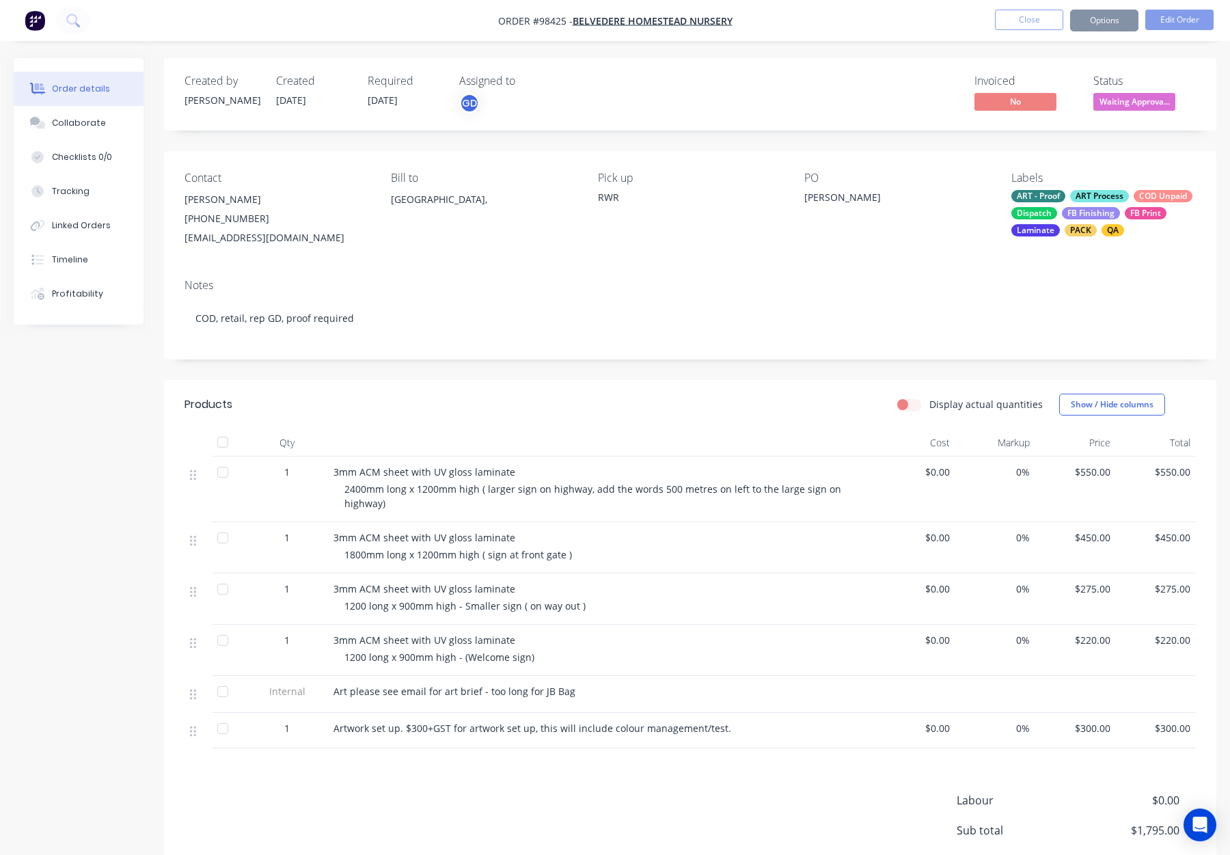
click at [1107, 19] on button "Options" at bounding box center [1104, 21] width 68 height 22
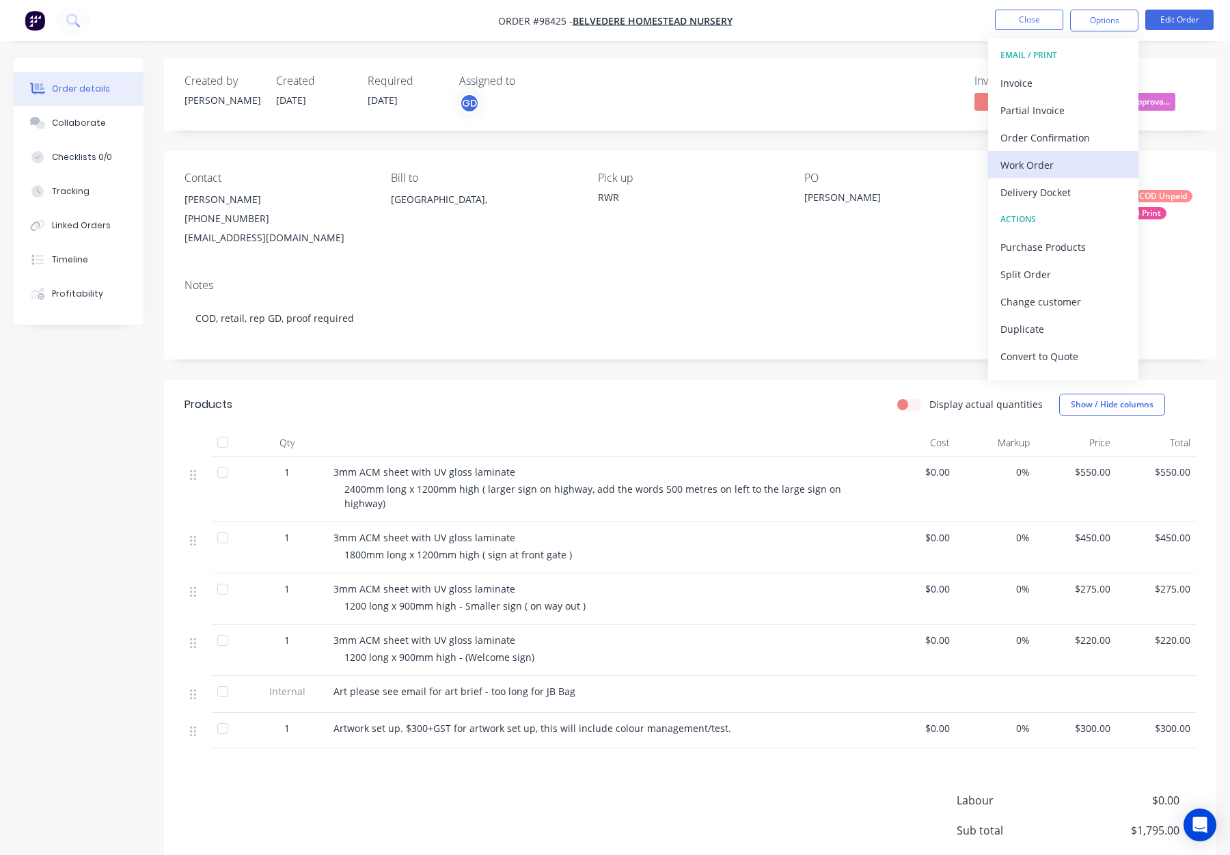
click at [1070, 170] on div "Work Order" at bounding box center [1064, 165] width 126 height 20
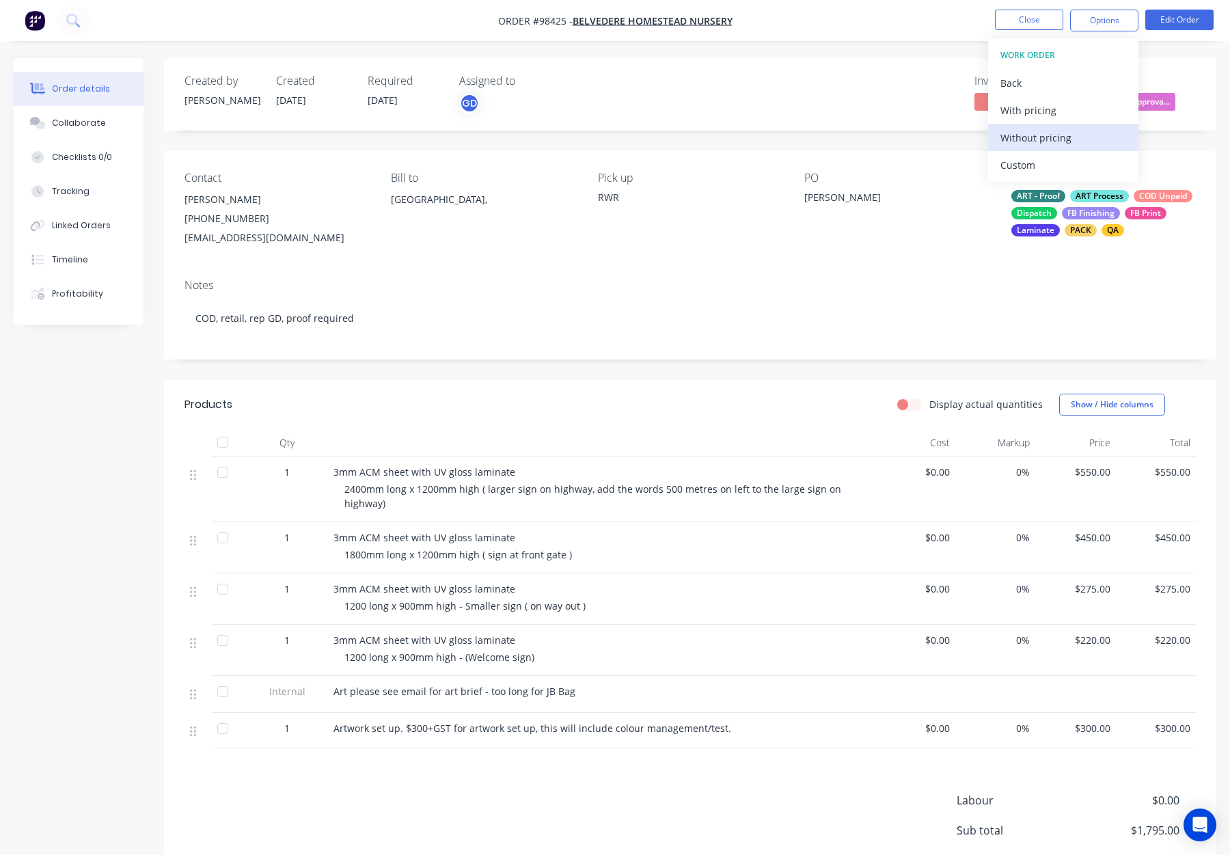
click at [1066, 139] on div "Without pricing" at bounding box center [1064, 138] width 126 height 20
click at [1026, 19] on button "Close" at bounding box center [1029, 20] width 68 height 21
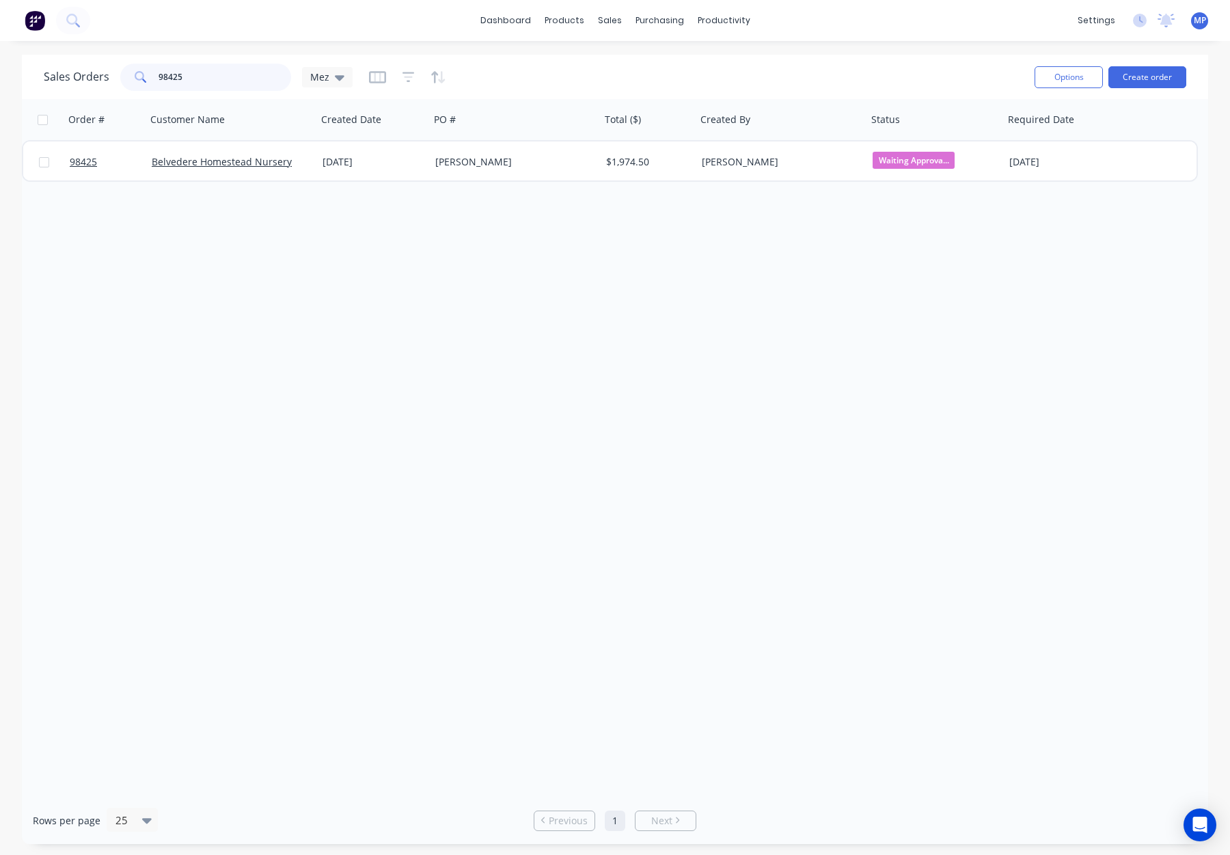
drag, startPoint x: 178, startPoint y: 75, endPoint x: 103, endPoint y: 73, distance: 75.9
click at [103, 73] on div "Sales Orders 98425 Mez" at bounding box center [198, 77] width 309 height 27
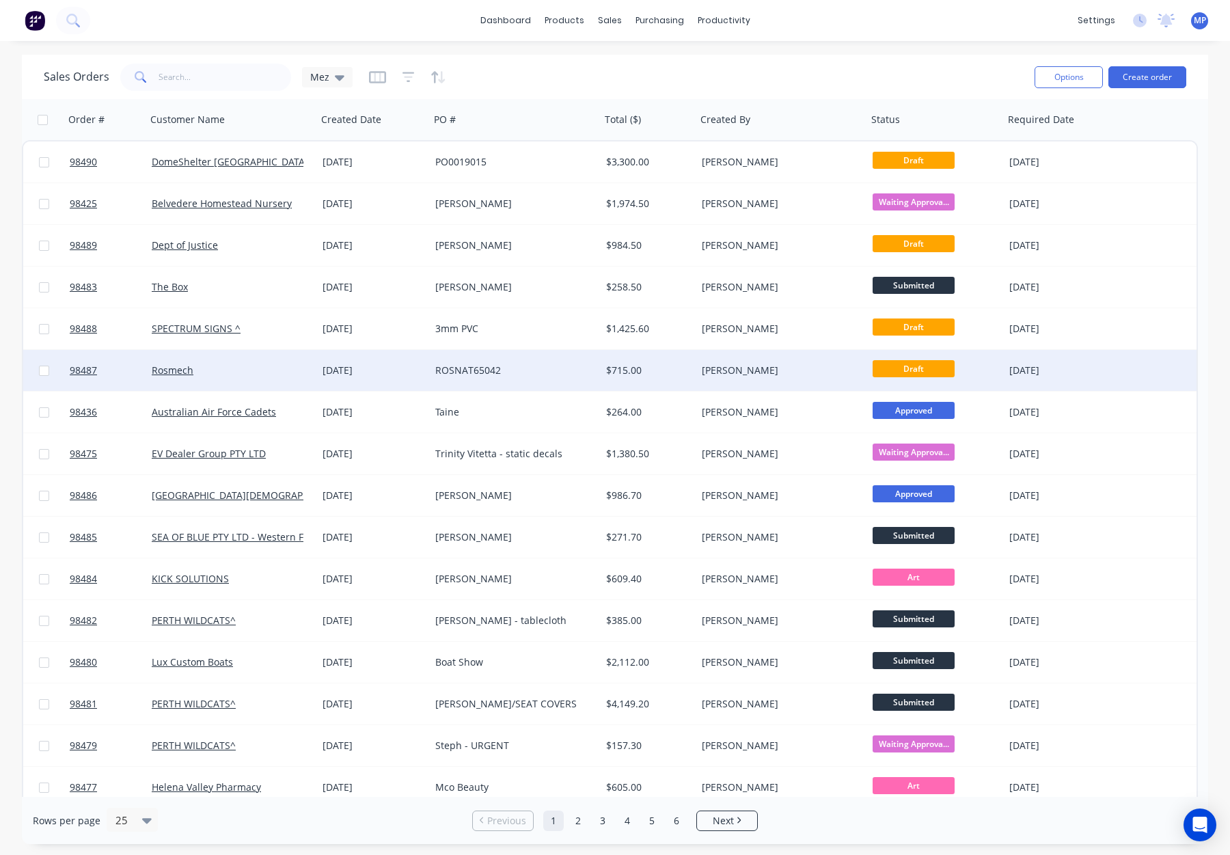
click at [251, 369] on div "Rosmech" at bounding box center [228, 371] width 152 height 14
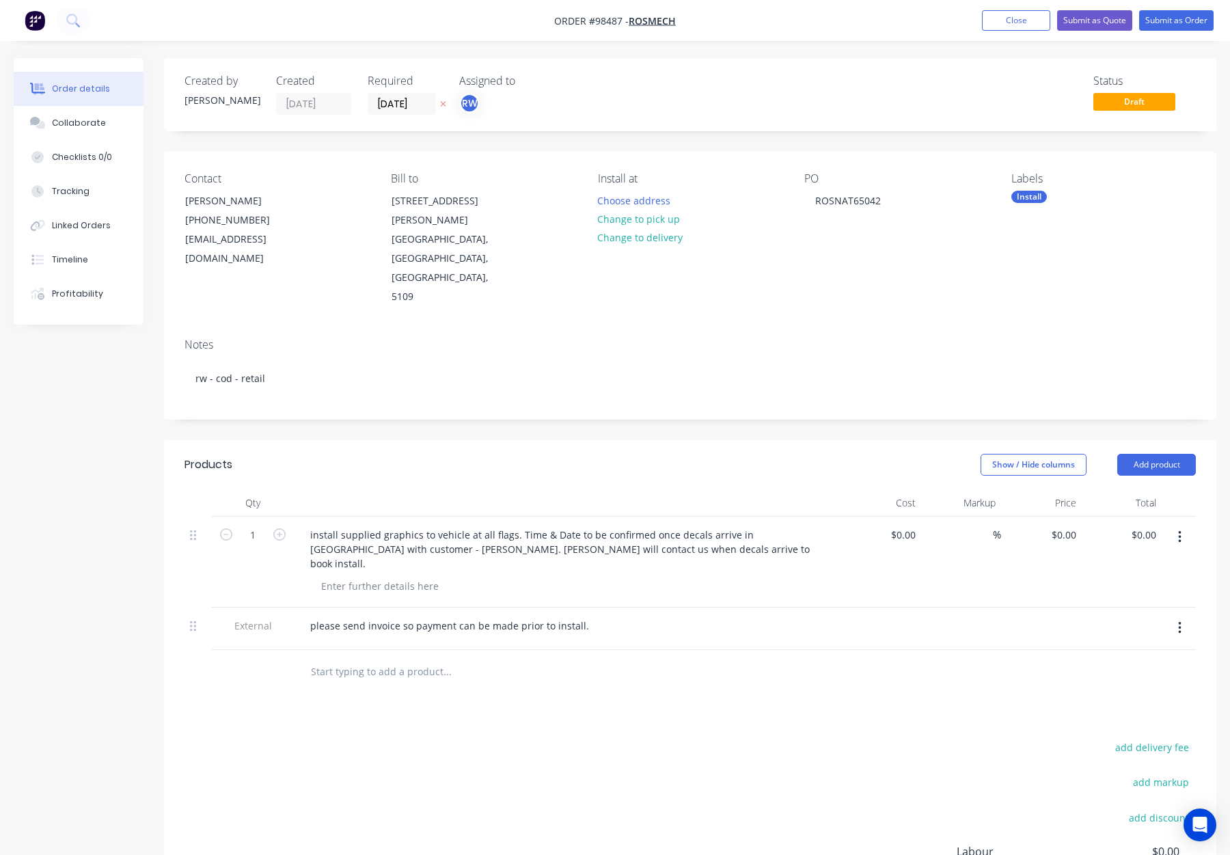
type input "$650.00"
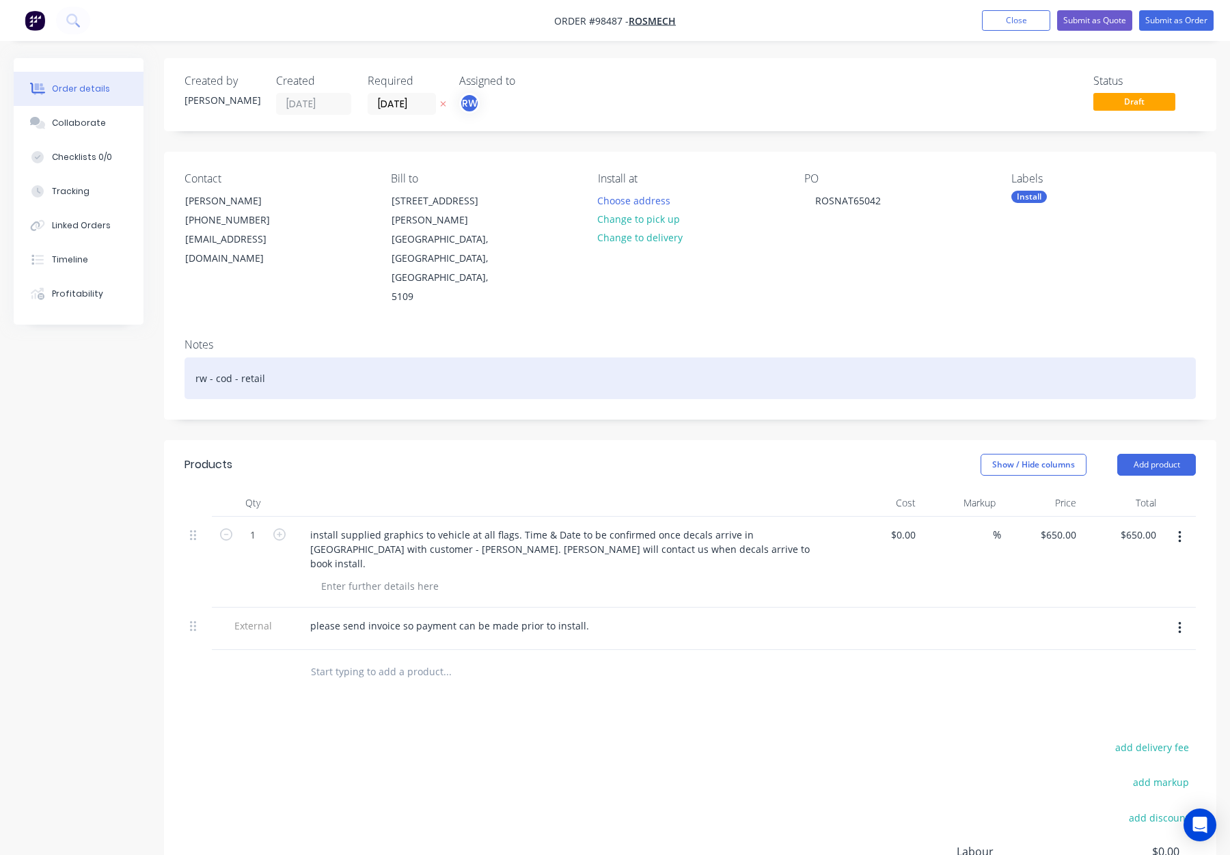
click at [420, 358] on div "rw - cod - retail" at bounding box center [691, 379] width 1012 height 42
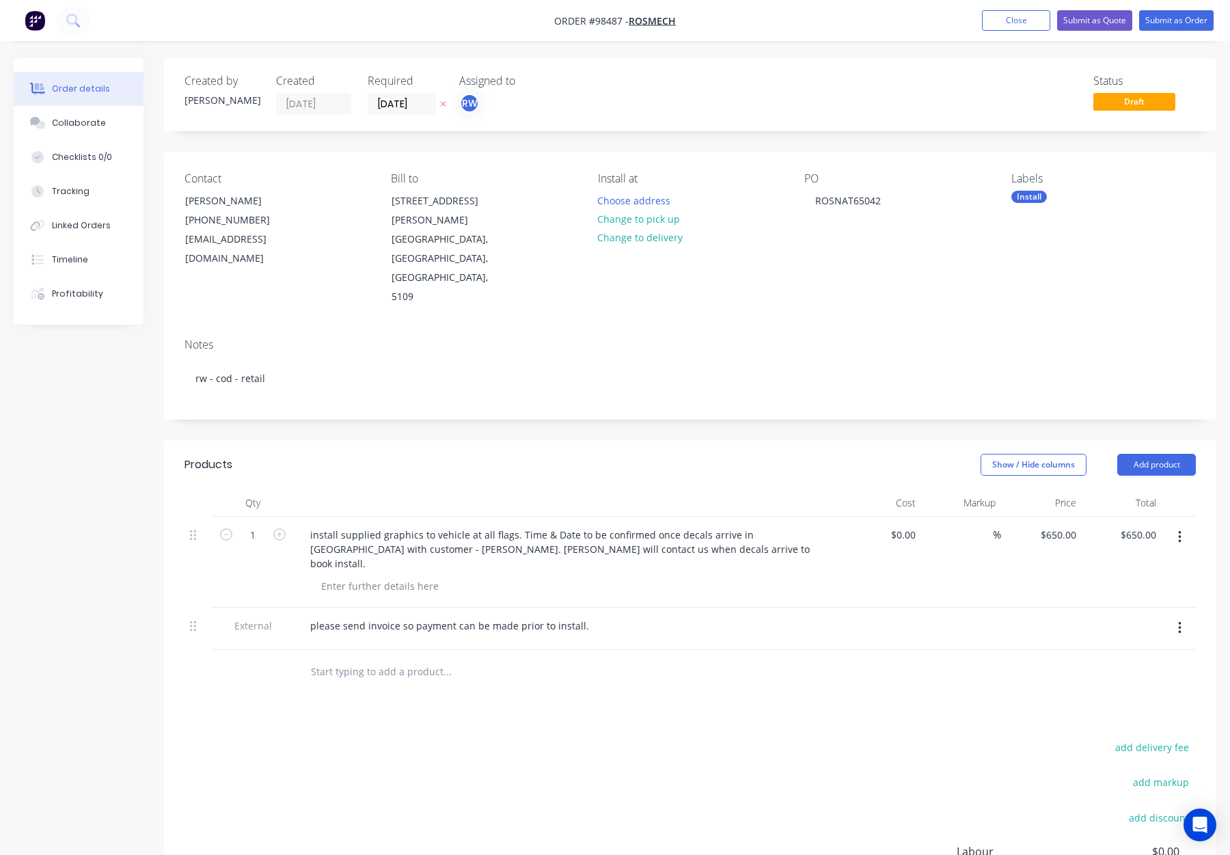
click at [470, 440] on header "Products Show / Hide columns Add product" at bounding box center [690, 464] width 1053 height 49
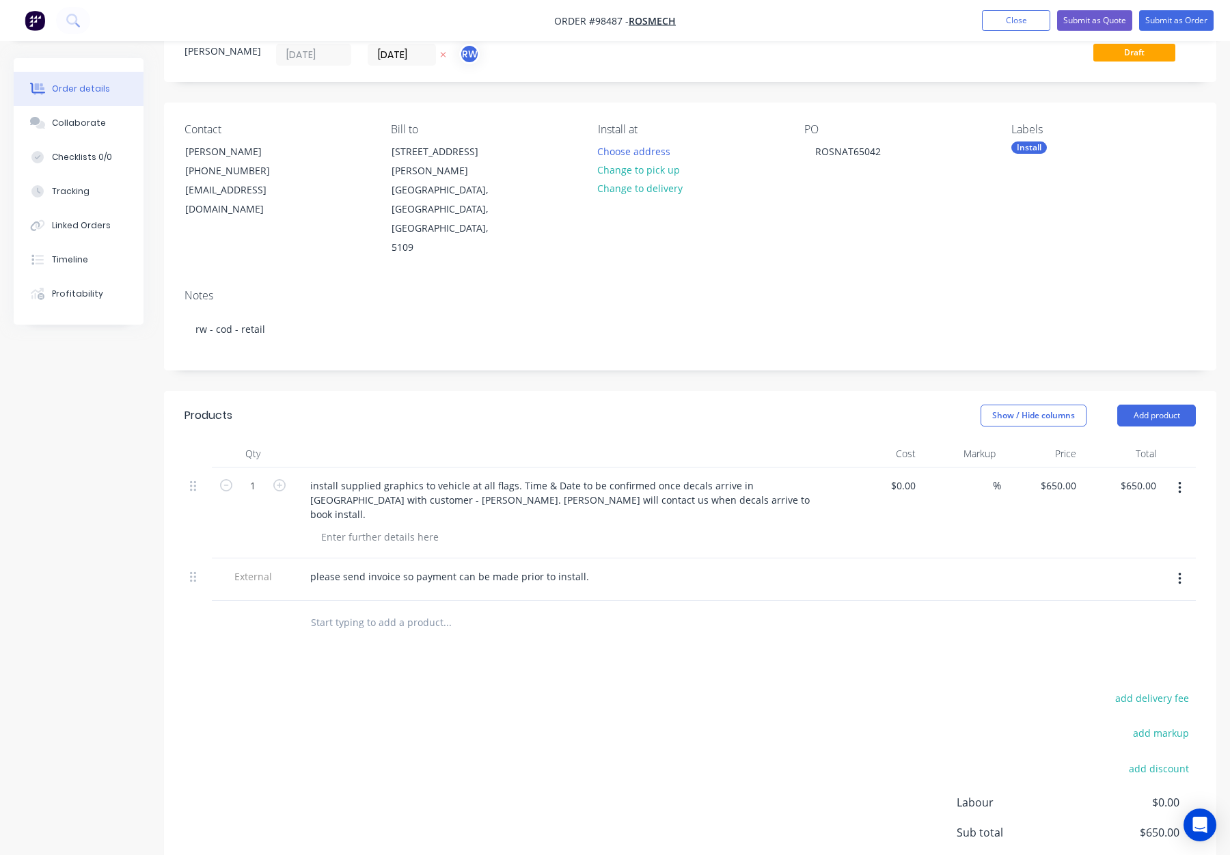
scroll to position [50, 0]
click at [1147, 404] on button "Add product" at bounding box center [1157, 415] width 79 height 22
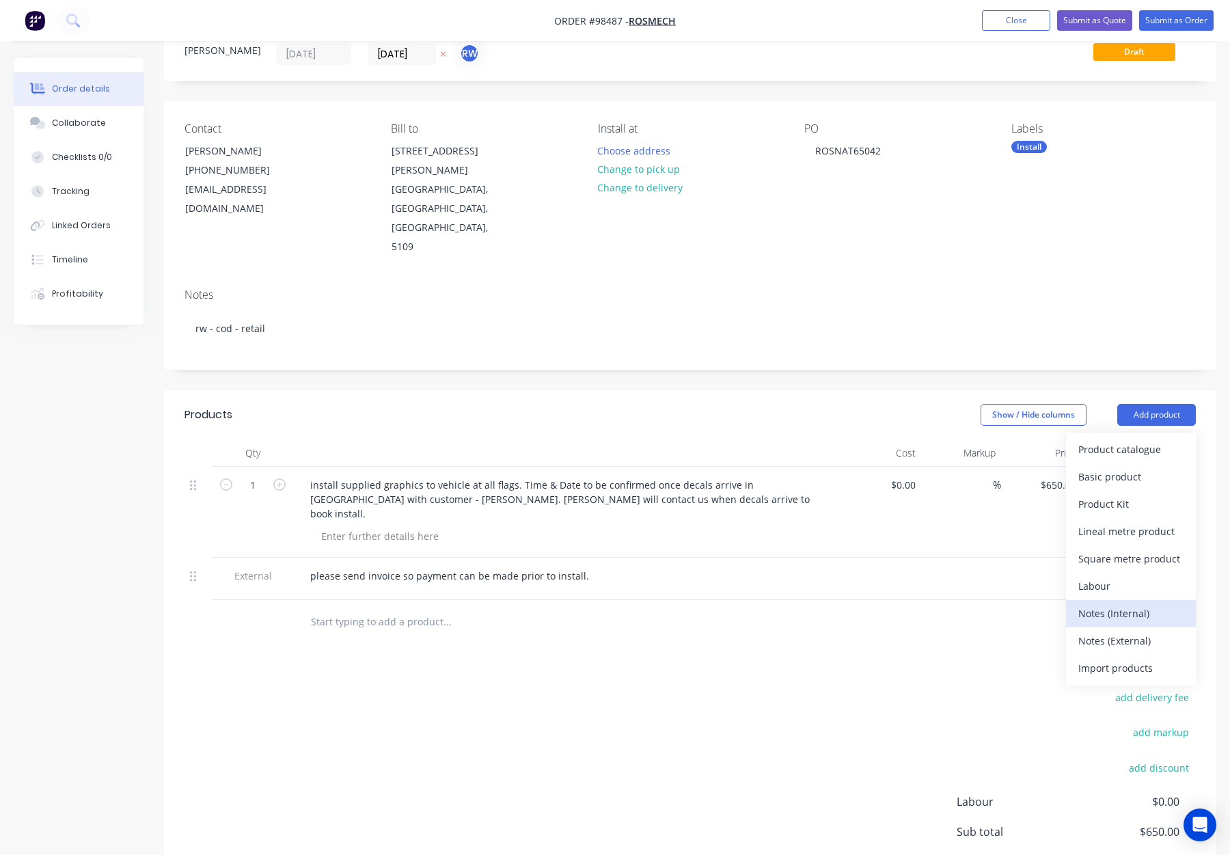
click at [1135, 604] on div "Notes (Internal)" at bounding box center [1131, 614] width 105 height 20
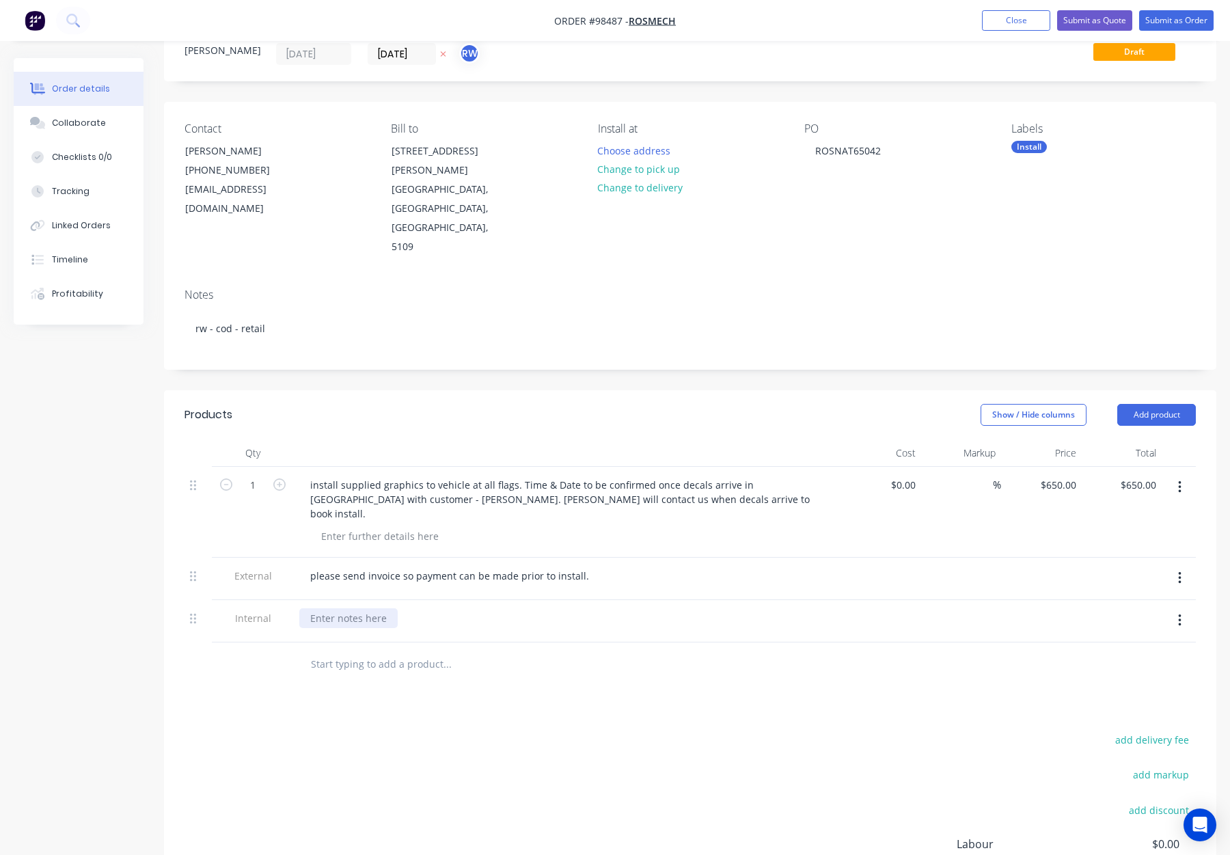
click at [345, 608] on div at bounding box center [348, 618] width 98 height 20
click at [591, 630] on div "Products Show / Hide columns Add product Qty Cost Markup Price Total 1 install …" at bounding box center [690, 702] width 1053 height 625
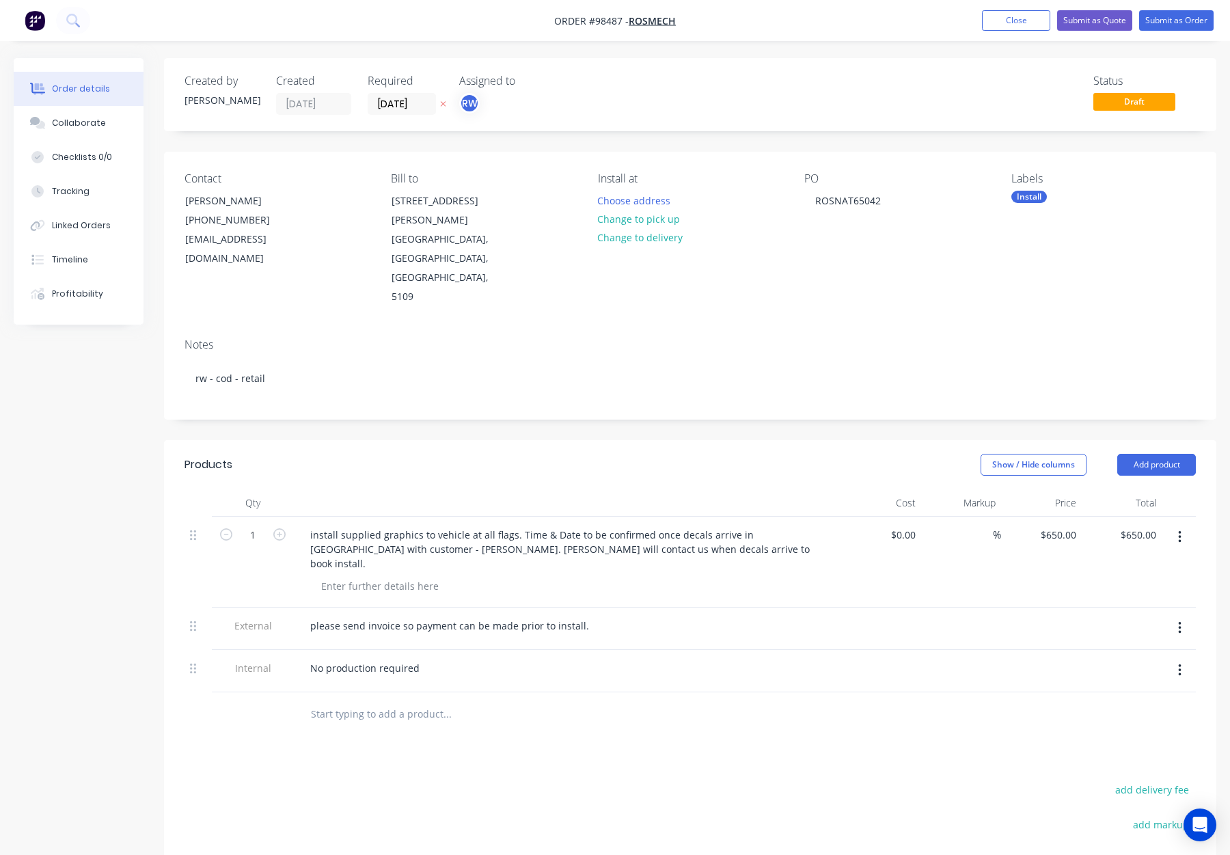
click at [1156, 31] on nav "Order #98487 - Rosmech Add product Close Submit as Quote Submit as Order" at bounding box center [615, 20] width 1230 height 41
click at [1161, 14] on button "Submit as Order" at bounding box center [1177, 20] width 75 height 21
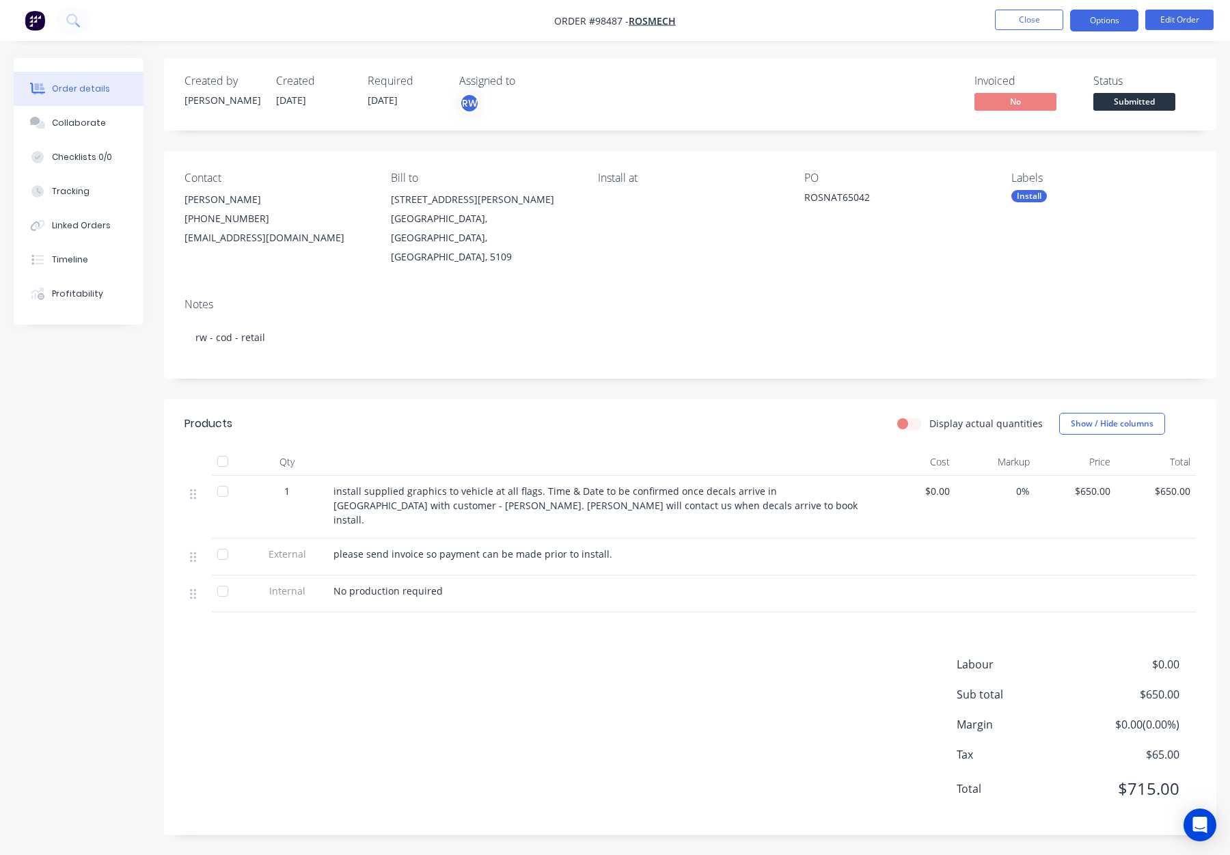
click at [1097, 23] on button "Options" at bounding box center [1104, 21] width 68 height 22
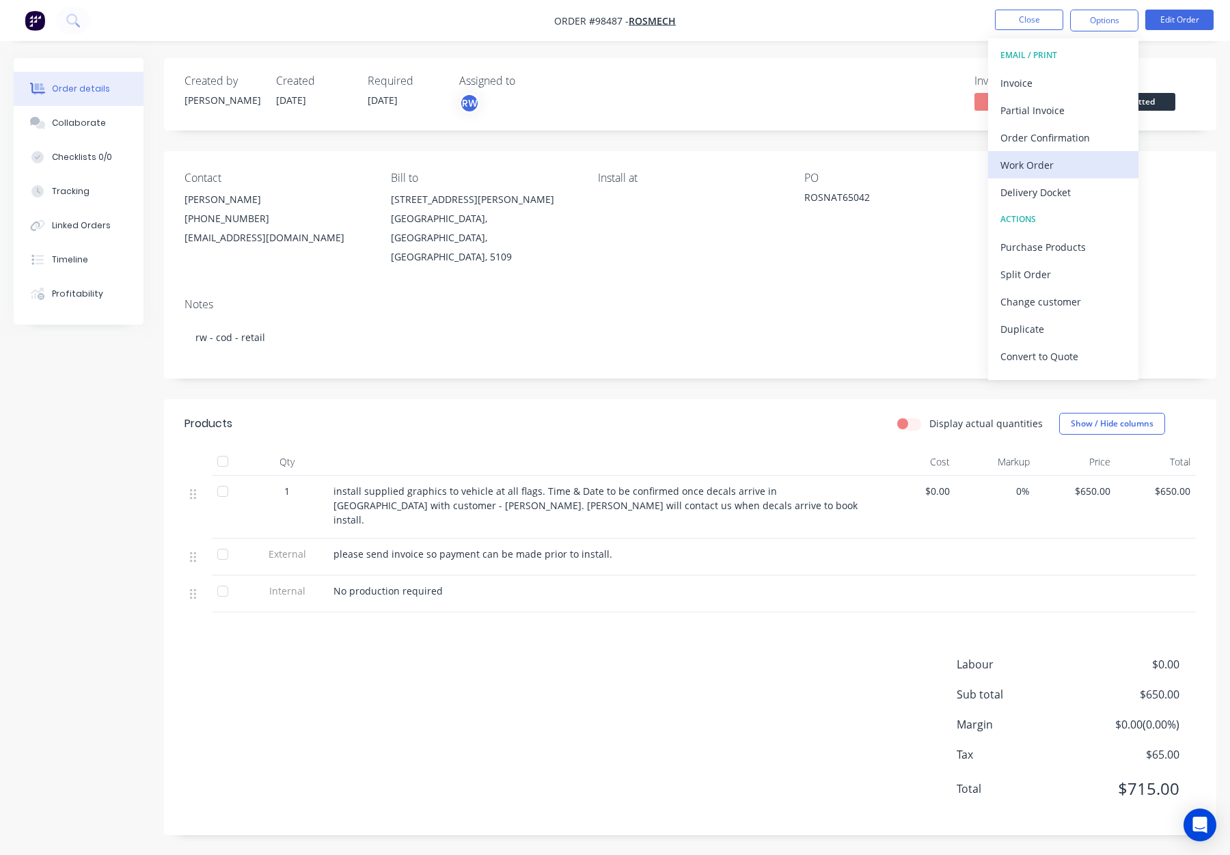
click at [1035, 163] on div "Work Order" at bounding box center [1064, 165] width 126 height 20
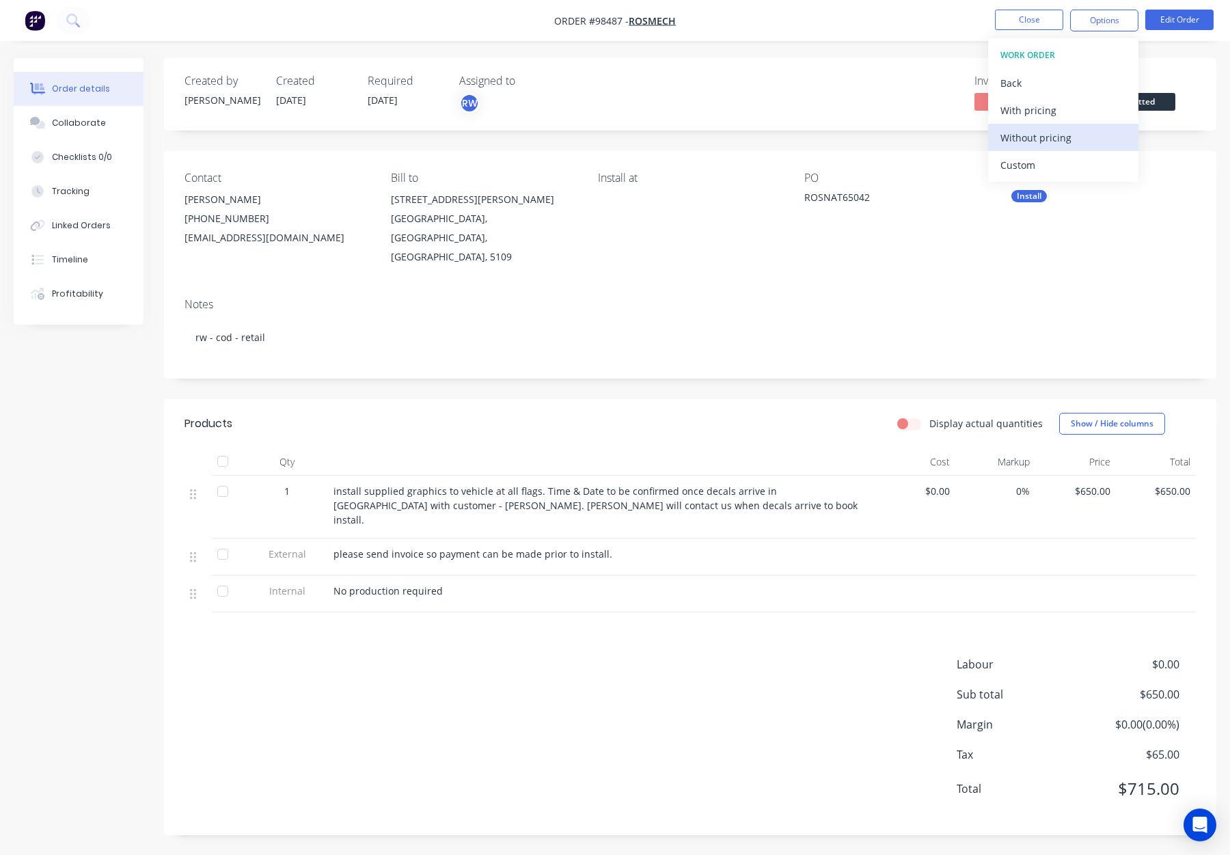
drag, startPoint x: 1035, startPoint y: 163, endPoint x: 1042, endPoint y: 142, distance: 22.9
click at [1042, 142] on div "Without pricing" at bounding box center [1064, 138] width 126 height 20
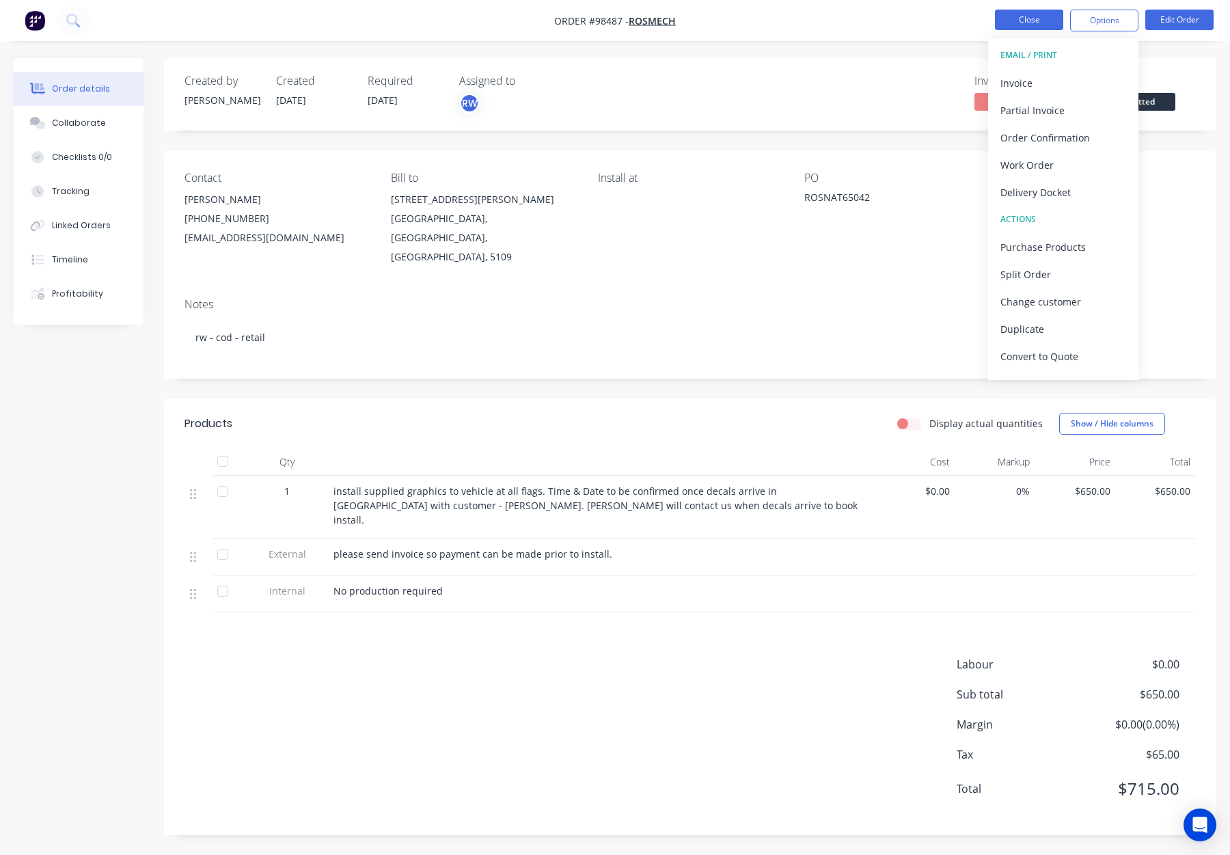
click at [1042, 27] on button "Close" at bounding box center [1029, 20] width 68 height 21
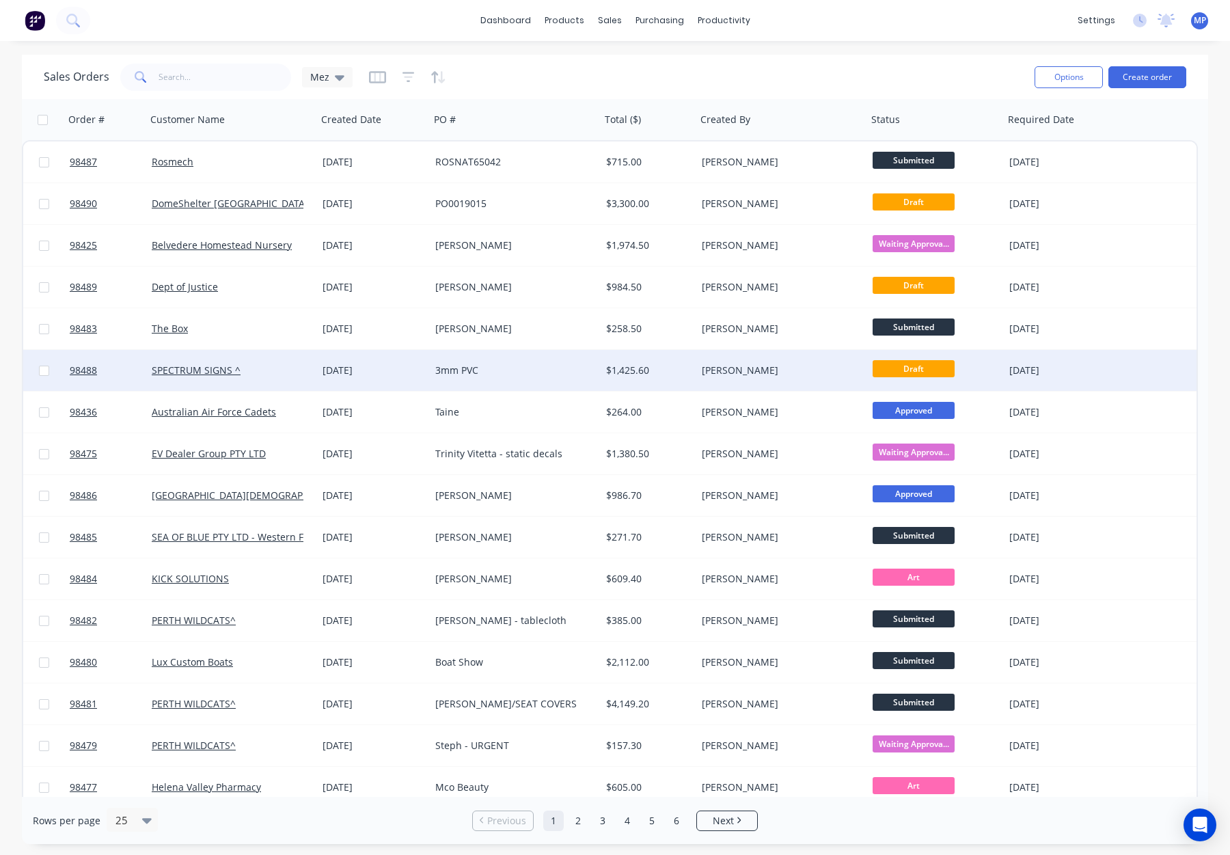
click at [776, 366] on div "[PERSON_NAME]" at bounding box center [778, 371] width 152 height 14
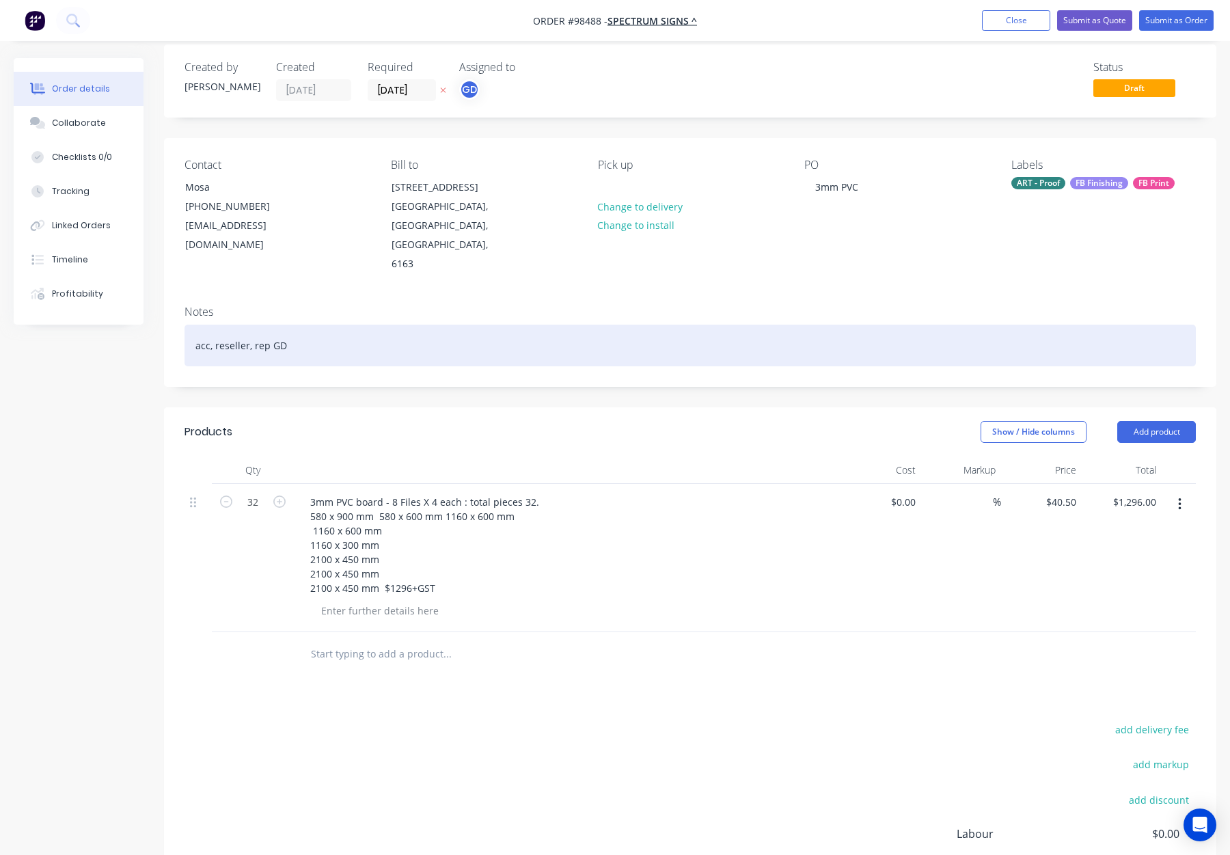
scroll to position [19, 0]
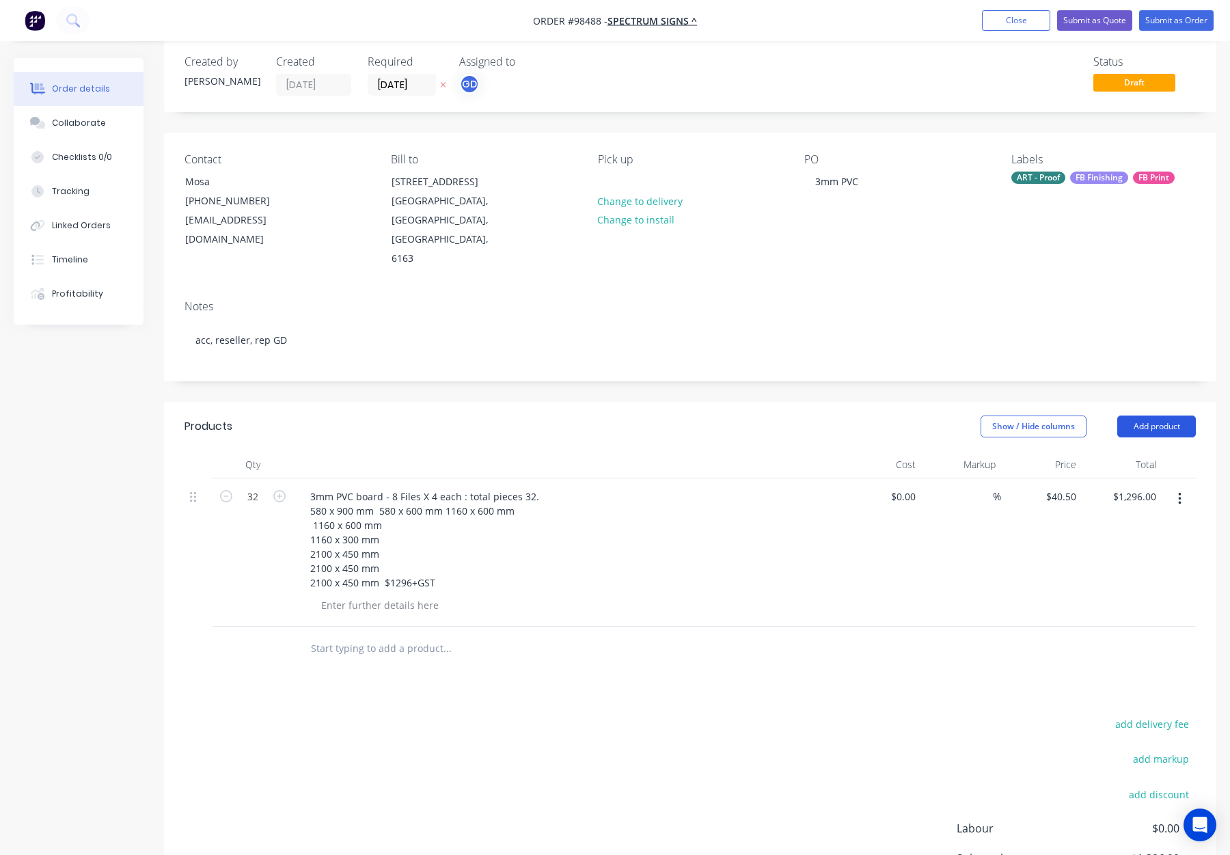
click at [1145, 416] on button "Add product" at bounding box center [1157, 427] width 79 height 22
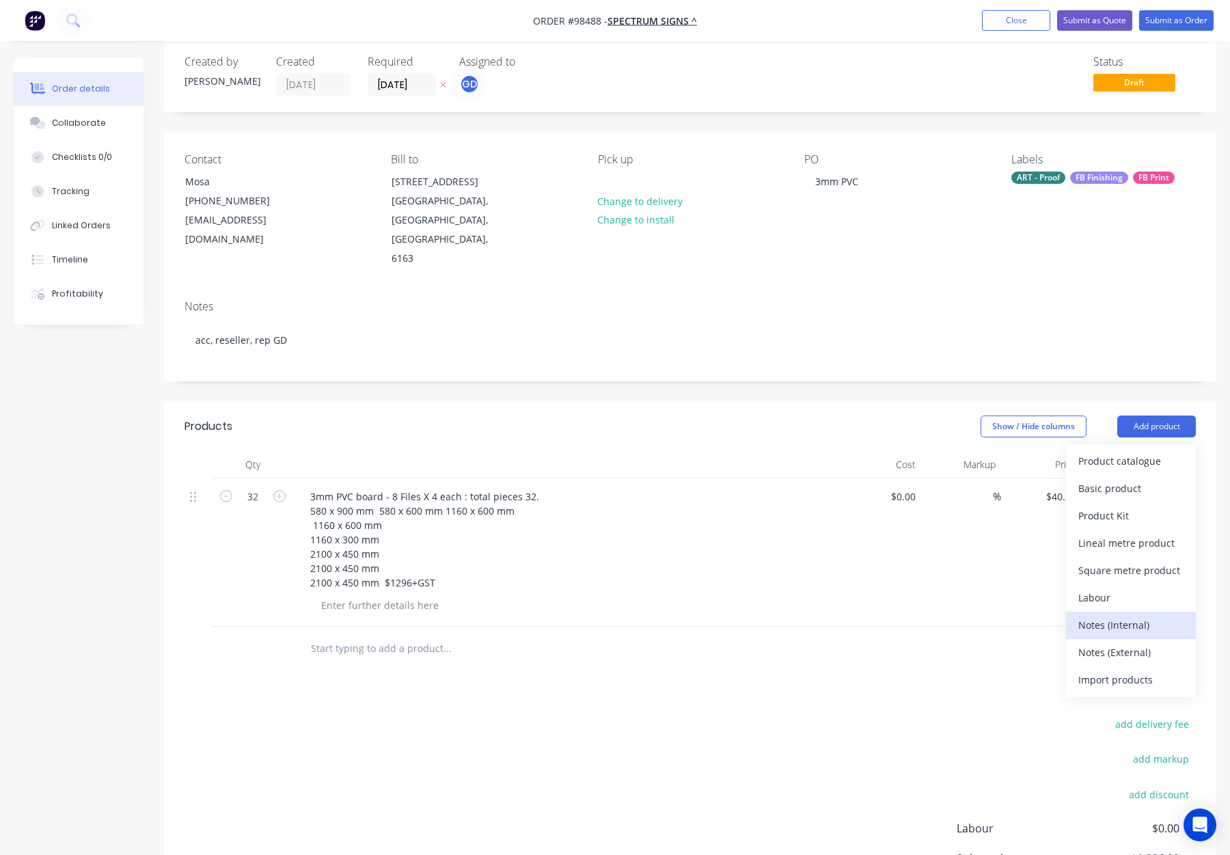
click at [1120, 615] on div "Notes (Internal)" at bounding box center [1131, 625] width 105 height 20
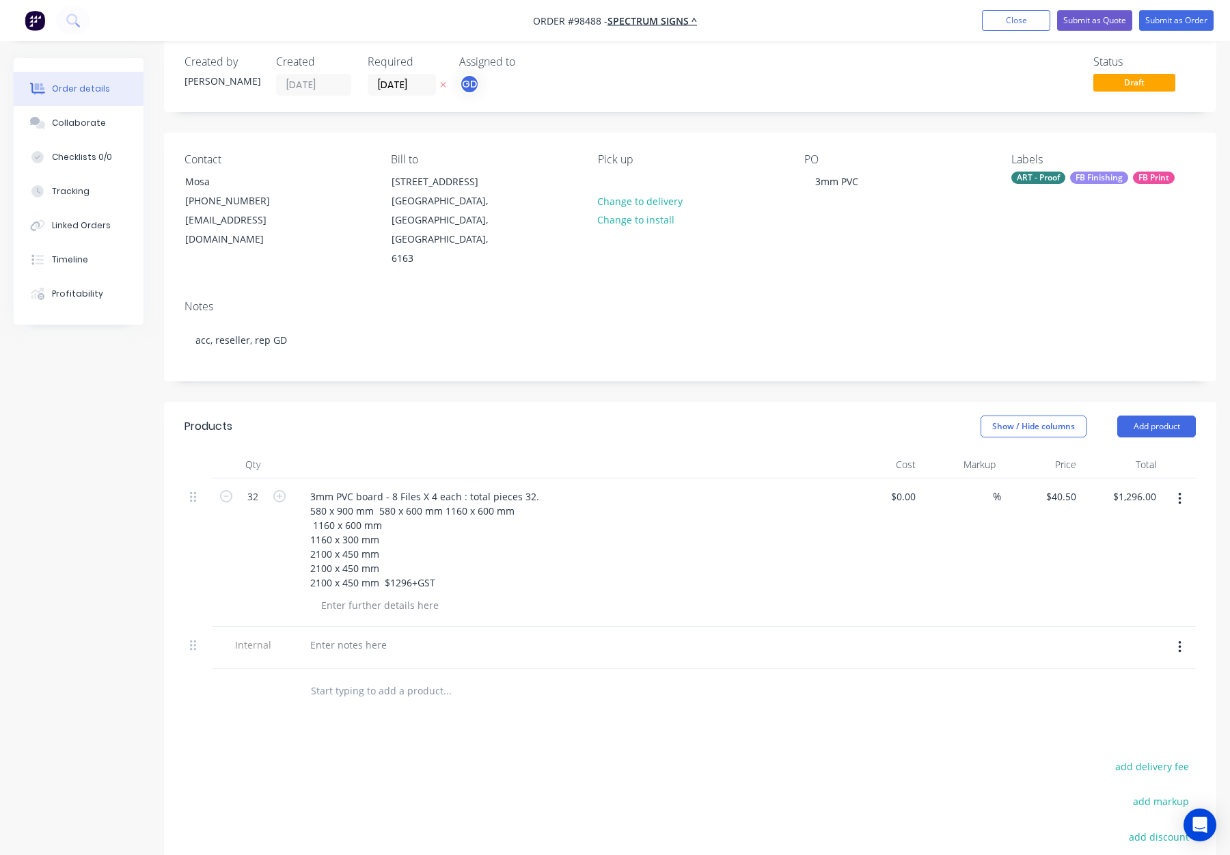
click at [342, 627] on div at bounding box center [567, 648] width 547 height 42
drag, startPoint x: 340, startPoint y: 612, endPoint x: 351, endPoint y: 617, distance: 11.6
click at [341, 635] on div at bounding box center [348, 645] width 98 height 20
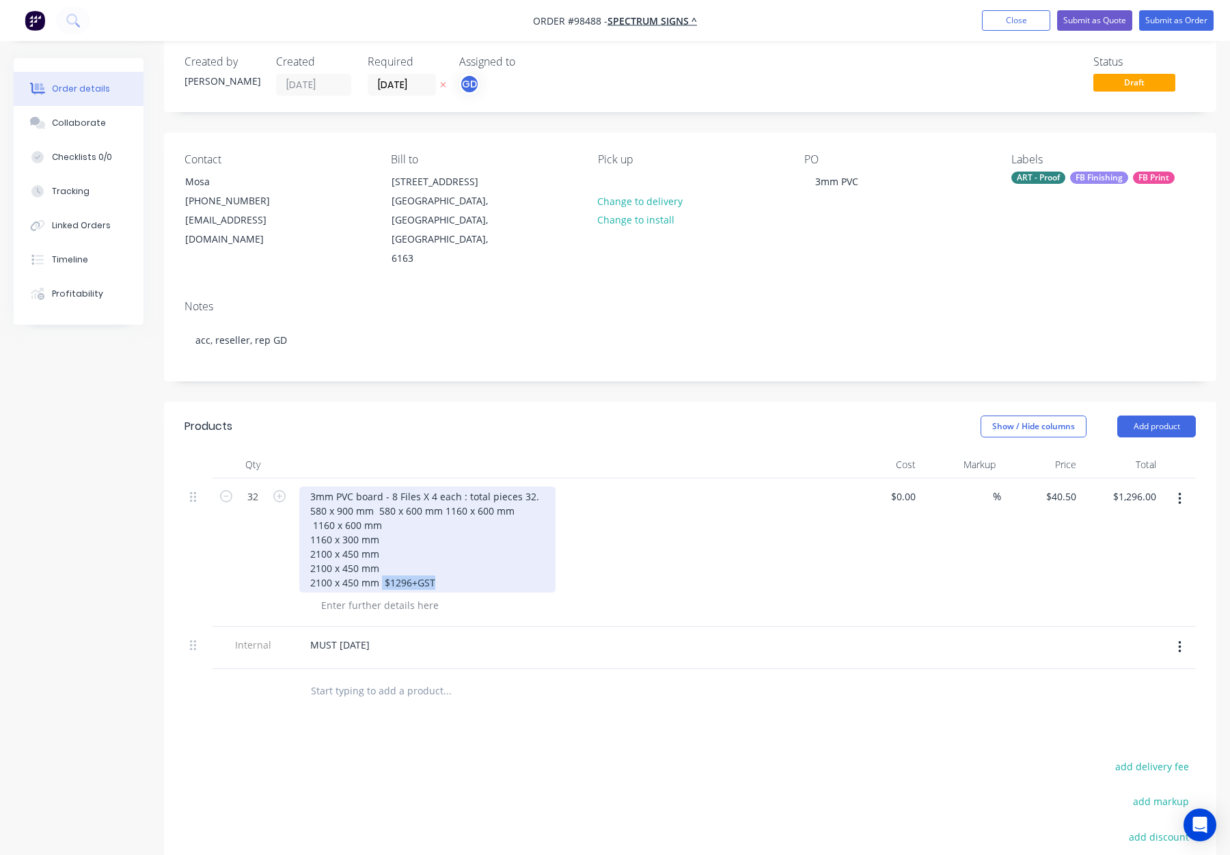
drag, startPoint x: 388, startPoint y: 542, endPoint x: 497, endPoint y: 543, distance: 109.4
click at [491, 547] on div "3mm PVC board - 8 Files X 4 each : total pieces 32. 580 x 900 mm 580 x 600 mm 1…" at bounding box center [427, 540] width 256 height 106
click at [379, 487] on div "3mm PVC board - 8 Files X 4 each : total pieces 32. 580 x 900 mm 580 x 600 mm 1…" at bounding box center [427, 540] width 256 height 106
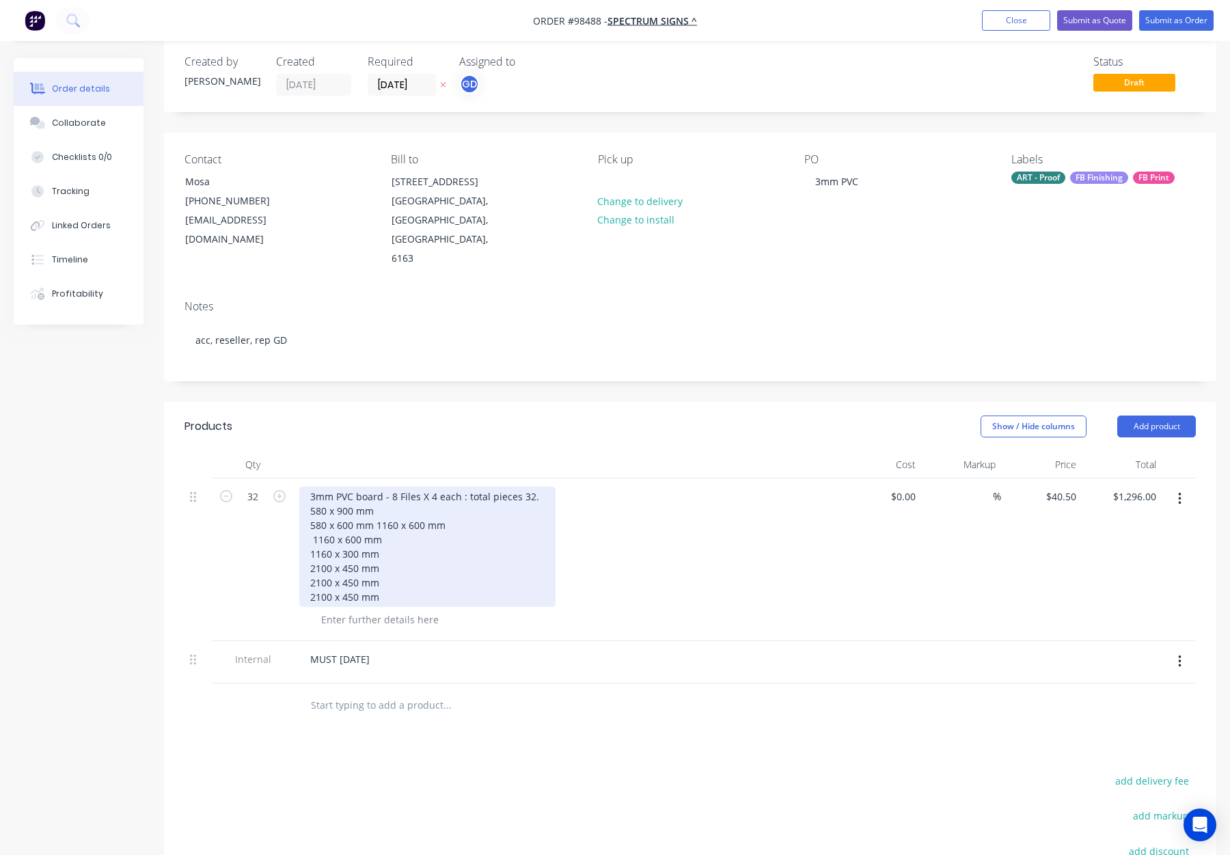
click at [376, 487] on div "3mm PVC board - 8 Files X 4 each : total pieces 32. 580 x 900 mm 580 x 600 mm 1…" at bounding box center [427, 547] width 256 height 120
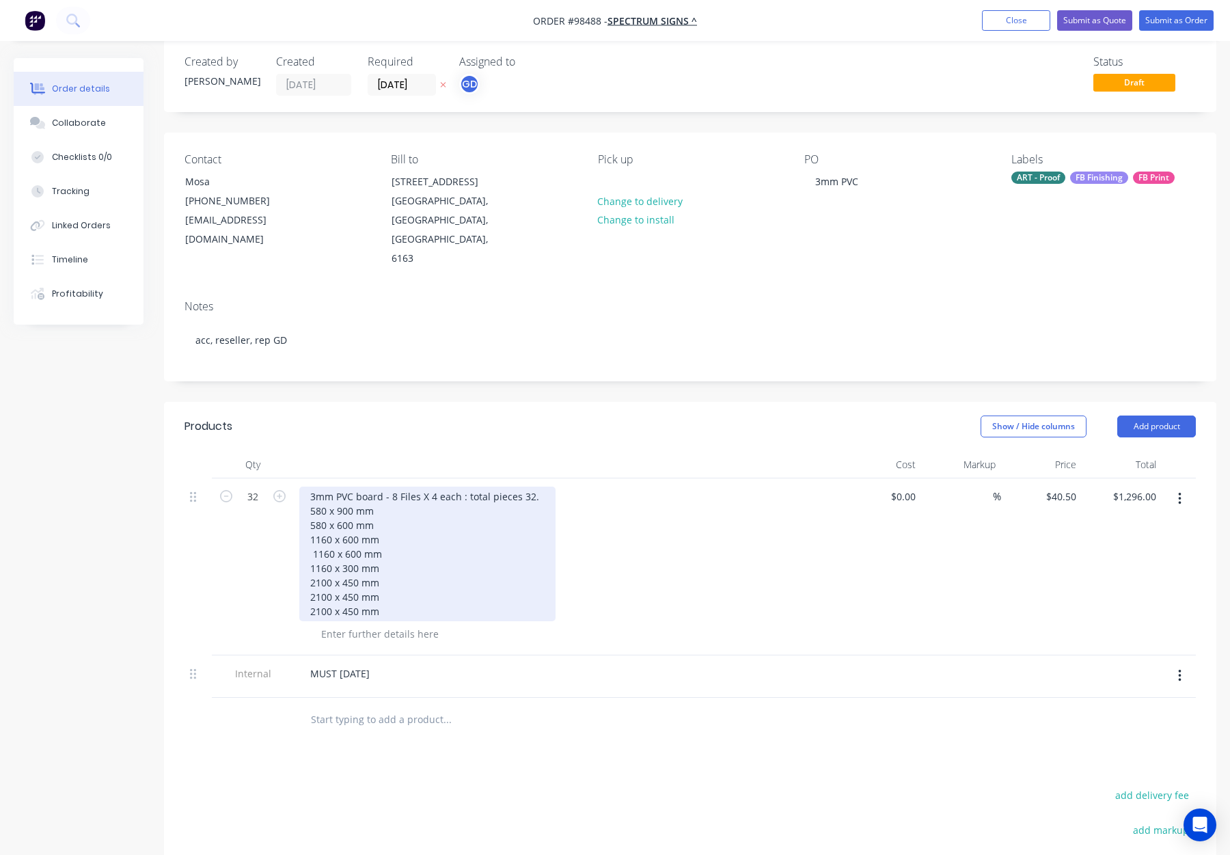
click at [311, 516] on div "3mm PVC board - 8 Files X 4 each : total pieces 32. 580 x 900 mm 580 x 600 mm 1…" at bounding box center [427, 554] width 256 height 135
click at [460, 519] on div "3mm PVC board - 8 Files X 4 each : total pieces 32. 580 x 900 mm 580 x 600 mm 1…" at bounding box center [427, 554] width 256 height 135
drag, startPoint x: 309, startPoint y: 471, endPoint x: 400, endPoint y: 580, distance: 141.7
click at [400, 580] on div "3mm PVC board - 8 Files X 4 each : total pieces 32. 580 x 900 mm 580 x 600 mm 1…" at bounding box center [427, 554] width 256 height 135
copy div "580 x 900 mm 580 x 600 mm 1160 x 600 mm 1160 x 600 mm 1160 x 300 mm 2100 x 450 …"
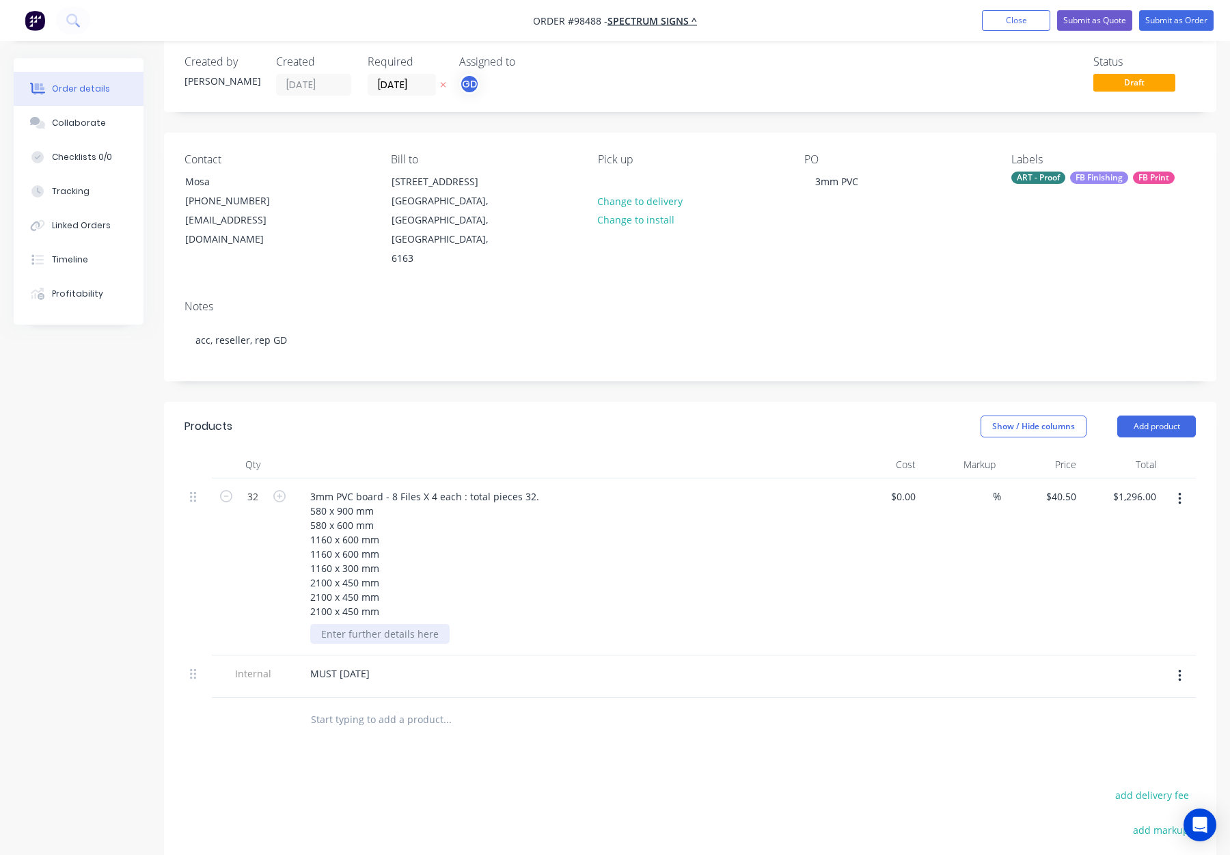
click at [355, 624] on div at bounding box center [379, 634] width 139 height 20
click at [369, 624] on div at bounding box center [379, 634] width 139 height 20
paste div
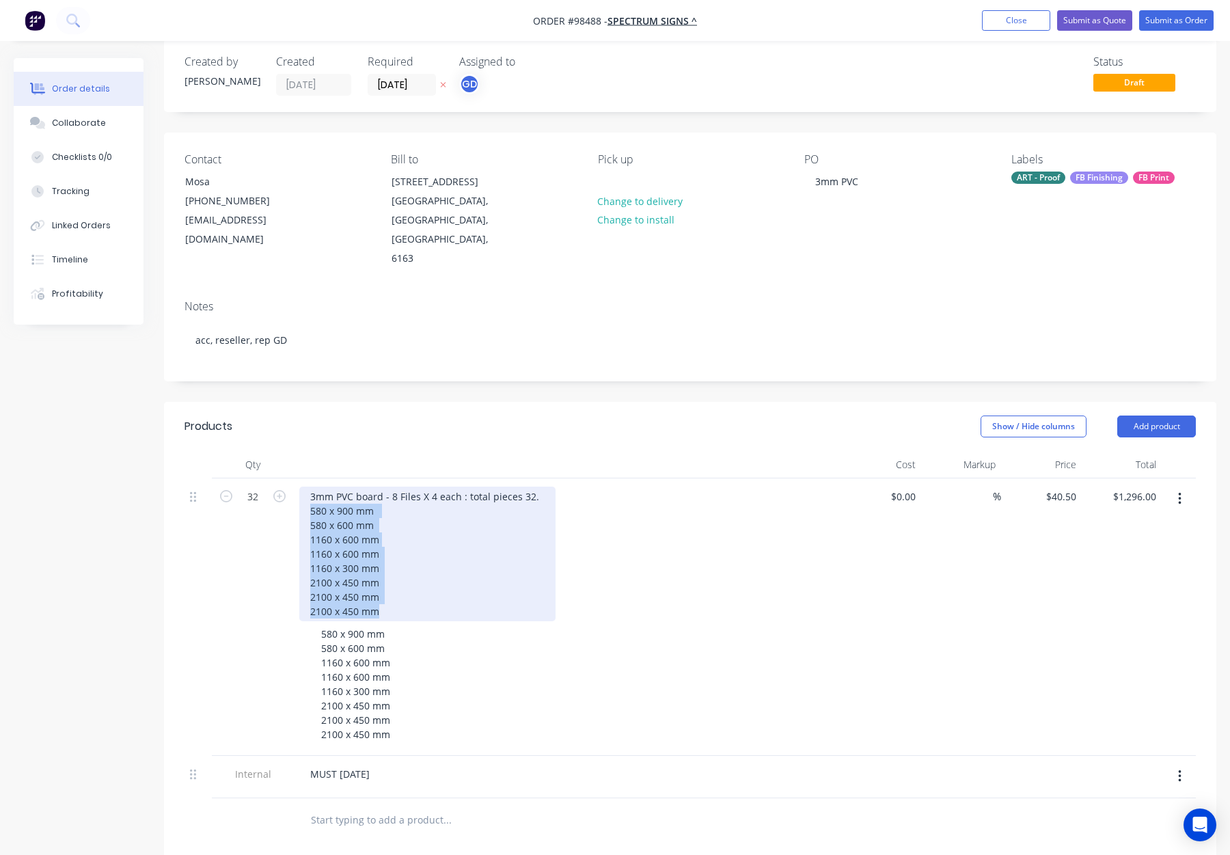
drag, startPoint x: 389, startPoint y: 575, endPoint x: 308, endPoint y: 474, distance: 128.9
click at [308, 487] on div "3mm PVC board - 8 Files X 4 each : total pieces 32. 580 x 900 mm 580 x 600 mm 1…" at bounding box center [427, 554] width 256 height 135
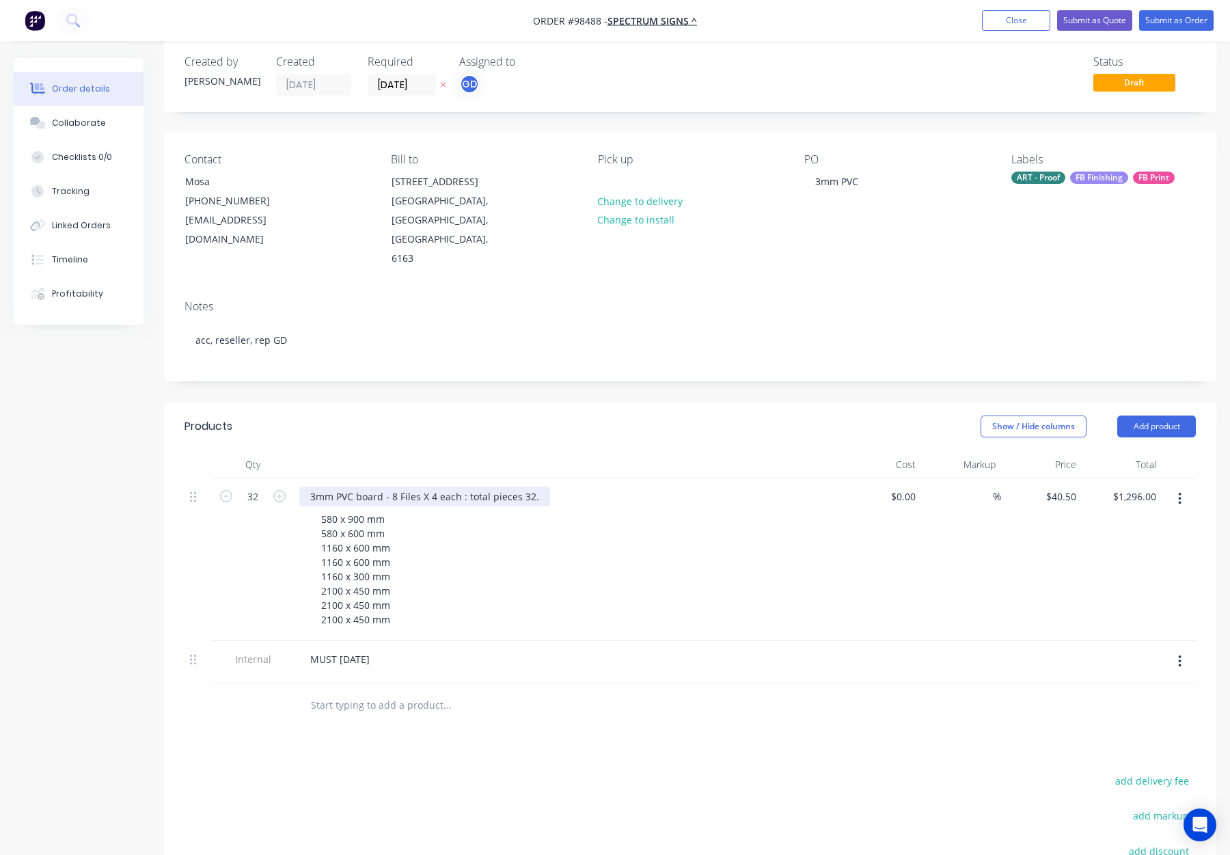
drag, startPoint x: 538, startPoint y: 459, endPoint x: 455, endPoint y: 459, distance: 82.7
click at [455, 487] on div "3mm PVC board - 8 Files X 4 each : total pieces 32." at bounding box center [424, 497] width 251 height 20
click at [472, 416] on div "Show / Hide columns Add product" at bounding box center [798, 427] width 796 height 22
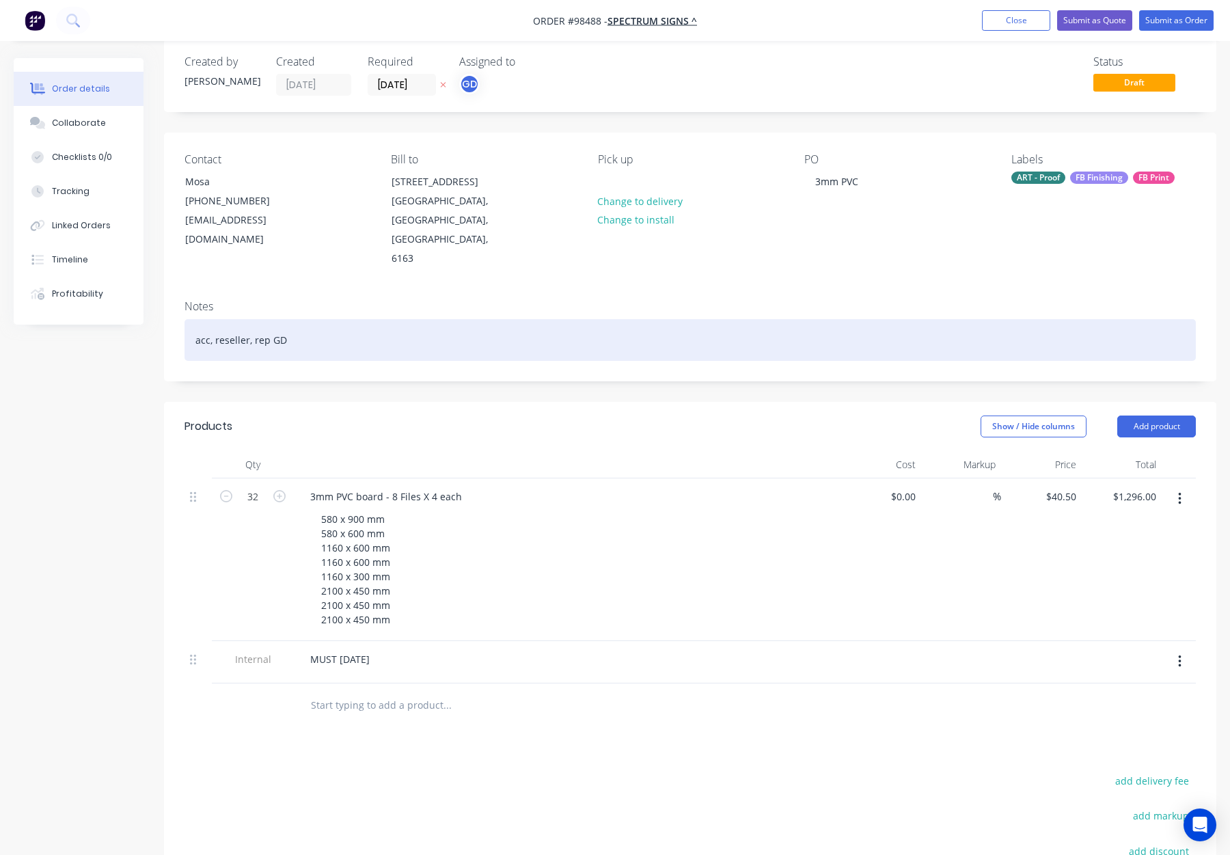
click at [376, 319] on div "acc, reseller, rep GD" at bounding box center [691, 340] width 1012 height 42
drag, startPoint x: 291, startPoint y: 301, endPoint x: 409, endPoint y: 306, distance: 118.4
click at [409, 319] on div "acc, reseller, rep GD, no proof" at bounding box center [691, 340] width 1012 height 42
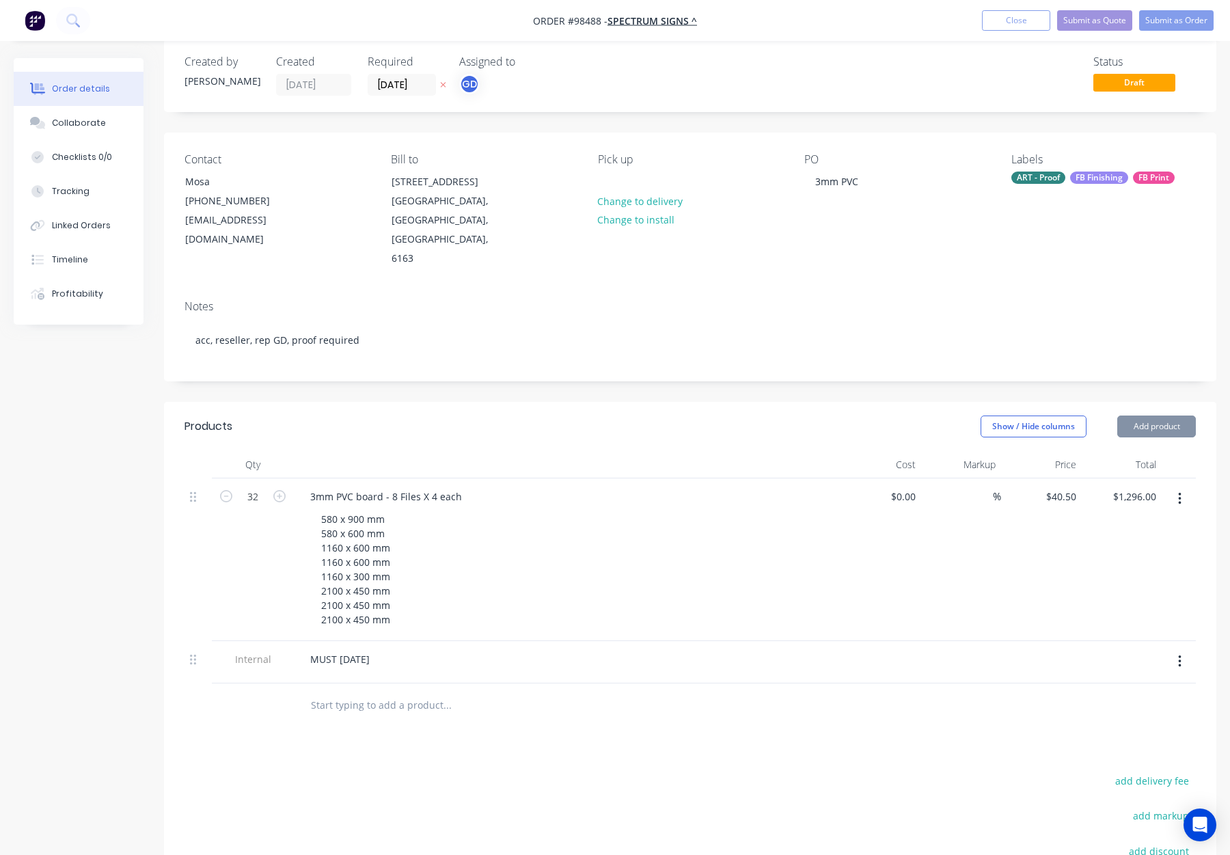
click at [444, 402] on header "Products Show / Hide columns Add product" at bounding box center [690, 426] width 1053 height 49
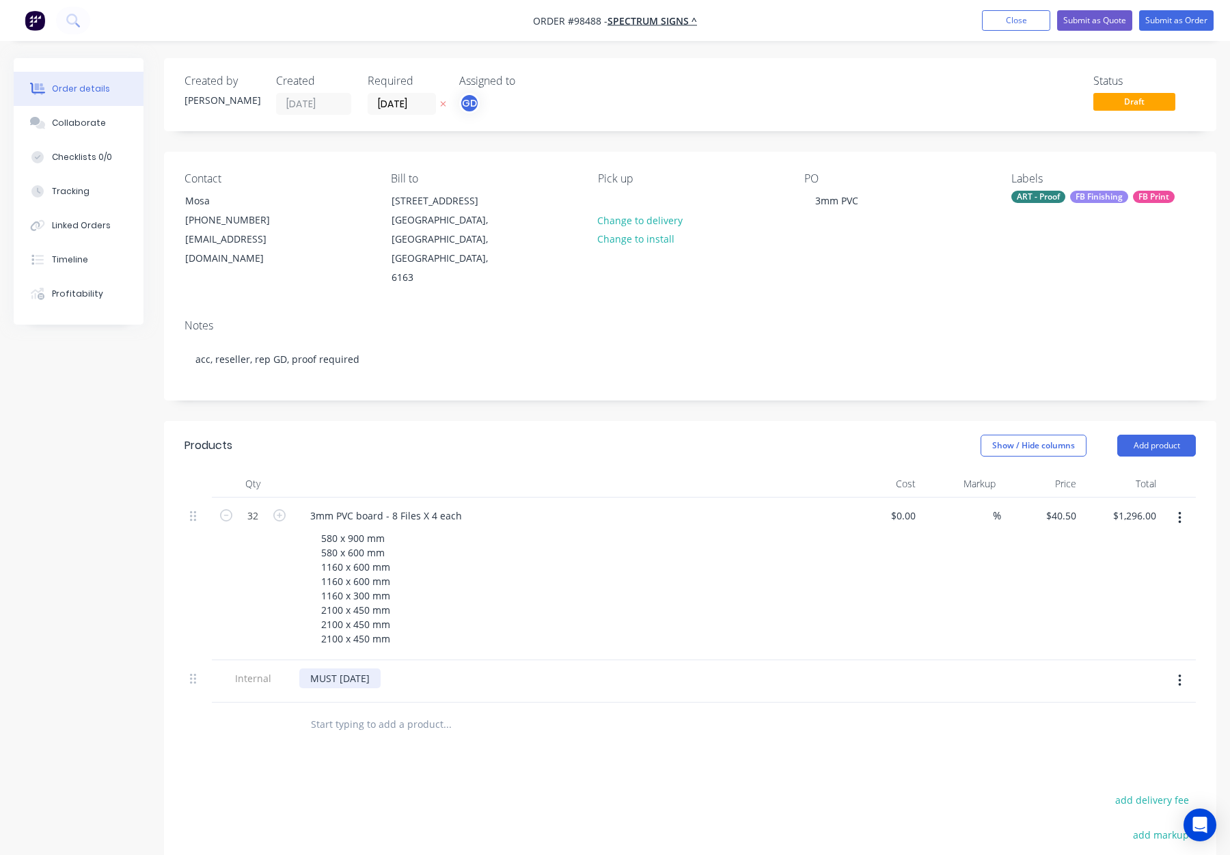
click at [381, 669] on div "MUST Wednesday" at bounding box center [339, 679] width 81 height 20
click at [558, 723] on div "Products Show / Hide columns Add product Qty Cost Markup Price Total 32 3mm PVC…" at bounding box center [690, 748] width 1053 height 654
drag, startPoint x: 474, startPoint y: 640, endPoint x: 529, endPoint y: 642, distance: 54.7
click at [483, 669] on div "MUST Wednesday Morning before 11am" at bounding box center [391, 679] width 184 height 20
click at [562, 720] on div "Products Show / Hide columns Add product Qty Cost Markup Price Total 32 3mm PVC…" at bounding box center [690, 748] width 1053 height 654
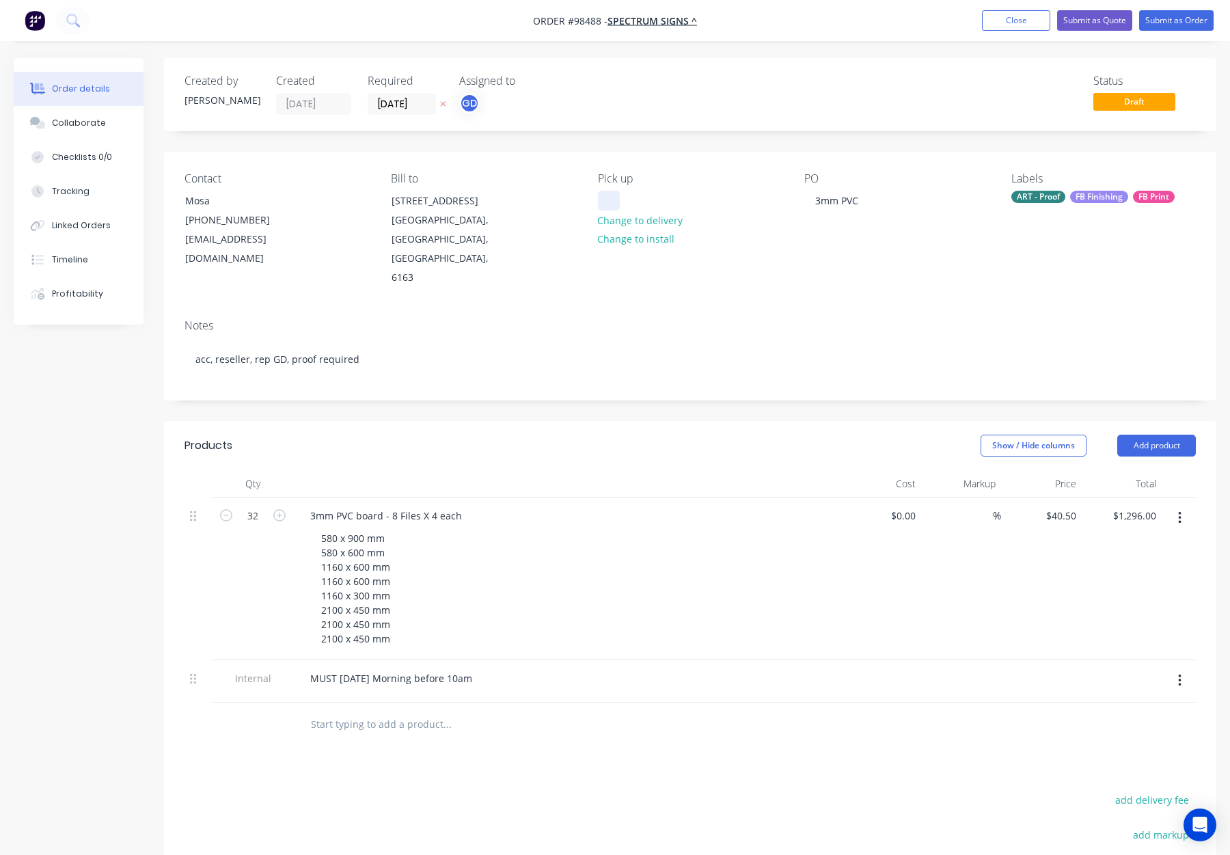
click at [605, 201] on div at bounding box center [609, 201] width 22 height 20
click at [732, 555] on div "580 x 900 mm 580 x 600 mm 1160 x 600 mm 1160 x 600 mm 1160 x 300 mm 2100 x 450 …" at bounding box center [572, 588] width 525 height 120
click at [1094, 196] on div "FB Finishing" at bounding box center [1099, 197] width 58 height 12
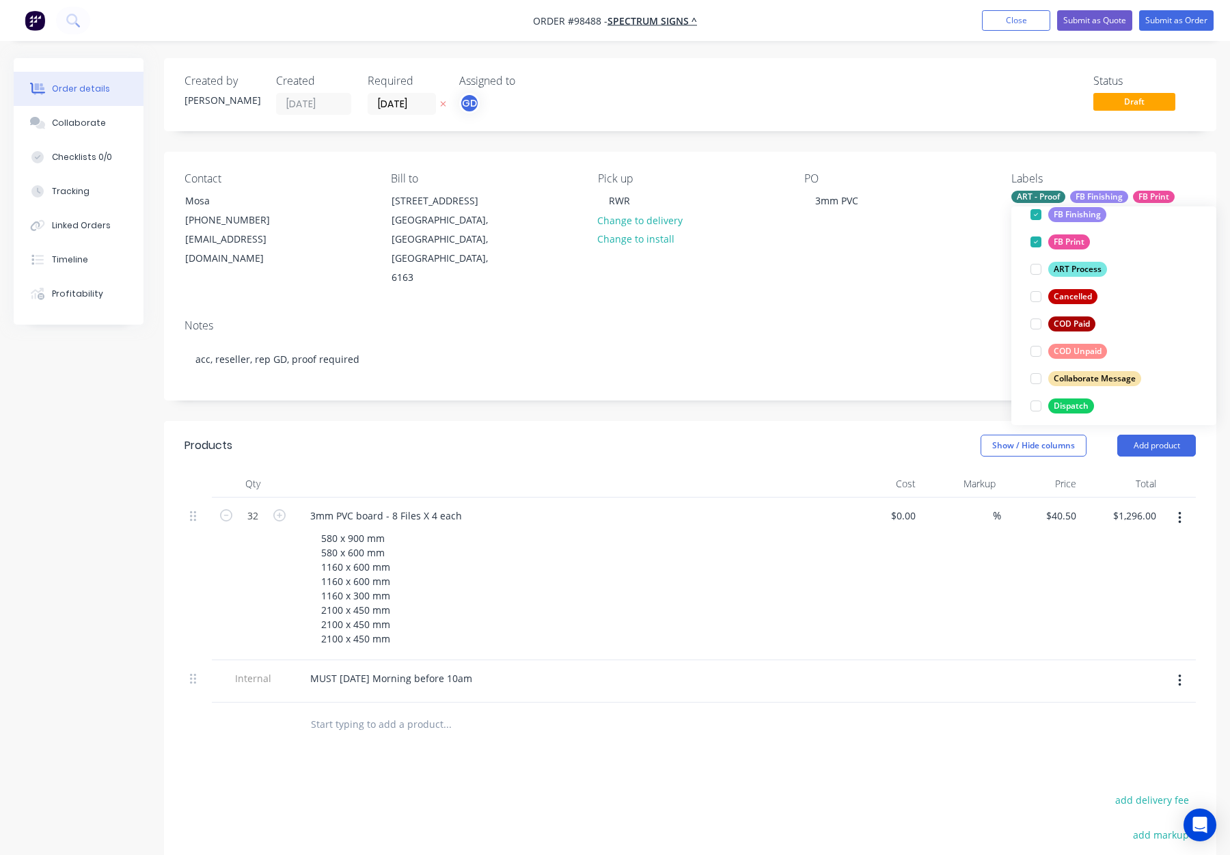
scroll to position [126, 0]
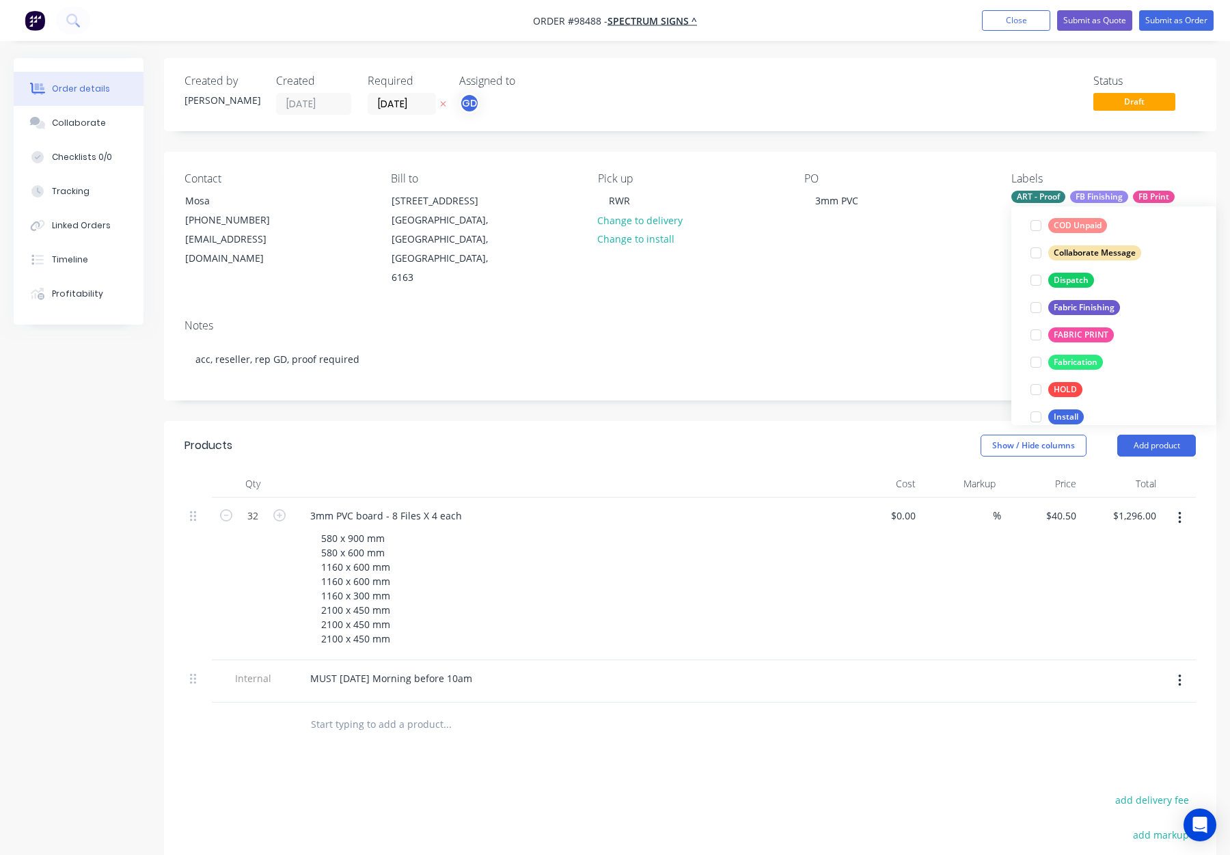
drag, startPoint x: 1078, startPoint y: 275, endPoint x: 1087, endPoint y: 280, distance: 10.1
click at [1078, 275] on div "Dispatch" at bounding box center [1072, 280] width 46 height 15
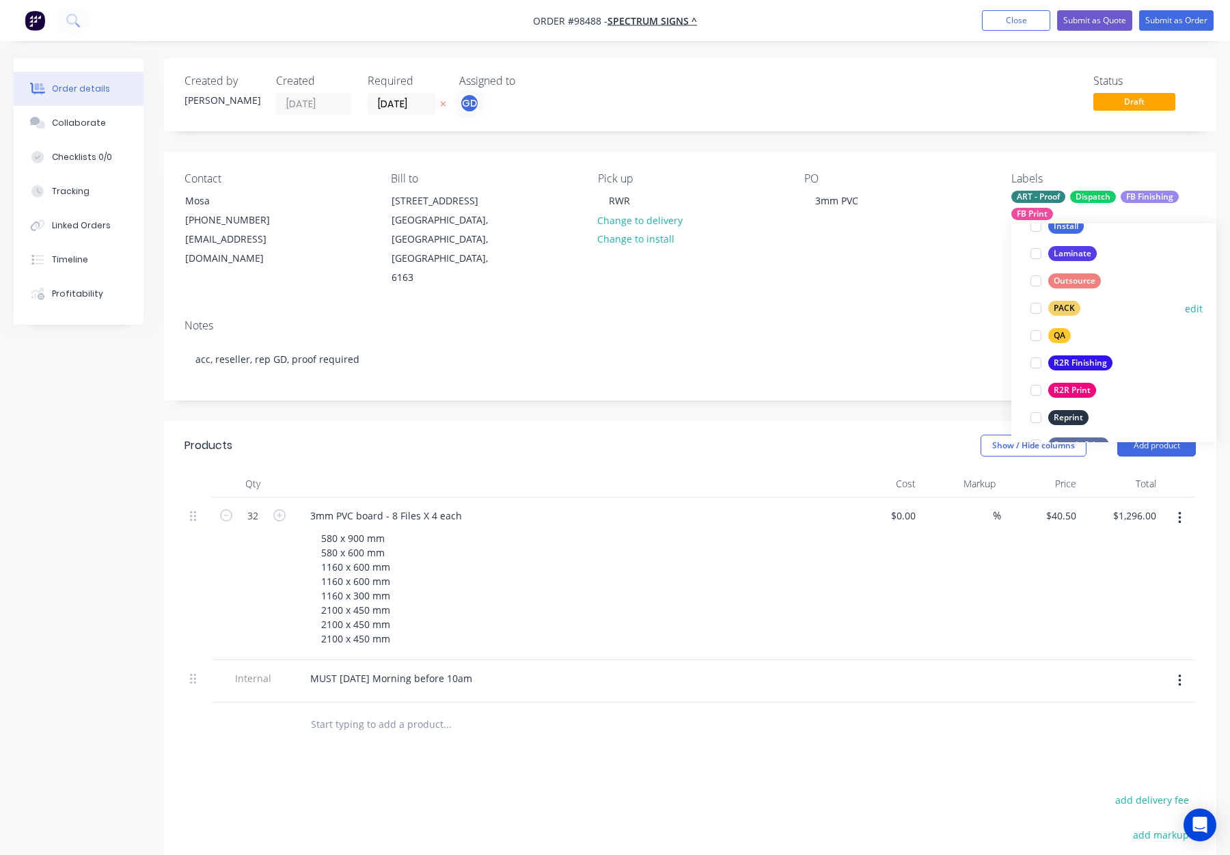
click at [1068, 308] on div "PACK" at bounding box center [1065, 308] width 32 height 15
drag, startPoint x: 1066, startPoint y: 306, endPoint x: 1051, endPoint y: 400, distance: 95.5
click at [1066, 306] on div "QA" at bounding box center [1060, 311] width 23 height 15
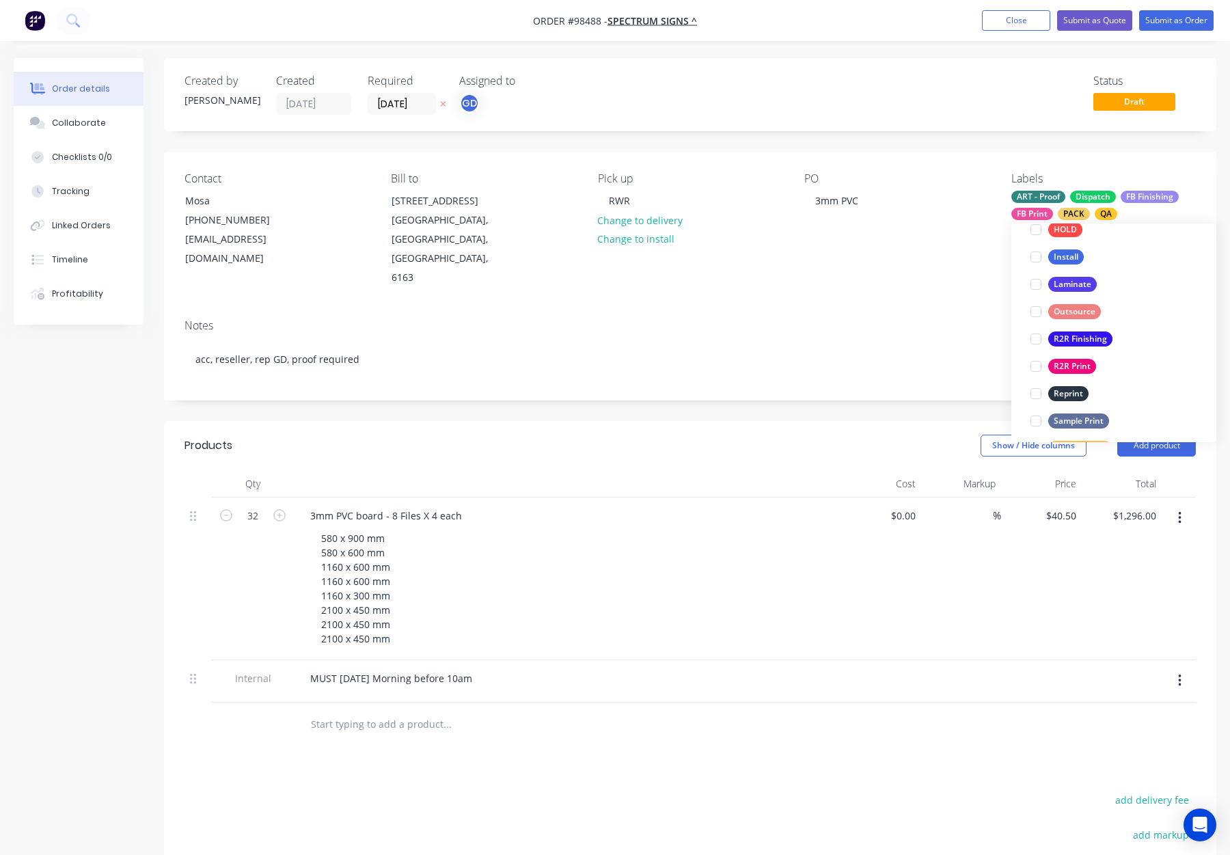
scroll to position [158, 0]
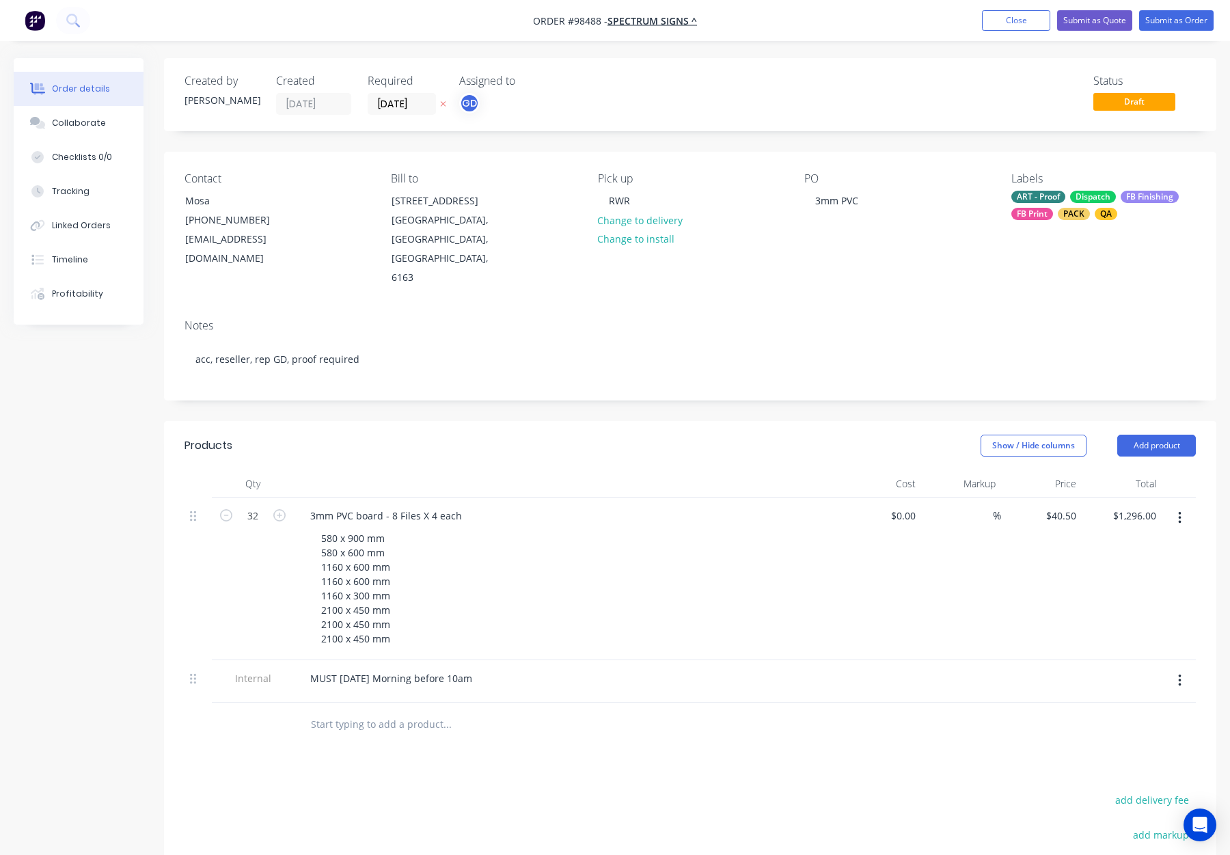
click at [971, 574] on div "%" at bounding box center [961, 579] width 81 height 163
click at [1170, 22] on button "Submit as Order" at bounding box center [1177, 20] width 75 height 21
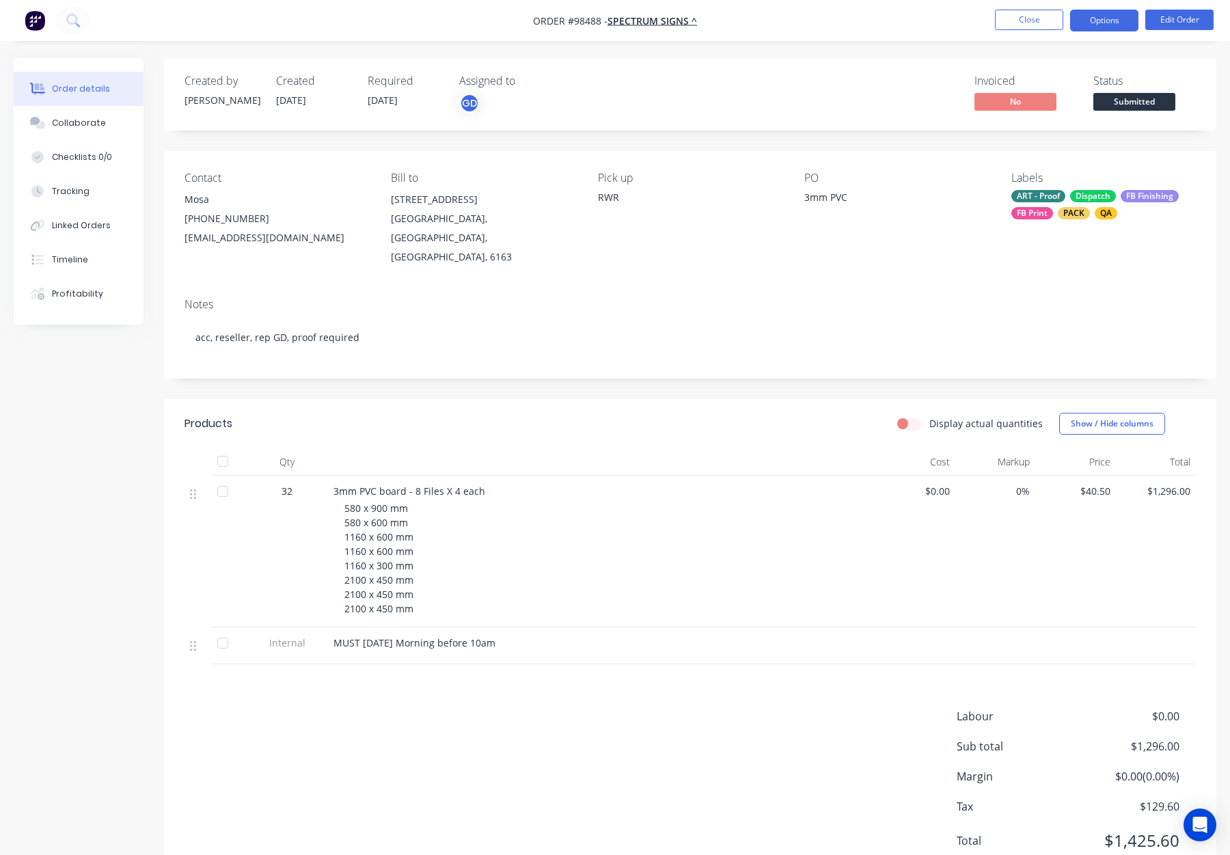
click at [1088, 22] on button "Options" at bounding box center [1104, 21] width 68 height 22
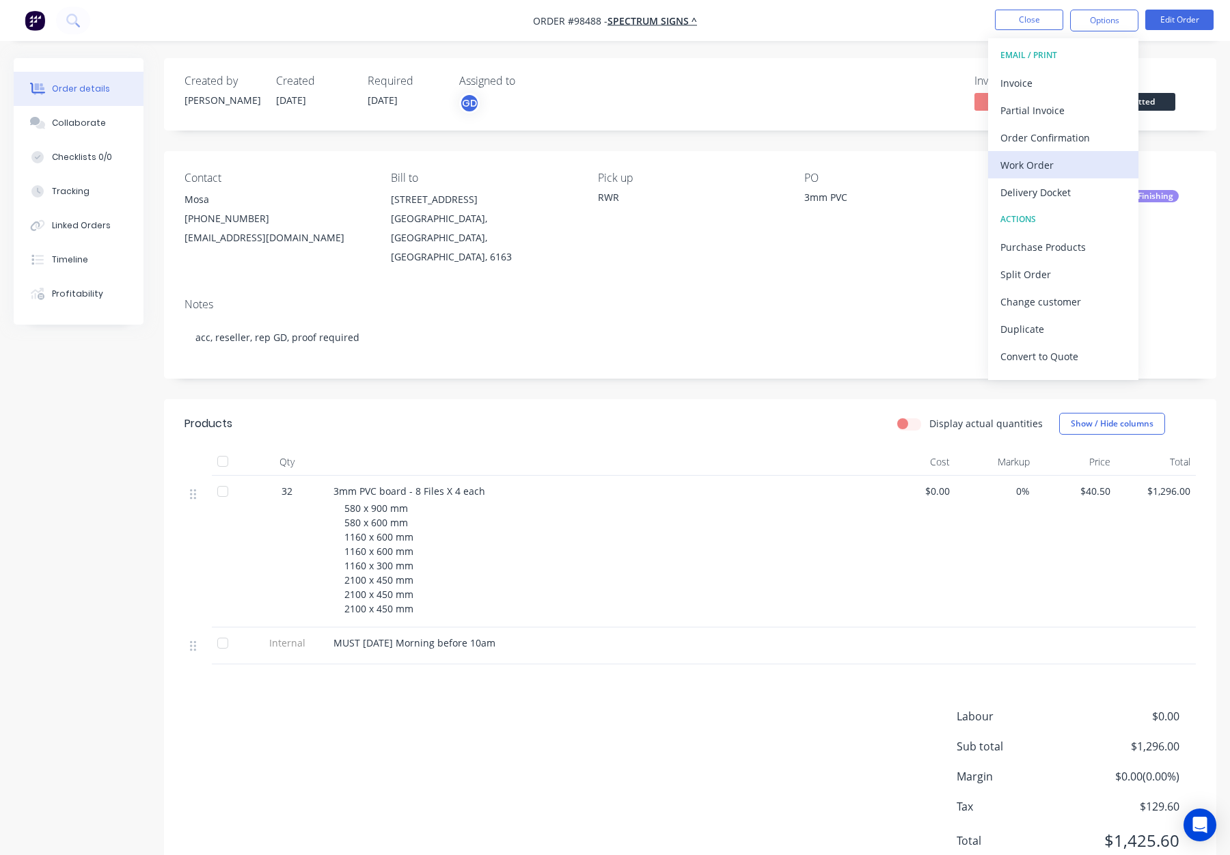
click at [1062, 169] on div "Work Order" at bounding box center [1064, 165] width 126 height 20
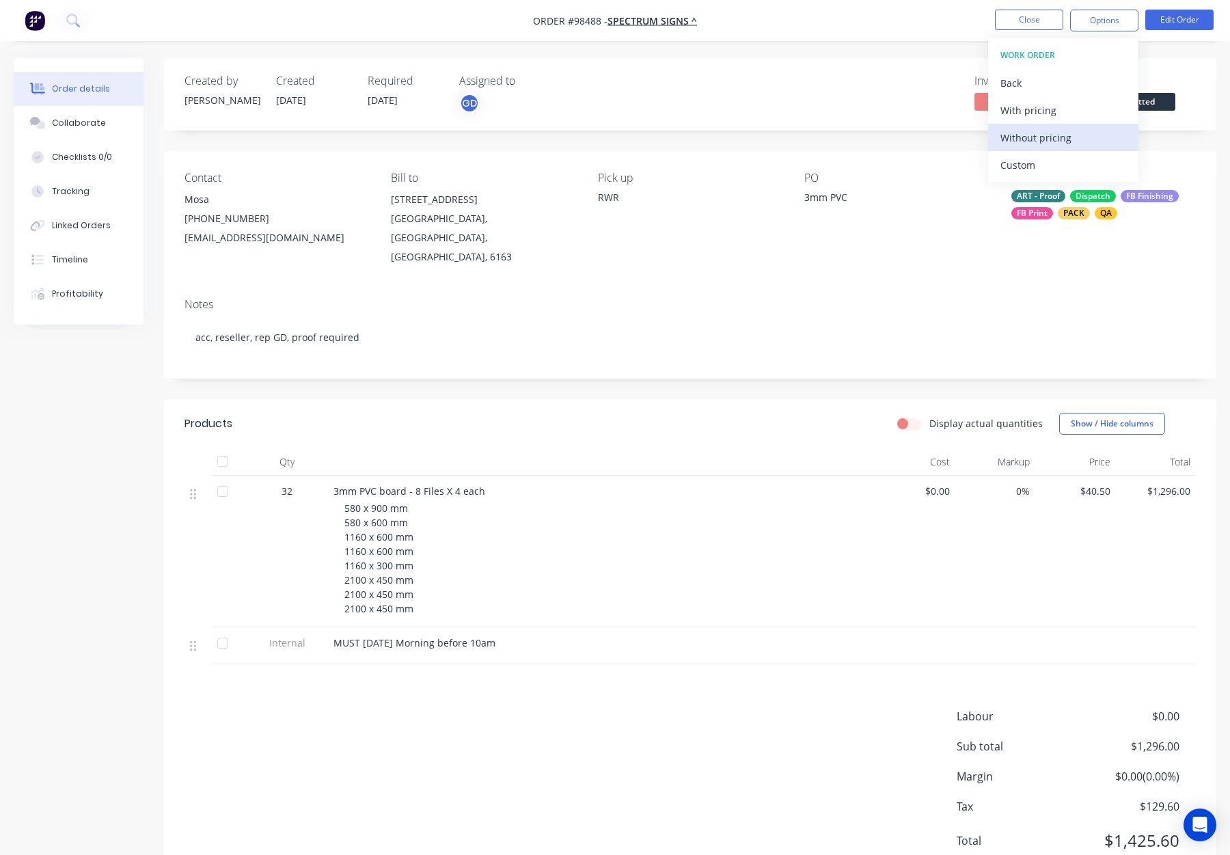
click at [1062, 133] on div "Without pricing" at bounding box center [1064, 138] width 126 height 20
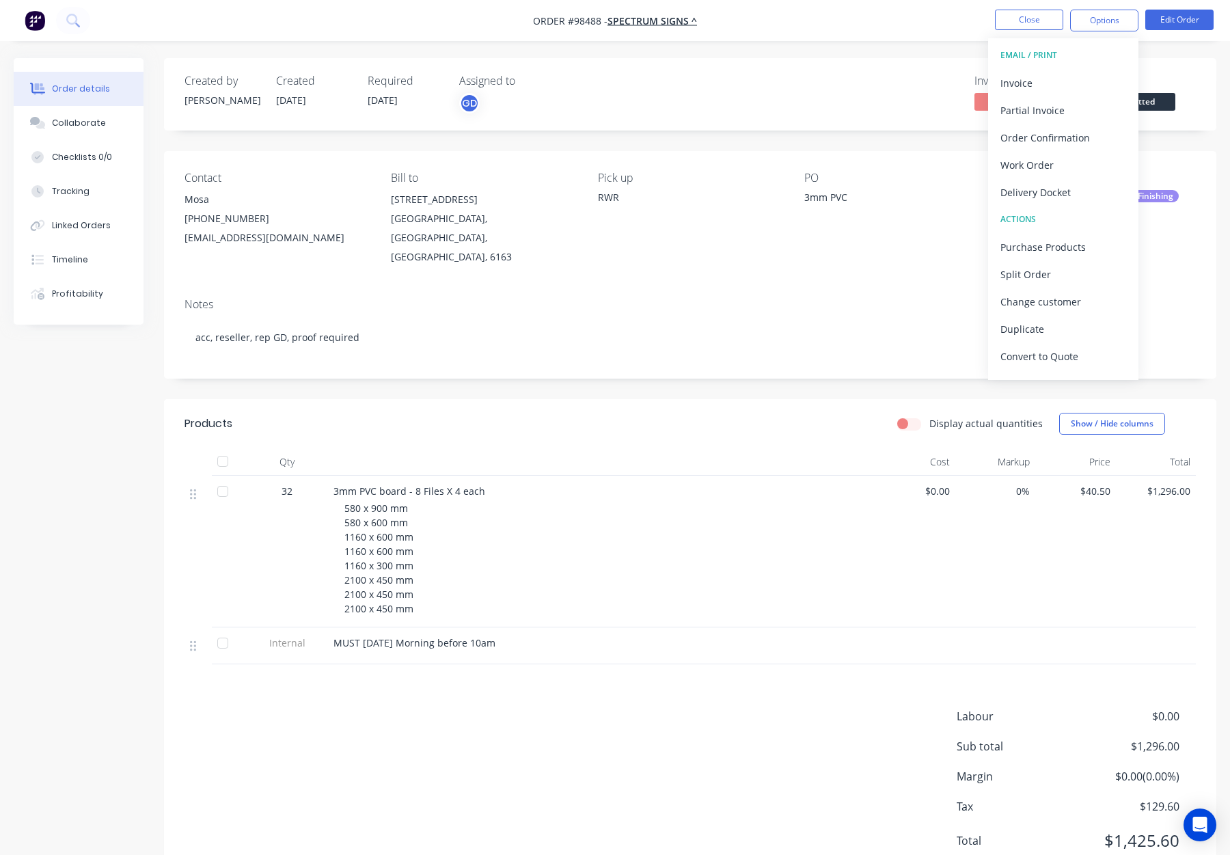
click at [1015, 37] on nav "Order #98488 - SPECTRUM SIGNS ^ Close Options EMAIL / PRINT Invoice Partial Inv…" at bounding box center [615, 20] width 1230 height 41
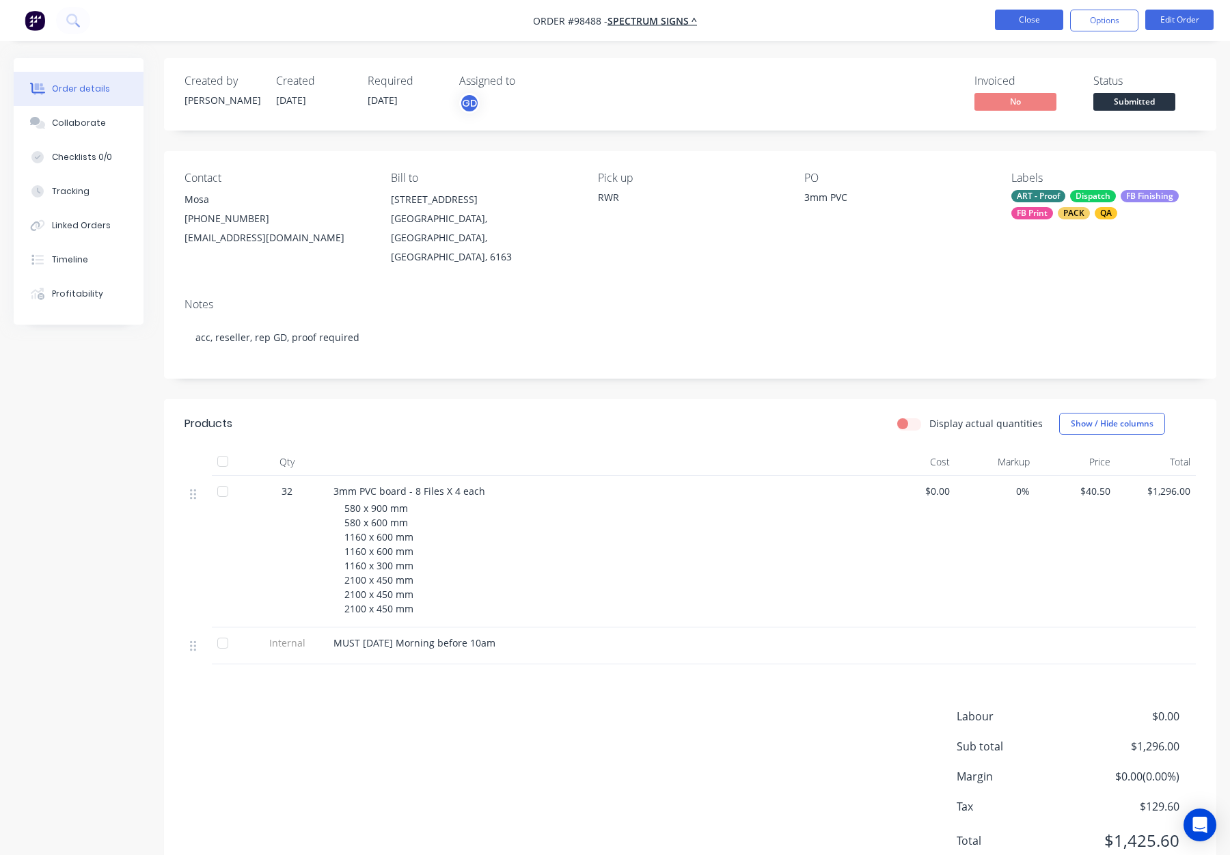
click at [1016, 22] on button "Close" at bounding box center [1029, 20] width 68 height 21
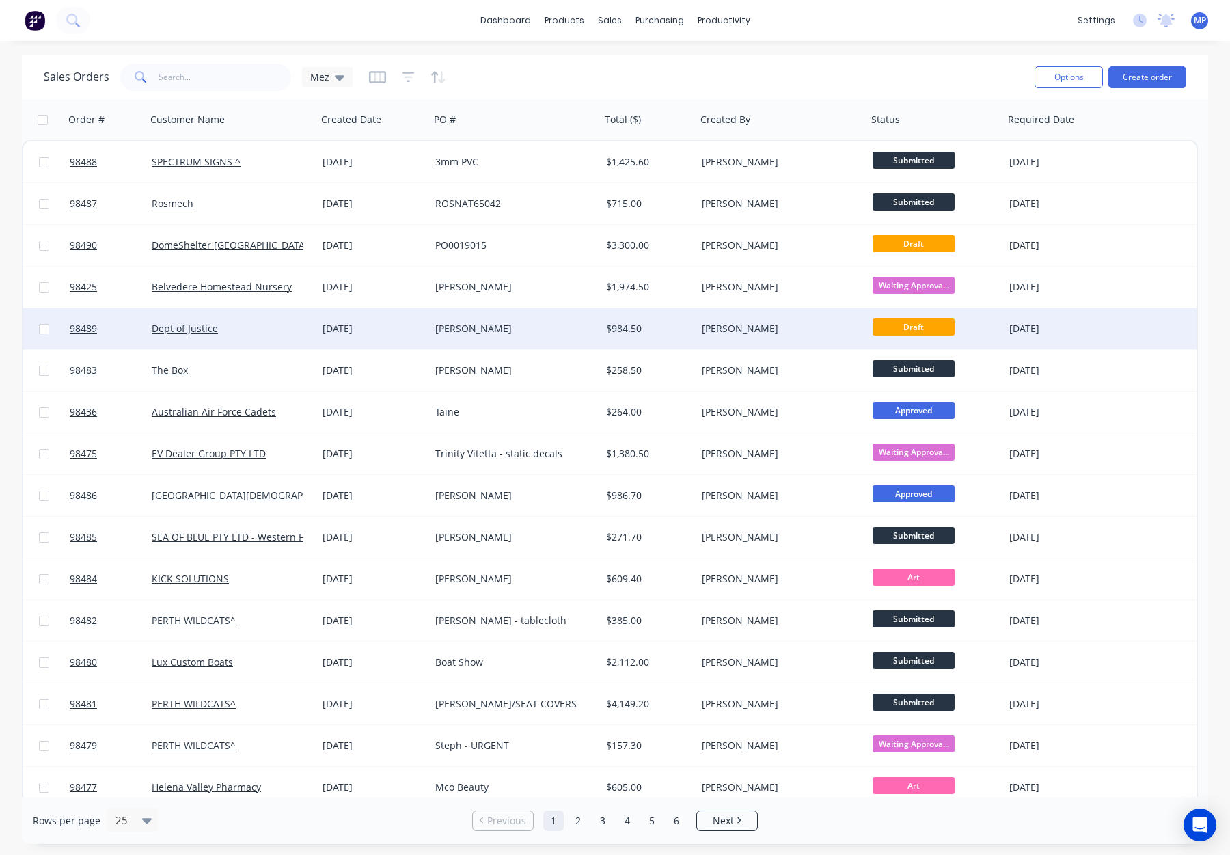
click at [680, 329] on div "$984.50" at bounding box center [646, 329] width 81 height 14
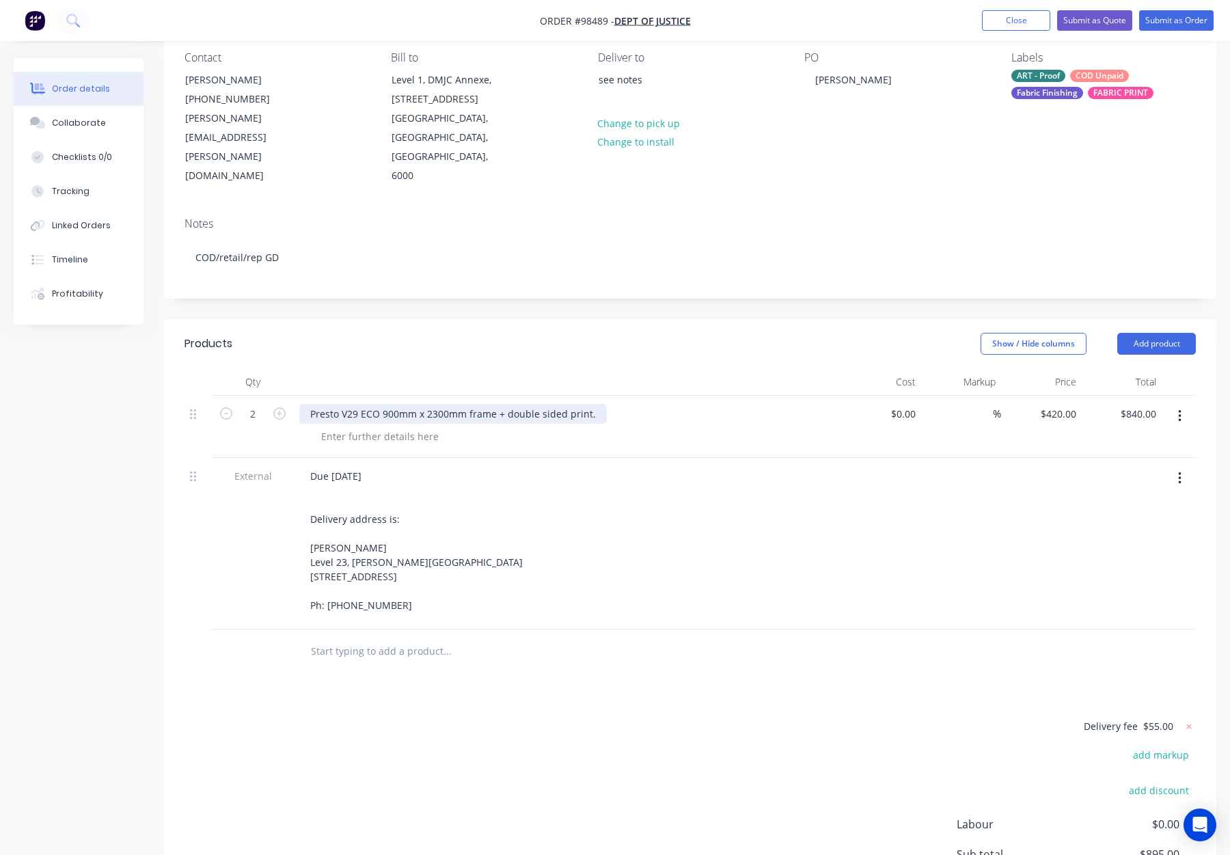
scroll to position [189, 0]
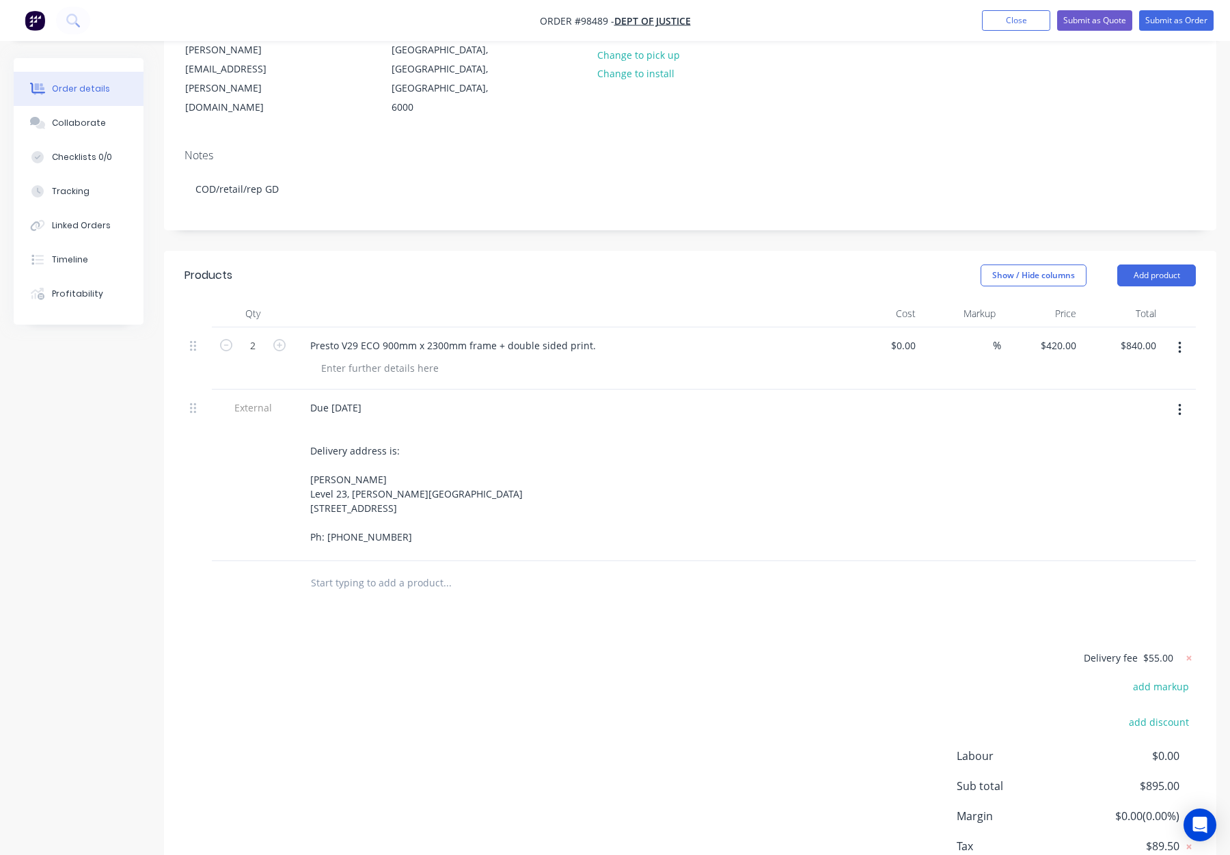
click at [341, 569] on input "text" at bounding box center [446, 582] width 273 height 27
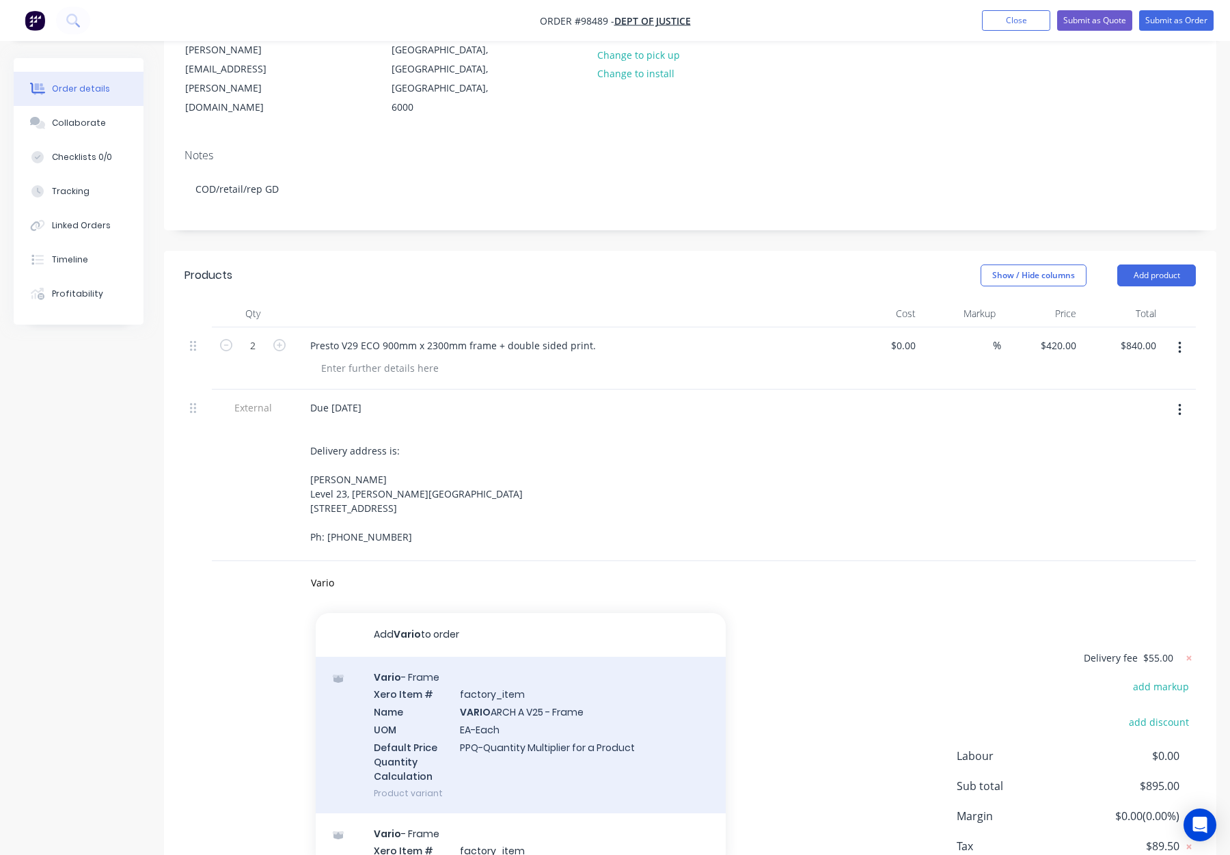
click at [538, 684] on div "Vario - Frame Xero Item # factory_item Name VARIO ARCH A V25 - Frame UOM EA-Eac…" at bounding box center [521, 735] width 410 height 157
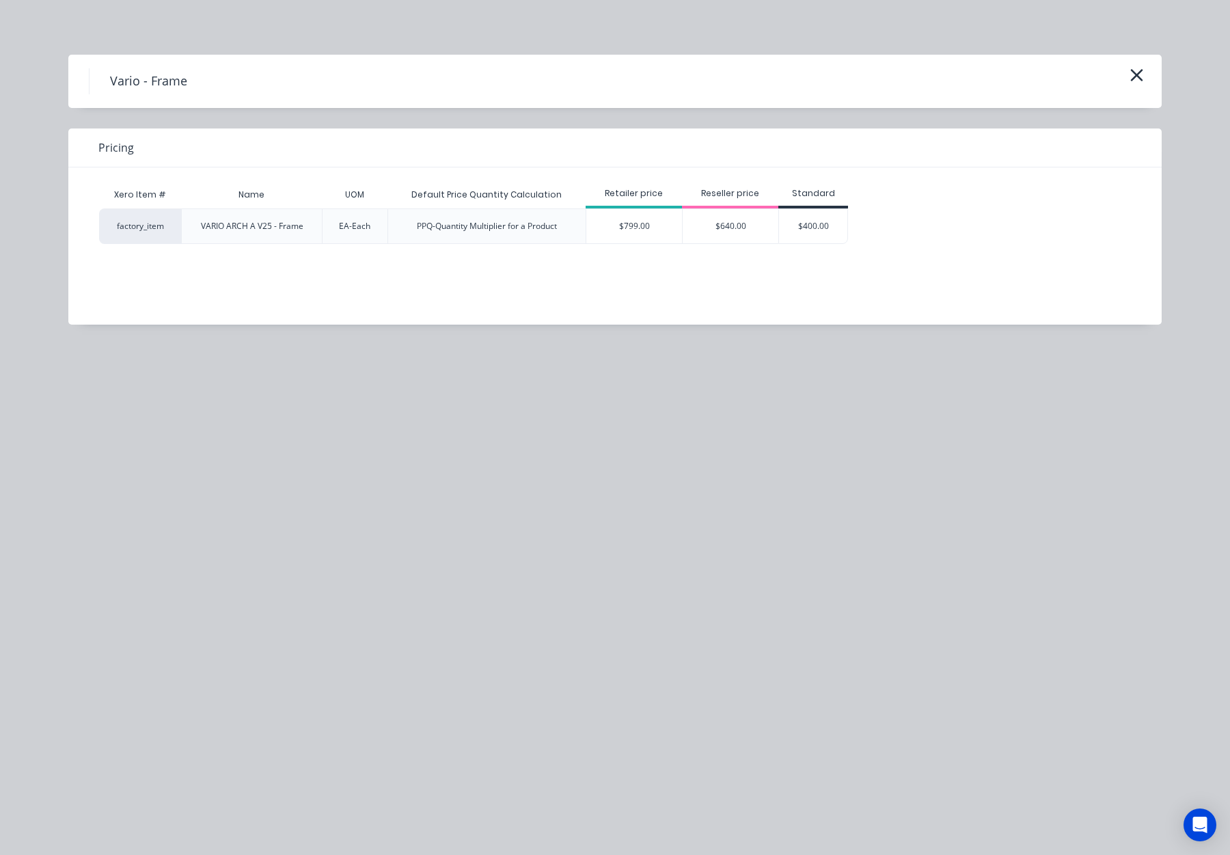
click at [1134, 72] on icon "button" at bounding box center [1137, 75] width 12 height 12
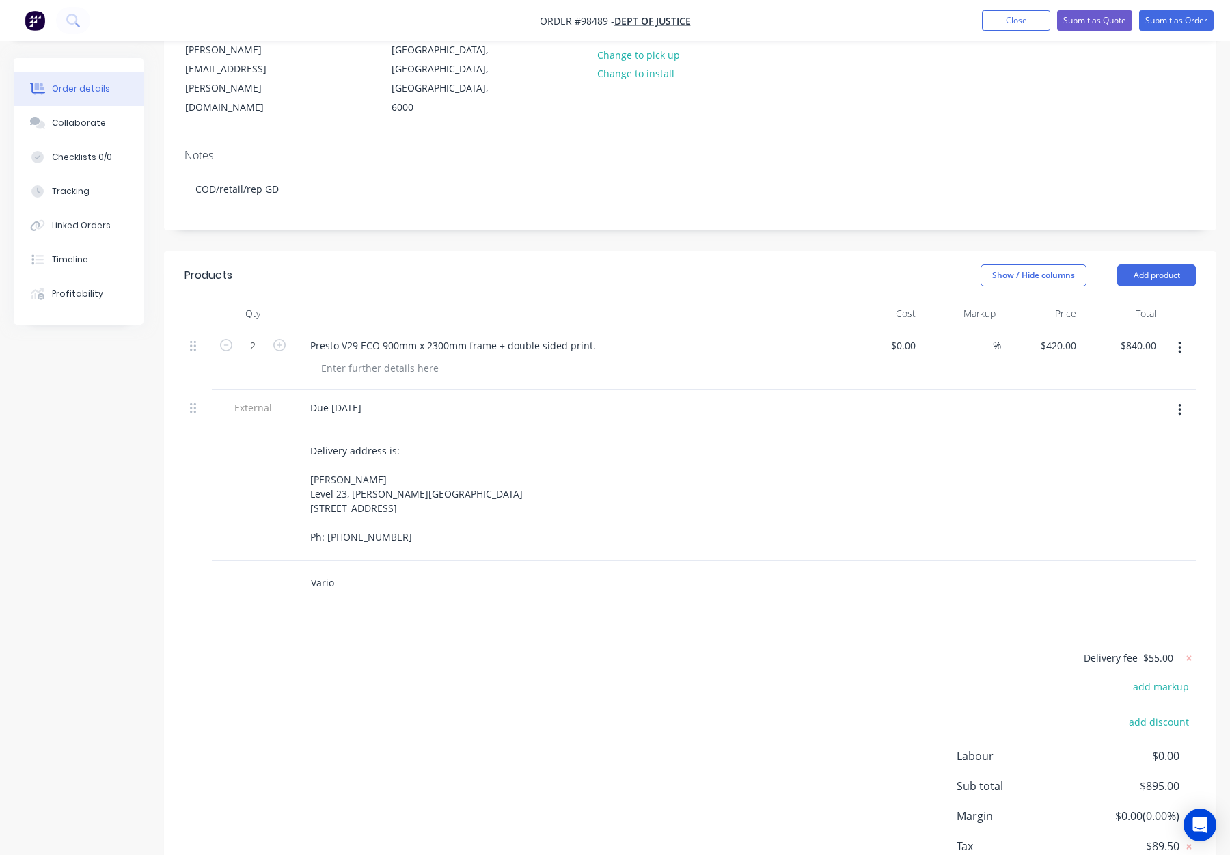
click at [340, 569] on input "Vario" at bounding box center [446, 582] width 273 height 27
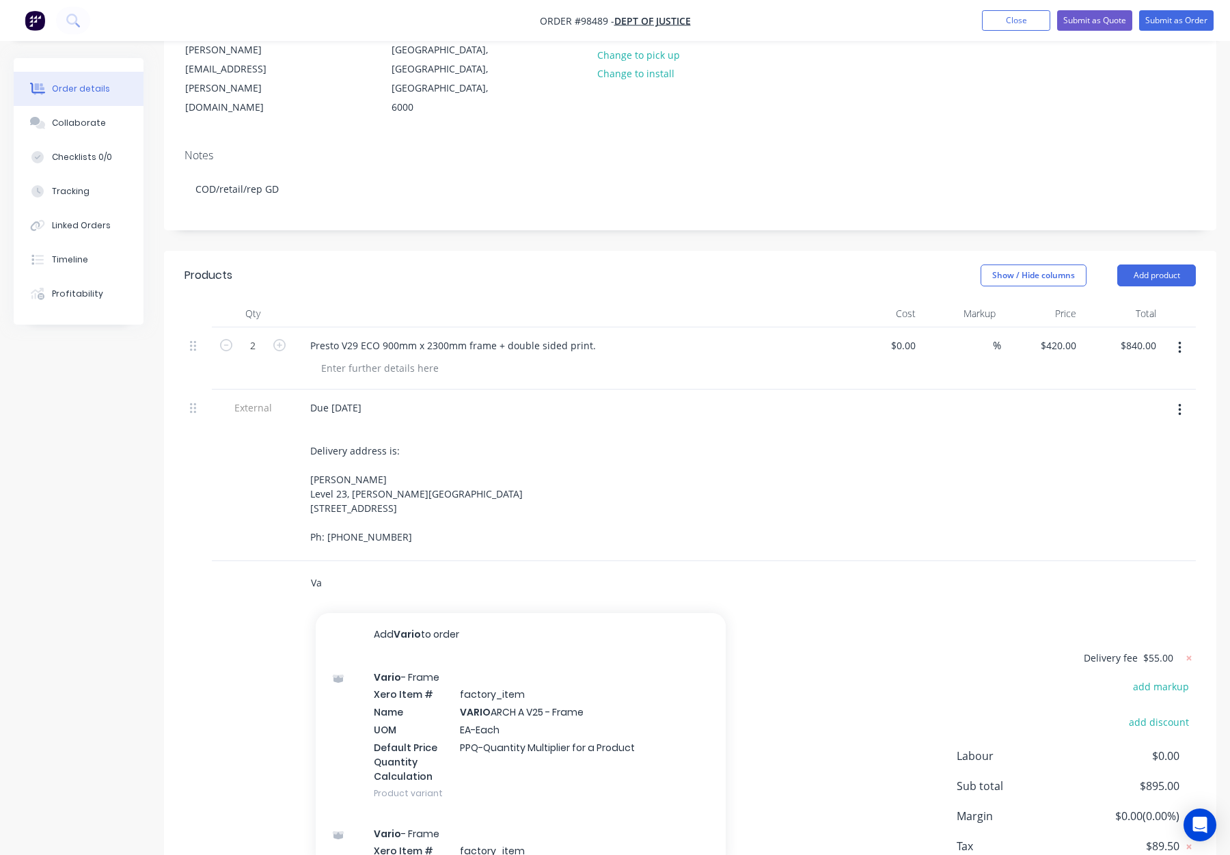
type input "V"
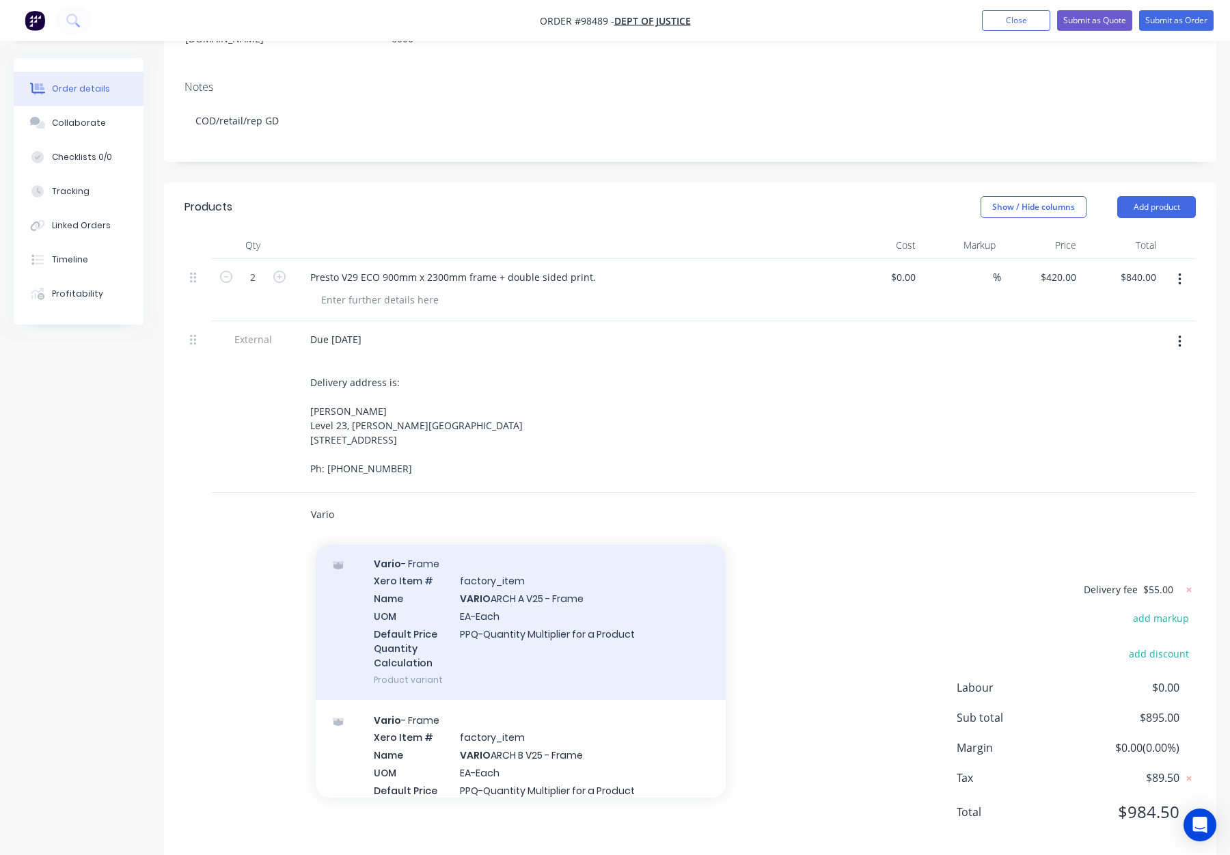
scroll to position [0, 0]
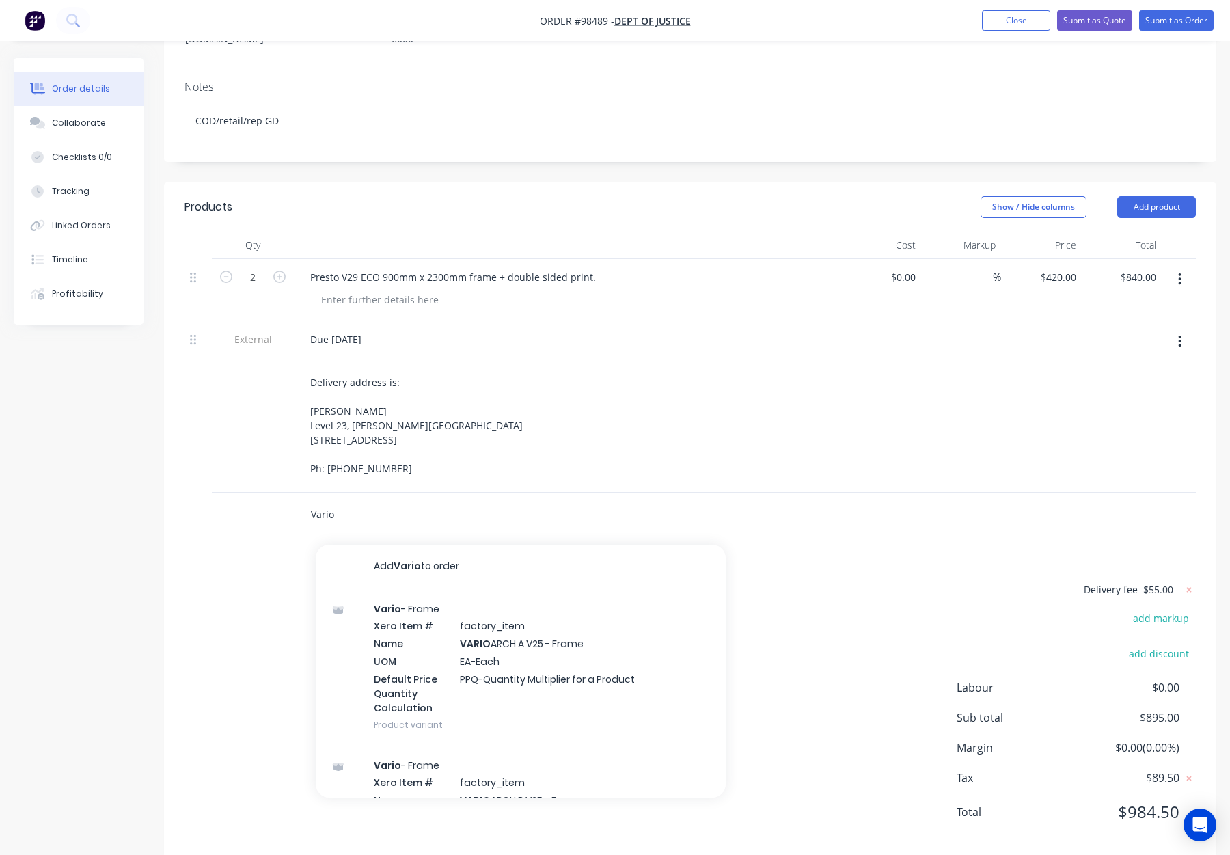
drag, startPoint x: 329, startPoint y: 491, endPoint x: 284, endPoint y: 491, distance: 45.1
click at [282, 493] on div "Vario Add Vario to order Vario - Frame Xero Item # factory_item Name VARIO ARCH…" at bounding box center [691, 515] width 1012 height 44
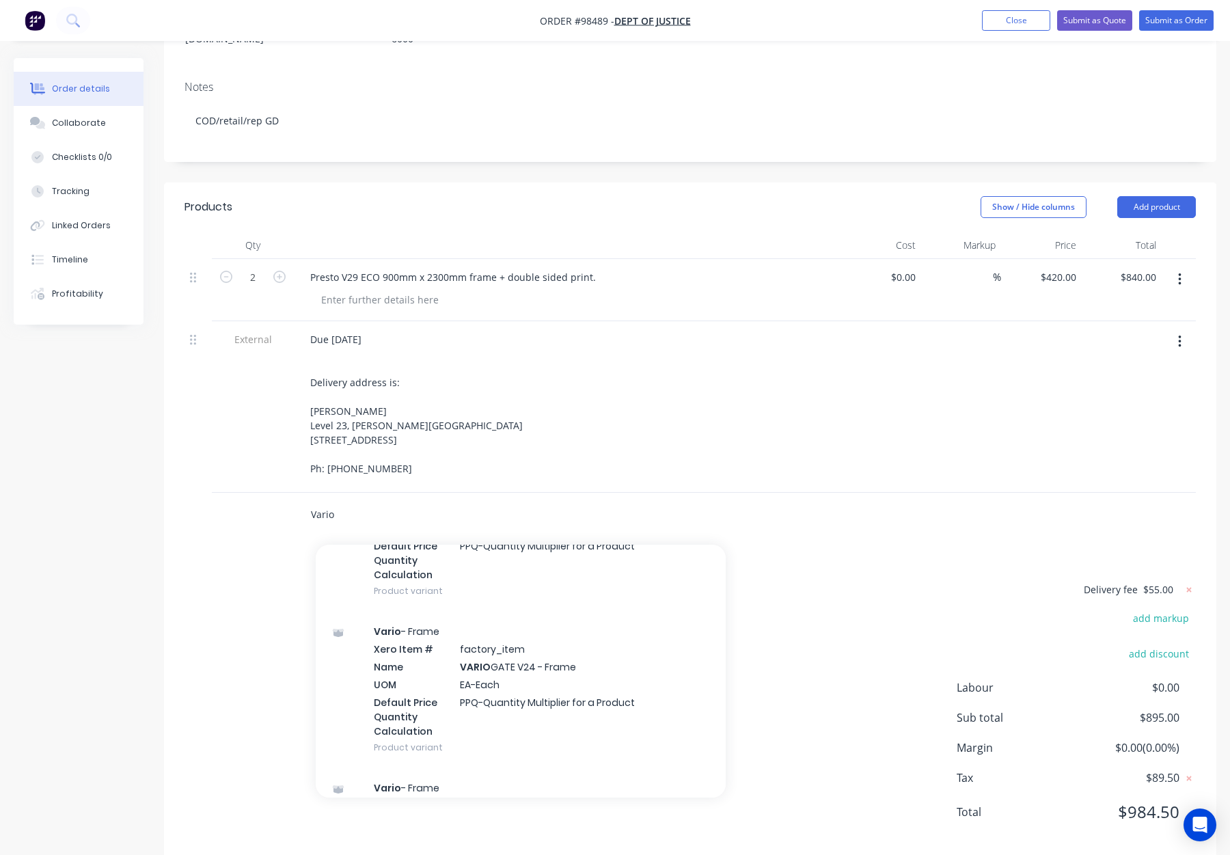
scroll to position [1859, 0]
click at [409, 501] on input "Vario" at bounding box center [446, 514] width 273 height 27
drag, startPoint x: 343, startPoint y: 491, endPoint x: 293, endPoint y: 487, distance: 50.1
click at [294, 493] on div "Vario Add Vario to order Vario - Frame Xero Item # factory_item Name VARIO ARCH…" at bounding box center [540, 515] width 492 height 44
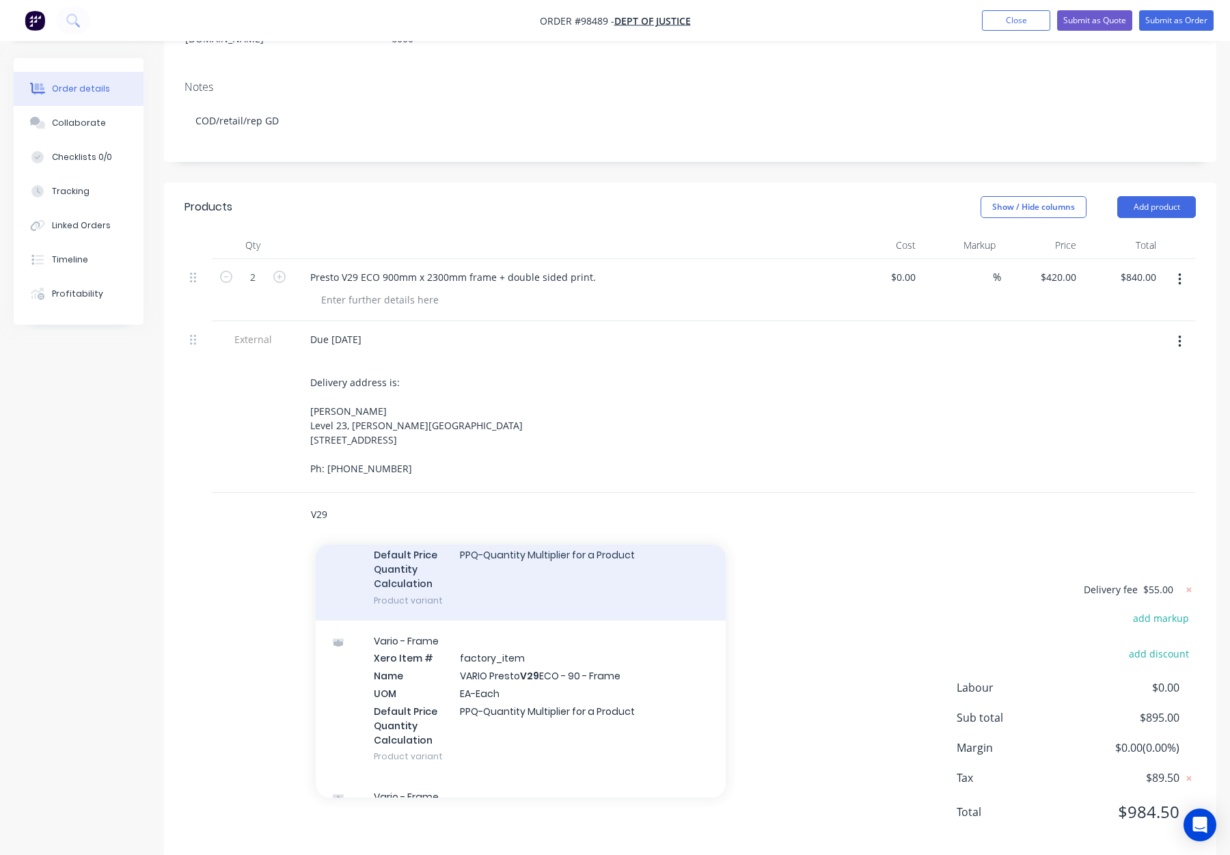
scroll to position [669, 0]
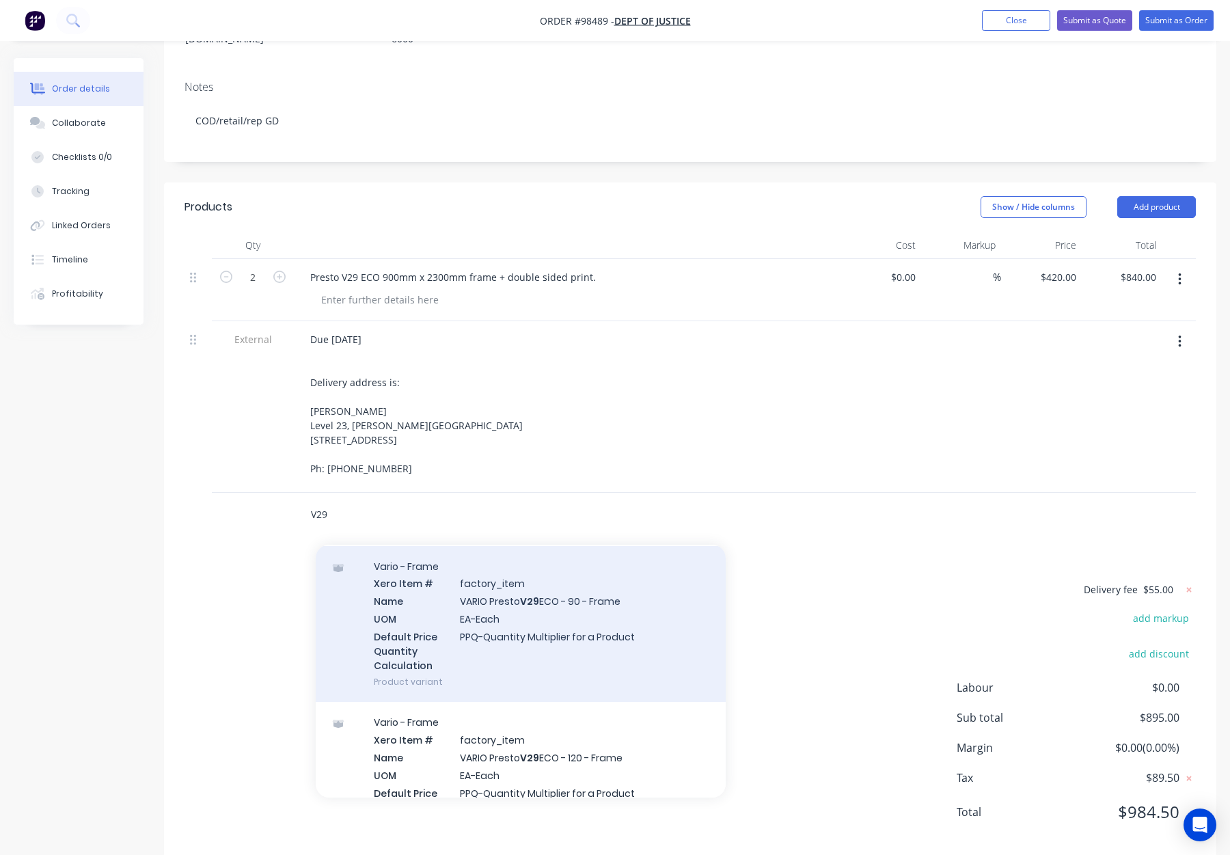
type input "V29"
click at [594, 595] on div "Vario - Frame Xero Item # factory_item Name VARIO Presto V29 ECO - 90 - Frame U…" at bounding box center [521, 624] width 410 height 157
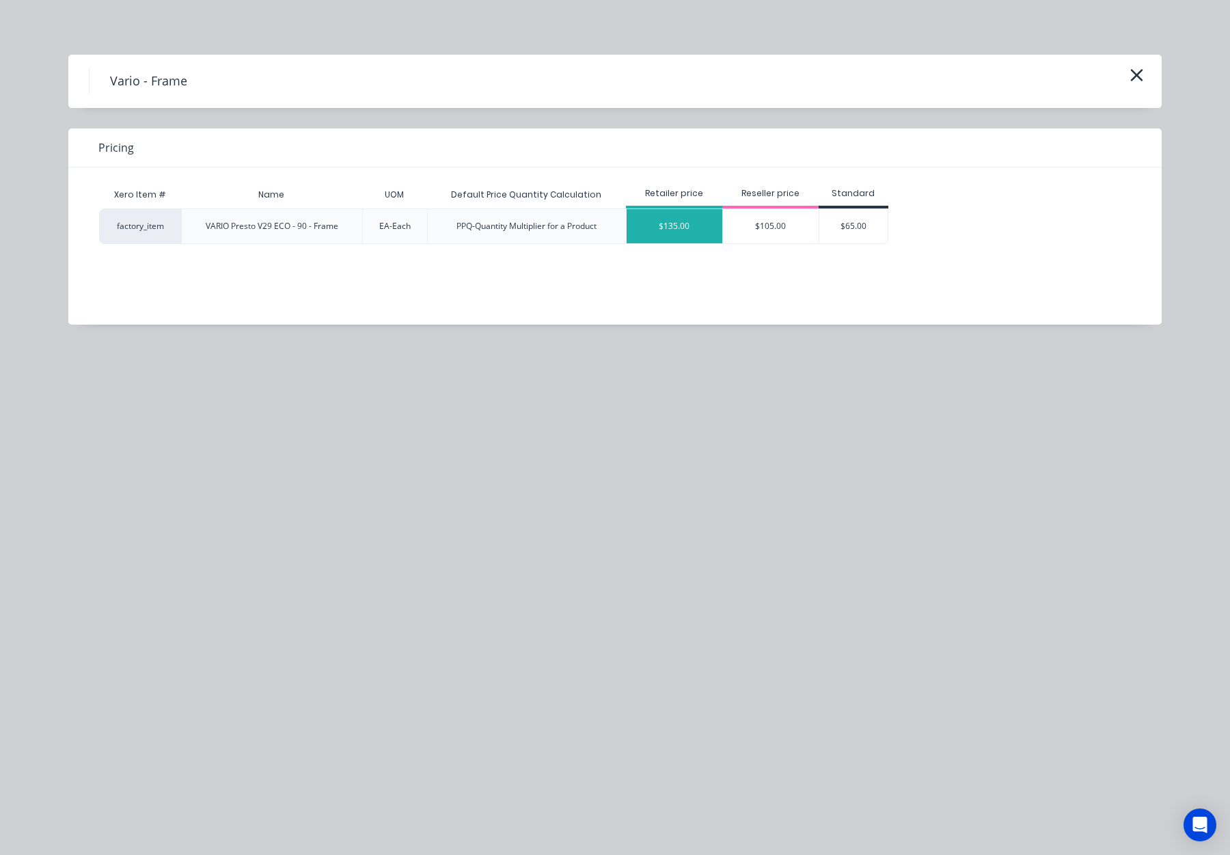
click at [686, 233] on div "$135.00" at bounding box center [675, 226] width 96 height 34
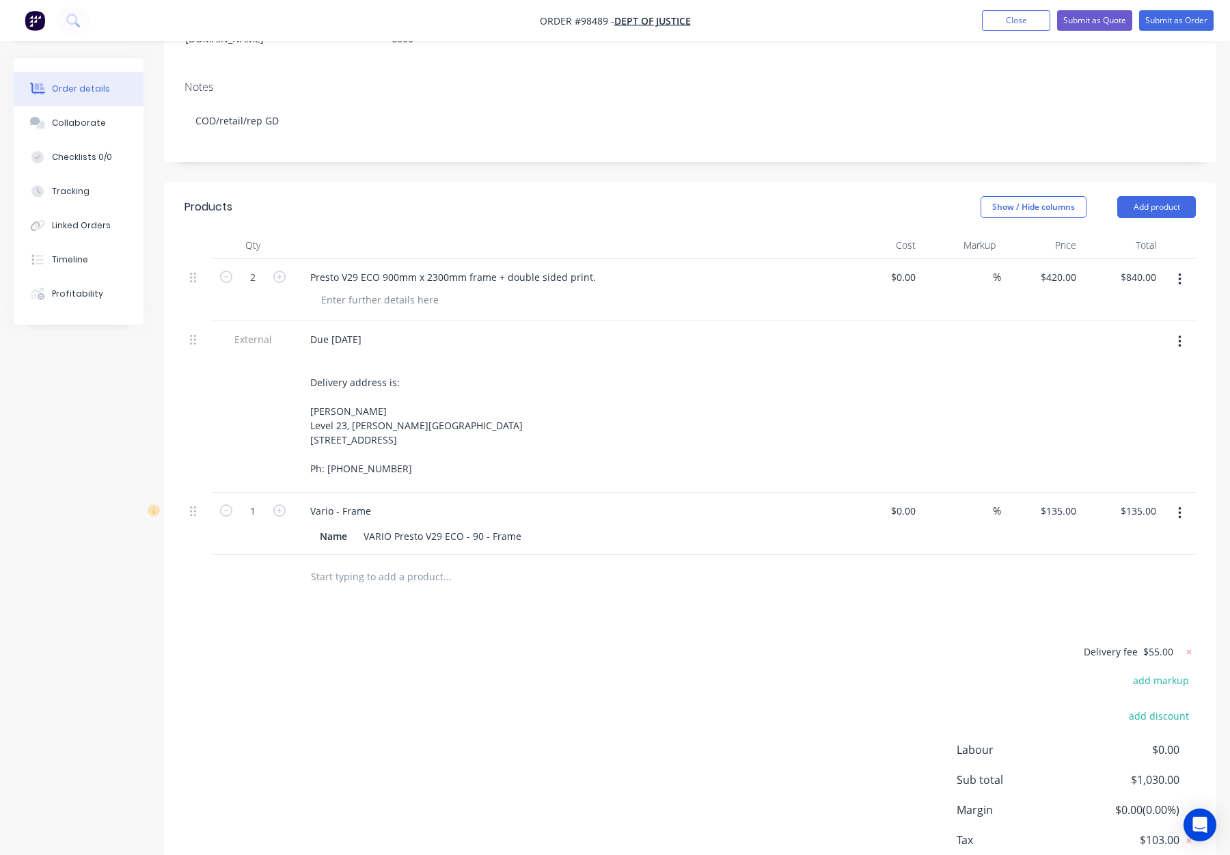
click at [398, 563] on input "text" at bounding box center [446, 576] width 273 height 27
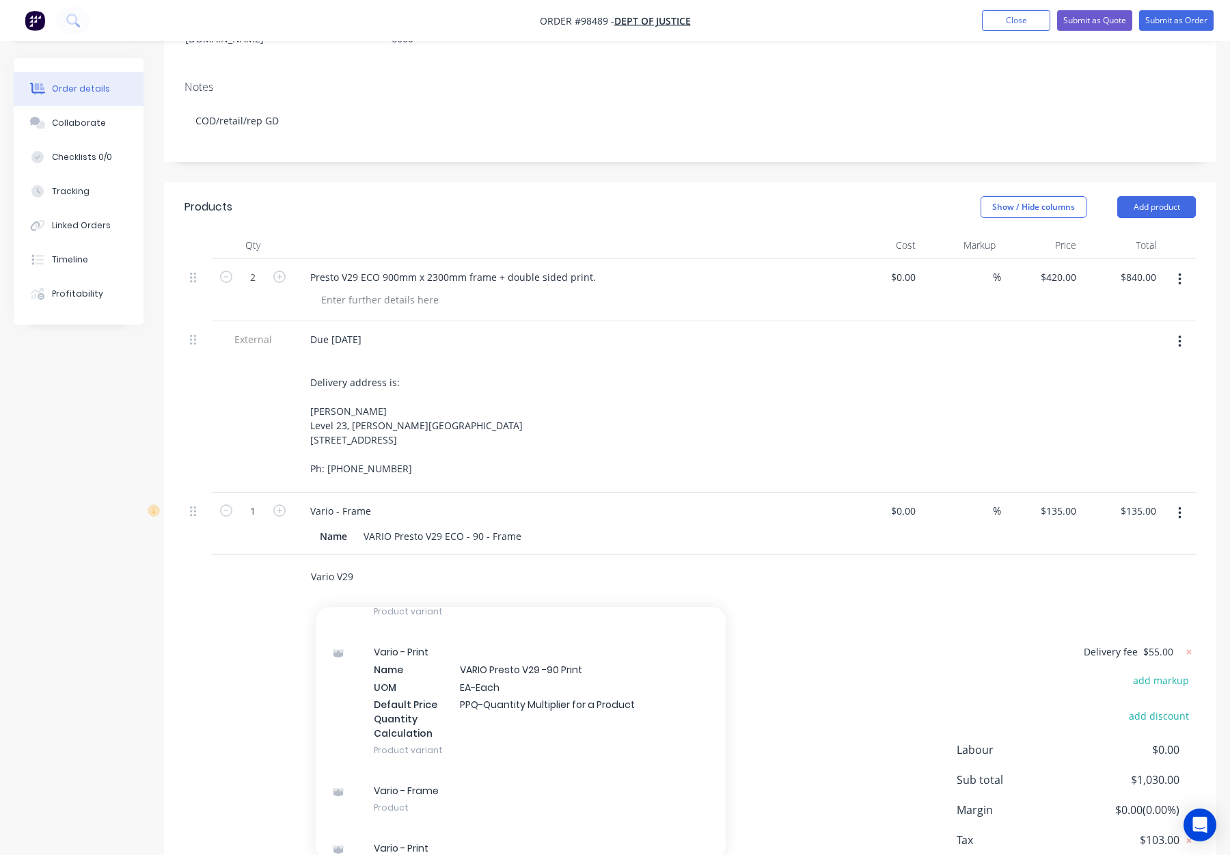
scroll to position [1548, 0]
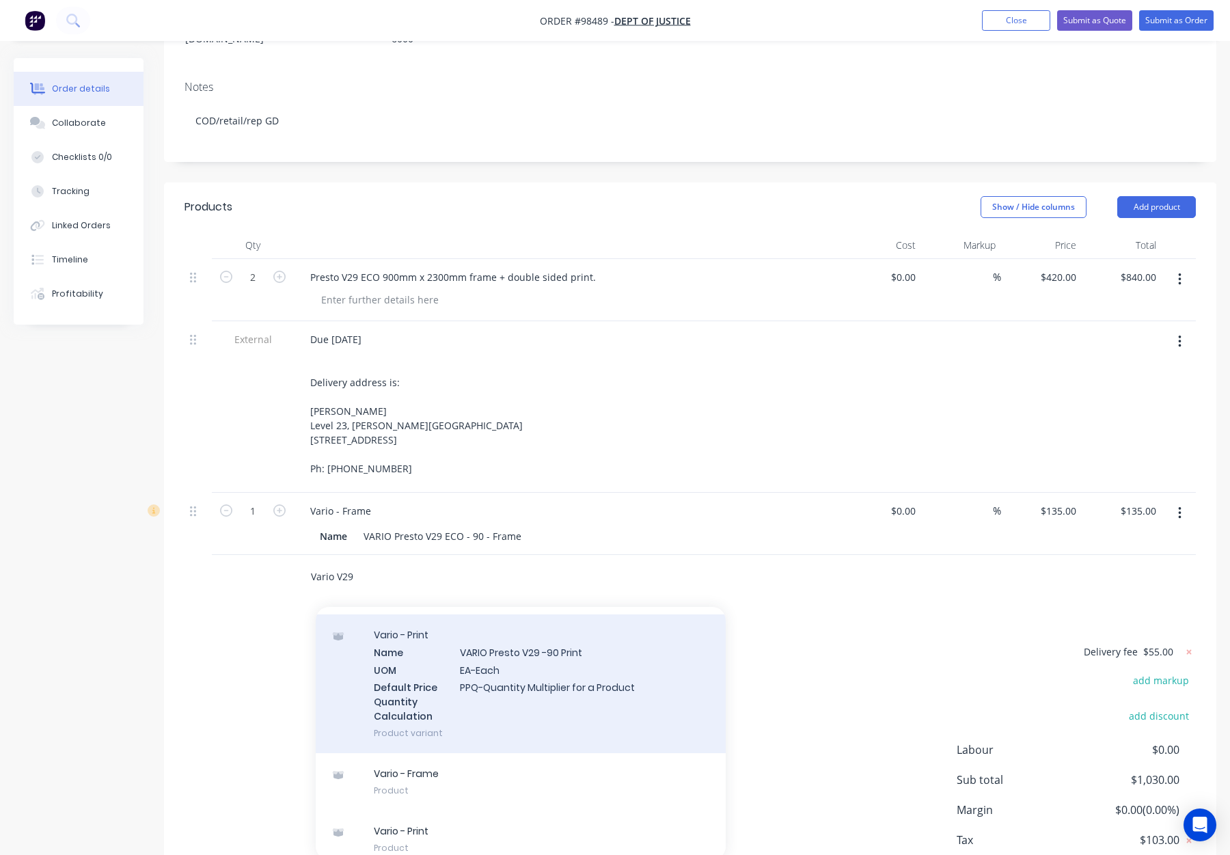
type input "Vario V29"
click at [602, 657] on div "Vario - Print Name VARIO Presto V29 -90 Print UOM EA-Each Default Price Quantit…" at bounding box center [521, 684] width 410 height 139
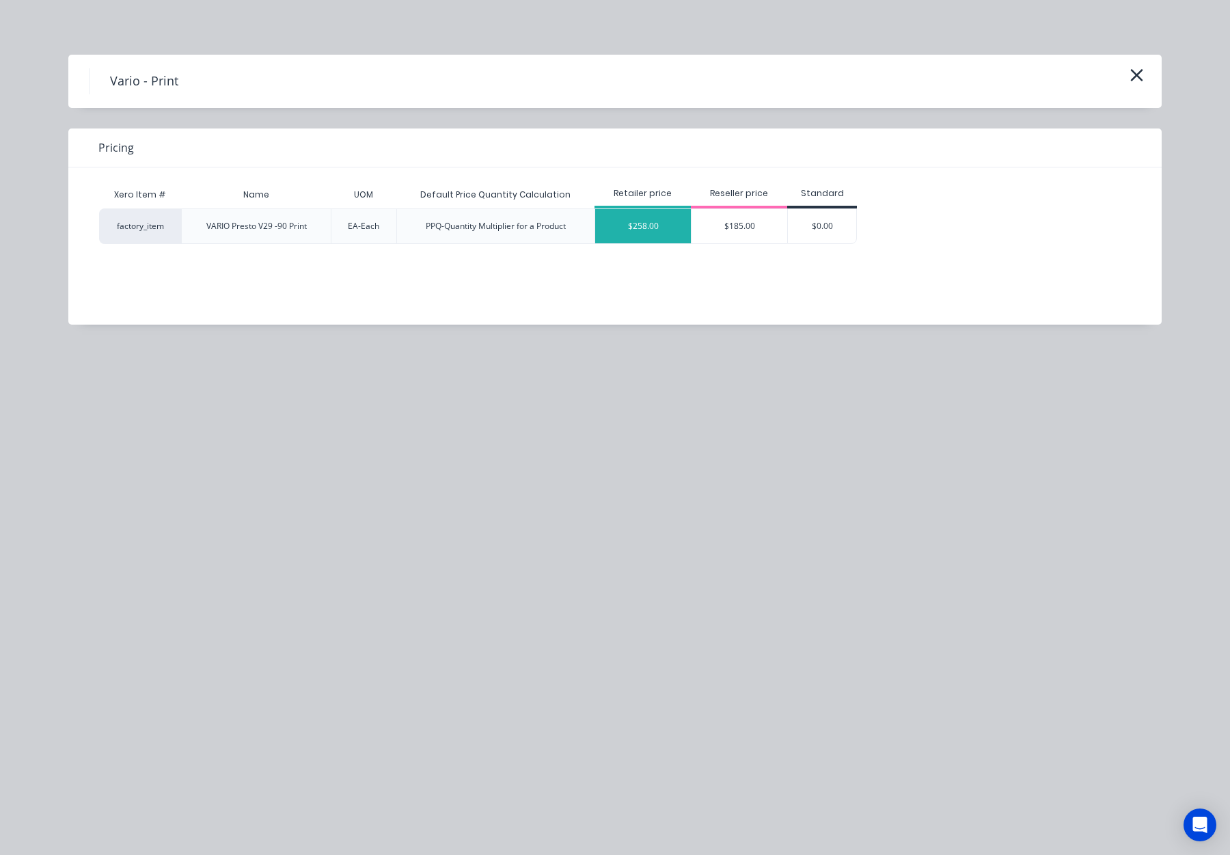
click at [642, 230] on div "$258.00" at bounding box center [643, 226] width 96 height 34
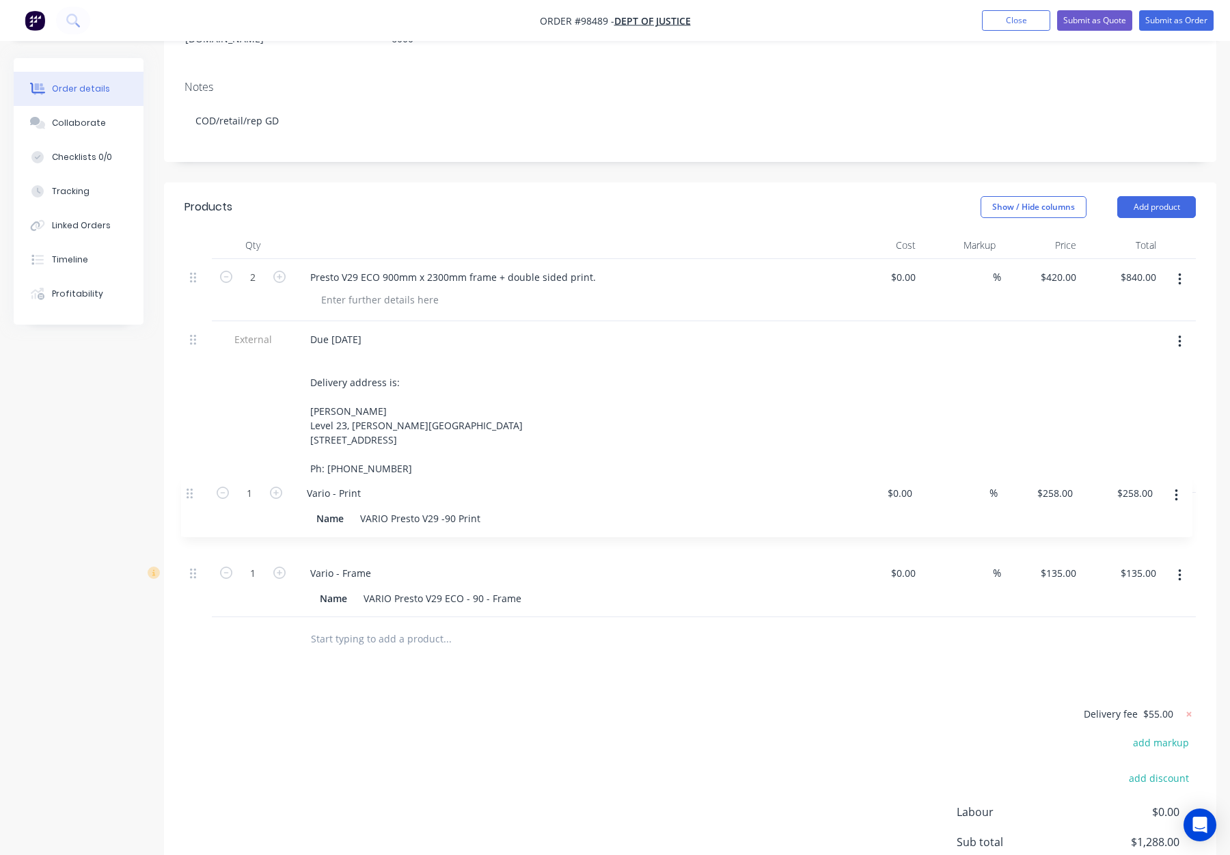
drag, startPoint x: 191, startPoint y: 530, endPoint x: 183, endPoint y: 531, distance: 8.3
click at [189, 489] on div "2 Presto V29 ECO 900mm x 2300mm frame + double sided print. $0.00 $0.00 % $420.…" at bounding box center [691, 438] width 1012 height 358
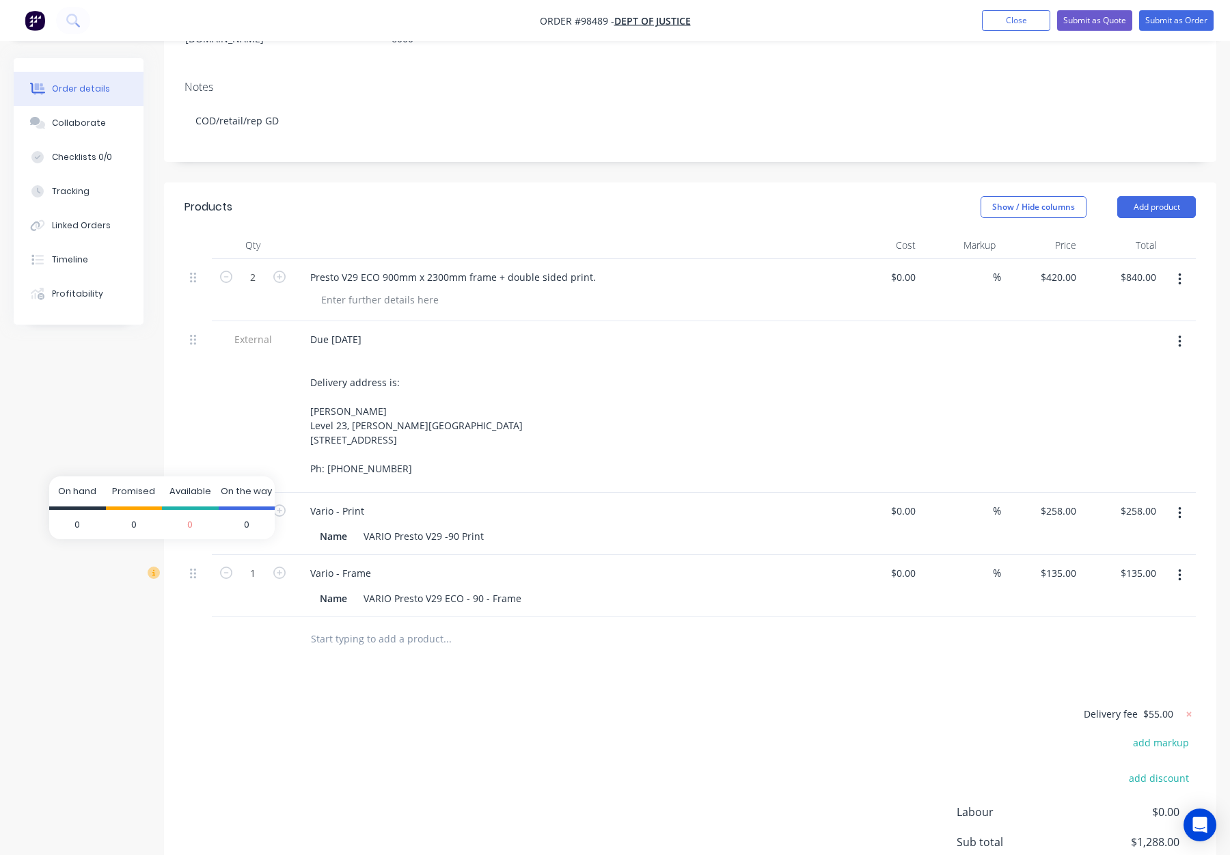
click at [152, 570] on icon at bounding box center [153, 573] width 3 height 6
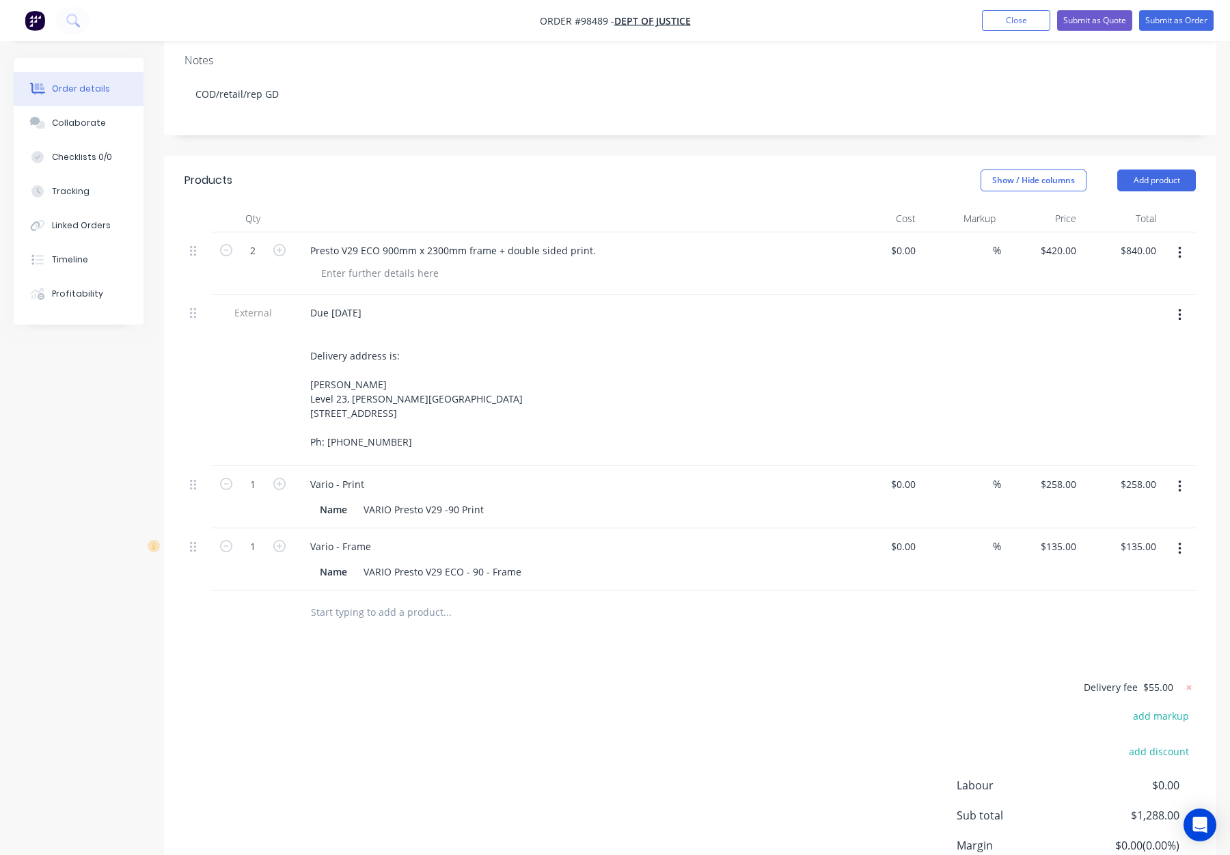
scroll to position [288, 0]
click at [373, 471] on div "Vario - Print" at bounding box center [337, 481] width 76 height 20
click at [604, 716] on div "Delivery fee $55.00 add markup add discount Labour $0.00 Sub total $1,288.00 Ma…" at bounding box center [691, 803] width 1012 height 257
click at [277, 474] on icon "button" at bounding box center [279, 480] width 12 height 12
type input "2"
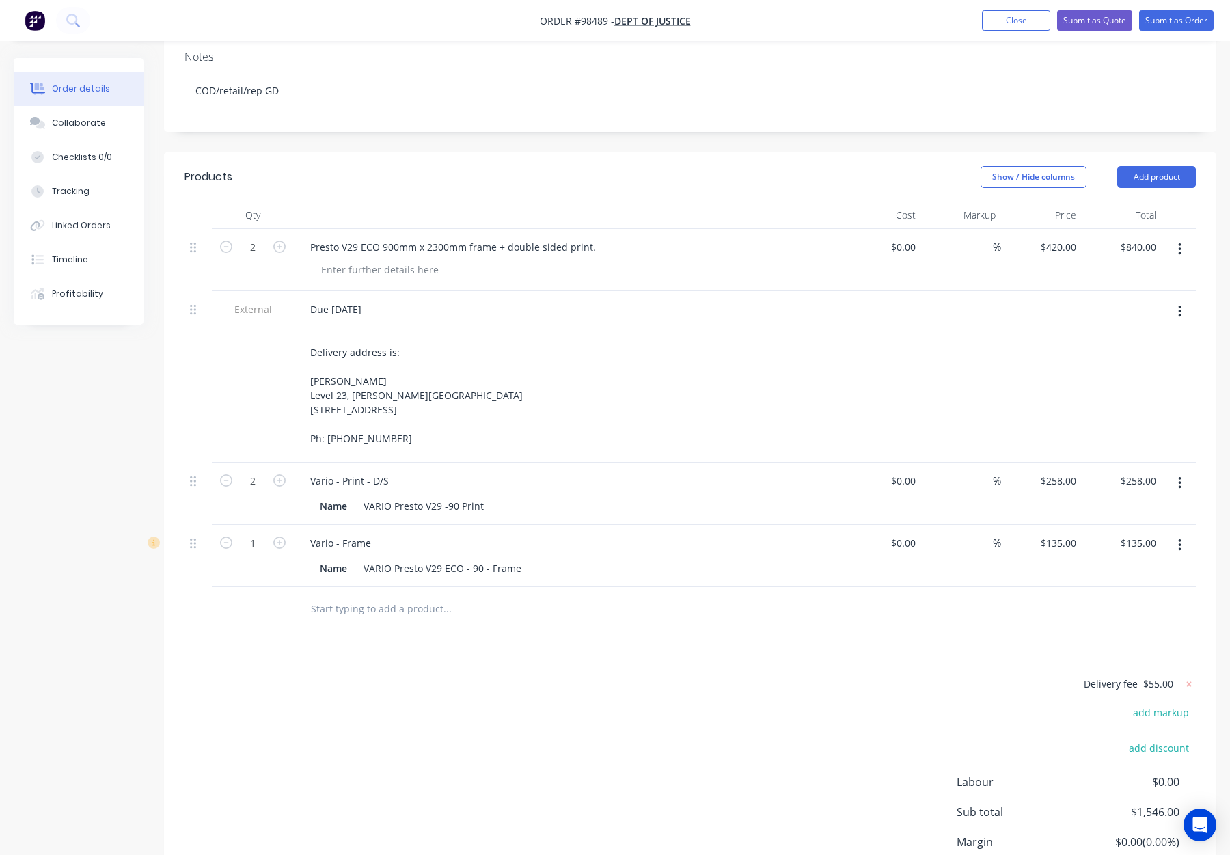
type input "$516.00"
click at [273, 537] on icon "button" at bounding box center [279, 543] width 12 height 12
type input "2"
type input "$270.00"
click at [1175, 237] on button "button" at bounding box center [1180, 249] width 32 height 25
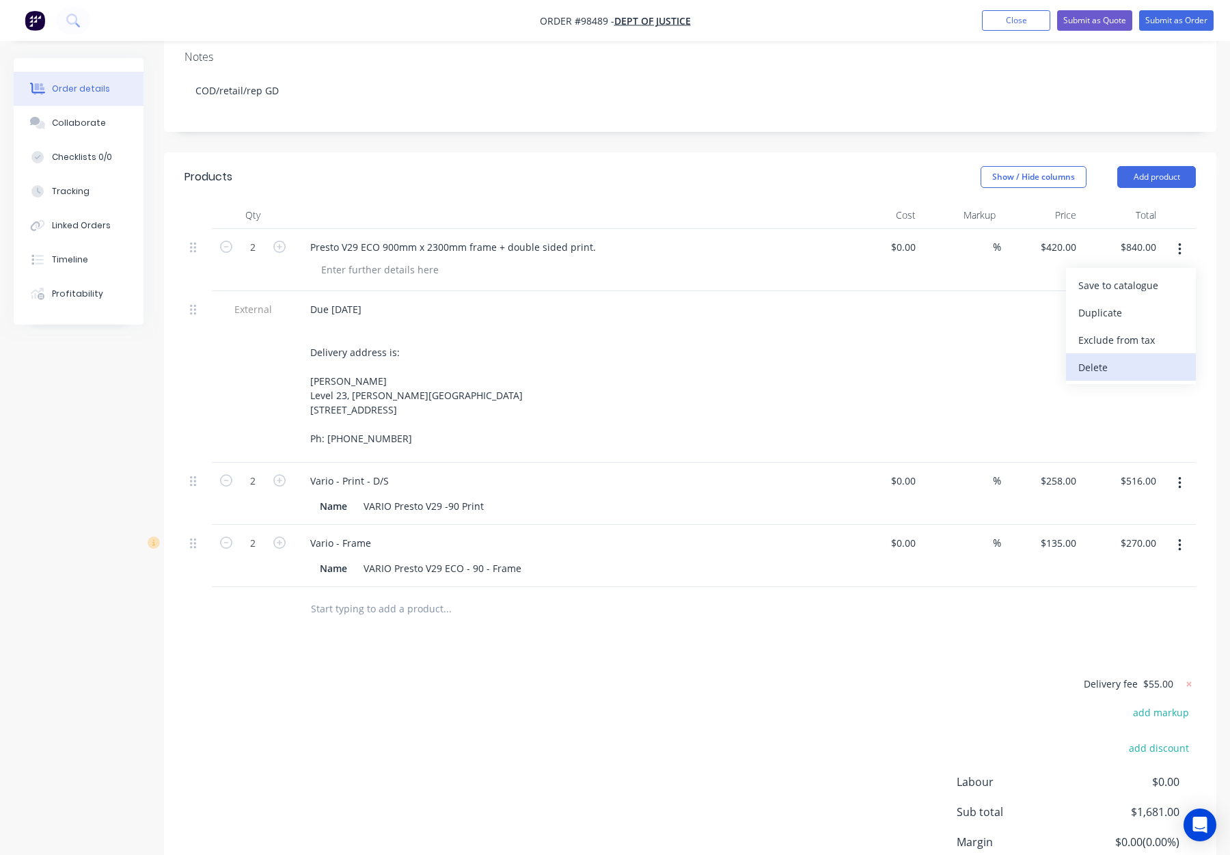
click at [1107, 358] on div "Delete" at bounding box center [1131, 368] width 105 height 20
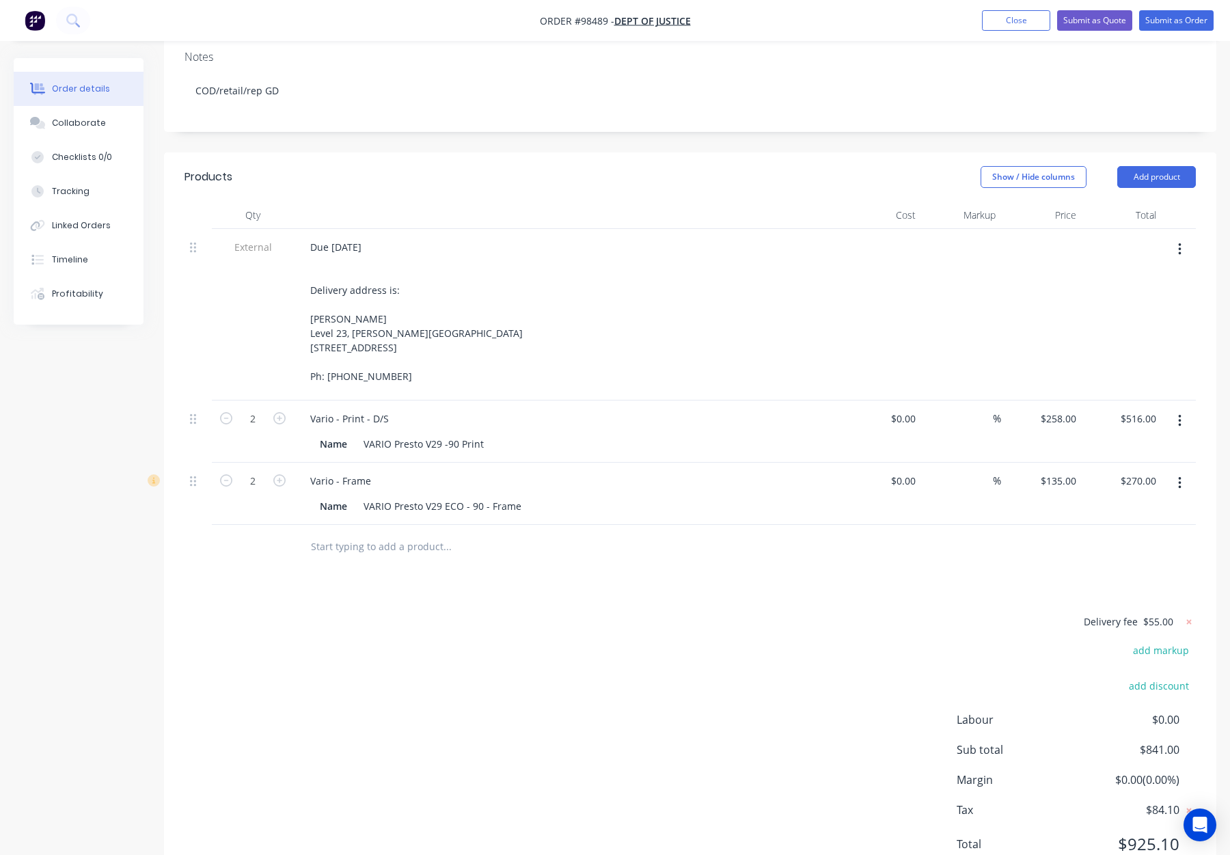
scroll to position [287, 0]
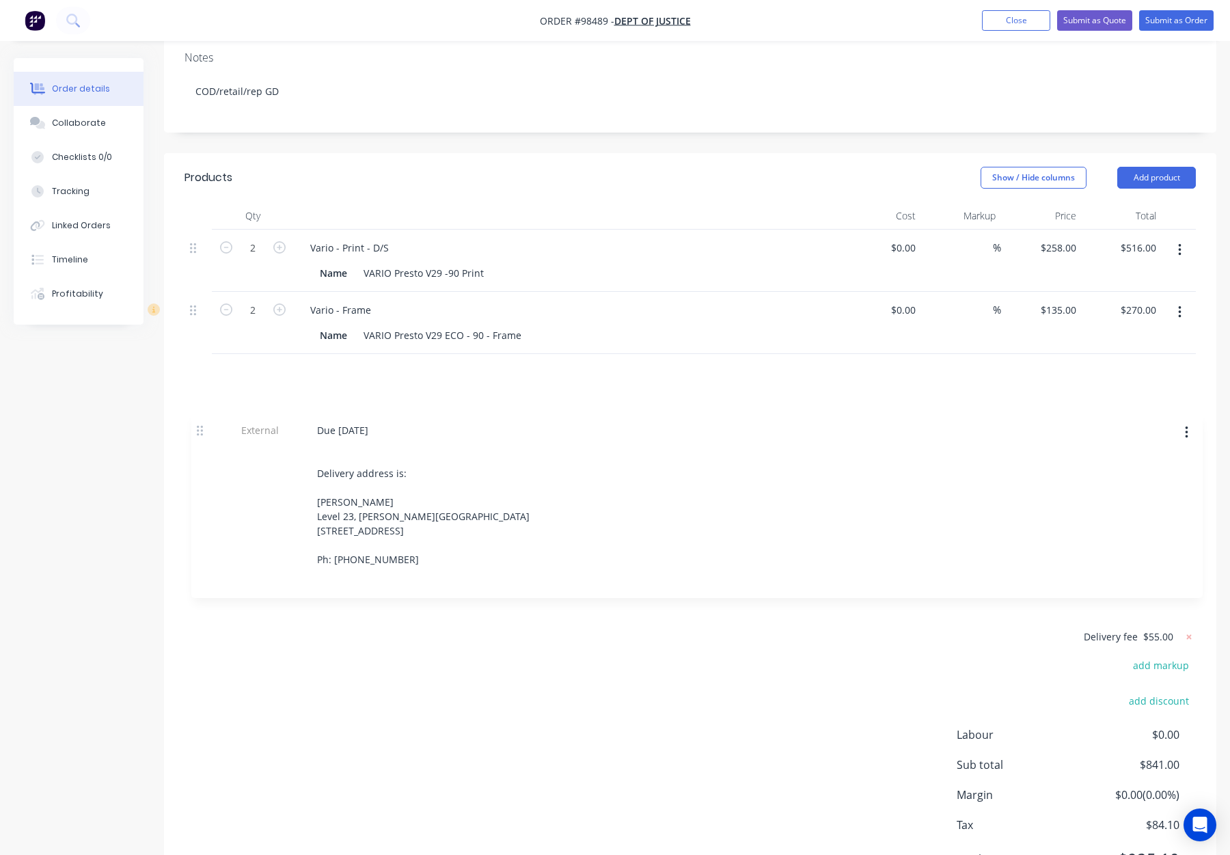
drag, startPoint x: 196, startPoint y: 206, endPoint x: 202, endPoint y: 431, distance: 225.0
click at [203, 433] on div "External Due 15 September Delivery address is: Shane Newton Level 23, David Mal…" at bounding box center [691, 385] width 1012 height 310
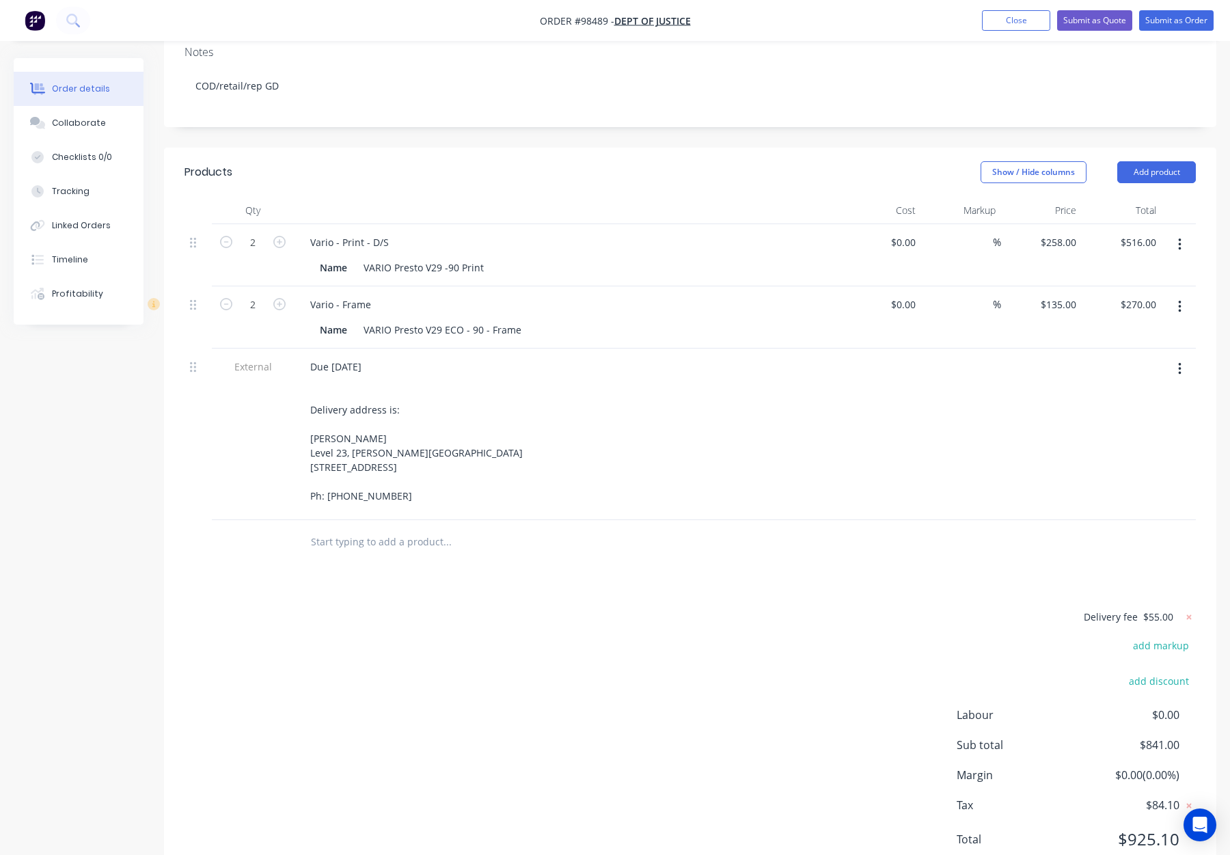
scroll to position [300, 0]
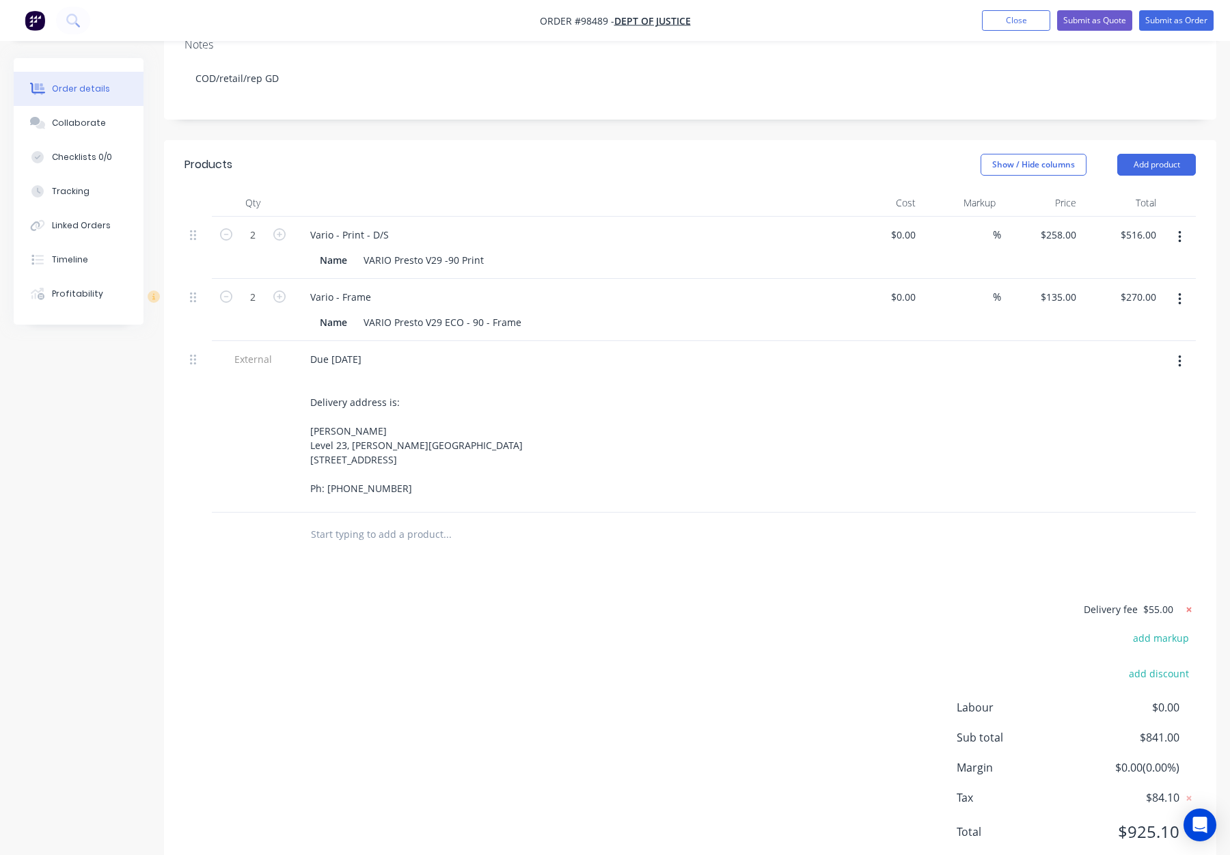
click at [1191, 603] on icon at bounding box center [1190, 610] width 14 height 14
click at [223, 228] on icon "button" at bounding box center [226, 234] width 12 height 12
type input "1"
type input "$258.00"
click at [224, 291] on icon "button" at bounding box center [226, 297] width 12 height 12
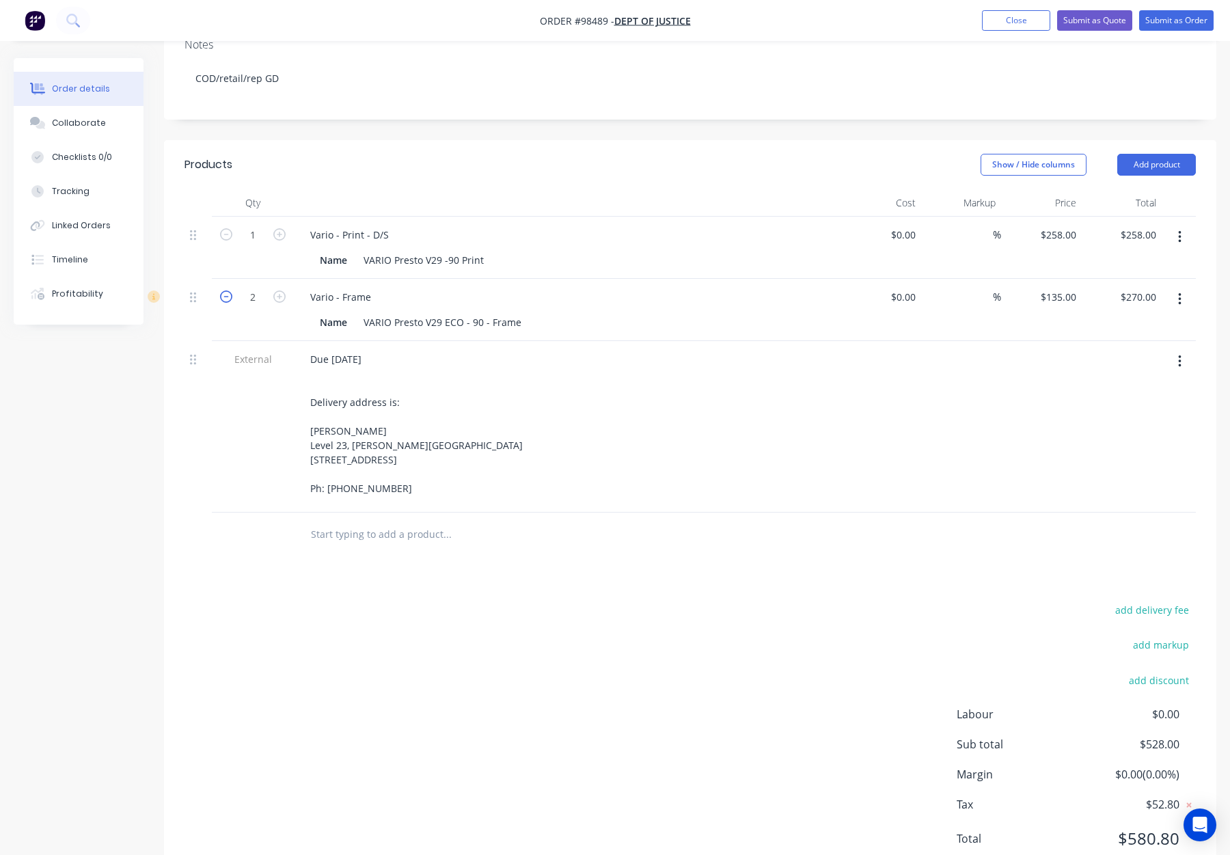
type input "1"
type input "$135.00"
click at [1062, 225] on input "258" at bounding box center [1061, 235] width 42 height 20
type input "3"
type input "$260.00"
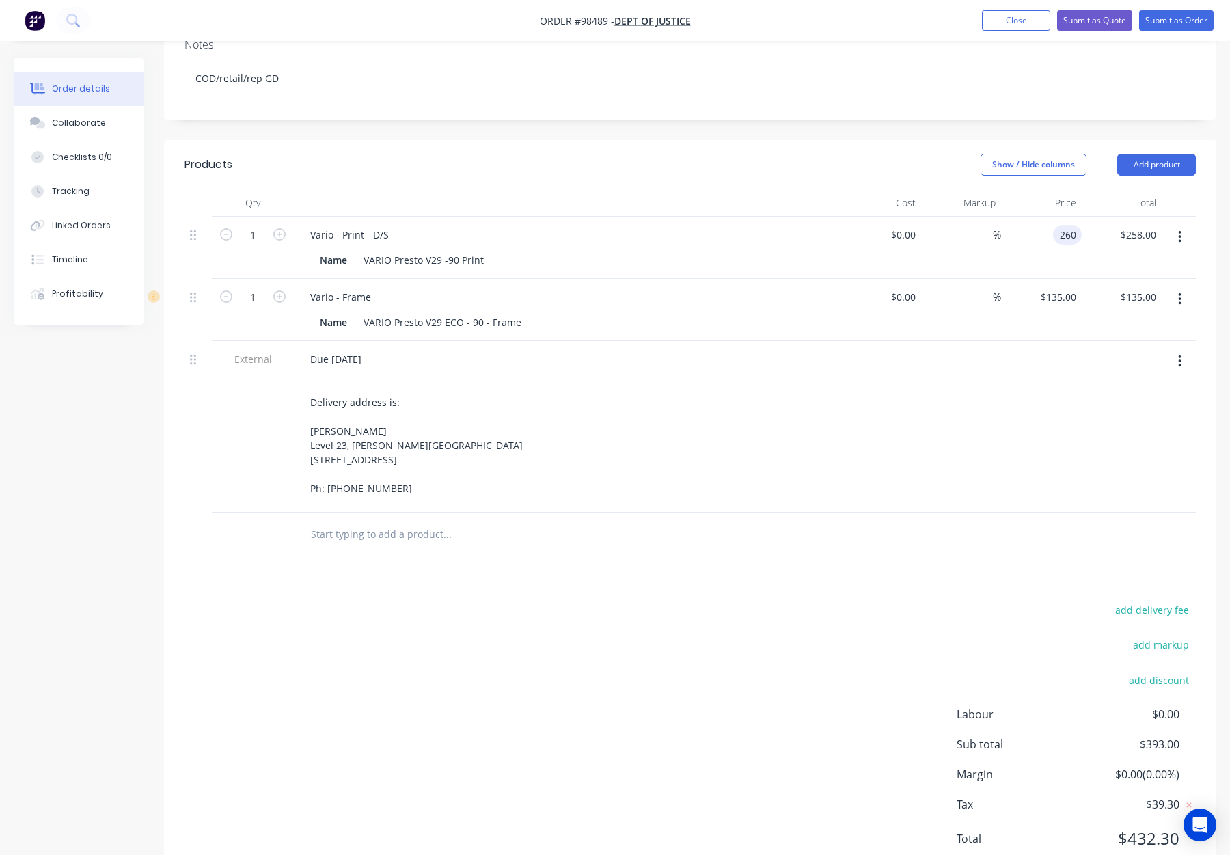
type input "$260.00"
click at [1019, 379] on div at bounding box center [1041, 427] width 81 height 172
drag, startPoint x: 1057, startPoint y: 260, endPoint x: 1058, endPoint y: 308, distance: 47.2
click at [1058, 287] on div "135 $135.00" at bounding box center [1061, 297] width 42 height 20
type input "$145.00"
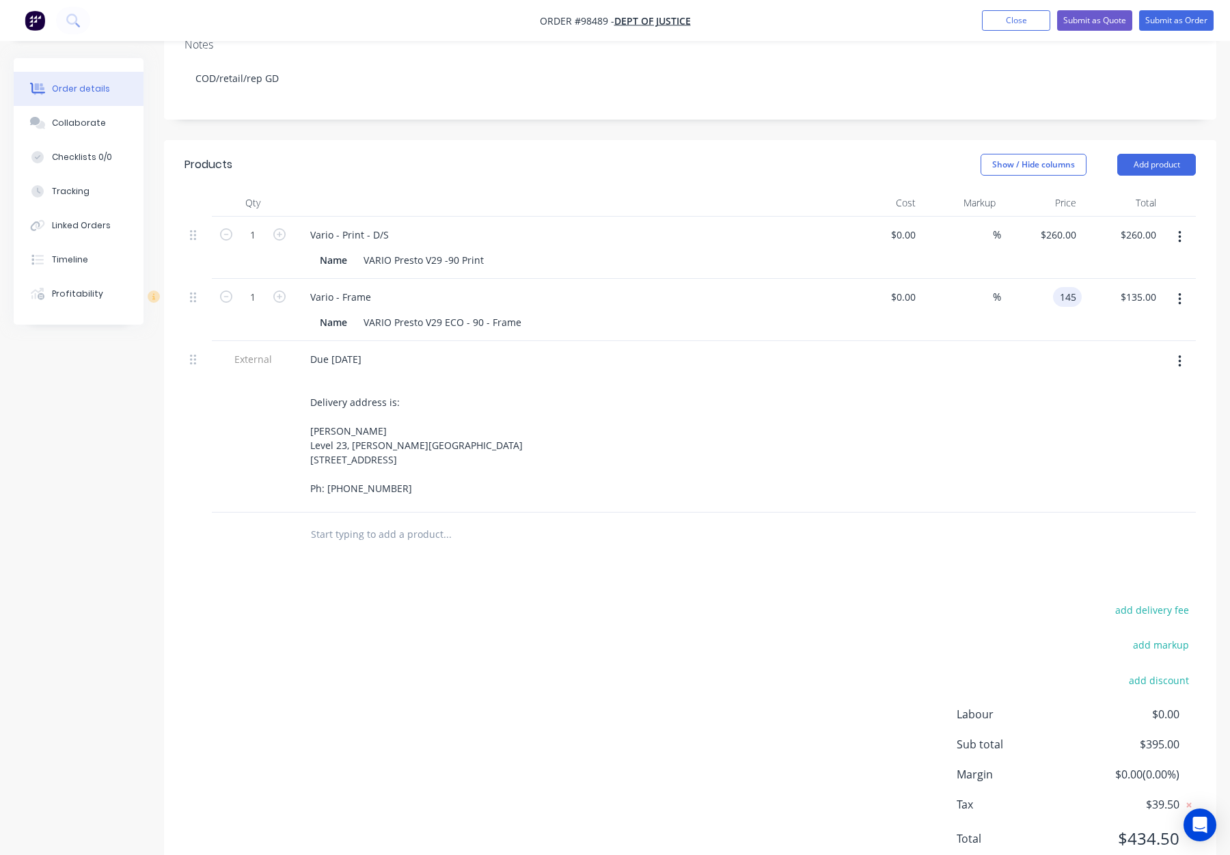
type input "$145.00"
click at [975, 419] on div at bounding box center [961, 427] width 81 height 172
click at [1057, 287] on div "145 $145.00" at bounding box center [1058, 297] width 48 height 20
type input "$185.00"
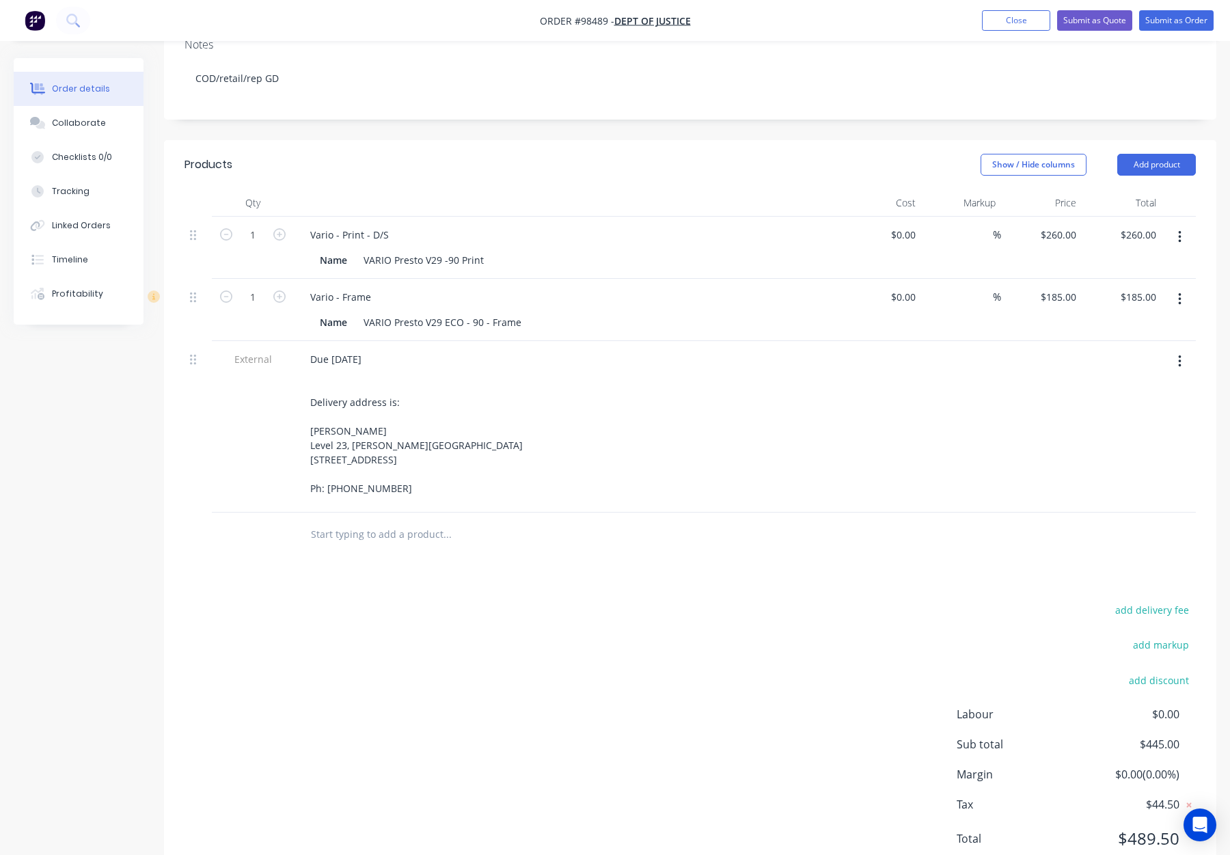
click at [1025, 407] on div at bounding box center [1041, 427] width 81 height 172
click at [1060, 225] on input "260" at bounding box center [1070, 235] width 23 height 20
type input "$275.00"
click at [959, 396] on div at bounding box center [961, 427] width 81 height 172
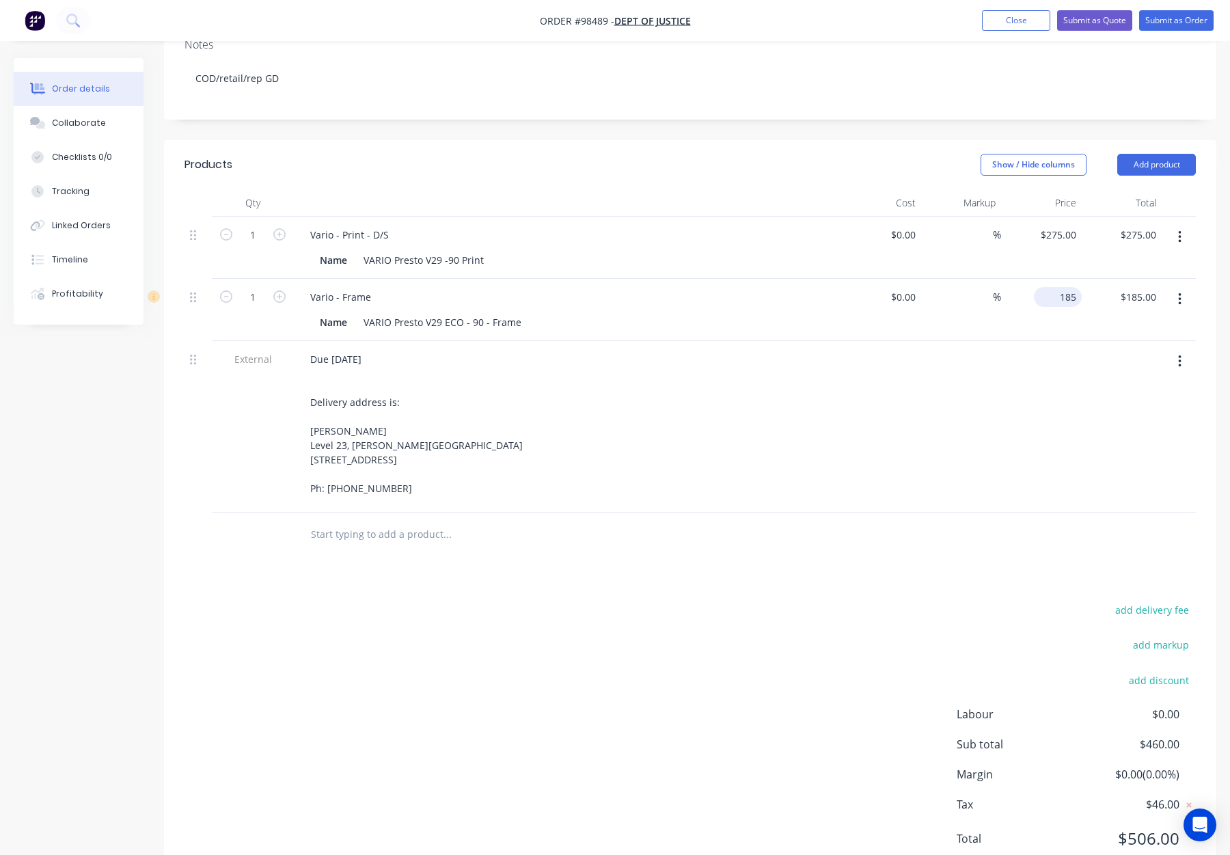
click at [1058, 287] on input "185" at bounding box center [1061, 297] width 42 height 20
type input "$160.00"
click at [1033, 399] on div at bounding box center [1041, 427] width 81 height 172
click at [1055, 225] on div "275 $275.00" at bounding box center [1058, 235] width 48 height 20
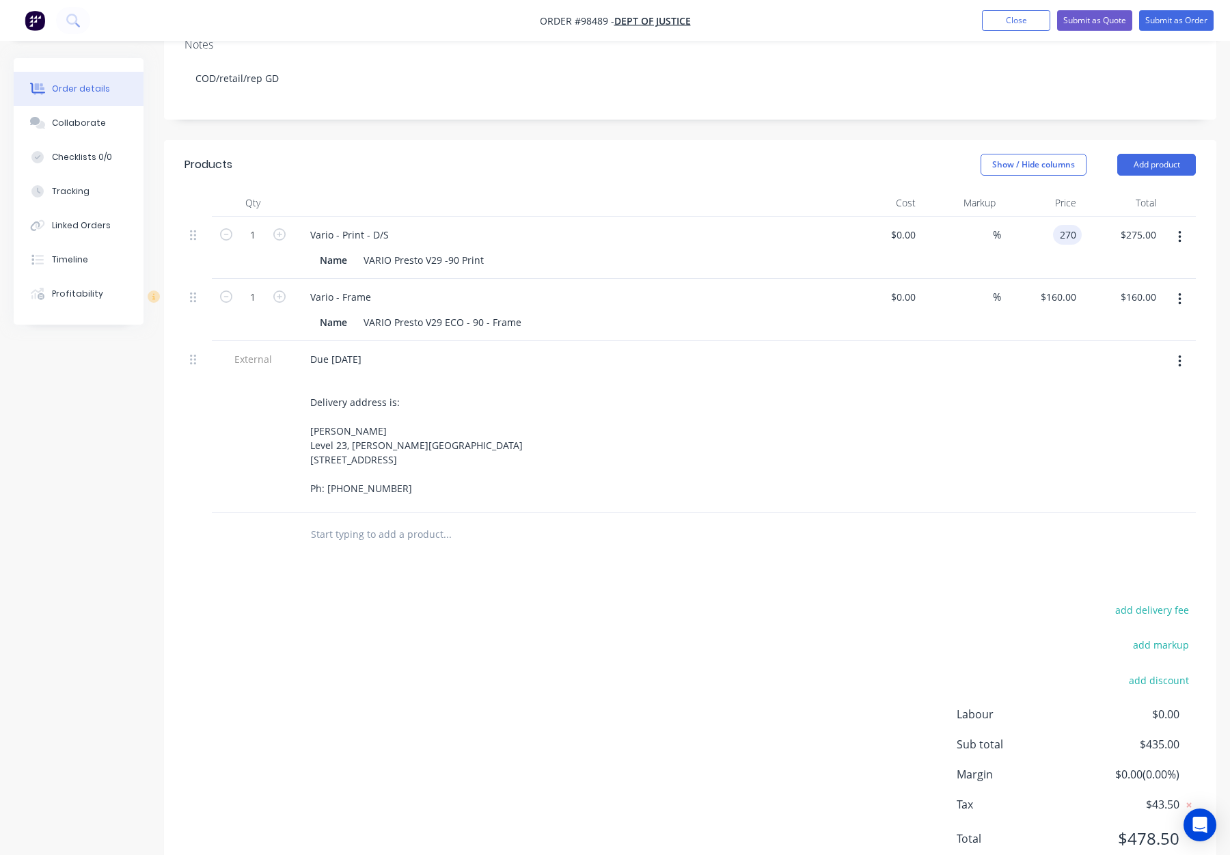
type input "$270.00"
click at [1016, 394] on div at bounding box center [1041, 427] width 81 height 172
click at [1060, 225] on div "270 $270.00" at bounding box center [1061, 235] width 42 height 20
type input "$260.00"
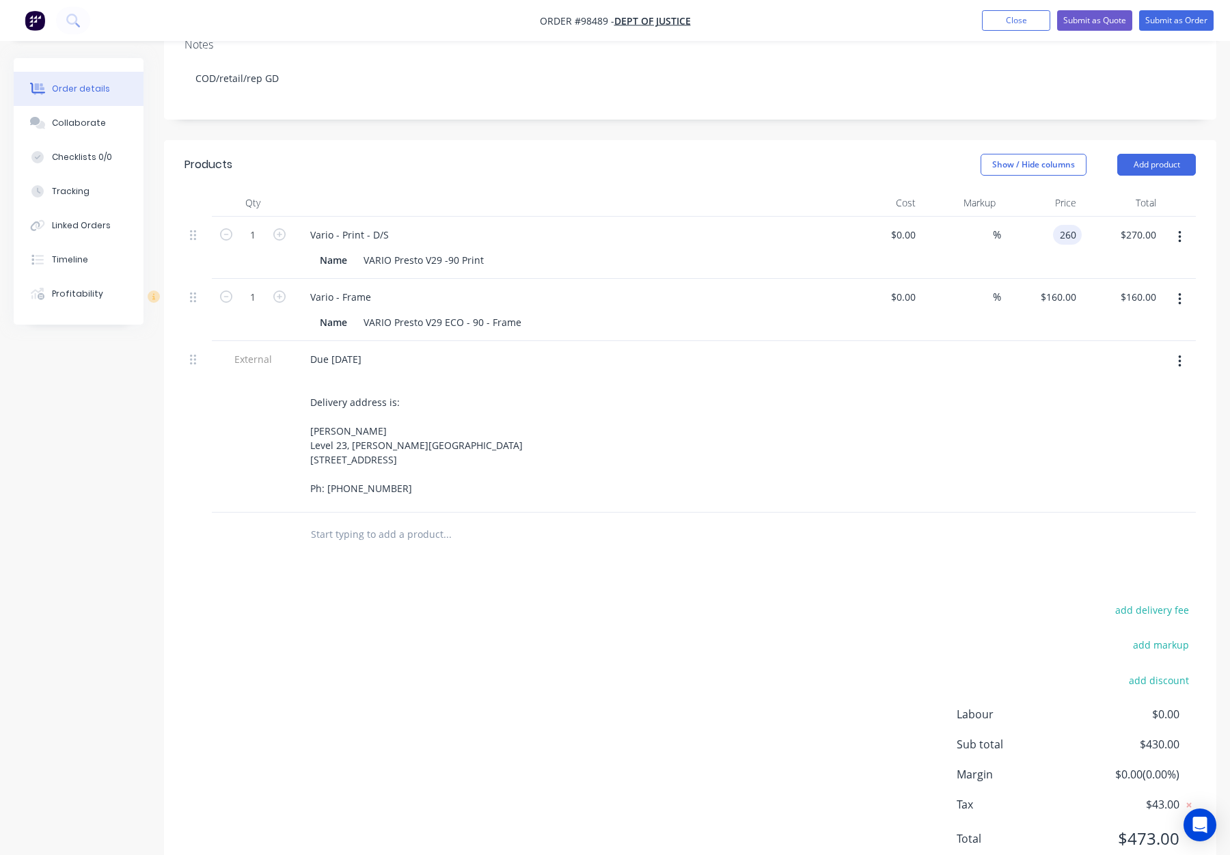
type input "$260.00"
click at [1031, 391] on div at bounding box center [1041, 427] width 81 height 172
drag, startPoint x: 284, startPoint y: 258, endPoint x: 293, endPoint y: 208, distance: 50.0
click at [285, 291] on icon "button" at bounding box center [279, 297] width 12 height 12
type input "2"
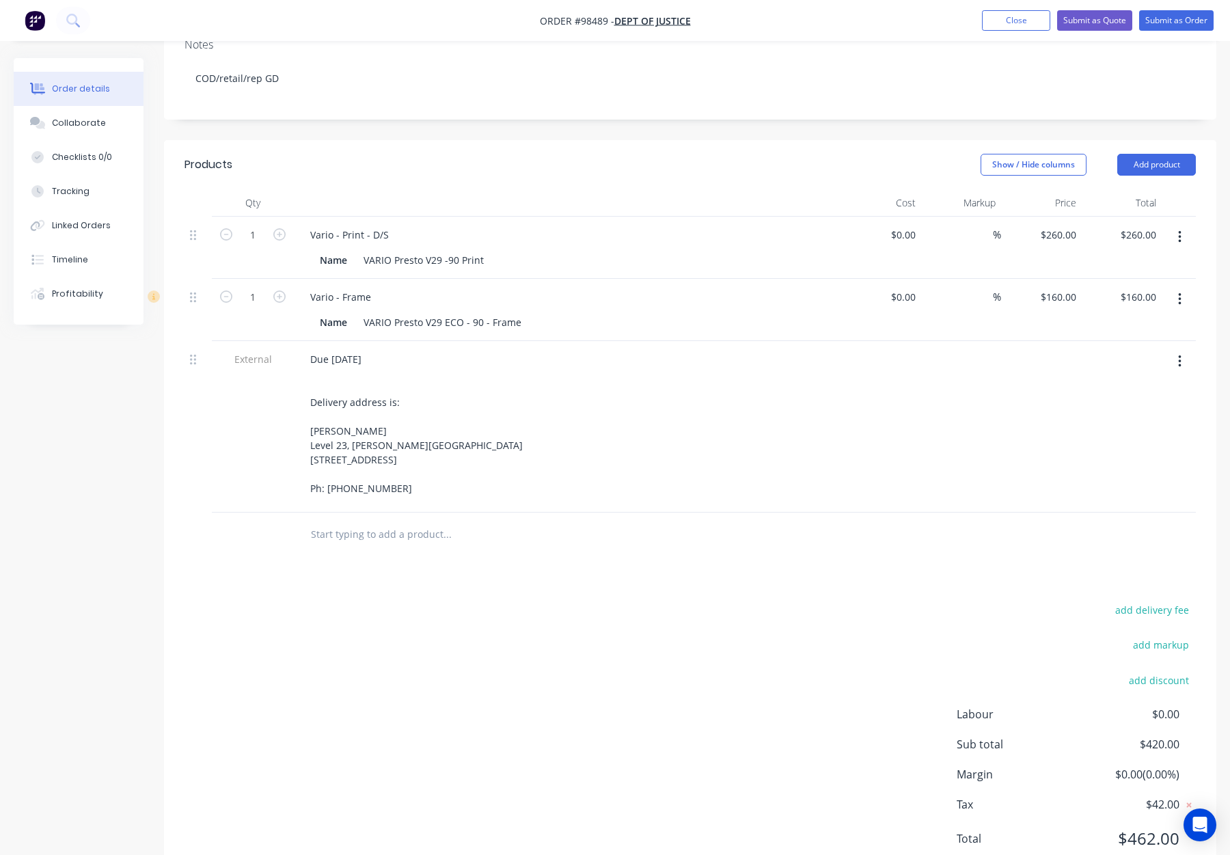
type input "$320.00"
drag, startPoint x: 285, startPoint y: 195, endPoint x: 311, endPoint y: 205, distance: 27.9
click at [285, 228] on icon "button" at bounding box center [279, 234] width 12 height 12
type input "2"
type input "$520.00"
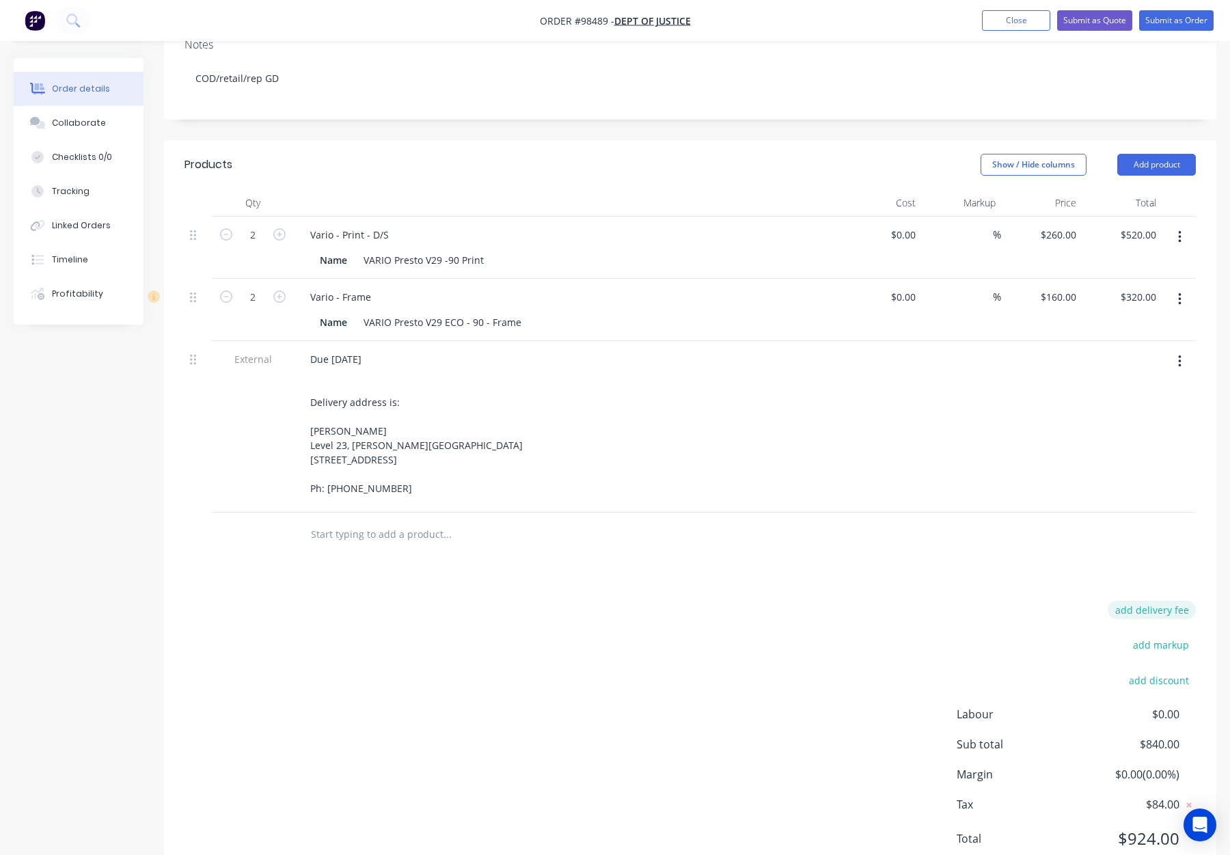
click at [1174, 601] on button "add delivery fee" at bounding box center [1152, 610] width 88 height 18
type input "55"
click at [965, 518] on div at bounding box center [691, 535] width 1012 height 44
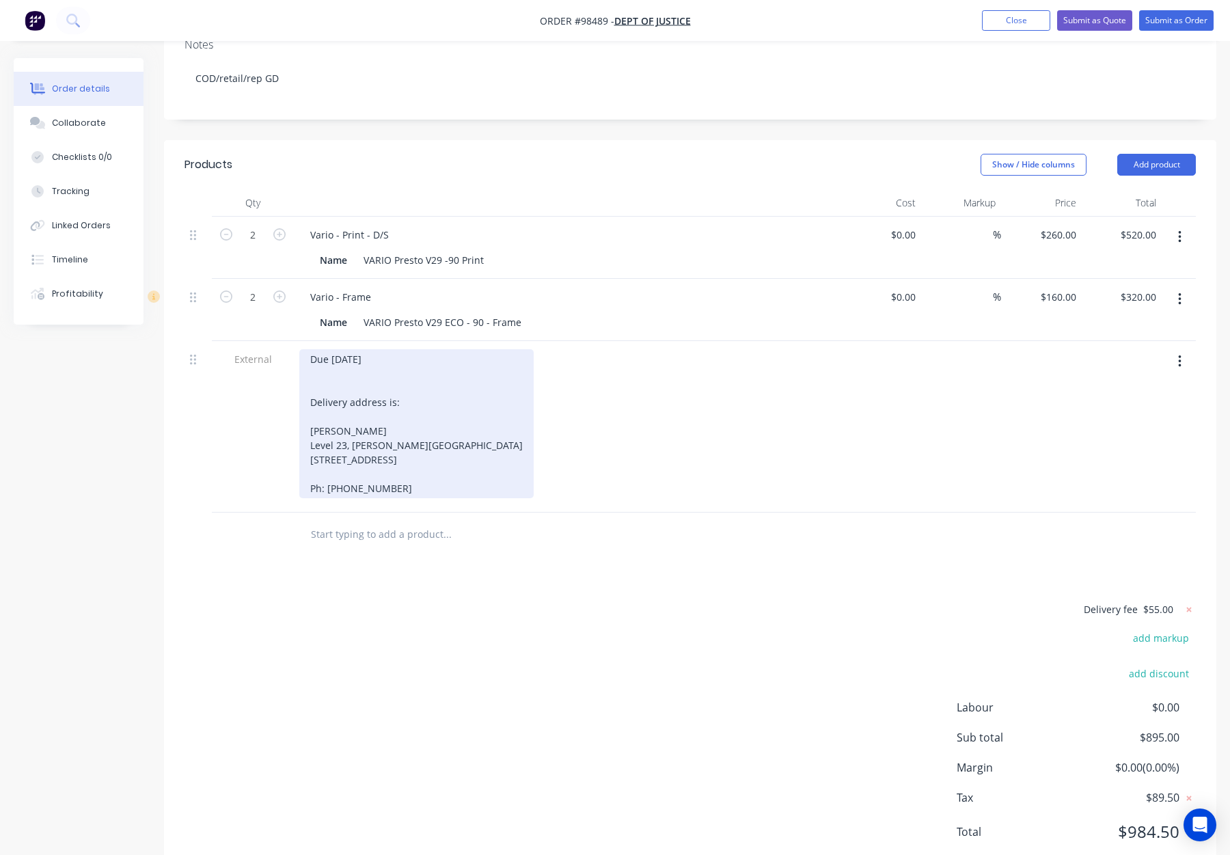
click at [329, 379] on div "Due 15 September Delivery address is: Shane Newton Level 23, David Malcolm Just…" at bounding box center [416, 423] width 234 height 149
drag, startPoint x: 312, startPoint y: 342, endPoint x: 284, endPoint y: 309, distance: 43.7
click at [282, 341] on div "External Due 15 September Delivery address is: Shane Newton Level 23, David Mal…" at bounding box center [691, 427] width 1012 height 172
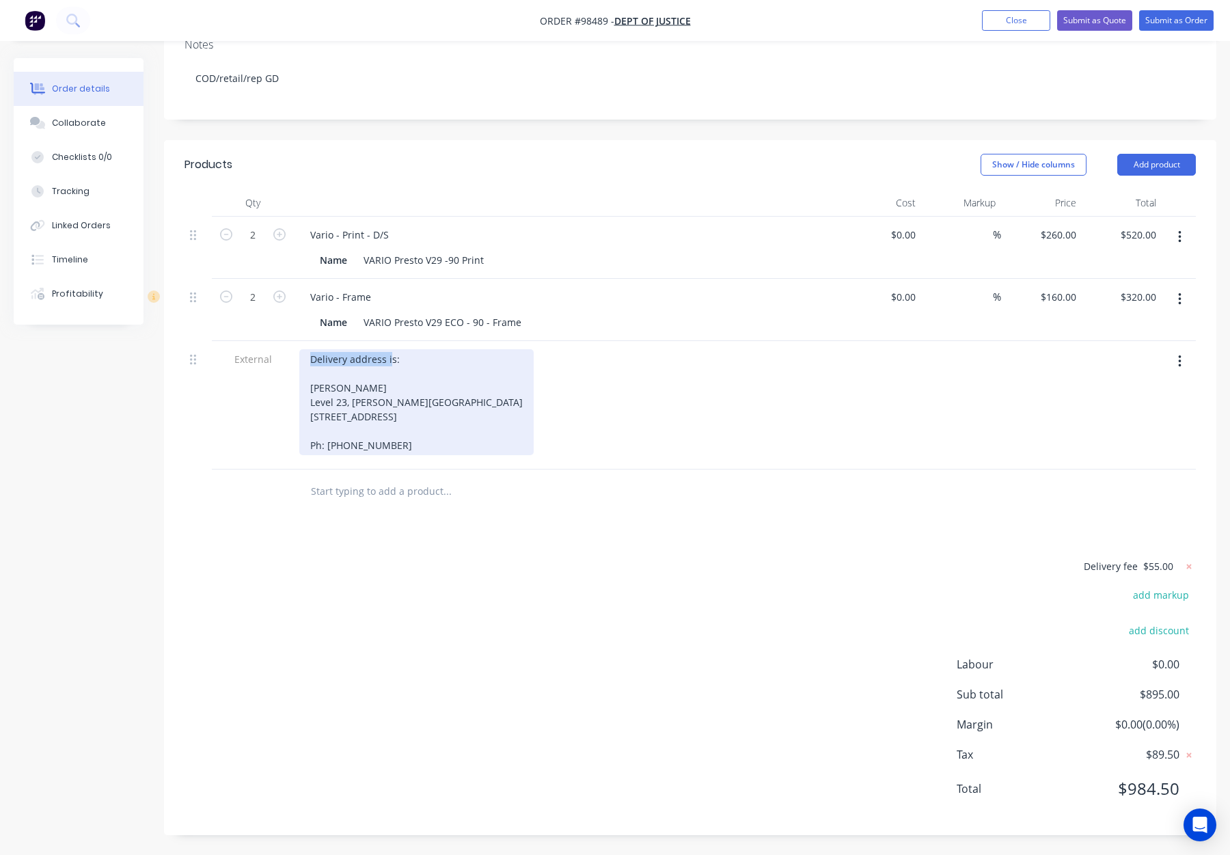
scroll to position [291, 0]
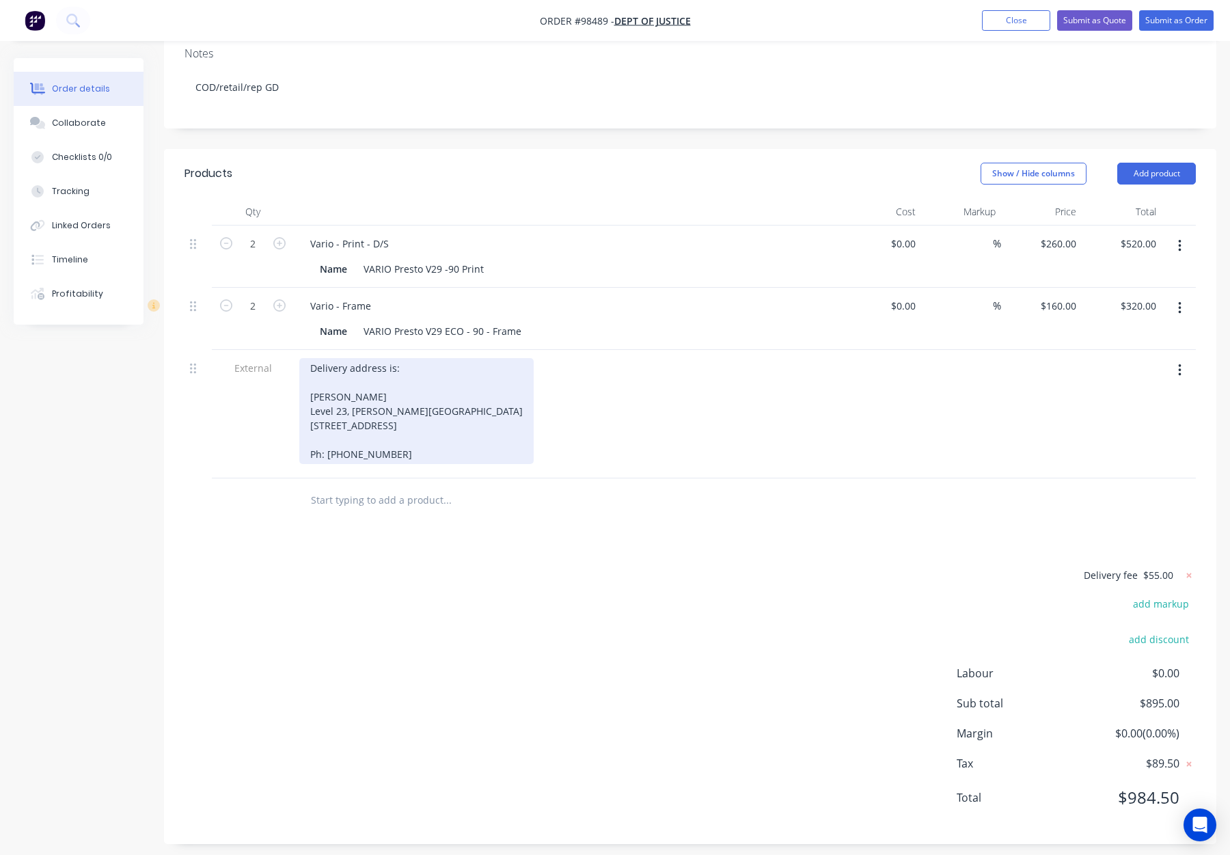
click at [309, 358] on div "Delivery address is: Shane Newton Level 23, David Malcolm Justice Centre 28 Bar…" at bounding box center [416, 411] width 234 height 106
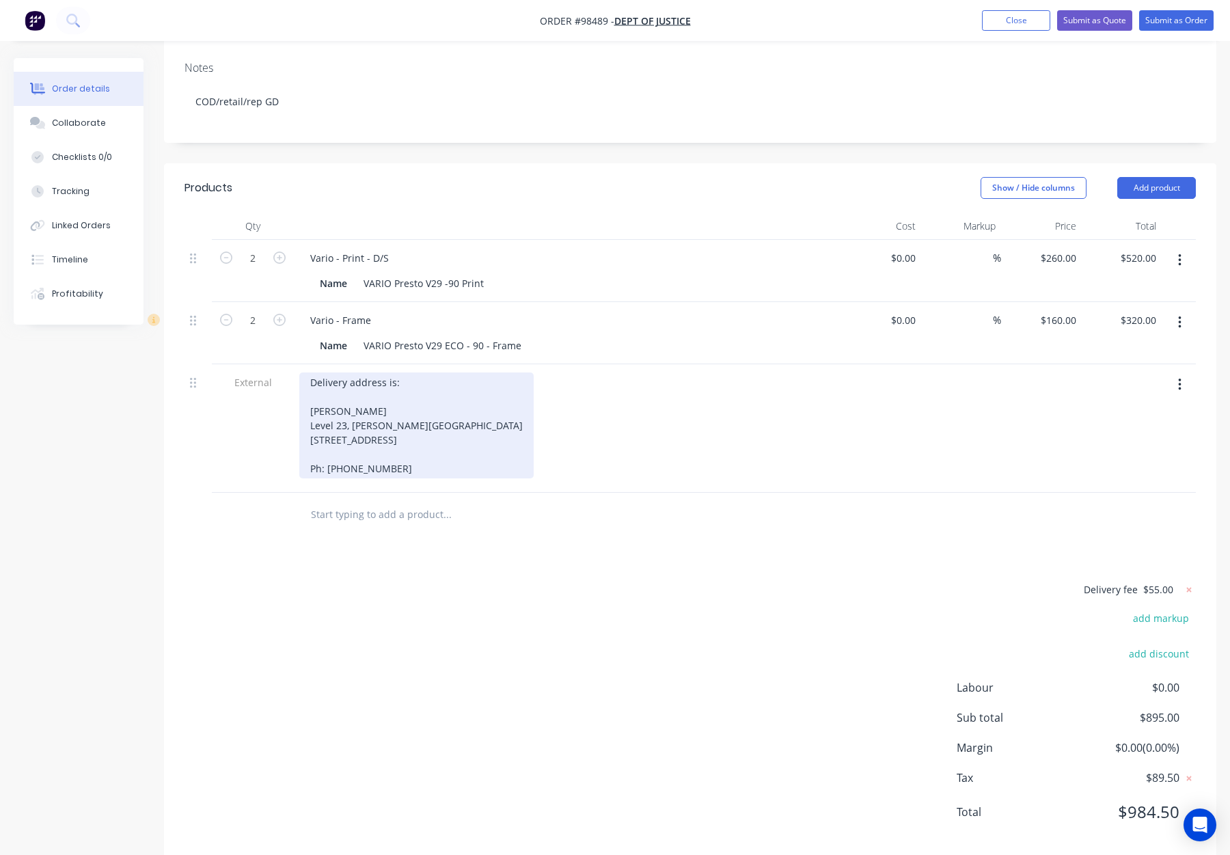
click at [342, 430] on div "Delivery address is: Shane Newton Level 23, David Malcolm Justice Centre 28 Bar…" at bounding box center [416, 426] width 234 height 106
click at [334, 373] on div "Delivery address is: Shane Newton Level 23, David Malcolm Justice Centre 28 Bar…" at bounding box center [416, 426] width 234 height 106
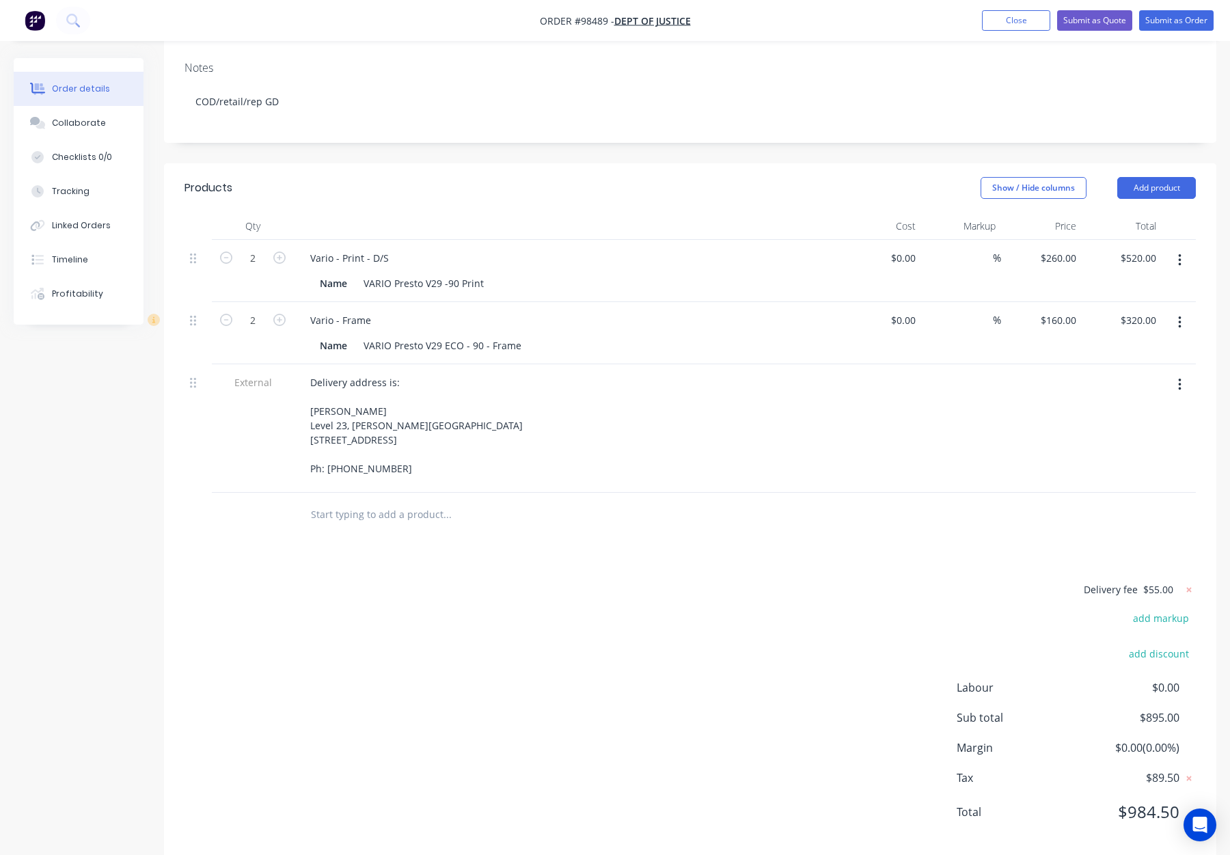
click at [507, 544] on div "Products Show / Hide columns Add product Qty Cost Markup Price Total 2 Vario - …" at bounding box center [690, 510] width 1053 height 695
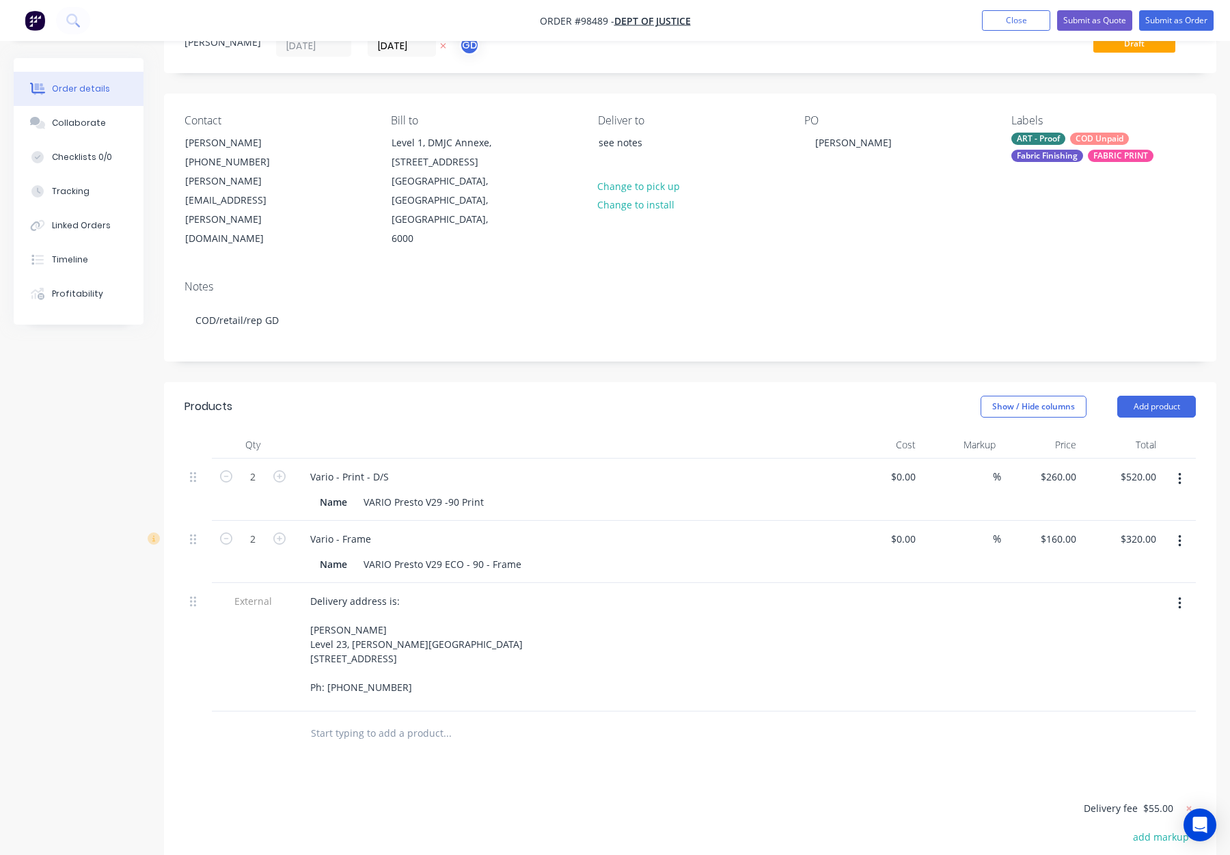
scroll to position [0, 0]
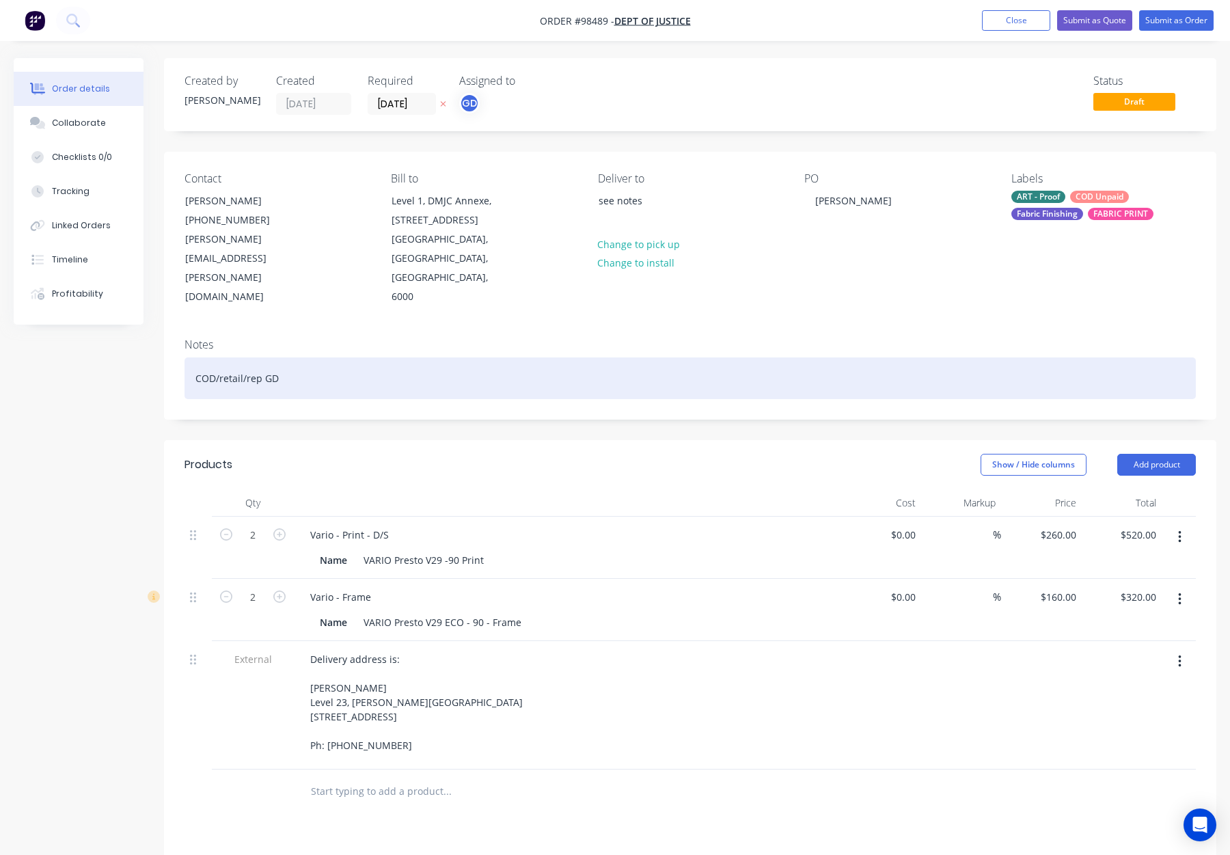
drag, startPoint x: 305, startPoint y: 347, endPoint x: 321, endPoint y: 354, distance: 17.1
click at [306, 358] on div "COD/retail/rep GD" at bounding box center [691, 379] width 1012 height 42
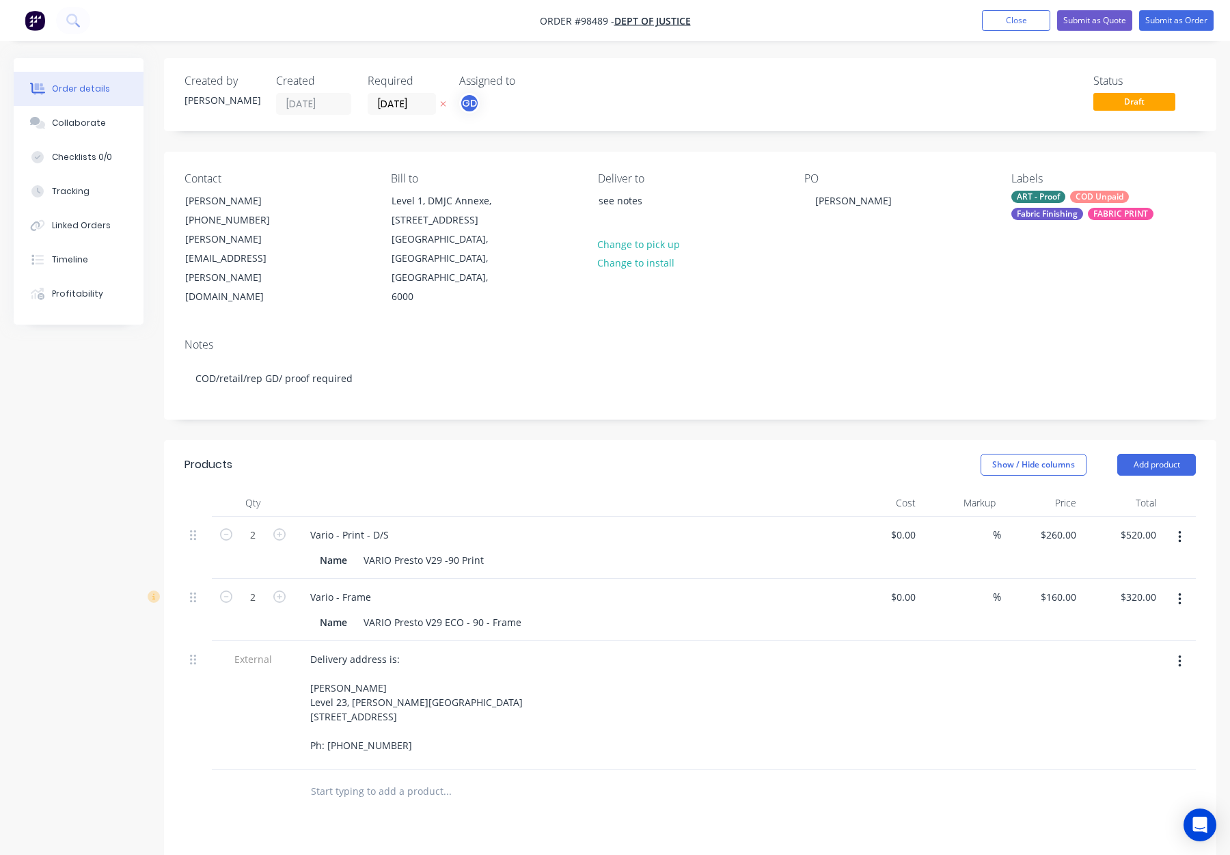
click at [1066, 202] on div "ART - Proof COD Unpaid Fabric Finishing FABRIC PRINT" at bounding box center [1104, 205] width 185 height 29
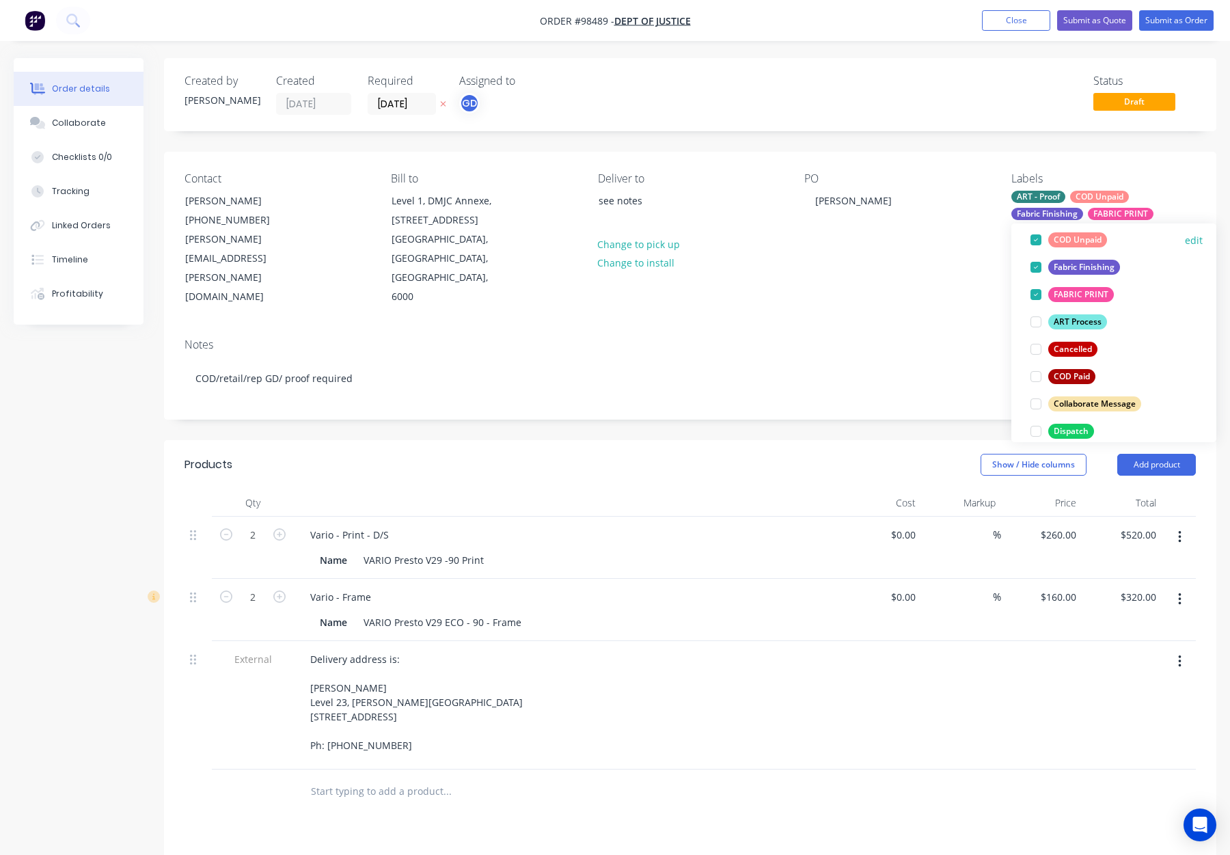
scroll to position [135, 0]
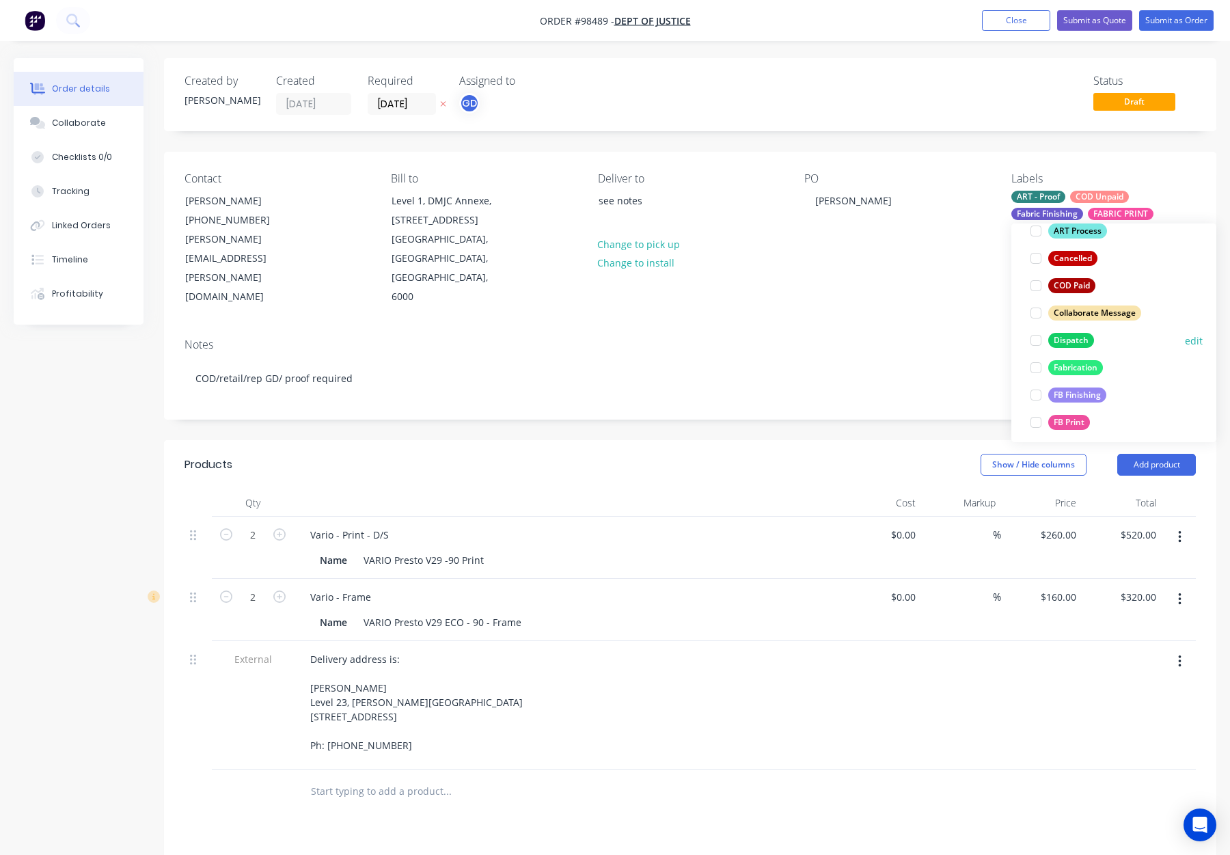
click at [1074, 342] on div "Dispatch" at bounding box center [1072, 340] width 46 height 15
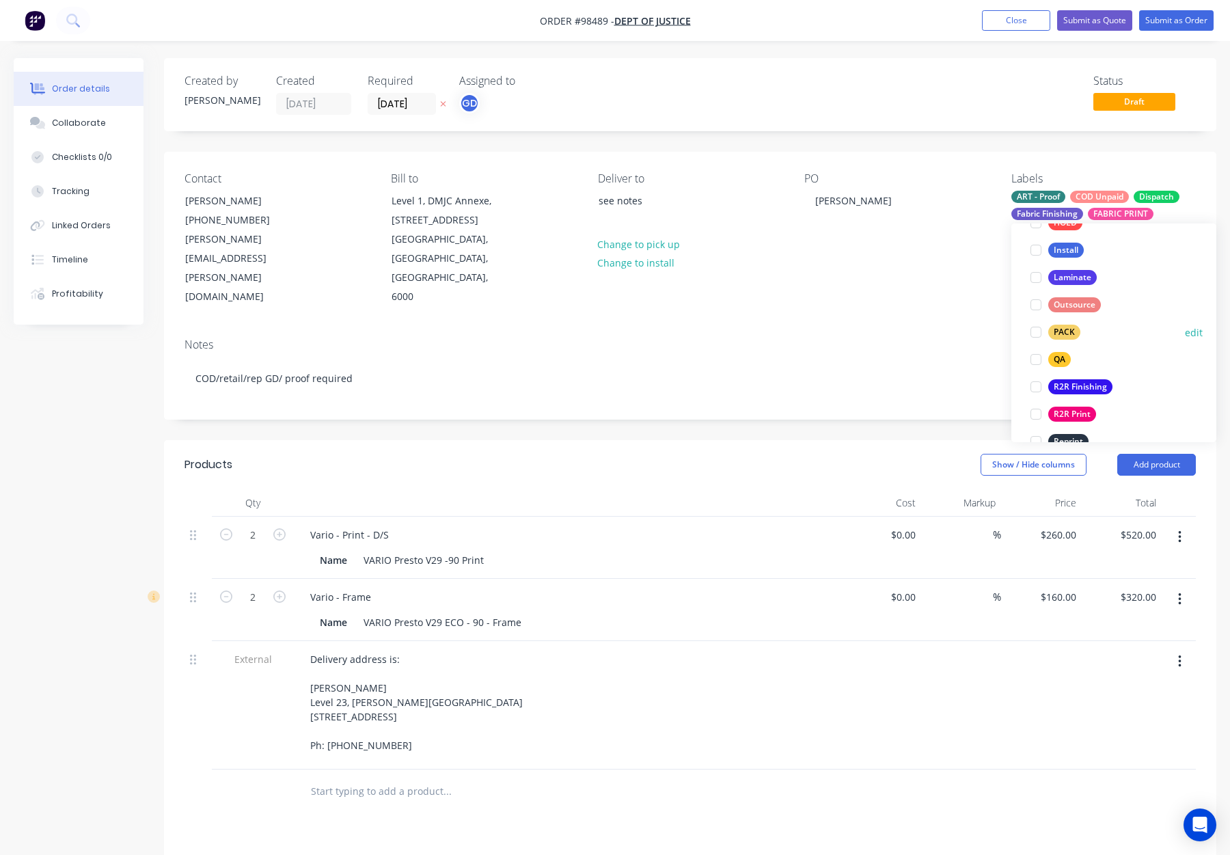
drag, startPoint x: 1068, startPoint y: 332, endPoint x: 1084, endPoint y: 329, distance: 15.9
click at [1068, 332] on div "PACK" at bounding box center [1065, 332] width 32 height 15
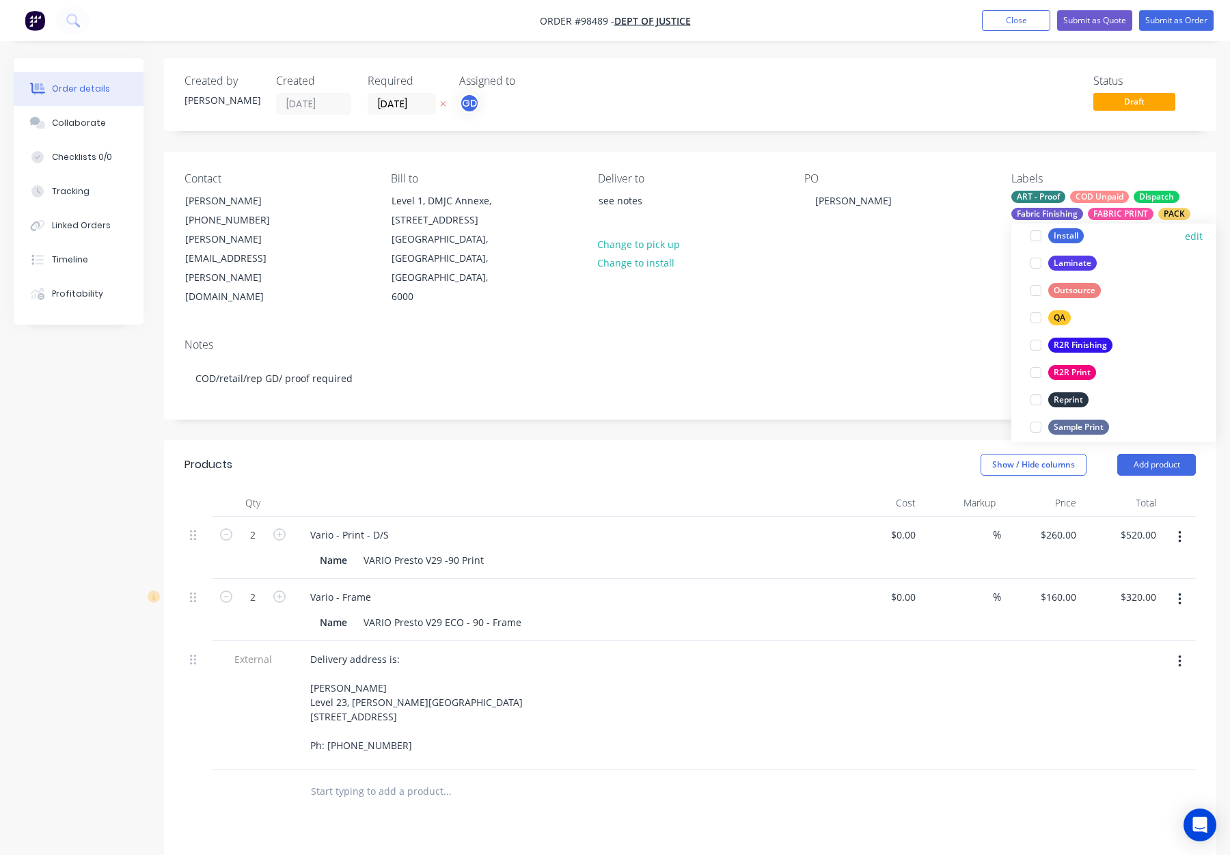
scroll to position [483, 0]
click at [1055, 302] on div "QA edit" at bounding box center [1114, 314] width 178 height 27
drag, startPoint x: 1058, startPoint y: 314, endPoint x: 1084, endPoint y: 313, distance: 26.0
click at [1058, 314] on div "QA" at bounding box center [1060, 314] width 23 height 15
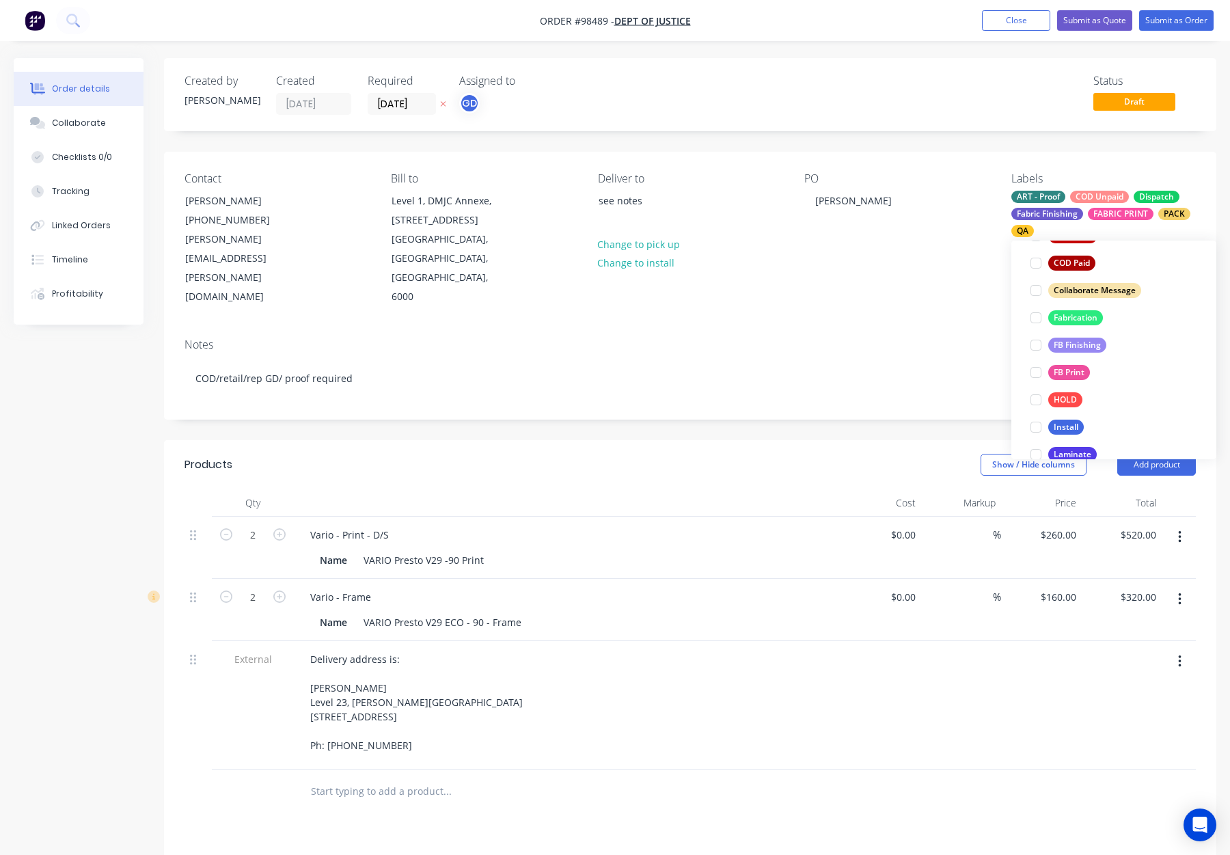
scroll to position [656, 0]
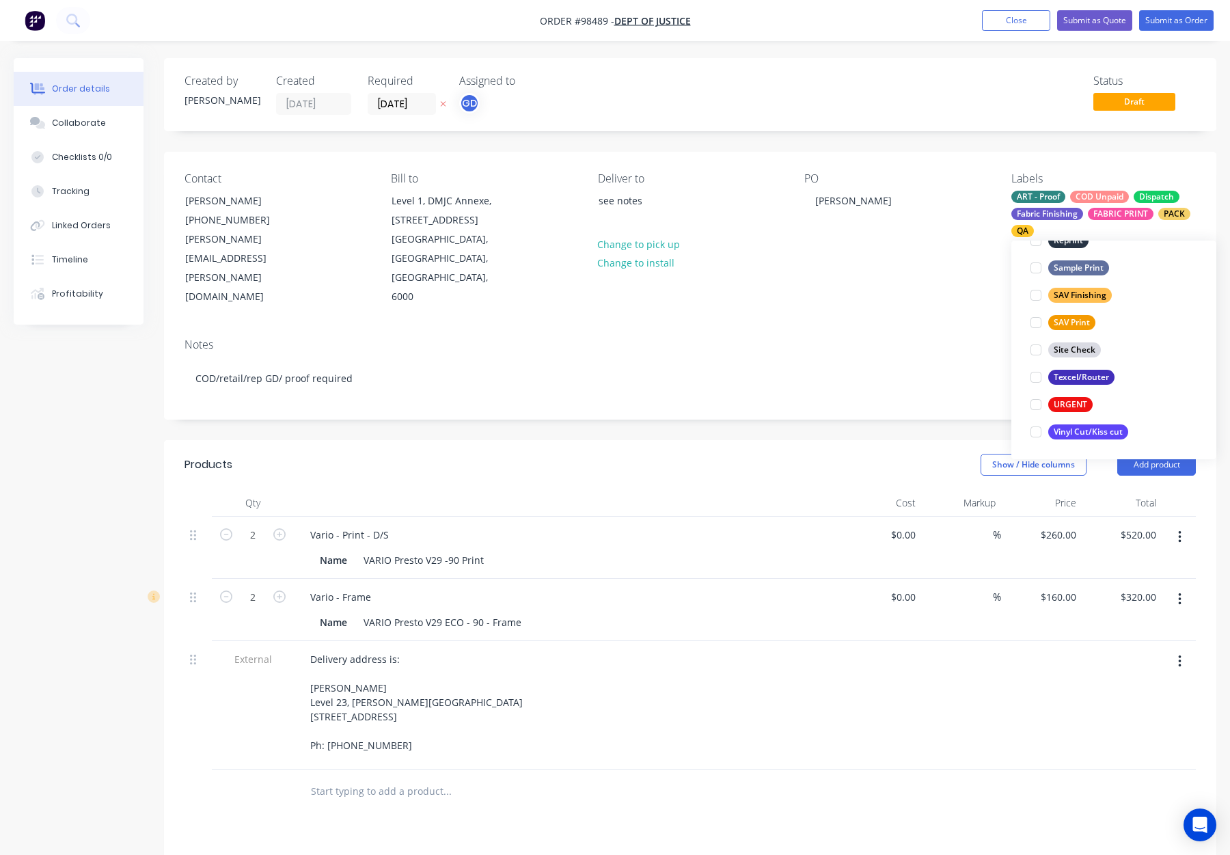
click at [900, 327] on div "Notes COD/retail/rep GD/ proof required" at bounding box center [690, 373] width 1053 height 92
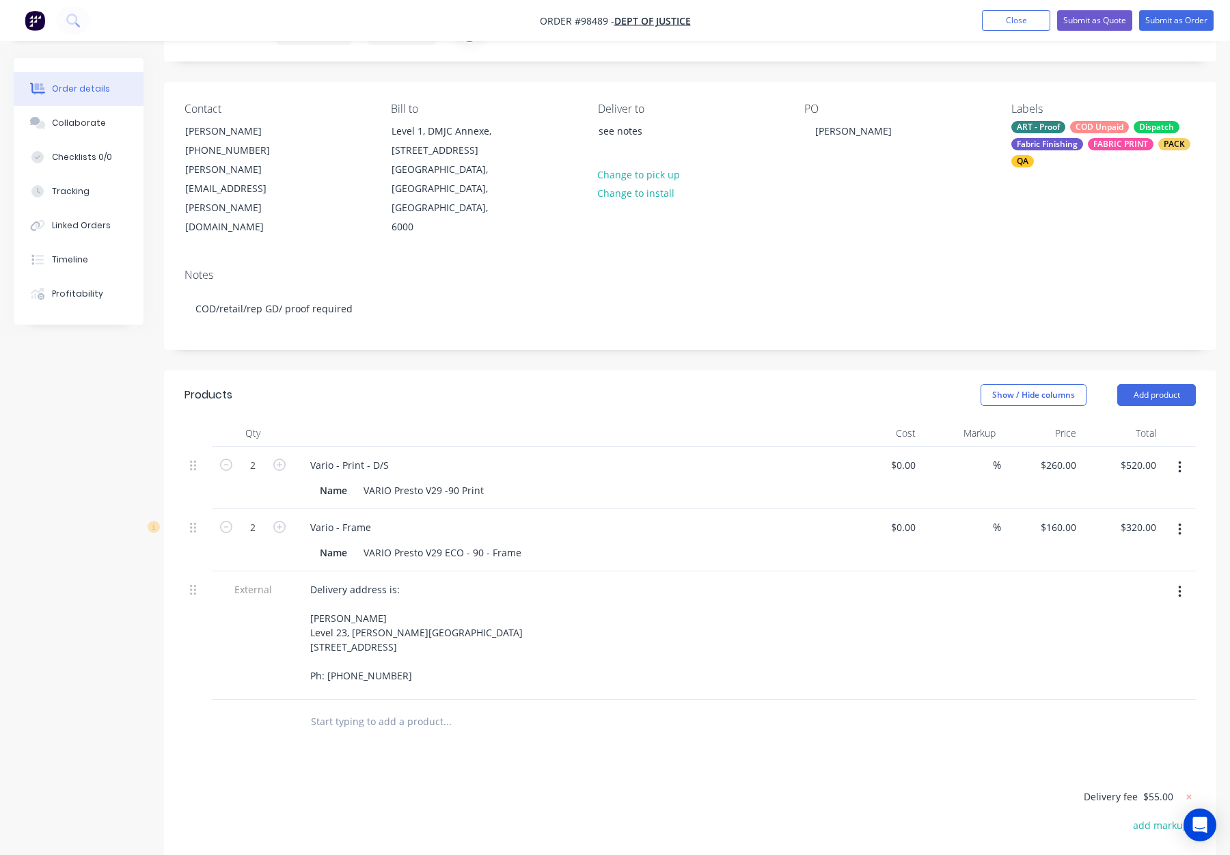
scroll to position [0, 0]
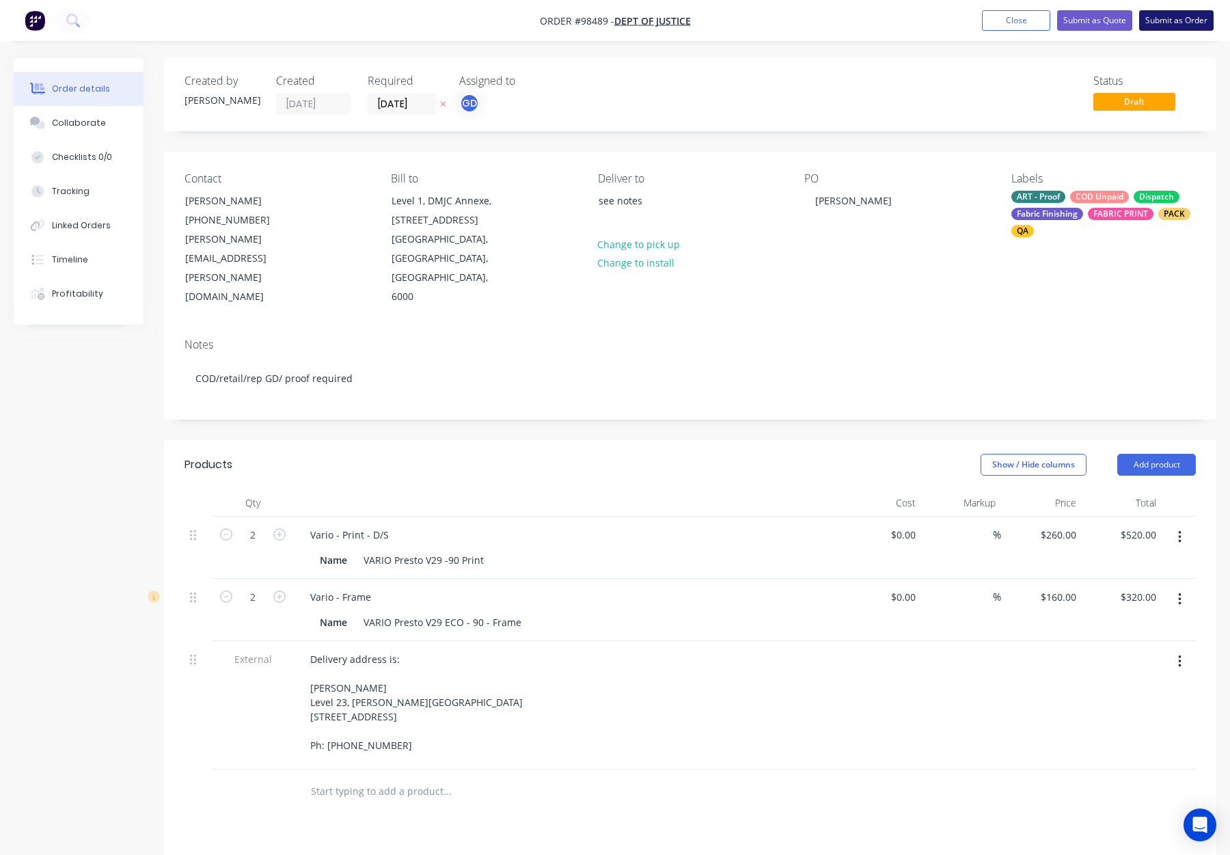
click at [1176, 23] on button "Submit as Order" at bounding box center [1177, 20] width 75 height 21
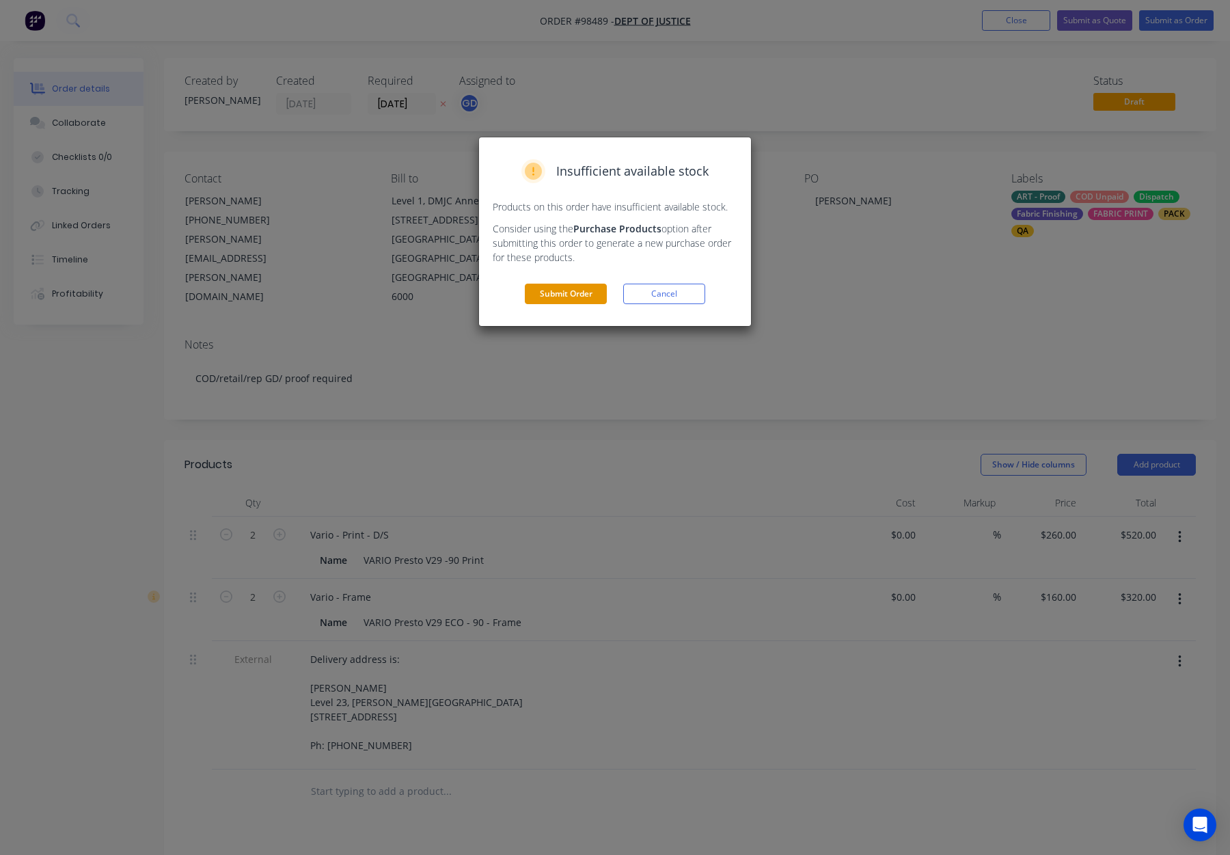
click at [566, 291] on button "Submit Order" at bounding box center [566, 294] width 82 height 21
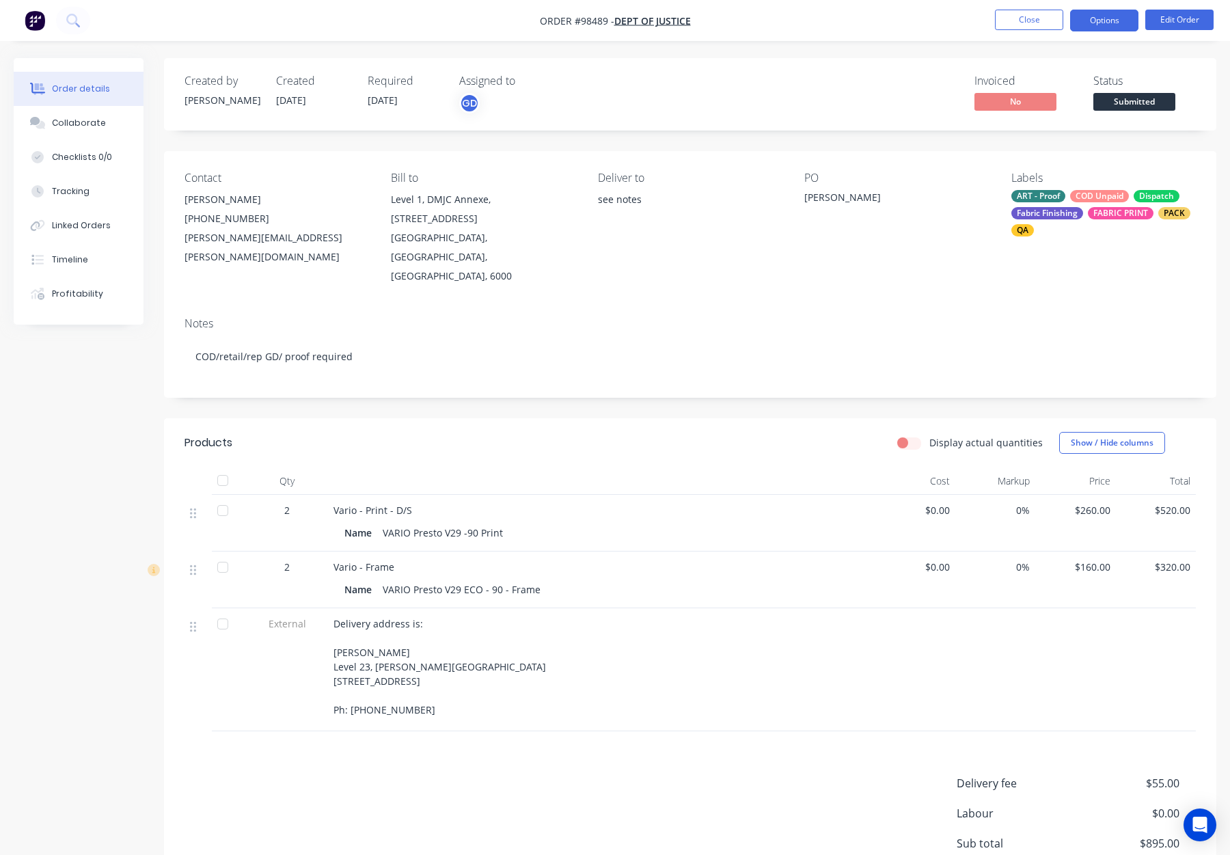
click at [1101, 20] on button "Options" at bounding box center [1104, 21] width 68 height 22
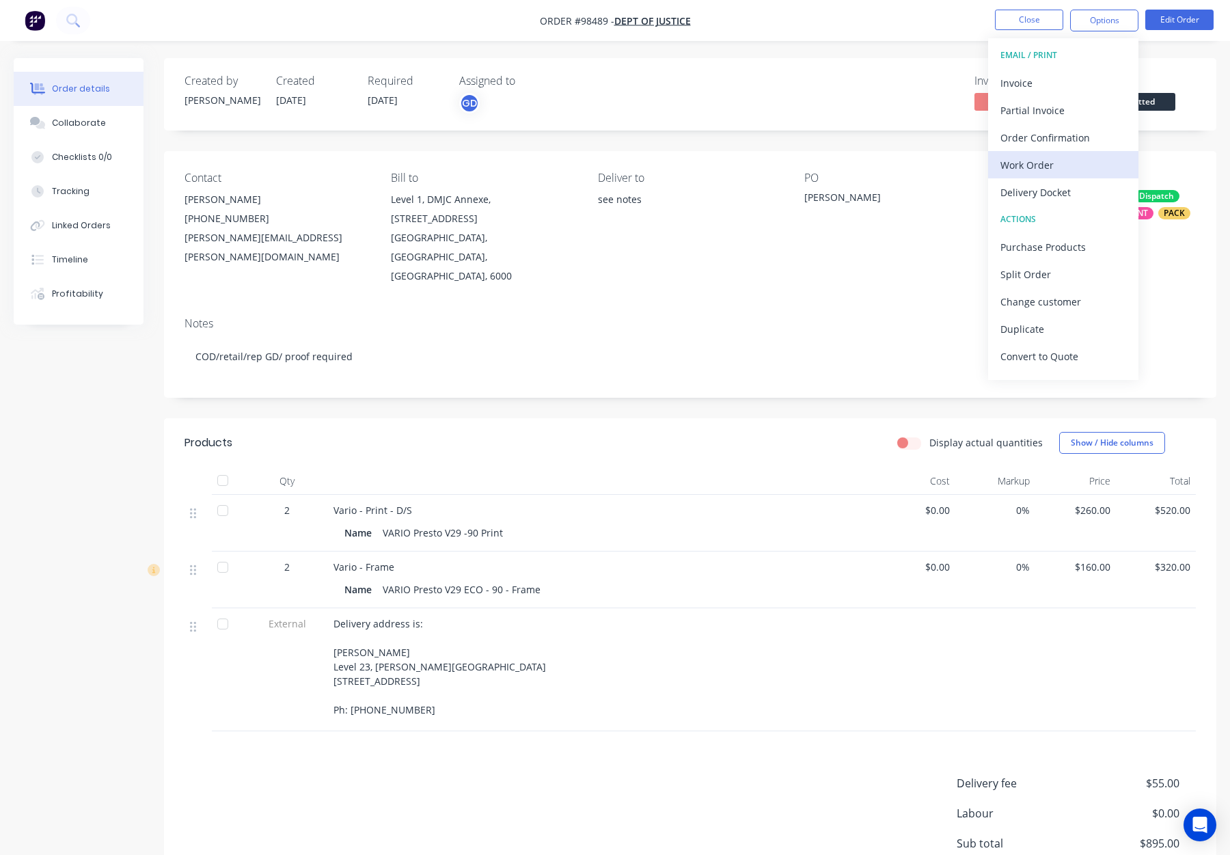
click at [1049, 172] on div "Work Order" at bounding box center [1064, 165] width 126 height 20
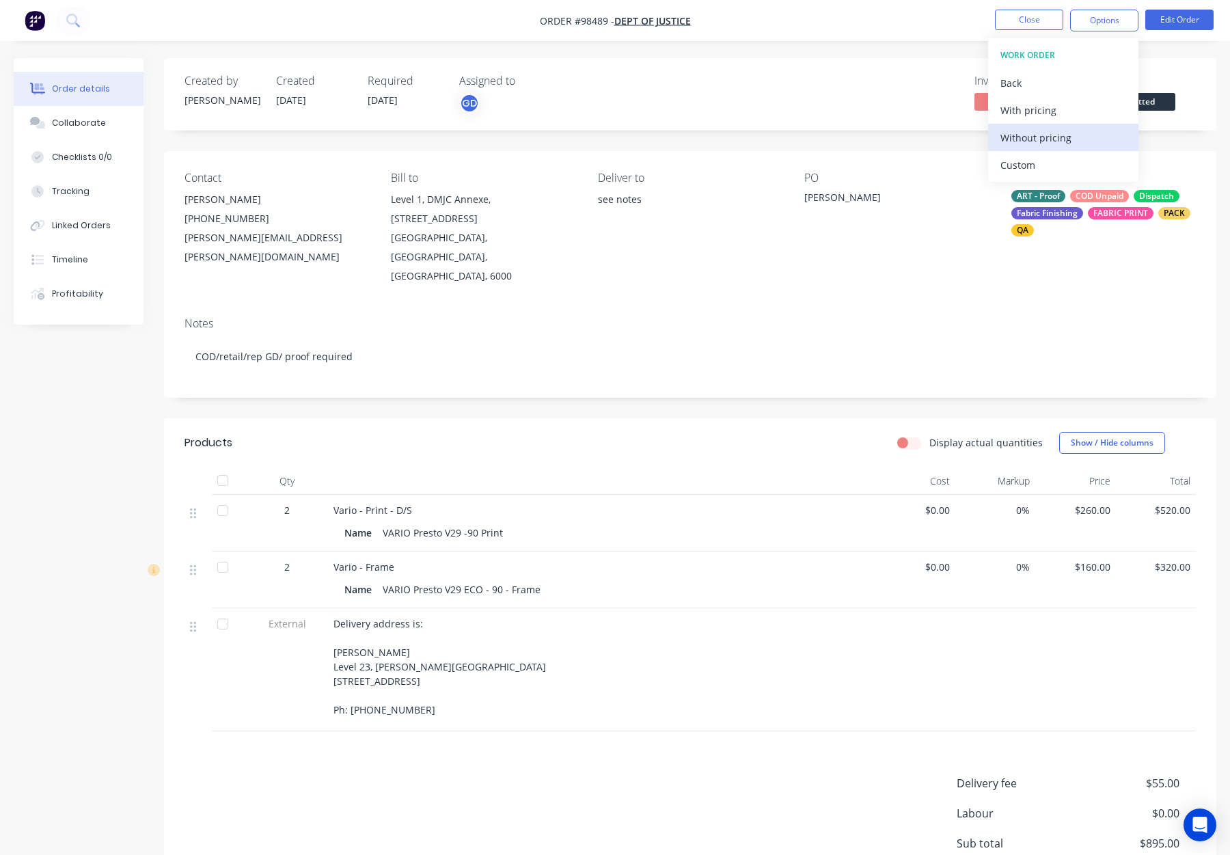
click at [1053, 137] on div "Without pricing" at bounding box center [1064, 138] width 126 height 20
click at [1023, 15] on button "Close" at bounding box center [1029, 20] width 68 height 21
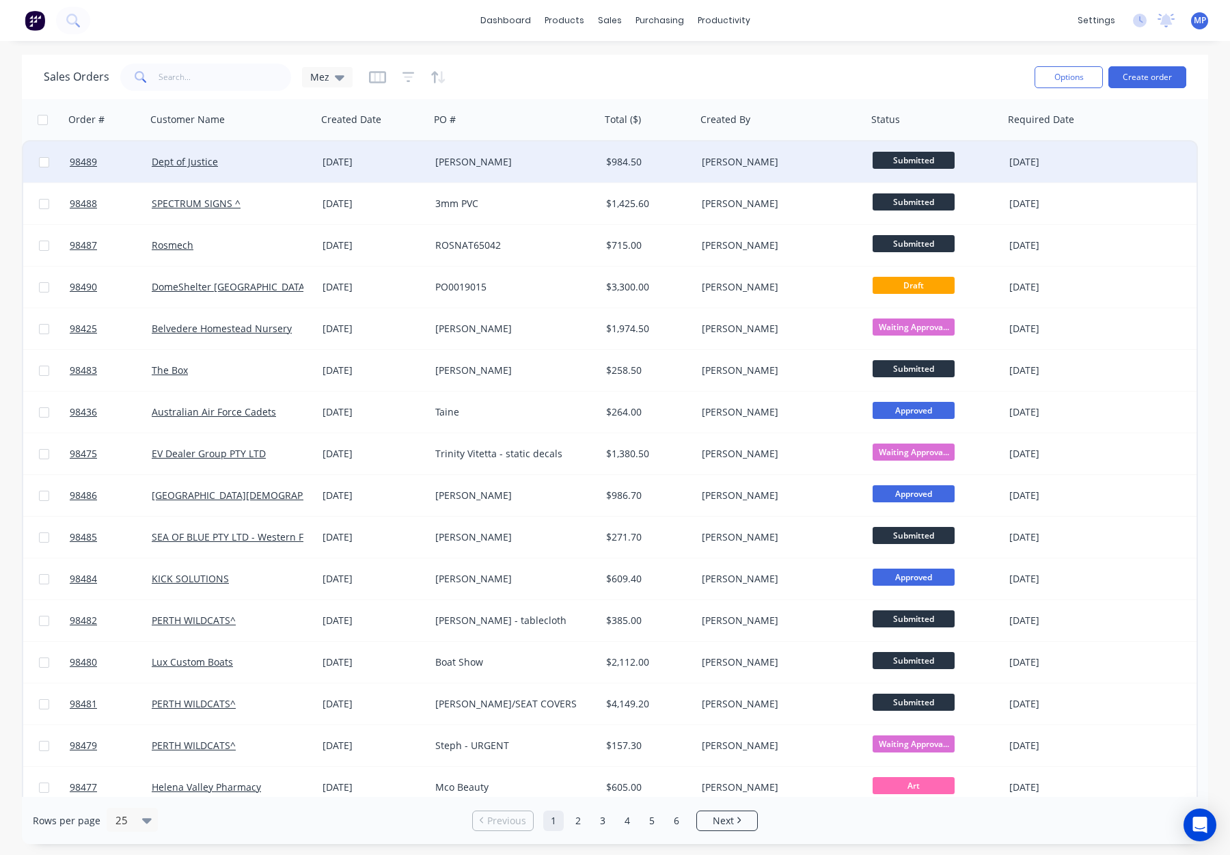
click at [568, 160] on div "[PERSON_NAME]" at bounding box center [511, 162] width 152 height 14
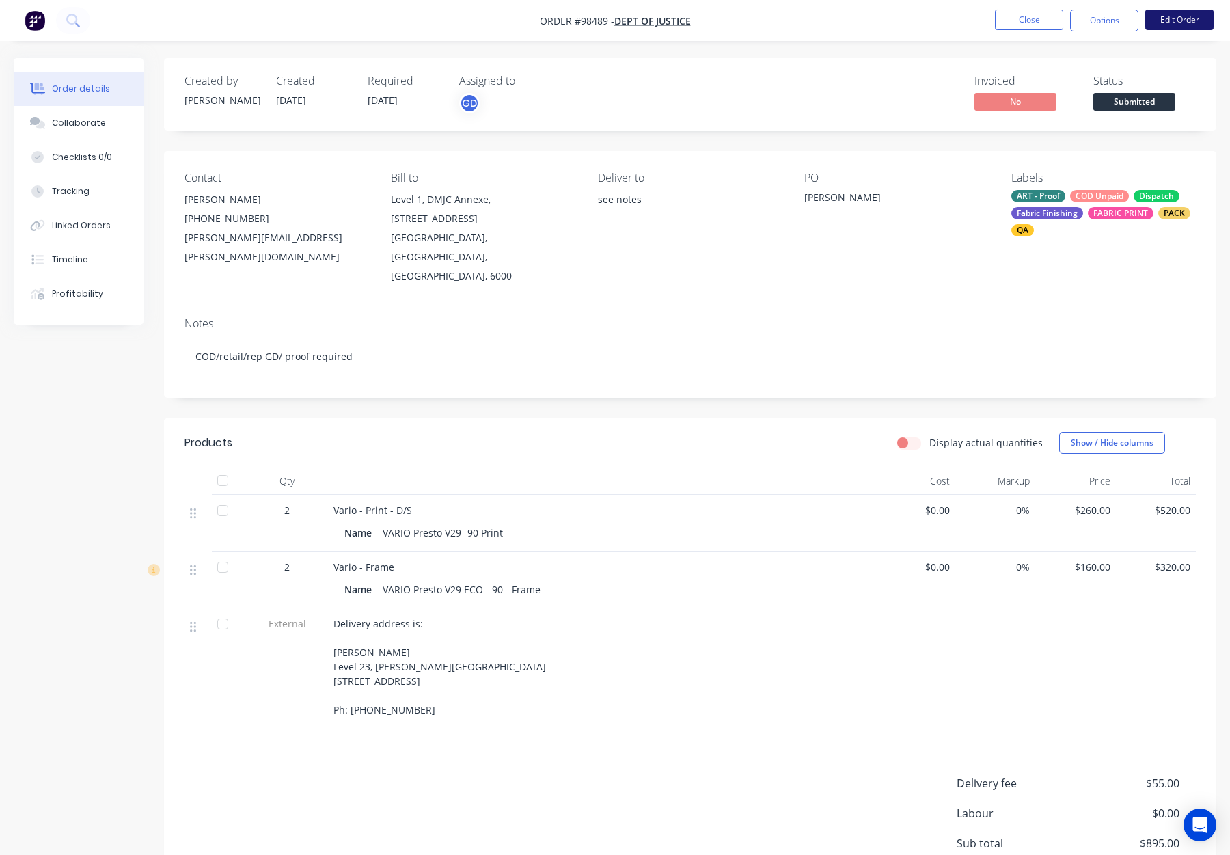
click at [1172, 17] on button "Edit Order" at bounding box center [1180, 20] width 68 height 21
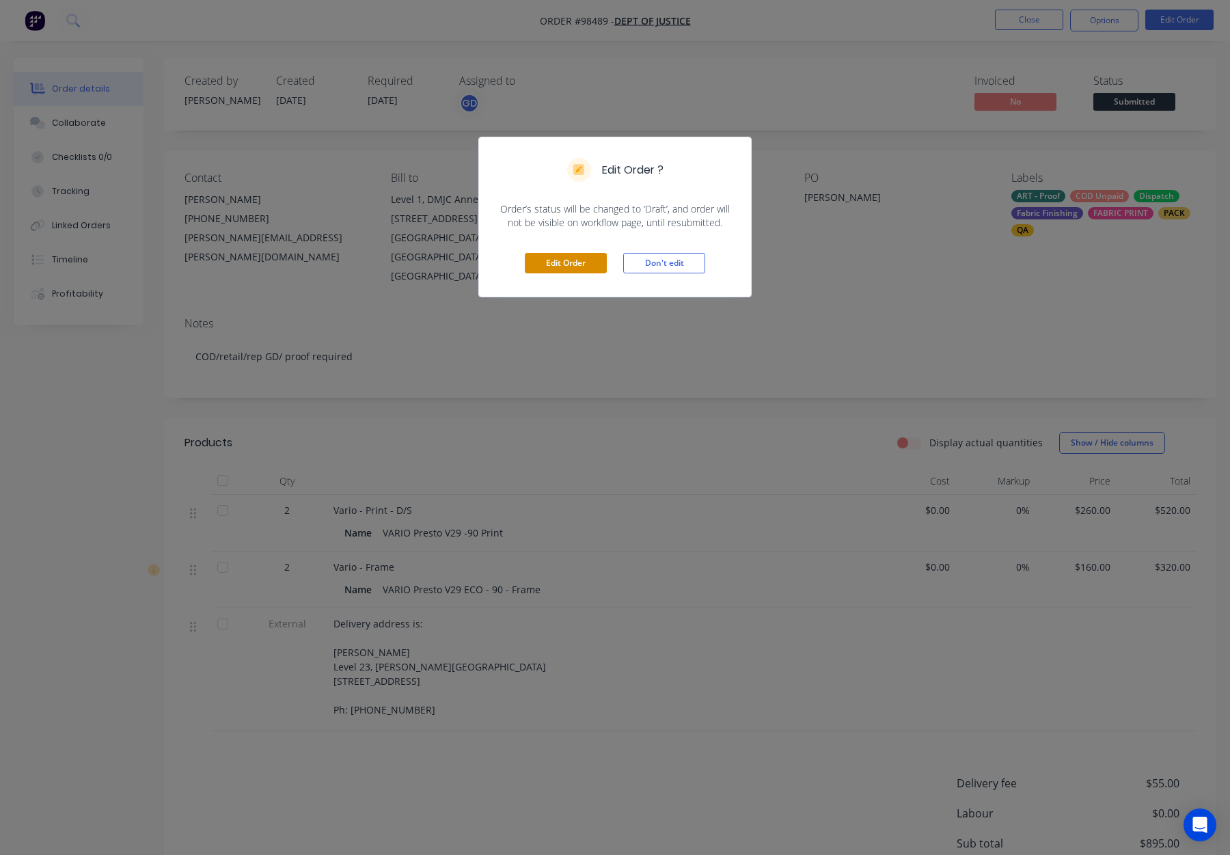
click at [558, 255] on button "Edit Order" at bounding box center [566, 263] width 82 height 21
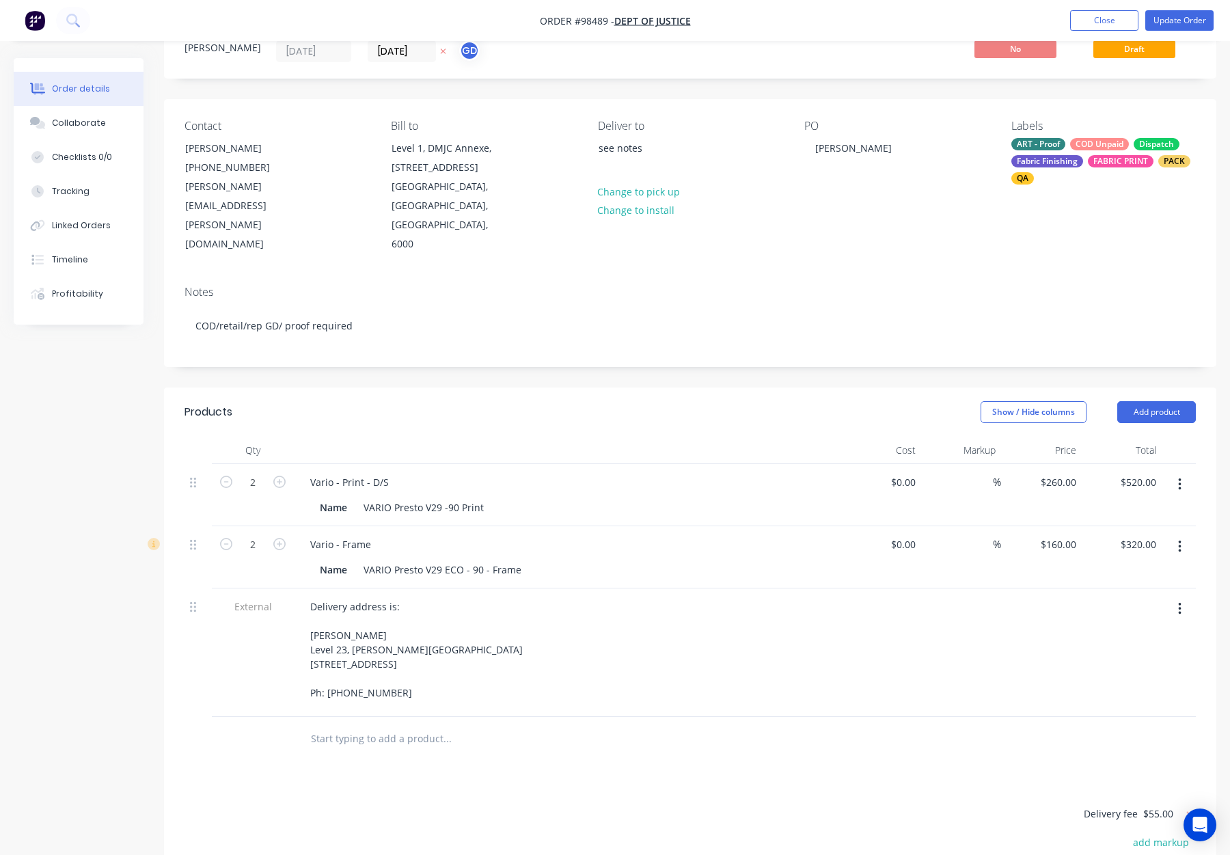
scroll to position [62, 0]
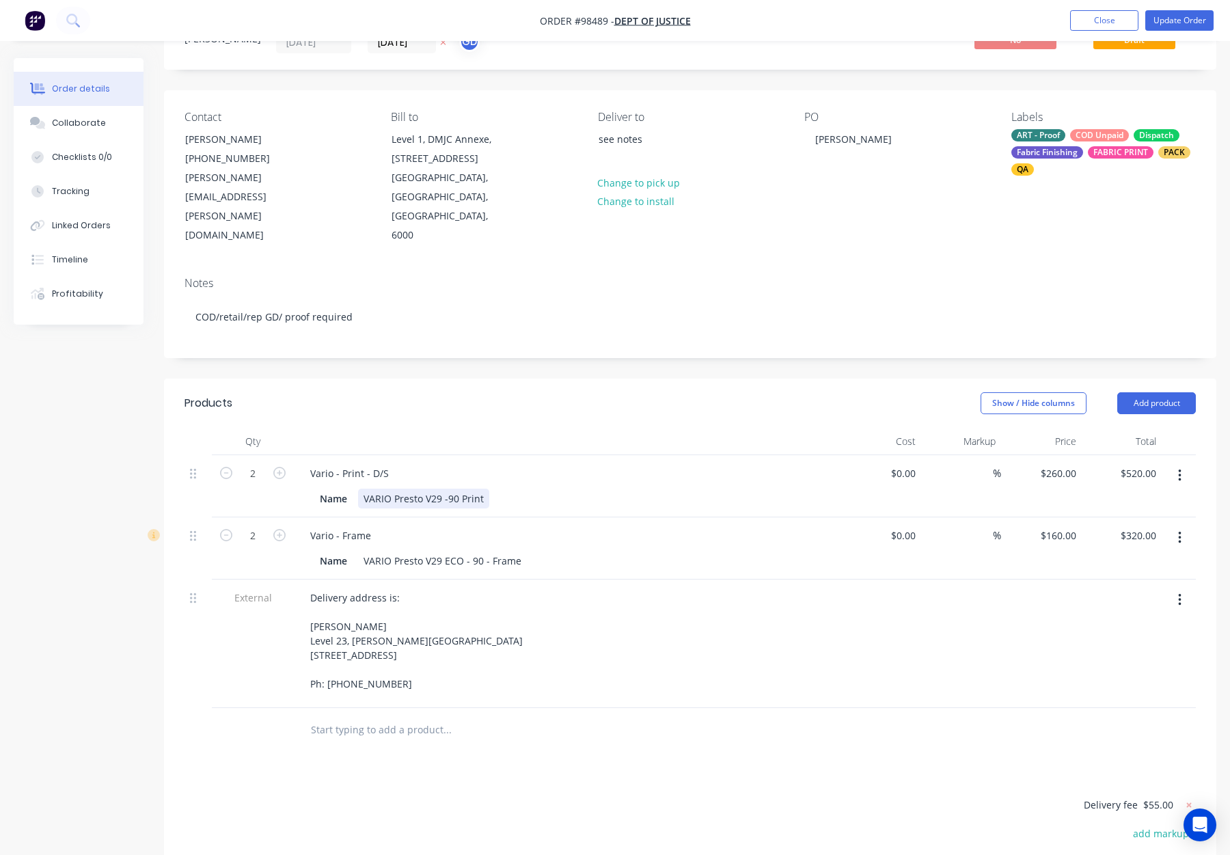
click at [440, 489] on div "VARIO Presto V29 -90 Print" at bounding box center [423, 499] width 131 height 20
click at [526, 389] on header "Products Show / Hide columns Add product" at bounding box center [690, 403] width 1053 height 49
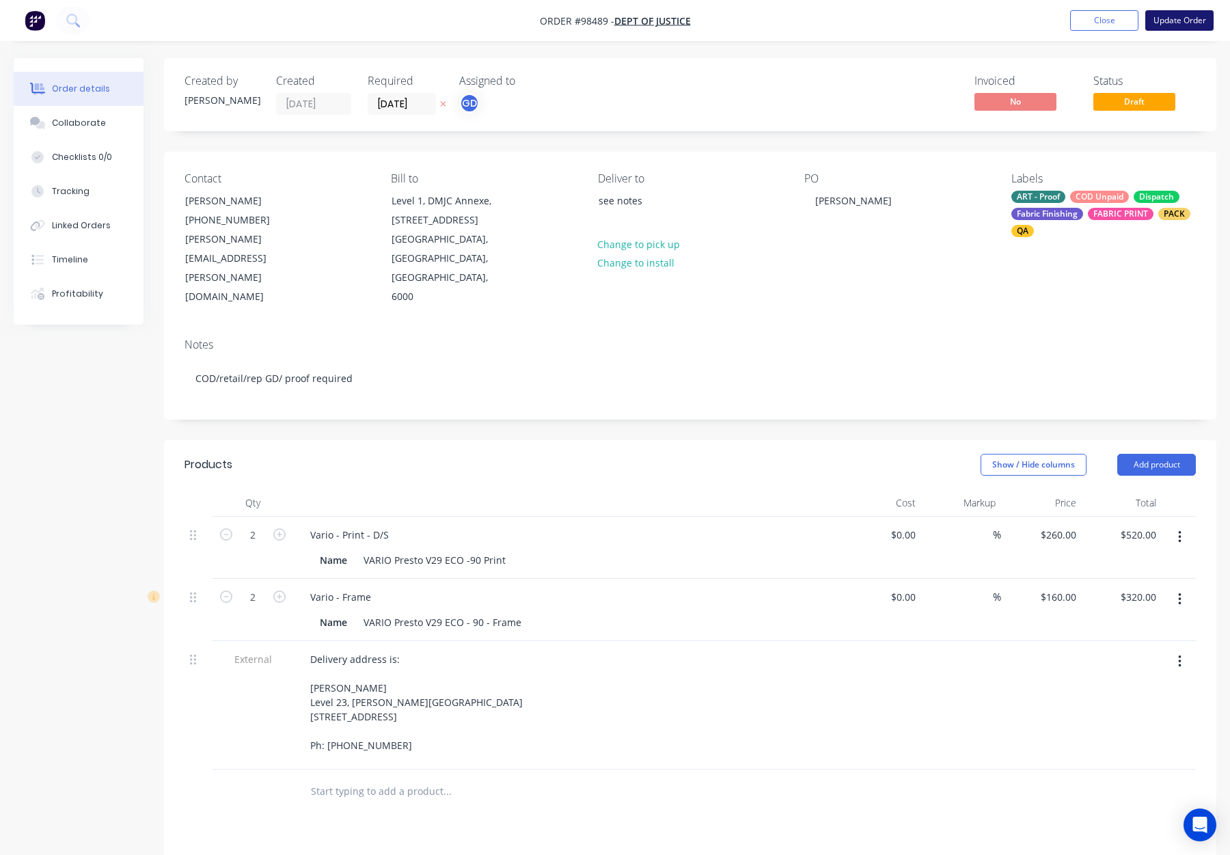
click at [1170, 16] on button "Update Order" at bounding box center [1180, 20] width 68 height 21
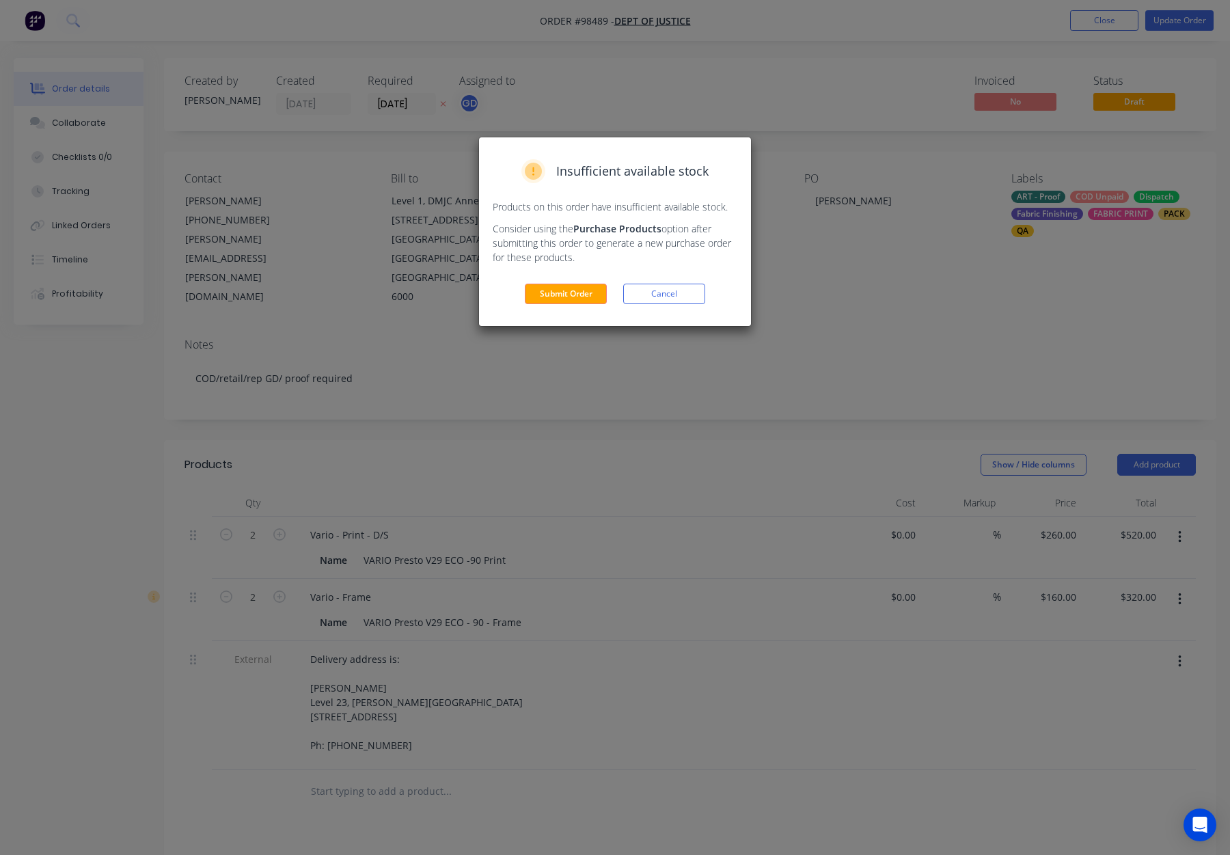
click at [577, 299] on button "Submit Order" at bounding box center [566, 294] width 82 height 21
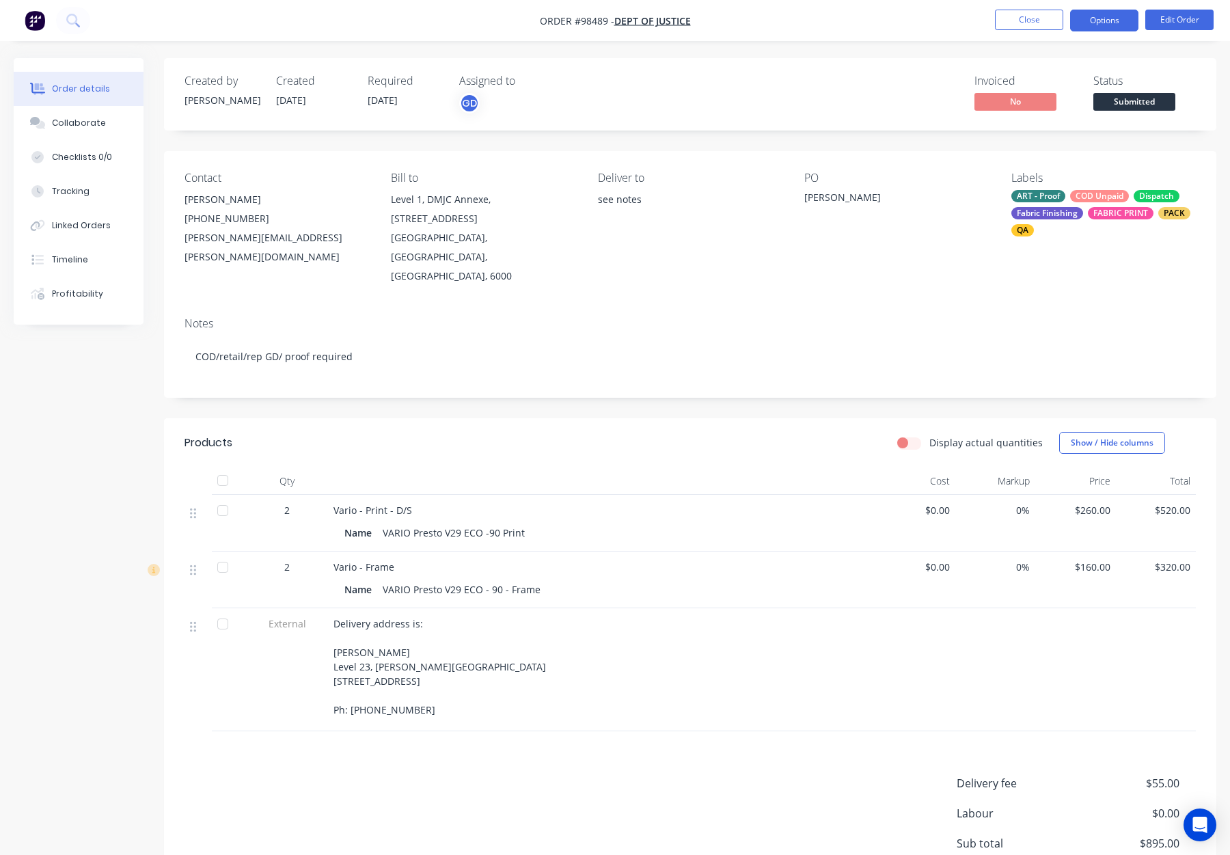
click at [1118, 21] on button "Options" at bounding box center [1104, 21] width 68 height 22
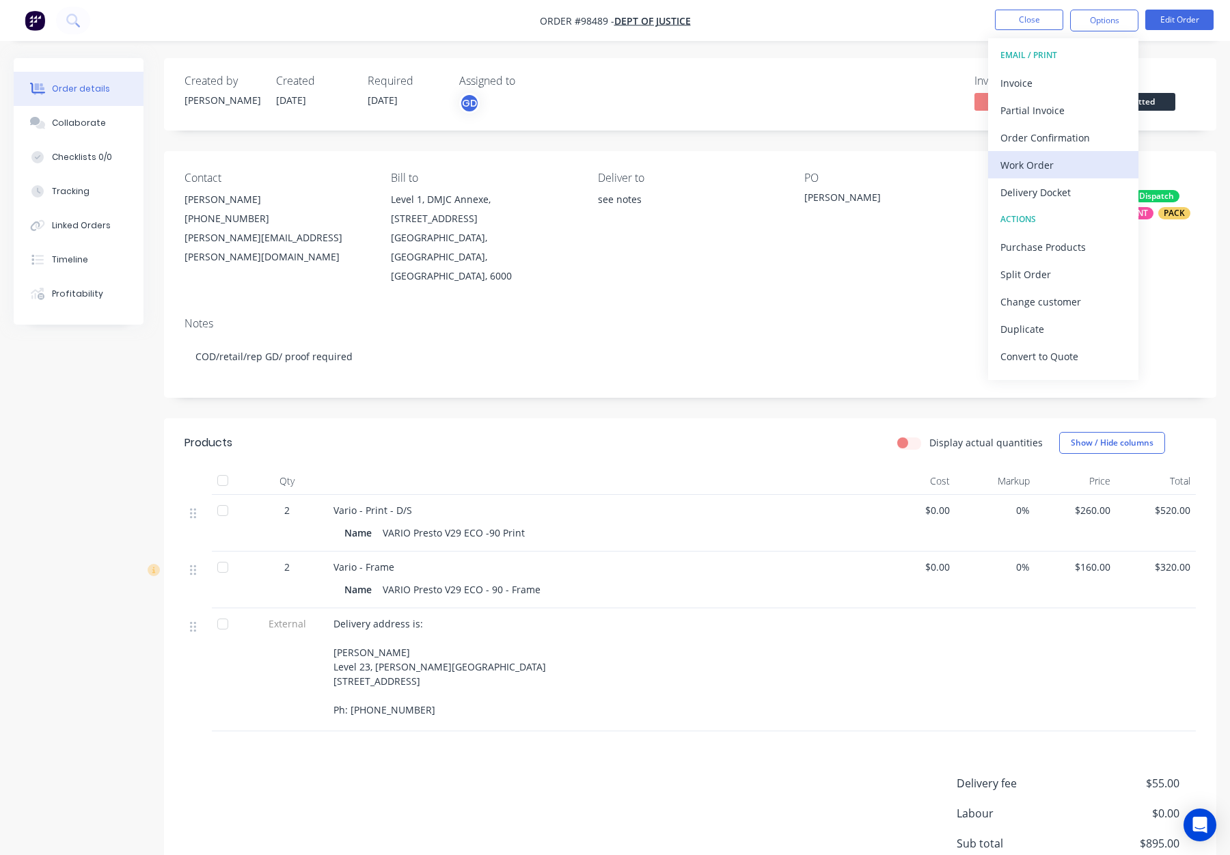
click at [1042, 166] on div "Work Order" at bounding box center [1064, 165] width 126 height 20
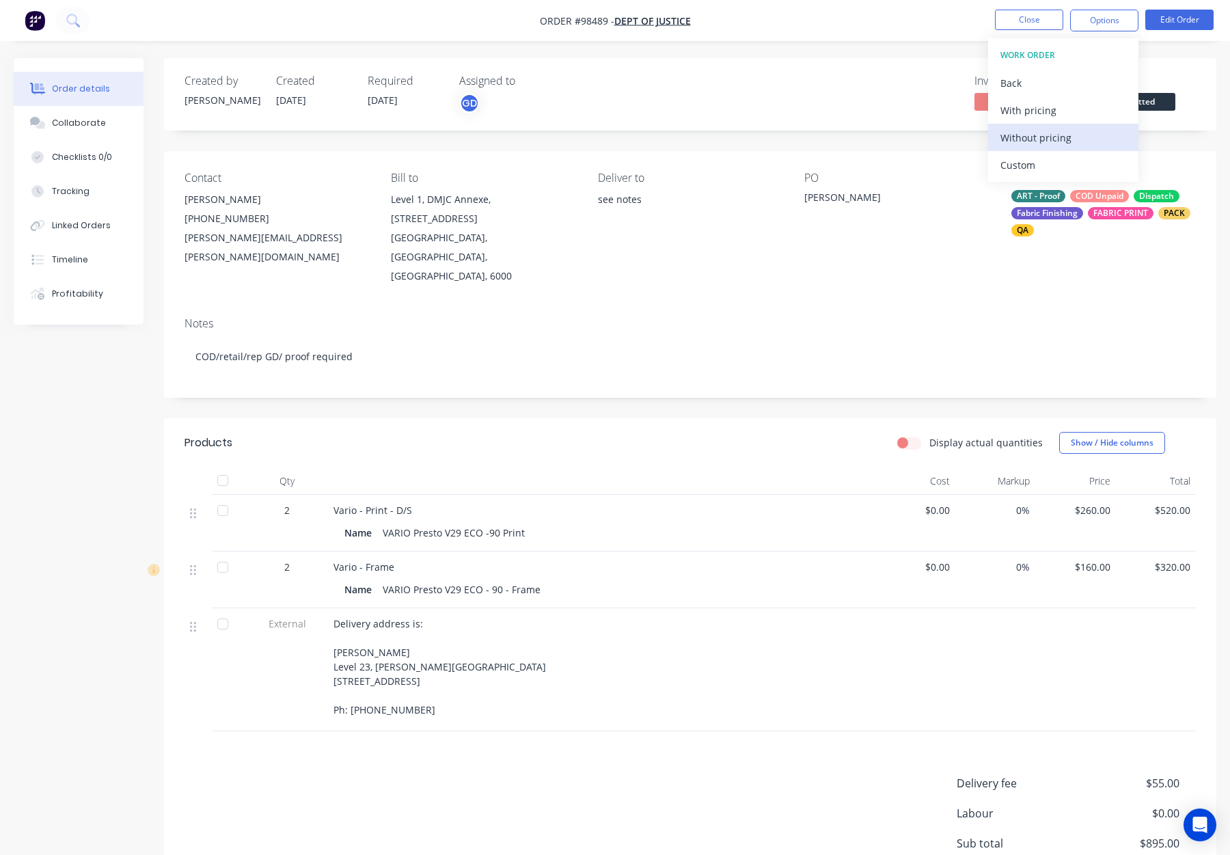
click at [1053, 133] on div "Without pricing" at bounding box center [1064, 138] width 126 height 20
click at [1161, 23] on button "Edit Order" at bounding box center [1180, 20] width 68 height 21
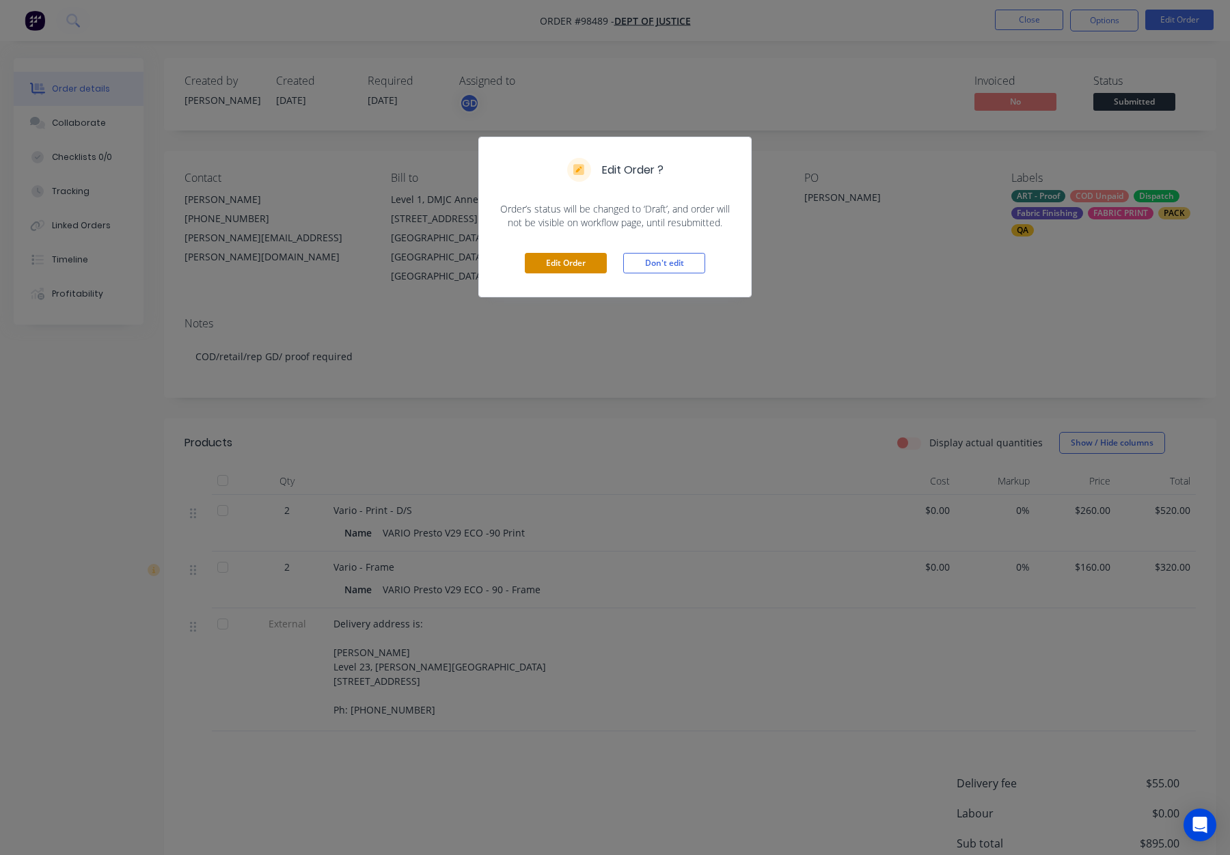
click at [541, 264] on button "Edit Order" at bounding box center [566, 263] width 82 height 21
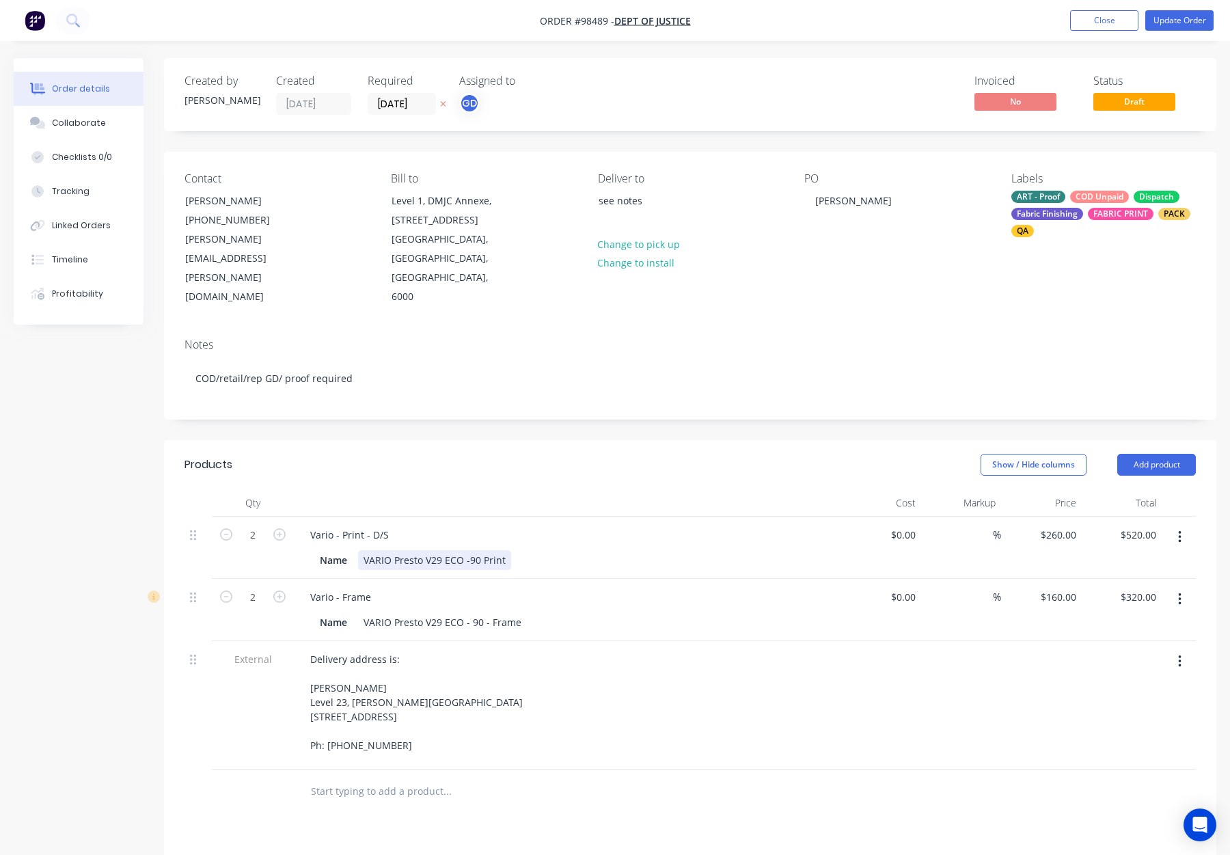
click at [470, 550] on div "VARIO Presto V29 ECO -90 Print" at bounding box center [434, 560] width 153 height 20
drag, startPoint x: 481, startPoint y: 520, endPoint x: 497, endPoint y: 528, distance: 17.7
click at [481, 550] on div "VARIO Presto V29 ECO - 90 Print" at bounding box center [436, 560] width 156 height 20
click at [559, 454] on div "Show / Hide columns Add product" at bounding box center [798, 465] width 796 height 22
click at [1186, 18] on button "Update Order" at bounding box center [1180, 20] width 68 height 21
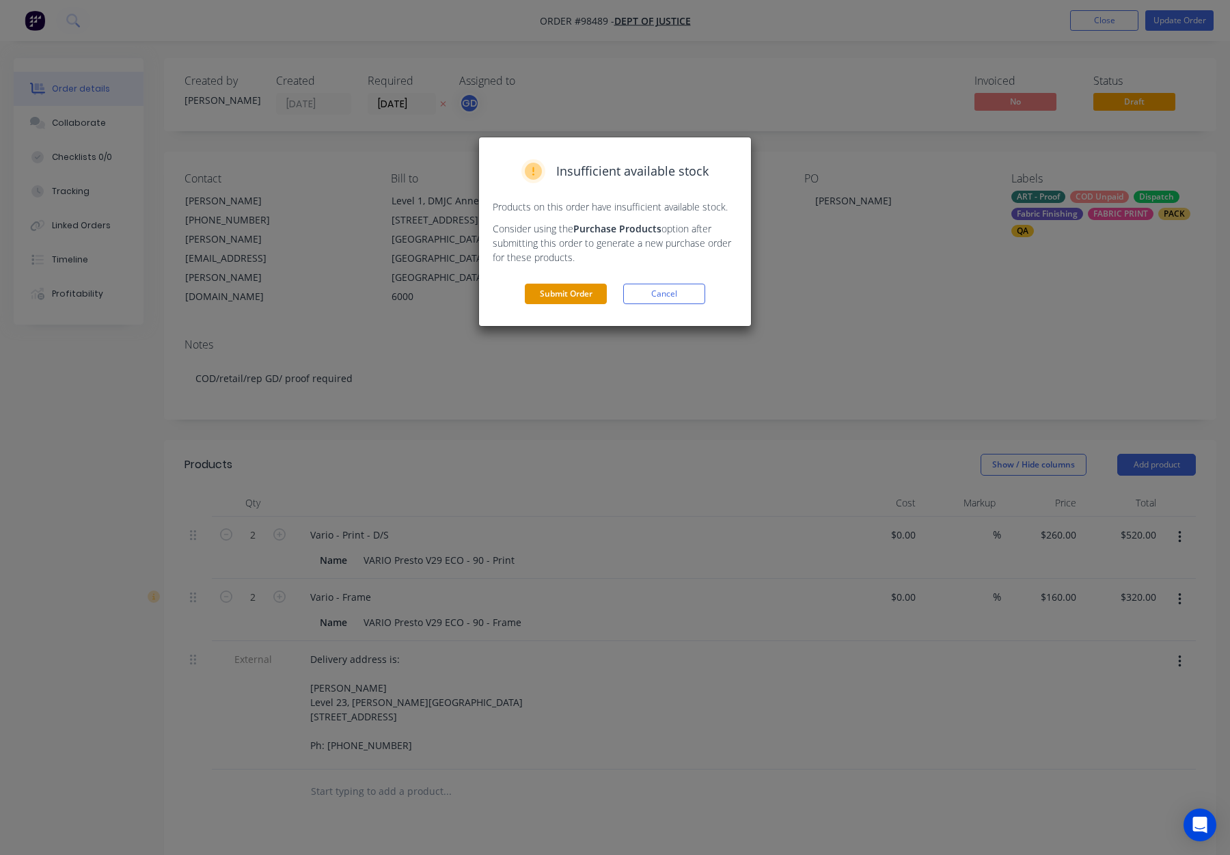
click at [561, 294] on button "Submit Order" at bounding box center [566, 294] width 82 height 21
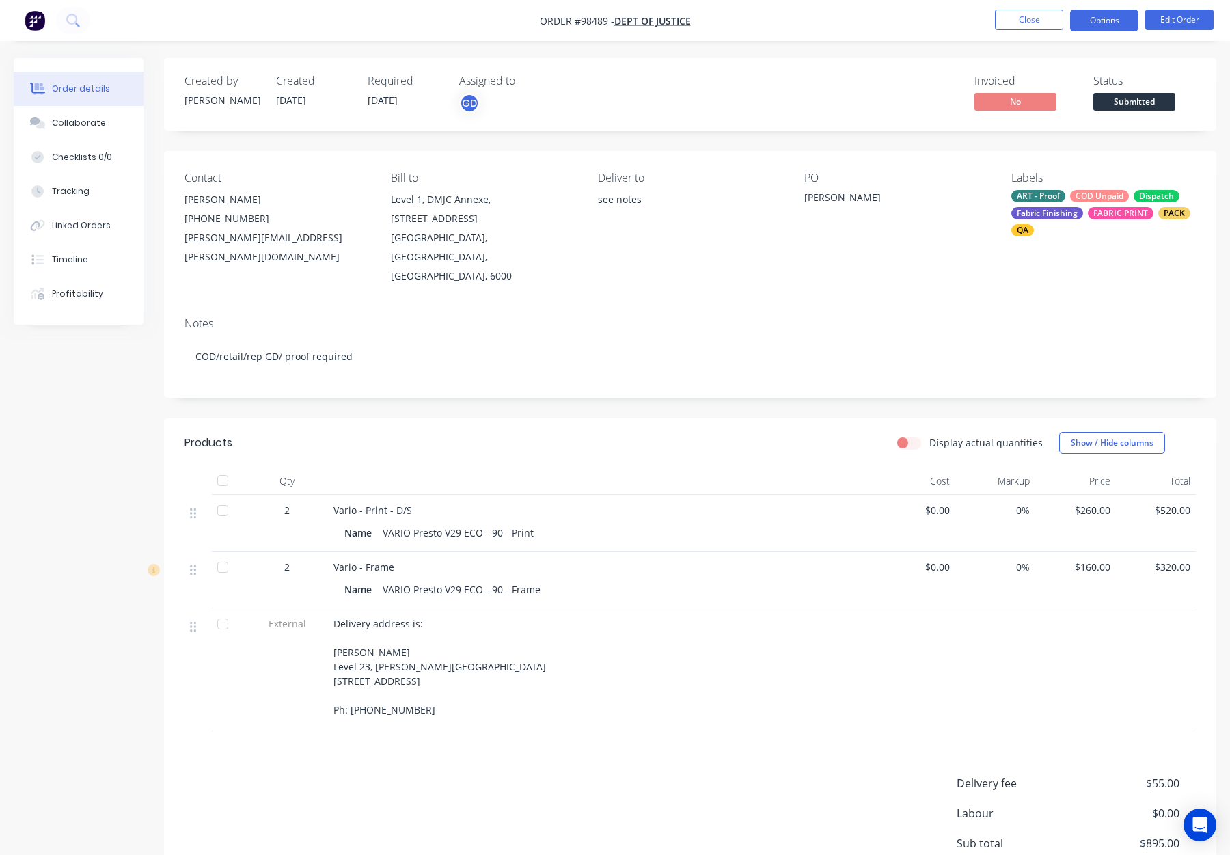
drag, startPoint x: 1106, startPoint y: 21, endPoint x: 1109, endPoint y: 29, distance: 9.5
click at [1106, 21] on button "Options" at bounding box center [1104, 21] width 68 height 22
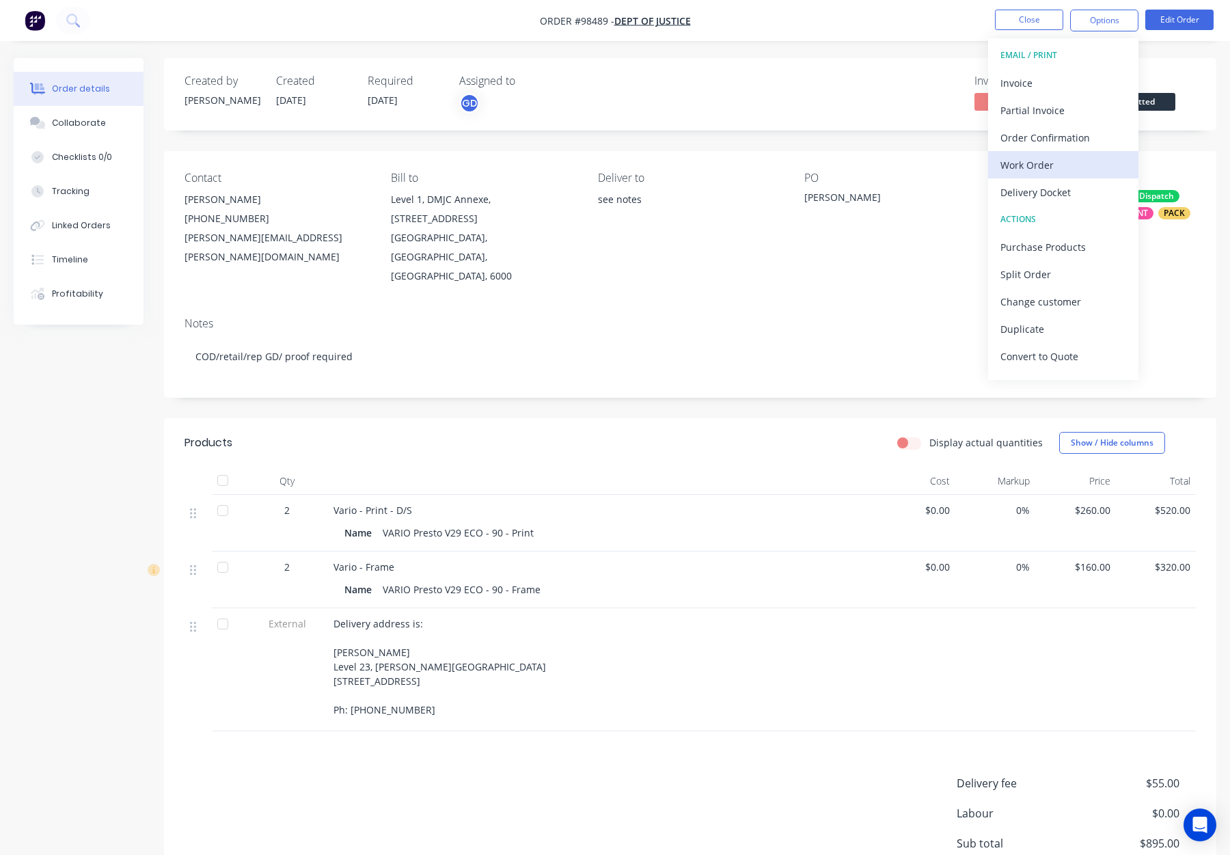
click at [1079, 165] on div "Work Order" at bounding box center [1064, 165] width 126 height 20
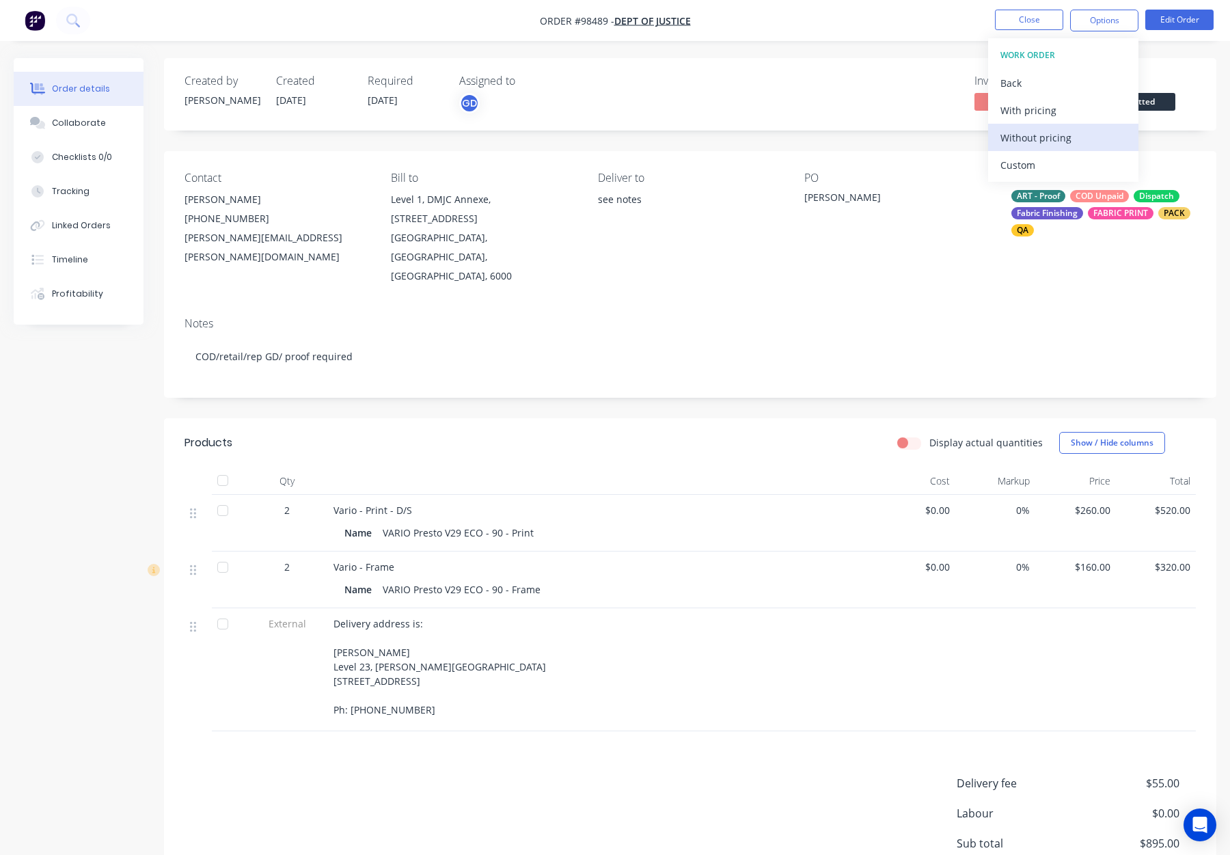
click at [1079, 135] on div "Without pricing" at bounding box center [1064, 138] width 126 height 20
click at [1036, 26] on button "Close" at bounding box center [1029, 20] width 68 height 21
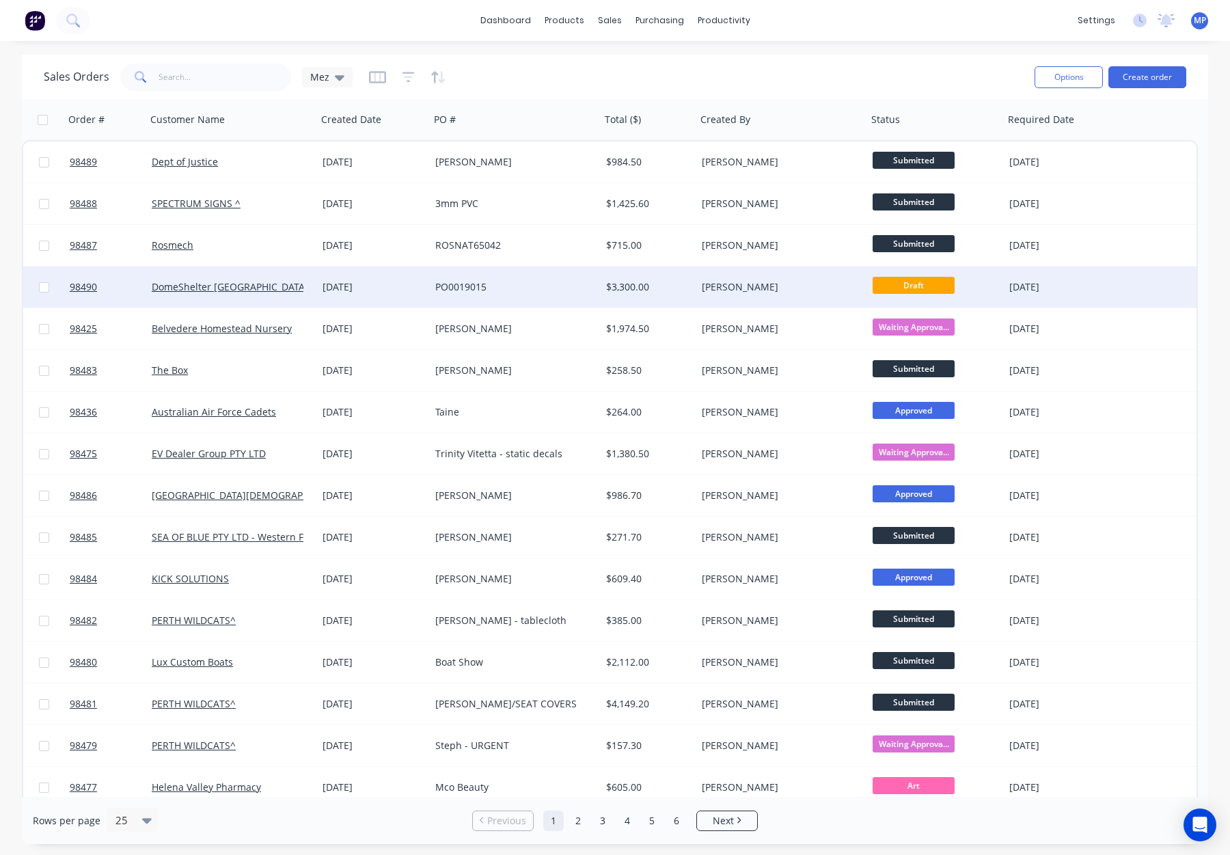
click at [770, 291] on div "[PERSON_NAME]" at bounding box center [778, 287] width 152 height 14
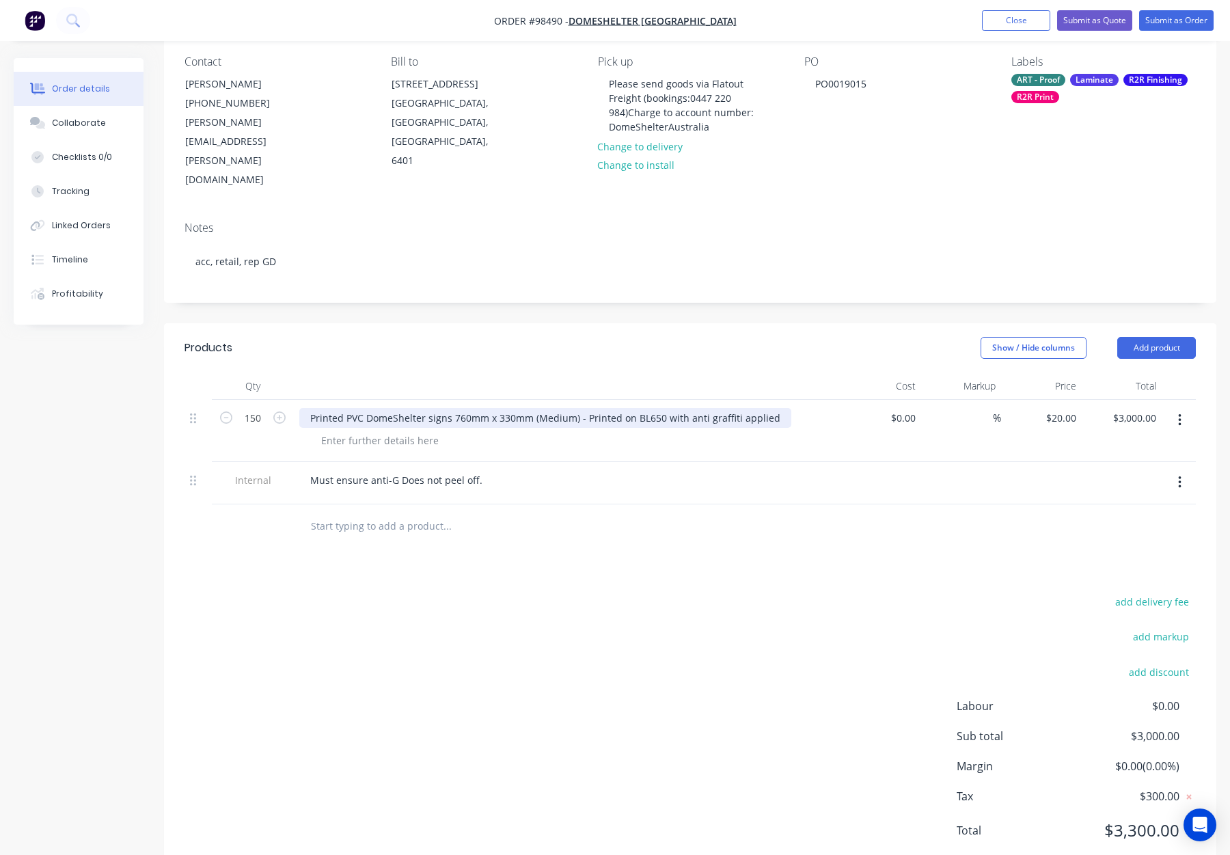
scroll to position [120, 0]
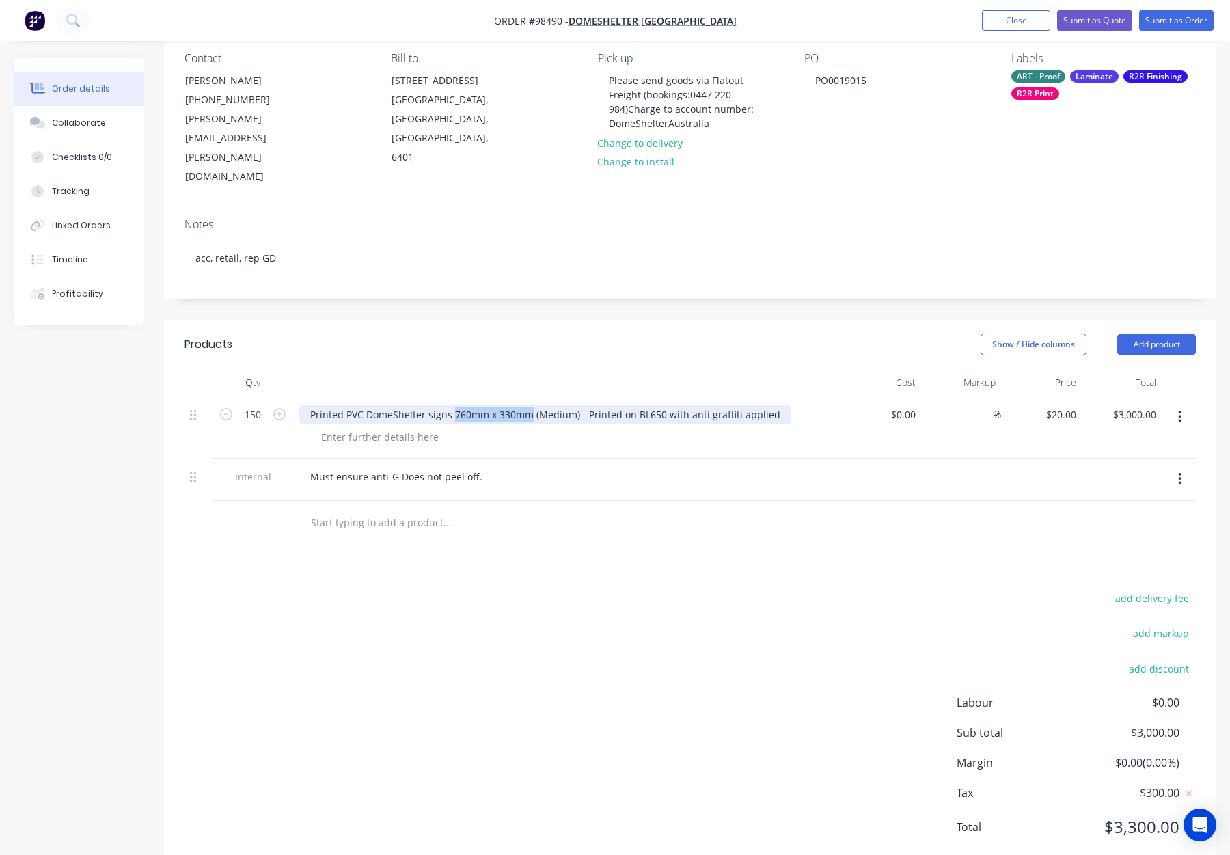
drag, startPoint x: 460, startPoint y: 375, endPoint x: 531, endPoint y: 379, distance: 71.2
click at [531, 405] on div "Printed PVC DomeShelter signs 760mm x 330mm (Medium) - Printed on BL650 with an…" at bounding box center [545, 415] width 492 height 20
click at [393, 427] on div at bounding box center [379, 437] width 139 height 20
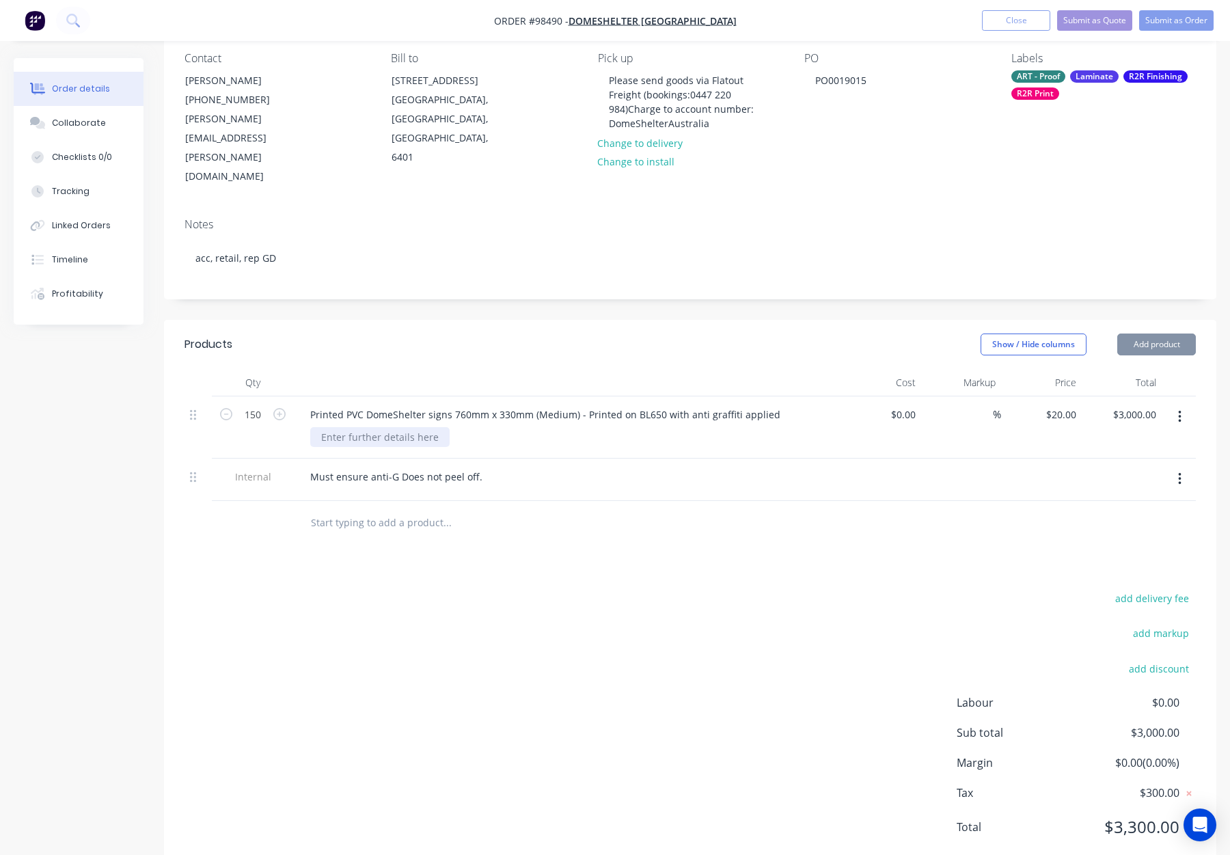
click at [395, 427] on div at bounding box center [379, 437] width 139 height 20
paste div
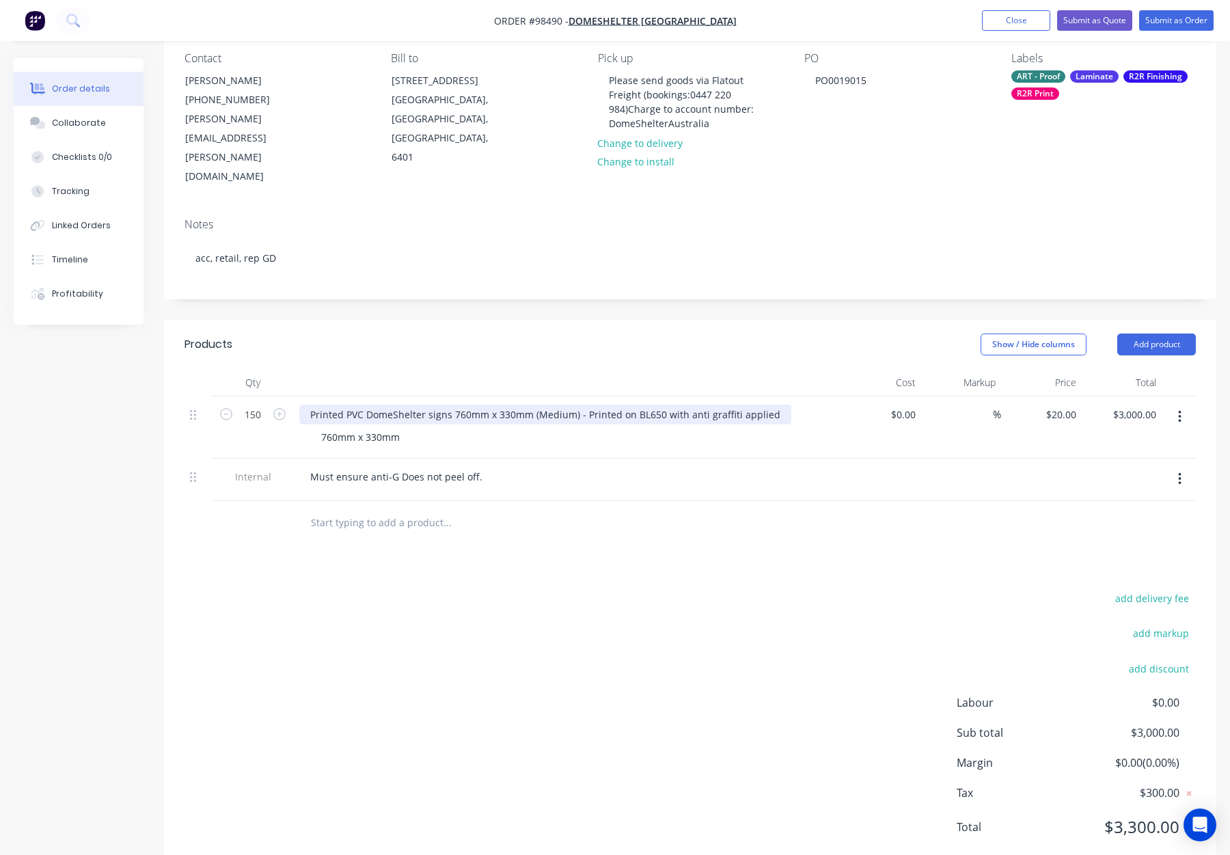
drag, startPoint x: 584, startPoint y: 375, endPoint x: 591, endPoint y: 386, distance: 12.9
click at [584, 405] on div "Printed PVC DomeShelter signs 760mm x 330mm (Medium) - Printed on BL650 with an…" at bounding box center [545, 415] width 492 height 20
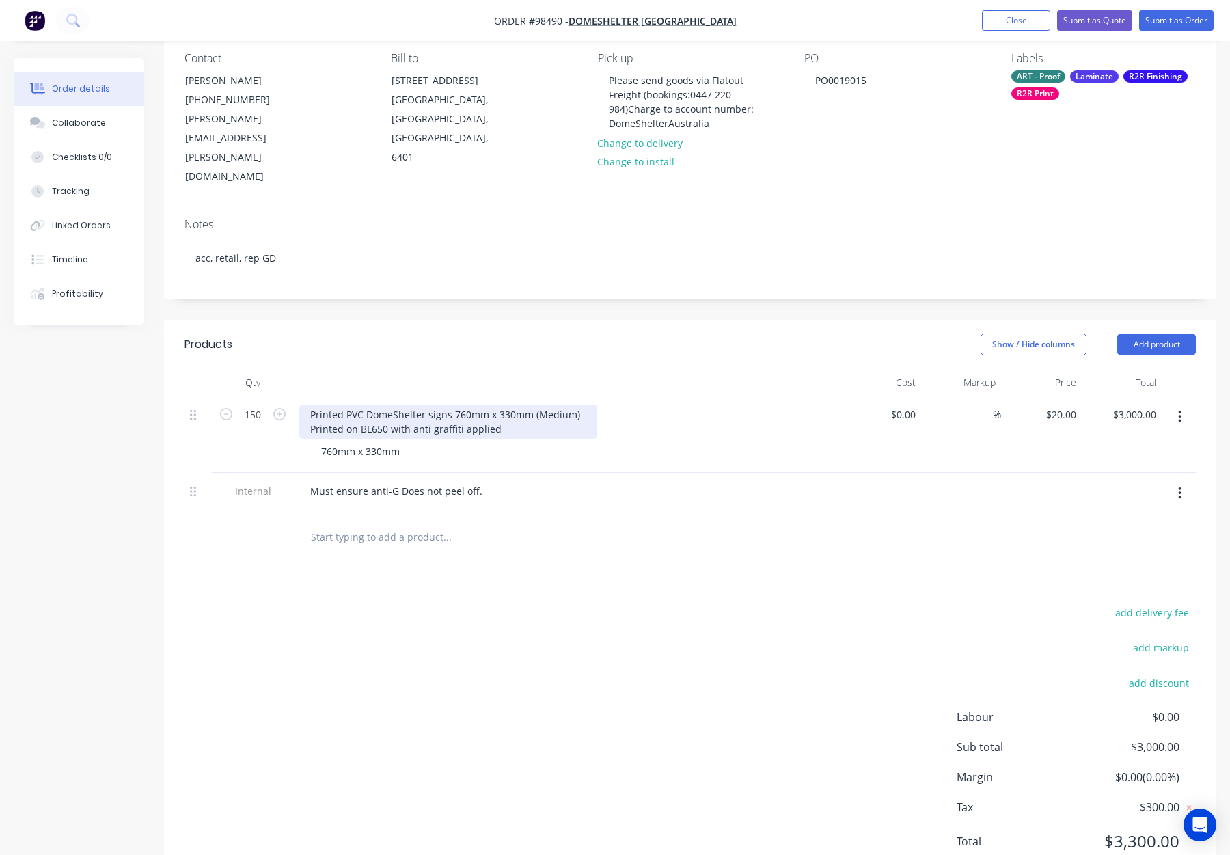
drag, startPoint x: 574, startPoint y: 377, endPoint x: 454, endPoint y: 375, distance: 119.6
click at [453, 405] on div "Printed PVC DomeShelter signs 760mm x 330mm (Medium) - Printed on BL650 with an…" at bounding box center [448, 422] width 298 height 34
click at [404, 329] on header "Products Show / Hide columns Add product" at bounding box center [690, 344] width 1053 height 49
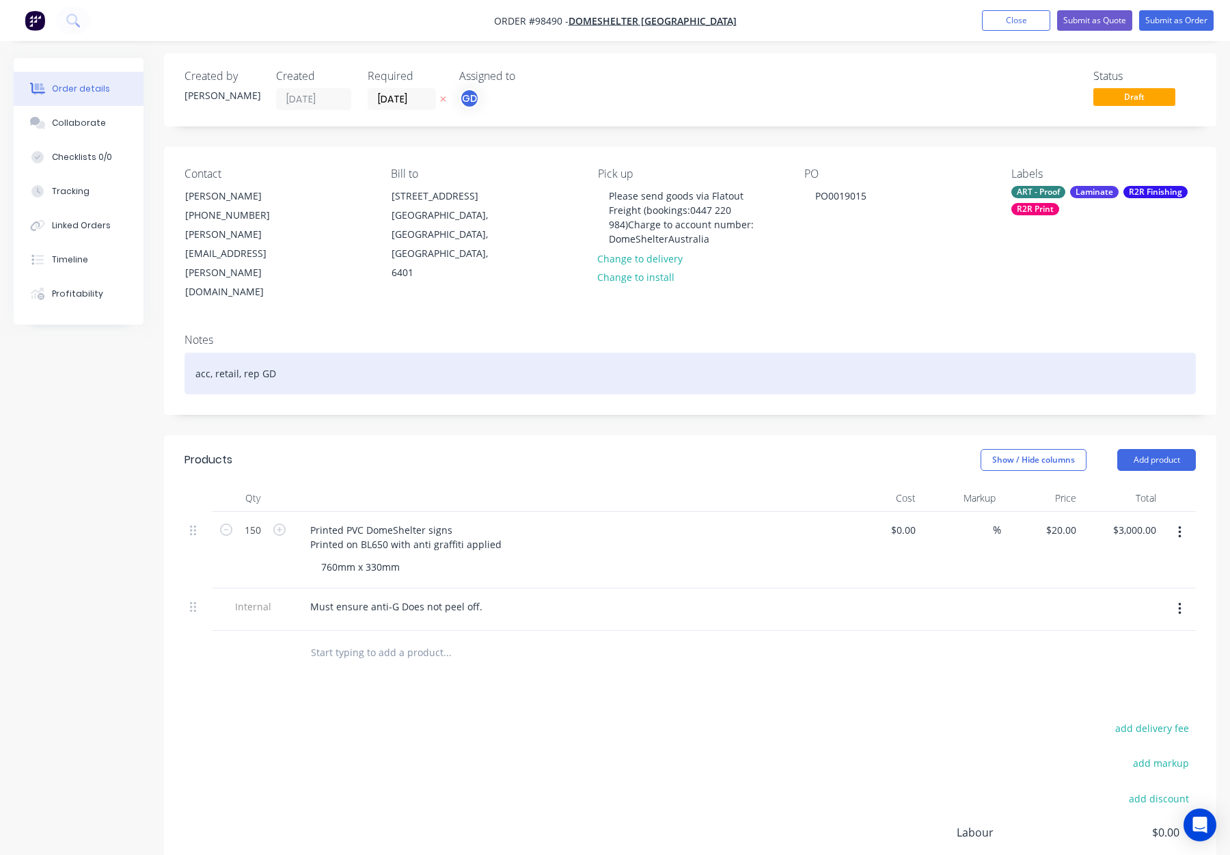
scroll to position [0, 0]
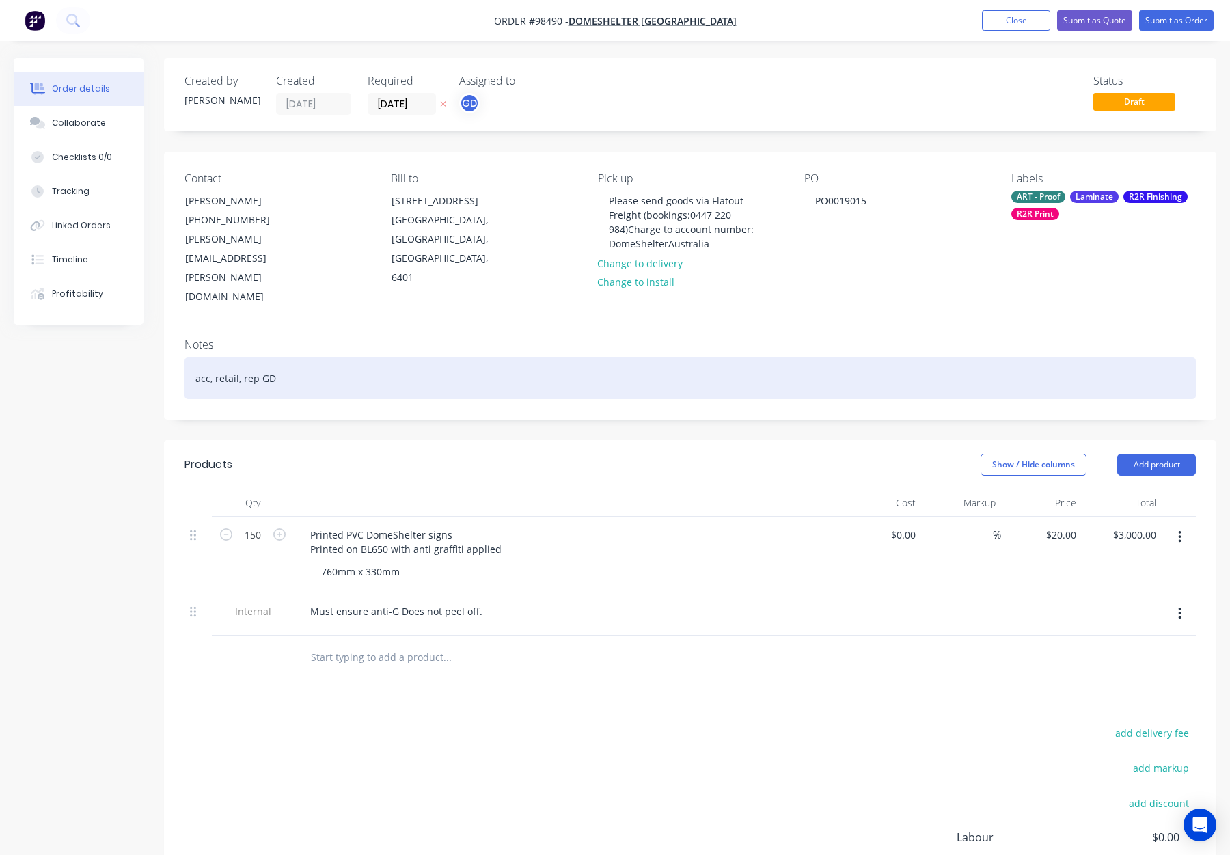
drag, startPoint x: 315, startPoint y: 341, endPoint x: 362, endPoint y: 353, distance: 47.9
click at [315, 358] on div "acc, retail, rep GD" at bounding box center [691, 379] width 1012 height 42
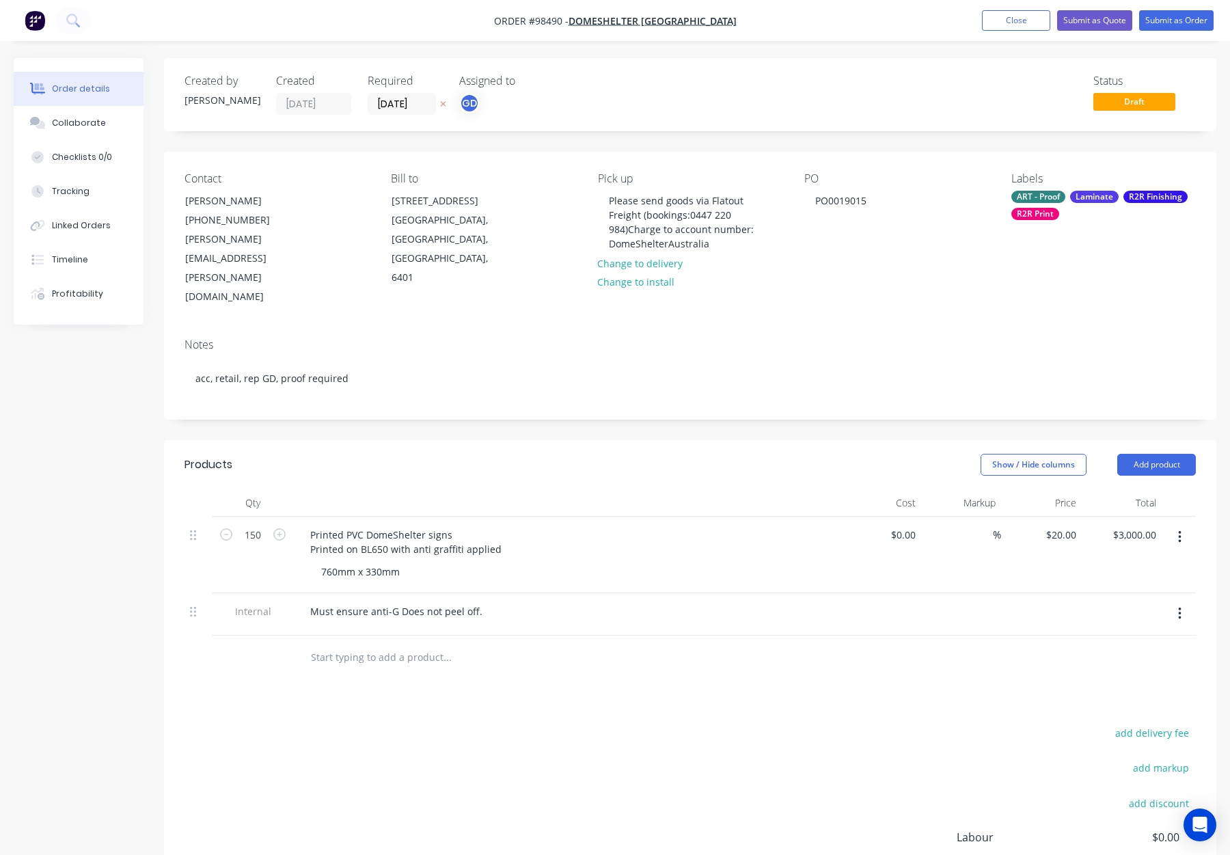
click at [1059, 203] on div "ART - Proof Laminate R2R Finishing R2R Print" at bounding box center [1104, 205] width 185 height 29
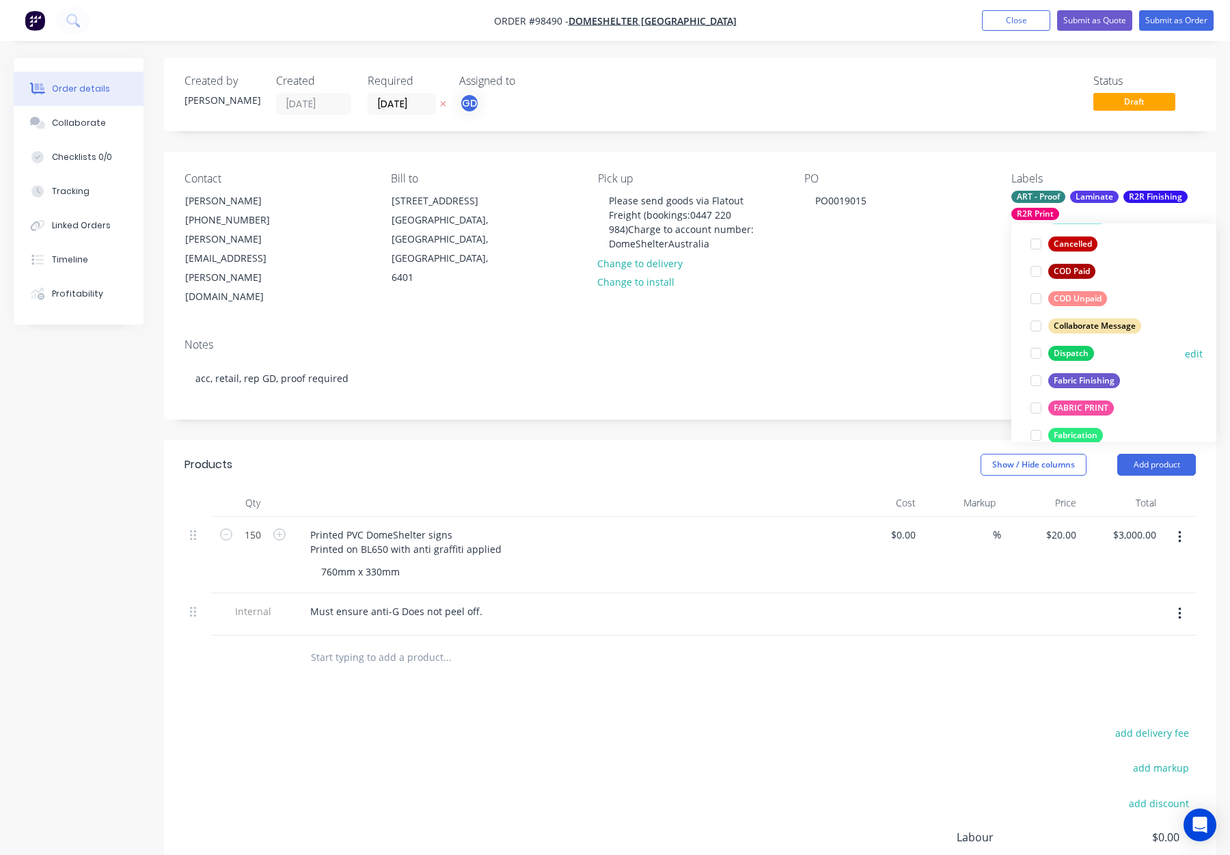
click at [1081, 350] on div "Dispatch" at bounding box center [1072, 353] width 46 height 15
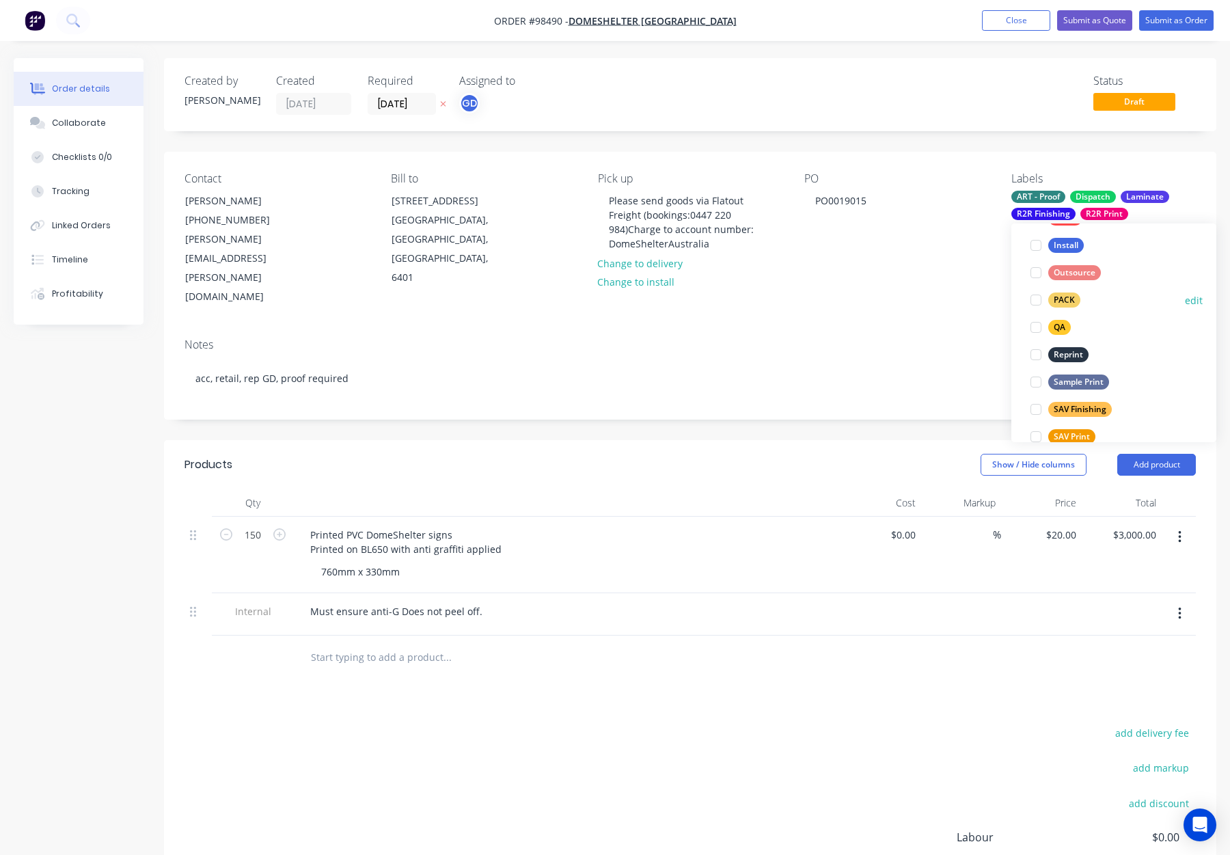
click at [1043, 292] on div at bounding box center [1036, 299] width 27 height 27
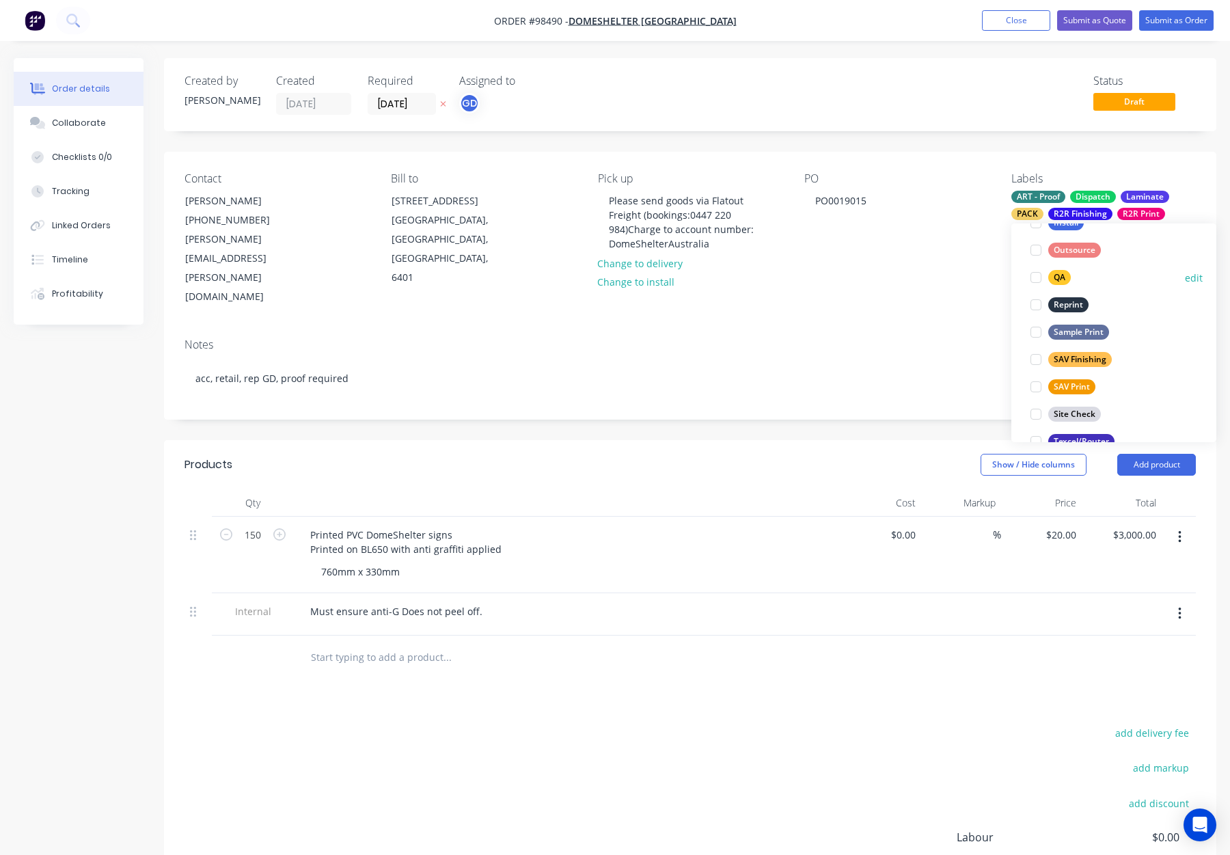
click at [1059, 280] on div "QA" at bounding box center [1060, 277] width 23 height 15
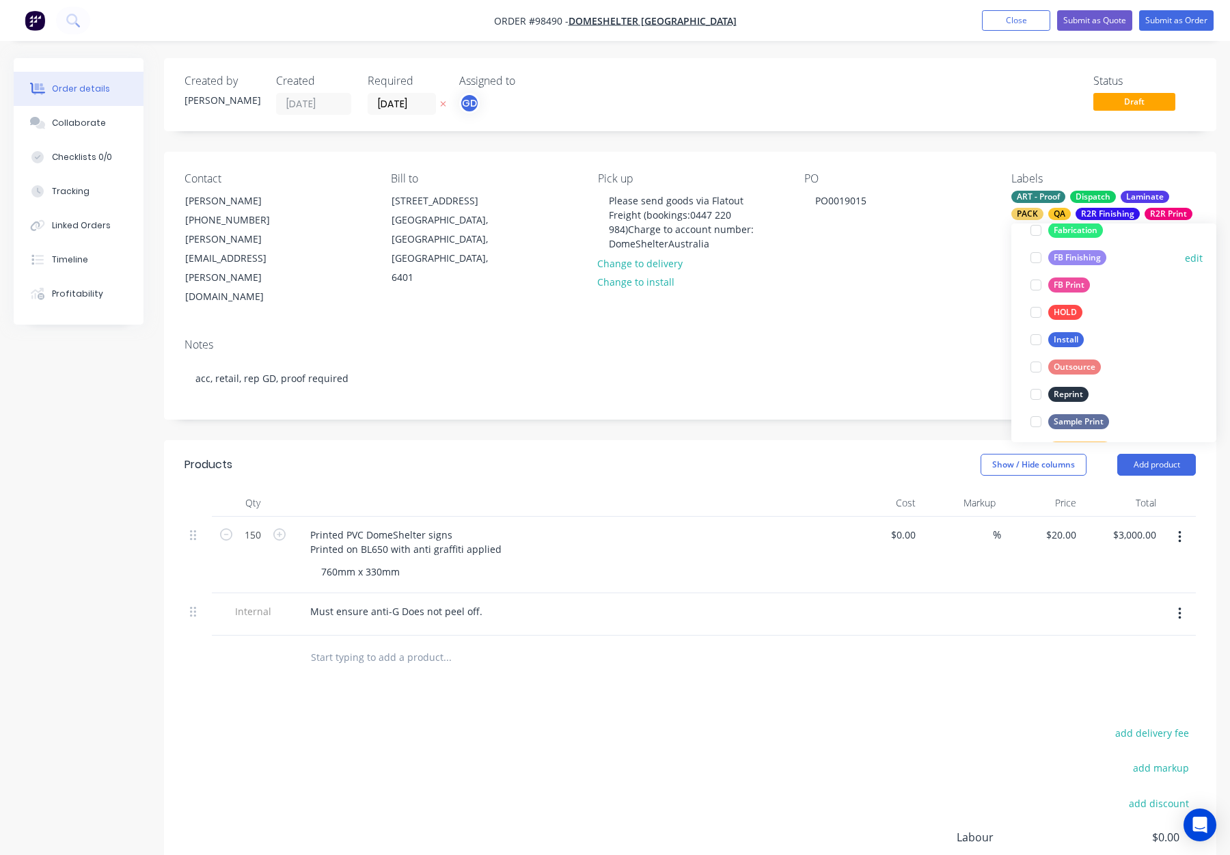
scroll to position [656, 0]
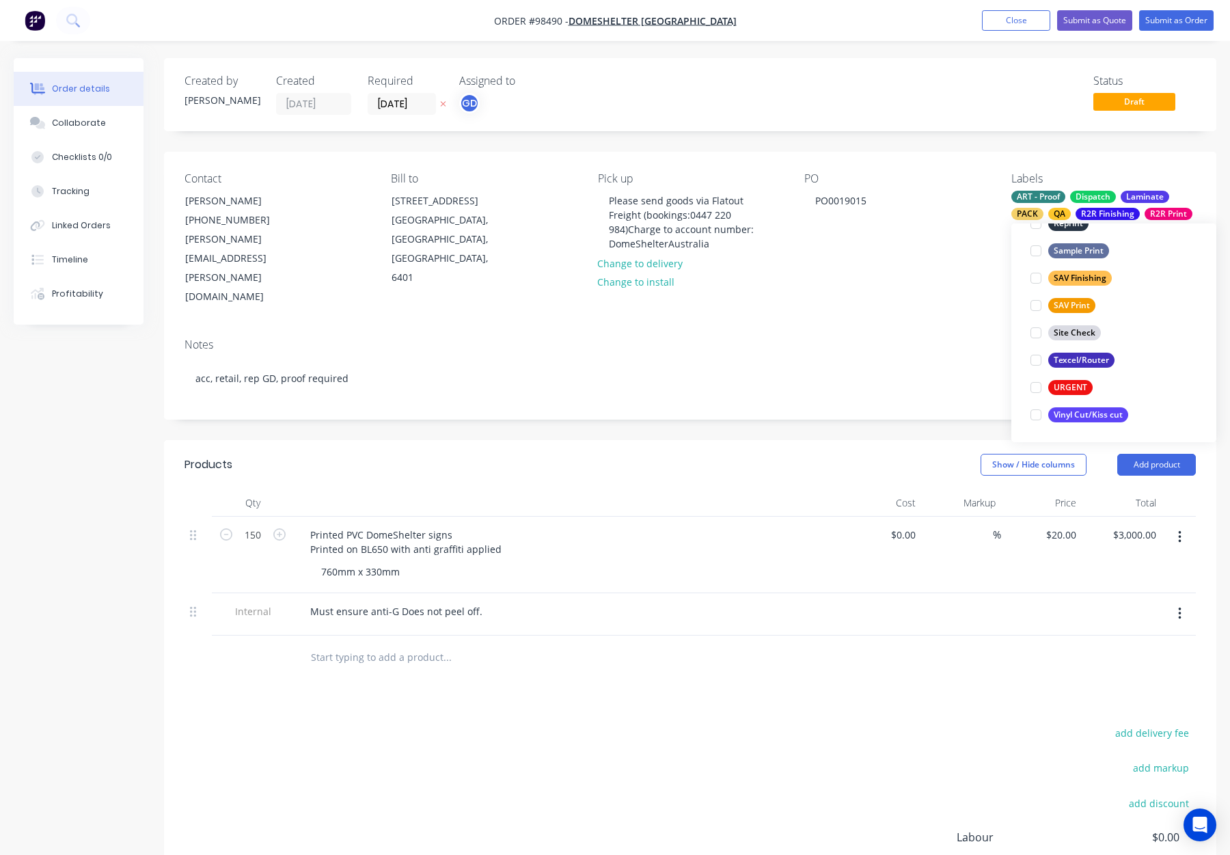
click at [960, 287] on div "Contact Geoff Bryden (08) 9690 1100 geoff.bryden@domeshelter.com.au Bill to 61 …" at bounding box center [690, 240] width 1053 height 176
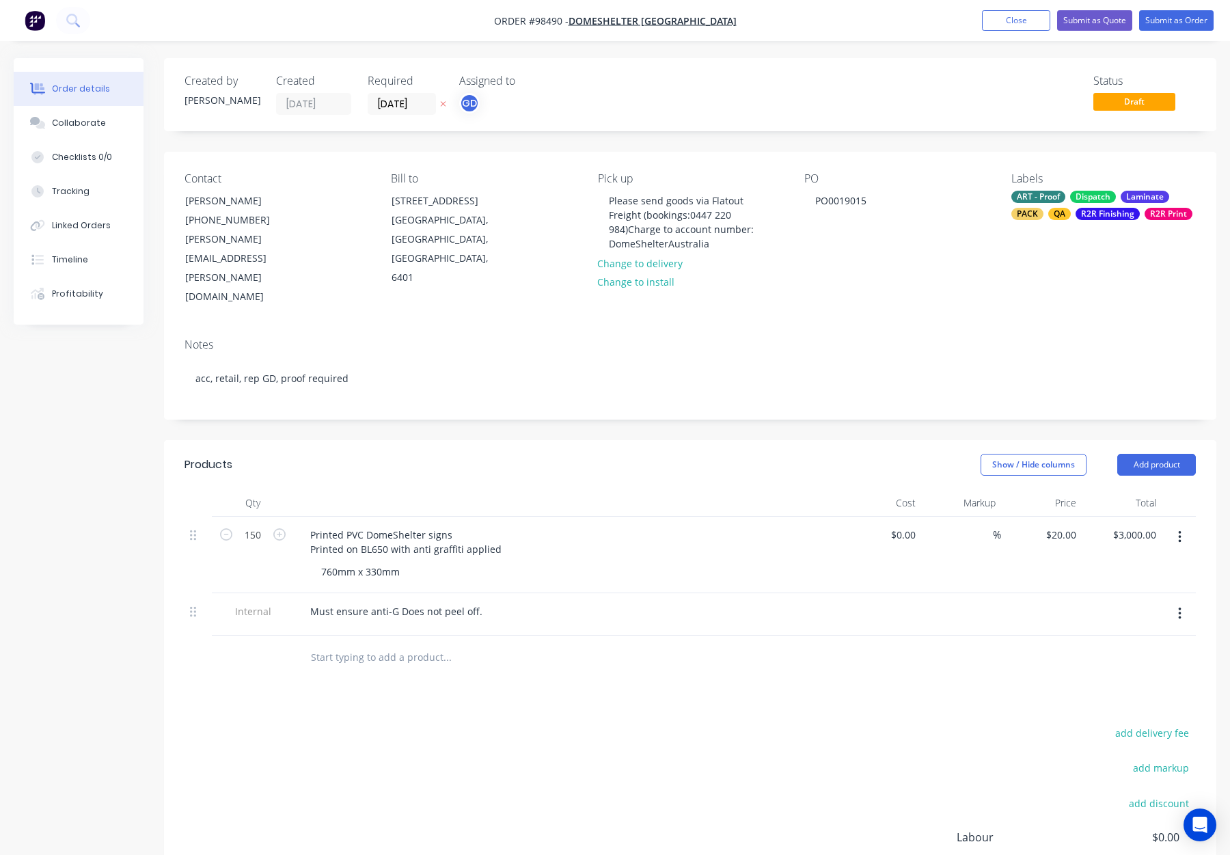
click at [1055, 224] on div "Labels ART - Proof Dispatch Laminate PACK QA R2R Finishing R2R Print" at bounding box center [1104, 239] width 185 height 135
click at [628, 226] on div "Please send goods via Flatout Freight (bookings:0447 220 984)Charge to account …" at bounding box center [690, 222] width 185 height 63
click at [1149, 454] on button "Add product" at bounding box center [1157, 465] width 79 height 22
click at [1134, 653] on div "Notes (Internal)" at bounding box center [1131, 663] width 105 height 20
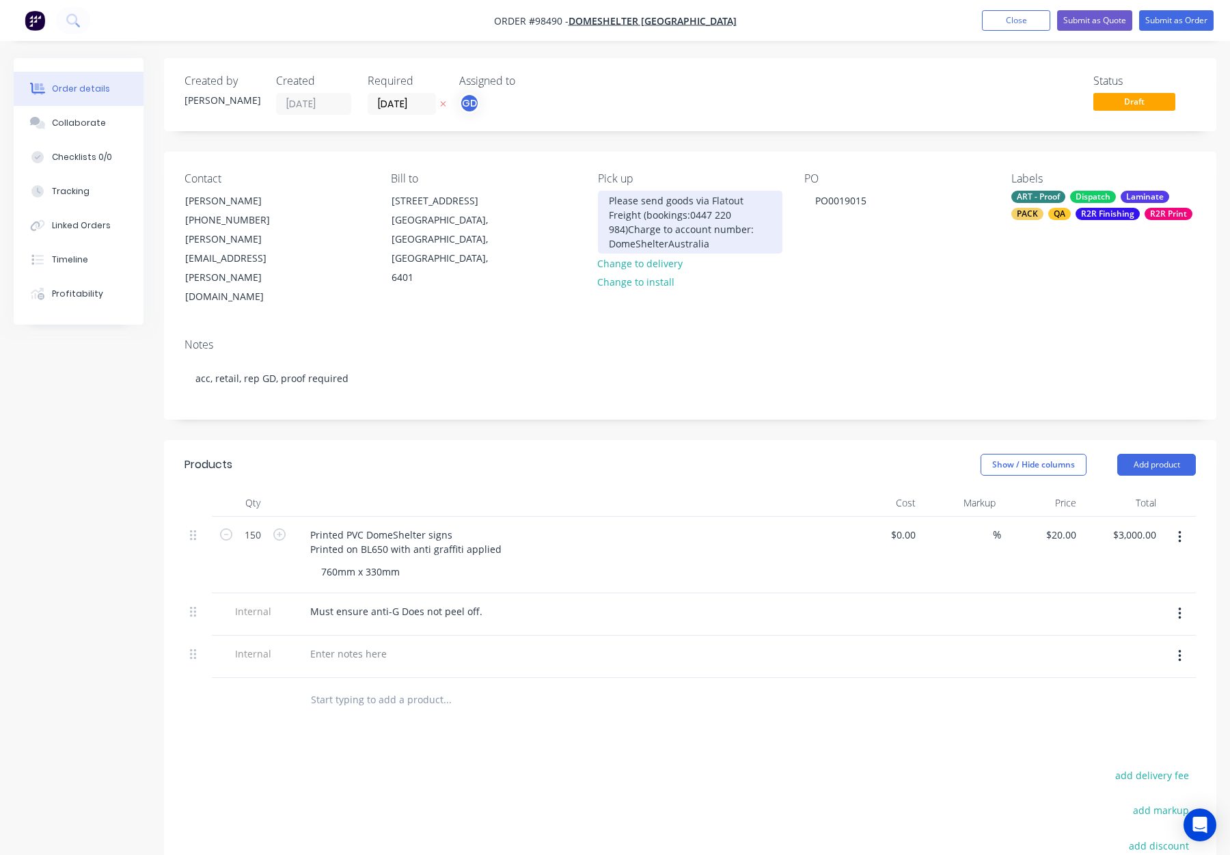
drag, startPoint x: 606, startPoint y: 200, endPoint x: 736, endPoint y: 255, distance: 140.9
click at [736, 254] on div "Please send goods via Flatout Freight (bookings:0447 220 984)Charge to account …" at bounding box center [690, 222] width 185 height 63
copy div "Please send goods via Flatout Freight (bookings:0447 220 984)Charge to account …"
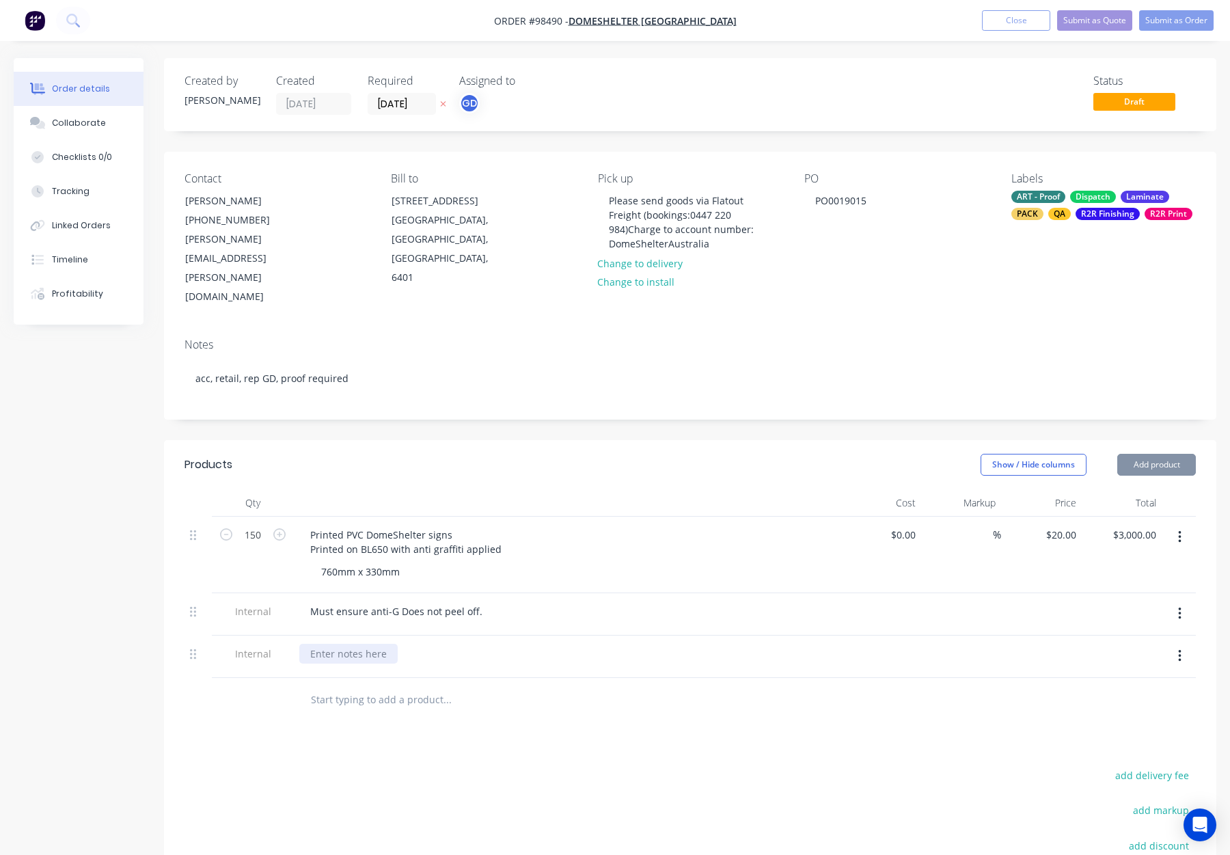
drag, startPoint x: 336, startPoint y: 607, endPoint x: 337, endPoint y: 615, distance: 8.2
click at [336, 644] on div at bounding box center [348, 654] width 98 height 20
click at [338, 644] on div at bounding box center [348, 654] width 98 height 20
paste div
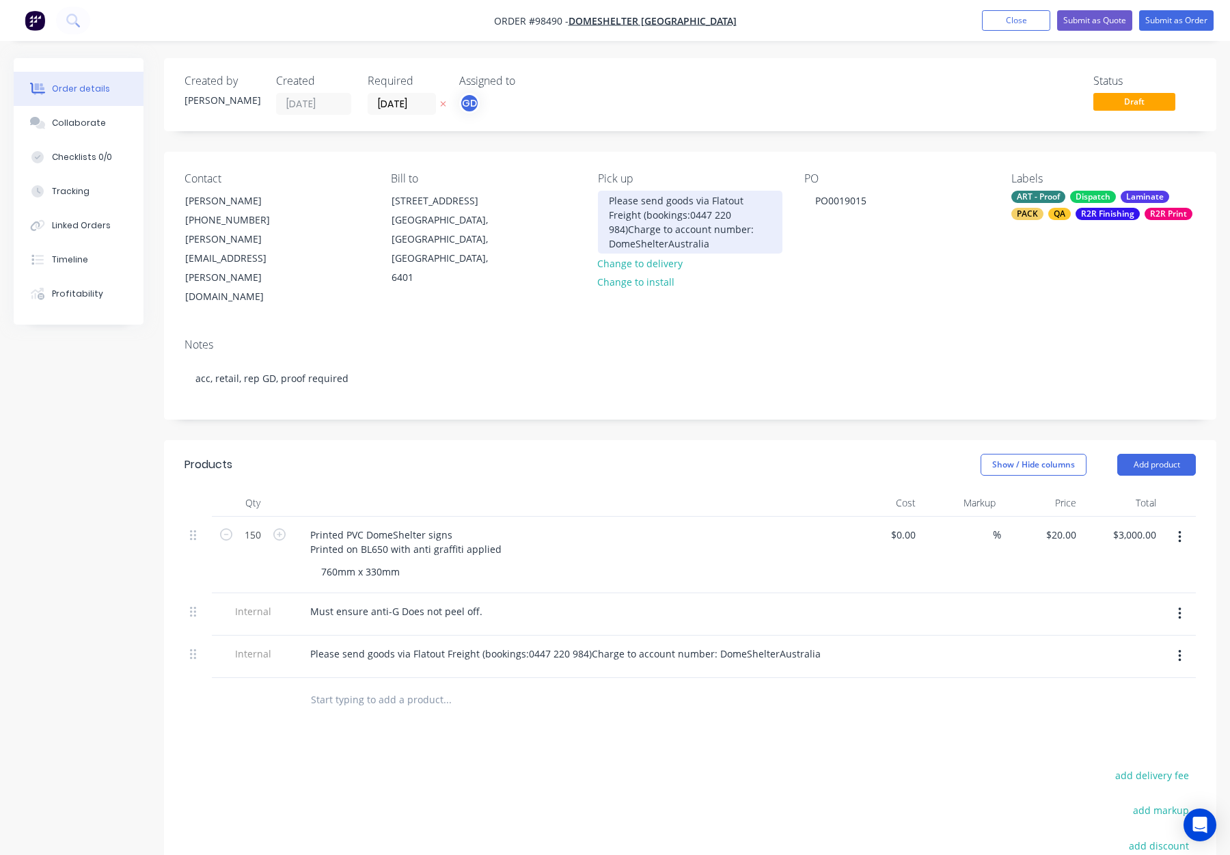
drag, startPoint x: 673, startPoint y: 243, endPoint x: 595, endPoint y: 180, distance: 99.7
click at [596, 184] on div "Contact Geoff Bryden (08) 9690 1100 geoff.bryden@domeshelter.com.au Bill to 61 …" at bounding box center [690, 240] width 1053 height 176
click at [590, 440] on header "Products Show / Hide columns Add product" at bounding box center [690, 464] width 1053 height 49
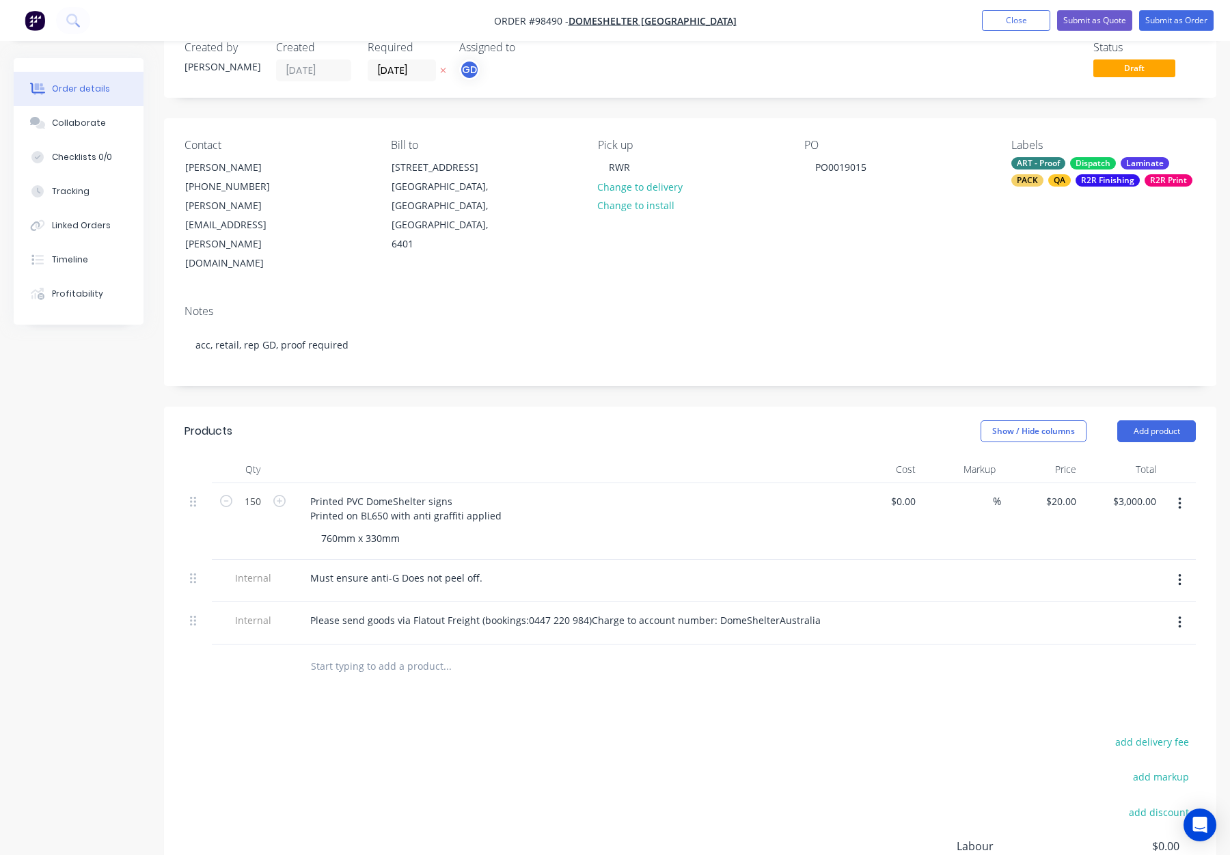
scroll to position [33, 0]
click at [523, 611] on div "Please send goods via Flatout Freight (bookings:0447 220 984)Charge to account …" at bounding box center [565, 621] width 533 height 20
click at [589, 611] on div "Please send goods via Flatout Freight (bookings: 0447 220 984)Charge to account…" at bounding box center [566, 621] width 535 height 20
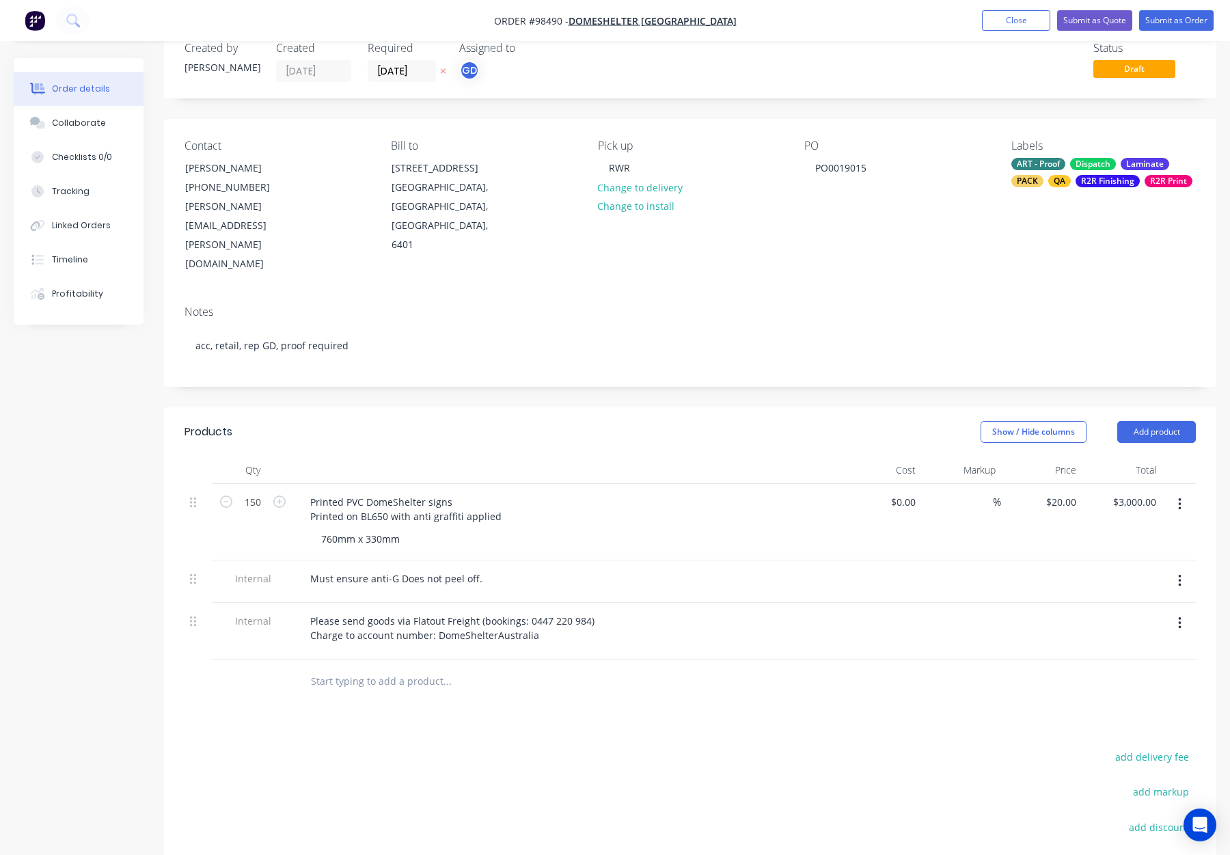
click at [719, 677] on div "Products Show / Hide columns Add product Qty Cost Markup Price Total 150 Printe…" at bounding box center [690, 719] width 1053 height 625
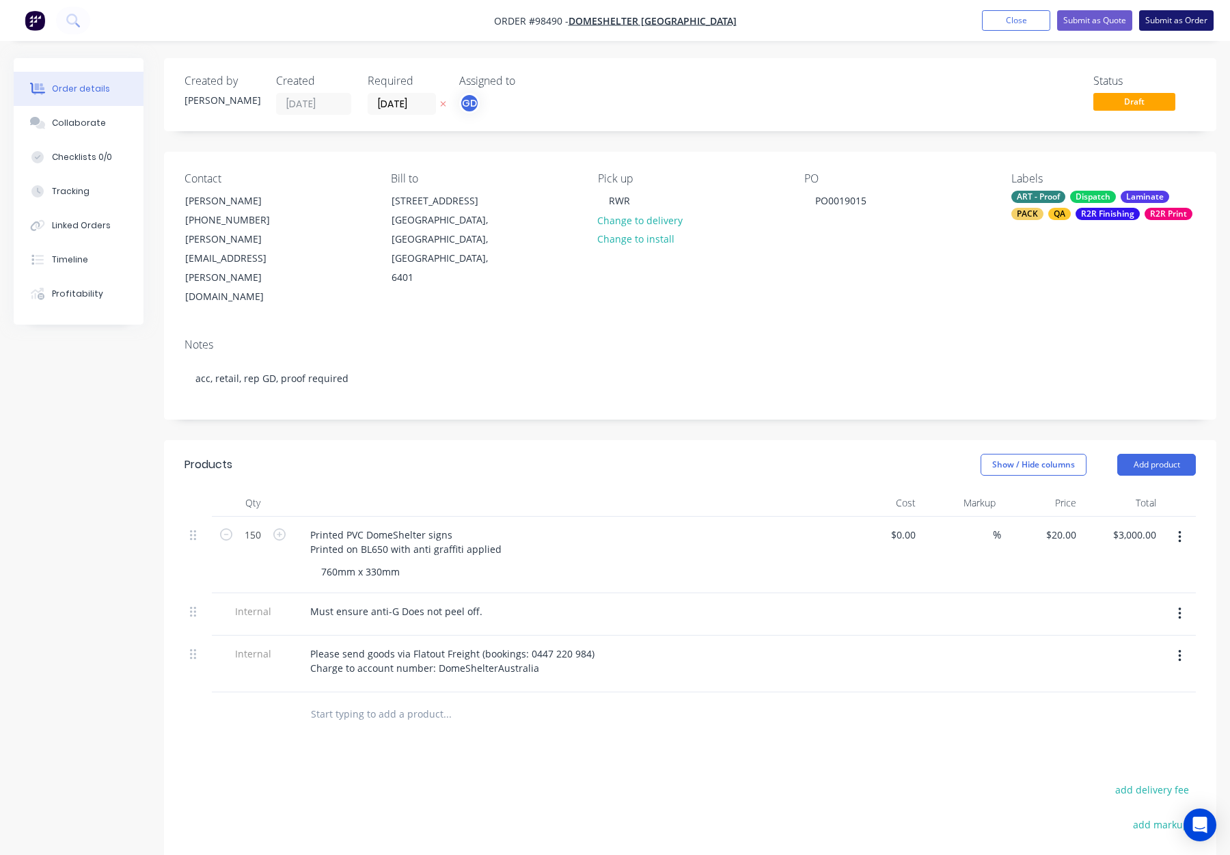
click at [1154, 21] on button "Submit as Order" at bounding box center [1177, 20] width 75 height 21
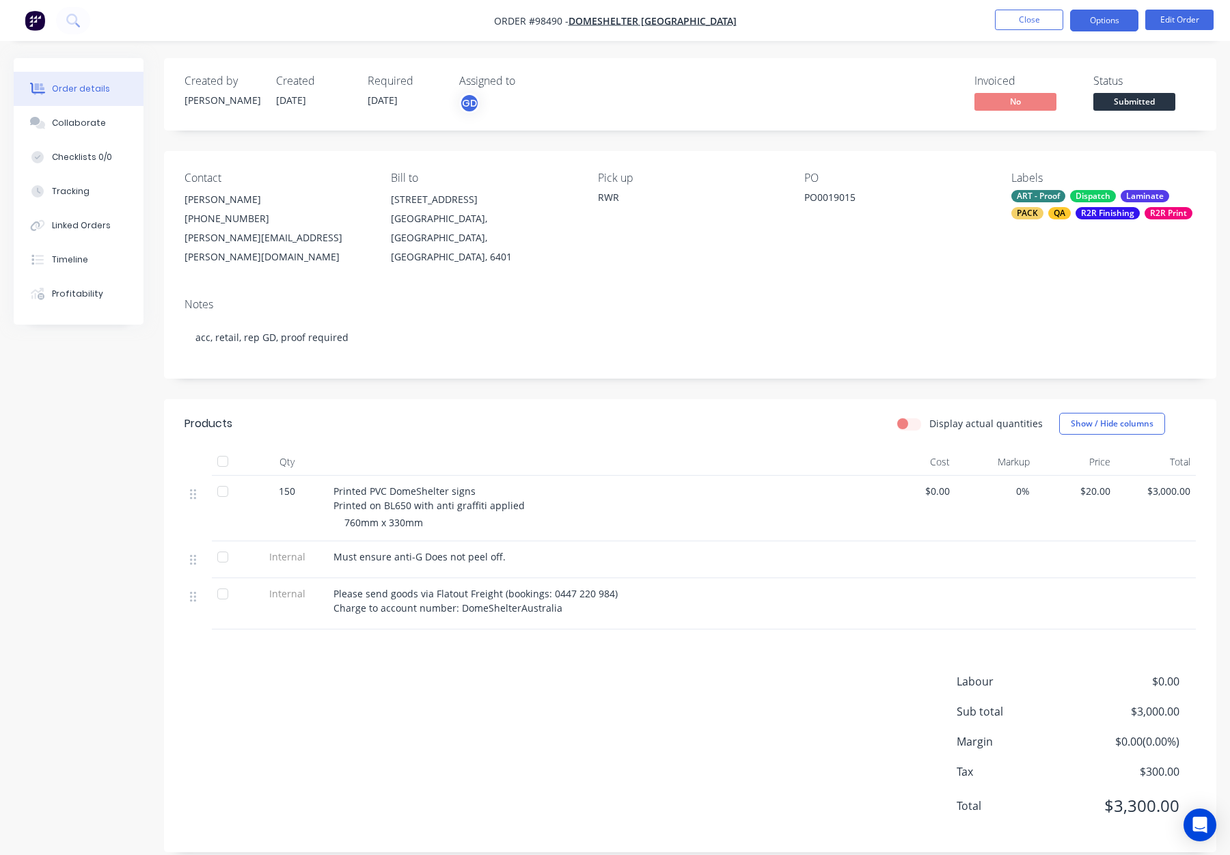
click at [1111, 23] on button "Options" at bounding box center [1104, 21] width 68 height 22
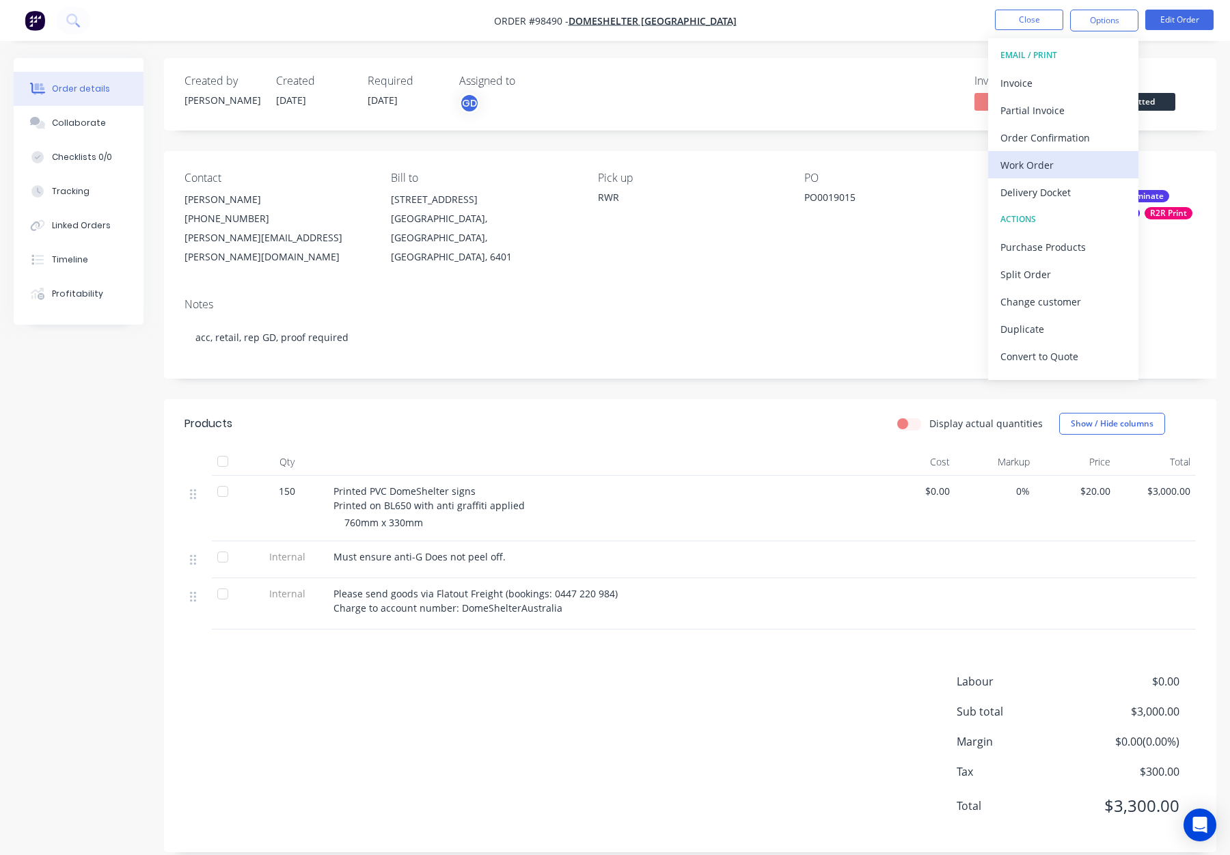
click at [1052, 170] on div "Work Order" at bounding box center [1064, 165] width 126 height 20
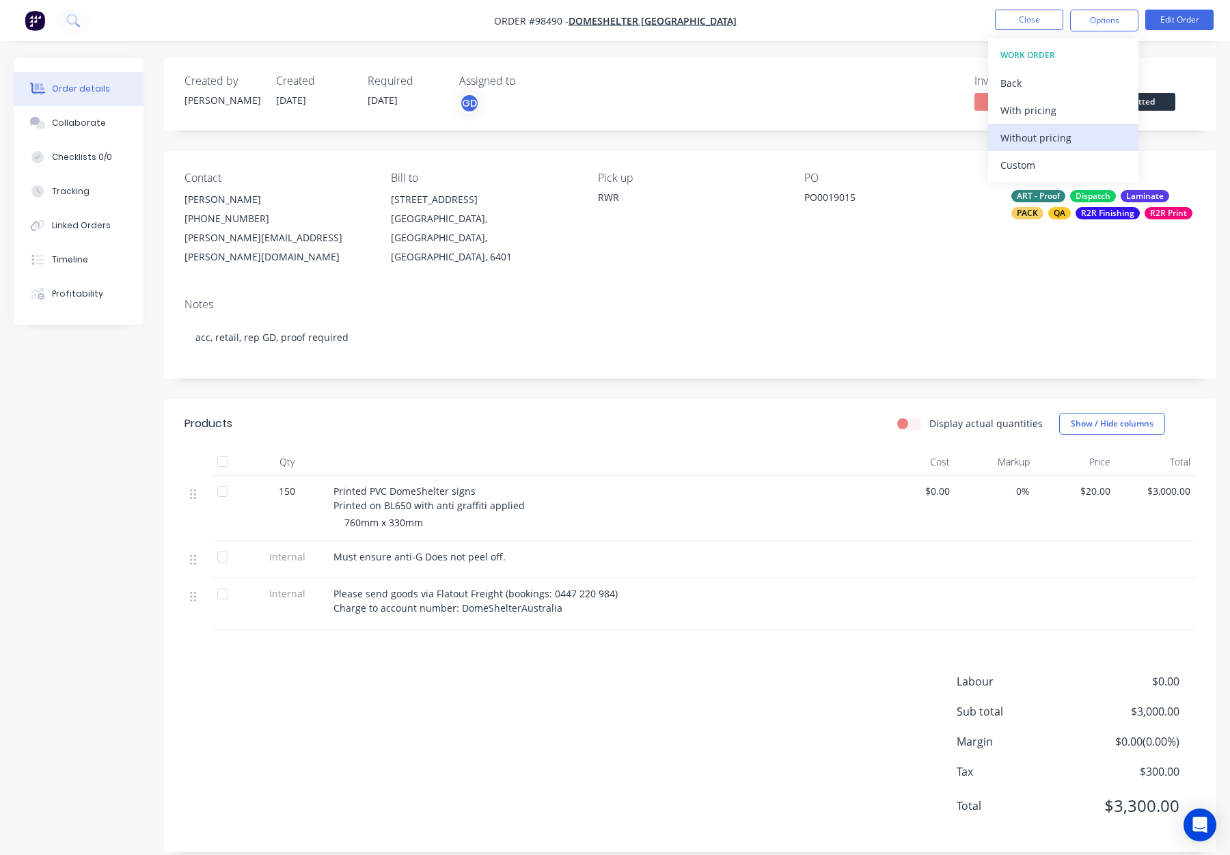
click at [1053, 142] on div "Without pricing" at bounding box center [1064, 138] width 126 height 20
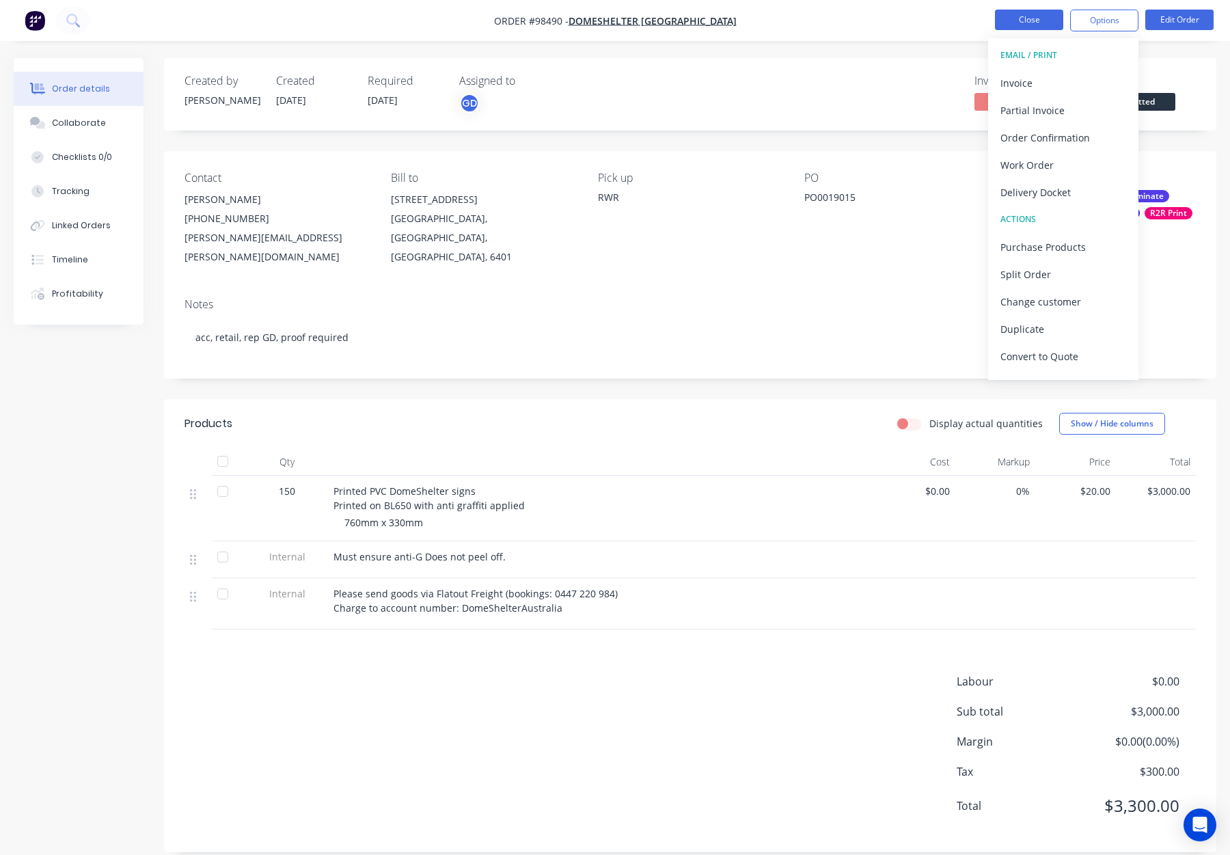
click at [1044, 18] on button "Close" at bounding box center [1029, 20] width 68 height 21
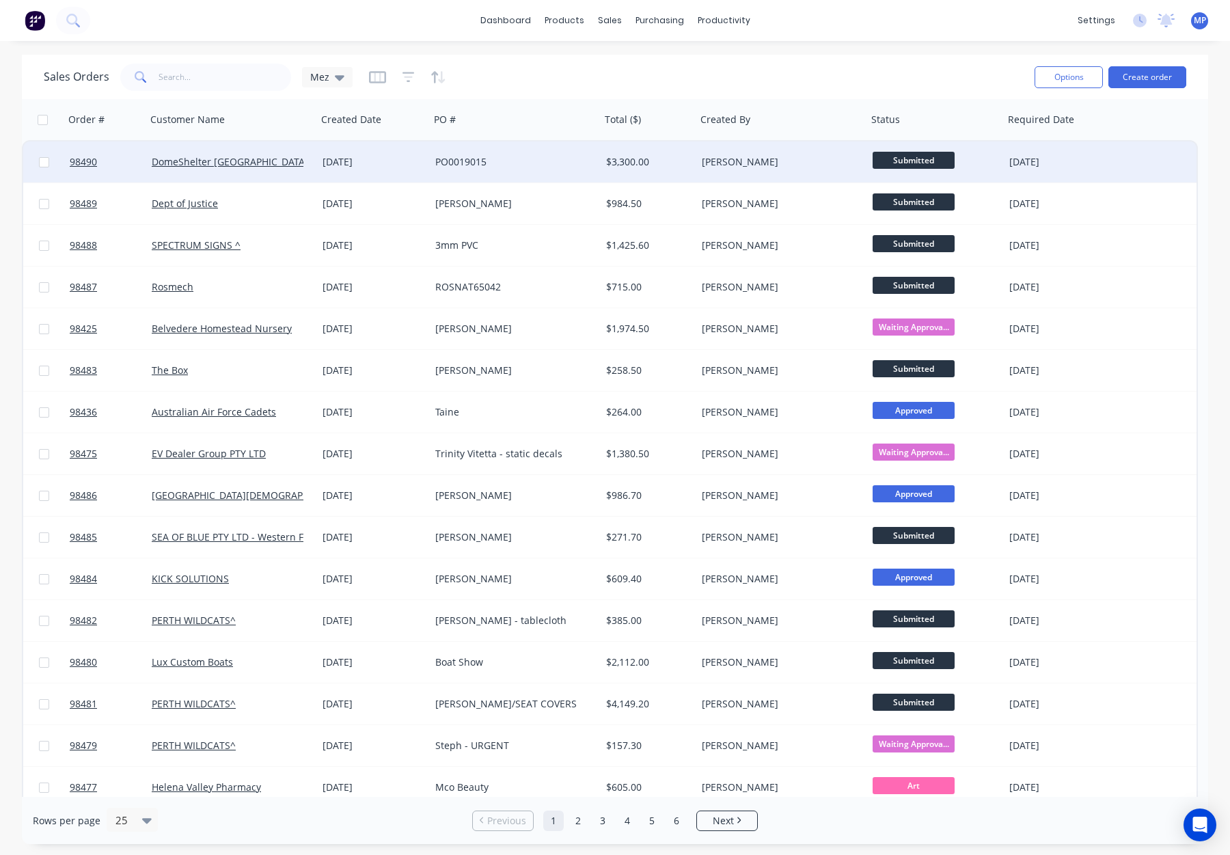
click at [780, 163] on div "[PERSON_NAME]" at bounding box center [778, 162] width 152 height 14
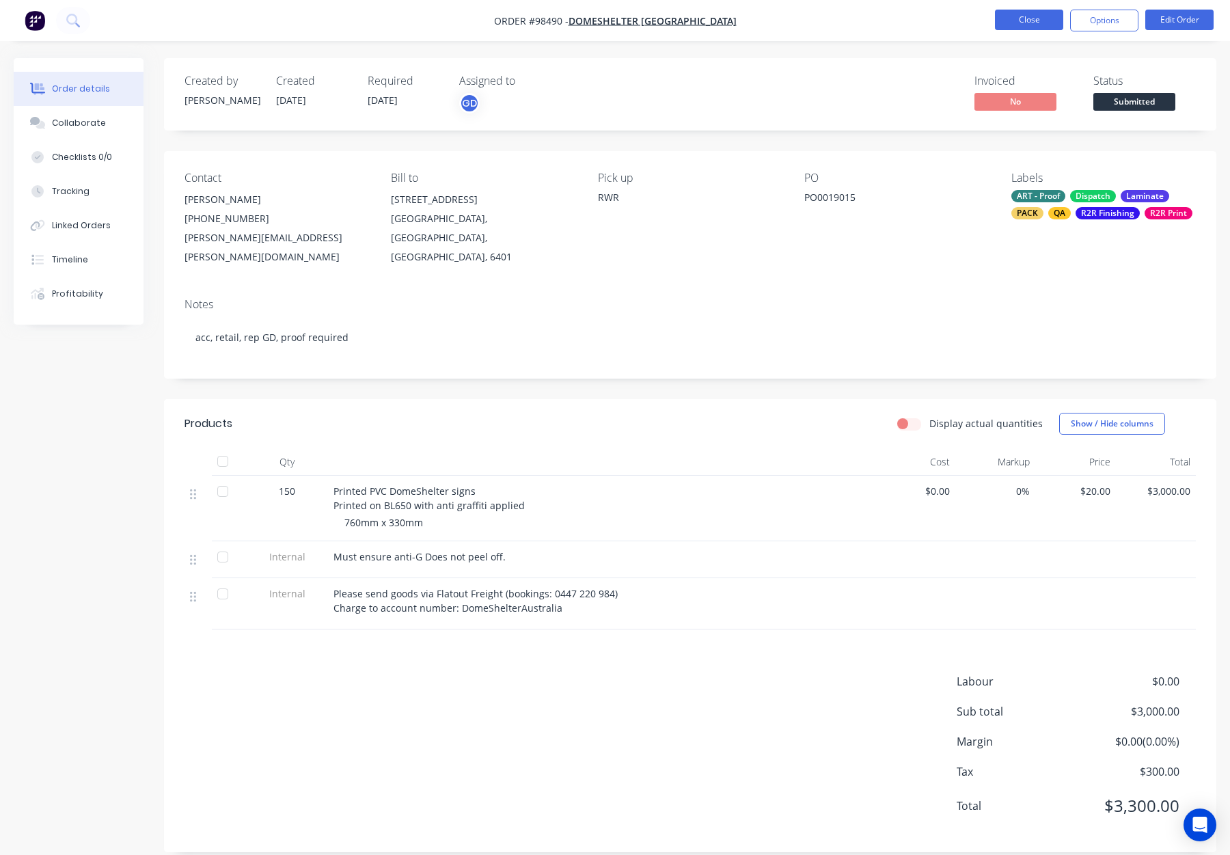
click at [1023, 10] on button "Close" at bounding box center [1029, 20] width 68 height 21
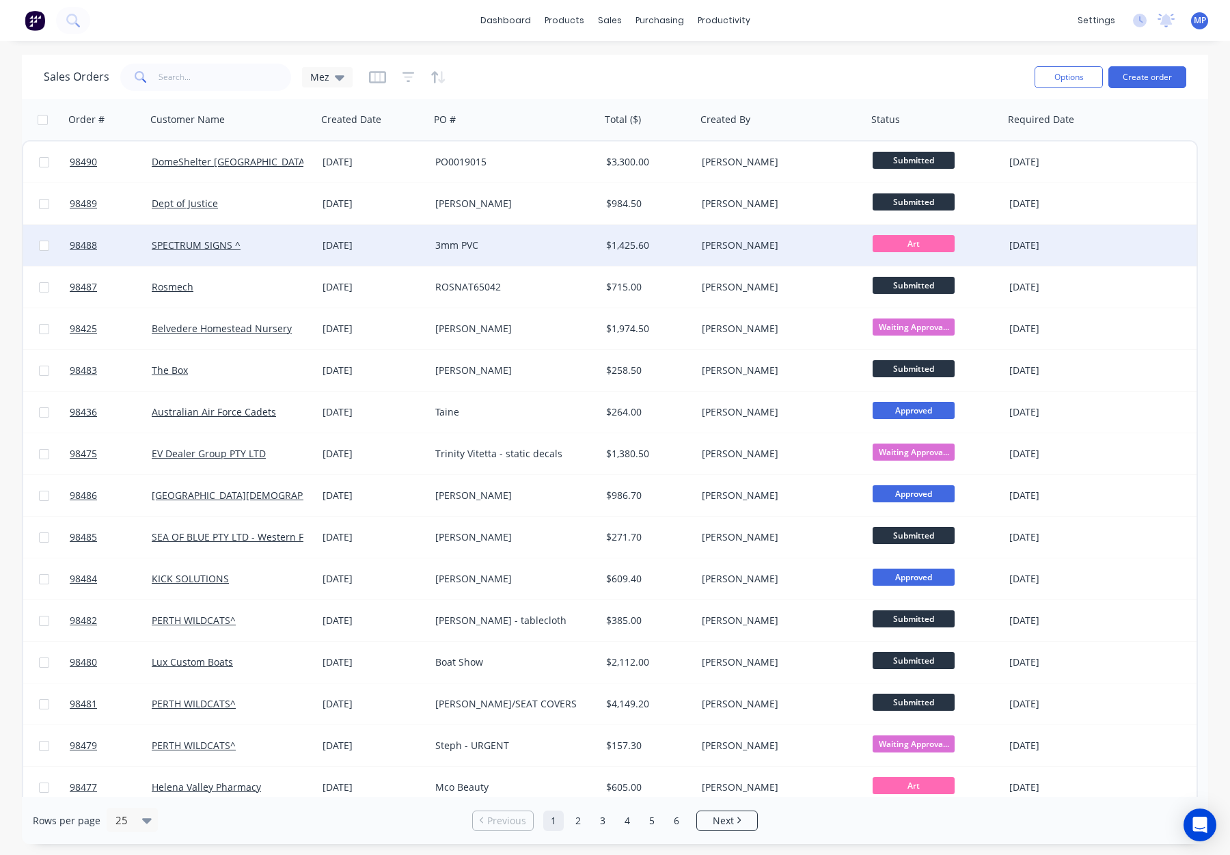
click at [284, 245] on div "SPECTRUM SIGNS ^" at bounding box center [228, 246] width 152 height 14
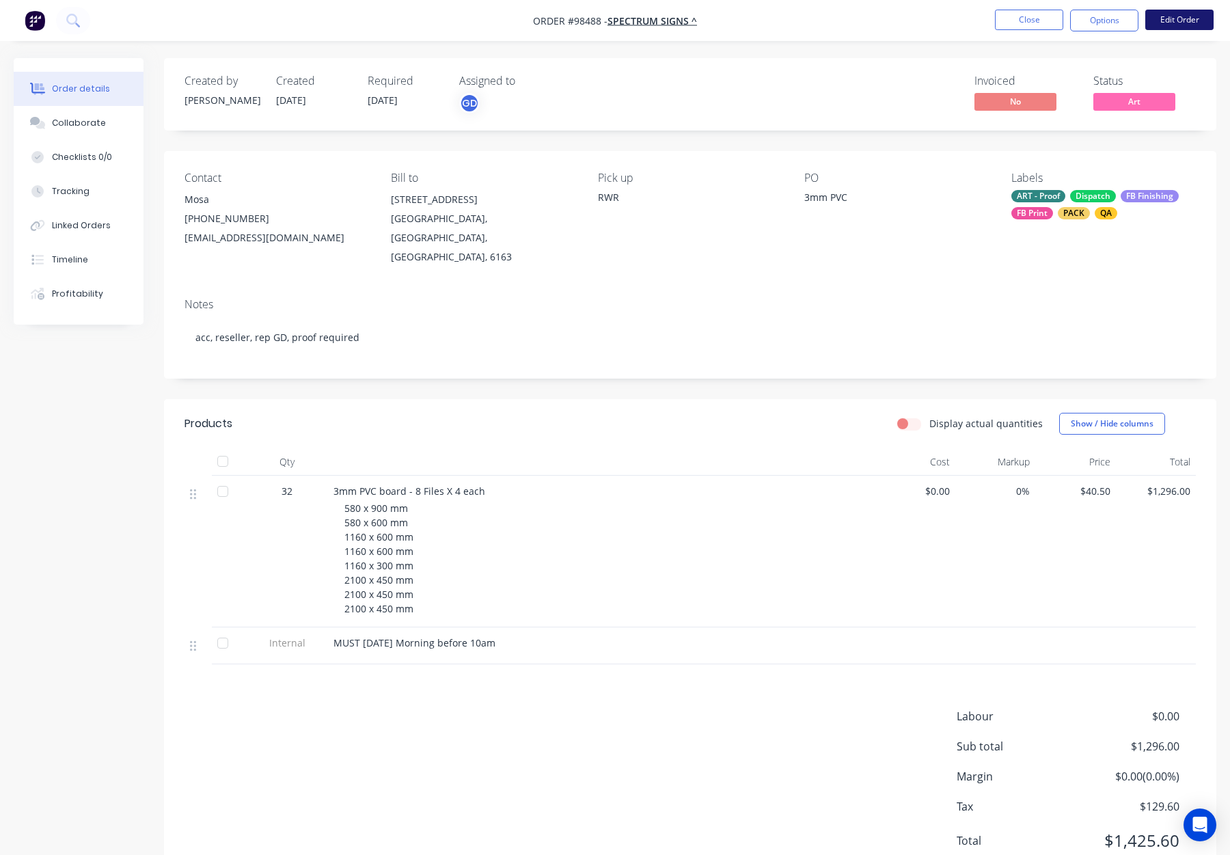
click at [1176, 17] on button "Edit Order" at bounding box center [1180, 20] width 68 height 21
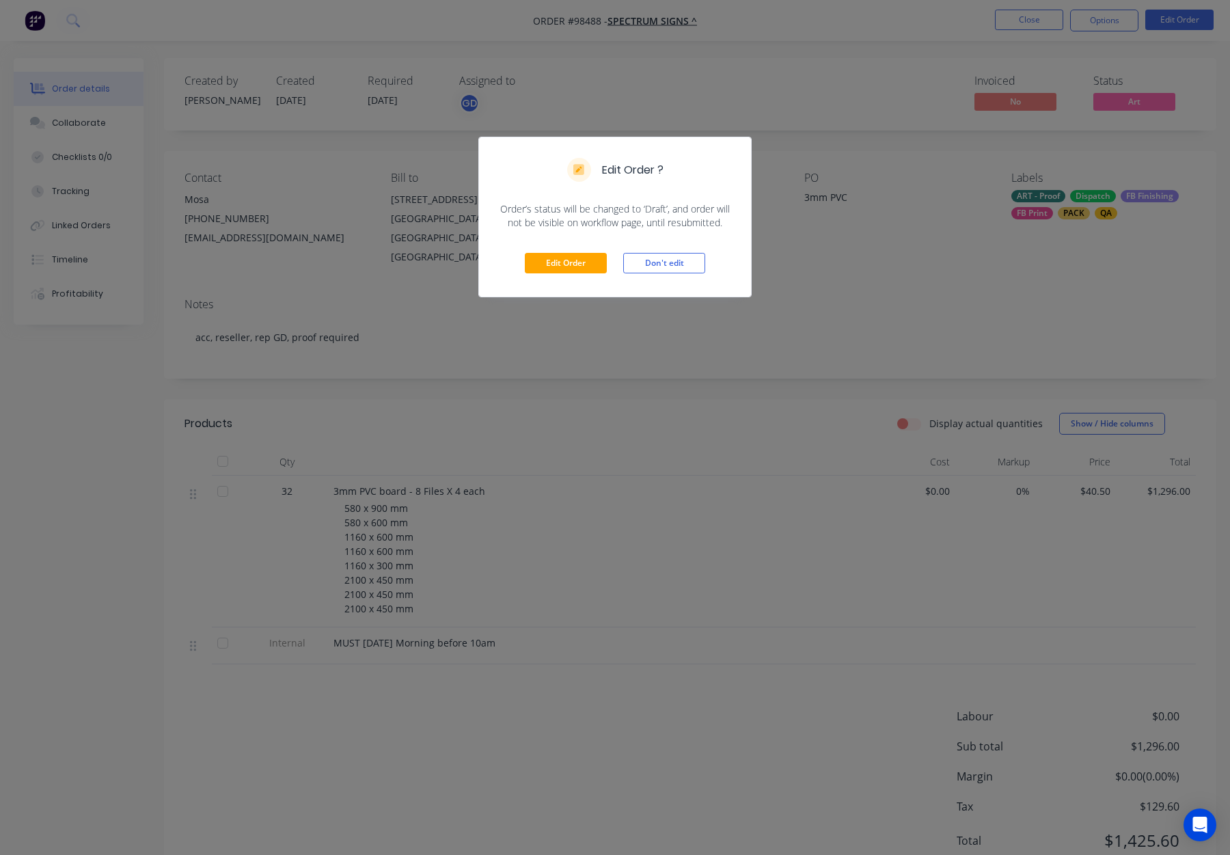
click at [560, 251] on div "Edit Order Don't edit" at bounding box center [615, 263] width 272 height 67
click at [561, 267] on button "Edit Order" at bounding box center [566, 263] width 82 height 21
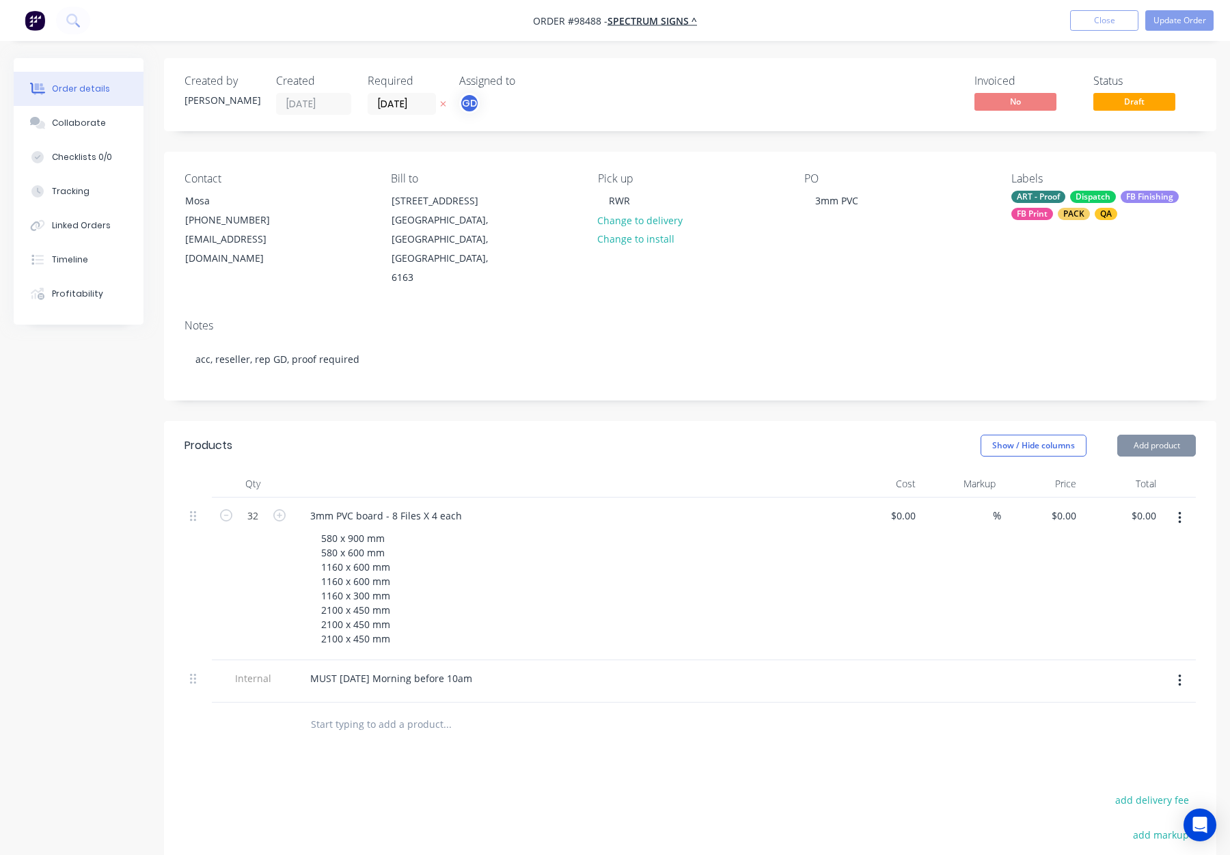
type input "$40.50"
type input "$1,296.00"
drag, startPoint x: 390, startPoint y: 638, endPoint x: 341, endPoint y: 638, distance: 48.5
click at [340, 669] on div "MUST [DATE] Morning before 10am" at bounding box center [391, 679] width 184 height 20
click at [404, 93] on label "[DATE]" at bounding box center [402, 104] width 68 height 22
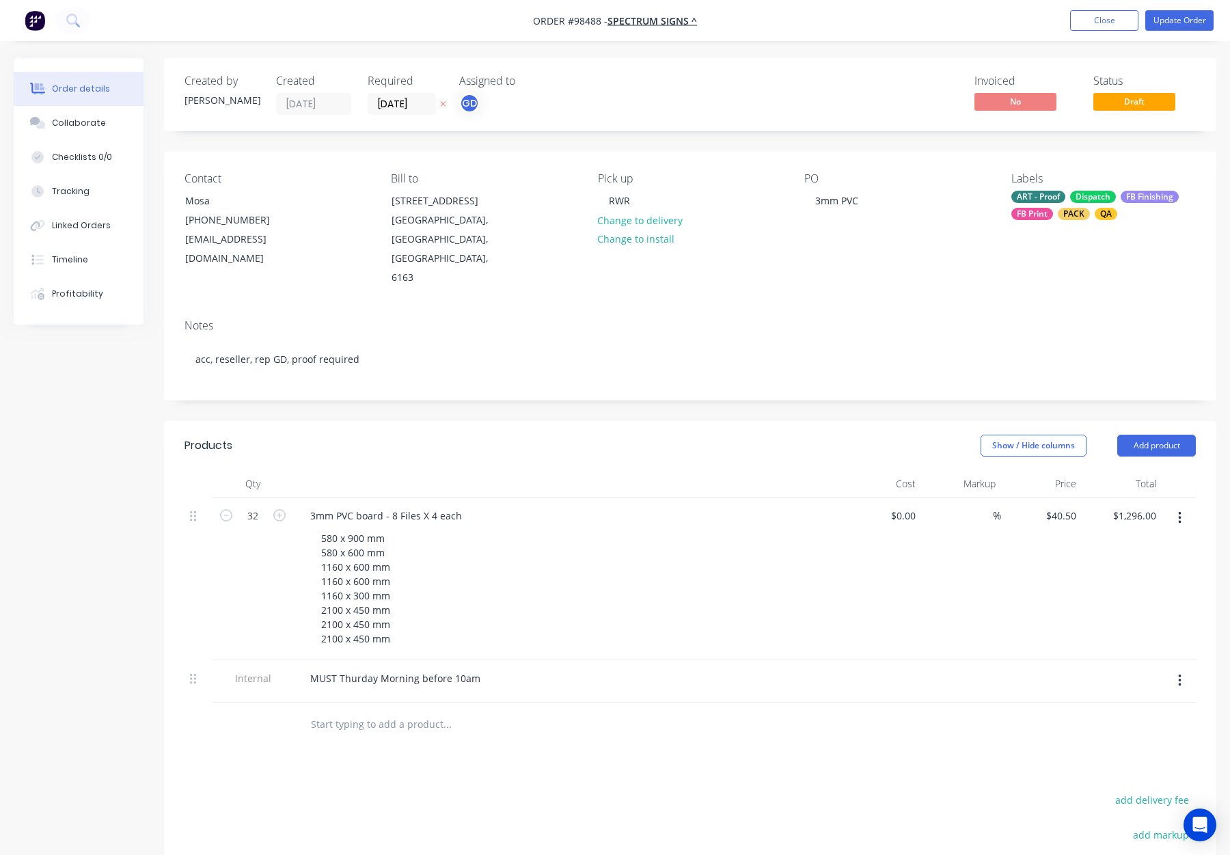
click at [404, 94] on input "[DATE]" at bounding box center [401, 104] width 67 height 21
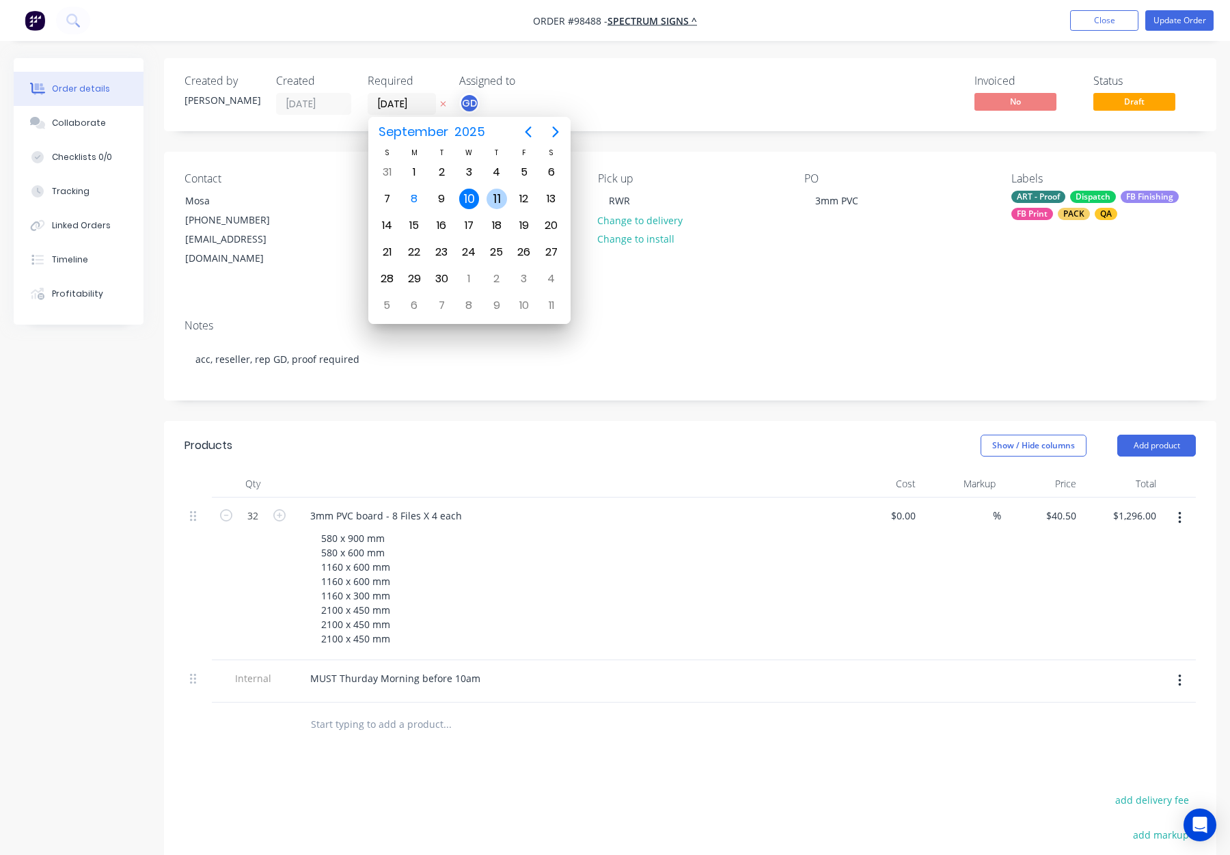
click at [494, 200] on div "11" at bounding box center [497, 199] width 21 height 21
type input "[DATE]"
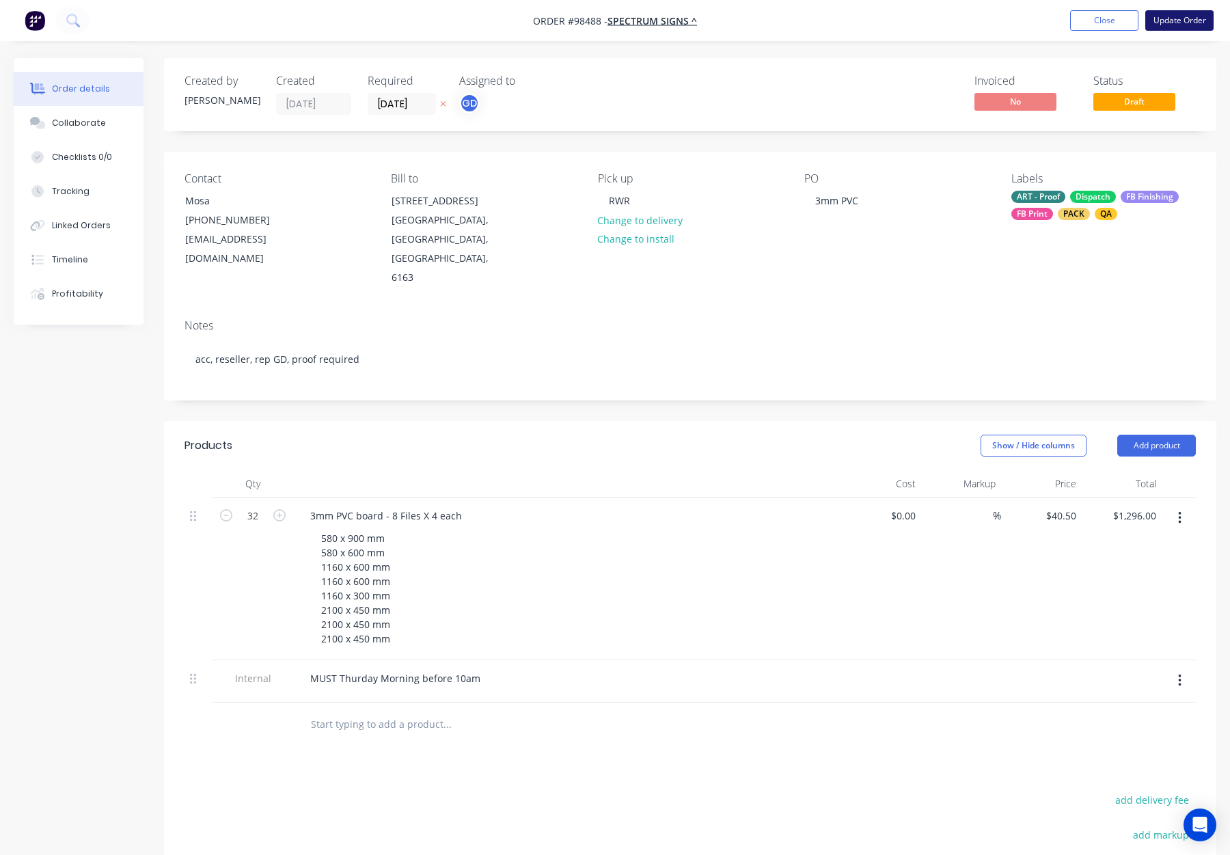
click at [1194, 21] on button "Update Order" at bounding box center [1180, 20] width 68 height 21
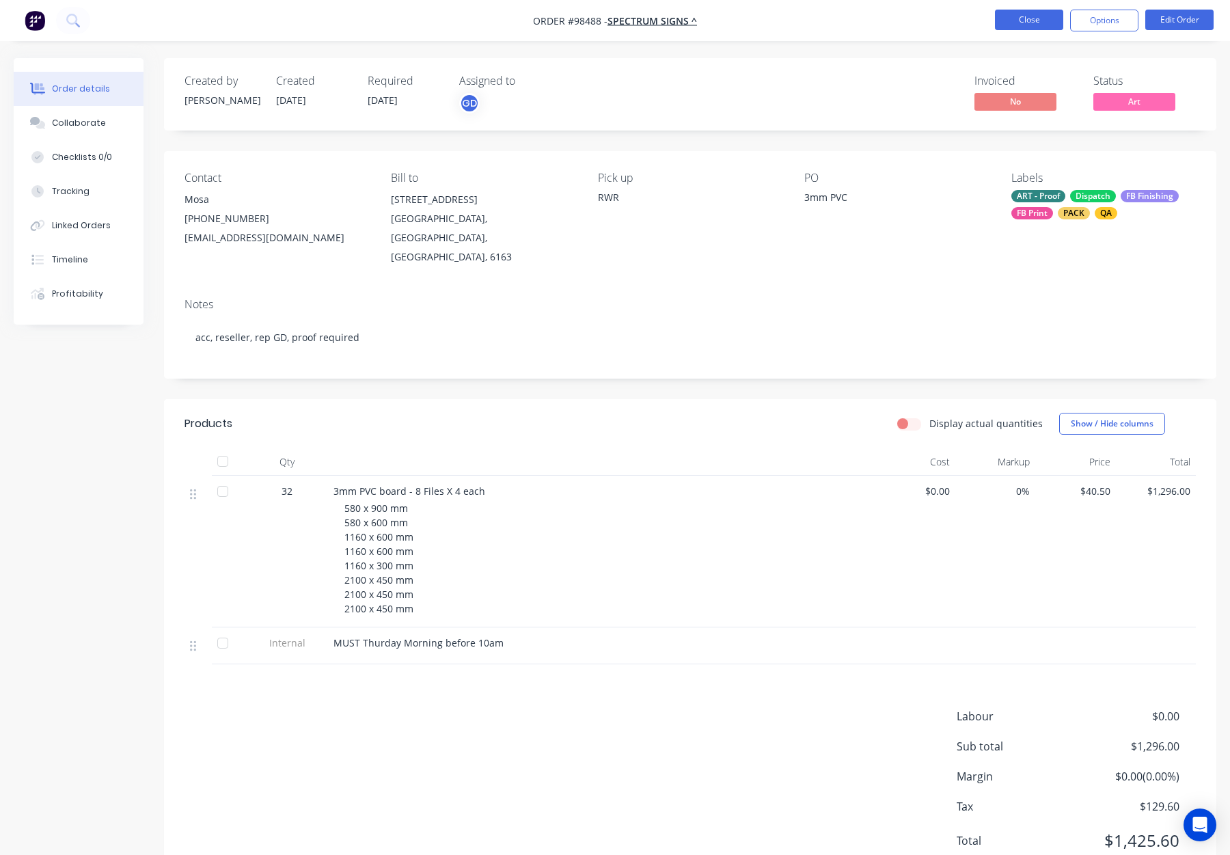
click at [1019, 21] on button "Close" at bounding box center [1029, 20] width 68 height 21
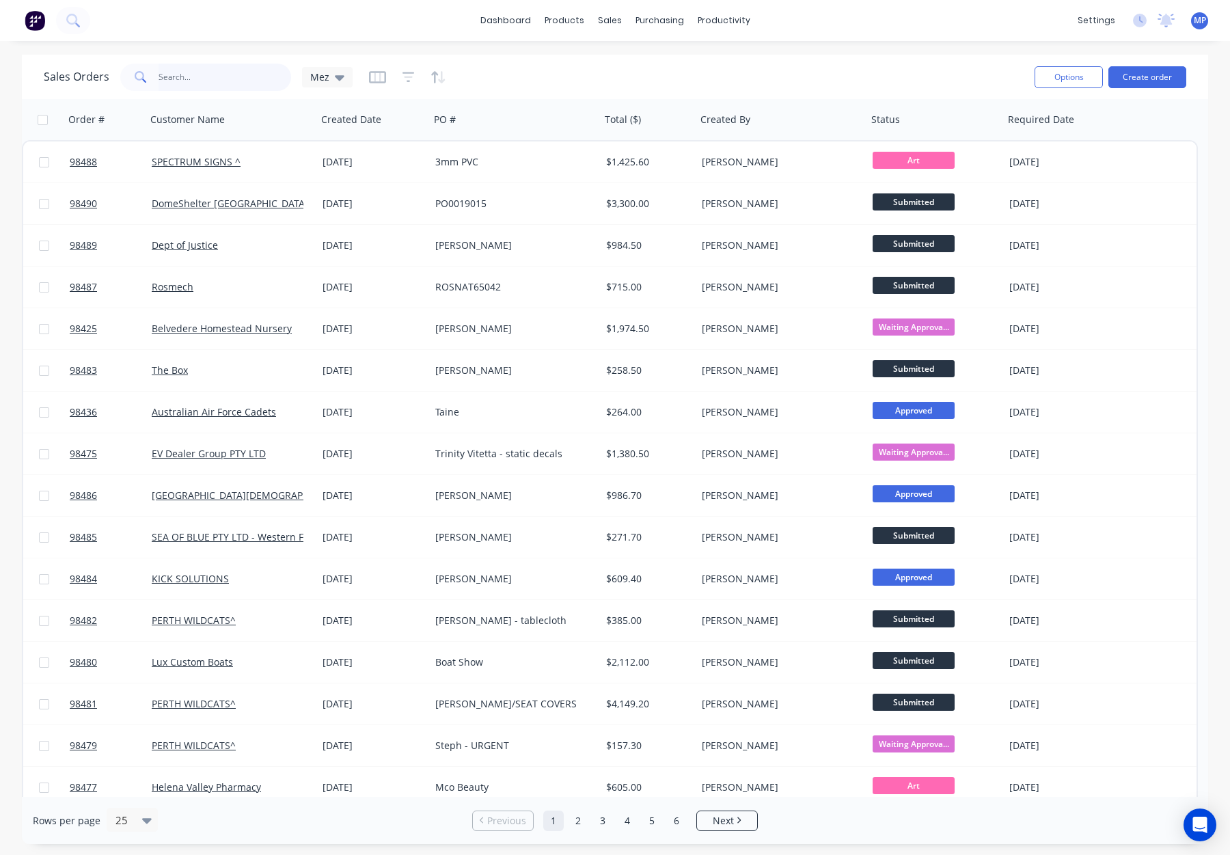
drag, startPoint x: 193, startPoint y: 73, endPoint x: 207, endPoint y: 73, distance: 13.7
click at [193, 73] on input "text" at bounding box center [225, 77] width 133 height 27
click at [552, 66] on div "Sales Orders Mez" at bounding box center [534, 76] width 980 height 33
click at [178, 58] on div "Sales Orders Mez Options Create order" at bounding box center [615, 77] width 1187 height 44
click at [200, 69] on input "text" at bounding box center [225, 77] width 133 height 27
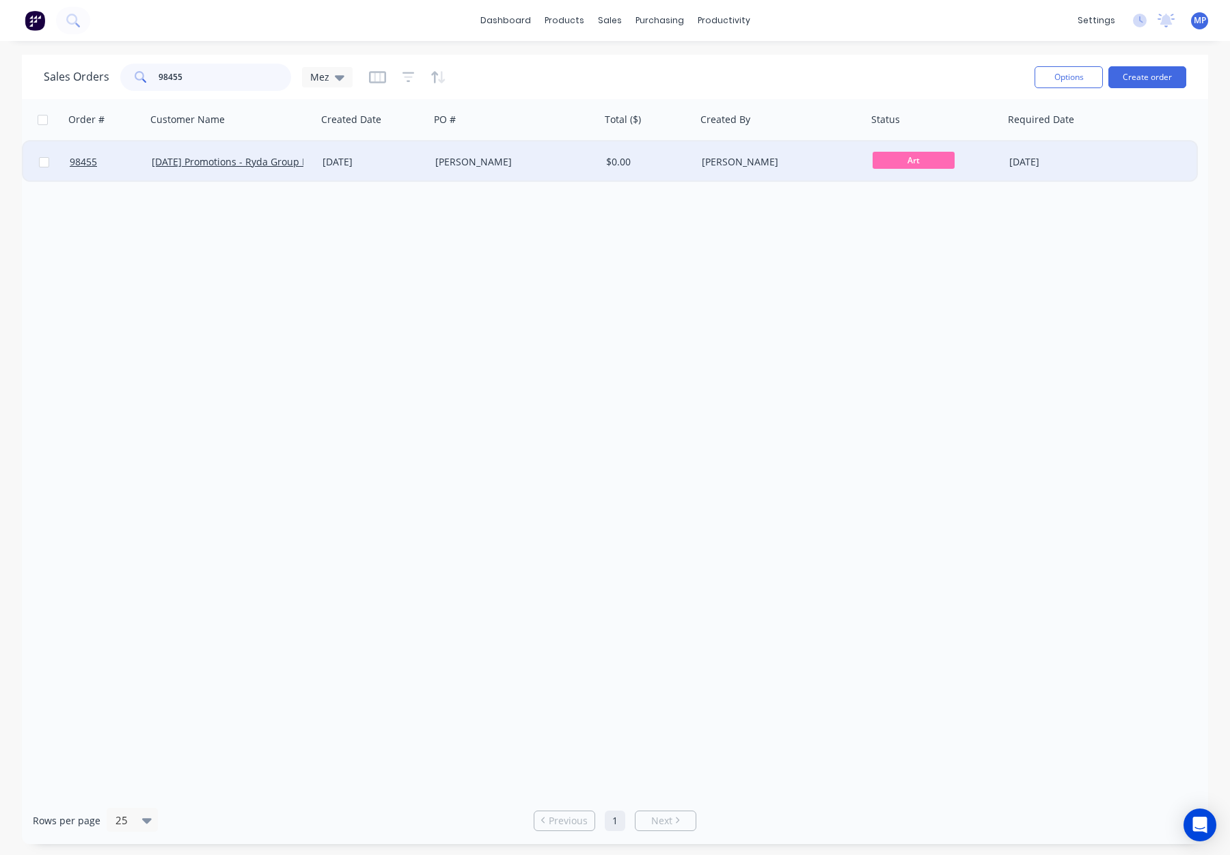
type input "98455"
click at [498, 156] on div "Daniel" at bounding box center [511, 162] width 152 height 14
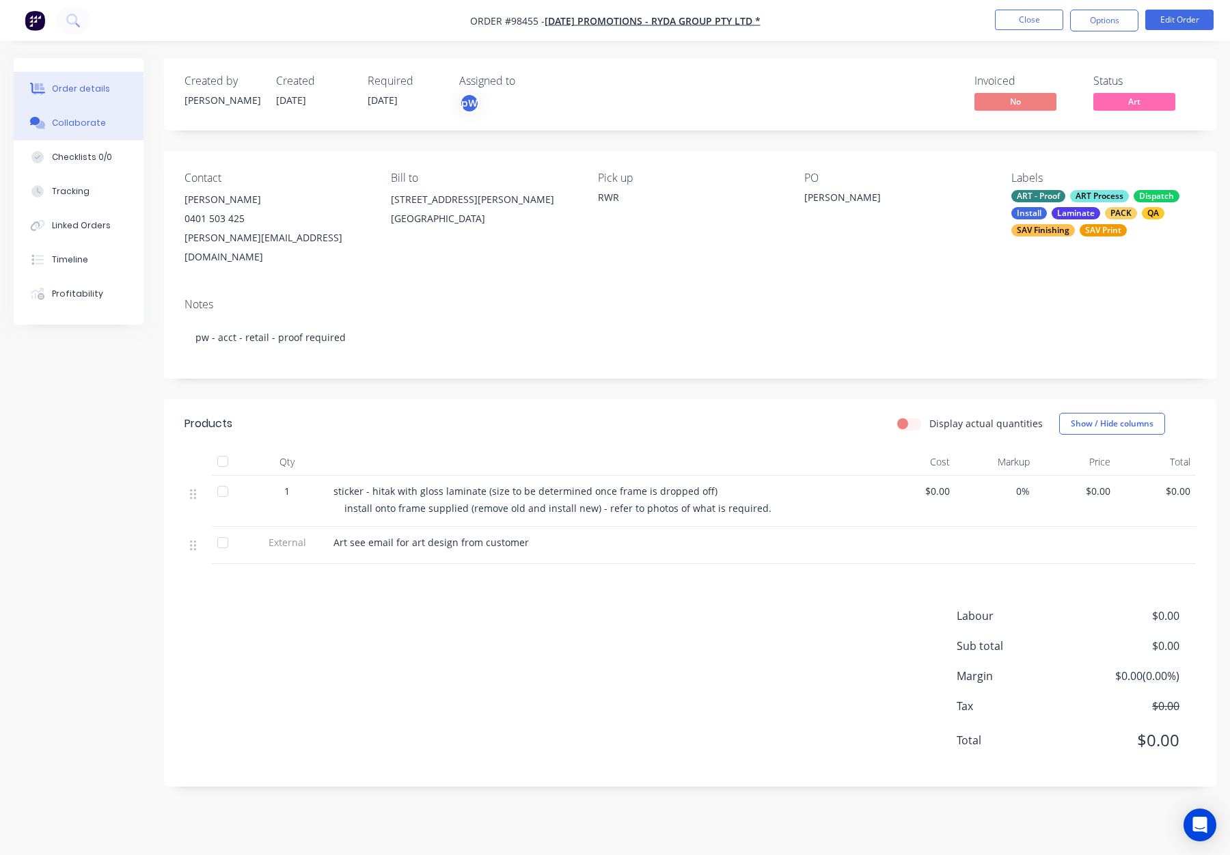
click at [83, 111] on button "Collaborate" at bounding box center [79, 123] width 130 height 34
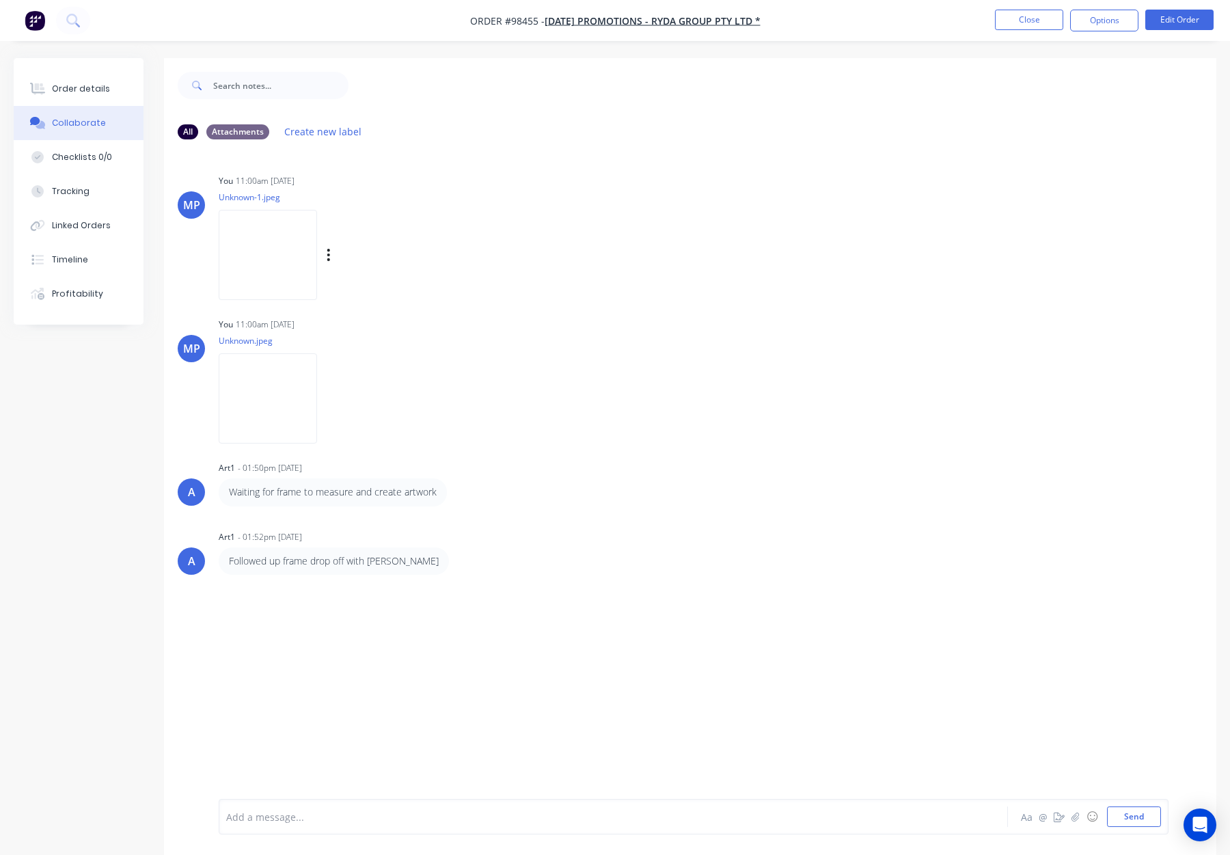
click at [292, 247] on img at bounding box center [268, 255] width 98 height 90
click at [1021, 23] on button "Close" at bounding box center [1029, 20] width 68 height 21
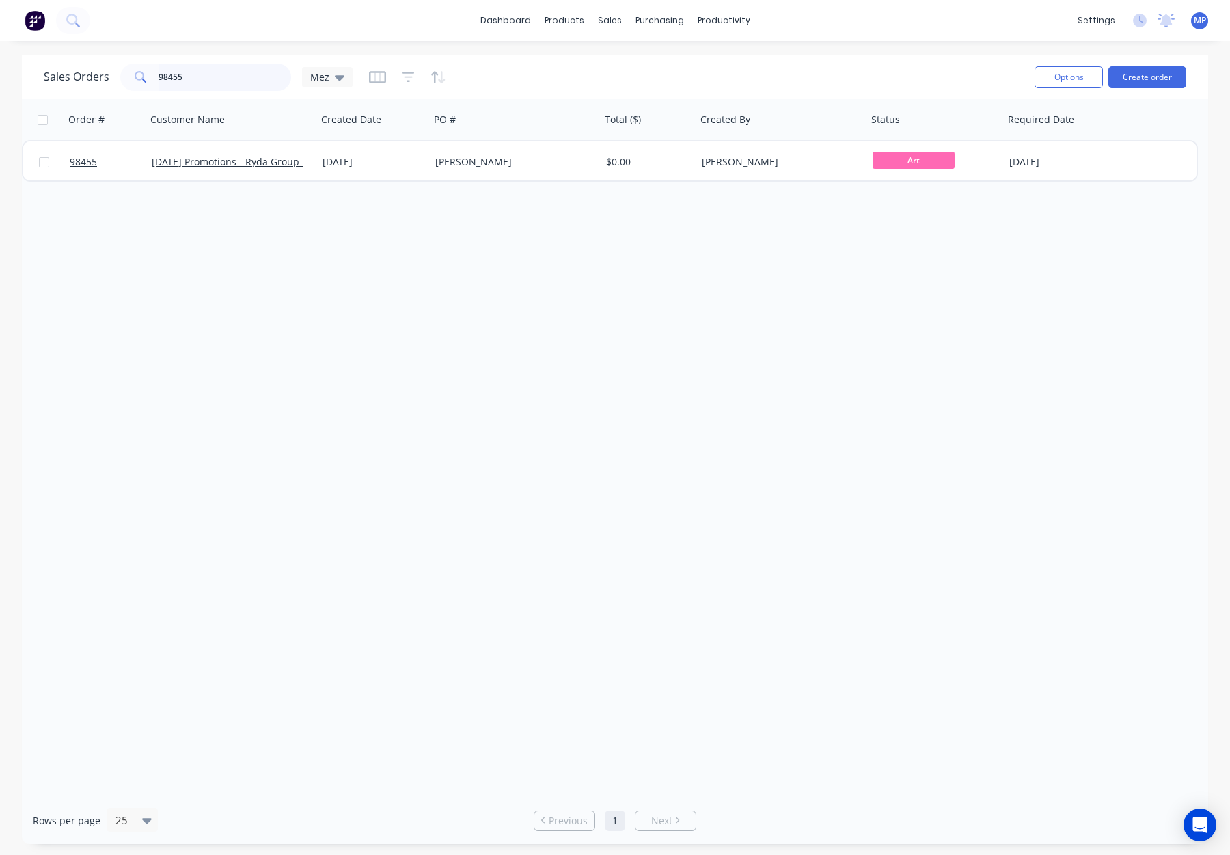
click at [178, 90] on input "98455" at bounding box center [225, 77] width 133 height 27
drag, startPoint x: 209, startPoint y: 79, endPoint x: 133, endPoint y: 76, distance: 76.6
click at [133, 76] on div "98455" at bounding box center [205, 77] width 171 height 27
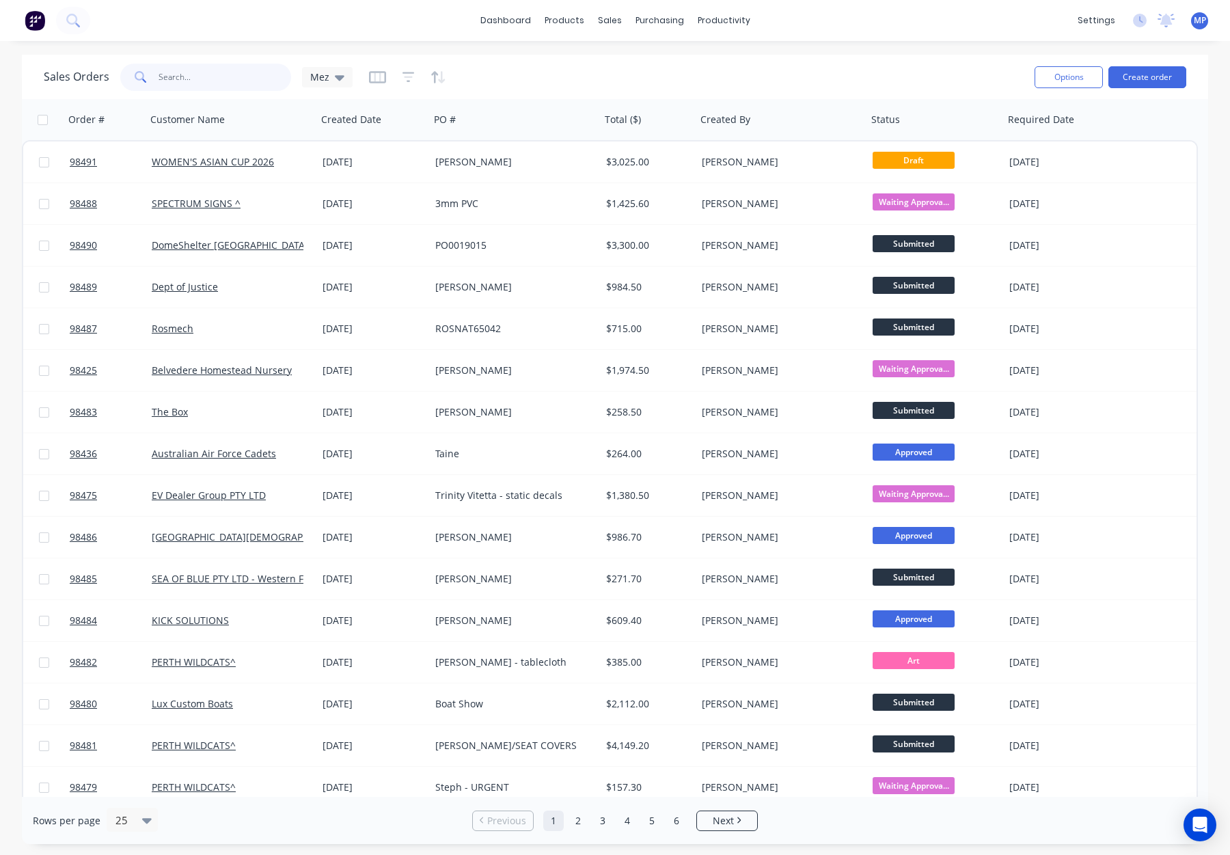
click at [184, 74] on input "text" at bounding box center [225, 77] width 133 height 27
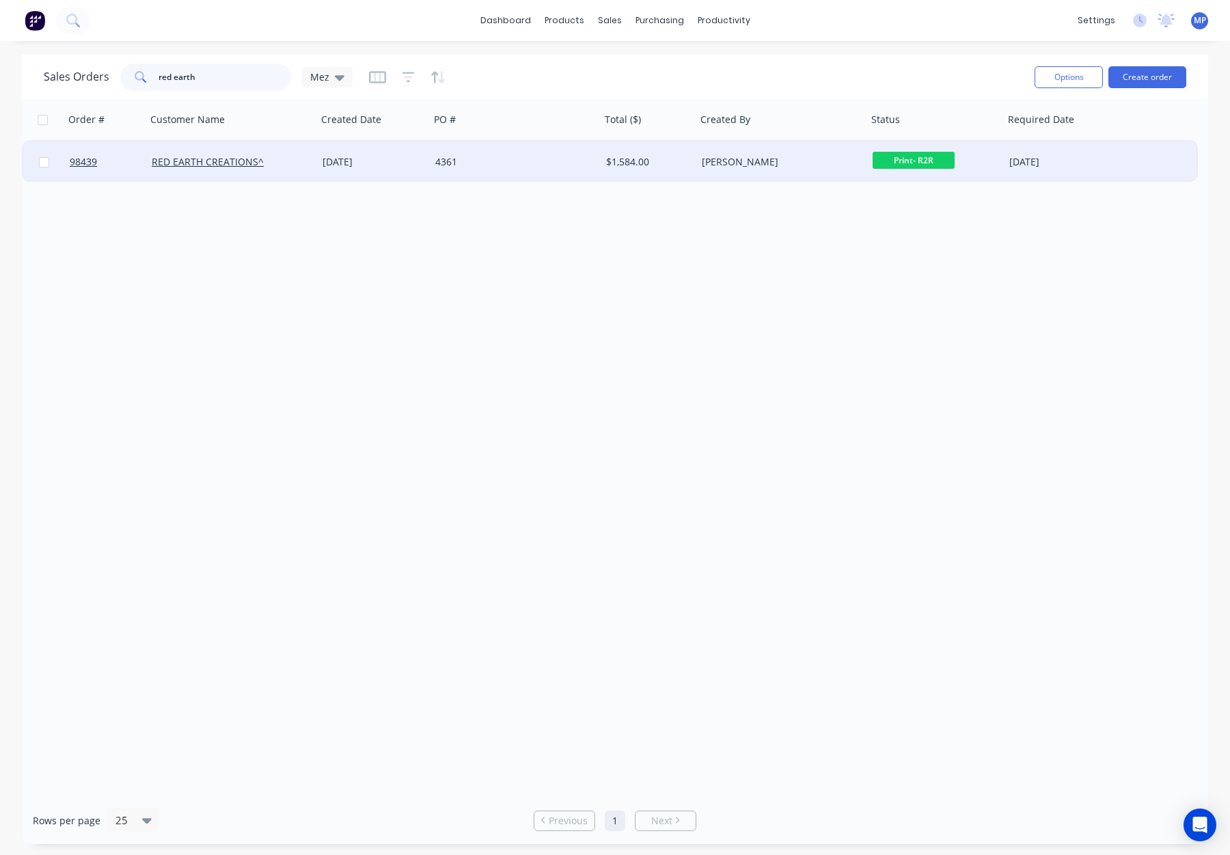
type input "red earth"
click at [562, 165] on div "4361" at bounding box center [511, 162] width 152 height 14
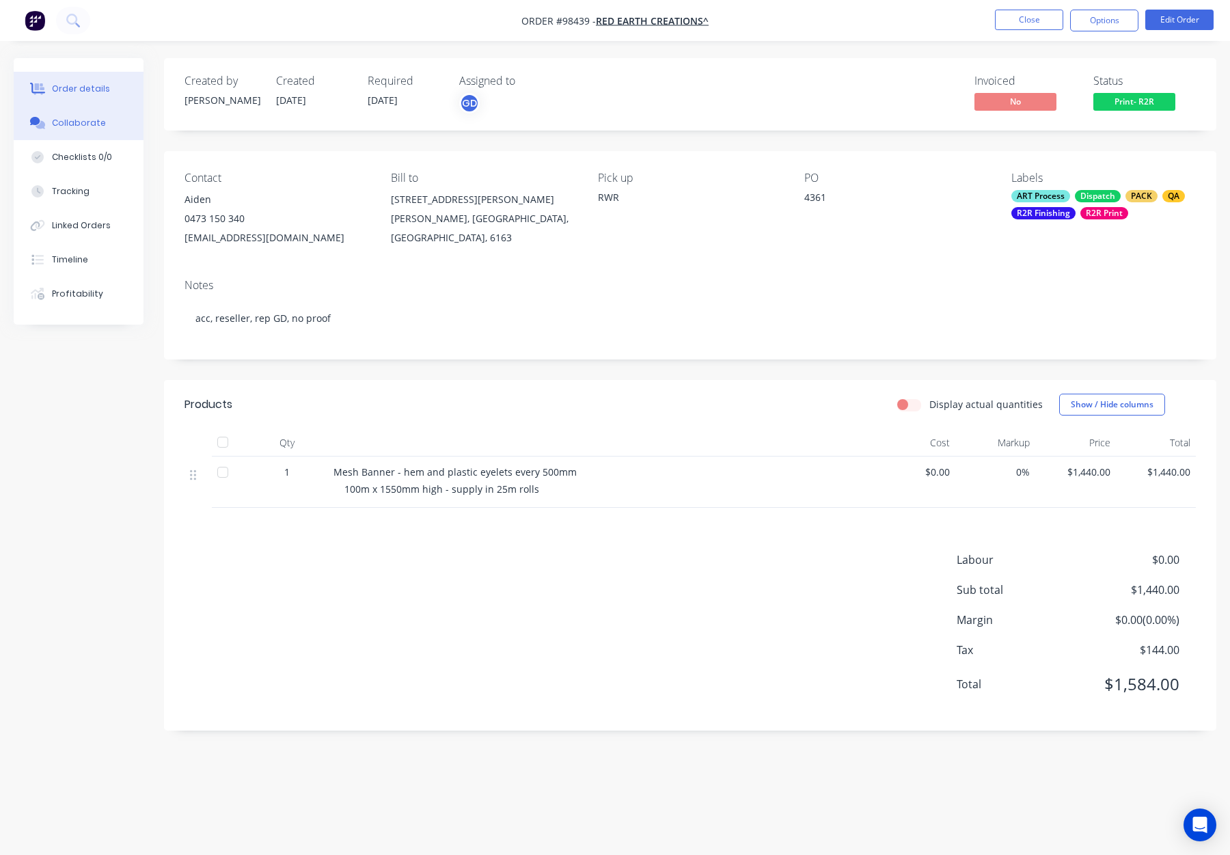
click at [85, 124] on div "Collaborate" at bounding box center [79, 123] width 54 height 12
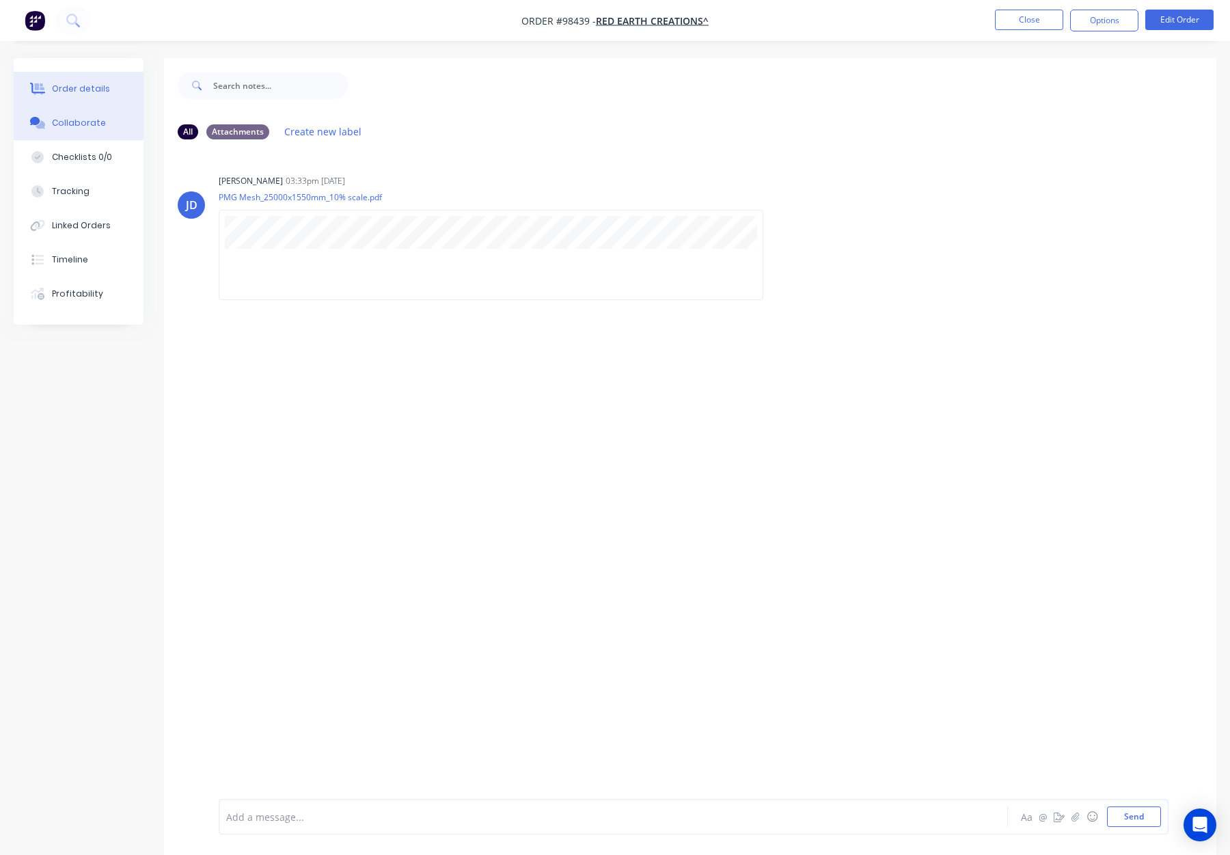
click at [84, 89] on div "Order details" at bounding box center [81, 89] width 58 height 12
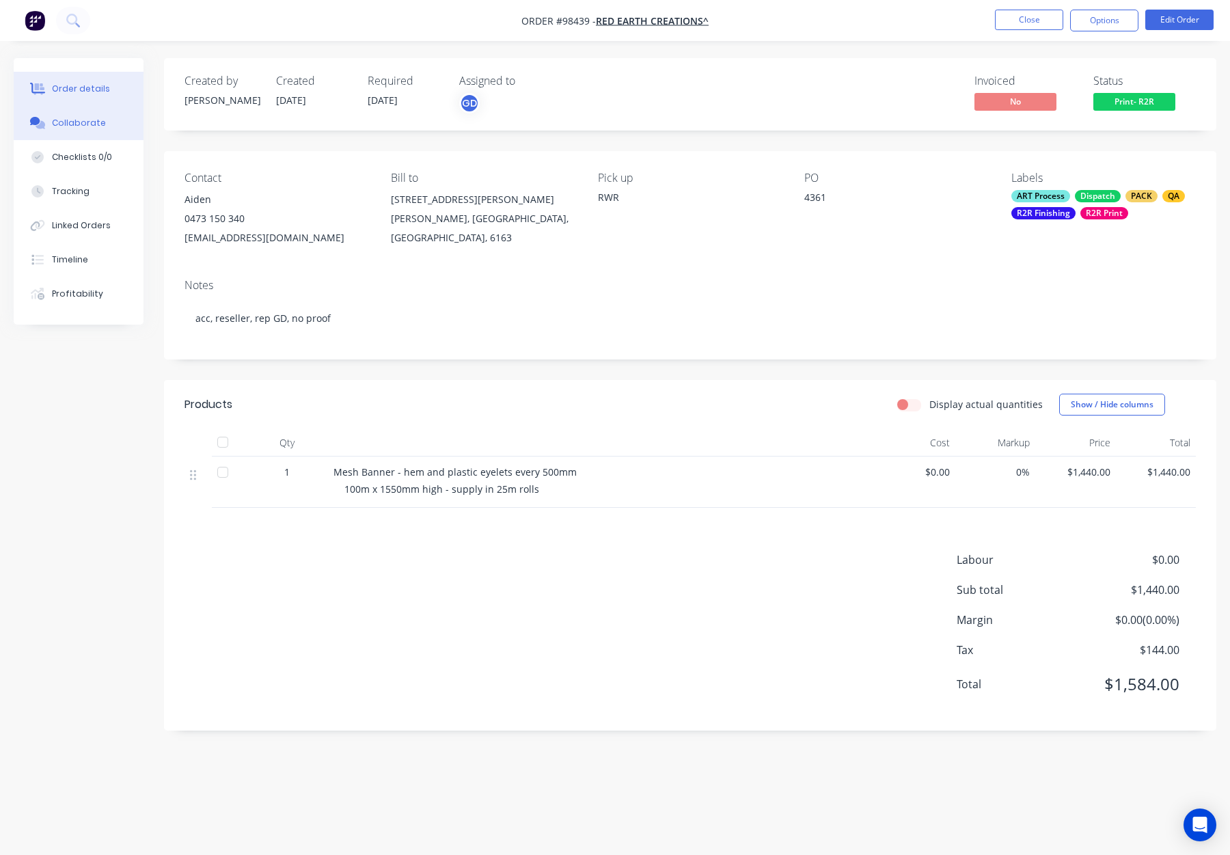
click at [92, 125] on div "Collaborate" at bounding box center [79, 123] width 54 height 12
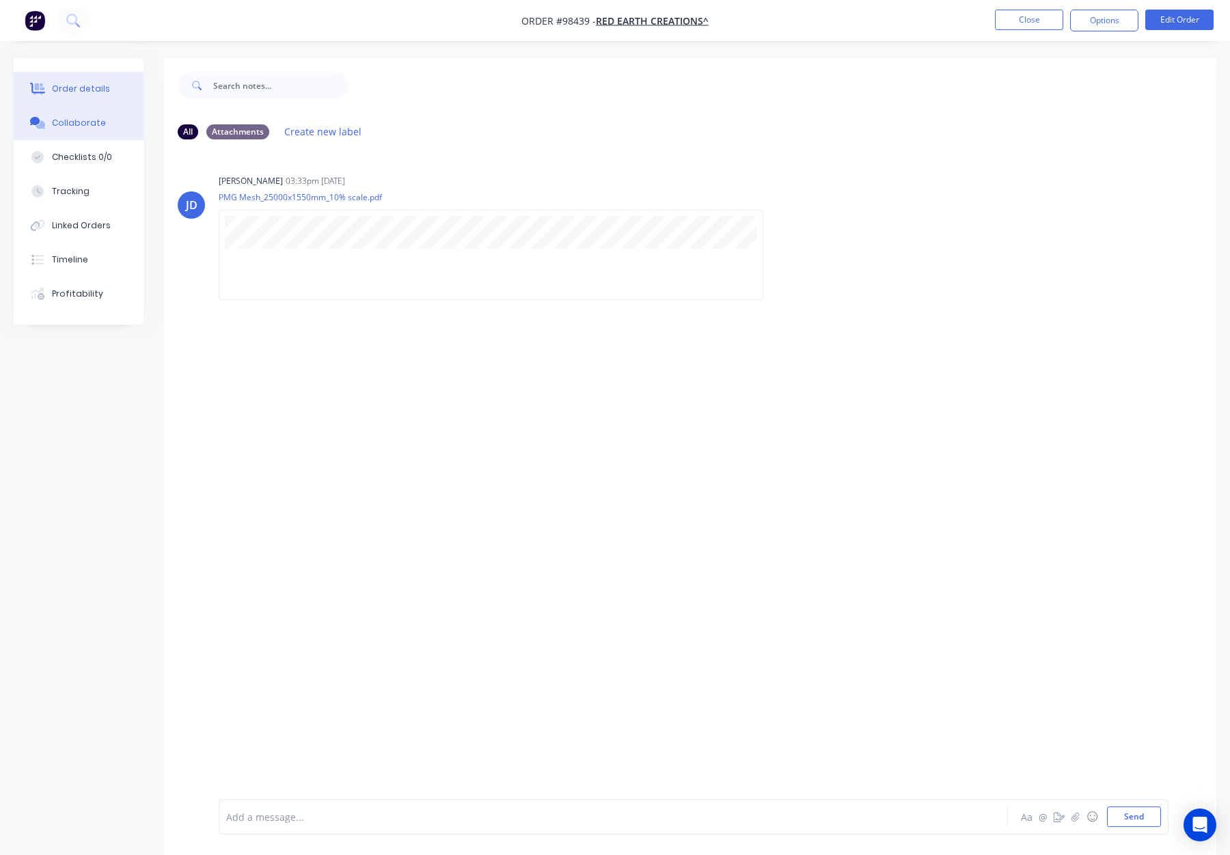
click at [81, 103] on button "Order details" at bounding box center [79, 89] width 130 height 34
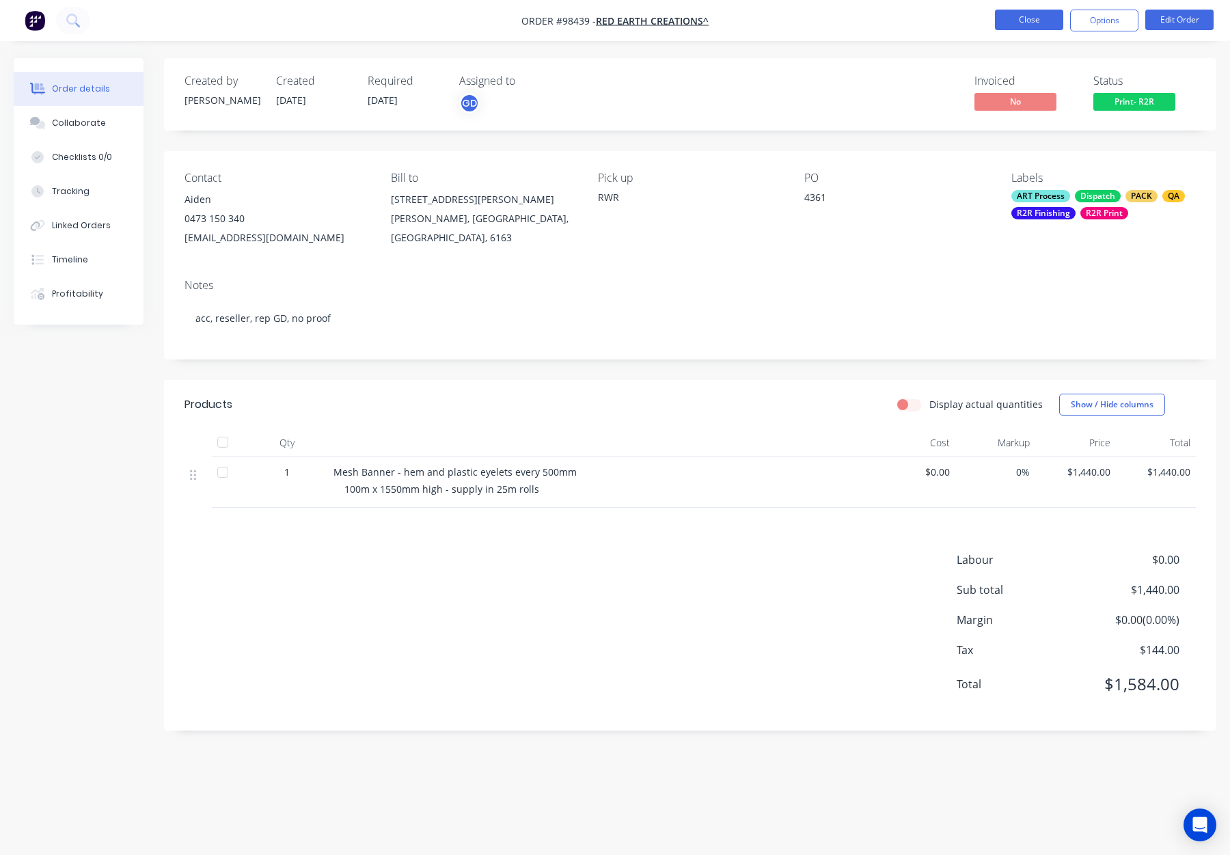
click at [1029, 15] on button "Close" at bounding box center [1029, 20] width 68 height 21
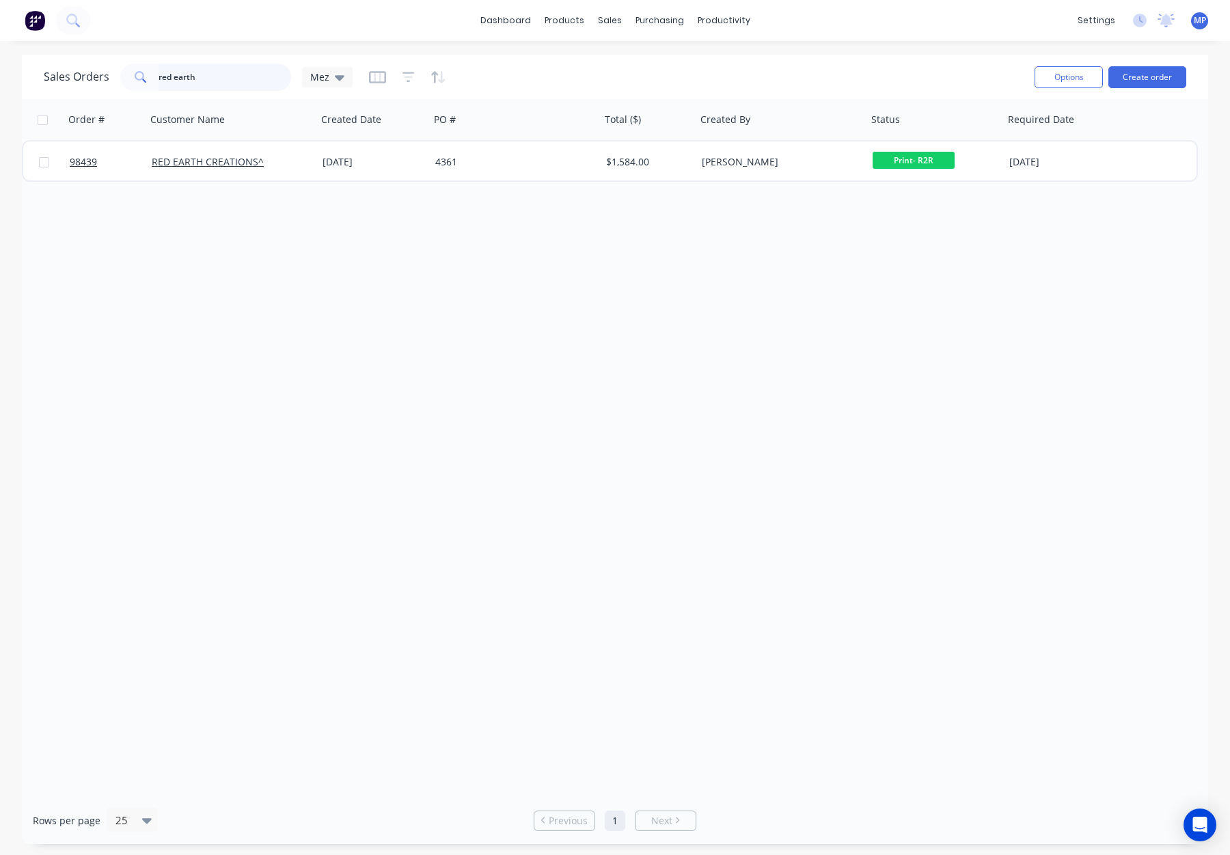
click at [185, 77] on input "red earth" at bounding box center [225, 77] width 133 height 27
drag, startPoint x: 217, startPoint y: 79, endPoint x: 130, endPoint y: 75, distance: 87.6
click at [130, 75] on div "red earth" at bounding box center [205, 77] width 171 height 27
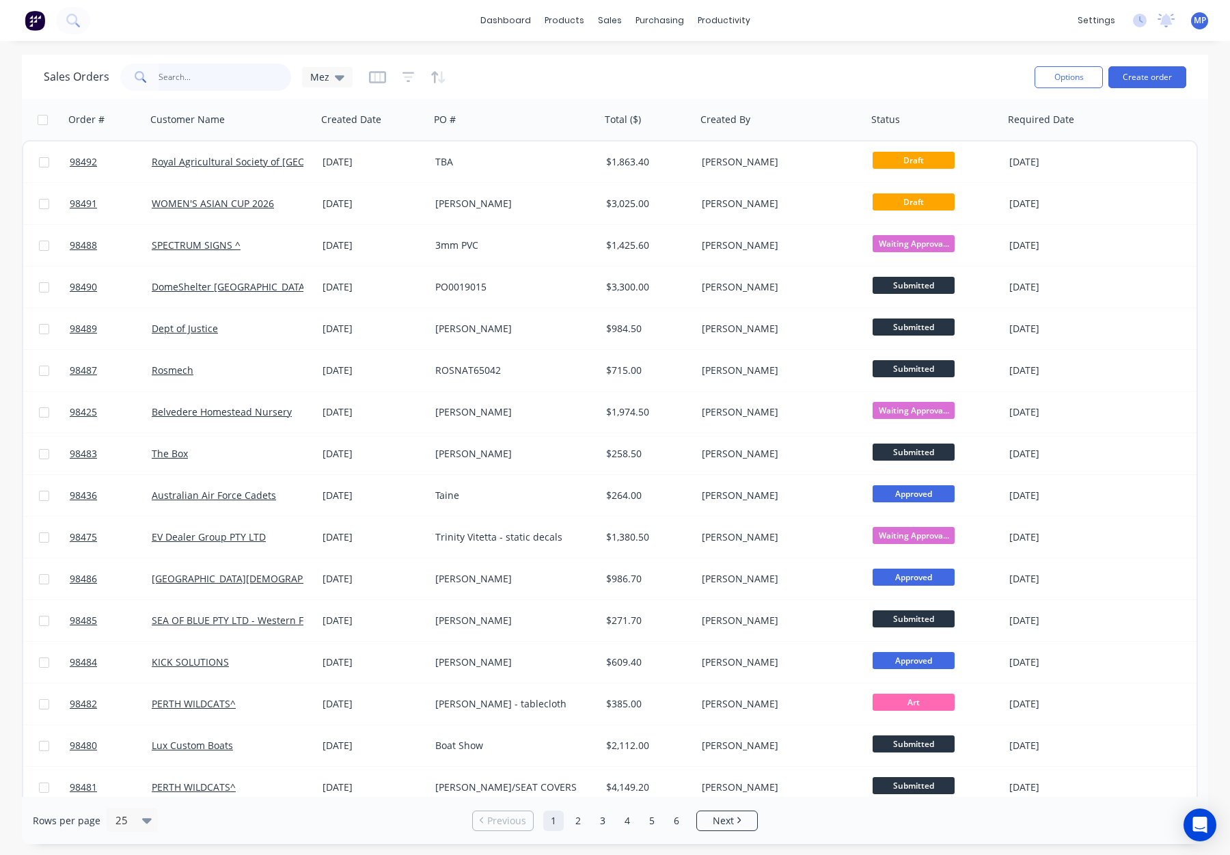
click at [187, 75] on input "text" at bounding box center [225, 77] width 133 height 27
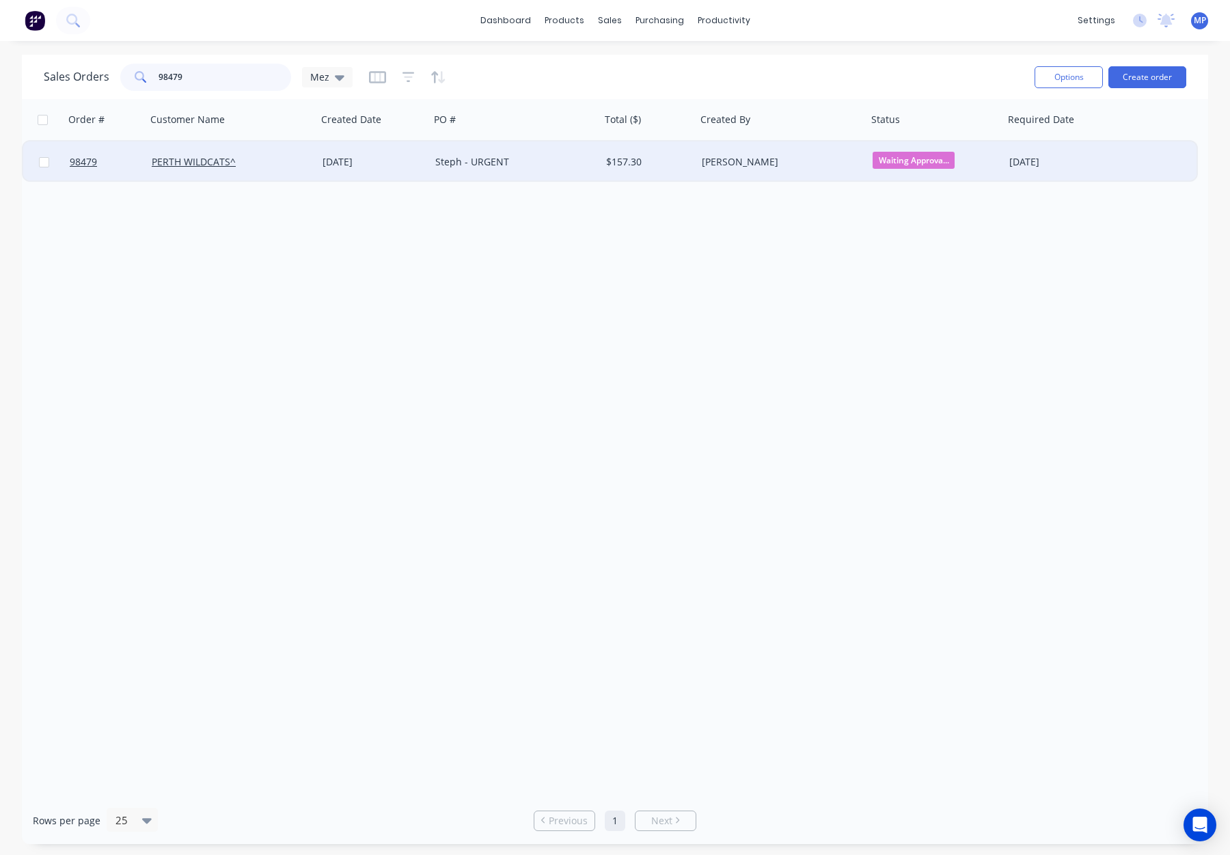
type input "98479"
click at [545, 159] on div "Steph - URGENT" at bounding box center [511, 162] width 152 height 14
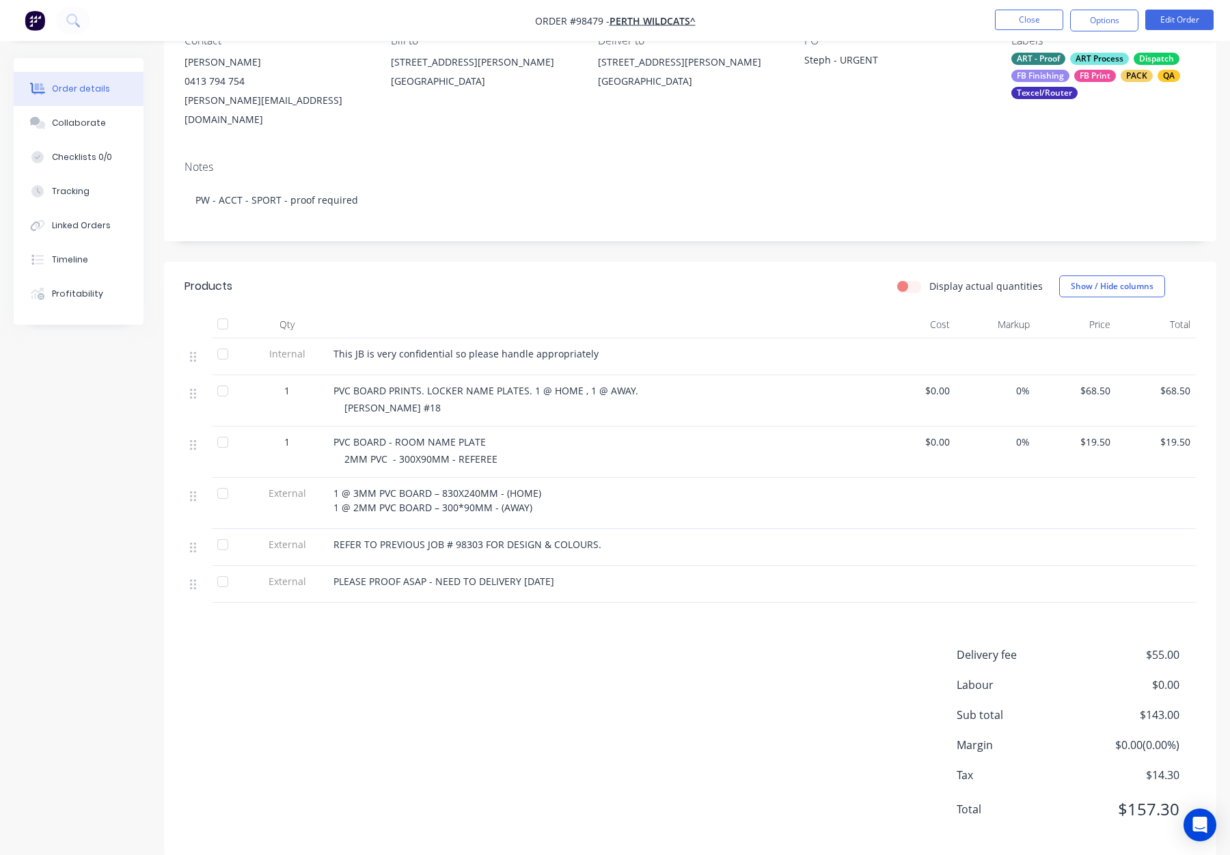
scroll to position [139, 0]
click at [1170, 20] on button "Edit Order" at bounding box center [1180, 20] width 68 height 21
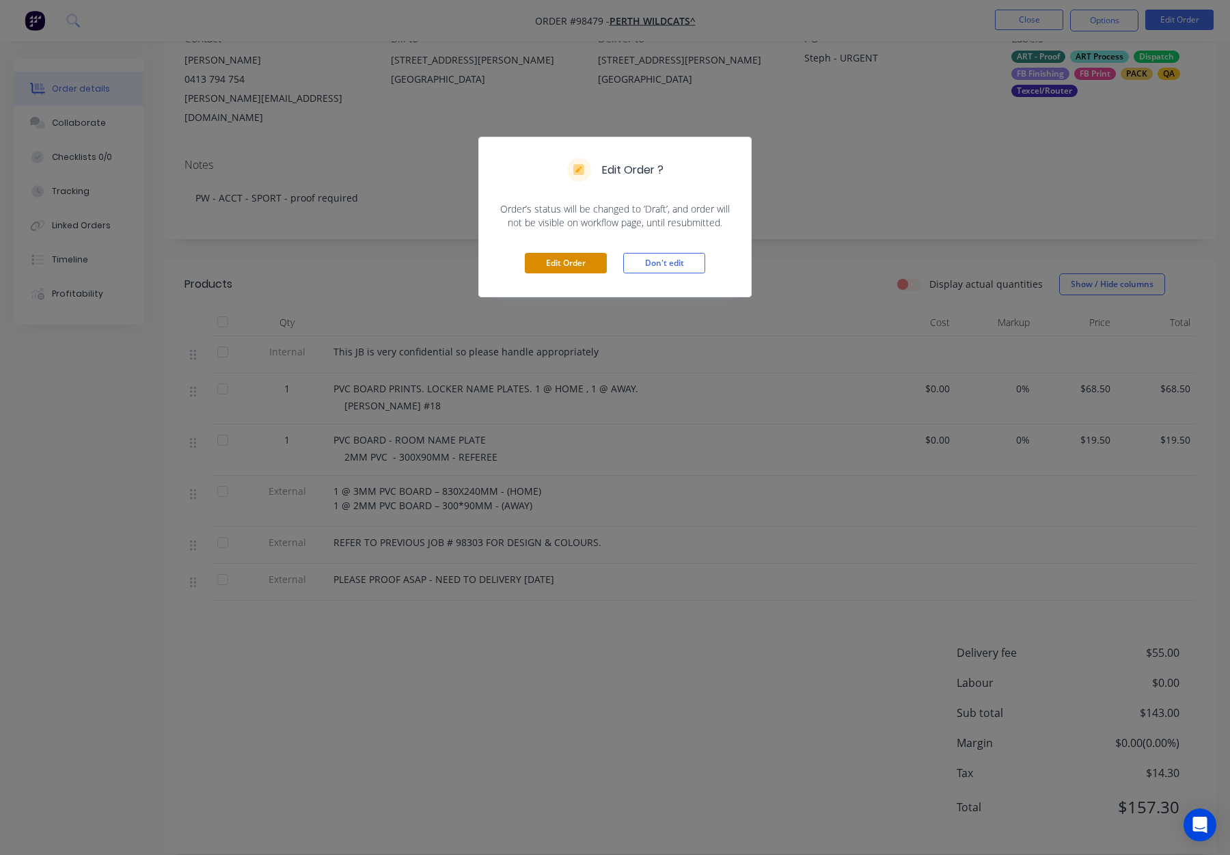
click at [559, 261] on button "Edit Order" at bounding box center [566, 263] width 82 height 21
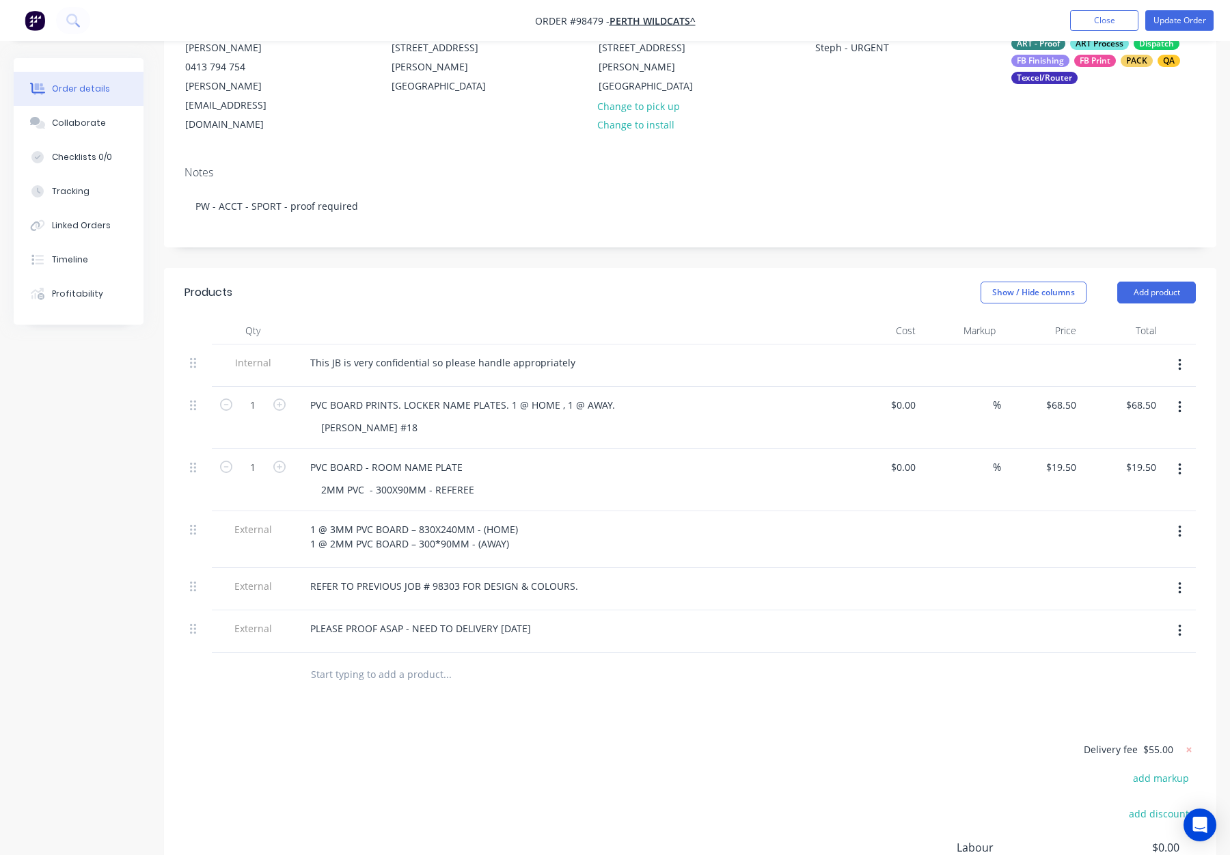
scroll to position [179, 0]
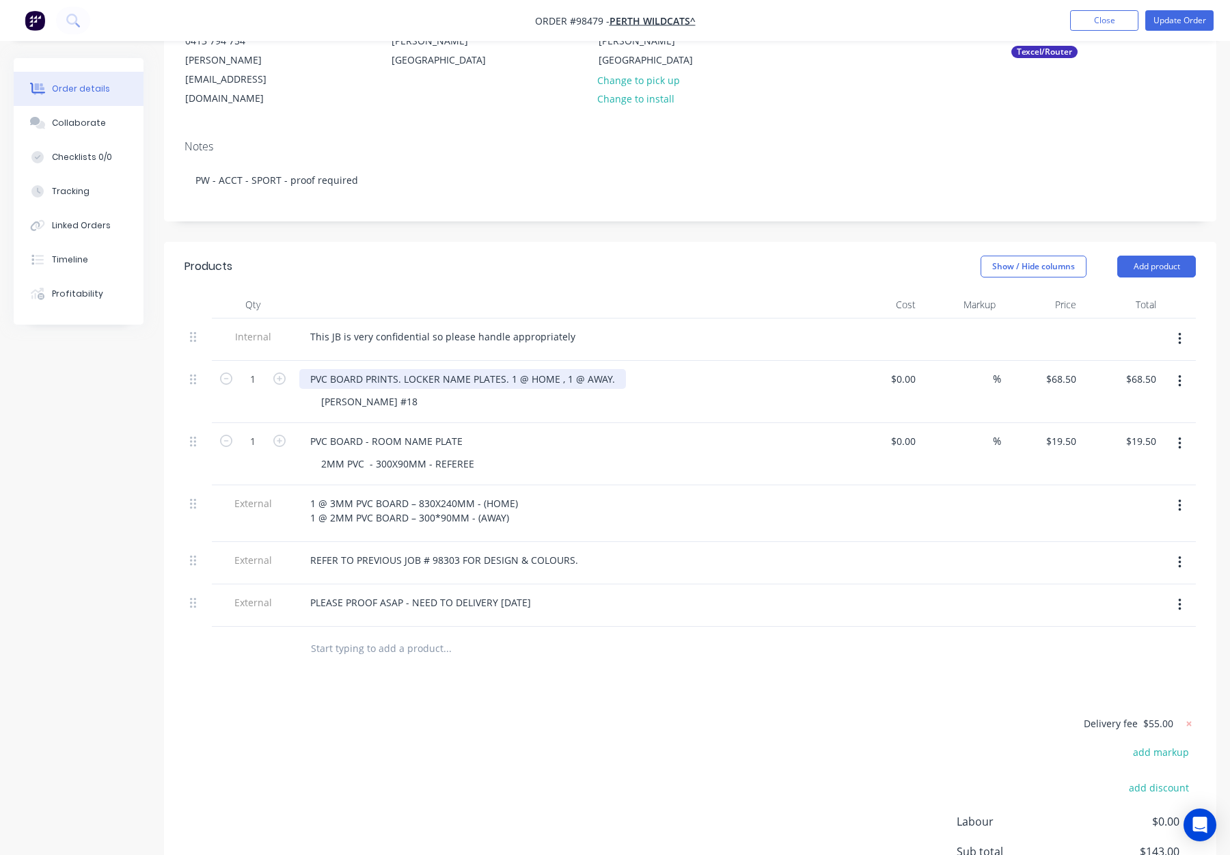
click at [511, 369] on div "PVC BOARD PRINTS. LOCKER NAME PLATES. 1 @ HOME , 1 @ AWAY." at bounding box center [462, 379] width 327 height 20
click at [407, 392] on div "[PERSON_NAME] #18" at bounding box center [369, 402] width 118 height 20
click at [409, 392] on div "[PERSON_NAME] #18" at bounding box center [369, 402] width 118 height 20
click at [412, 392] on div "[PERSON_NAME] #18" at bounding box center [369, 402] width 118 height 20
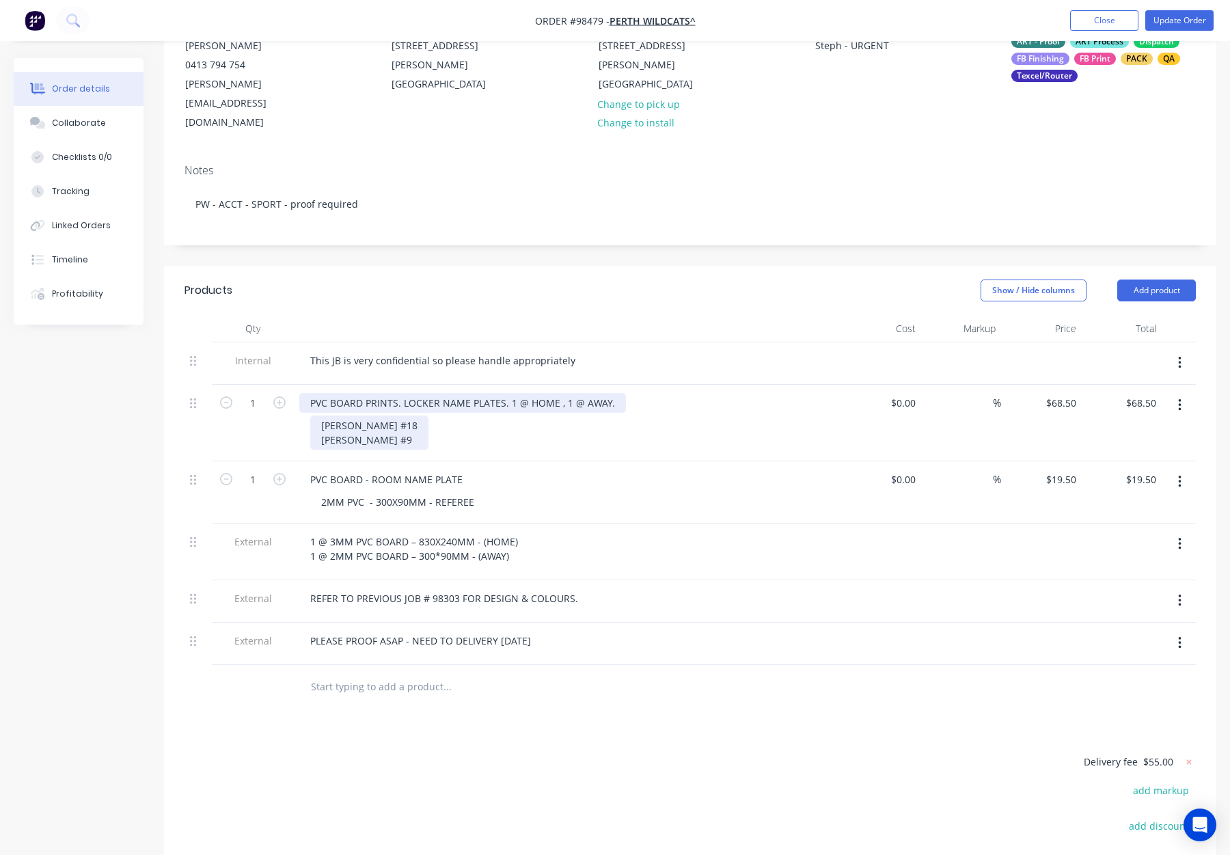
scroll to position [161, 0]
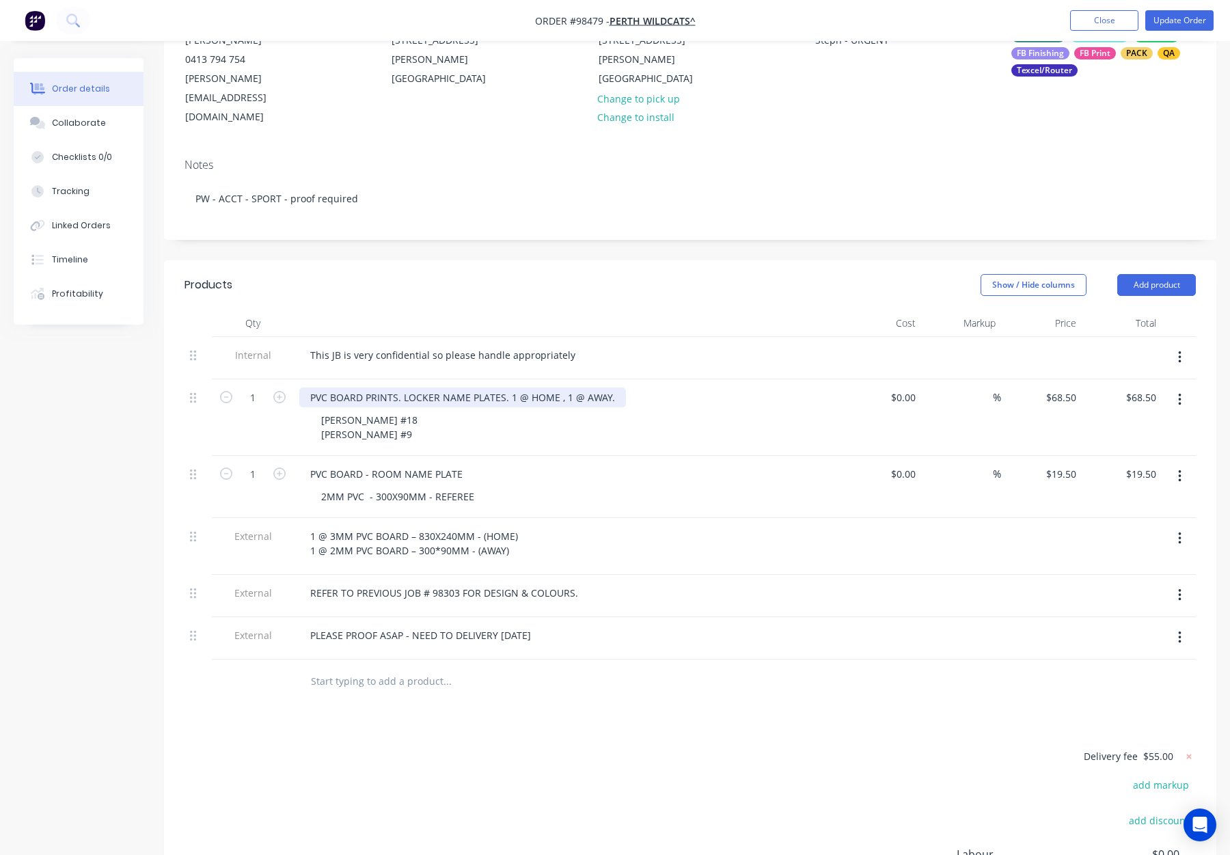
click at [511, 388] on div "PVC BOARD PRINTS. LOCKER NAME PLATES. 1 @ HOME , 1 @ AWAY." at bounding box center [462, 398] width 327 height 20
click at [565, 388] on div "PVC BOARD PRINTS. LOCKER NAME PLATES. 2 @ HOME , 1 @ AWAY." at bounding box center [462, 398] width 327 height 20
click at [277, 391] on icon "button" at bounding box center [279, 397] width 12 height 12
type input "2"
type input "$137.00"
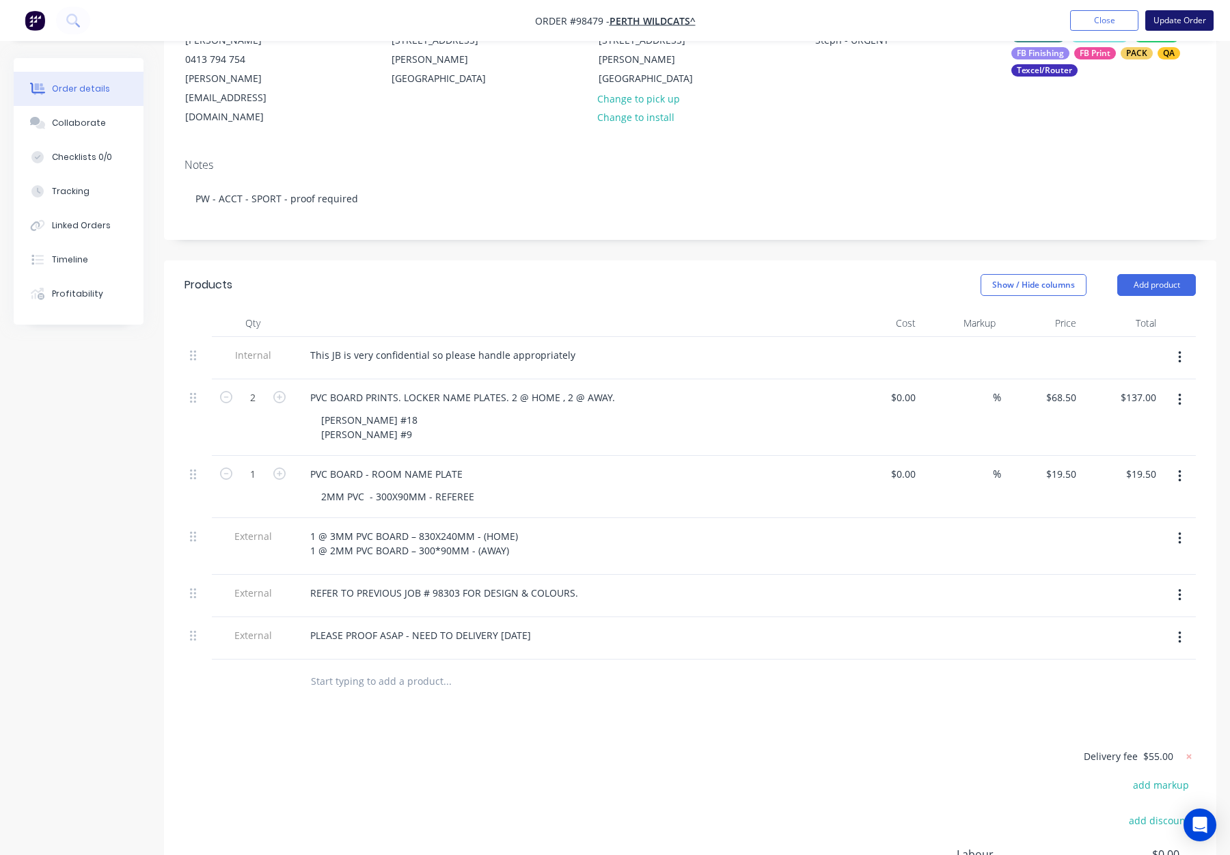
click at [1167, 19] on button "Update Order" at bounding box center [1180, 20] width 68 height 21
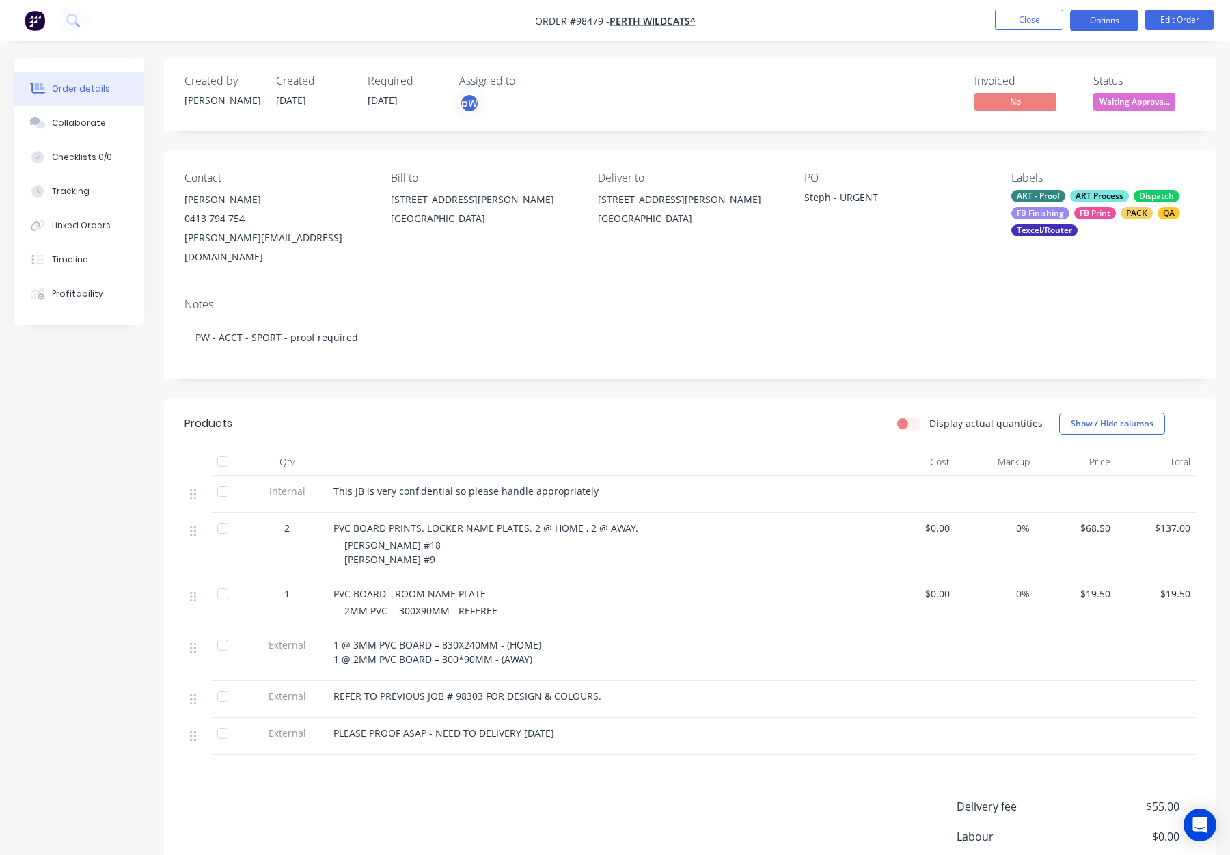
click at [1113, 21] on button "Options" at bounding box center [1104, 21] width 68 height 22
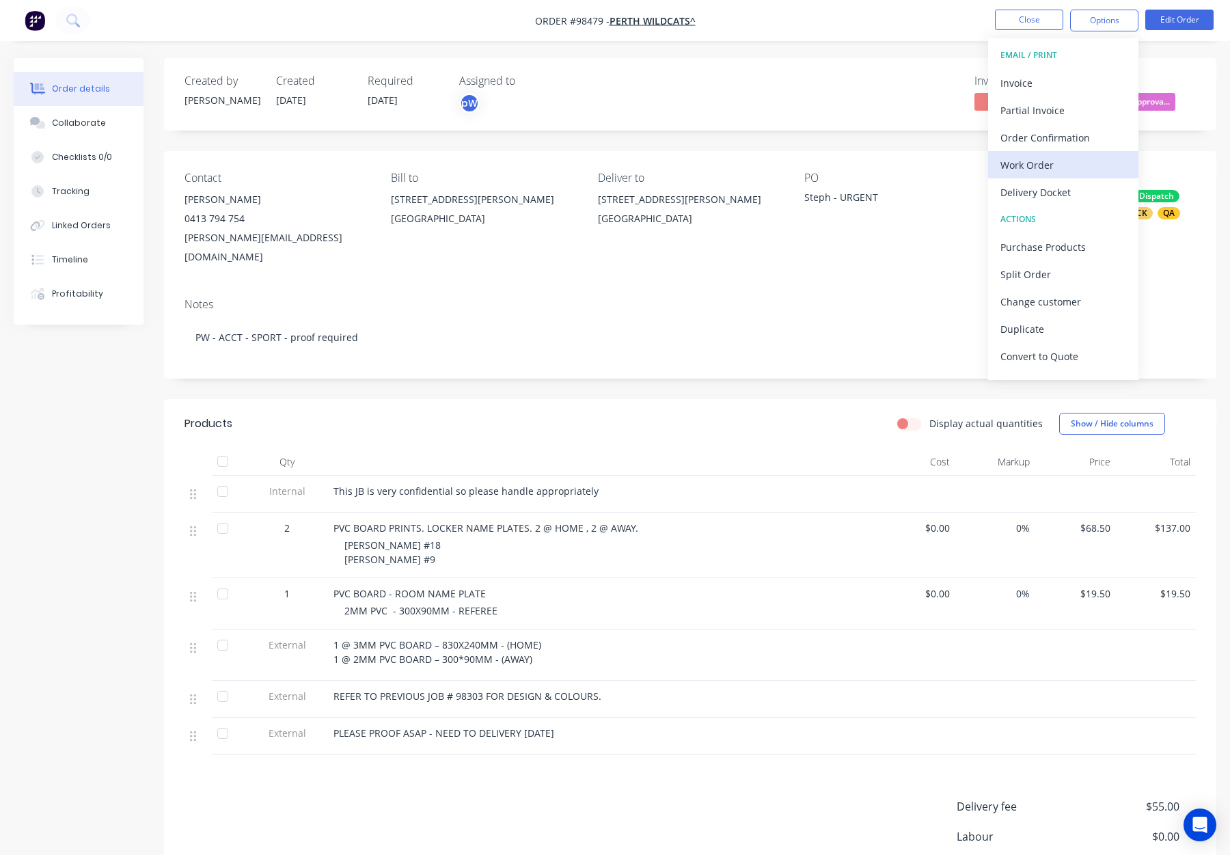
click at [1038, 160] on div "Work Order" at bounding box center [1064, 165] width 126 height 20
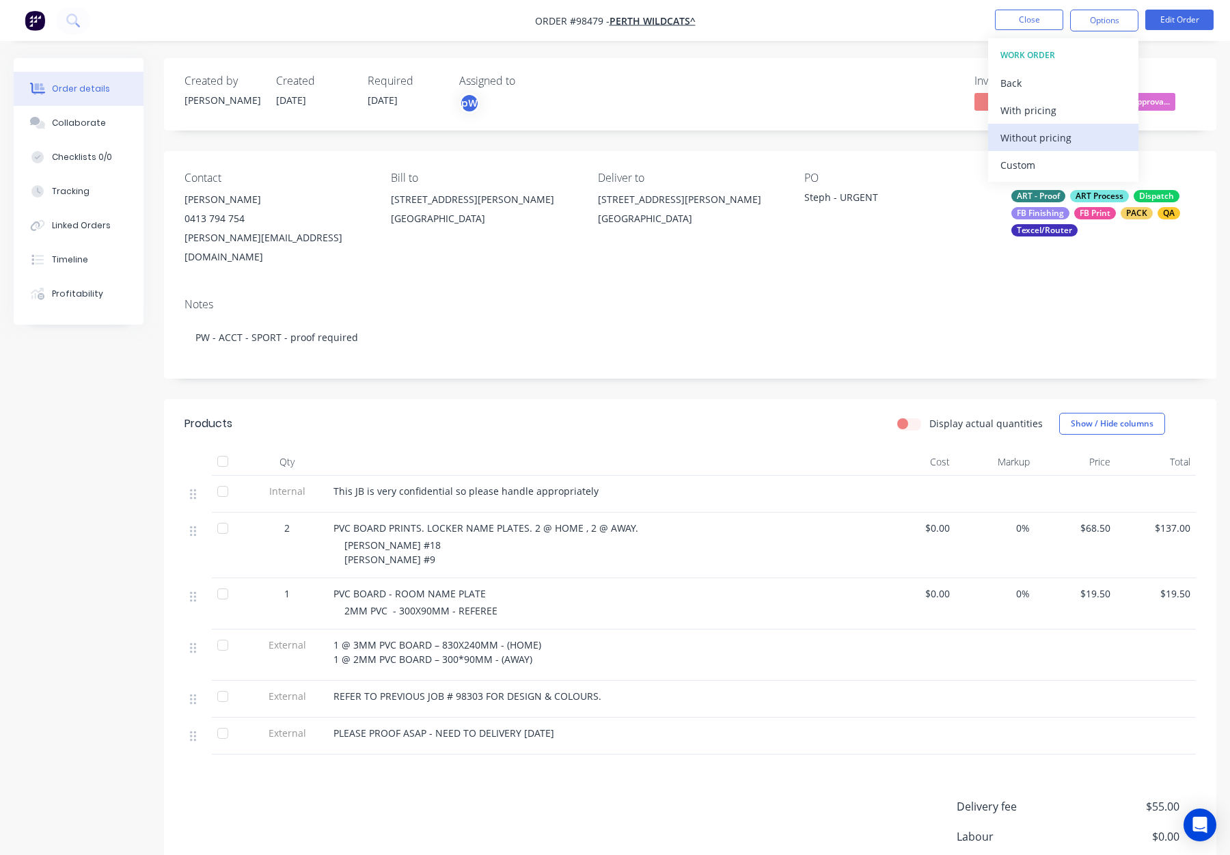
click at [1042, 142] on div "Without pricing" at bounding box center [1064, 138] width 126 height 20
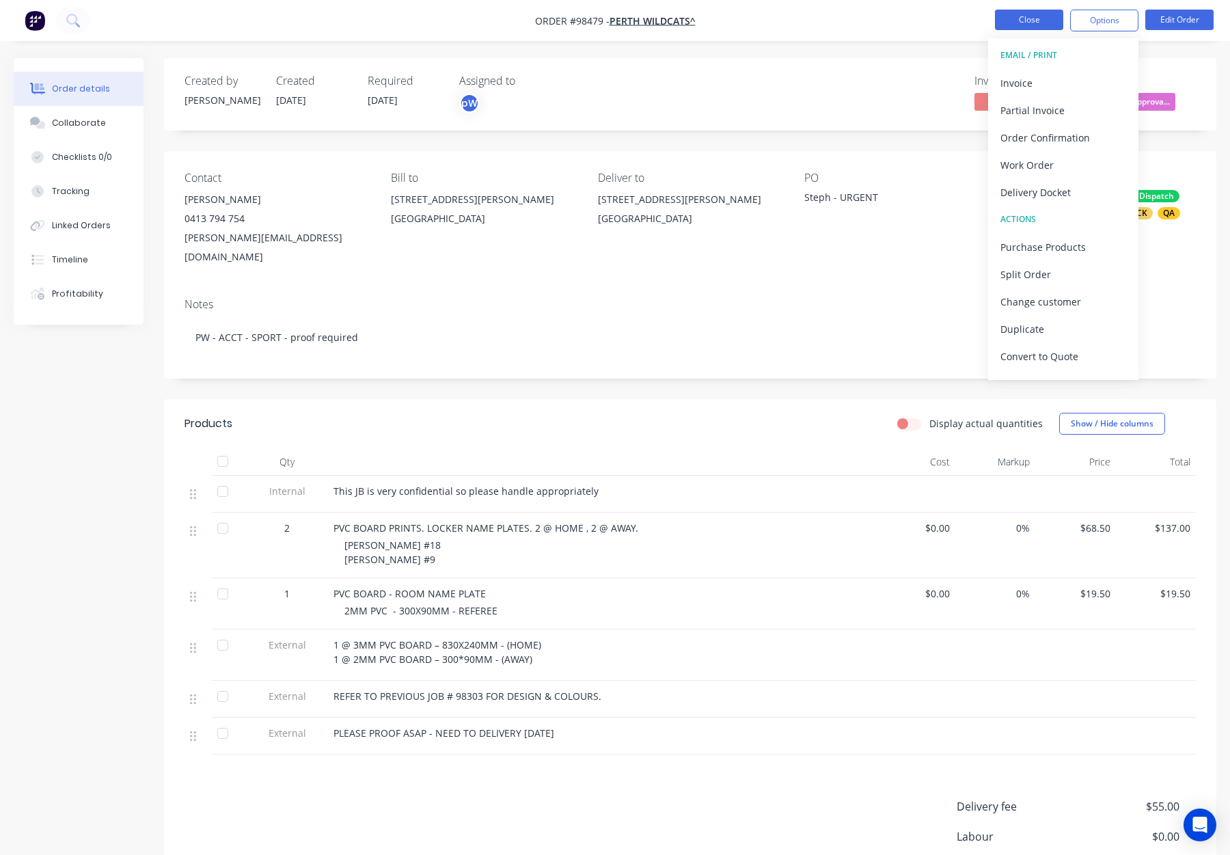
click at [1007, 16] on button "Close" at bounding box center [1029, 20] width 68 height 21
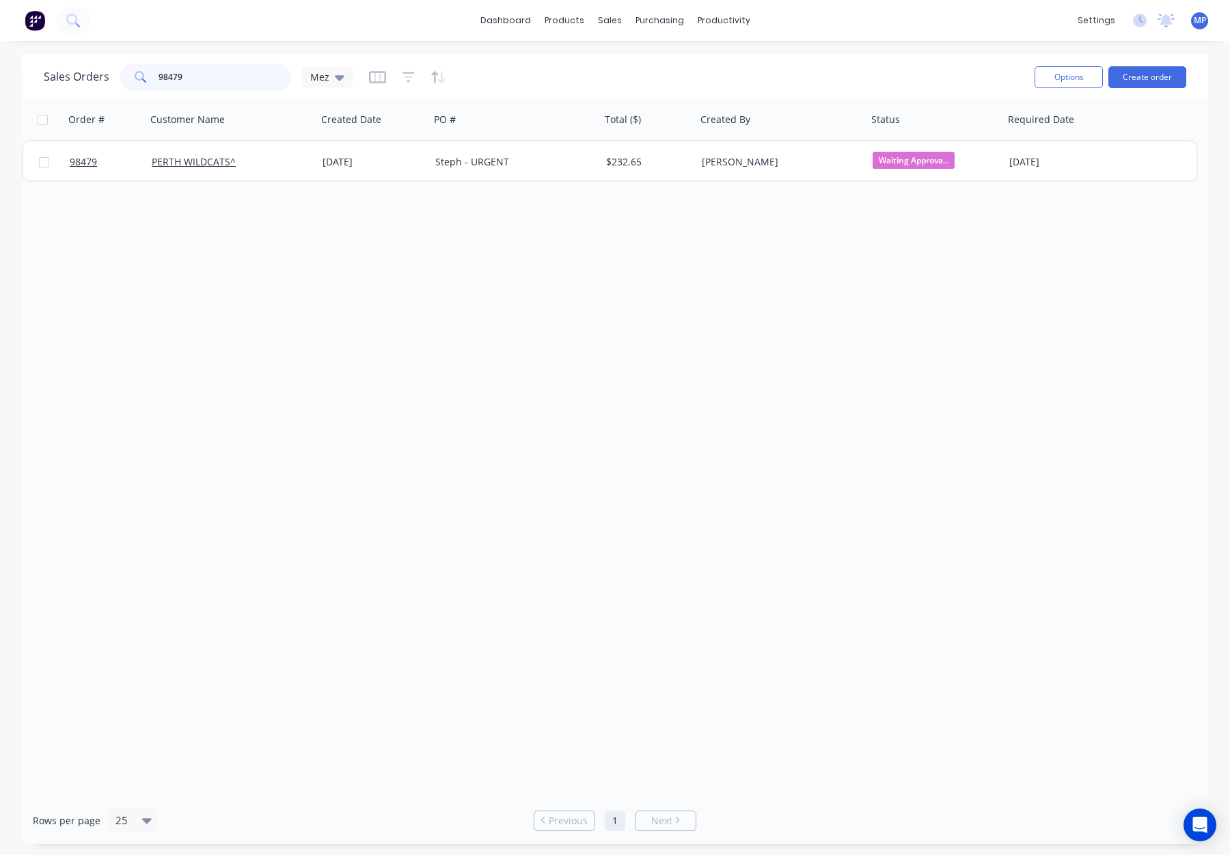
click at [142, 72] on div "98479" at bounding box center [205, 77] width 171 height 27
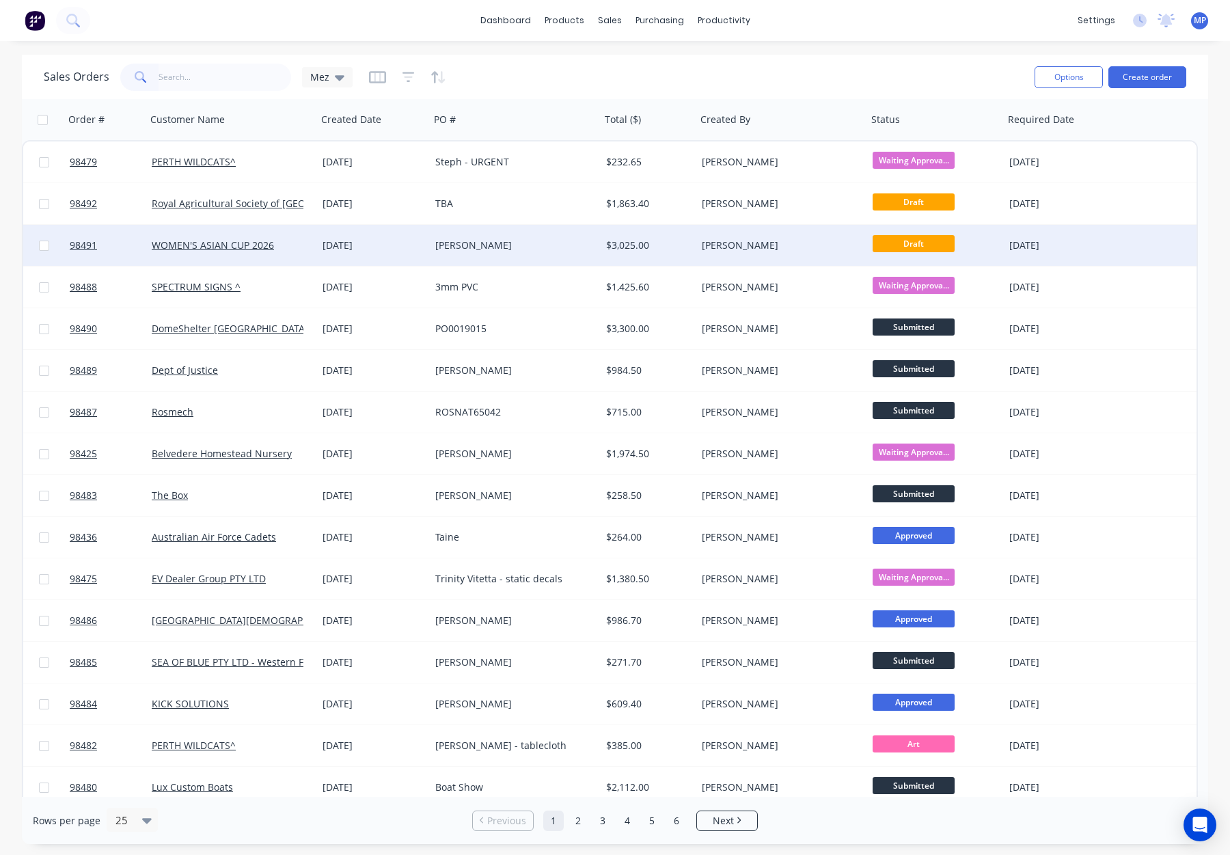
click at [781, 239] on div "[PERSON_NAME]" at bounding box center [778, 246] width 152 height 14
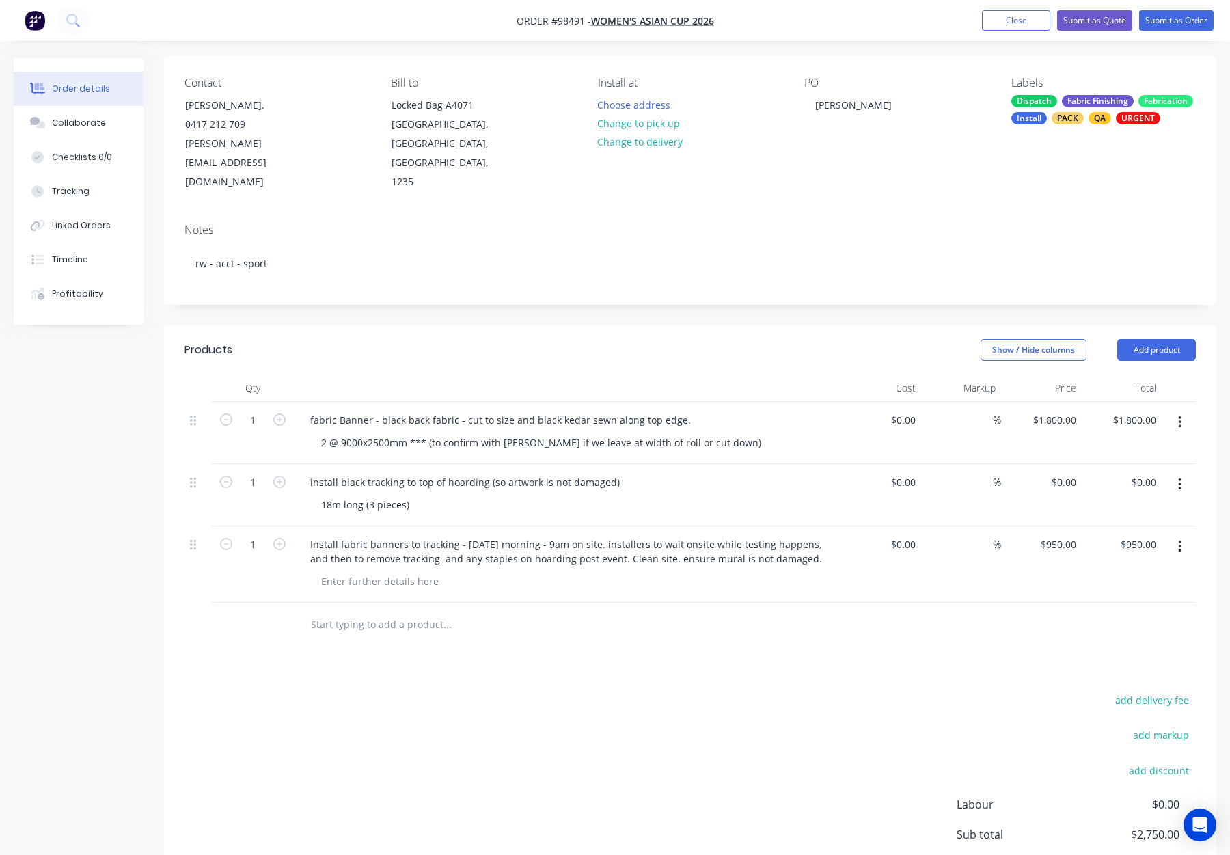
scroll to position [98, 0]
click at [313, 408] on div "fabric Banner - black back fabric - cut to size and black kedar sewn along top …" at bounding box center [500, 418] width 403 height 20
click at [528, 337] on div "Show / Hide columns Add product" at bounding box center [798, 348] width 796 height 22
click at [1155, 337] on button "Add product" at bounding box center [1157, 348] width 79 height 22
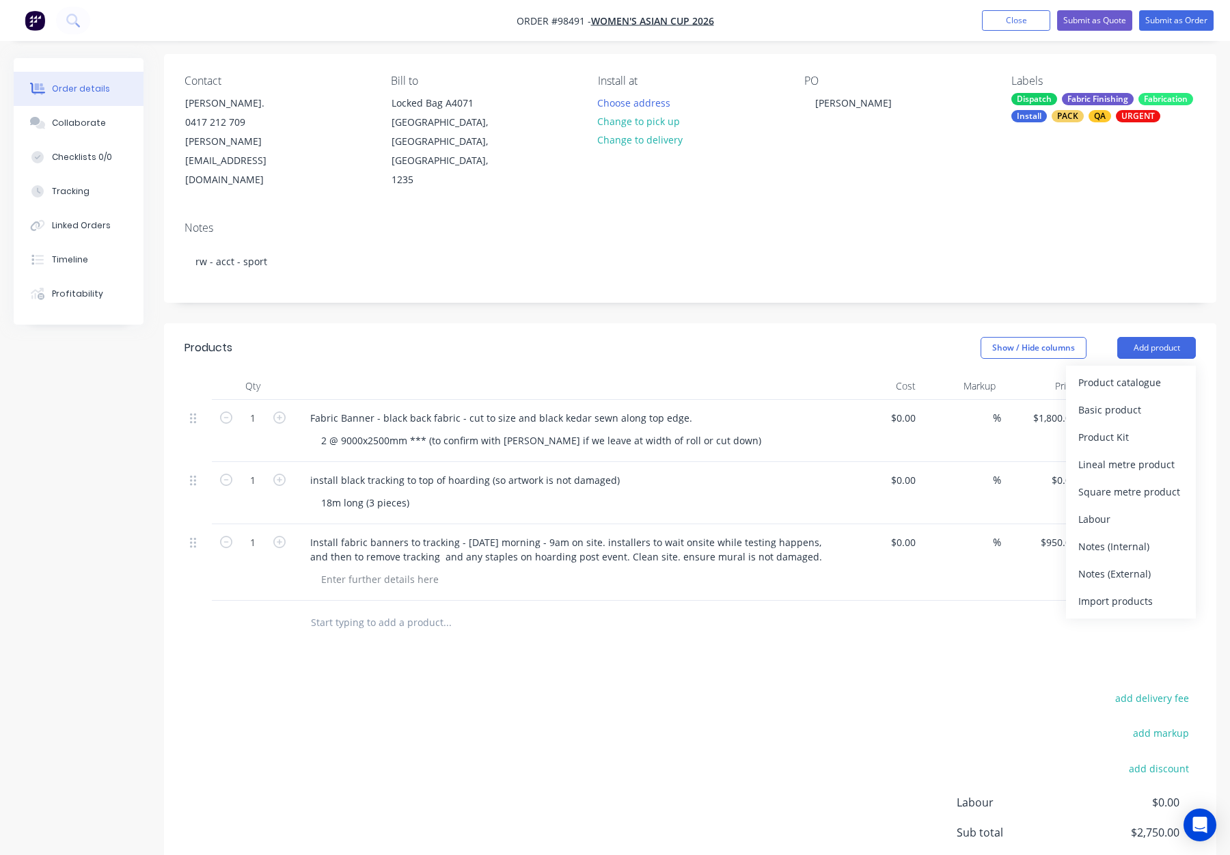
click at [1146, 537] on div "Notes (Internal)" at bounding box center [1131, 547] width 105 height 20
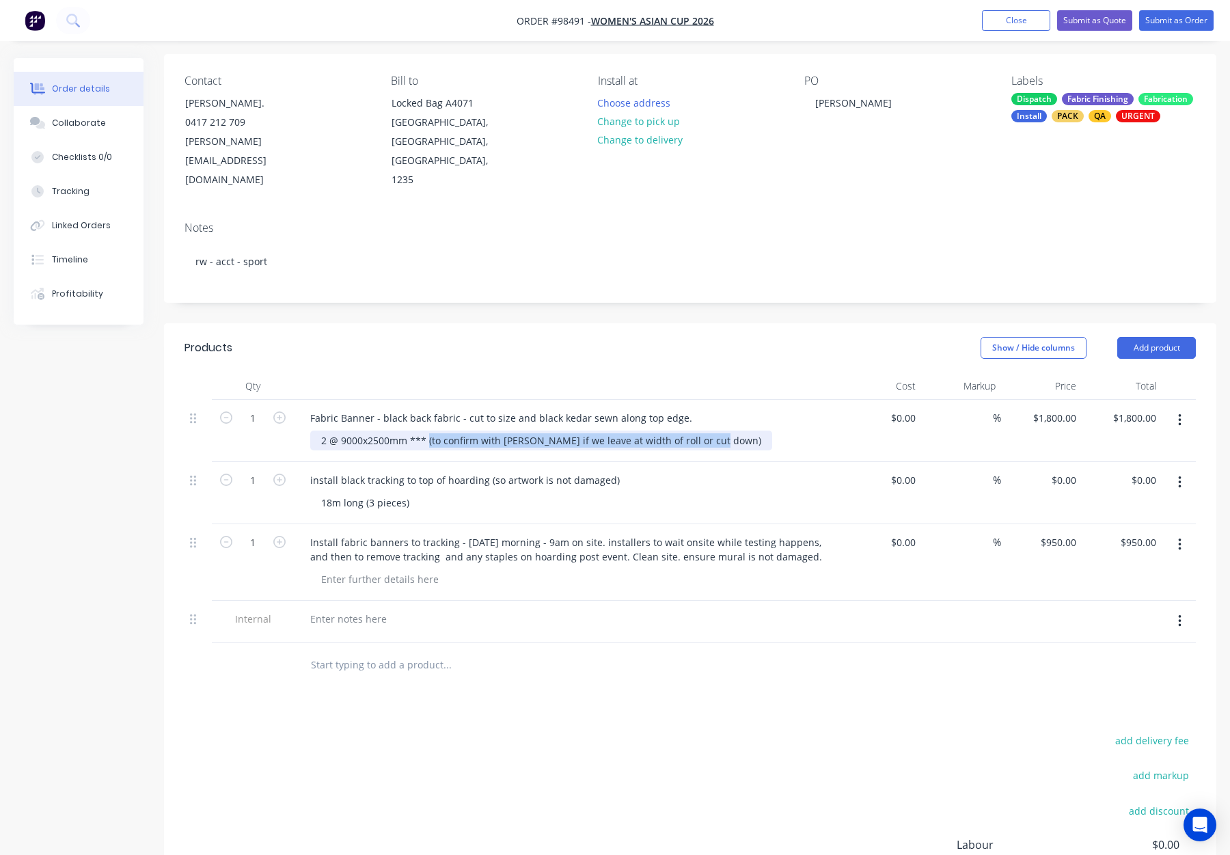
drag, startPoint x: 430, startPoint y: 421, endPoint x: 723, endPoint y: 431, distance: 293.4
click at [723, 431] on div "Fabric Banner - black back fabric - cut to size and black kedar sewn along top …" at bounding box center [567, 431] width 547 height 62
copy div "(to confirm with Peter W if we leave at width of roll or cut down)"
click at [376, 609] on div at bounding box center [348, 619] width 98 height 20
click at [357, 609] on div at bounding box center [348, 619] width 98 height 20
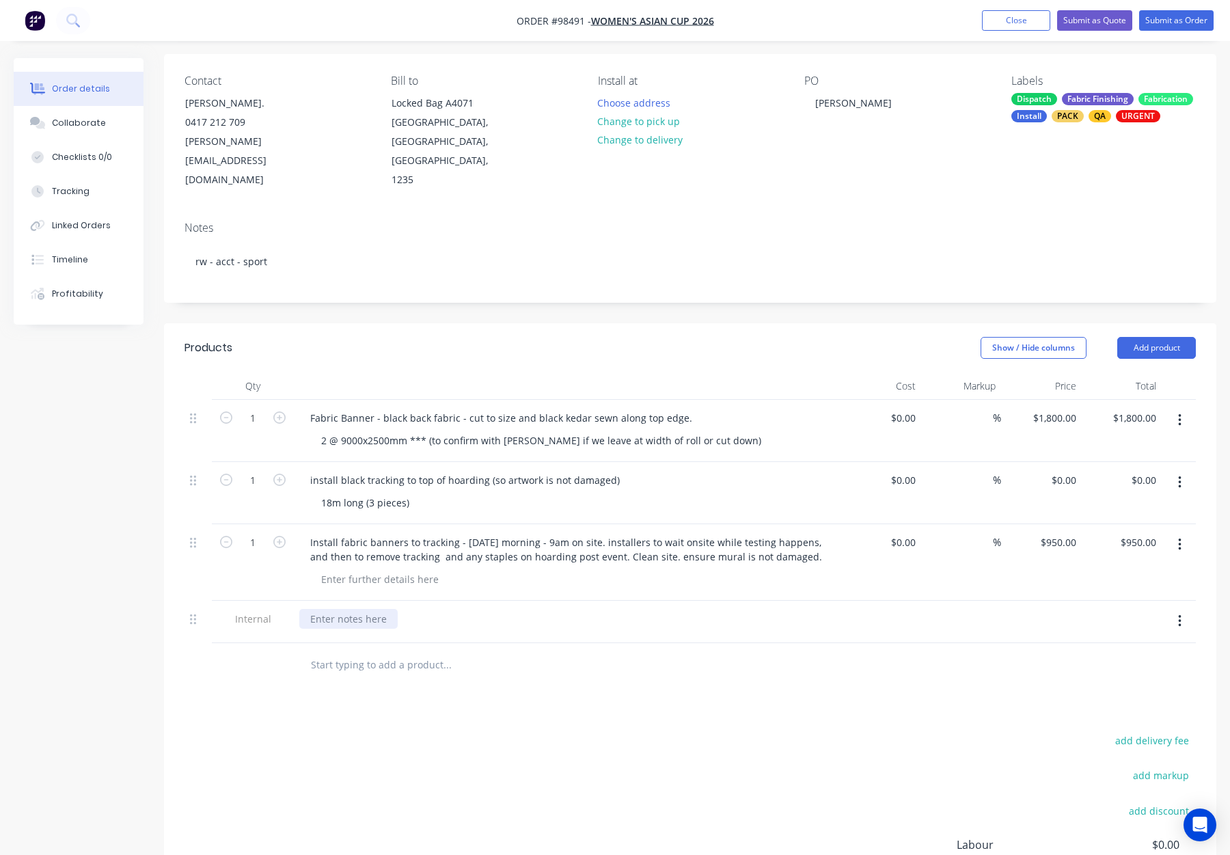
paste div
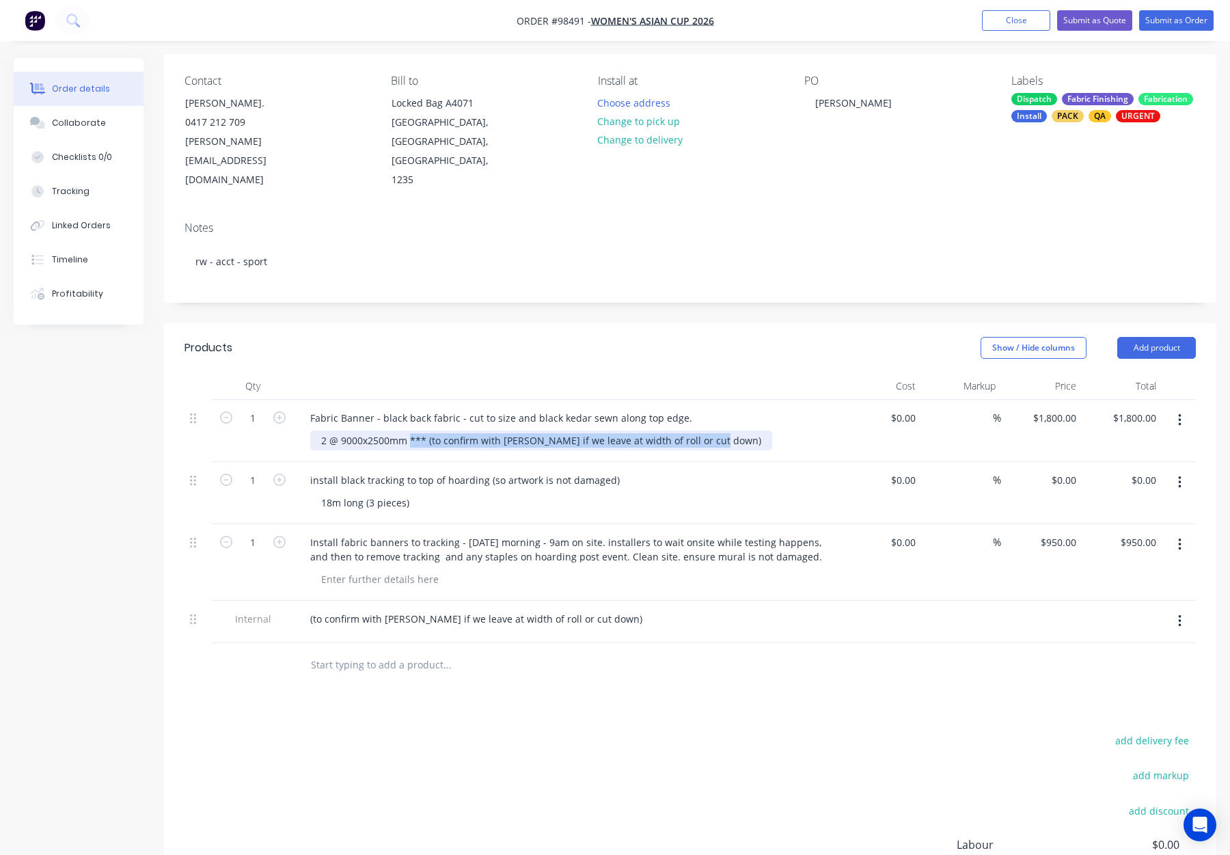
drag, startPoint x: 410, startPoint y: 421, endPoint x: 773, endPoint y: 420, distance: 363.0
click at [773, 431] on div "2 @ 9000x2500mm *** (to confirm with Peter W if we leave at width of roll or cu…" at bounding box center [572, 441] width 525 height 20
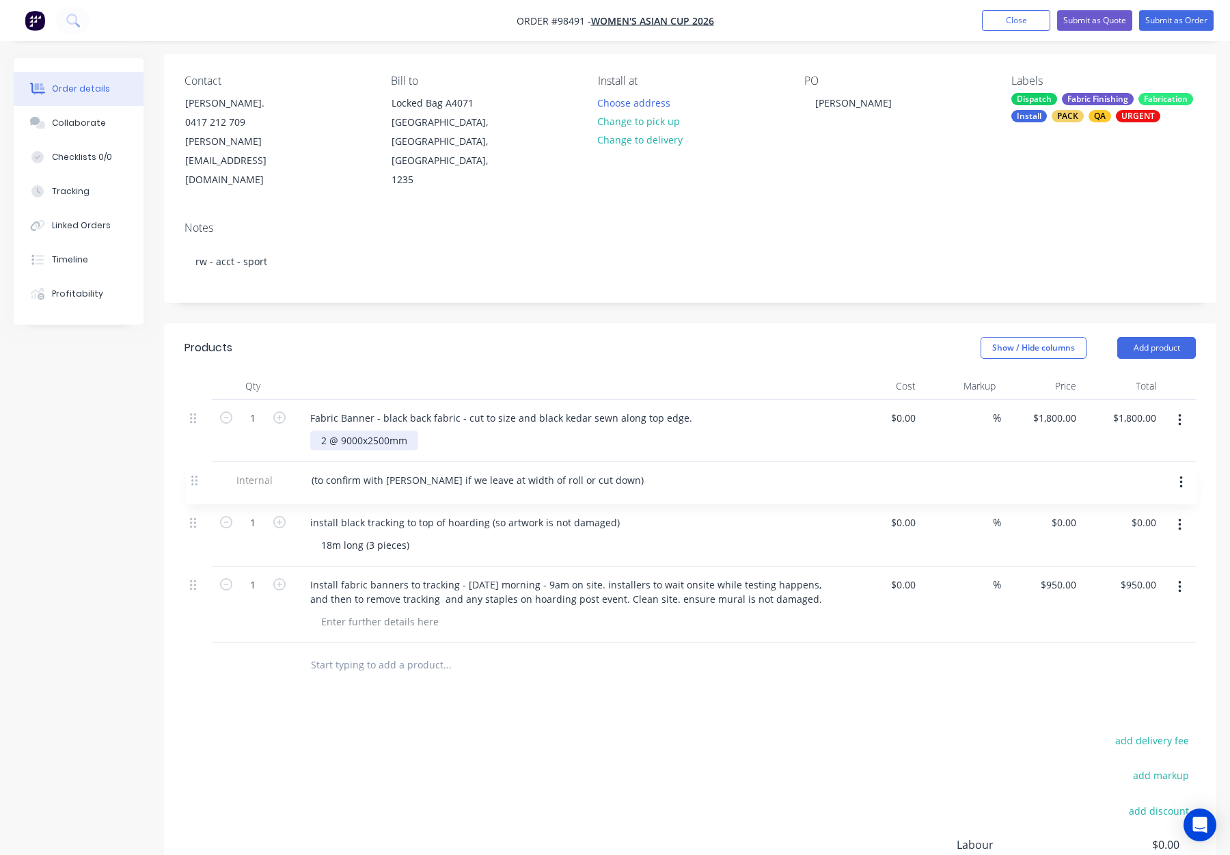
drag, startPoint x: 191, startPoint y: 601, endPoint x: 190, endPoint y: 469, distance: 131.9
click at [190, 469] on div "1 Fabric Banner - black back fabric - cut to size and black kedar sewn along to…" at bounding box center [691, 521] width 1012 height 243
drag, startPoint x: 342, startPoint y: 420, endPoint x: 299, endPoint y: 420, distance: 42.4
click at [299, 420] on div "Fabric Banner - black back fabric - cut to size and black kedar sewn along top …" at bounding box center [567, 431] width 547 height 62
click at [388, 431] on div "2 @ 9000x2500mm" at bounding box center [364, 441] width 108 height 20
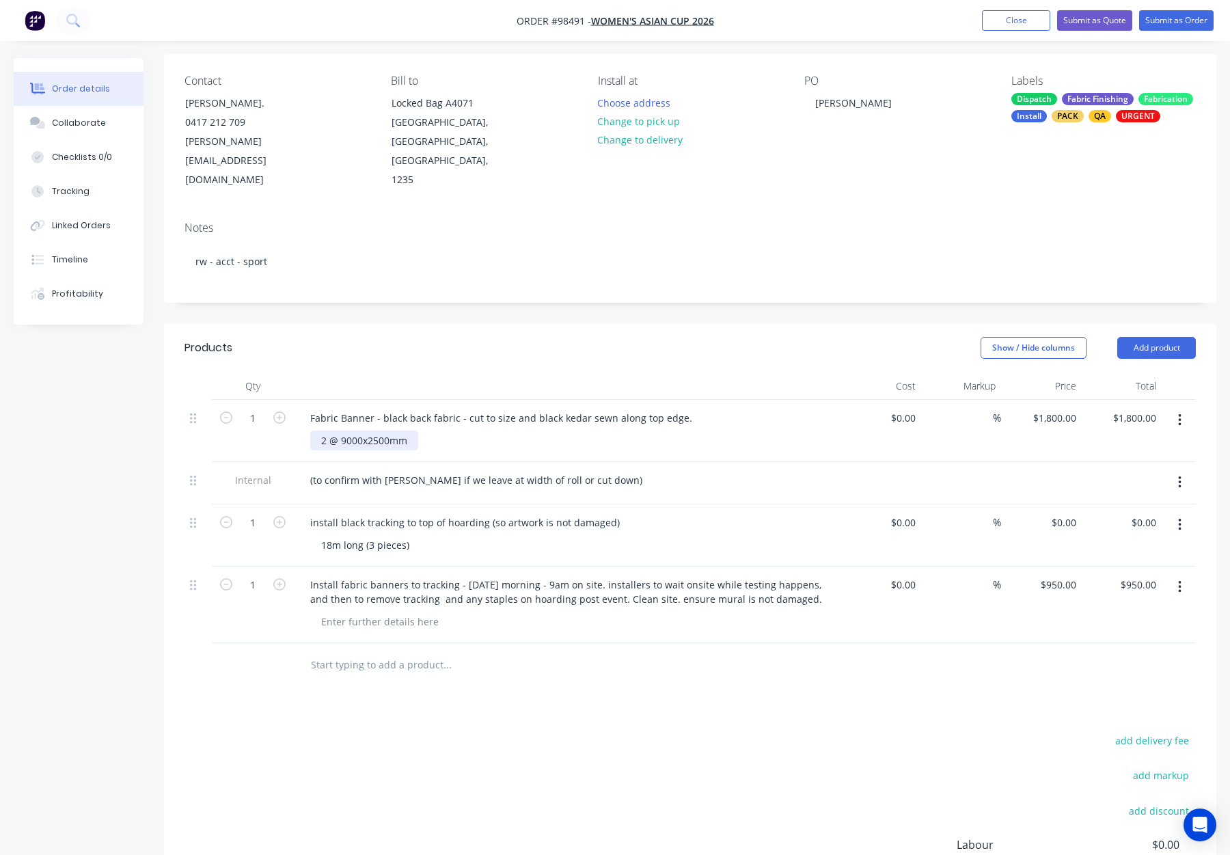
click at [360, 431] on div "2 @ 9000x2500mm" at bounding box center [364, 441] width 108 height 20
click at [368, 431] on div "2 @ 9000 x2500mm" at bounding box center [365, 441] width 111 height 20
click at [485, 431] on div "2 @ 9000 x 2500mm" at bounding box center [572, 441] width 525 height 20
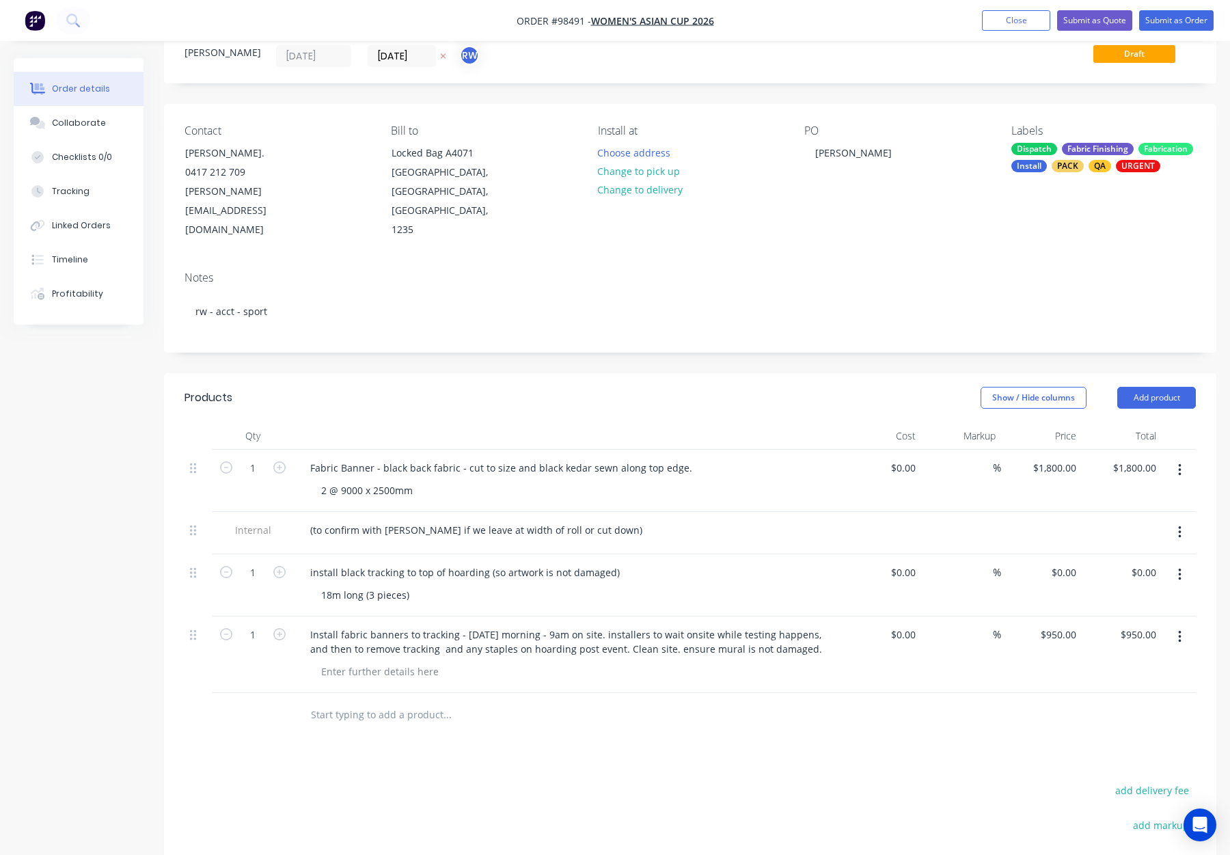
scroll to position [0, 0]
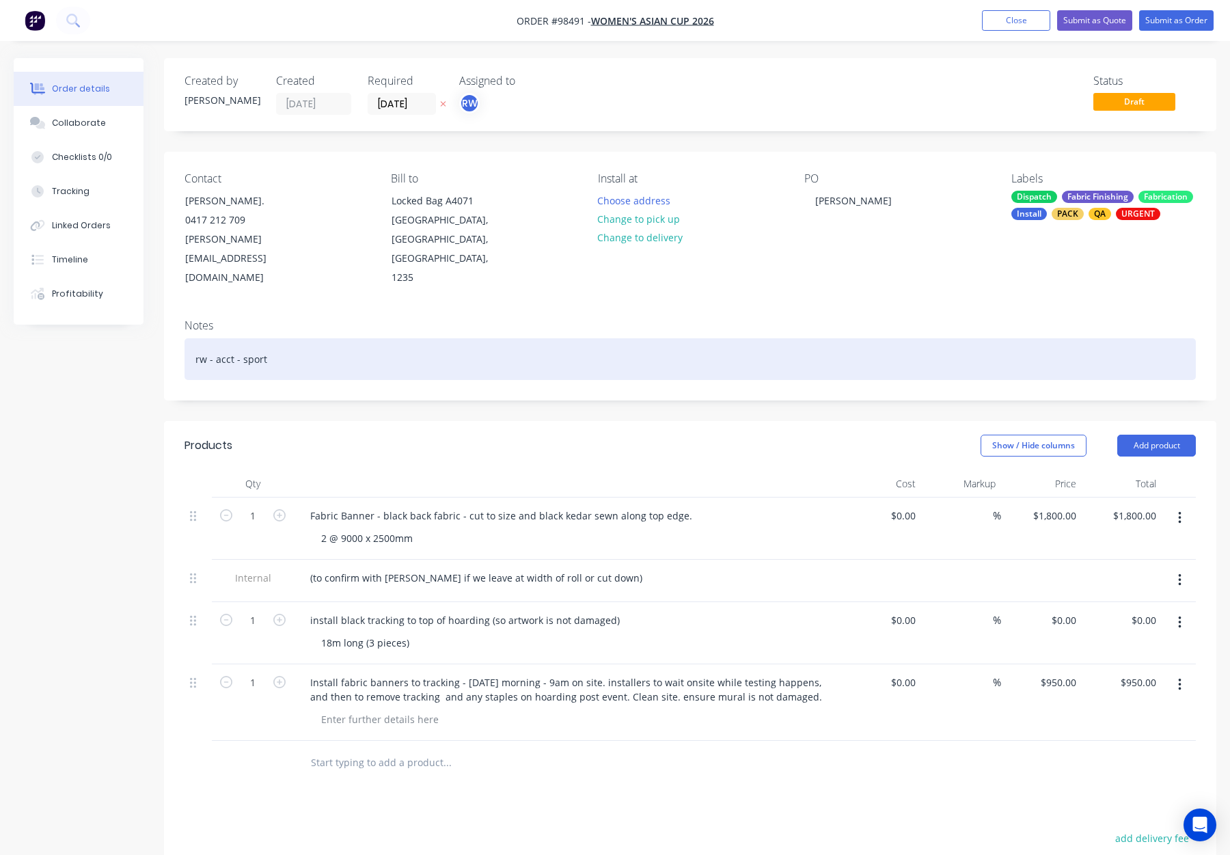
click at [345, 338] on div "rw - acct - sport" at bounding box center [691, 359] width 1012 height 42
drag, startPoint x: 395, startPoint y: 339, endPoint x: 416, endPoint y: 345, distance: 21.9
click at [395, 339] on div "rw - acct - sport" at bounding box center [691, 359] width 1012 height 42
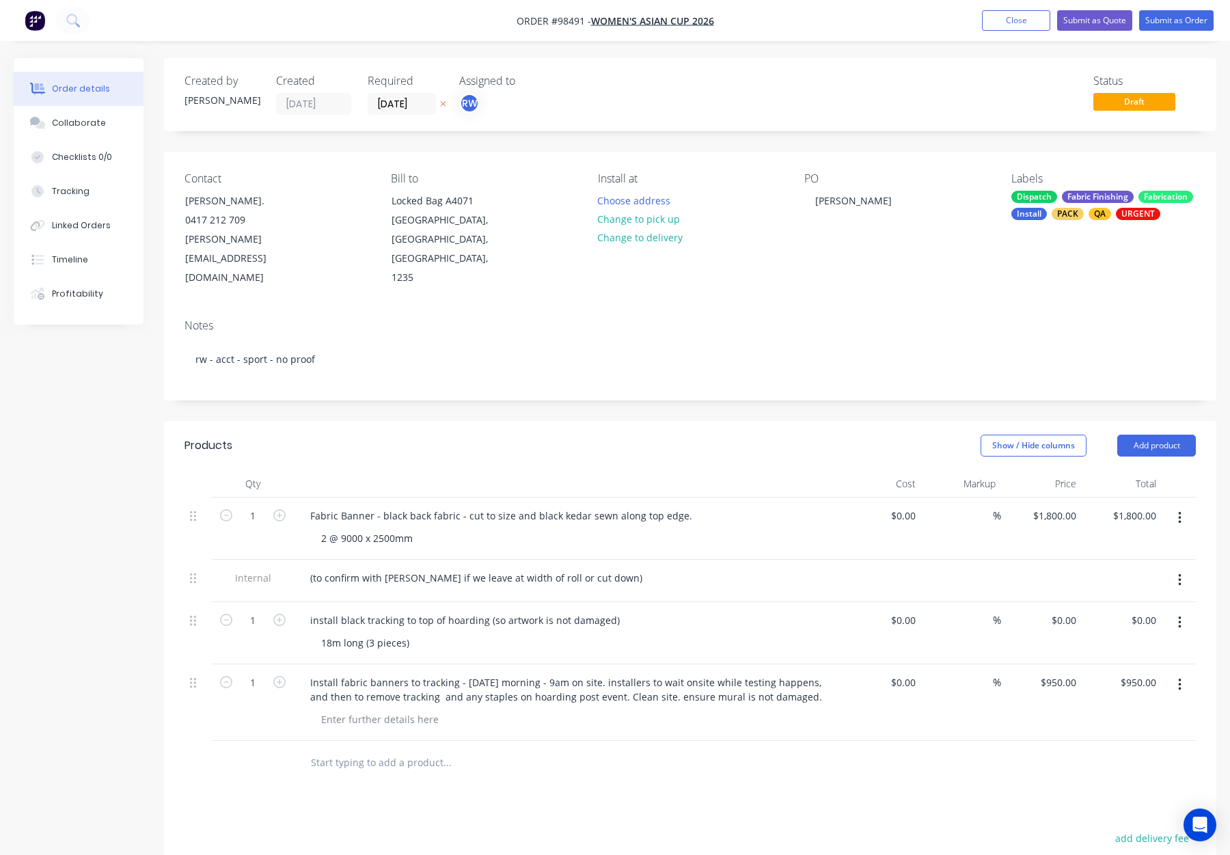
click at [1092, 200] on div "Fabric Finishing" at bounding box center [1098, 197] width 72 height 12
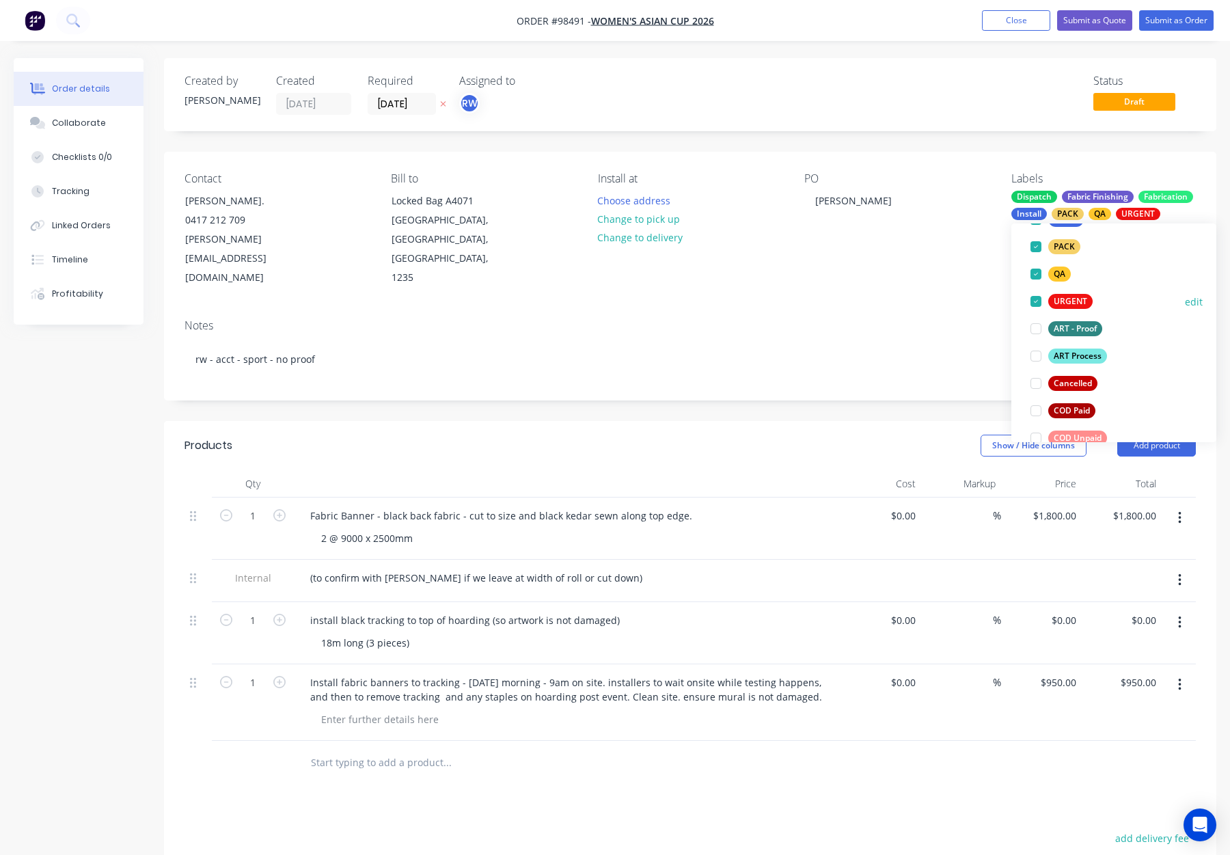
scroll to position [198, 0]
click at [1095, 351] on div "ART Process" at bounding box center [1078, 354] width 59 height 15
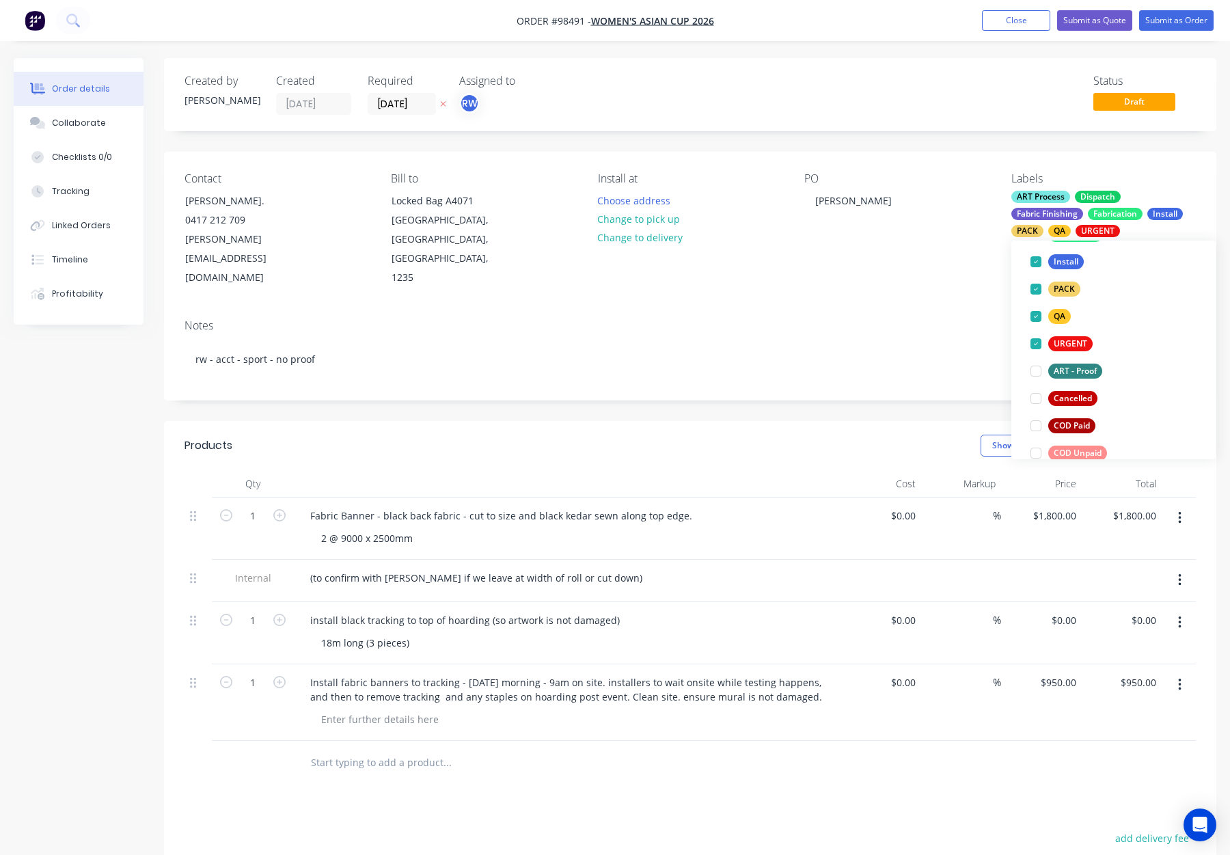
scroll to position [0, 0]
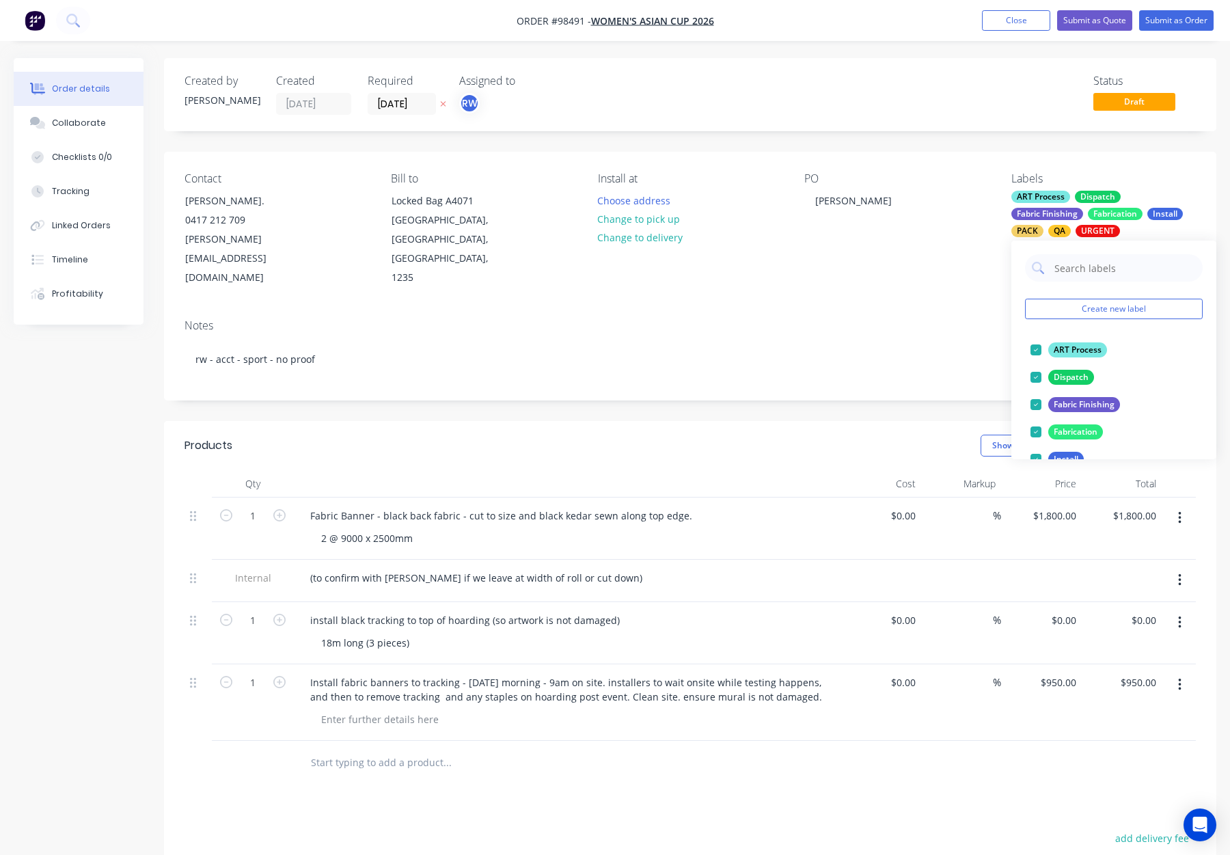
click at [873, 308] on div "Notes rw - acct - sport - no proof" at bounding box center [690, 354] width 1053 height 92
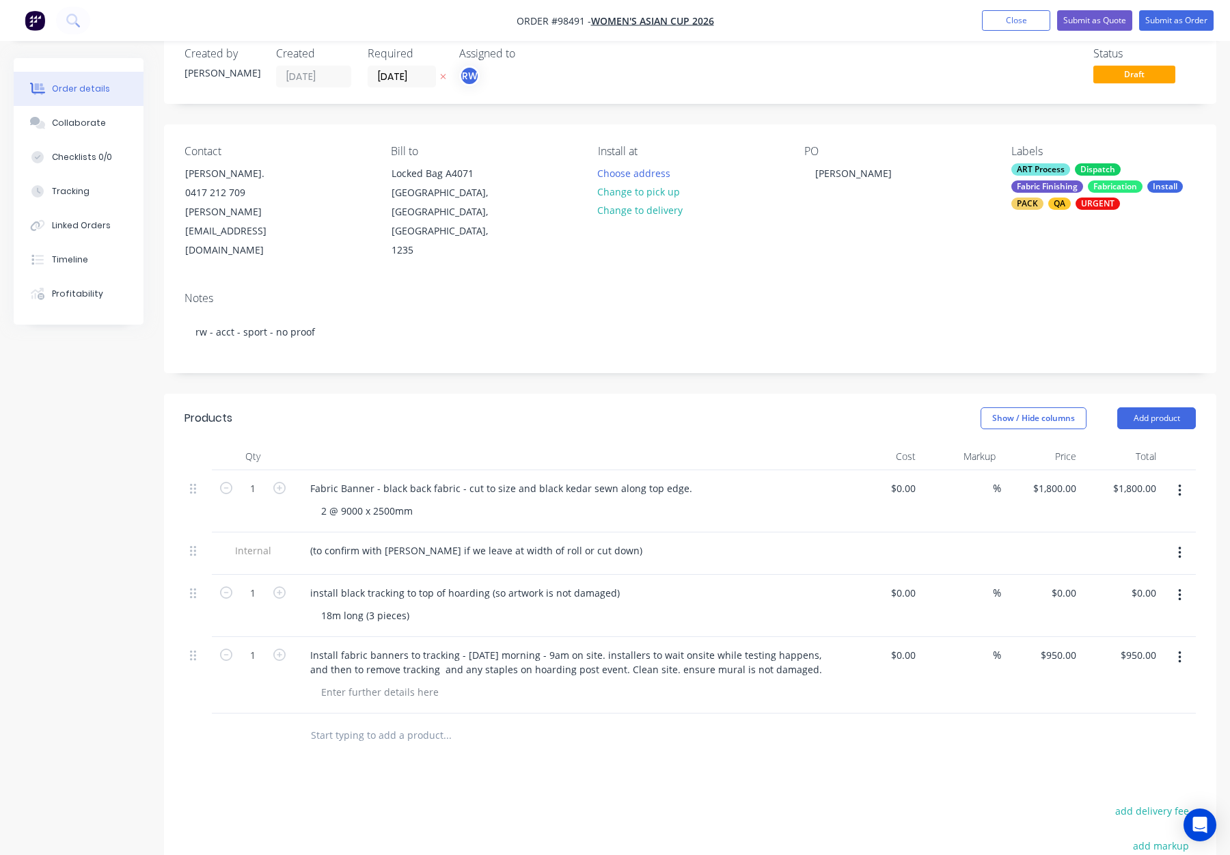
scroll to position [39, 0]
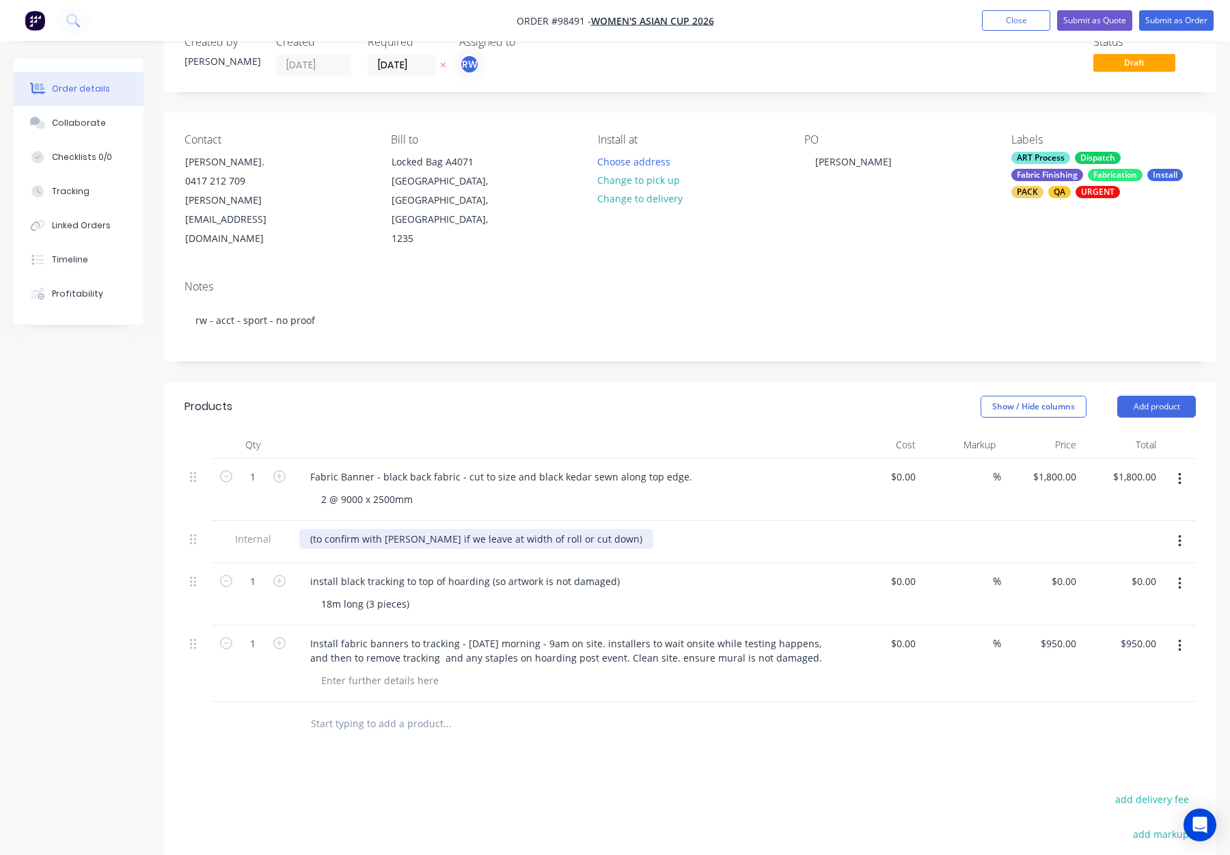
drag, startPoint x: 313, startPoint y: 524, endPoint x: 342, endPoint y: 530, distance: 30.2
click at [314, 529] on div "(to confirm with Peter W if we leave at width of roll or cut down)" at bounding box center [476, 539] width 354 height 20
drag, startPoint x: 594, startPoint y: 520, endPoint x: 608, endPoint y: 528, distance: 15.9
click at [595, 529] on div "to confirm with Peter W if we leave at width of roll or cut down)" at bounding box center [474, 539] width 351 height 20
click at [718, 529] on div "to confirm with Peter W if we leave at width of roll or cut down" at bounding box center [567, 542] width 547 height 42
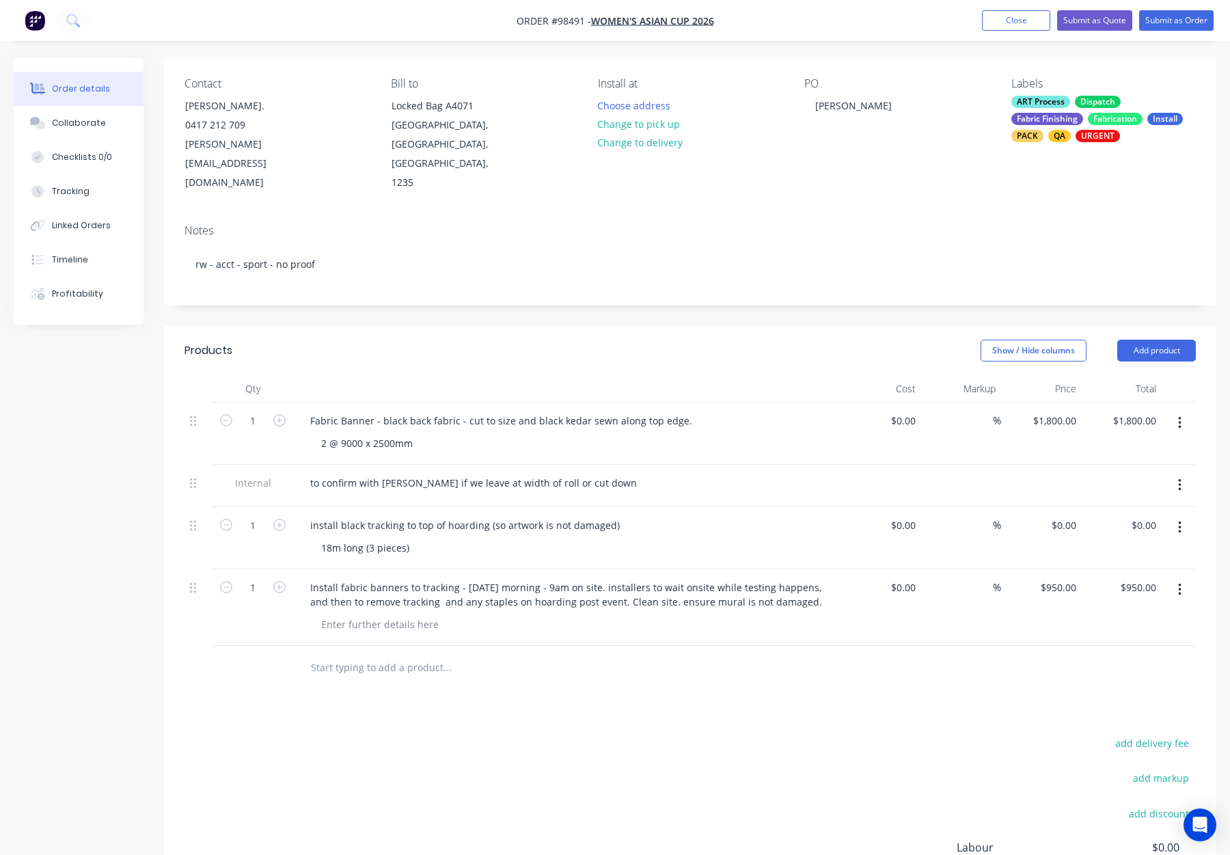
scroll to position [99, 0]
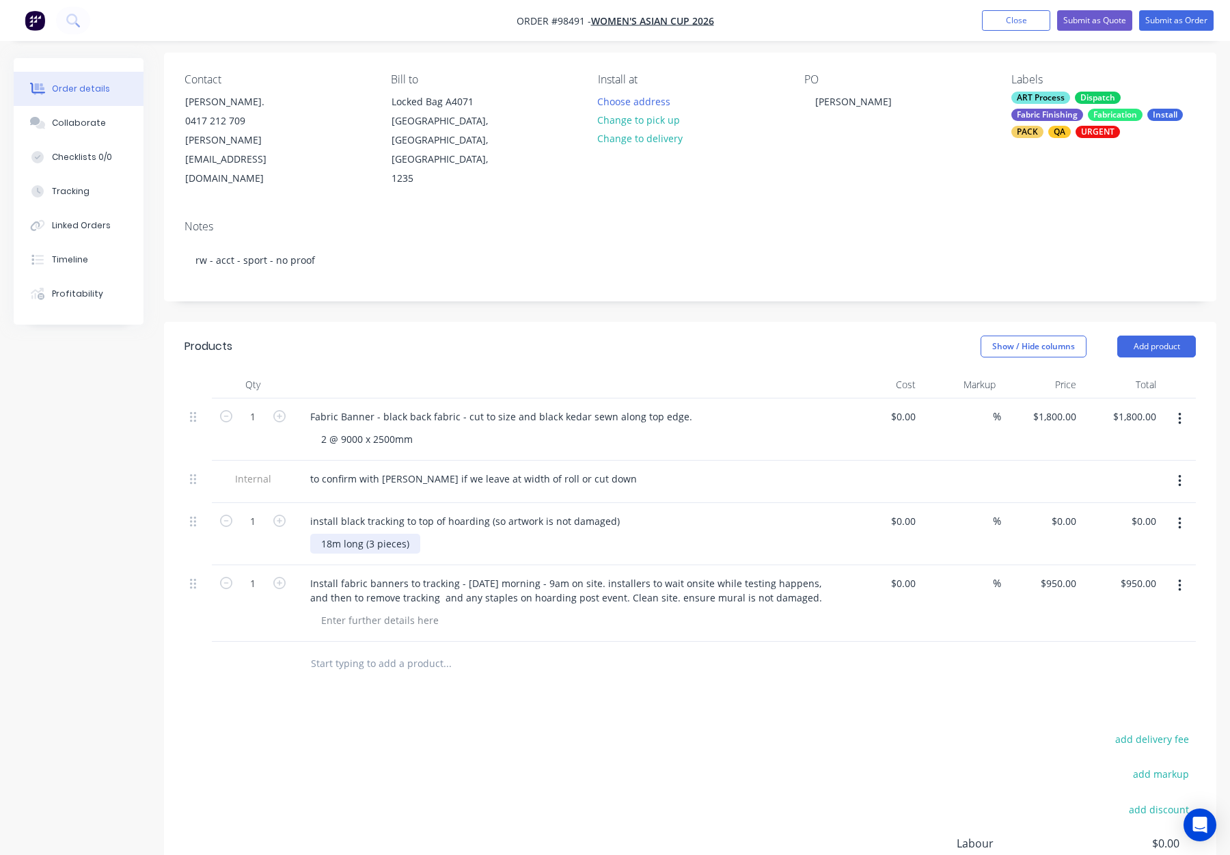
click at [372, 534] on div "18m long (3 pieces)" at bounding box center [365, 544] width 110 height 20
click at [475, 534] on div "18m long (3 pieces)" at bounding box center [572, 544] width 525 height 20
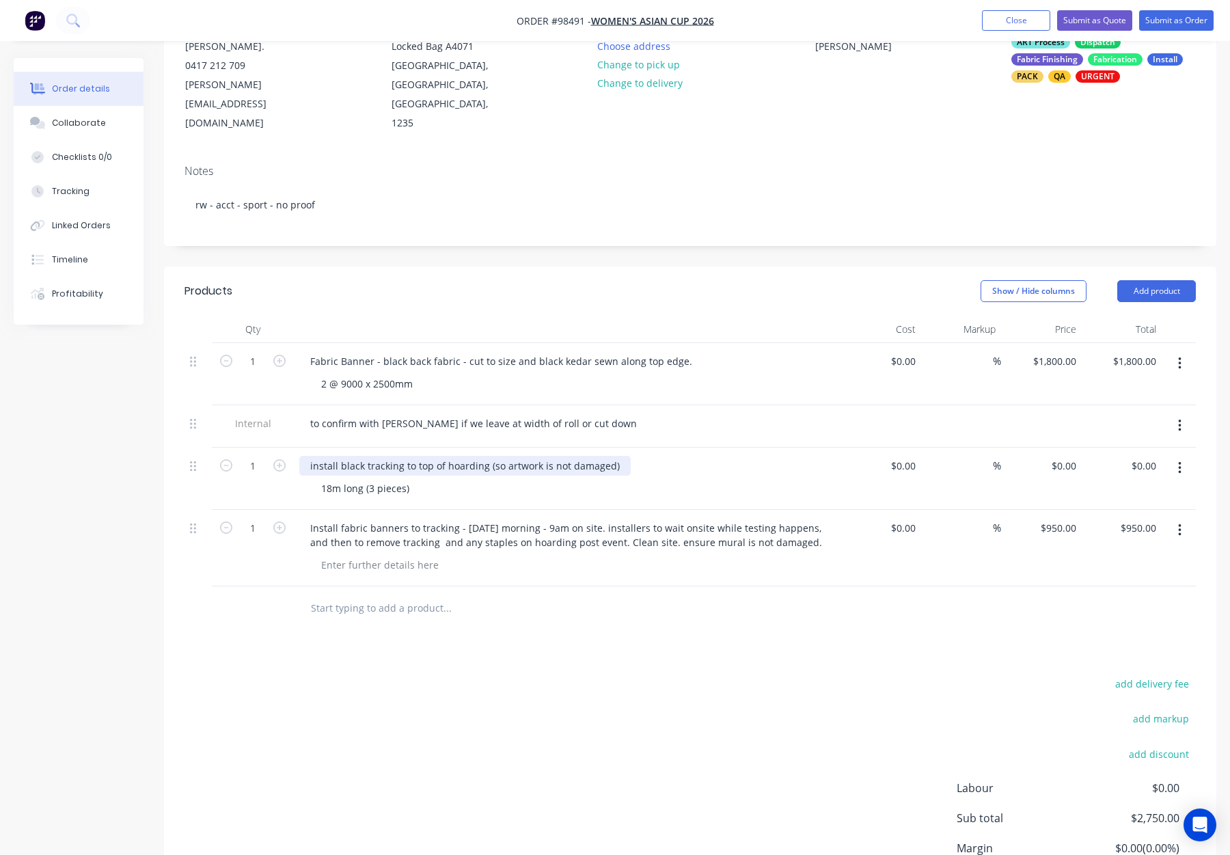
scroll to position [172, 0]
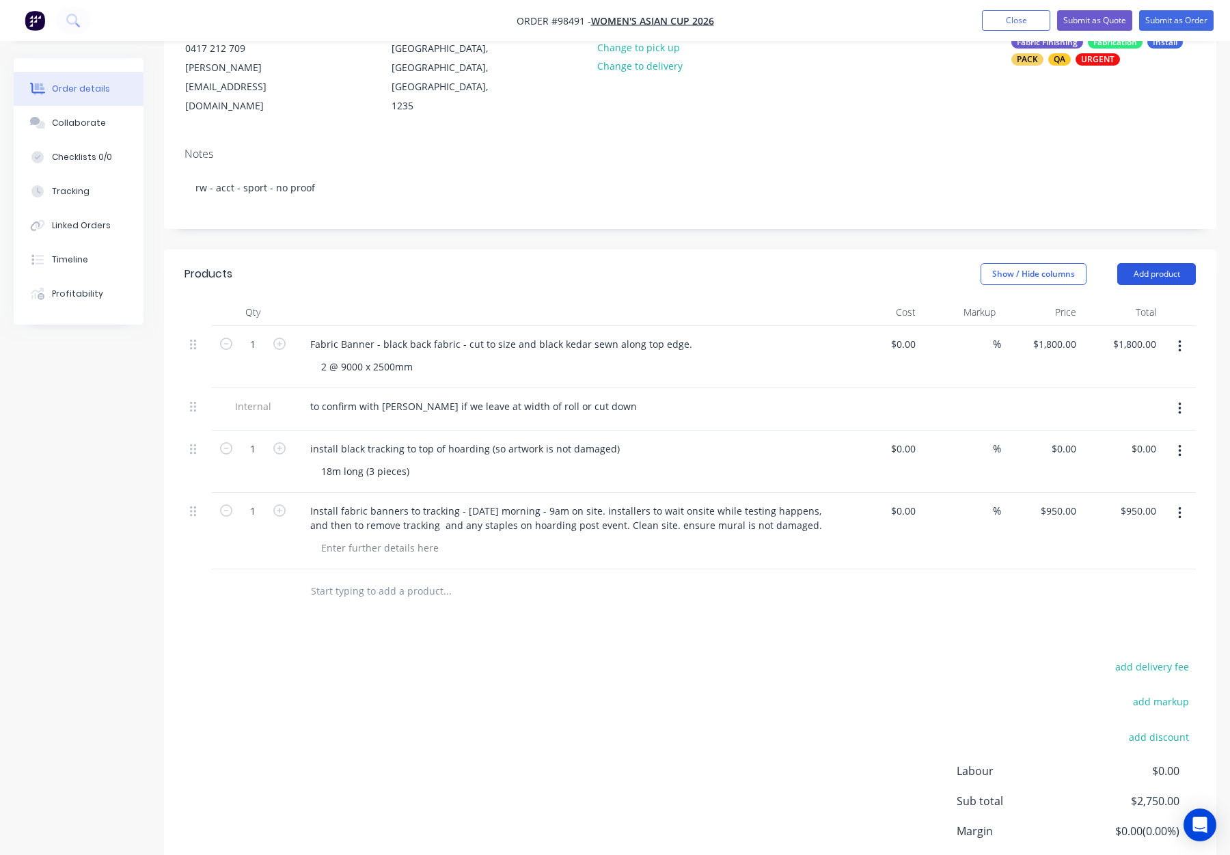
click at [1133, 263] on button "Add product" at bounding box center [1157, 274] width 79 height 22
drag, startPoint x: 1110, startPoint y: 450, endPoint x: 888, endPoint y: 459, distance: 222.4
click at [1110, 463] on div "Notes (Internal)" at bounding box center [1131, 473] width 105 height 20
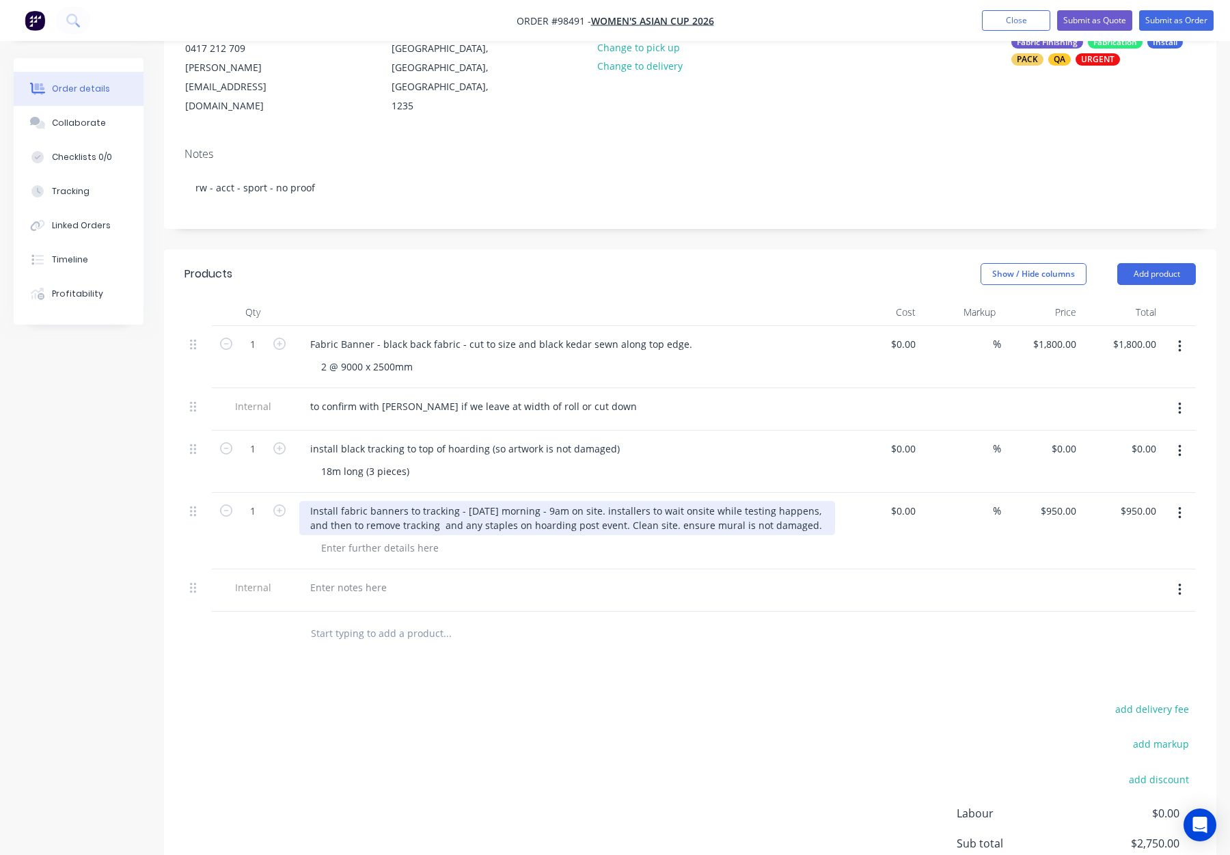
drag, startPoint x: 310, startPoint y: 491, endPoint x: 808, endPoint y: 537, distance: 500.5
click at [808, 537] on div "Install fabric banners to tracking - thursday morning - 9am on site. installers…" at bounding box center [567, 531] width 547 height 77
copy div "Install fabric banners to tracking - thursday morning - 9am on site. installers…"
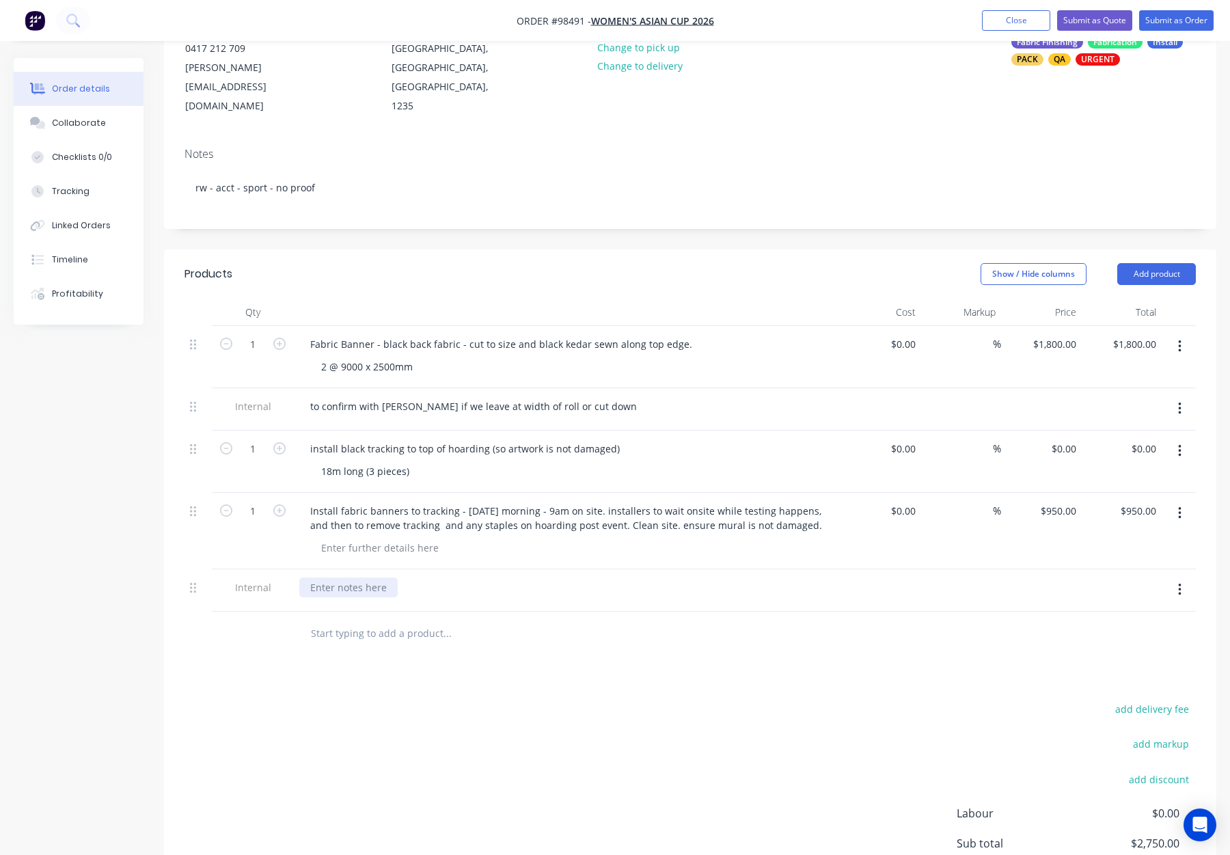
click at [339, 578] on div at bounding box center [348, 588] width 98 height 20
paste div
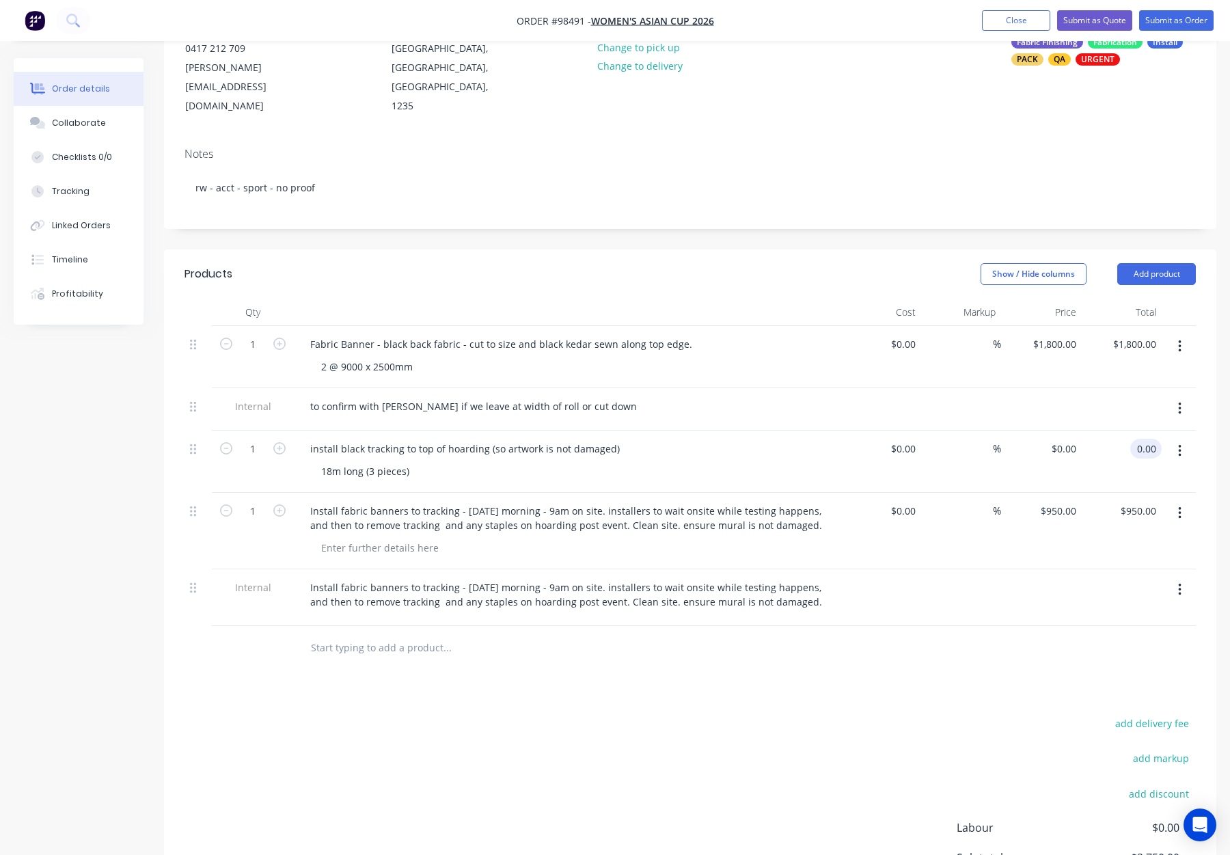
click at [1150, 439] on input "0.00" at bounding box center [1149, 449] width 26 height 20
type input "950"
type input "$950.00"
click at [1088, 526] on div "$950.00 $950.00" at bounding box center [1122, 531] width 81 height 77
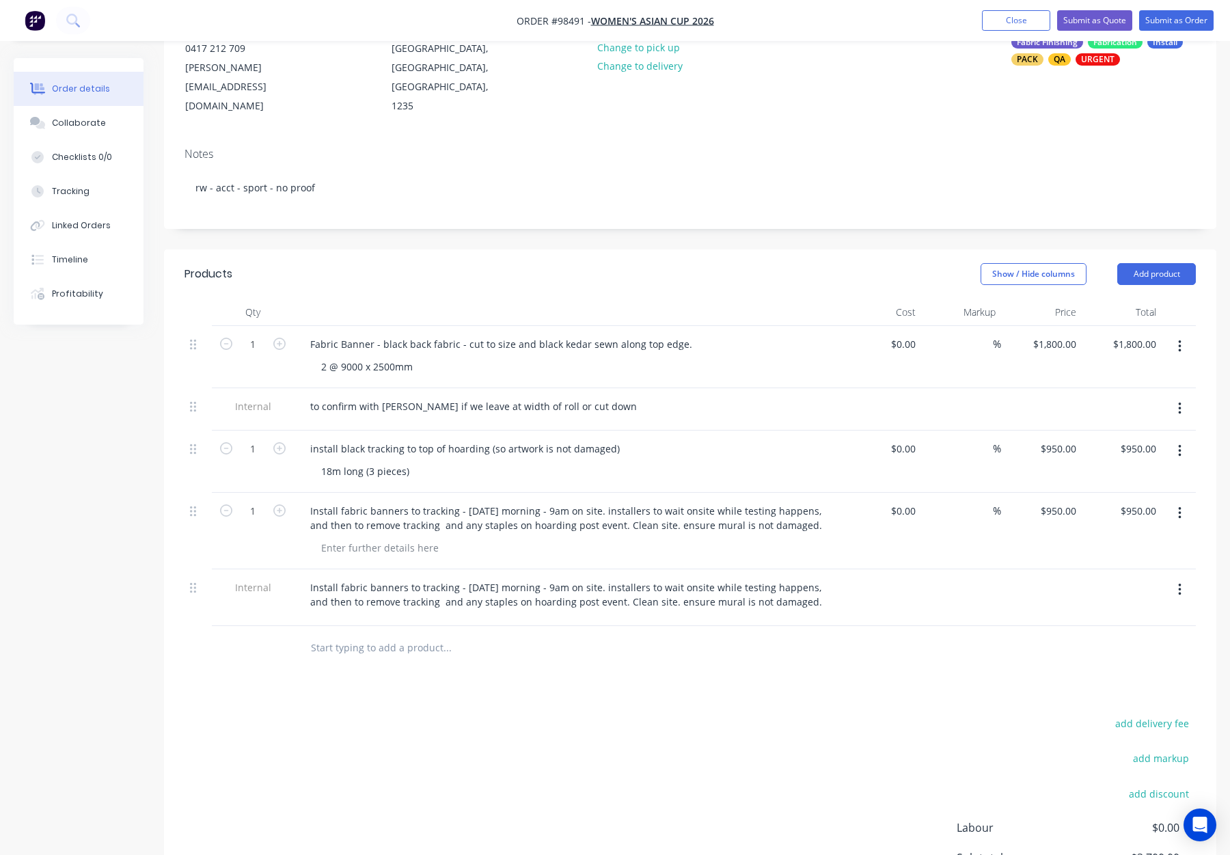
drag, startPoint x: 1181, startPoint y: 494, endPoint x: 1176, endPoint y: 506, distance: 13.0
click at [1180, 507] on icon "button" at bounding box center [1179, 513] width 3 height 12
drag, startPoint x: 1137, startPoint y: 608, endPoint x: 1103, endPoint y: 602, distance: 34.9
click at [1137, 621] on div "Delete" at bounding box center [1131, 631] width 105 height 20
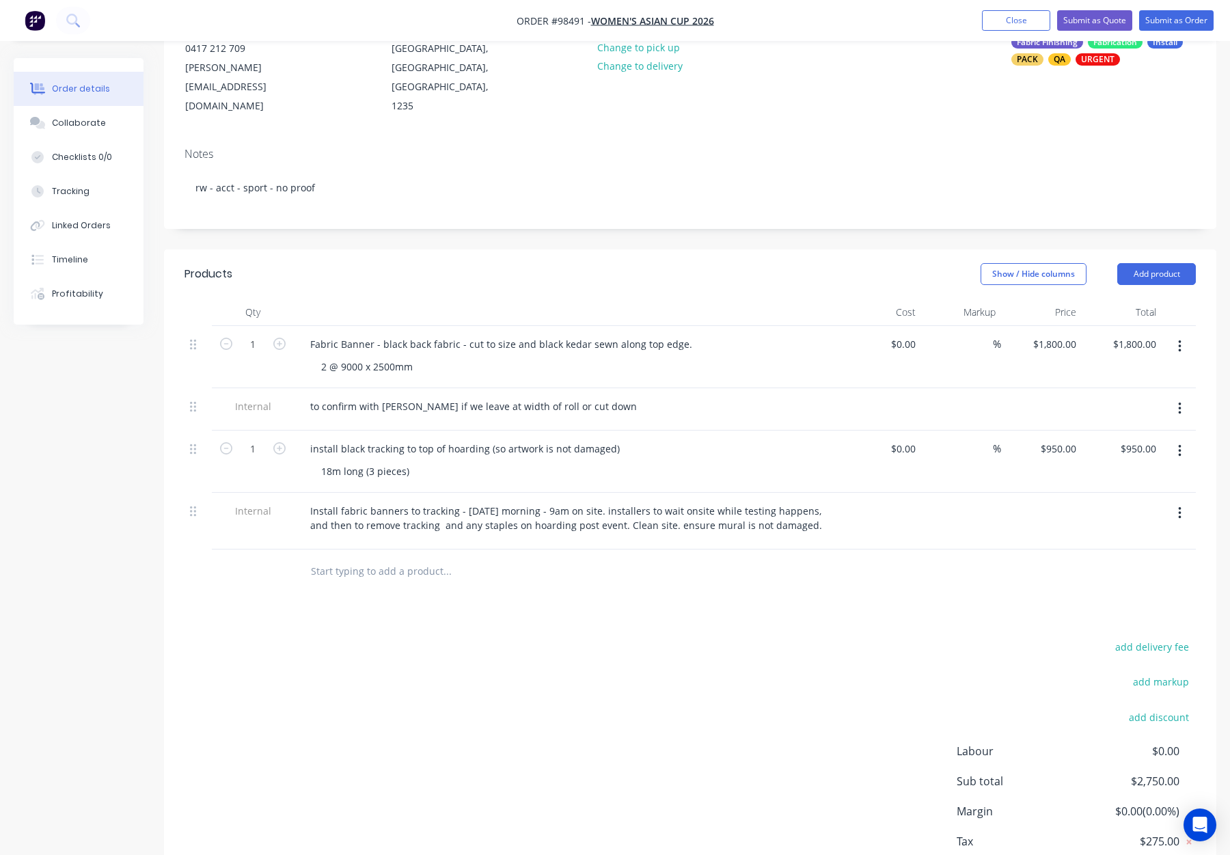
click at [536, 638] on div "add delivery fee add markup add discount Labour $0.00 Sub total $2,750.00 Margi…" at bounding box center [691, 770] width 1012 height 264
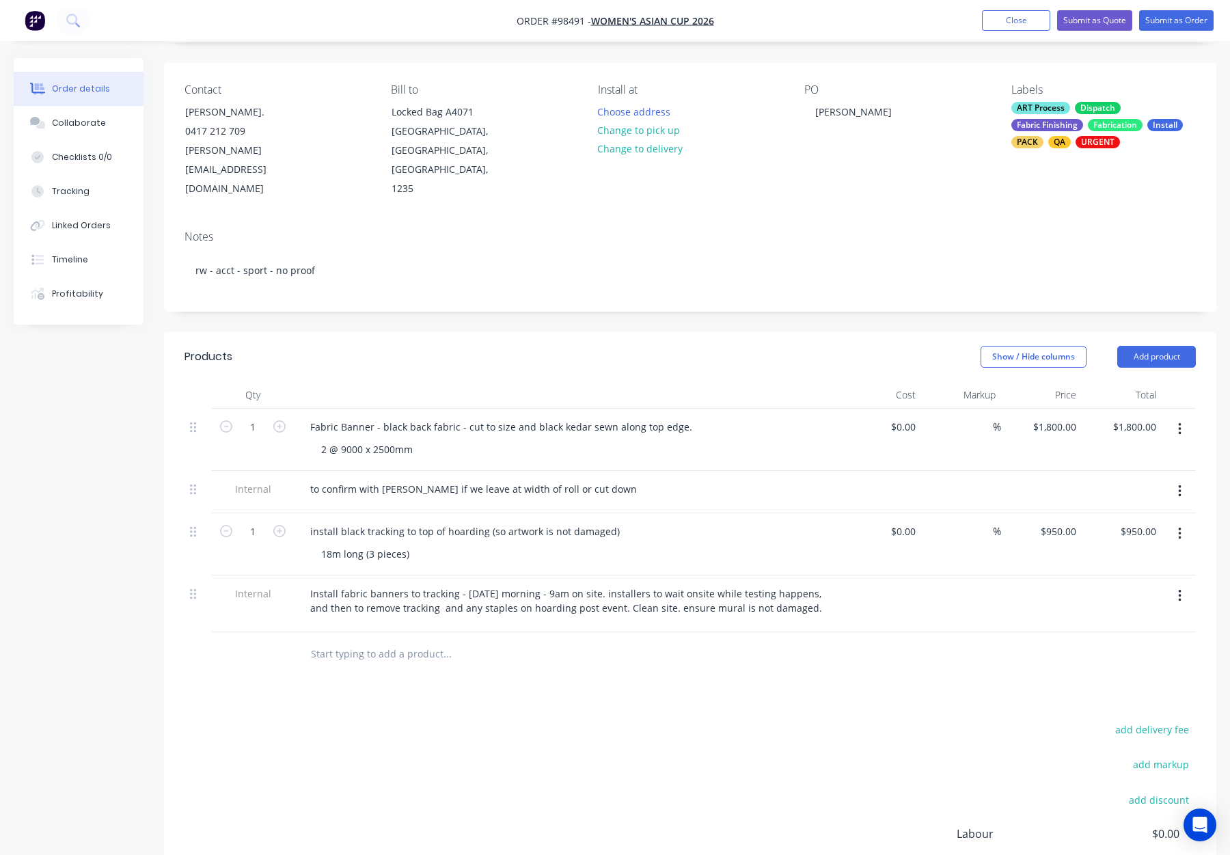
scroll to position [0, 0]
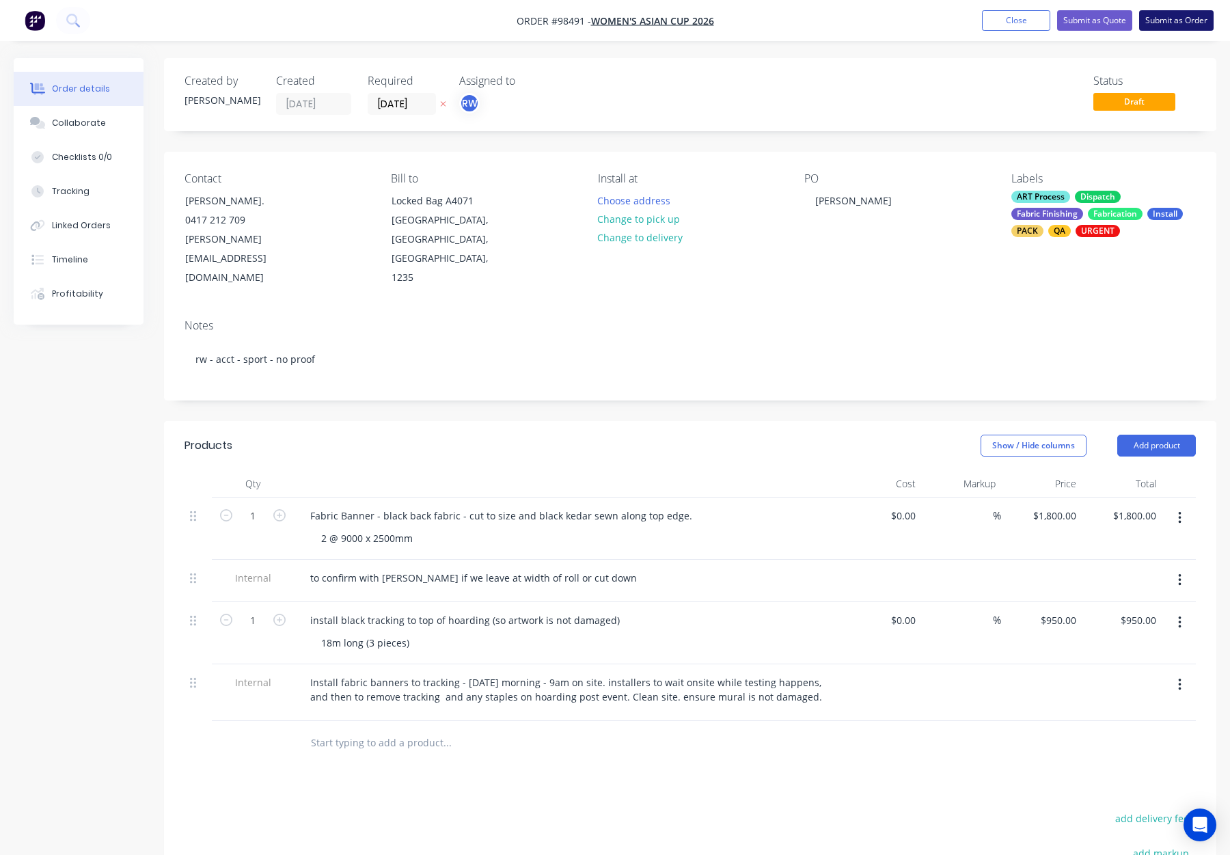
click at [1164, 18] on button "Submit as Order" at bounding box center [1177, 20] width 75 height 21
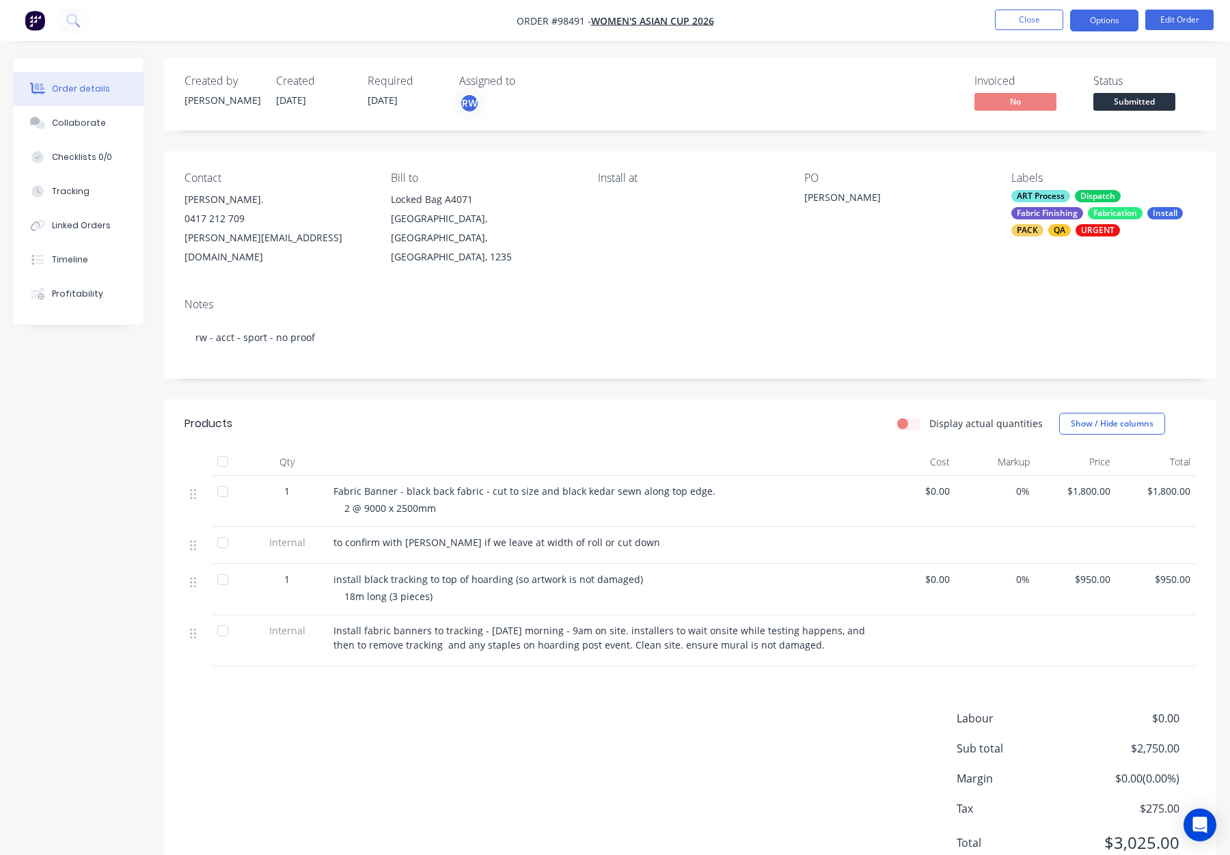
click at [1097, 21] on button "Options" at bounding box center [1104, 21] width 68 height 22
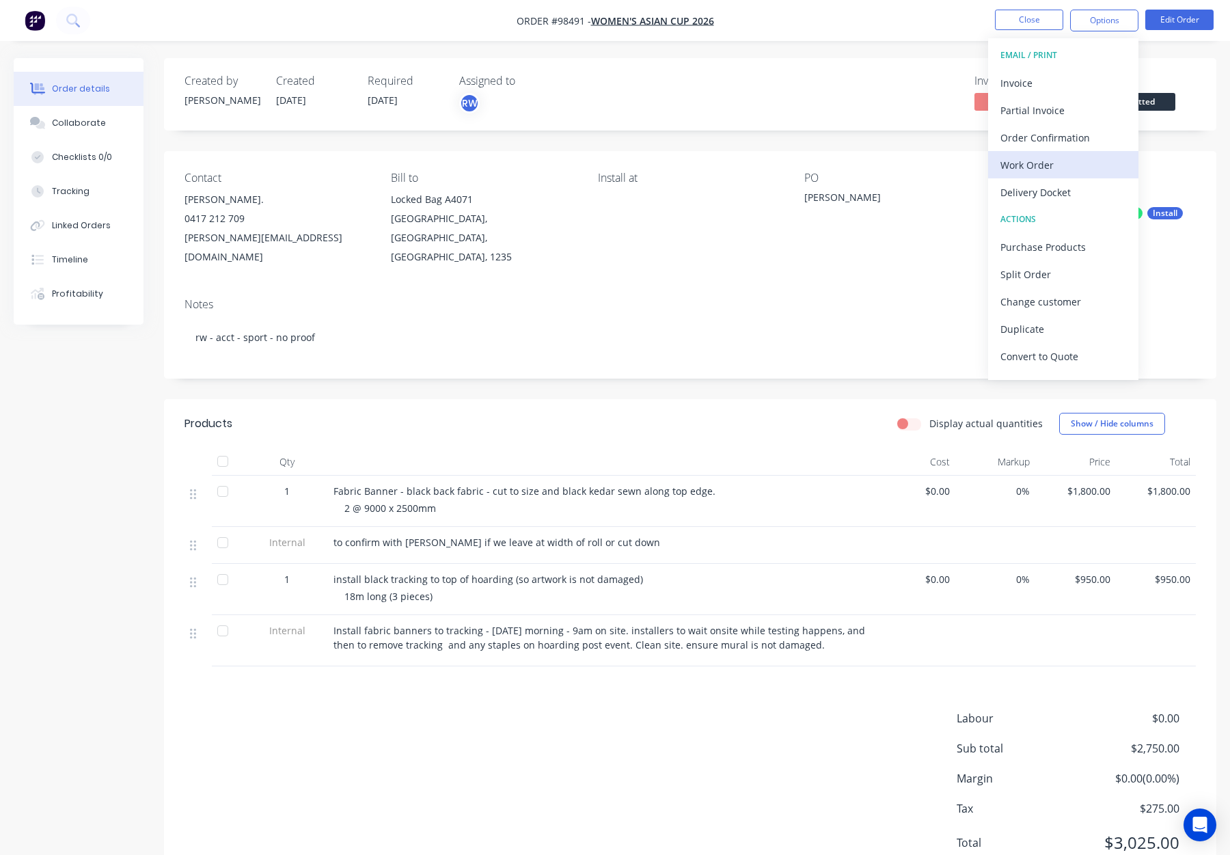
click at [1055, 163] on div "Work Order" at bounding box center [1064, 165] width 126 height 20
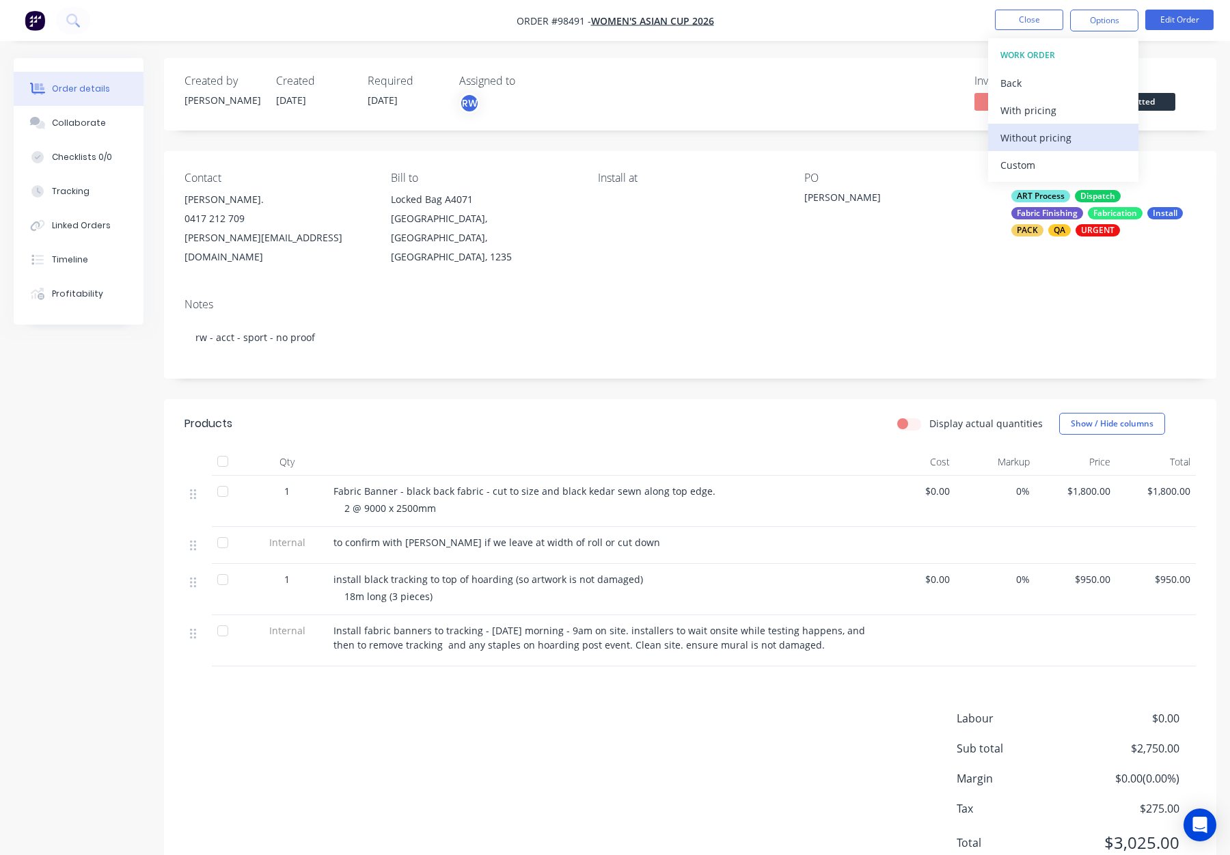
click at [1066, 142] on div "Without pricing" at bounding box center [1064, 138] width 126 height 20
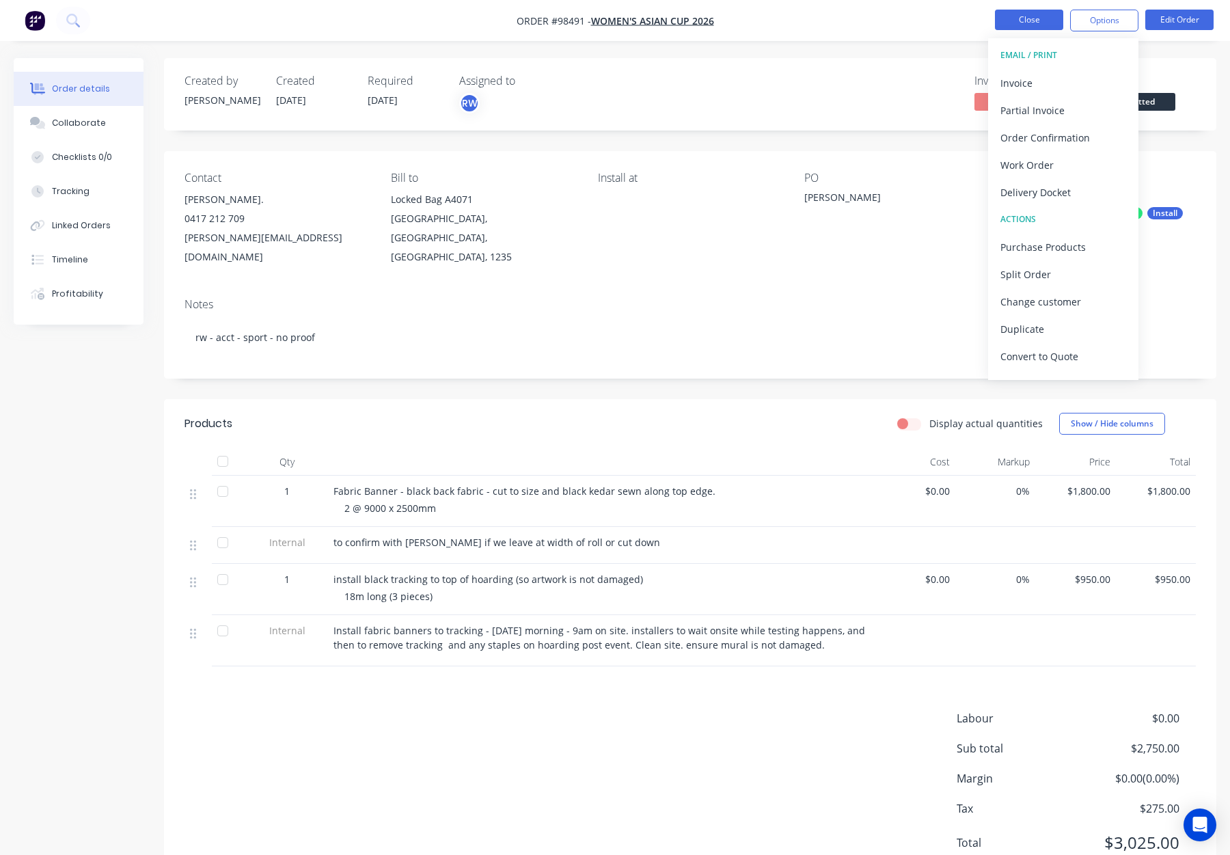
click at [1014, 20] on button "Close" at bounding box center [1029, 20] width 68 height 21
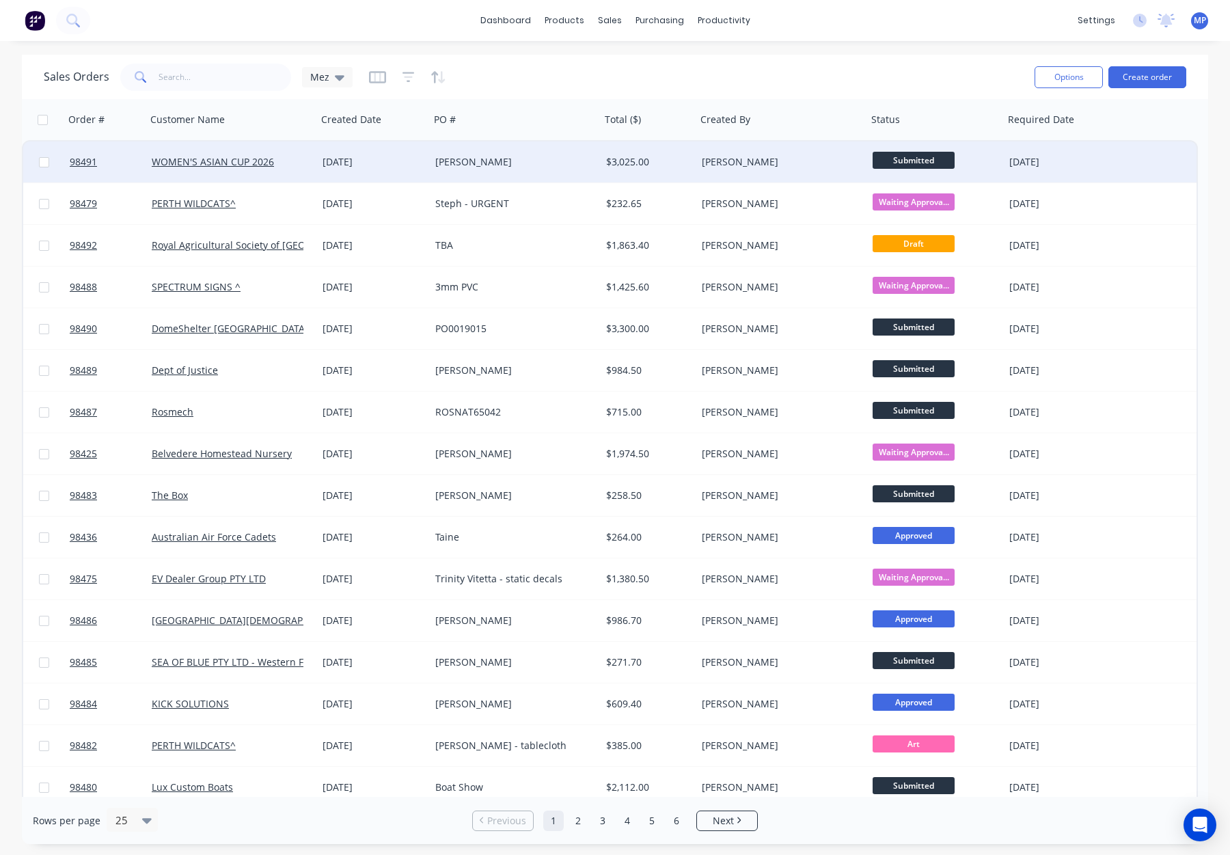
click at [495, 164] on div "[PERSON_NAME]" at bounding box center [511, 162] width 152 height 14
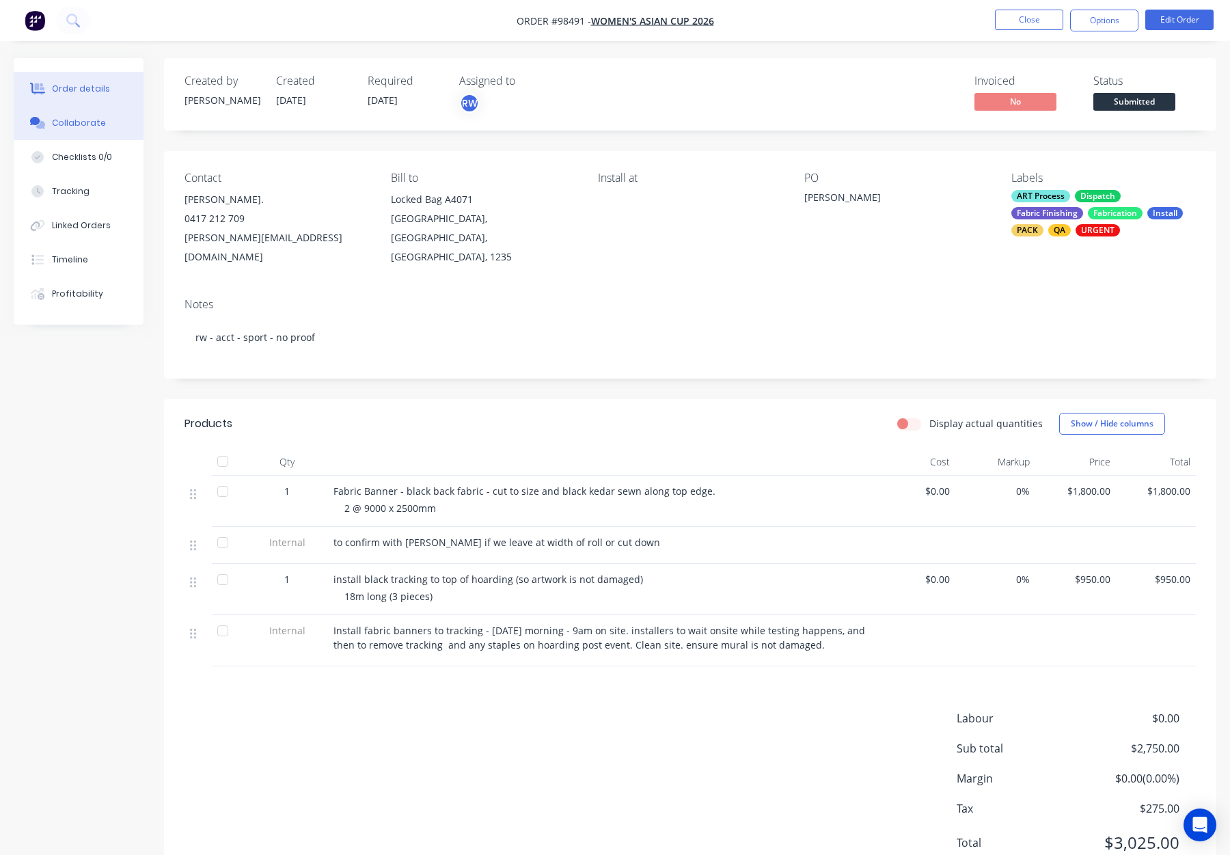
click at [61, 117] on div "Collaborate" at bounding box center [79, 123] width 54 height 12
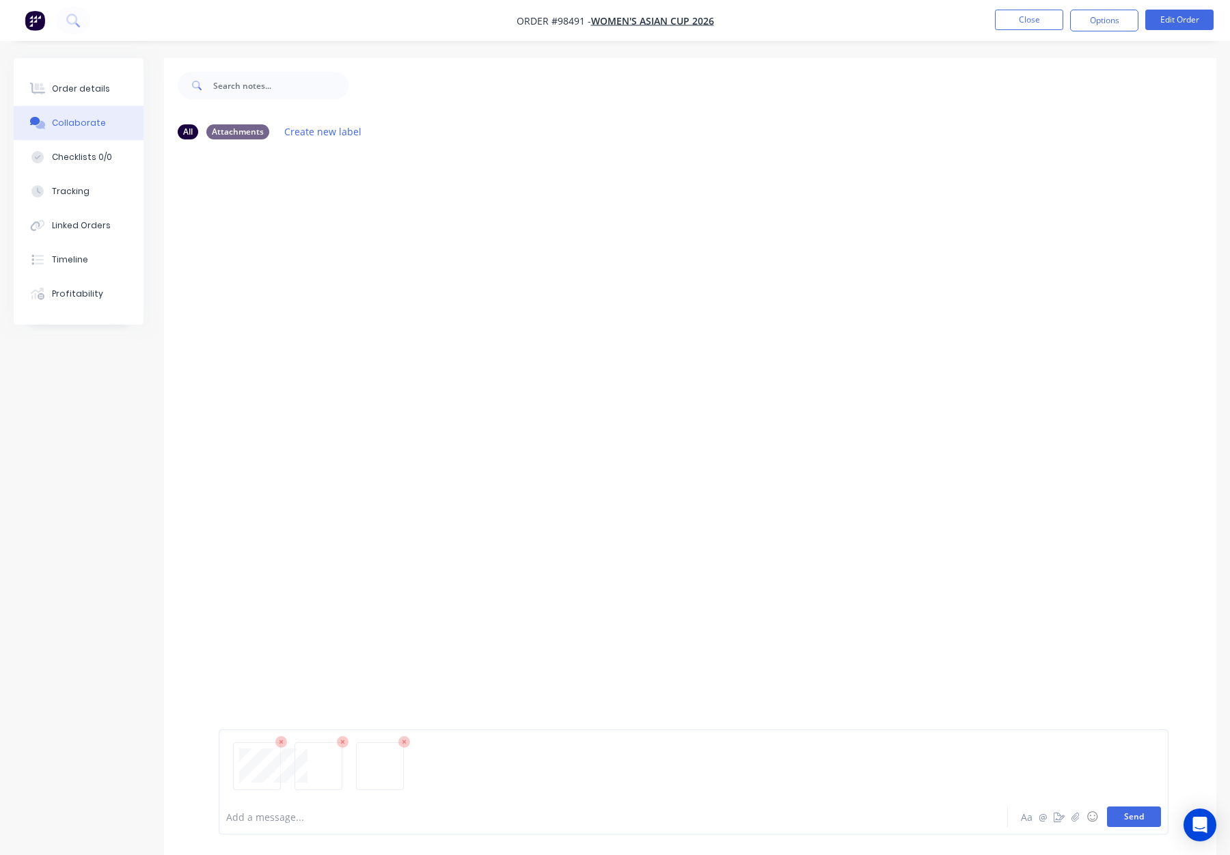
click at [1129, 821] on button "Send" at bounding box center [1134, 817] width 54 height 21
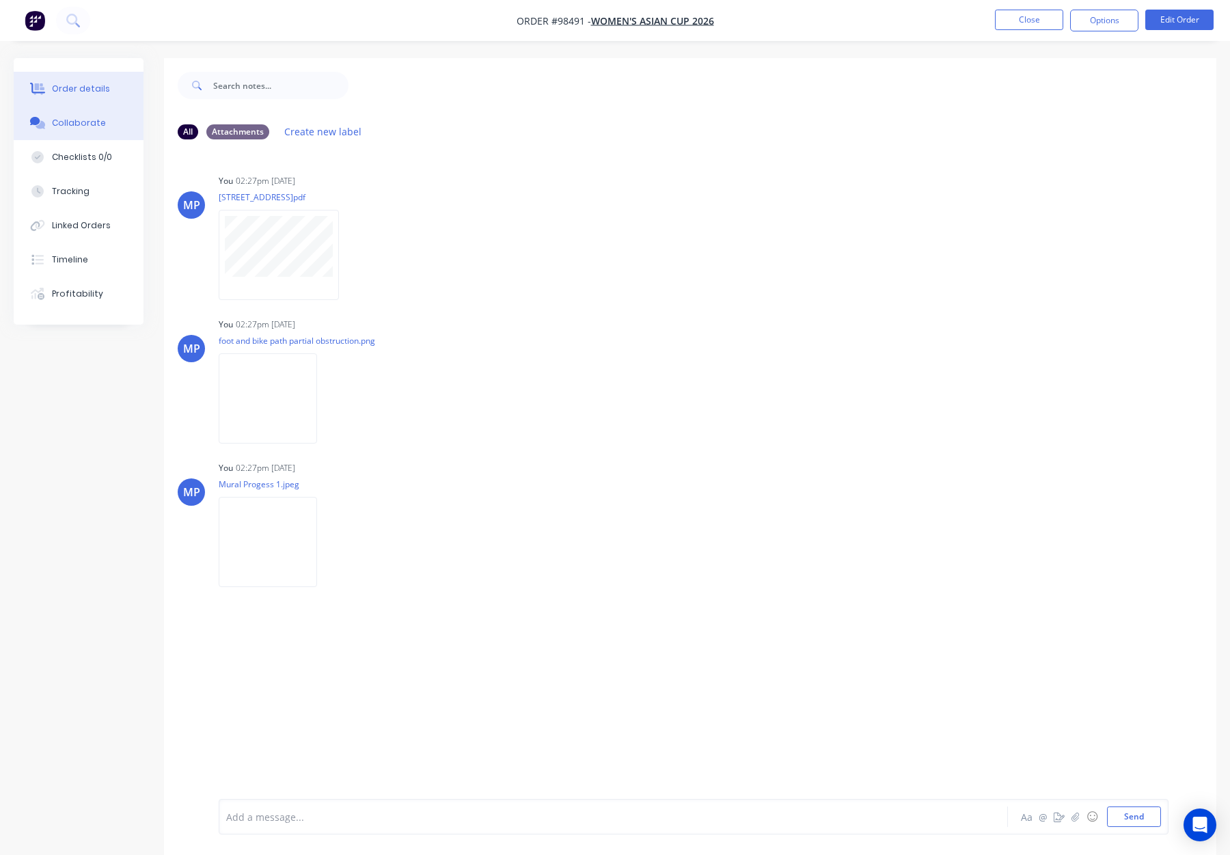
drag, startPoint x: 87, startPoint y: 87, endPoint x: 81, endPoint y: 86, distance: 6.9
click at [87, 87] on div "Order details" at bounding box center [81, 89] width 58 height 12
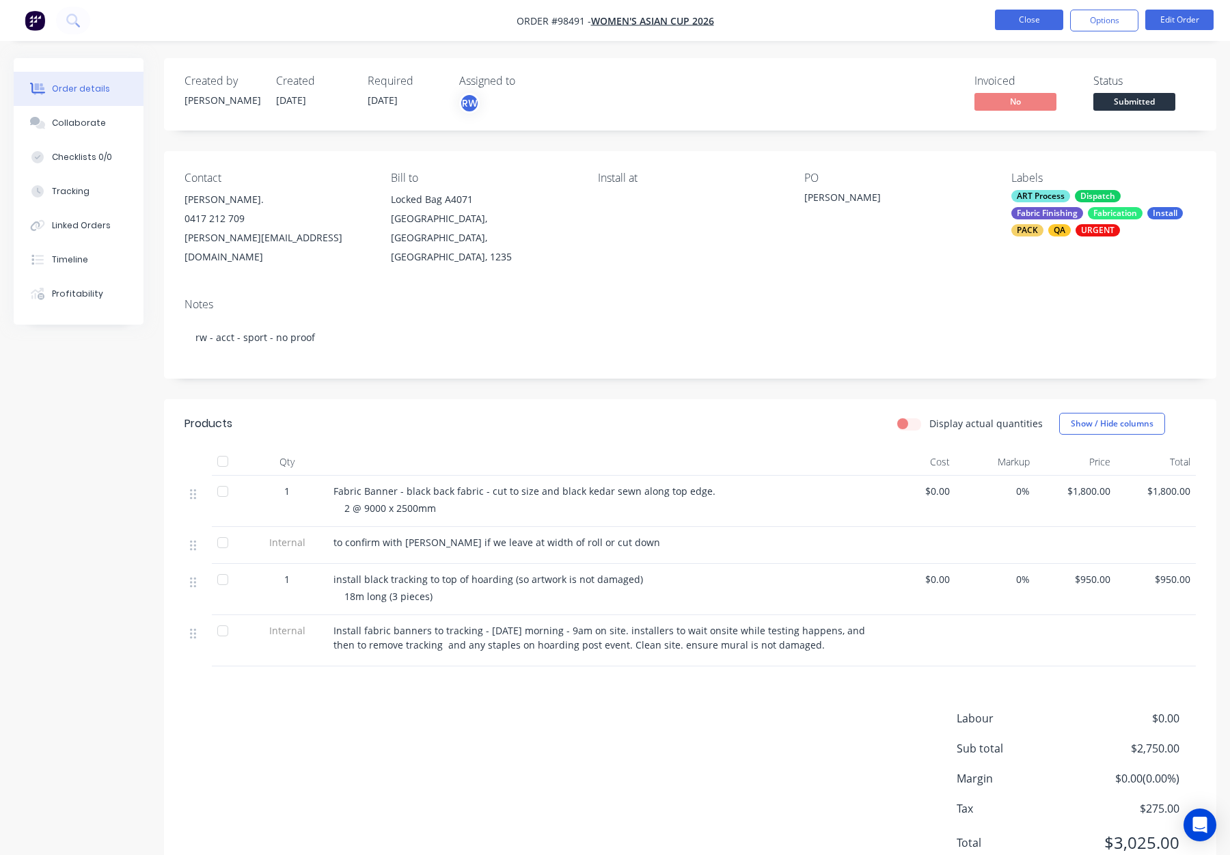
click at [1036, 21] on button "Close" at bounding box center [1029, 20] width 68 height 21
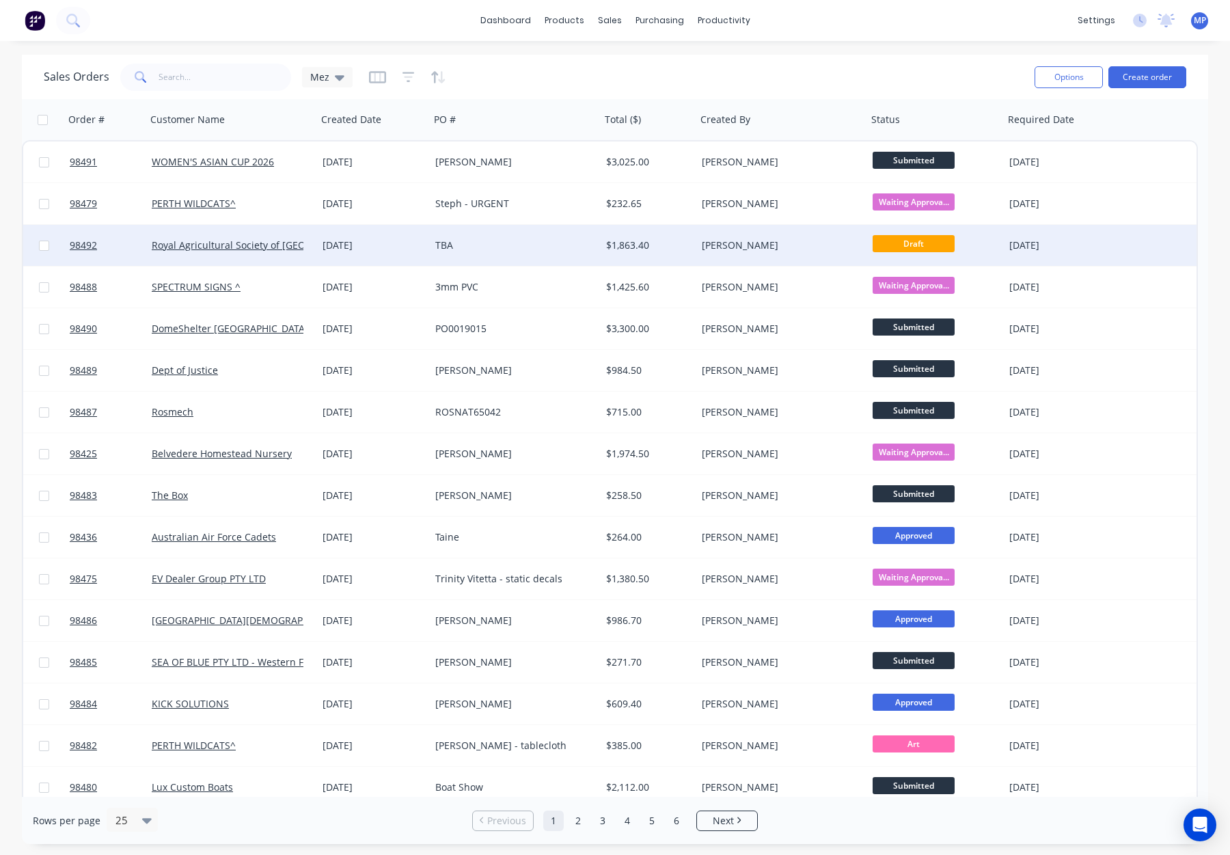
click at [793, 239] on div "[PERSON_NAME]" at bounding box center [778, 246] width 152 height 14
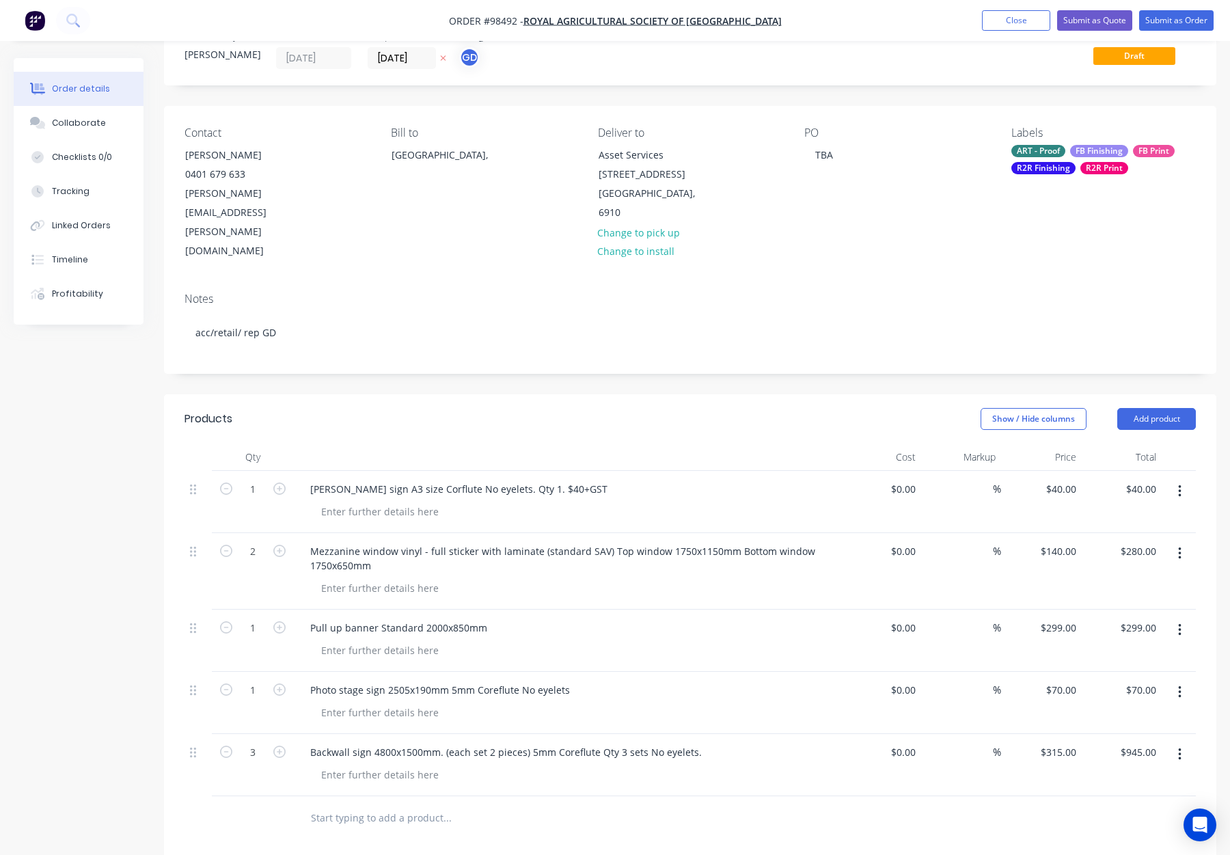
scroll to position [83, 0]
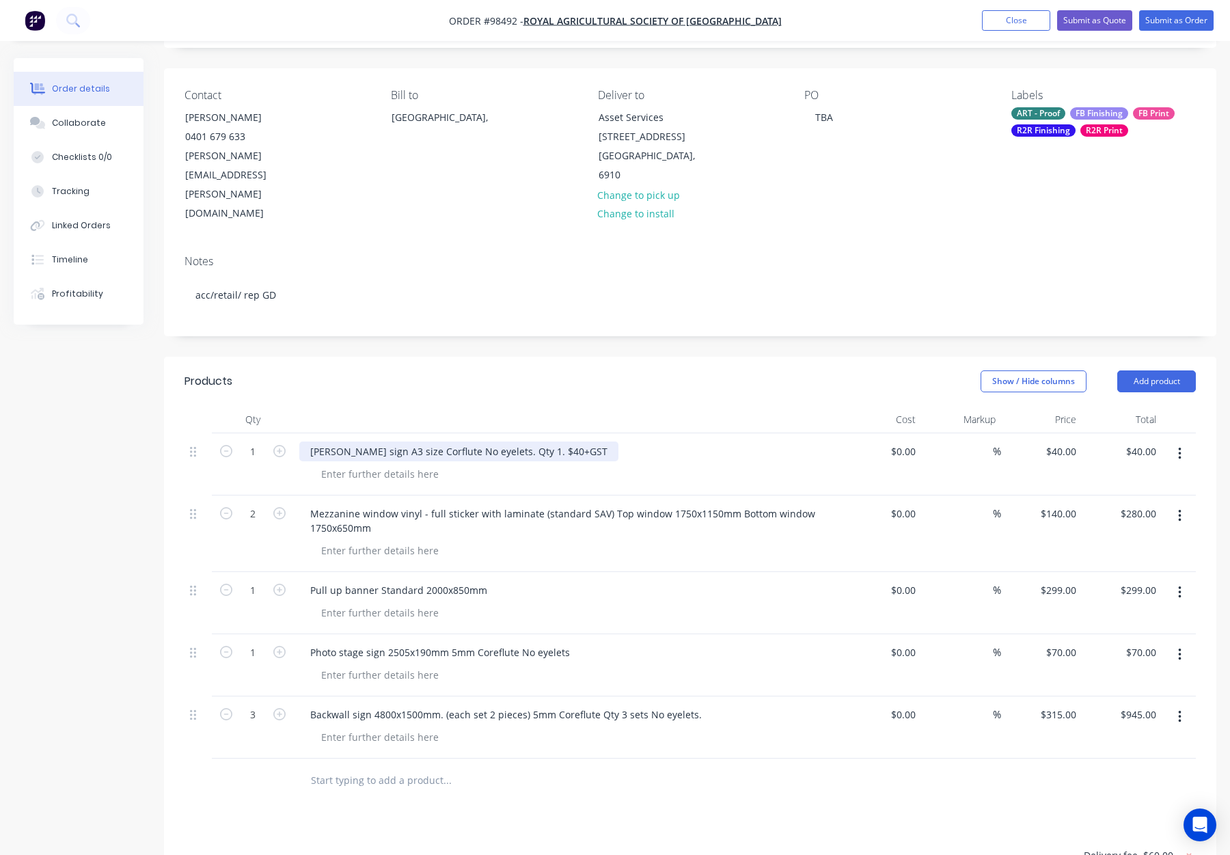
drag, startPoint x: 524, startPoint y: 394, endPoint x: 704, endPoint y: 399, distance: 179.9
click at [704, 442] on div "Franks Barkery sign A3 size Corflute No eyelets. Qty 1. $40+GST" at bounding box center [567, 452] width 536 height 20
click at [471, 442] on div "Franks Barkery sign A3 size Corflute No eyelets" at bounding box center [421, 452] width 245 height 20
drag, startPoint x: 310, startPoint y: 394, endPoint x: 319, endPoint y: 395, distance: 9.6
click at [310, 442] on div "Franks Barkery sign A3 size Corflute - No eyelets" at bounding box center [424, 452] width 251 height 20
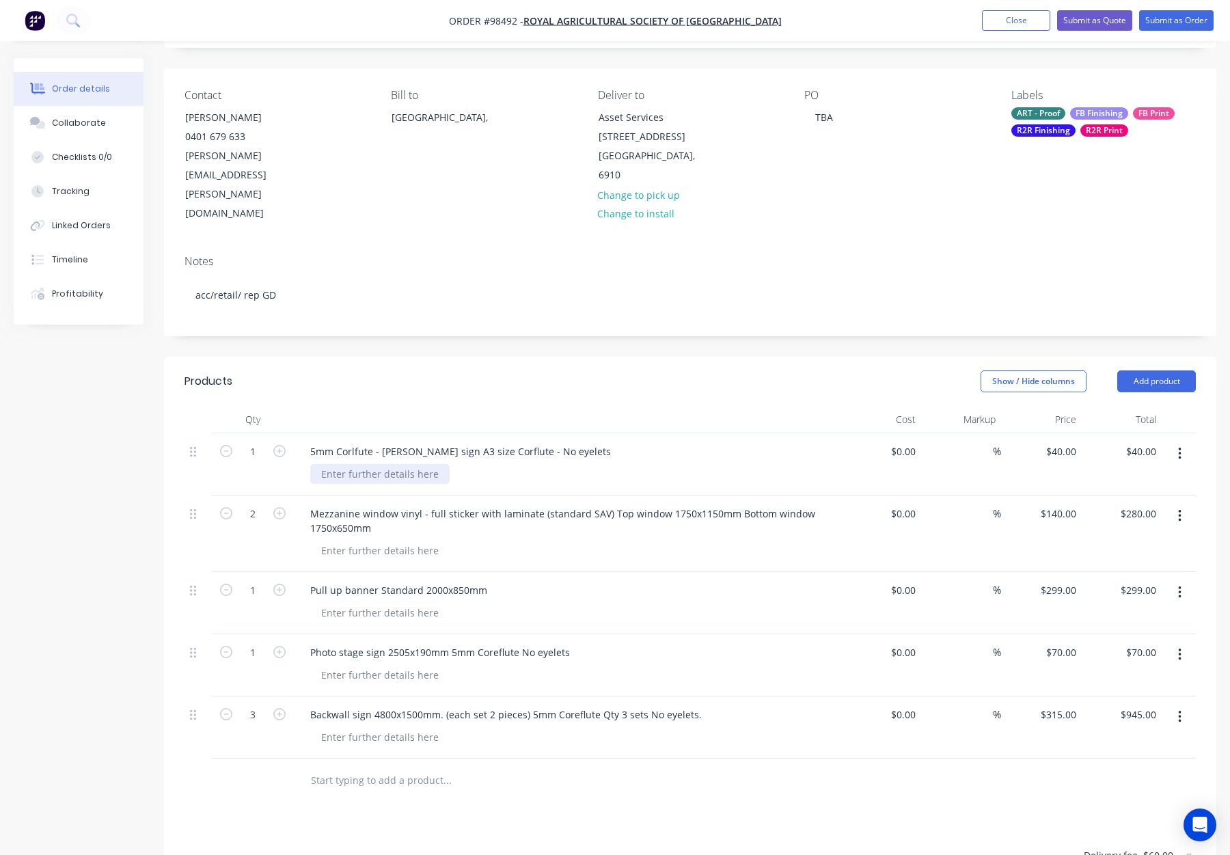
click at [350, 464] on div at bounding box center [379, 474] width 139 height 20
click at [351, 464] on div at bounding box center [379, 474] width 139 height 20
drag, startPoint x: 500, startPoint y: 394, endPoint x: 470, endPoint y: 393, distance: 30.1
click at [470, 442] on div "5mm Corlfute - Franks Barkery sign A3 size Corflute - No eyelets" at bounding box center [460, 452] width 323 height 20
drag, startPoint x: 537, startPoint y: 394, endPoint x: 472, endPoint y: 390, distance: 65.0
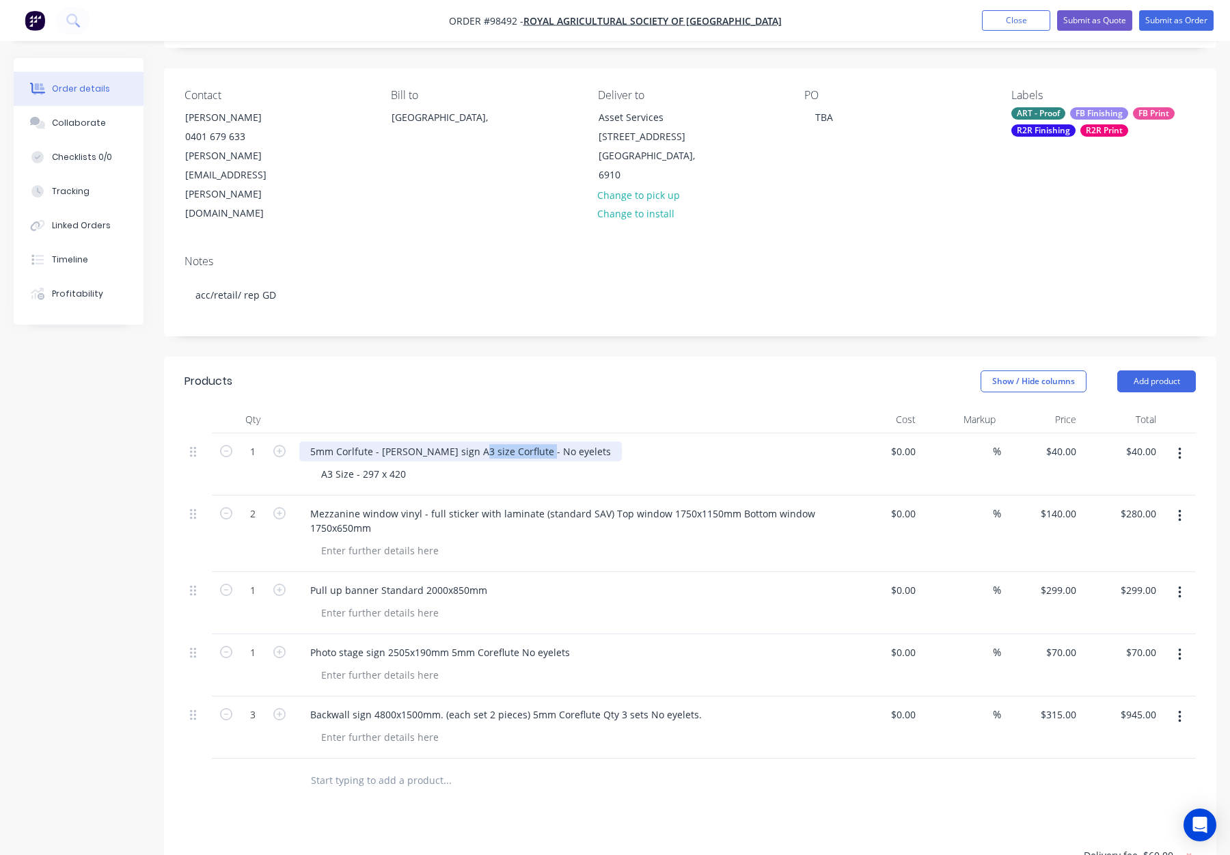
click at [472, 442] on div "5mm Corlfute - Franks Barkery sign A3 size Corflute - No eyelets" at bounding box center [460, 452] width 323 height 20
click at [425, 442] on div "5mm Corlfute - Franks Barkery sign - No eyelets" at bounding box center [425, 452] width 252 height 20
click at [444, 370] on div "Show / Hide columns Add product" at bounding box center [798, 381] width 796 height 22
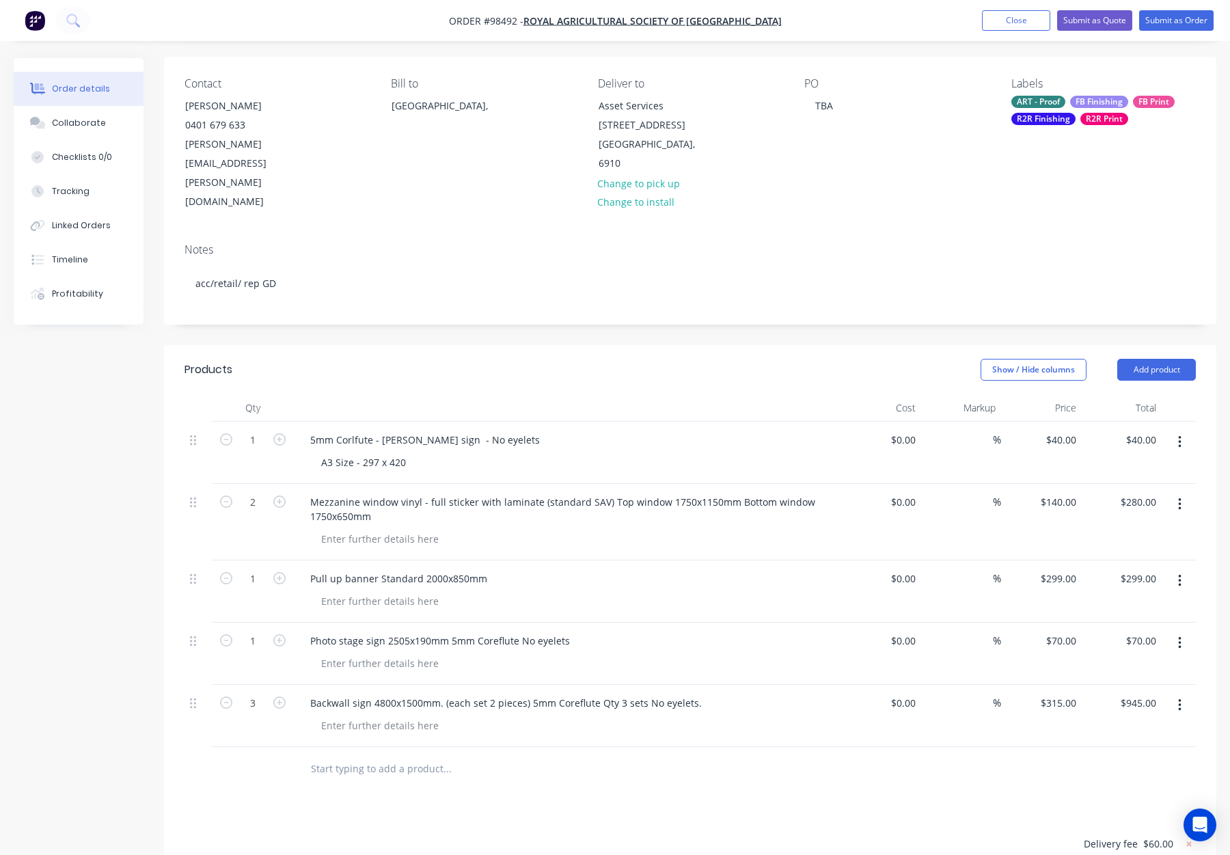
scroll to position [98, 0]
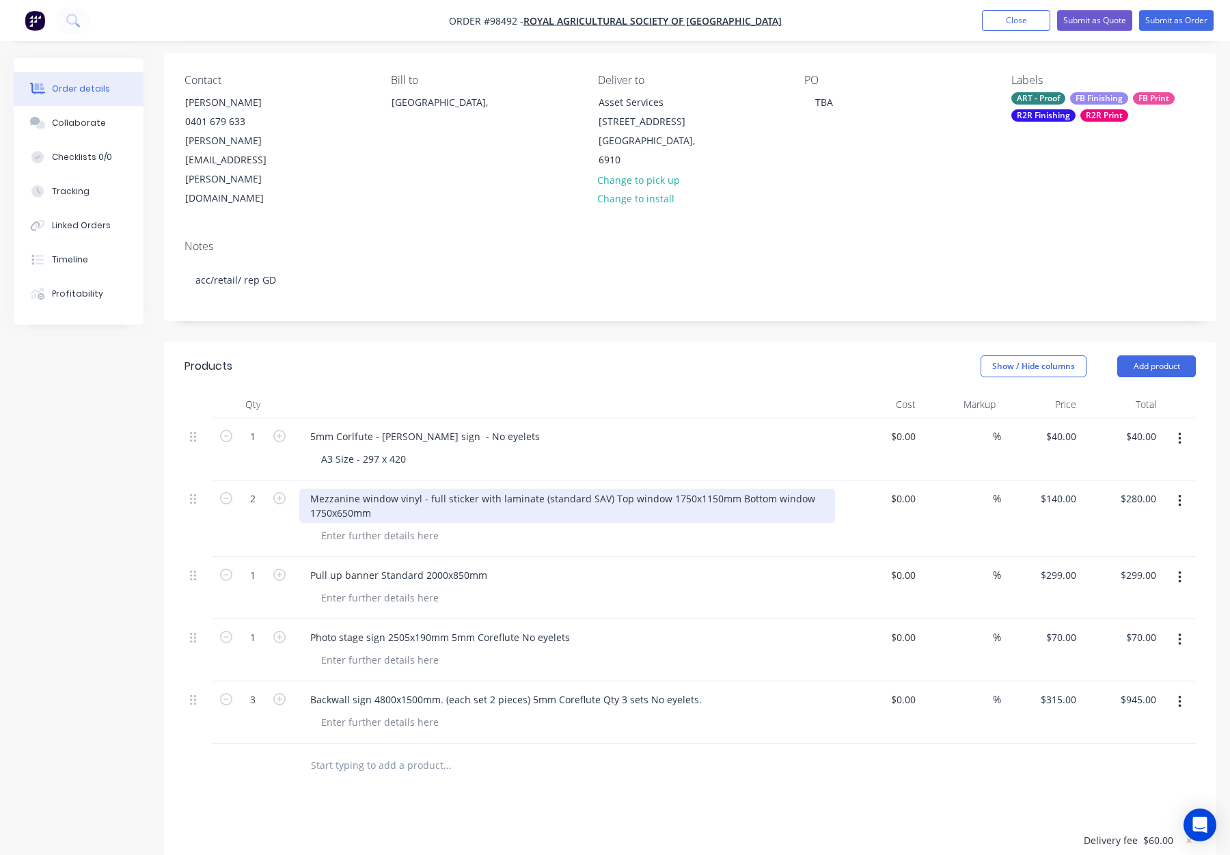
click at [312, 489] on div "Mezzanine window vinyl - full sticker with laminate (standard SAV) Top window 1…" at bounding box center [567, 506] width 536 height 34
click at [673, 489] on div "Standard SAV - Mezzanine window vinyl - full sticker with laminate (standard SA…" at bounding box center [567, 506] width 536 height 34
drag, startPoint x: 310, startPoint y: 456, endPoint x: 586, endPoint y: 459, distance: 276.2
click at [586, 489] on div "Standard SAV - Mezzanine window vinyl - full sticker with laminate (standard SA…" at bounding box center [497, 506] width 397 height 34
copy div "Top window 1750x1150mm Bottom window 1750x650mm"
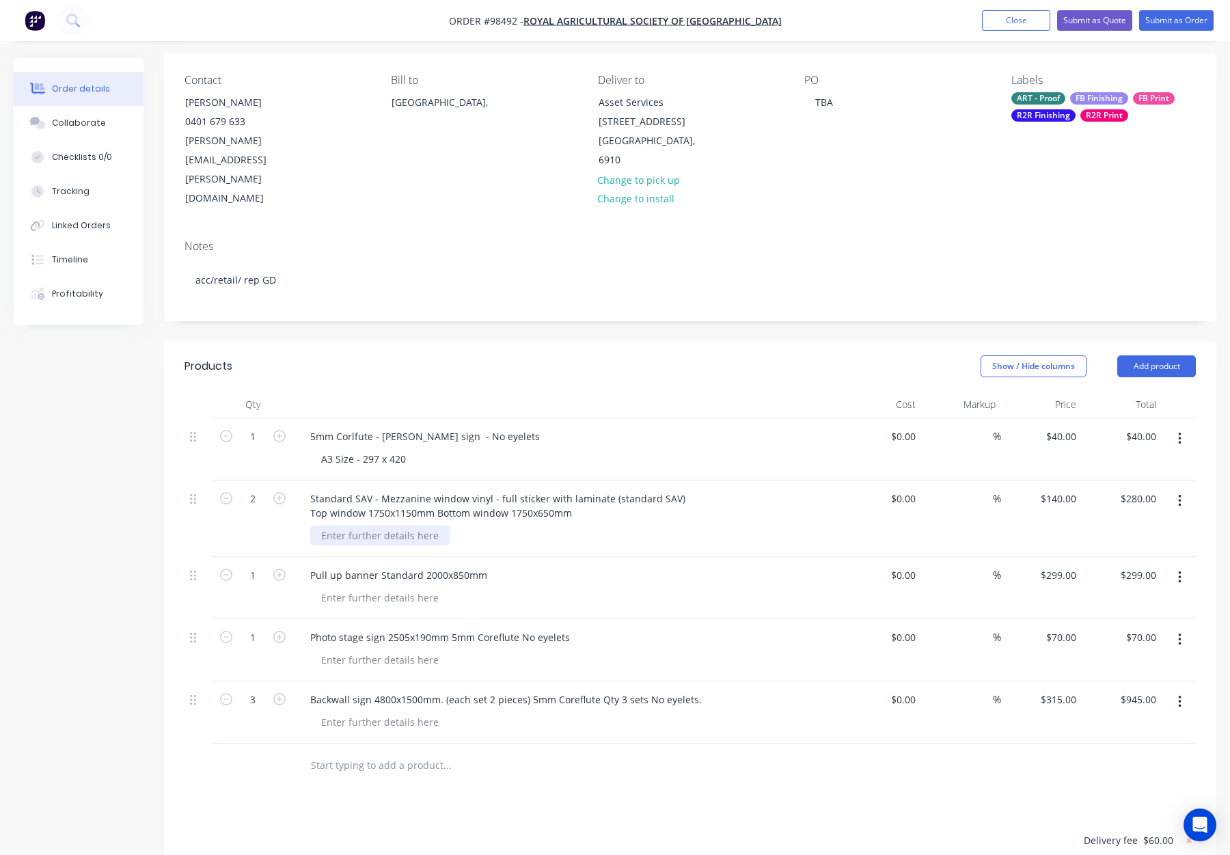
click at [408, 526] on div at bounding box center [379, 536] width 139 height 20
click at [395, 526] on div at bounding box center [379, 536] width 139 height 20
paste div
click at [446, 526] on div "Top window 1750x1150mm Bottom window 1750x650mm" at bounding box center [452, 536] width 284 height 20
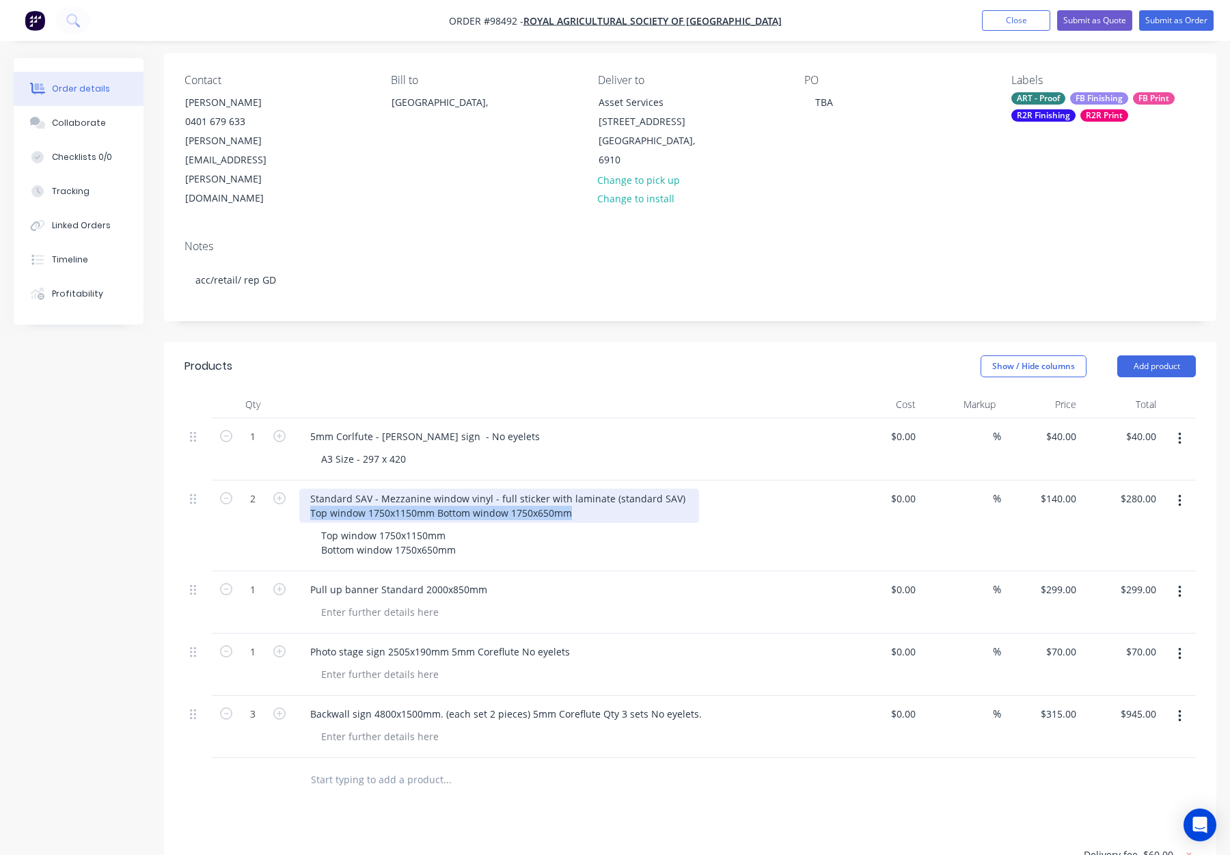
drag, startPoint x: 368, startPoint y: 455, endPoint x: 615, endPoint y: 465, distance: 247.0
click at [615, 489] on div "Standard SAV - Mezzanine window vinyl - full sticker with laminate (standard SA…" at bounding box center [499, 506] width 400 height 34
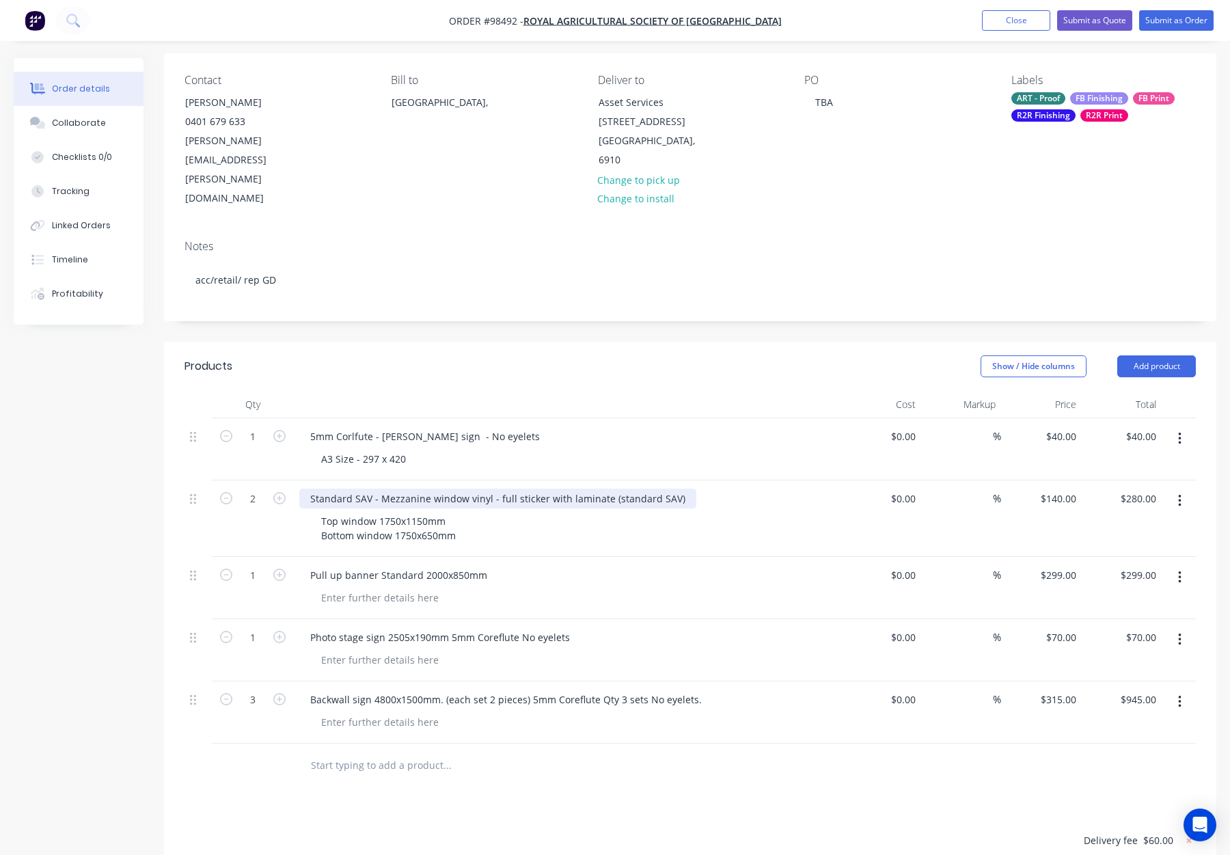
drag, startPoint x: 673, startPoint y: 439, endPoint x: 603, endPoint y: 439, distance: 69.7
click at [603, 489] on div "Standard SAV - Mezzanine window vinyl - full sticker with laminate (standard SA…" at bounding box center [497, 499] width 397 height 20
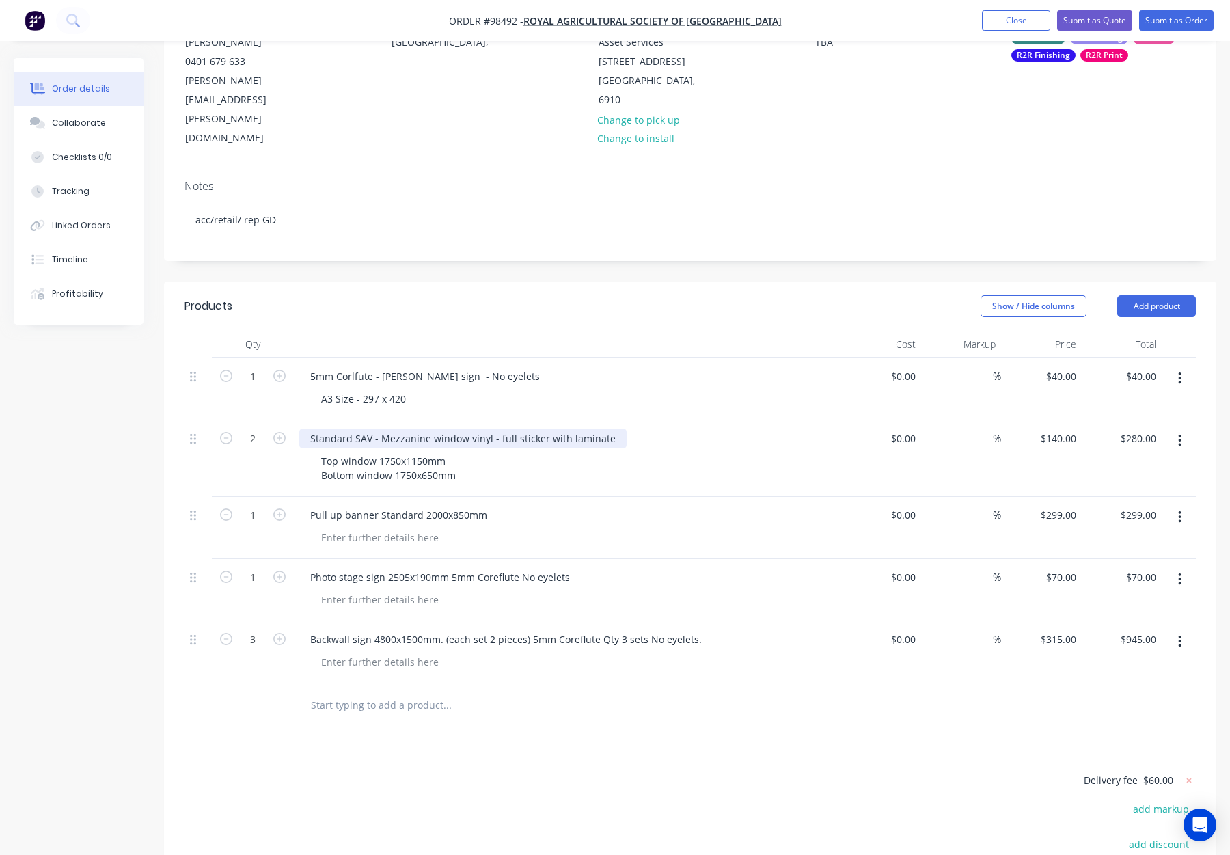
scroll to position [161, 0]
click at [431, 681] on div at bounding box center [540, 703] width 492 height 44
click at [387, 689] on input "text" at bounding box center [446, 702] width 273 height 27
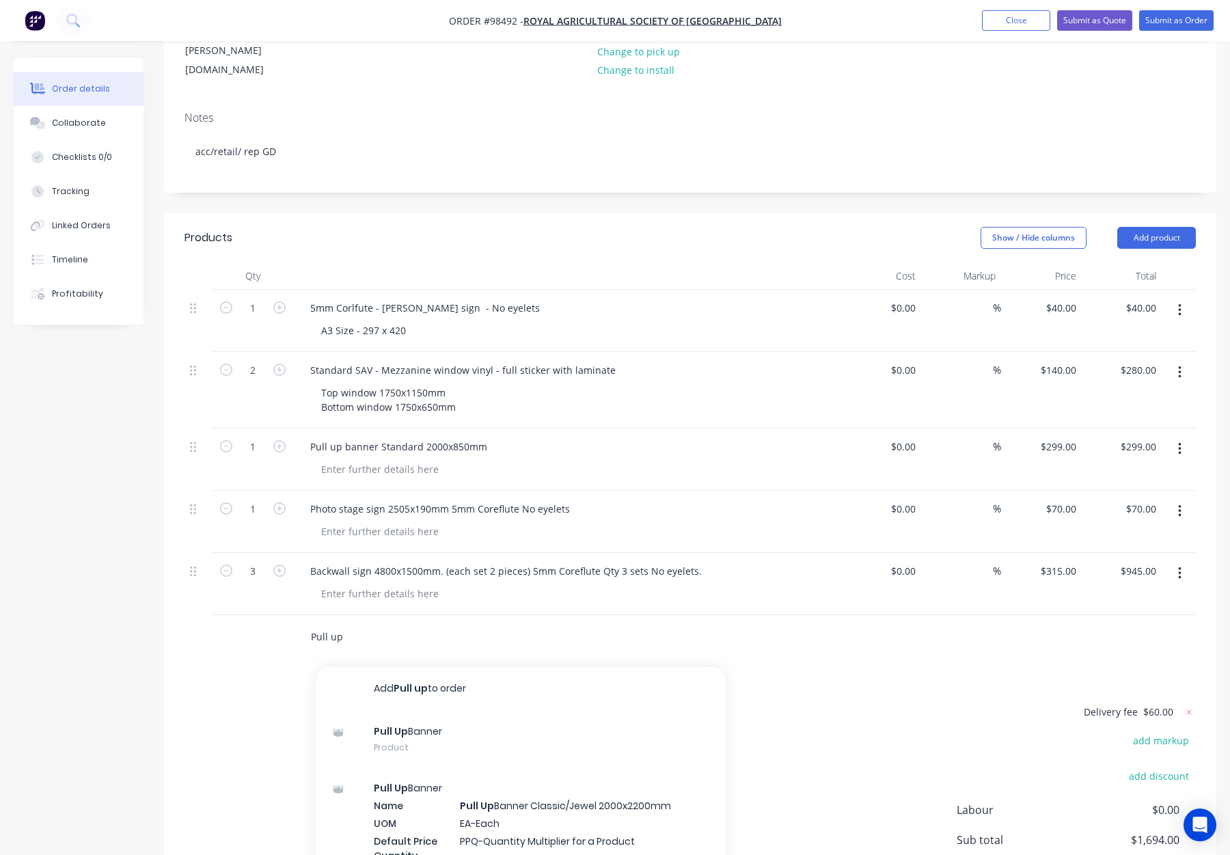
scroll to position [232, 0]
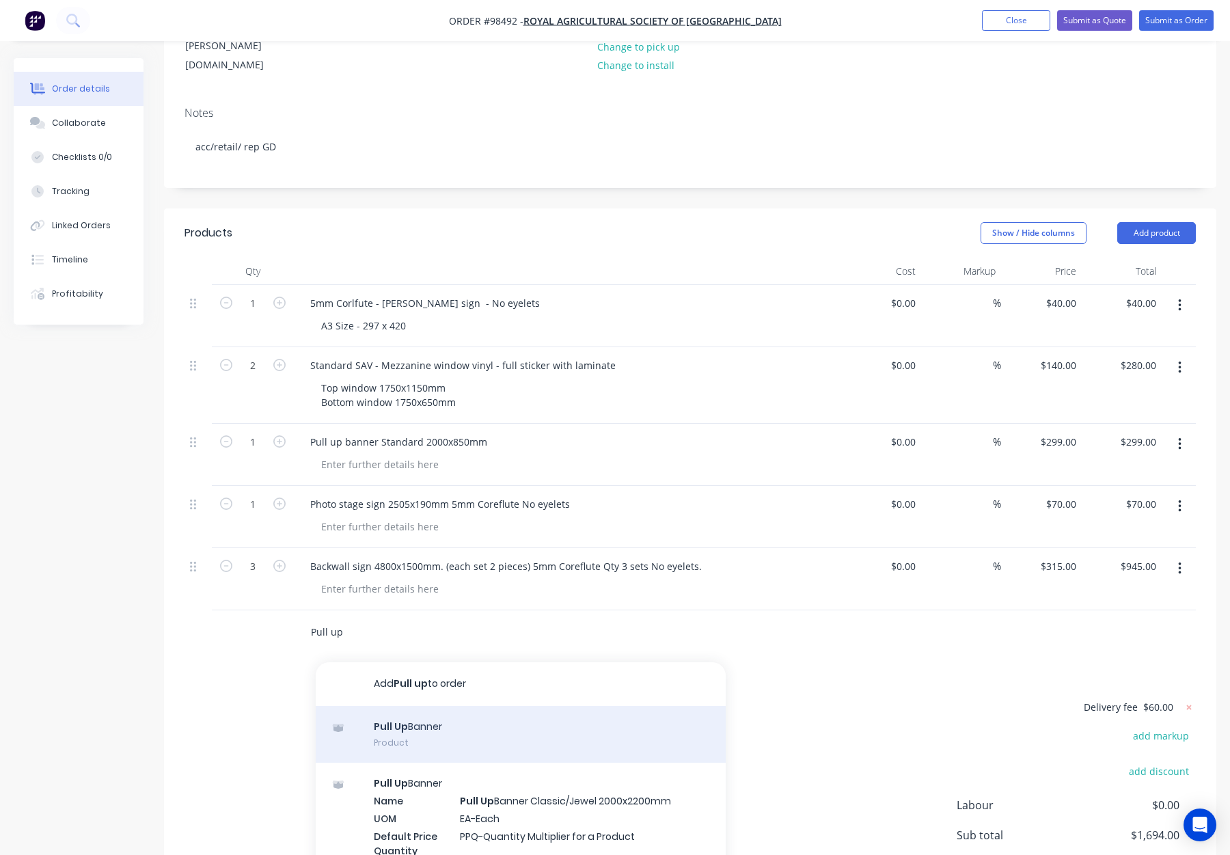
type input "Pull up"
click at [468, 706] on div "Pull Up Banner Product" at bounding box center [521, 734] width 410 height 57
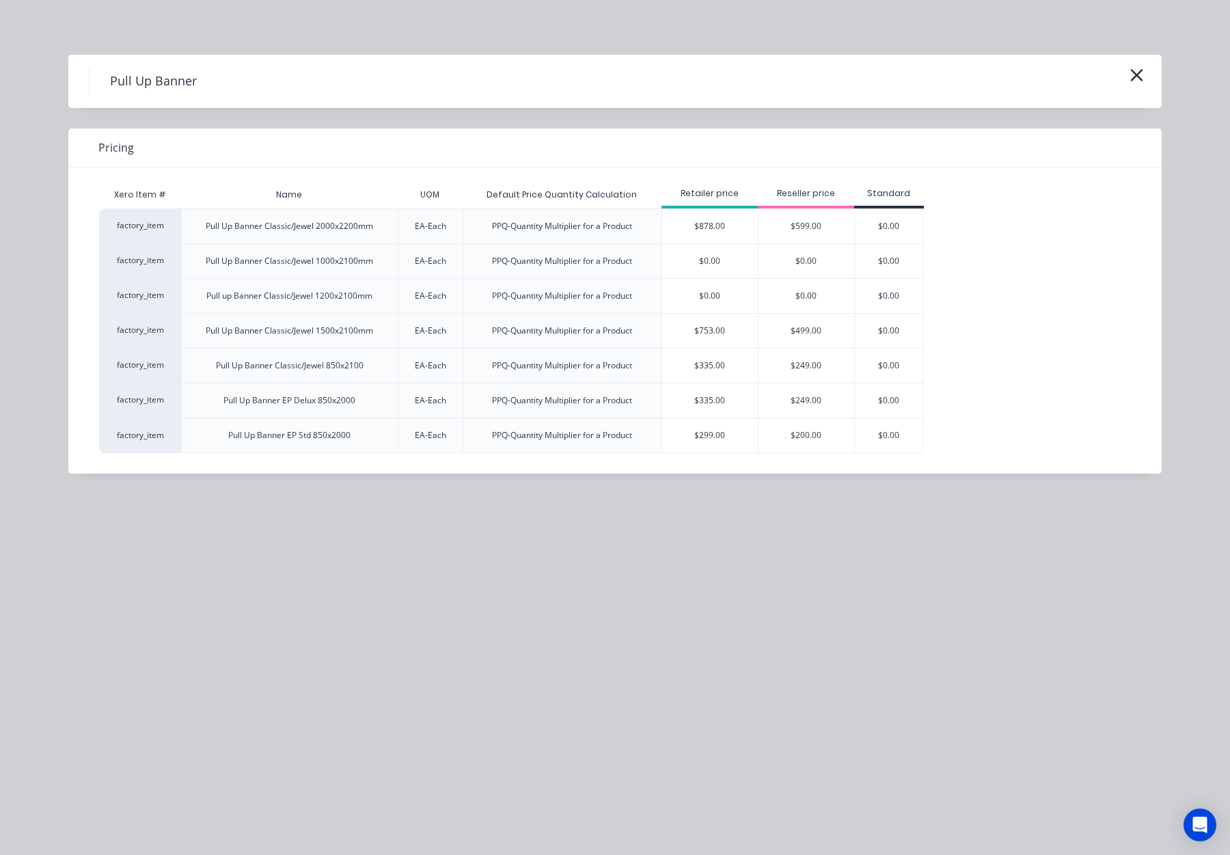
click at [821, 401] on div "$249.00" at bounding box center [807, 400] width 96 height 34
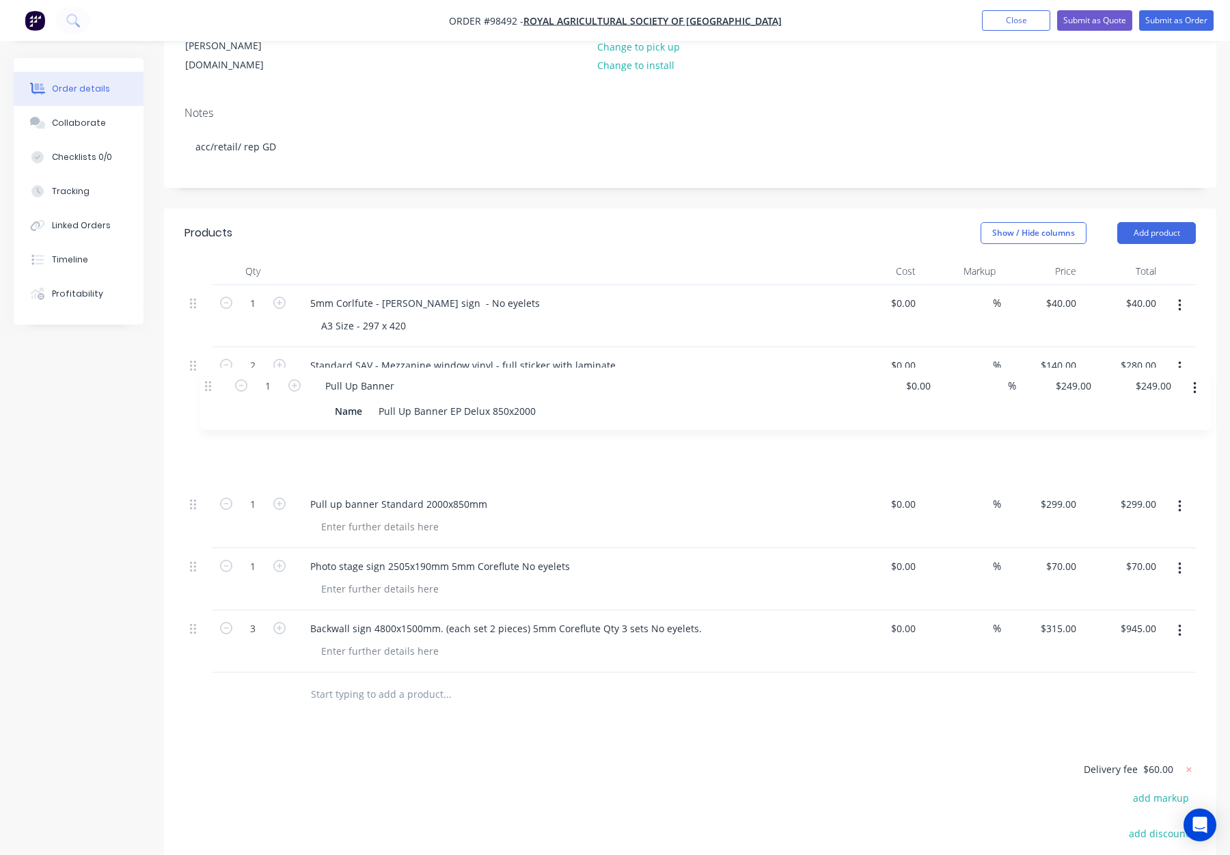
drag, startPoint x: 190, startPoint y: 572, endPoint x: 203, endPoint y: 386, distance: 187.1
click at [204, 386] on div "1 5mm Corlfute - Franks Barkery sign - No eyelets A3 Size - 297 x 420 $0.00 $0.…" at bounding box center [691, 479] width 1012 height 388
click at [1055, 432] on div "249 $249.00" at bounding box center [1058, 442] width 48 height 20
type input "$299.00"
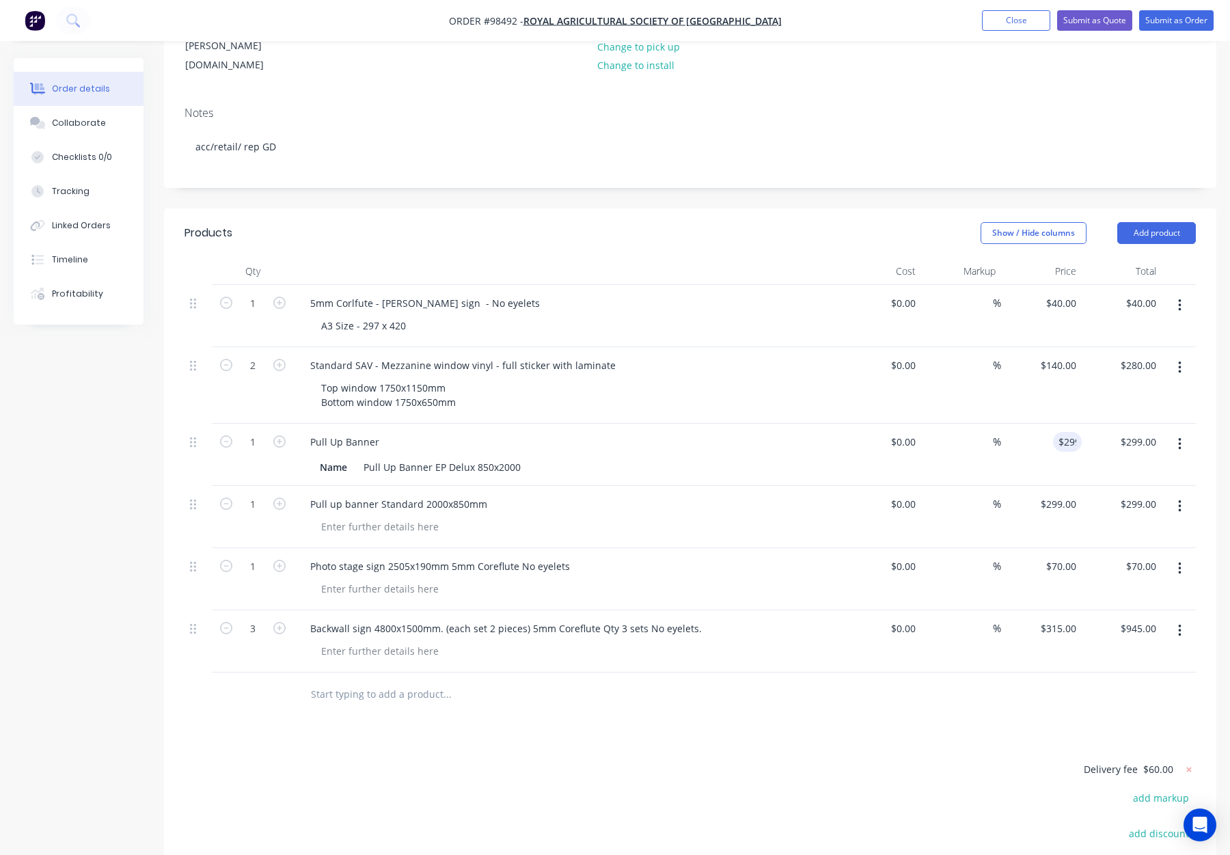
click at [947, 486] on div "%" at bounding box center [961, 517] width 81 height 62
click at [1176, 494] on button "button" at bounding box center [1180, 506] width 32 height 25
click at [1105, 615] on div "Delete" at bounding box center [1131, 625] width 105 height 20
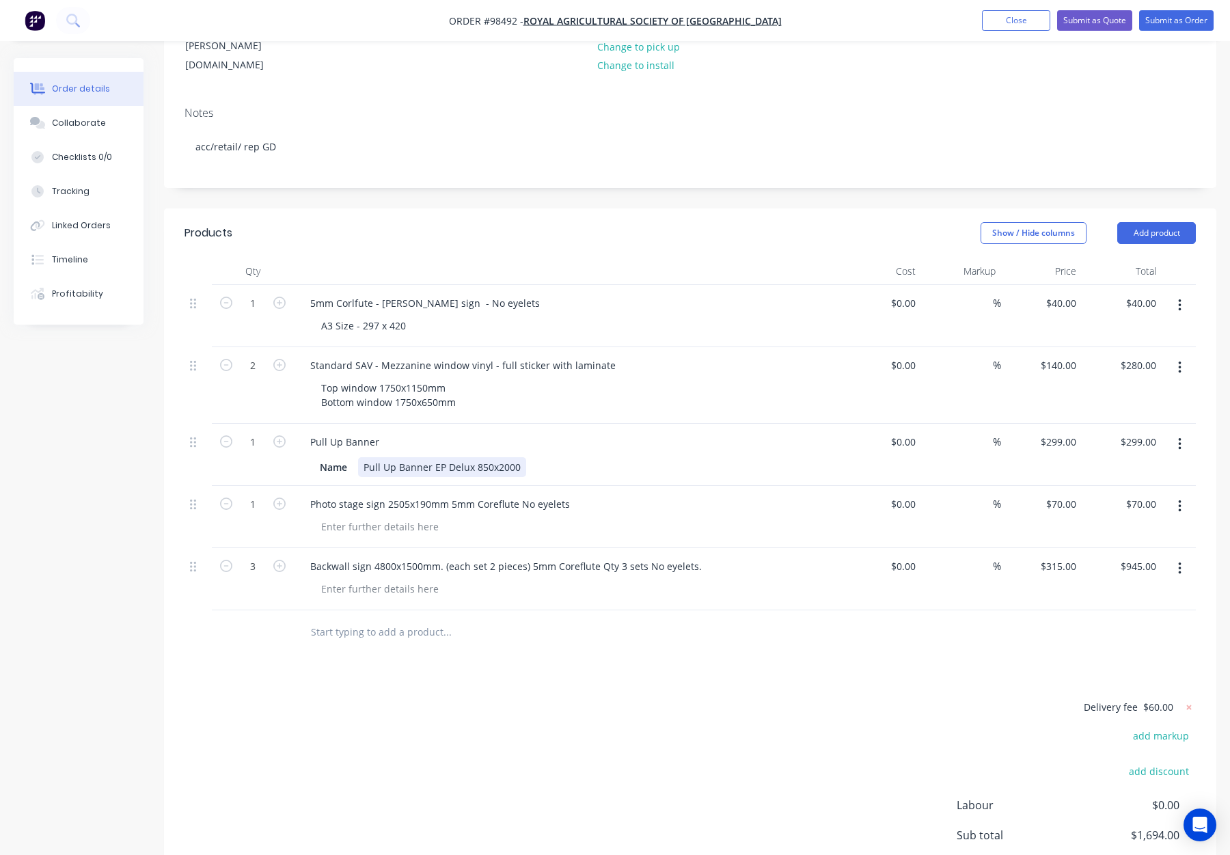
click at [472, 457] on div "Pull Up Banner EP Delux 850x2000" at bounding box center [442, 467] width 168 height 20
click at [591, 432] on div "Pull Up Banner" at bounding box center [567, 442] width 536 height 20
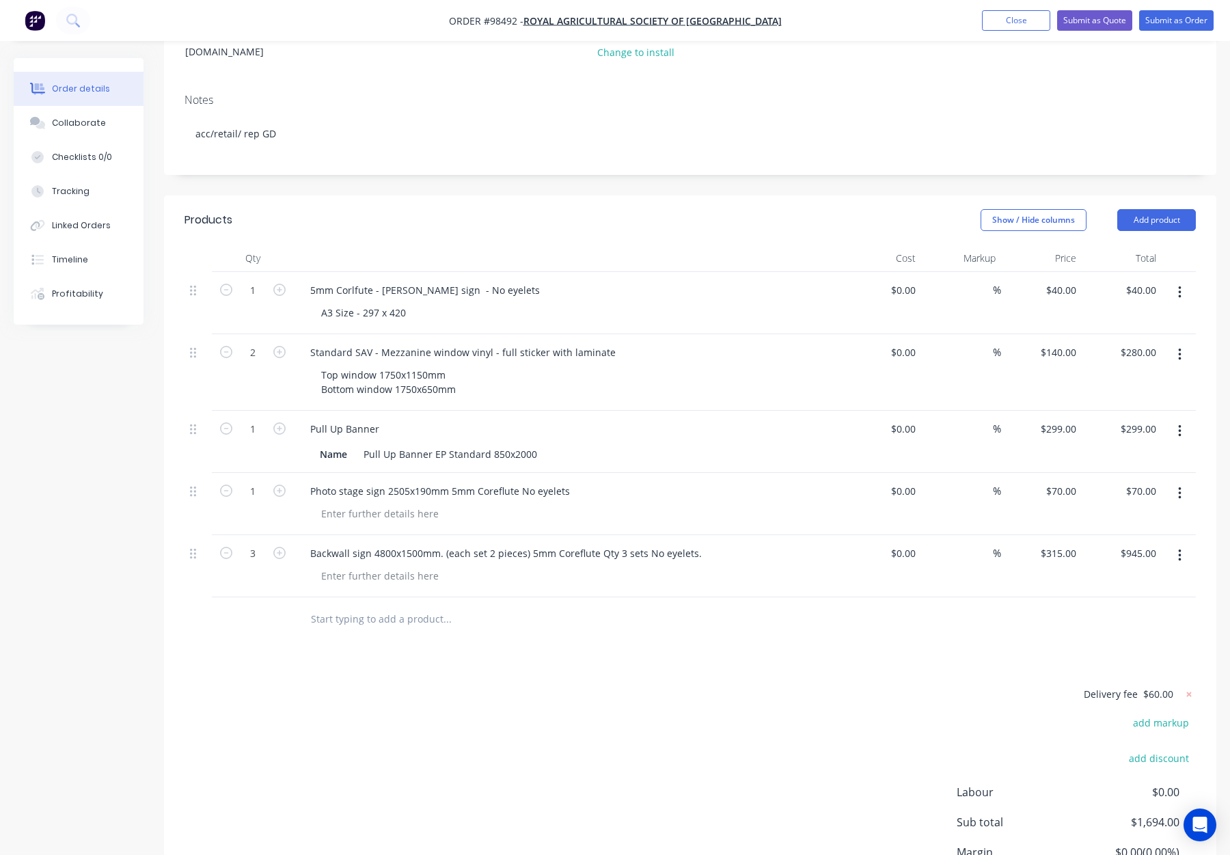
scroll to position [246, 0]
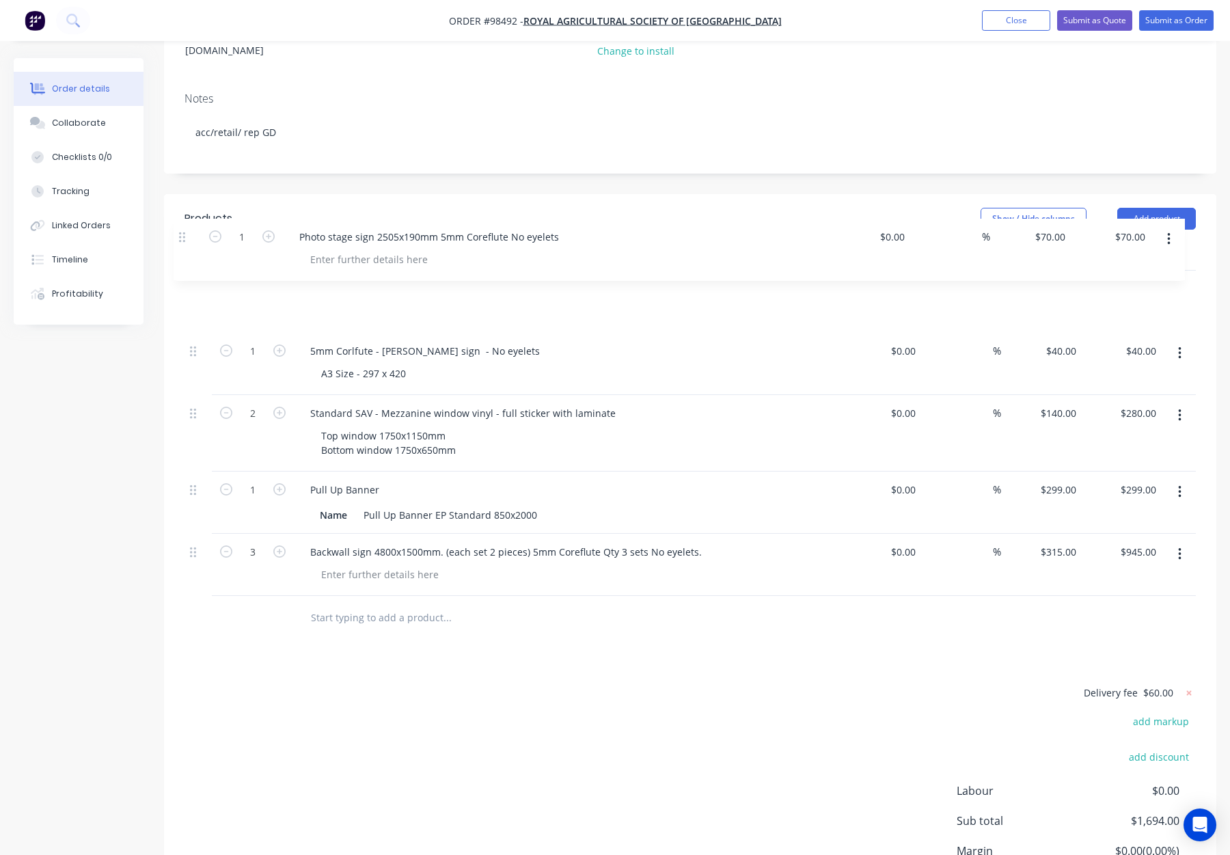
drag, startPoint x: 196, startPoint y: 435, endPoint x: 185, endPoint y: 234, distance: 202.0
click at [185, 271] on div "1 5mm Corlfute - Franks Barkery sign - No eyelets A3 Size - 297 x 420 $0.00 $0.…" at bounding box center [691, 433] width 1012 height 325
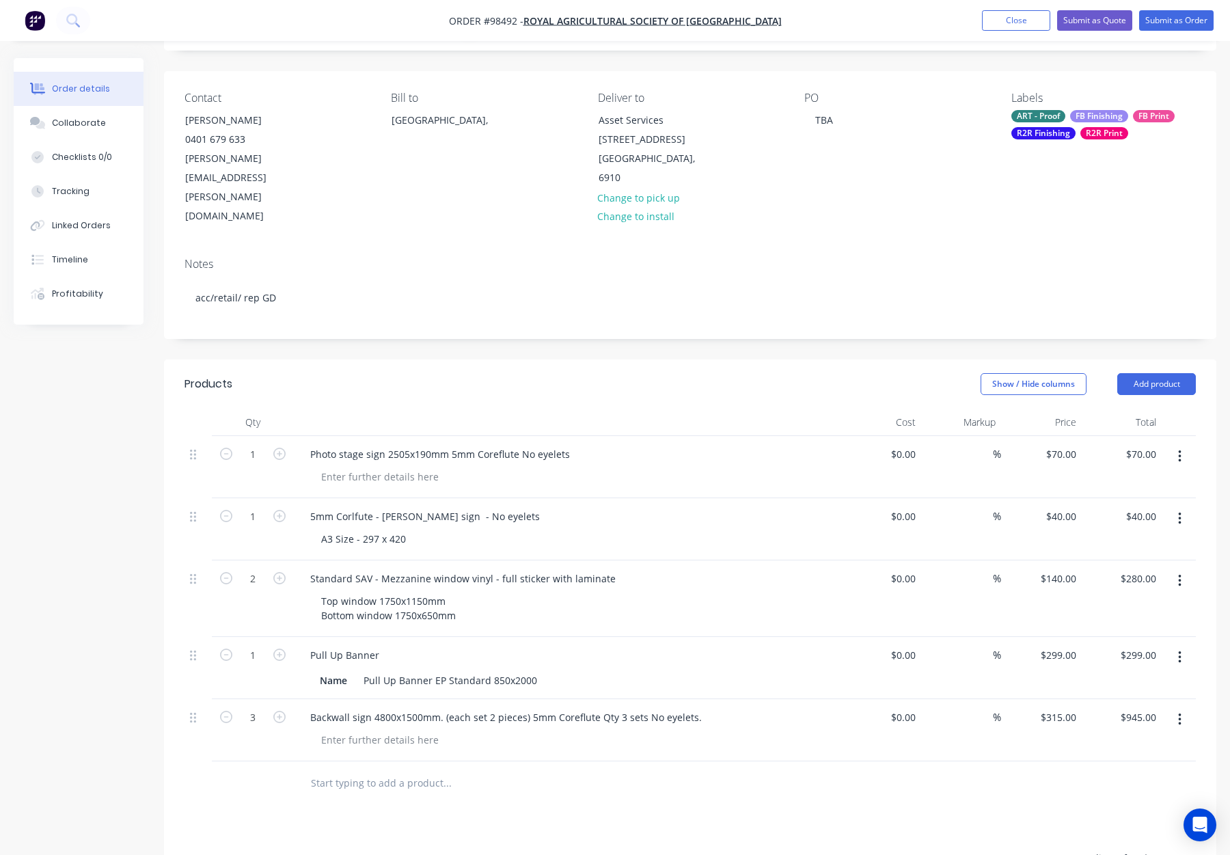
scroll to position [0, 0]
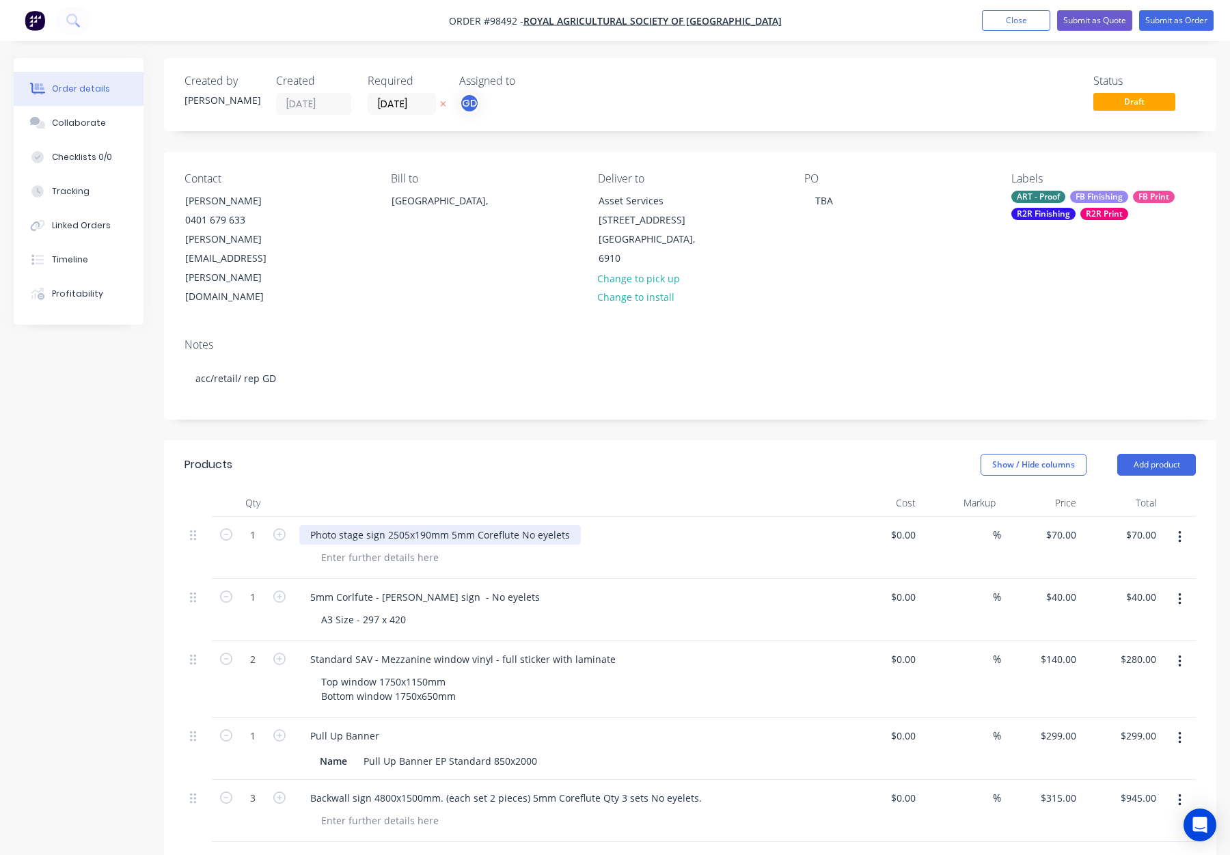
click at [308, 525] on div "Photo stage sign 2505x190mm 5mm Coreflute No eyelets" at bounding box center [440, 535] width 282 height 20
drag, startPoint x: 459, startPoint y: 477, endPoint x: 514, endPoint y: 476, distance: 55.4
click at [514, 525] on div "5mm Corflute - Photo stage sign 2505x190mm 5mm Coreflute No eyelets" at bounding box center [475, 535] width 353 height 20
copy div "2505x190mm"
drag, startPoint x: 323, startPoint y: 496, endPoint x: 332, endPoint y: 502, distance: 11.0
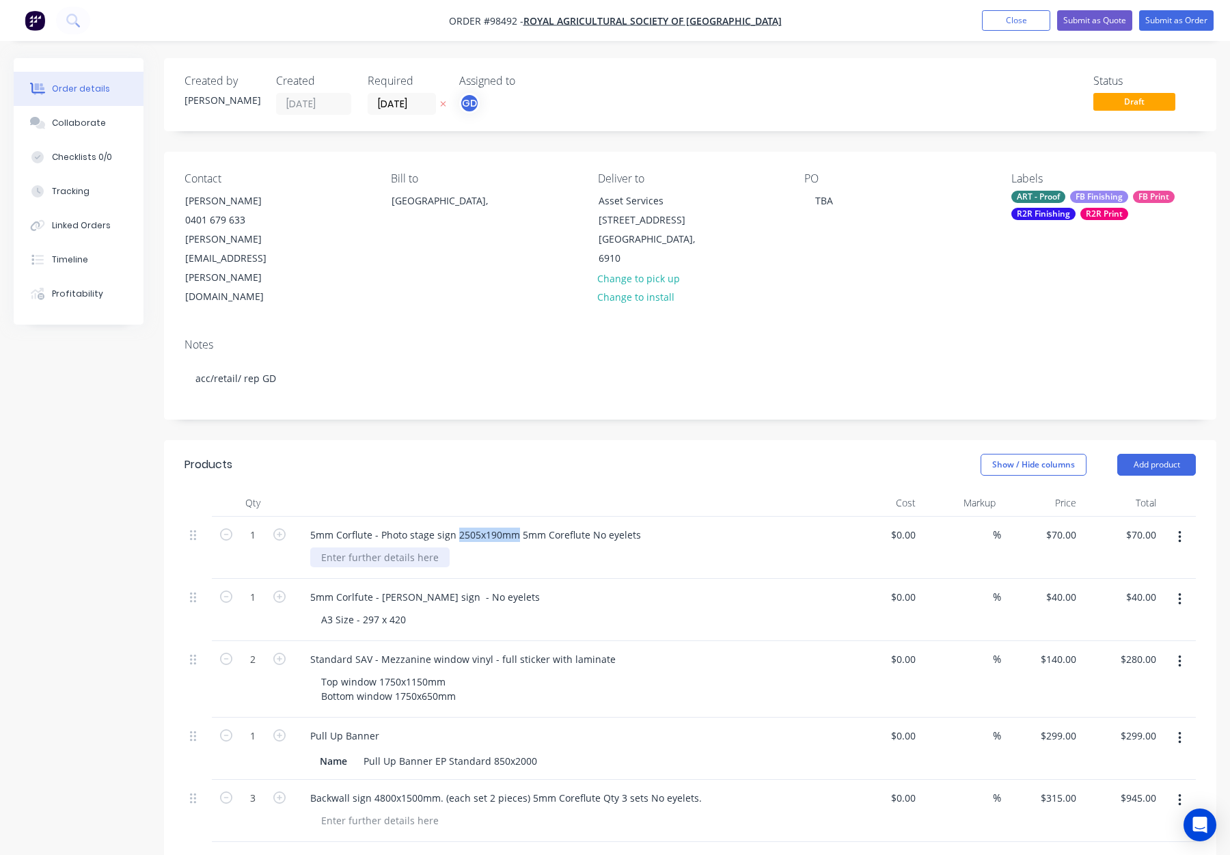
click at [323, 548] on div at bounding box center [379, 558] width 139 height 20
click at [333, 548] on div at bounding box center [379, 558] width 139 height 20
click at [335, 548] on div at bounding box center [379, 558] width 139 height 20
paste div
drag, startPoint x: 457, startPoint y: 476, endPoint x: 584, endPoint y: 479, distance: 126.5
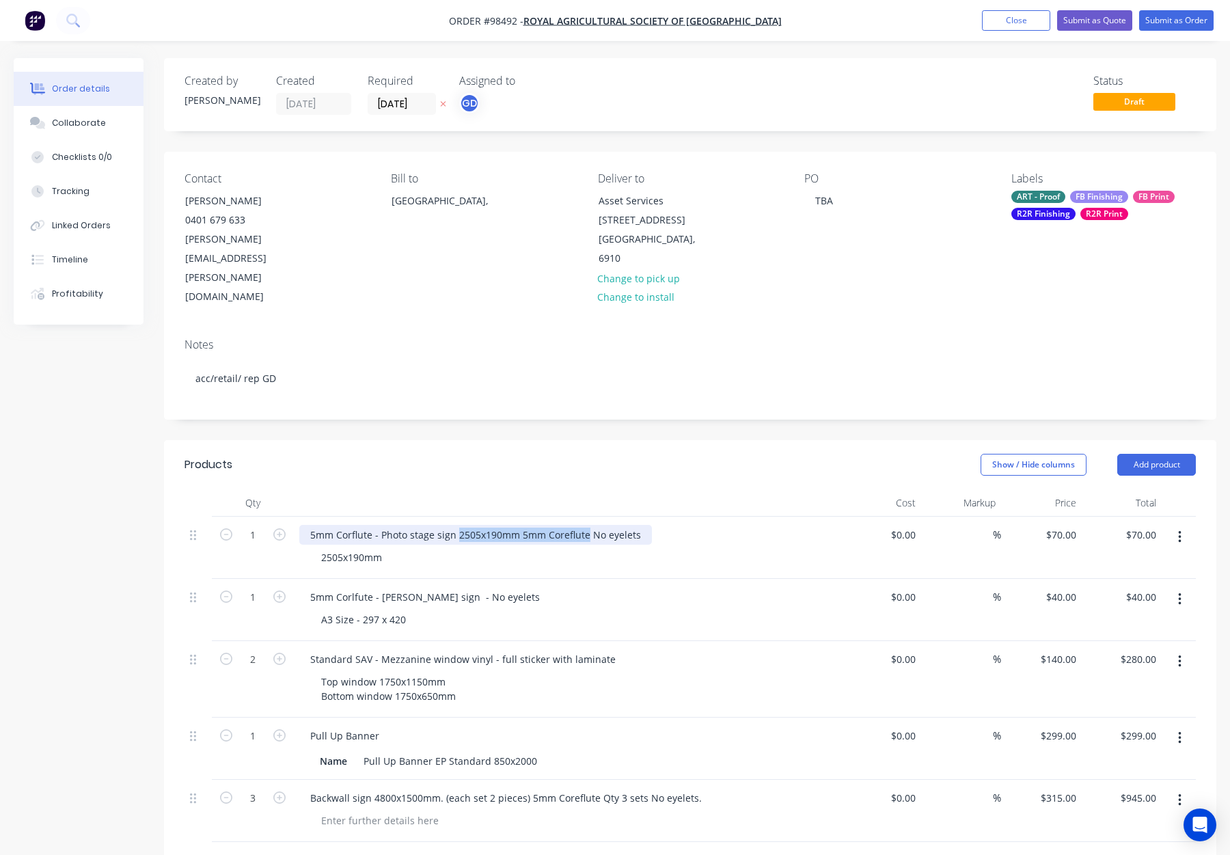
click at [586, 525] on div "5mm Corflute - Photo stage sign 2505x190mm 5mm Coreflute No eyelets" at bounding box center [475, 535] width 353 height 20
click at [584, 525] on div "5mm Corflute - Photo stage sign - No eyelets" at bounding box center [567, 535] width 536 height 20
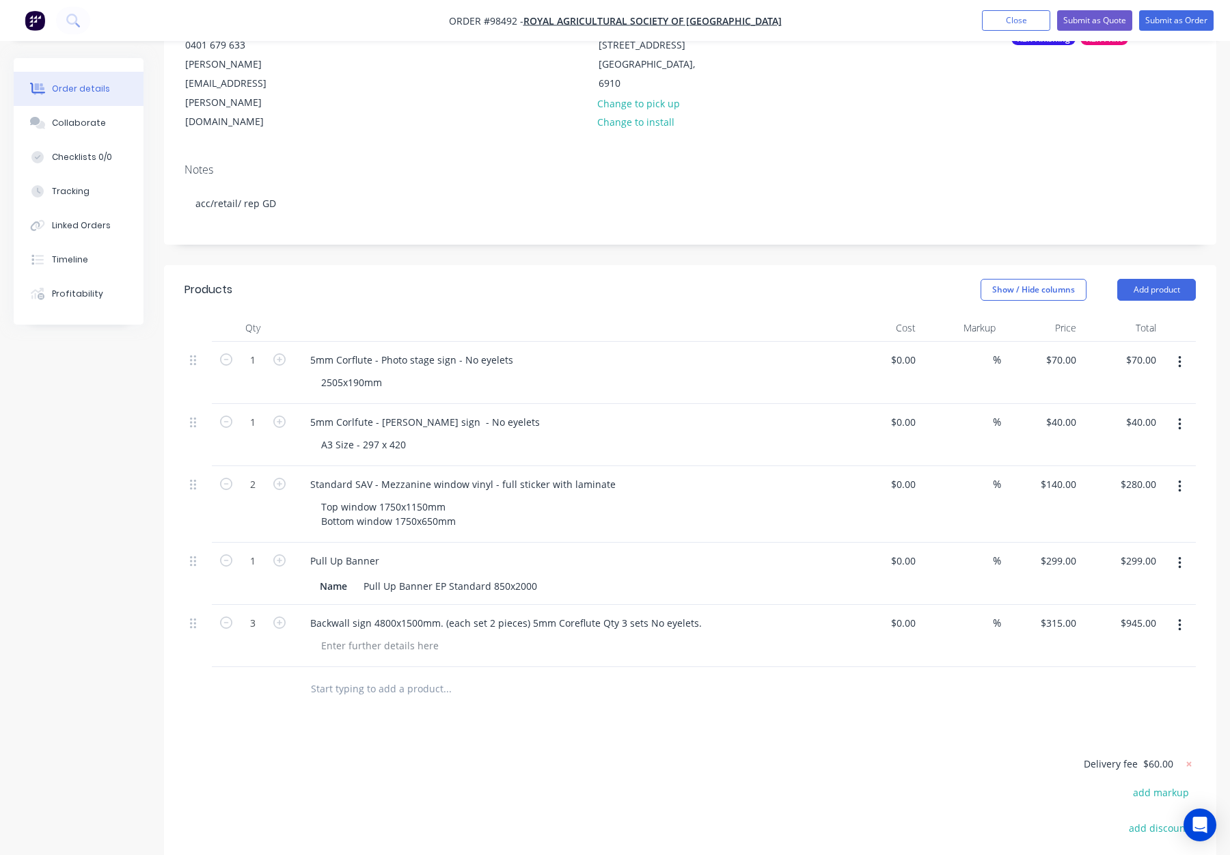
scroll to position [188, 0]
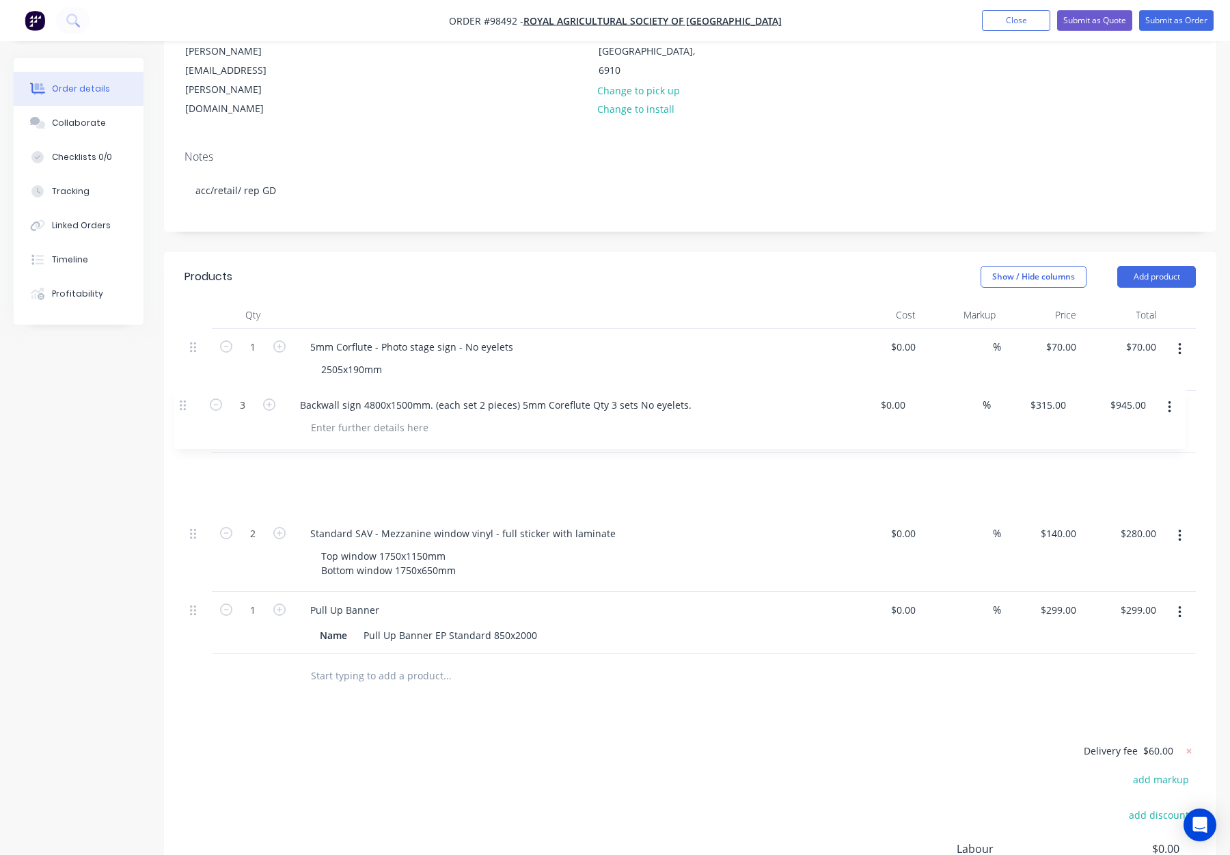
drag, startPoint x: 191, startPoint y: 556, endPoint x: 181, endPoint y: 404, distance: 152.1
click at [181, 404] on div "Qty Cost Markup Price Total 1 5mm Corflute - Photo stage sign - No eyelets 2505…" at bounding box center [690, 499] width 1053 height 397
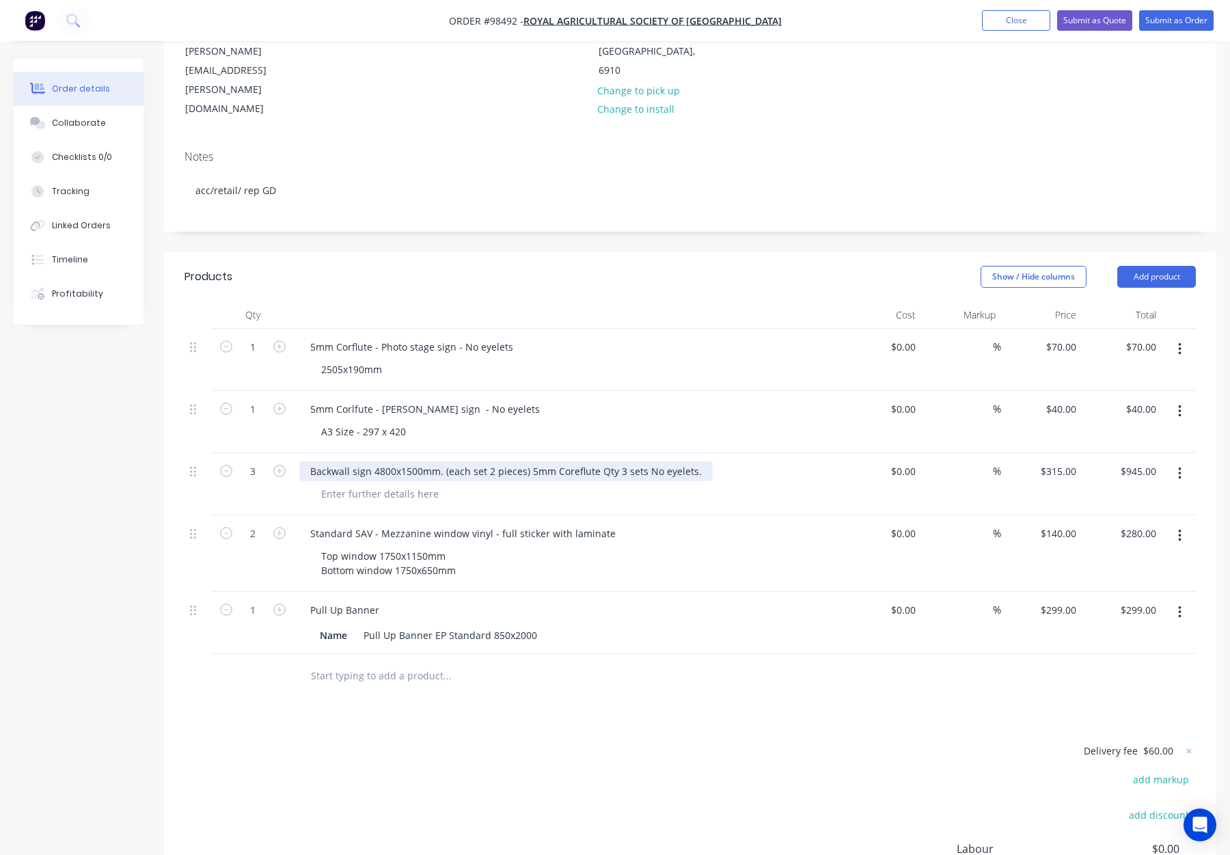
click at [304, 461] on div "Backwall sign 4800x1500mm. (each set 2 pieces) 5mm Coreflute Qty 3 sets No eyel…" at bounding box center [506, 471] width 414 height 20
drag, startPoint x: 705, startPoint y: 415, endPoint x: 591, endPoint y: 413, distance: 113.5
click at [591, 461] on div "5mm Corflute Backwall sign 4800x1500mm. (each set 2 pieces) 5mm Coreflute Qty 3…" at bounding box center [538, 471] width 479 height 20
drag, startPoint x: 446, startPoint y: 412, endPoint x: 500, endPoint y: 414, distance: 54.7
click at [500, 461] on div "5mm Corflute Backwall sign 4800x1500mm. (each set 2 pieces) No eyelets." at bounding box center [480, 471] width 363 height 20
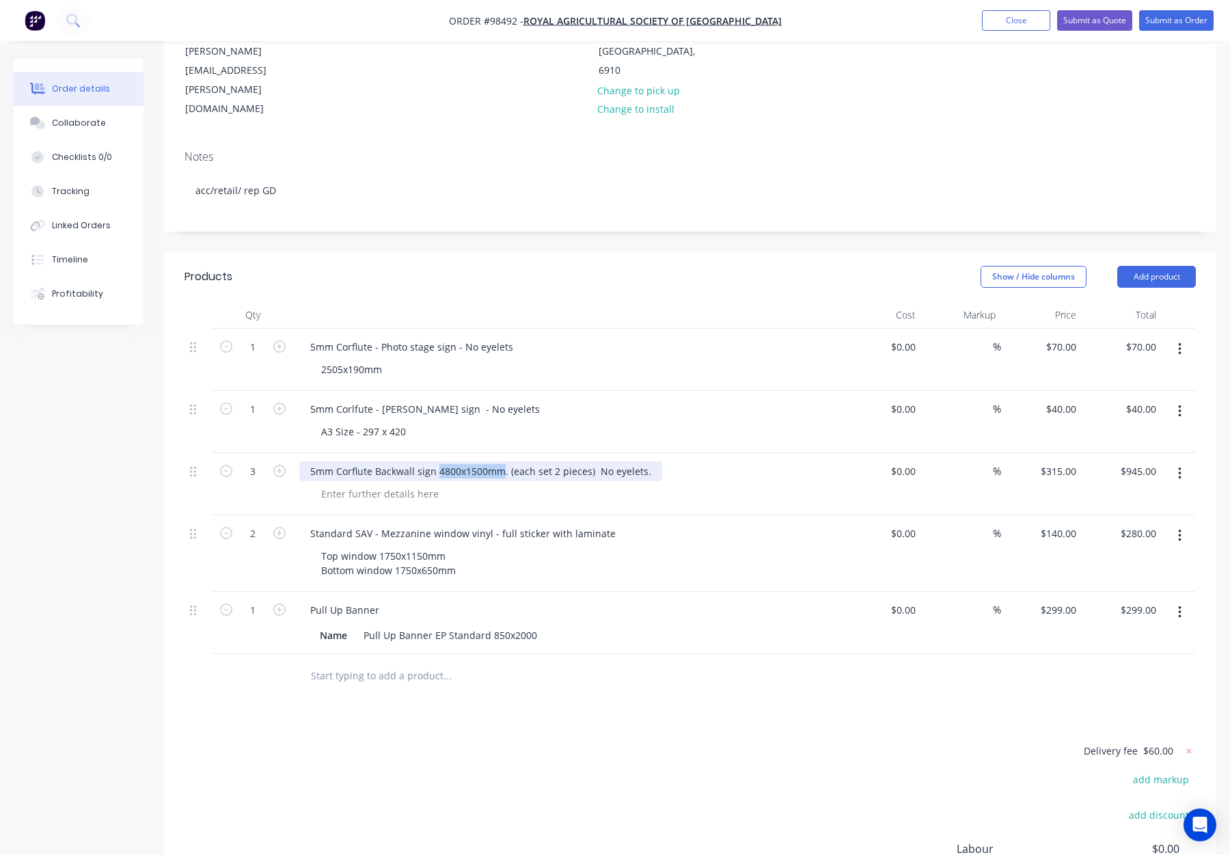
copy div "4800x1500mm"
drag, startPoint x: 410, startPoint y: 430, endPoint x: 401, endPoint y: 435, distance: 10.1
click at [409, 484] on div at bounding box center [379, 494] width 139 height 20
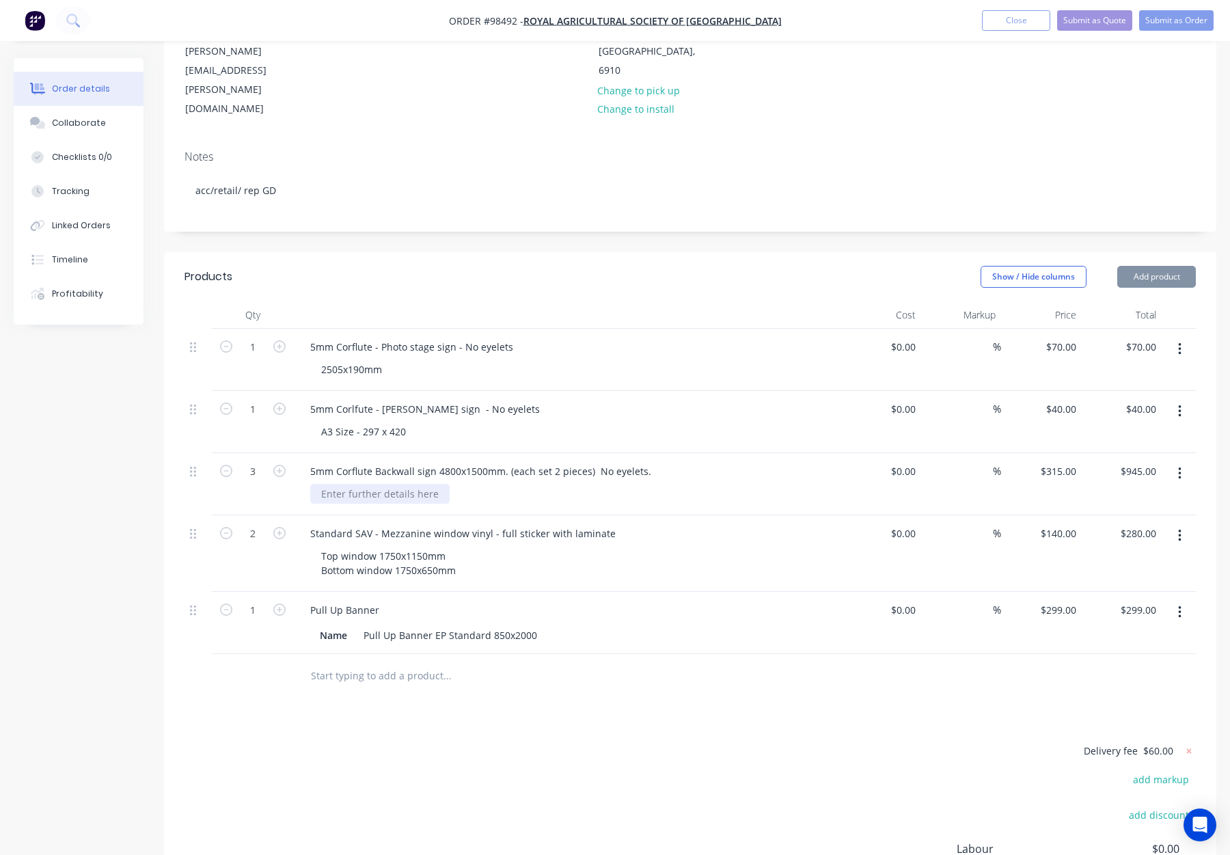
click at [401, 484] on div at bounding box center [379, 494] width 139 height 20
click at [394, 484] on div at bounding box center [379, 494] width 139 height 20
paste div
click at [345, 360] on div "2505x190mm" at bounding box center [351, 370] width 83 height 20
click at [350, 360] on div "2505 x190mm" at bounding box center [352, 370] width 85 height 20
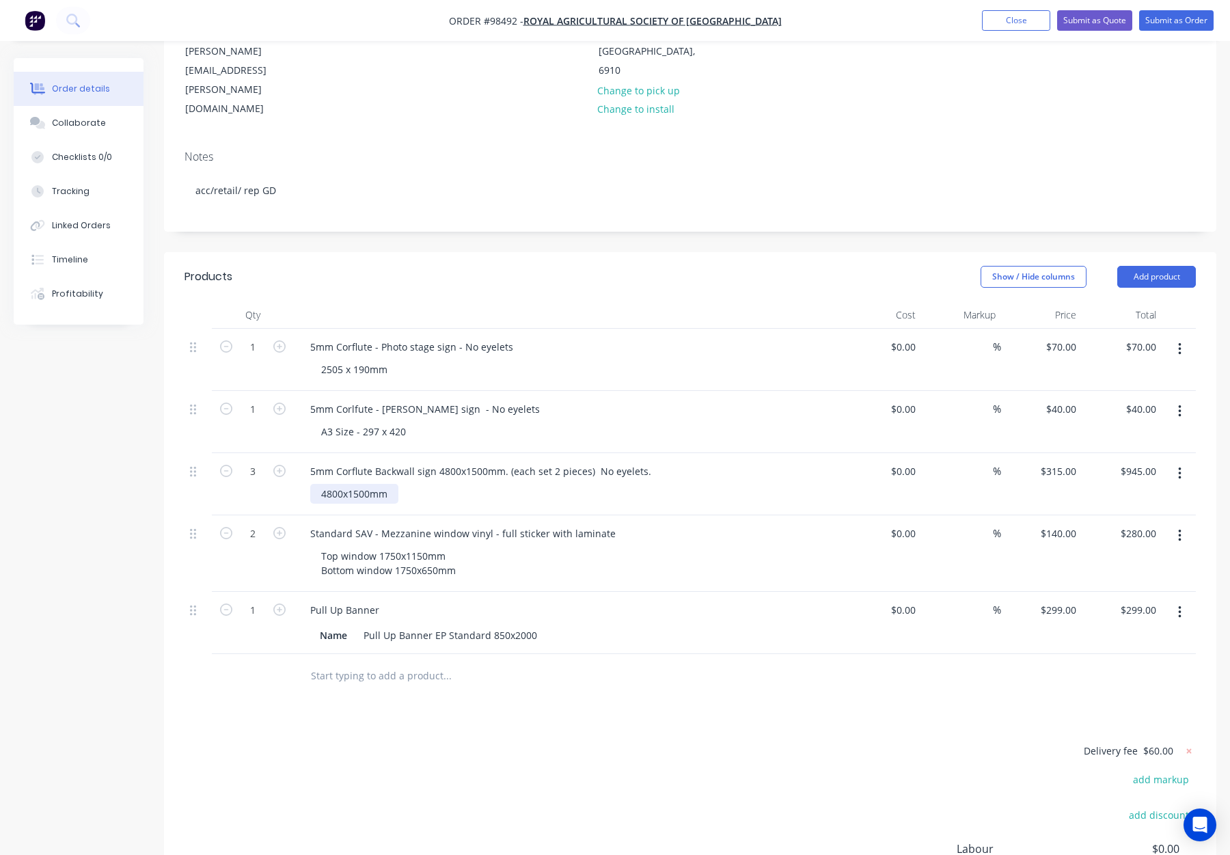
click at [345, 484] on div "4800x1500mm" at bounding box center [354, 494] width 88 height 20
click at [351, 484] on div "4800 x1500mm" at bounding box center [355, 494] width 91 height 20
click at [593, 461] on div "5mm Corflute Backwall sign 4800x1500mm. (each set 2 pieces) No eyelets." at bounding box center [480, 471] width 363 height 20
click at [515, 461] on div "5mm Corflute Backwall sign 4800x1500mm. (each set 2 pieces) No eyelets." at bounding box center [479, 471] width 360 height 20
click at [512, 461] on div "5mm Corflute Backwall sign 4800x1500mm. (each set 2 pieces) No eyelets." at bounding box center [479, 471] width 360 height 20
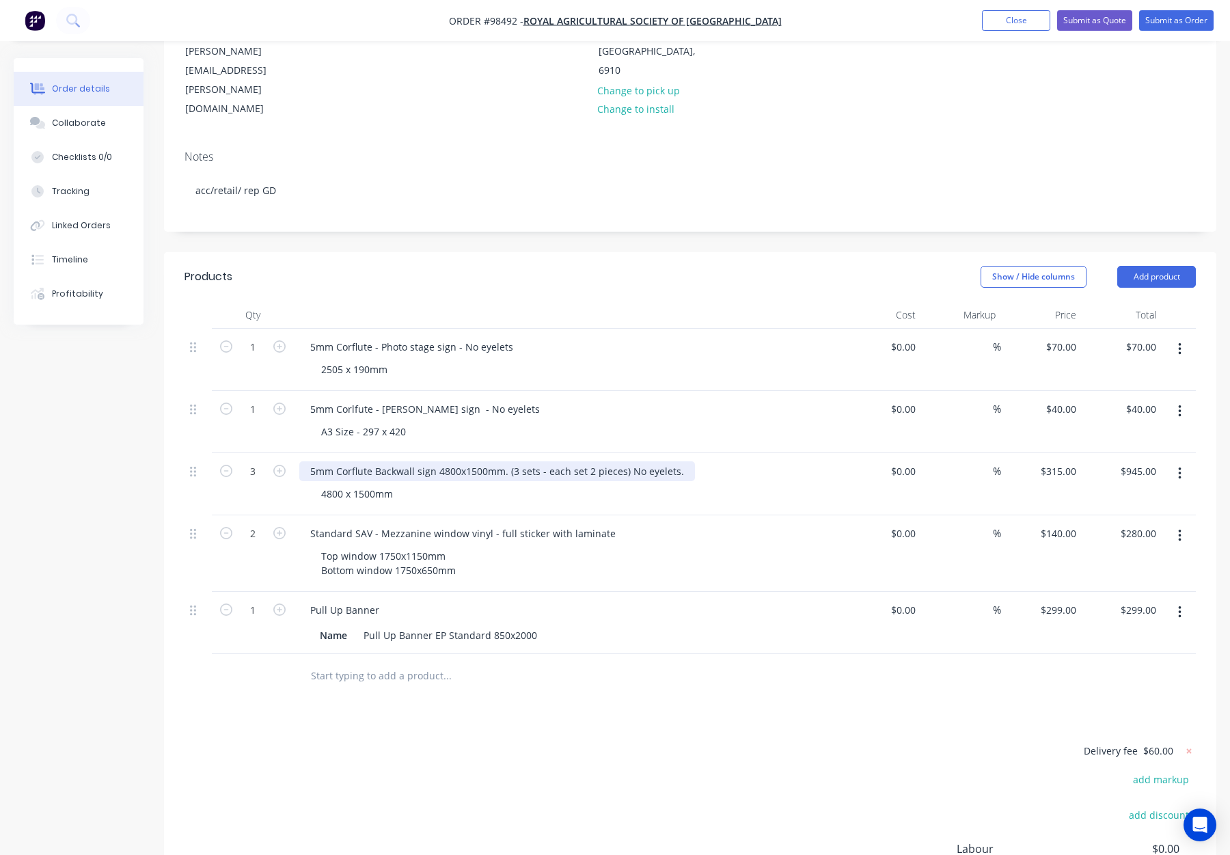
click at [627, 461] on div "5mm Corflute Backwall sign 4800x1500mm. (3 sets - each set 2 pieces) No eyelets." at bounding box center [497, 471] width 396 height 20
drag, startPoint x: 438, startPoint y: 414, endPoint x: 508, endPoint y: 426, distance: 70.8
click at [507, 461] on div "5mm Corflute Backwall sign 4800x1500mm. (3 sets - each set 2 pieces) - No eyele…" at bounding box center [500, 471] width 402 height 20
drag, startPoint x: 372, startPoint y: 414, endPoint x: 396, endPoint y: 420, distance: 24.7
click at [372, 461] on div "5mm Corflute Backwall sign - (3 sets - each set 2 pieces) - No eyelets." at bounding box center [467, 471] width 336 height 20
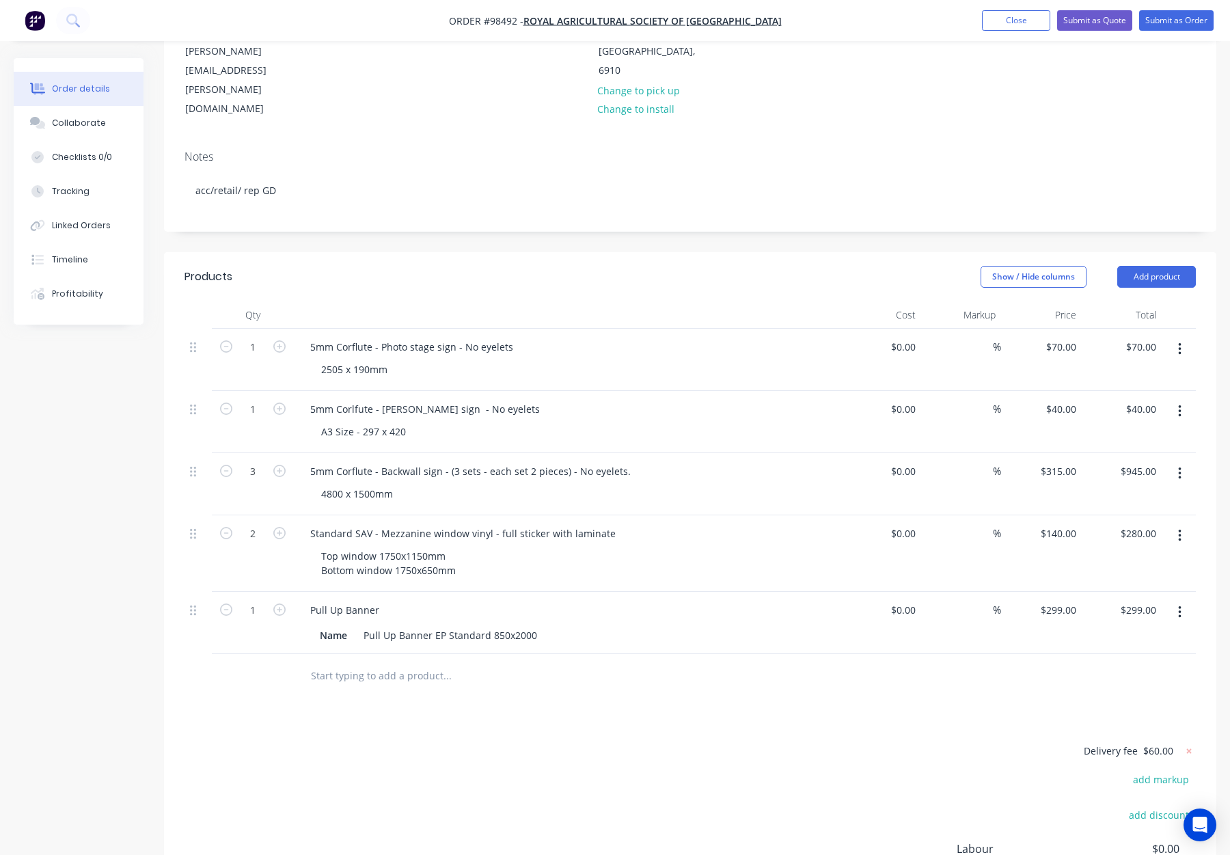
click at [438, 484] on div "4800 x 1500mm" at bounding box center [572, 494] width 525 height 20
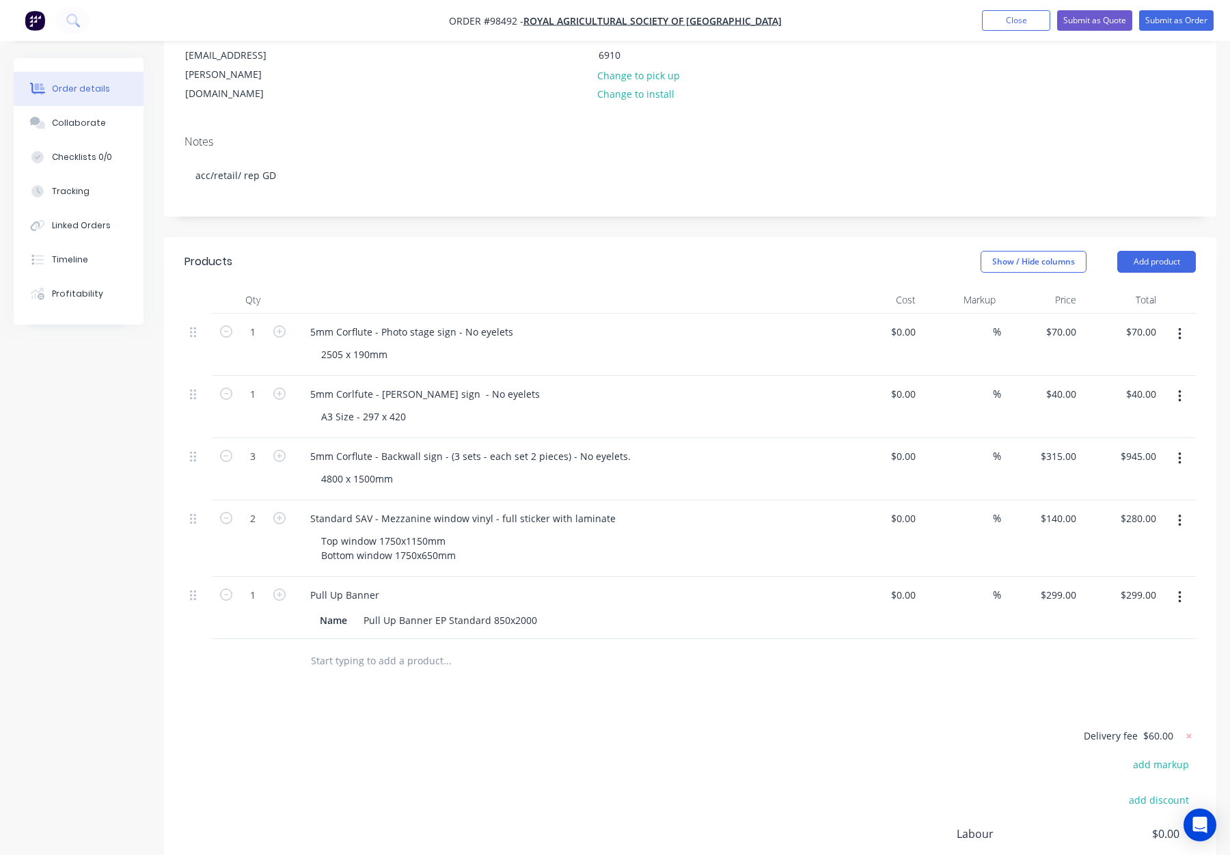
scroll to position [204, 0]
drag, startPoint x: 424, startPoint y: 399, endPoint x: 432, endPoint y: 413, distance: 16.5
click at [425, 445] on div "5mm Corflute - Backwall sign - (3 sets - each set 2 pieces) - No eyelets." at bounding box center [470, 455] width 342 height 20
click at [450, 383] on div "5mm Corlfute - Franks Barkery sign - No eyelets" at bounding box center [425, 393] width 252 height 20
click at [453, 383] on div "5mm Corlfute - Franks Barkery sign - No eyelets" at bounding box center [425, 393] width 252 height 20
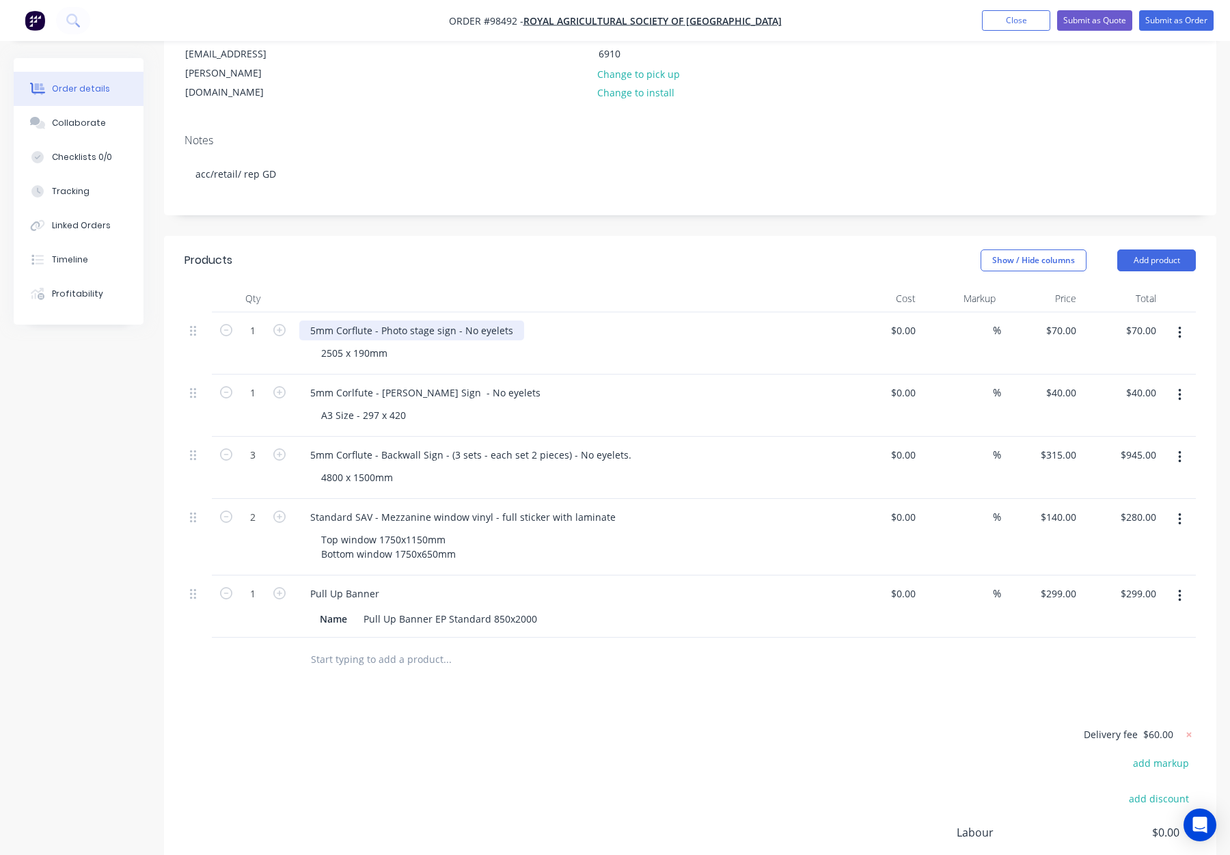
drag, startPoint x: 437, startPoint y: 273, endPoint x: 450, endPoint y: 288, distance: 19.9
click at [437, 321] on div "5mm Corflute - Photo stage sign - No eyelets" at bounding box center [411, 331] width 225 height 20
drag, startPoint x: 437, startPoint y: 275, endPoint x: 443, endPoint y: 282, distance: 8.8
click at [437, 321] on div "5mm Corflute - Photo stage sign - No eyelets" at bounding box center [411, 331] width 225 height 20
drag, startPoint x: 414, startPoint y: 274, endPoint x: 416, endPoint y: 282, distance: 8.0
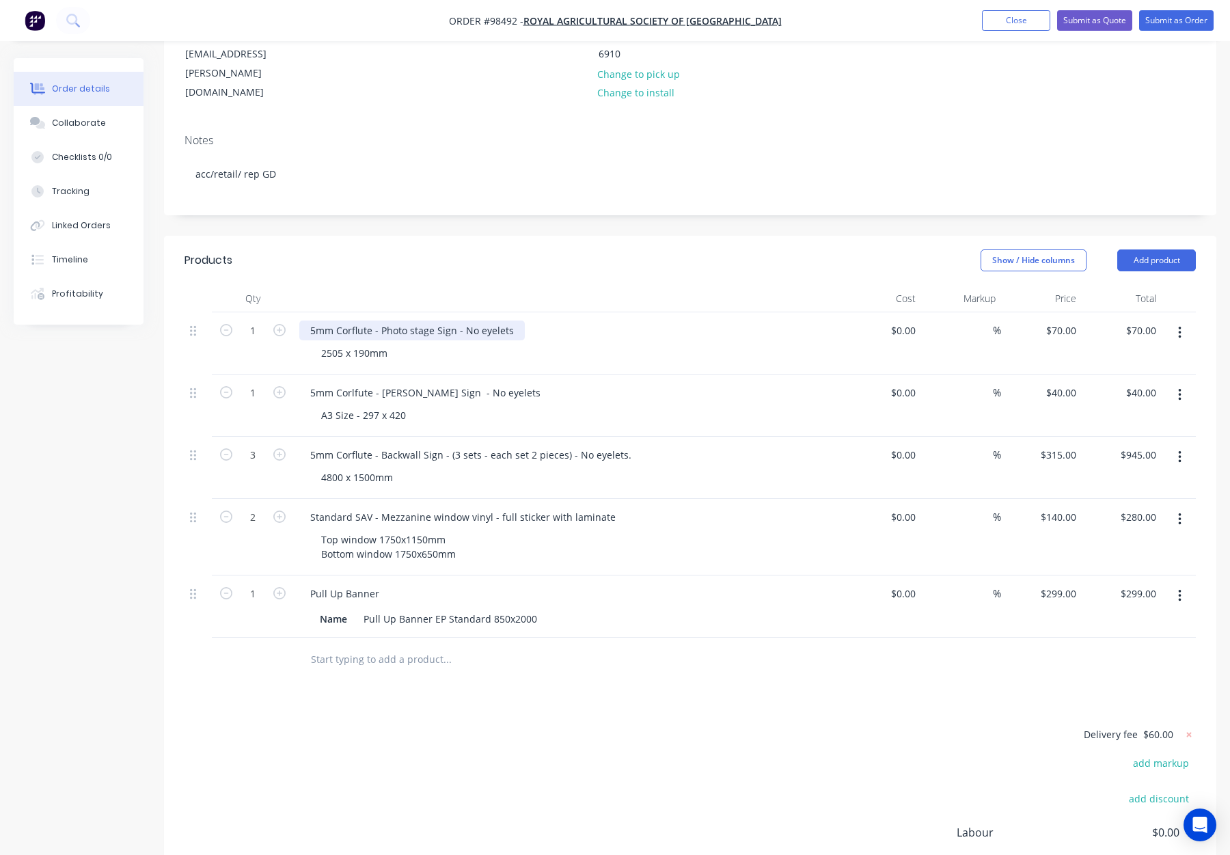
click at [414, 321] on div "5mm Corflute - Photo stage Sign - No eyelets" at bounding box center [412, 331] width 226 height 20
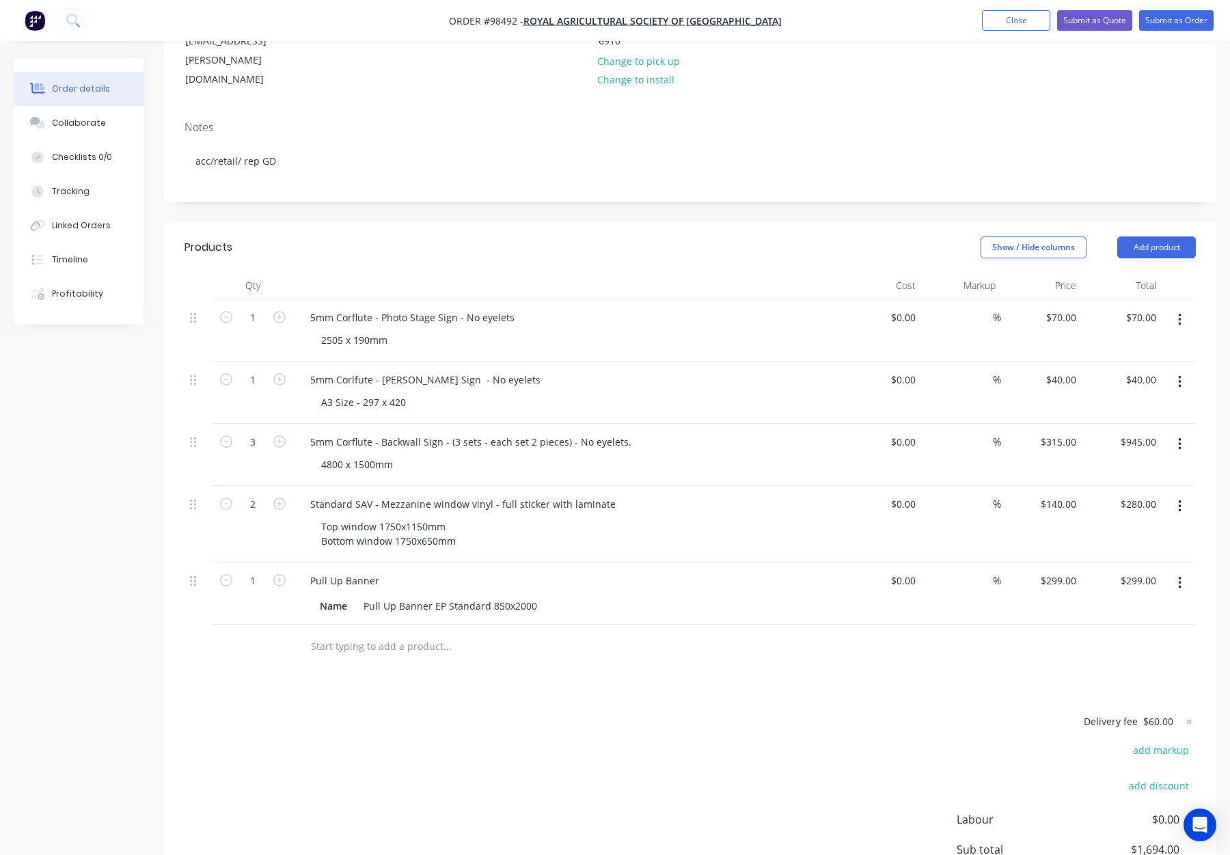
click at [563, 618] on div "Products Show / Hide columns Add product Qty Cost Markup Price Total 1 5mm Corf…" at bounding box center [690, 607] width 1053 height 768
drag, startPoint x: 623, startPoint y: 387, endPoint x: 651, endPoint y: 398, distance: 29.4
click at [626, 432] on div "5mm Corflute - Backwall Sign - (3 sets - each set 2 pieces) - No eyelets." at bounding box center [470, 442] width 343 height 20
click at [694, 455] on div "4800 x 1500mm" at bounding box center [572, 465] width 525 height 20
click at [418, 392] on div "A3 Size - 297 x 420" at bounding box center [572, 402] width 525 height 20
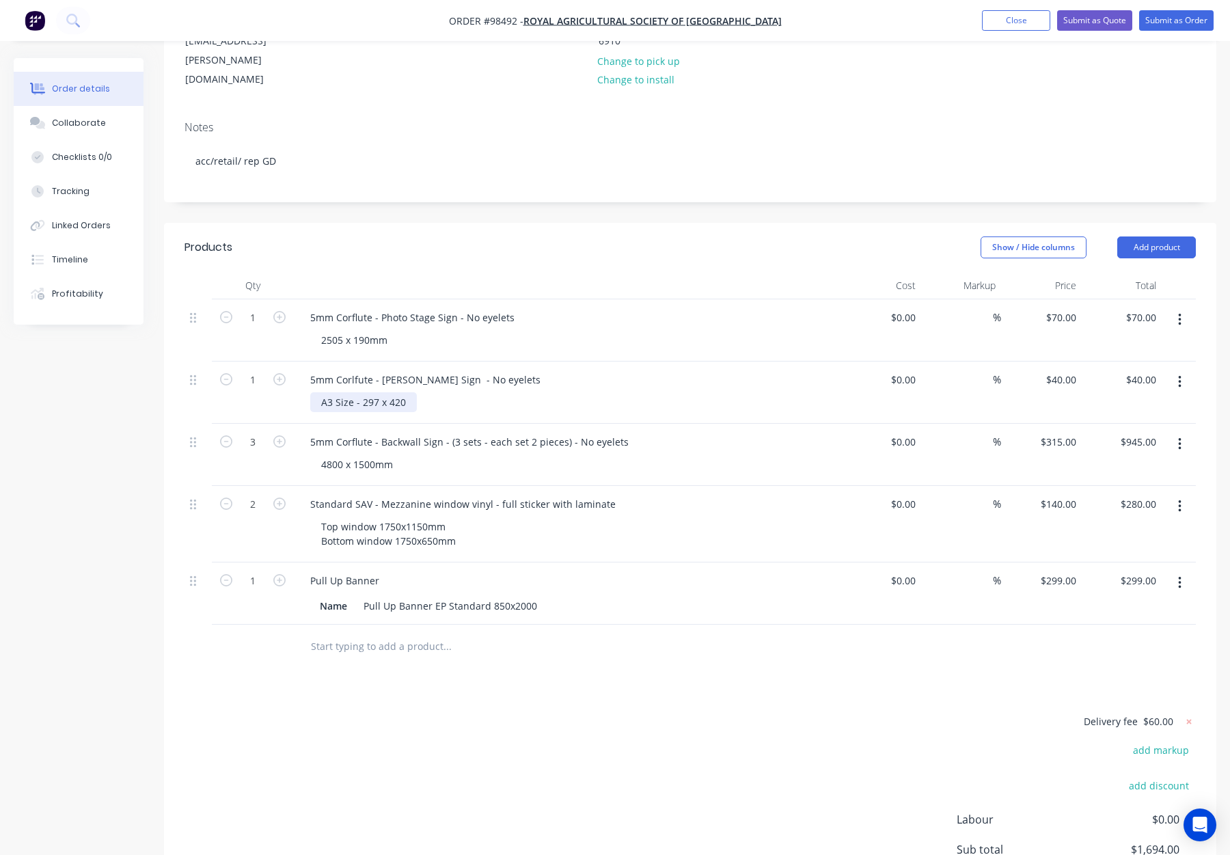
click at [411, 392] on div "A3 Size - 297 x 420" at bounding box center [363, 402] width 107 height 20
click at [599, 370] on div "5mm Corlfute - Franks Barkery Sign - No eyelets" at bounding box center [567, 380] width 536 height 20
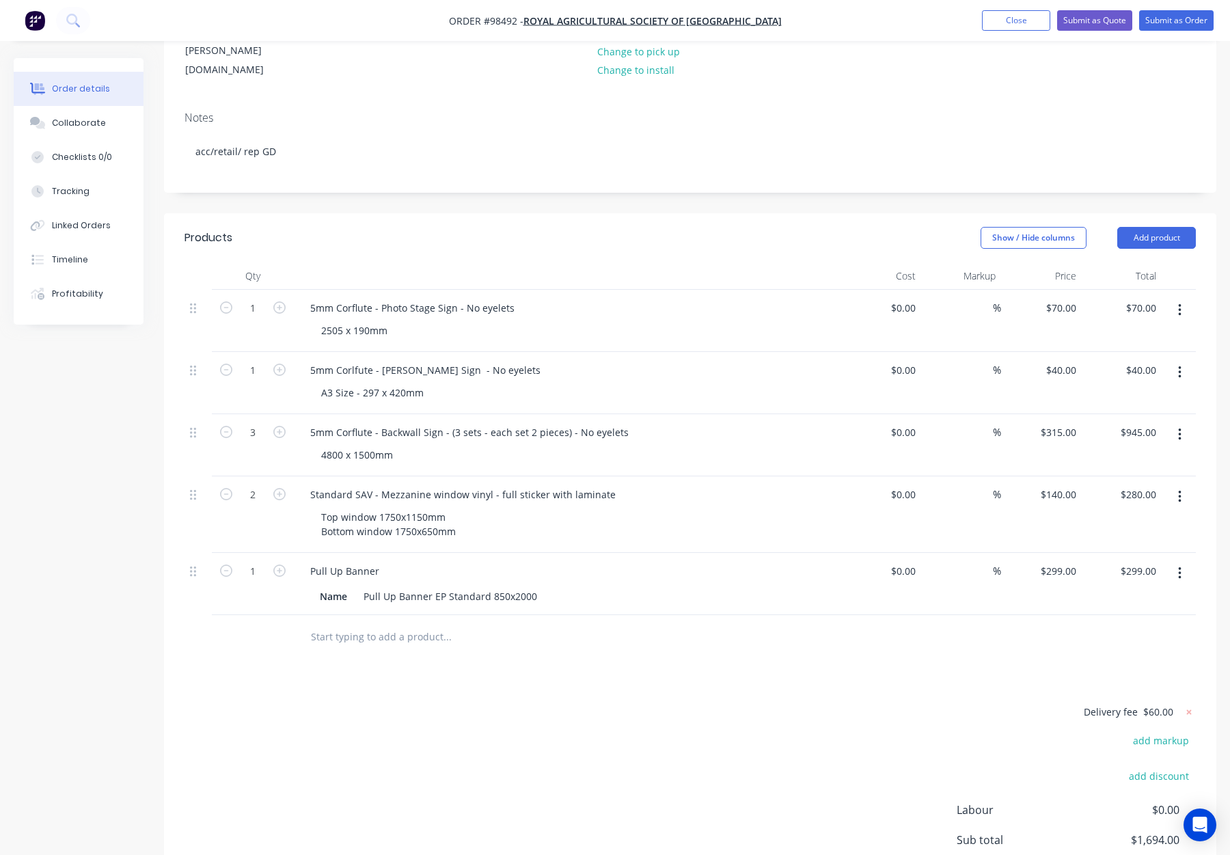
scroll to position [233, 0]
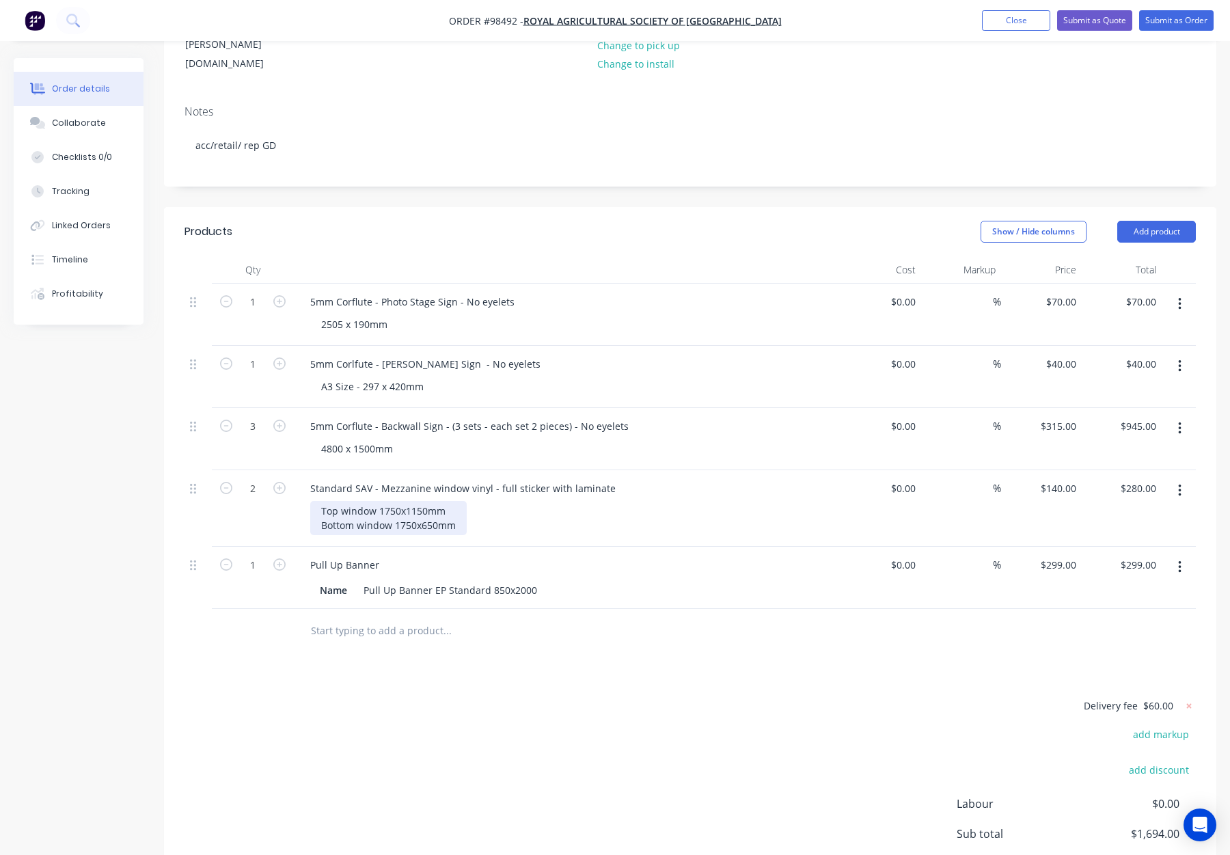
click at [373, 501] on div "Top window 1750x1150mm Bottom window 1750x650mm" at bounding box center [388, 518] width 157 height 34
drag, startPoint x: 392, startPoint y: 472, endPoint x: 401, endPoint y: 479, distance: 11.8
click at [392, 501] on div "Top window - 1750x1150mm Bottom window 1750x650mm" at bounding box center [388, 518] width 157 height 34
click at [406, 501] on div "Top window - 1750x1150mm Bottom window - 1750x650mm" at bounding box center [391, 518] width 163 height 34
click at [409, 501] on div "Top window - 1750 x1150mm Bottom window - 1750x650mm" at bounding box center [391, 518] width 163 height 34
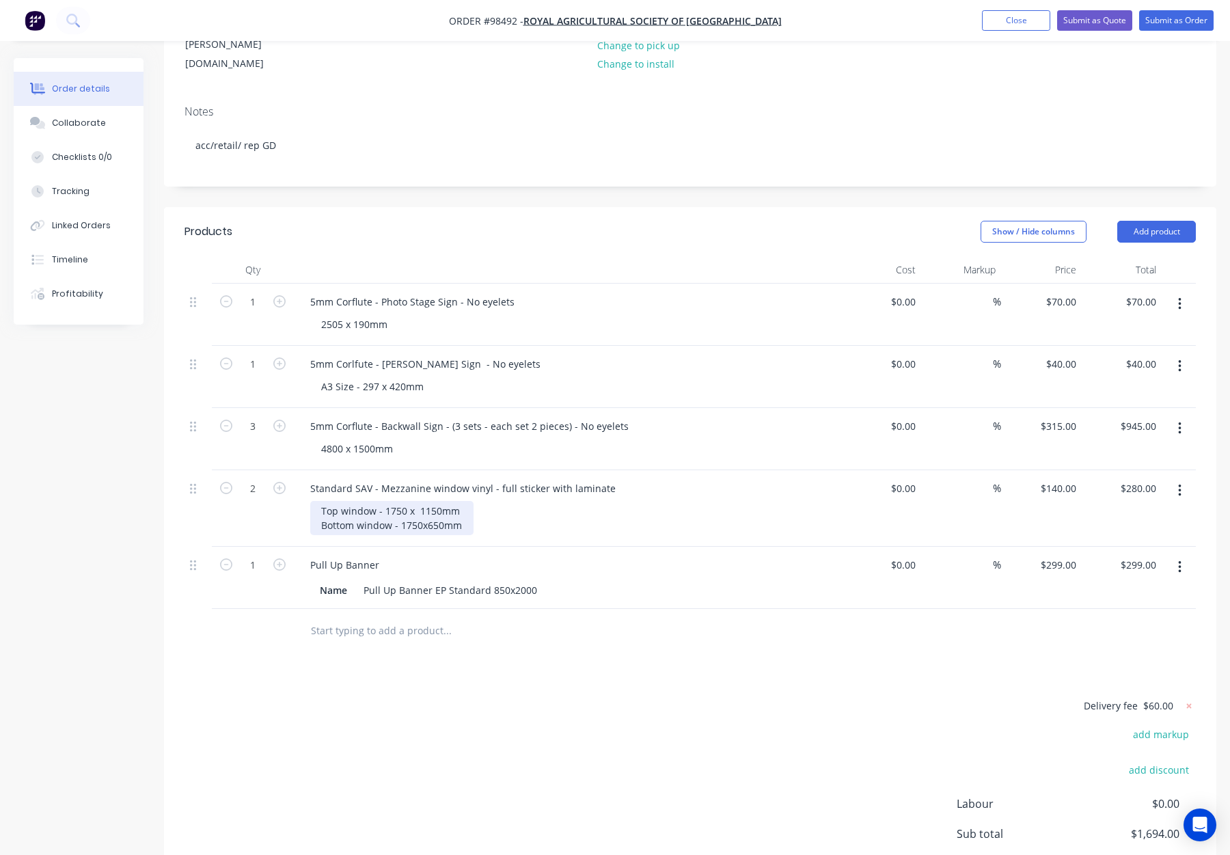
click at [423, 501] on div "Top window - 1750 x 1150mm Bottom window - 1750x650mm" at bounding box center [391, 518] width 163 height 34
drag, startPoint x: 416, startPoint y: 457, endPoint x: 428, endPoint y: 463, distance: 13.5
click at [418, 501] on div "Top window - 1750 x 1150mm Bottom window - 1750x650mm" at bounding box center [391, 518] width 163 height 34
click at [423, 501] on div "Top window - 1750 x 1150mm Bottom window - 1750x650mm" at bounding box center [391, 518] width 163 height 34
click at [429, 501] on div "Top window - 1750 x 1150mm Bottom window - 1750 x650mm" at bounding box center [392, 518] width 165 height 34
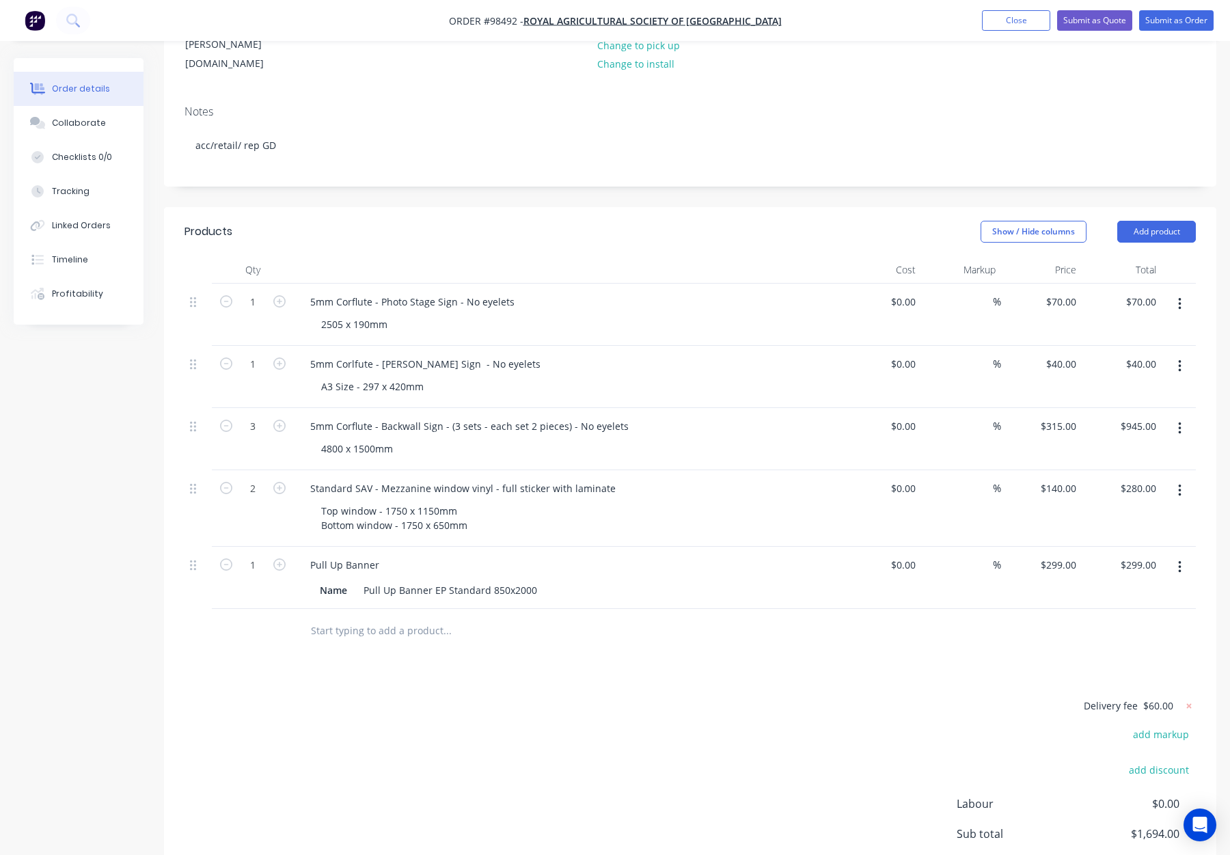
drag, startPoint x: 526, startPoint y: 470, endPoint x: 535, endPoint y: 475, distance: 11.0
click at [526, 501] on div "Top window - 1750 x 1150mm Bottom window - 1750 x 650mm" at bounding box center [572, 518] width 525 height 34
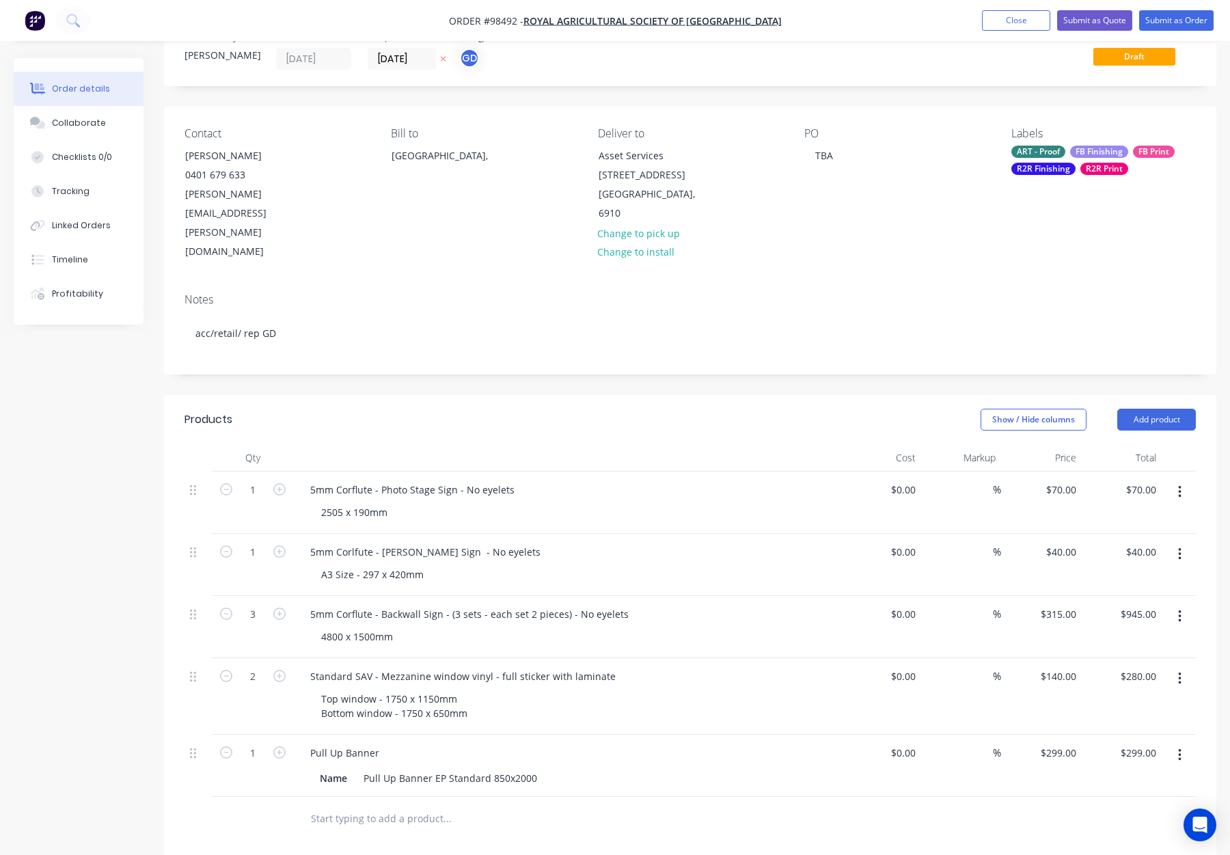
scroll to position [38, 0]
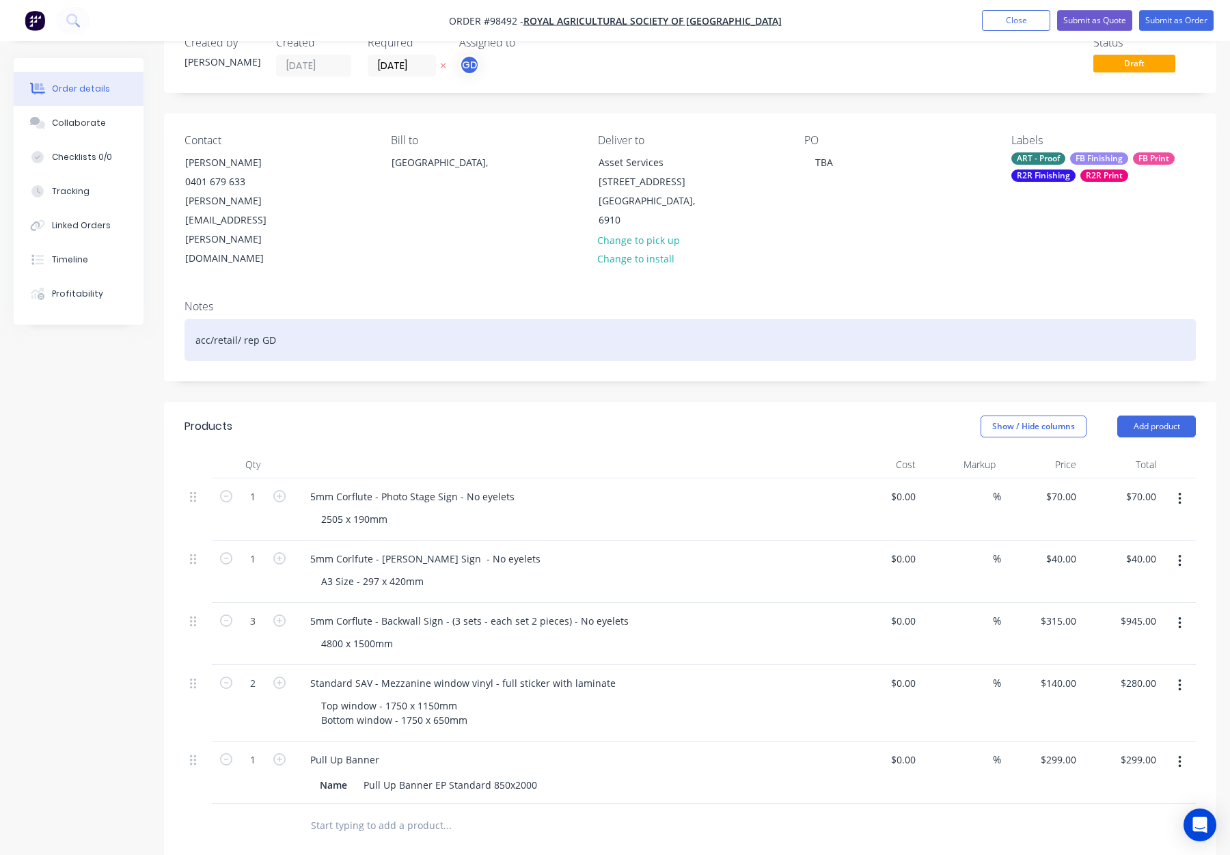
click at [335, 319] on div "acc/retail/ rep GD" at bounding box center [691, 340] width 1012 height 42
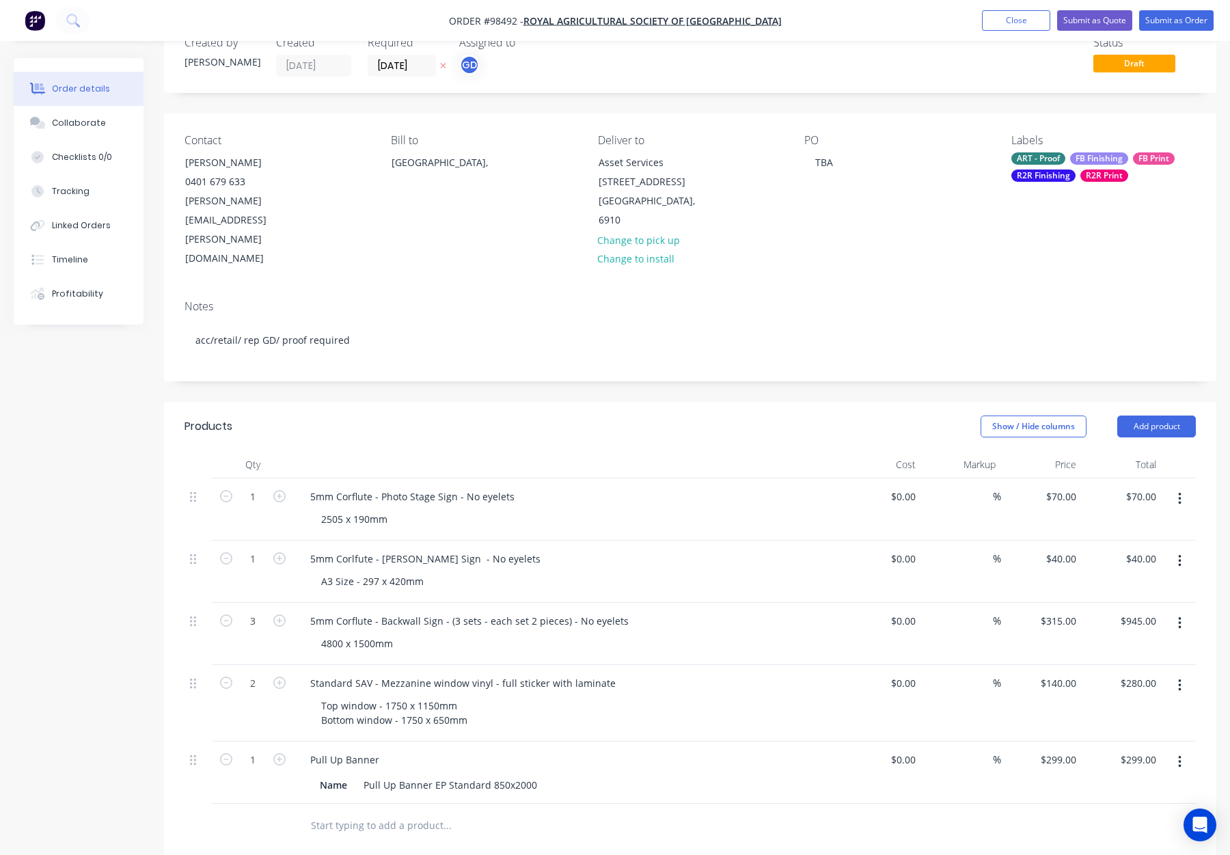
click at [1079, 169] on div "ART - Proof FB Finishing FB Print R2R Finishing R2R Print" at bounding box center [1104, 166] width 185 height 29
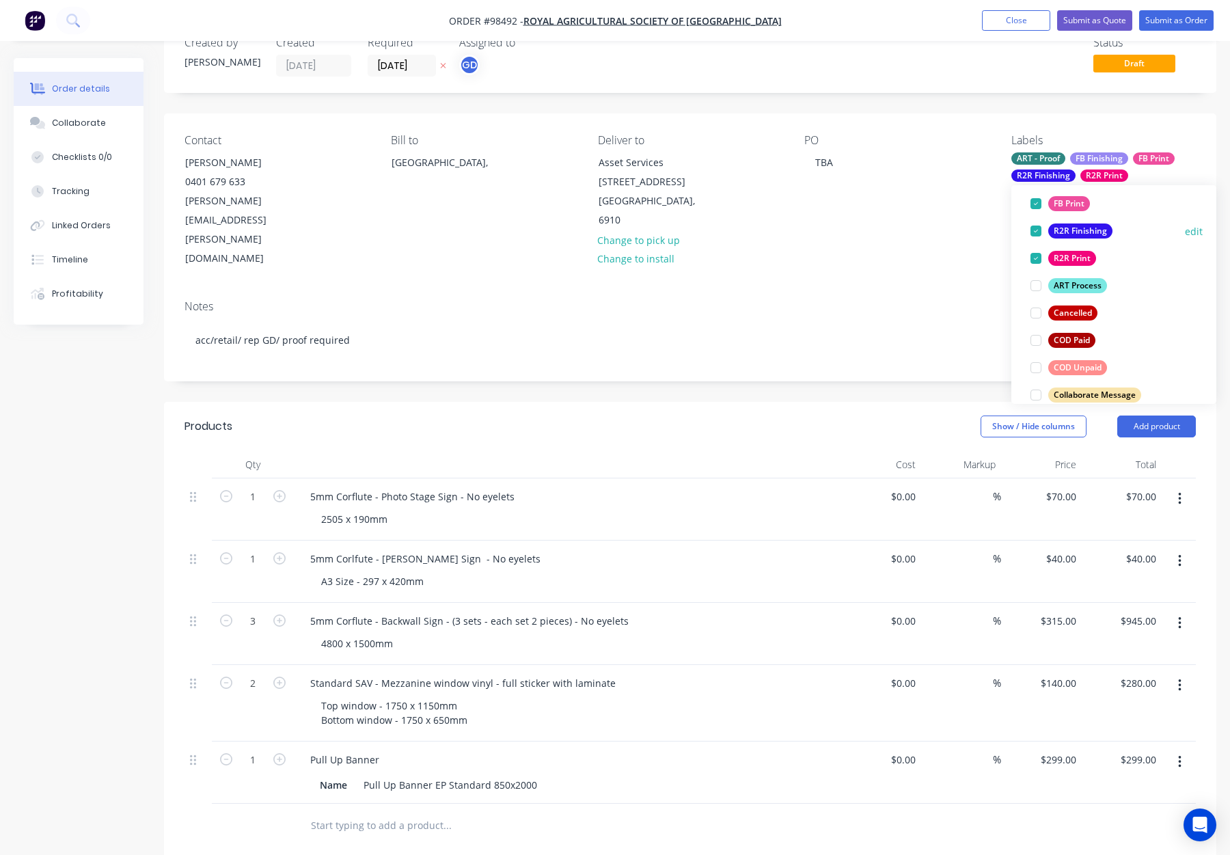
click at [1069, 234] on div "R2R Finishing" at bounding box center [1081, 231] width 64 height 15
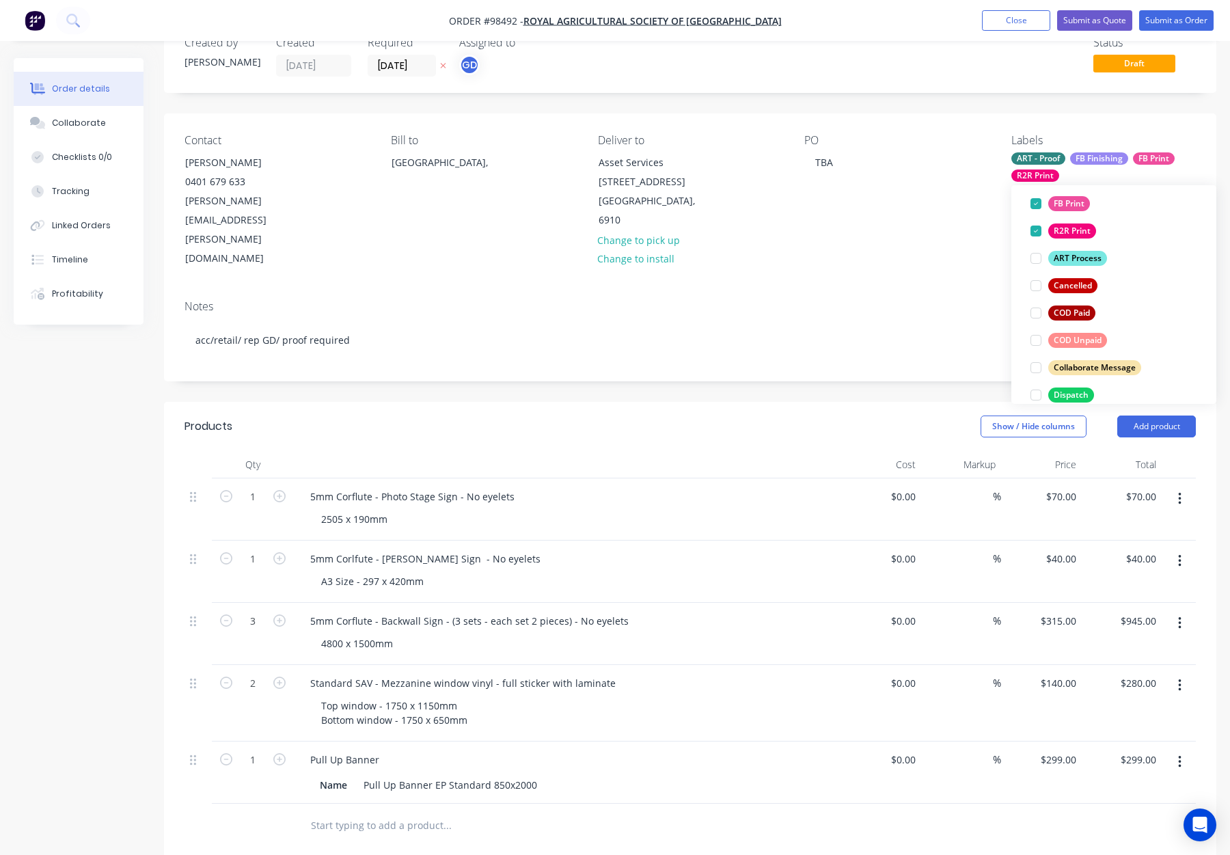
click at [1069, 234] on div "R2R Print" at bounding box center [1073, 231] width 48 height 15
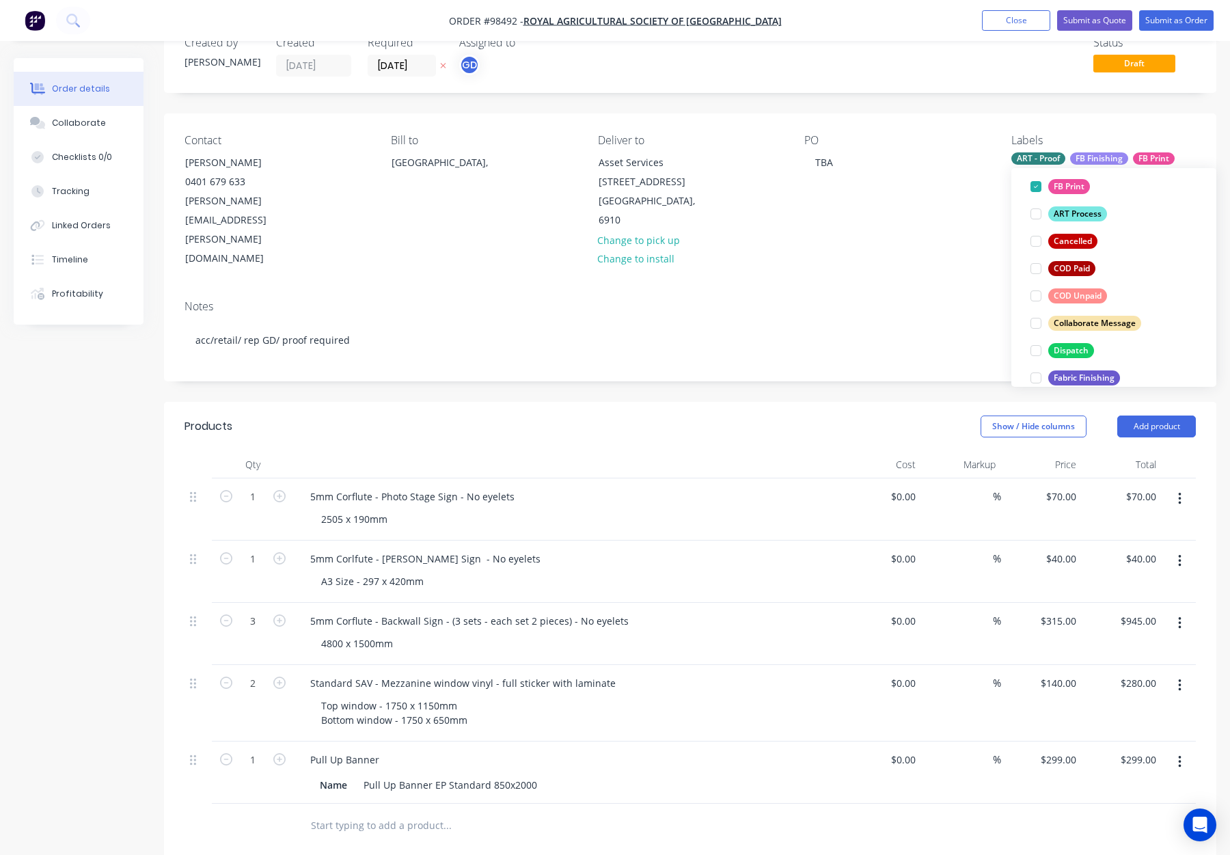
scroll to position [146, 0]
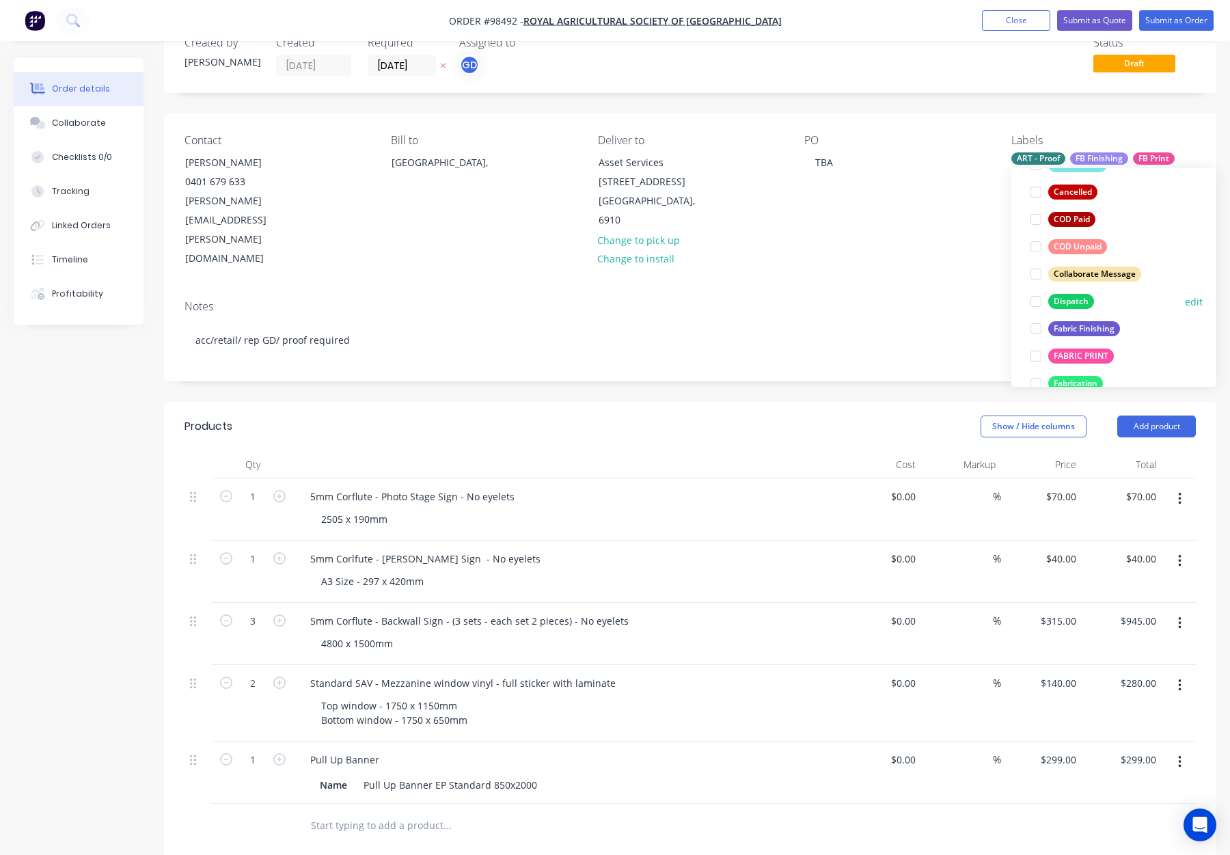
click at [1086, 297] on div "Dispatch" at bounding box center [1072, 301] width 46 height 15
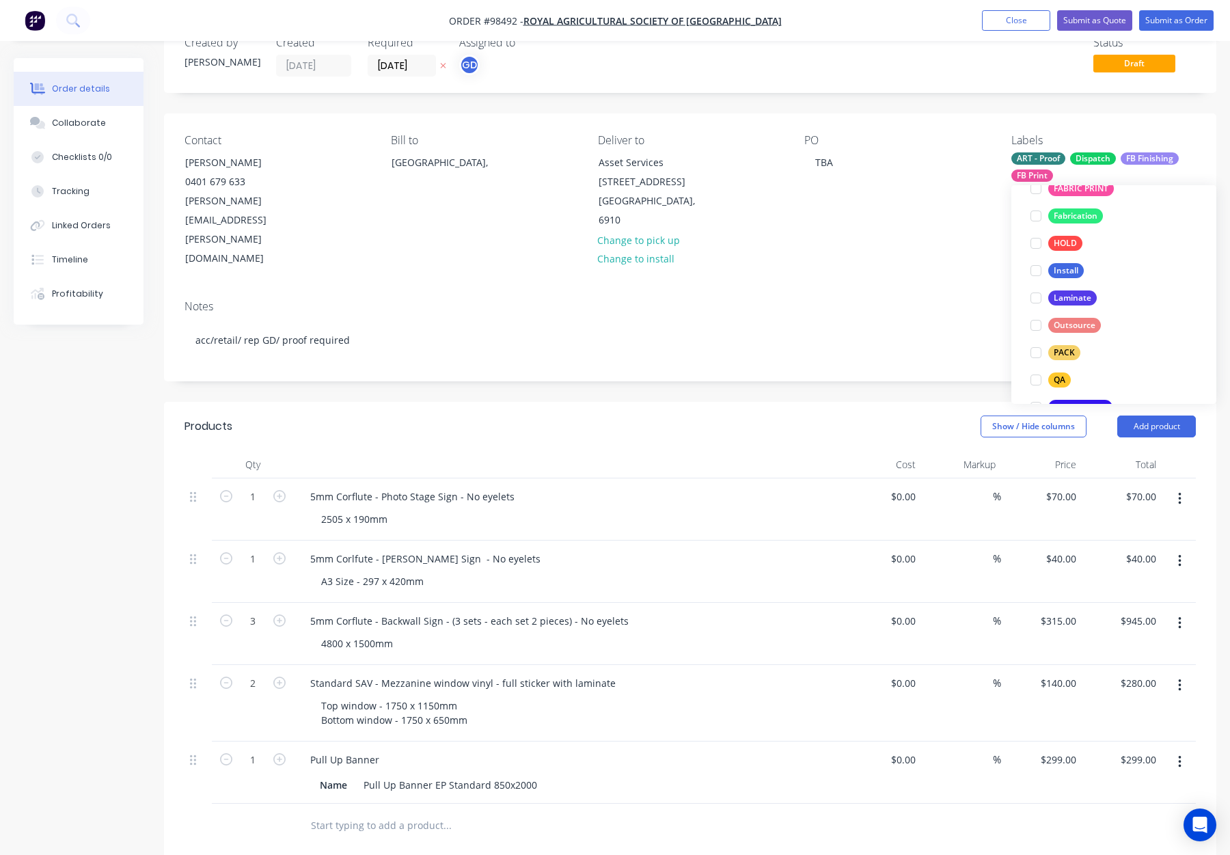
scroll to position [430, 0]
click at [1072, 295] on div "PACK" at bounding box center [1065, 302] width 32 height 15
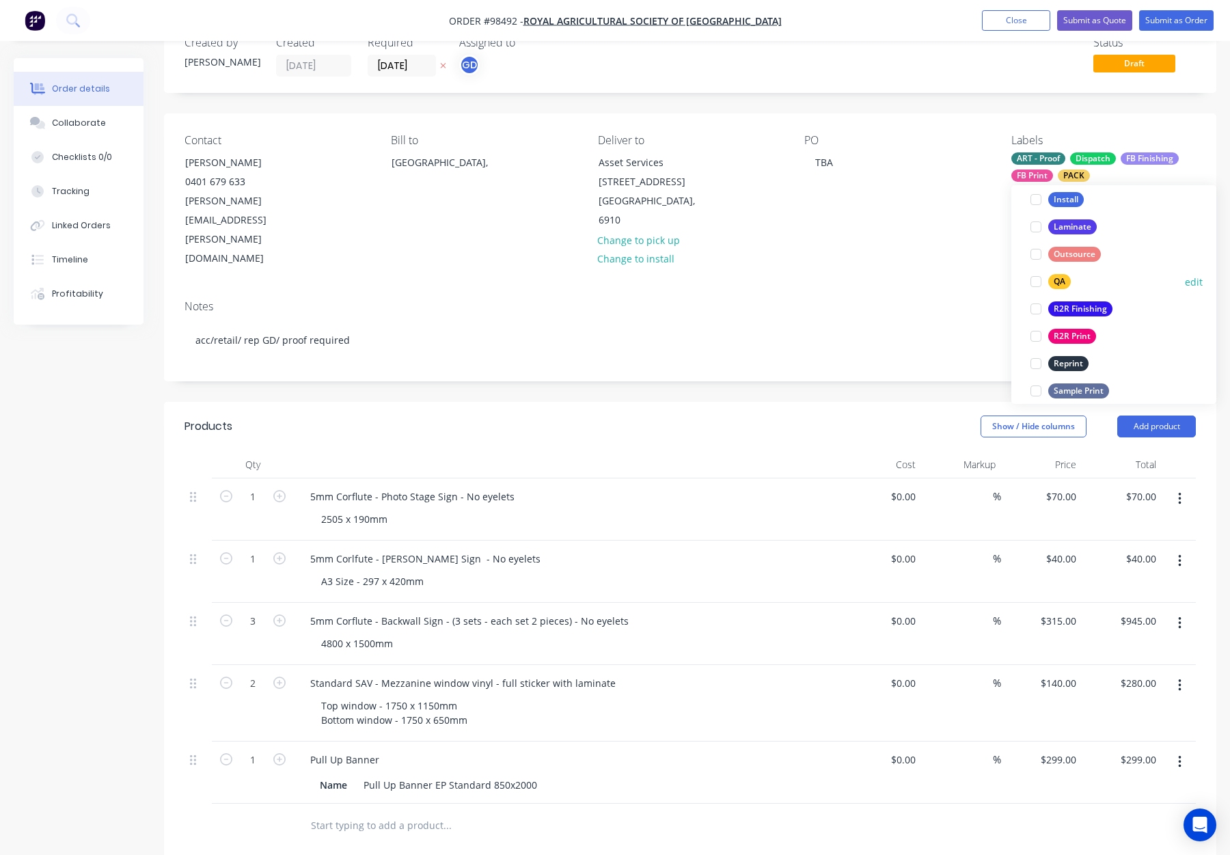
click at [1065, 279] on div "QA" at bounding box center [1060, 281] width 23 height 15
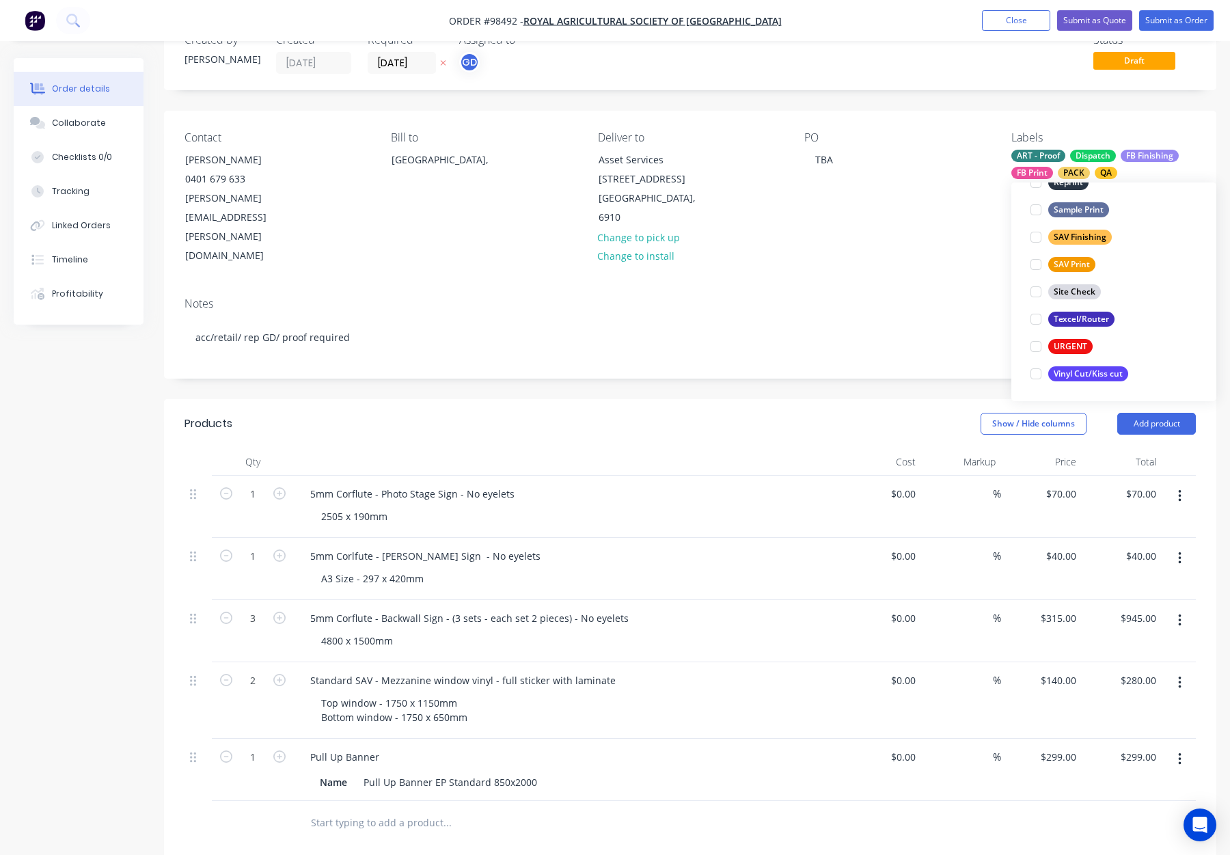
scroll to position [0, 0]
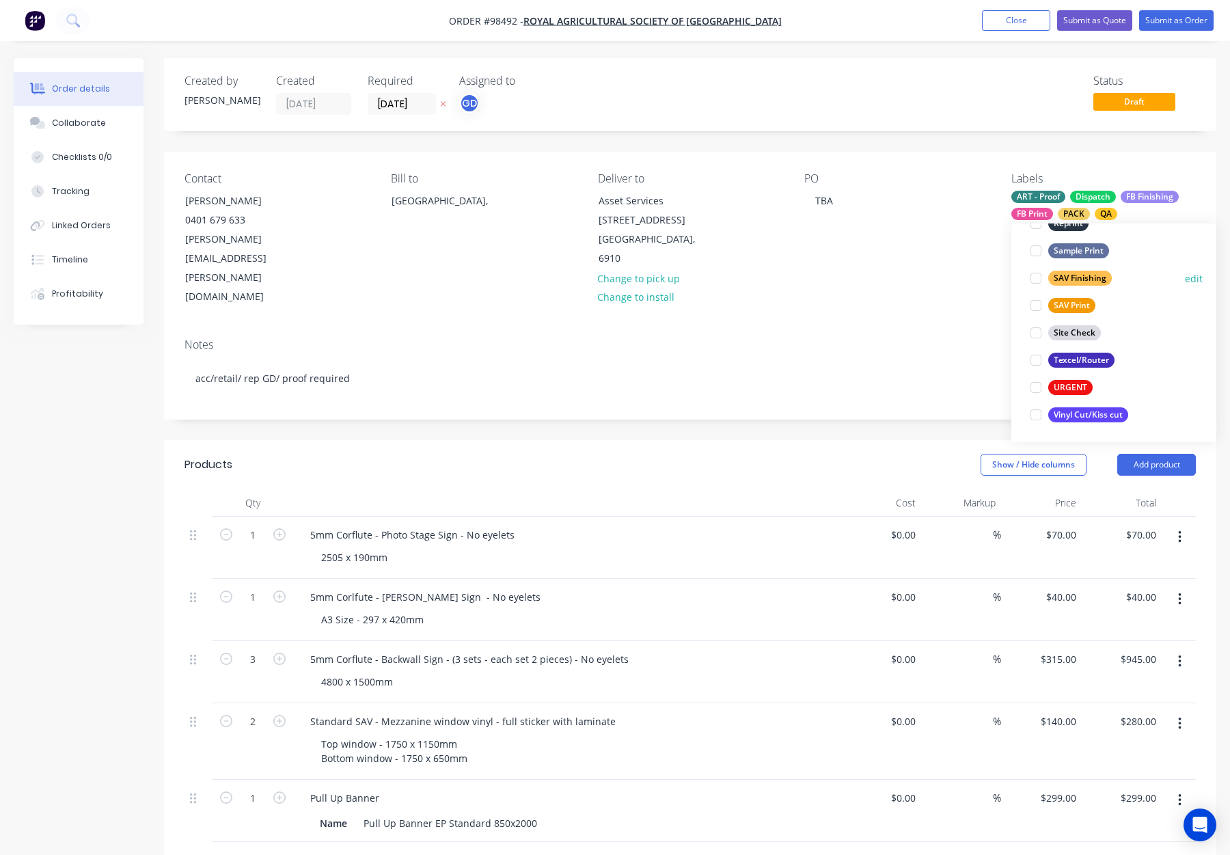
click at [1065, 274] on div "SAV Finishing" at bounding box center [1081, 278] width 64 height 15
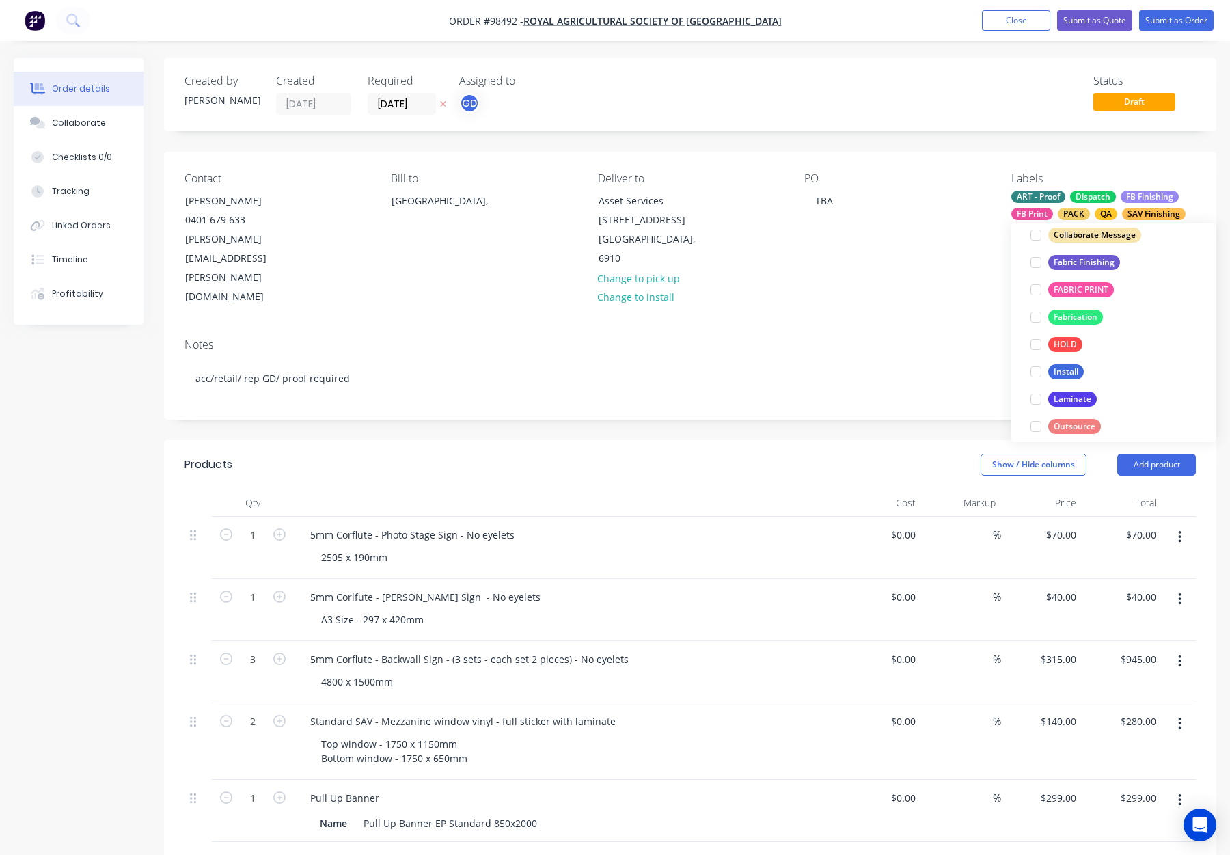
scroll to position [656, 0]
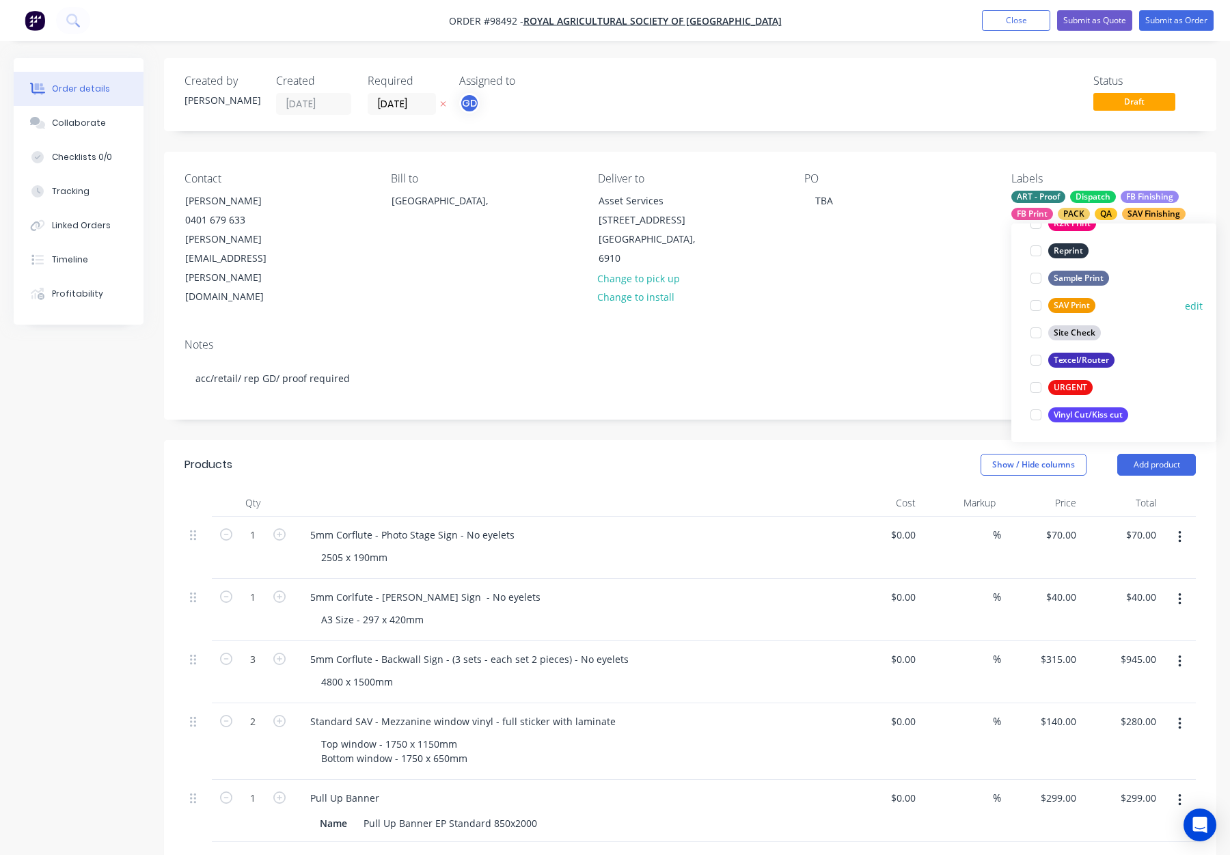
click at [1072, 304] on div "SAV Print" at bounding box center [1072, 305] width 47 height 15
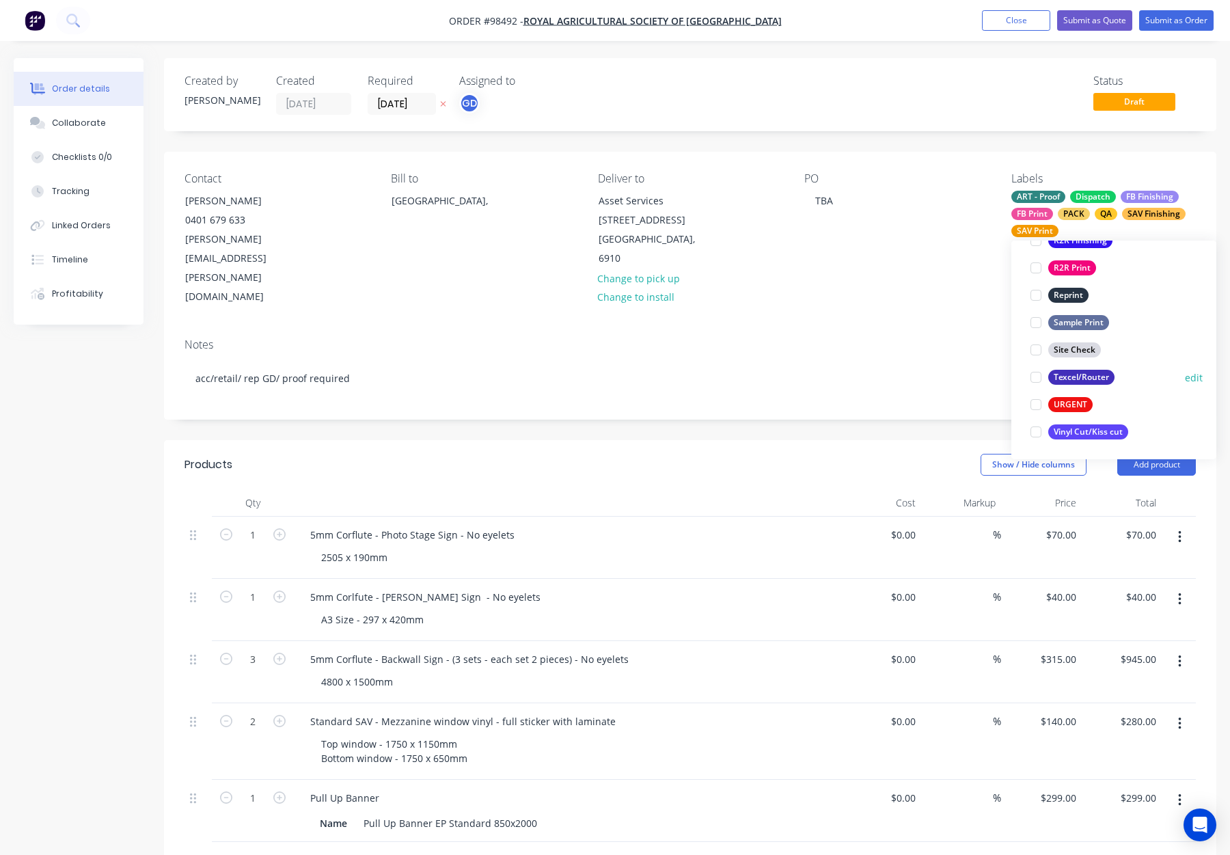
scroll to position [1, 0]
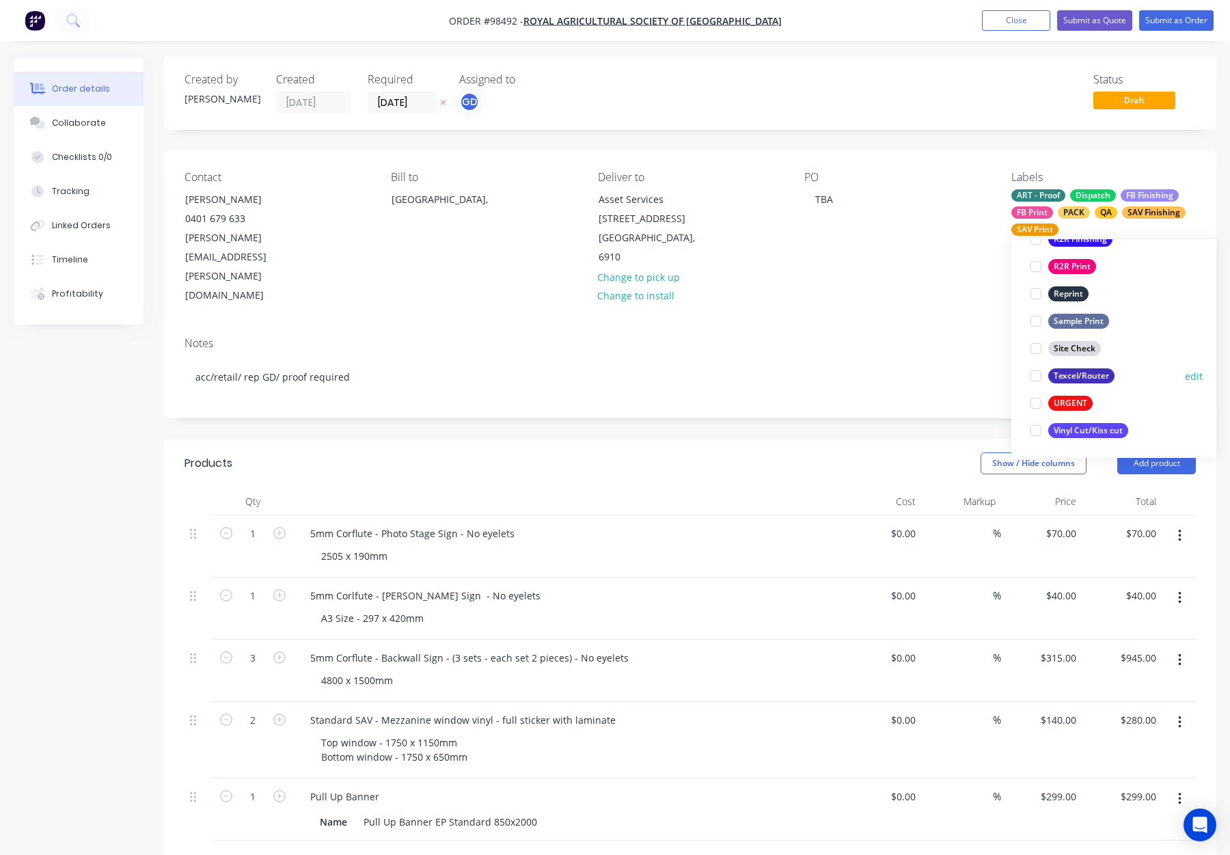
click at [1073, 366] on button "Texcel/Router" at bounding box center [1072, 375] width 95 height 19
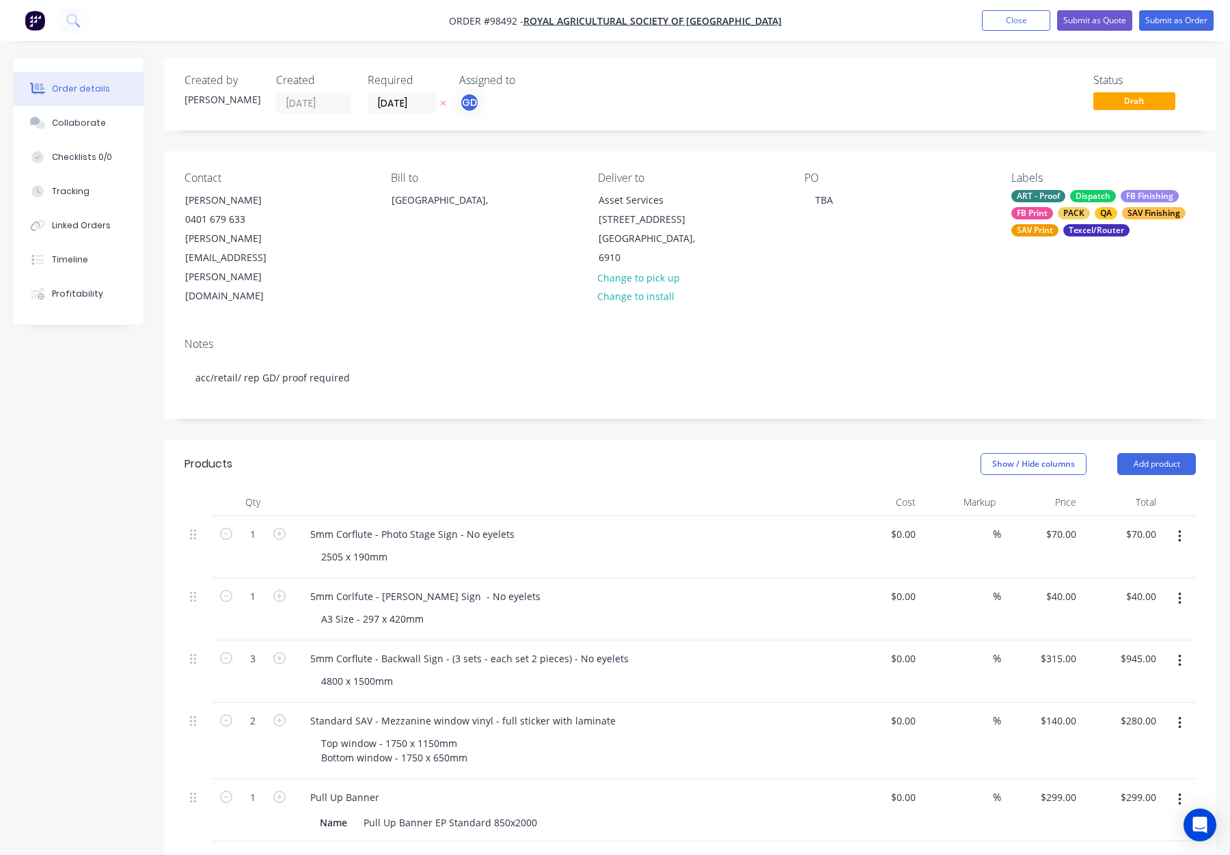
click at [900, 338] on div "Notes" at bounding box center [691, 344] width 1012 height 13
click at [449, 649] on div "5mm Corflute - Backwall Sign - (3 sets - each set 2 pieces) - No eyelets" at bounding box center [469, 659] width 340 height 20
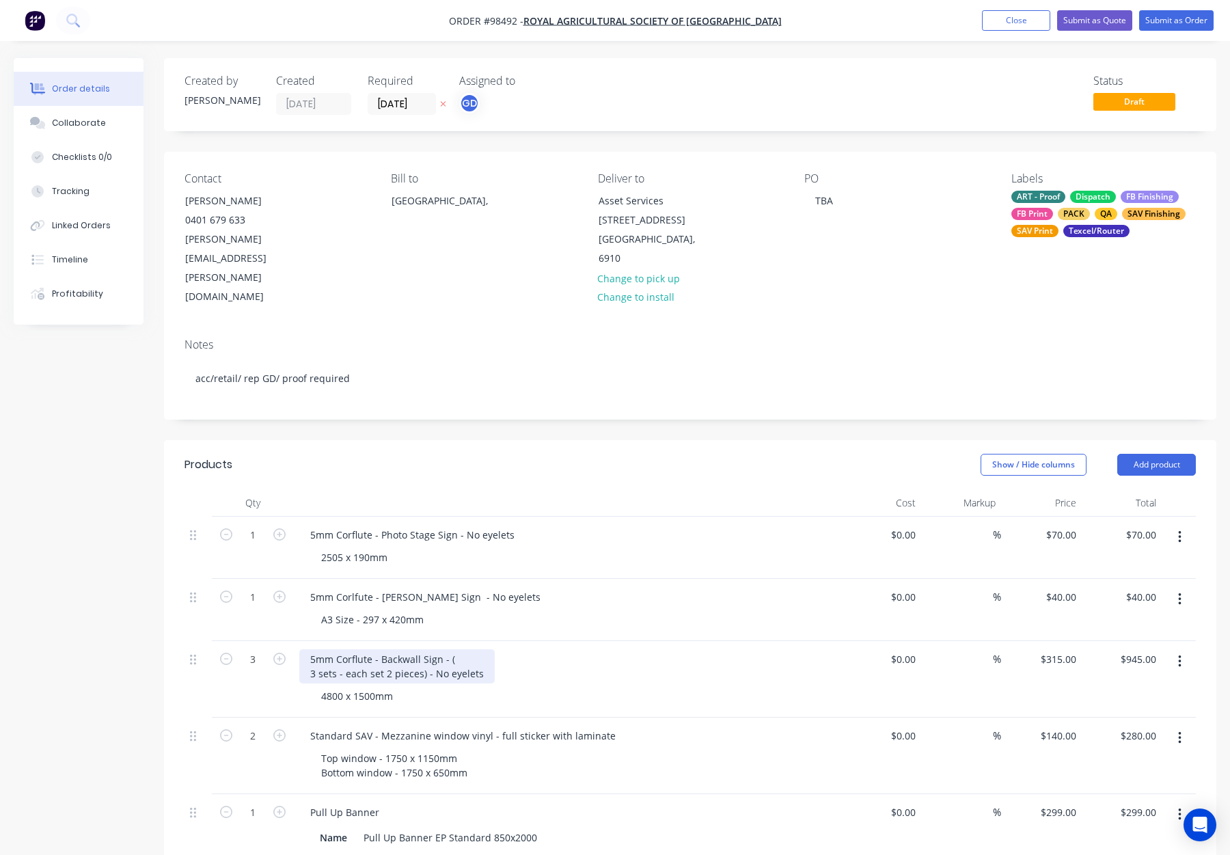
click at [419, 649] on div "5mm Corflute - Backwall Sign - ( 3 sets - each set 2 pieces) - No eyelets" at bounding box center [397, 666] width 196 height 34
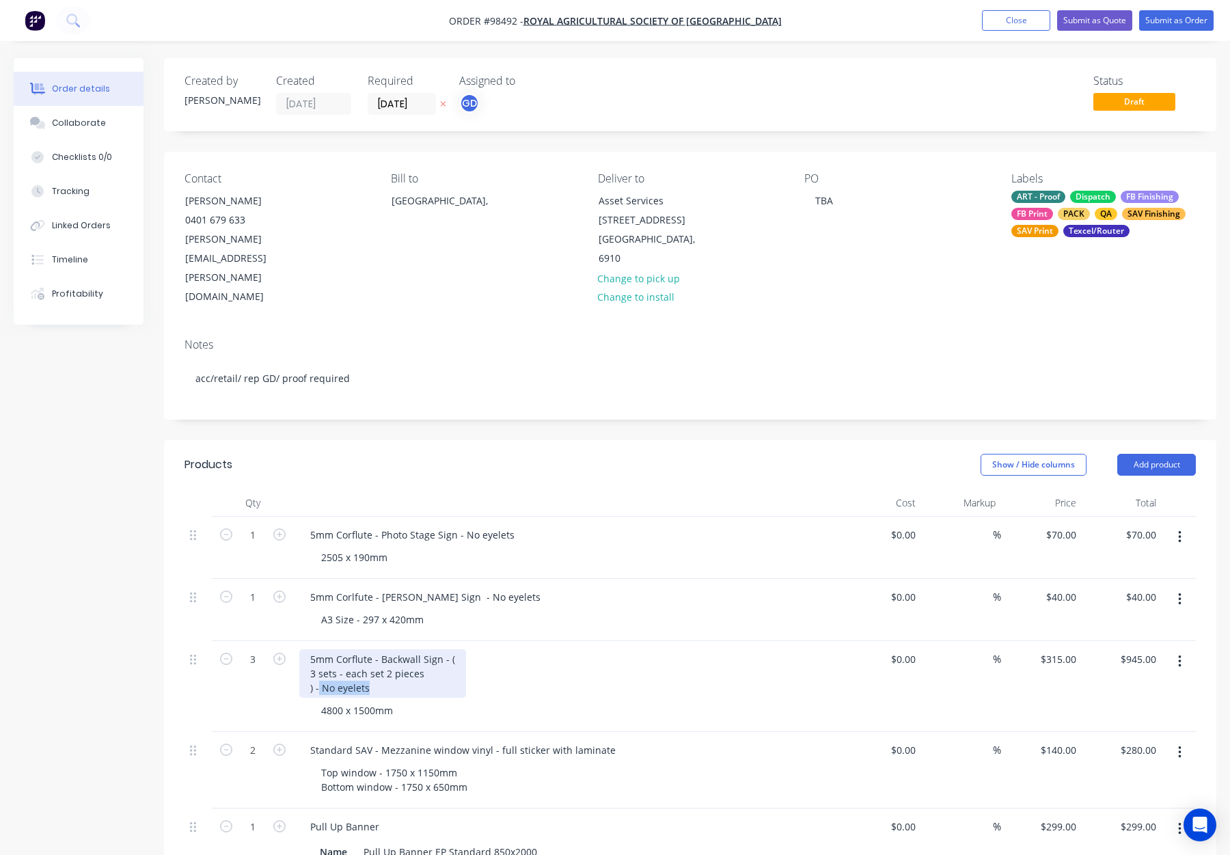
drag, startPoint x: 319, startPoint y: 631, endPoint x: 374, endPoint y: 633, distance: 55.4
click at [374, 649] on div "5mm Corflute - Backwall Sign - ( 3 sets - each set 2 pieces ) - No eyelets" at bounding box center [382, 673] width 167 height 49
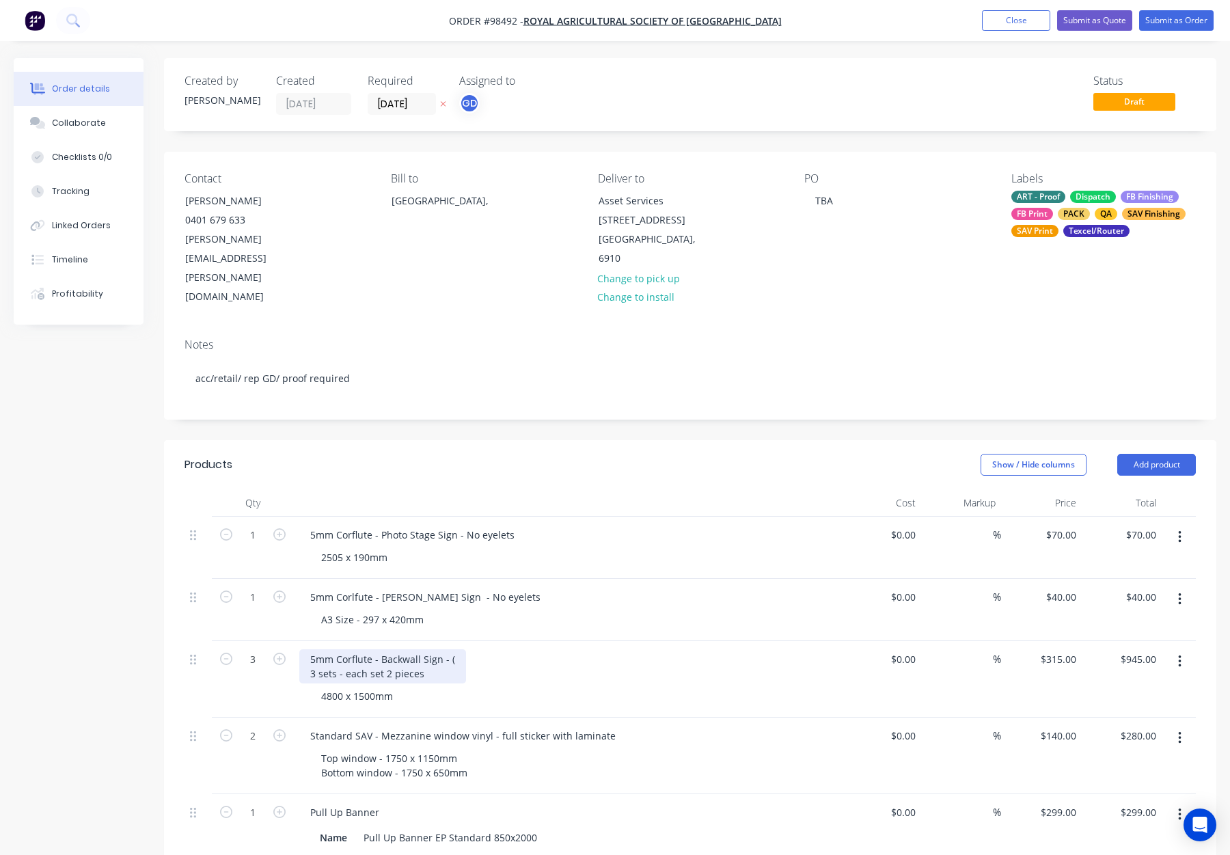
drag, startPoint x: 453, startPoint y: 606, endPoint x: 461, endPoint y: 608, distance: 8.6
click at [453, 649] on div "5mm Corflute - Backwall Sign - ( 3 sets - each set 2 pieces" at bounding box center [382, 666] width 167 height 34
click at [662, 649] on div "5mm Corflute - Backwall Sign - 3 sets - each set has 2 pieces 3 sets - each set…" at bounding box center [567, 666] width 536 height 34
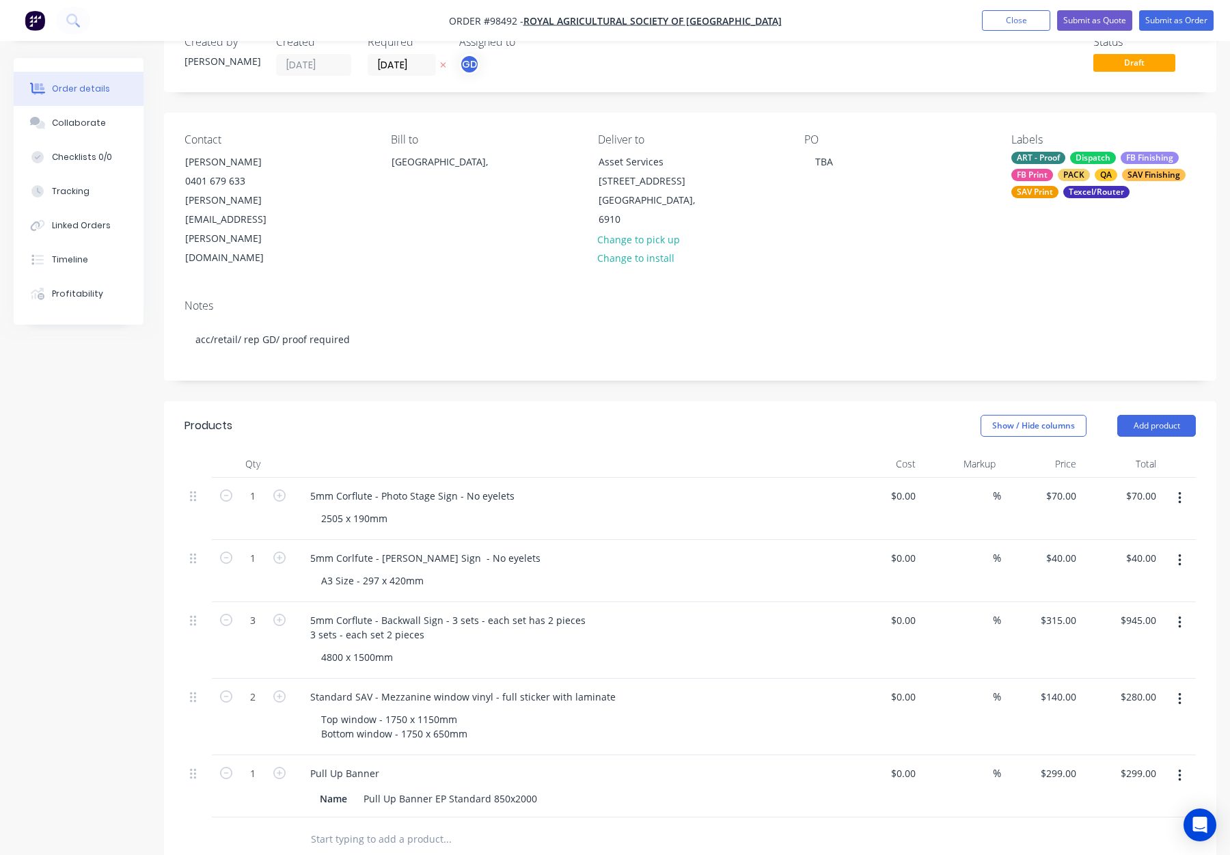
scroll to position [86, 0]
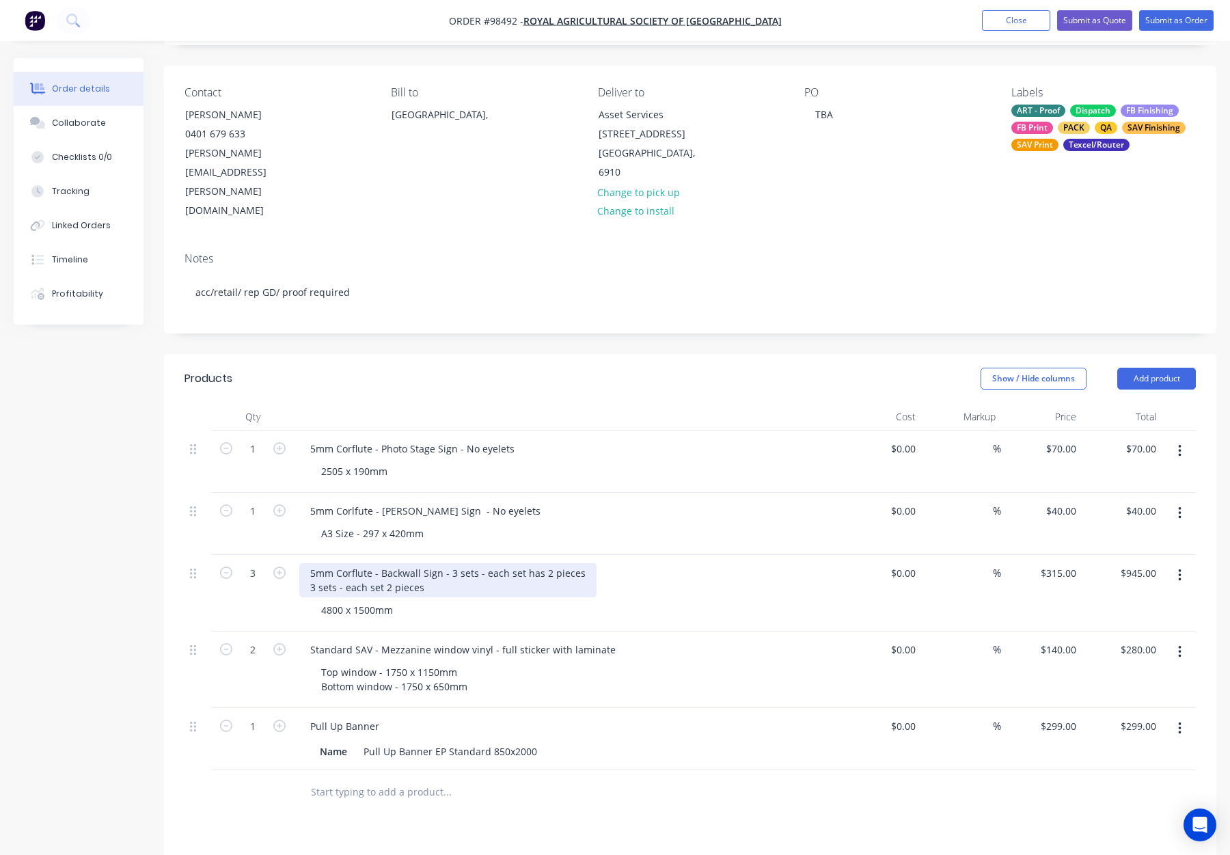
drag, startPoint x: 479, startPoint y: 516, endPoint x: 486, endPoint y: 522, distance: 9.3
click at [479, 563] on div "5mm Corflute - Backwall Sign - 3 sets - each set has 2 pieces 3 sets - each set…" at bounding box center [447, 580] width 297 height 34
click at [628, 563] on div "5mm Corflute - Backwall Sign - 3 sets - each set has 2 pieces 3 sets - each set…" at bounding box center [567, 580] width 536 height 34
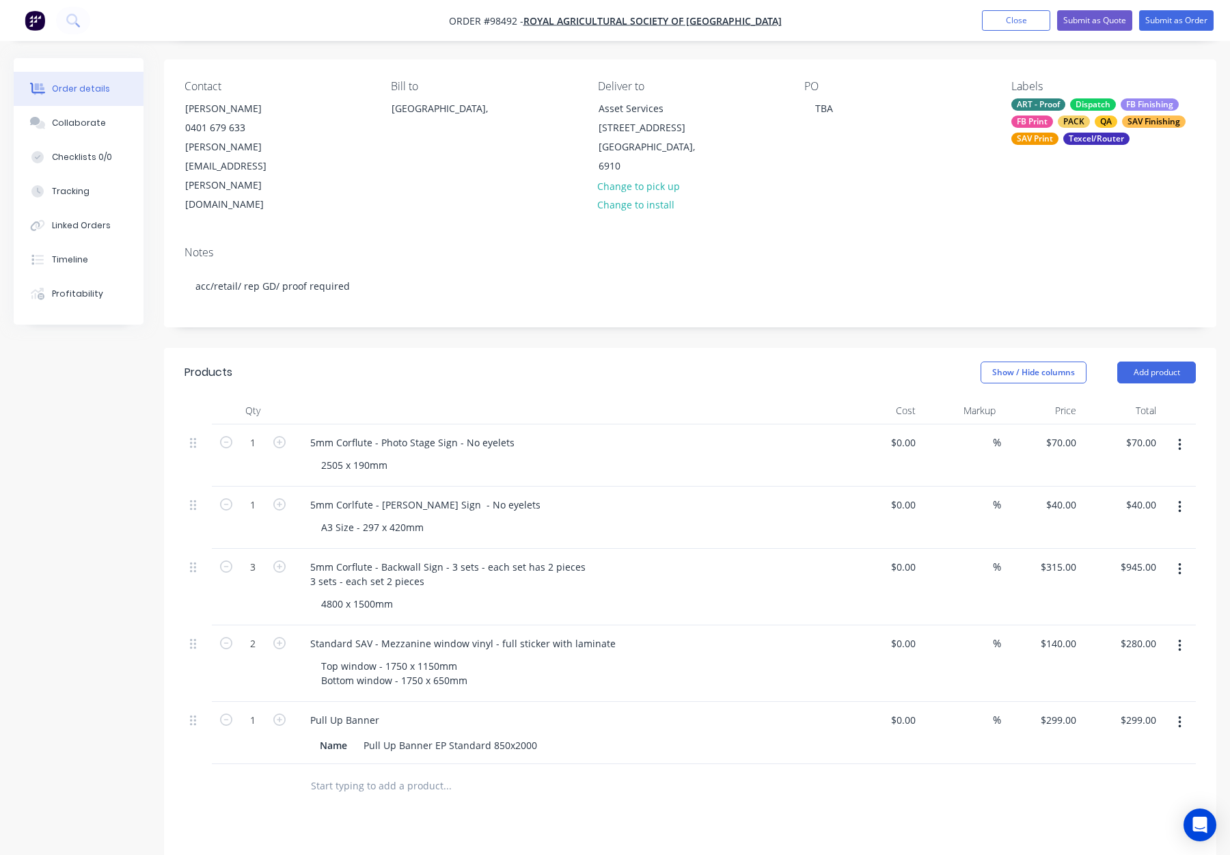
scroll to position [94, 0]
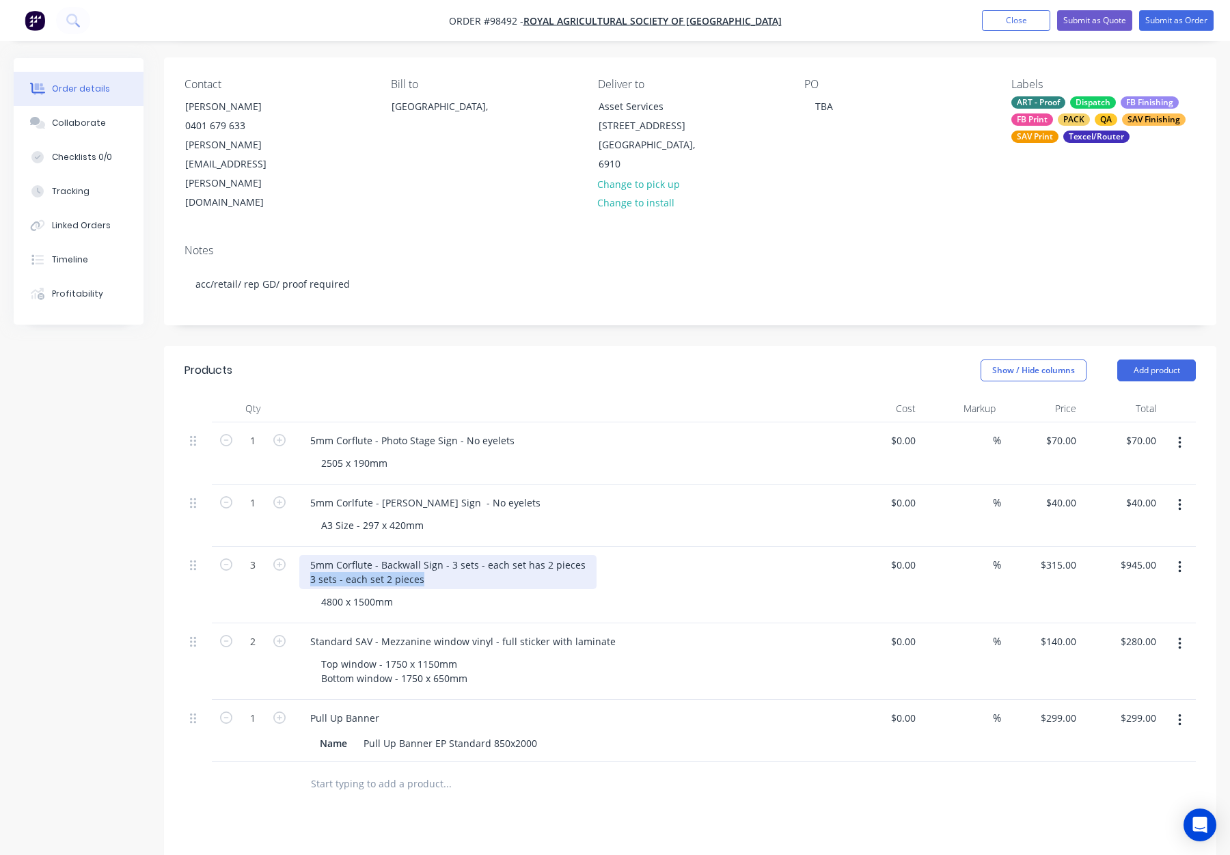
drag, startPoint x: 428, startPoint y: 524, endPoint x: 240, endPoint y: 522, distance: 188.0
click at [242, 547] on div "3 5mm Corflute - Backwall Sign - 3 sets - each set has 2 pieces 3 sets - each s…" at bounding box center [691, 585] width 1012 height 77
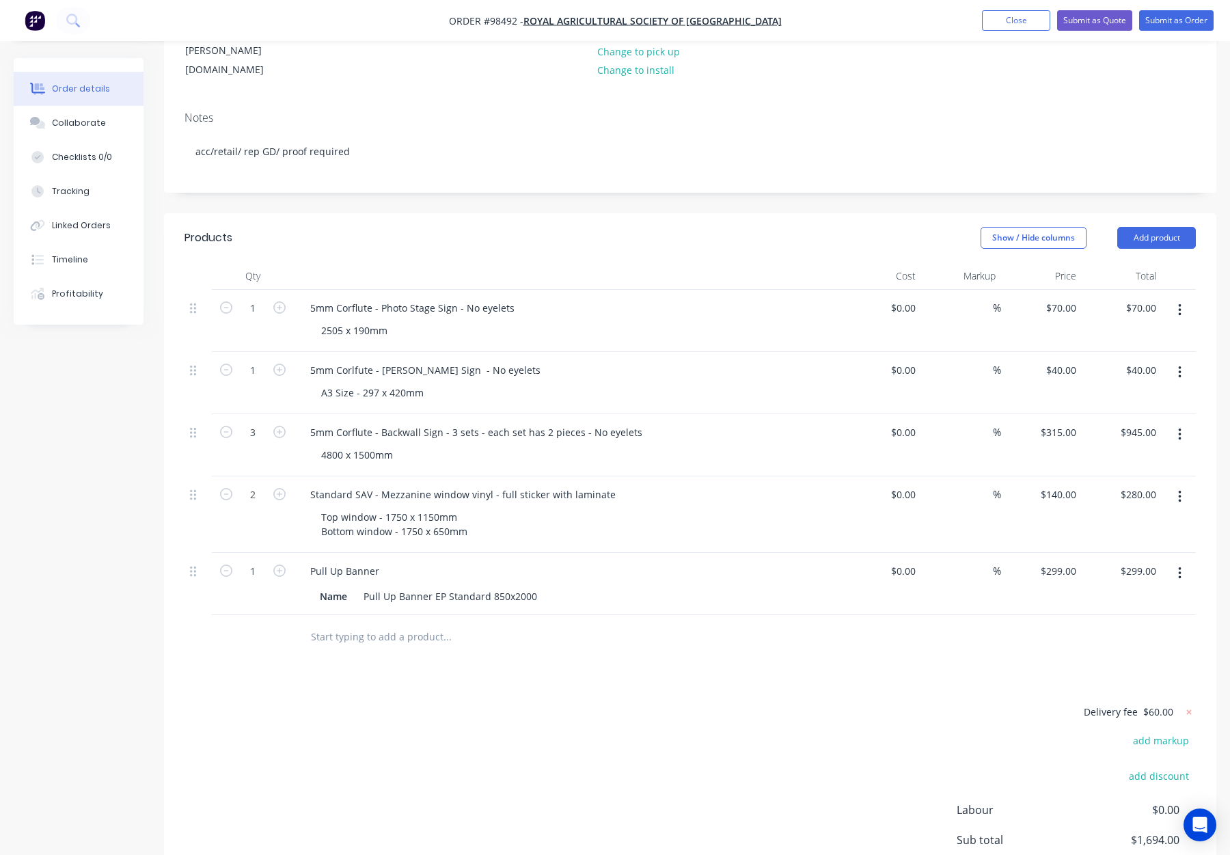
click at [647, 634] on div "Products Show / Hide columns Add product Qty Cost Markup Price Total 1 5mm Corf…" at bounding box center [690, 597] width 1053 height 768
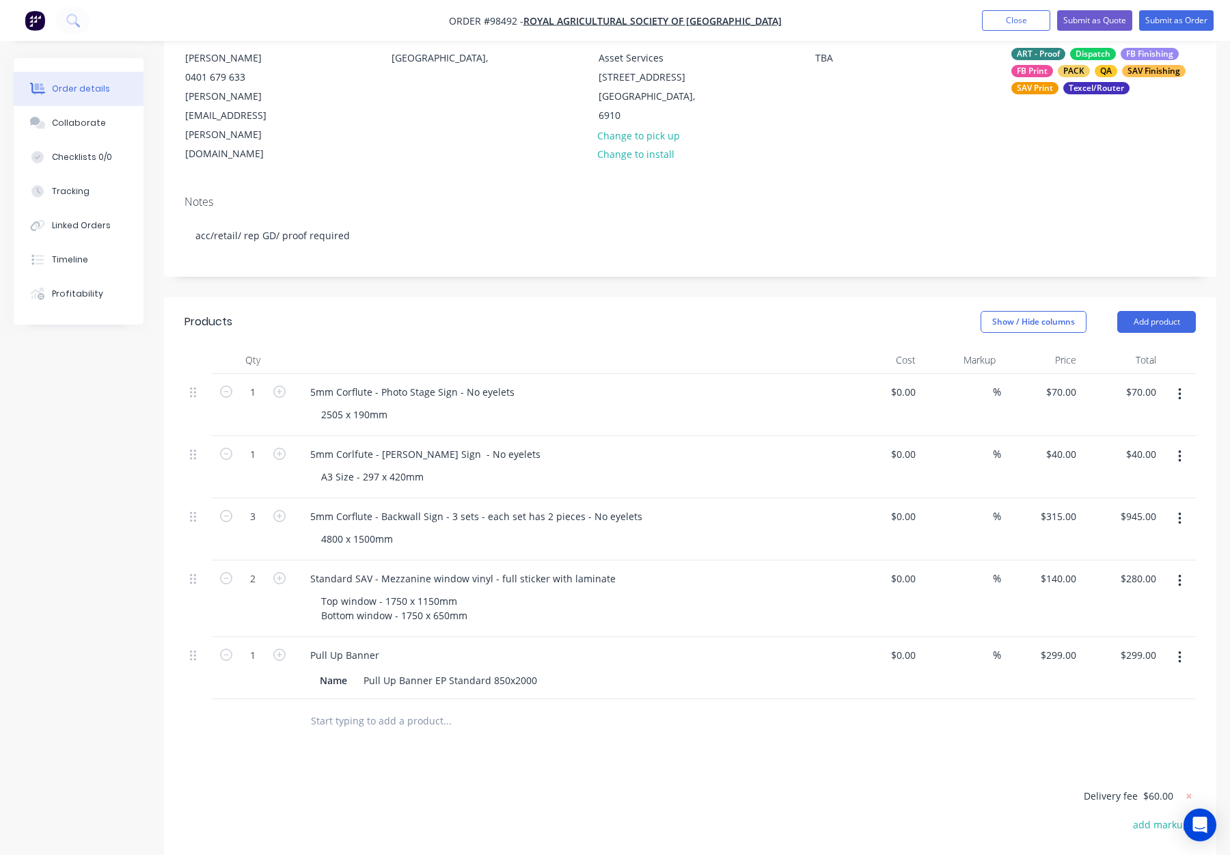
scroll to position [0, 0]
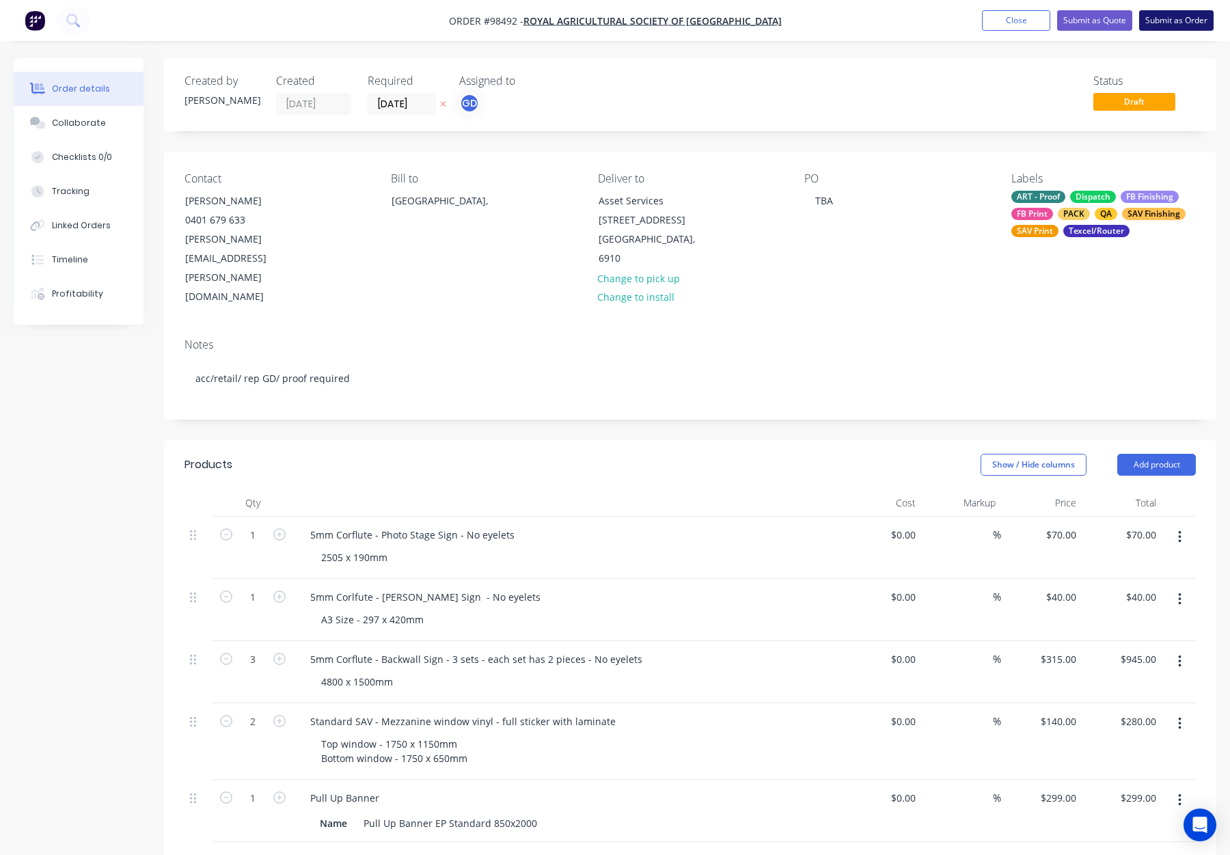
click at [1175, 18] on button "Submit as Order" at bounding box center [1177, 20] width 75 height 21
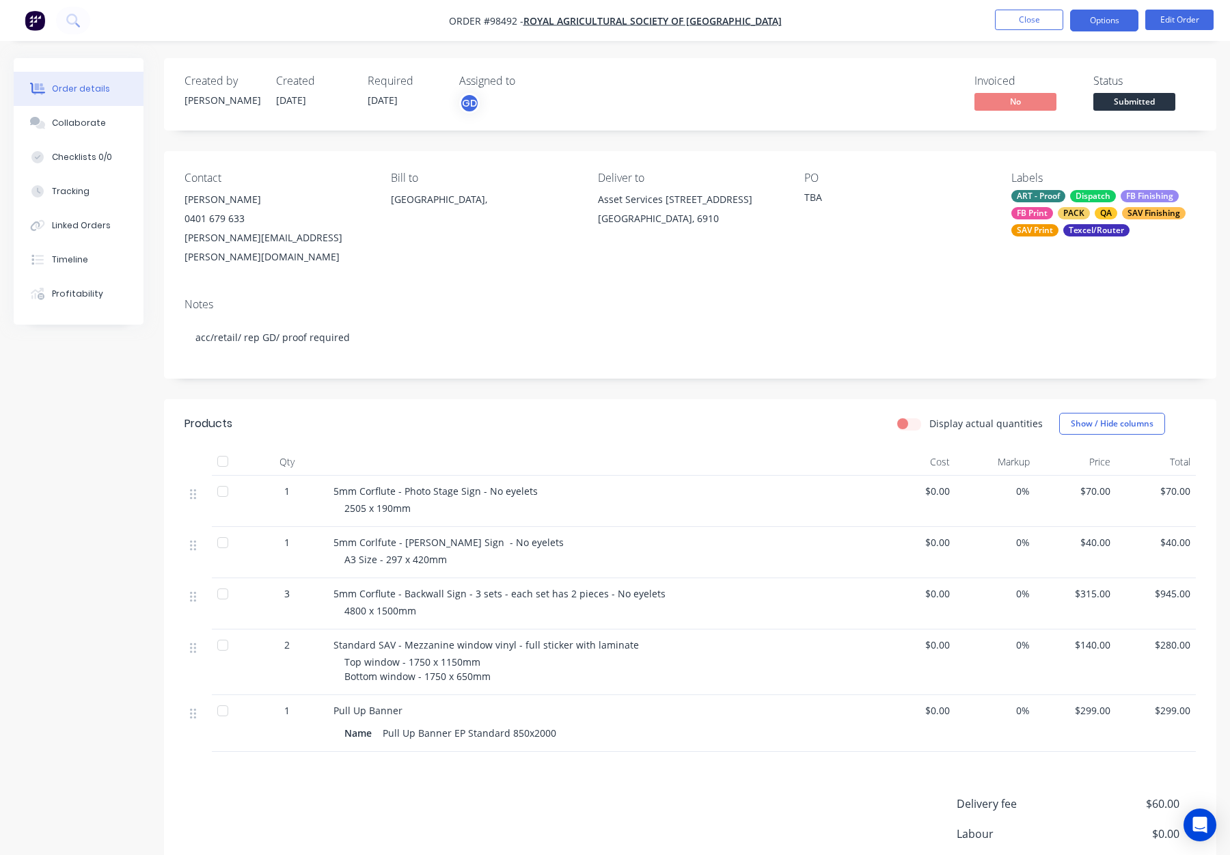
click at [1105, 18] on button "Options" at bounding box center [1104, 21] width 68 height 22
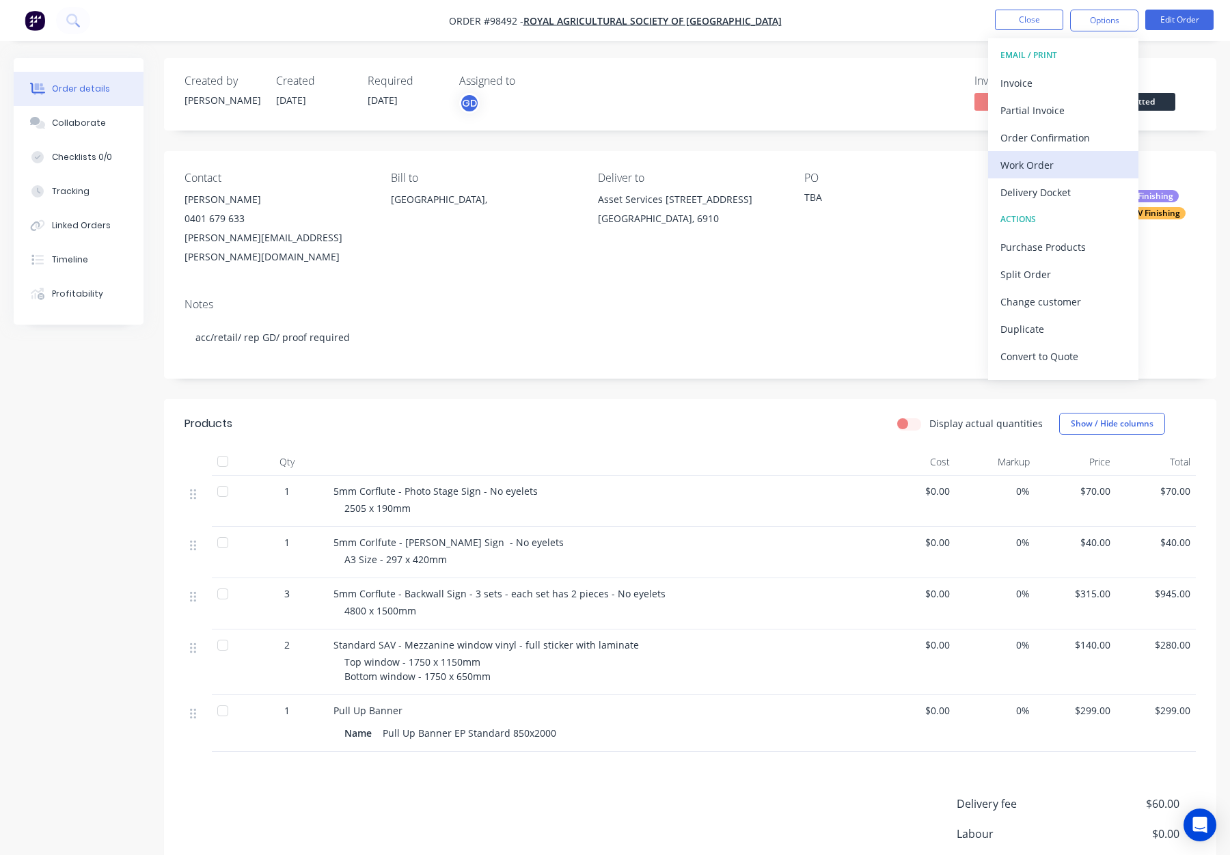
click at [1070, 166] on div "Work Order" at bounding box center [1064, 165] width 126 height 20
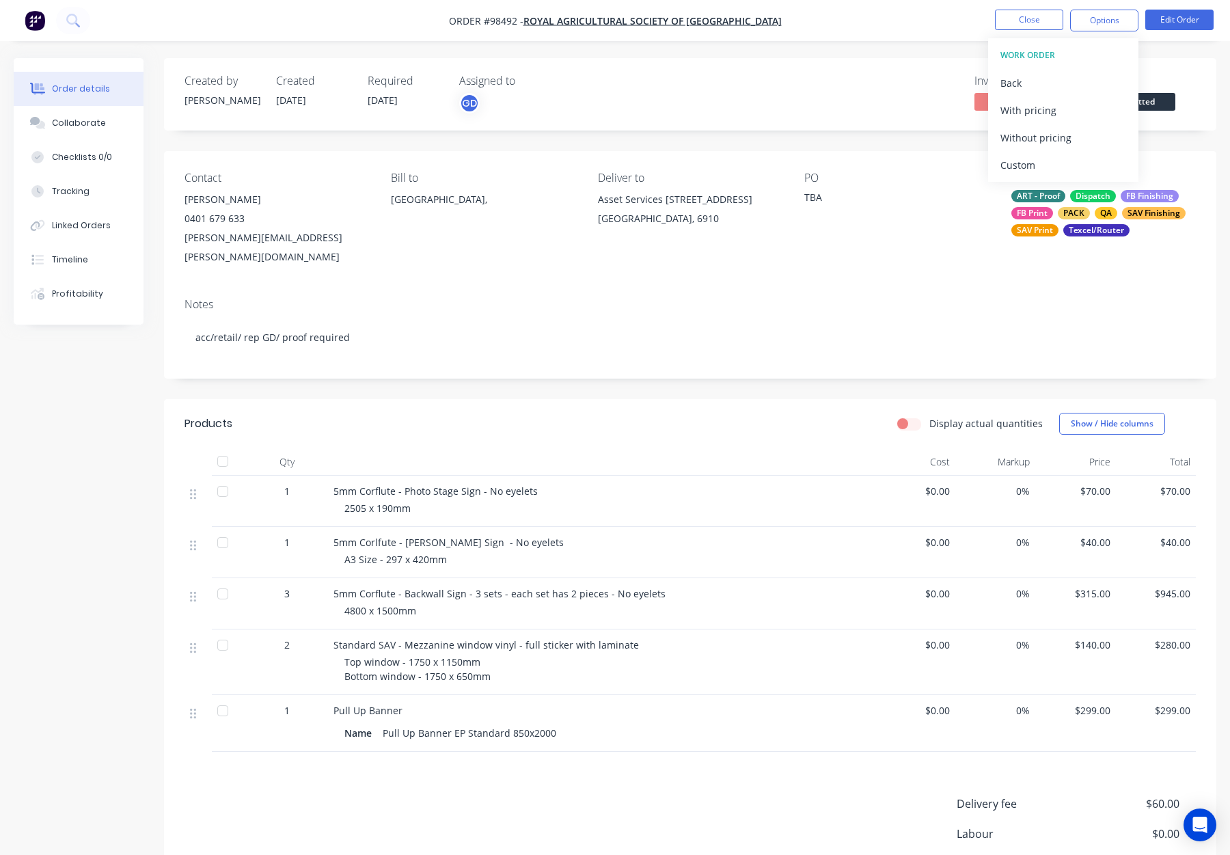
click at [1057, 137] on div "Without pricing" at bounding box center [1064, 138] width 126 height 20
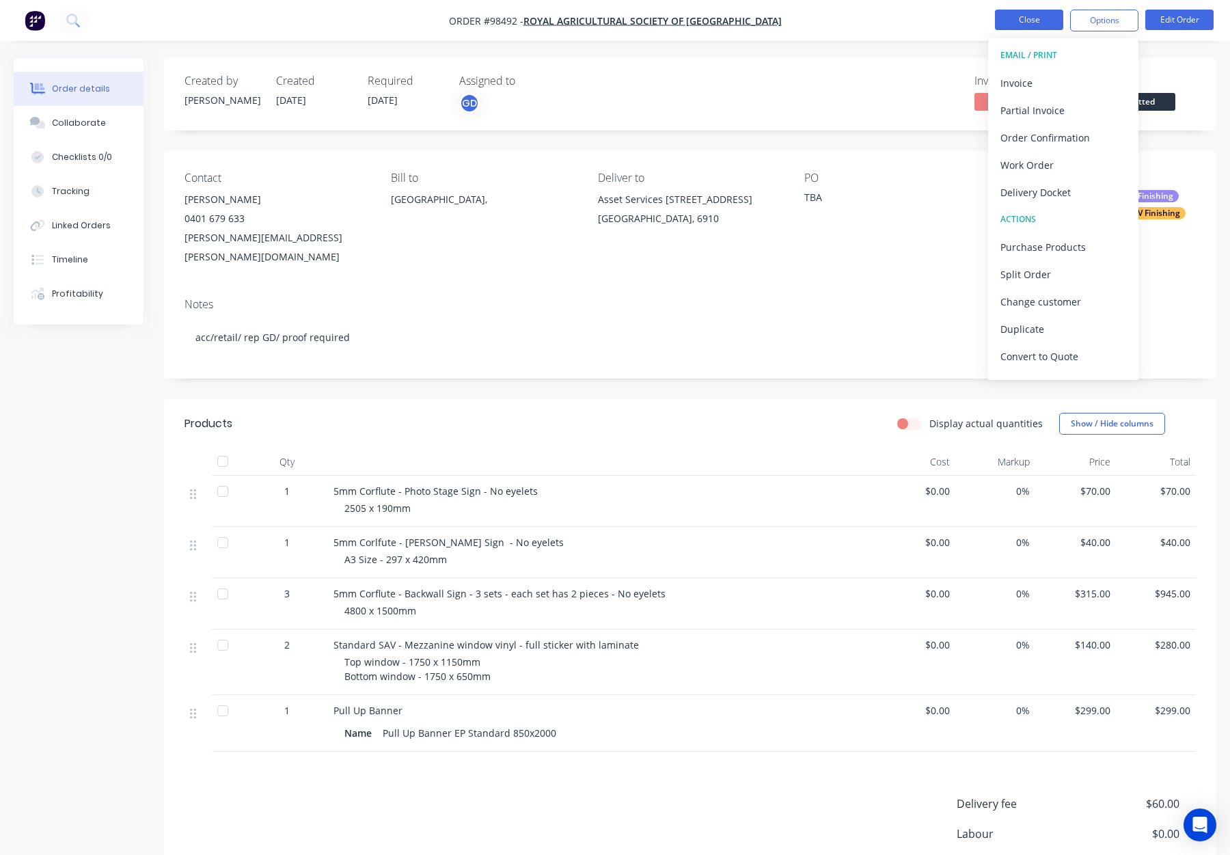
click at [1036, 23] on button "Close" at bounding box center [1029, 20] width 68 height 21
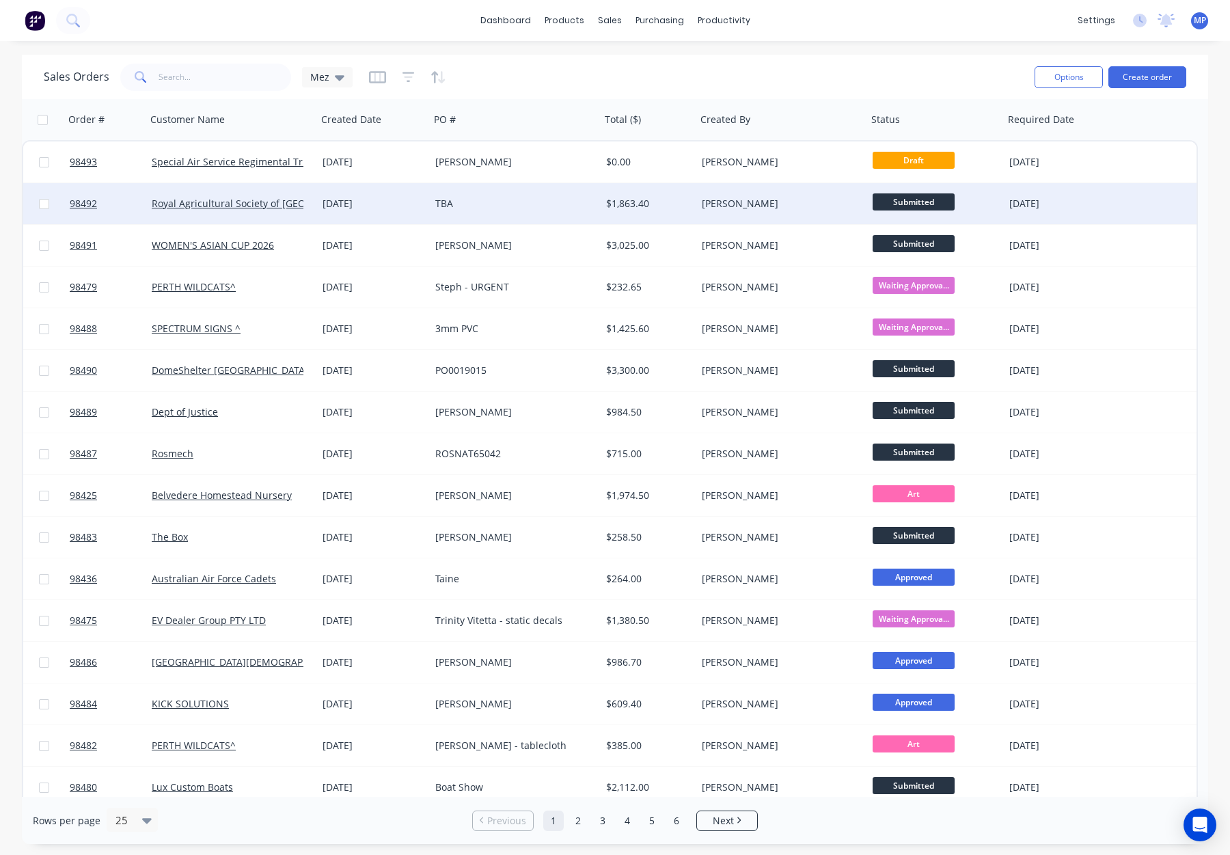
click at [734, 205] on div "[PERSON_NAME]" at bounding box center [778, 204] width 152 height 14
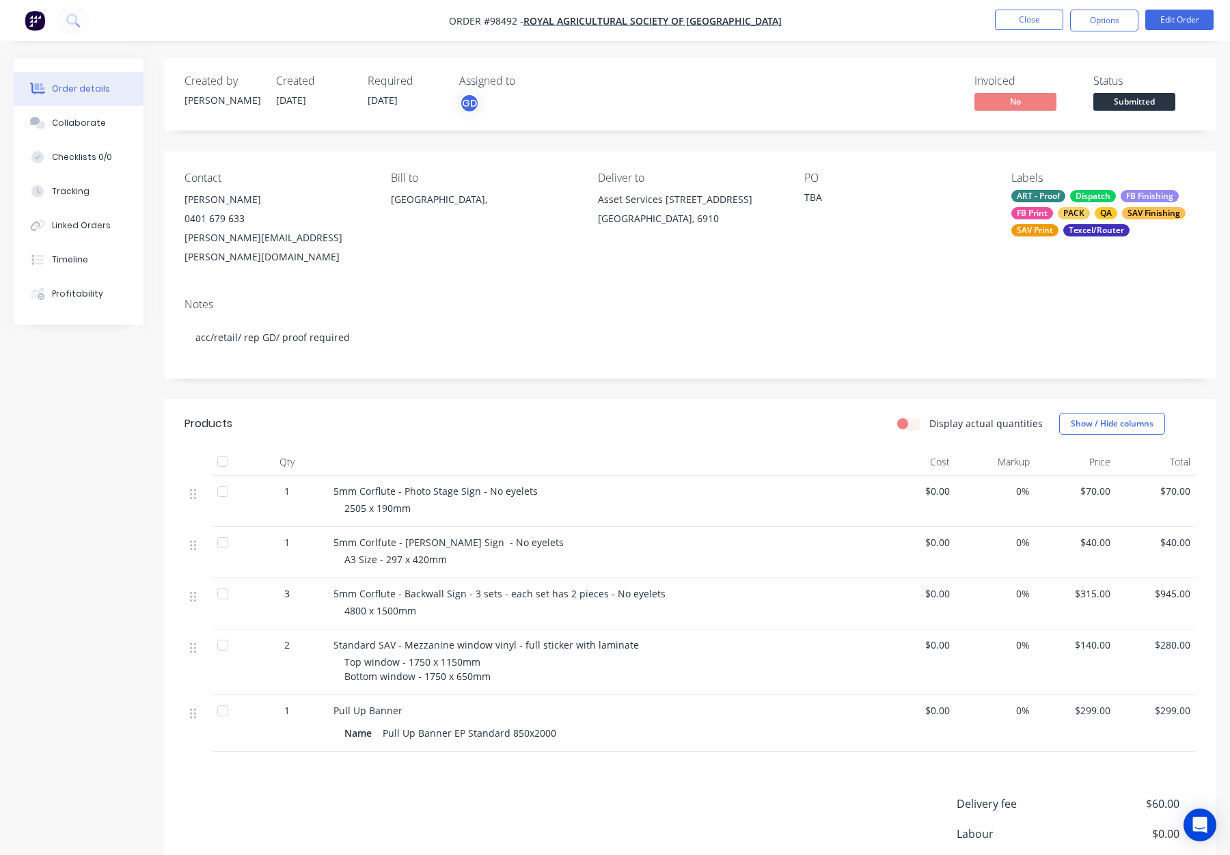
click at [1118, 108] on span "Submitted" at bounding box center [1135, 101] width 82 height 17
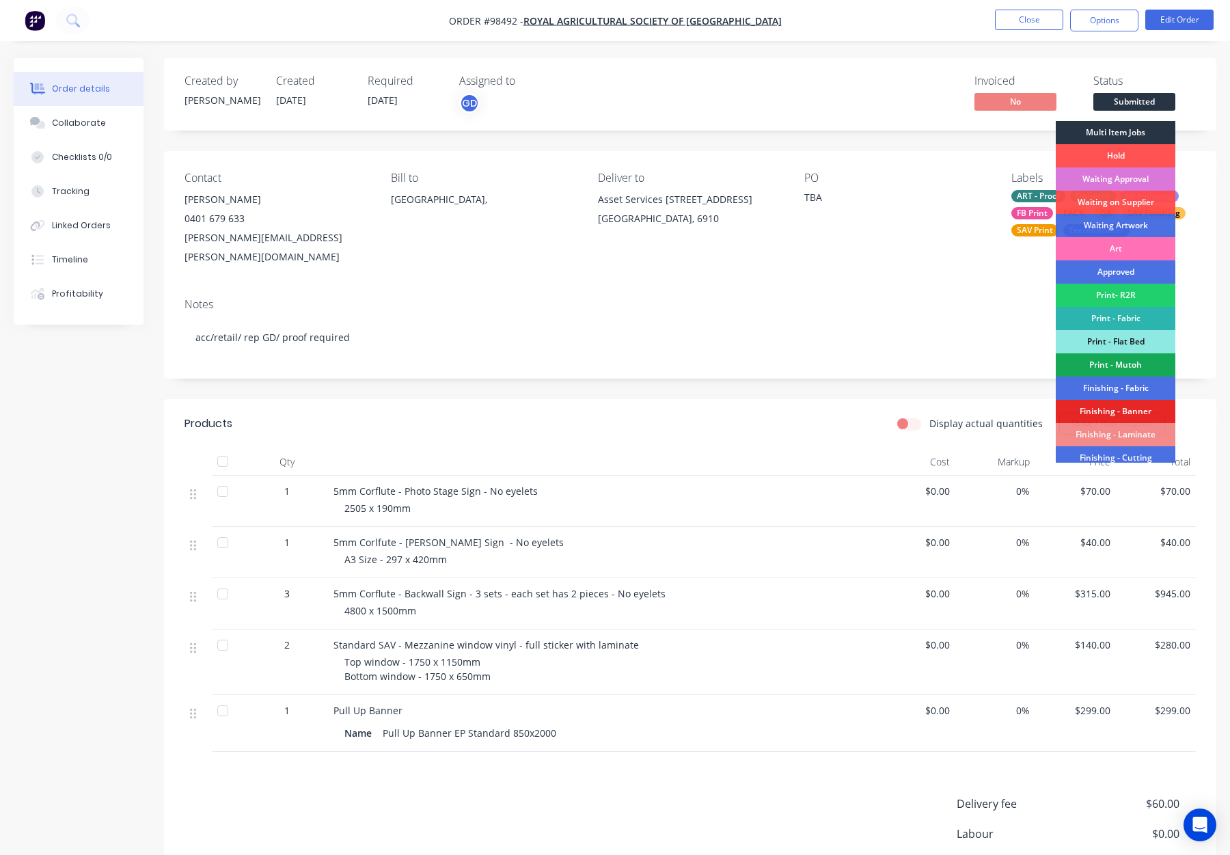
click at [1110, 129] on div "Multi Item Jobs" at bounding box center [1116, 132] width 120 height 23
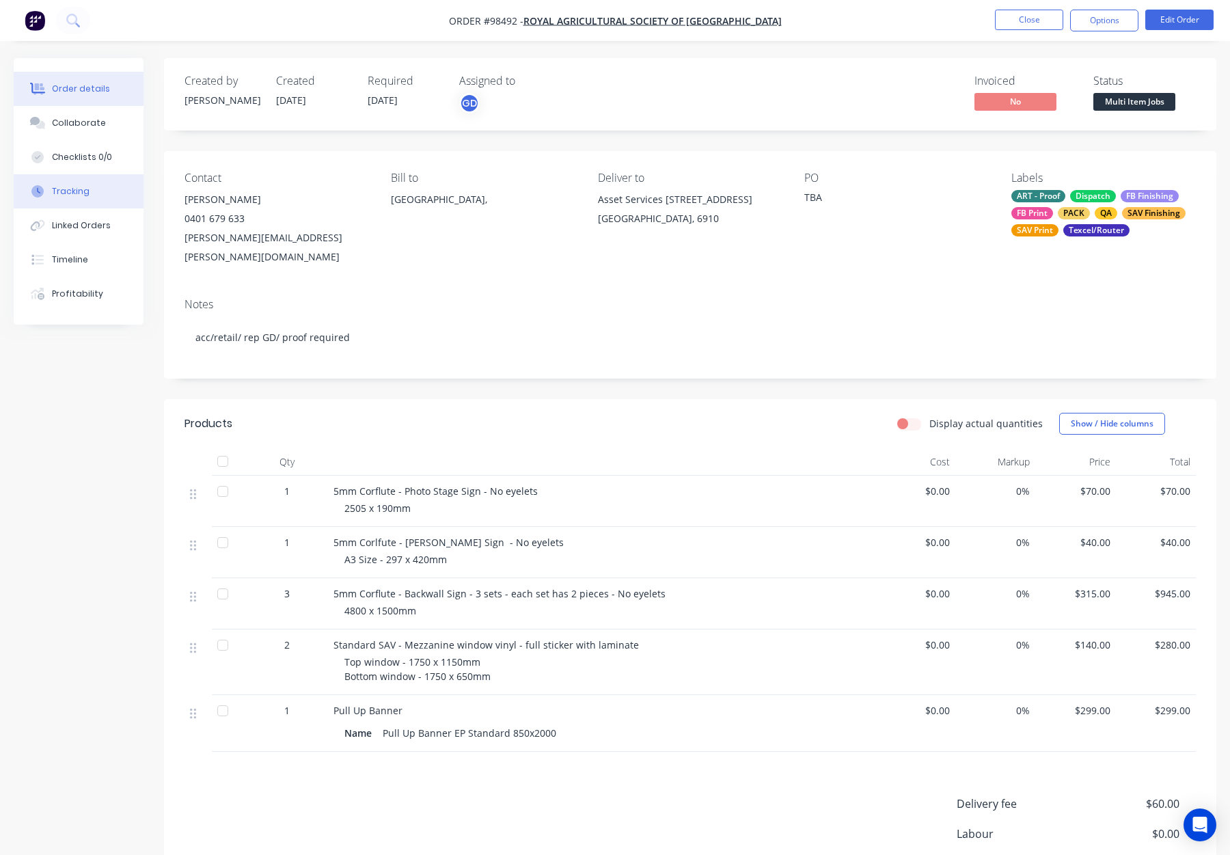
click at [87, 187] on button "Tracking" at bounding box center [79, 191] width 130 height 34
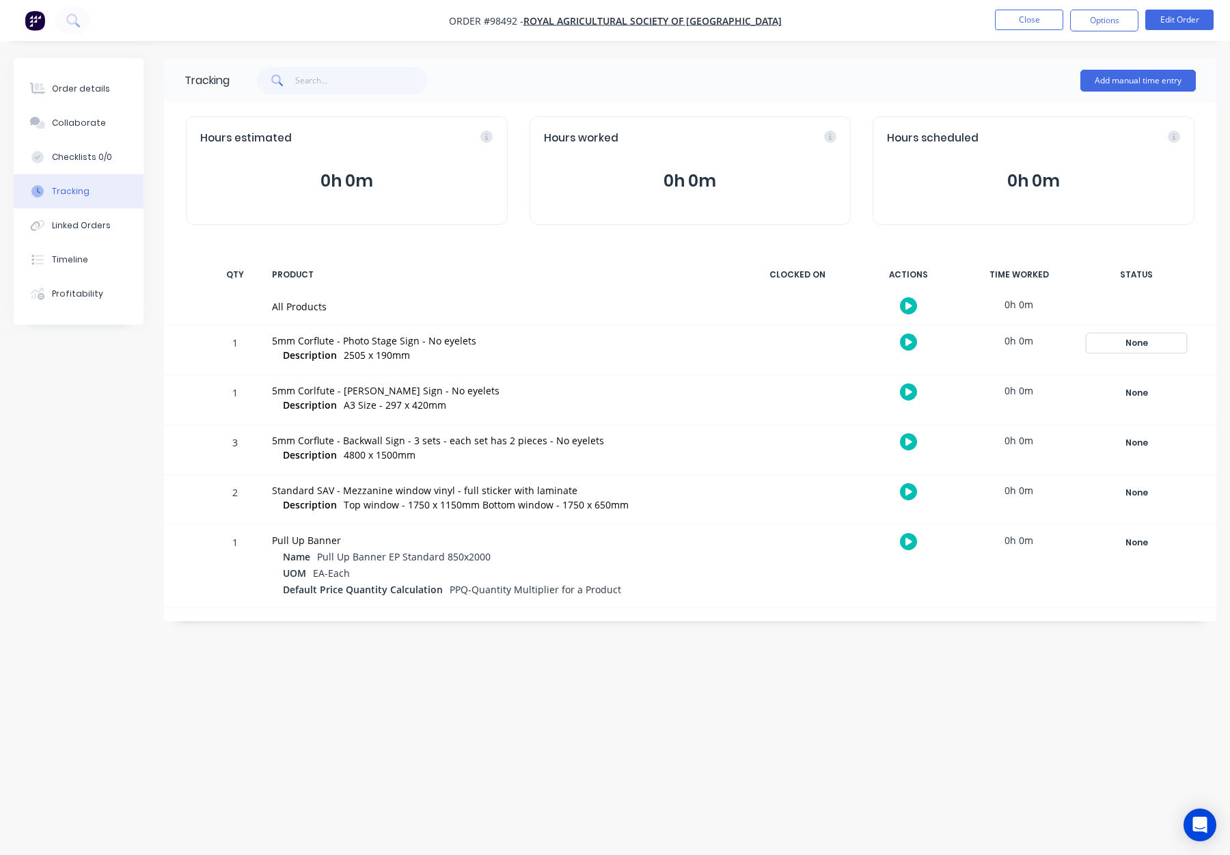
click at [1140, 337] on div "None" at bounding box center [1137, 343] width 98 height 18
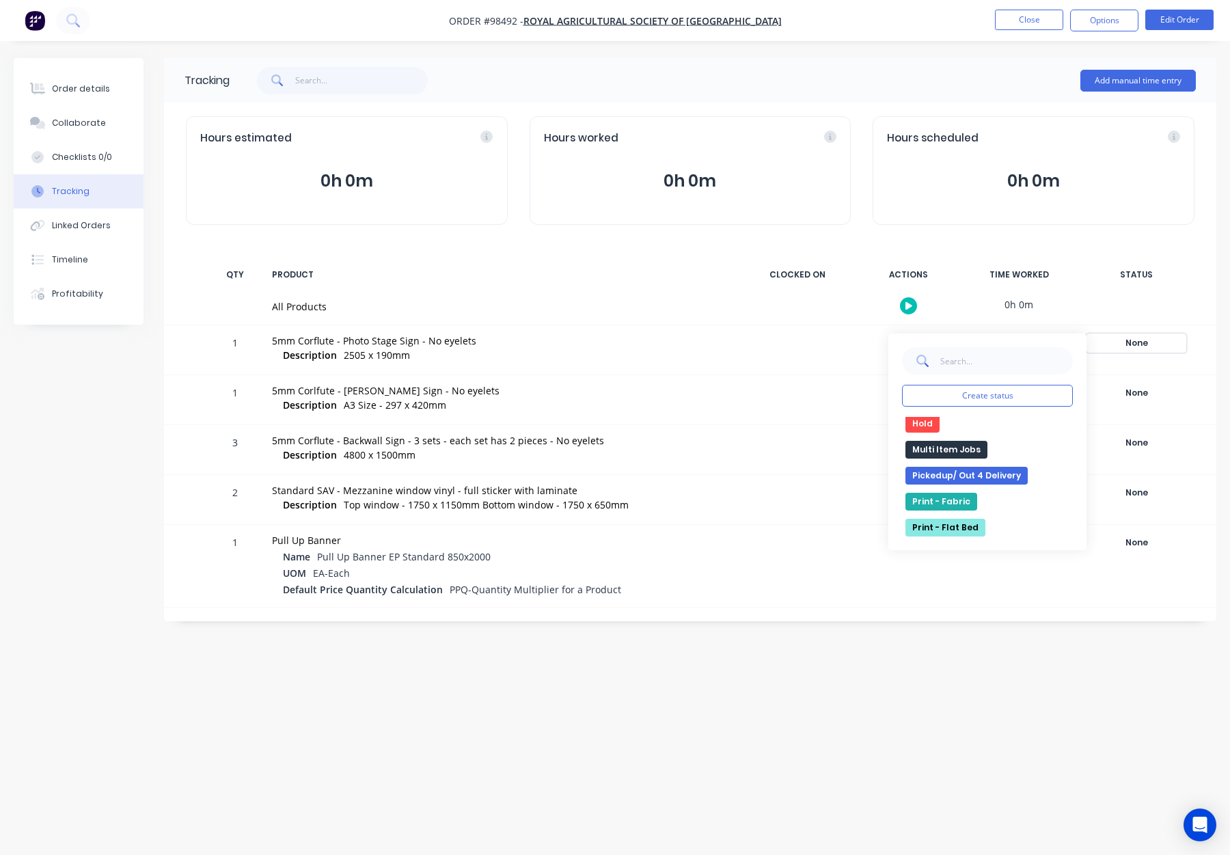
scroll to position [261, 0]
click at [957, 445] on button "Multi Item Jobs" at bounding box center [947, 451] width 82 height 18
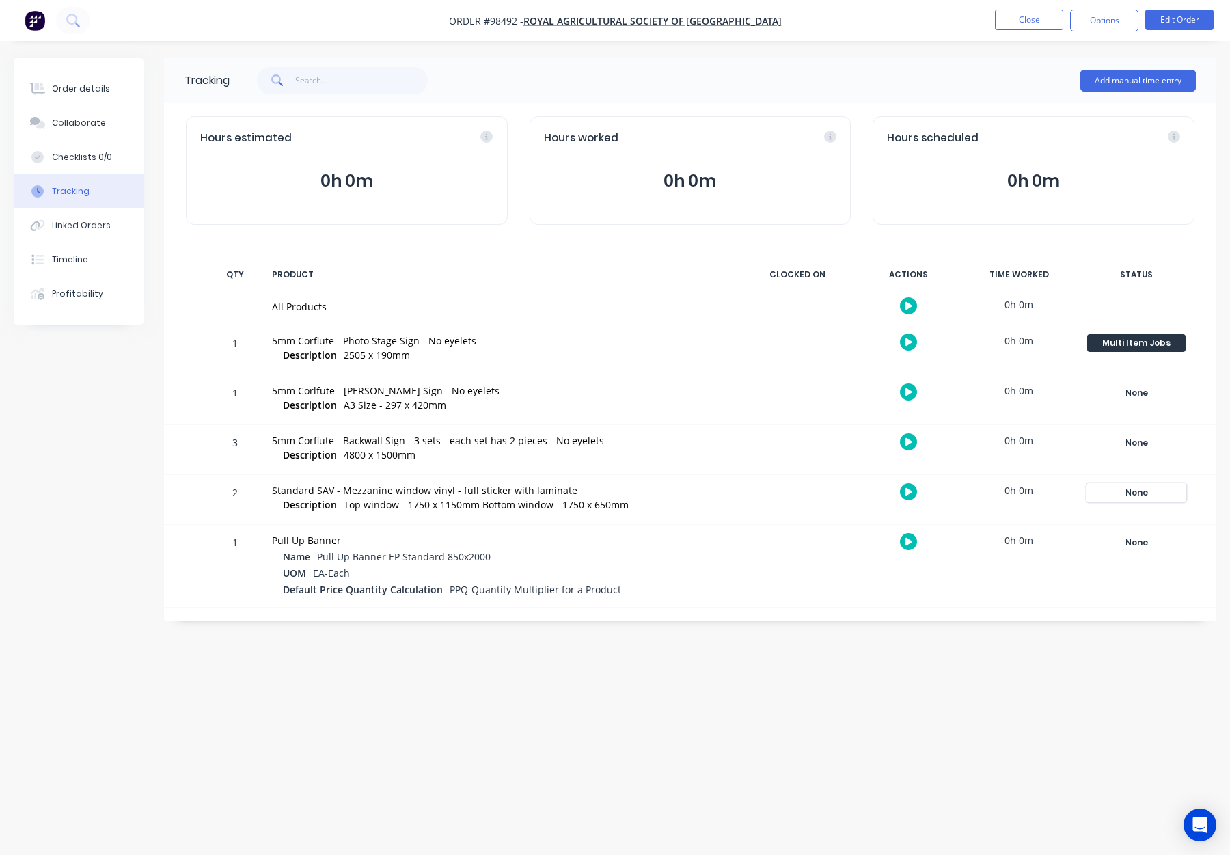
click at [1135, 492] on div "None" at bounding box center [1137, 493] width 98 height 18
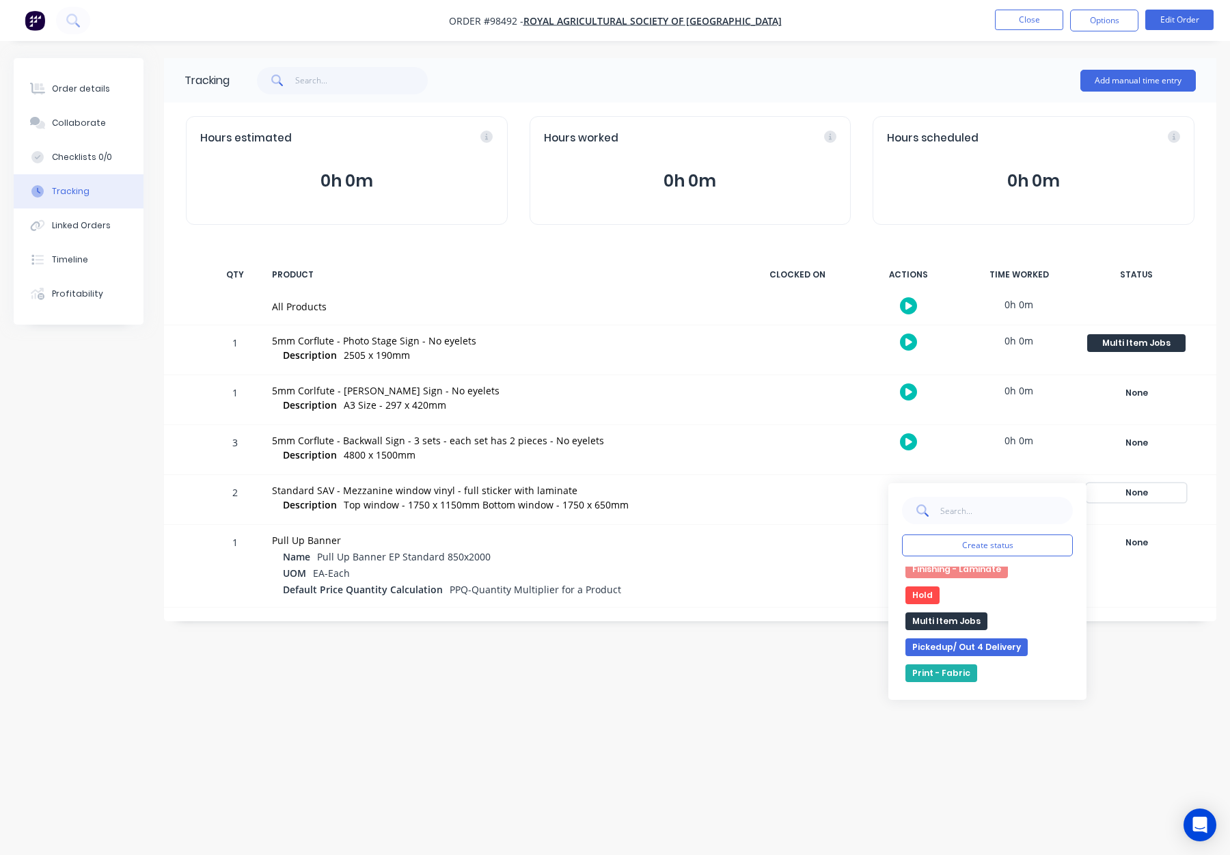
scroll to position [245, 0]
click at [953, 615] on button "Multi Item Jobs" at bounding box center [947, 617] width 82 height 18
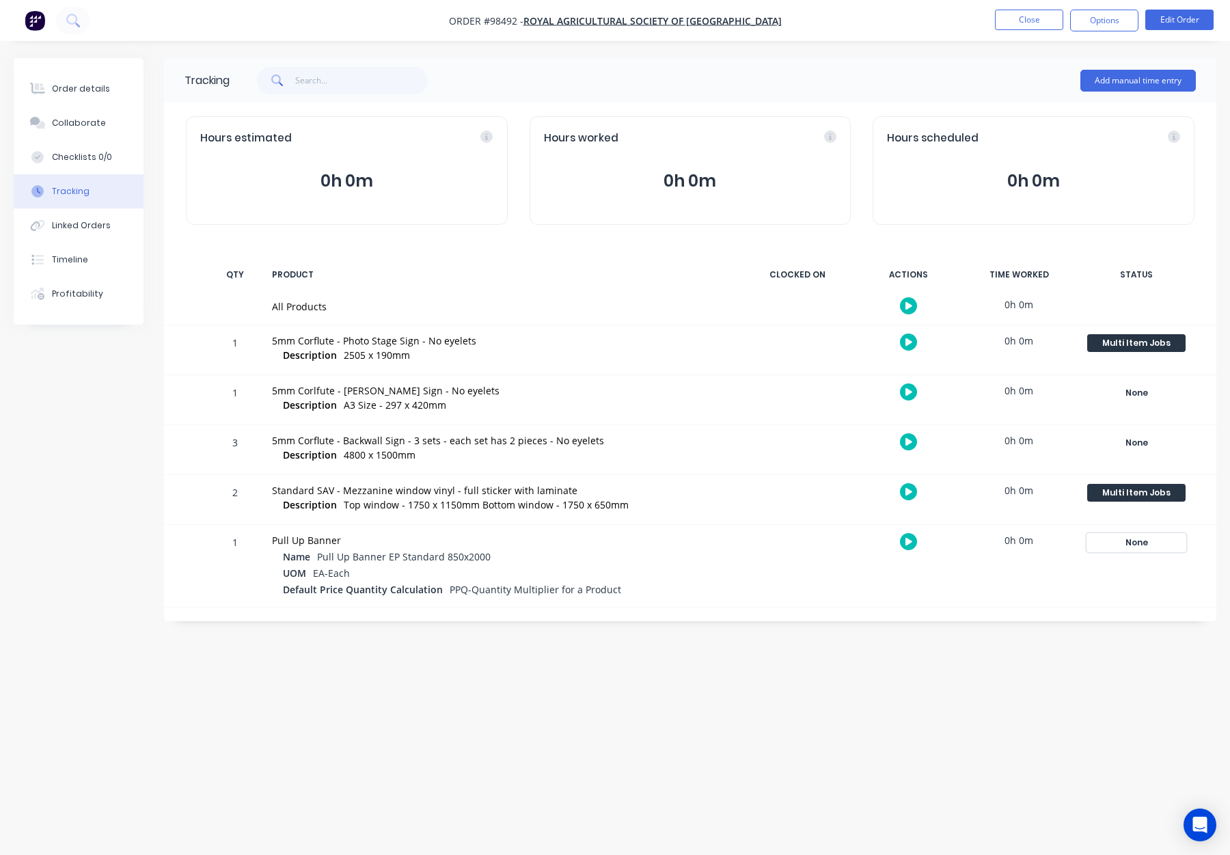
click at [1134, 544] on div "None" at bounding box center [1137, 543] width 98 height 18
click at [800, 550] on div at bounding box center [797, 566] width 103 height 82
click at [1144, 19] on ul "Close Options Edit Order" at bounding box center [1105, 21] width 252 height 22
click at [1106, 22] on button "Options" at bounding box center [1104, 21] width 68 height 22
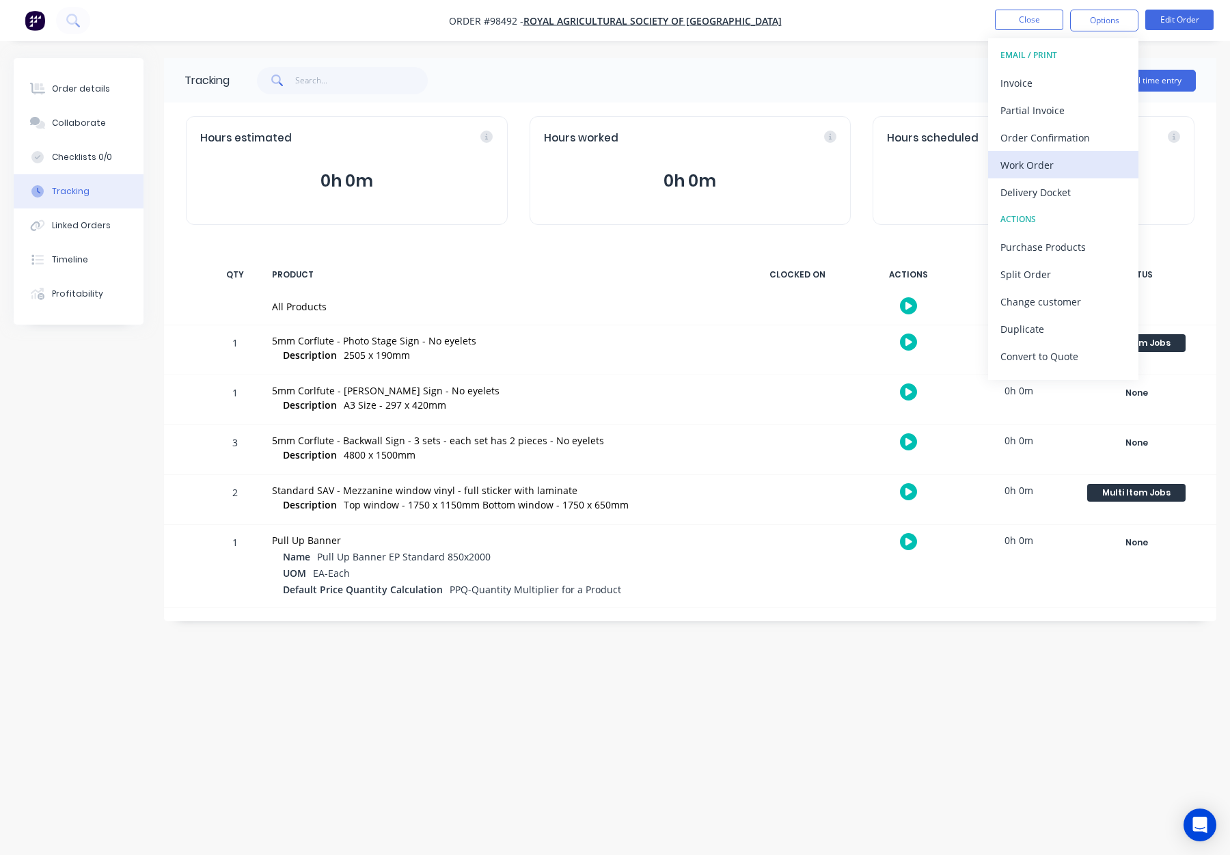
click at [1059, 165] on div "Work Order" at bounding box center [1064, 165] width 126 height 20
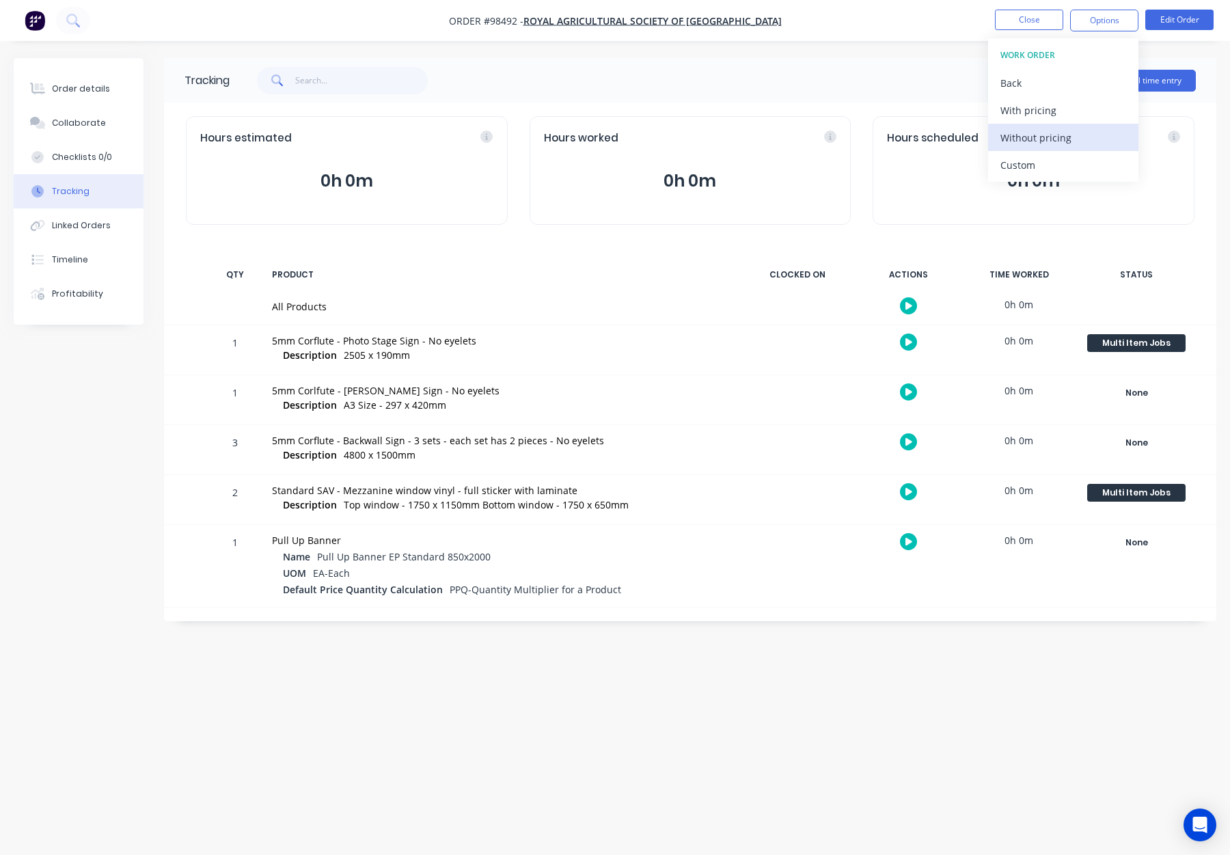
click at [1065, 138] on div "Without pricing" at bounding box center [1064, 138] width 126 height 20
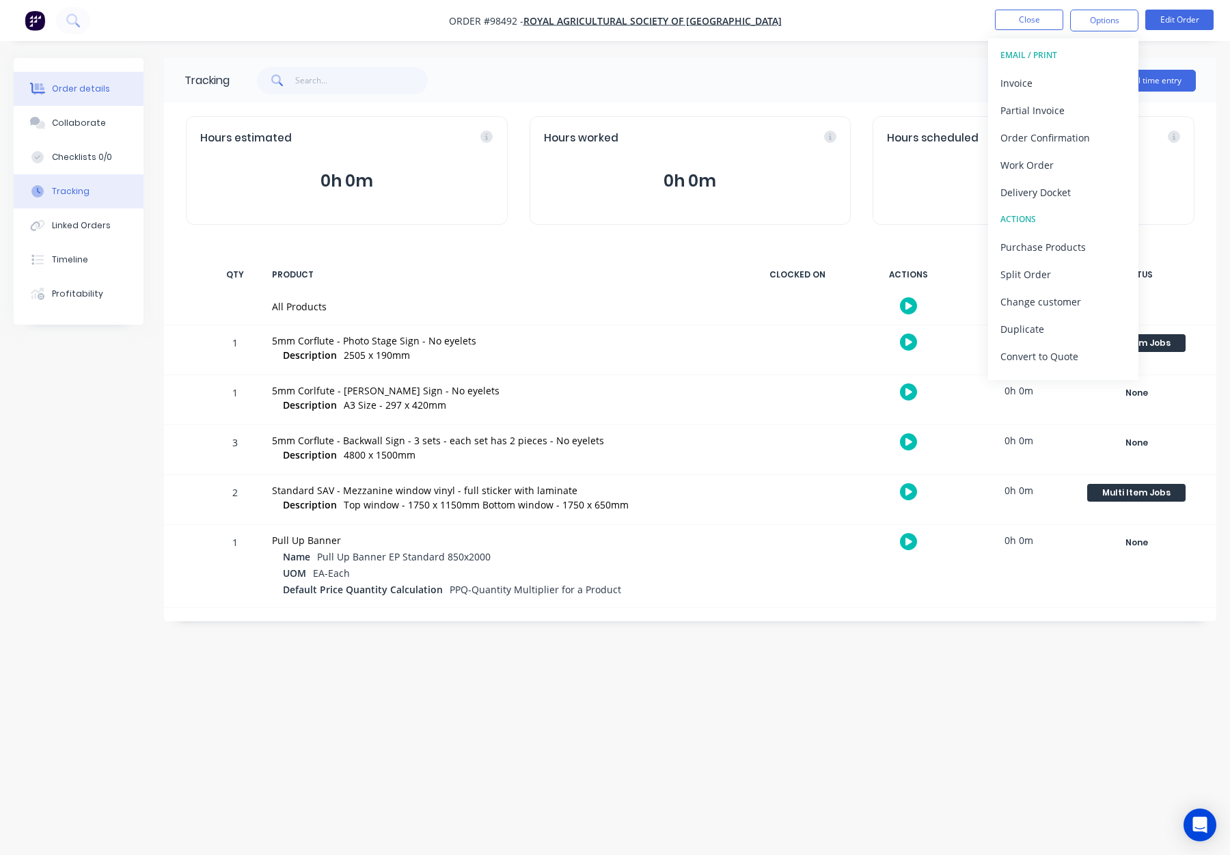
click at [70, 102] on button "Order details" at bounding box center [79, 89] width 130 height 34
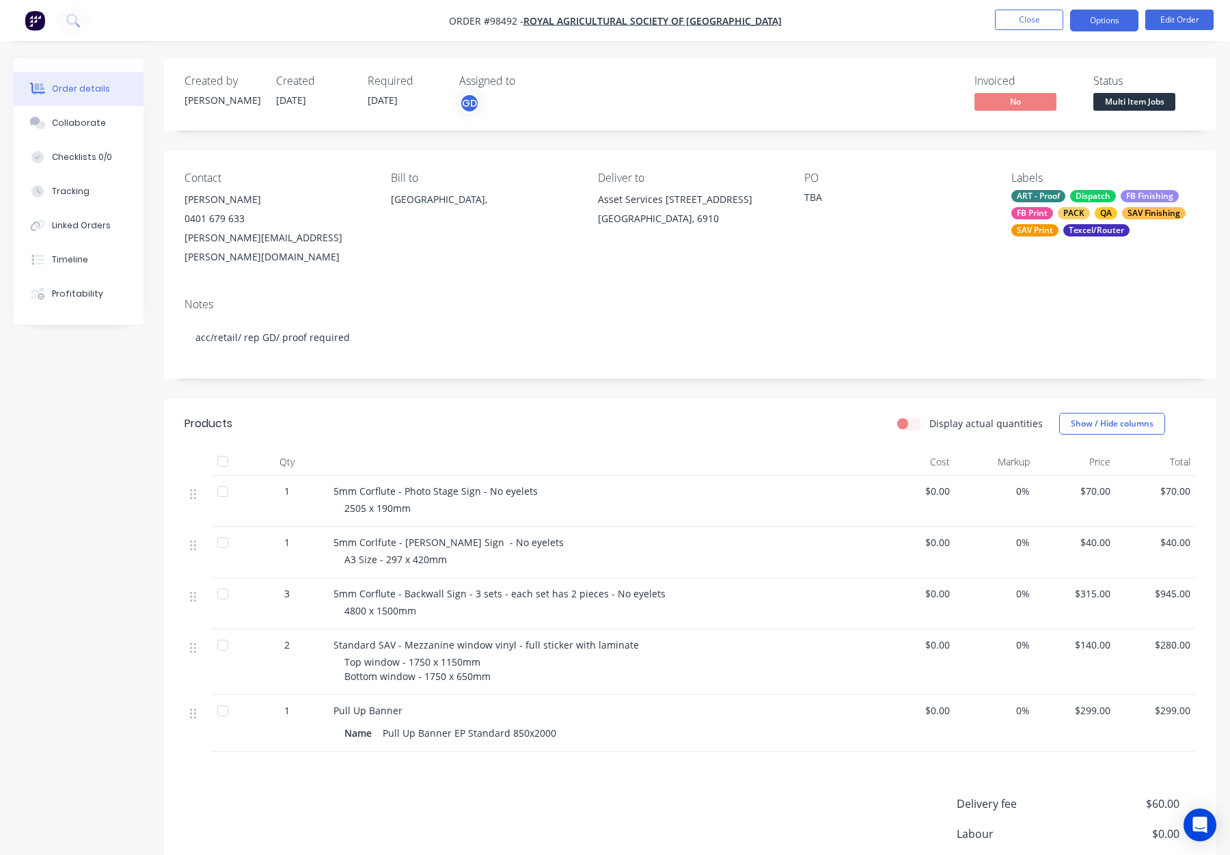
click at [1092, 25] on button "Options" at bounding box center [1104, 21] width 68 height 22
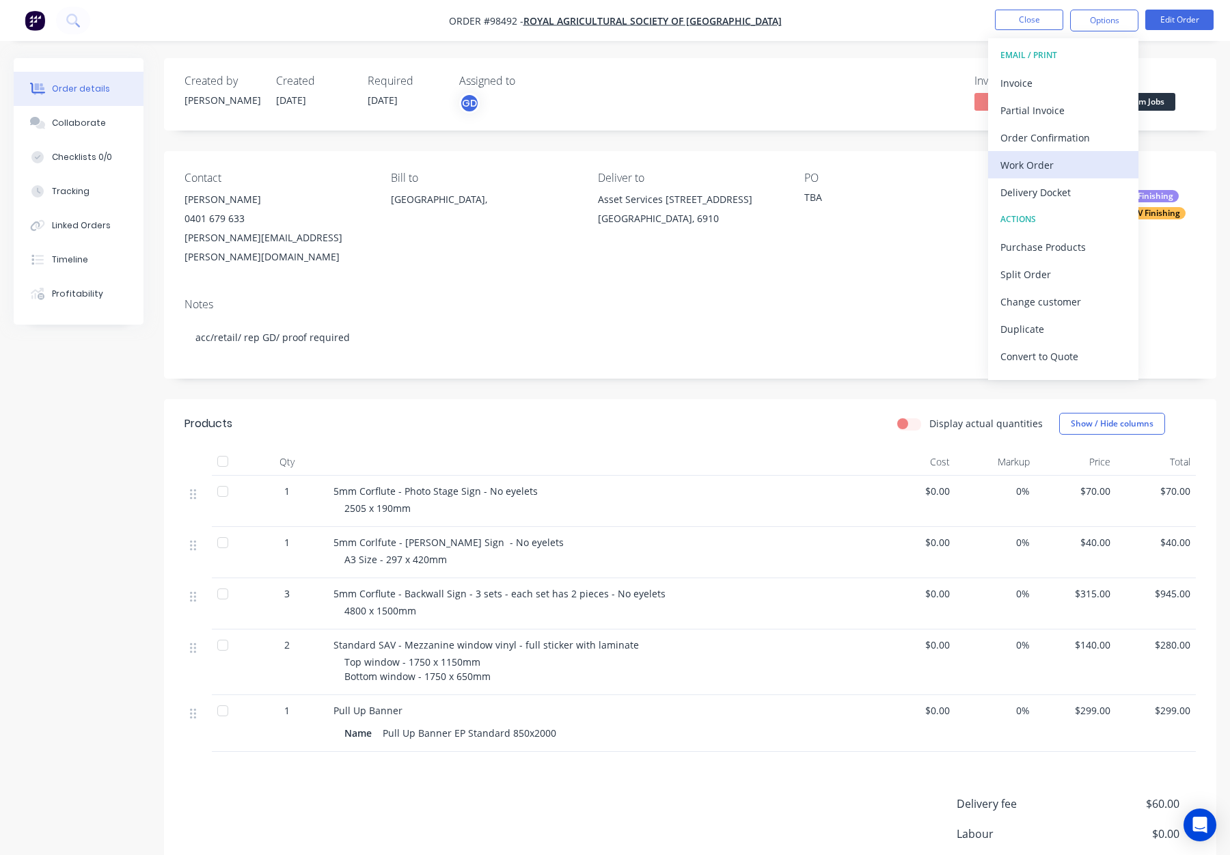
click at [1051, 167] on div "Work Order" at bounding box center [1064, 165] width 126 height 20
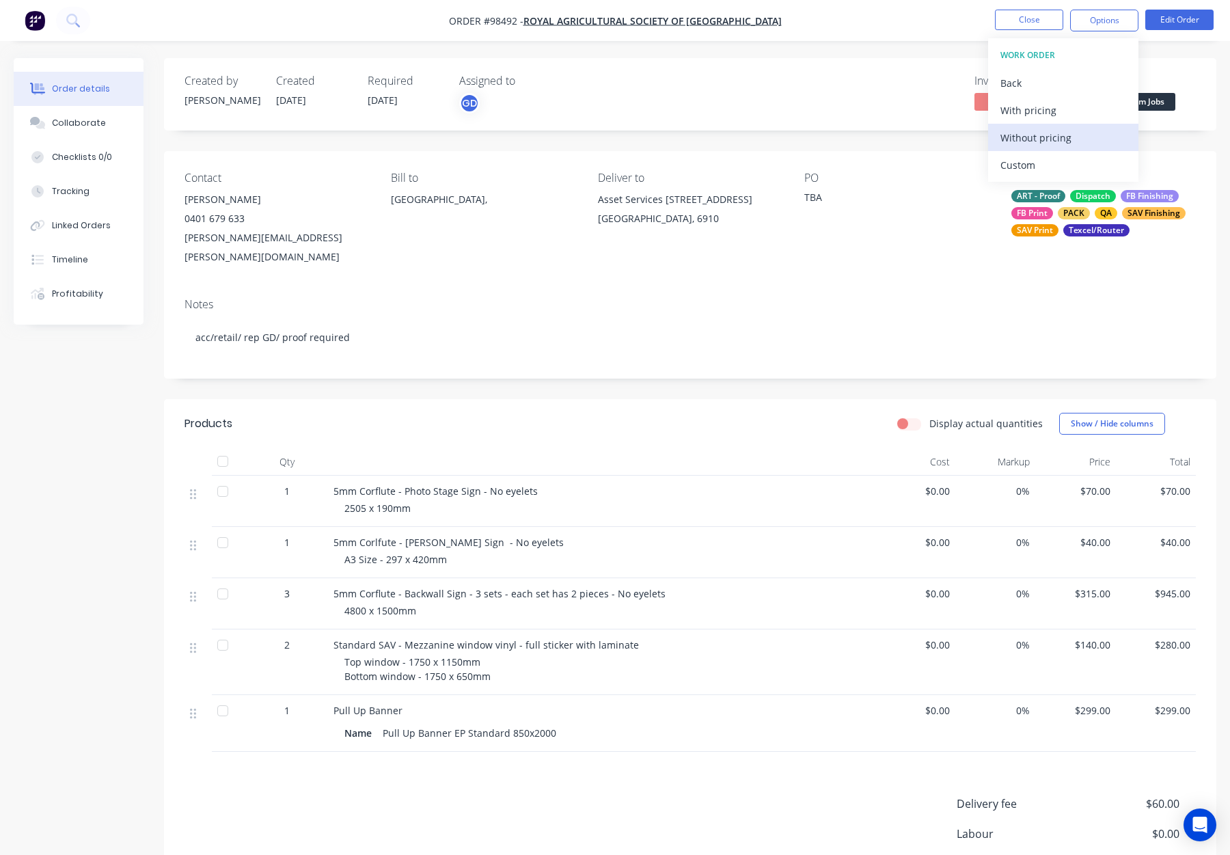
drag, startPoint x: 1053, startPoint y: 159, endPoint x: 1057, endPoint y: 146, distance: 13.6
click at [1053, 159] on div "Custom" at bounding box center [1064, 165] width 126 height 20
click at [1060, 137] on div "Without pricing" at bounding box center [1064, 138] width 126 height 20
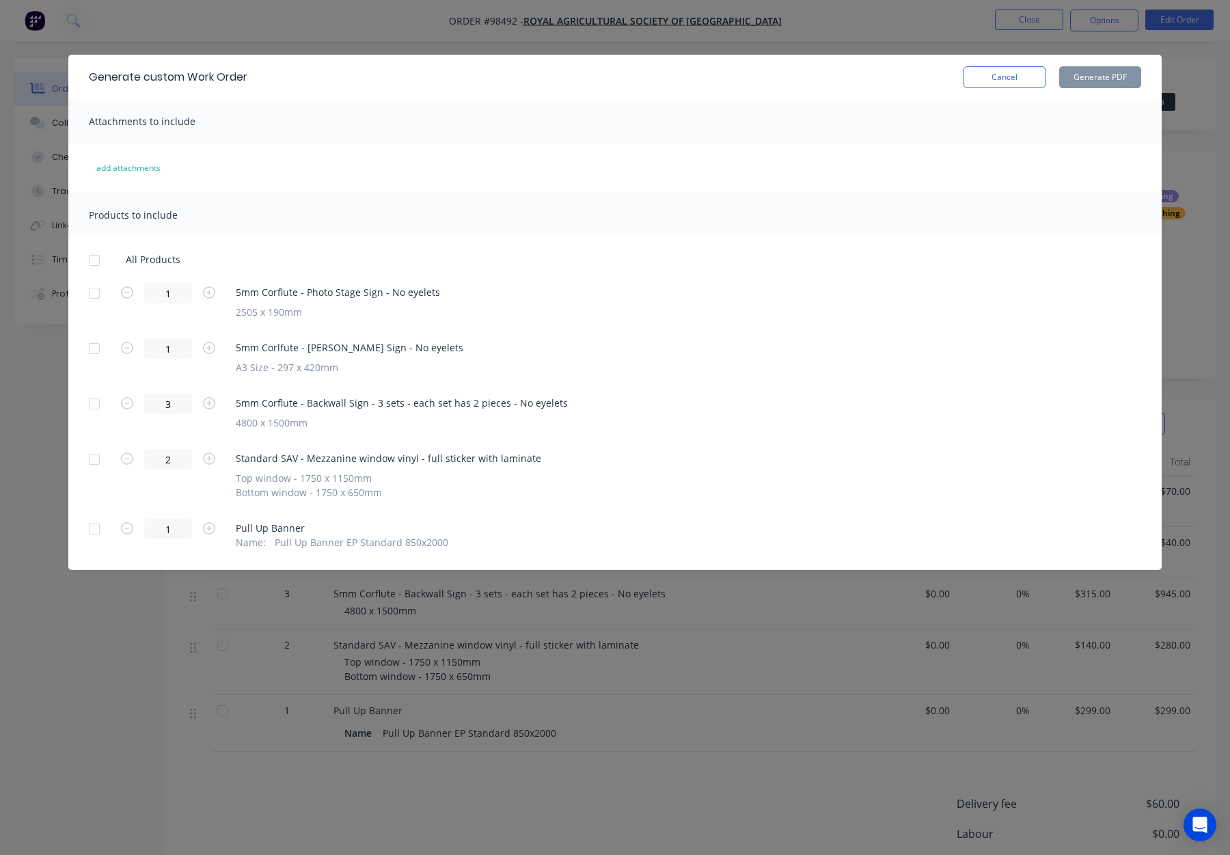
click at [93, 288] on div at bounding box center [94, 293] width 27 height 27
drag, startPoint x: 91, startPoint y: 342, endPoint x: 95, endPoint y: 361, distance: 19.6
click at [91, 342] on div at bounding box center [94, 348] width 27 height 27
click at [94, 406] on div at bounding box center [94, 403] width 27 height 27
click at [1089, 77] on button "Generate PDF" at bounding box center [1101, 77] width 82 height 22
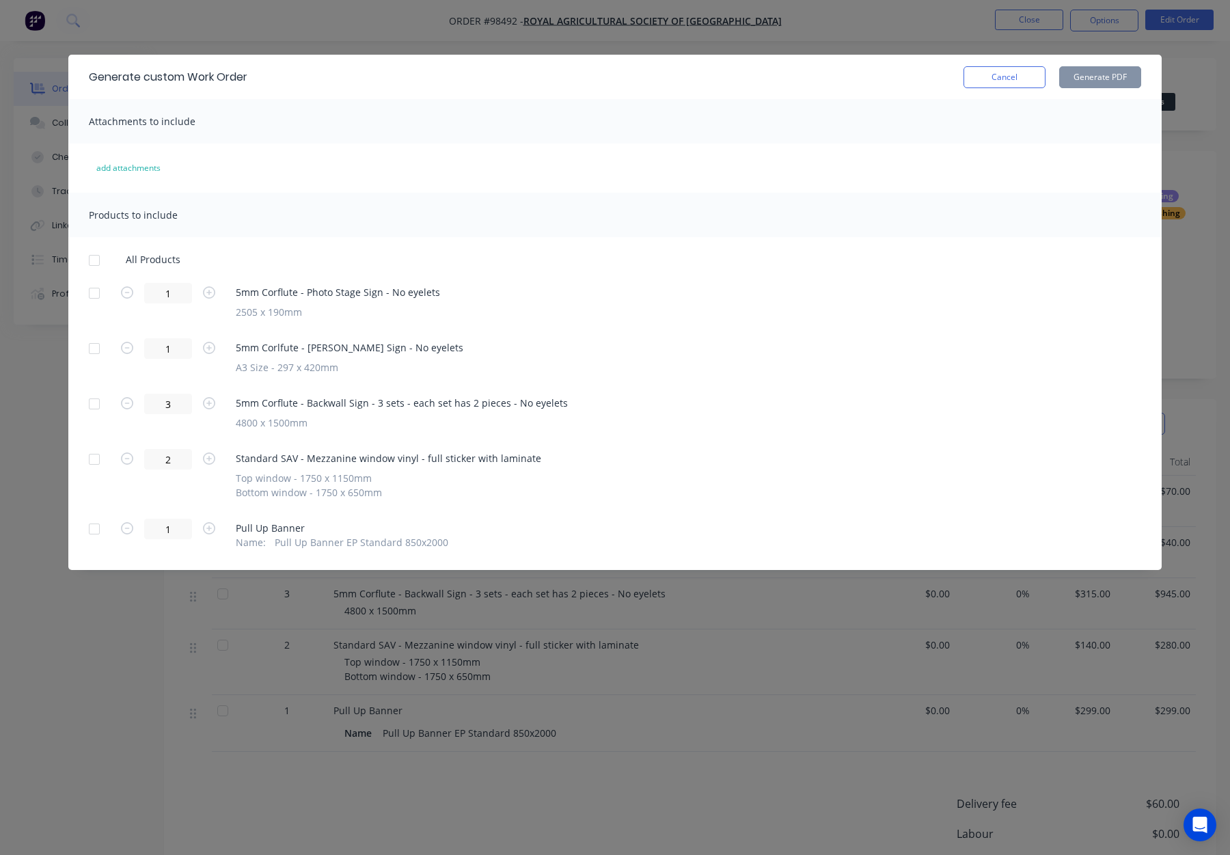
click at [92, 461] on div at bounding box center [94, 459] width 27 height 27
click at [100, 529] on div at bounding box center [94, 528] width 27 height 27
click at [1107, 74] on button "Generate PDF" at bounding box center [1101, 77] width 82 height 22
drag, startPoint x: 996, startPoint y: 79, endPoint x: 1004, endPoint y: 81, distance: 8.3
click at [996, 79] on button "Cancel" at bounding box center [1005, 77] width 82 height 22
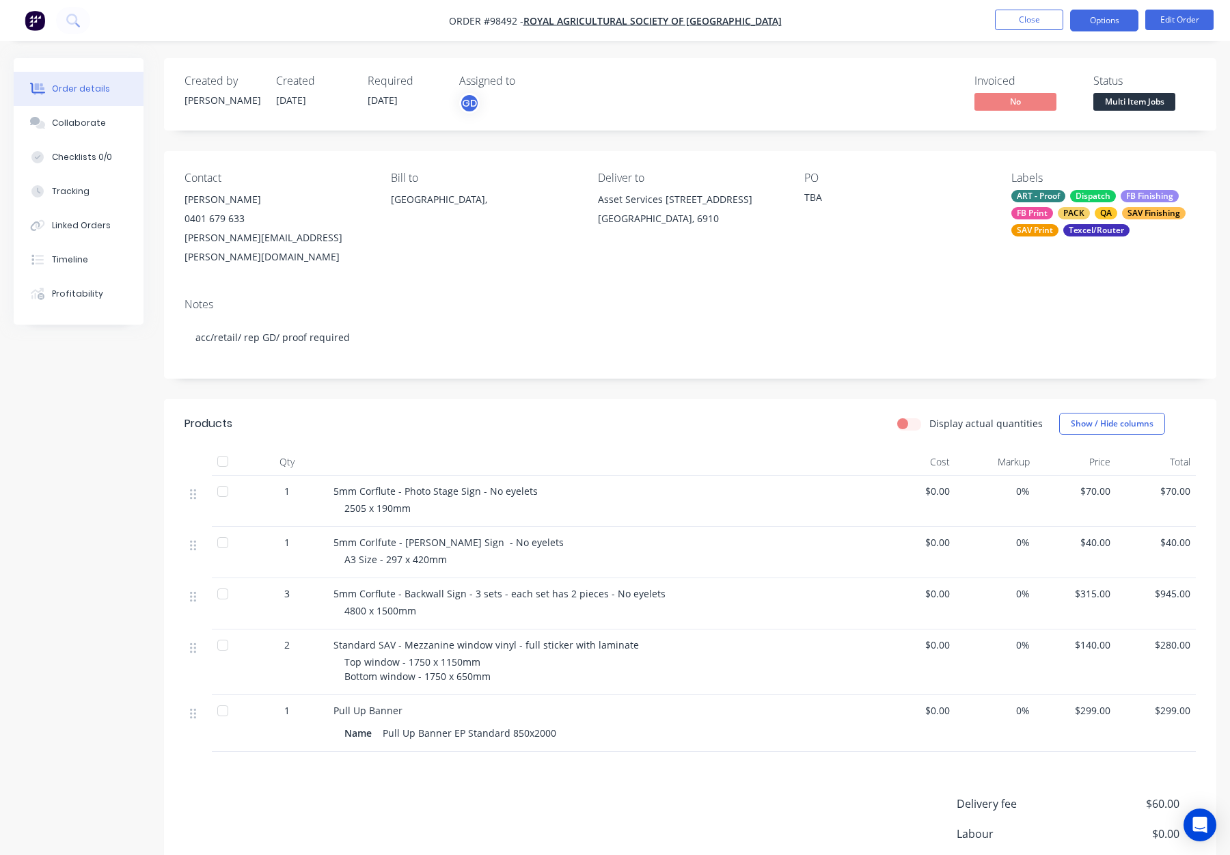
click at [1105, 24] on button "Options" at bounding box center [1104, 21] width 68 height 22
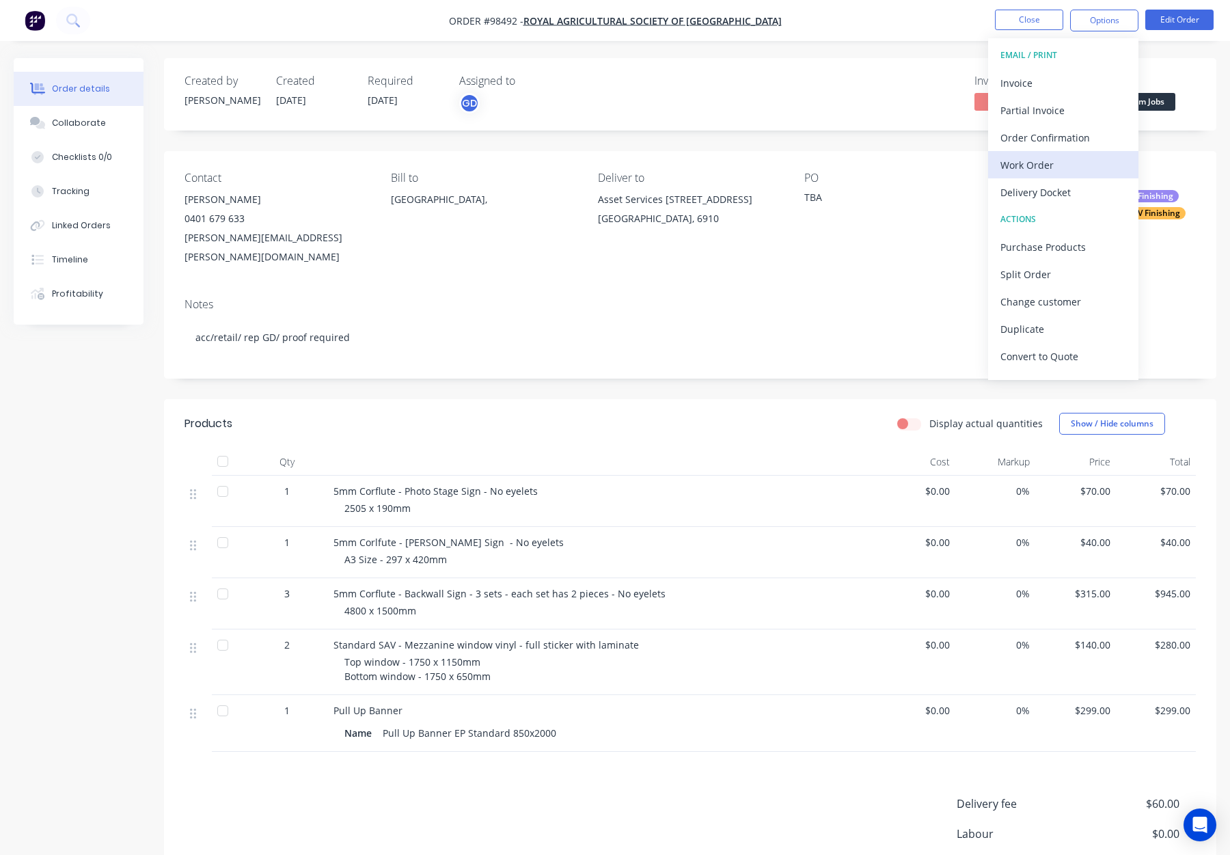
click at [1070, 164] on div "Work Order" at bounding box center [1064, 165] width 126 height 20
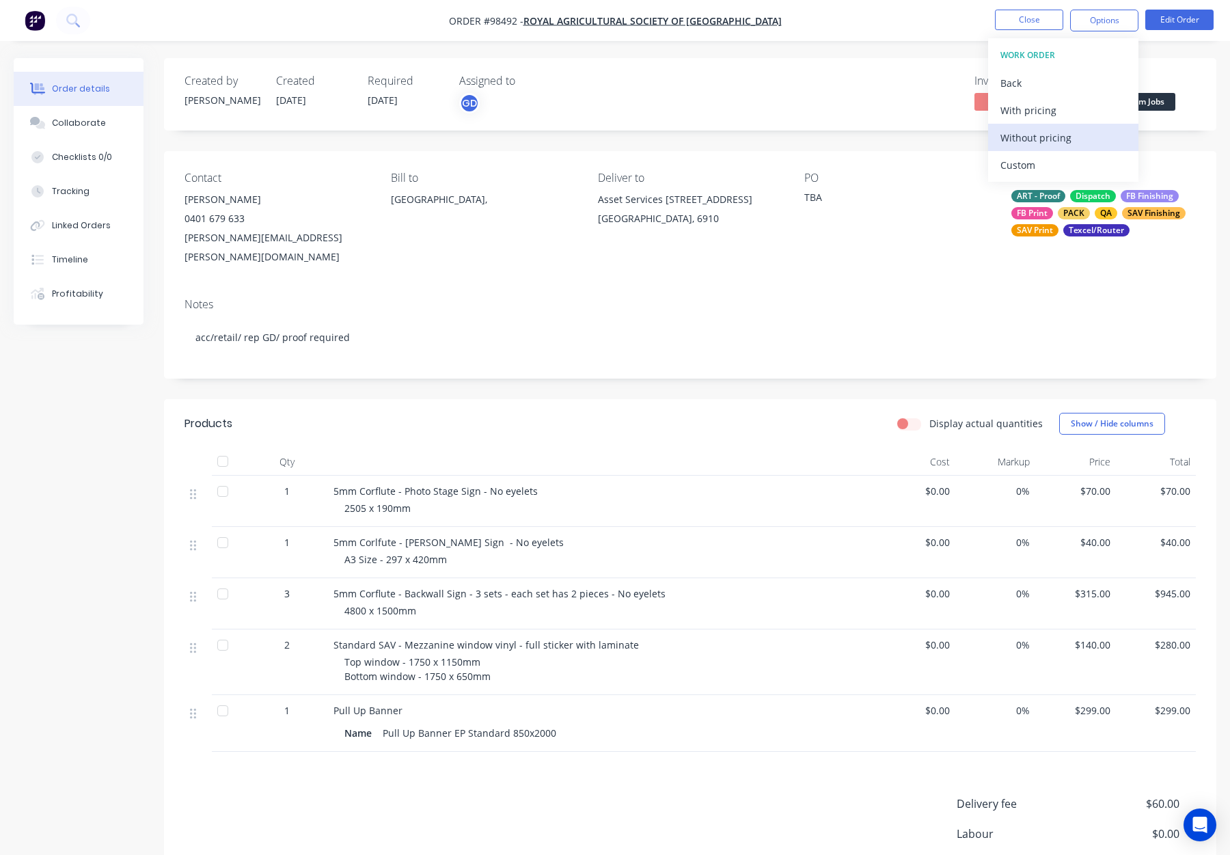
click at [1067, 135] on div "Without pricing" at bounding box center [1064, 138] width 126 height 20
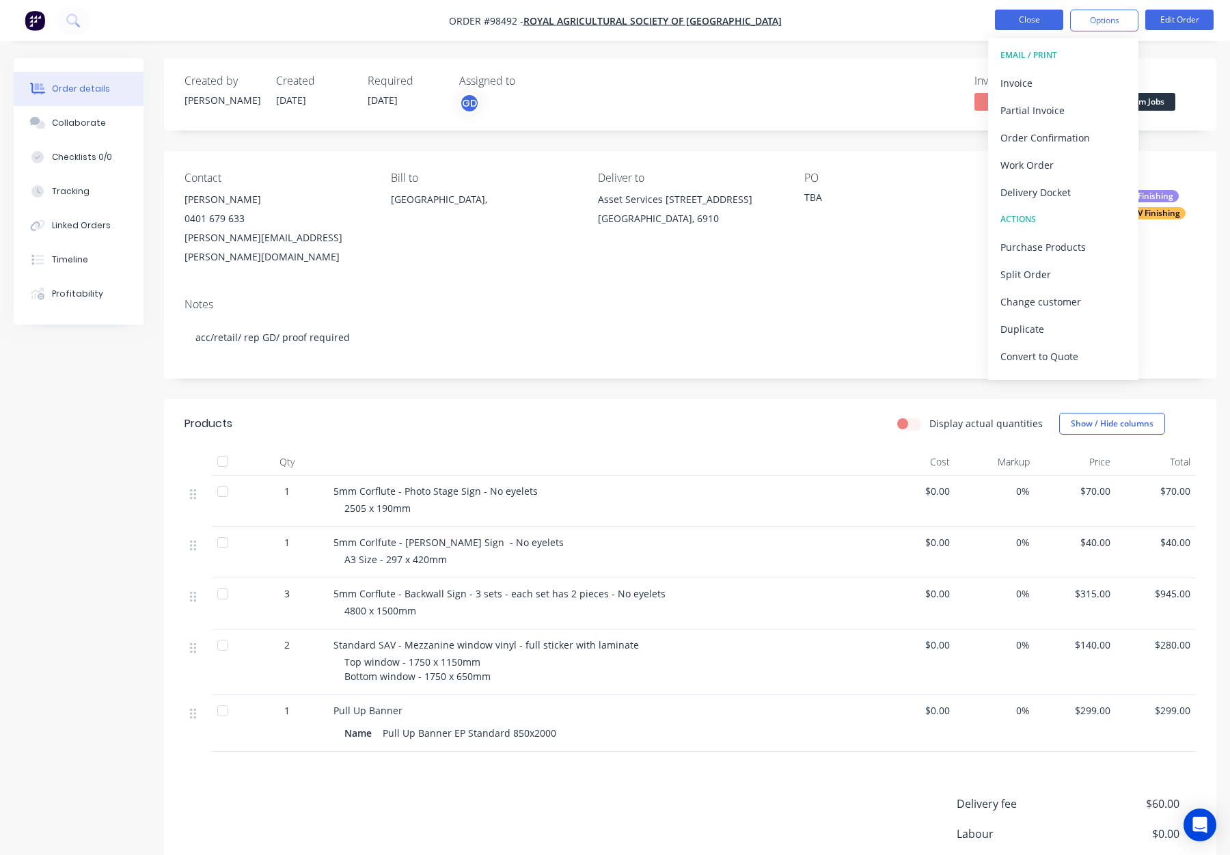
click at [1029, 22] on button "Close" at bounding box center [1029, 20] width 68 height 21
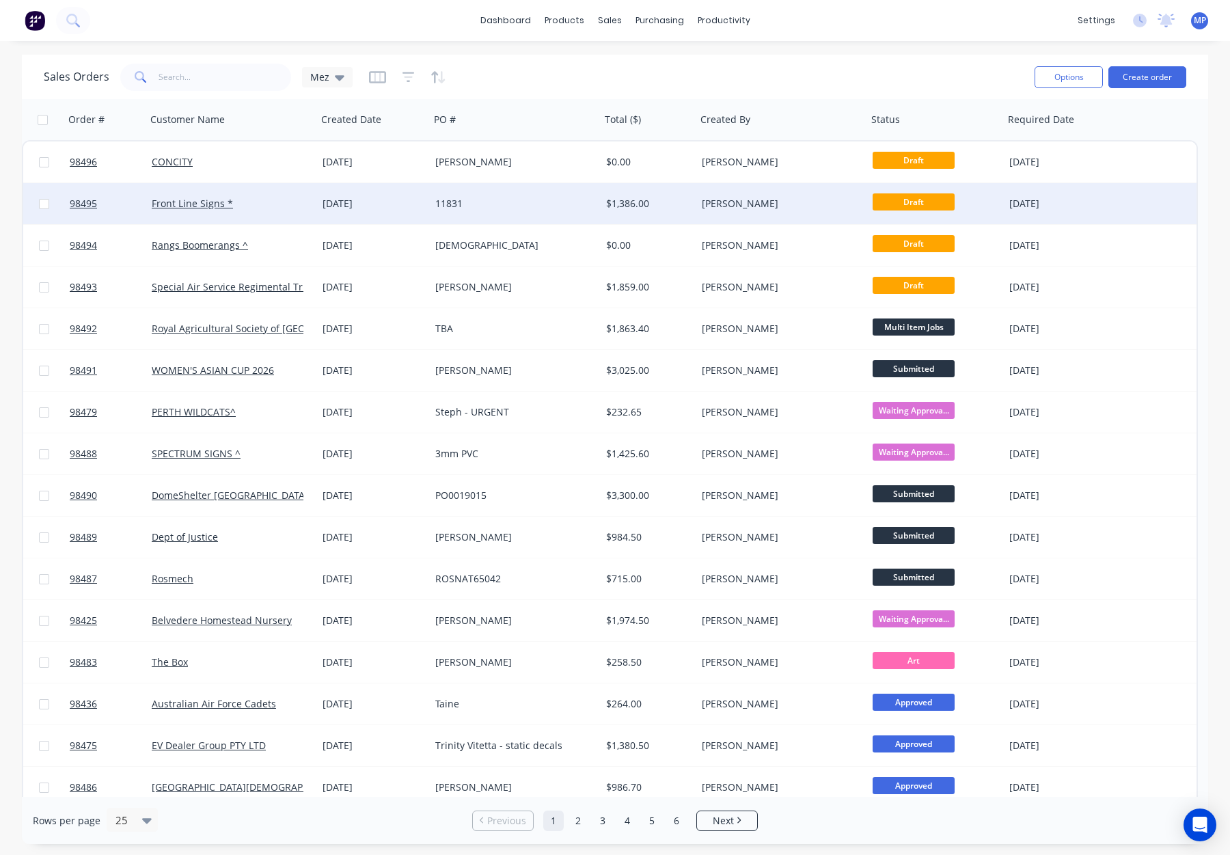
click at [1075, 200] on div "[DATE]" at bounding box center [1064, 204] width 109 height 14
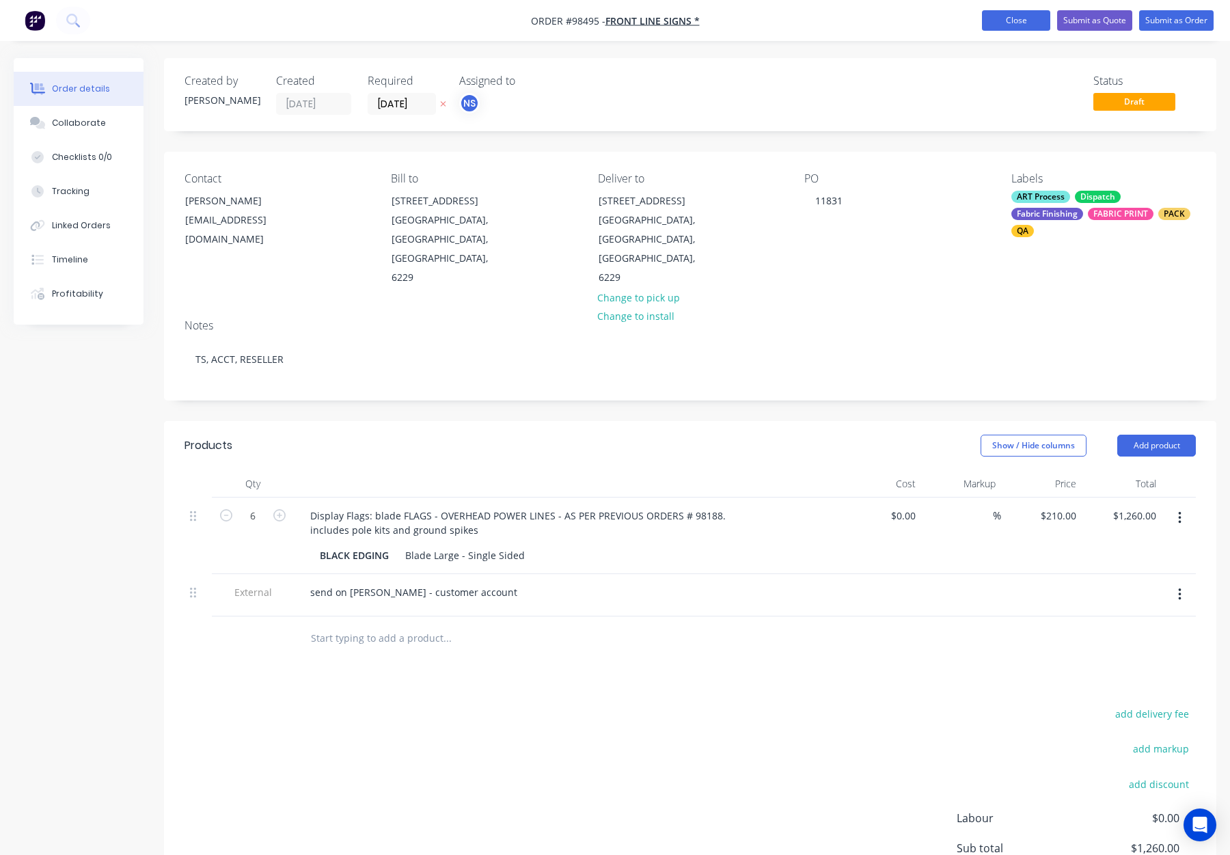
click at [1021, 21] on button "Close" at bounding box center [1016, 20] width 68 height 21
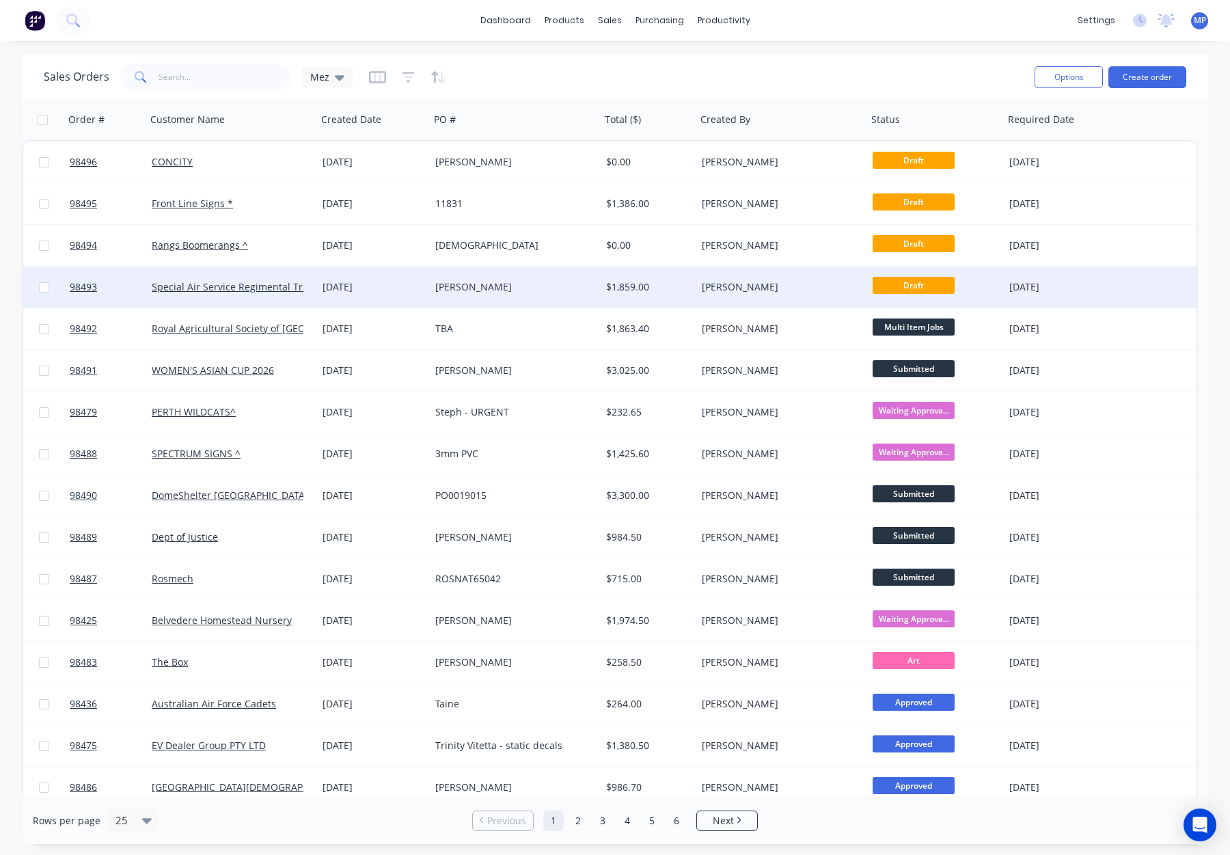
click at [481, 282] on div "[PERSON_NAME]" at bounding box center [511, 287] width 152 height 14
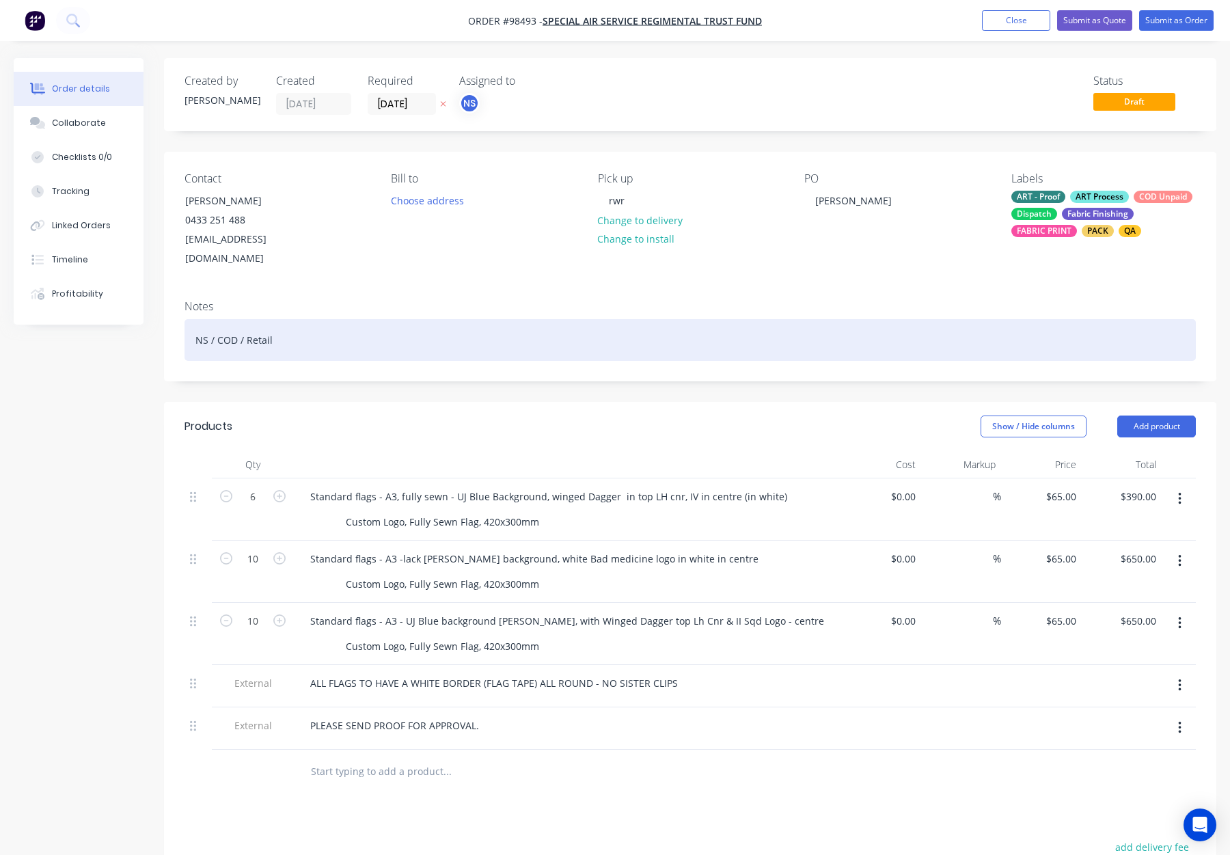
drag, startPoint x: 461, startPoint y: 335, endPoint x: 503, endPoint y: 328, distance: 42.3
click at [461, 335] on div "NS / COD / Retail" at bounding box center [691, 340] width 1012 height 42
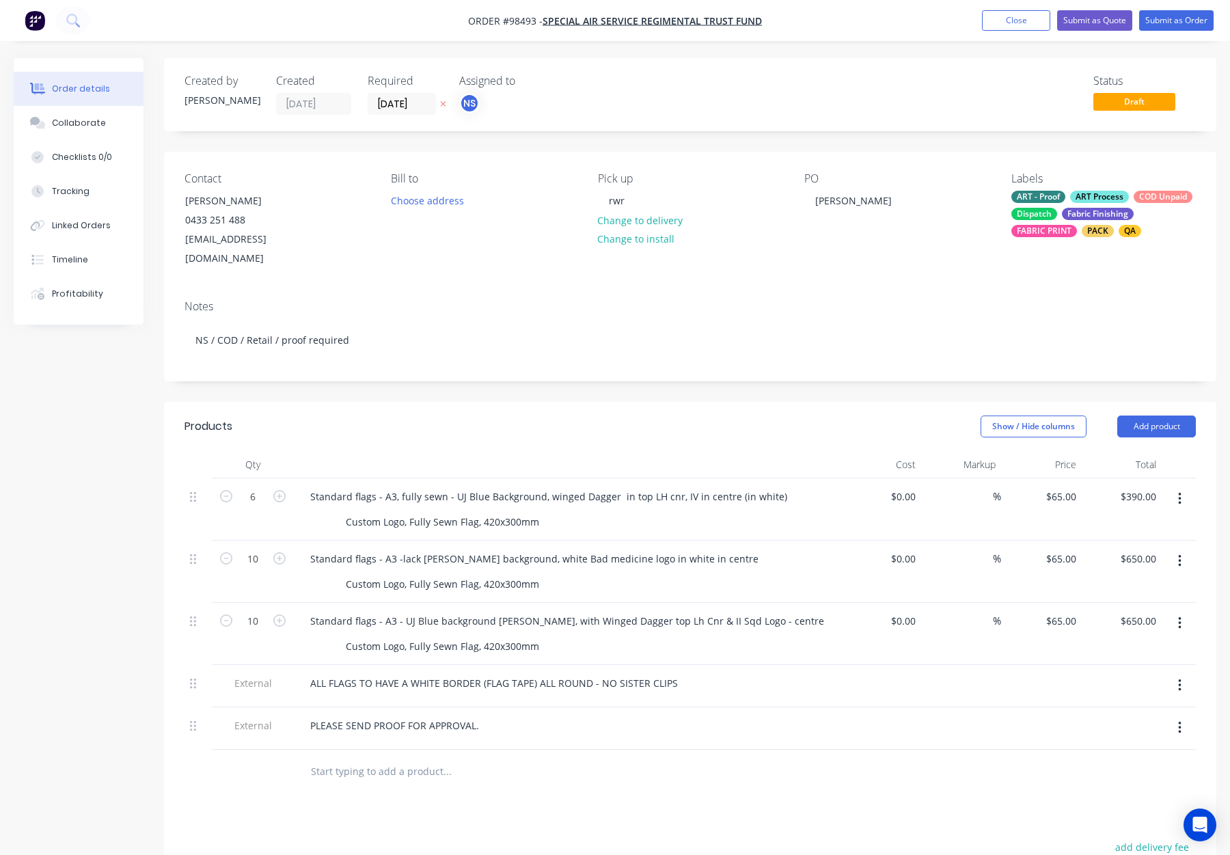
click at [533, 451] on div at bounding box center [567, 464] width 547 height 27
click at [243, 36] on nav "Order #98493 - Special Air Service Regimental Trust Fund Add product Close Subm…" at bounding box center [615, 20] width 1230 height 41
drag, startPoint x: 631, startPoint y: 200, endPoint x: 581, endPoint y: 201, distance: 49.9
click at [581, 201] on div "Contact Brett Warner 0433 251 488 hbtm@bigpond.net.au Bill to Choose address Pi…" at bounding box center [690, 220] width 1053 height 137
click at [667, 152] on div "Contact Brett Warner 0433 251 488 hbtm@bigpond.net.au Bill to Choose address Pi…" at bounding box center [690, 220] width 1053 height 137
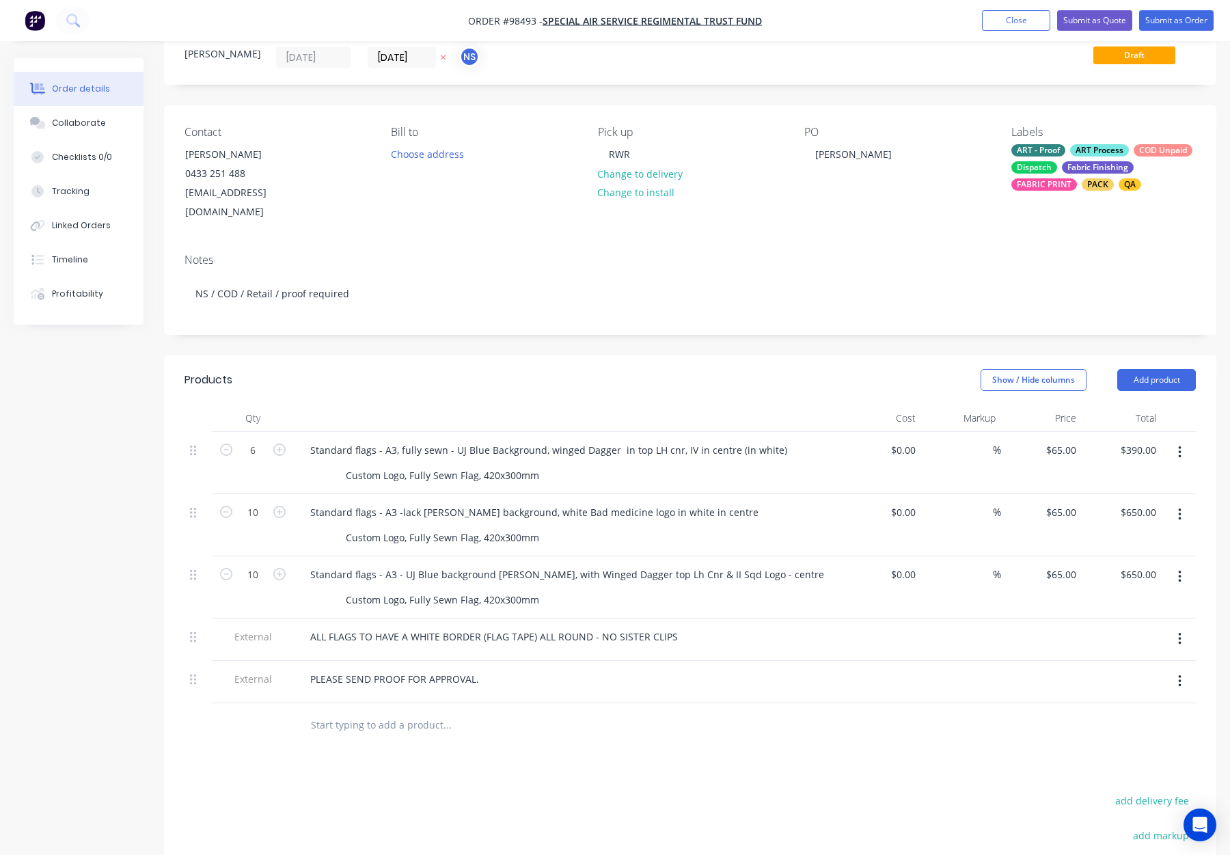
scroll to position [49, 0]
click at [1000, 21] on button "Close" at bounding box center [1016, 20] width 68 height 21
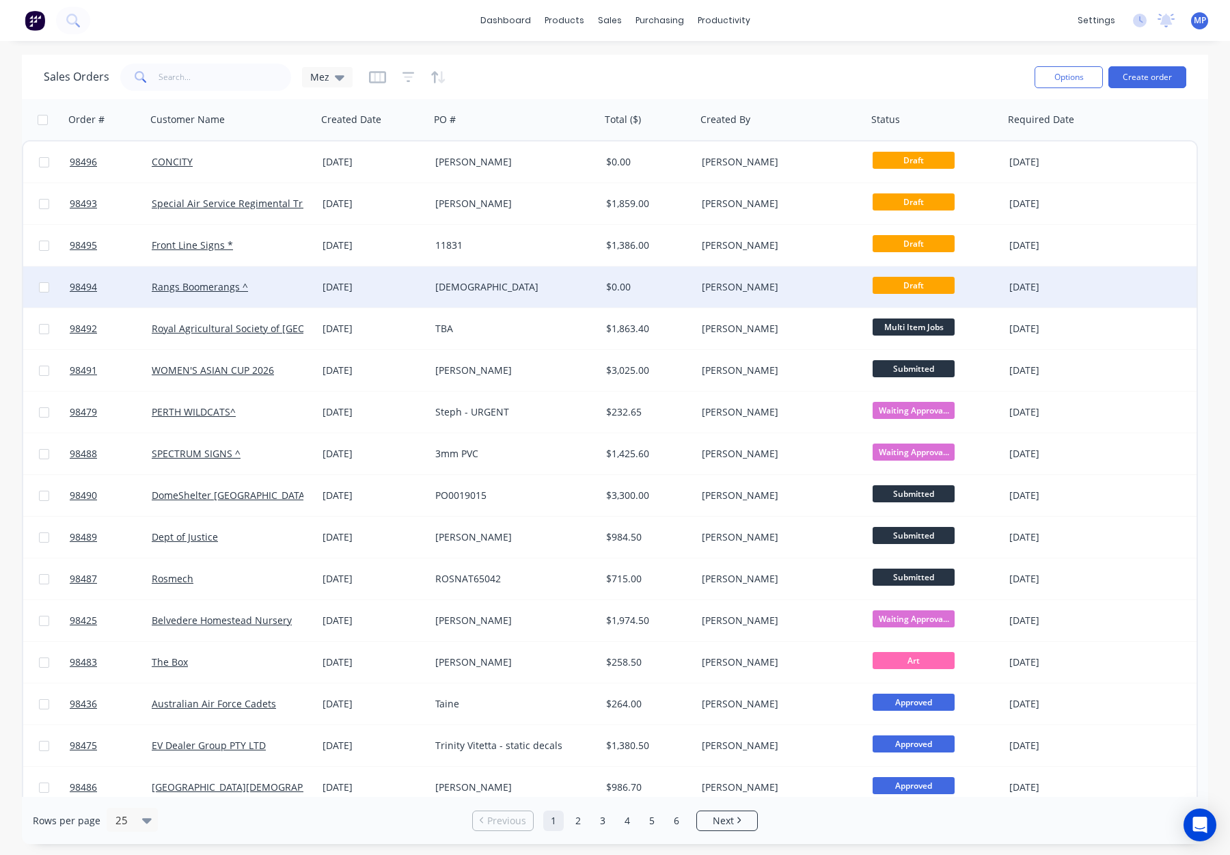
click at [525, 284] on div "[DEMOGRAPHIC_DATA]" at bounding box center [511, 287] width 152 height 14
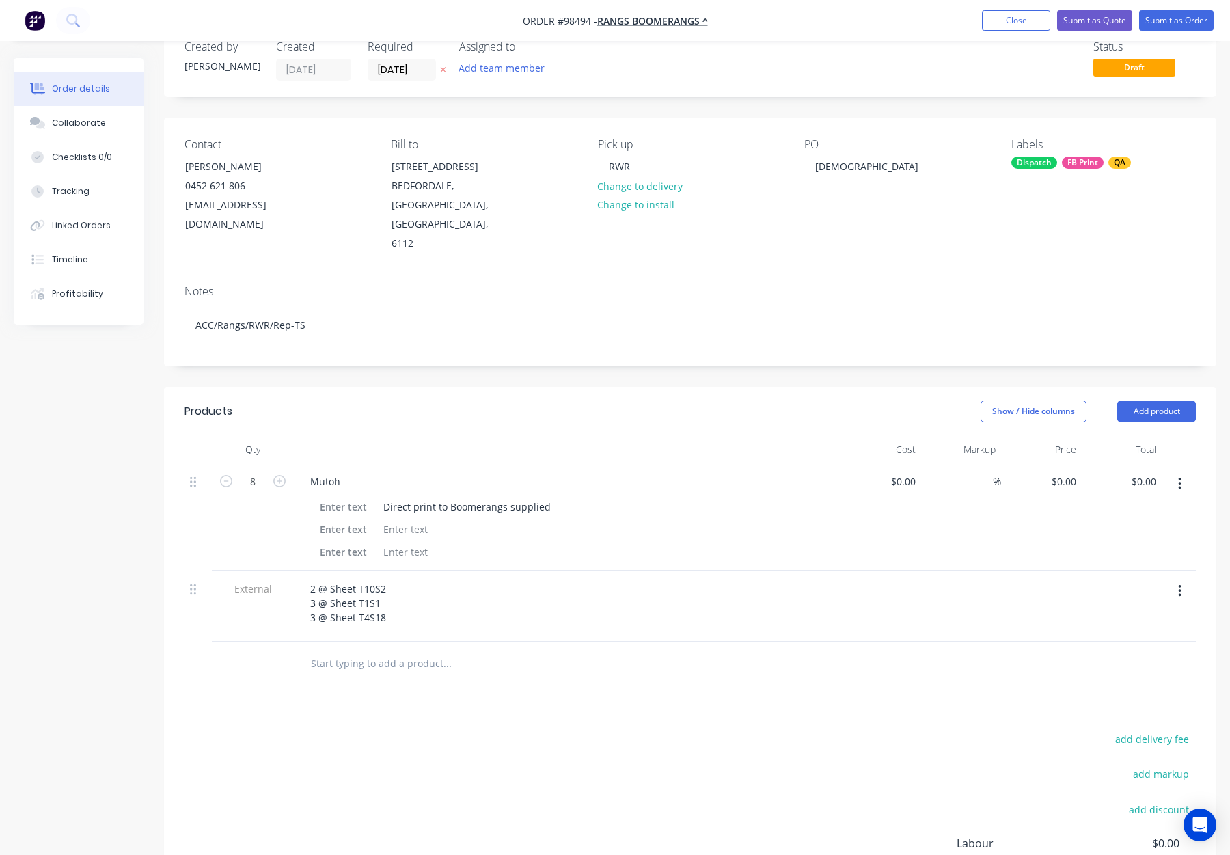
scroll to position [39, 0]
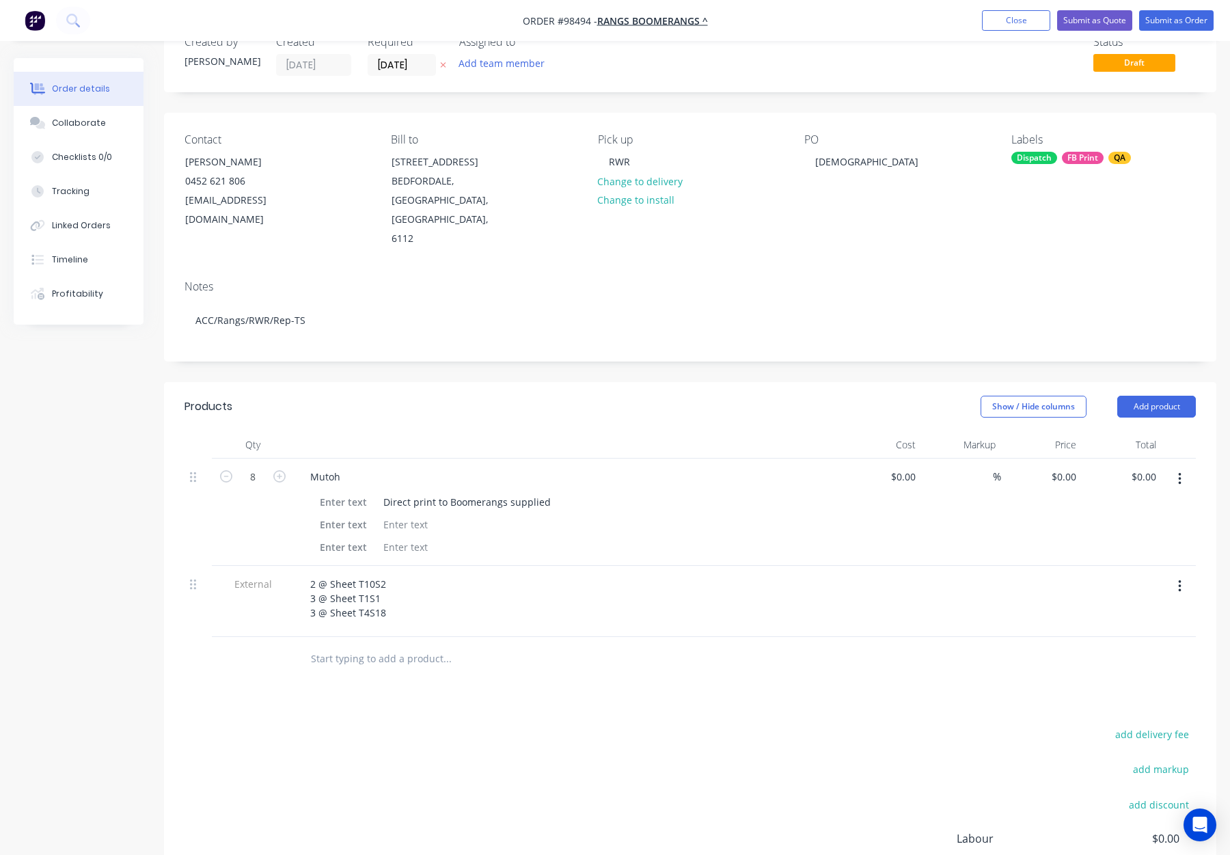
drag, startPoint x: 352, startPoint y: 612, endPoint x: 416, endPoint y: 621, distance: 65.0
click at [352, 645] on input "text" at bounding box center [446, 658] width 273 height 27
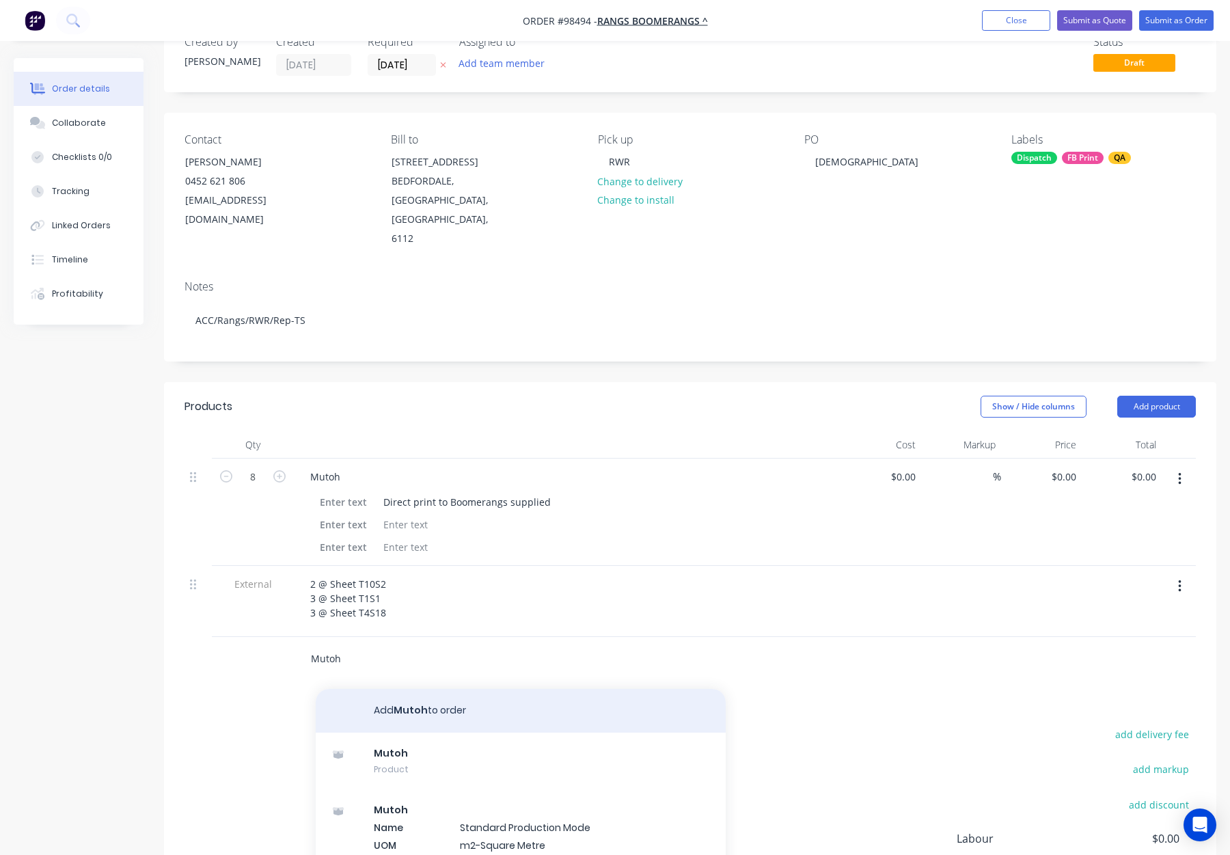
type input "Mutoh"
click at [507, 689] on button "Add Mutoh to order" at bounding box center [521, 711] width 410 height 44
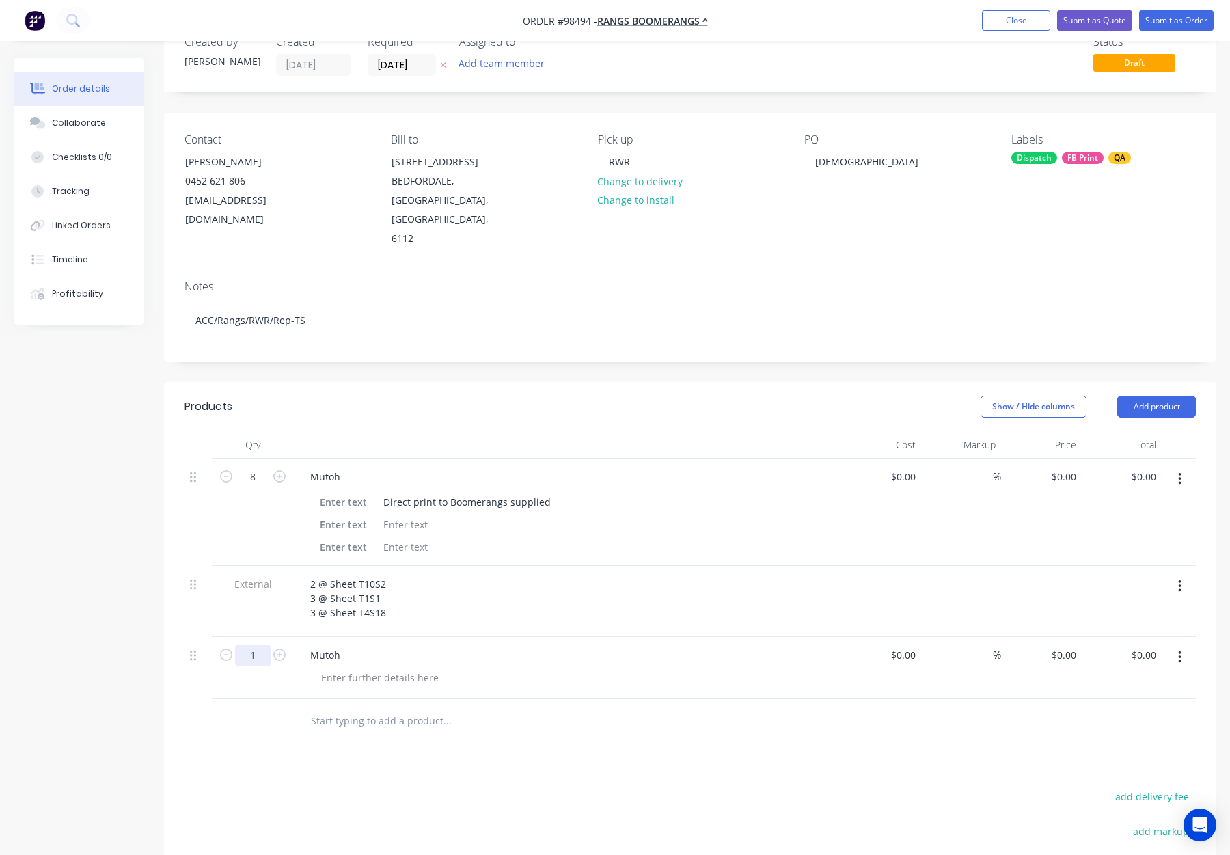
click at [256, 645] on input "1" at bounding box center [253, 655] width 36 height 21
type input "8"
drag, startPoint x: 539, startPoint y: 689, endPoint x: 526, endPoint y: 682, distance: 14.7
click at [538, 708] on input "text" at bounding box center [446, 721] width 273 height 27
drag, startPoint x: 379, startPoint y: 463, endPoint x: 587, endPoint y: 461, distance: 208.5
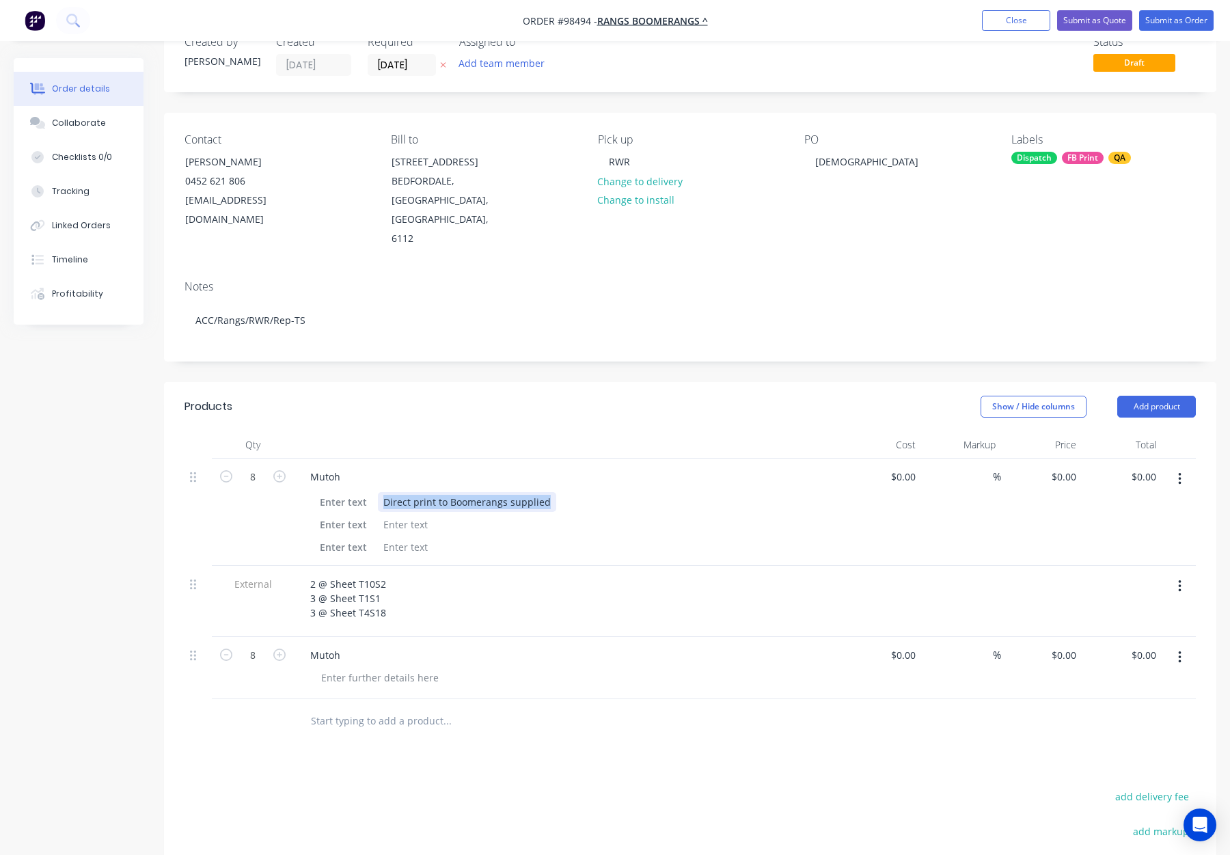
click at [587, 492] on div "Direct print to Boomerangs supplied" at bounding box center [564, 502] width 500 height 20
copy div "Direct print to Boomerangs supplied"
click at [340, 645] on div "Mutoh" at bounding box center [325, 655] width 52 height 20
click at [579, 729] on div "Products Show / Hide columns Add product Qty Cost Markup Price Total 8 Mutoh Di…" at bounding box center [690, 727] width 1053 height 690
click at [1183, 467] on button "button" at bounding box center [1180, 479] width 32 height 25
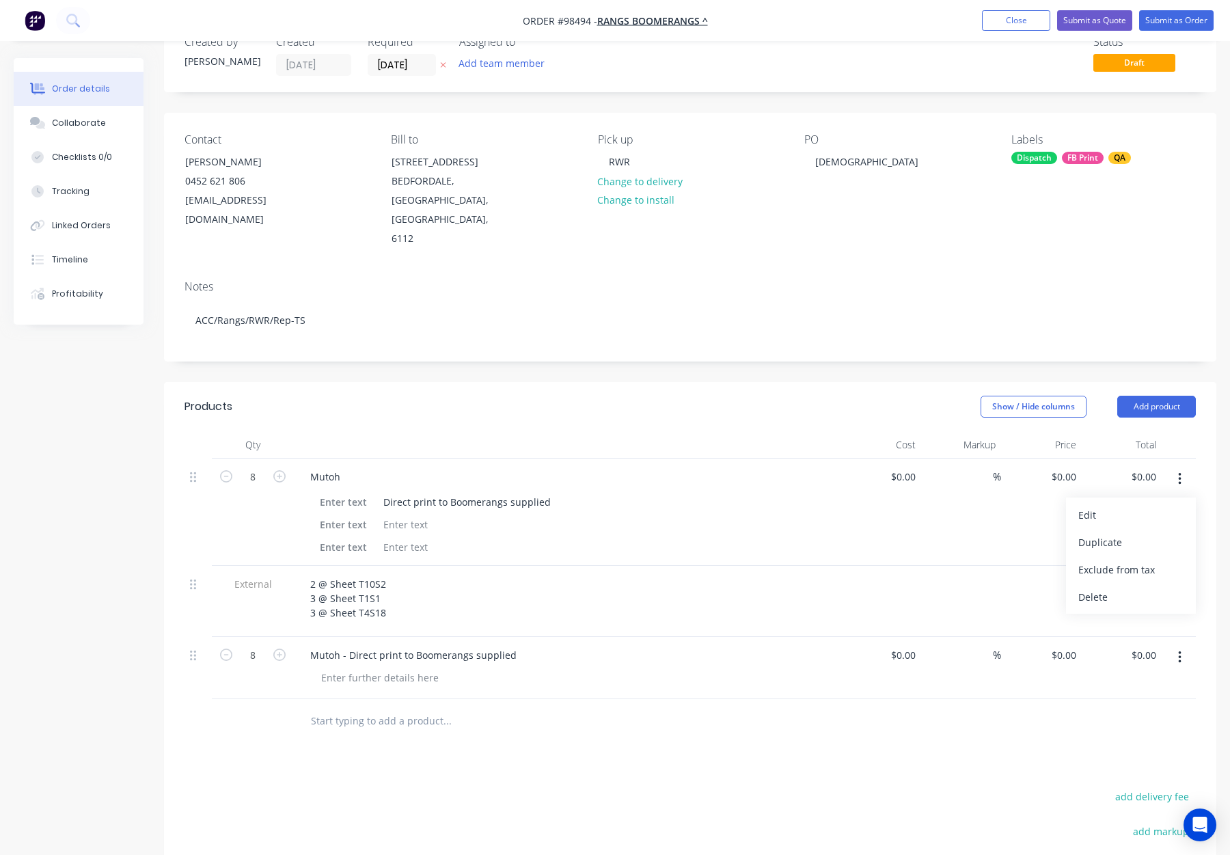
click at [1119, 587] on div "Delete" at bounding box center [1131, 597] width 105 height 20
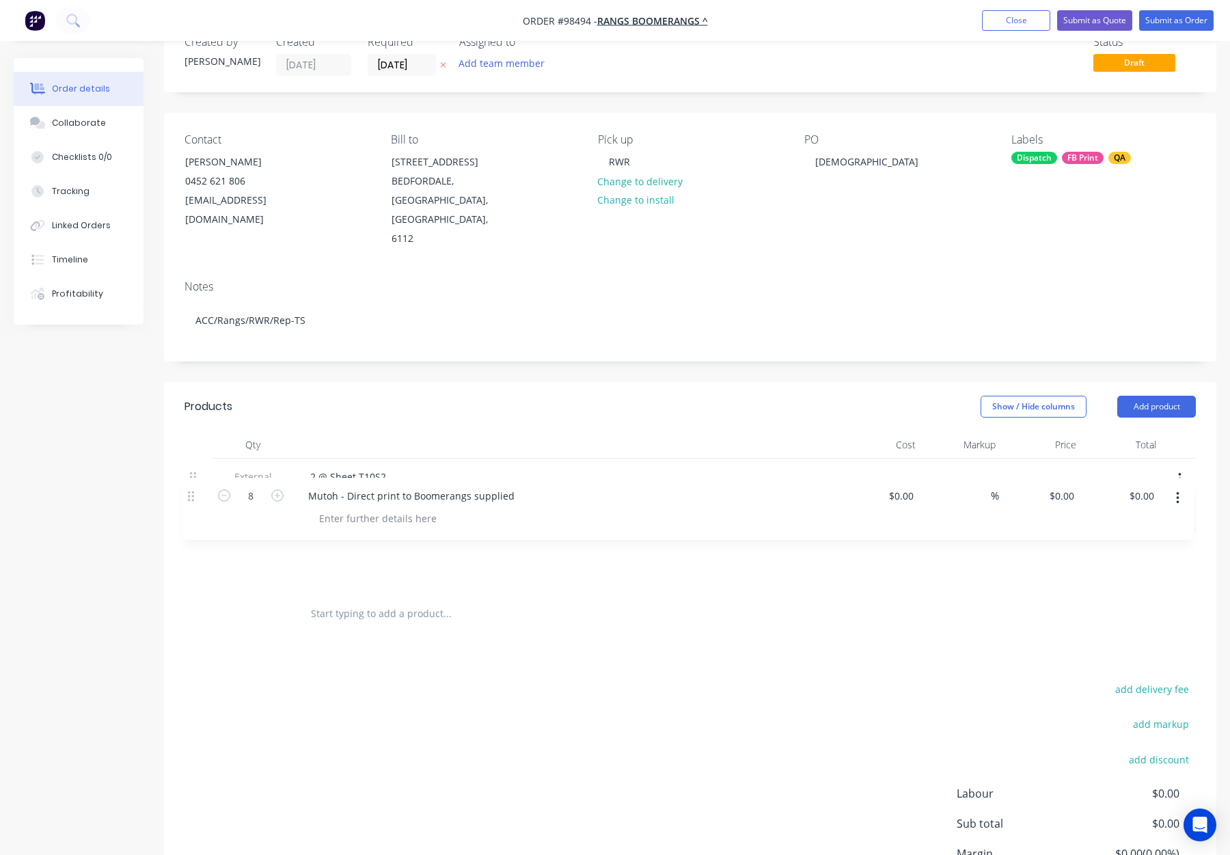
drag, startPoint x: 198, startPoint y: 514, endPoint x: 191, endPoint y: 442, distance: 72.1
click at [191, 459] on div "External 2 @ Sheet T10S2 3 @ Sheet T1S1 3 @ Sheet T4S18 8 Mutoh - Direct print …" at bounding box center [691, 525] width 1012 height 133
click at [455, 629] on div "Products Show / Hide columns Add product Qty Cost Markup Price Total 8 Mutoh - …" at bounding box center [690, 673] width 1053 height 582
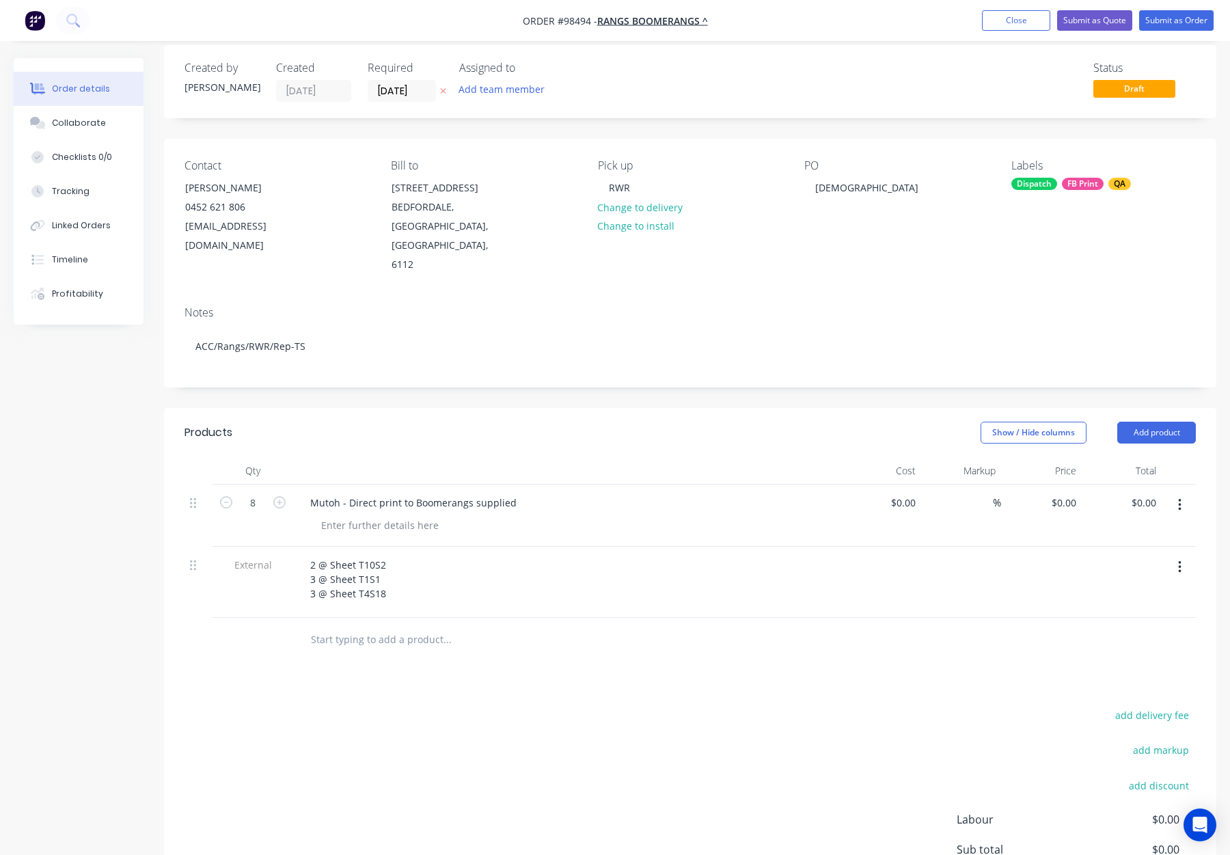
scroll to position [0, 0]
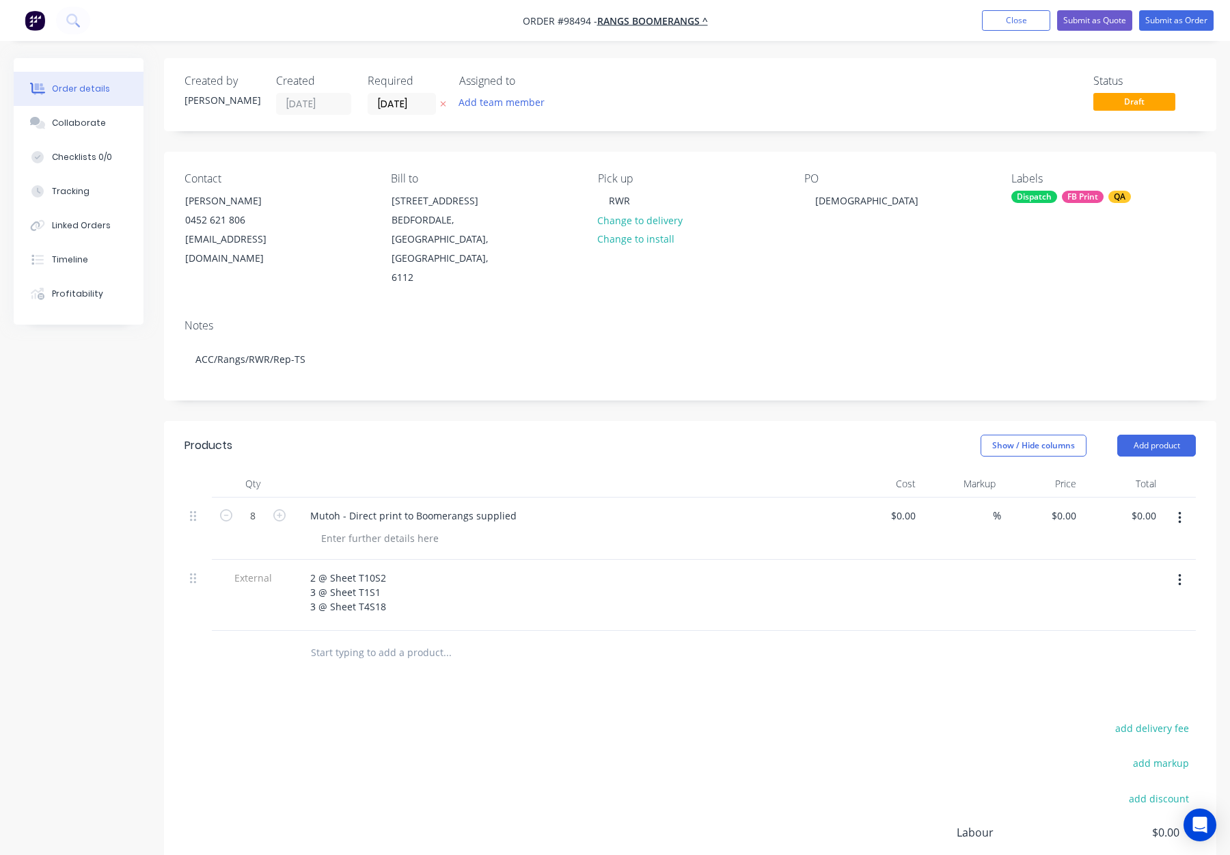
click at [1082, 197] on div "FB Print" at bounding box center [1083, 197] width 42 height 12
click at [1073, 329] on div "PACK" at bounding box center [1065, 331] width 32 height 15
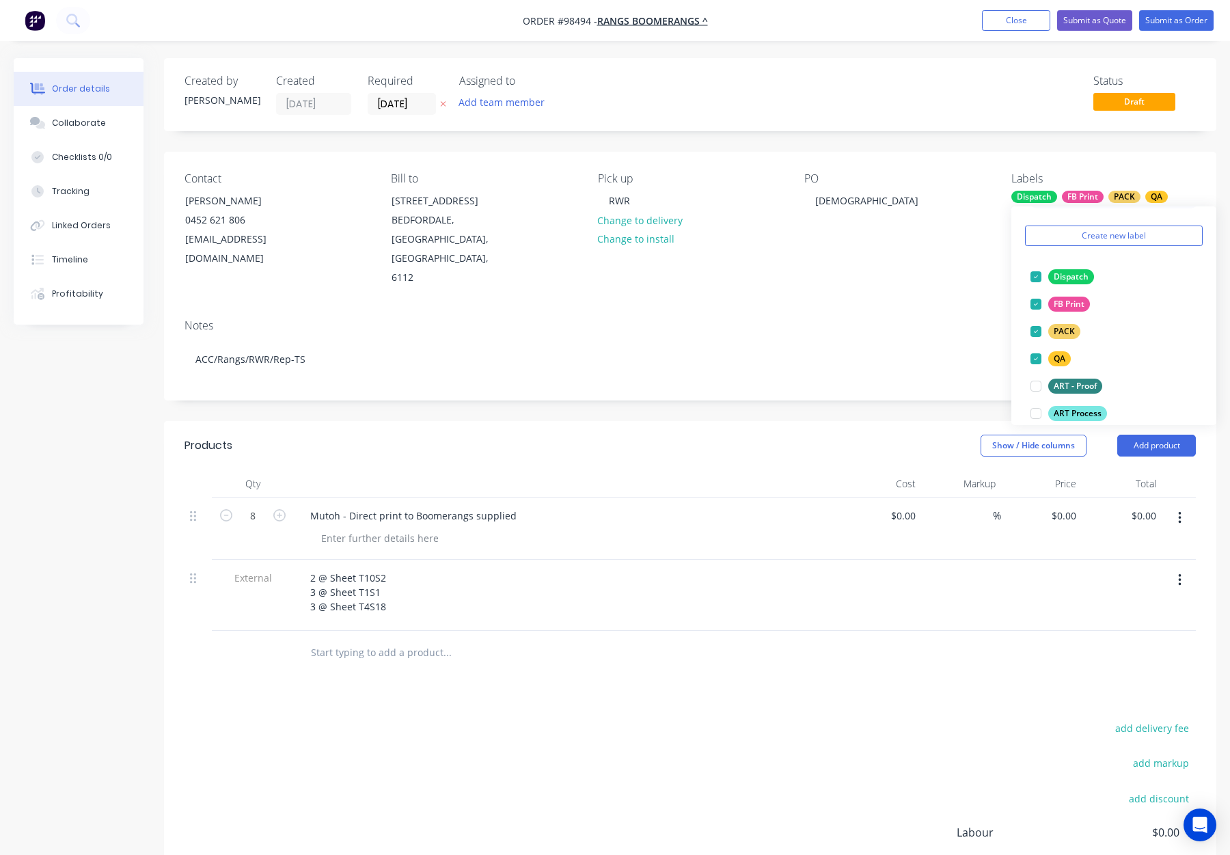
click at [922, 235] on div "PO Christene" at bounding box center [897, 230] width 185 height 116
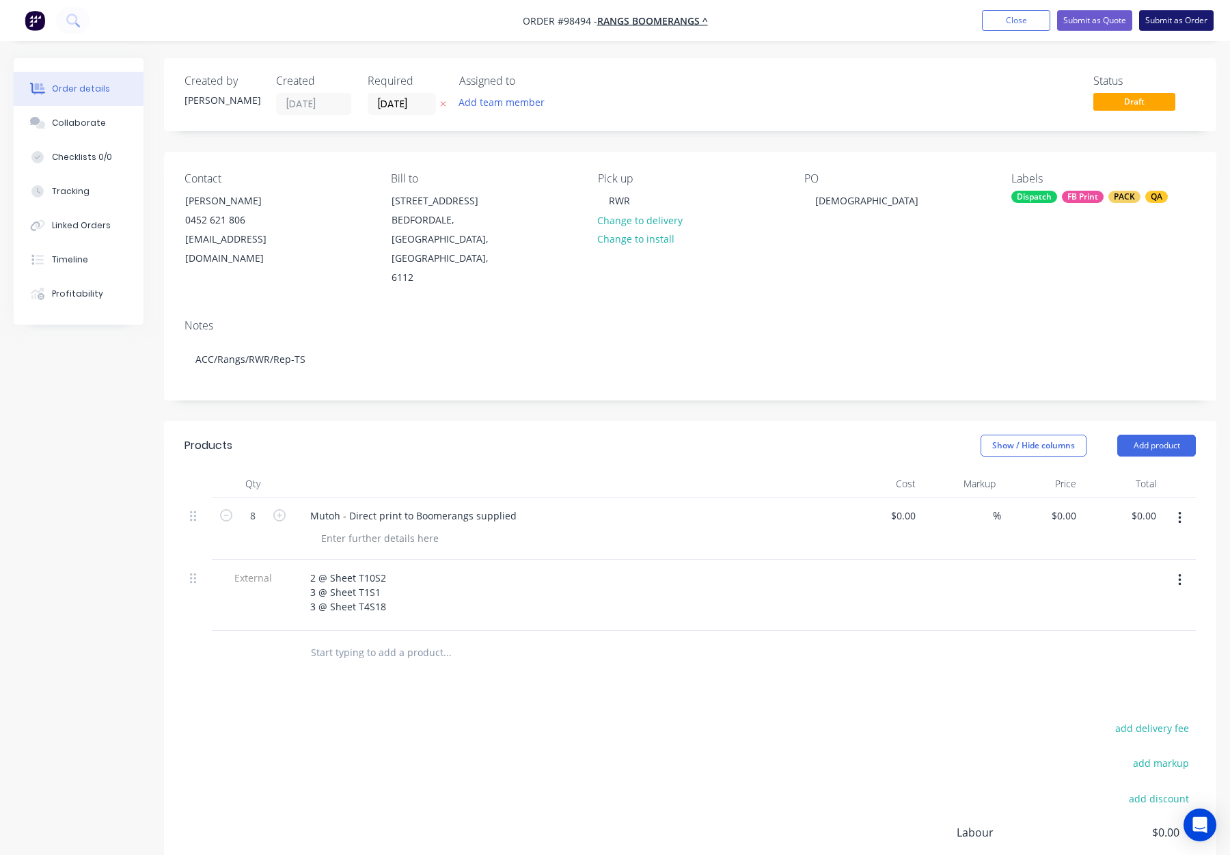
click at [1142, 21] on button "Submit as Order" at bounding box center [1177, 20] width 75 height 21
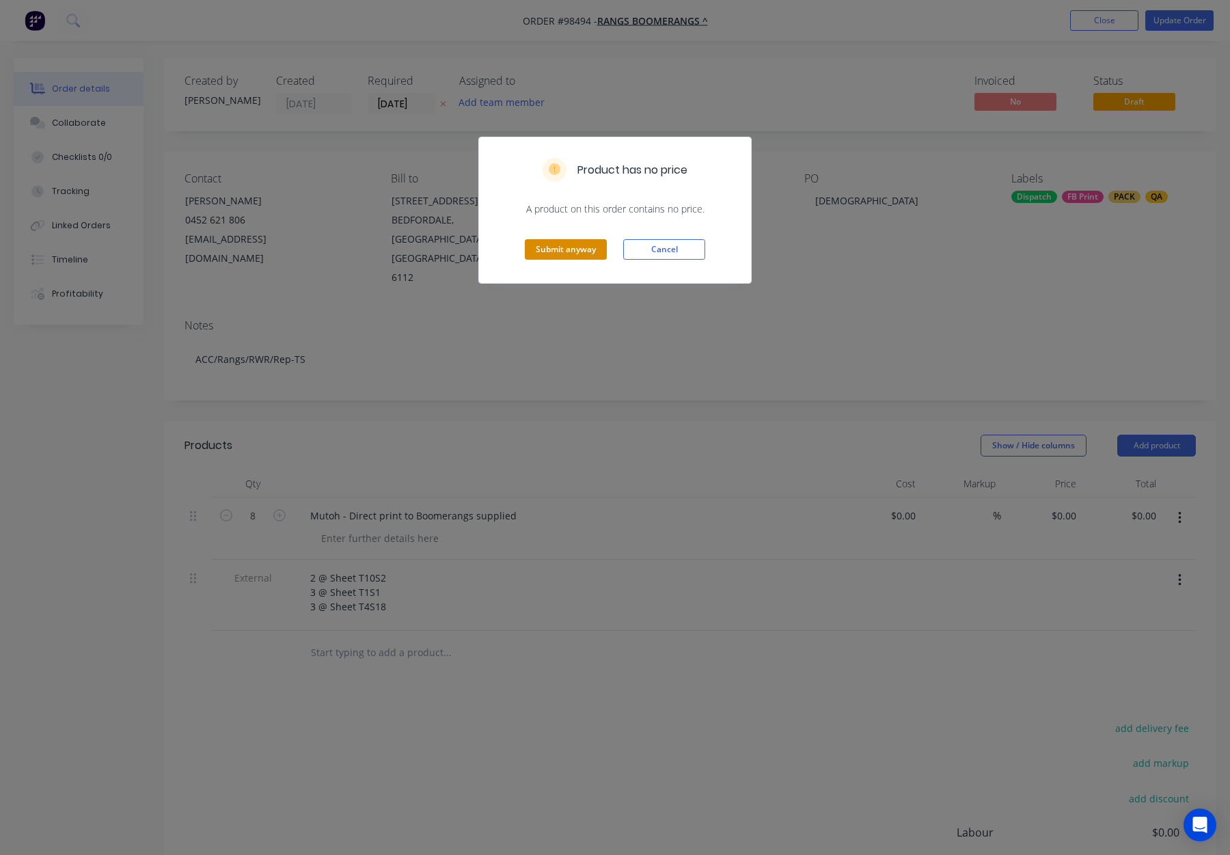
click at [556, 250] on button "Submit anyway" at bounding box center [566, 249] width 82 height 21
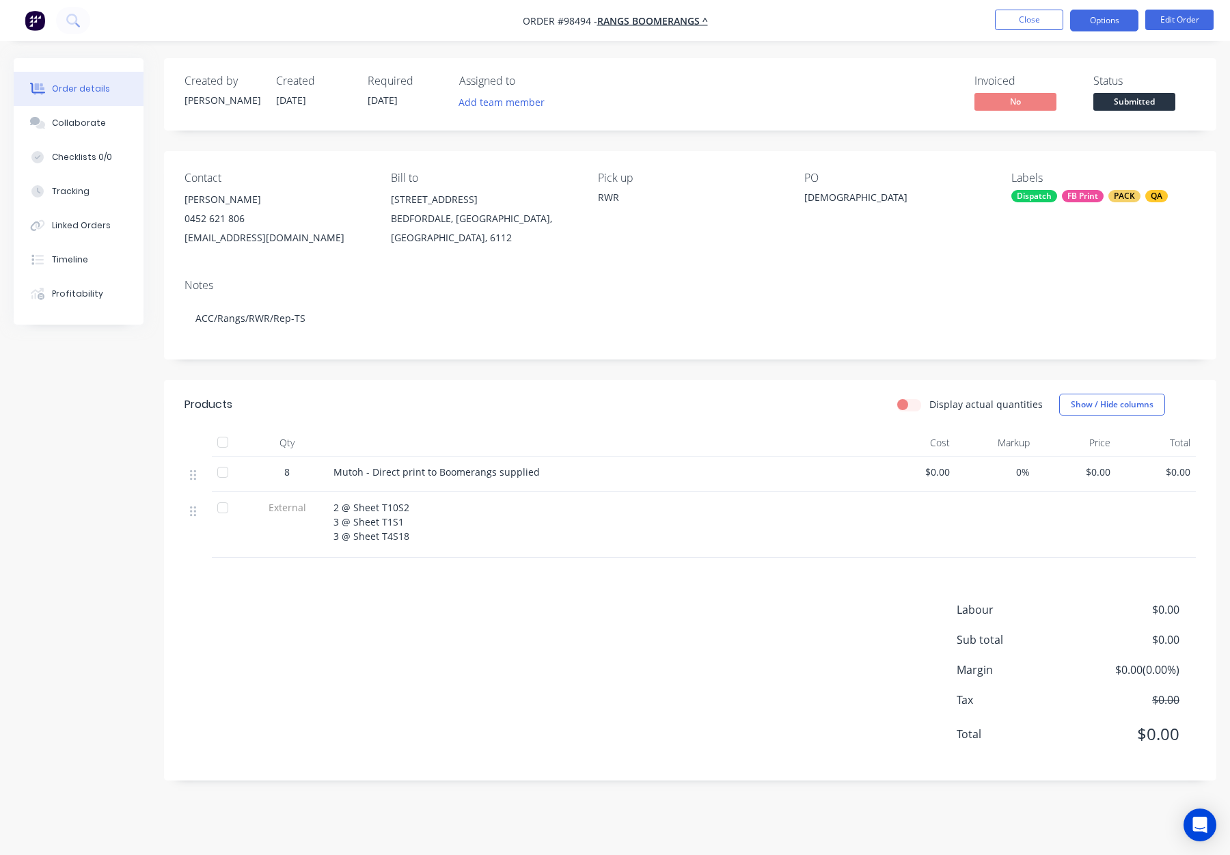
click at [1111, 21] on button "Options" at bounding box center [1104, 21] width 68 height 22
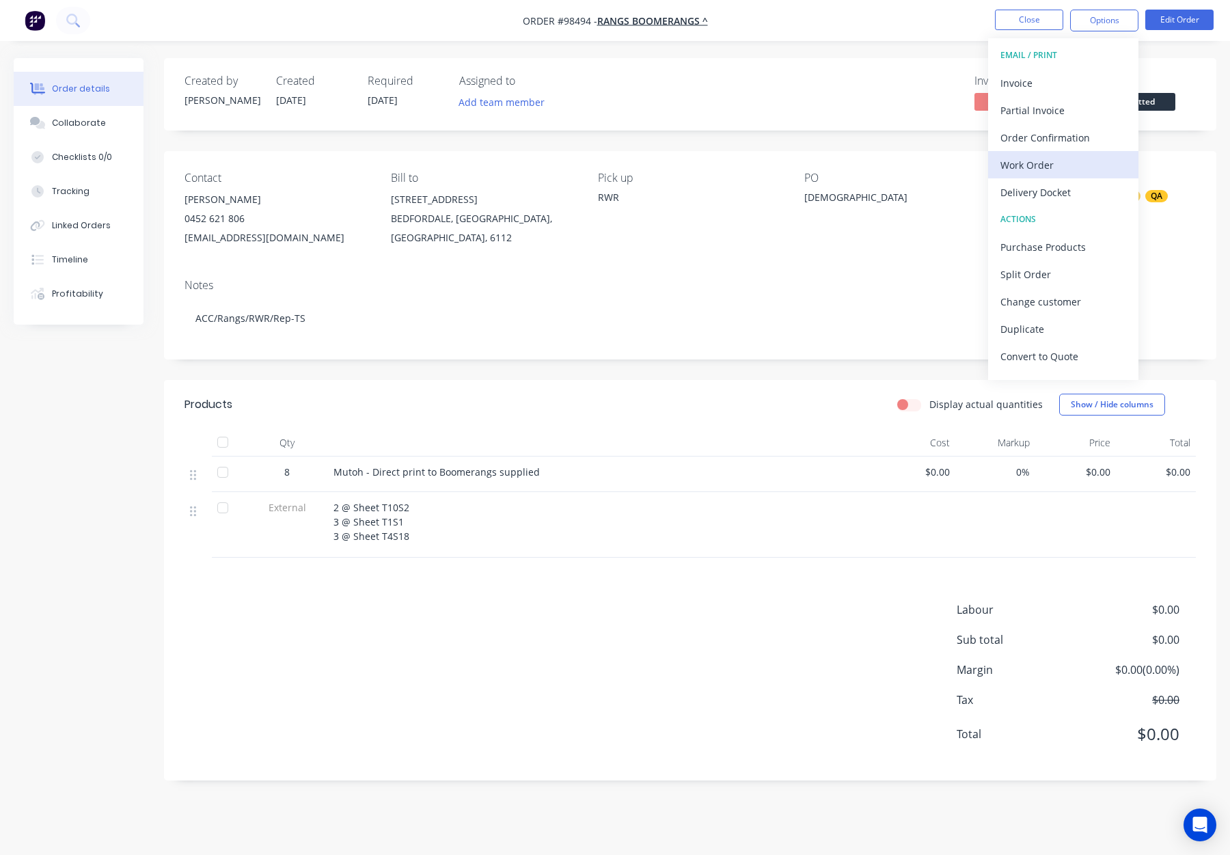
click at [1062, 167] on div "Work Order" at bounding box center [1064, 165] width 126 height 20
click at [1062, 135] on div "Without pricing" at bounding box center [1064, 138] width 126 height 20
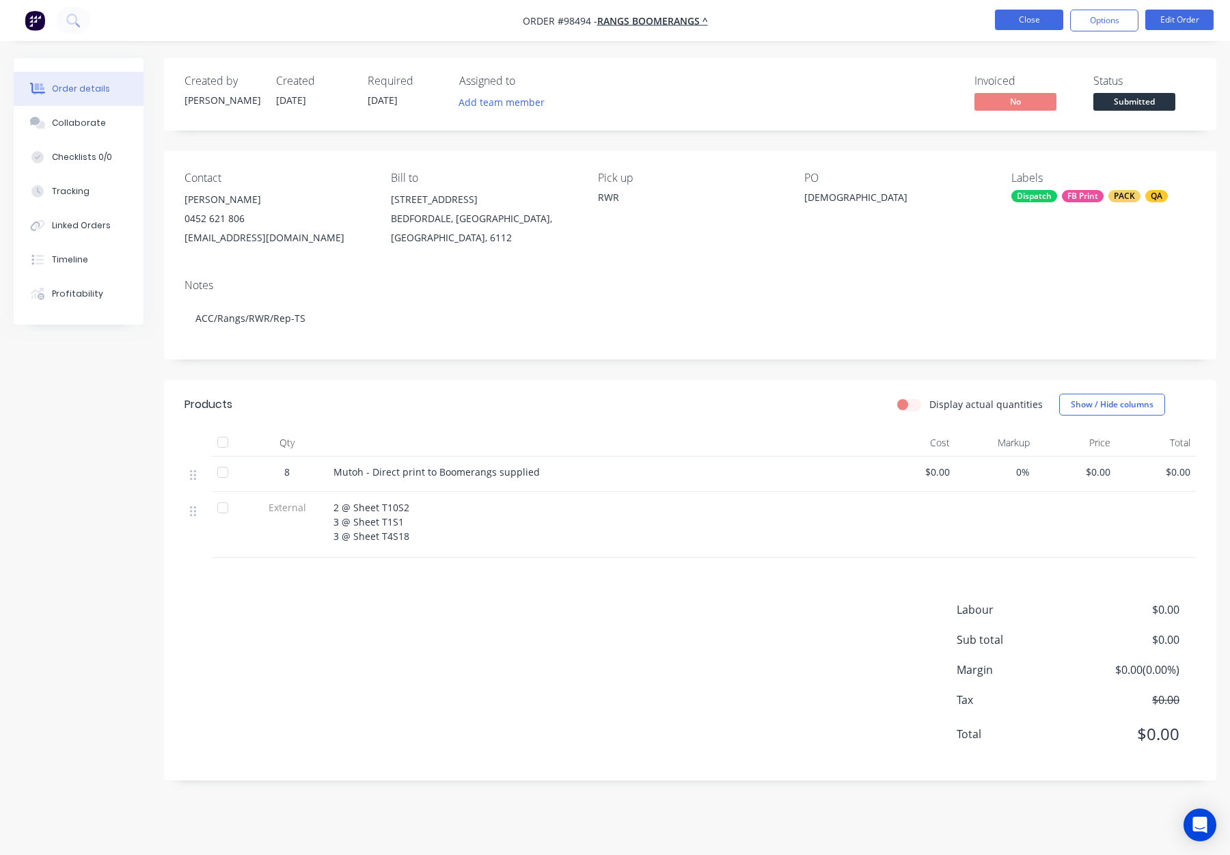
click at [1047, 18] on button "Close" at bounding box center [1029, 20] width 68 height 21
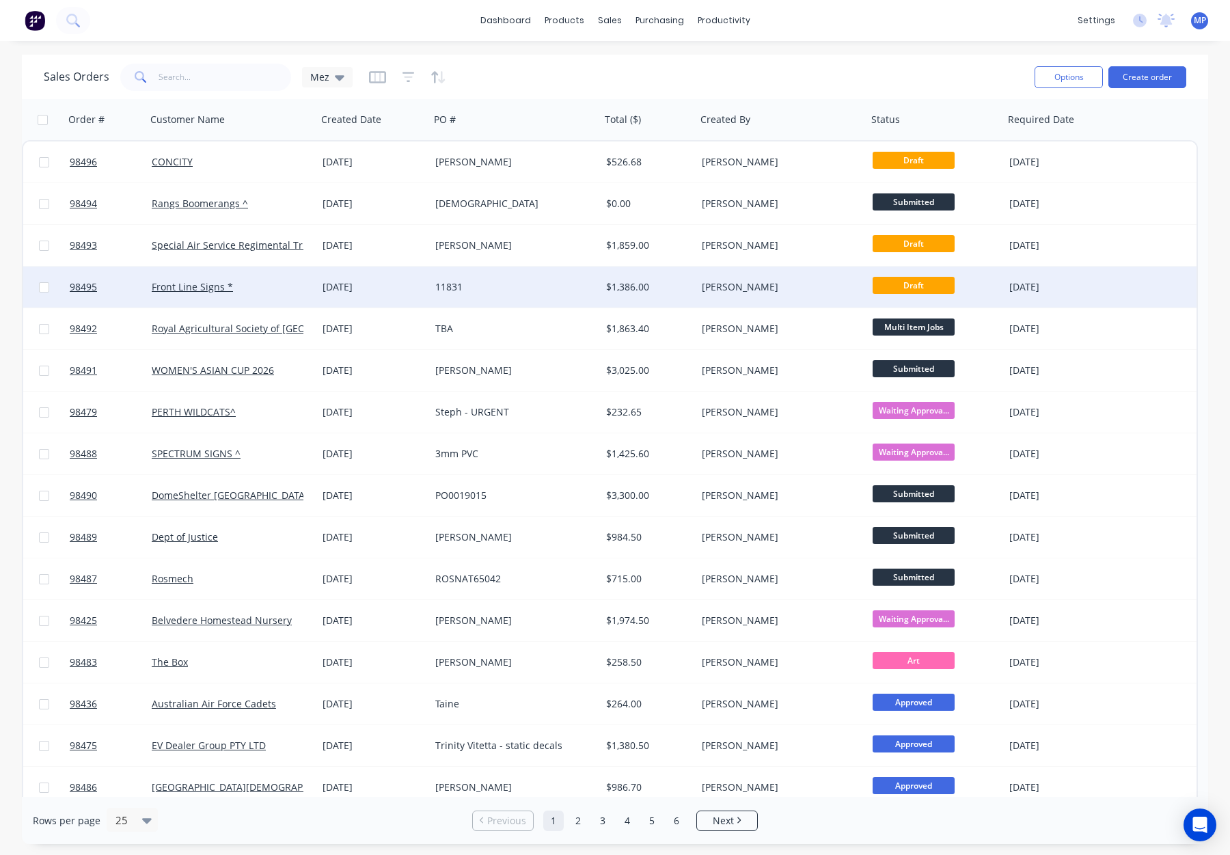
click at [651, 294] on div "$1,386.00" at bounding box center [649, 287] width 96 height 41
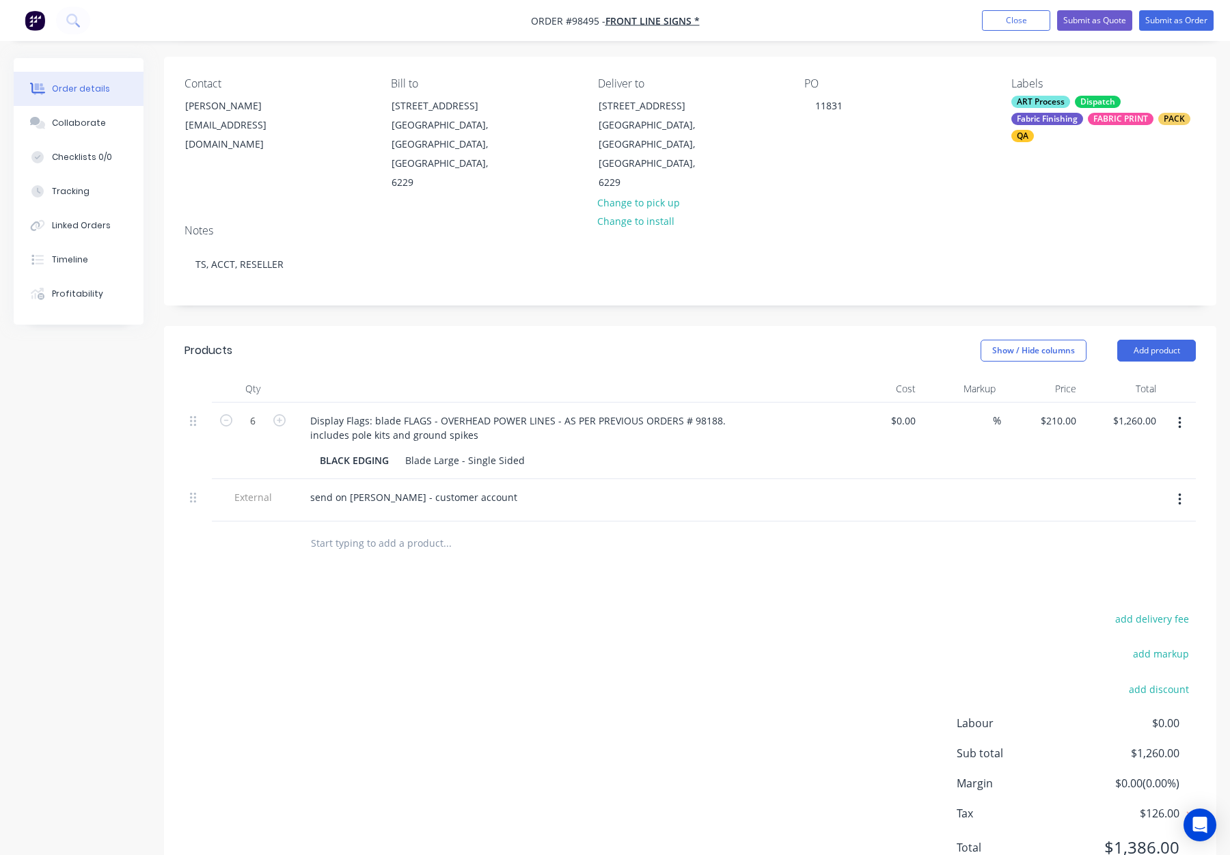
scroll to position [96, 0]
click at [1144, 339] on button "Add product" at bounding box center [1157, 350] width 79 height 22
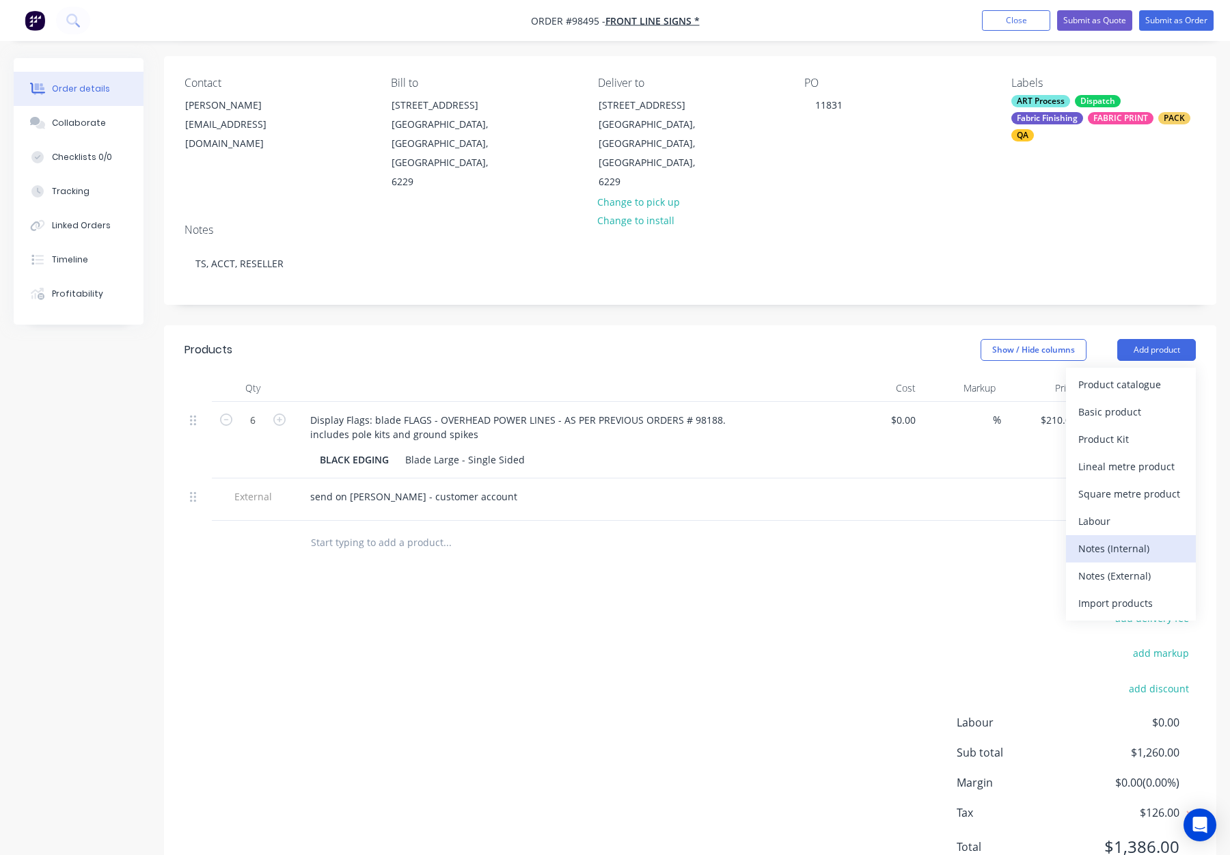
click at [1120, 539] on div "Notes (Internal)" at bounding box center [1131, 549] width 105 height 20
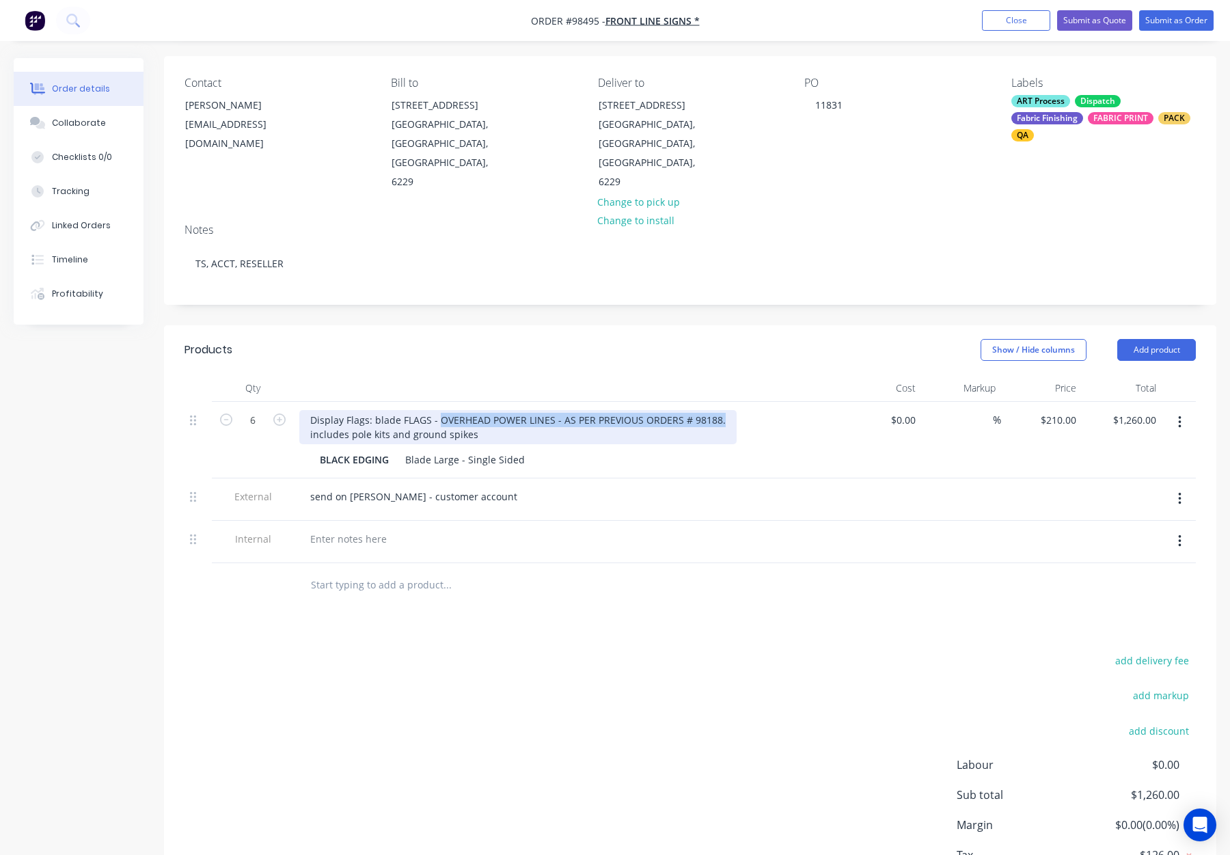
drag, startPoint x: 437, startPoint y: 381, endPoint x: 723, endPoint y: 386, distance: 285.1
click at [723, 410] on div "Display Flags: blade FLAGS - OVERHEAD POWER LINES - AS PER PREVIOUS ORDERS # 98…" at bounding box center [517, 427] width 437 height 34
copy div "OVERHEAD POWER LINES - AS PER PREVIOUS ORDERS # 98188."
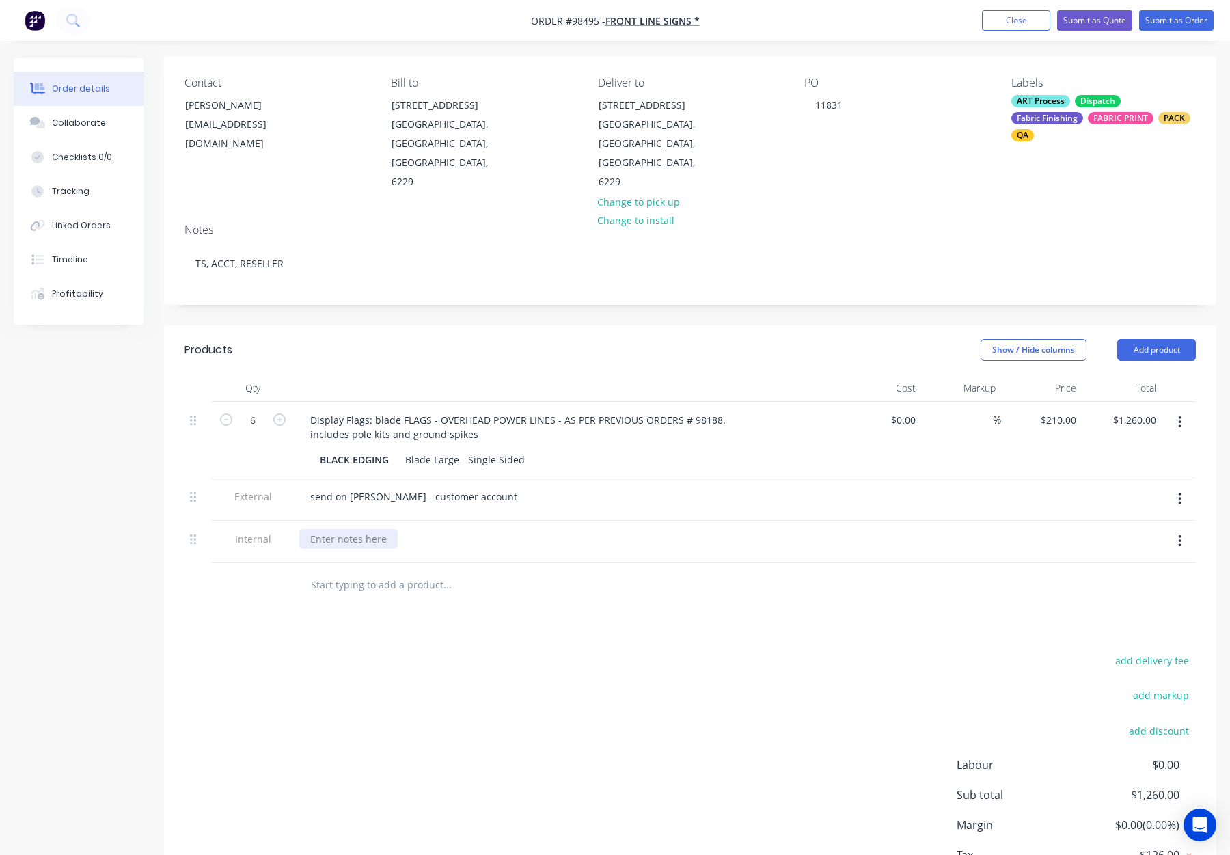
click at [347, 529] on div at bounding box center [348, 539] width 98 height 20
click at [345, 529] on div at bounding box center [348, 539] width 98 height 20
paste div
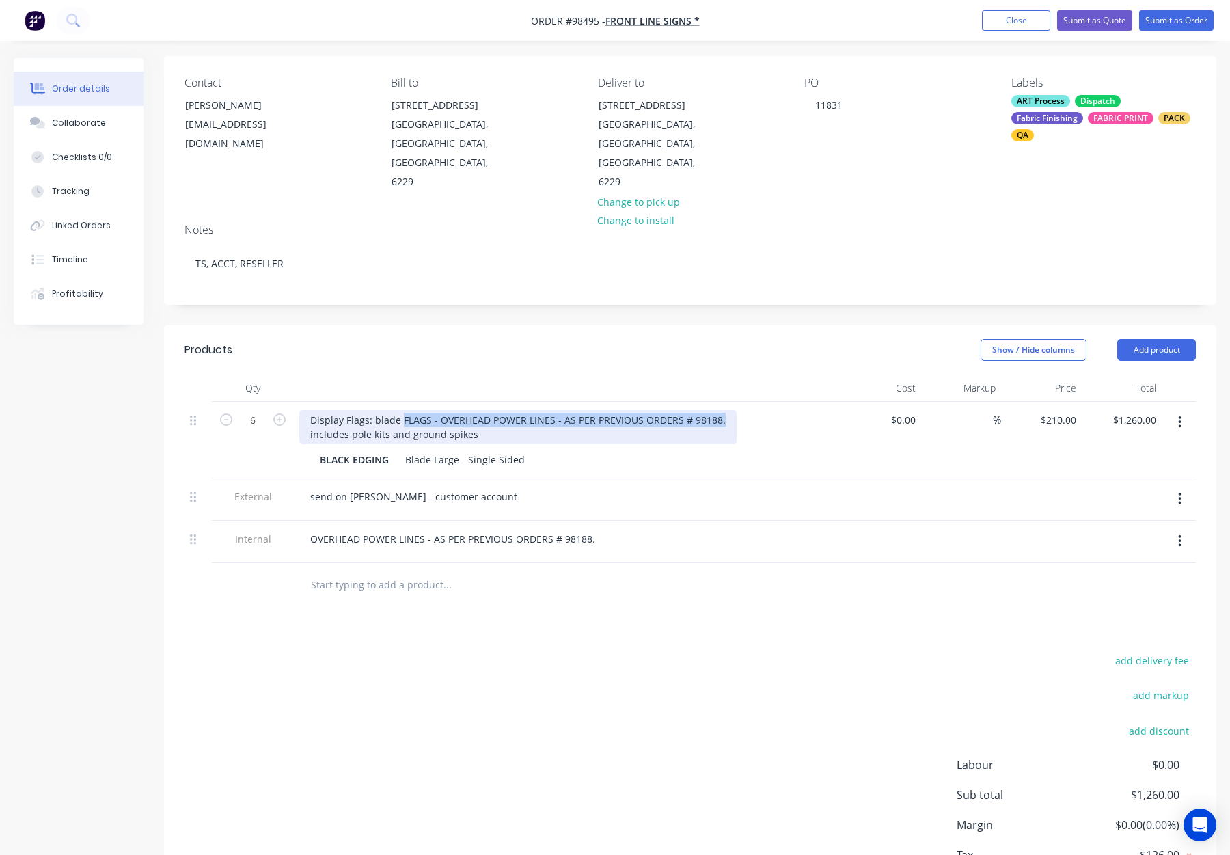
drag, startPoint x: 401, startPoint y: 381, endPoint x: 752, endPoint y: 388, distance: 351.4
click at [752, 410] on div "Display Flags: blade FLAGS - OVERHEAD POWER LINES - AS PER PREVIOUS ORDERS # 98…" at bounding box center [567, 427] width 536 height 34
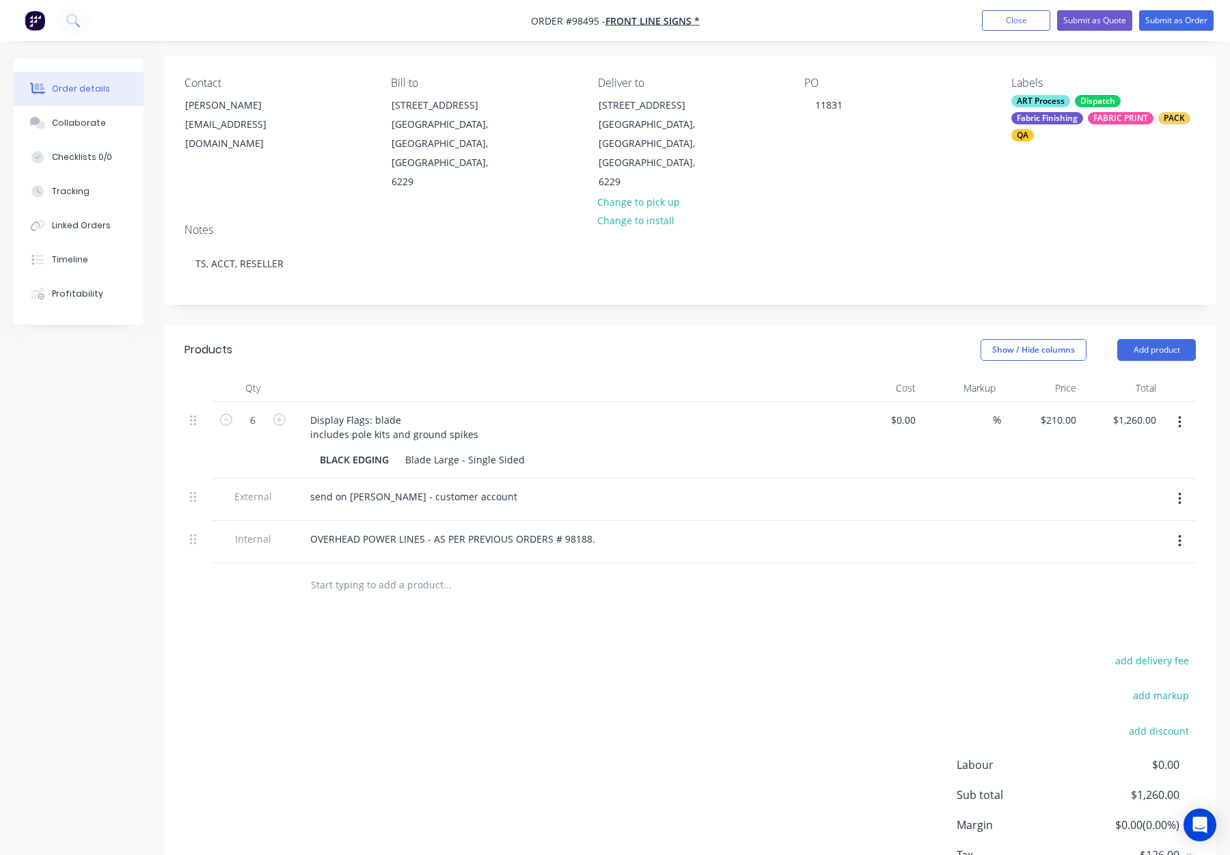
click at [455, 334] on header "Products Show / Hide columns Add product" at bounding box center [690, 349] width 1053 height 49
click at [409, 571] on input "text" at bounding box center [446, 584] width 273 height 27
drag, startPoint x: 366, startPoint y: 542, endPoint x: 384, endPoint y: 543, distance: 18.5
click at [366, 571] on input "text" at bounding box center [446, 584] width 273 height 27
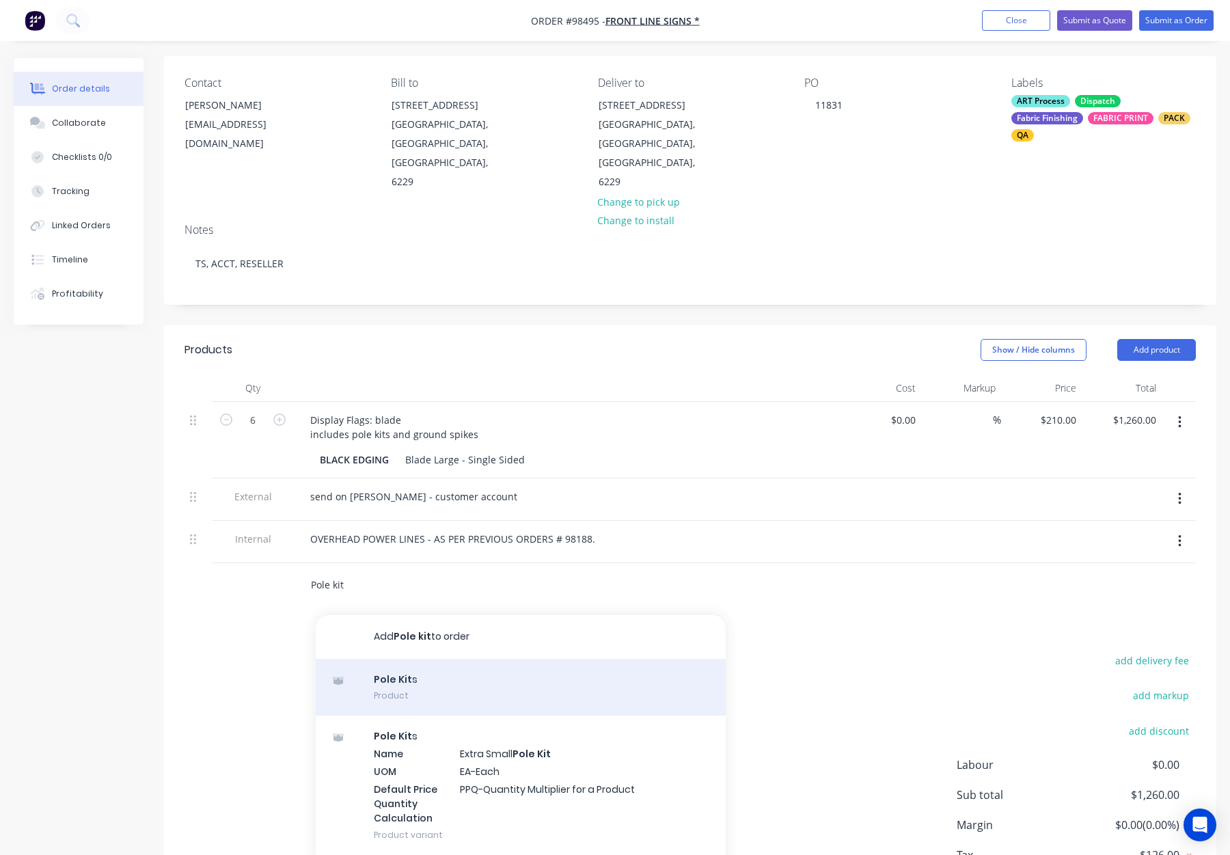
type input "Pole kit"
click at [498, 659] on div "Pole Kit s Product" at bounding box center [521, 687] width 410 height 57
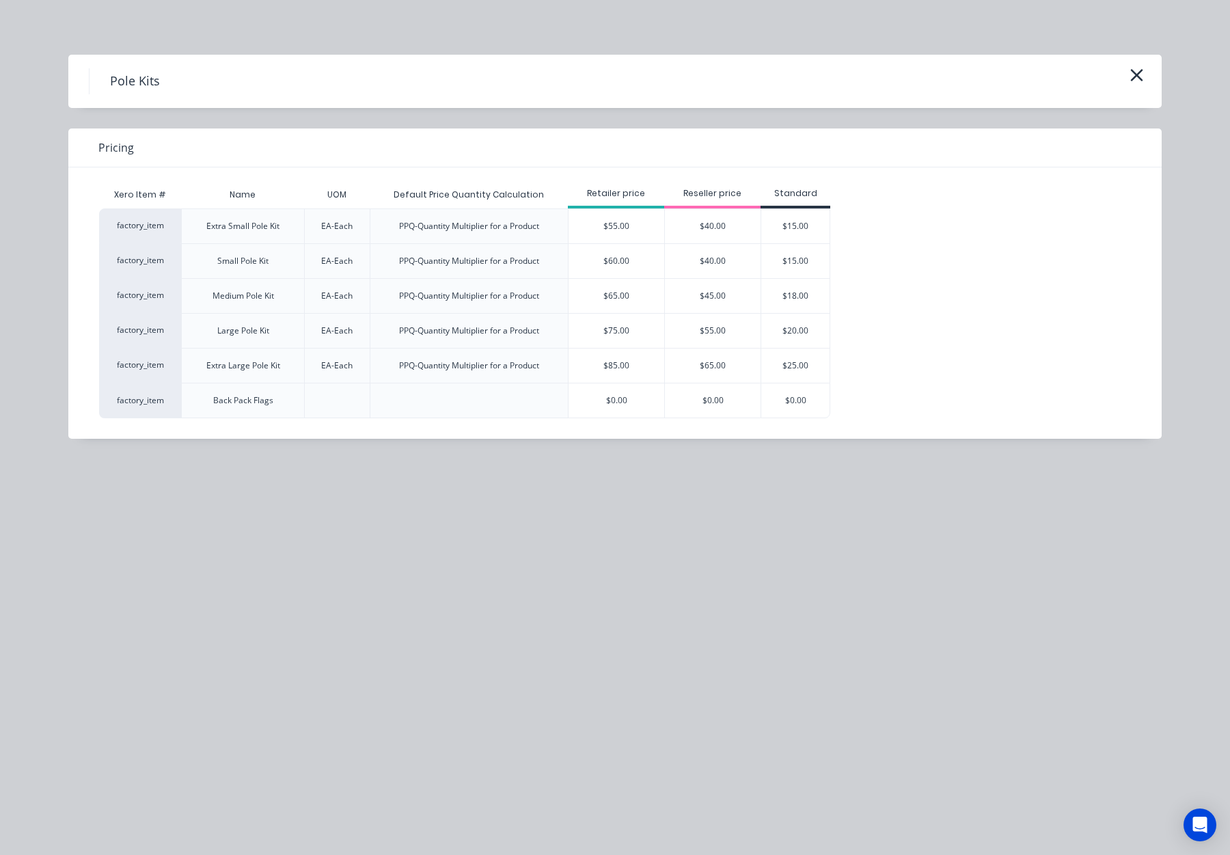
click at [685, 336] on div "$55.00" at bounding box center [713, 331] width 96 height 34
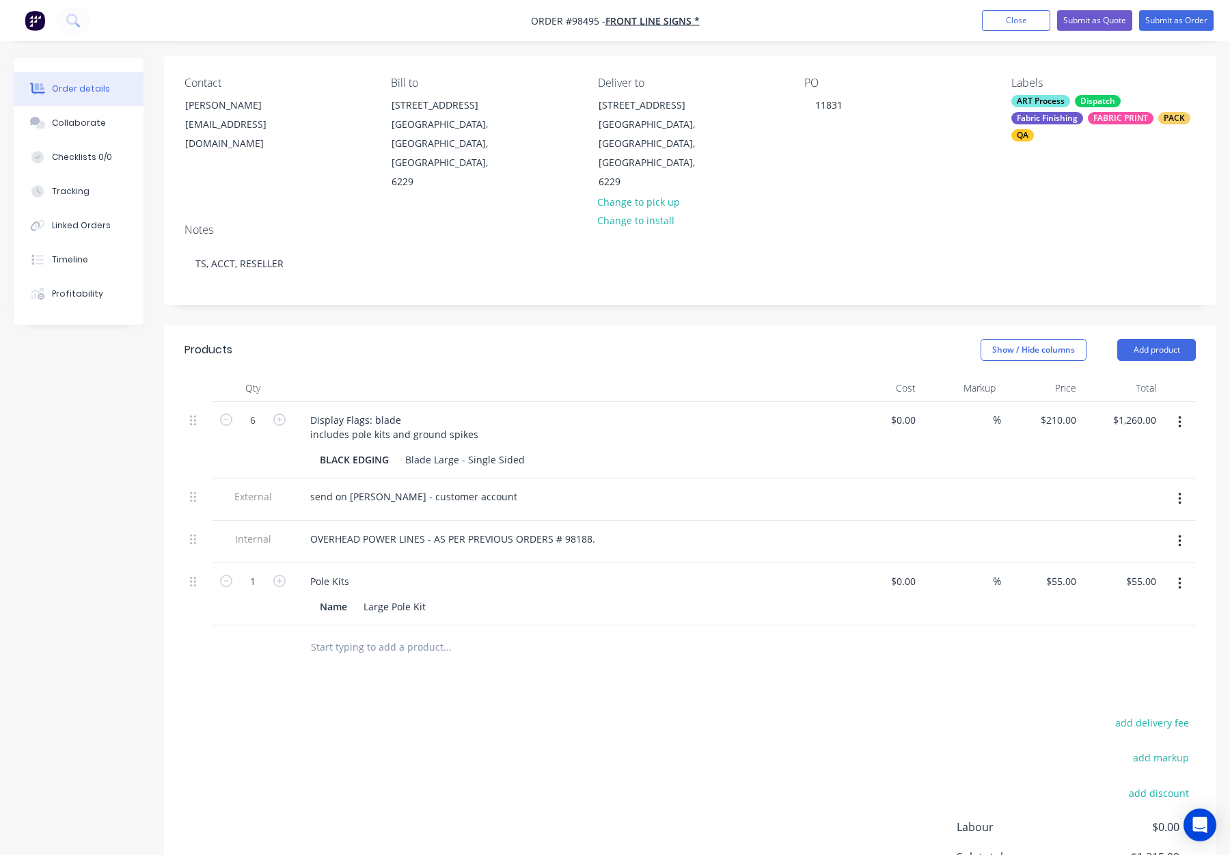
click at [370, 634] on input "text" at bounding box center [446, 647] width 273 height 27
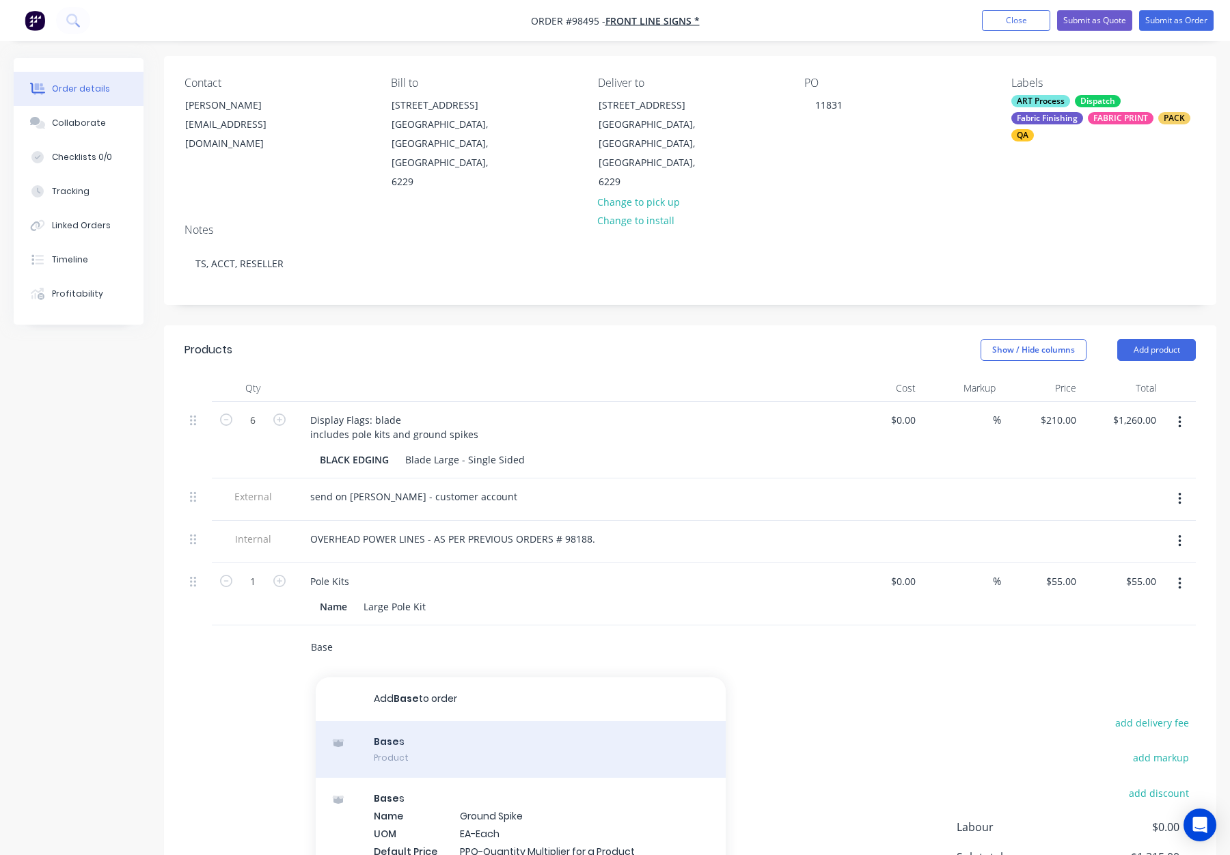
type input "Base"
click at [437, 721] on div "Base s Product" at bounding box center [521, 749] width 410 height 57
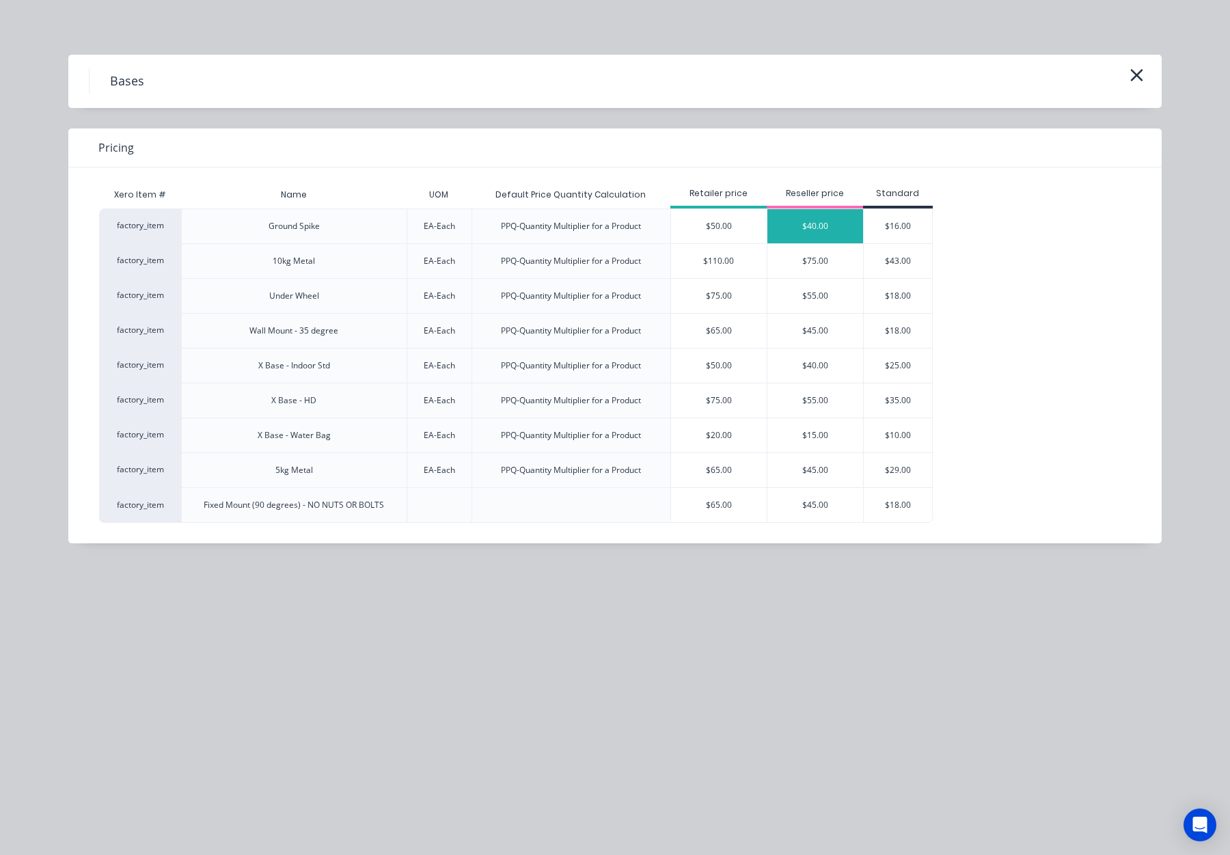
click at [807, 226] on div "$40.00" at bounding box center [816, 226] width 96 height 34
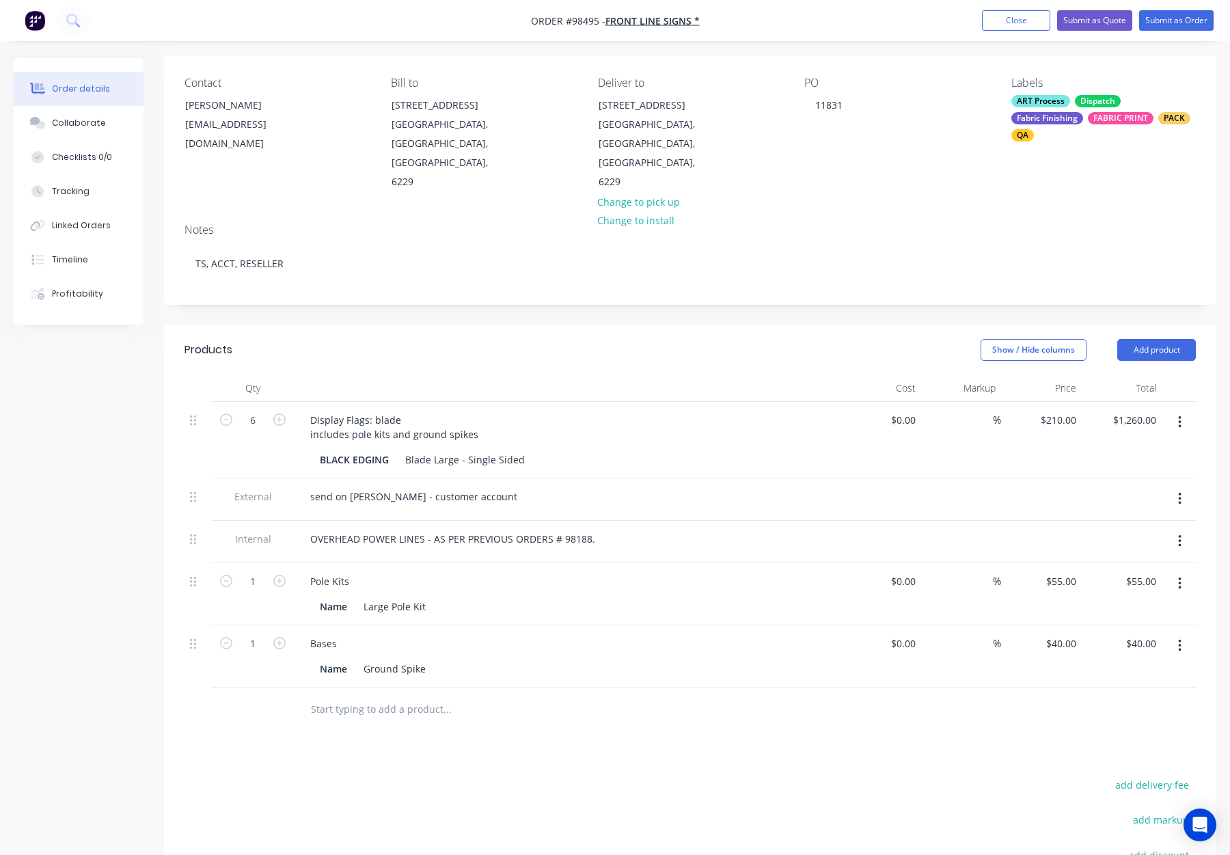
click at [360, 696] on input "text" at bounding box center [446, 709] width 273 height 27
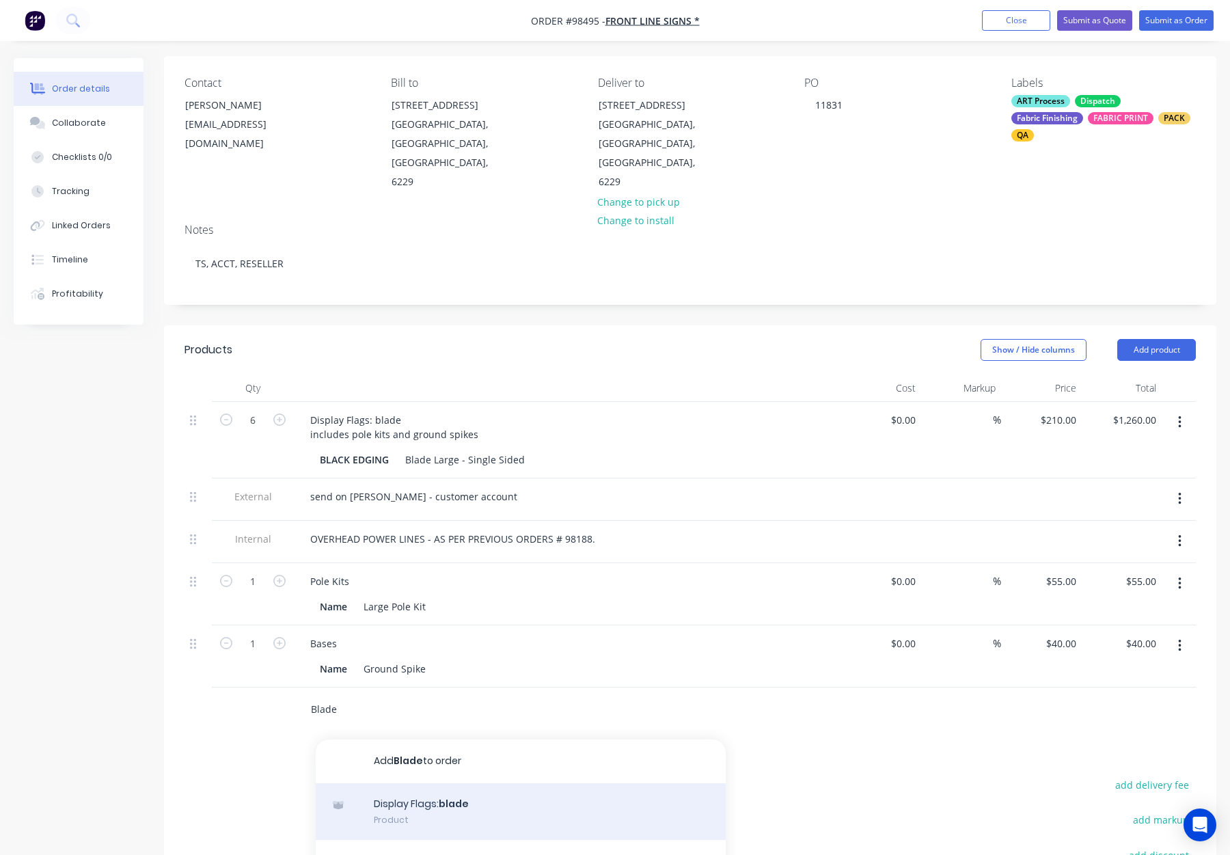
type input "Blade"
click at [418, 783] on div "Display Flags: blade Product" at bounding box center [521, 811] width 410 height 57
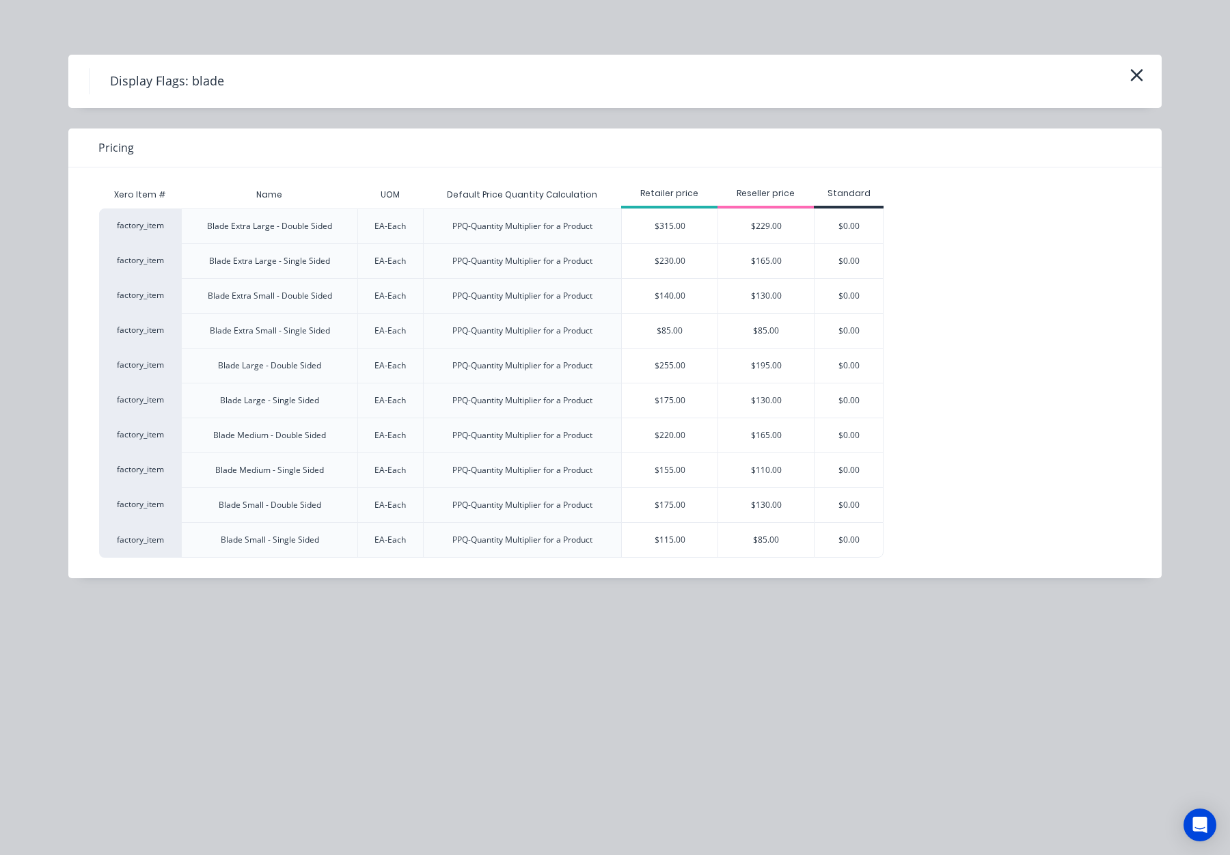
click at [755, 392] on div "$130.00" at bounding box center [766, 400] width 96 height 34
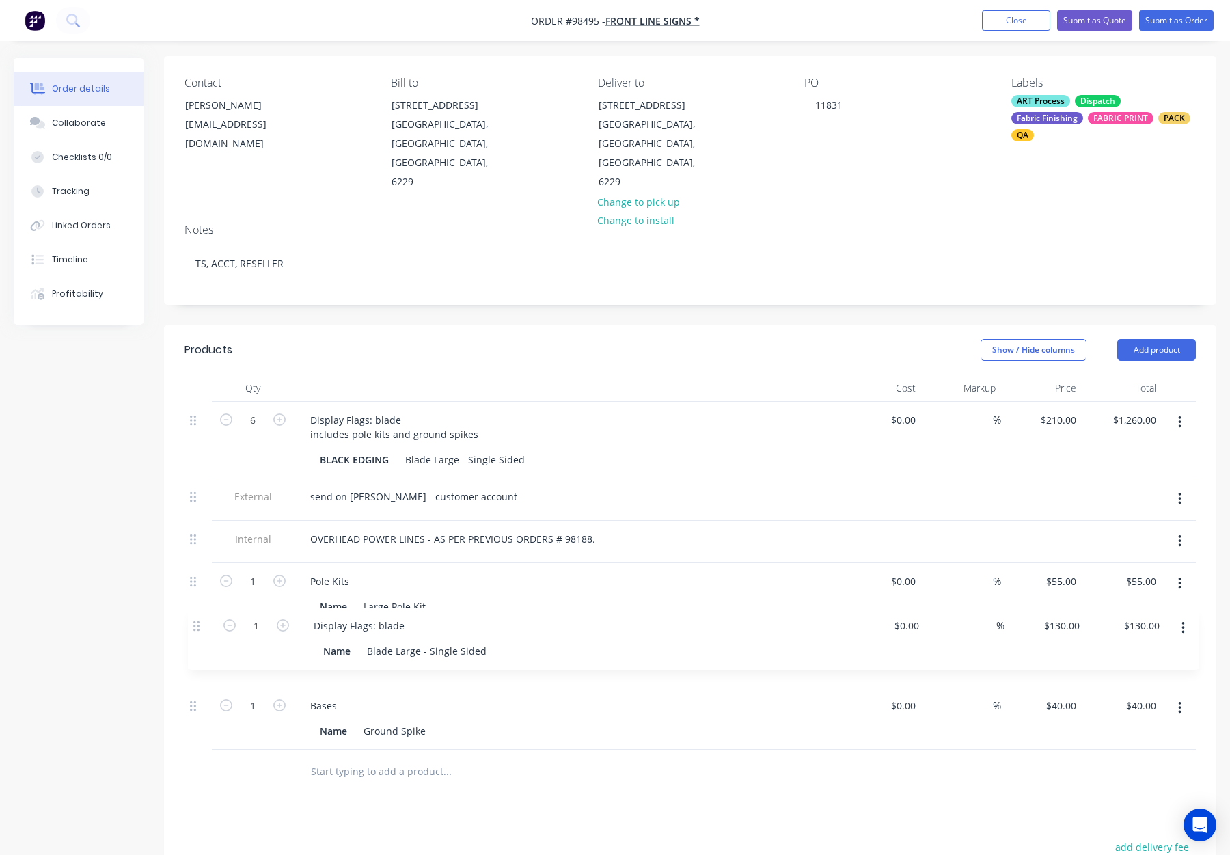
scroll to position [99, 0]
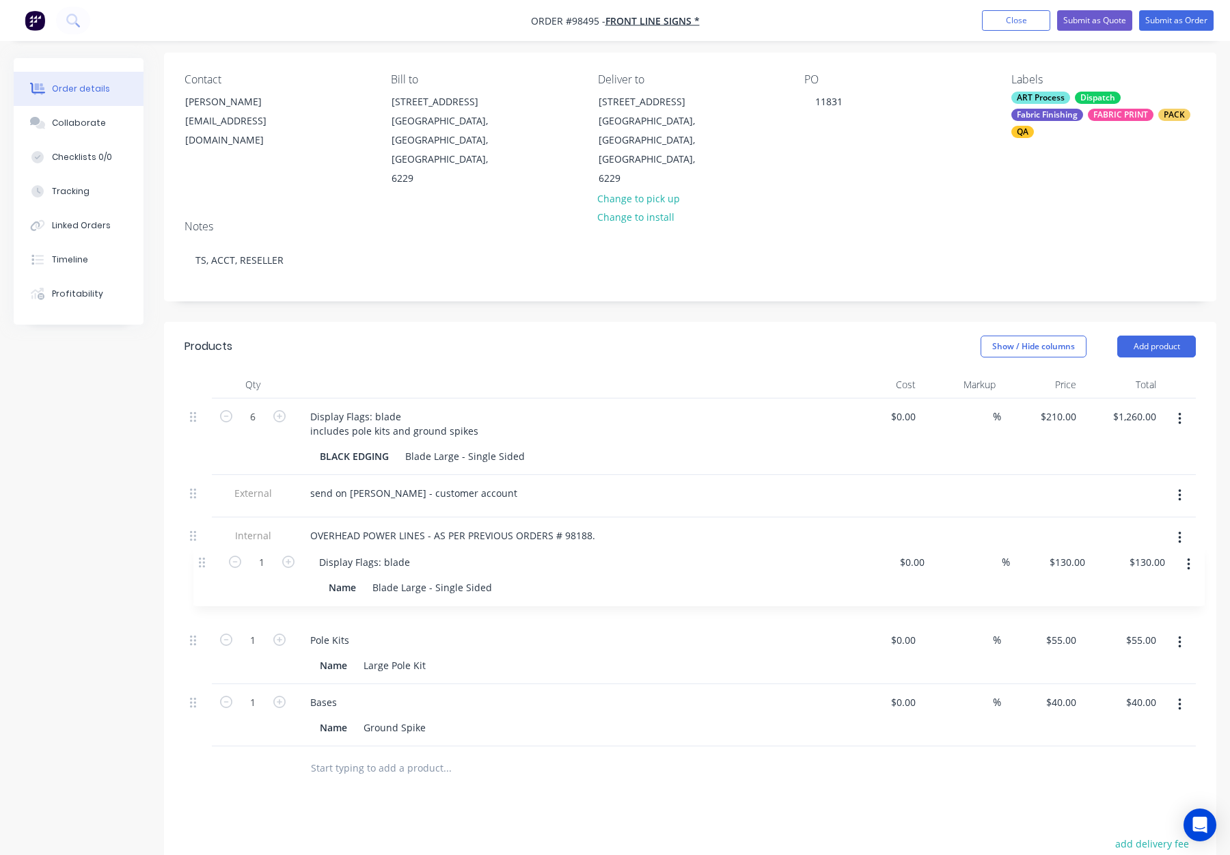
drag, startPoint x: 192, startPoint y: 671, endPoint x: 200, endPoint y: 543, distance: 128.1
click at [200, 543] on div "6 Display Flags: blade includes pole kits and ground spikes BLACK EDGING Blade …" at bounding box center [691, 573] width 1012 height 348
drag, startPoint x: 375, startPoint y: 541, endPoint x: 386, endPoint y: 546, distance: 12.2
click at [375, 568] on div "Display Flags: blade" at bounding box center [355, 578] width 113 height 20
click at [712, 560] on div "Display Flags: Blade Name Blade Large - Single Sided" at bounding box center [567, 591] width 547 height 62
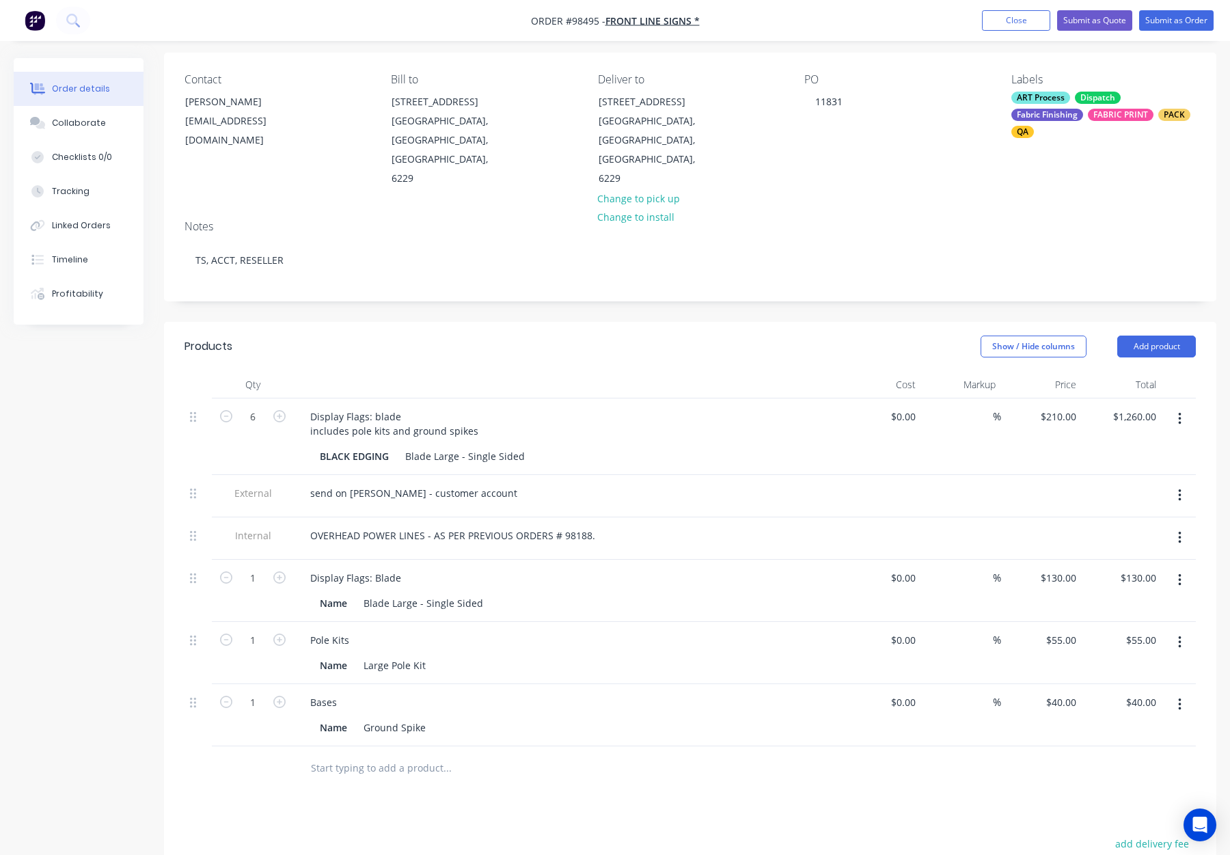
scroll to position [131, 0]
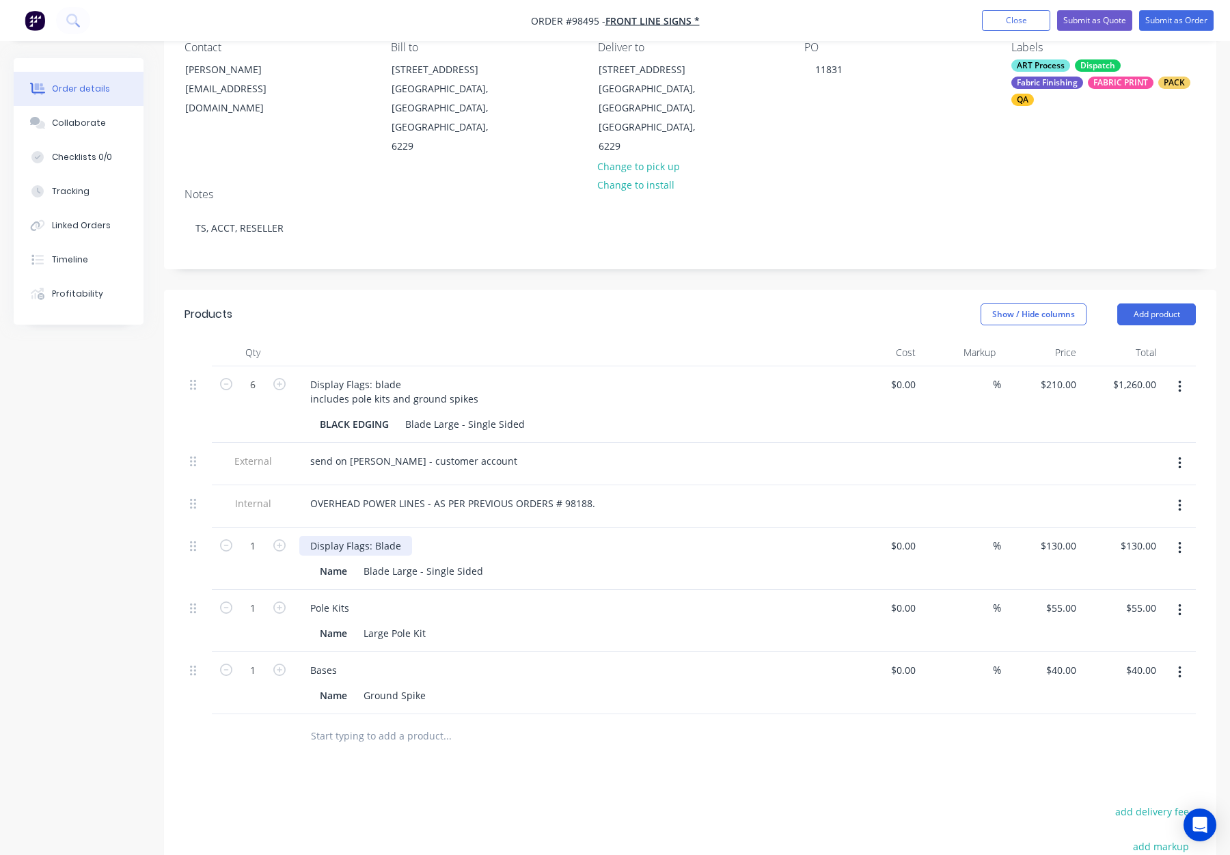
drag, startPoint x: 399, startPoint y: 507, endPoint x: 409, endPoint y: 511, distance: 10.2
click at [400, 536] on div "Display Flags: Blade" at bounding box center [355, 546] width 113 height 20
click at [559, 536] on div "Display Flags: Blade" at bounding box center [567, 546] width 536 height 20
drag, startPoint x: 479, startPoint y: 532, endPoint x: 490, endPoint y: 539, distance: 13.8
click at [480, 561] on div "Blade Large - Single Sided" at bounding box center [423, 571] width 131 height 20
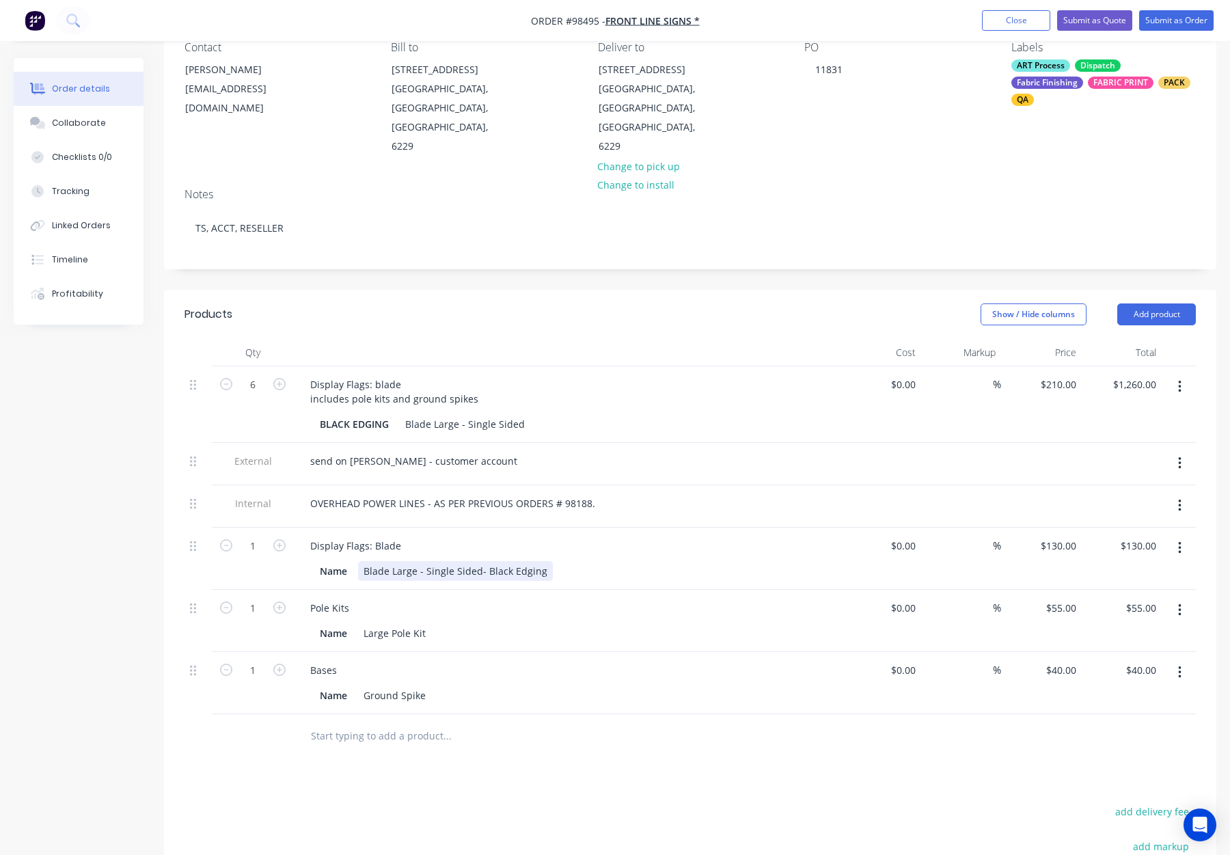
click at [480, 561] on div "Blade Large - Single Sided- Black Edging" at bounding box center [455, 571] width 195 height 20
click at [612, 558] on div "Name Blade Large - Single Sided - Black Edging" at bounding box center [567, 569] width 536 height 23
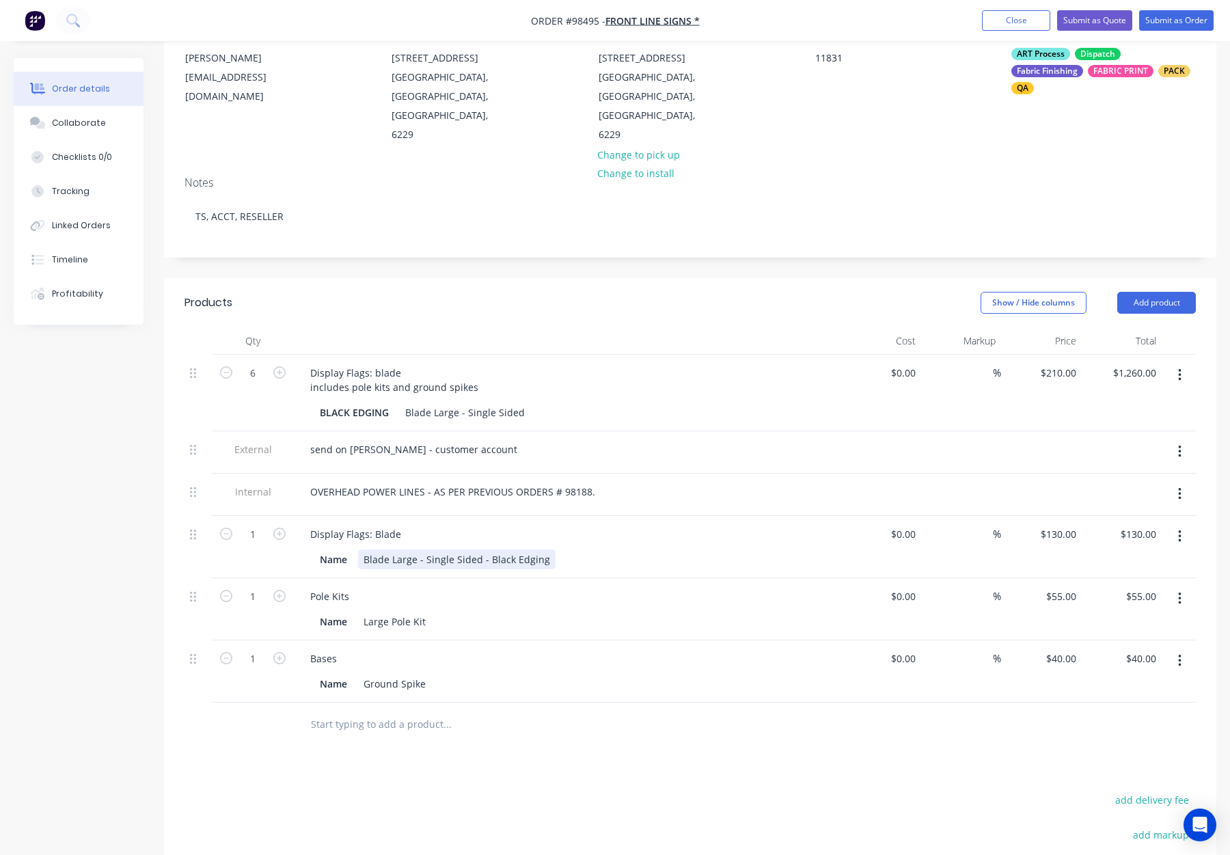
scroll to position [150, 0]
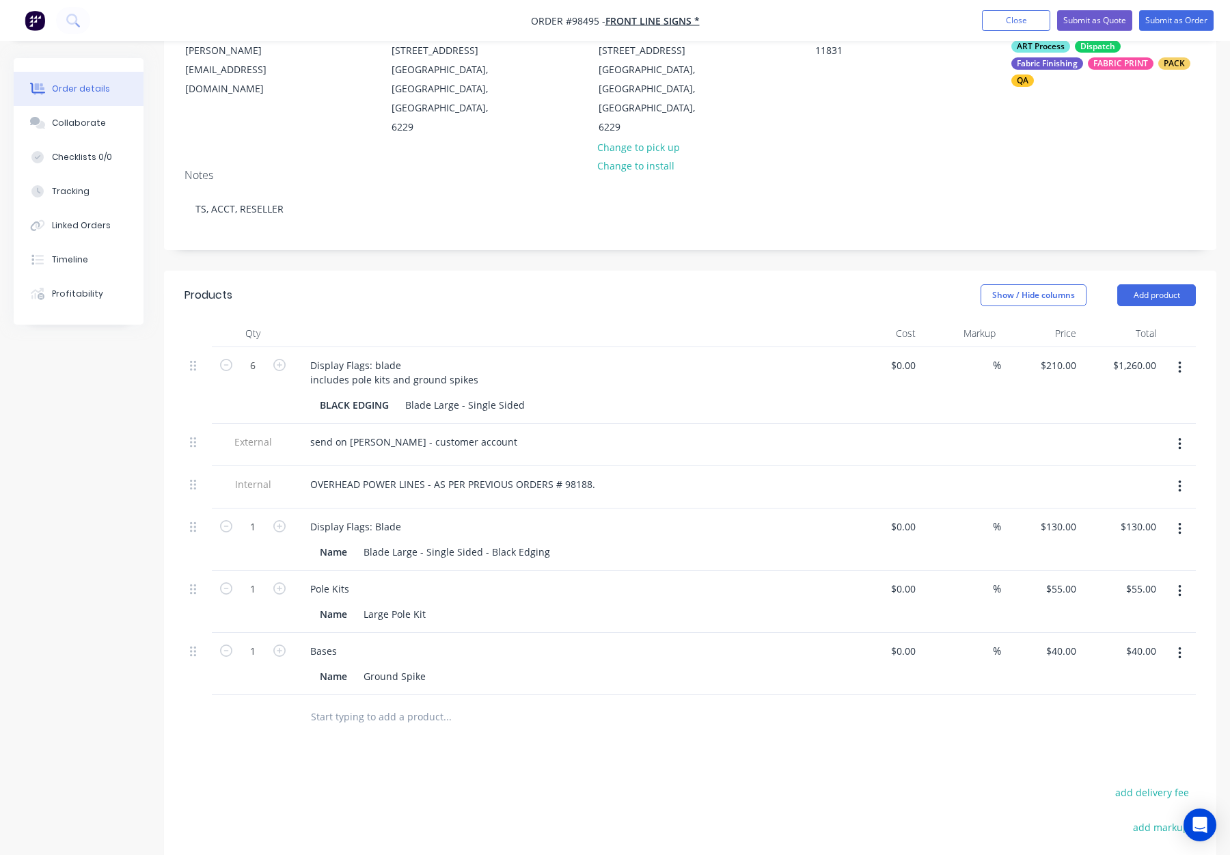
click at [1177, 355] on button "button" at bounding box center [1180, 367] width 32 height 25
click at [1121, 476] on div "Delete" at bounding box center [1131, 486] width 105 height 20
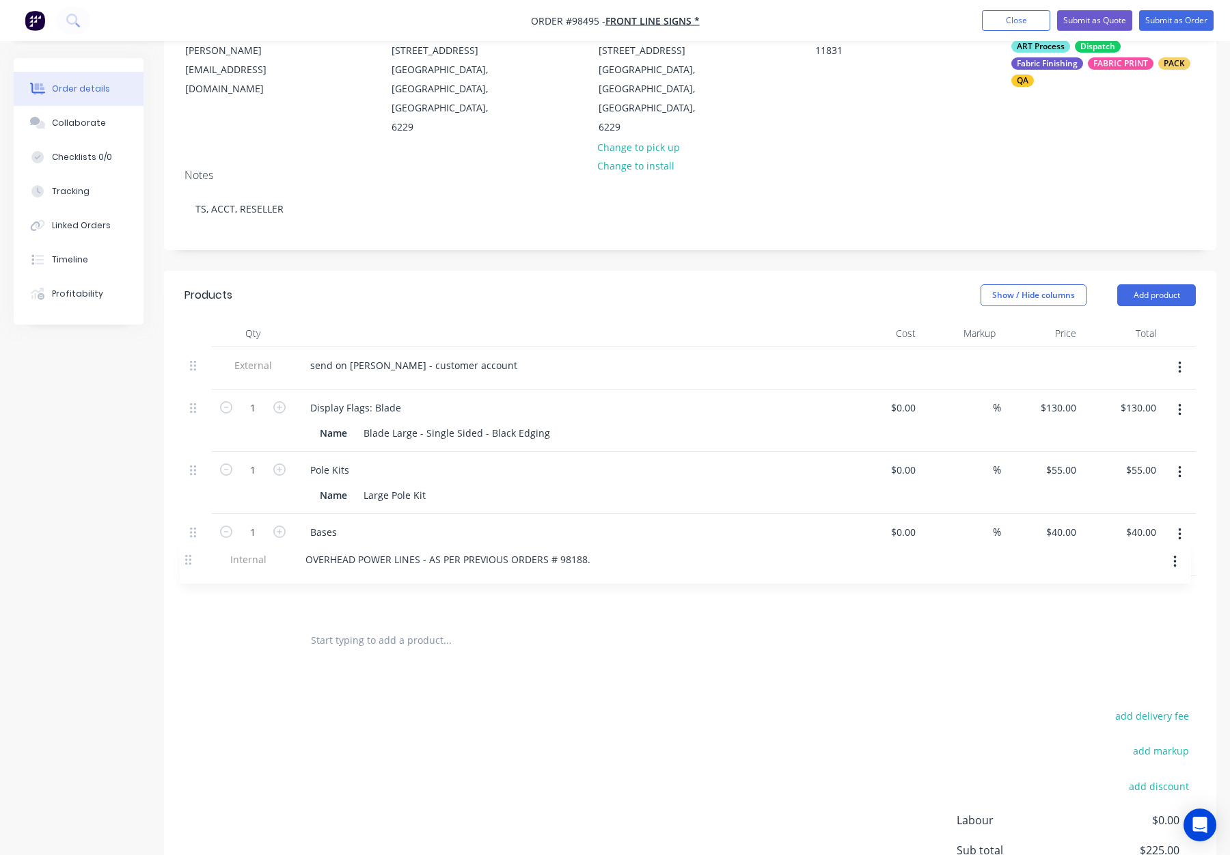
drag, startPoint x: 196, startPoint y: 370, endPoint x: 188, endPoint y: 561, distance: 190.9
click at [191, 571] on div "External send on HARVEY Courier - customer account Internal OVERHEAD POWER LINE…" at bounding box center [691, 482] width 1012 height 271
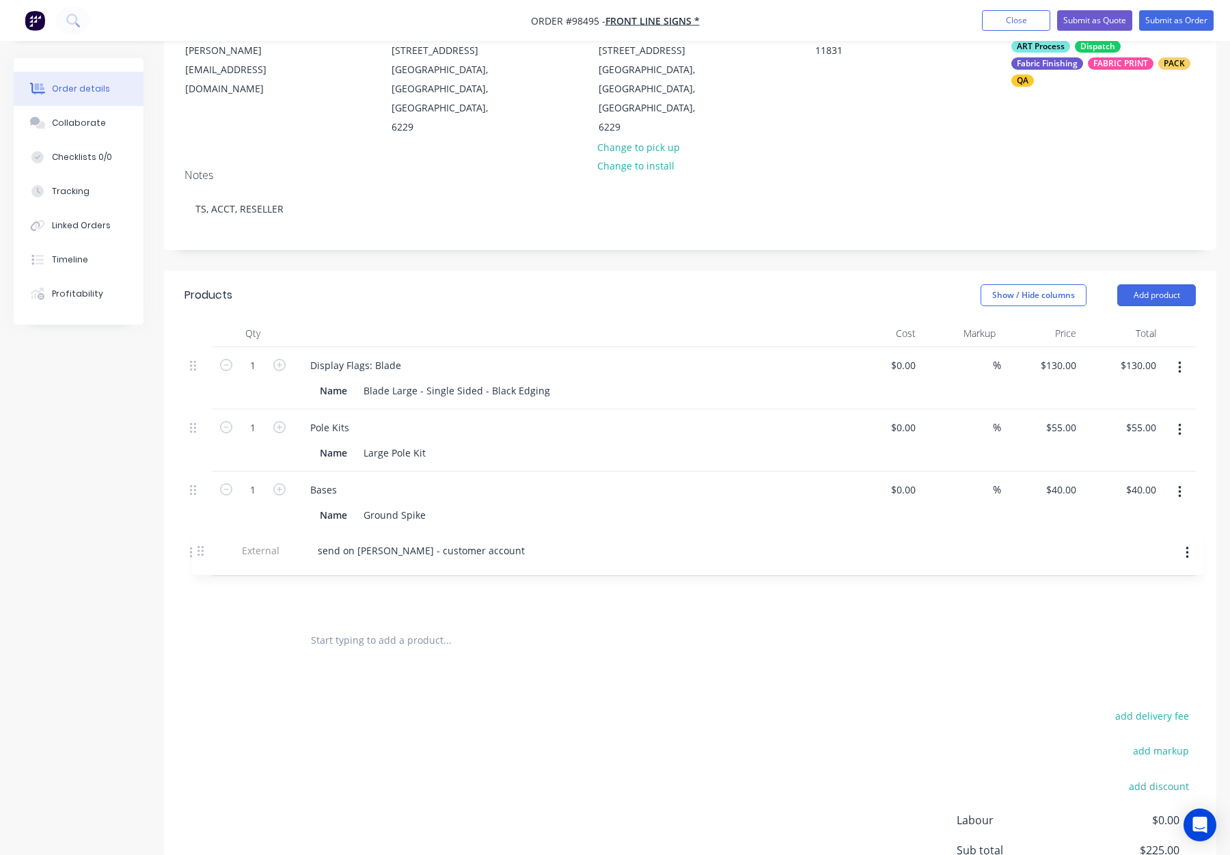
drag, startPoint x: 196, startPoint y: 373, endPoint x: 194, endPoint y: 570, distance: 197.6
click at [196, 572] on div "External send on HARVEY Courier - customer account 1 Display Flags: Blade Name …" at bounding box center [691, 482] width 1012 height 271
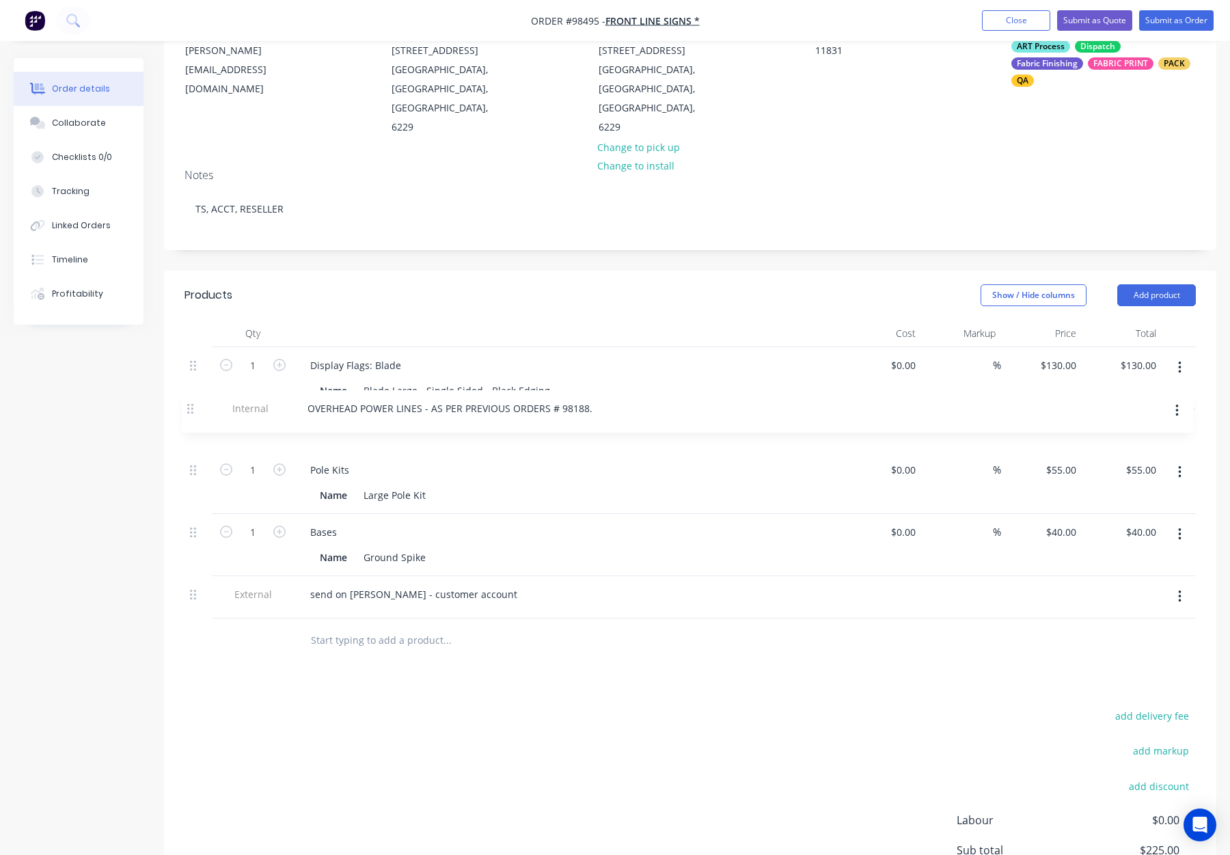
drag, startPoint x: 193, startPoint y: 516, endPoint x: 190, endPoint y: 399, distance: 116.9
click at [190, 399] on div "1 Display Flags: Blade Name Blade Large - Single Sided - Black Edging $0.00 $0.…" at bounding box center [691, 482] width 1012 height 271
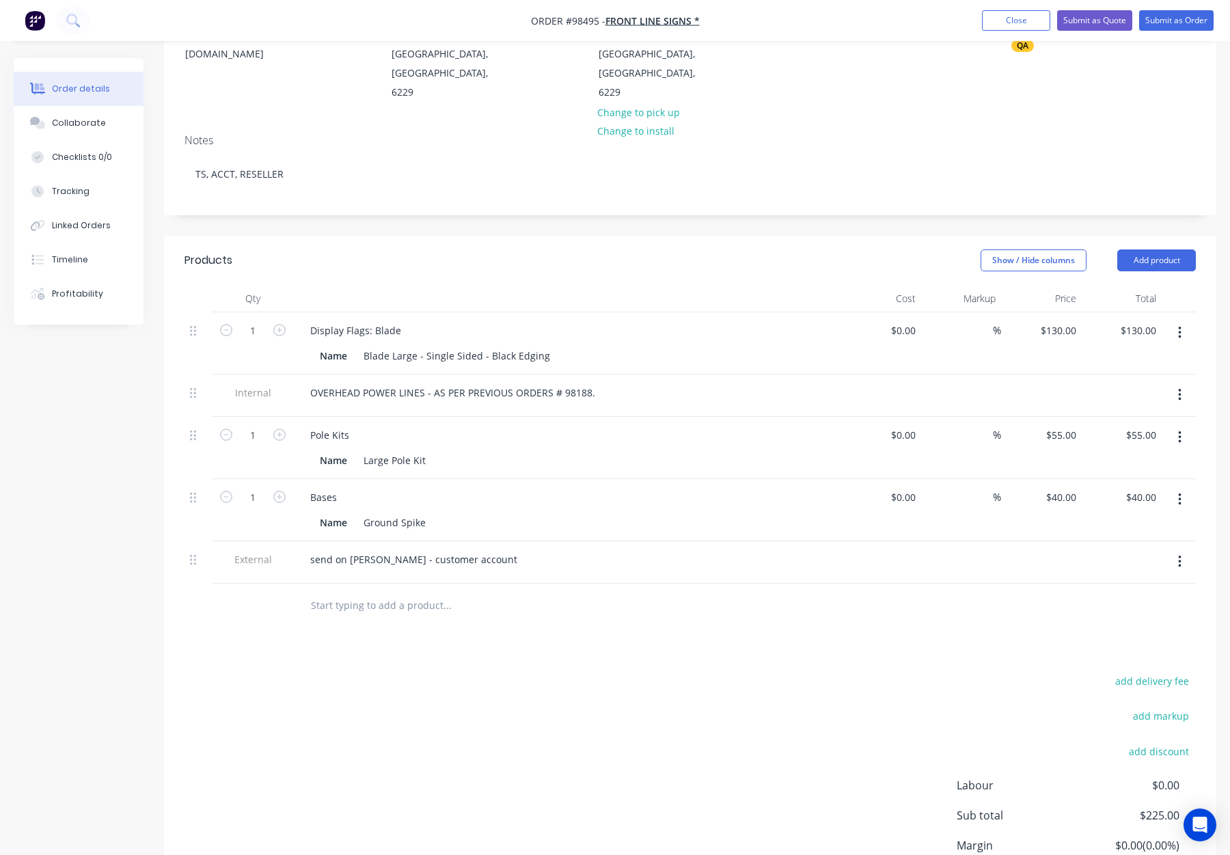
scroll to position [195, 0]
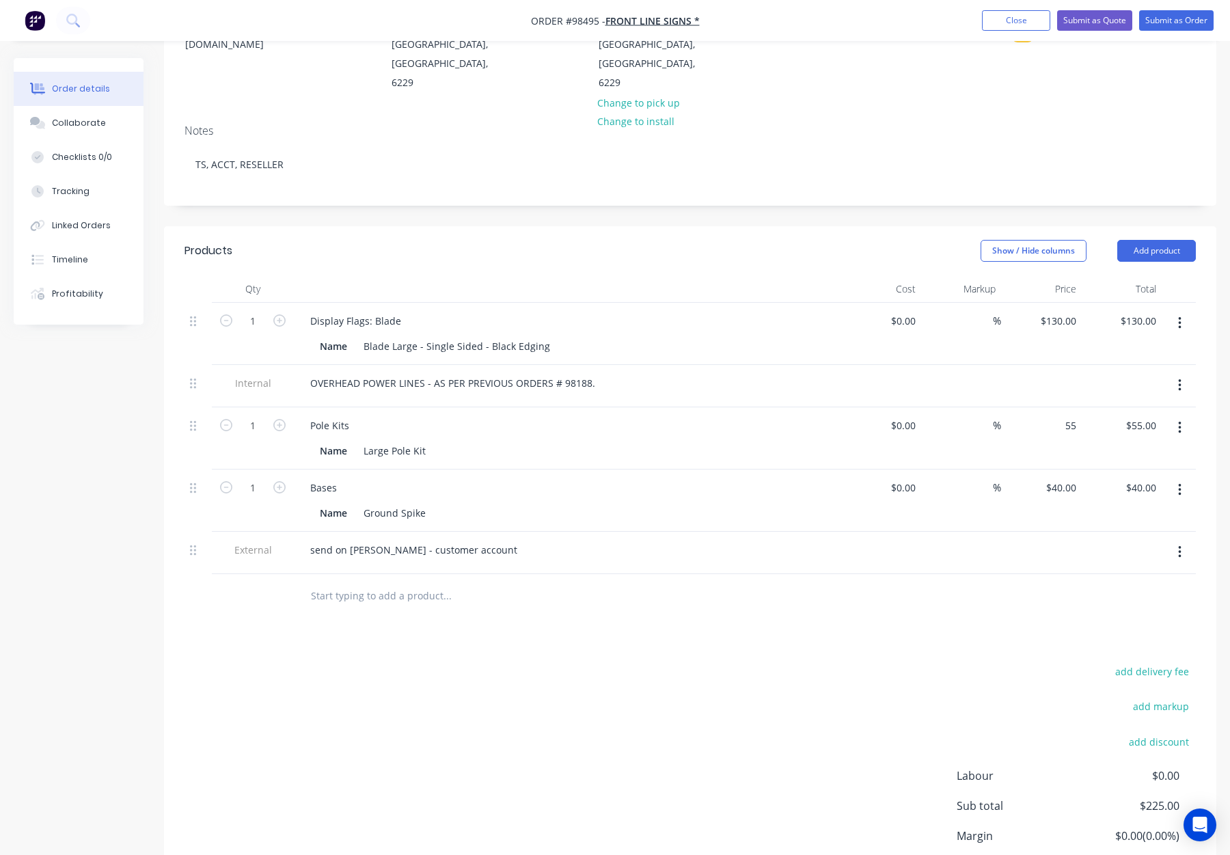
click at [1056, 407] on div "55 $55.00" at bounding box center [1041, 438] width 81 height 62
click at [1070, 416] on input "55" at bounding box center [1073, 426] width 18 height 20
type input "$50.00"
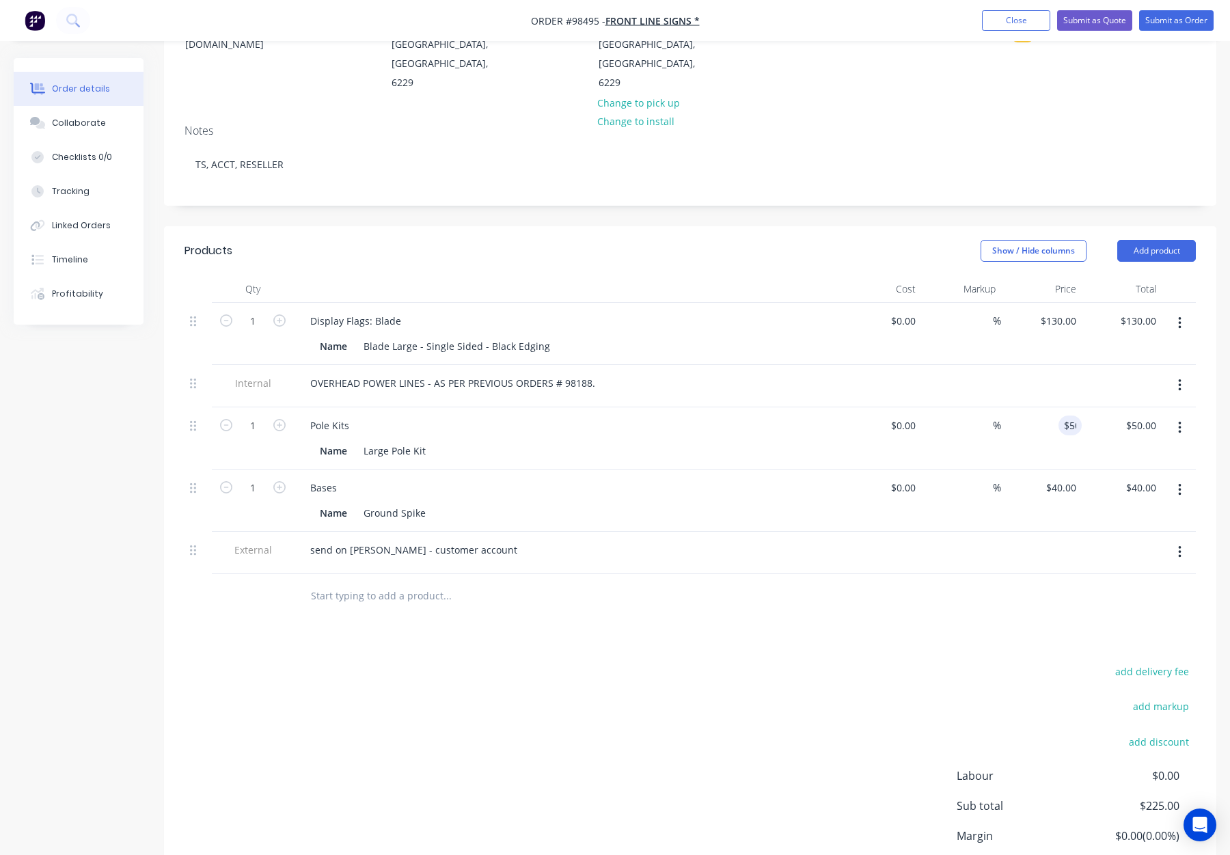
click at [1053, 407] on div "$50.00 50" at bounding box center [1041, 438] width 81 height 62
click at [1060, 311] on input "130" at bounding box center [1070, 321] width 23 height 20
type input "$120.00"
click at [846, 574] on div at bounding box center [691, 596] width 1012 height 44
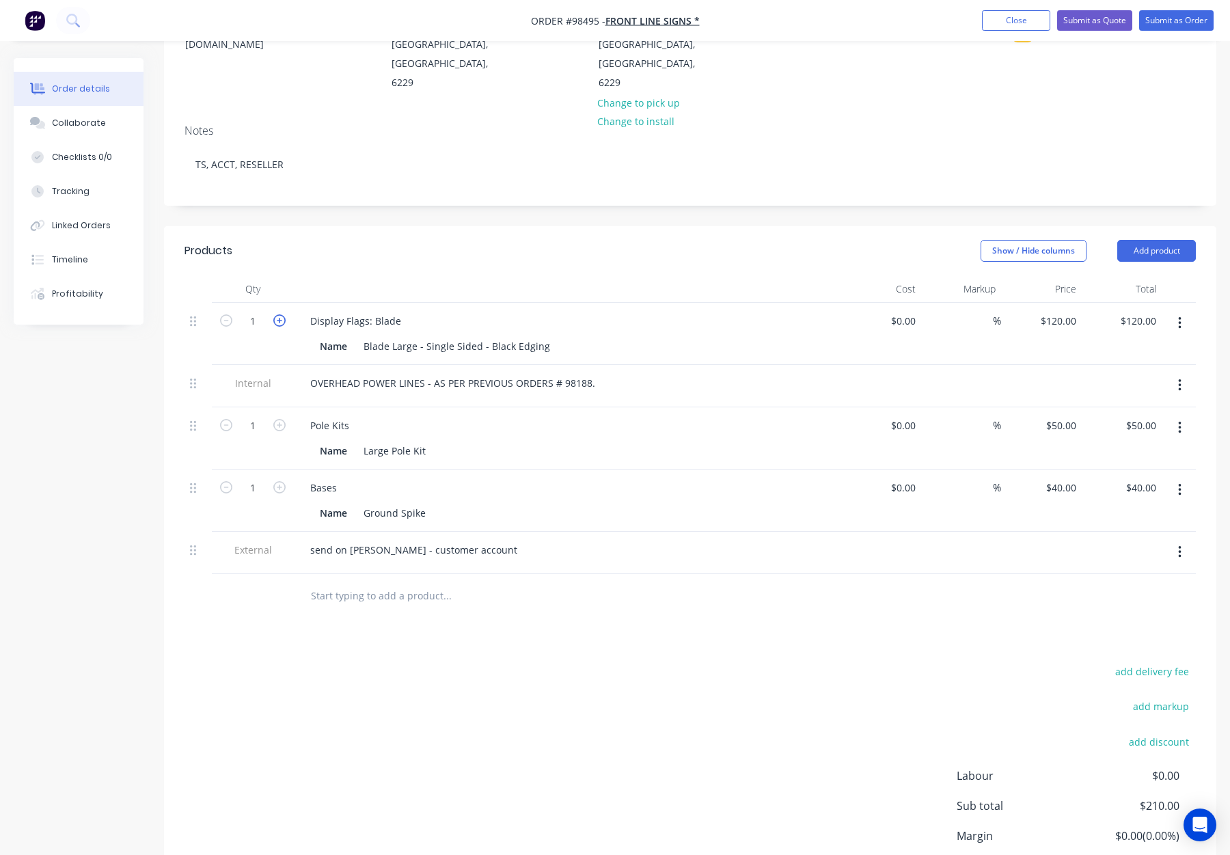
click at [275, 314] on icon "button" at bounding box center [279, 320] width 12 height 12
type input "2"
type input "$240.00"
click at [275, 314] on icon "button" at bounding box center [279, 320] width 12 height 12
type input "3"
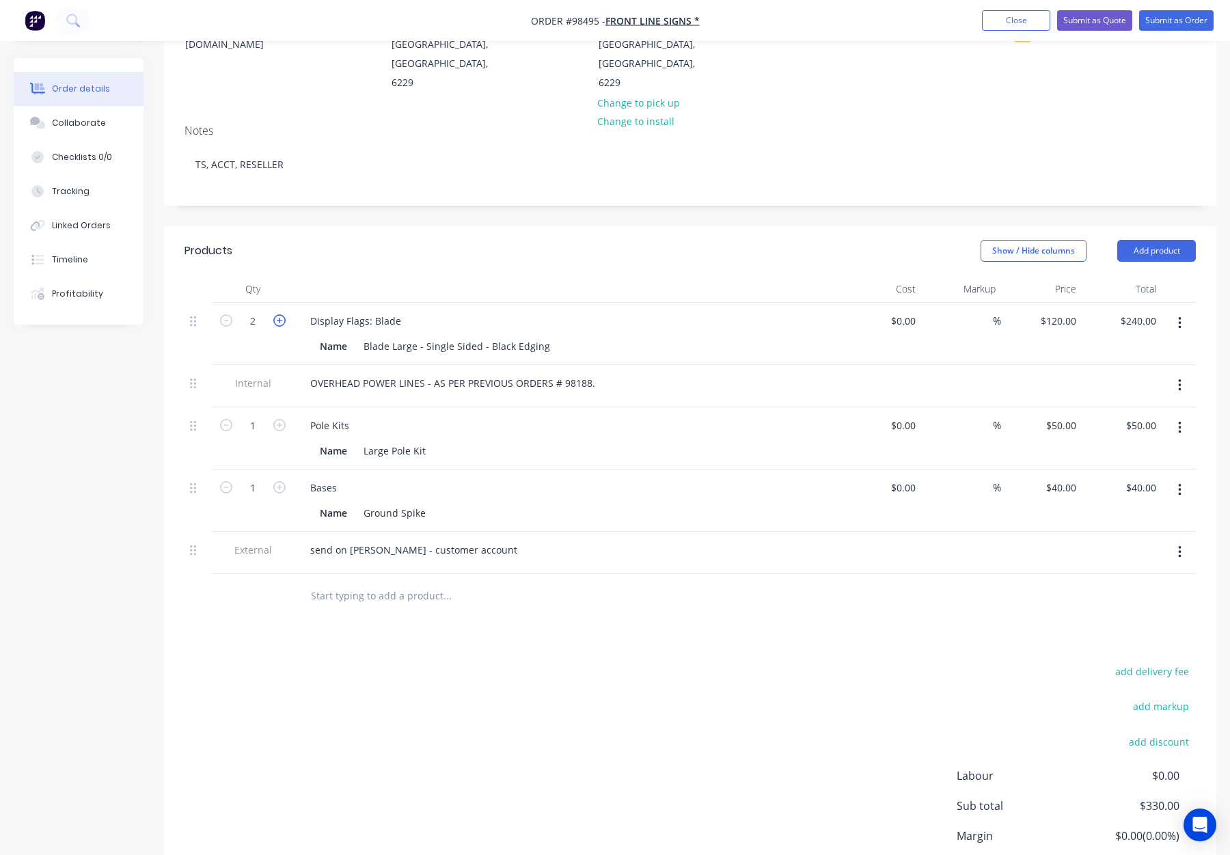
type input "$360.00"
click at [276, 314] on icon "button" at bounding box center [279, 320] width 12 height 12
type input "4"
type input "$480.00"
click at [276, 314] on icon "button" at bounding box center [279, 320] width 12 height 12
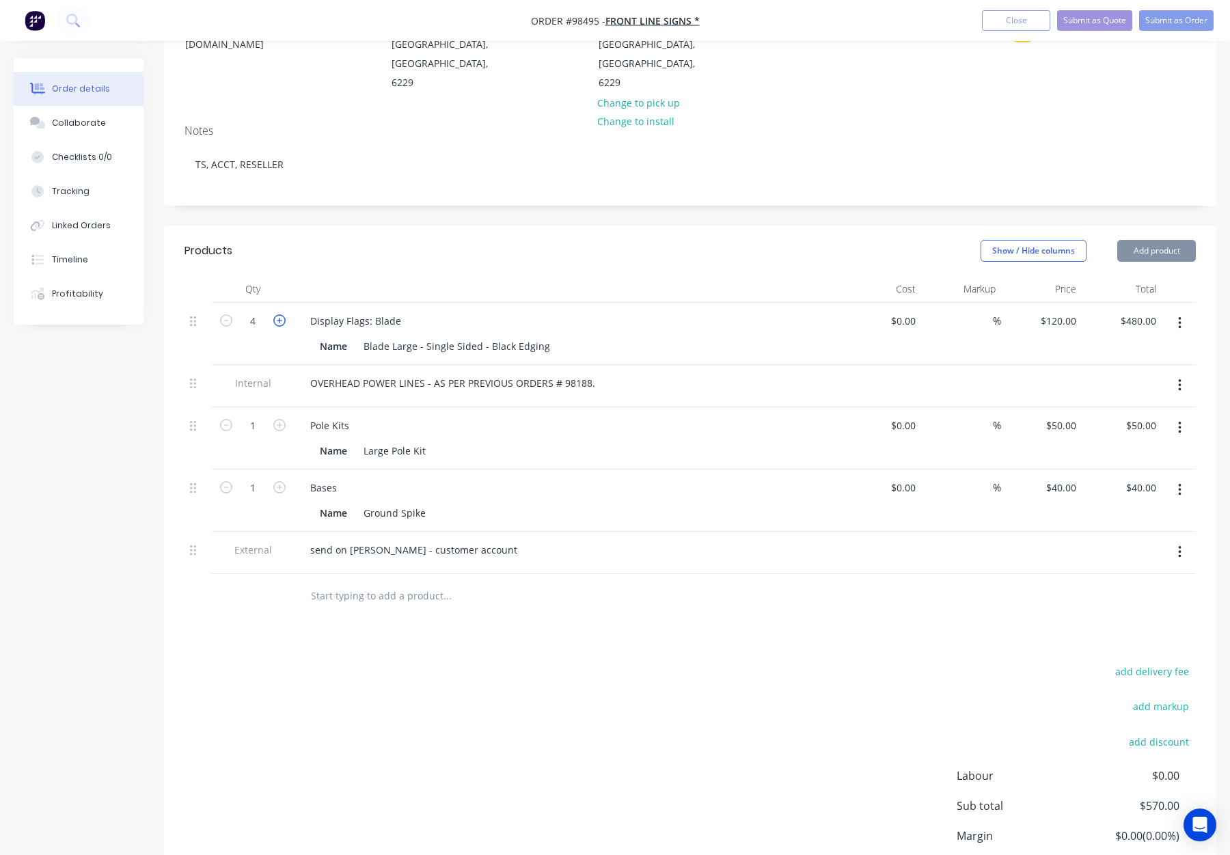
type input "5"
type input "$600.00"
click at [276, 314] on icon "button" at bounding box center [279, 320] width 12 height 12
type input "6"
type input "$720.00"
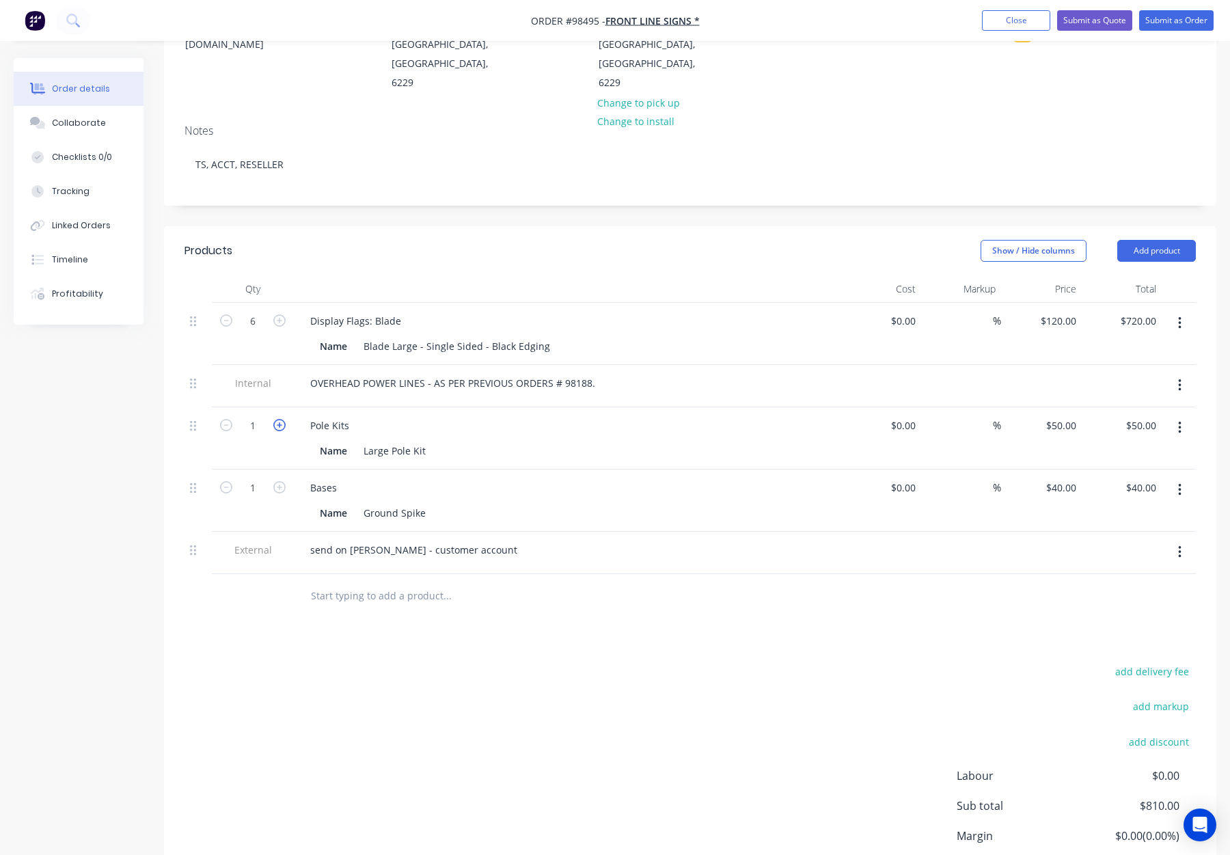
click at [279, 419] on icon "button" at bounding box center [279, 425] width 12 height 12
type input "2"
type input "$100.00"
click at [279, 419] on icon "button" at bounding box center [279, 425] width 12 height 12
type input "3"
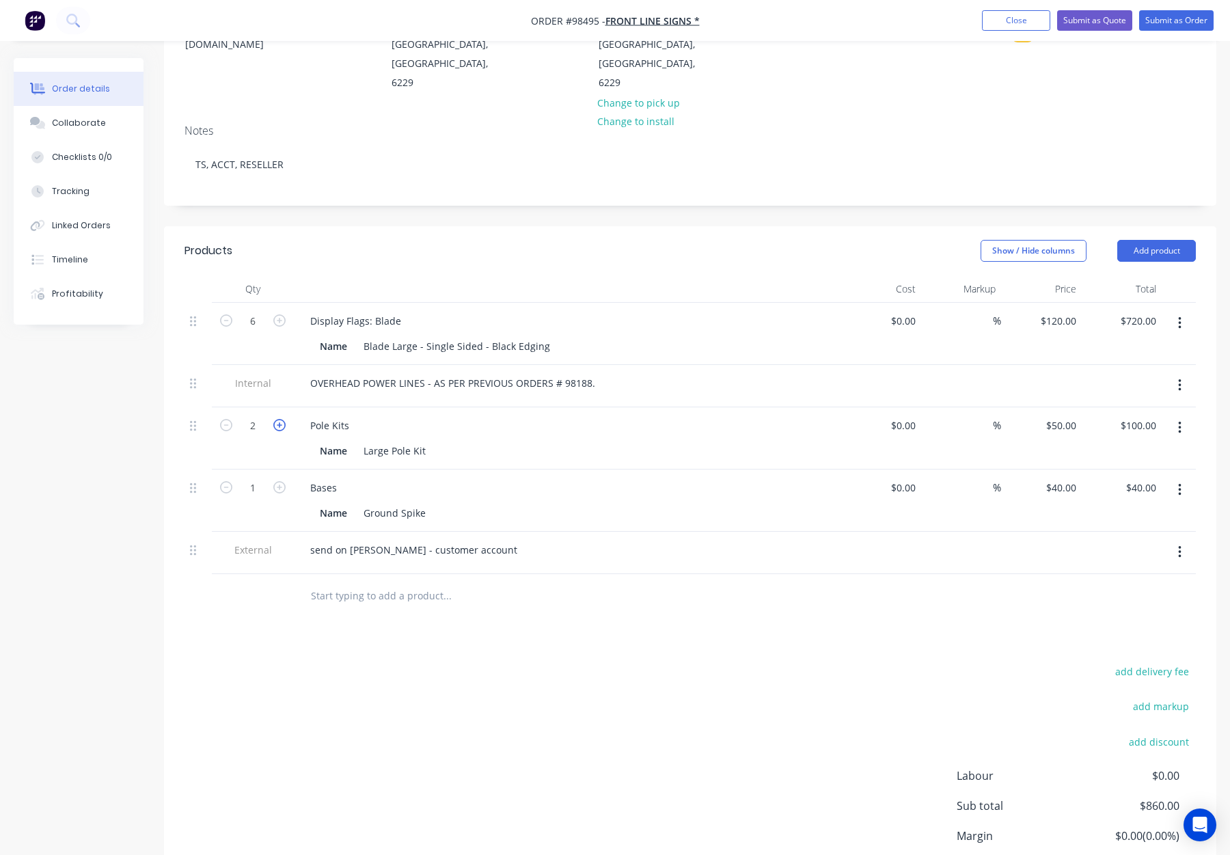
type input "$150.00"
click at [279, 419] on icon "button" at bounding box center [279, 425] width 12 height 12
type input "4"
type input "$200.00"
click at [279, 419] on icon "button" at bounding box center [279, 425] width 12 height 12
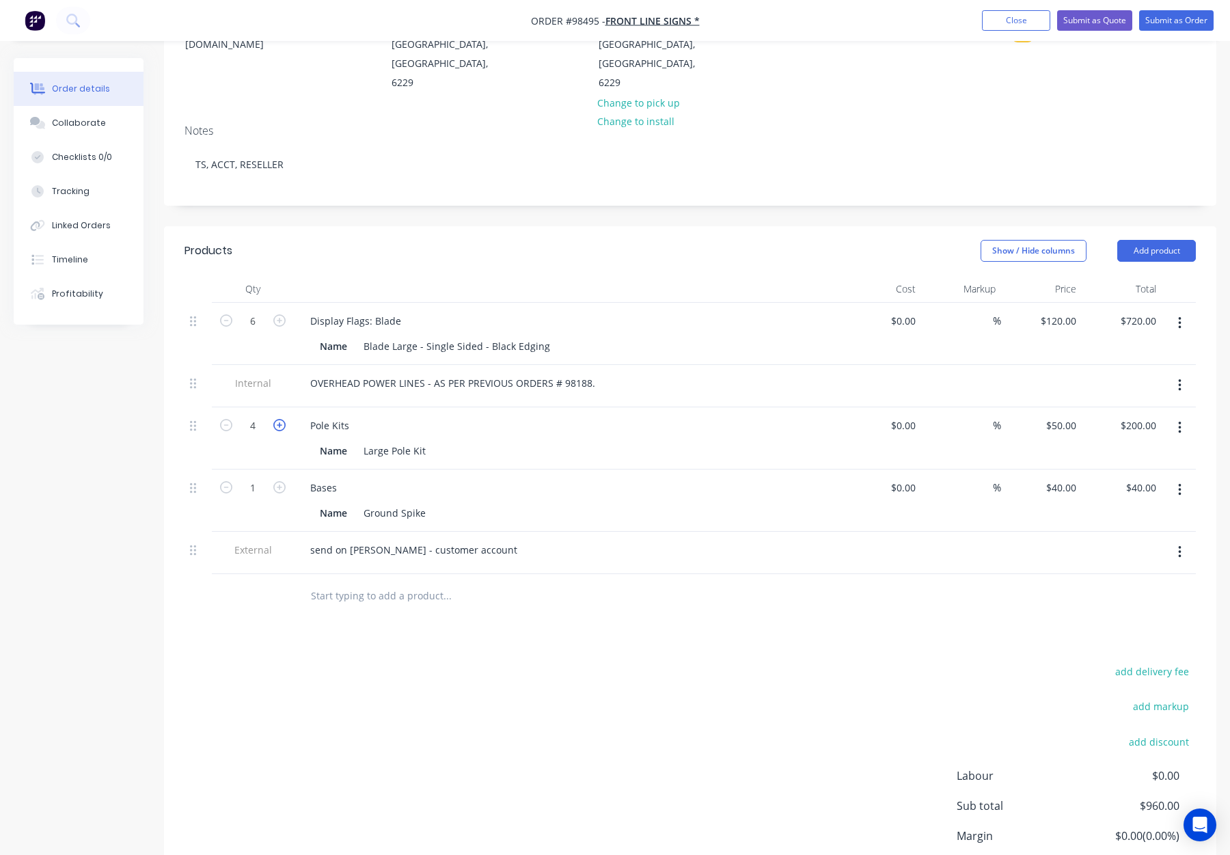
type input "5"
type input "$250.00"
click at [279, 419] on icon "button" at bounding box center [279, 425] width 12 height 12
type input "6"
type input "$300.00"
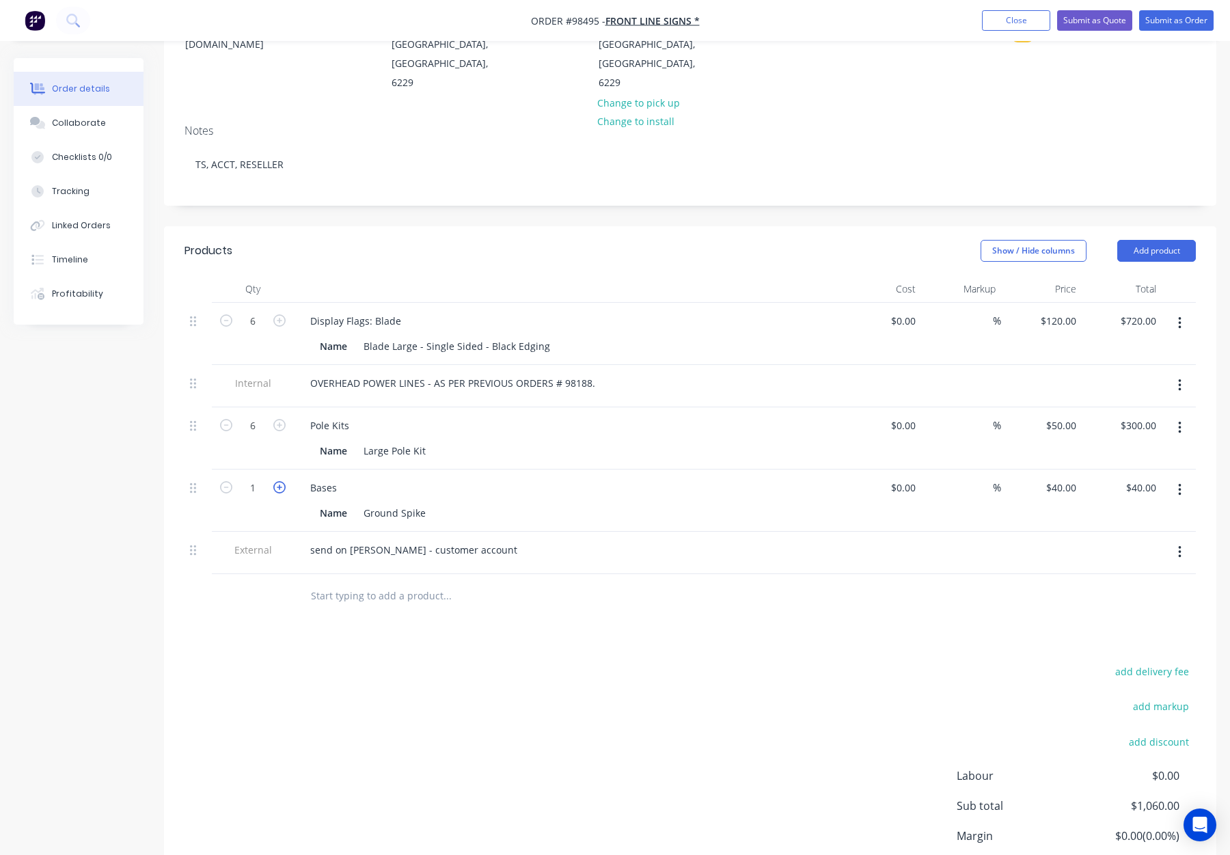
click at [278, 481] on icon "button" at bounding box center [279, 487] width 12 height 12
type input "2"
type input "$80.00"
click at [279, 481] on icon "button" at bounding box center [279, 487] width 12 height 12
type input "3"
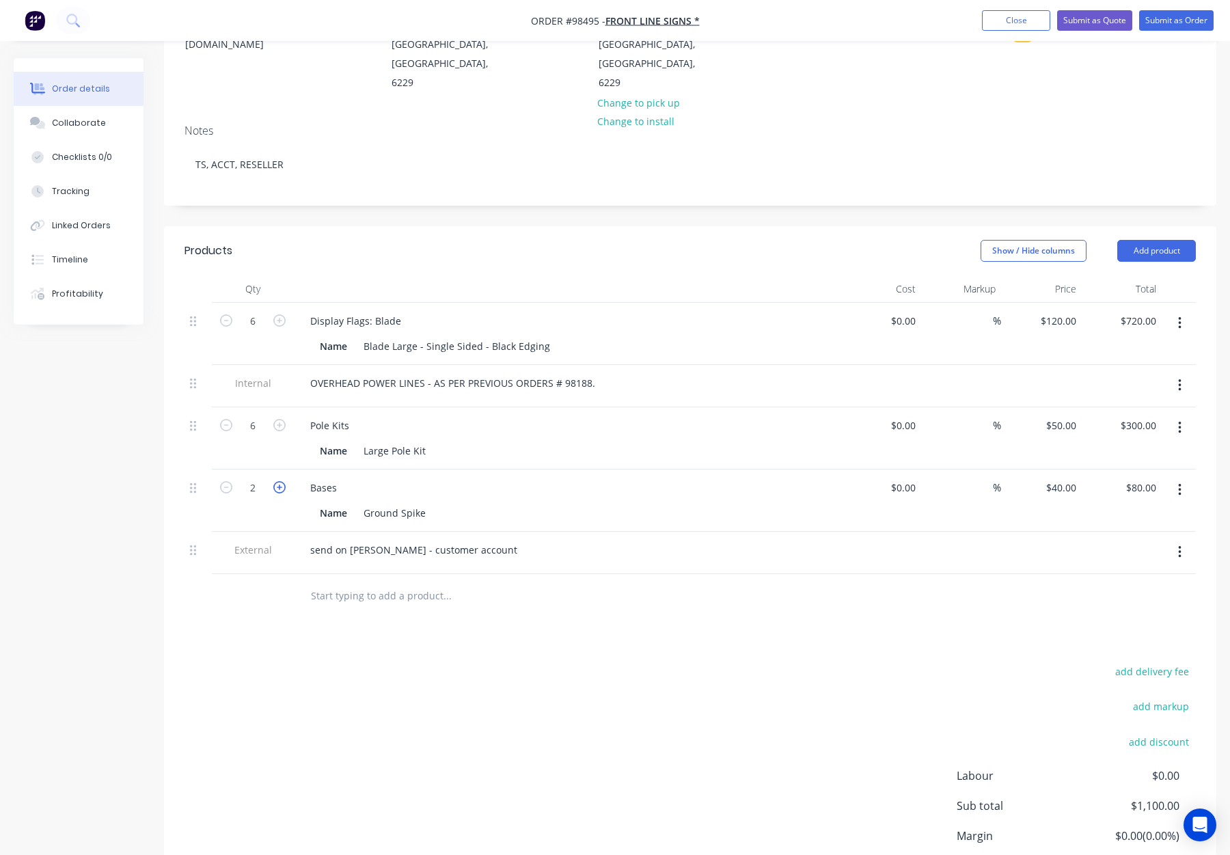
type input "$120.00"
click at [280, 481] on icon "button" at bounding box center [279, 487] width 12 height 12
type input "4"
type input "$160.00"
click at [280, 481] on icon "button" at bounding box center [279, 487] width 12 height 12
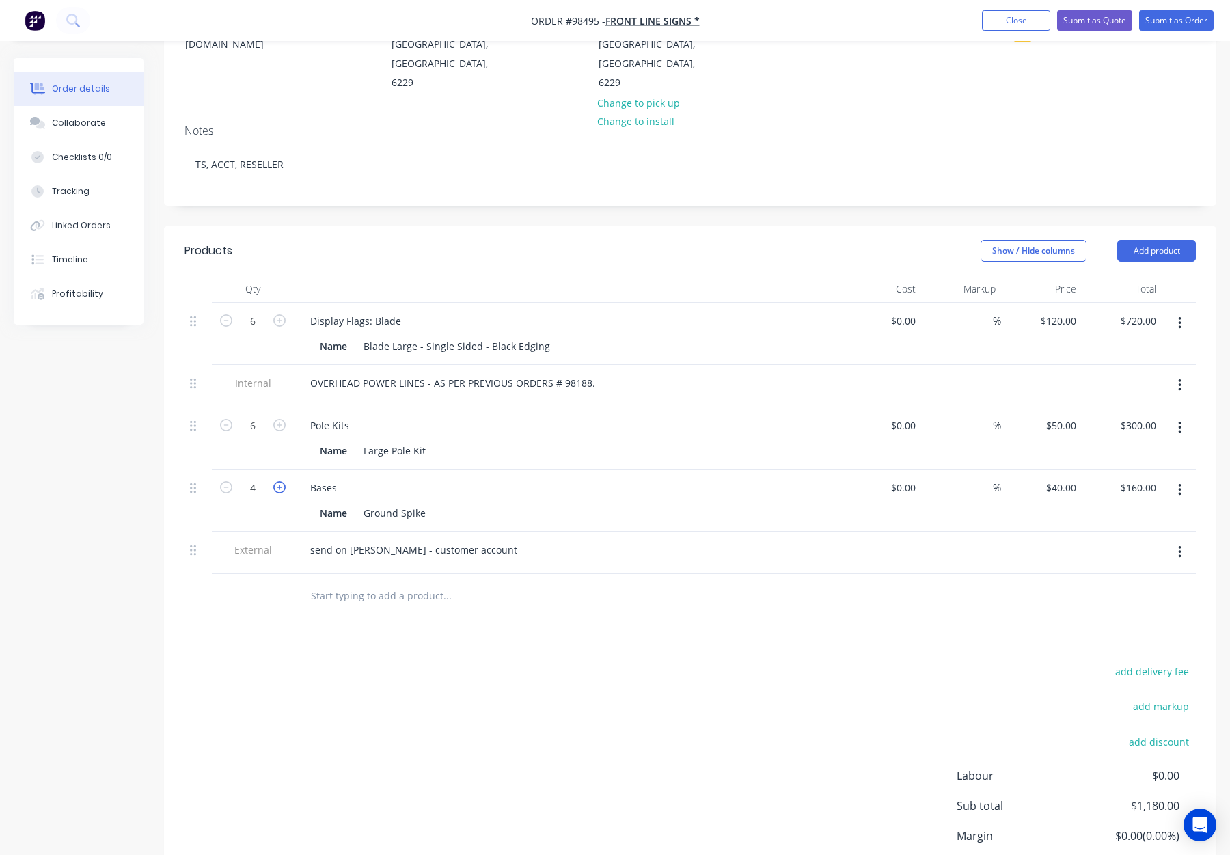
type input "5"
type input "$200.00"
click at [280, 481] on icon "button" at bounding box center [279, 487] width 12 height 12
type input "6"
type input "$240.00"
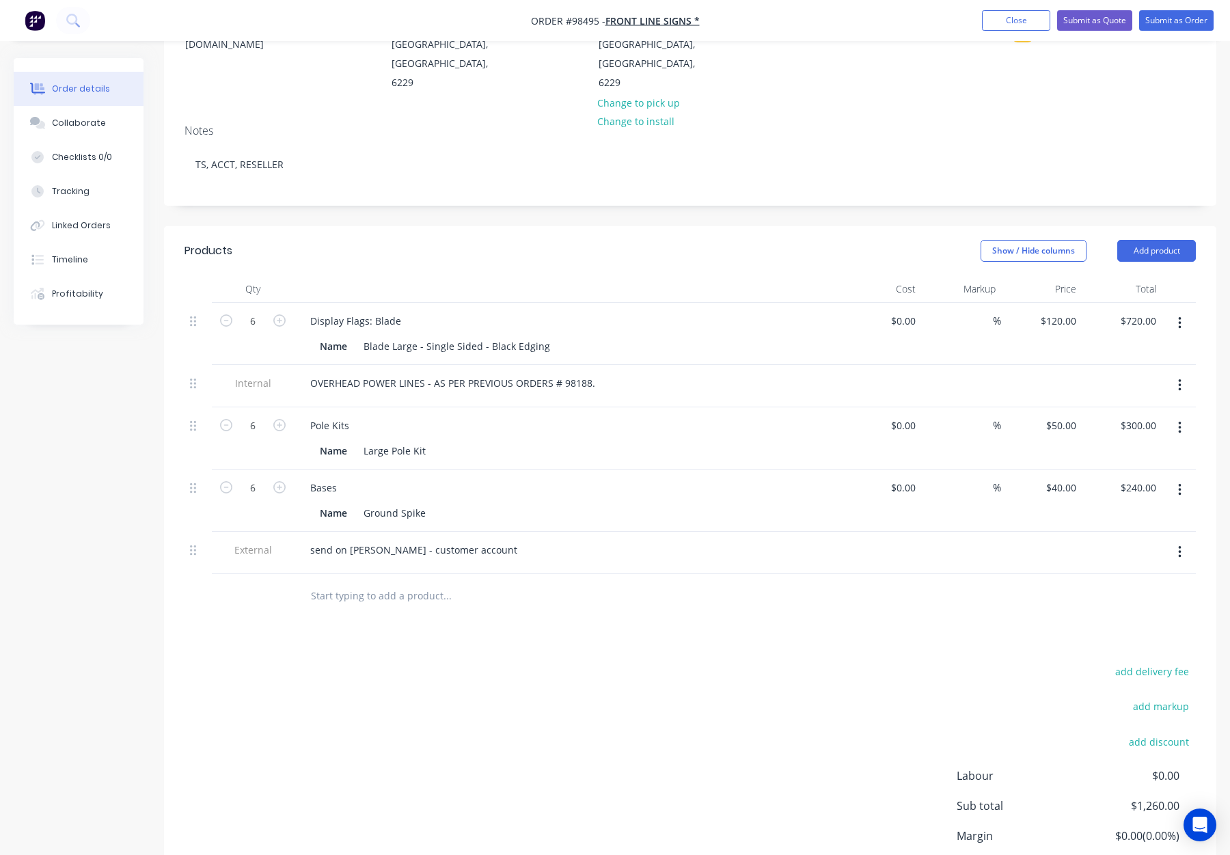
click at [575, 599] on div "Products Show / Hide columns Add product Qty Cost Markup Price Total 6 Display …" at bounding box center [690, 586] width 1053 height 720
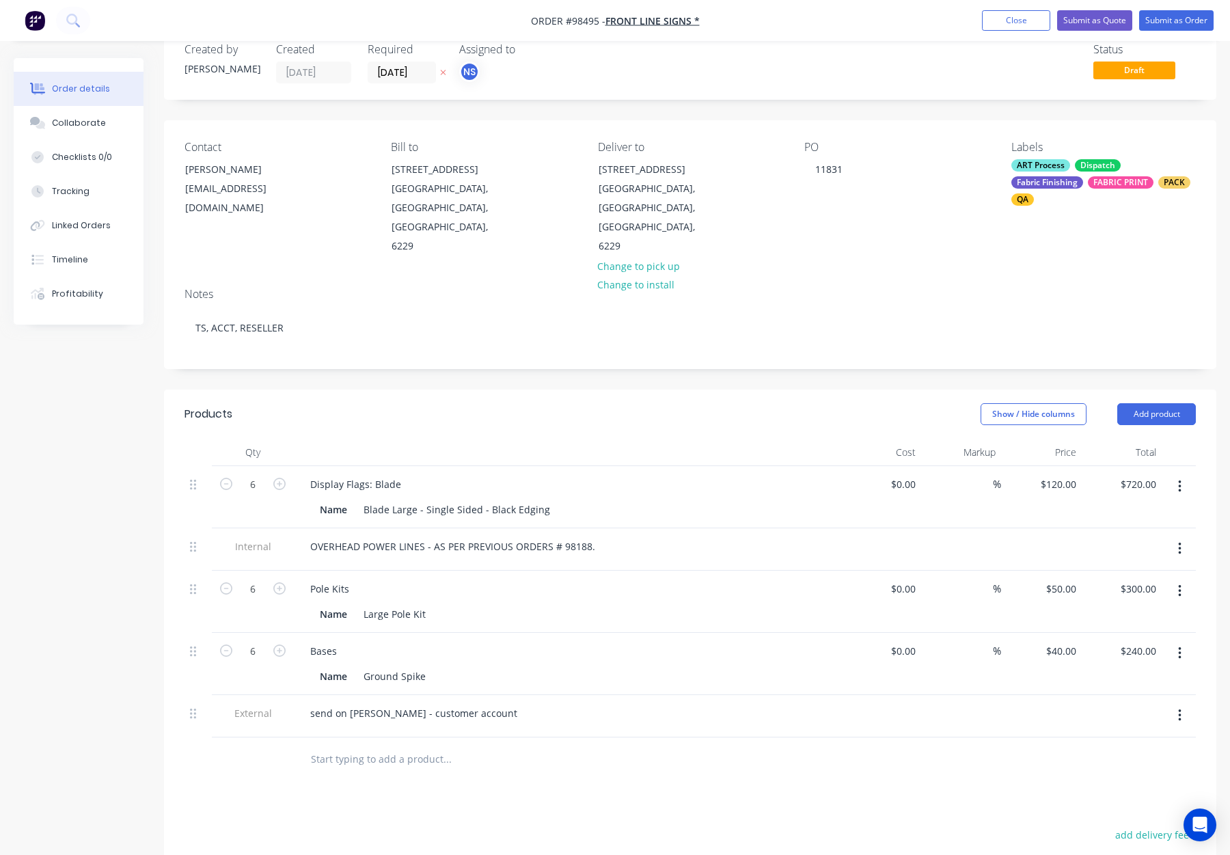
scroll to position [0, 0]
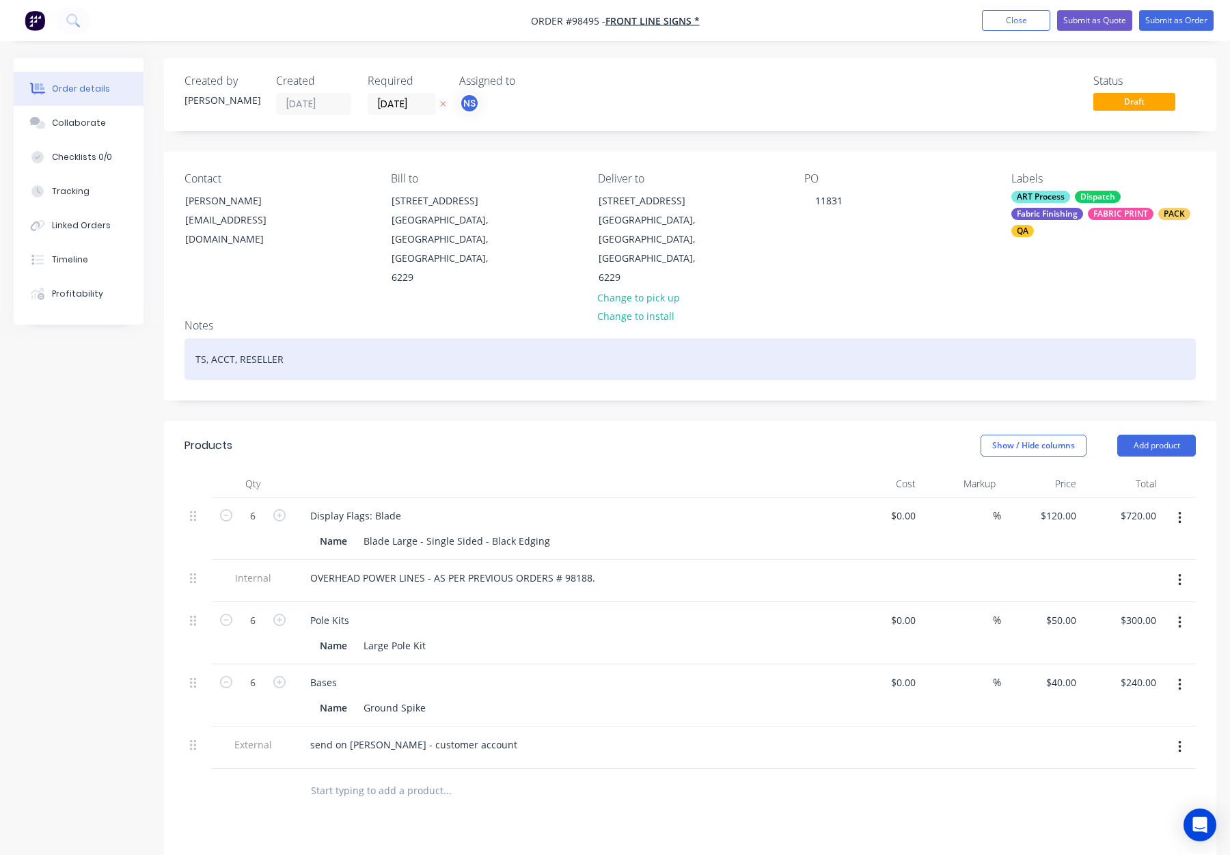
click at [399, 338] on div "TS, ACCT, RESELLER" at bounding box center [691, 359] width 1012 height 42
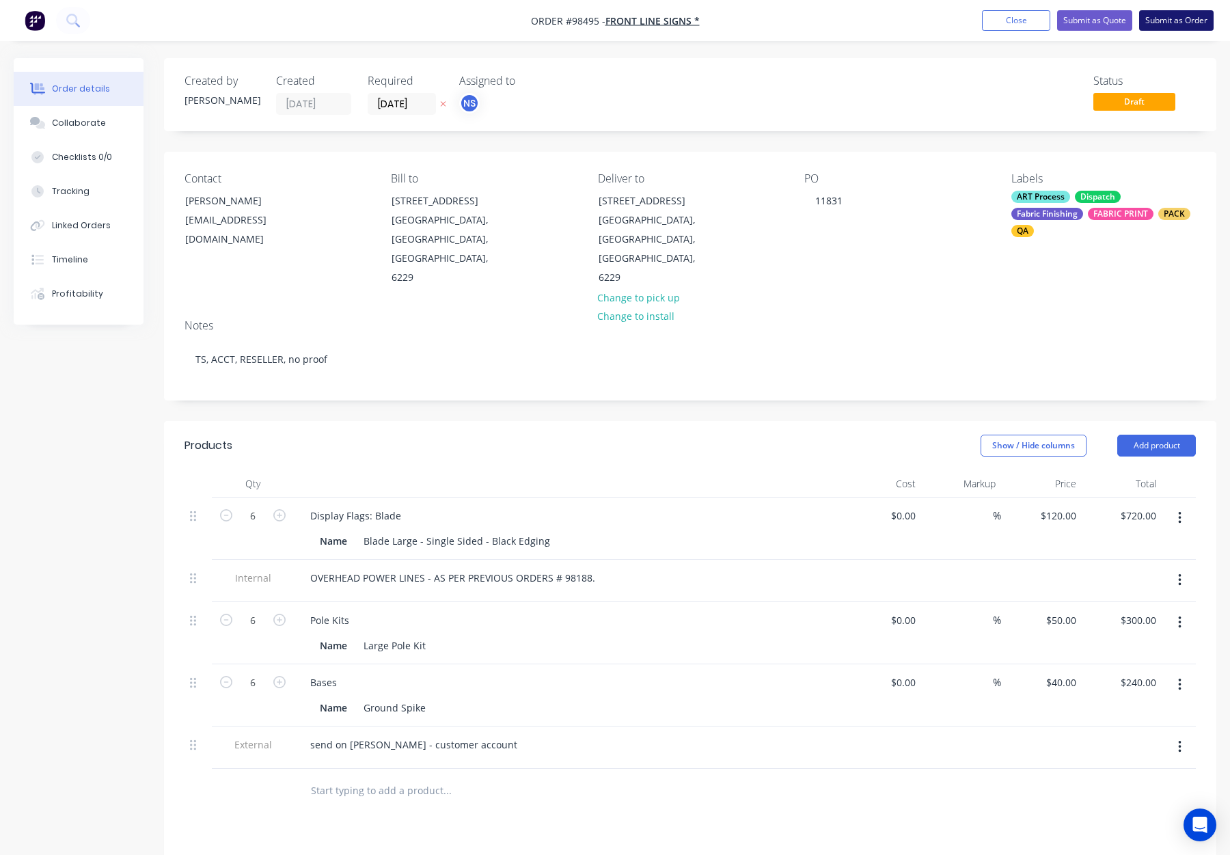
click at [1178, 21] on button "Submit as Order" at bounding box center [1177, 20] width 75 height 21
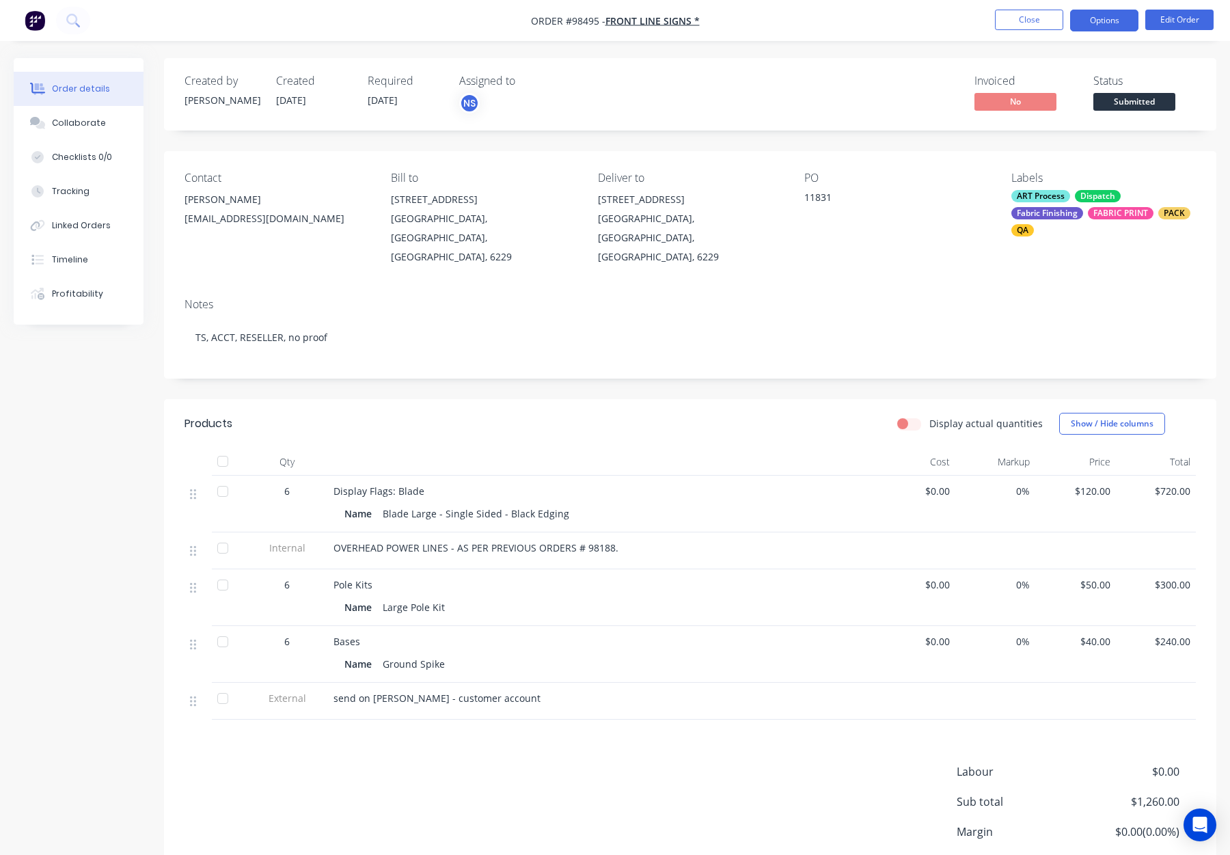
click at [1101, 19] on button "Options" at bounding box center [1104, 21] width 68 height 22
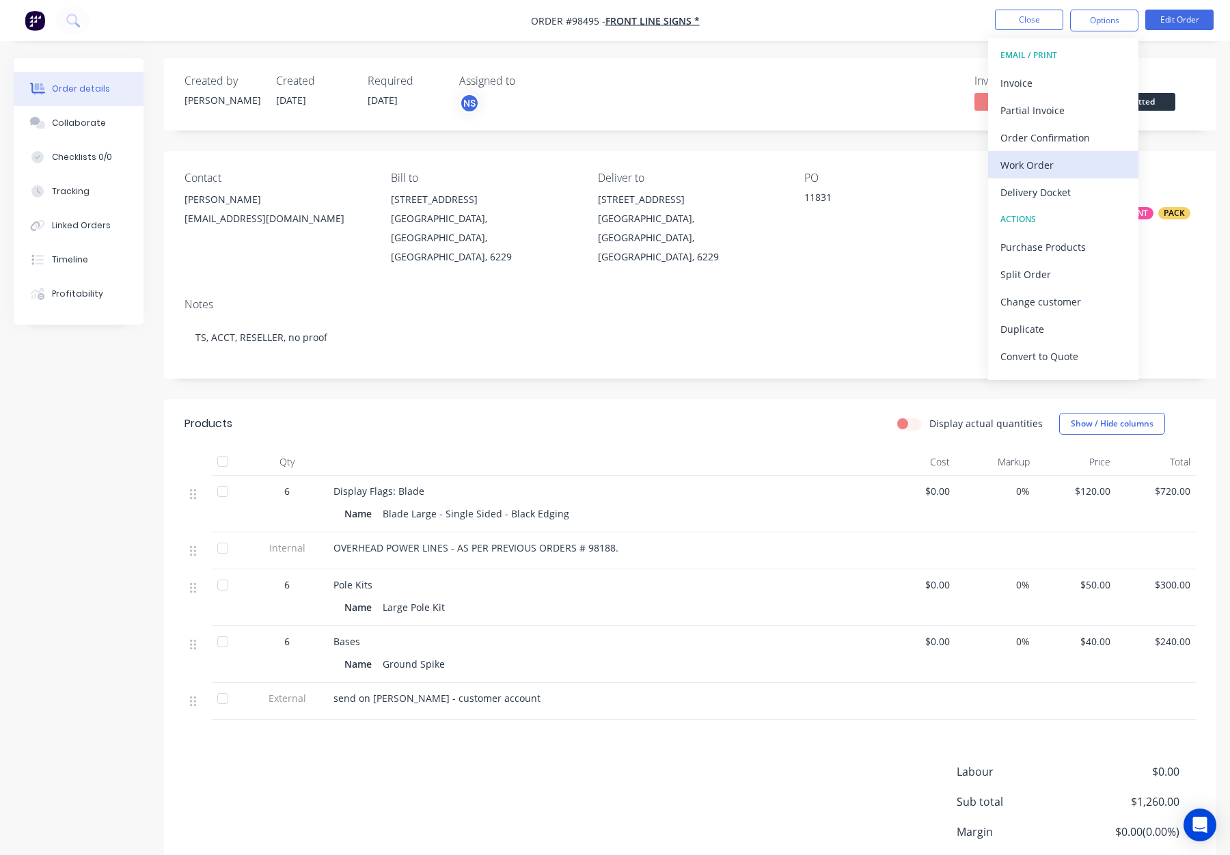
click at [1061, 156] on div "Work Order" at bounding box center [1064, 165] width 126 height 20
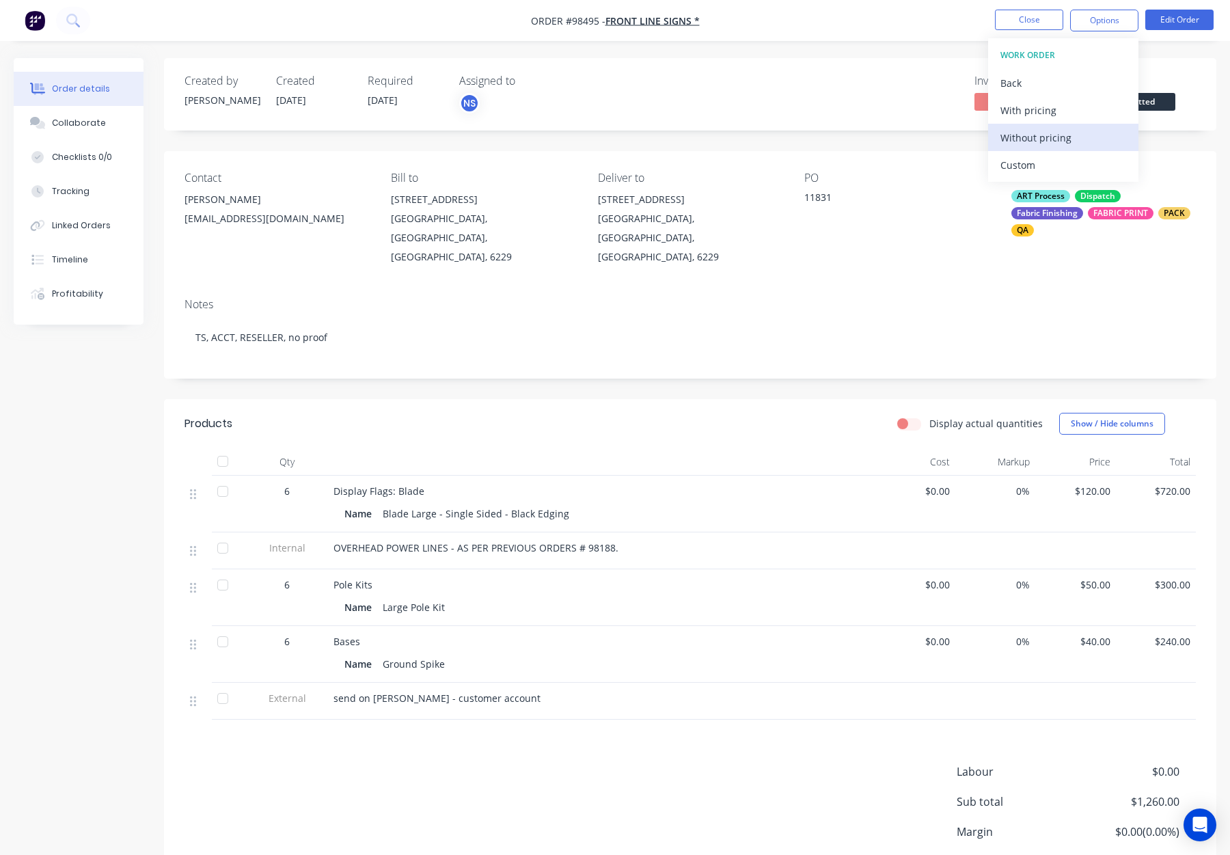
click at [1057, 138] on div "Without pricing" at bounding box center [1064, 138] width 126 height 20
click at [1051, 19] on button "Close" at bounding box center [1029, 20] width 68 height 21
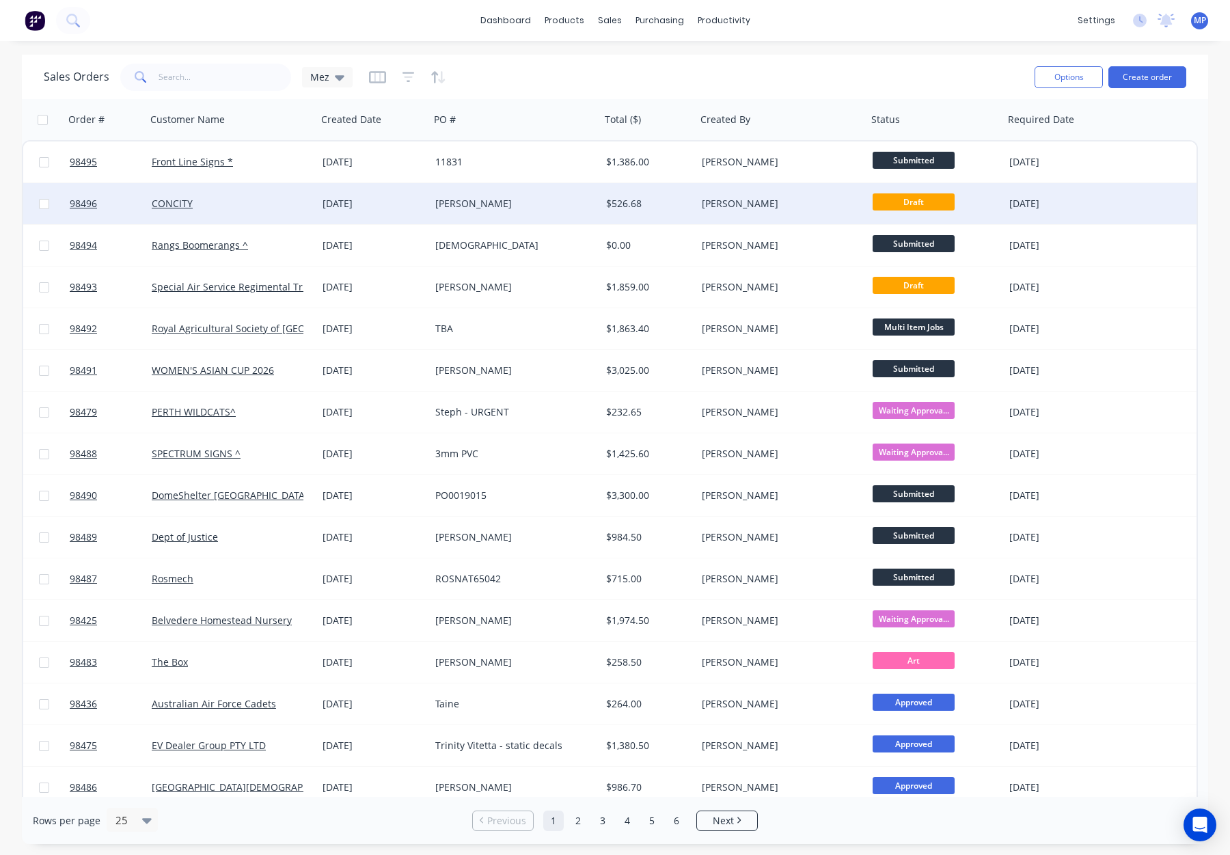
click at [540, 203] on div "[PERSON_NAME]" at bounding box center [511, 204] width 152 height 14
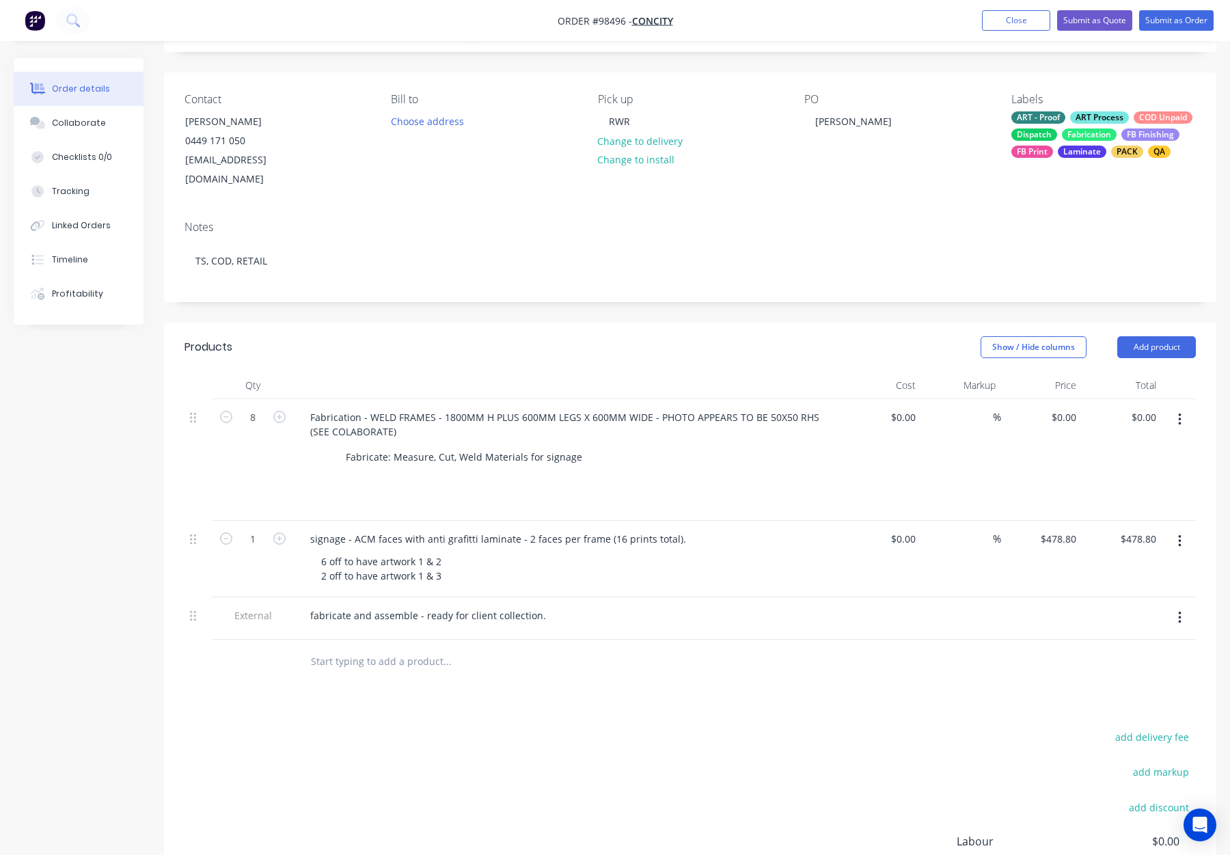
scroll to position [81, 0]
click at [443, 468] on div at bounding box center [564, 478] width 500 height 20
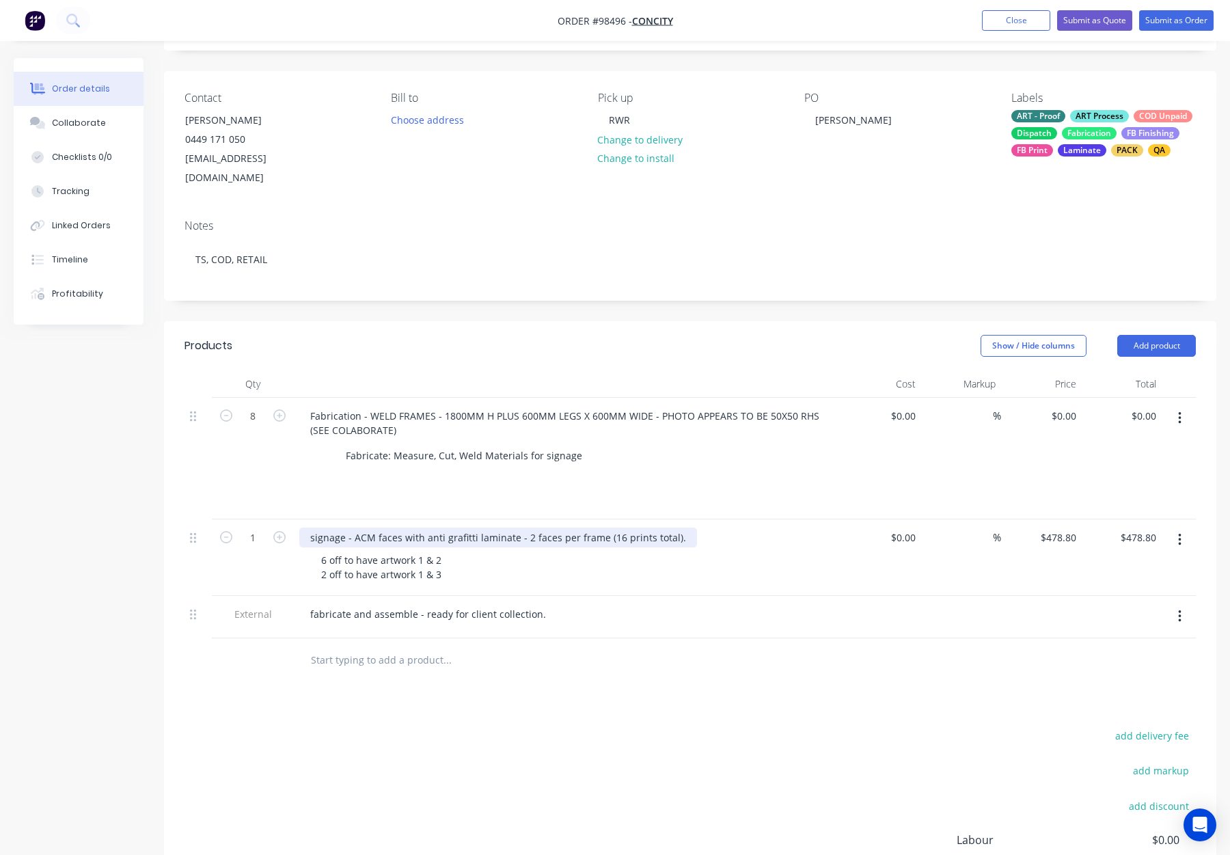
drag, startPoint x: 414, startPoint y: 501, endPoint x: 431, endPoint y: 509, distance: 18.3
click at [414, 520] on div "signage - ACM faces with anti grafitti laminate - 2 faces per frame (16 prints …" at bounding box center [567, 558] width 547 height 77
click at [686, 686] on div "Products Show / Hide columns Add product Qty Cost Markup Price Total 8 Fabricat…" at bounding box center [690, 666] width 1053 height 690
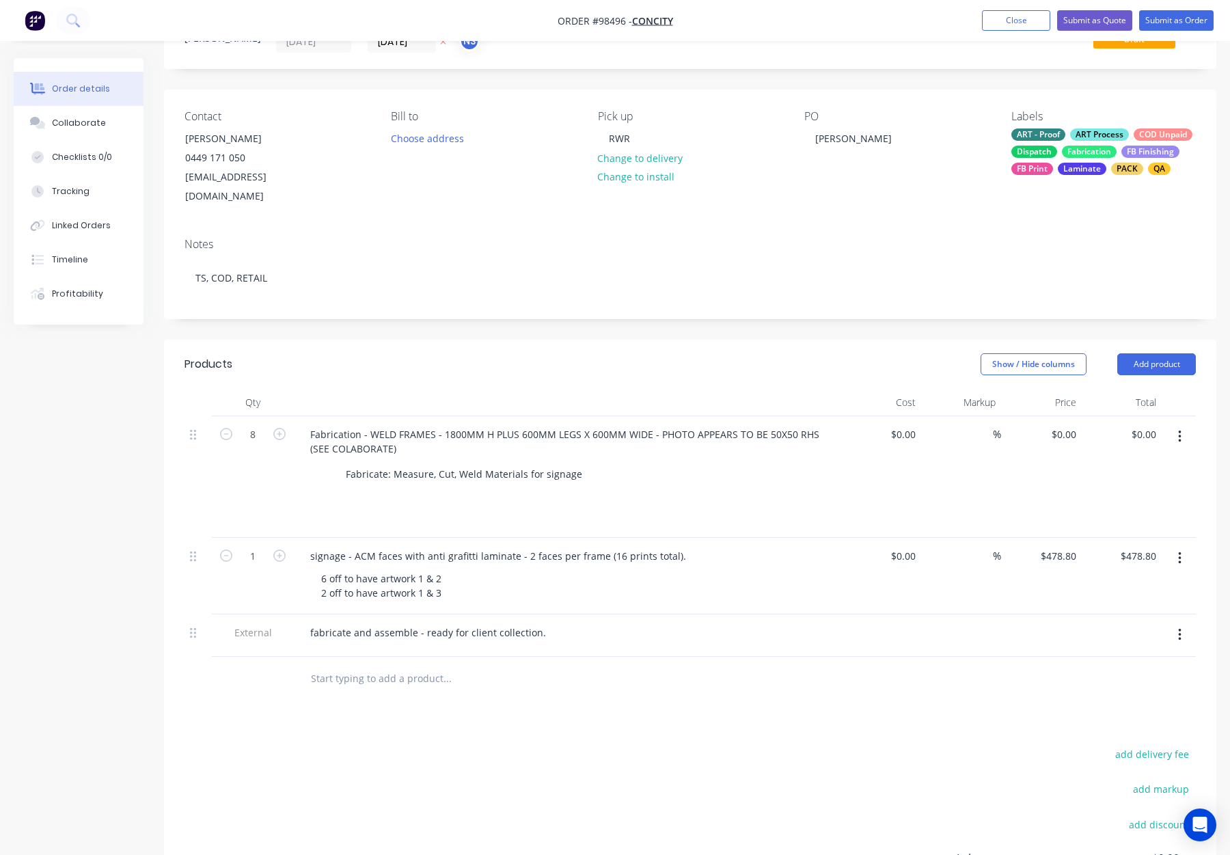
scroll to position [51, 0]
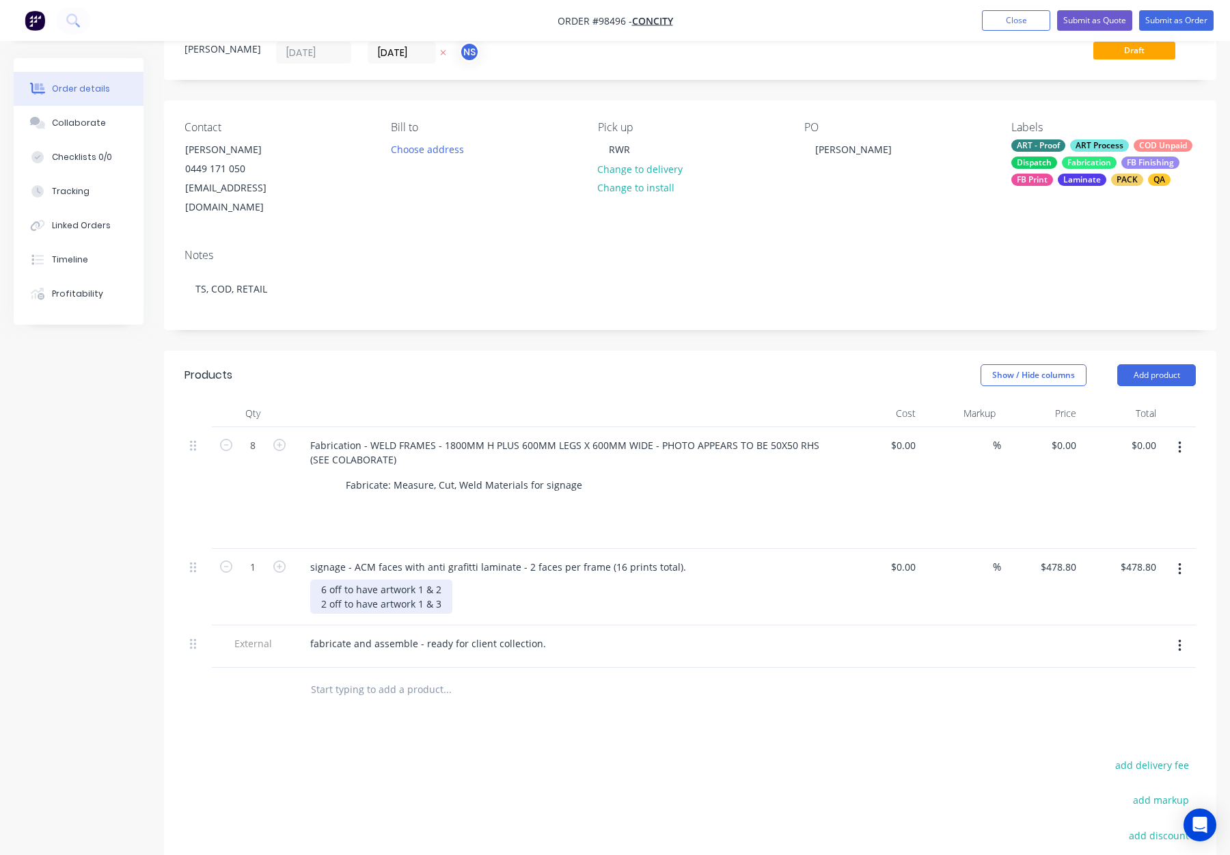
drag, startPoint x: 338, startPoint y: 571, endPoint x: 348, endPoint y: 573, distance: 9.7
click at [339, 580] on div "6 off to have artwork 1 & 2 2 off to have artwork 1 & 3" at bounding box center [381, 597] width 142 height 34
click at [338, 587] on div "6 of to have artwork 1 & 2 2 off to have artwork 1 & 3" at bounding box center [381, 597] width 142 height 34
click at [482, 676] on input "text" at bounding box center [446, 689] width 273 height 27
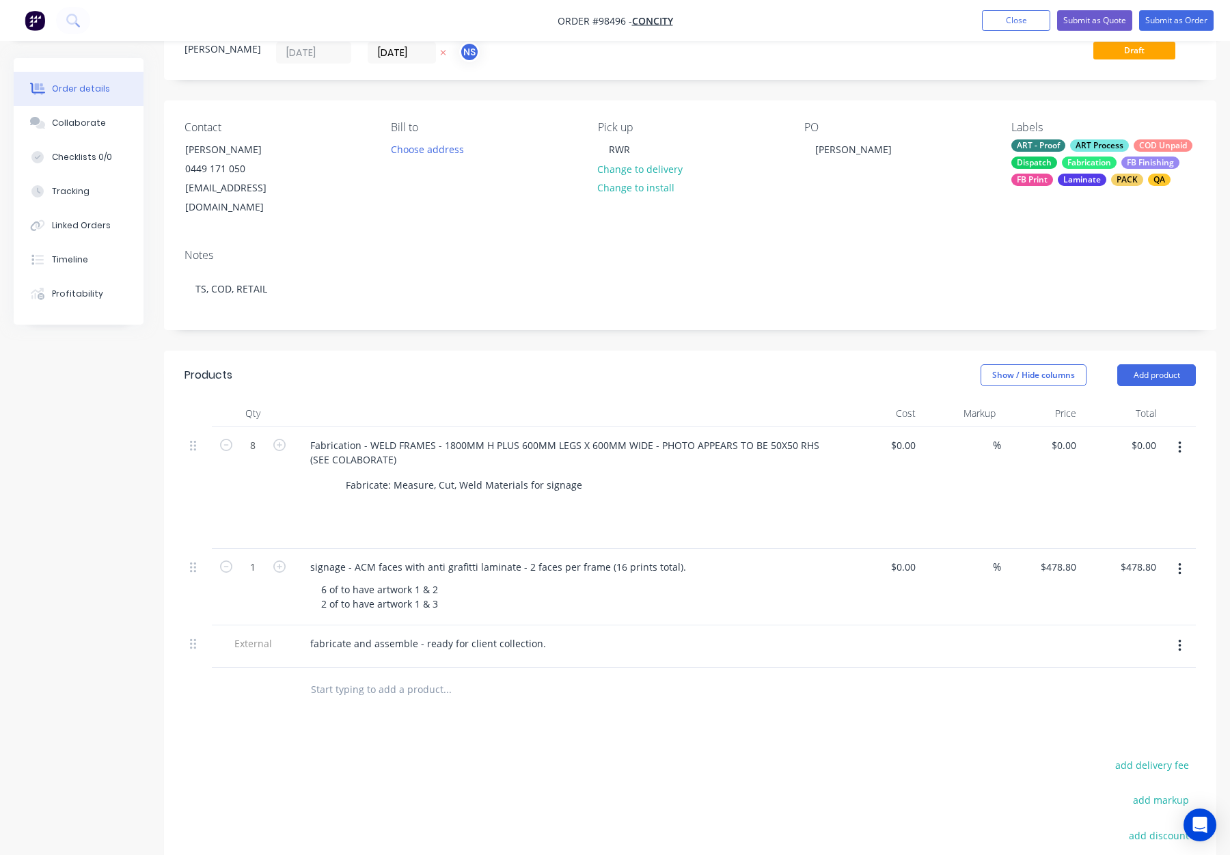
scroll to position [0, 0]
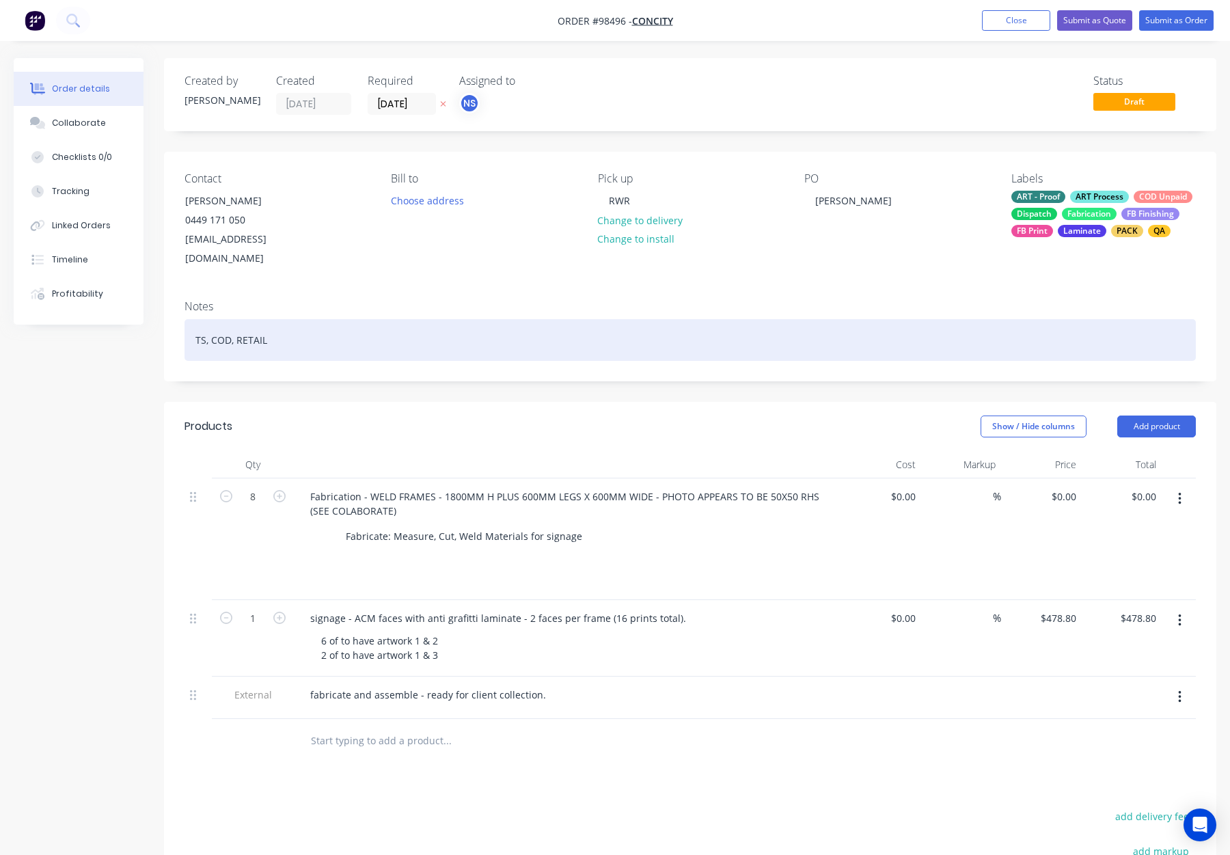
click at [345, 327] on div "TS, COD, RETAIL" at bounding box center [691, 340] width 1012 height 42
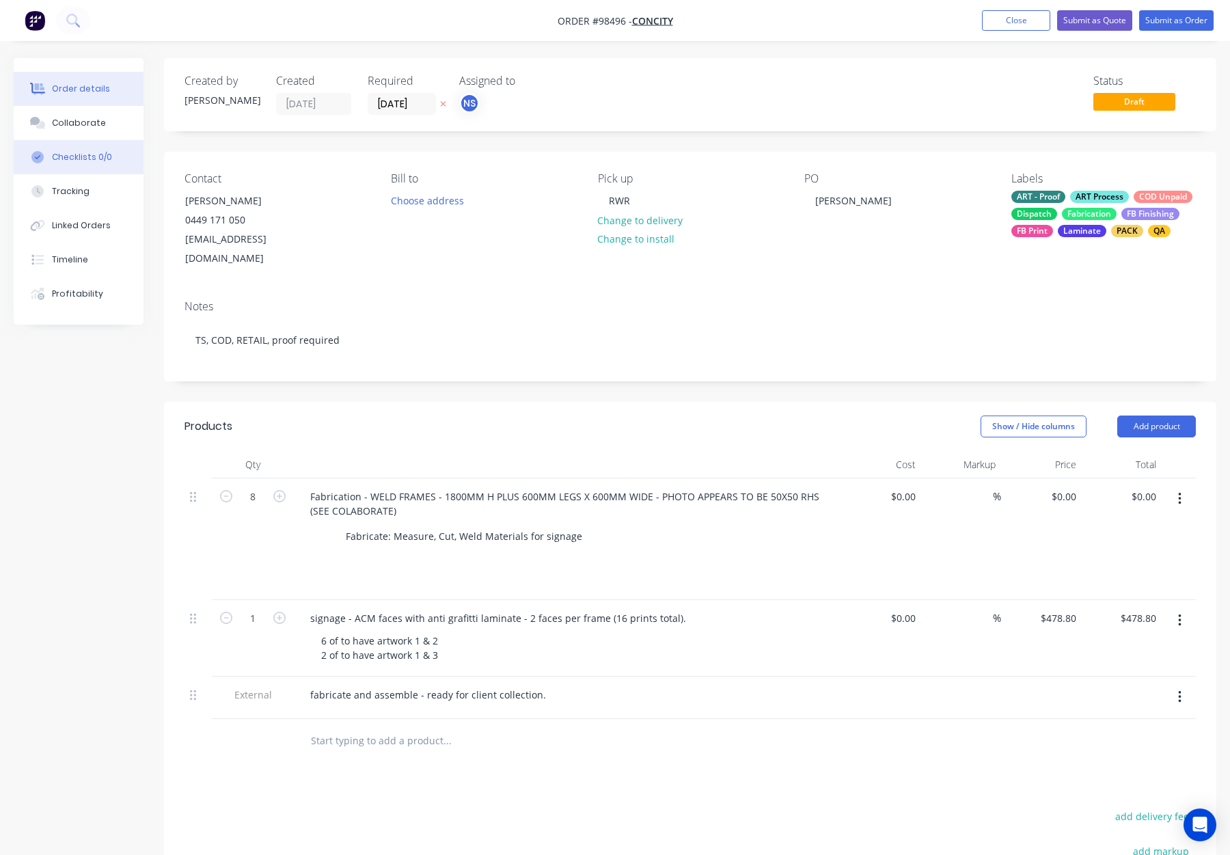
click at [99, 145] on button "Checklists 0/0" at bounding box center [79, 157] width 130 height 34
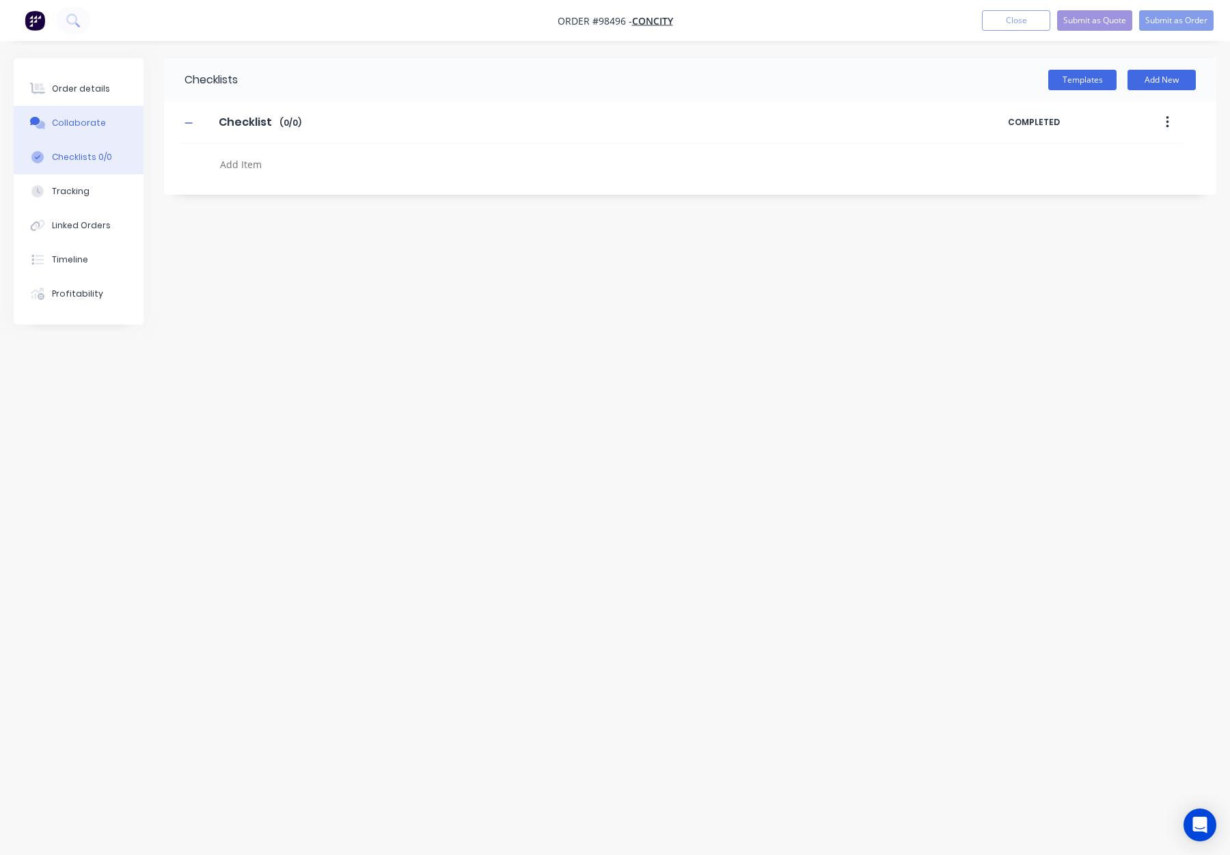
type textarea "x"
click at [105, 129] on button "Collaborate" at bounding box center [79, 123] width 130 height 34
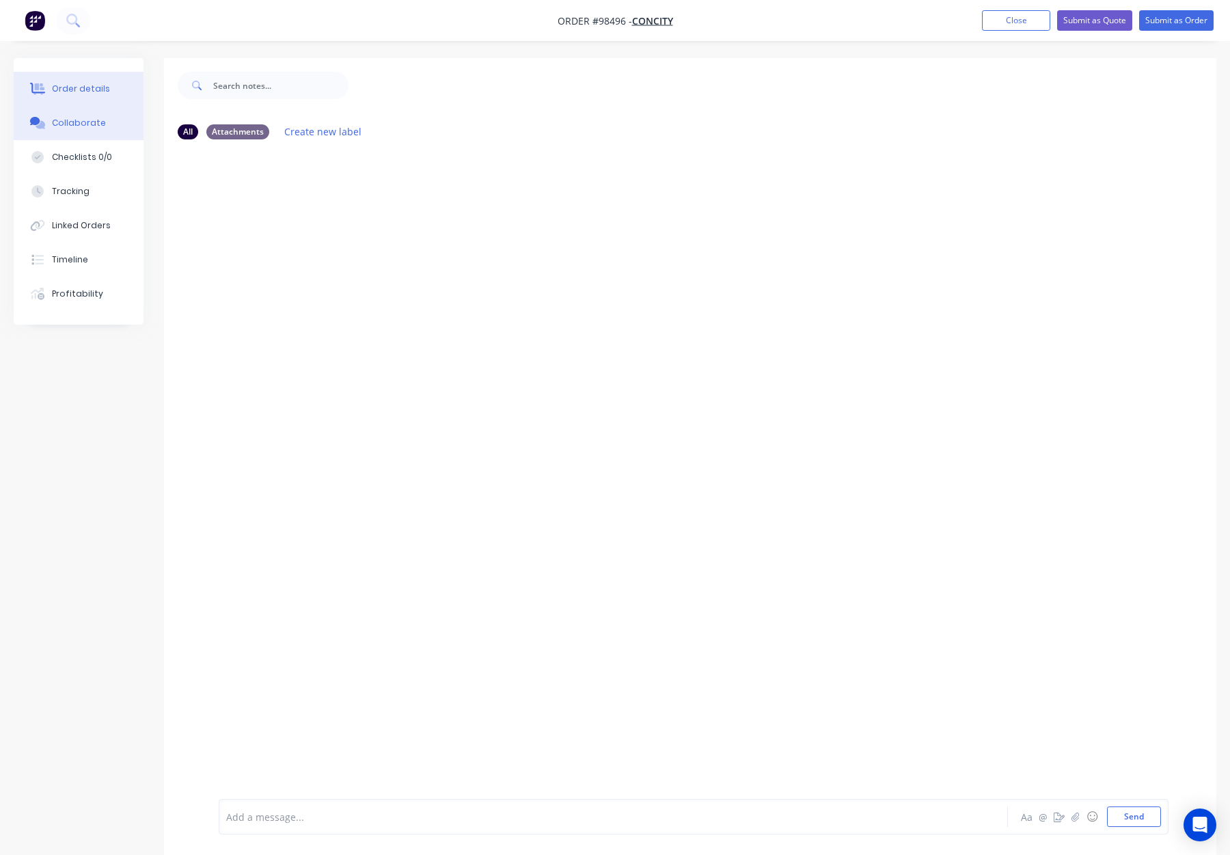
click at [83, 83] on div "Order details" at bounding box center [81, 89] width 58 height 12
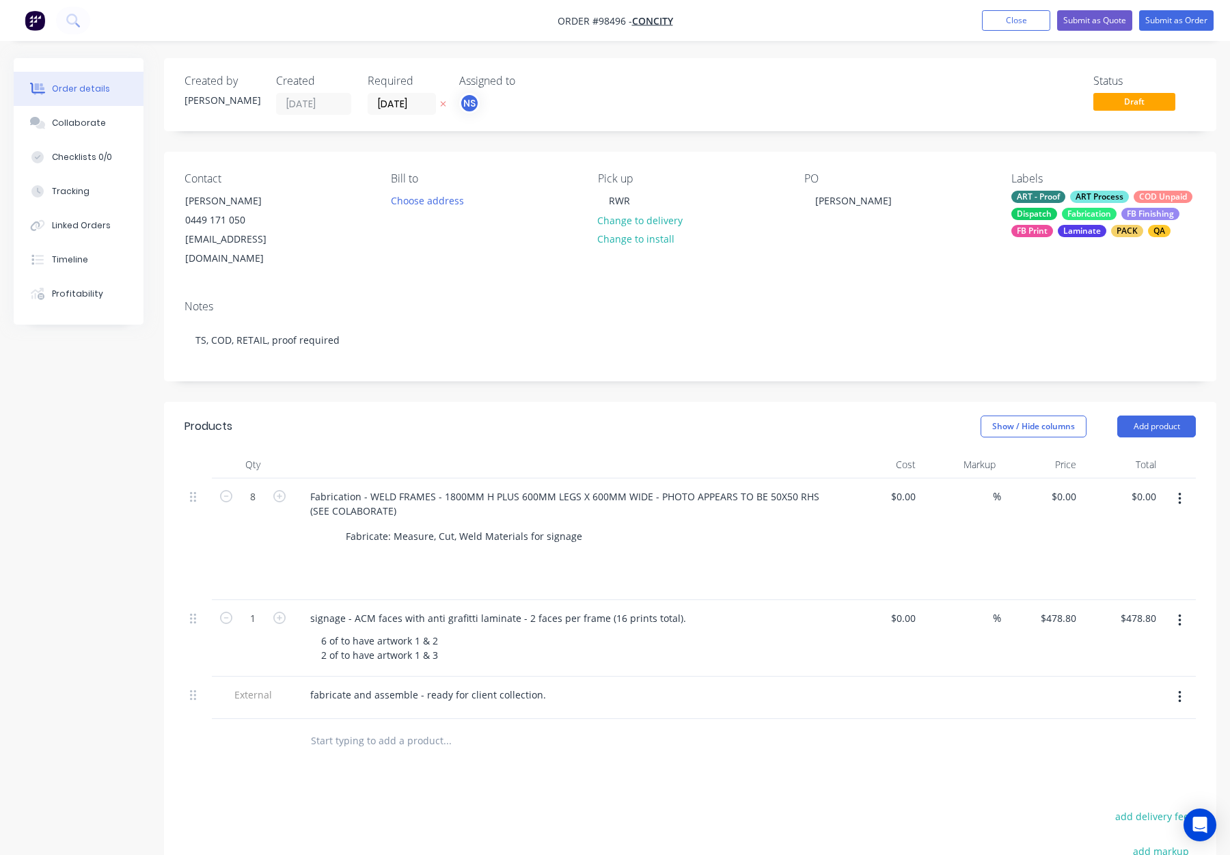
scroll to position [23, 0]
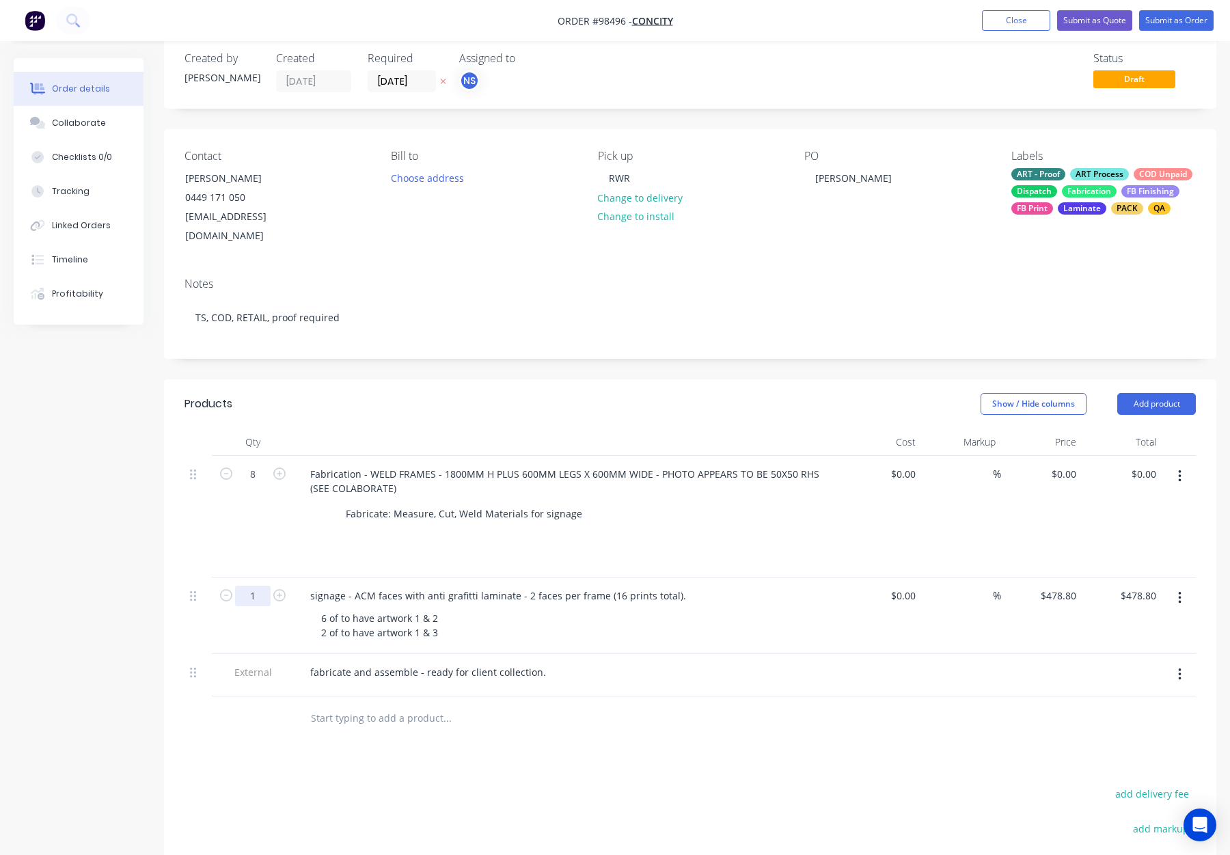
click at [253, 586] on input "1" at bounding box center [253, 596] width 36 height 21
type input "8"
click at [664, 736] on div "Products Show / Hide columns Add product Qty Cost Markup Price Total 8 Fabricat…" at bounding box center [690, 724] width 1053 height 690
click at [1134, 586] on input "3830.40" at bounding box center [1137, 596] width 50 height 20
type input "478.80"
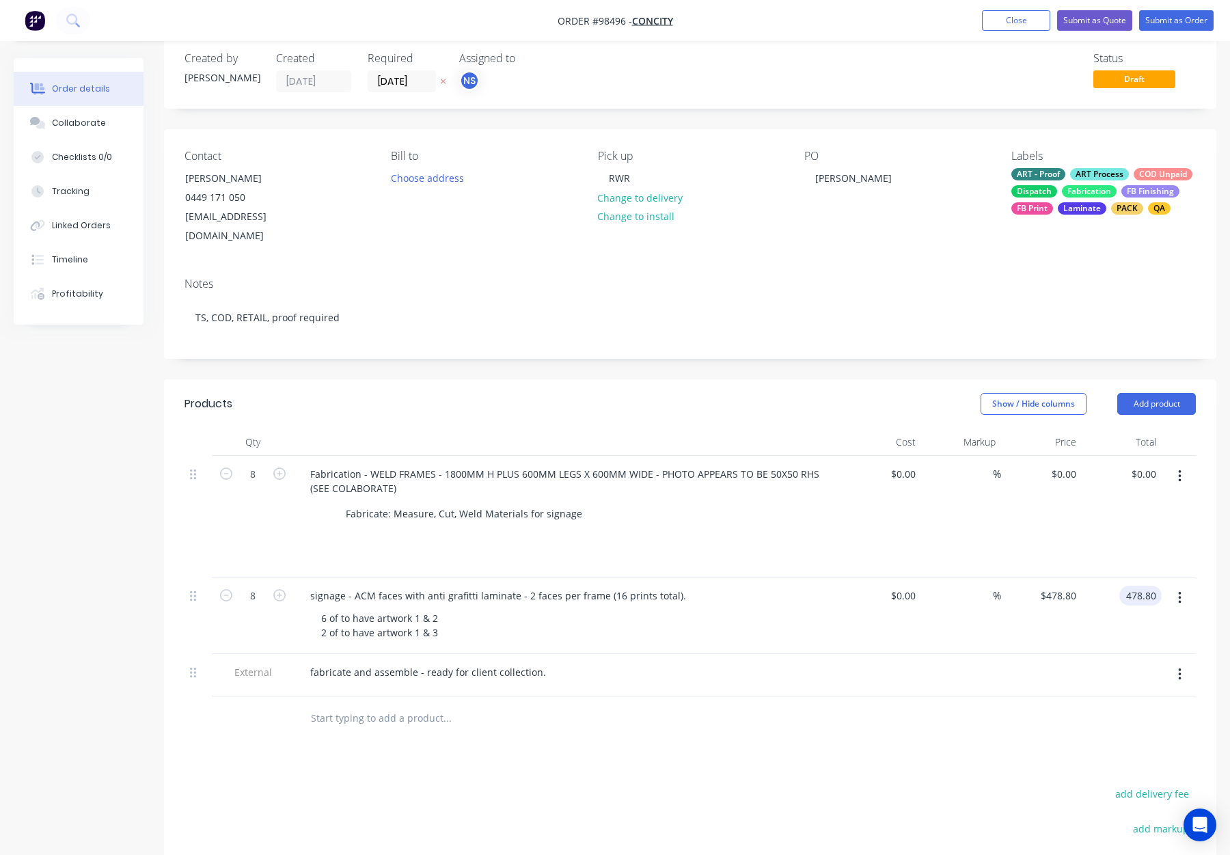
type input "$59.85"
type input "$478.80"
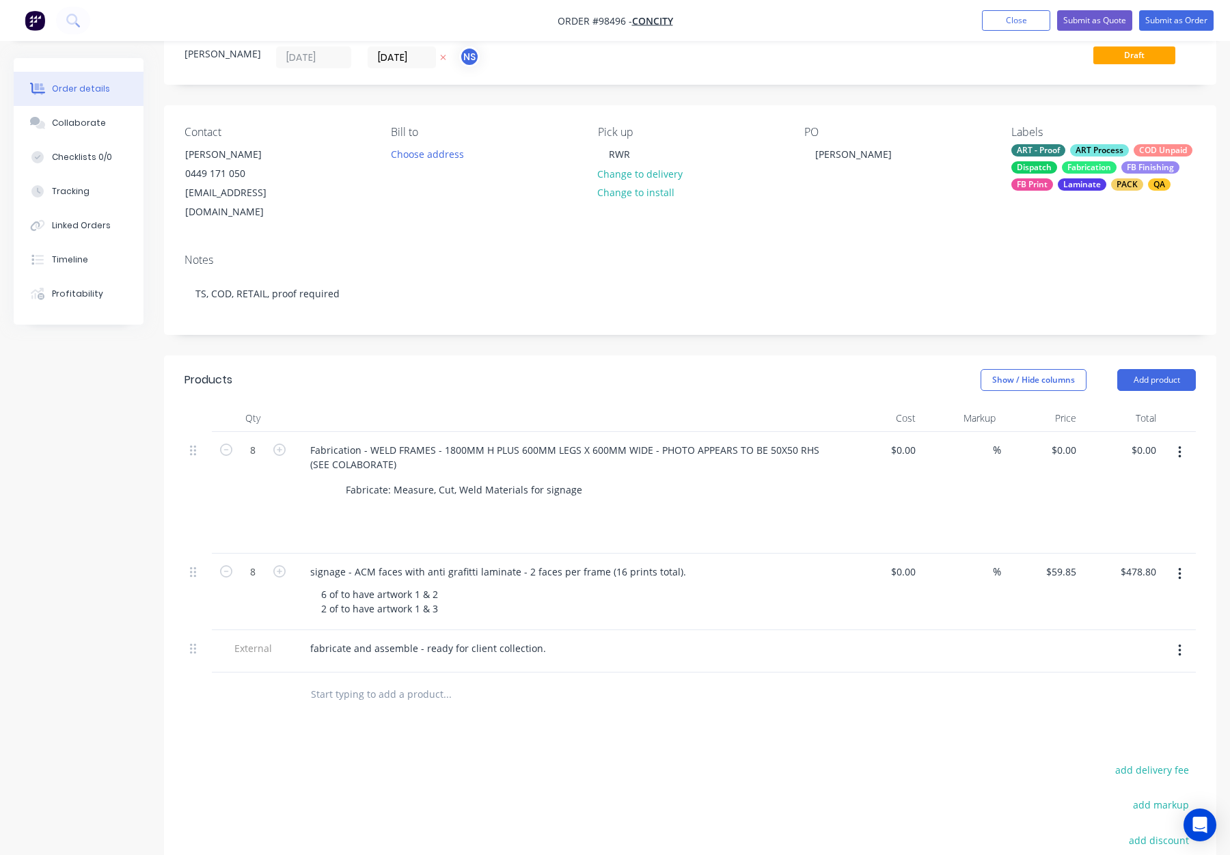
scroll to position [55, 0]
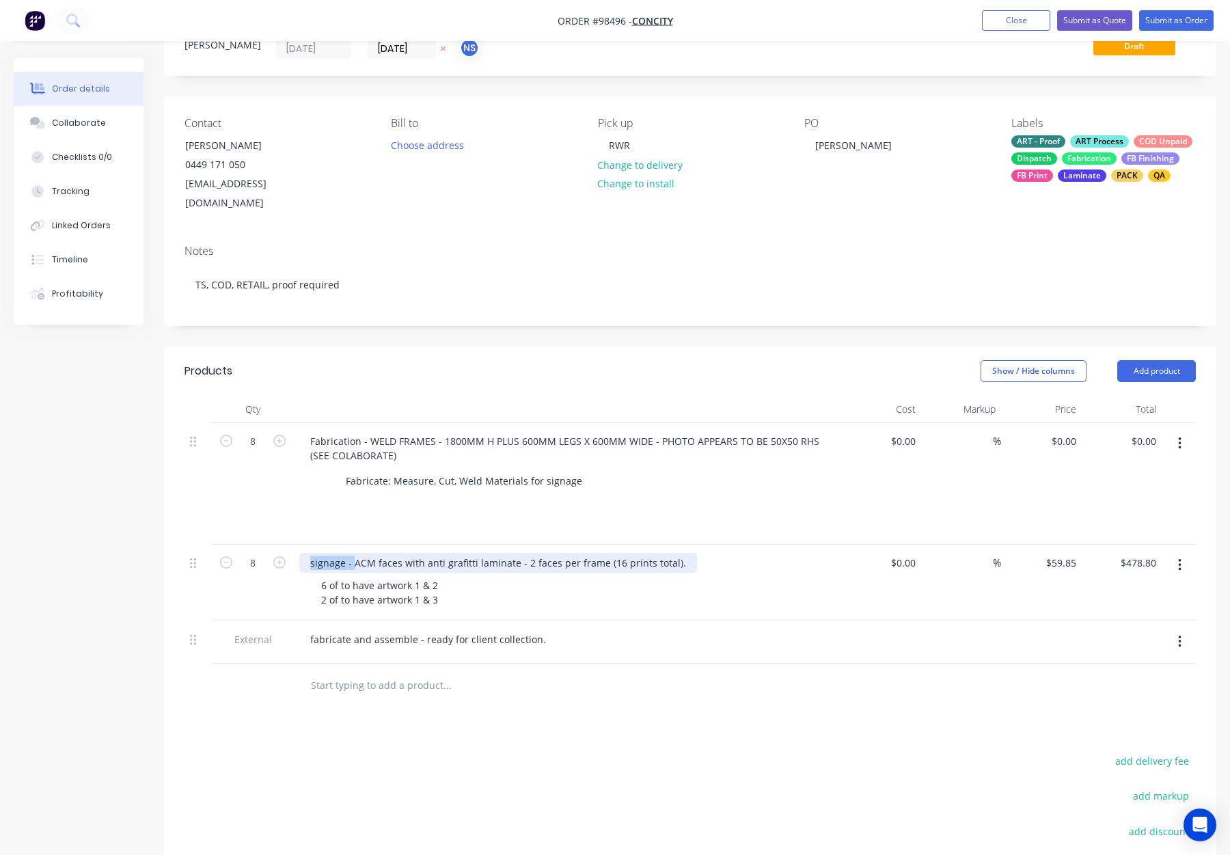
drag, startPoint x: 353, startPoint y: 542, endPoint x: 301, endPoint y: 541, distance: 52.0
click at [303, 553] on div "signage - ACM faces with anti grafitti laminate - 2 faces per frame (16 prints …" at bounding box center [498, 563] width 398 height 20
click at [557, 589] on div "6 of to have artwork 1 & 2 2 of to have artwork 1 & 3" at bounding box center [572, 593] width 525 height 34
drag, startPoint x: 414, startPoint y: 567, endPoint x: 331, endPoint y: 565, distance: 82.8
click at [329, 576] on div "6 of to have artwork 1 & 2 2 of to have artwork 1 & 3" at bounding box center [379, 593] width 139 height 34
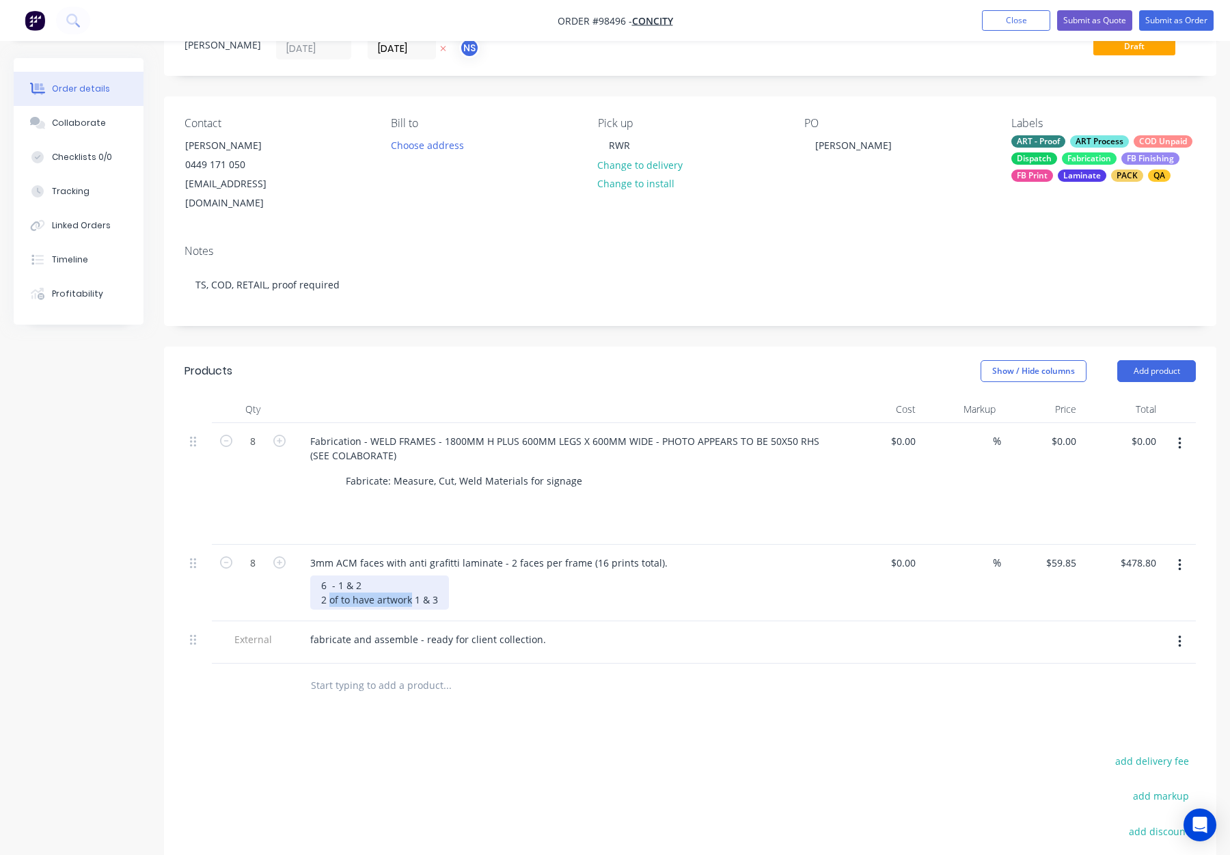
drag, startPoint x: 405, startPoint y: 580, endPoint x: 353, endPoint y: 582, distance: 51.3
click at [332, 582] on div "6 - 1 & 2 2 of to have artwork 1 & 3" at bounding box center [379, 593] width 139 height 34
click at [328, 584] on div "6 - 1 & 2 2 - 1 & 3" at bounding box center [341, 593] width 62 height 34
click at [407, 576] on div "6 - 1 & 2 2 - 1 & 3" at bounding box center [572, 593] width 525 height 34
click at [340, 580] on div "6 - 1 & 2 2 - 1 & 3" at bounding box center [342, 593] width 65 height 34
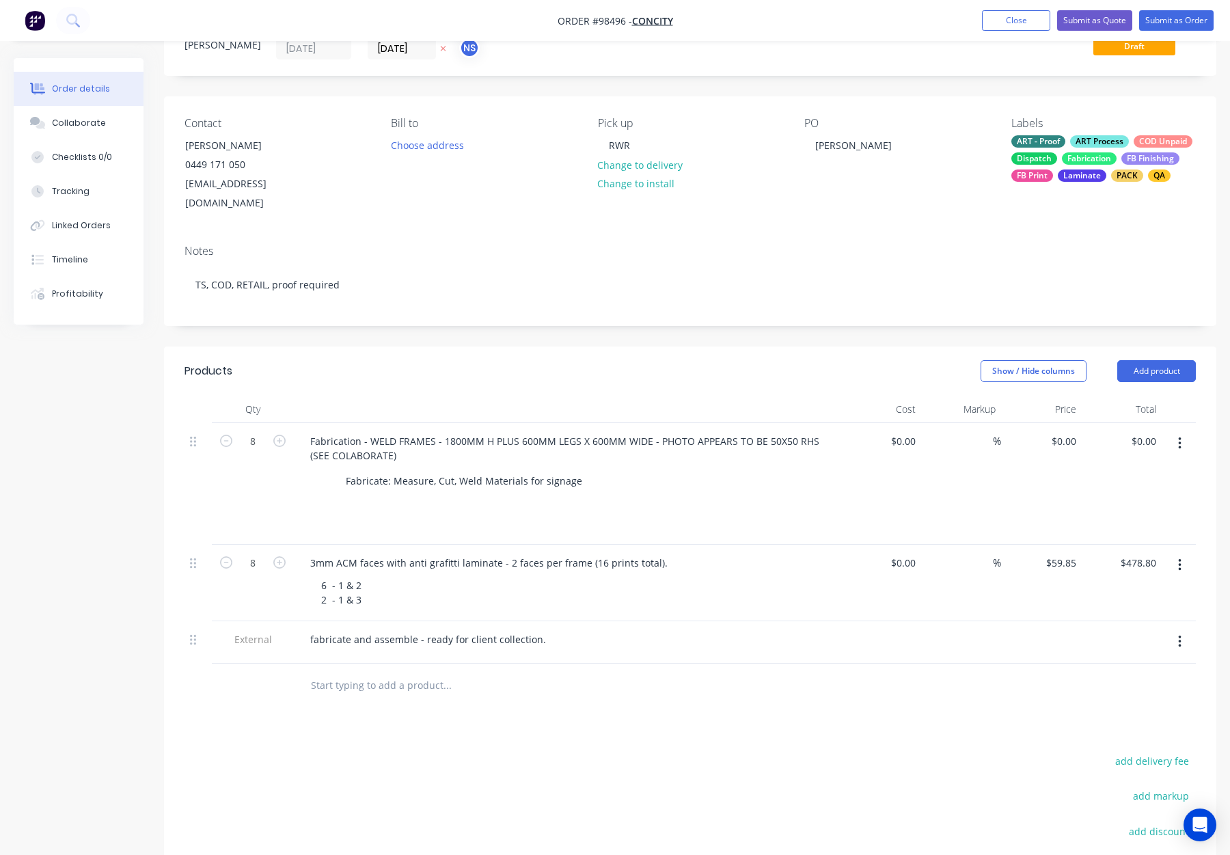
click at [426, 576] on div "6 - 1 & 2 2 - 1 & 3" at bounding box center [572, 593] width 525 height 34
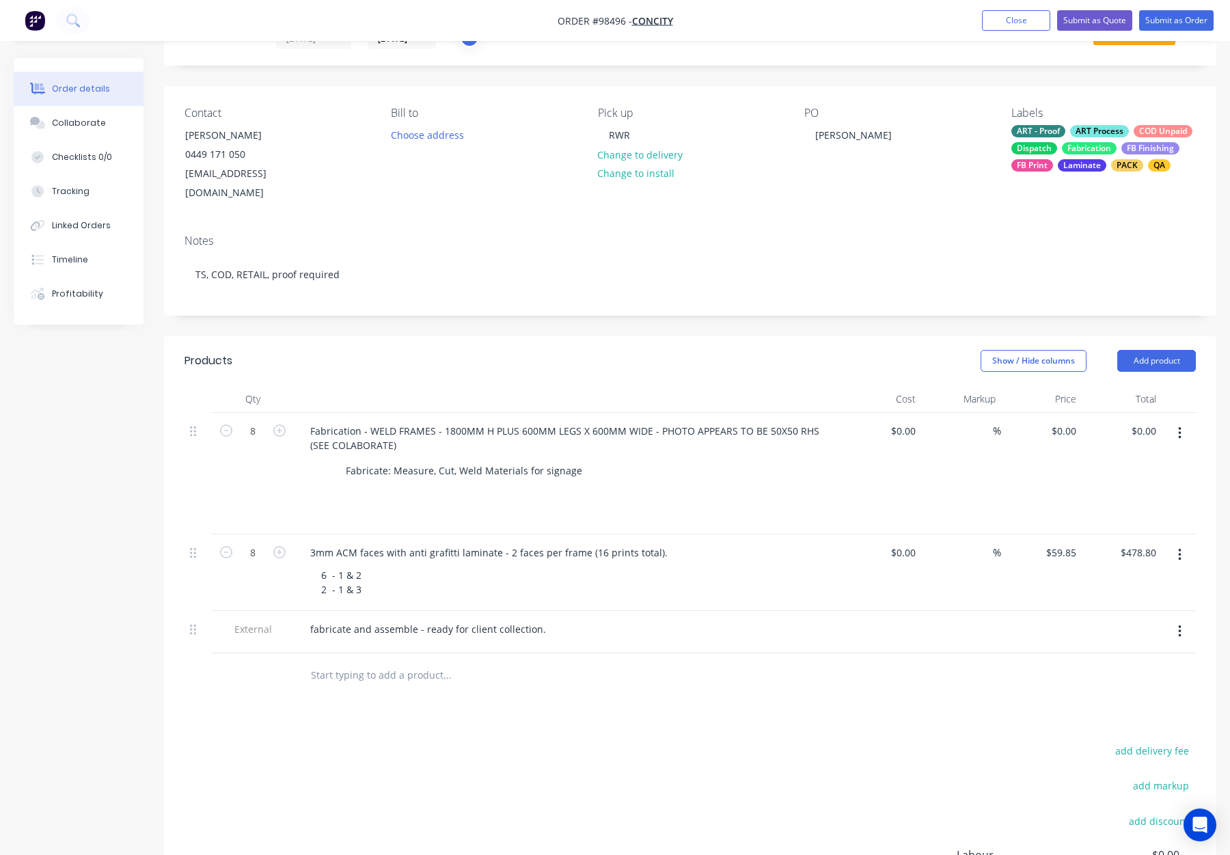
scroll to position [69, 0]
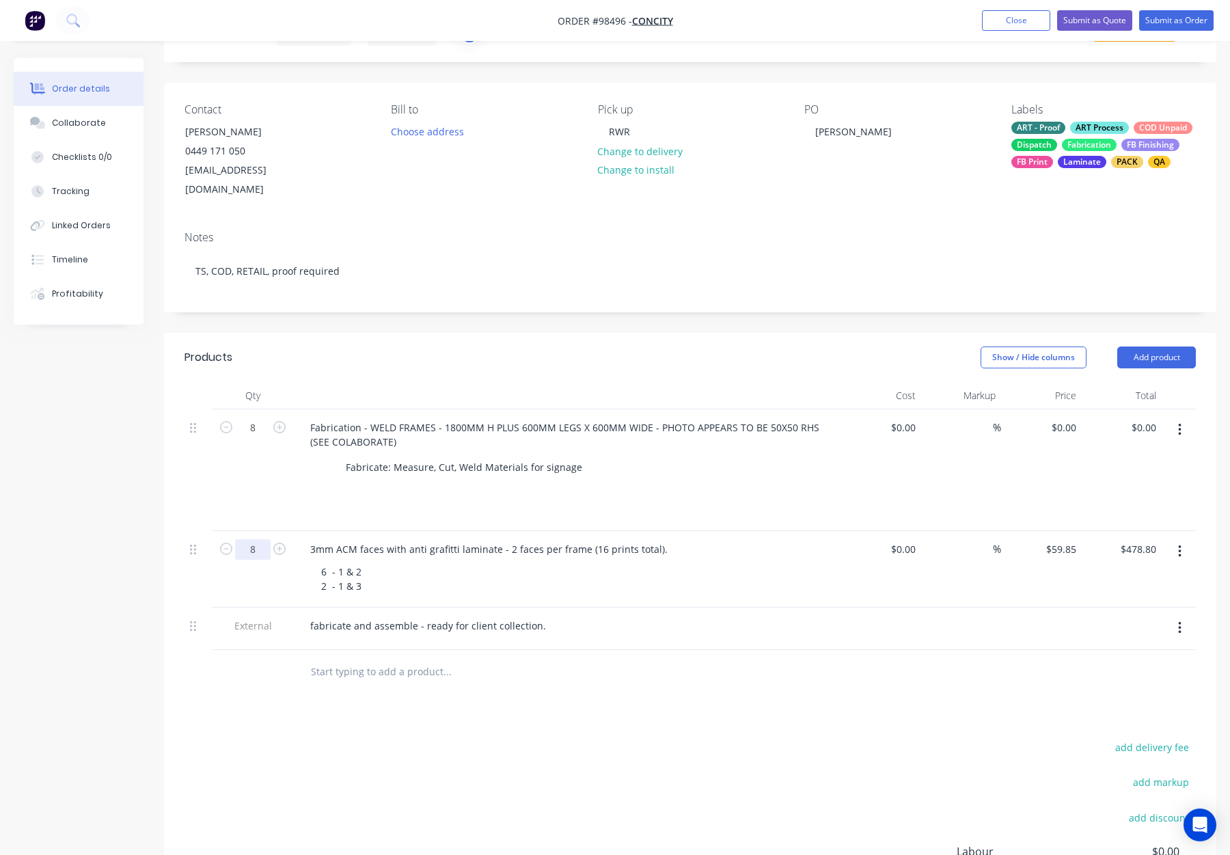
click at [253, 539] on input "8" at bounding box center [253, 549] width 36 height 21
type input "16"
type input "$957.60"
click at [811, 539] on div "3mm ACM faces with anti grafitti laminate - 2 faces per frame (16 prints total)." at bounding box center [567, 549] width 536 height 20
type input "8"
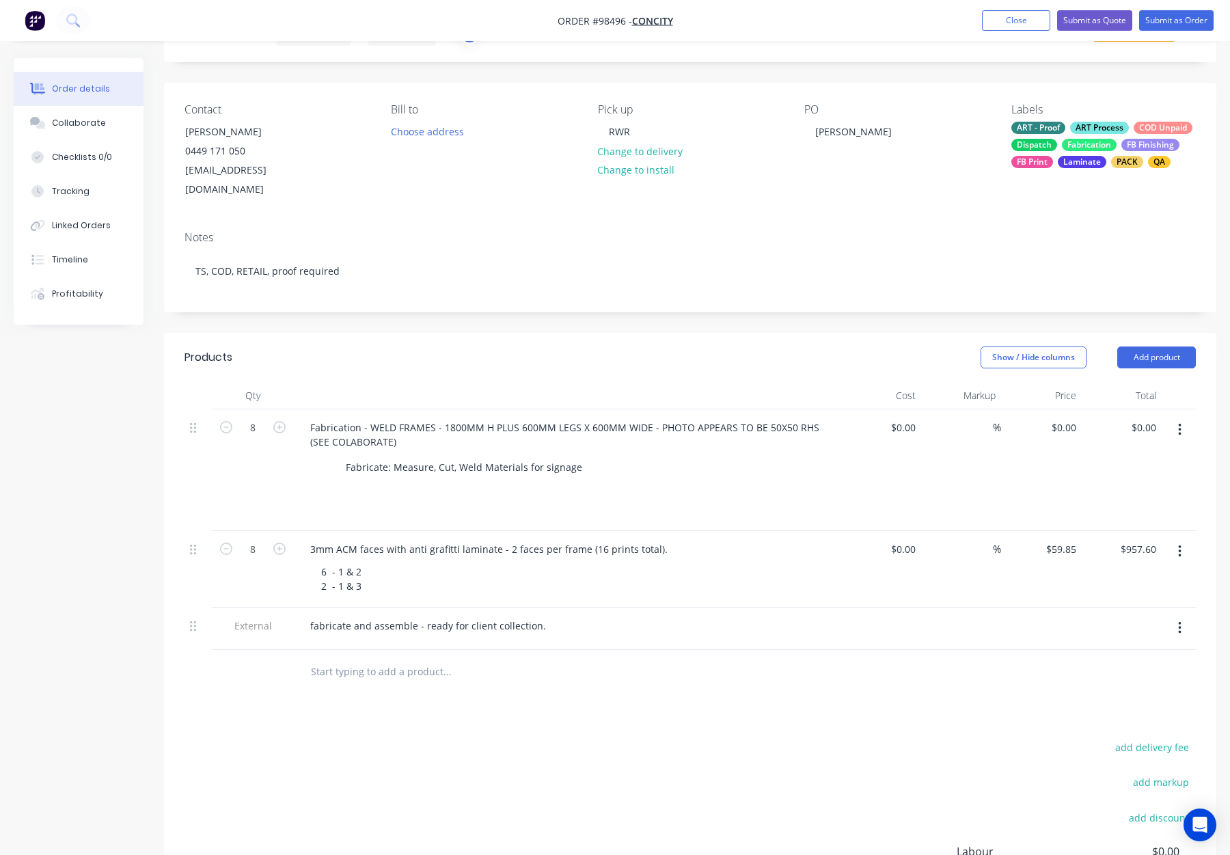
type input "$478.80"
click at [1078, 557] on div "$59.85 $59.85" at bounding box center [1041, 569] width 81 height 77
click at [252, 539] on input "8" at bounding box center [253, 549] width 36 height 21
click at [262, 539] on input "8" at bounding box center [253, 549] width 36 height 21
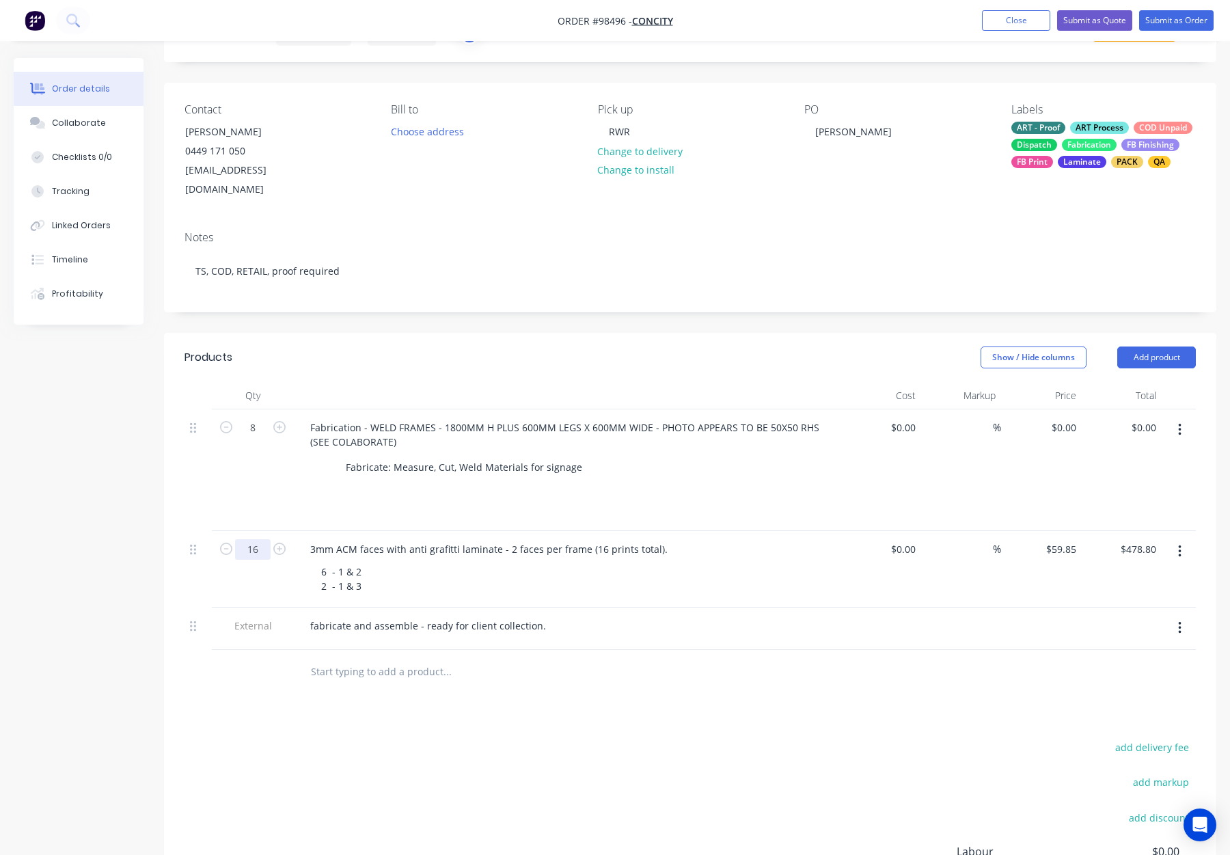
type input "16"
click at [830, 562] on div "6 - 1 & 2 2 - 1 & 3" at bounding box center [572, 579] width 525 height 34
click at [1133, 539] on input "957.60" at bounding box center [1141, 549] width 42 height 20
type input "478.80"
type input "$29.925"
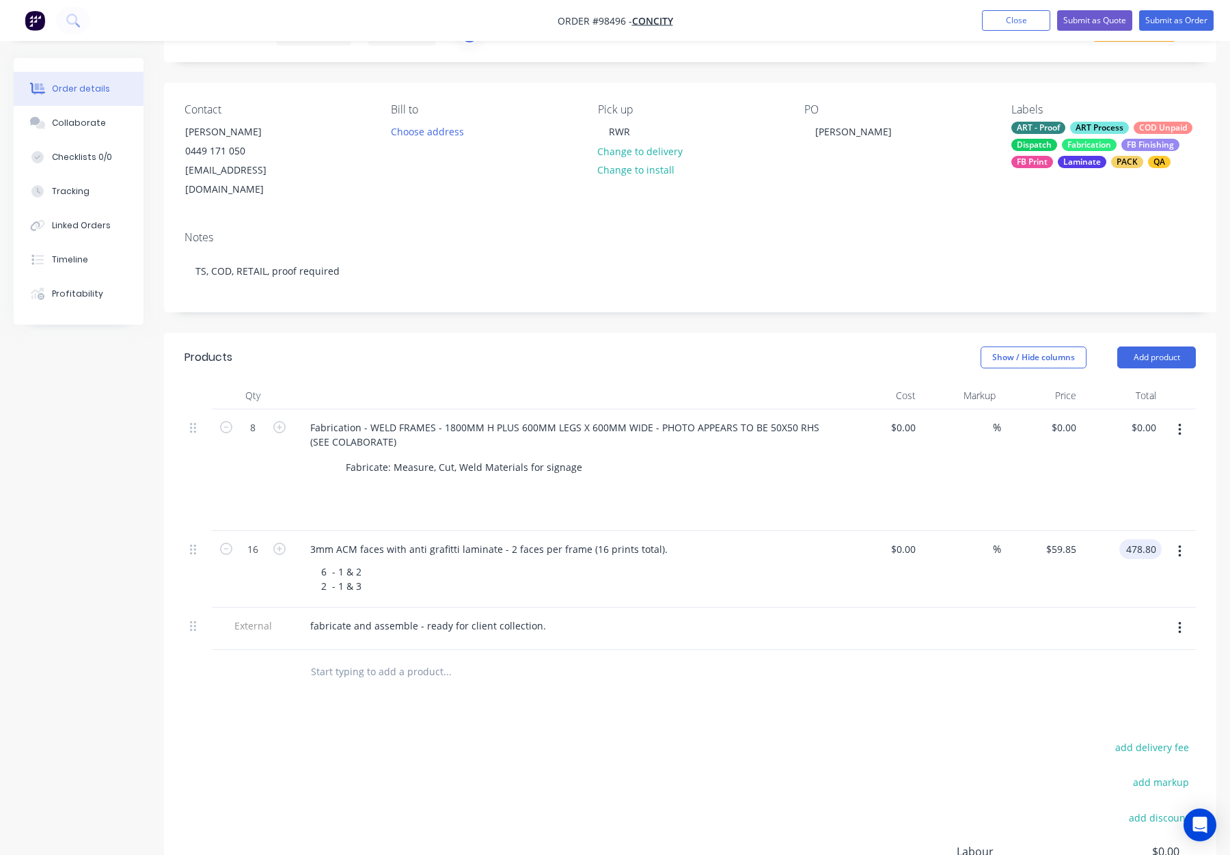
type input "$478.80"
click at [1096, 608] on div at bounding box center [1122, 629] width 81 height 42
drag, startPoint x: 365, startPoint y: 569, endPoint x: 271, endPoint y: 544, distance: 97.7
click at [271, 545] on div "16 3mm ACM faces with anti grafitti laminate - 2 faces per frame (16 prints tot…" at bounding box center [691, 569] width 1012 height 77
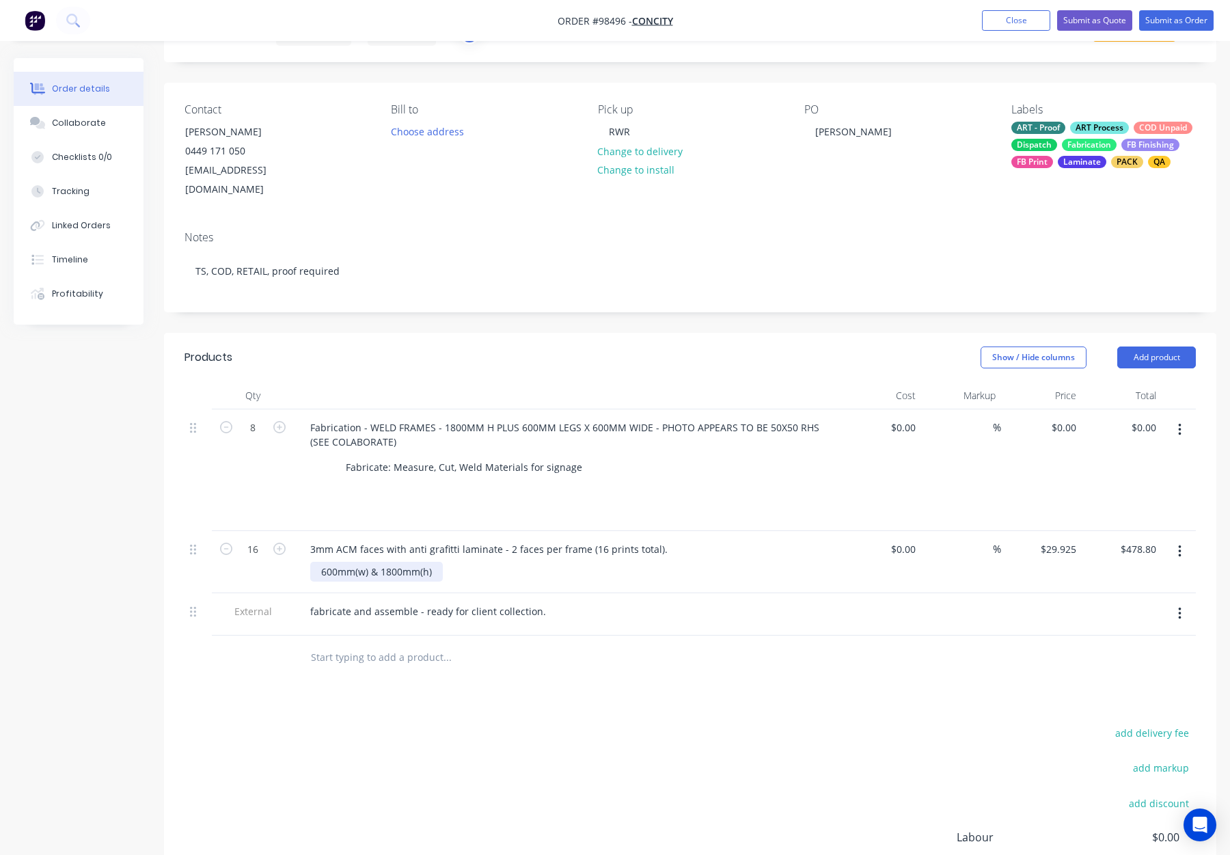
click at [377, 562] on div "600mm(w) & 1800mm(h)" at bounding box center [376, 572] width 133 height 20
click at [526, 653] on div at bounding box center [540, 658] width 492 height 44
click at [253, 539] on input "16" at bounding box center [253, 549] width 36 height 21
click at [262, 539] on input "16" at bounding box center [253, 549] width 36 height 21
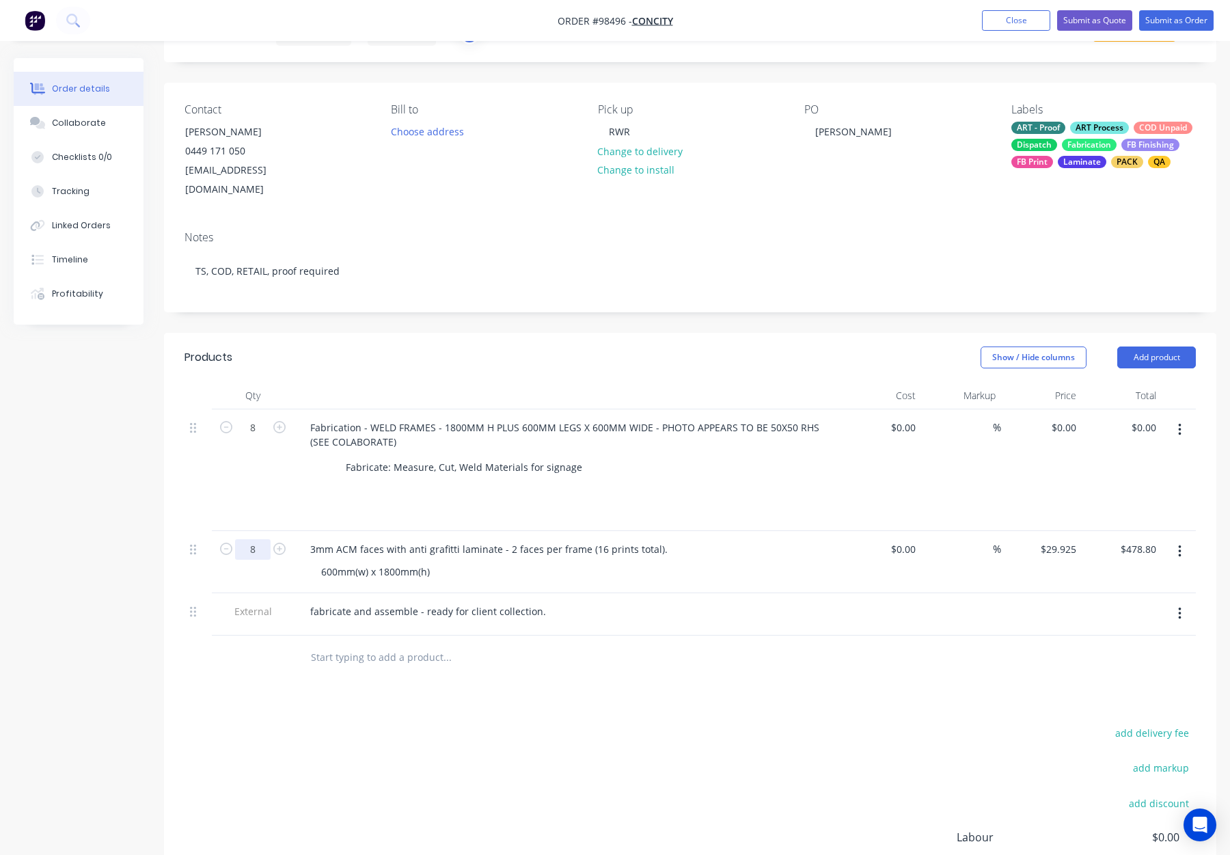
type input "8"
drag, startPoint x: 920, startPoint y: 623, endPoint x: 907, endPoint y: 622, distance: 13.1
click at [920, 636] on div at bounding box center [691, 658] width 1012 height 44
drag, startPoint x: 1137, startPoint y: 530, endPoint x: 1142, endPoint y: 559, distance: 29.1
click at [1137, 539] on input "239.40" at bounding box center [1141, 549] width 42 height 20
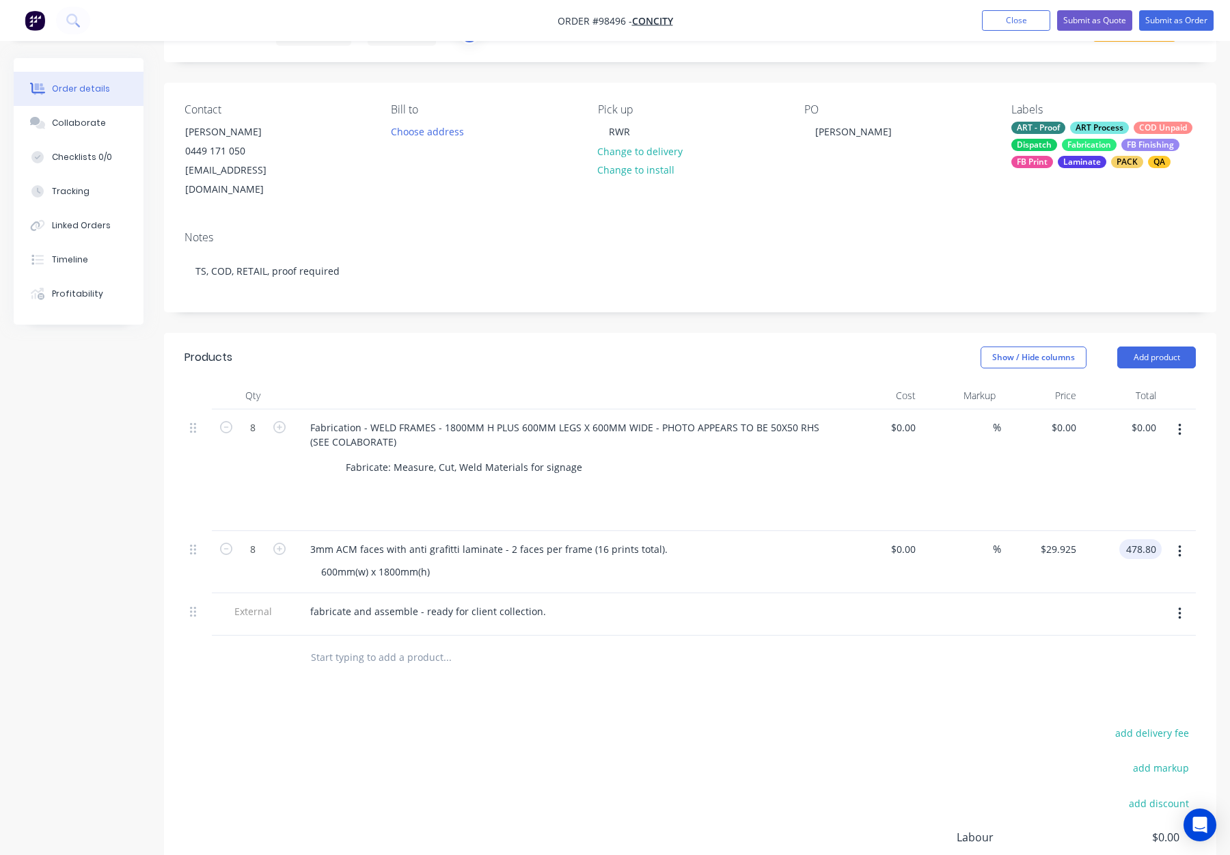
type input "478.80"
type input "$59.85"
type input "$478.80"
click at [924, 724] on div "add delivery fee add markup add discount Labour $0.00 Sub total $239.40 Margin …" at bounding box center [691, 856] width 1012 height 264
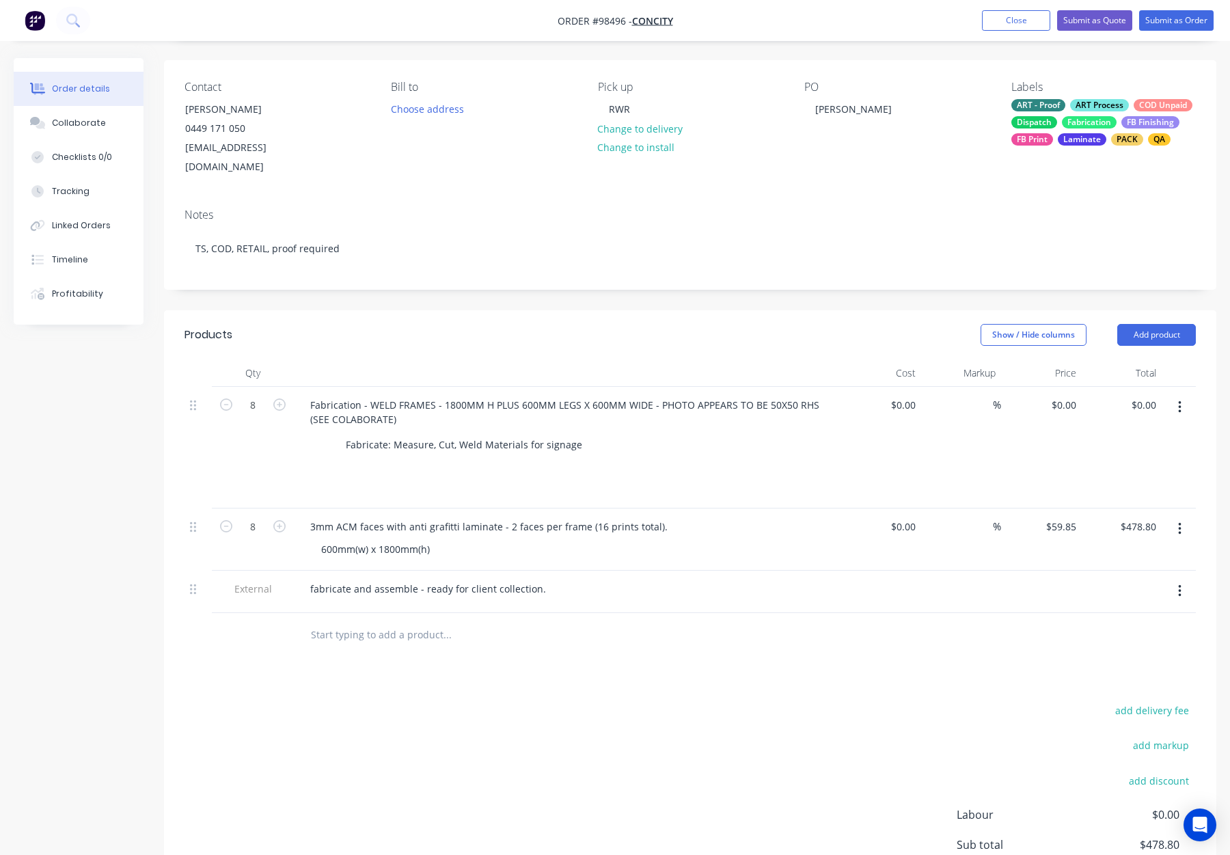
scroll to position [92, 0]
click at [616, 621] on div at bounding box center [504, 634] width 410 height 27
click at [683, 652] on div "Products Show / Hide columns Add product Qty Cost Markup Price Total 8 Fabricat…" at bounding box center [690, 647] width 1053 height 675
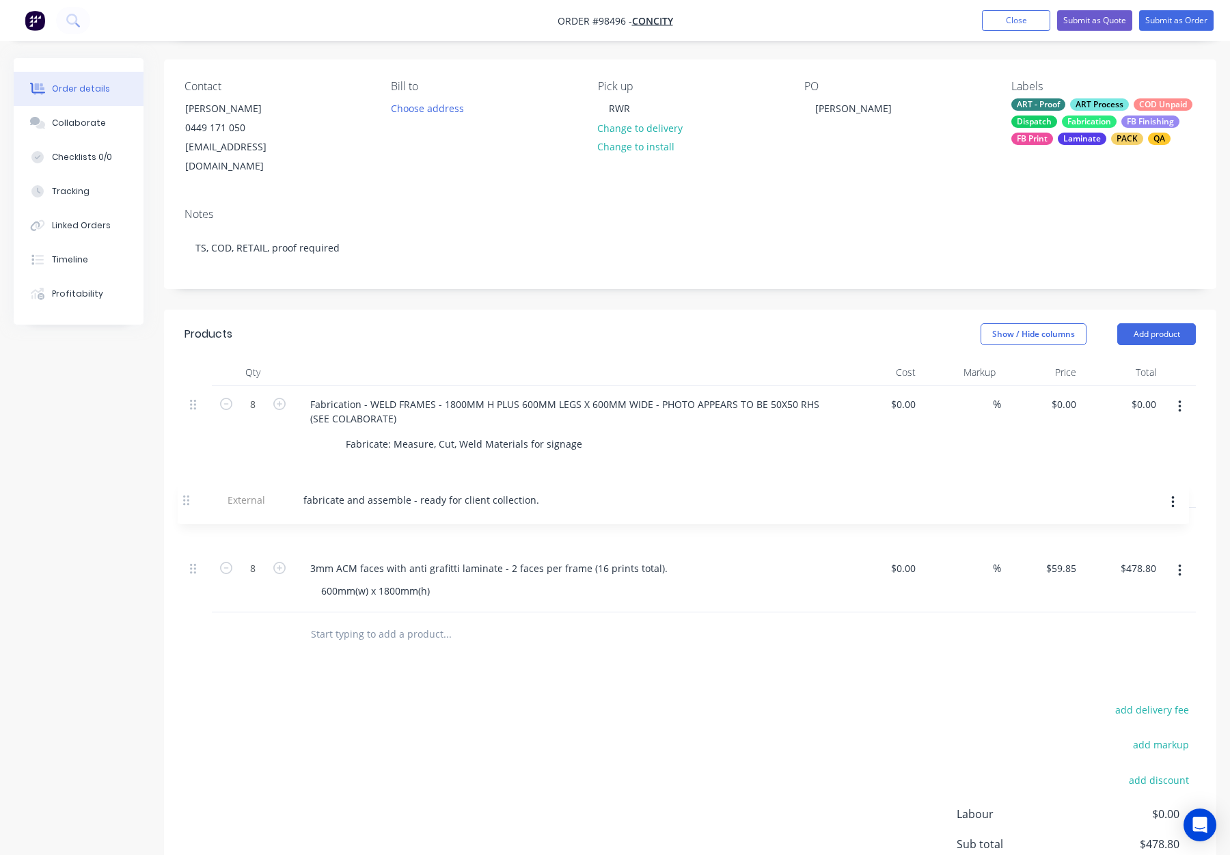
drag, startPoint x: 192, startPoint y: 567, endPoint x: 186, endPoint y: 496, distance: 72.0
click at [186, 496] on div "8 Fabrication - WELD FRAMES - 1800MM H PLUS 600MM LEGS X 600MM WIDE - PHOTO APP…" at bounding box center [691, 499] width 1012 height 226
click at [729, 701] on div "add delivery fee add markup add discount Labour $0.00 Sub total $478.80 Margin …" at bounding box center [691, 833] width 1012 height 264
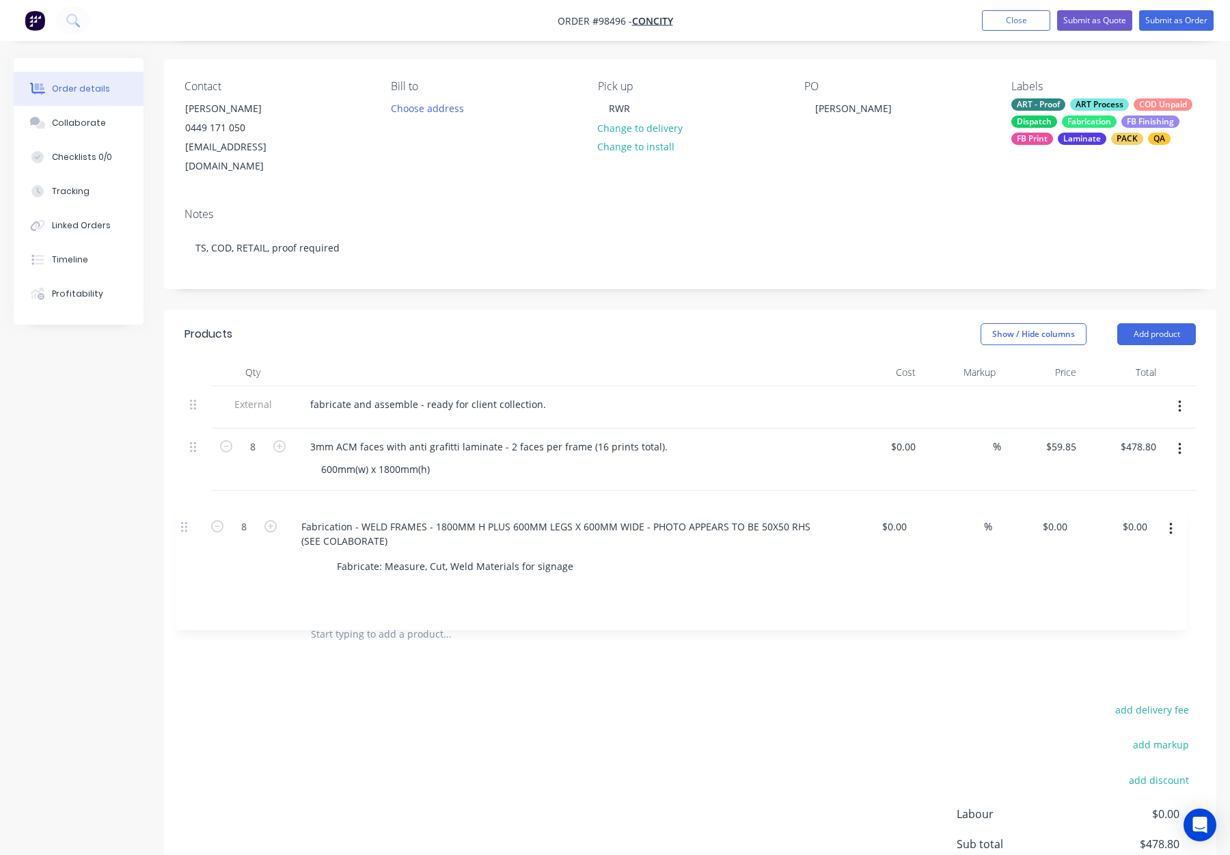
drag, startPoint x: 192, startPoint y: 384, endPoint x: 185, endPoint y: 532, distance: 147.8
click at [183, 534] on div "Qty Cost Markup Price Total 8 Fabrication - WELD FRAMES - 1800MM H PLUS 600MM L…" at bounding box center [690, 508] width 1053 height 298
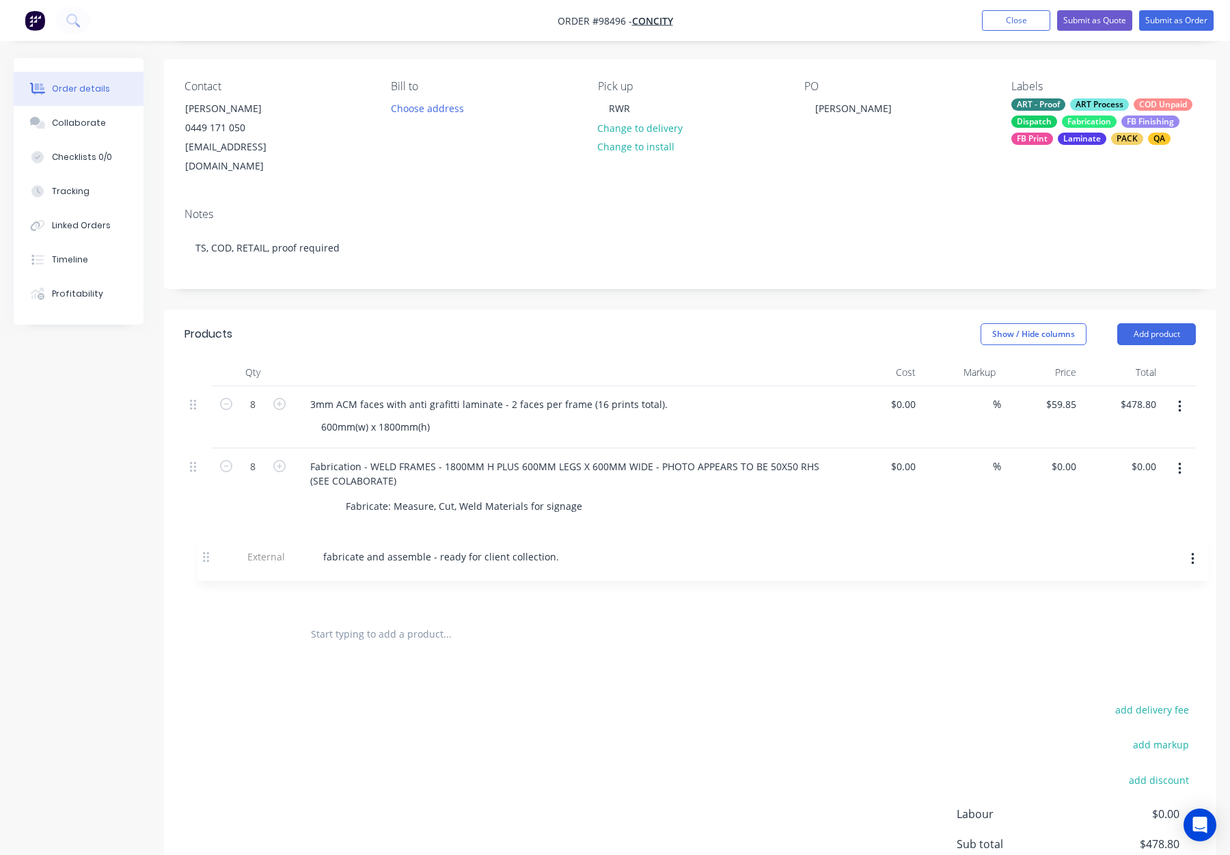
drag, startPoint x: 193, startPoint y: 384, endPoint x: 205, endPoint y: 564, distance: 180.2
click at [206, 565] on div "External fabricate and assemble - ready for client collection. 8 3mm ACM faces …" at bounding box center [691, 499] width 1012 height 226
click at [633, 621] on div at bounding box center [504, 634] width 410 height 27
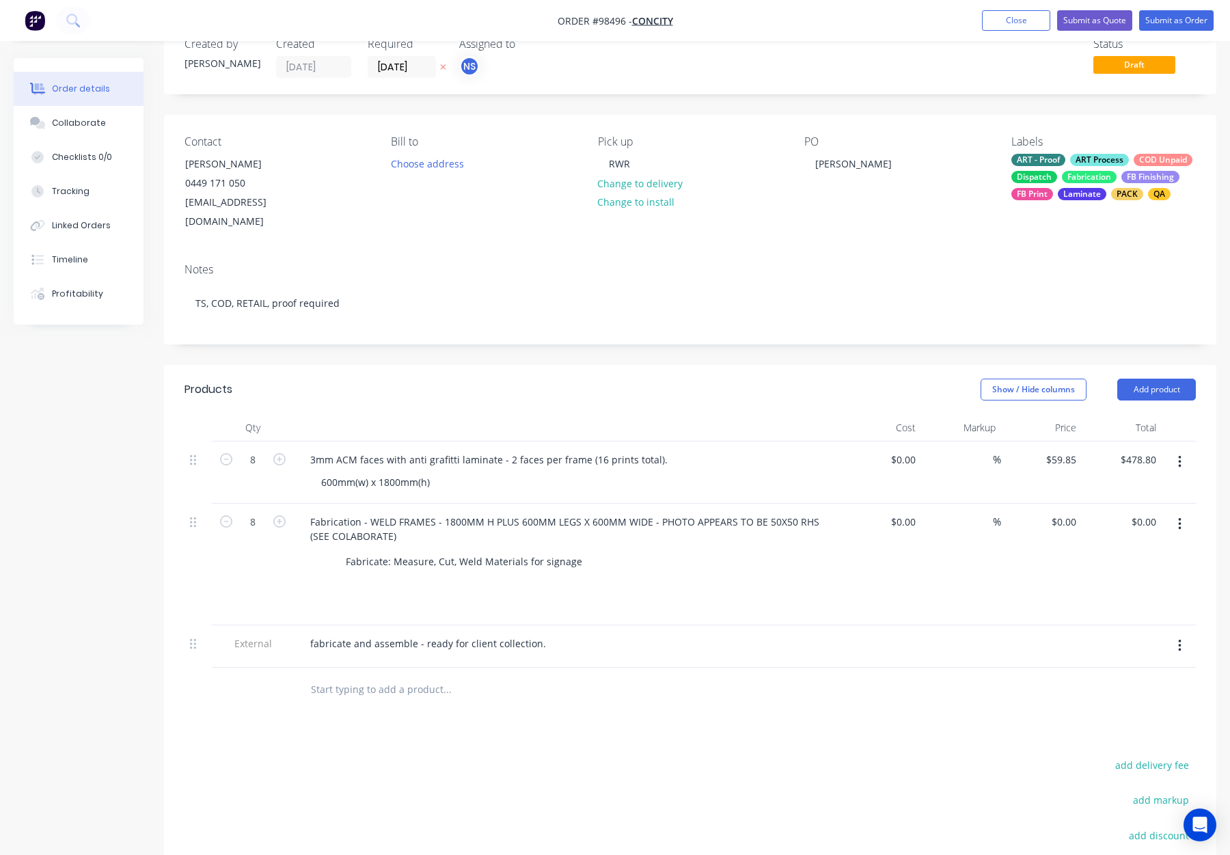
scroll to position [0, 0]
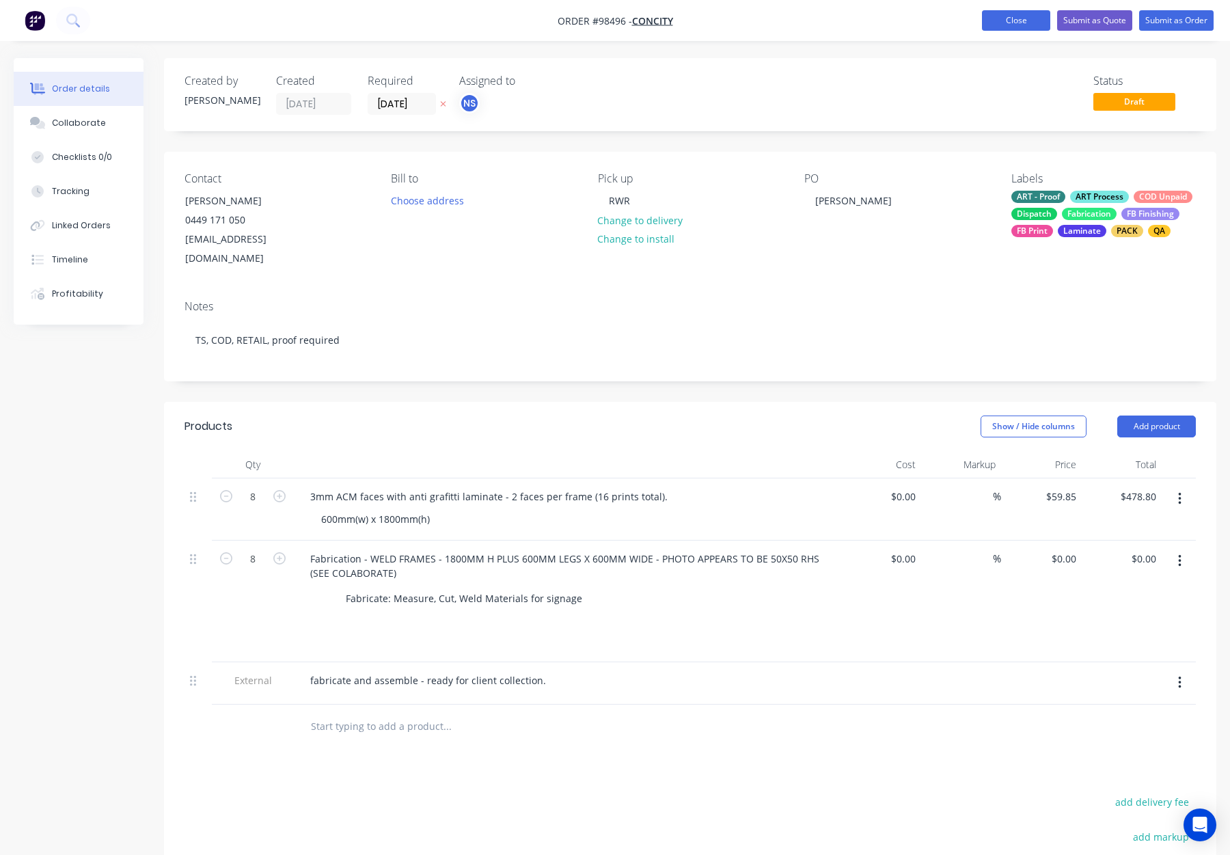
click at [1010, 18] on button "Close" at bounding box center [1016, 20] width 68 height 21
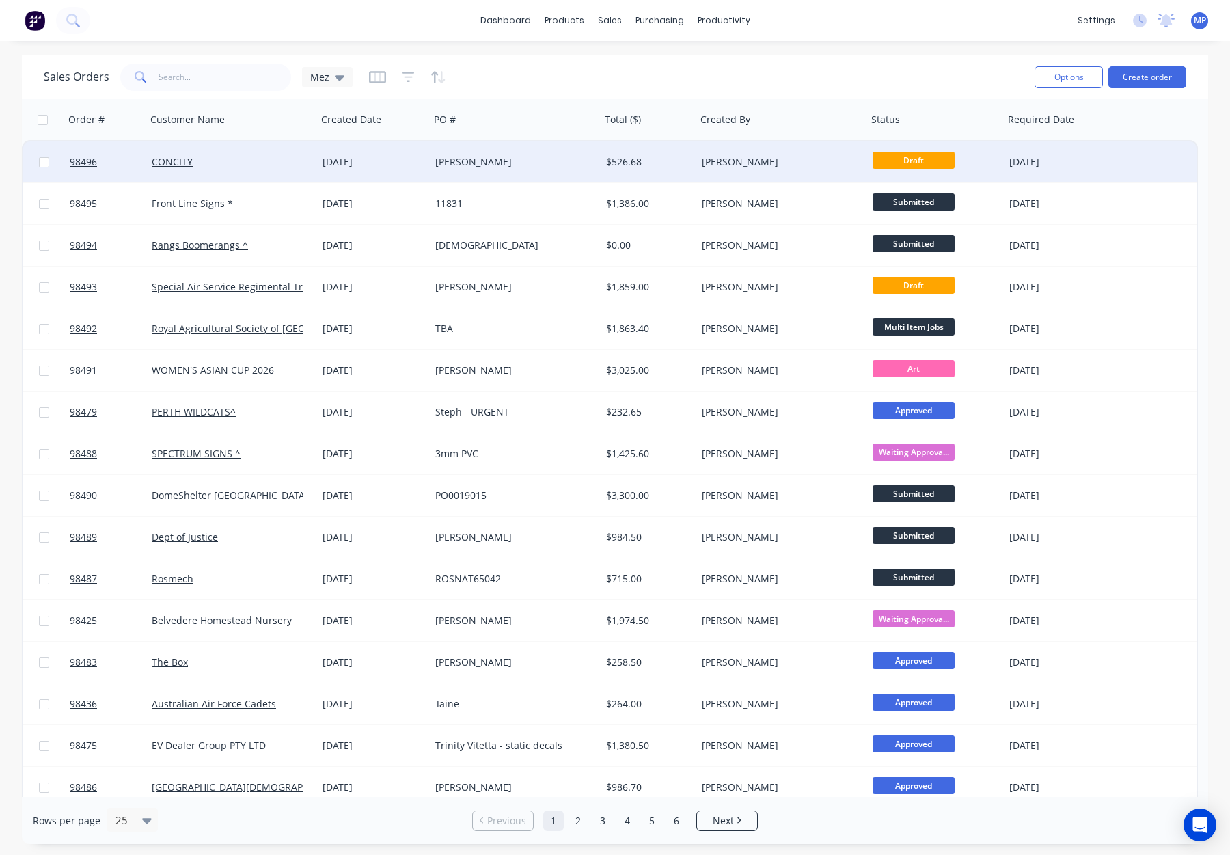
click at [699, 161] on div "[PERSON_NAME]" at bounding box center [782, 162] width 171 height 41
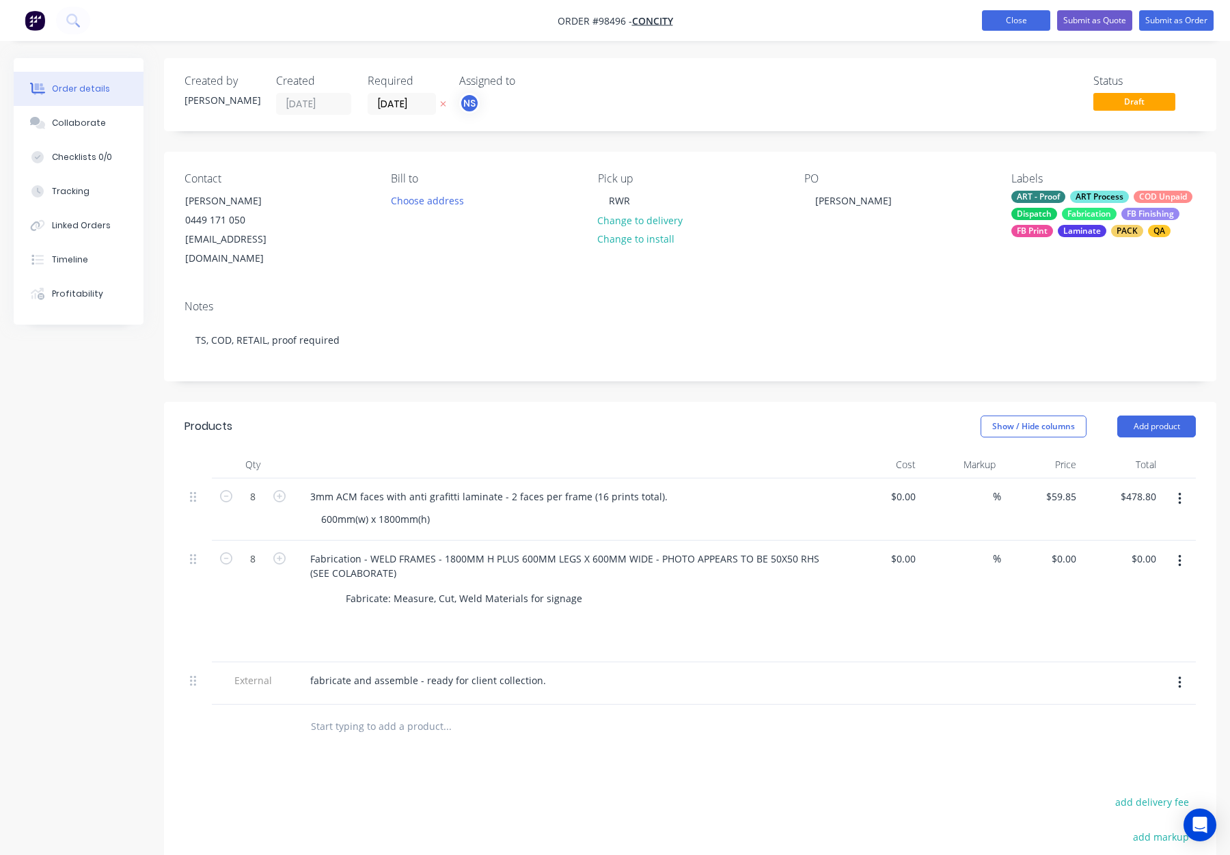
click at [1010, 14] on button "Close" at bounding box center [1016, 20] width 68 height 21
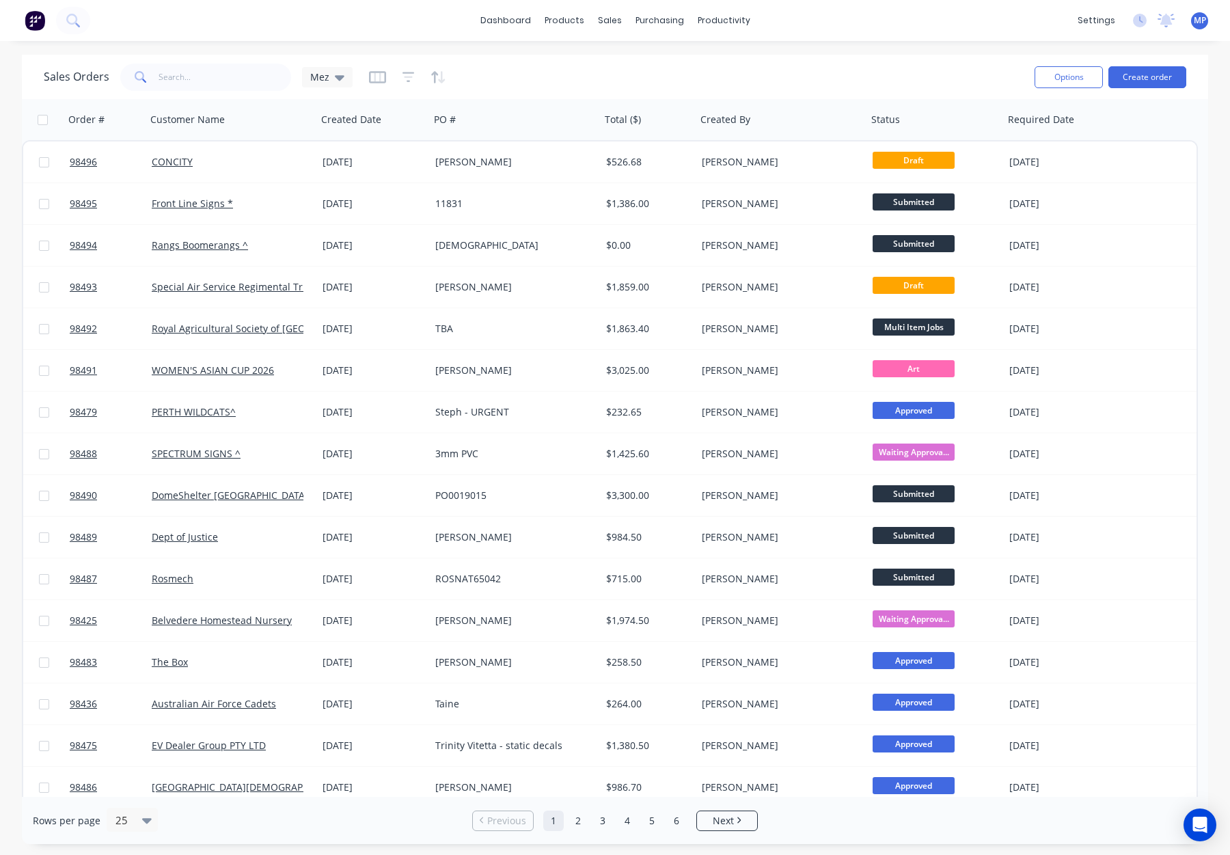
click at [738, 60] on div "Sales Orders Mez" at bounding box center [534, 76] width 980 height 33
click at [177, 77] on input "text" at bounding box center [225, 77] width 133 height 27
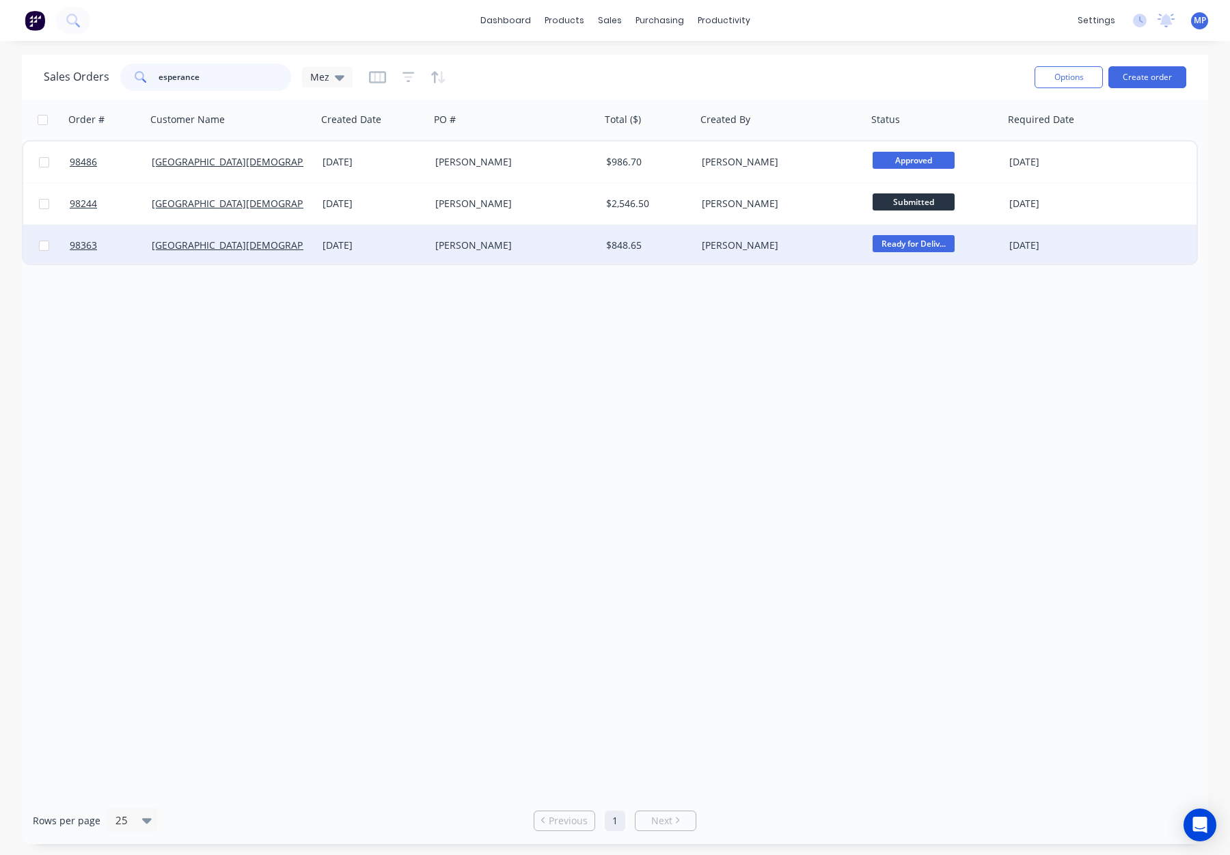
type input "esperance"
click at [670, 247] on div "$848.65" at bounding box center [646, 246] width 81 height 14
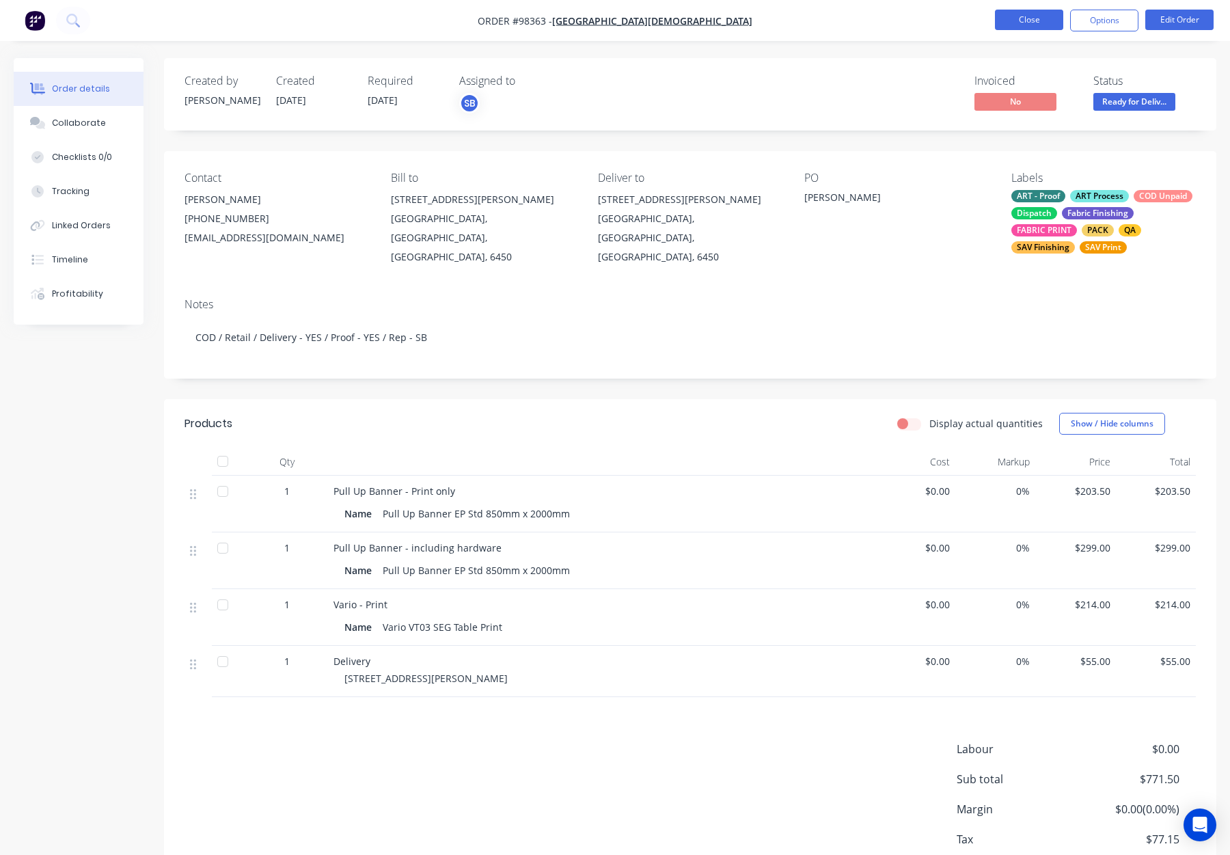
click at [1014, 21] on button "Close" at bounding box center [1029, 20] width 68 height 21
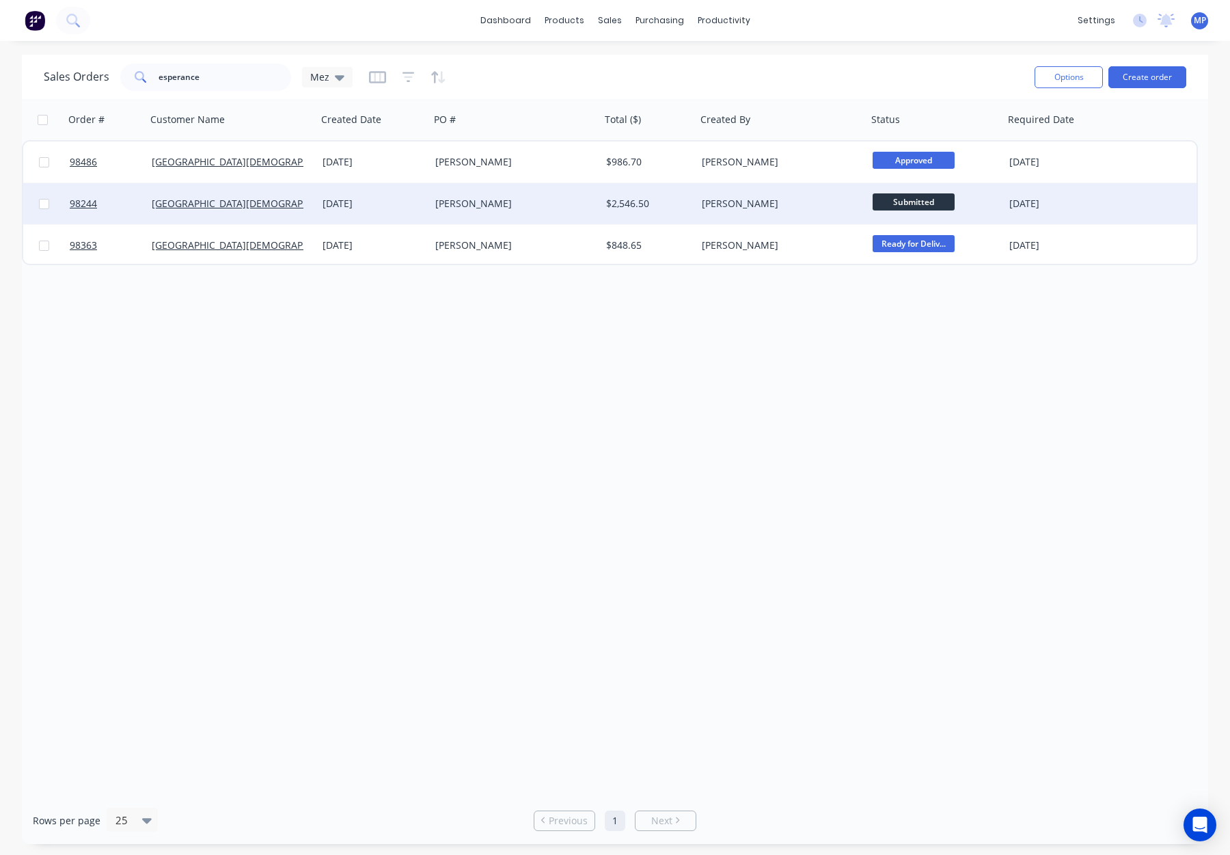
click at [787, 210] on div "[PERSON_NAME]" at bounding box center [778, 204] width 152 height 14
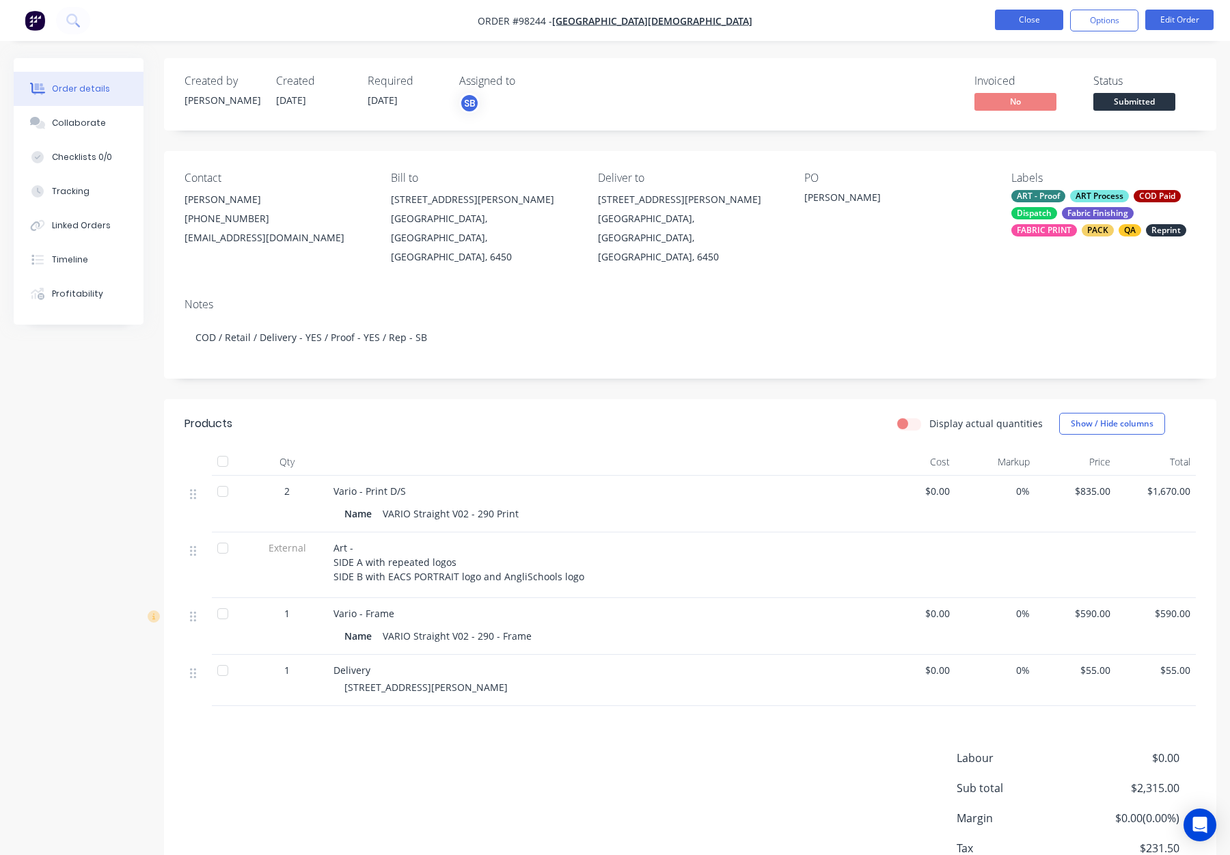
click at [1038, 19] on button "Close" at bounding box center [1029, 20] width 68 height 21
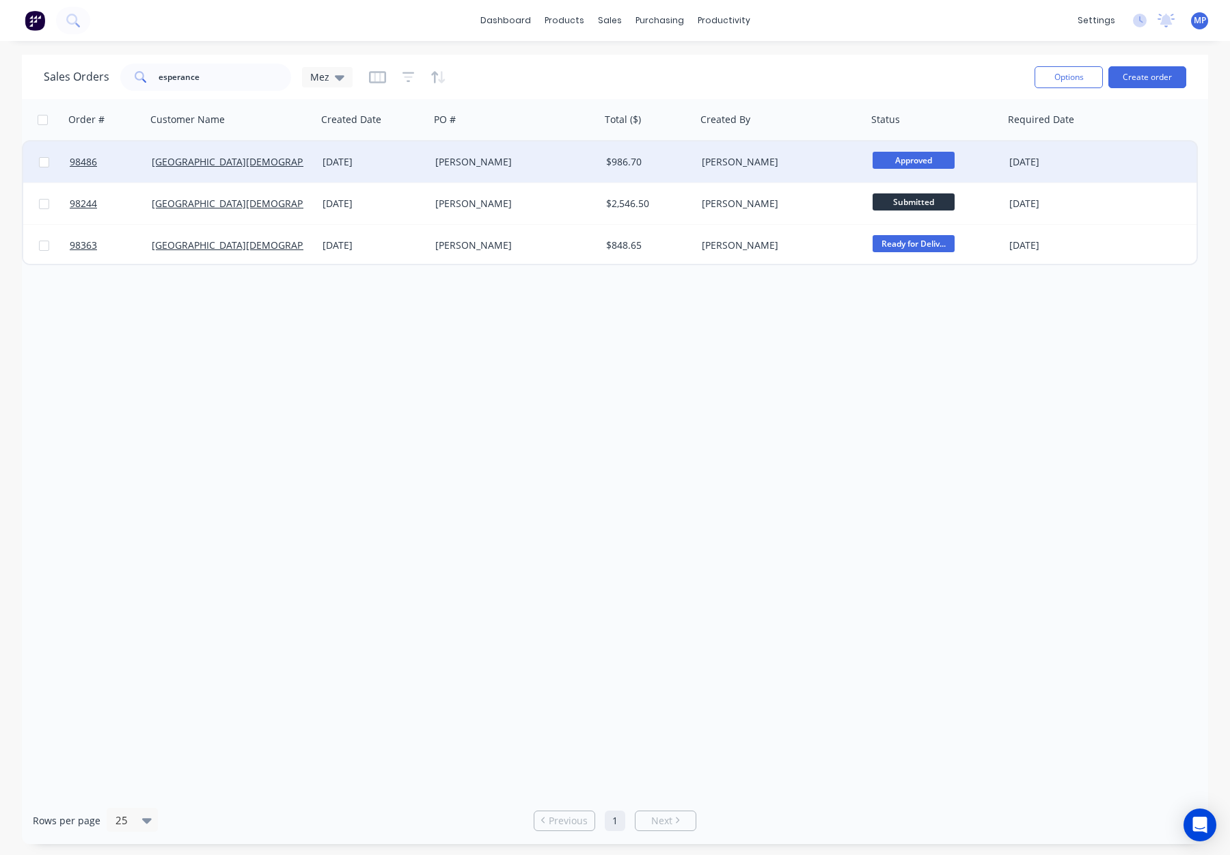
click at [810, 163] on div "[PERSON_NAME]" at bounding box center [778, 162] width 152 height 14
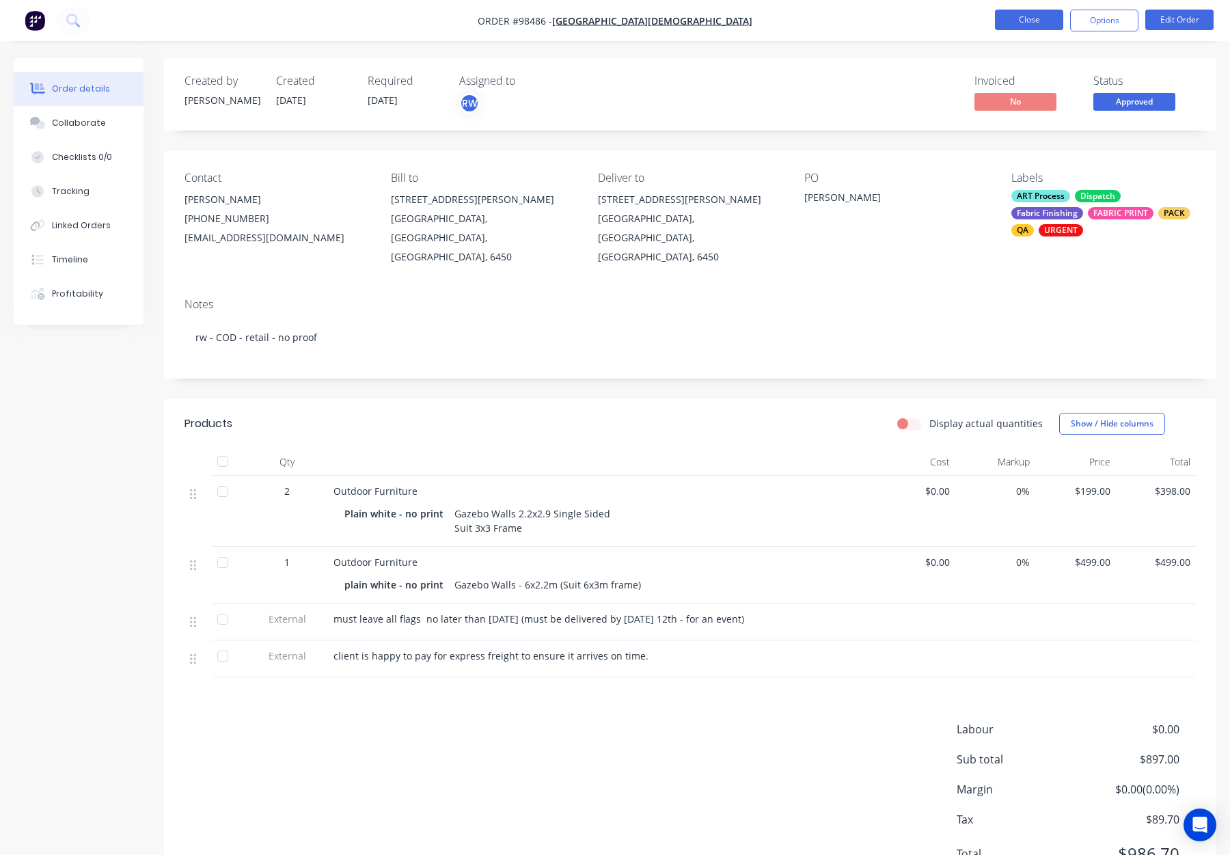
click at [1018, 21] on button "Close" at bounding box center [1029, 20] width 68 height 21
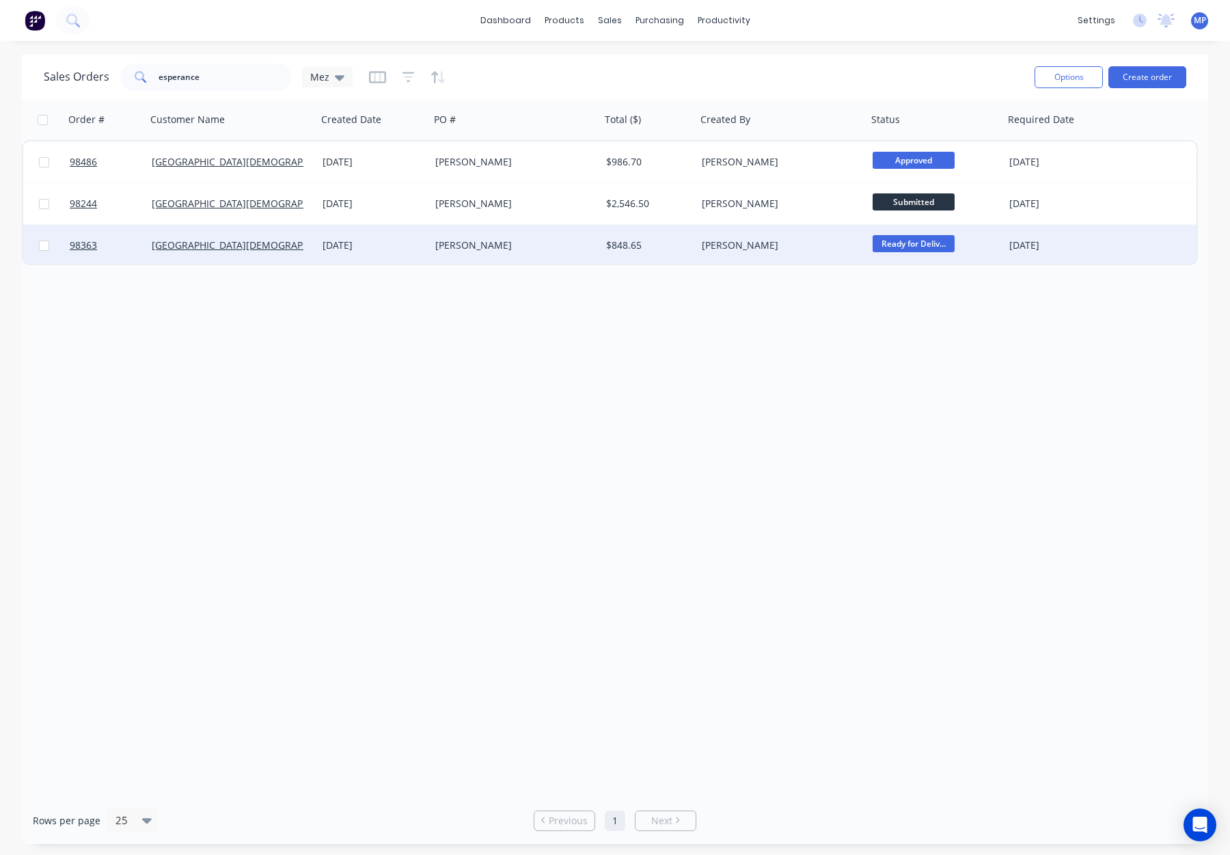
click at [800, 245] on div "[PERSON_NAME]" at bounding box center [778, 246] width 152 height 14
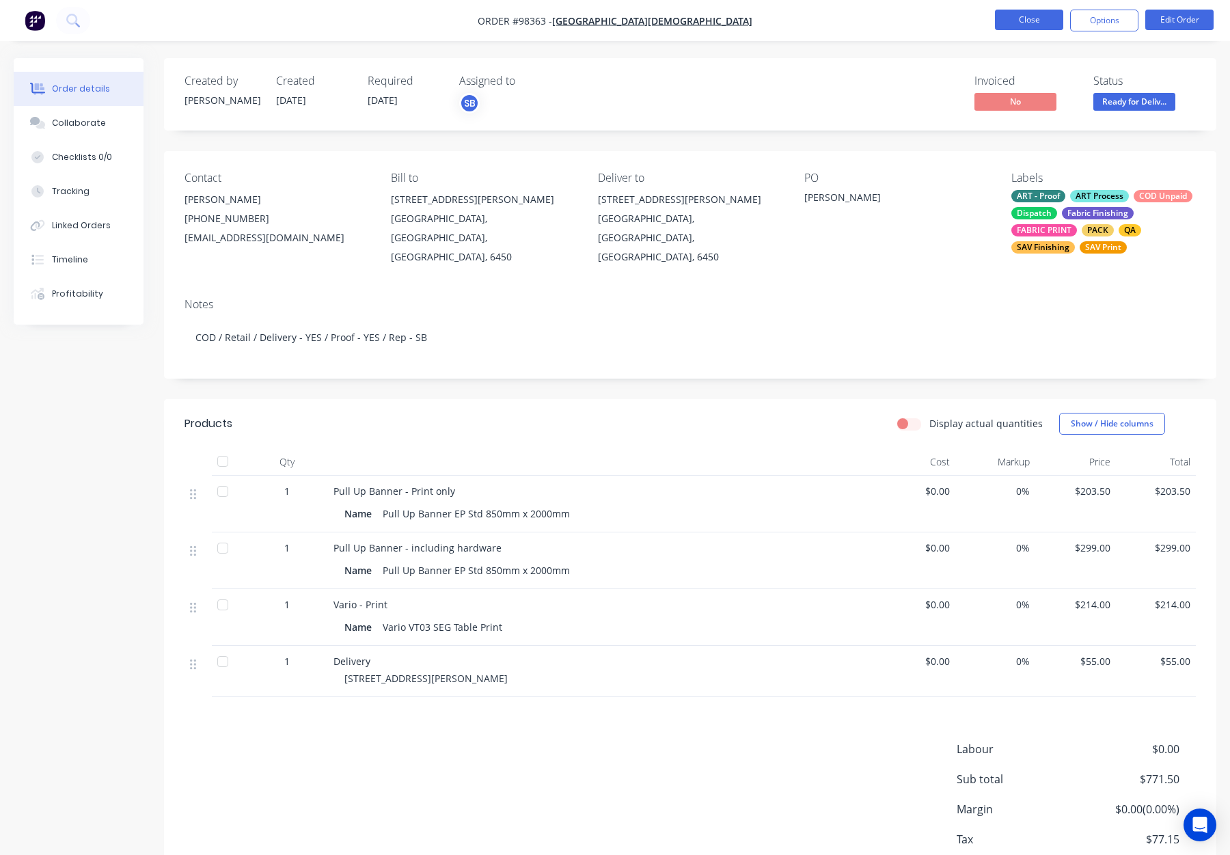
click at [1008, 16] on button "Close" at bounding box center [1029, 20] width 68 height 21
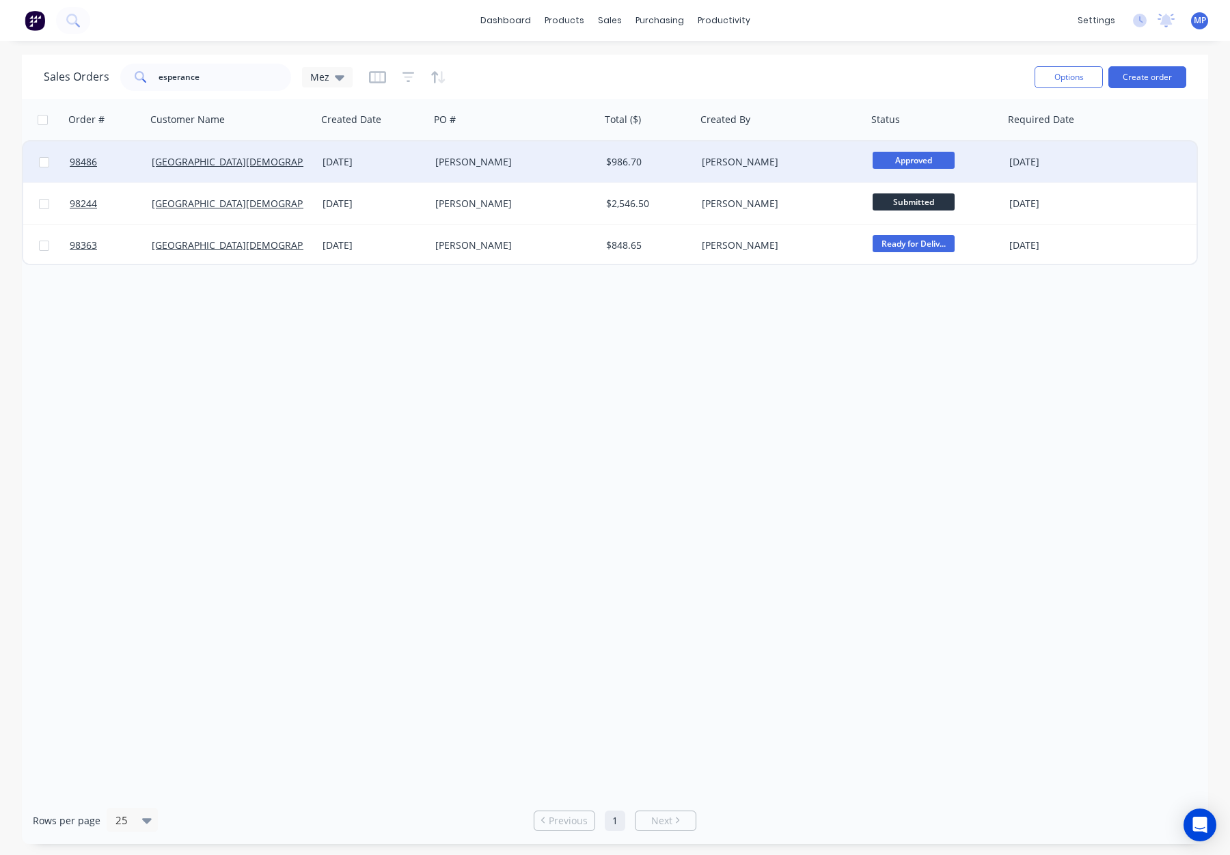
click at [805, 152] on div "[PERSON_NAME]" at bounding box center [782, 162] width 171 height 41
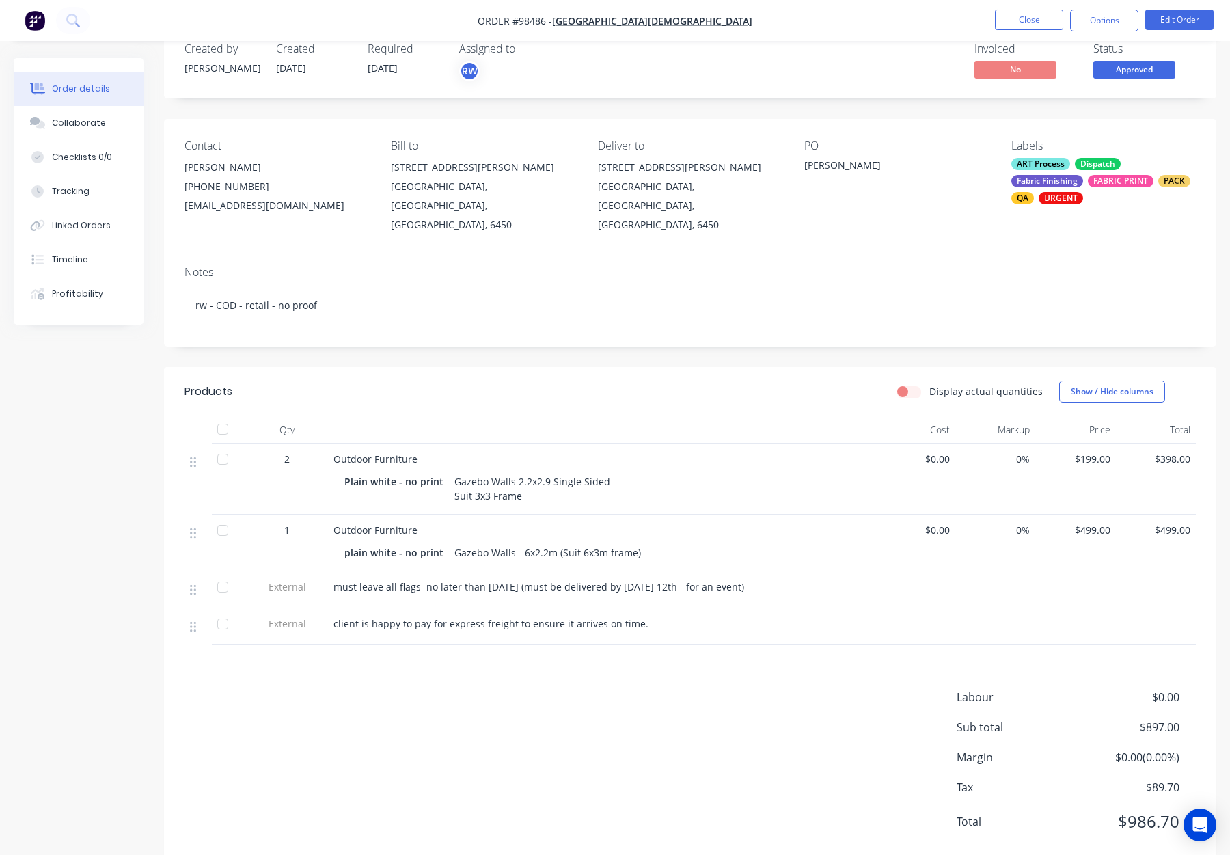
scroll to position [31, 0]
click at [1001, 24] on button "Close" at bounding box center [1029, 20] width 68 height 21
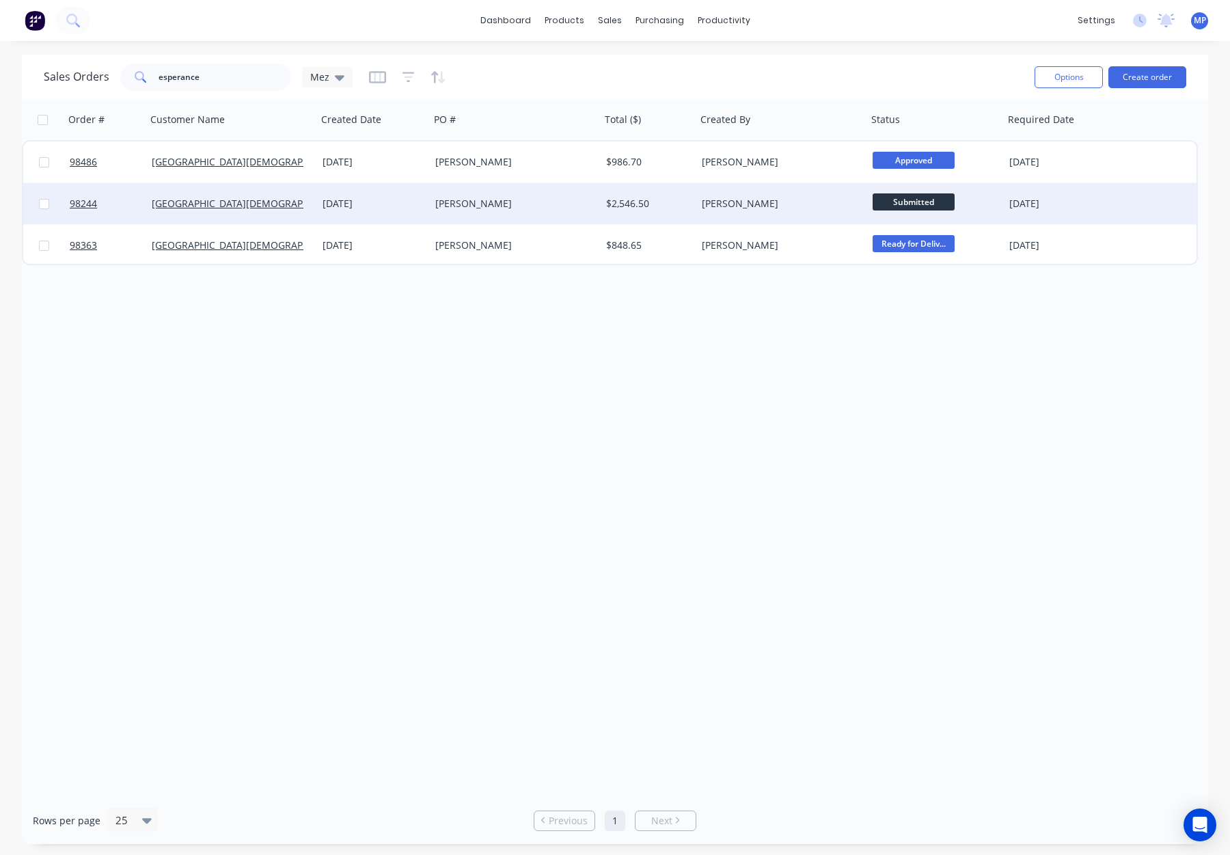
click at [634, 214] on div "$2,546.50" at bounding box center [649, 203] width 96 height 41
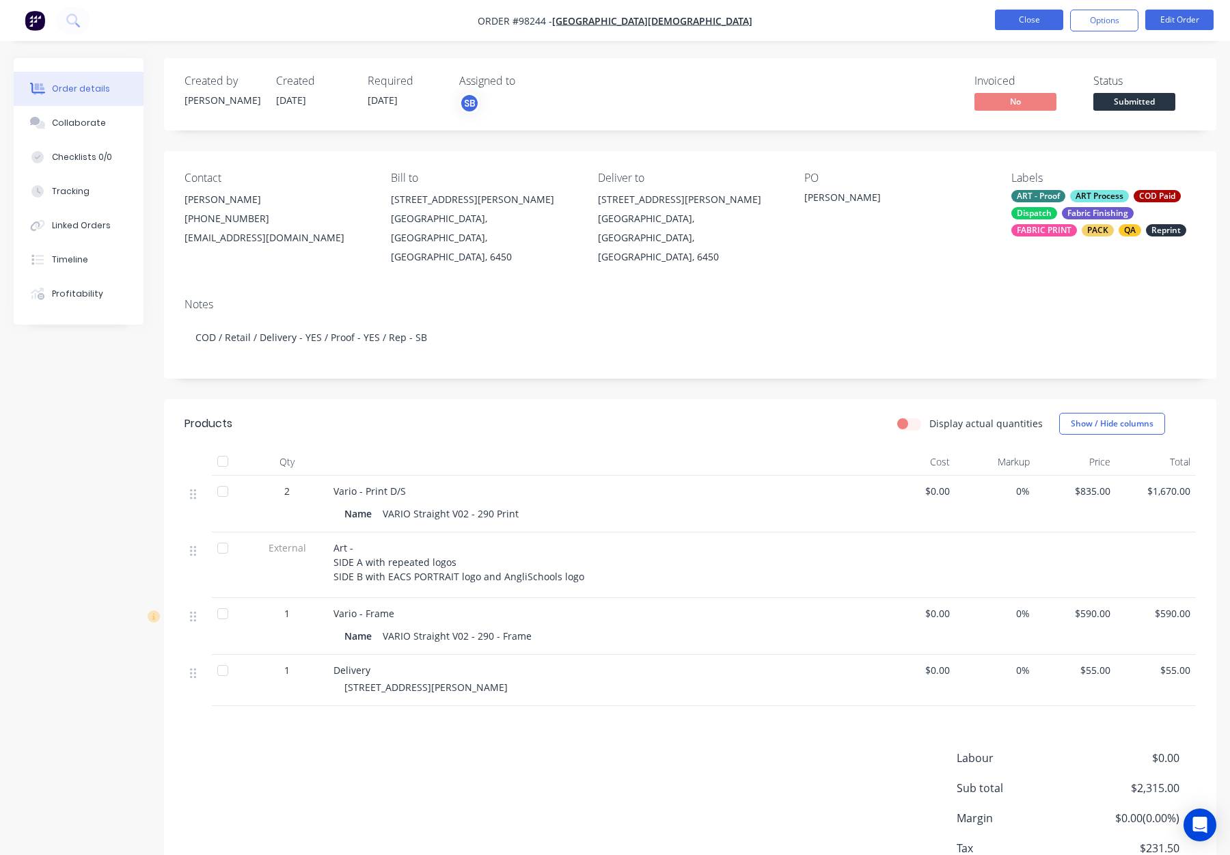
click at [1016, 22] on button "Close" at bounding box center [1029, 20] width 68 height 21
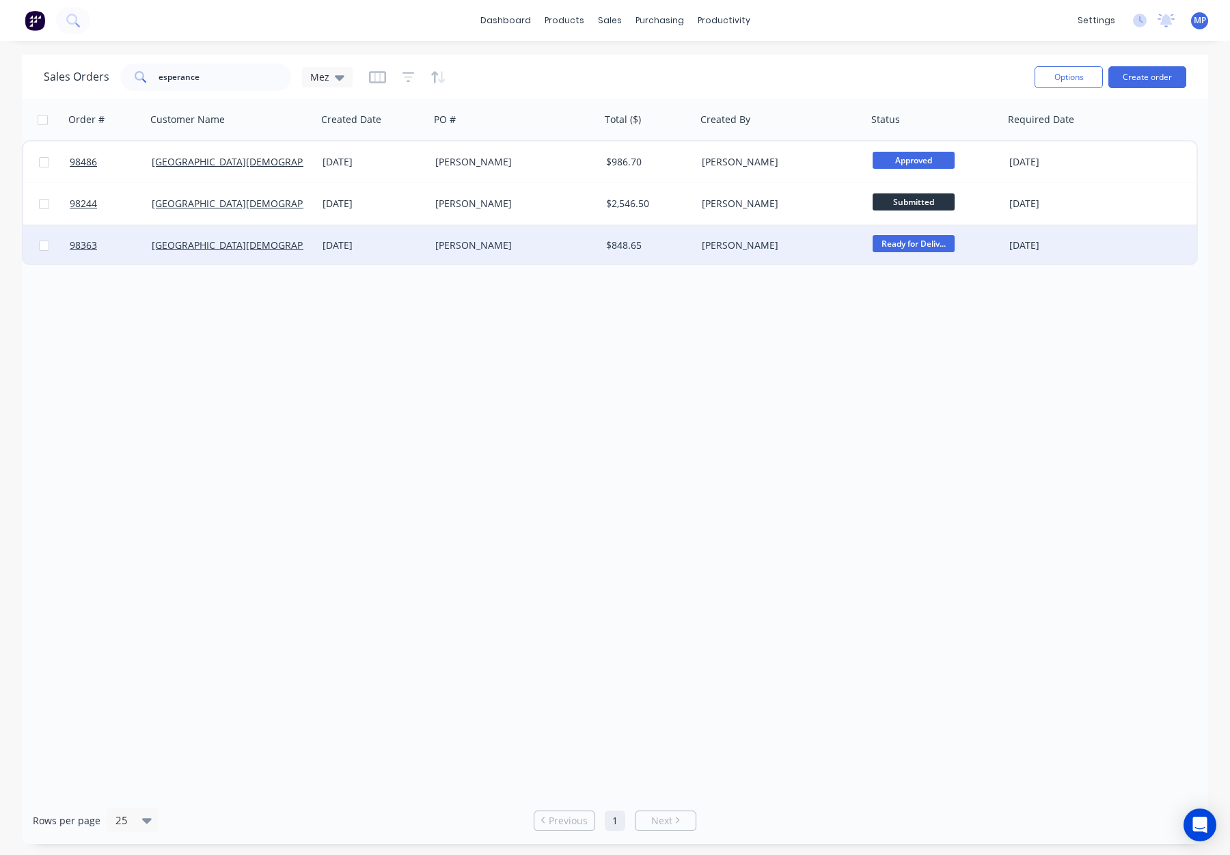
click at [818, 246] on div "[PERSON_NAME]" at bounding box center [778, 246] width 152 height 14
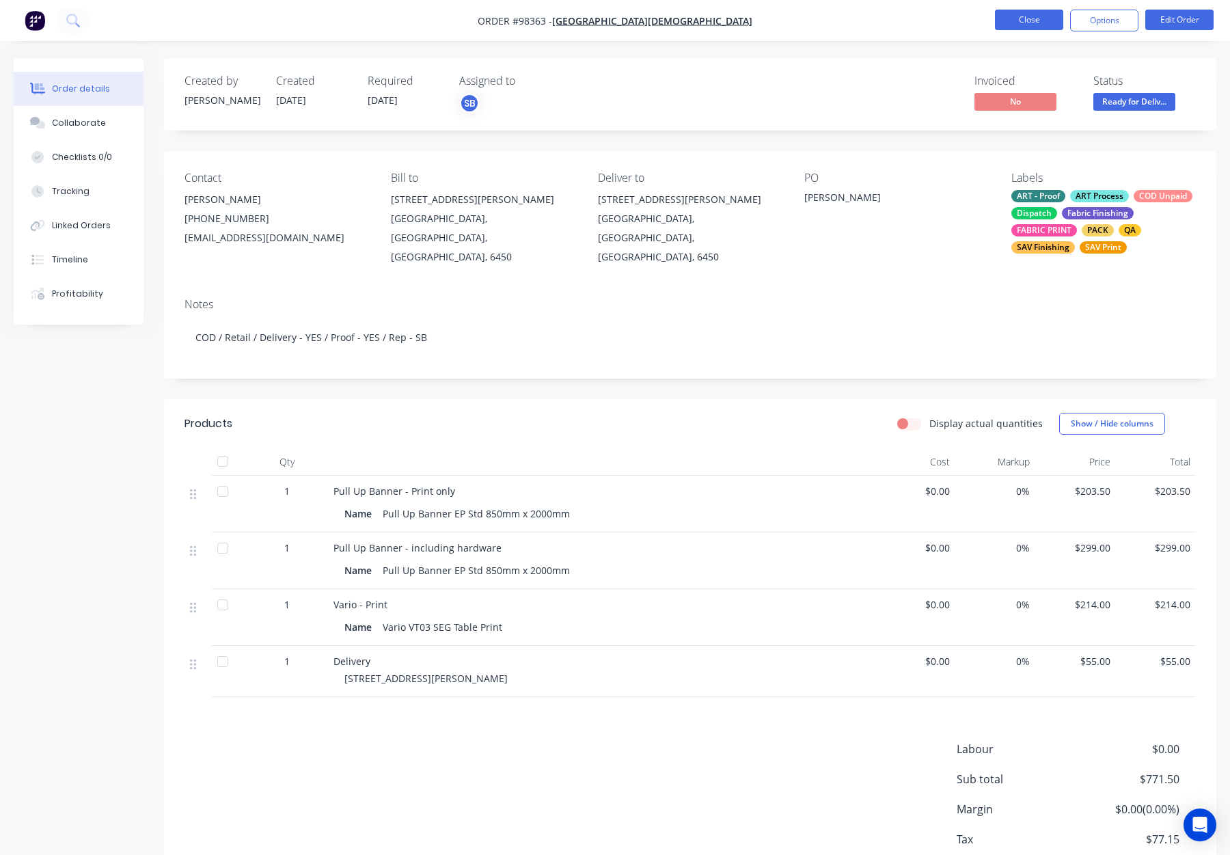
click at [1028, 14] on button "Close" at bounding box center [1029, 20] width 68 height 21
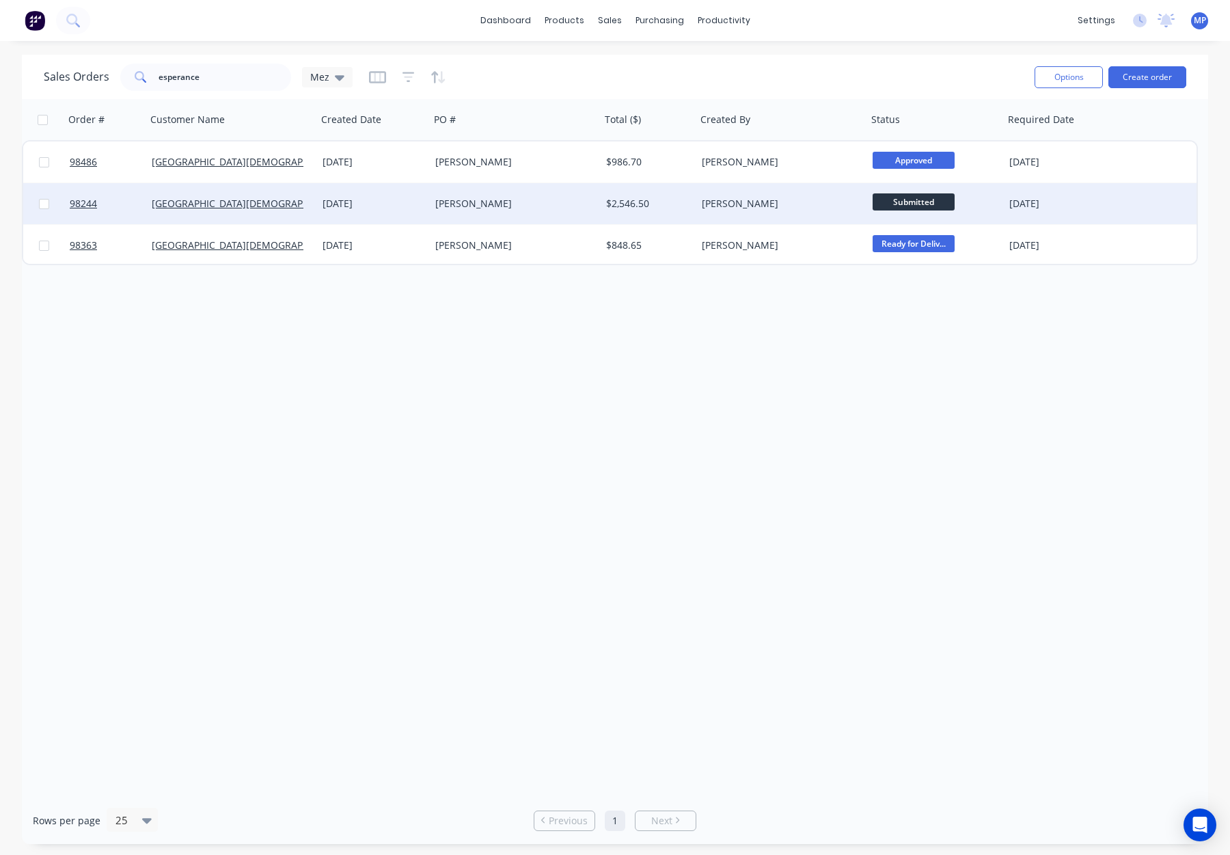
click at [784, 197] on div "[PERSON_NAME]" at bounding box center [778, 204] width 152 height 14
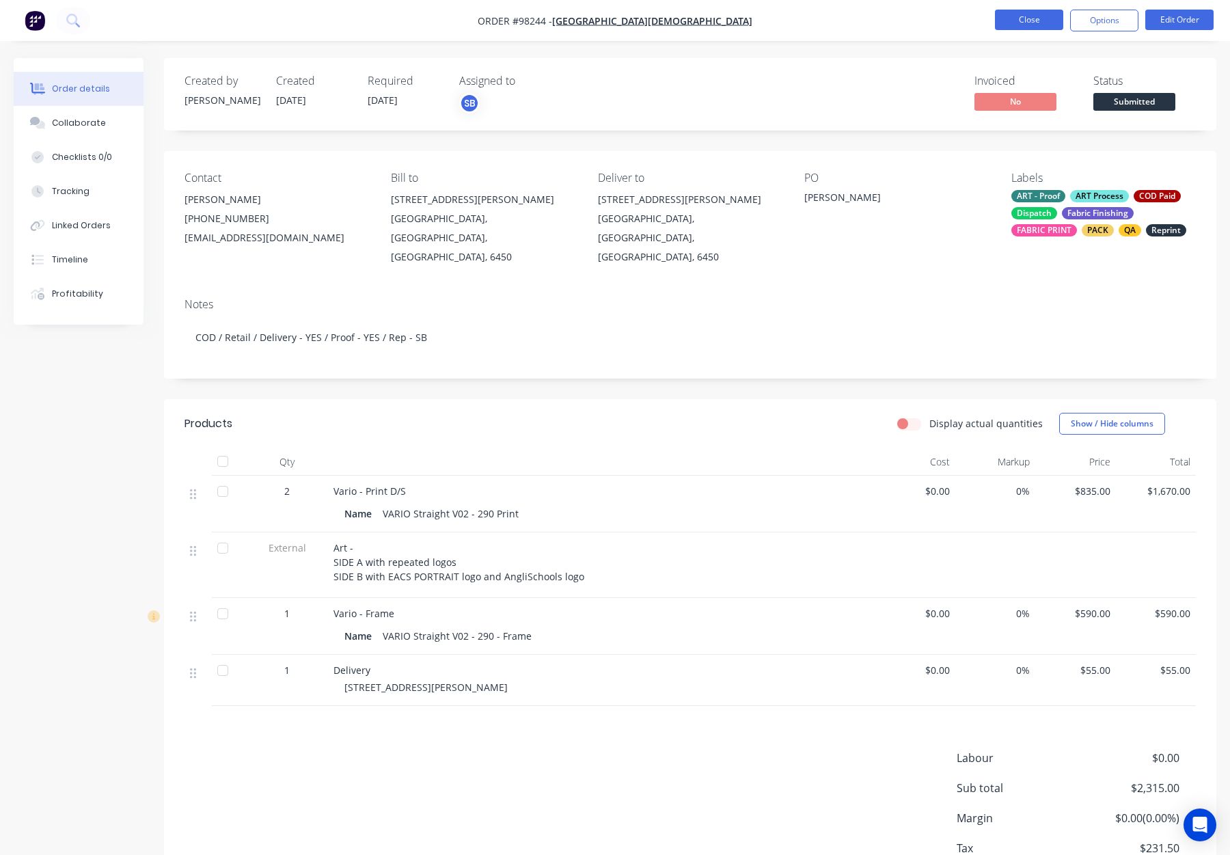
click at [1025, 36] on nav "Order #98244 - ESPERANCE [DEMOGRAPHIC_DATA] COMMUNITY SCHOOL Close Options Edit…" at bounding box center [615, 20] width 1230 height 41
click at [1032, 24] on button "Close" at bounding box center [1029, 20] width 68 height 21
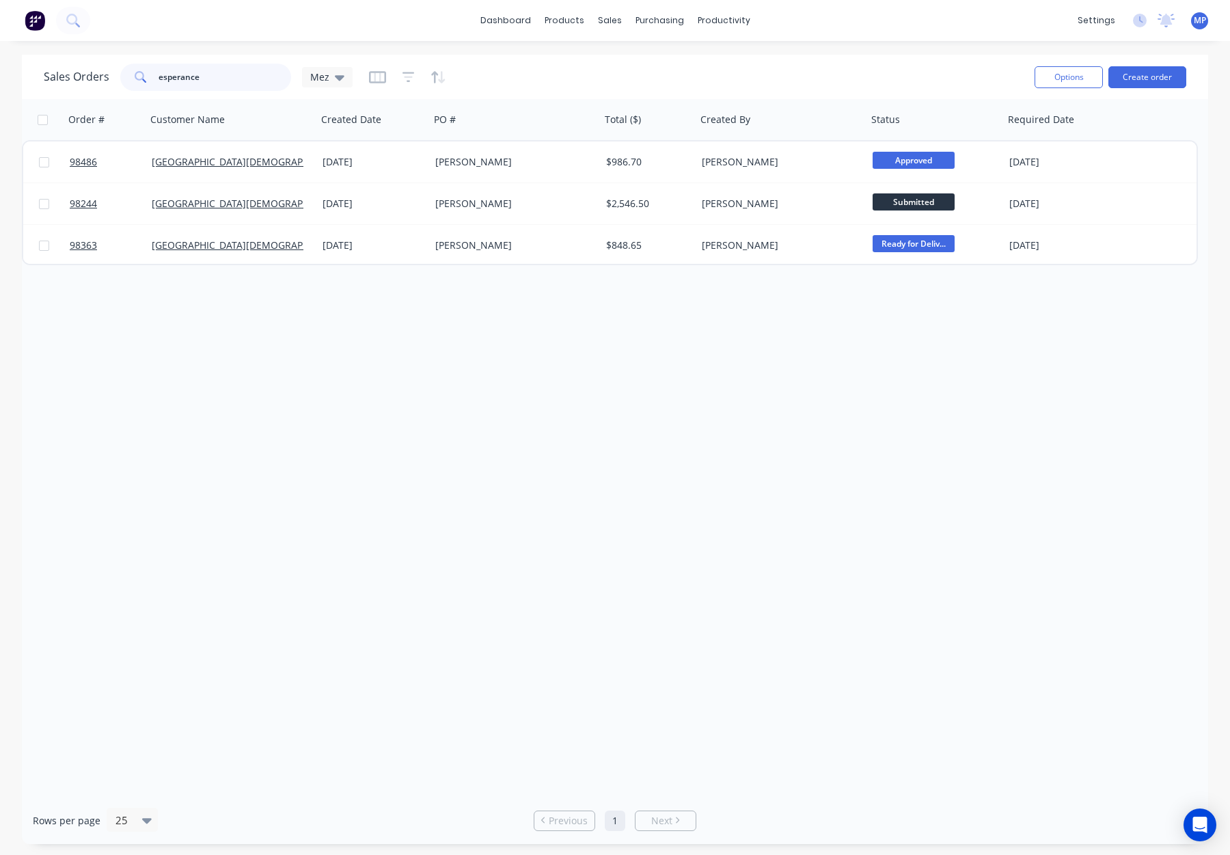
drag, startPoint x: 209, startPoint y: 76, endPoint x: 120, endPoint y: 70, distance: 89.8
click at [121, 70] on div "esperance" at bounding box center [205, 77] width 171 height 27
